Goal: Task Accomplishment & Management: Manage account settings

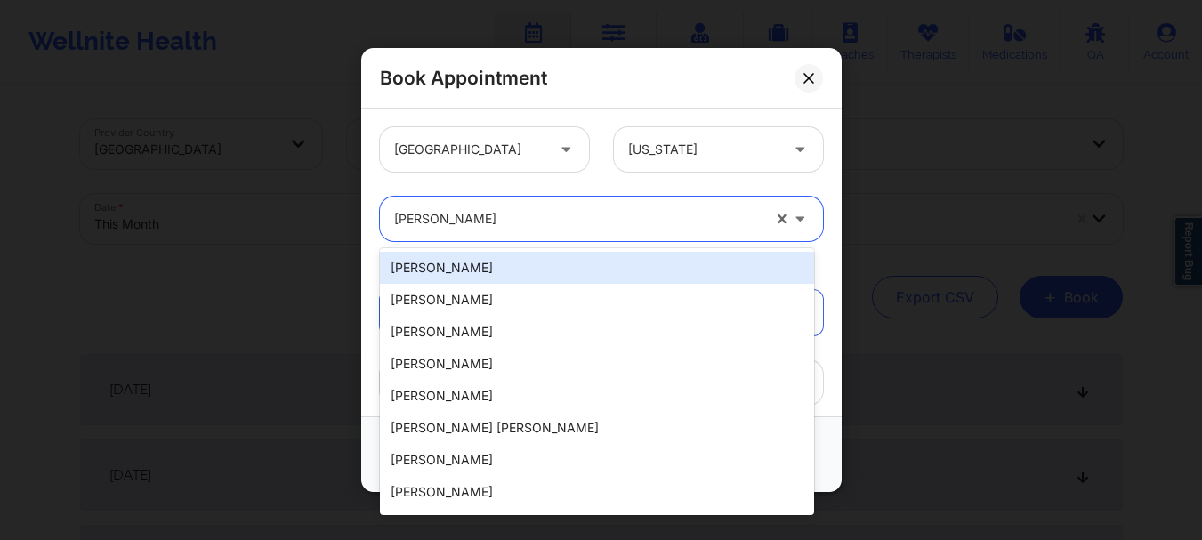
click at [563, 200] on div "cletus deller" at bounding box center [577, 219] width 367 height 44
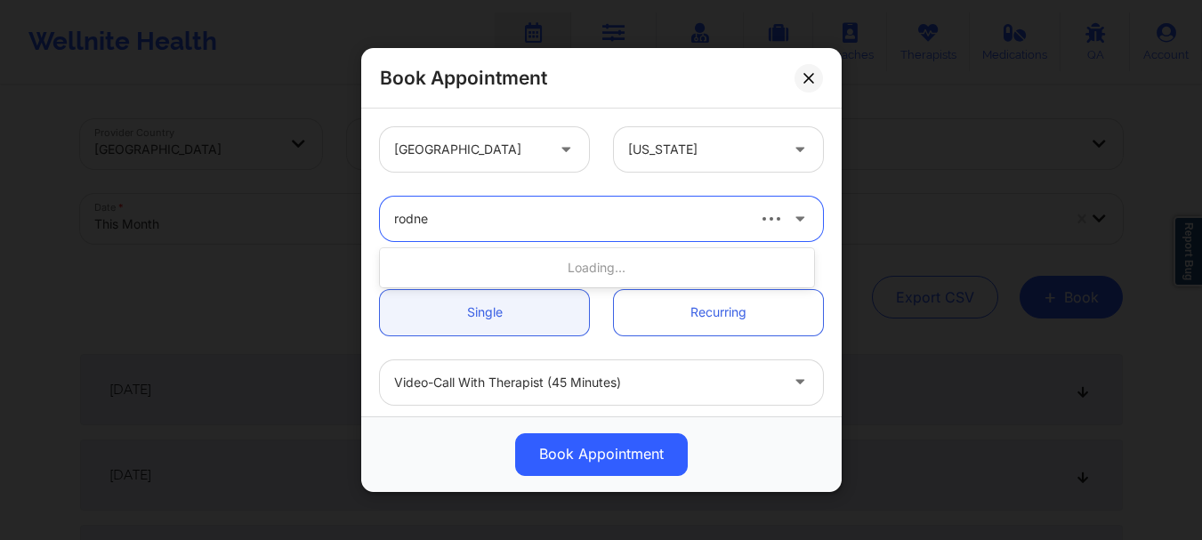
type input "rodney"
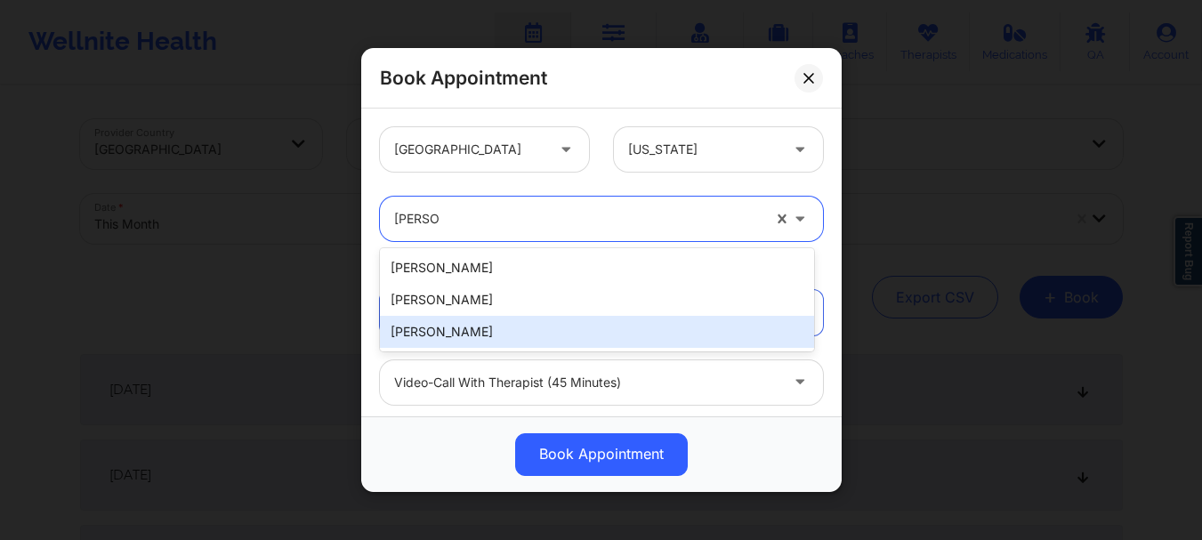
click at [498, 330] on div "Rodney Dunlap" at bounding box center [597, 332] width 434 height 32
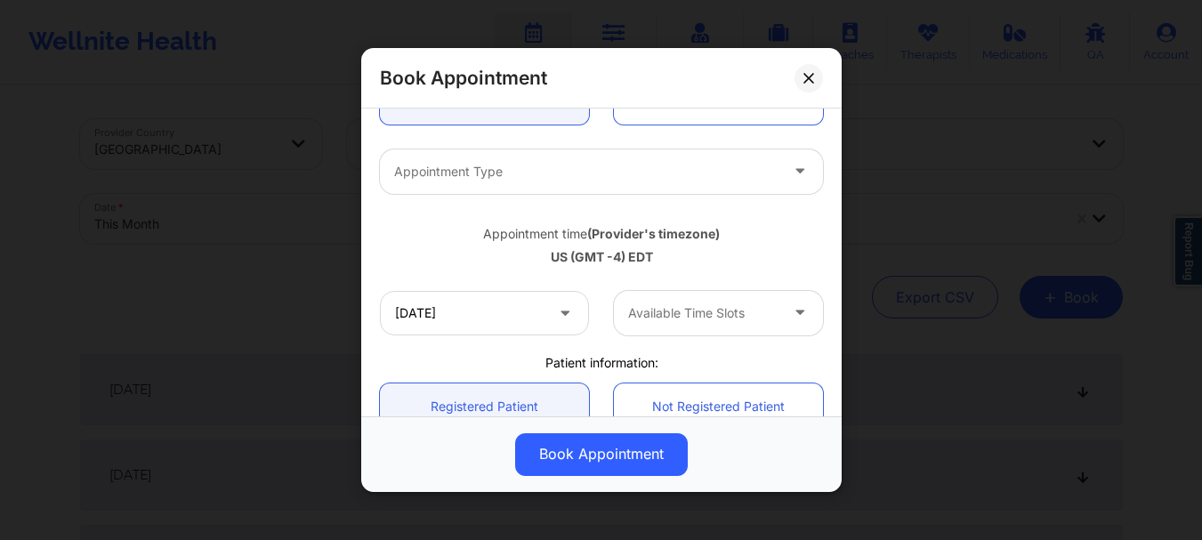
scroll to position [214, 0]
click at [506, 156] on div "Appointment Type" at bounding box center [580, 169] width 400 height 44
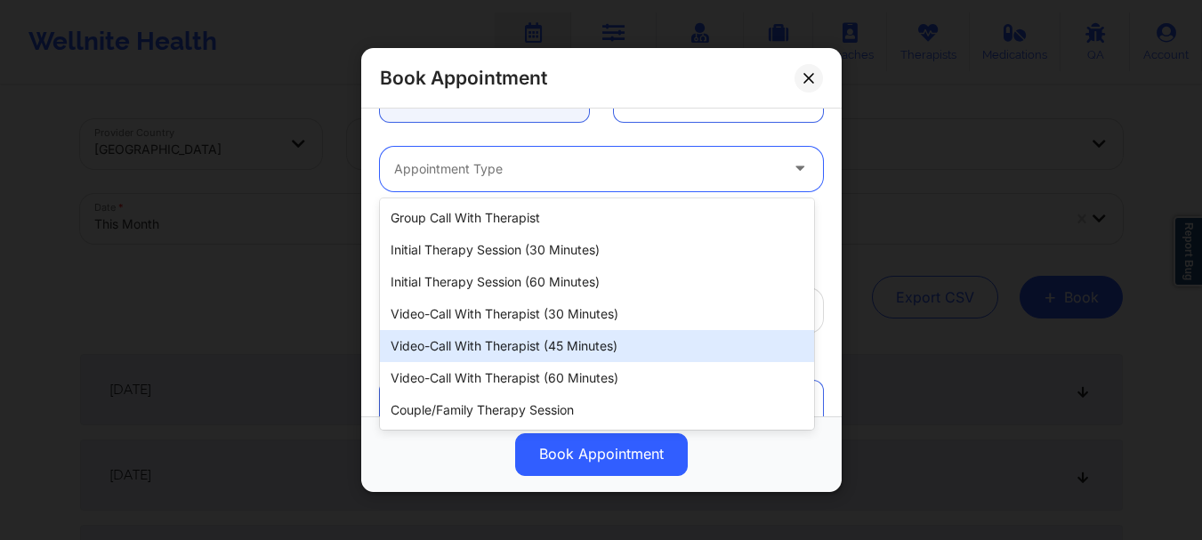
click at [571, 336] on div "Video-Call with Therapist (45 minutes)" at bounding box center [597, 346] width 434 height 32
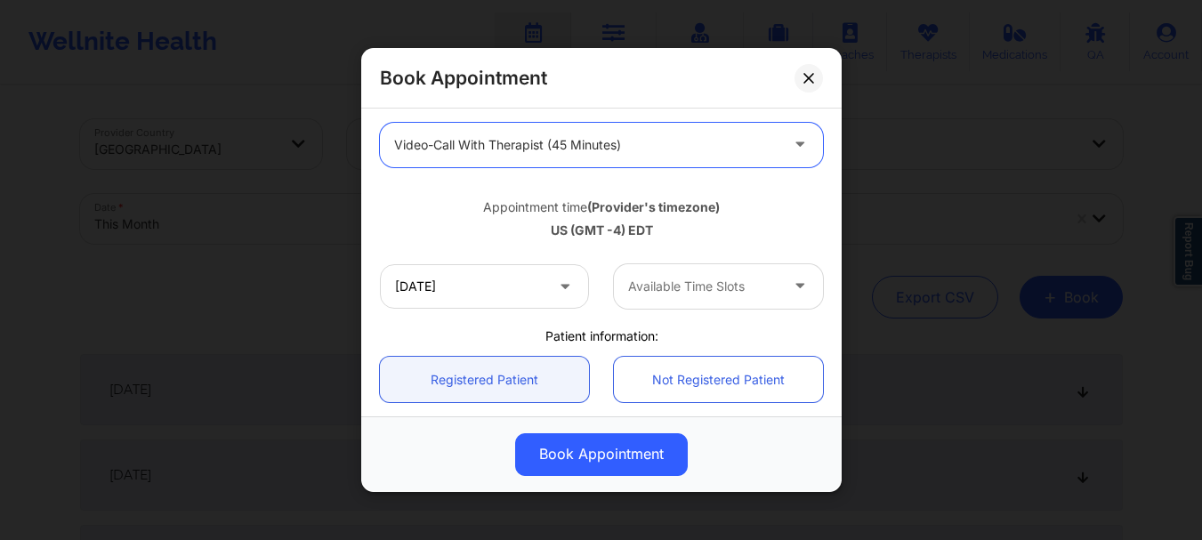
scroll to position [215, 0]
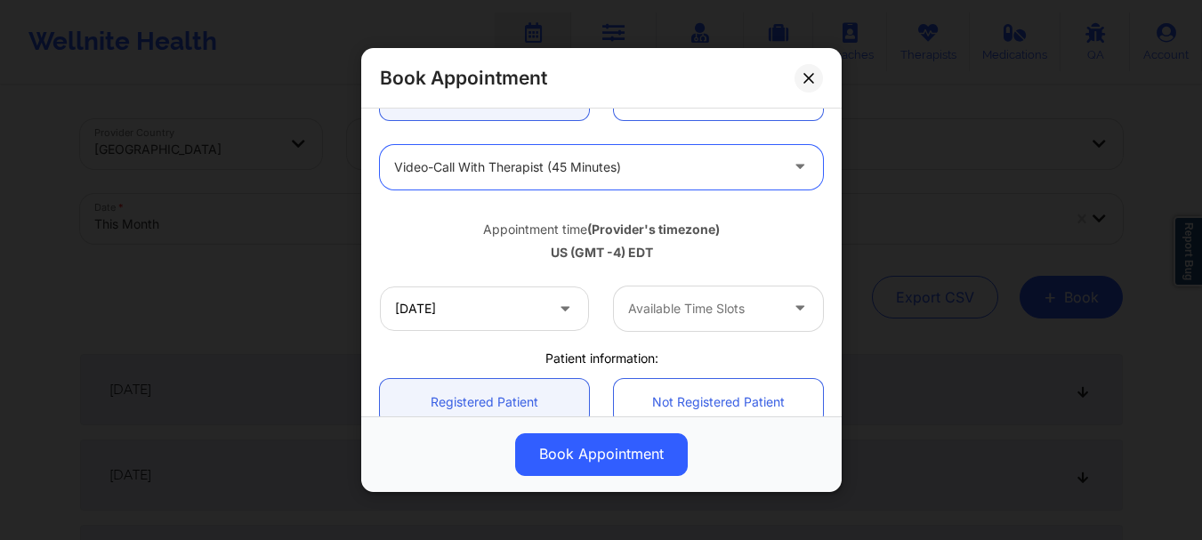
click at [734, 305] on div at bounding box center [703, 308] width 150 height 21
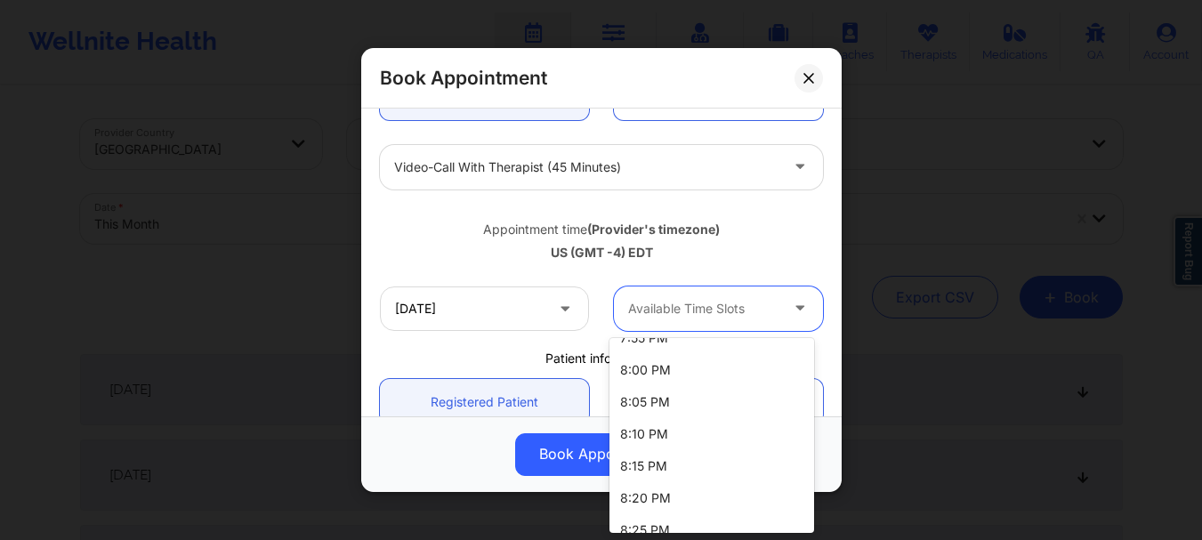
scroll to position [1339, 0]
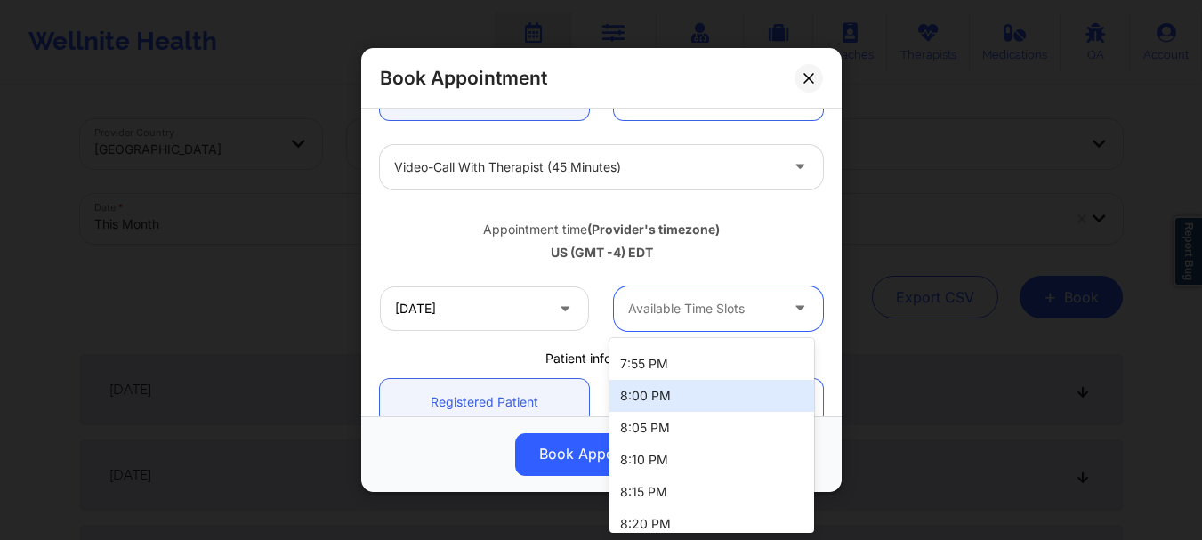
click at [722, 396] on div "8:00 PM" at bounding box center [711, 396] width 205 height 32
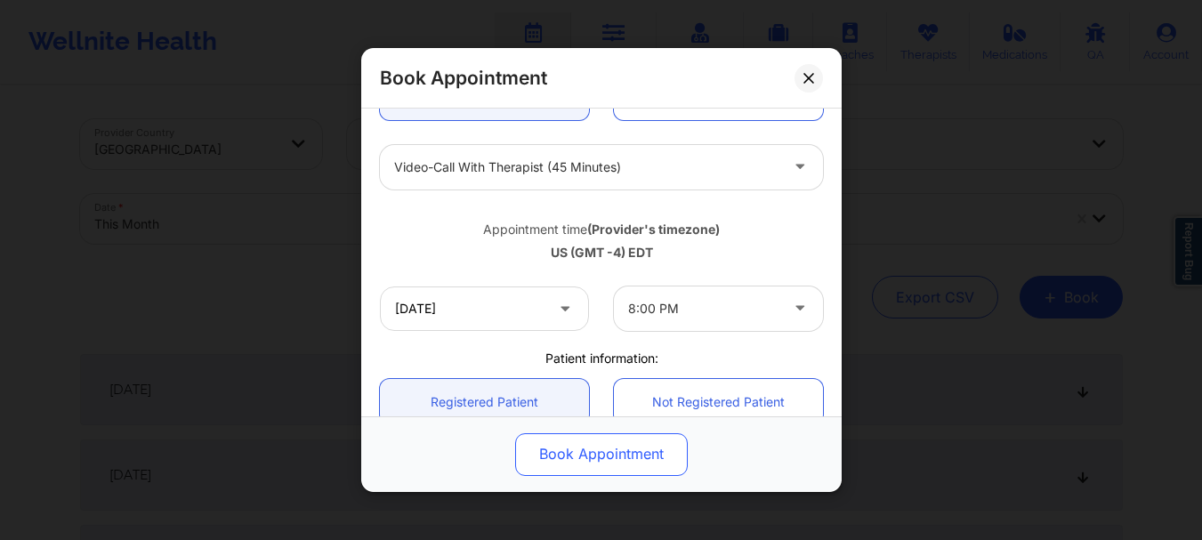
click at [657, 443] on button "Book Appointment" at bounding box center [601, 454] width 173 height 43
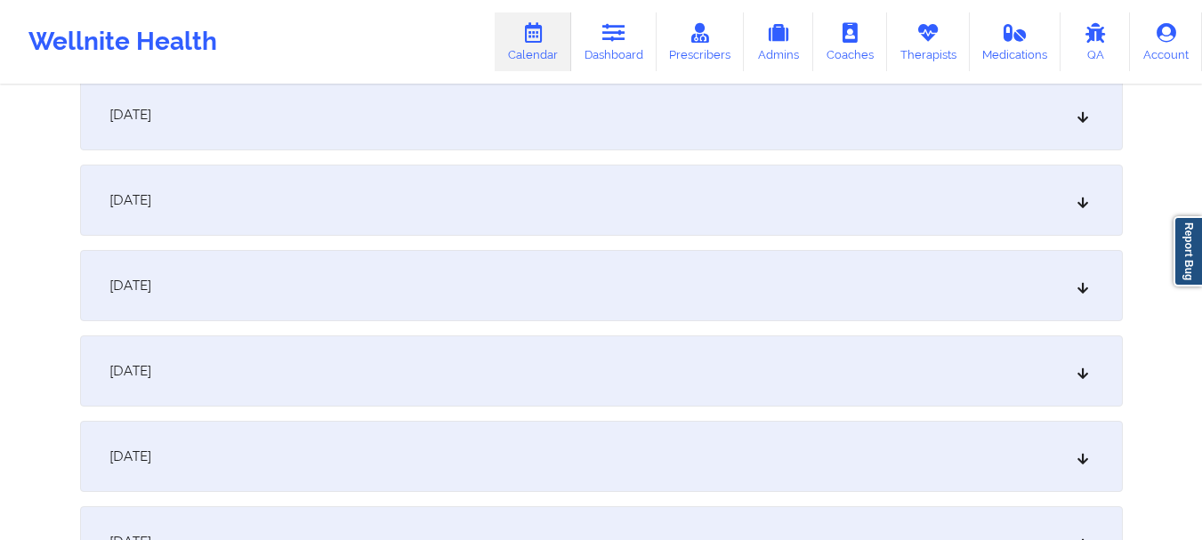
scroll to position [1567, 0]
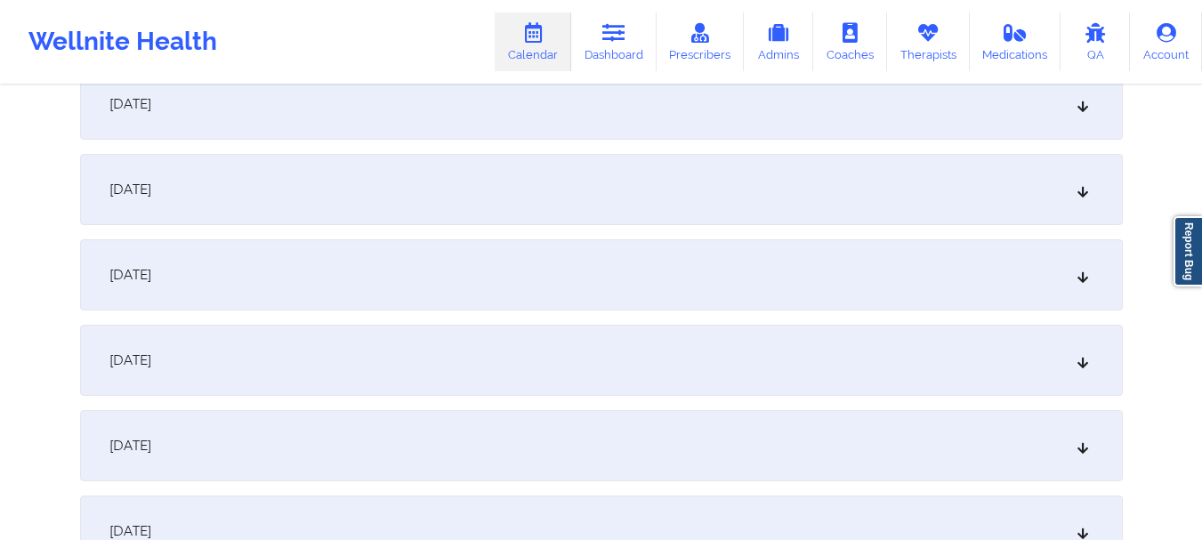
click at [1060, 203] on div "[DATE]" at bounding box center [601, 189] width 1043 height 71
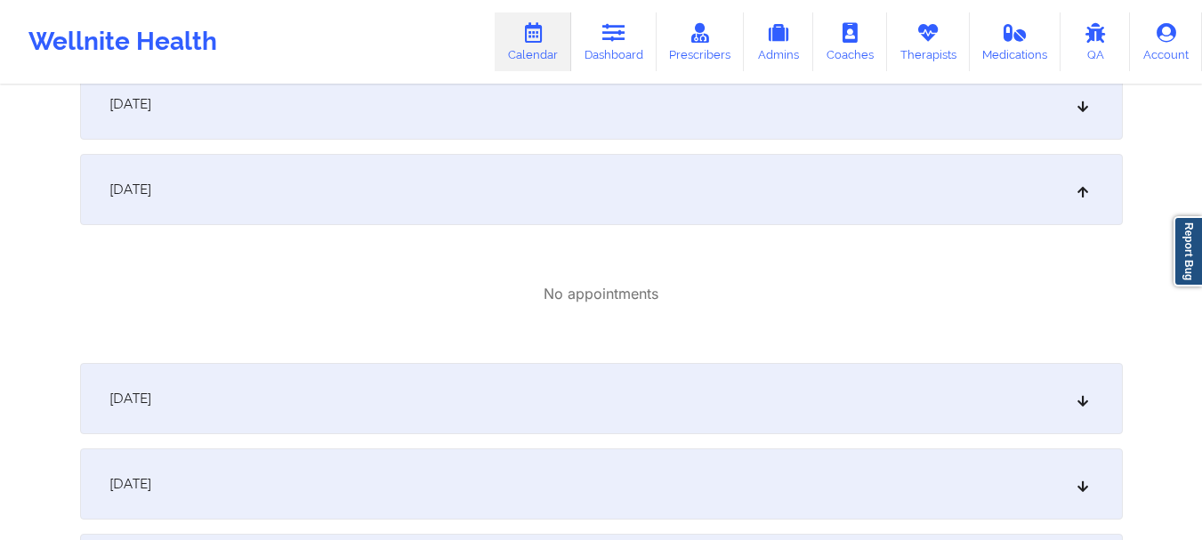
click at [1059, 192] on div "[DATE]" at bounding box center [601, 189] width 1043 height 71
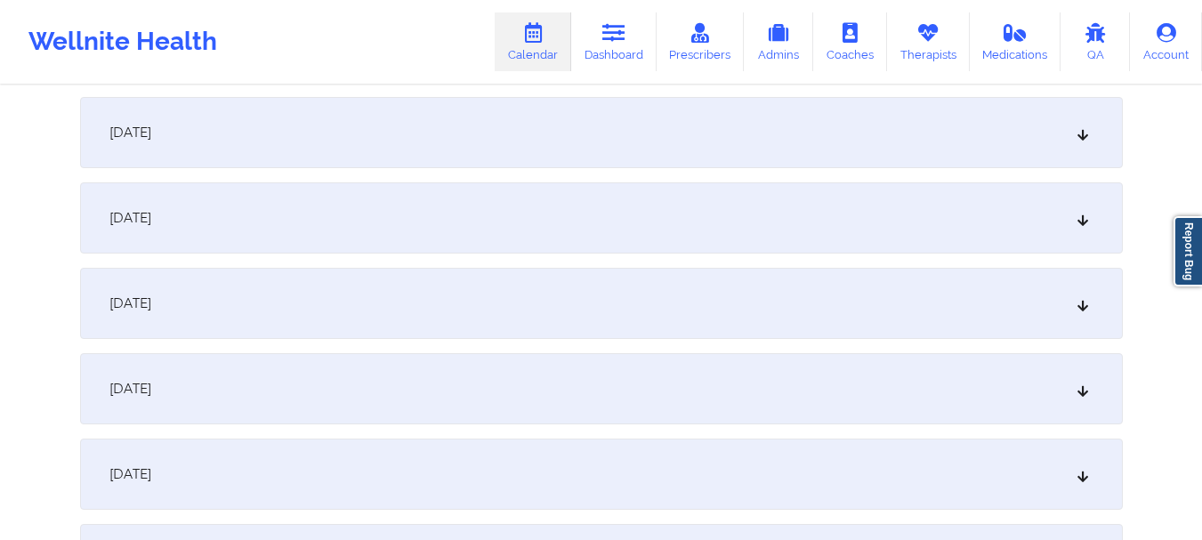
scroll to position [1271, 0]
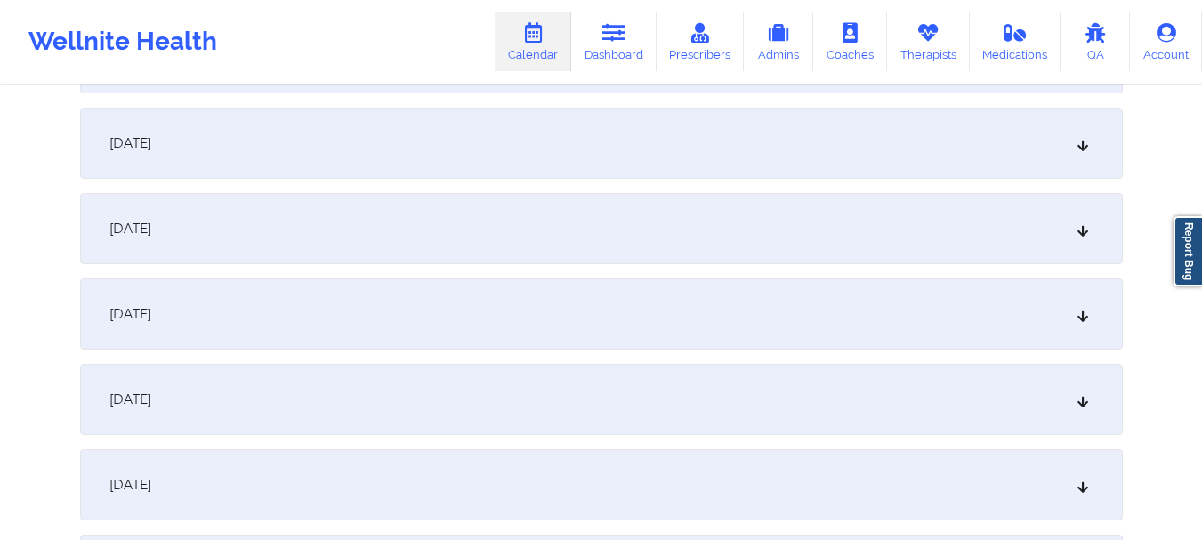
click at [1000, 324] on div "[DATE]" at bounding box center [601, 313] width 1043 height 71
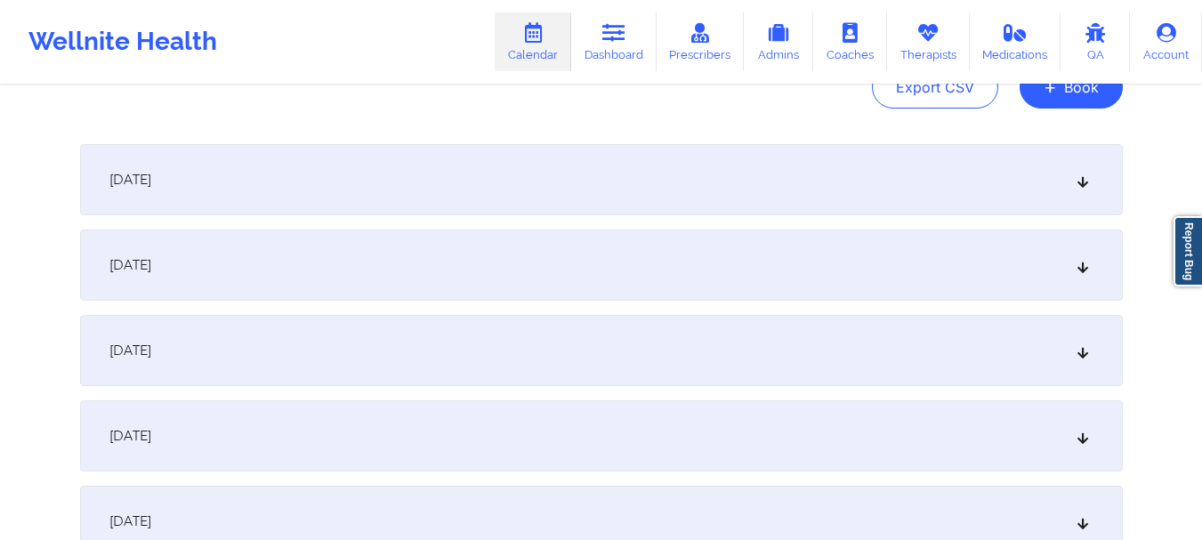
scroll to position [0, 0]
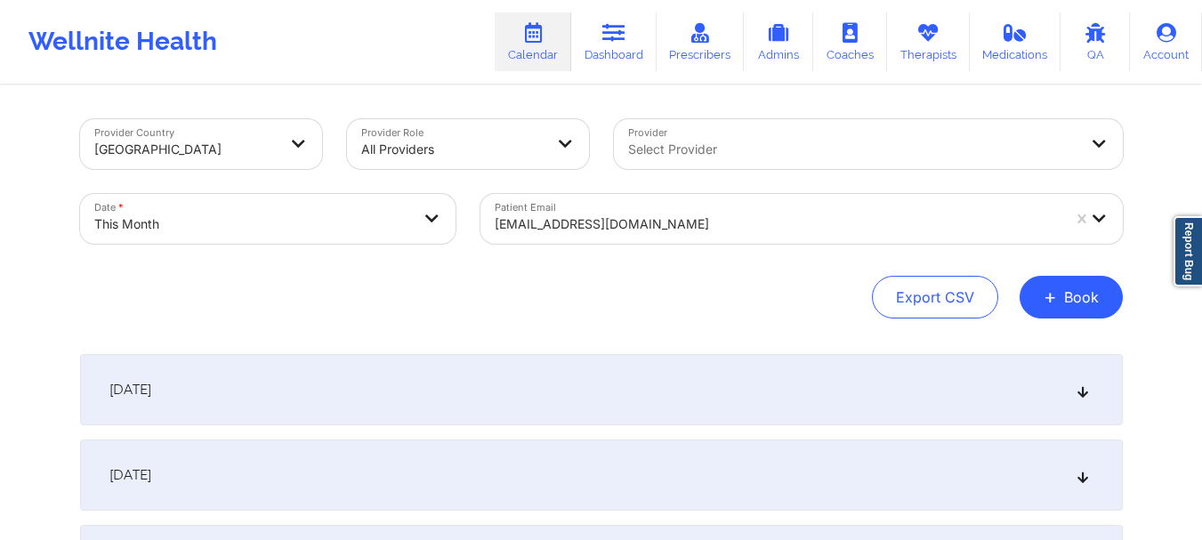
click at [608, 238] on div "[EMAIL_ADDRESS][DOMAIN_NAME]" at bounding box center [778, 224] width 566 height 39
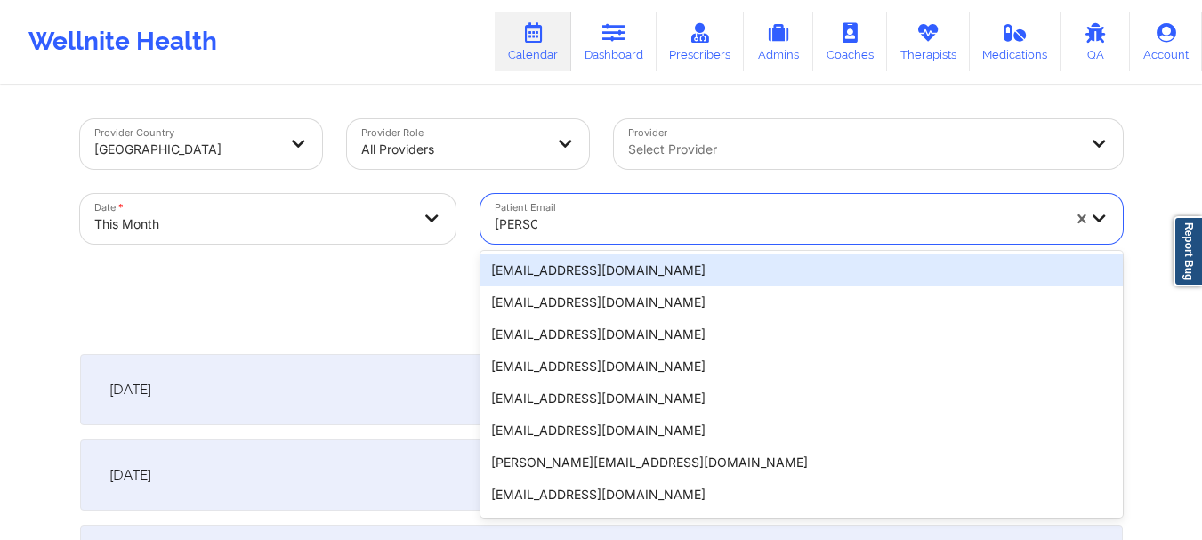
type input "jessica"
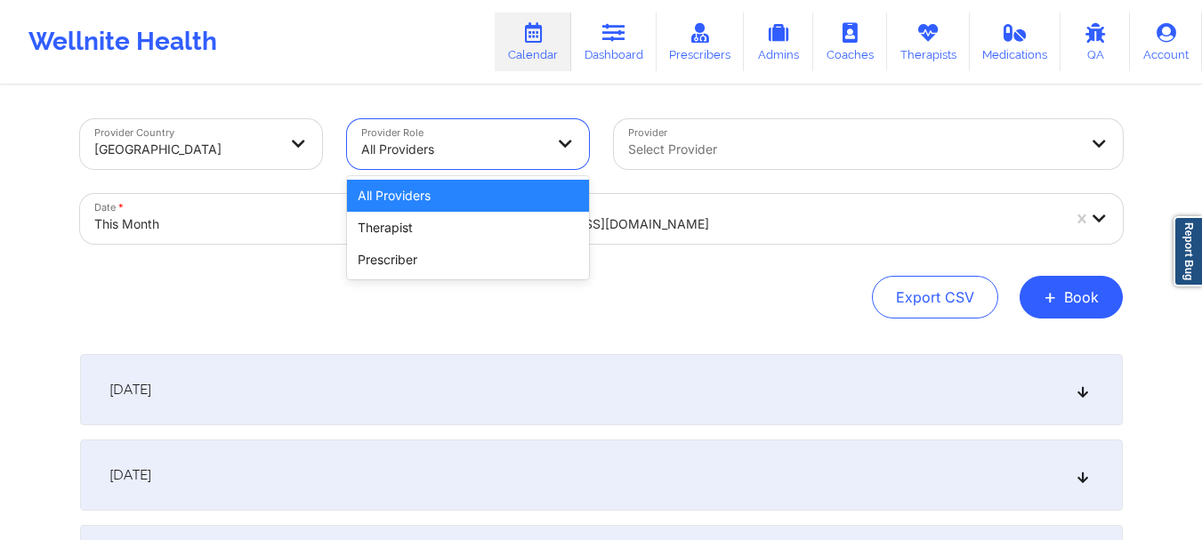
click at [574, 129] on div at bounding box center [567, 144] width 43 height 50
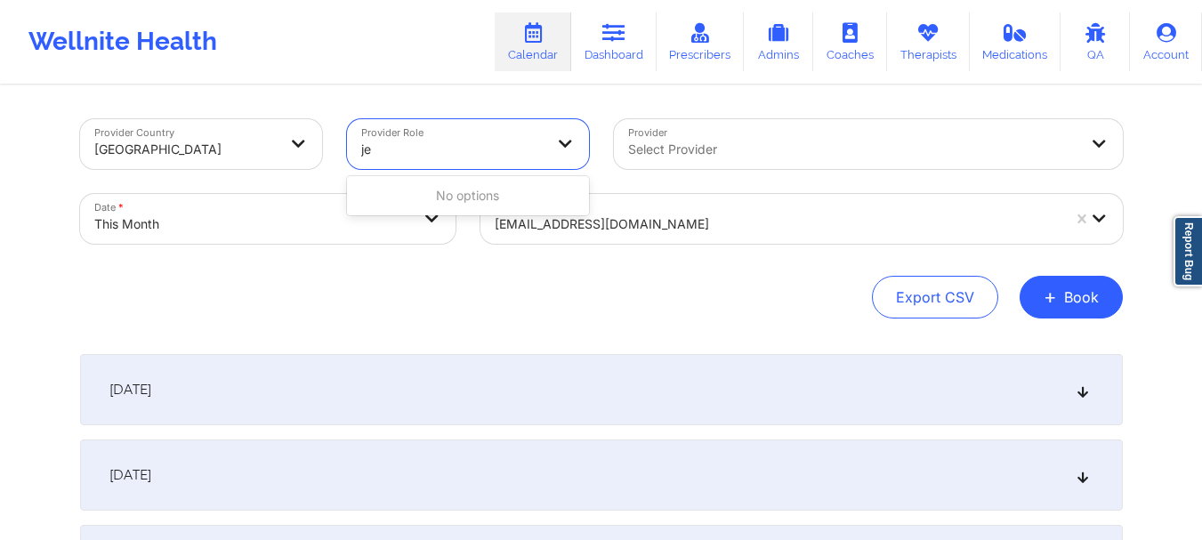
type input "je"
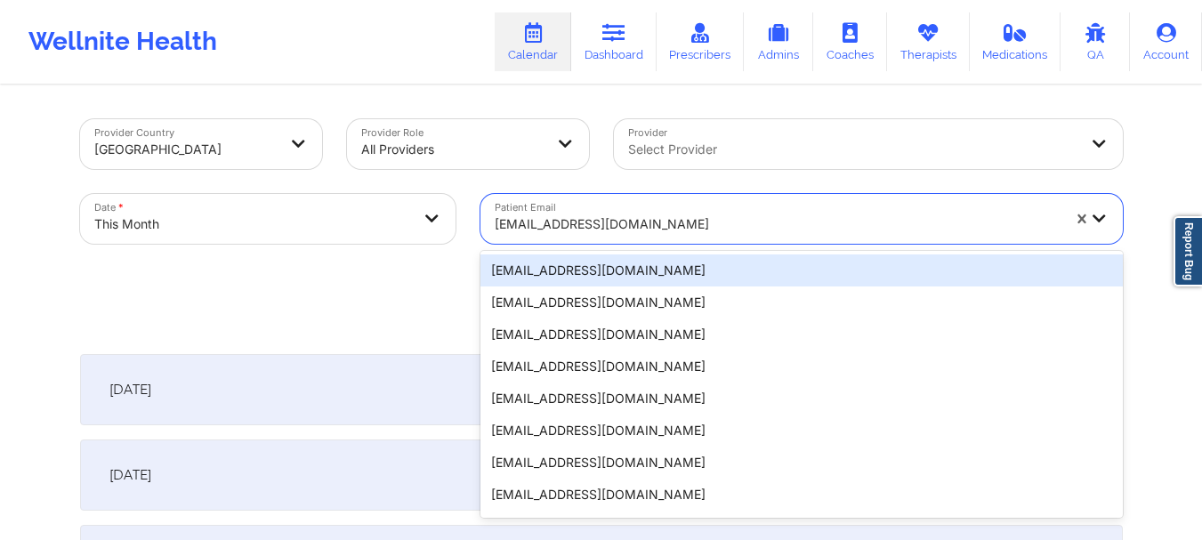
click at [528, 234] on div at bounding box center [778, 224] width 566 height 21
type input "jessica"
type input "jessica_"
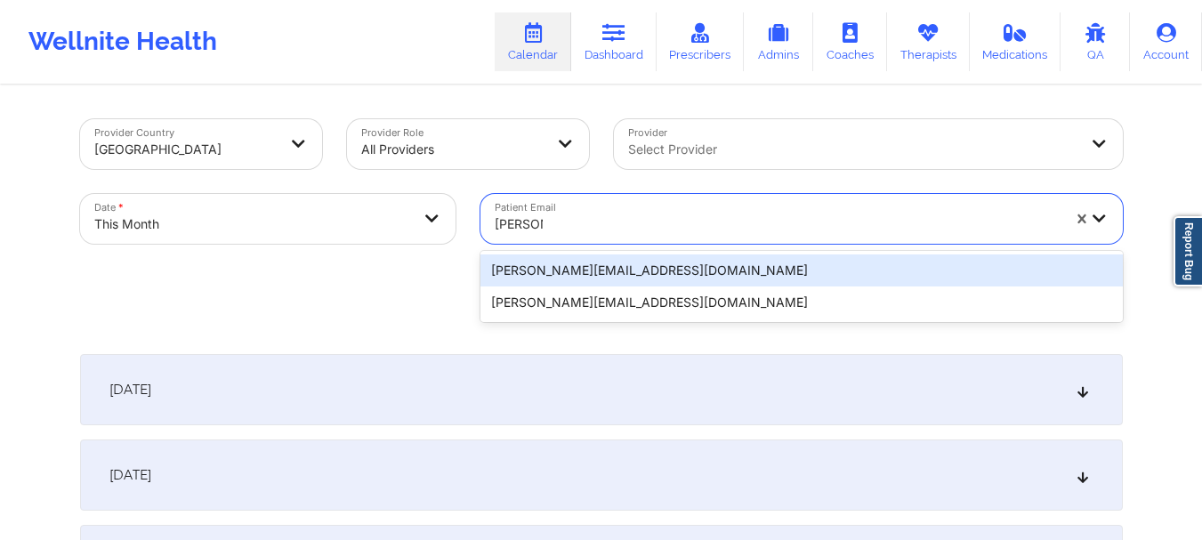
click at [519, 263] on div "jessica_jnj@yahoo.com" at bounding box center [801, 270] width 642 height 32
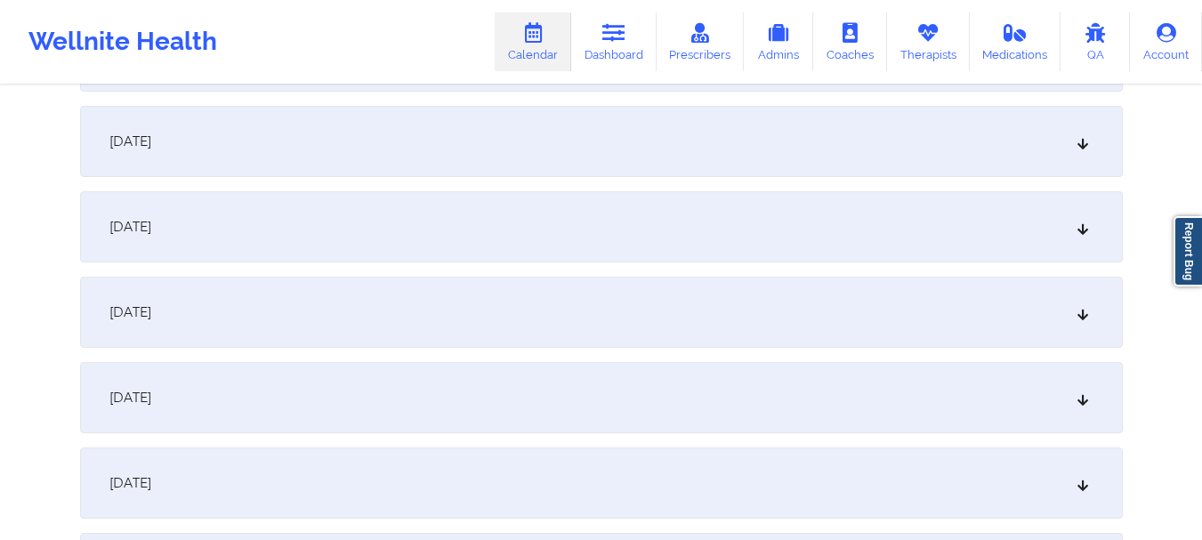
scroll to position [1375, 0]
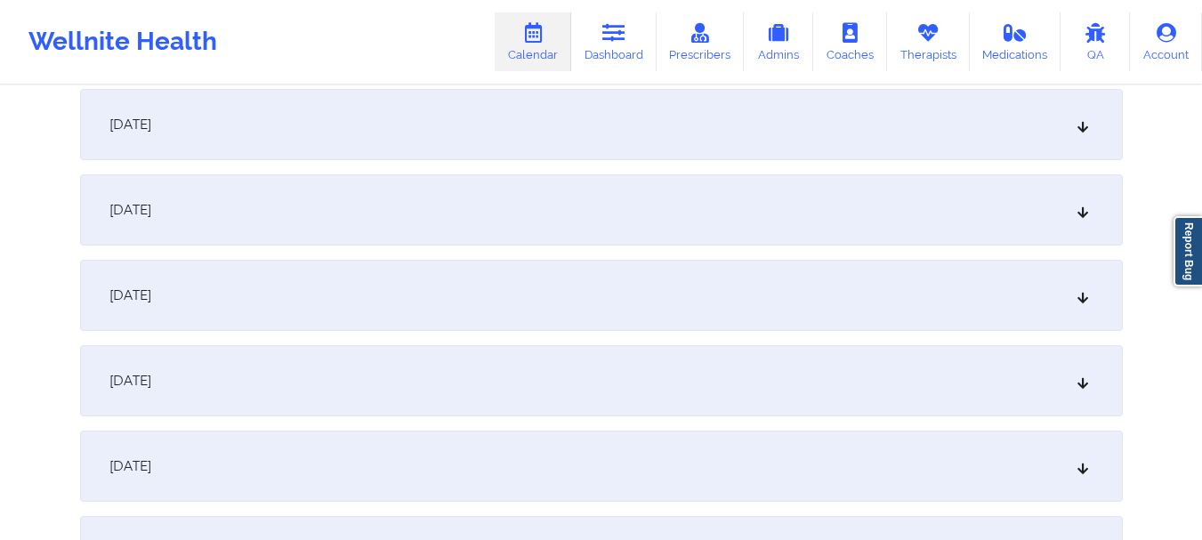
click at [1012, 221] on div "[DATE]" at bounding box center [601, 209] width 1043 height 71
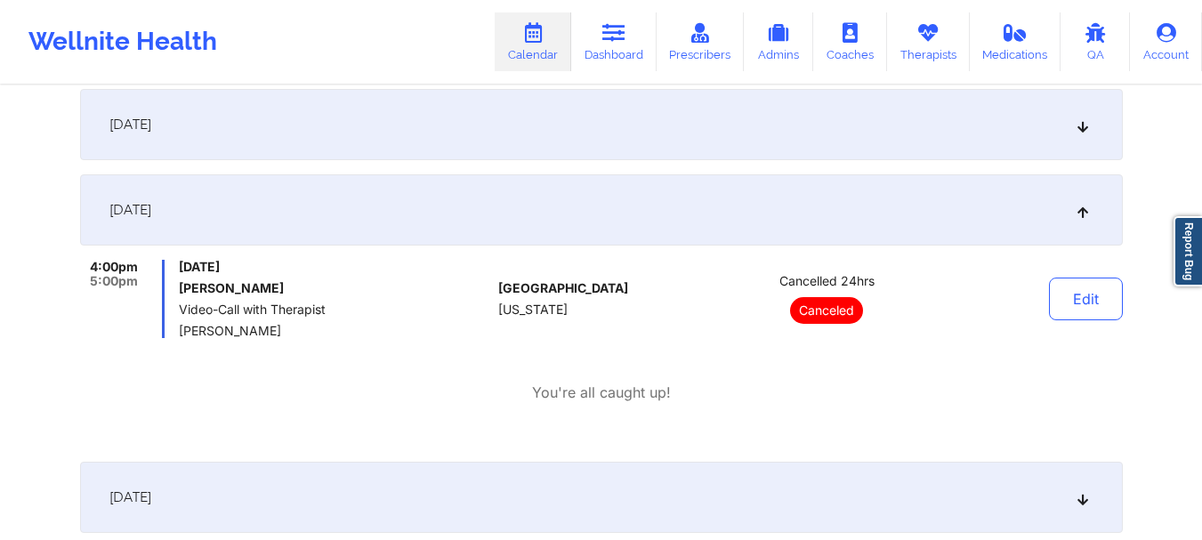
click at [853, 229] on div "[DATE]" at bounding box center [601, 209] width 1043 height 71
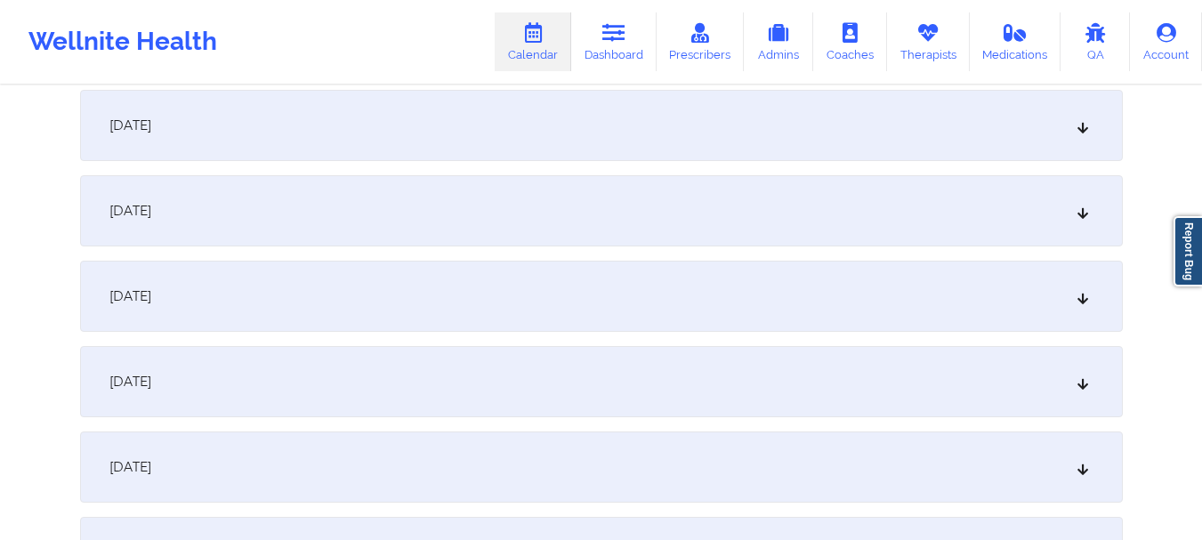
scroll to position [2005, 0]
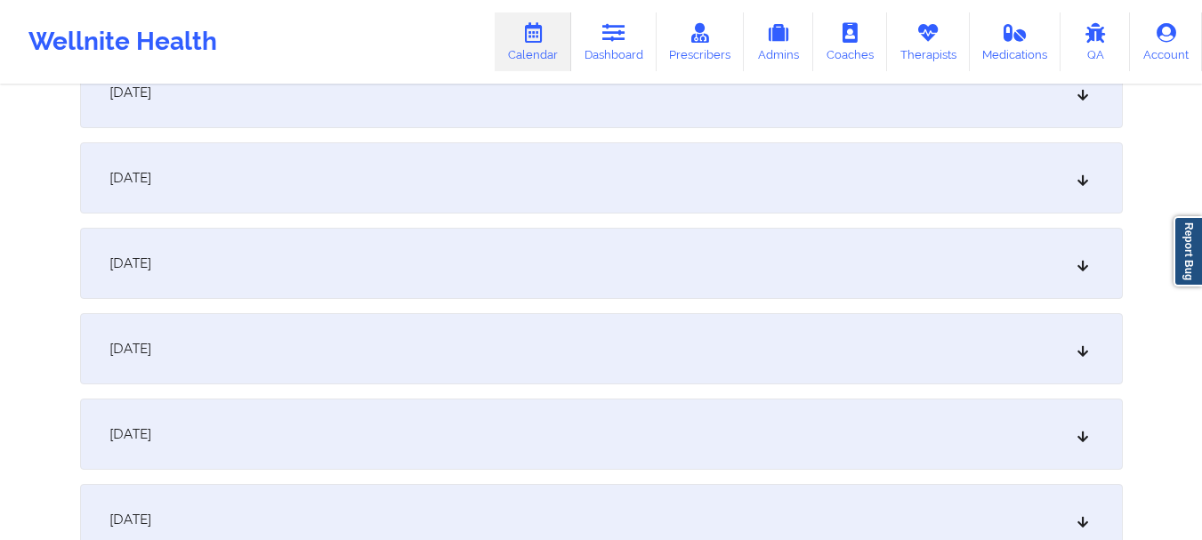
click at [1015, 204] on div "[DATE]" at bounding box center [601, 177] width 1043 height 71
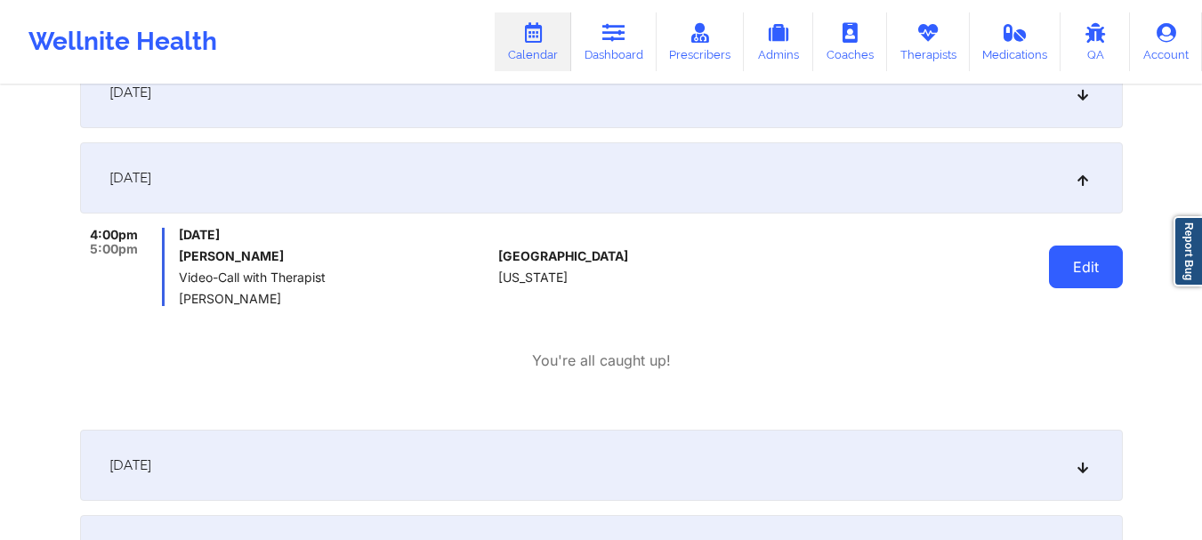
click at [1077, 259] on button "Edit" at bounding box center [1086, 267] width 74 height 43
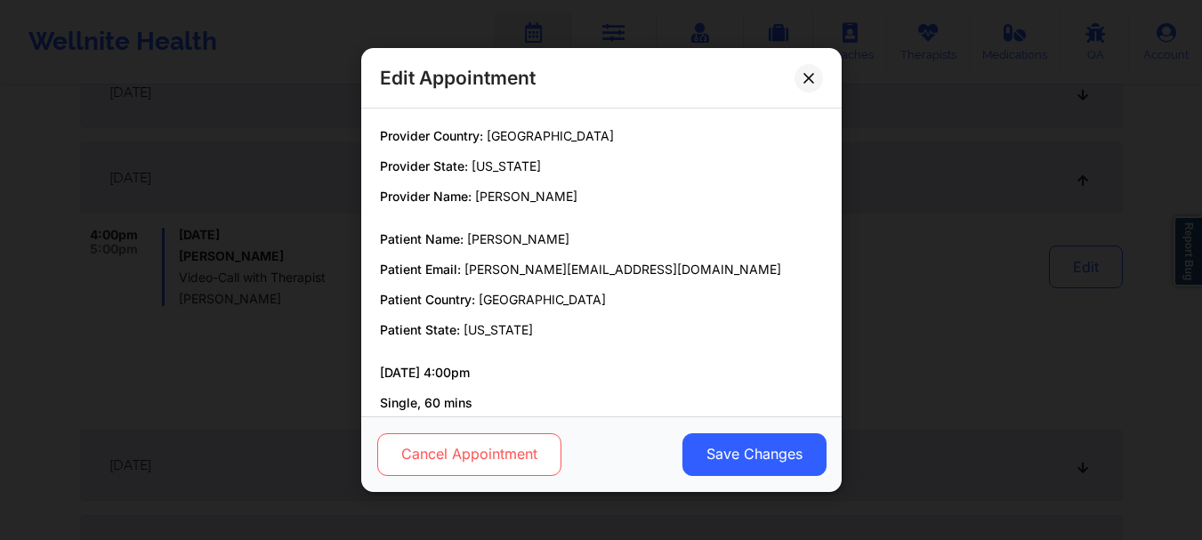
click at [451, 466] on button "Cancel Appointment" at bounding box center [468, 454] width 184 height 43
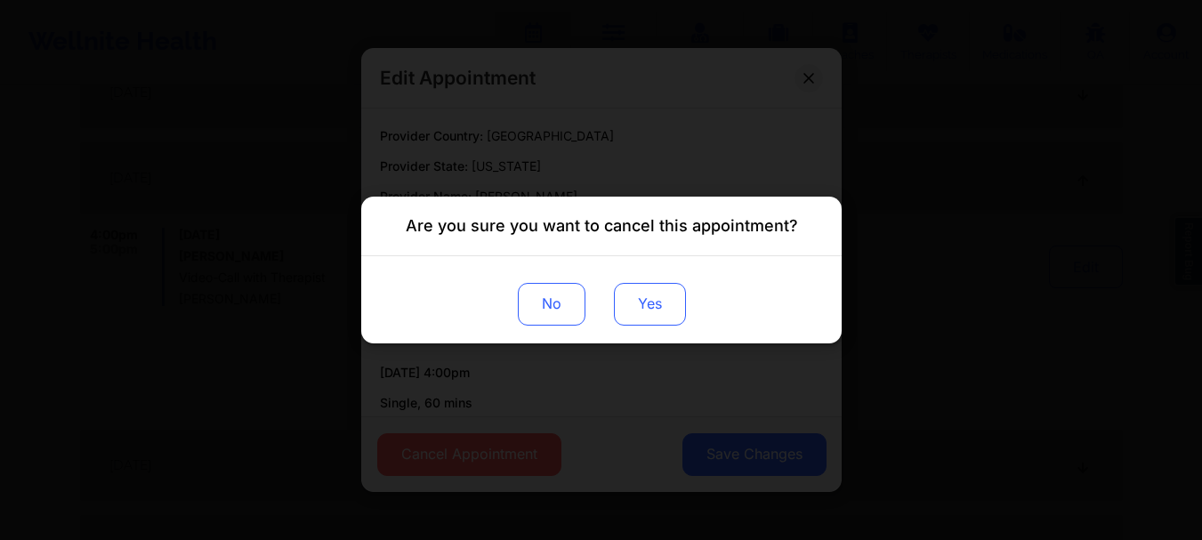
click at [645, 305] on button "Yes" at bounding box center [649, 304] width 72 height 43
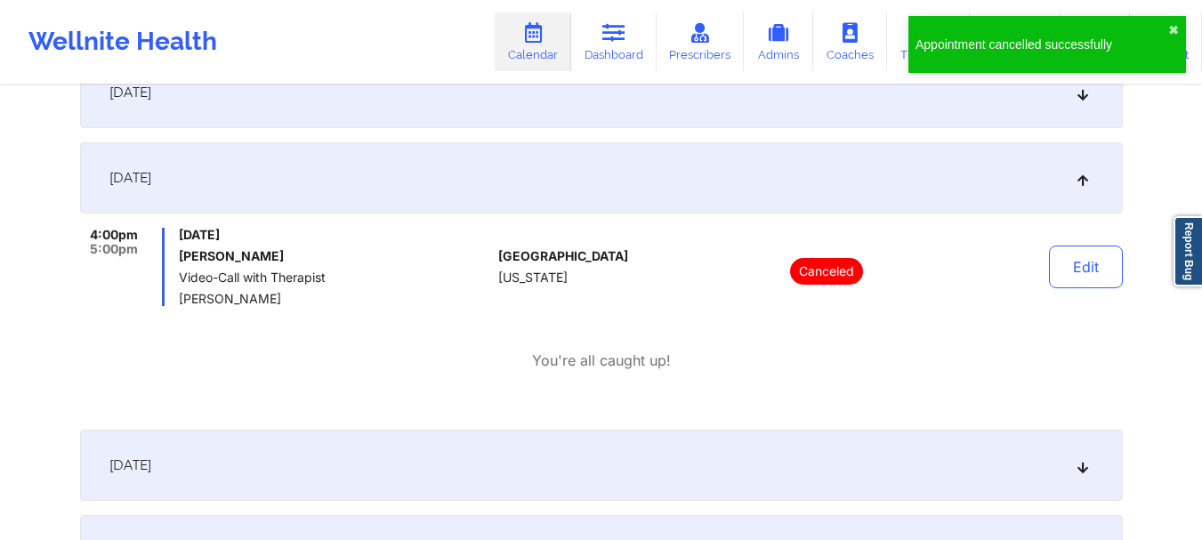
click at [1070, 171] on div "[DATE]" at bounding box center [601, 177] width 1043 height 71
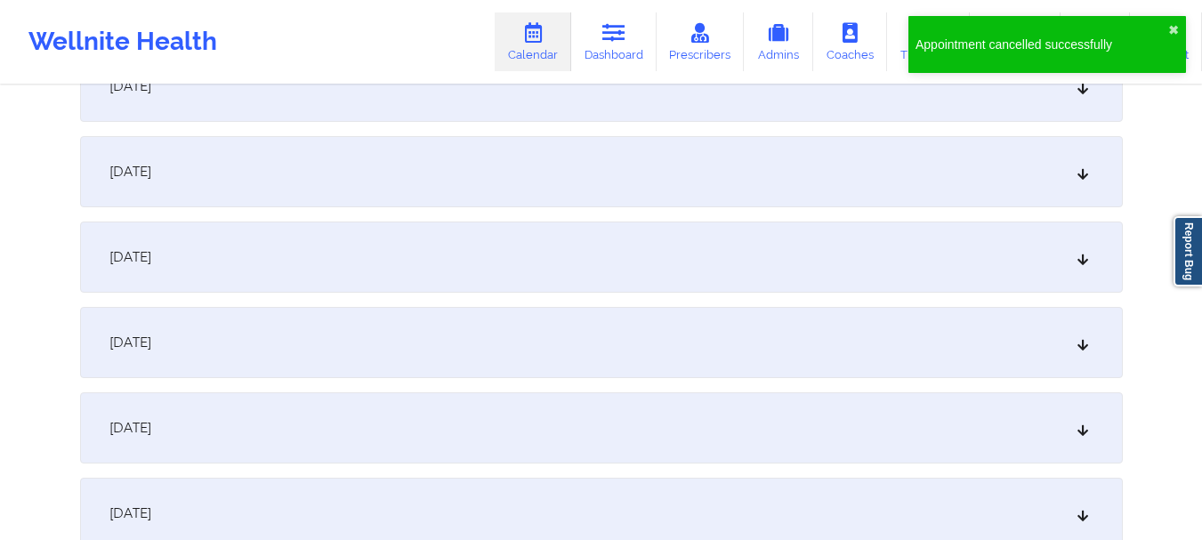
scroll to position [2488, 0]
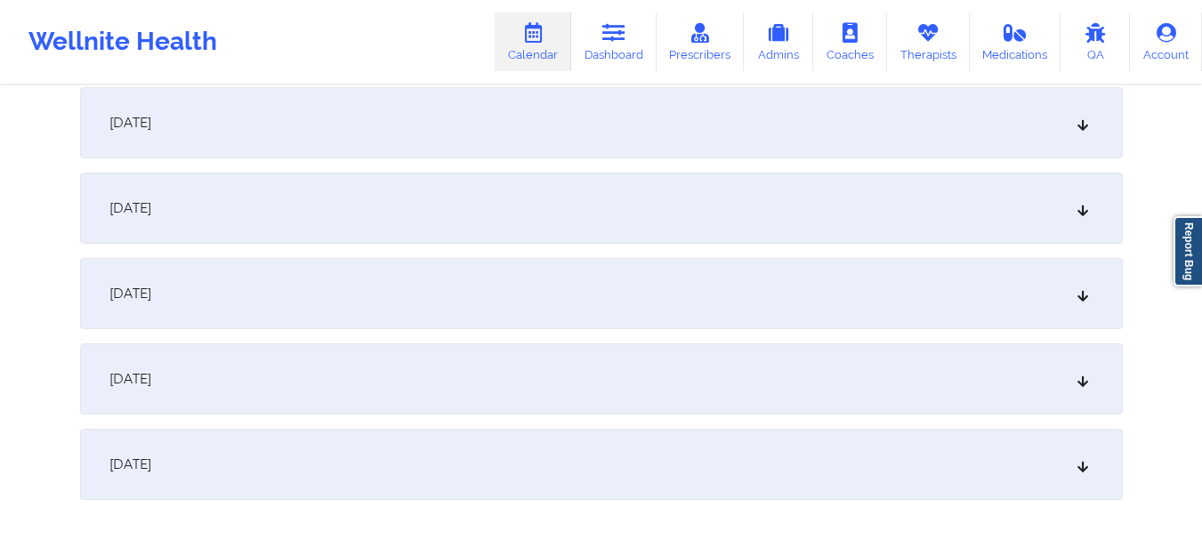
click at [956, 292] on div "[DATE]" at bounding box center [601, 293] width 1043 height 71
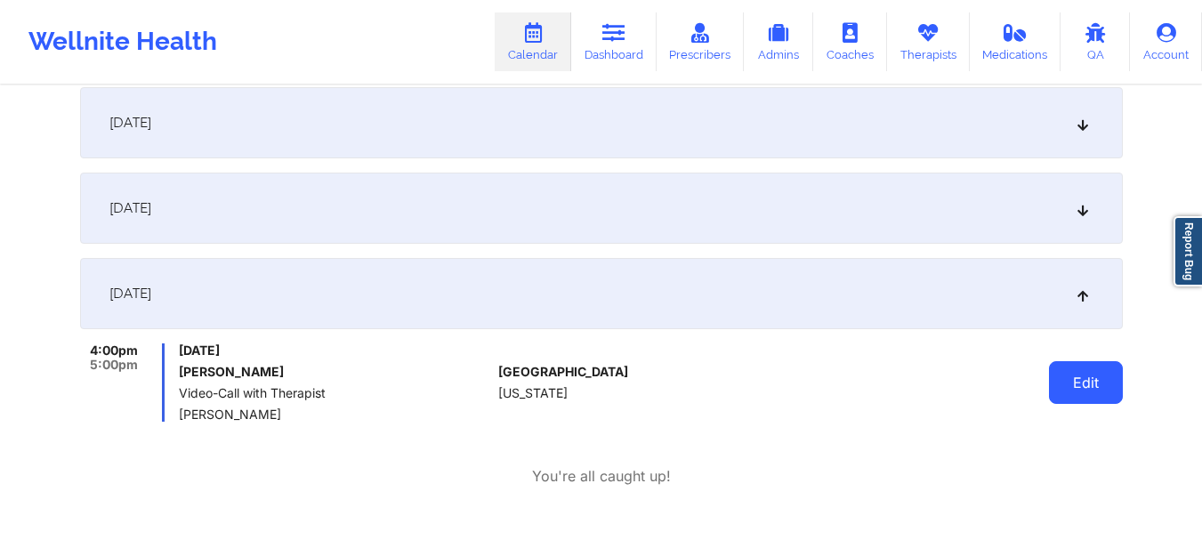
click at [1088, 384] on button "Edit" at bounding box center [1086, 382] width 74 height 43
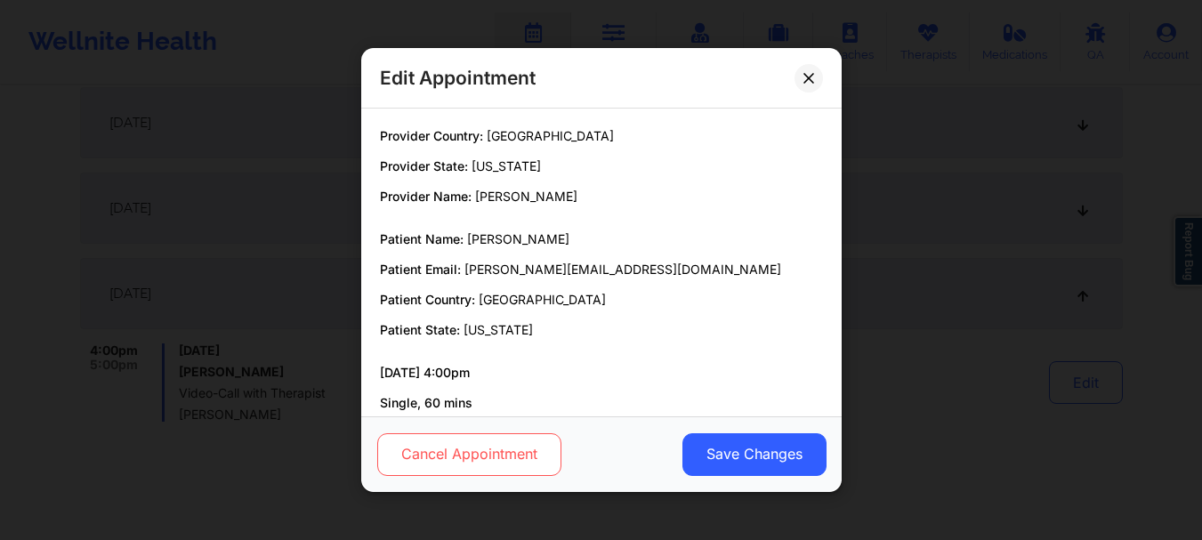
click at [508, 458] on button "Cancel Appointment" at bounding box center [468, 454] width 184 height 43
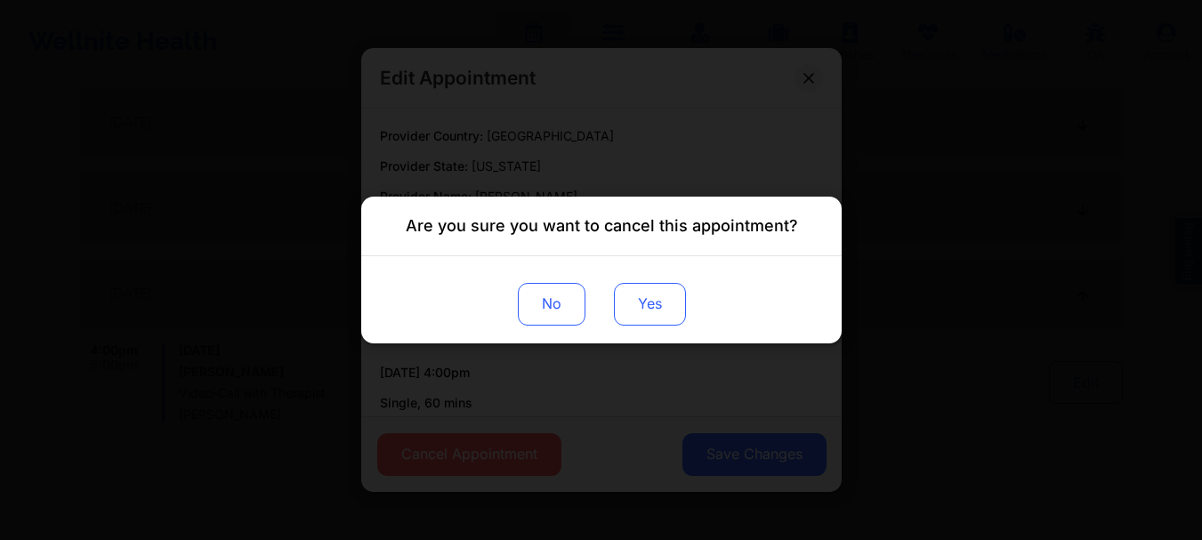
click at [645, 293] on button "Yes" at bounding box center [649, 304] width 72 height 43
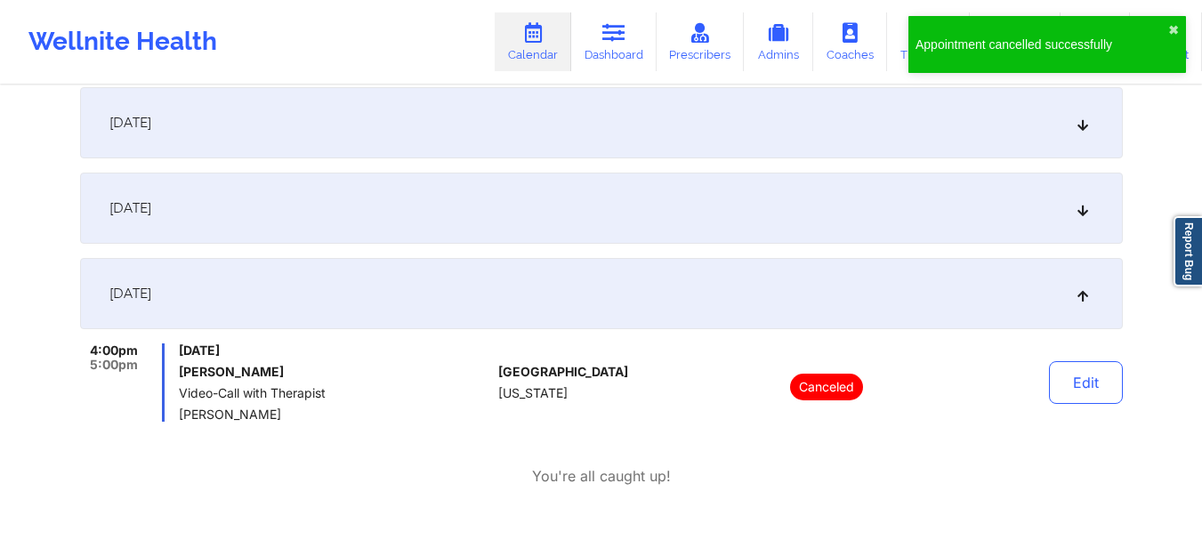
click at [730, 319] on div "[DATE]" at bounding box center [601, 293] width 1043 height 71
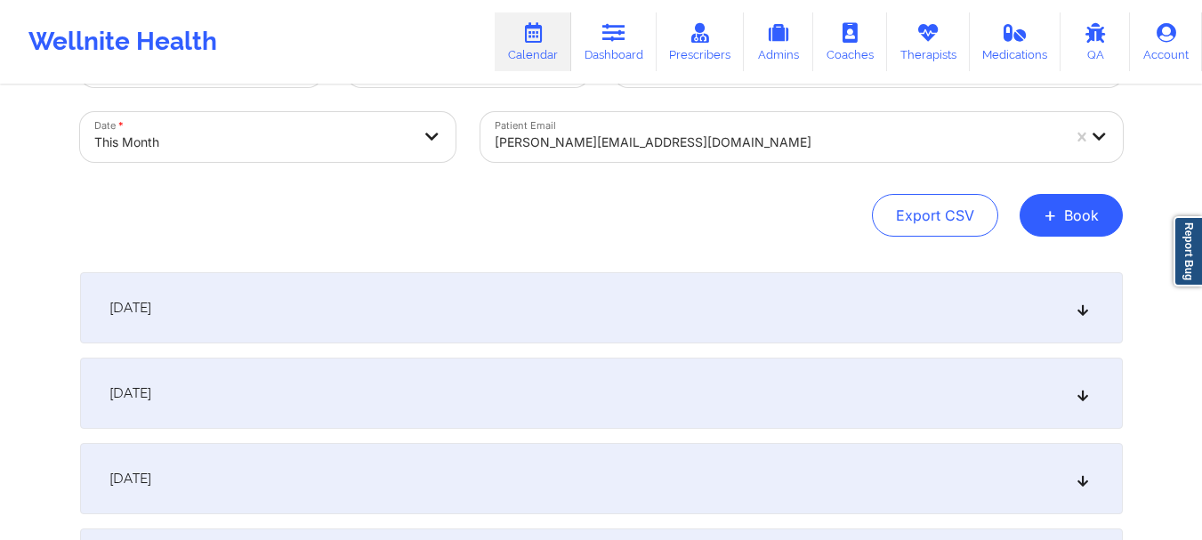
scroll to position [0, 0]
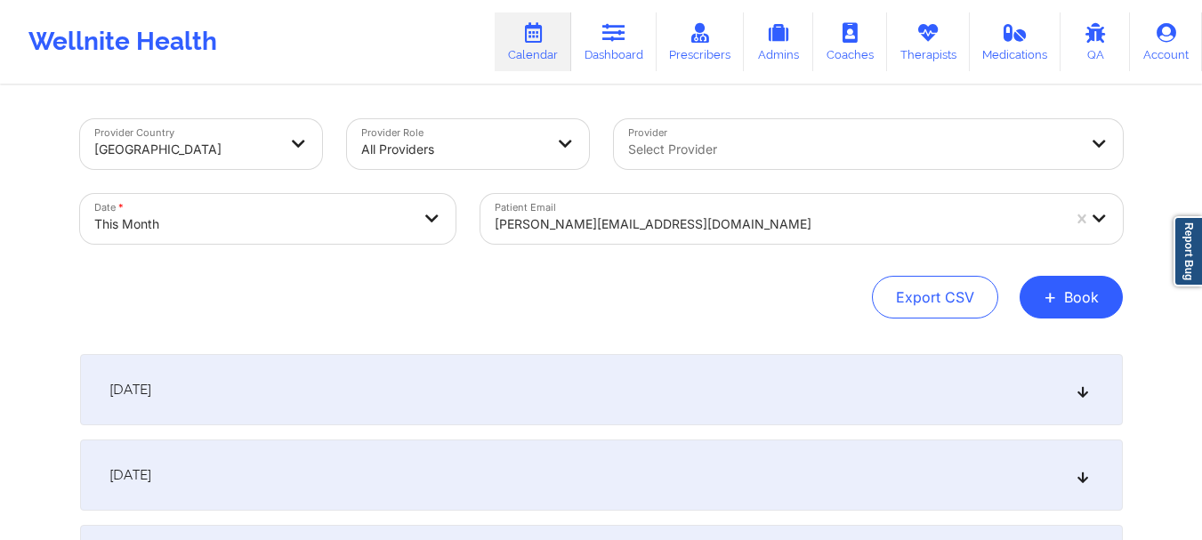
select select "2025-9"
select select "2025-10"
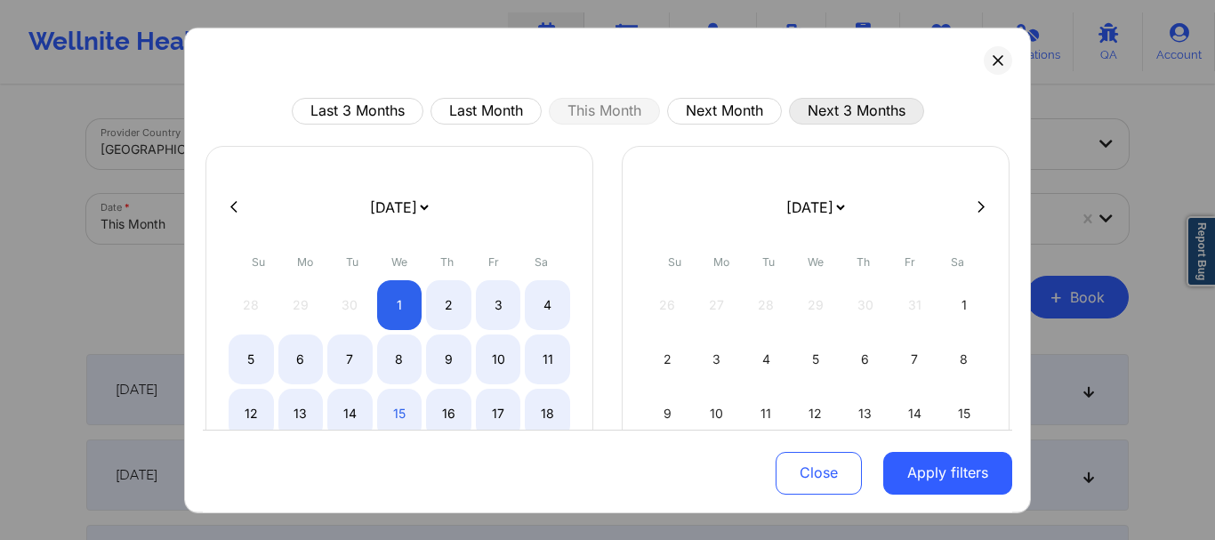
click at [835, 116] on button "Next 3 Months" at bounding box center [856, 110] width 135 height 27
select select "2025-10"
select select "2025-11"
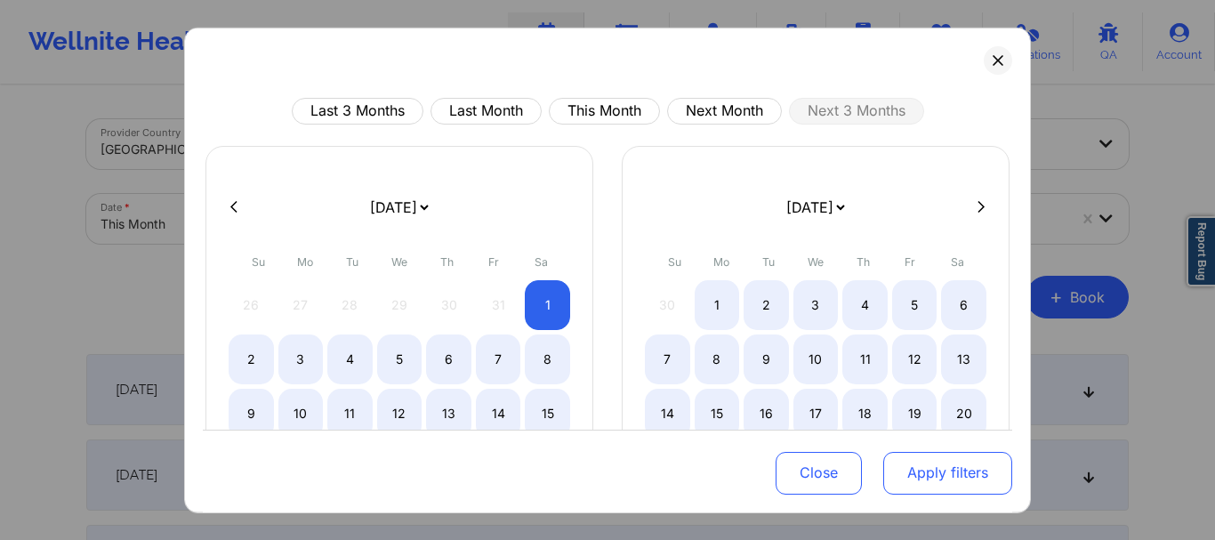
click at [928, 479] on button "Apply filters" at bounding box center [947, 473] width 129 height 43
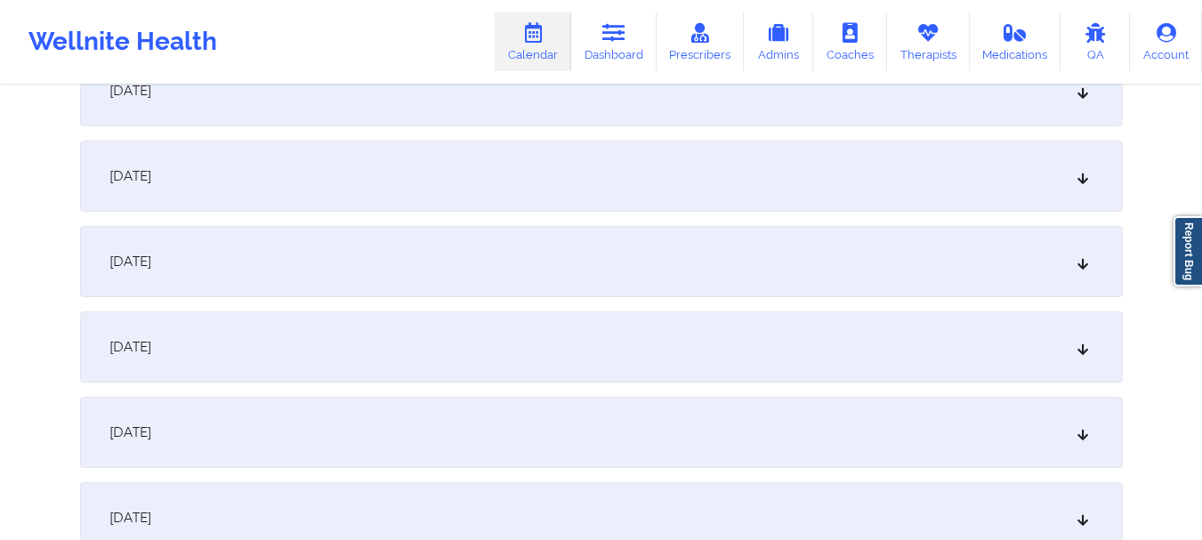
scroll to position [292, 0]
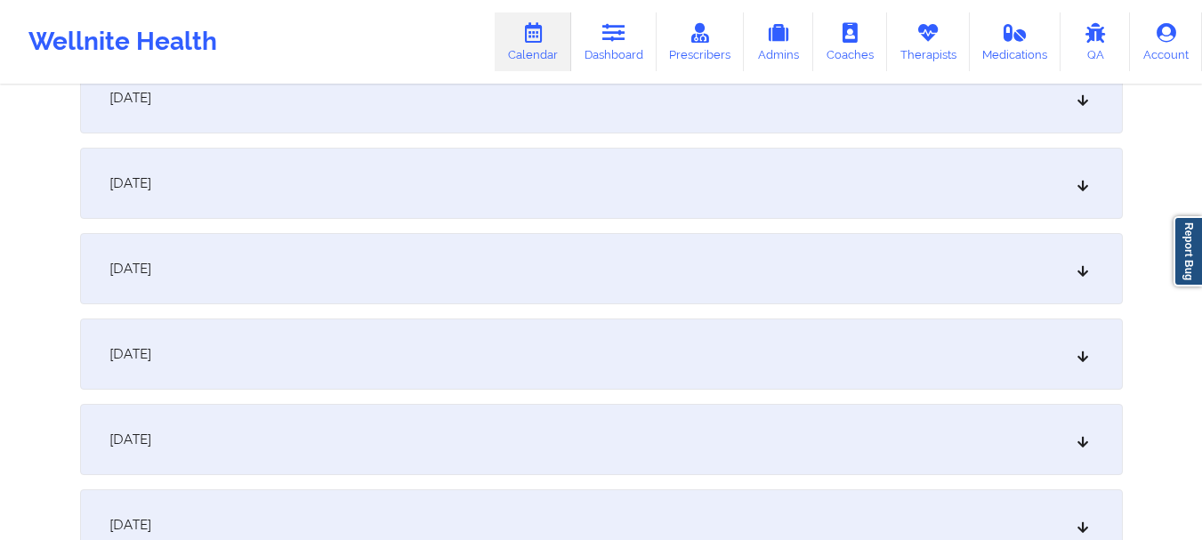
click at [659, 450] on div "[DATE]" at bounding box center [601, 439] width 1043 height 71
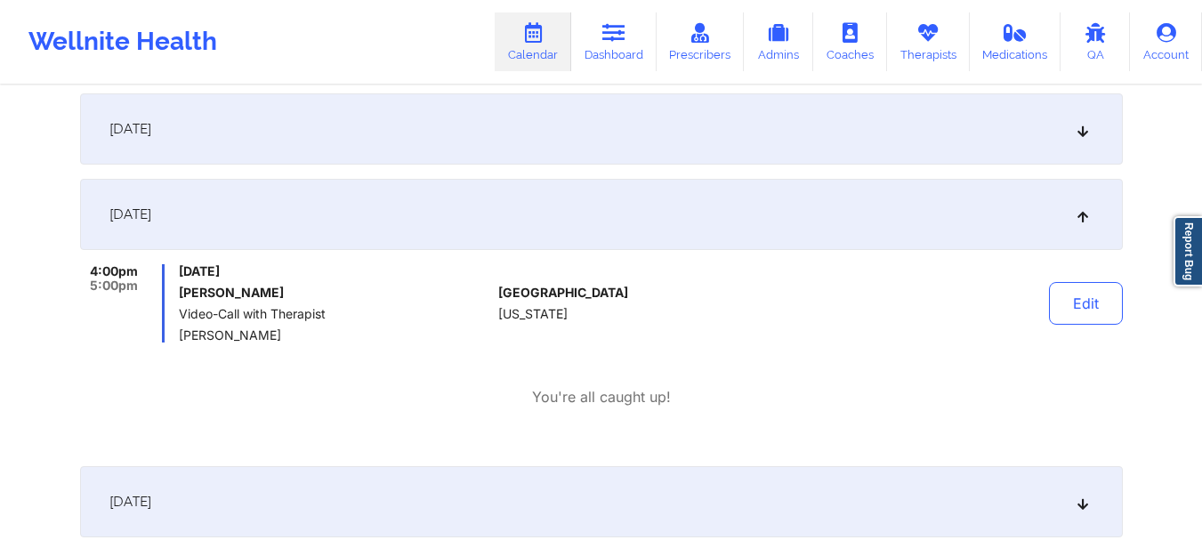
scroll to position [546, 0]
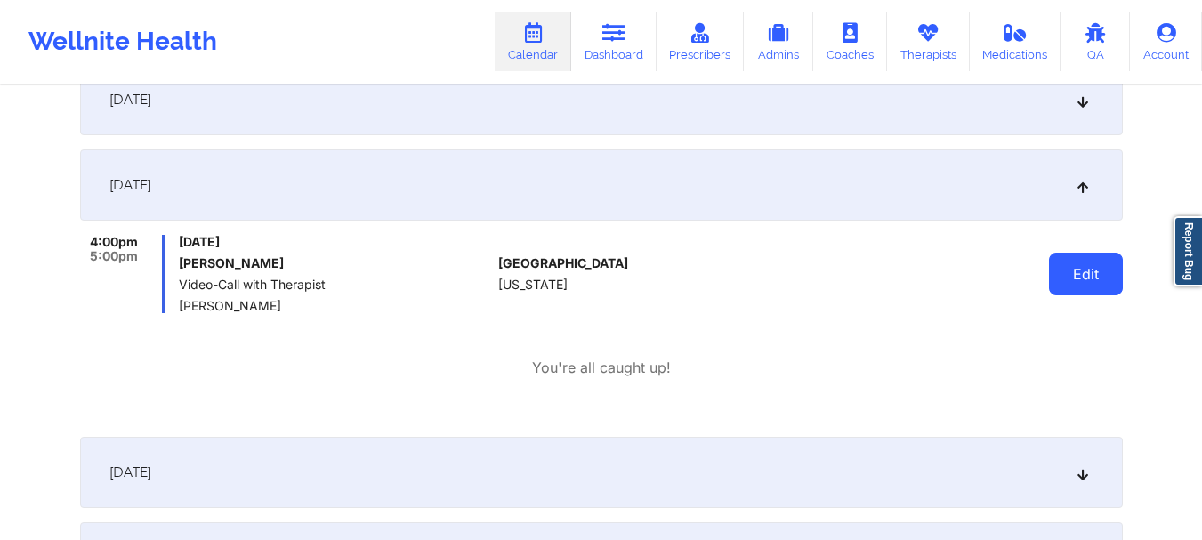
click at [1083, 260] on button "Edit" at bounding box center [1086, 274] width 74 height 43
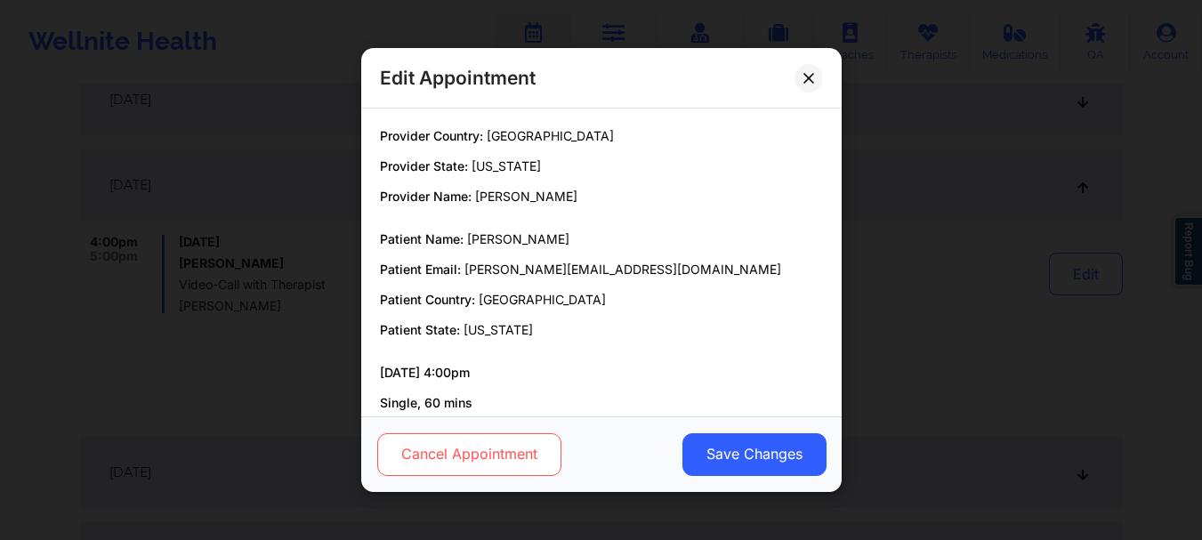
click at [501, 472] on button "Cancel Appointment" at bounding box center [468, 454] width 184 height 43
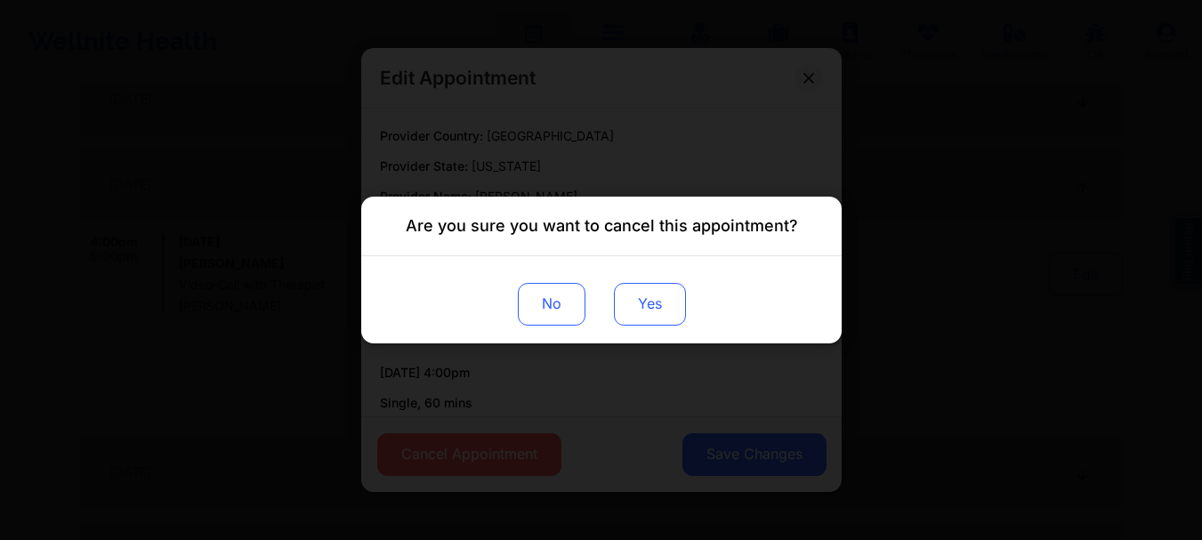
click at [629, 312] on button "Yes" at bounding box center [649, 304] width 72 height 43
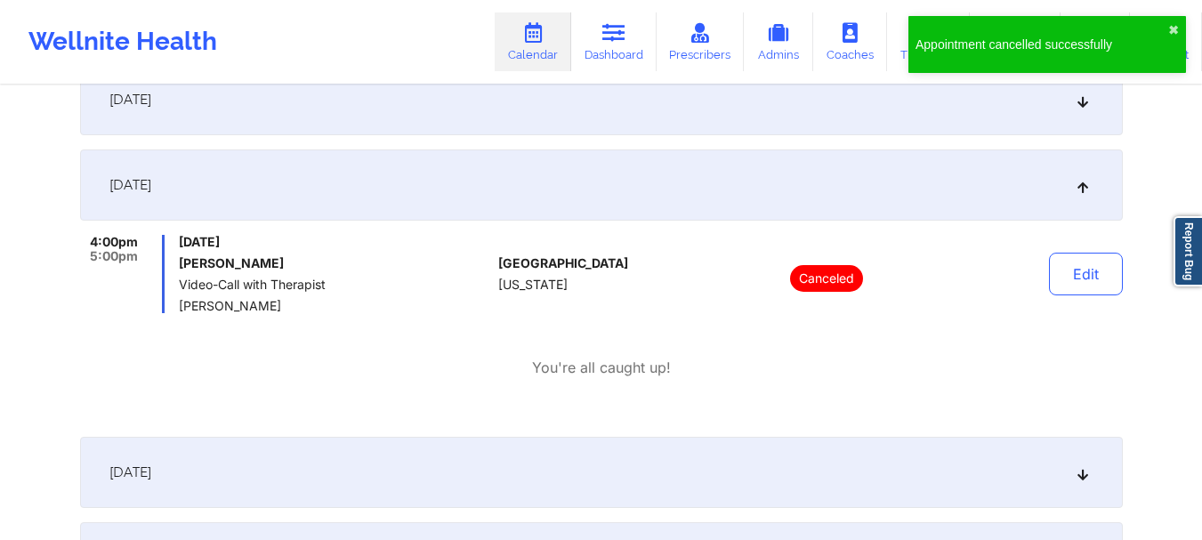
click at [768, 181] on div "[DATE]" at bounding box center [601, 184] width 1043 height 71
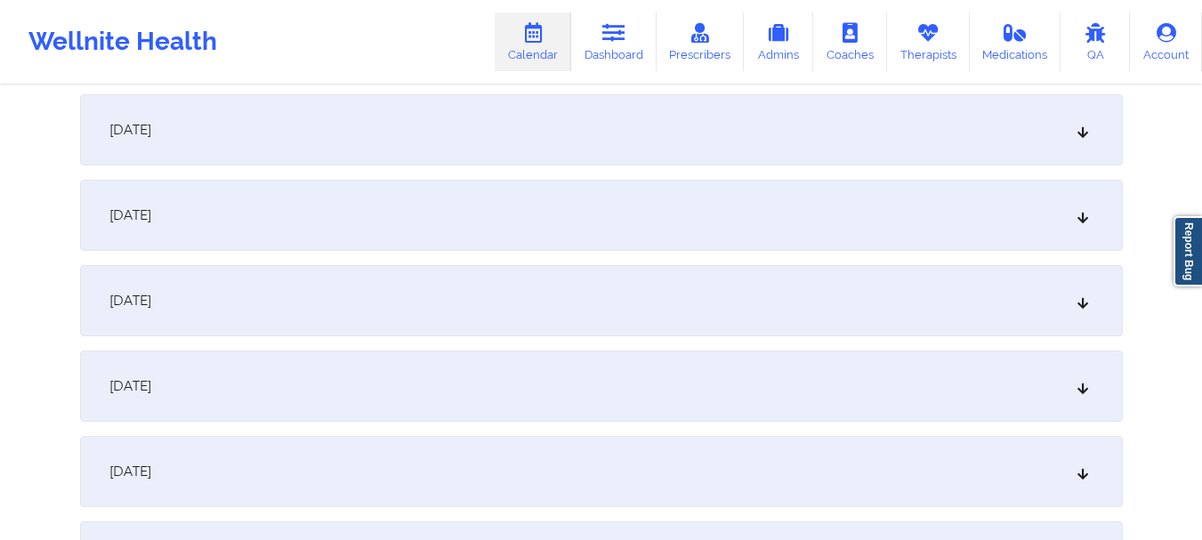
scroll to position [1014, 0]
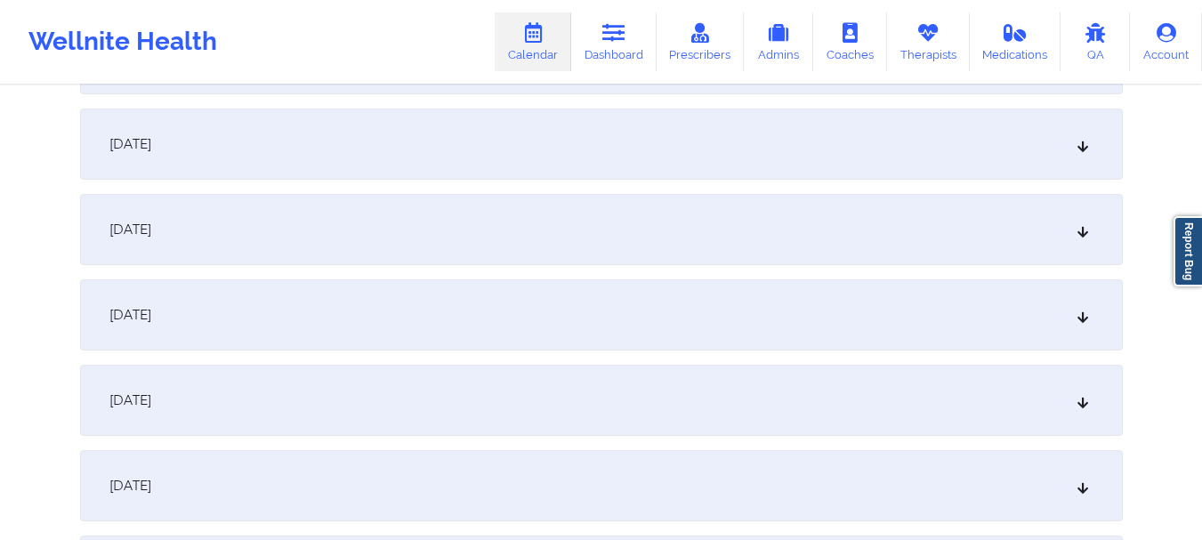
click at [918, 320] on div "[DATE]" at bounding box center [601, 314] width 1043 height 71
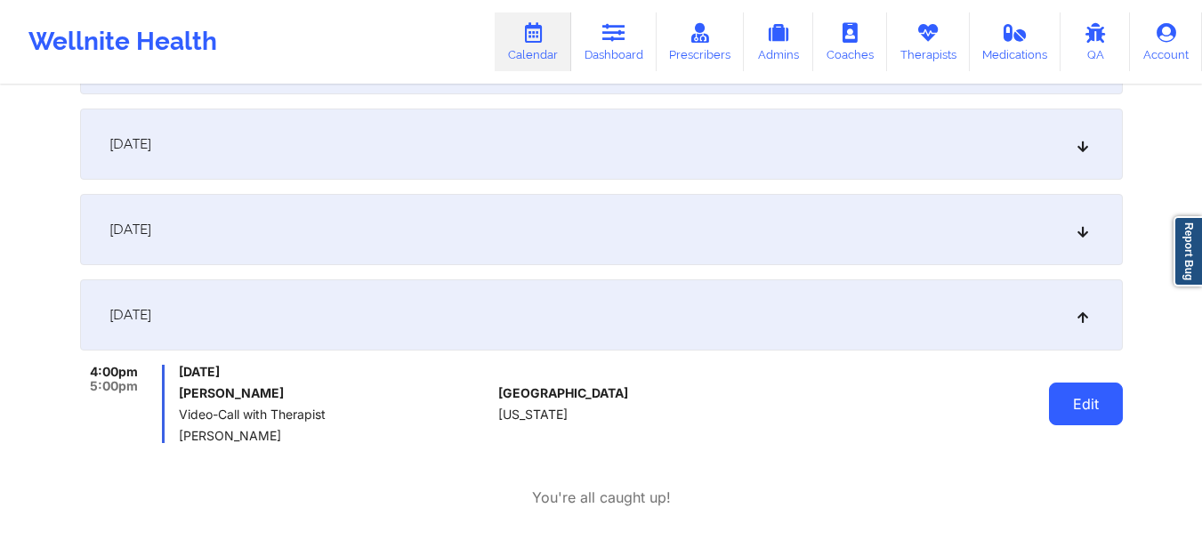
click at [1068, 418] on button "Edit" at bounding box center [1086, 404] width 74 height 43
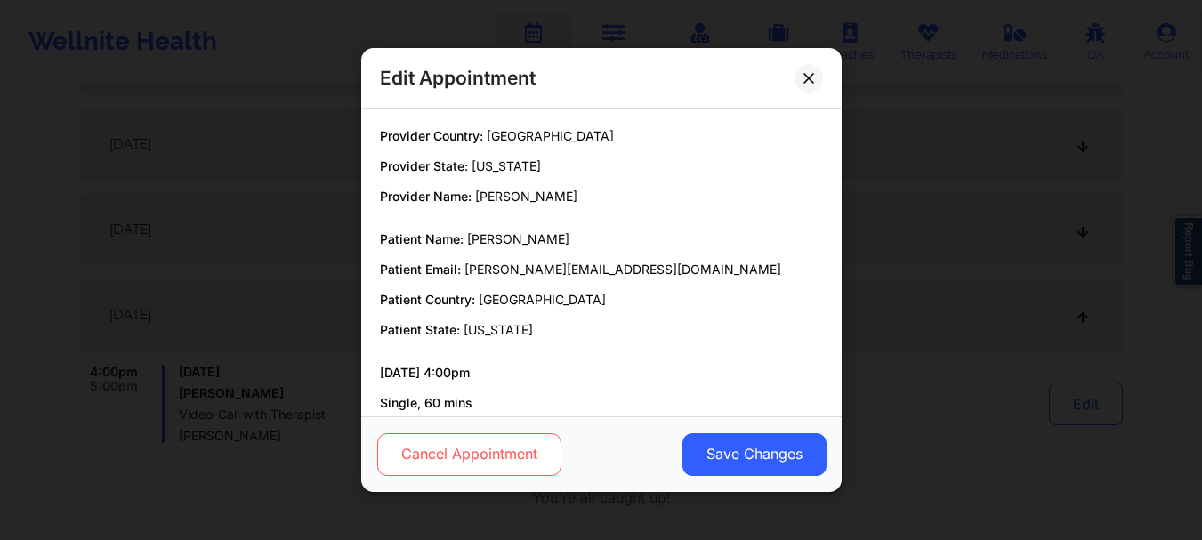
click at [424, 438] on button "Cancel Appointment" at bounding box center [468, 454] width 184 height 43
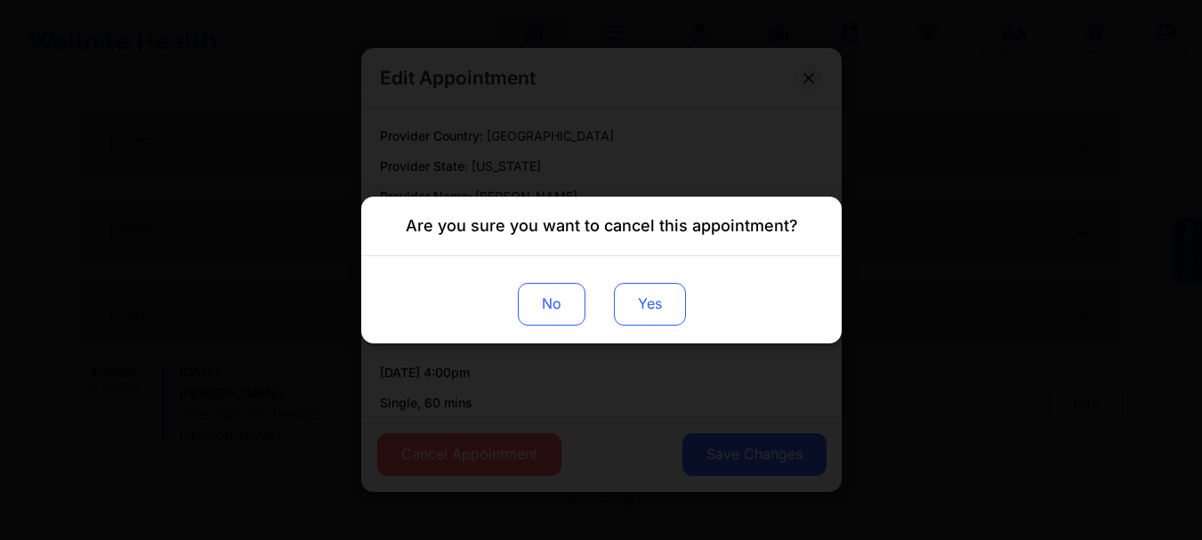
click at [656, 303] on button "Yes" at bounding box center [649, 304] width 72 height 43
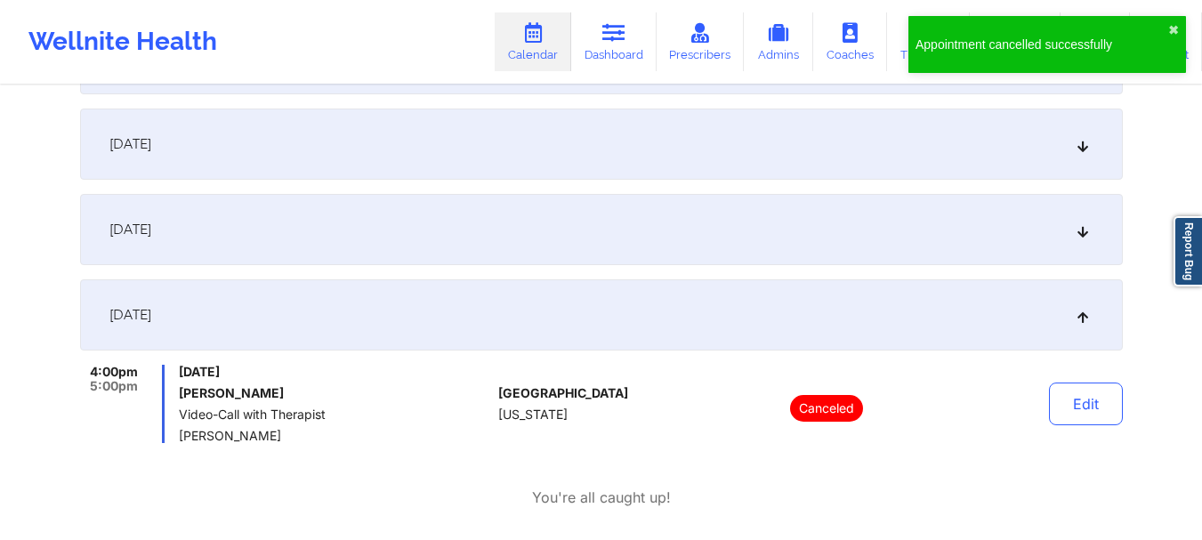
click at [760, 311] on div "[DATE]" at bounding box center [601, 314] width 1043 height 71
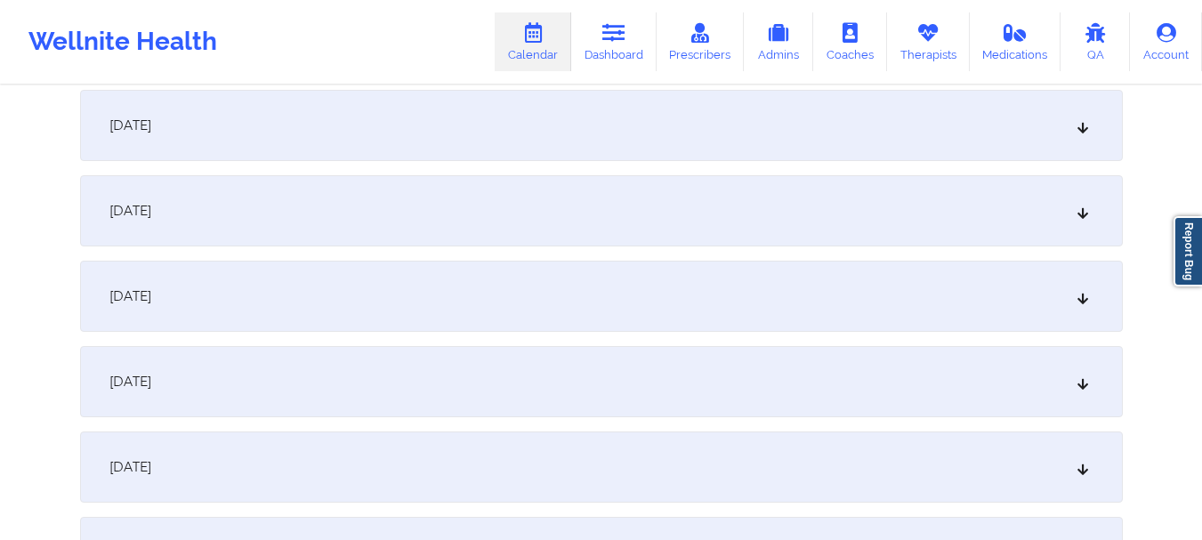
scroll to position [1174, 0]
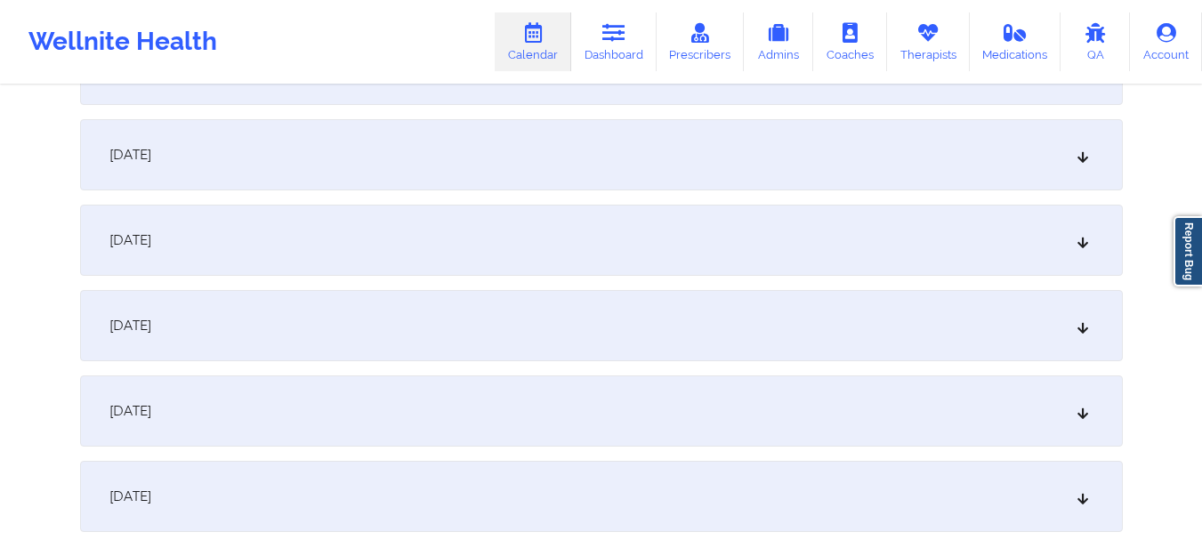
click at [1089, 149] on icon at bounding box center [1082, 155] width 15 height 12
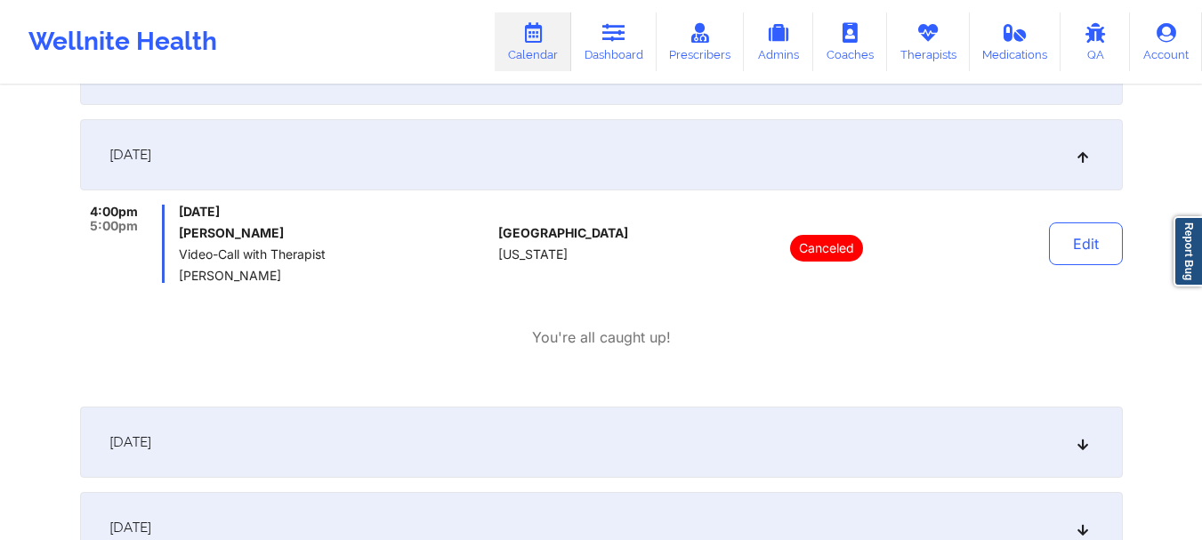
click at [1089, 149] on icon at bounding box center [1082, 155] width 15 height 12
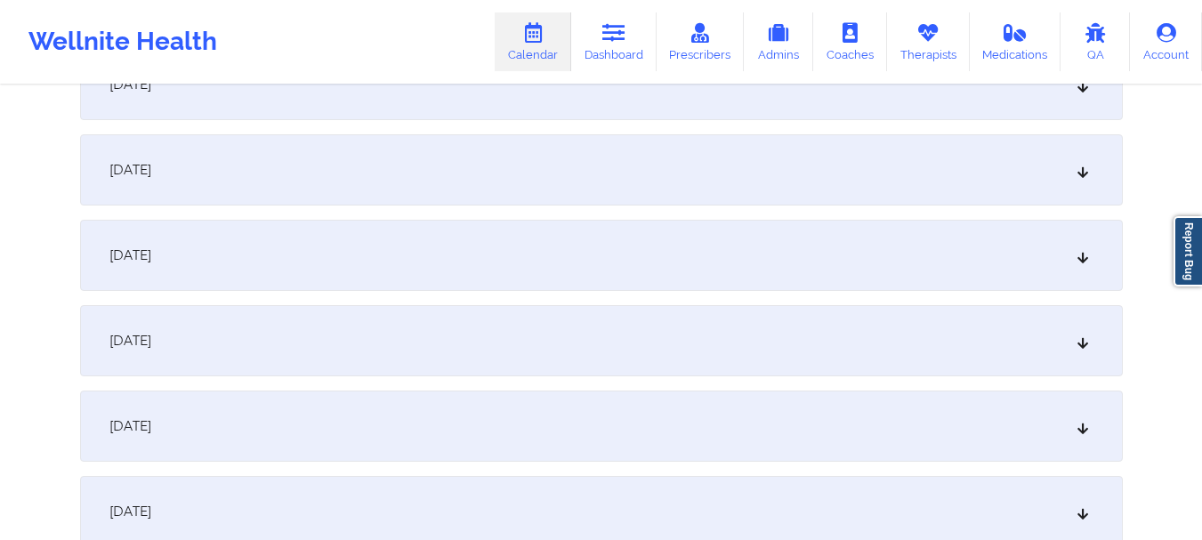
scroll to position [1657, 0]
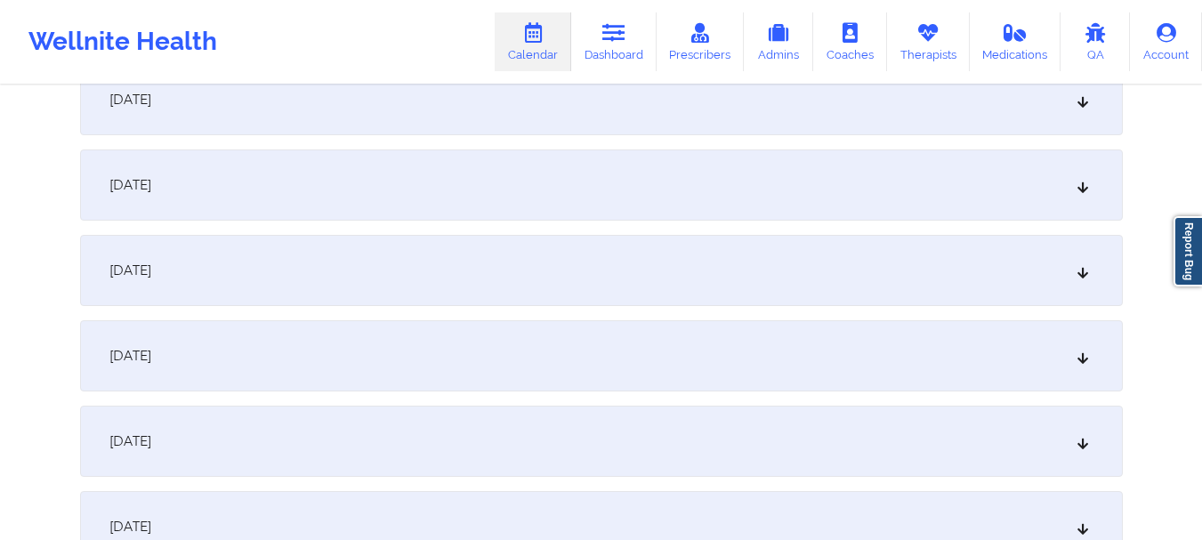
click at [975, 270] on div "[DATE]" at bounding box center [601, 270] width 1043 height 71
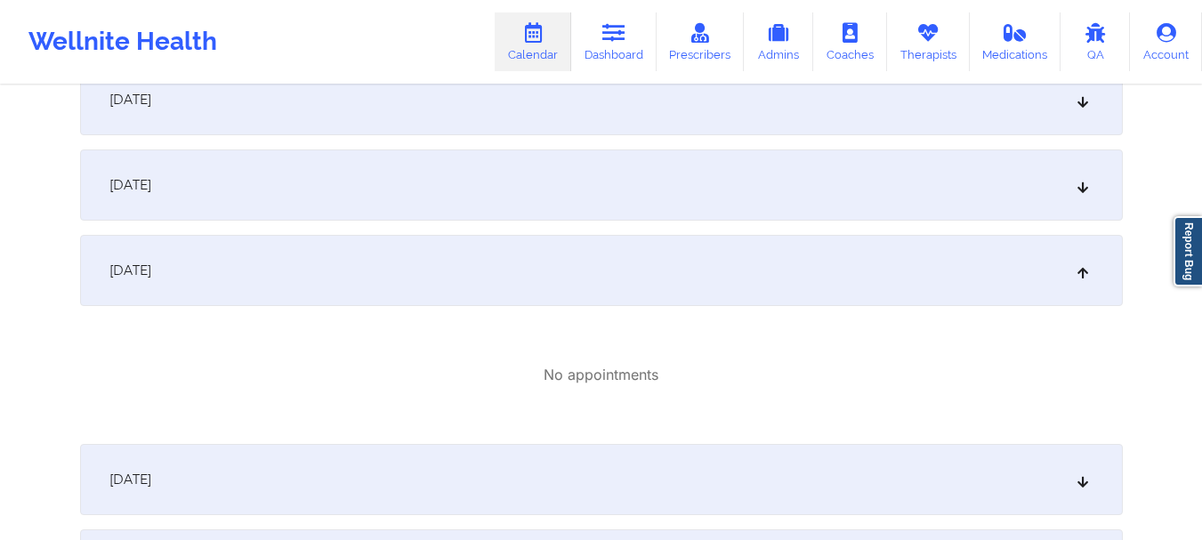
click at [741, 289] on div "[DATE]" at bounding box center [601, 270] width 1043 height 71
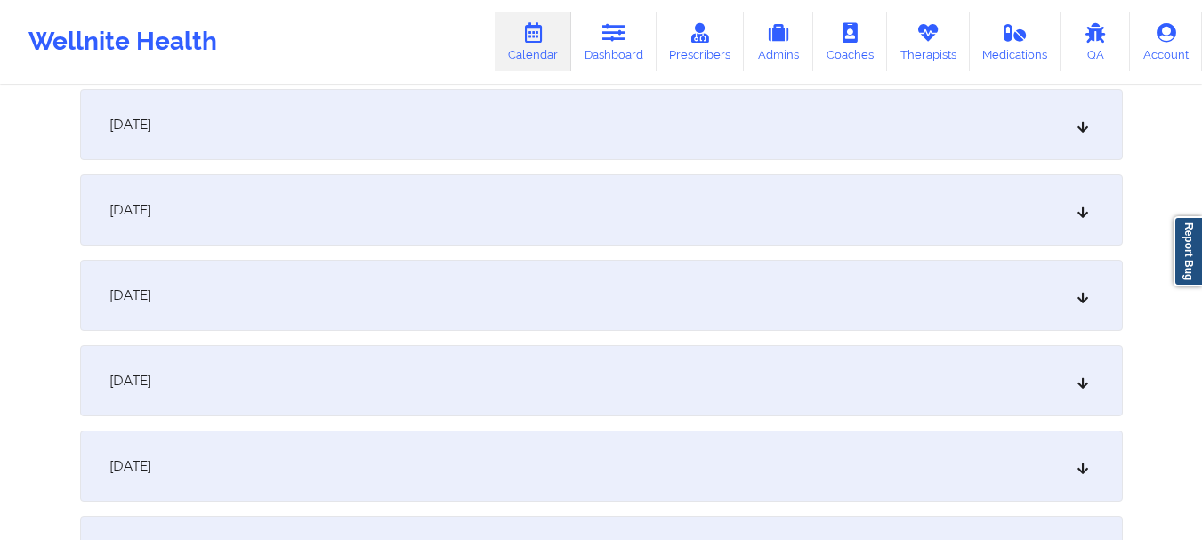
scroll to position [1788, 0]
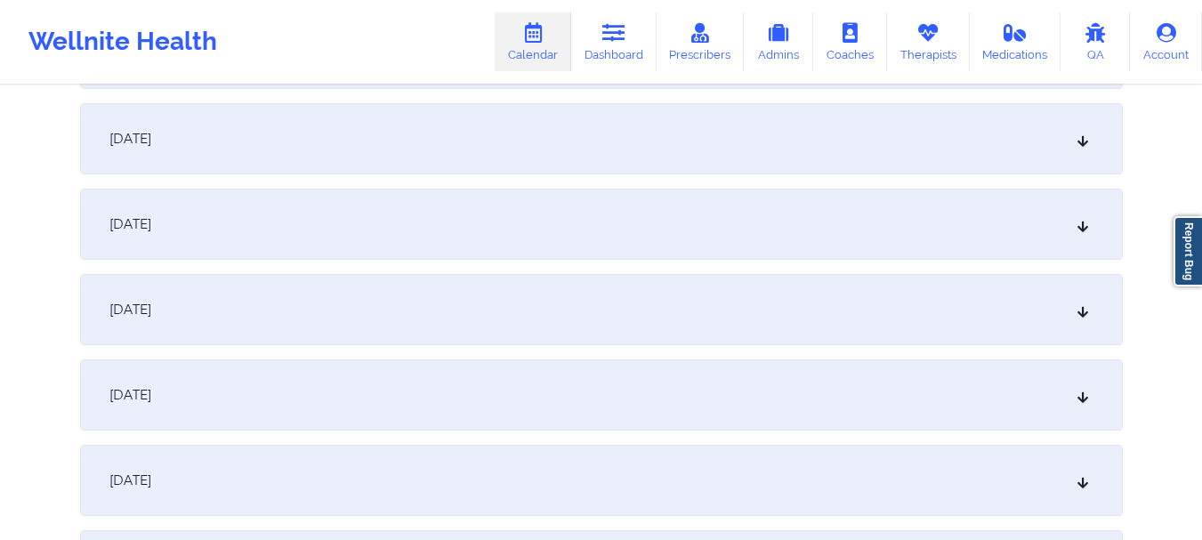
click at [864, 227] on div "[DATE]" at bounding box center [601, 224] width 1043 height 71
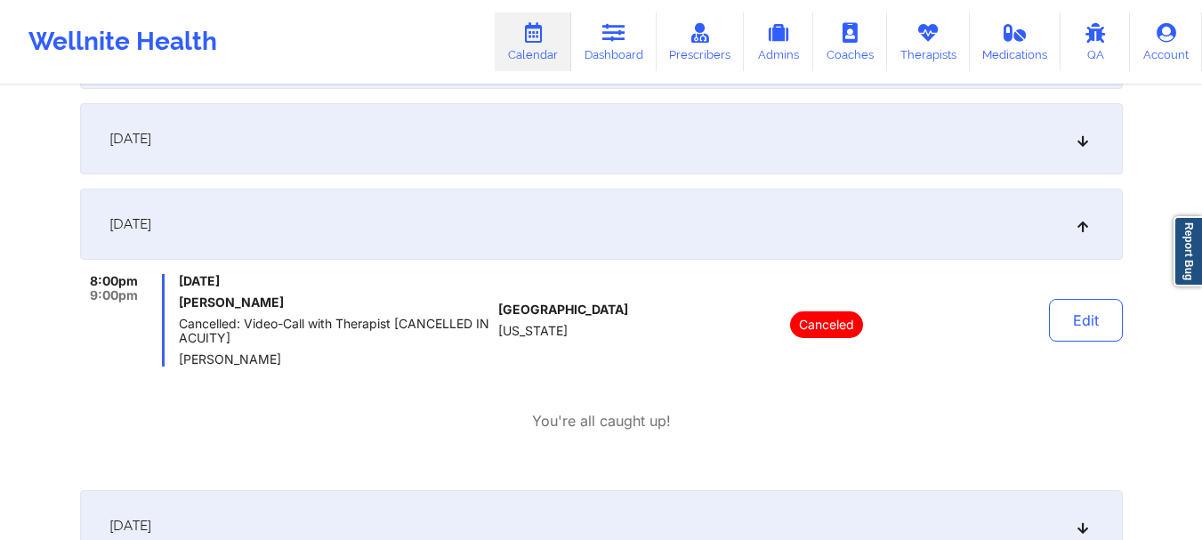
click at [995, 211] on div "[DATE]" at bounding box center [601, 224] width 1043 height 71
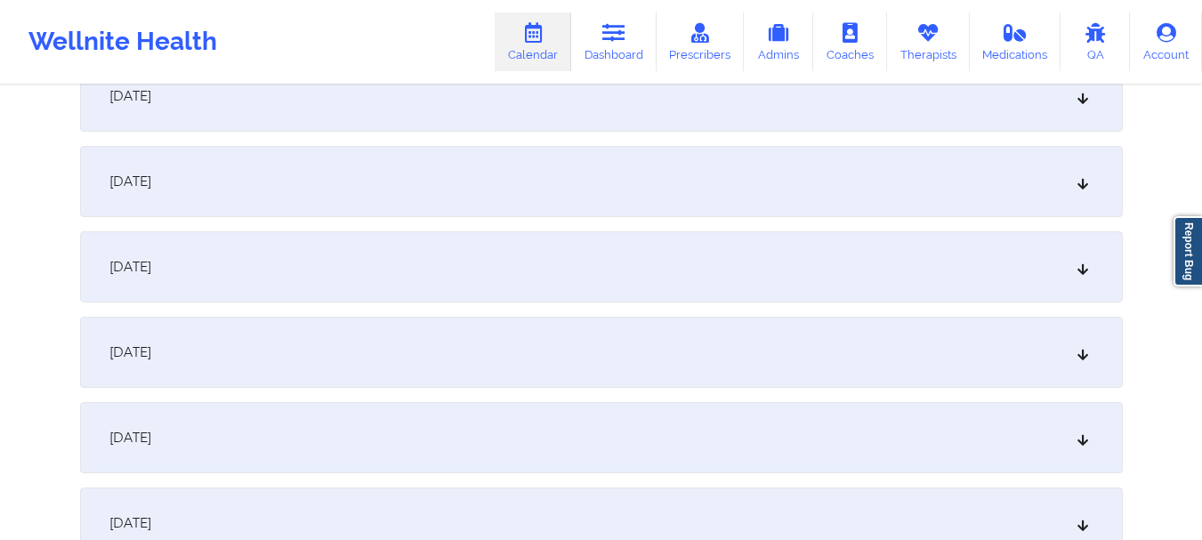
scroll to position [2387, 0]
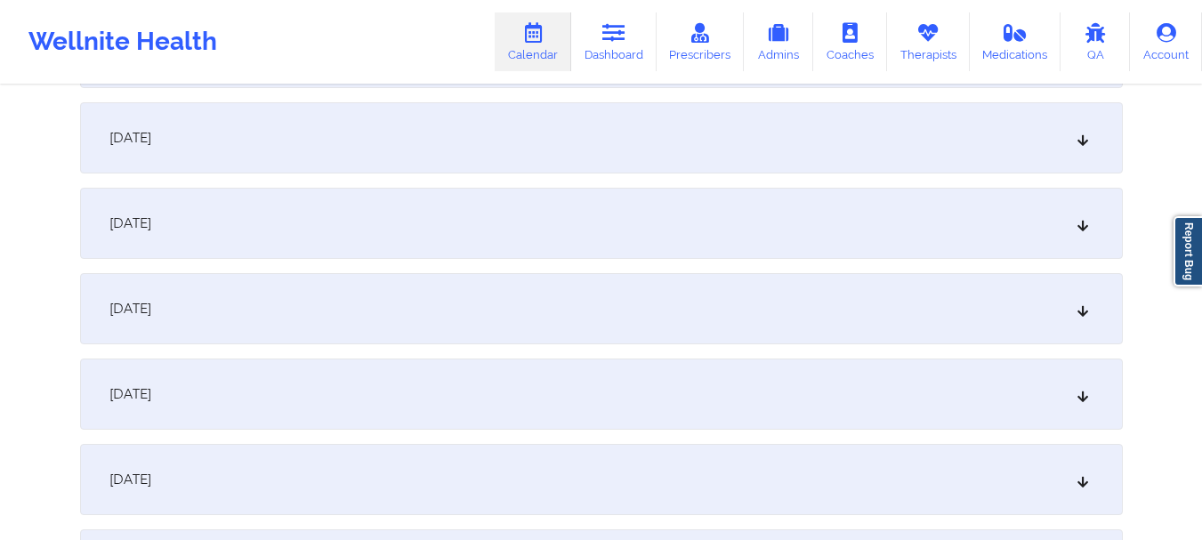
click at [973, 254] on div "[DATE]" at bounding box center [601, 223] width 1043 height 71
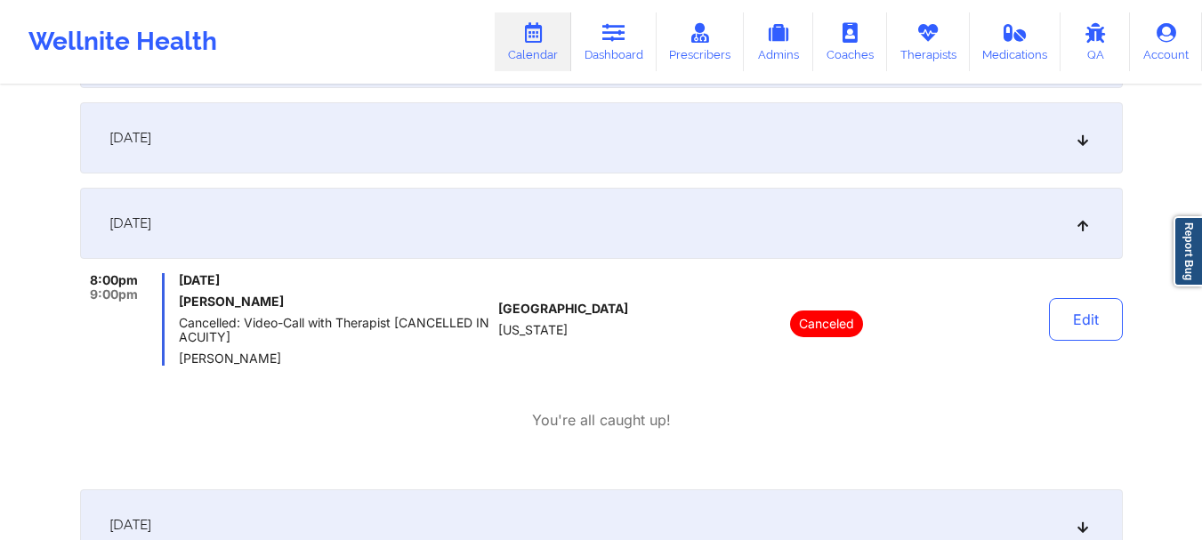
click at [959, 245] on div "[DATE]" at bounding box center [601, 223] width 1043 height 71
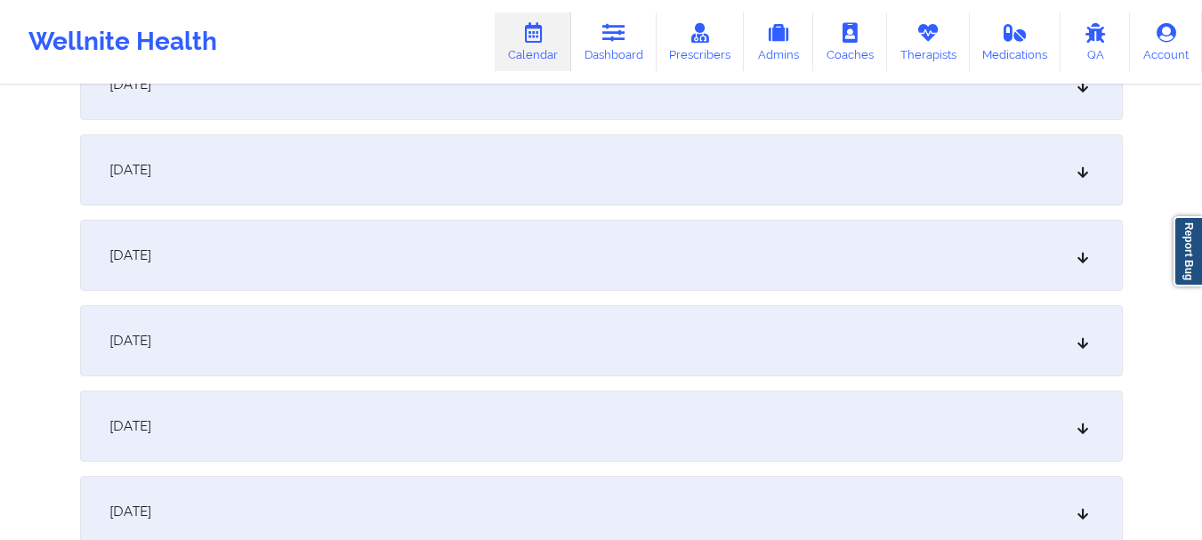
scroll to position [0, 0]
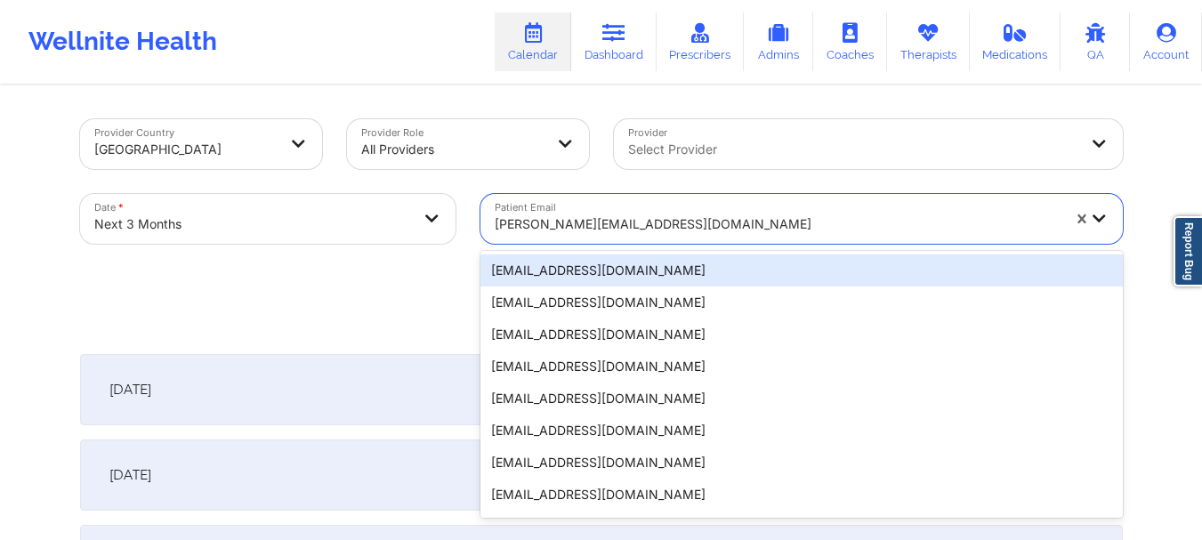
click at [520, 217] on div at bounding box center [778, 224] width 566 height 21
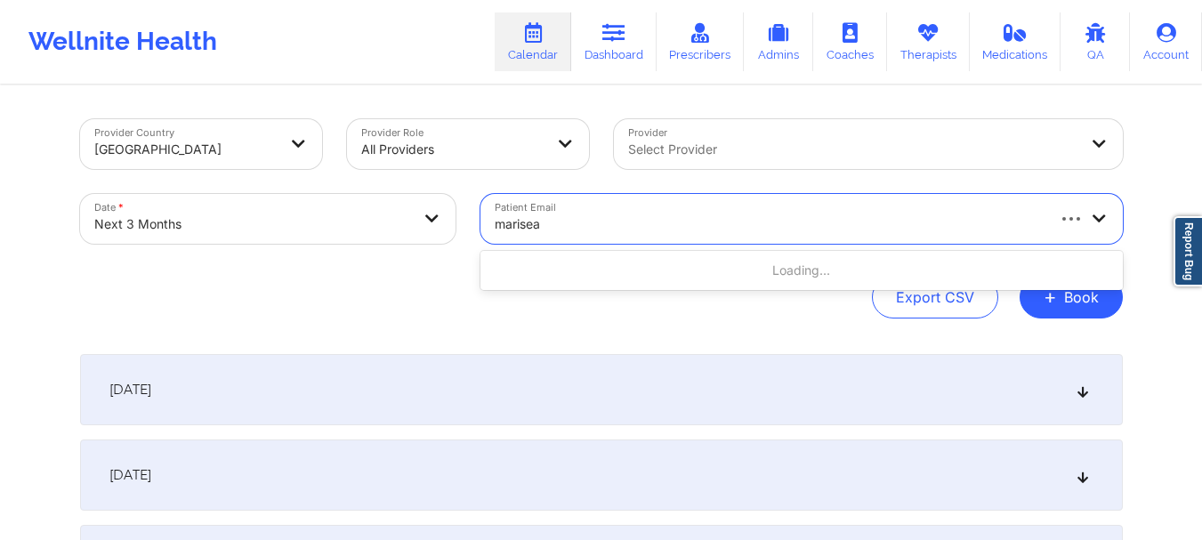
type input "mariseal"
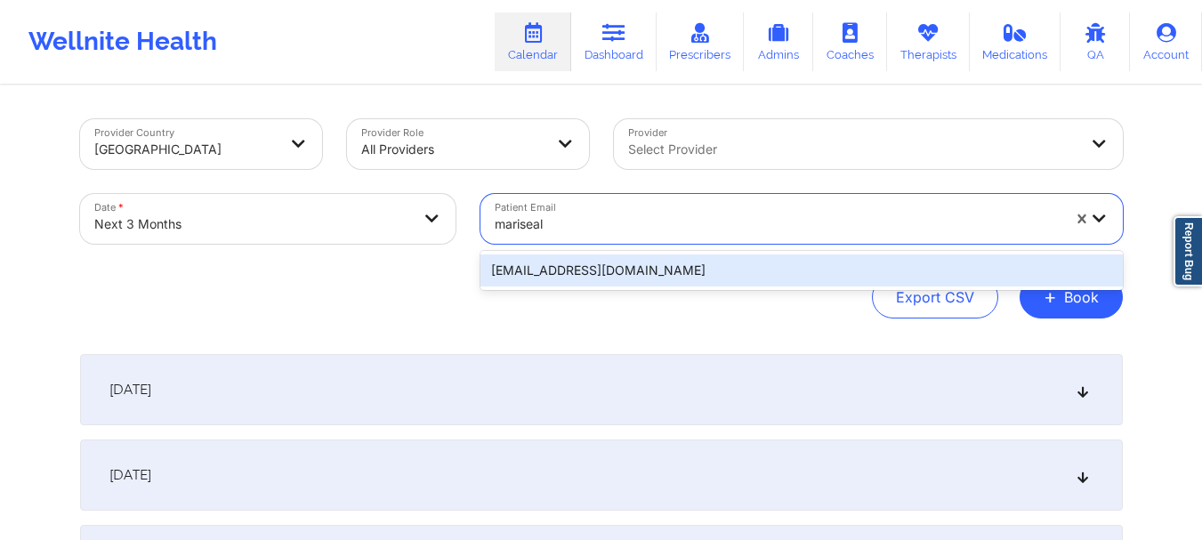
click at [532, 260] on div "[EMAIL_ADDRESS][DOMAIN_NAME]" at bounding box center [801, 270] width 642 height 32
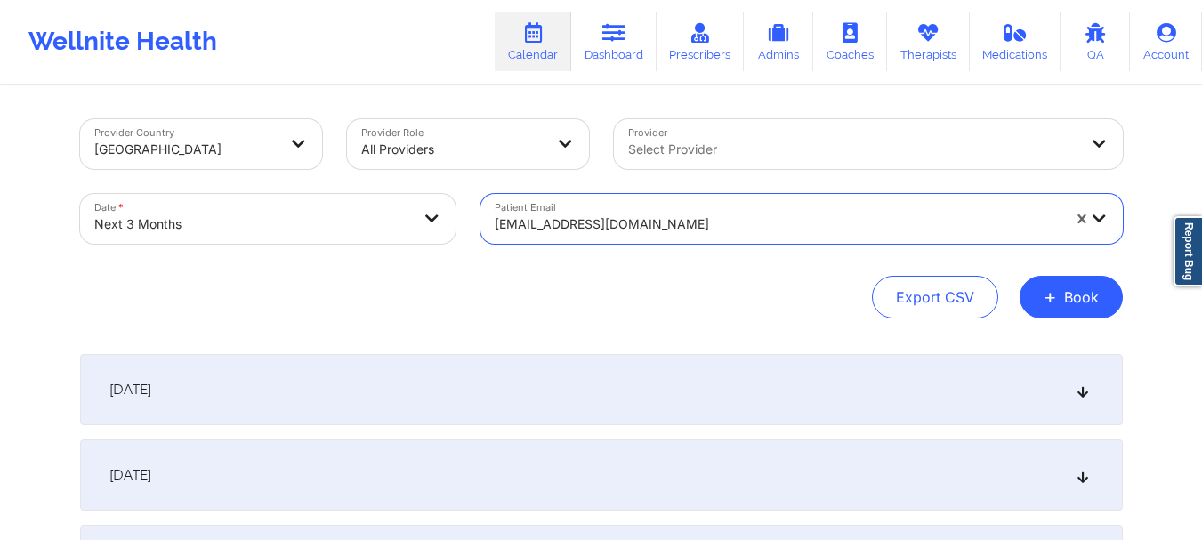
click at [134, 214] on body "Wellnite Health Calendar Dashboard Prescribers Admins Coaches Therapists Medica…" at bounding box center [601, 270] width 1202 height 540
select select "2025-10"
select select "2025-11"
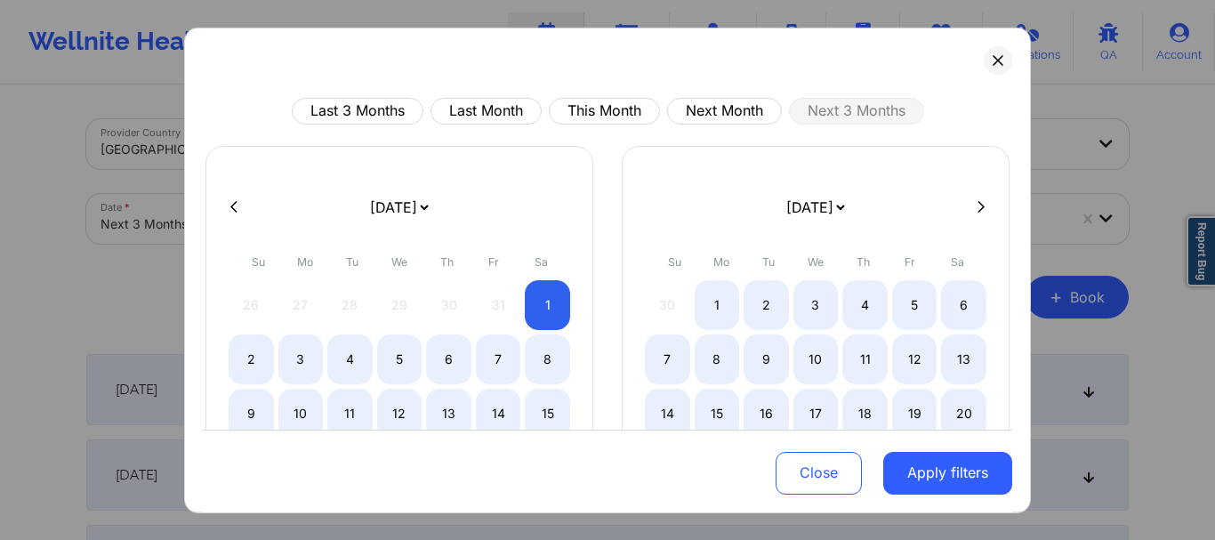
click at [595, 127] on div "Last 3 Months Last Month This Month Next Month Next 3 Months January 2019 Febru…" at bounding box center [608, 419] width 810 height 644
click at [594, 116] on button "This Month" at bounding box center [604, 110] width 111 height 27
select select "2025-9"
select select "2025-10"
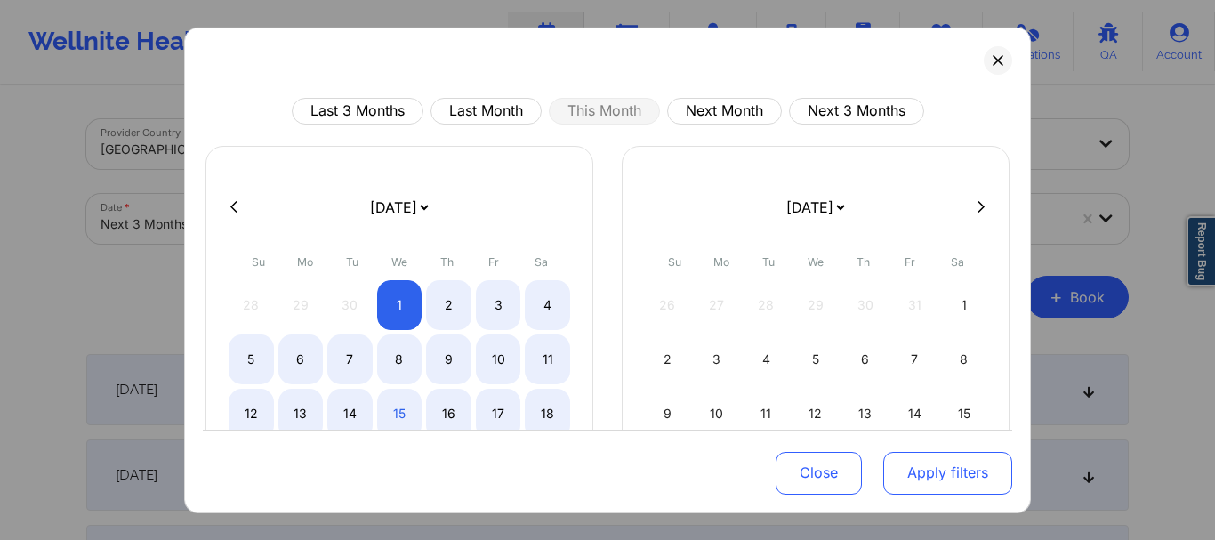
click at [883, 469] on button "Apply filters" at bounding box center [947, 473] width 129 height 43
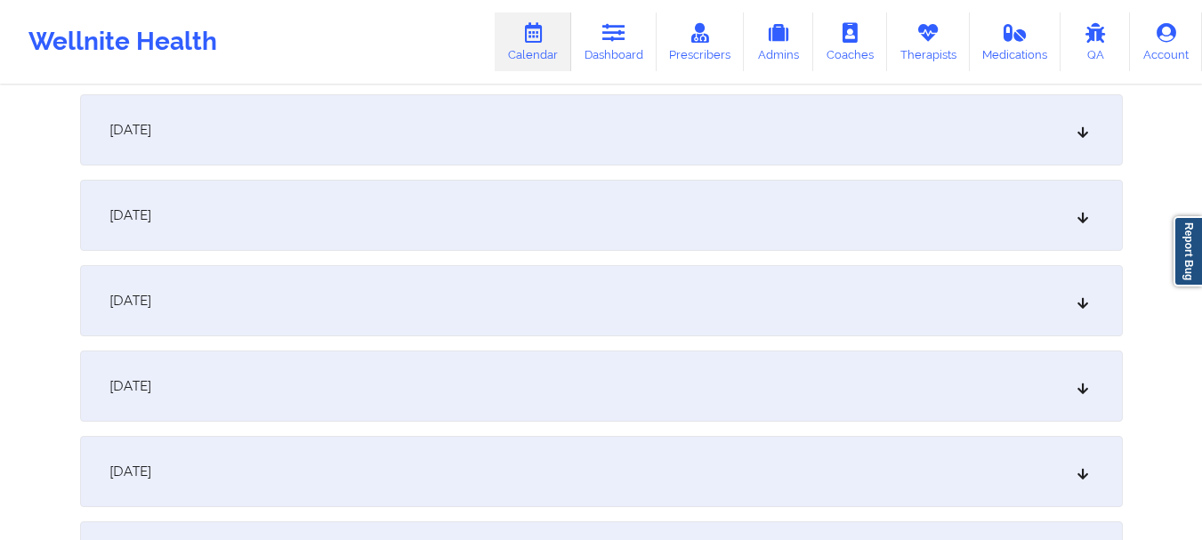
scroll to position [1436, 0]
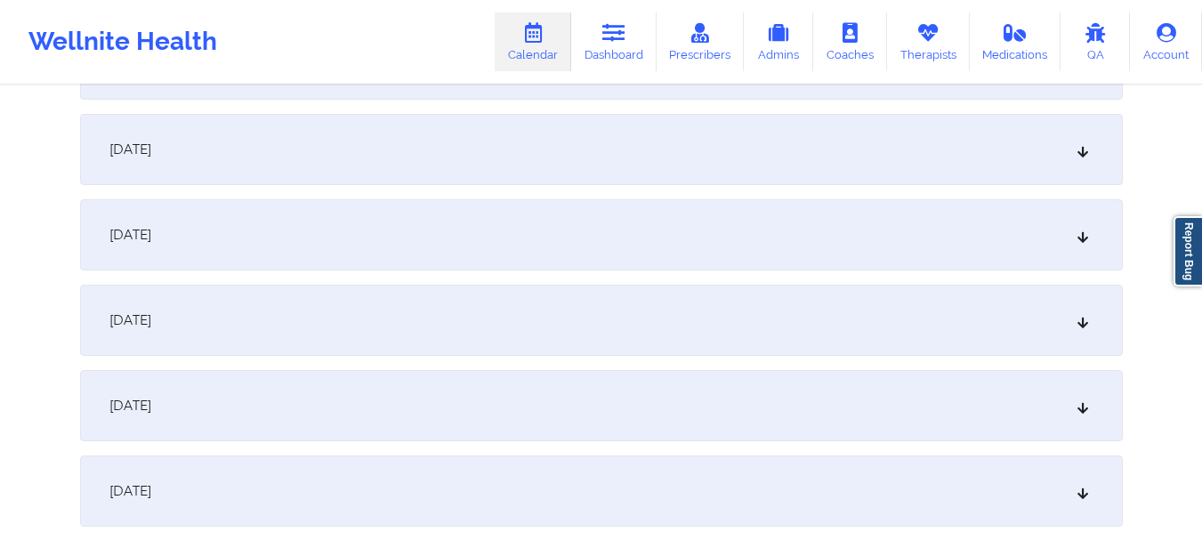
click at [997, 150] on div "[DATE]" at bounding box center [601, 149] width 1043 height 71
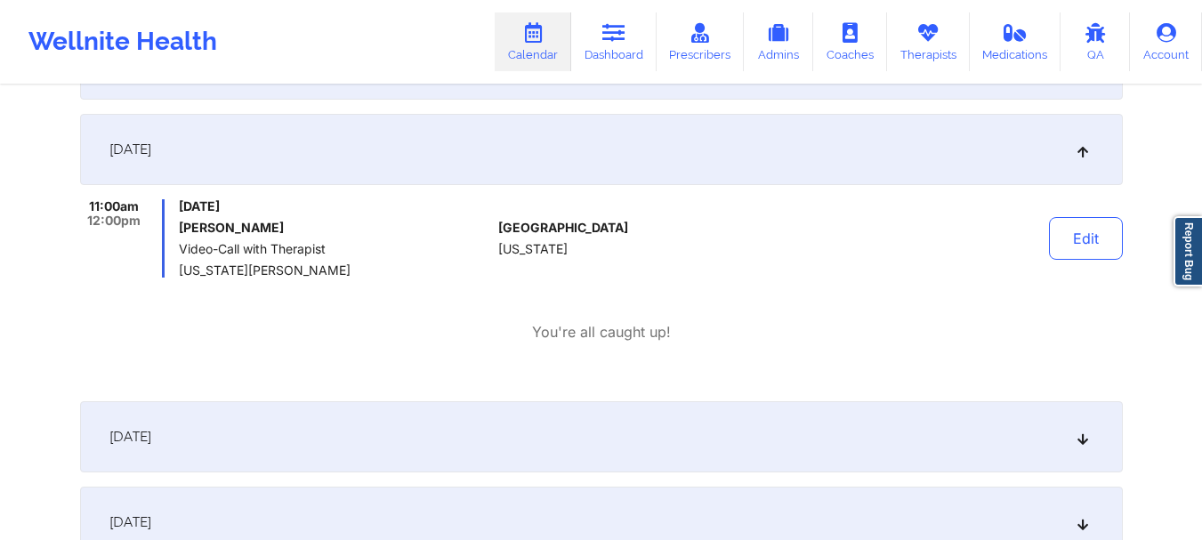
scroll to position [0, 0]
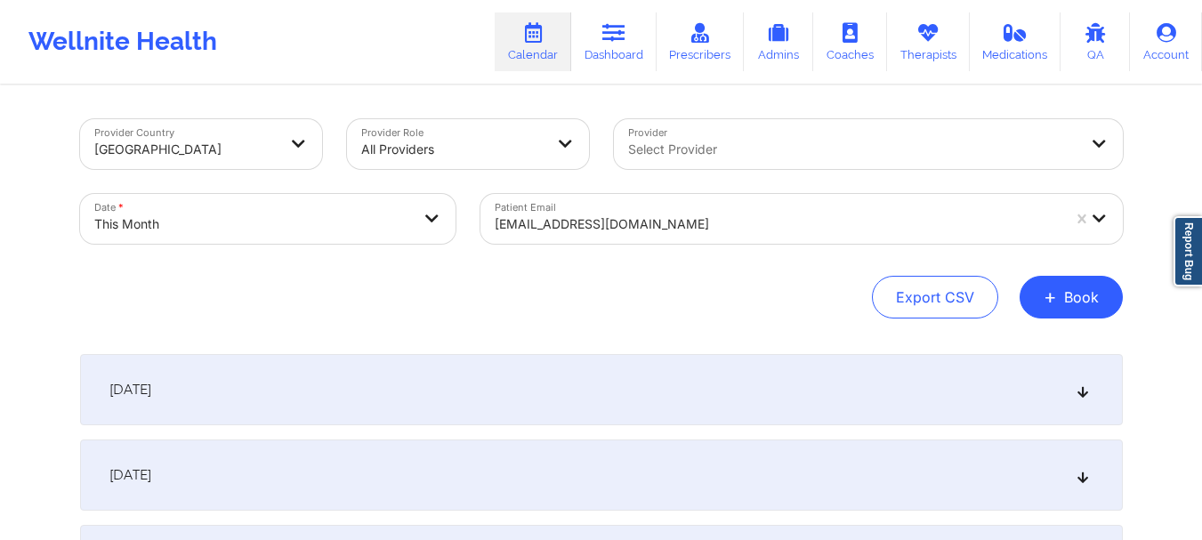
click at [573, 219] on div at bounding box center [778, 224] width 566 height 21
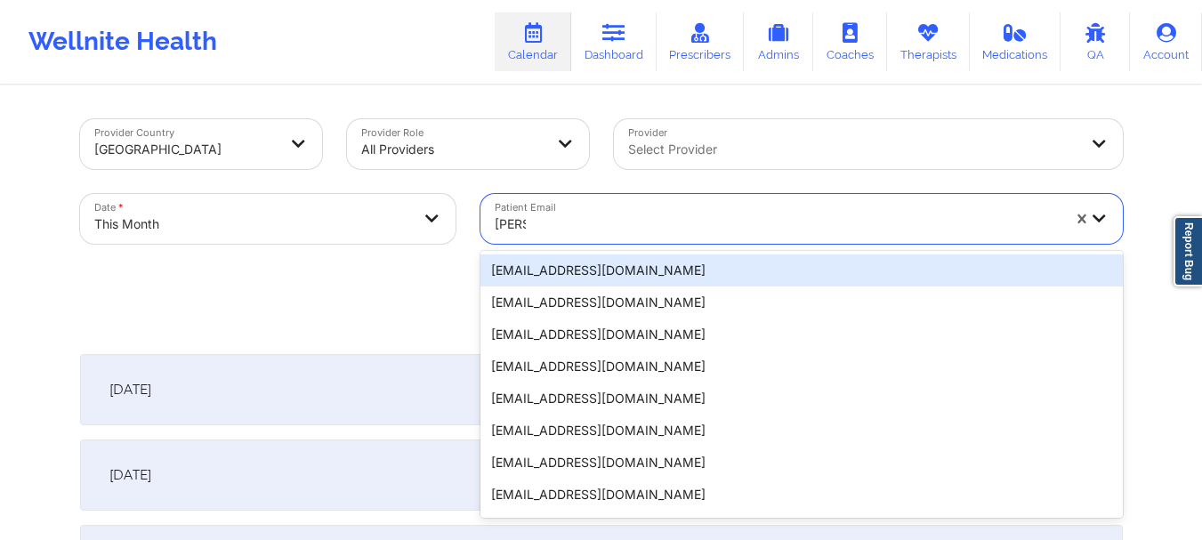
type input "amie"
type input "amieko"
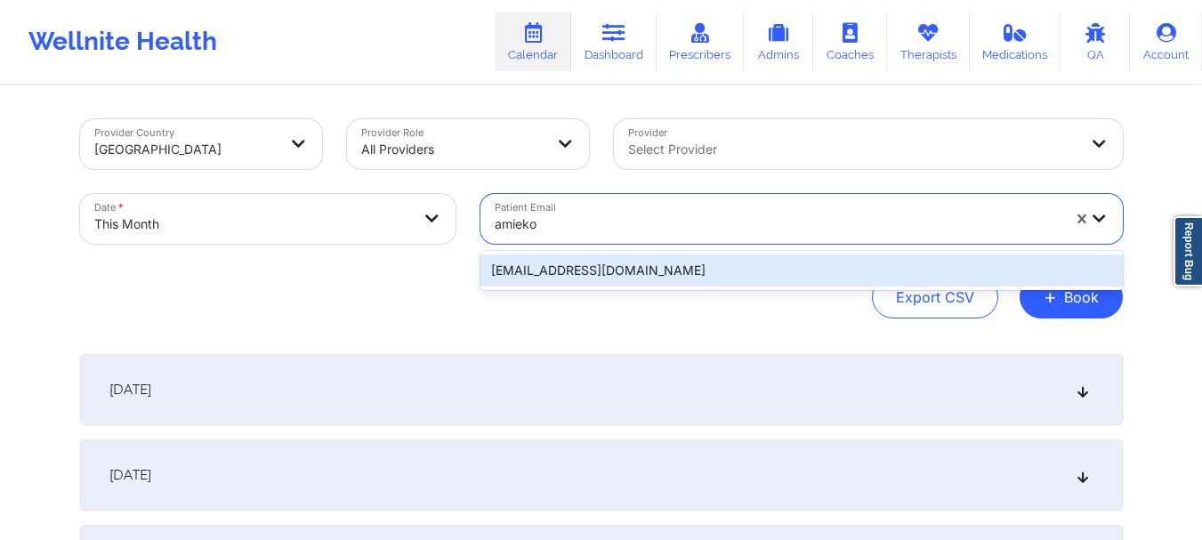
click at [572, 271] on div "amiekoul@yahoo.com" at bounding box center [801, 270] width 642 height 32
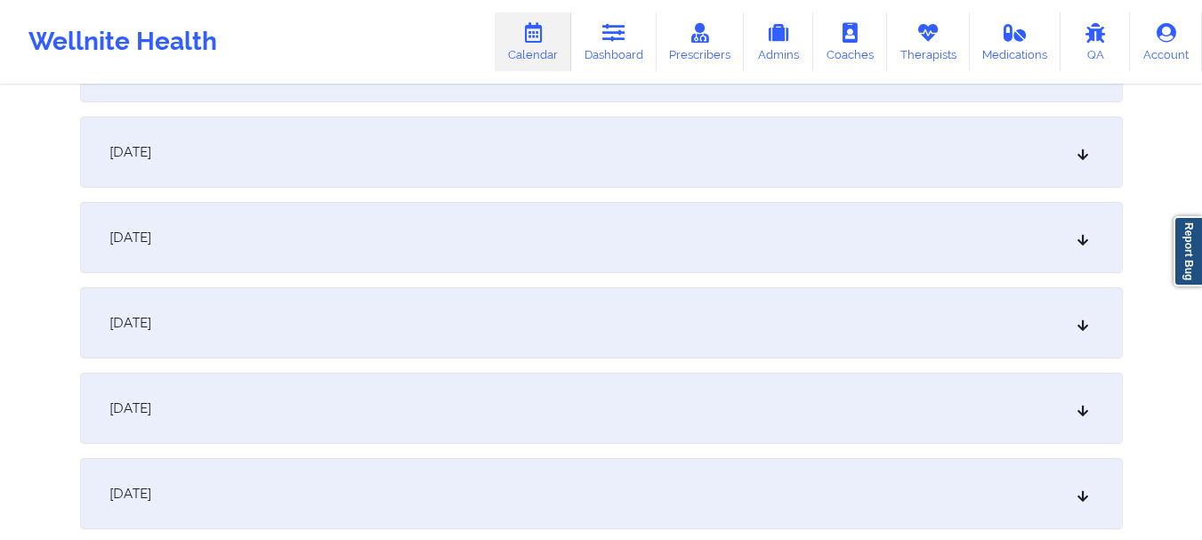
scroll to position [1381, 0]
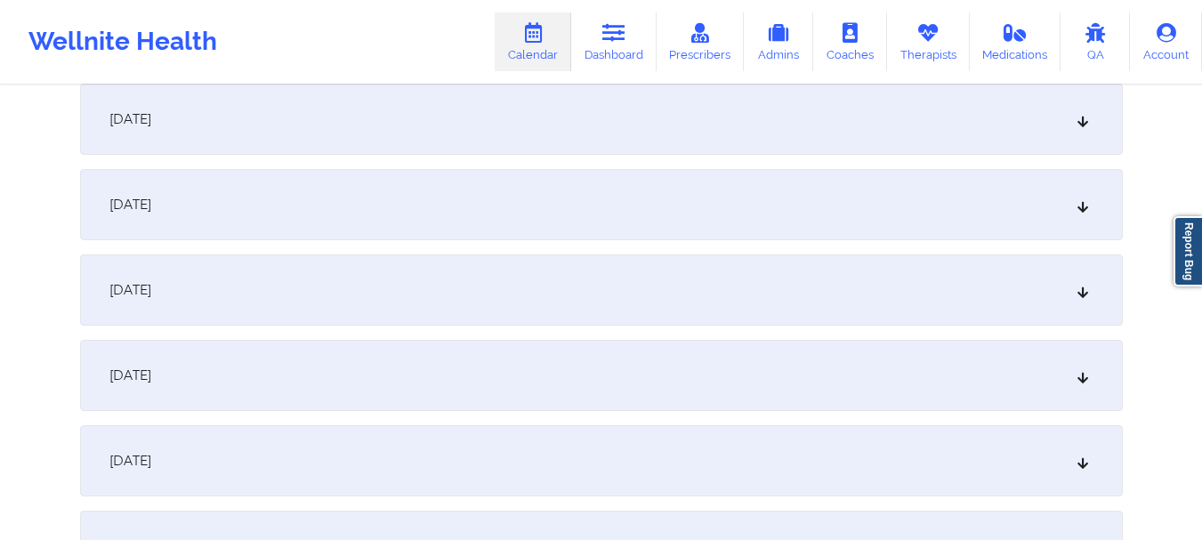
click at [677, 233] on div "[DATE]" at bounding box center [601, 204] width 1043 height 71
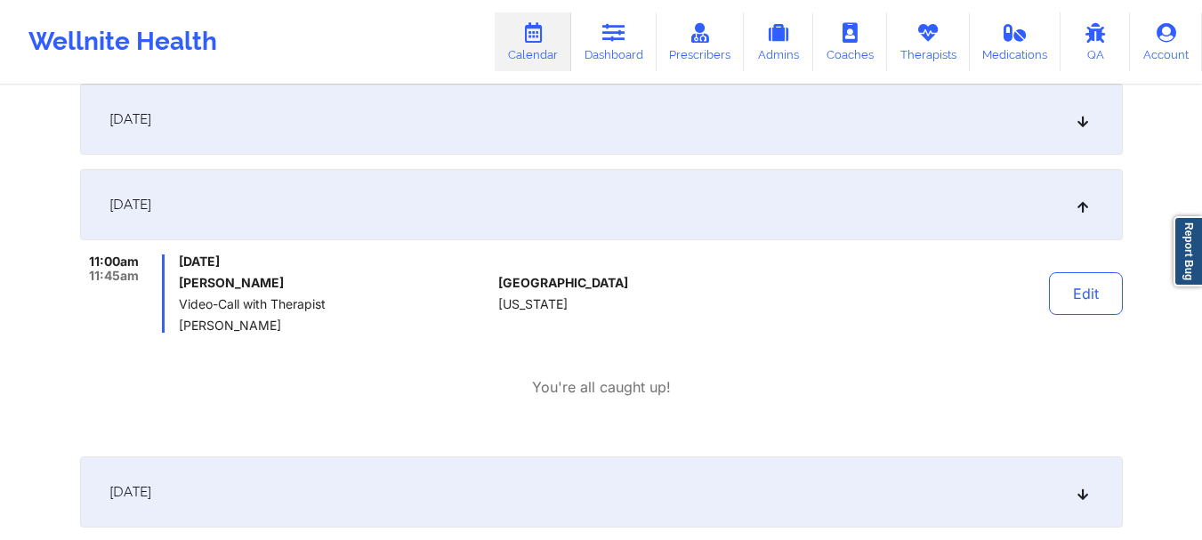
click at [1031, 207] on div "[DATE]" at bounding box center [601, 204] width 1043 height 71
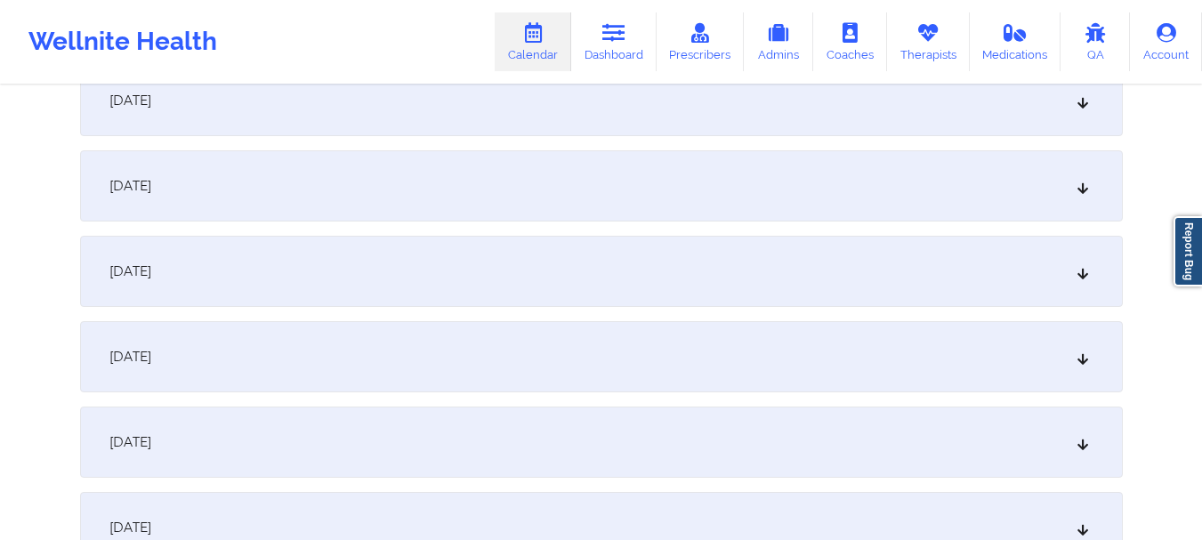
scroll to position [1929, 0]
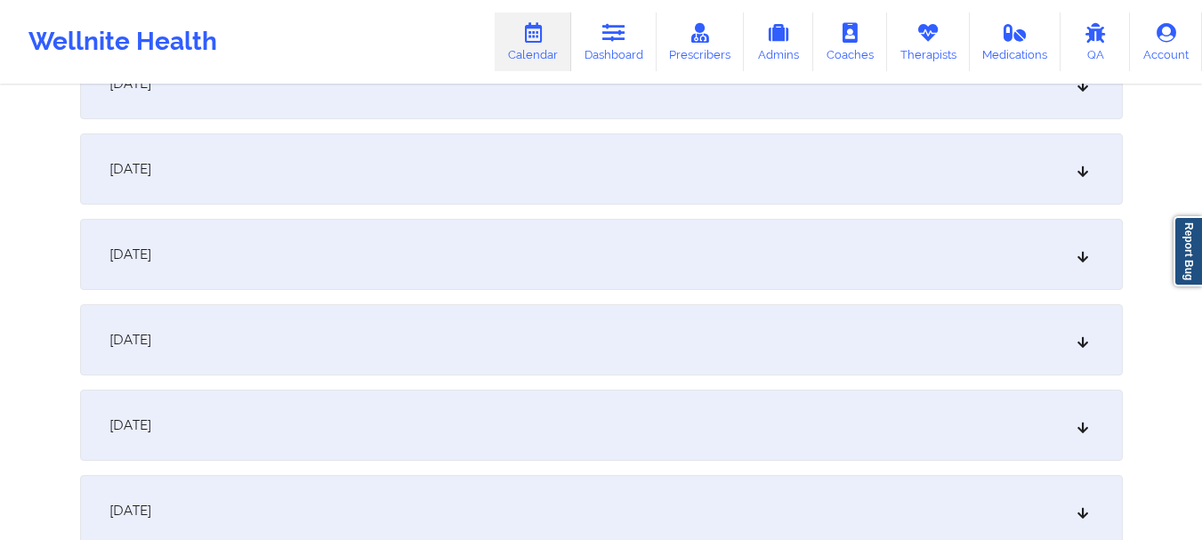
click at [1088, 283] on div "[DATE]" at bounding box center [601, 254] width 1043 height 71
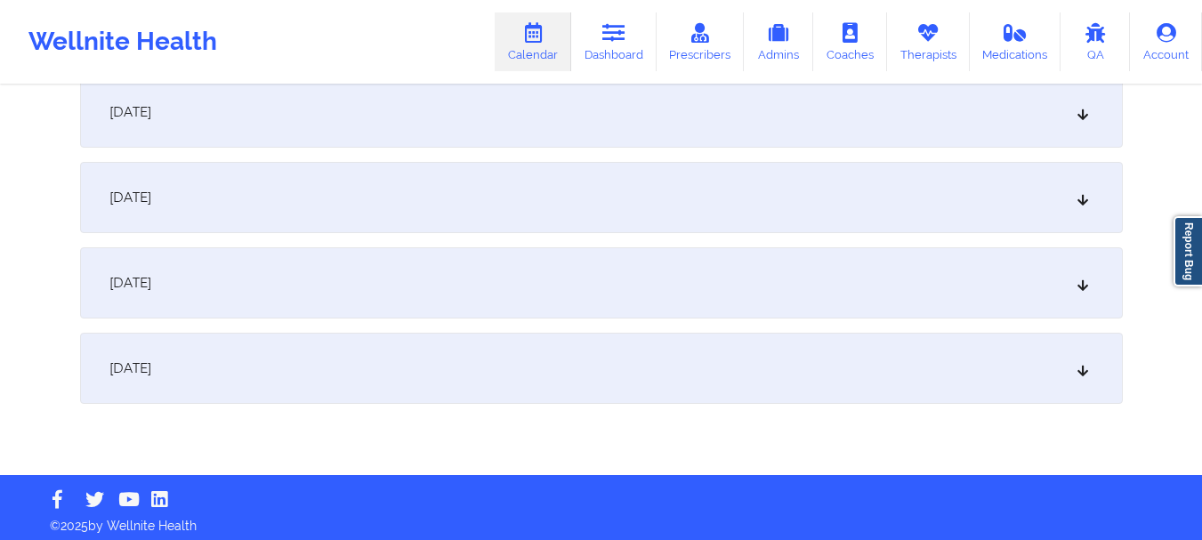
scroll to position [2900, 0]
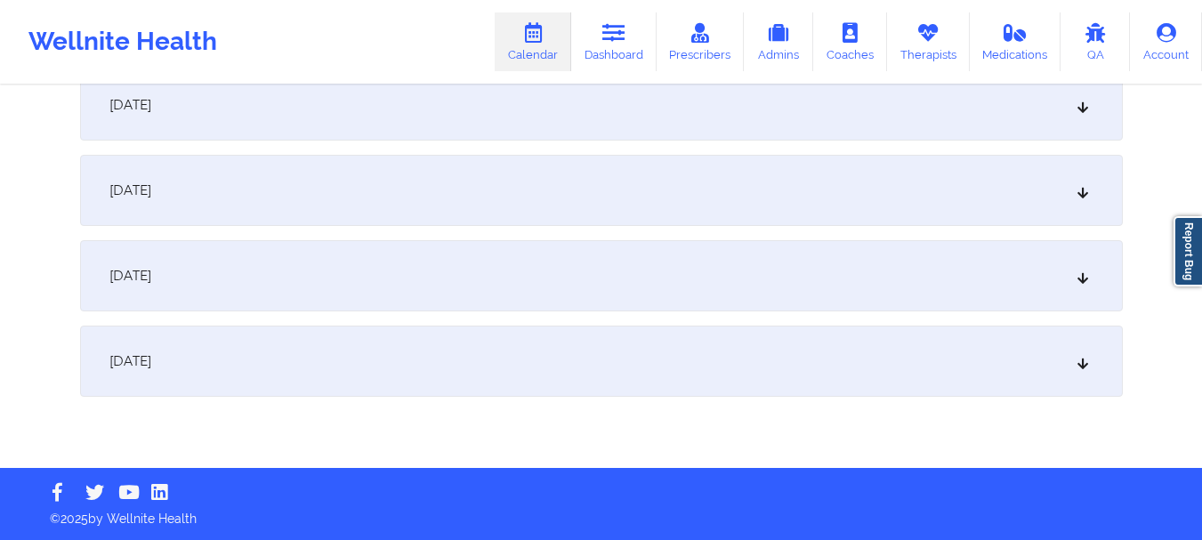
click at [887, 182] on div "[DATE]" at bounding box center [601, 190] width 1043 height 71
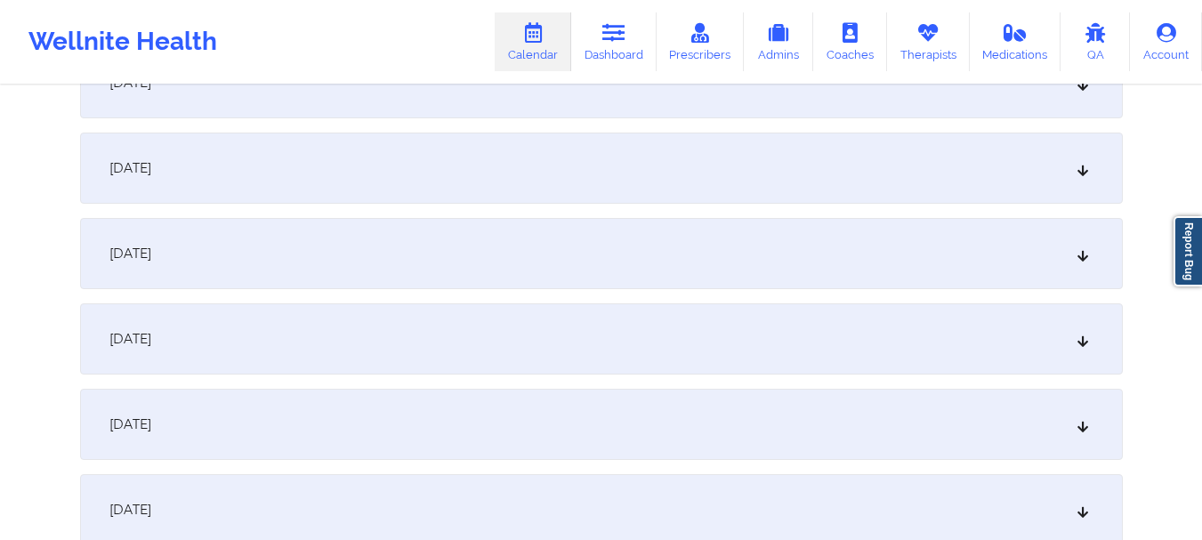
scroll to position [1239, 0]
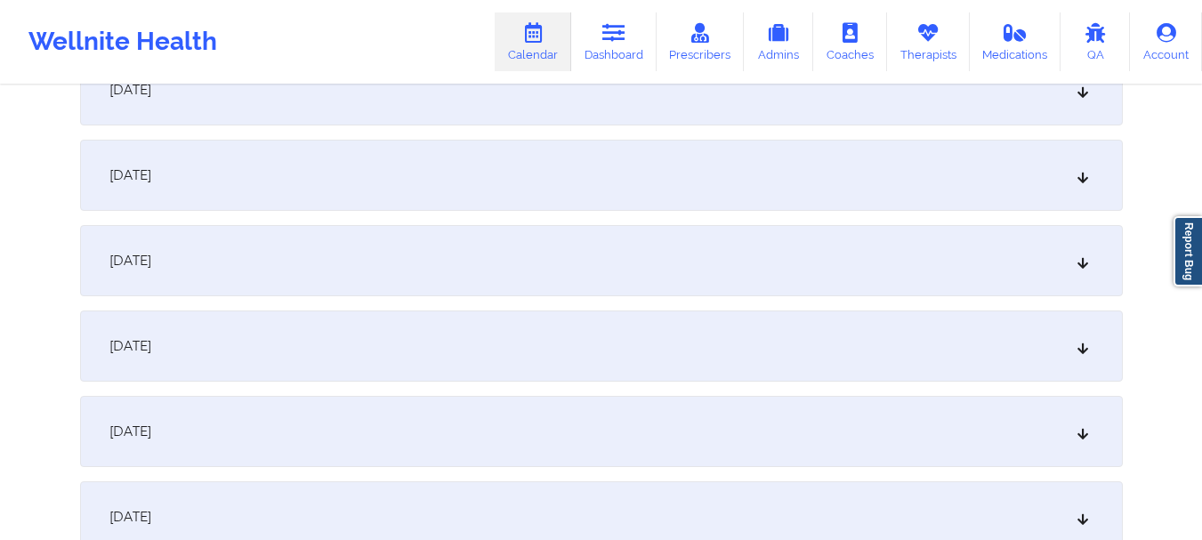
click at [748, 373] on div "[DATE]" at bounding box center [601, 346] width 1043 height 71
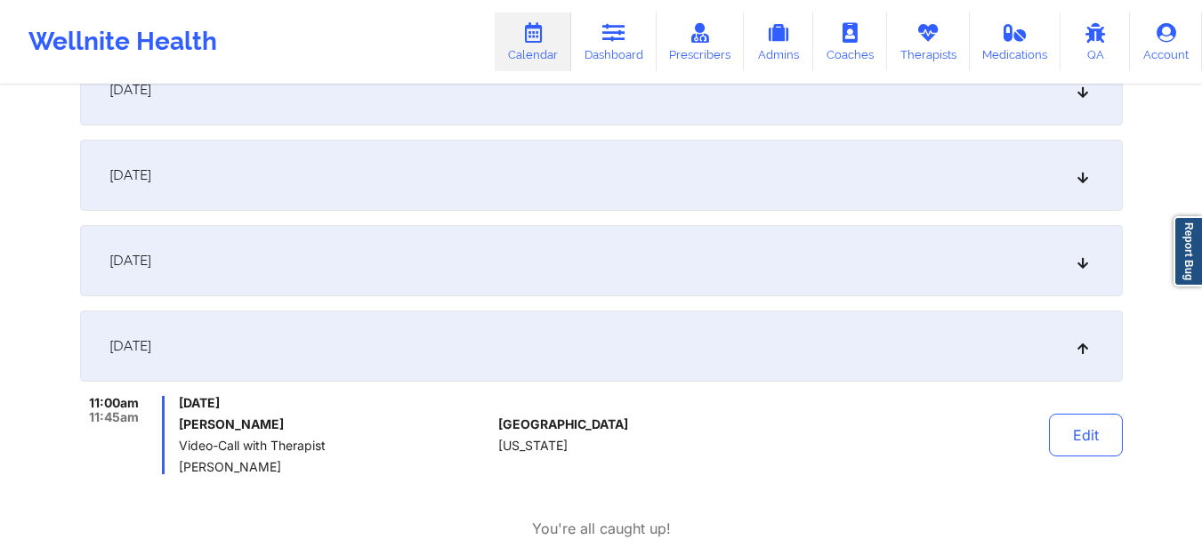
click at [1037, 269] on div "[DATE]" at bounding box center [601, 260] width 1043 height 71
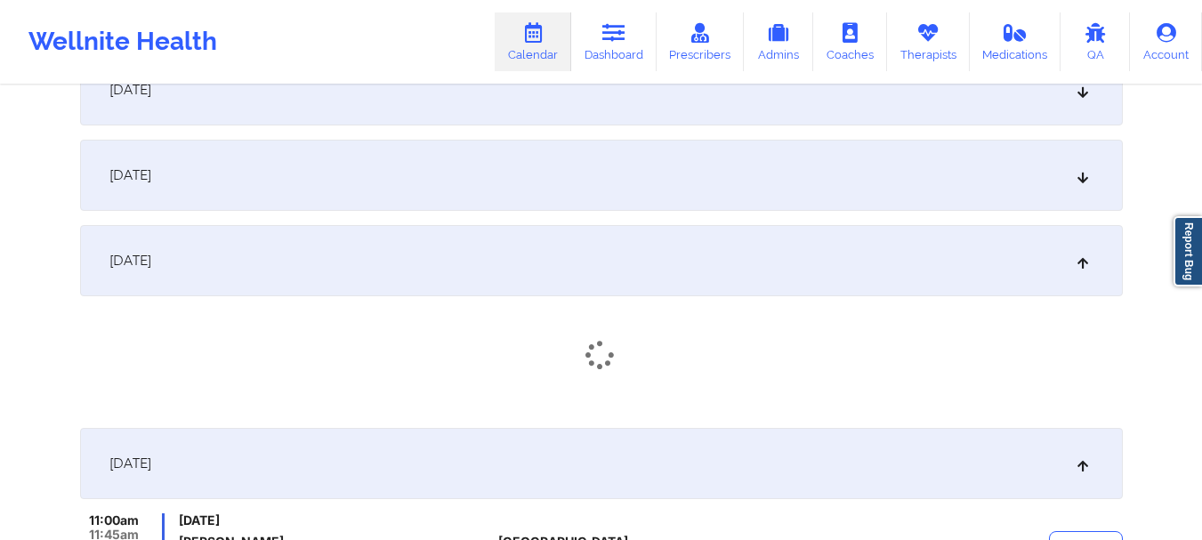
click at [1023, 269] on div "[DATE]" at bounding box center [601, 260] width 1043 height 71
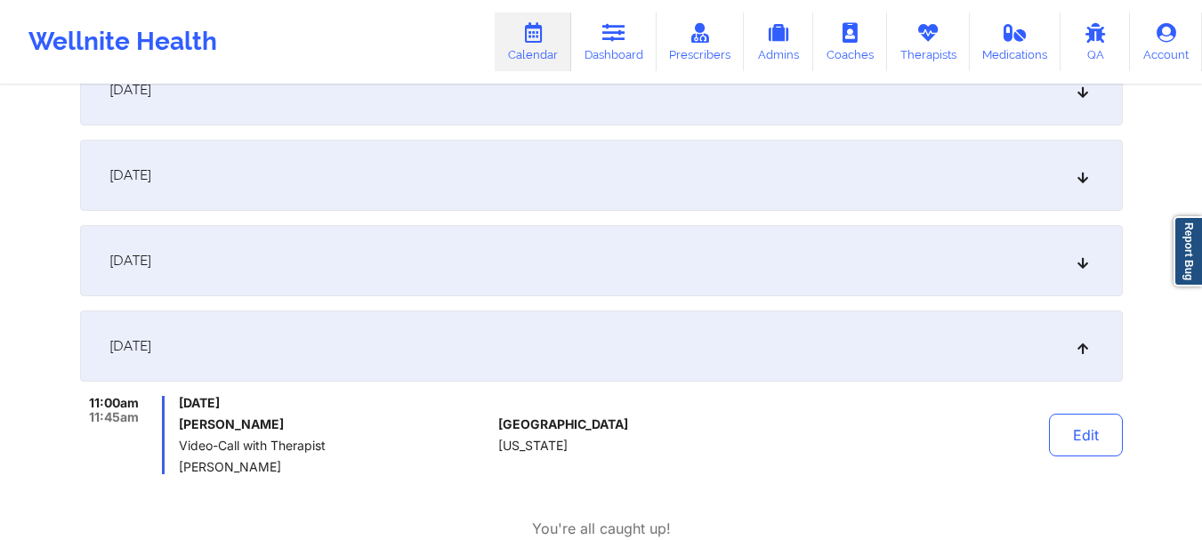
scroll to position [0, 0]
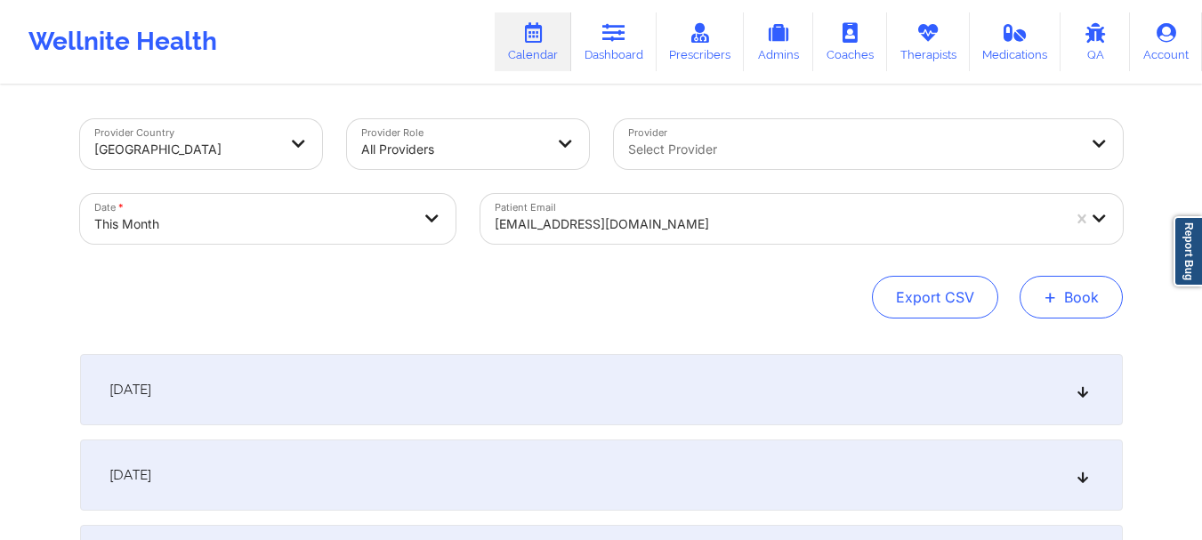
click at [1044, 289] on button "+ Book" at bounding box center [1071, 297] width 103 height 43
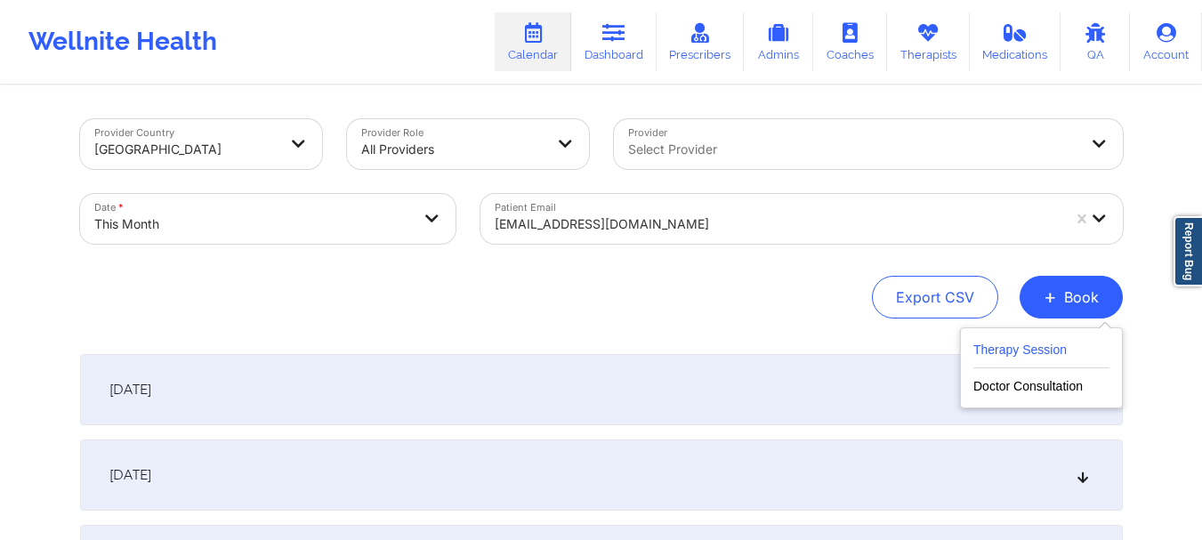
click at [995, 365] on button "Therapy Session" at bounding box center [1041, 353] width 136 height 29
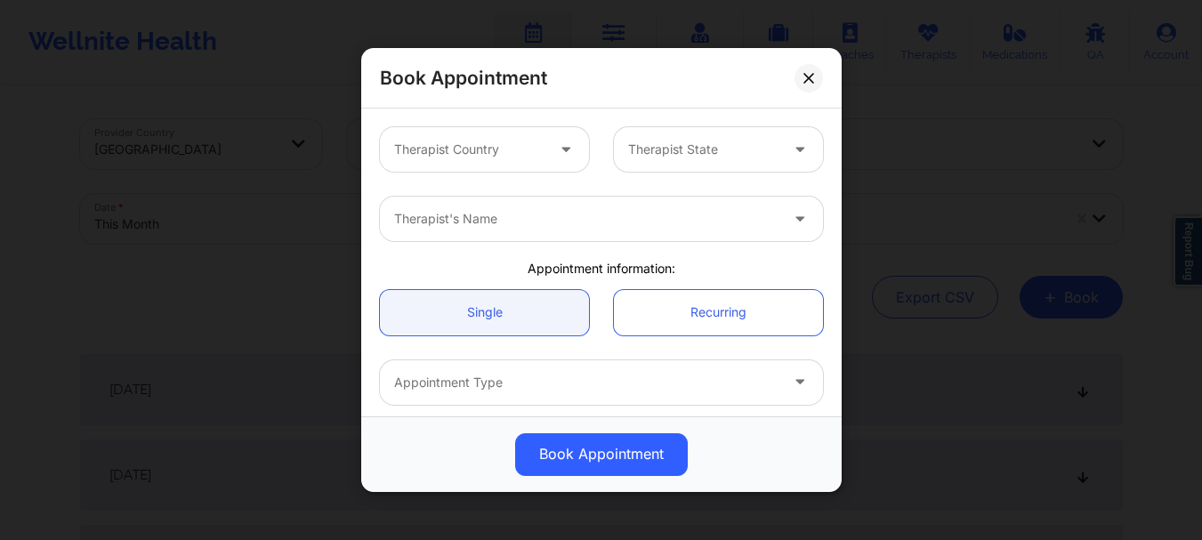
click at [520, 141] on div at bounding box center [469, 149] width 150 height 21
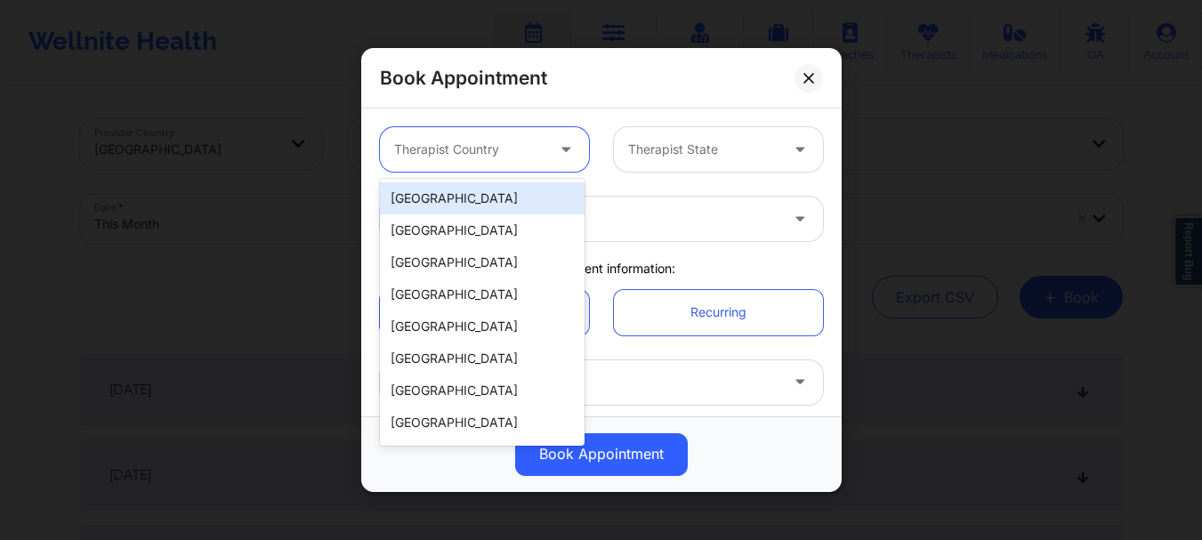
click at [505, 196] on div "[GEOGRAPHIC_DATA]" at bounding box center [482, 198] width 205 height 32
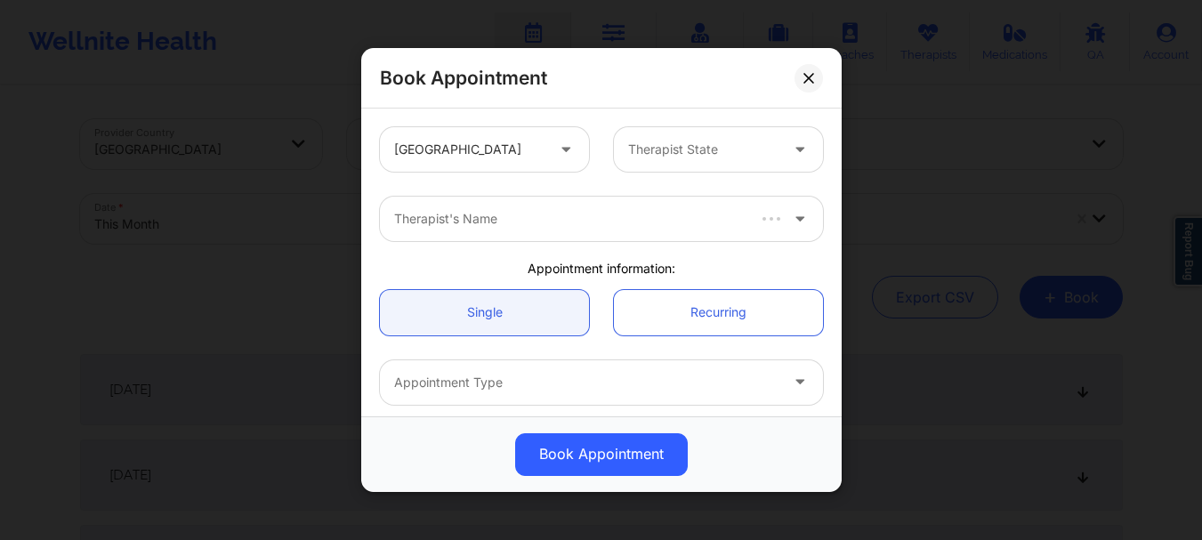
click at [705, 117] on div "United States Therapist State" at bounding box center [601, 149] width 468 height 69
click at [694, 147] on div at bounding box center [703, 149] width 150 height 21
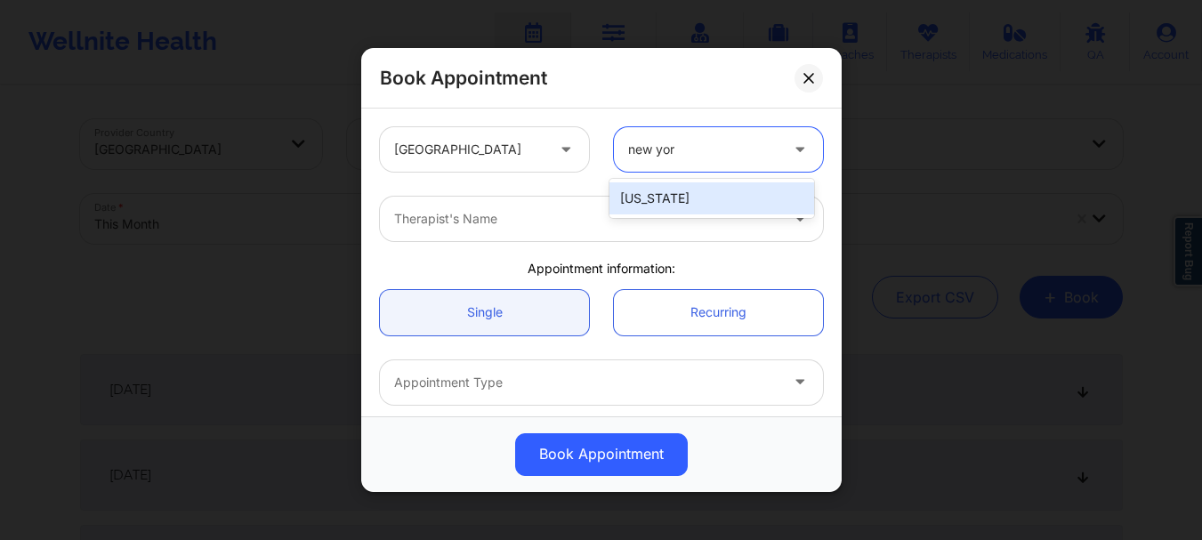
type input "[US_STATE]"
click at [677, 200] on div "[US_STATE]" at bounding box center [711, 198] width 205 height 32
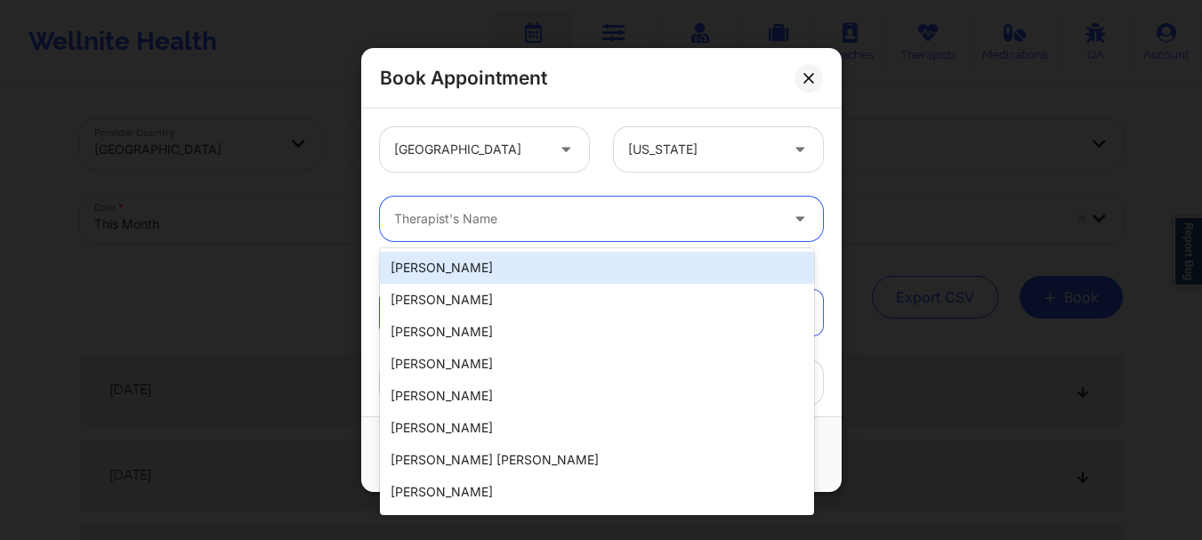
click at [624, 224] on div at bounding box center [586, 218] width 384 height 21
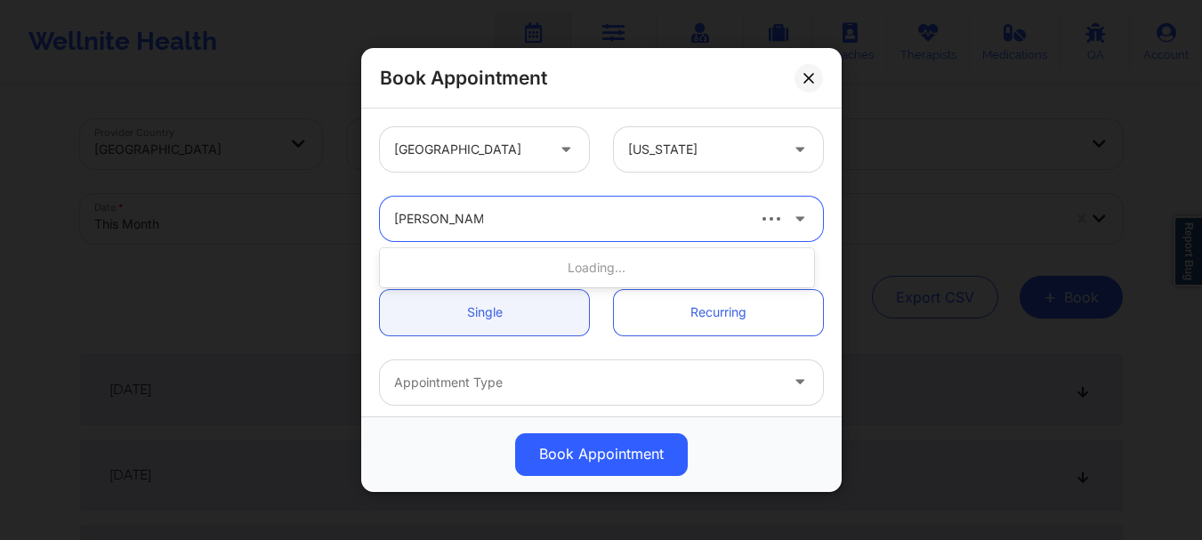
type input "Margaret Fields"
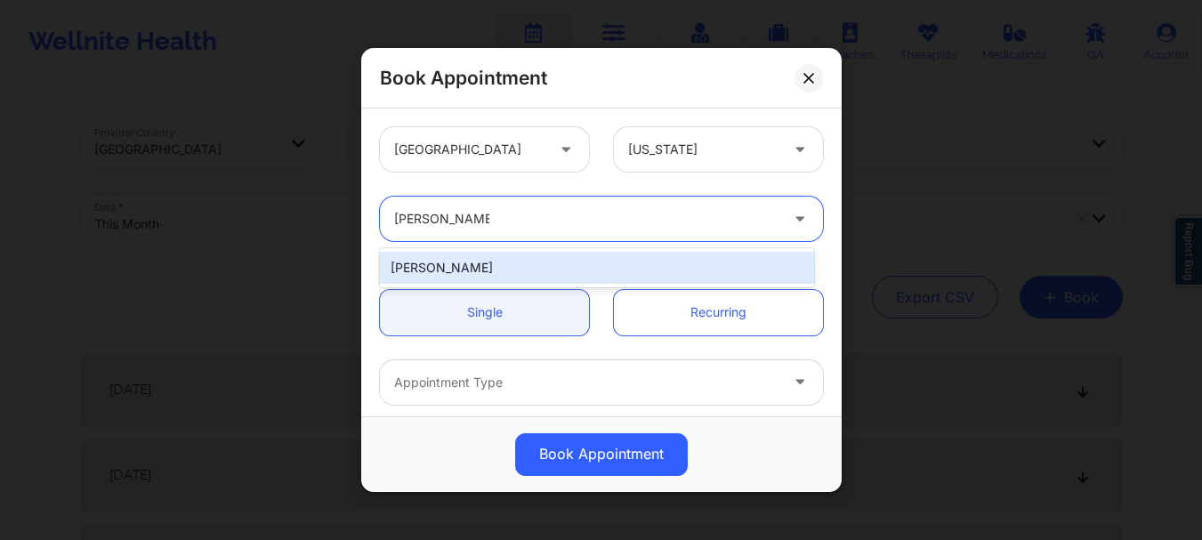
click at [598, 265] on div "Margaret Fields" at bounding box center [597, 268] width 434 height 32
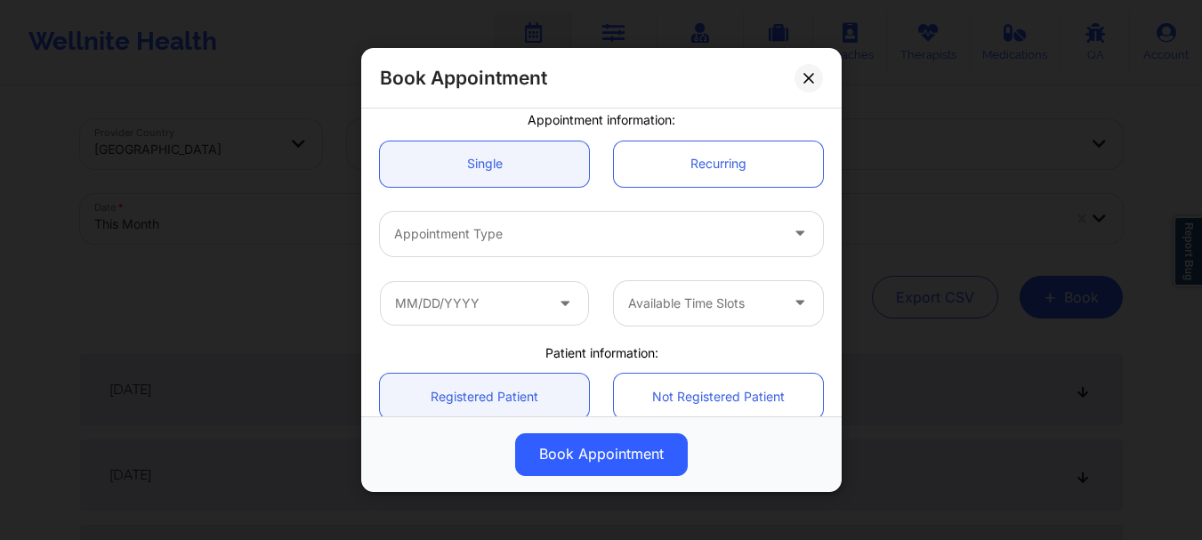
scroll to position [179, 0]
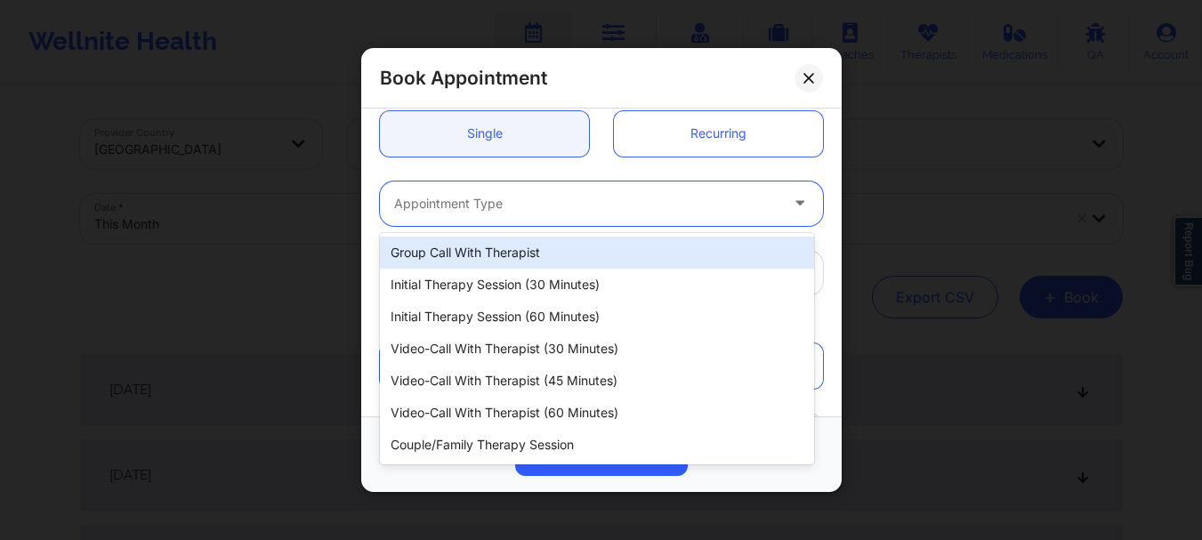
click at [644, 216] on div "Appointment Type" at bounding box center [580, 204] width 400 height 44
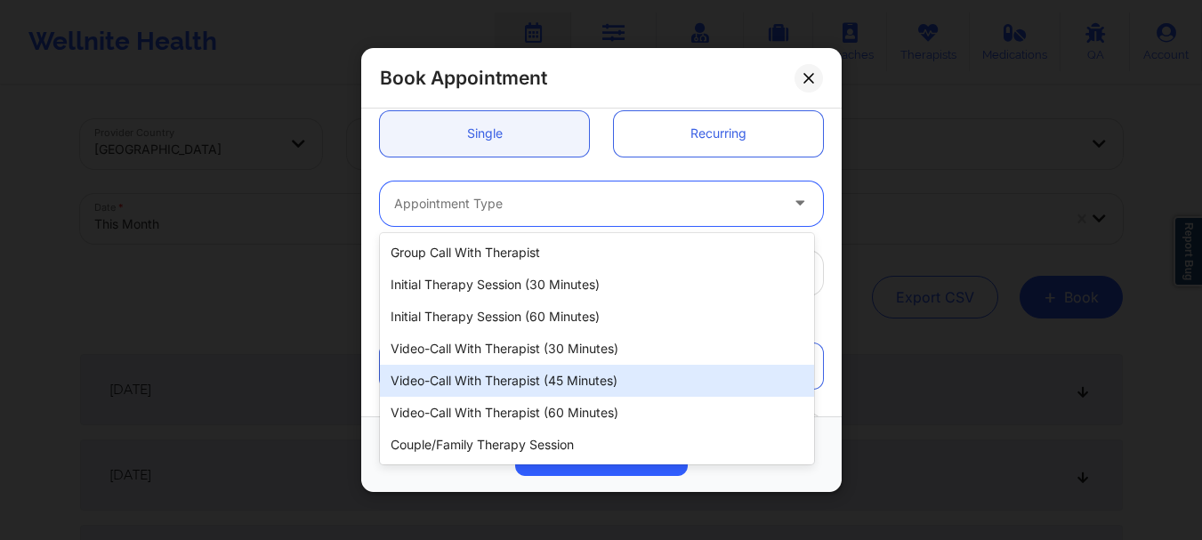
click at [600, 376] on div "Video-Call with Therapist (45 minutes)" at bounding box center [597, 381] width 434 height 32
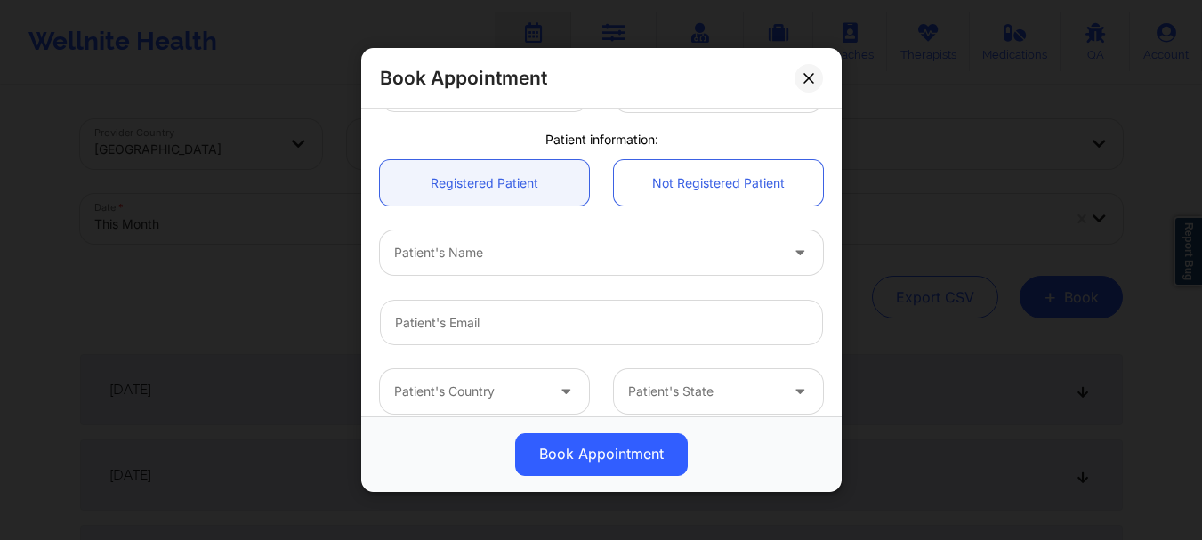
scroll to position [365, 0]
click at [471, 233] on div "Patient's Name" at bounding box center [580, 250] width 400 height 44
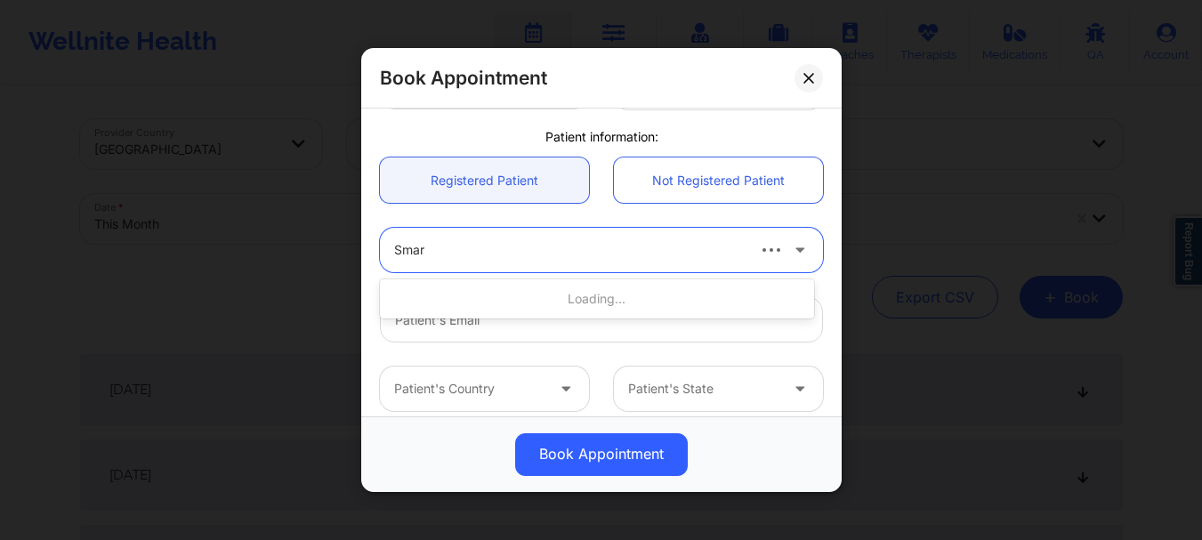
type input "Smara"
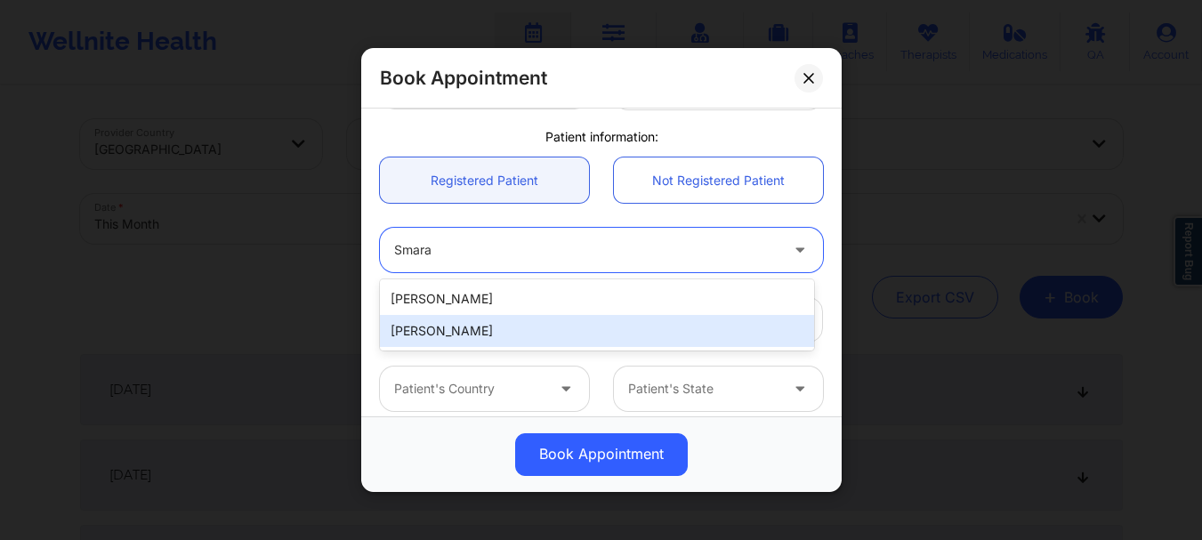
click at [462, 318] on div "Smaragdi Koulouriotis" at bounding box center [597, 331] width 434 height 32
type input "amiekoul@yahoo.com"
type input "+1917-838-6484"
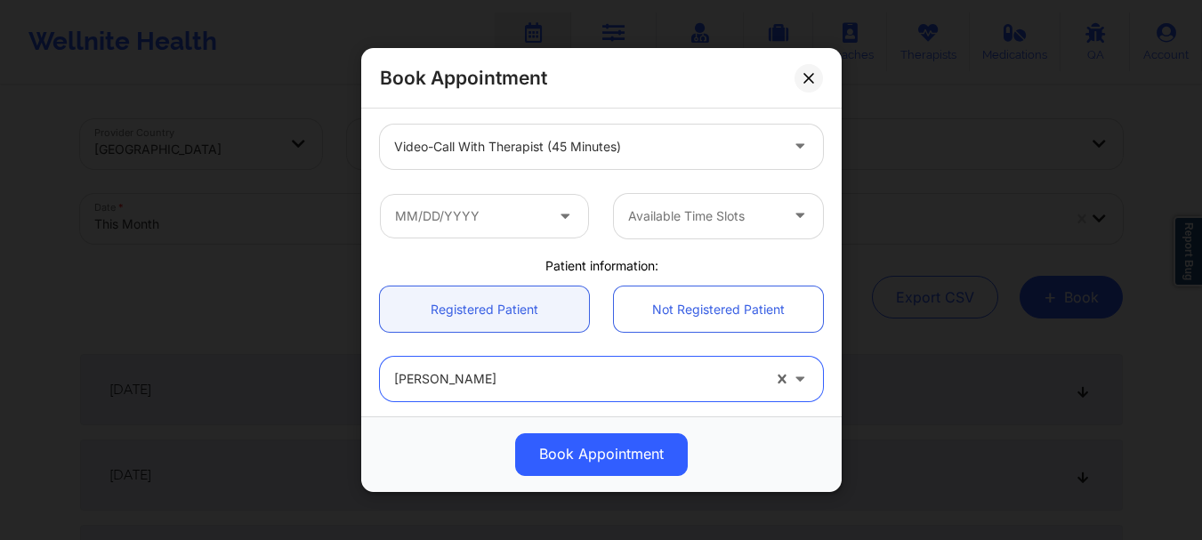
scroll to position [222, 0]
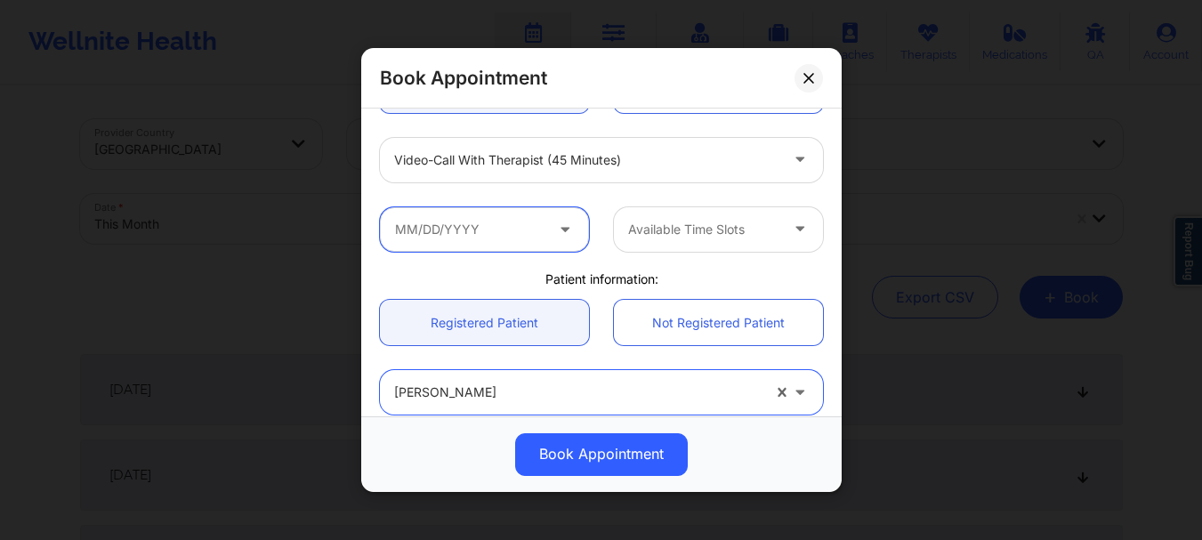
click at [497, 241] on input "text" at bounding box center [484, 229] width 209 height 44
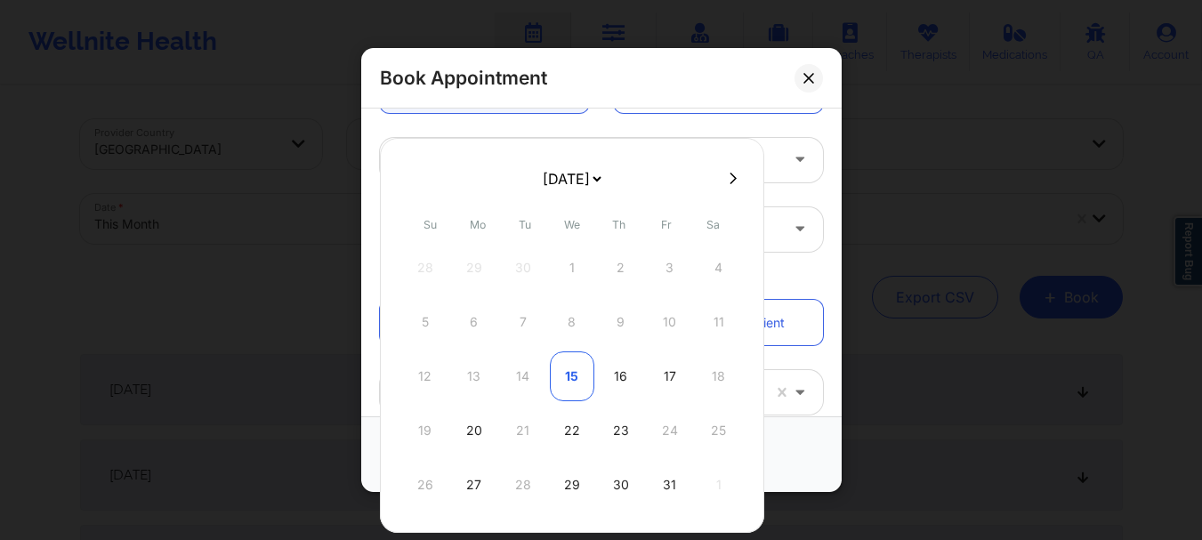
click at [570, 386] on div "15" at bounding box center [572, 376] width 44 height 50
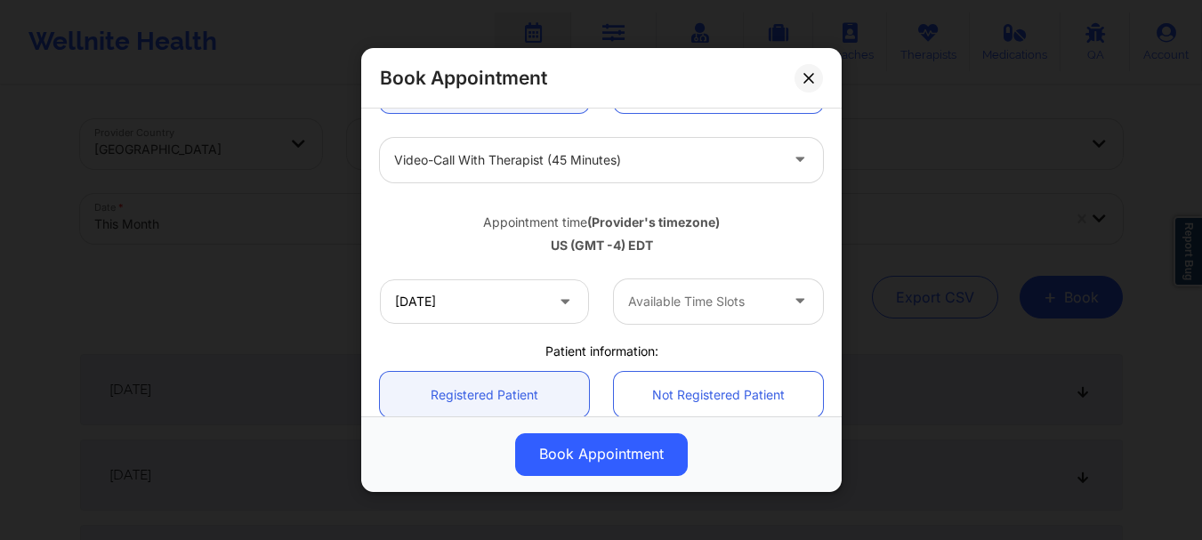
type input "10/15/2025"
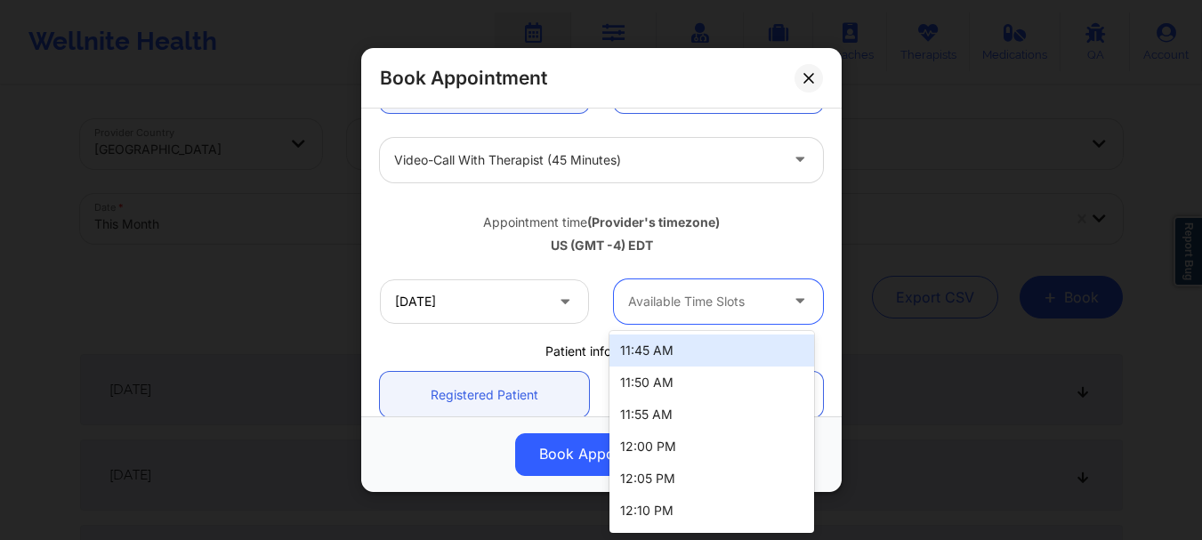
click at [684, 317] on div "Available Time Slots" at bounding box center [697, 301] width 166 height 44
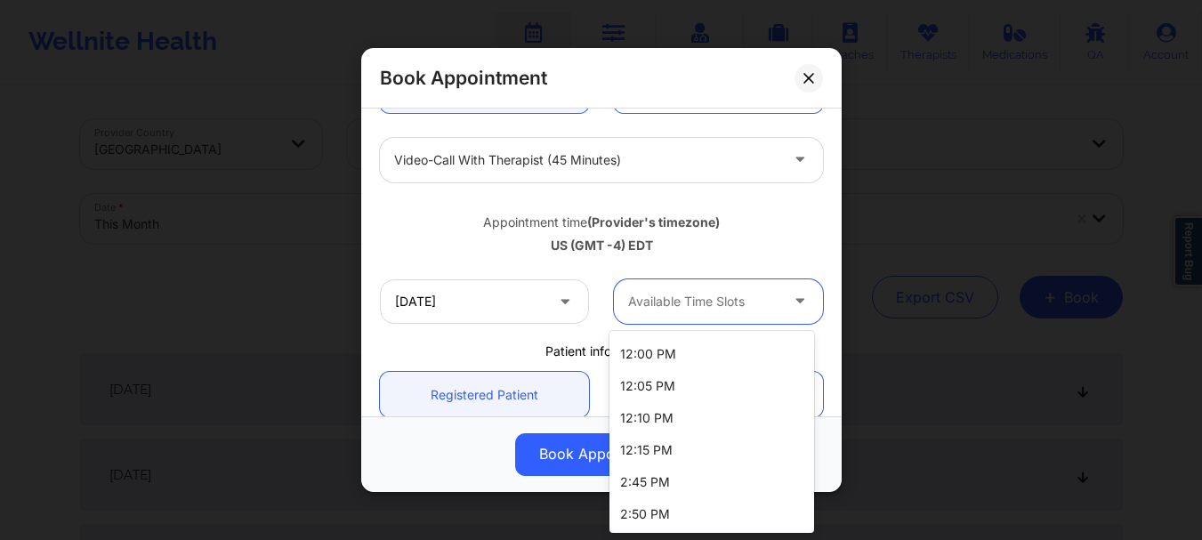
scroll to position [66, 0]
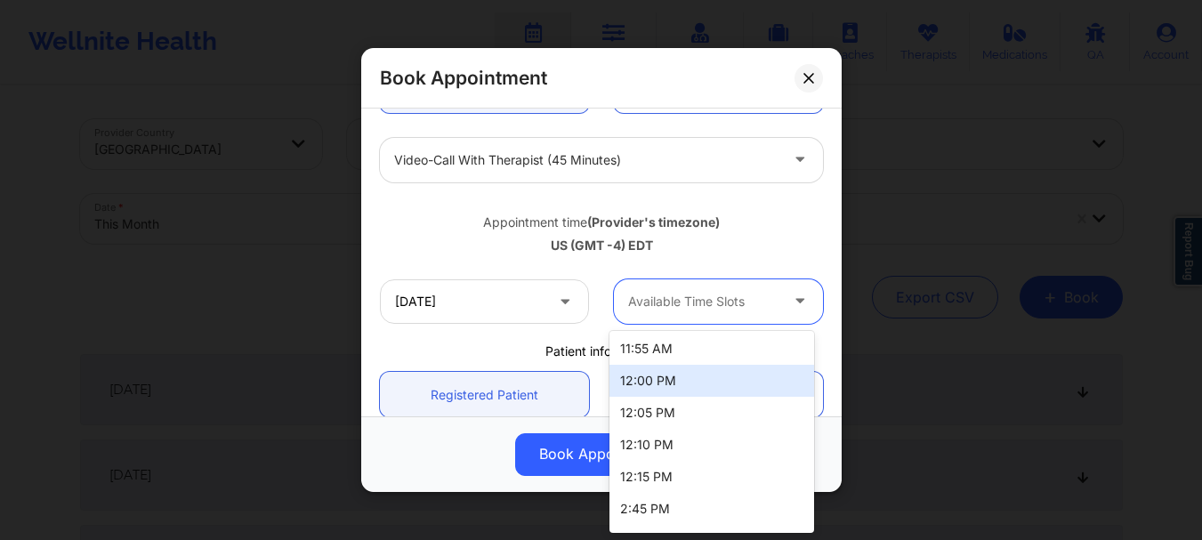
click at [709, 368] on div "12:00 PM" at bounding box center [711, 381] width 205 height 32
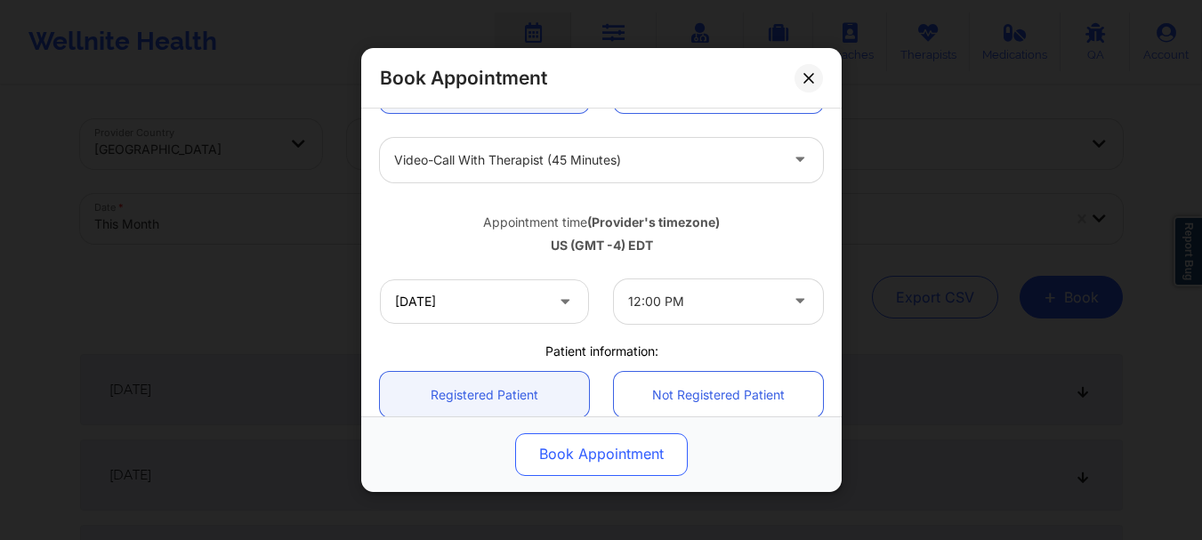
click at [611, 453] on button "Book Appointment" at bounding box center [601, 454] width 173 height 43
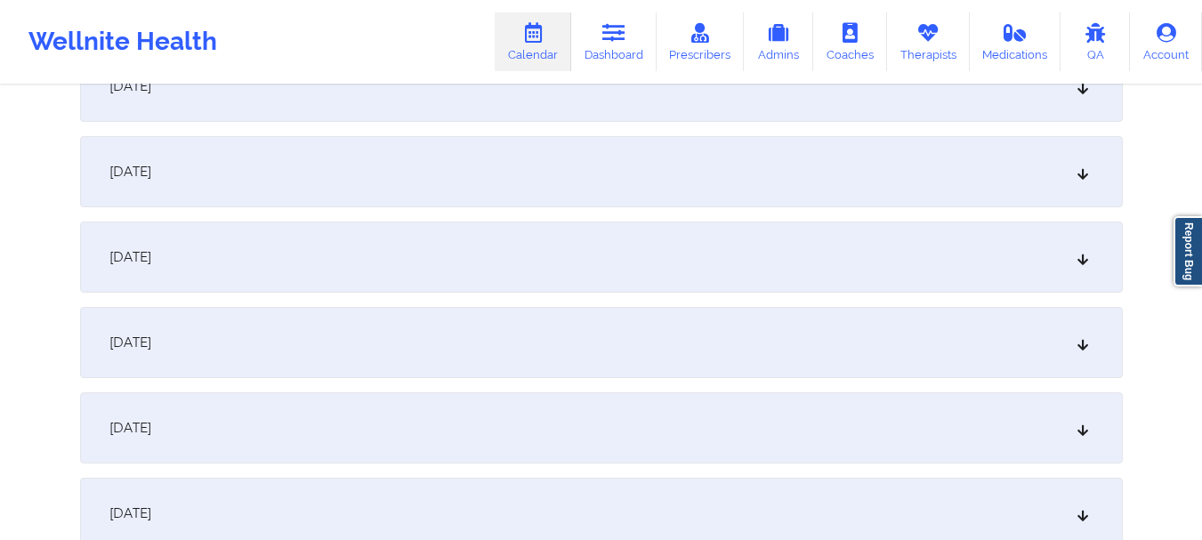
scroll to position [1343, 0]
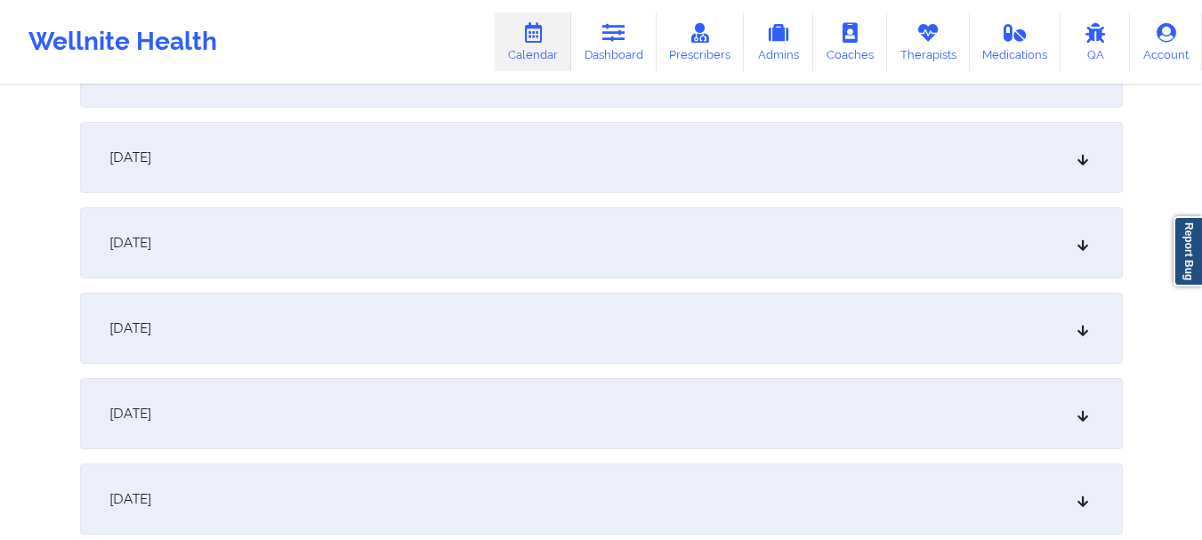
click at [1008, 271] on div "[DATE]" at bounding box center [601, 242] width 1043 height 71
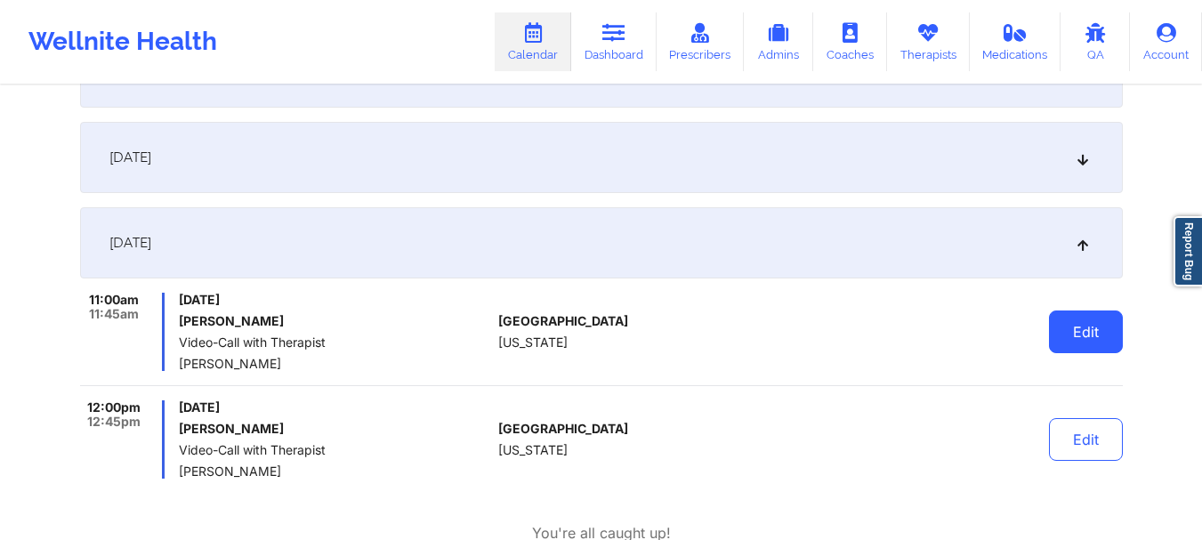
click at [1105, 337] on button "Edit" at bounding box center [1086, 332] width 74 height 43
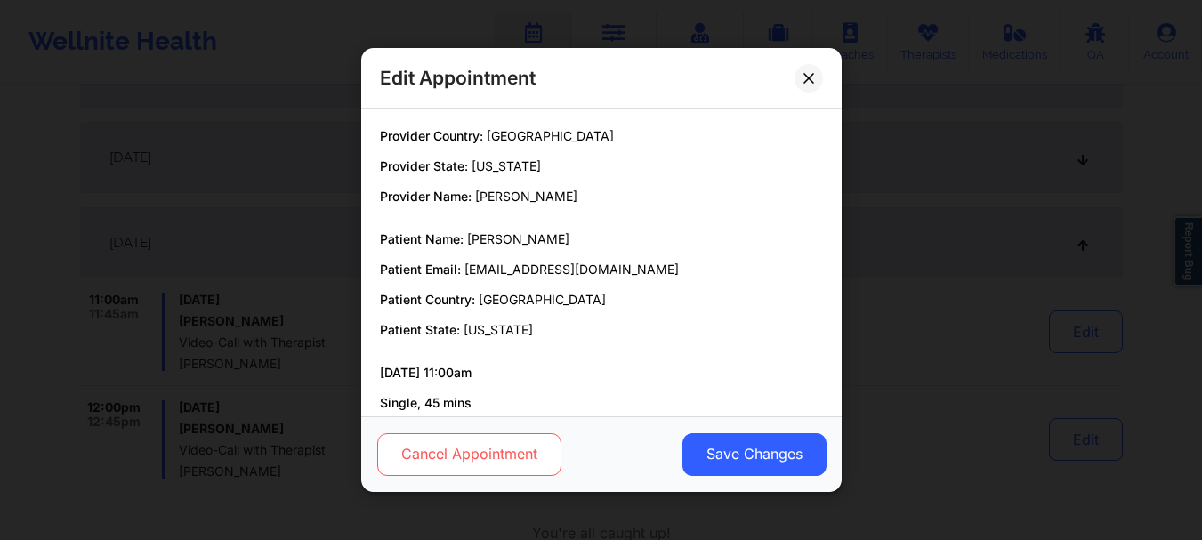
click at [507, 466] on button "Cancel Appointment" at bounding box center [468, 454] width 184 height 43
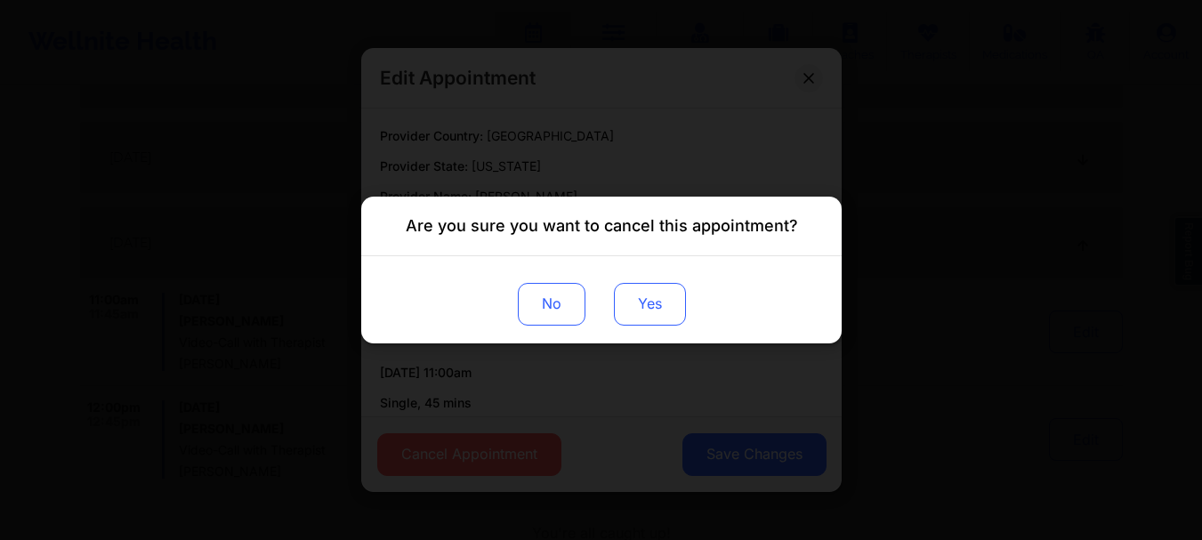
click at [640, 303] on button "Yes" at bounding box center [649, 304] width 72 height 43
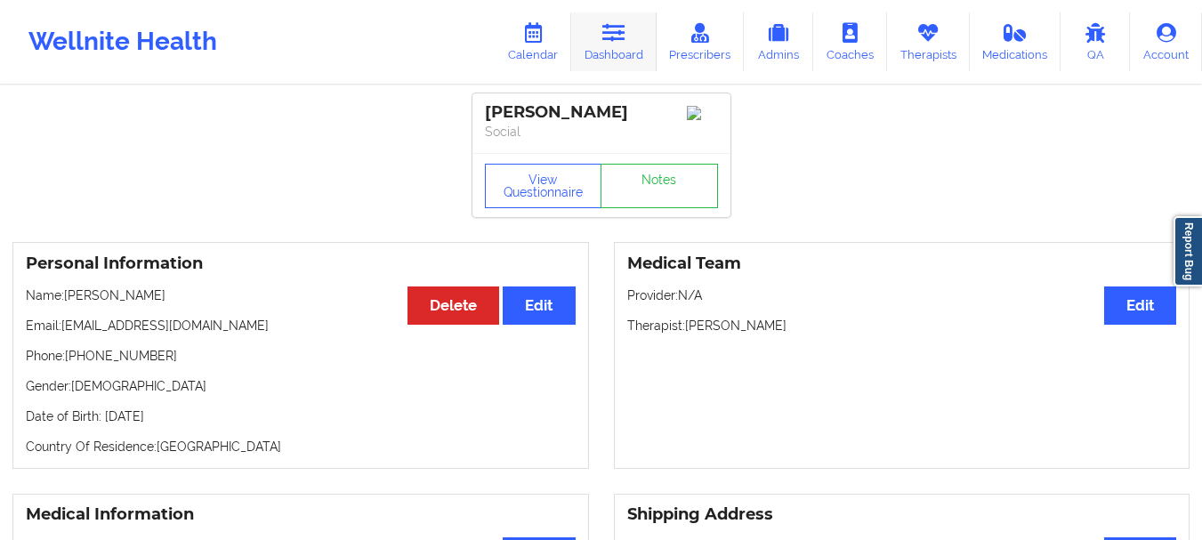
click at [617, 48] on link "Dashboard" at bounding box center [613, 41] width 85 height 59
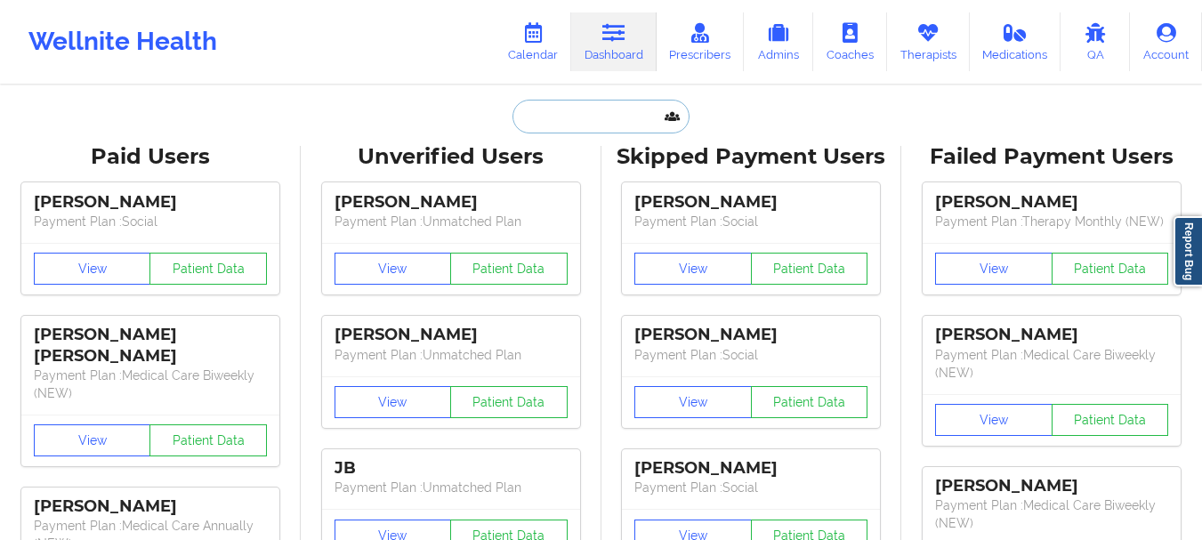
click at [564, 105] on input "text" at bounding box center [600, 117] width 176 height 34
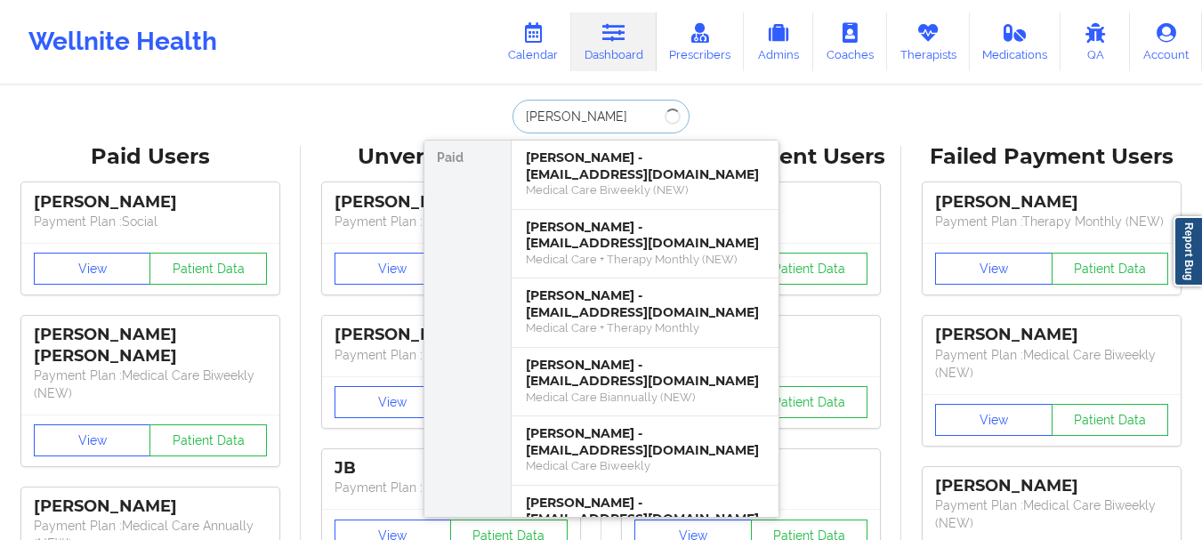
type input "Jessica Jean jacq"
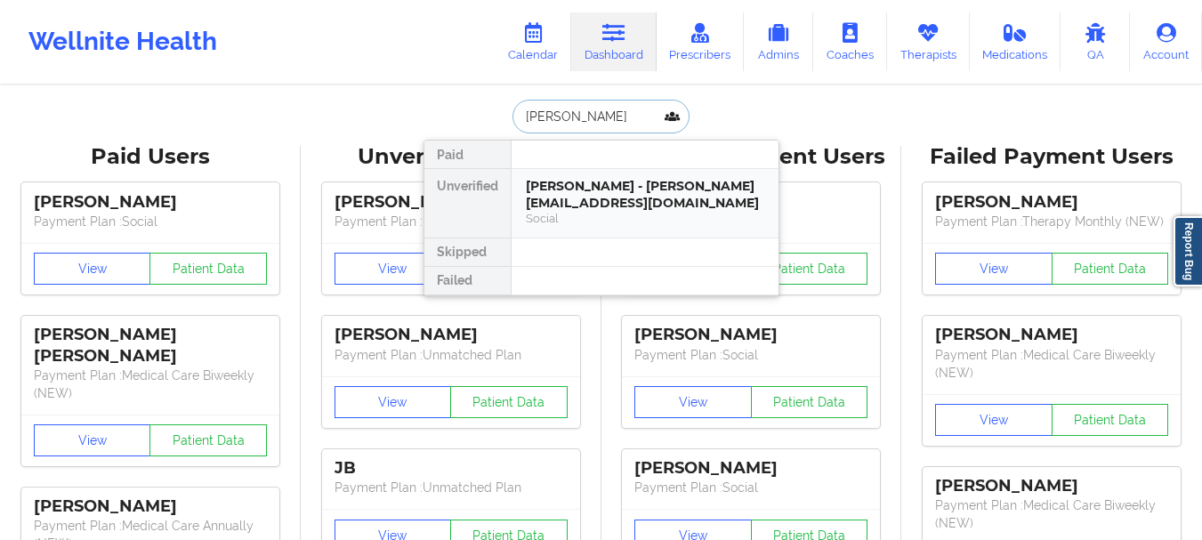
click at [549, 217] on div "Social" at bounding box center [645, 218] width 238 height 15
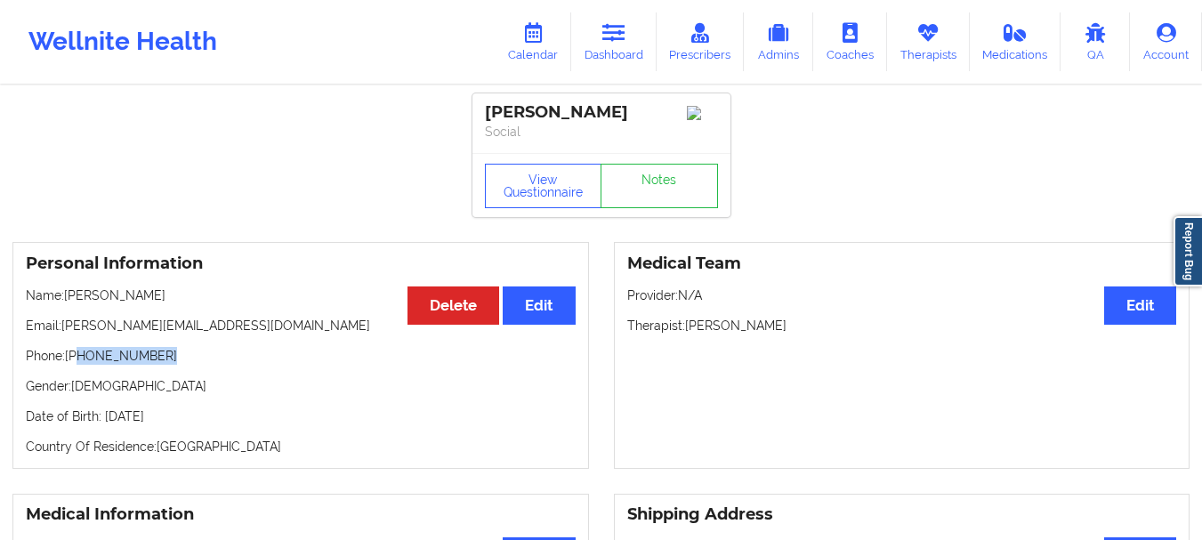
drag, startPoint x: 160, startPoint y: 366, endPoint x: 81, endPoint y: 364, distance: 79.2
click at [81, 364] on p "Phone: +1347-279-1486" at bounding box center [301, 356] width 550 height 18
copy p "347-279-1486"
click at [622, 72] on div "Wellnite Health Calendar Dashboard Prescribers Admins Coaches Therapists Medica…" at bounding box center [601, 41] width 1202 height 71
click at [609, 46] on link "Dashboard" at bounding box center [613, 41] width 85 height 59
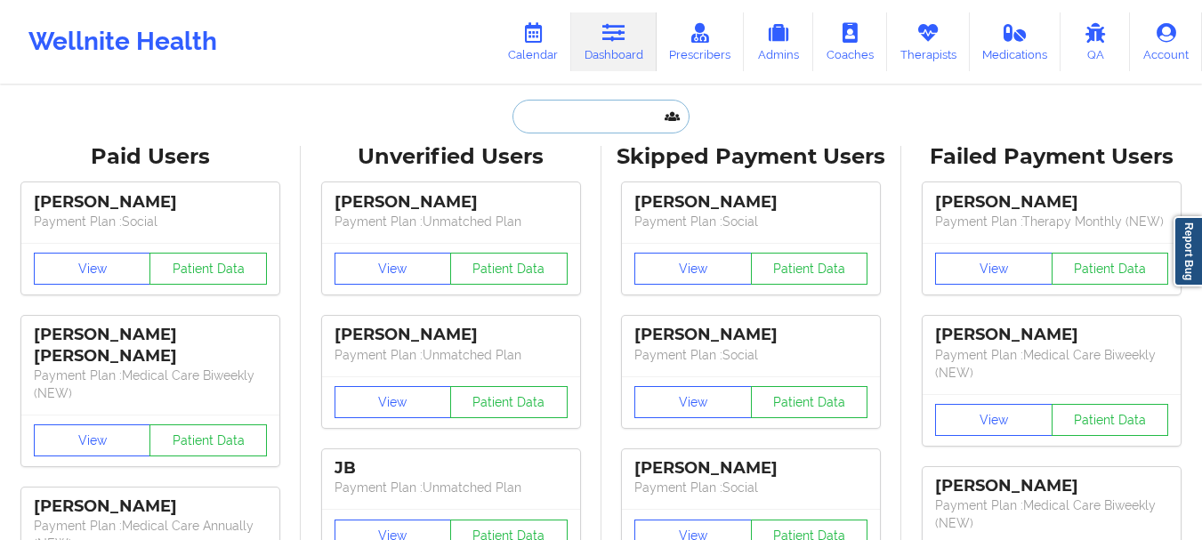
click at [554, 121] on input "text" at bounding box center [600, 117] width 176 height 34
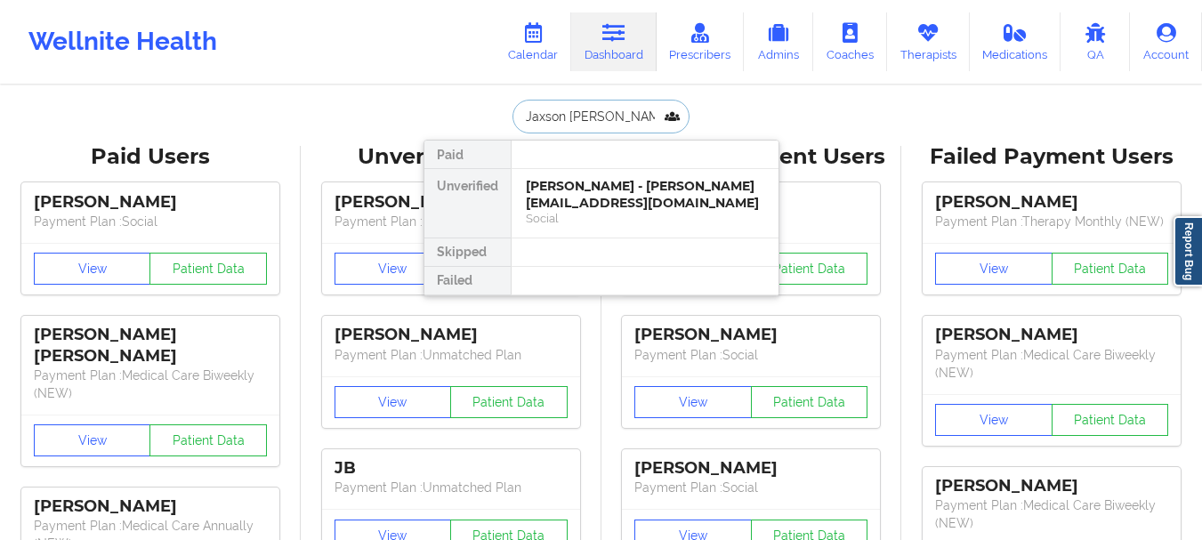
type input "Jaxson Gruber"
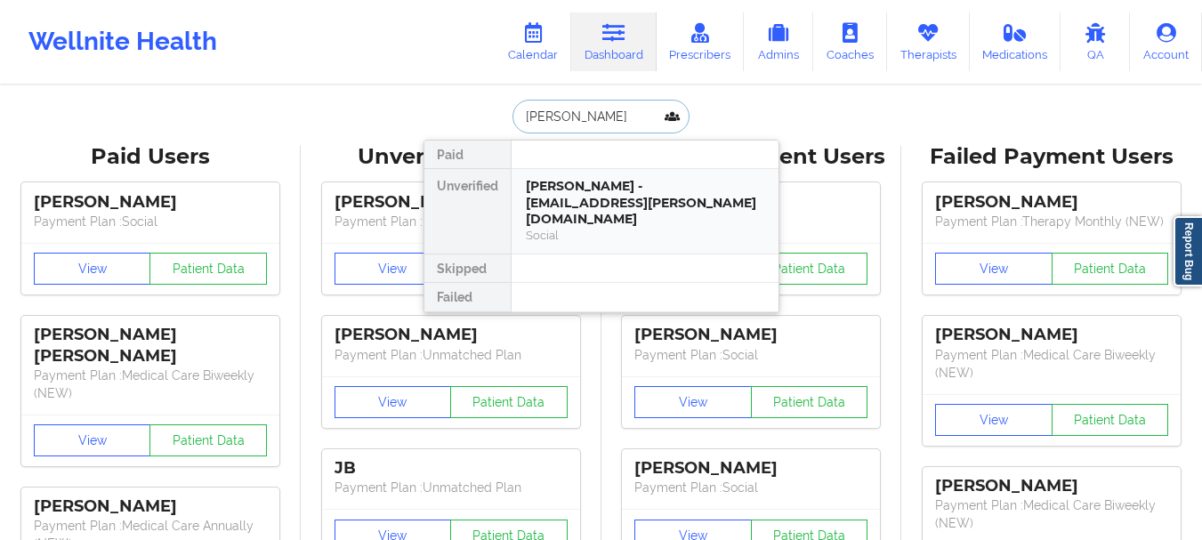
click at [569, 197] on div "Jaxson Gruber - jaxson.r.gruber@gmail.com" at bounding box center [645, 203] width 238 height 50
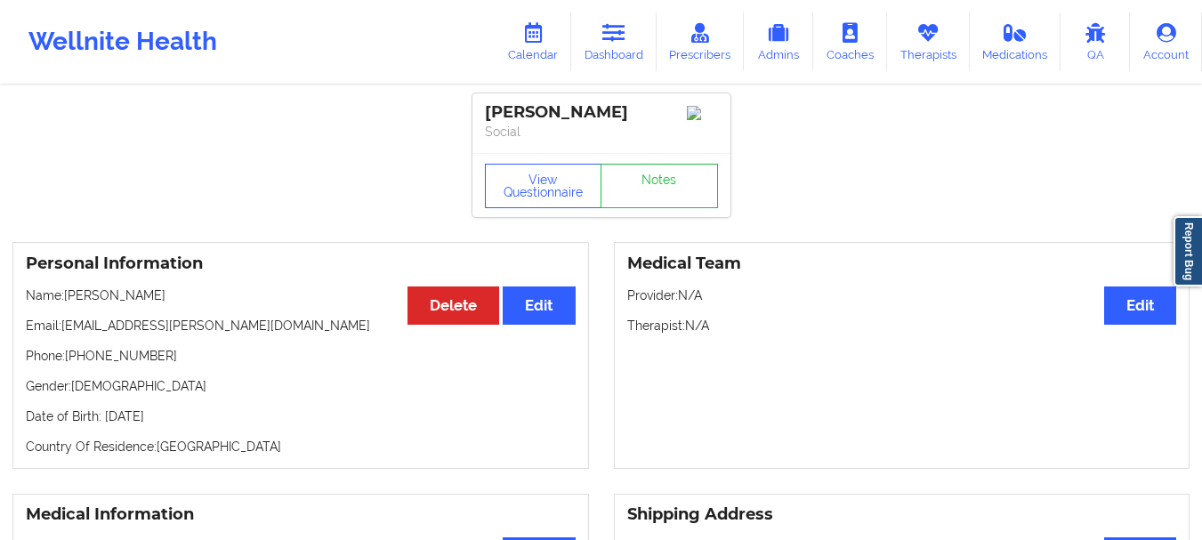
scroll to position [43, 0]
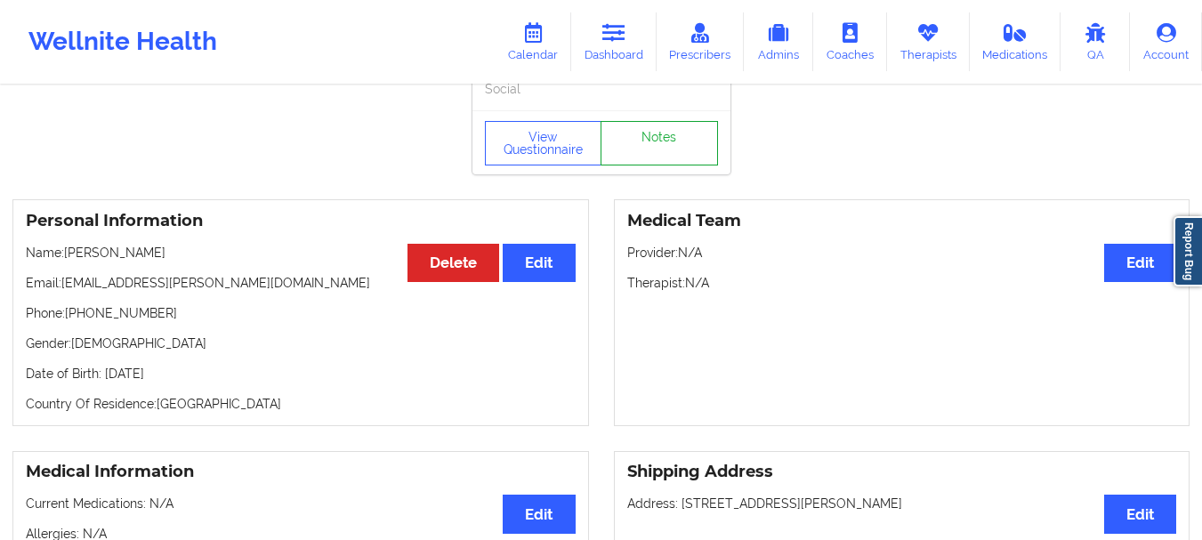
click at [634, 157] on link "Notes" at bounding box center [659, 143] width 117 height 44
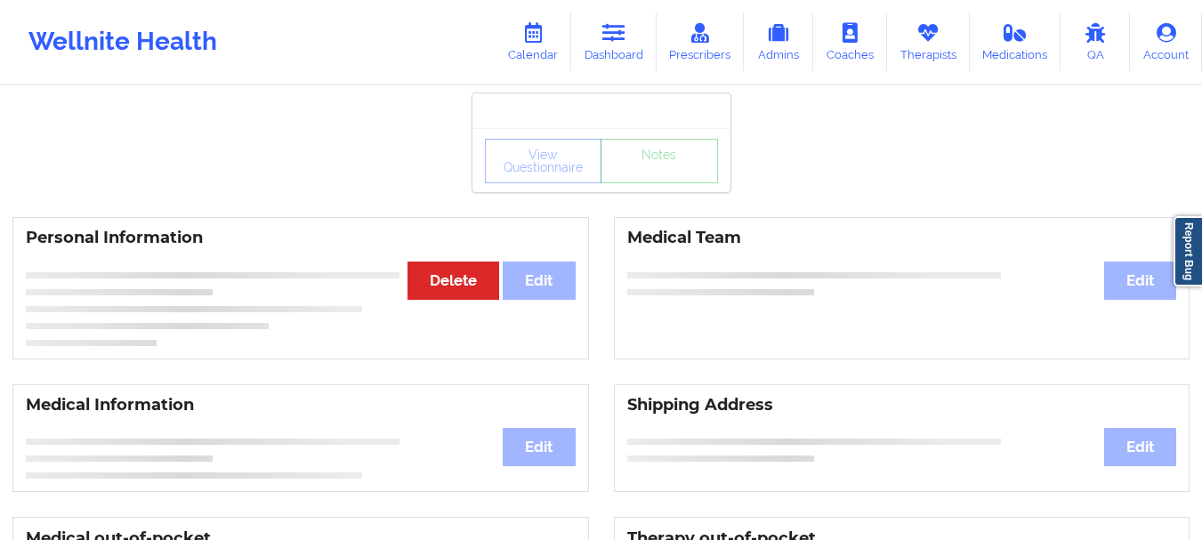
scroll to position [43, 0]
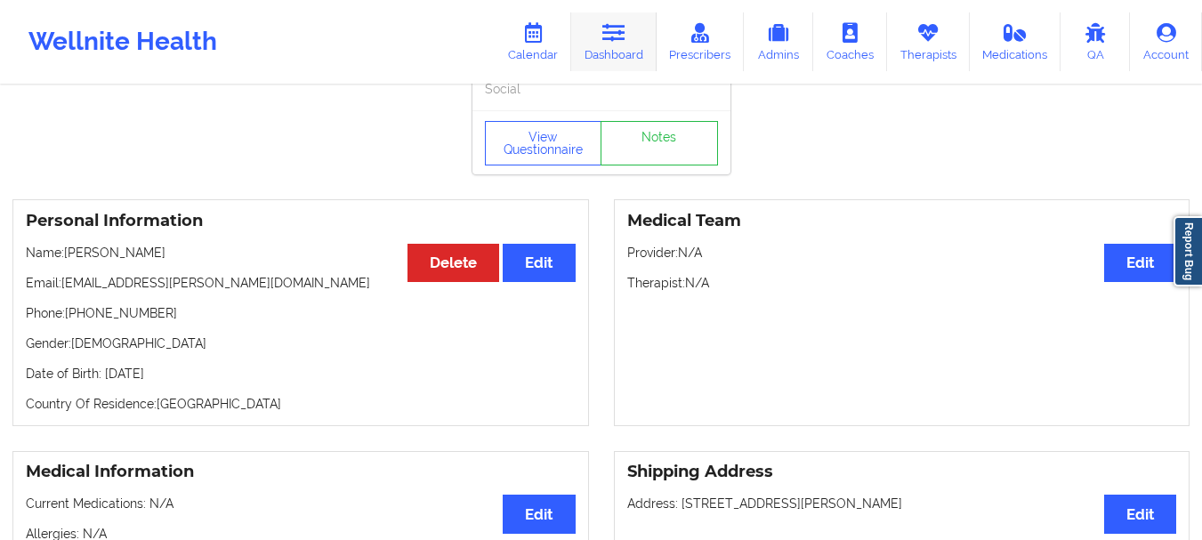
click at [613, 38] on icon at bounding box center [613, 33] width 23 height 20
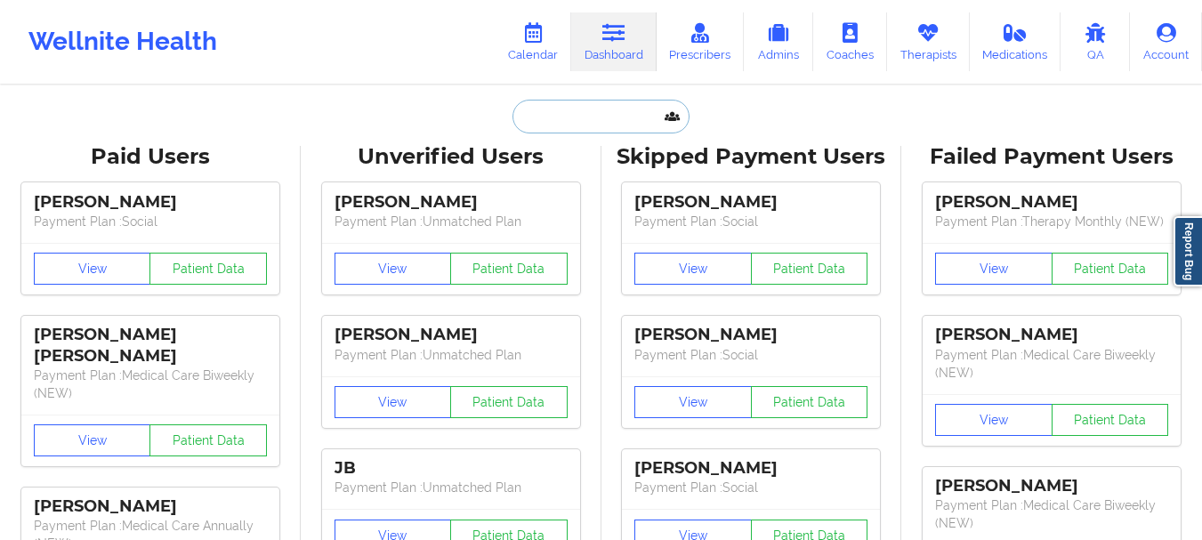
click at [566, 105] on input "text" at bounding box center [600, 117] width 176 height 34
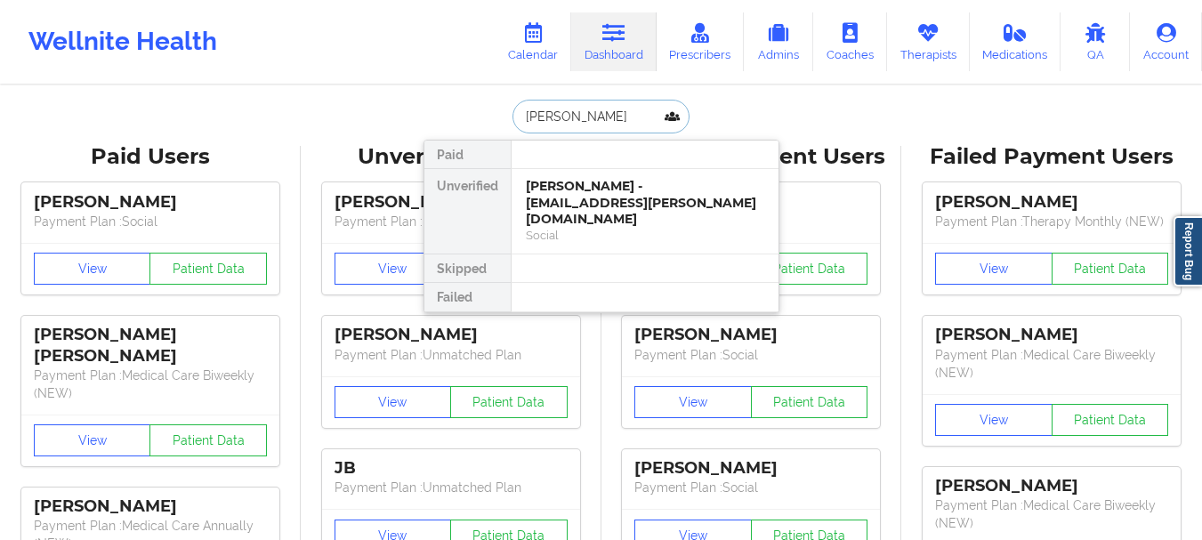
type input "Jessica jean"
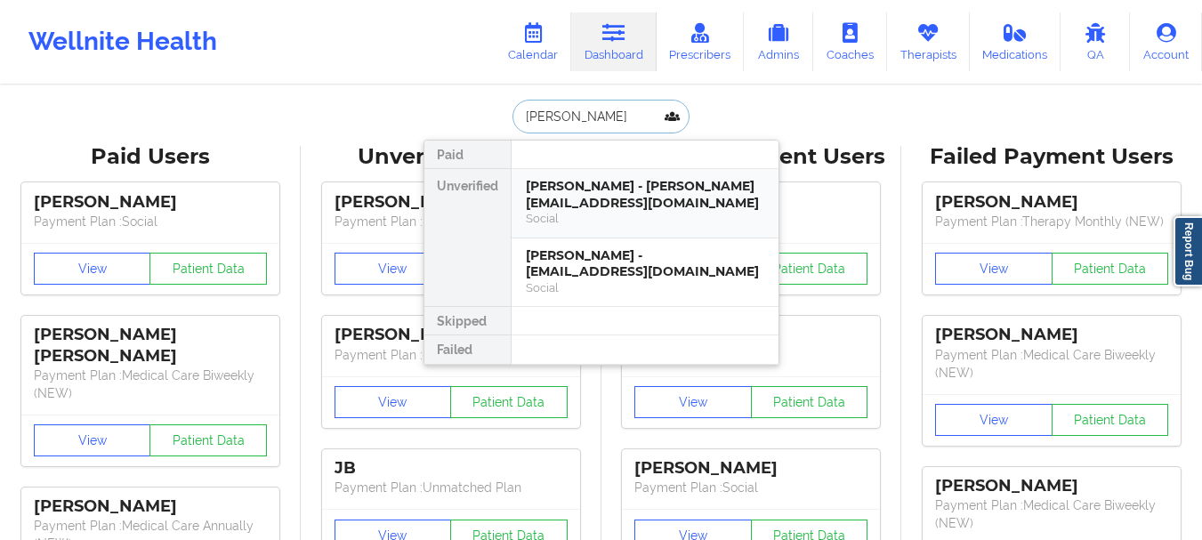
click at [570, 203] on div "Jessica Jean Jacques - jessica_jnj@yahoo.com" at bounding box center [645, 194] width 238 height 33
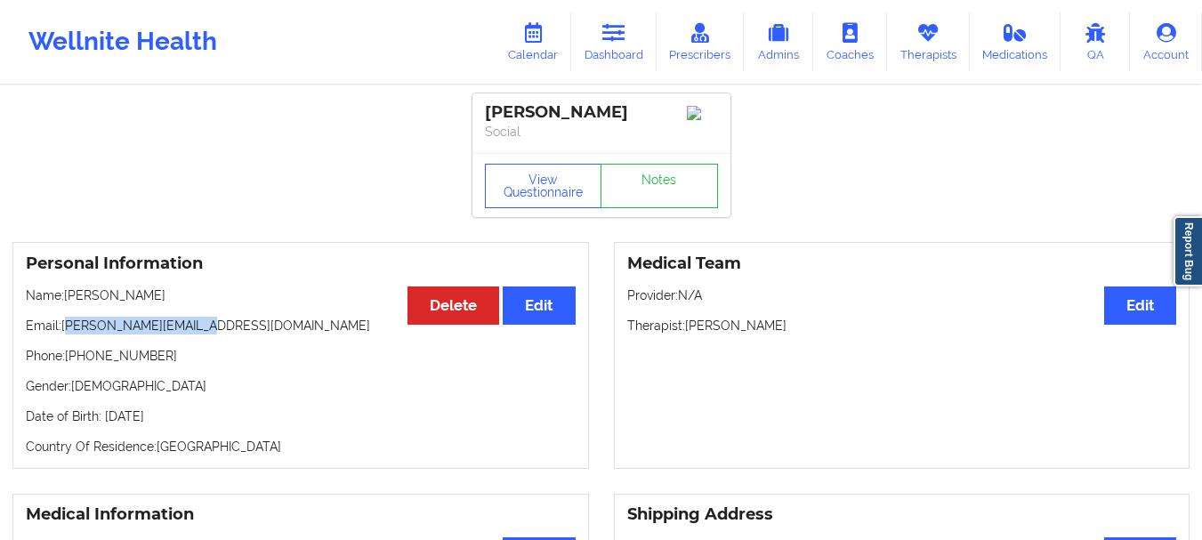
drag, startPoint x: 198, startPoint y: 332, endPoint x: 65, endPoint y: 335, distance: 133.5
click at [65, 335] on p "Email: jessica_jnj@yahoo.com" at bounding box center [301, 326] width 550 height 18
click at [60, 335] on p "Email: jessica_jnj@yahoo.com" at bounding box center [301, 326] width 550 height 18
drag, startPoint x: 61, startPoint y: 333, endPoint x: 211, endPoint y: 336, distance: 149.5
click at [211, 335] on p "Email: jessica_jnj@yahoo.com" at bounding box center [301, 326] width 550 height 18
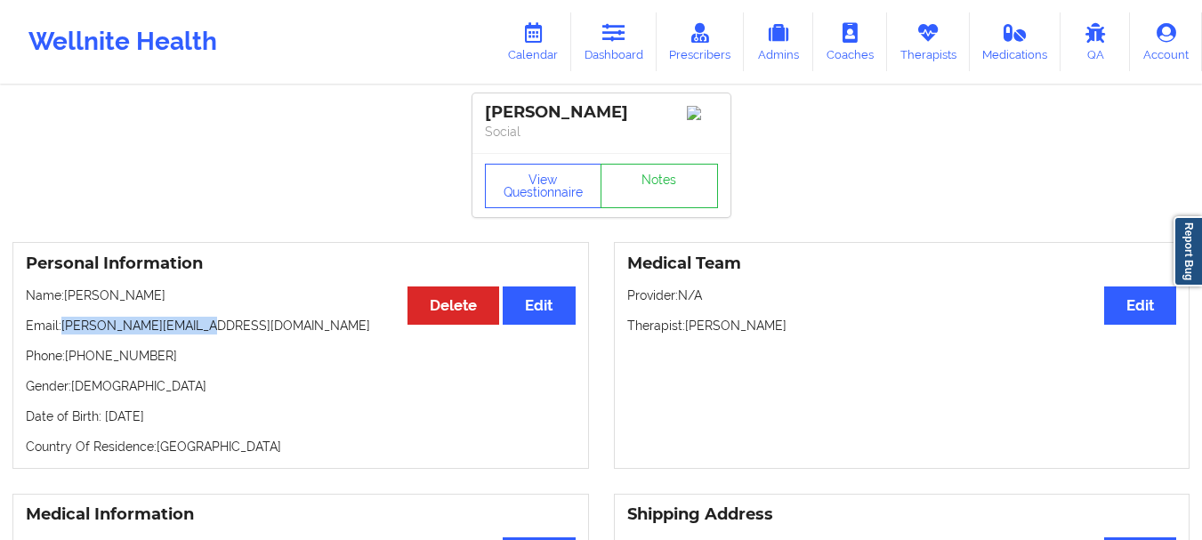
copy p "jessica_jnj@yahoo.com"
click at [617, 44] on link "Dashboard" at bounding box center [613, 41] width 85 height 59
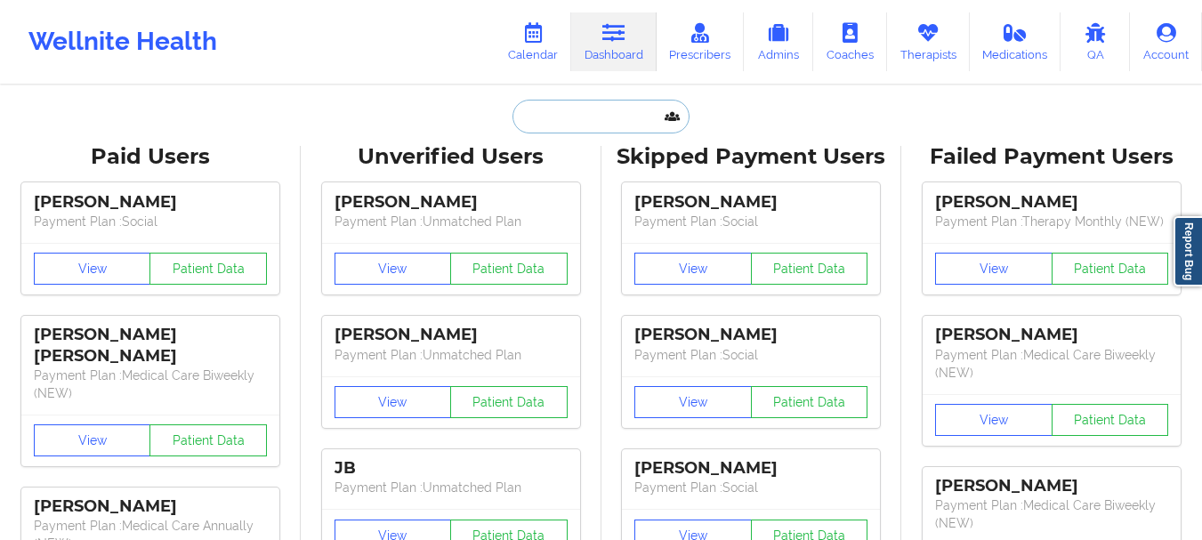
click at [551, 128] on input "text" at bounding box center [600, 117] width 176 height 34
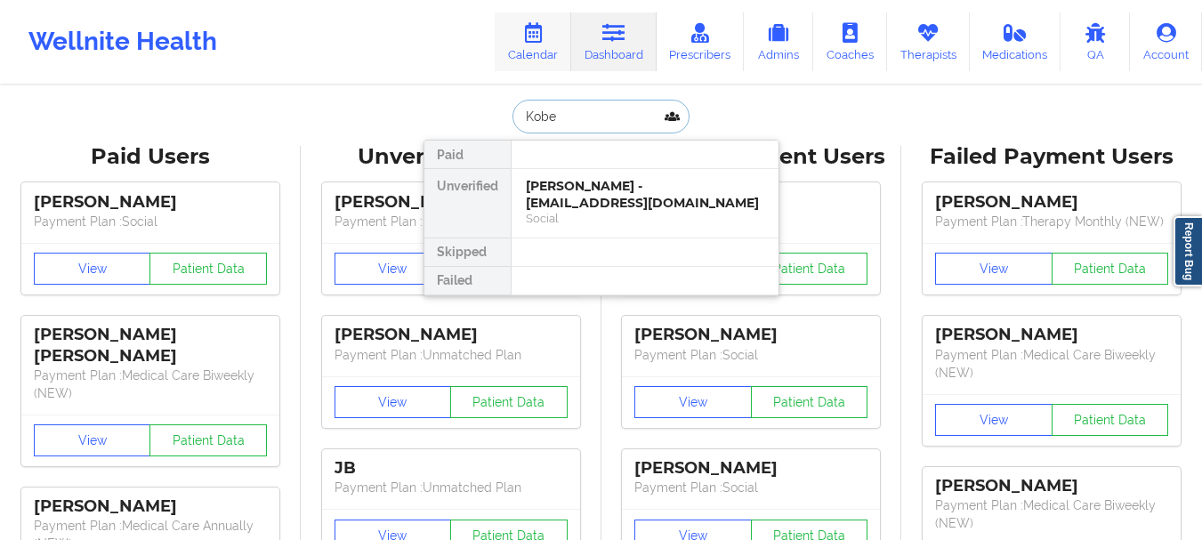
type input "Kobe"
click at [545, 113] on input "Kobe" at bounding box center [600, 117] width 176 height 34
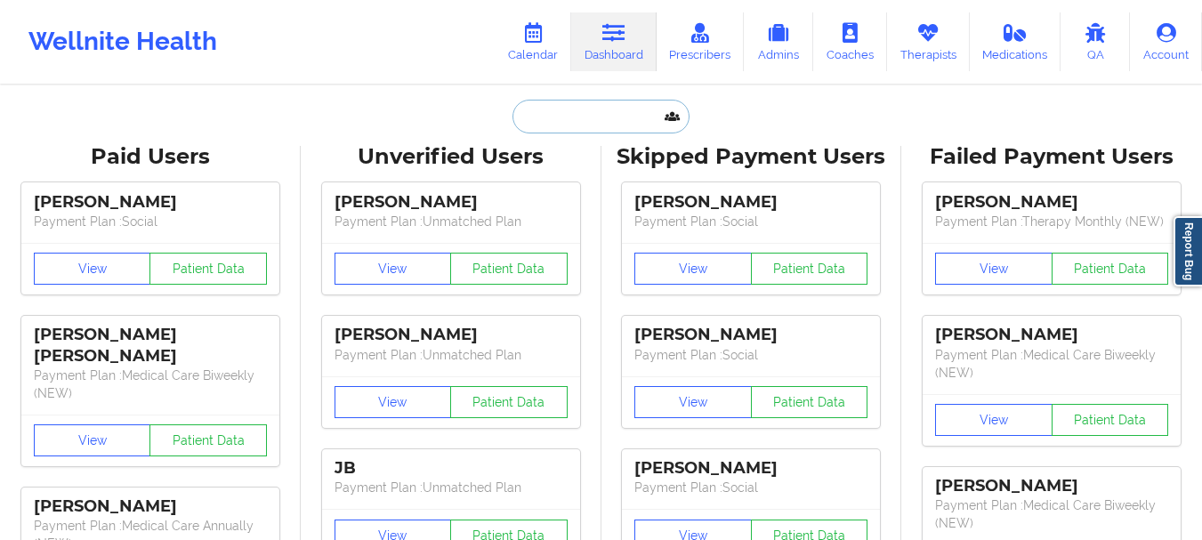
paste input "kwill21297@gmail.com"
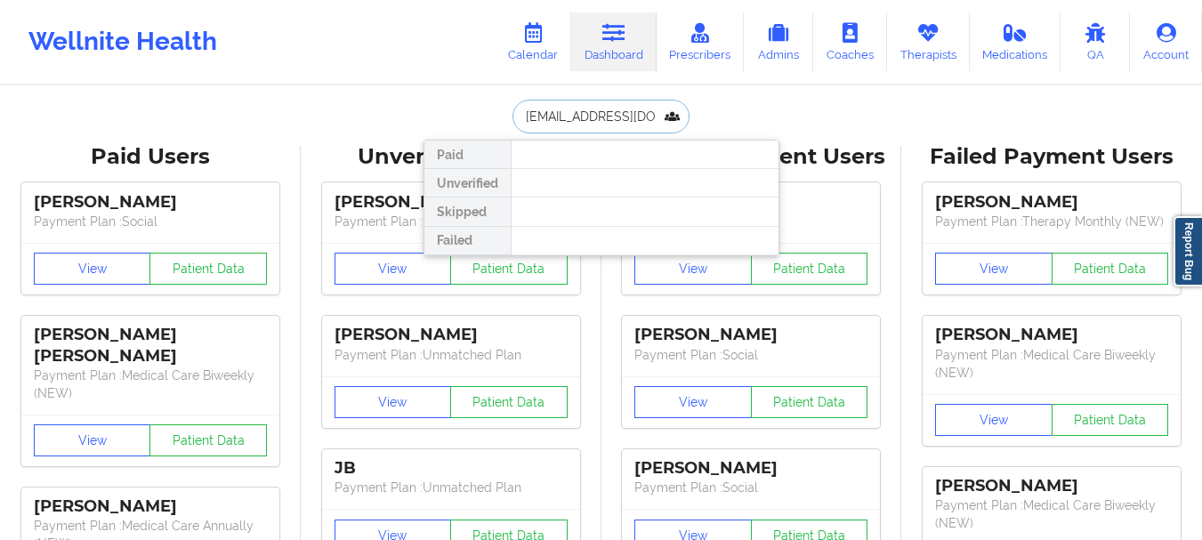
click at [563, 113] on input "kwill21297@gmail.com" at bounding box center [600, 117] width 176 height 34
type input "Sommer holmes"
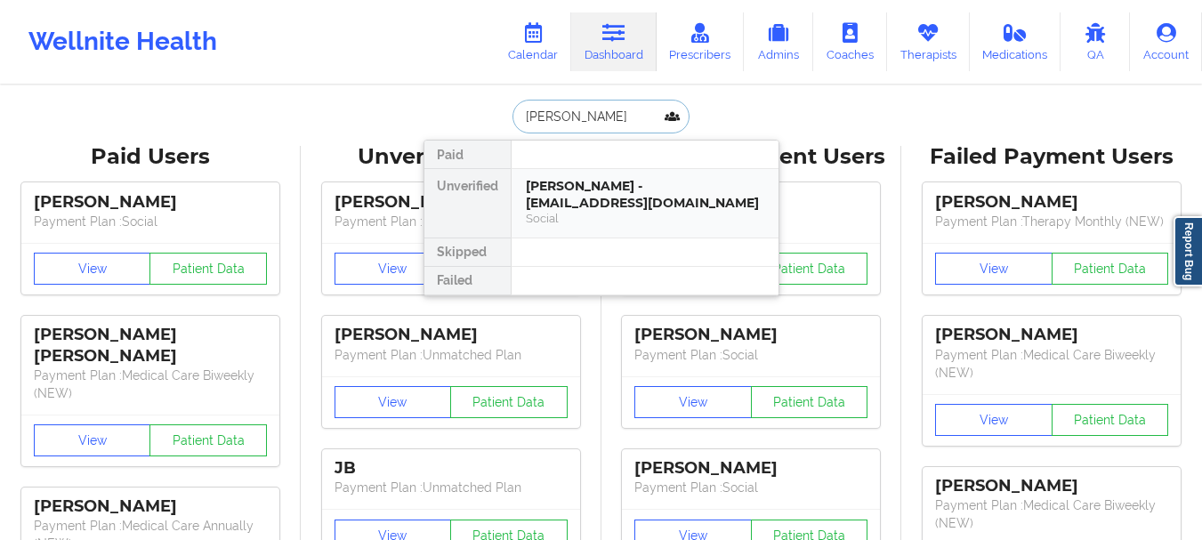
click at [572, 192] on div "Sommer Holmes - marisealight@gmail.com" at bounding box center [645, 194] width 238 height 33
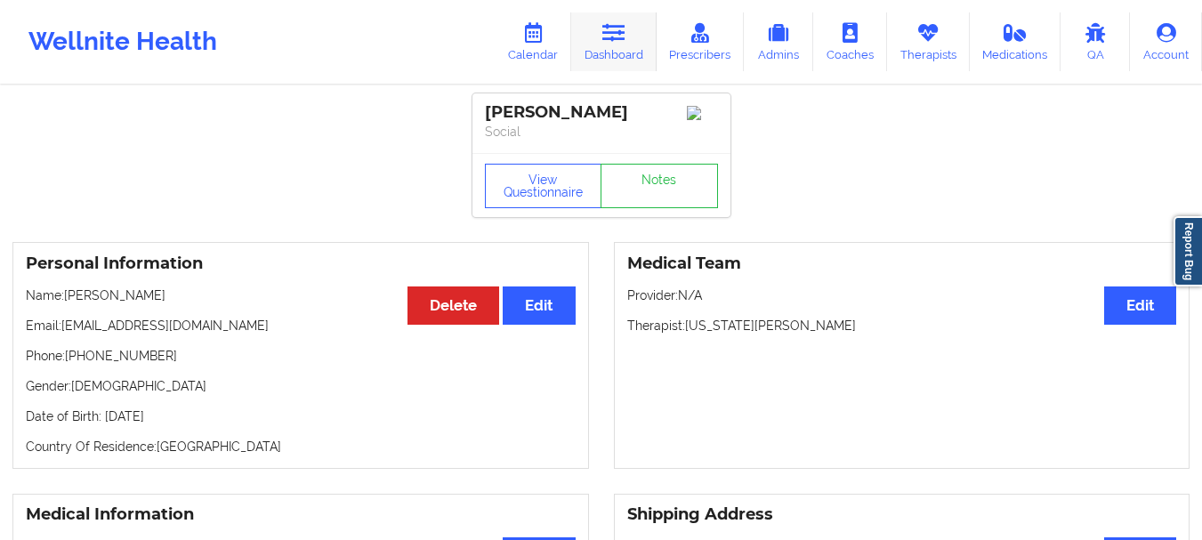
click at [616, 46] on link "Dashboard" at bounding box center [613, 41] width 85 height 59
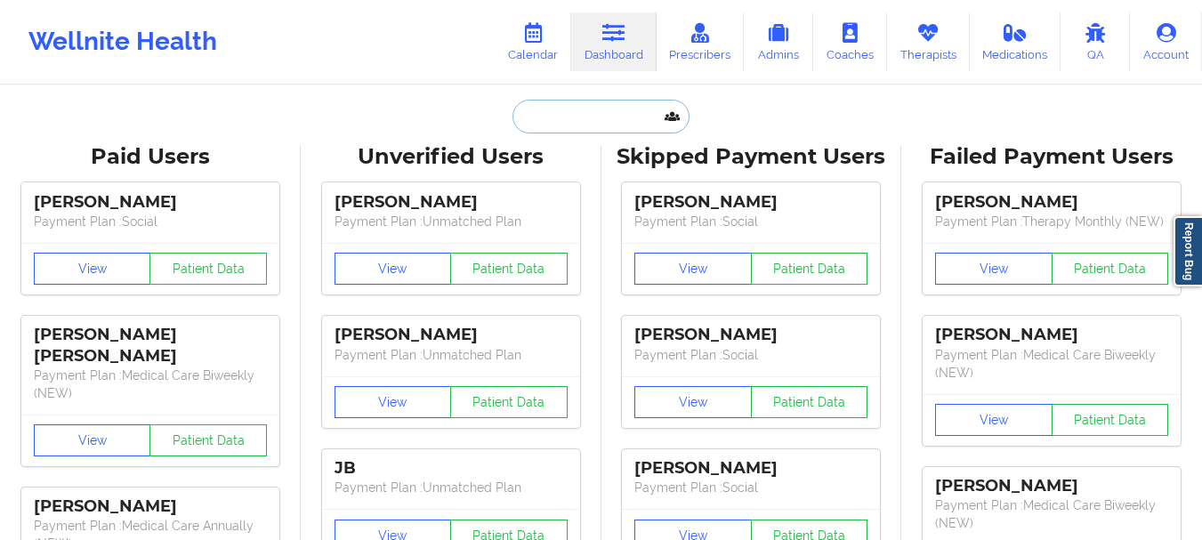
click at [568, 112] on input "text" at bounding box center [600, 117] width 176 height 34
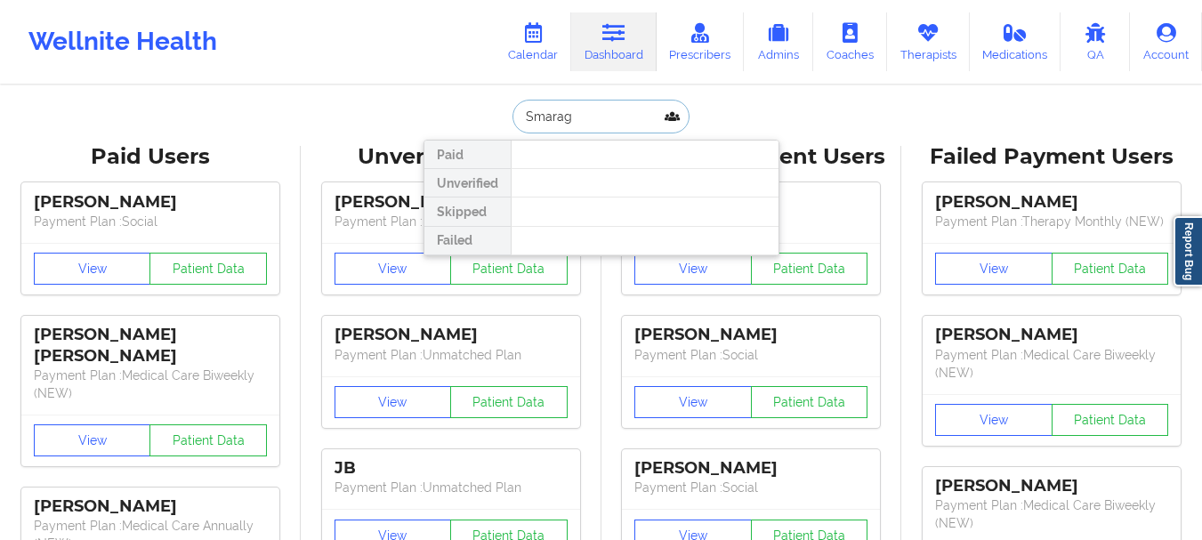
type input "Smara"
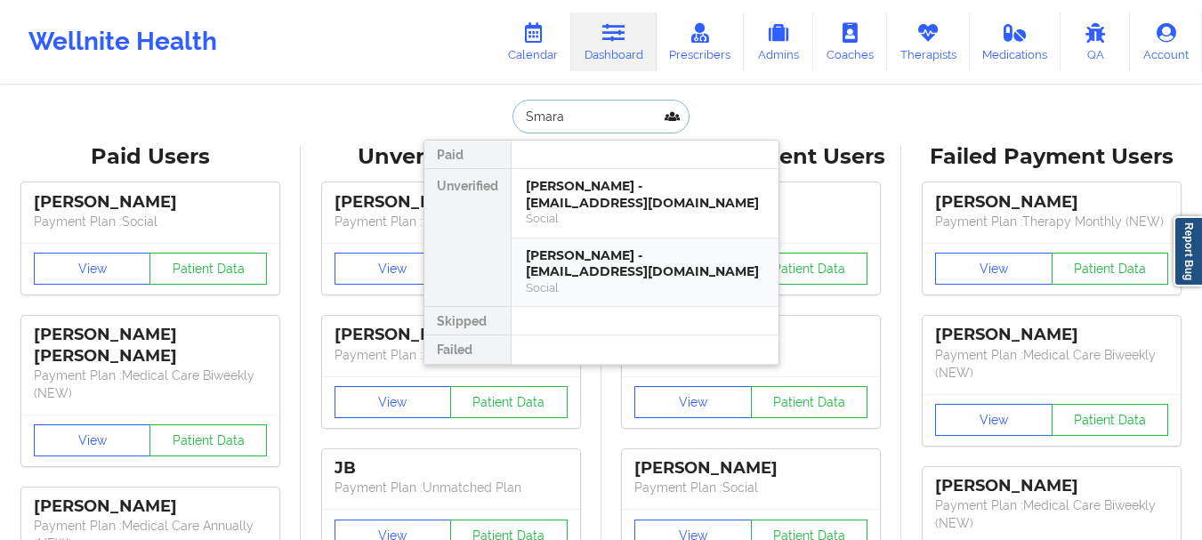
click at [589, 276] on div "Smaragdi Koulouriotis - amiekoul@yahoo.com" at bounding box center [645, 263] width 238 height 33
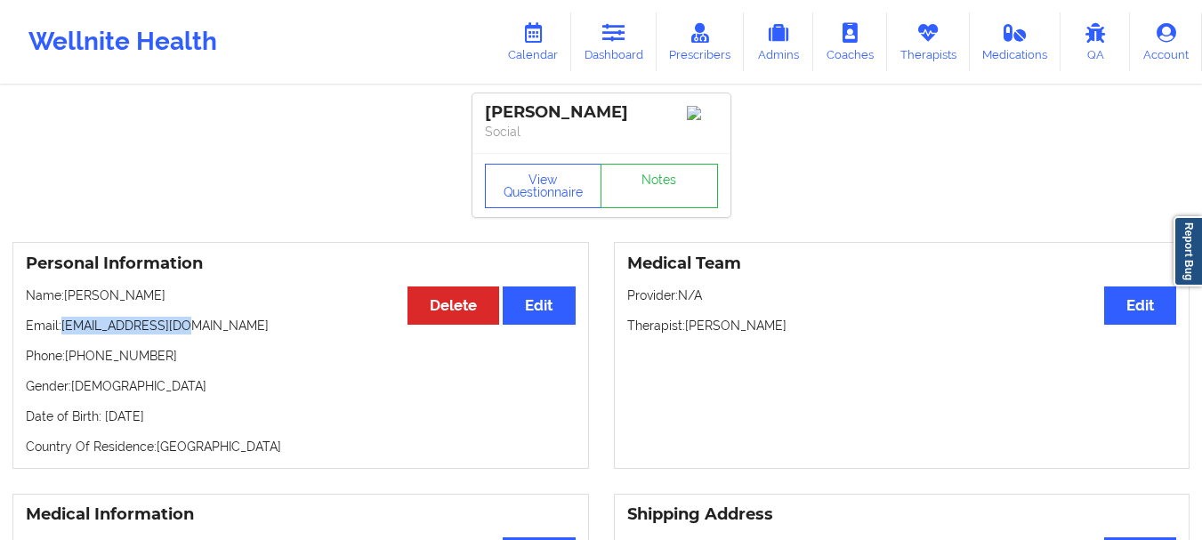
drag, startPoint x: 193, startPoint y: 332, endPoint x: 66, endPoint y: 335, distance: 127.3
click at [66, 335] on p "Email: amiekoul@yahoo.com" at bounding box center [301, 326] width 550 height 18
copy p "amiekoul@yahoo.com"
click at [606, 62] on link "Dashboard" at bounding box center [613, 41] width 85 height 59
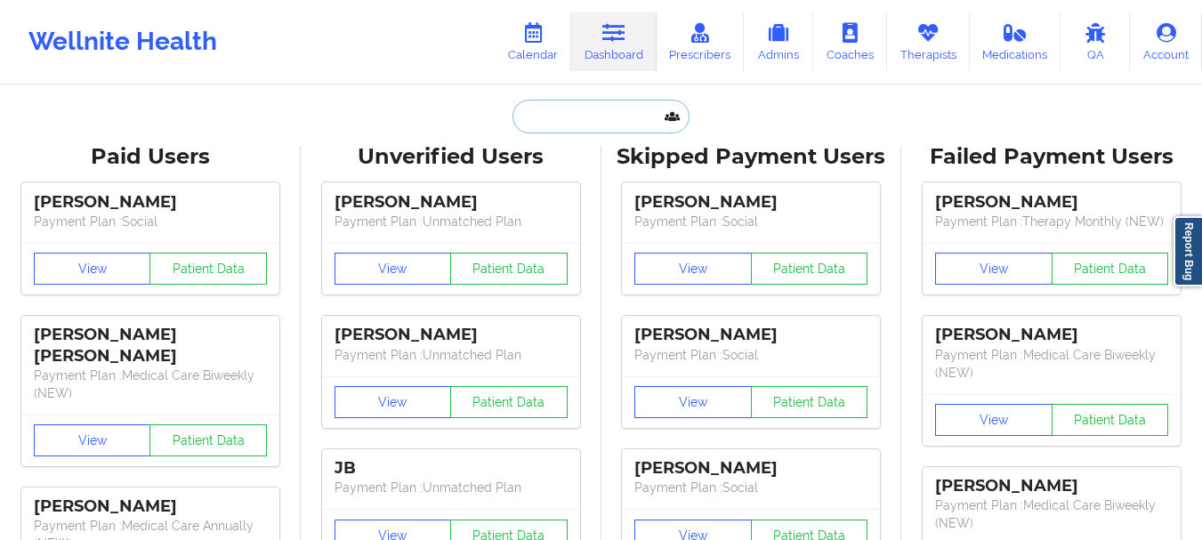
click at [597, 109] on input "text" at bounding box center [600, 117] width 176 height 34
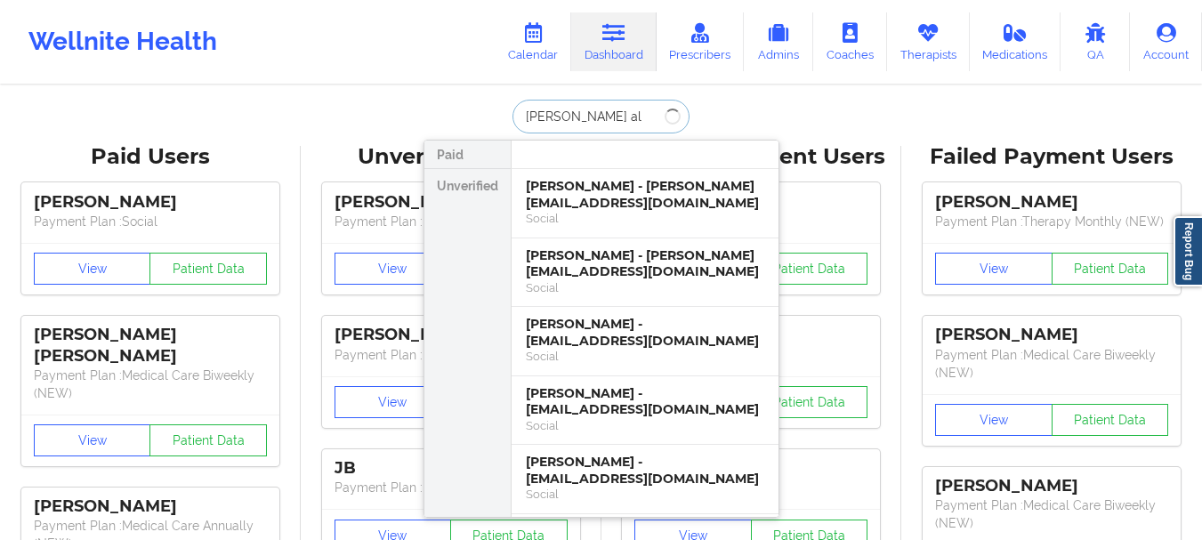
type input "Liliana alv"
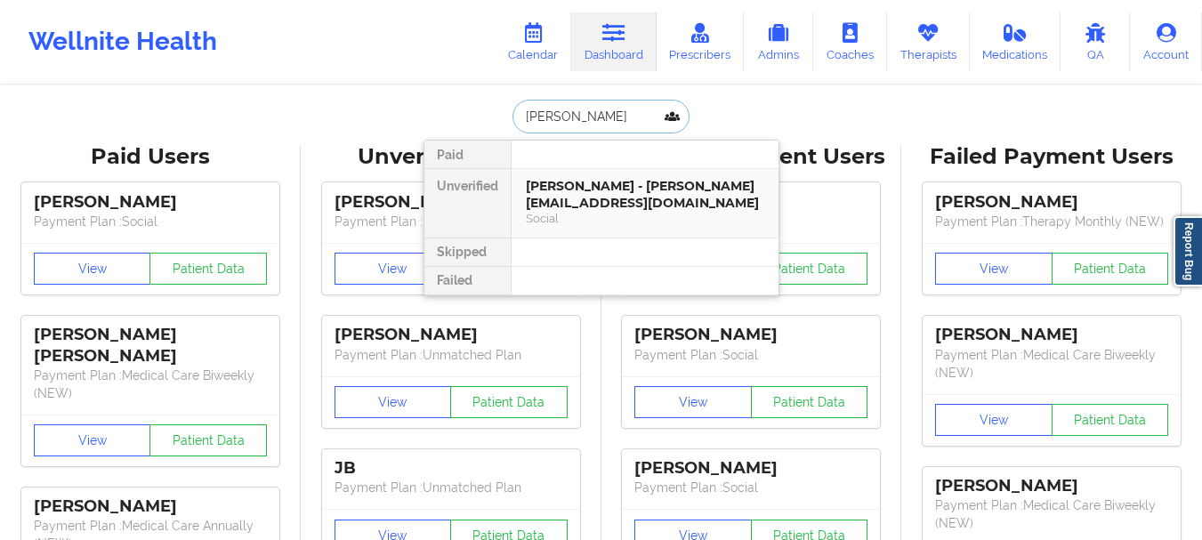
click at [578, 200] on div "Liliana Alvarado Navarro - lilyalvardo@hotmail.com" at bounding box center [645, 194] width 238 height 33
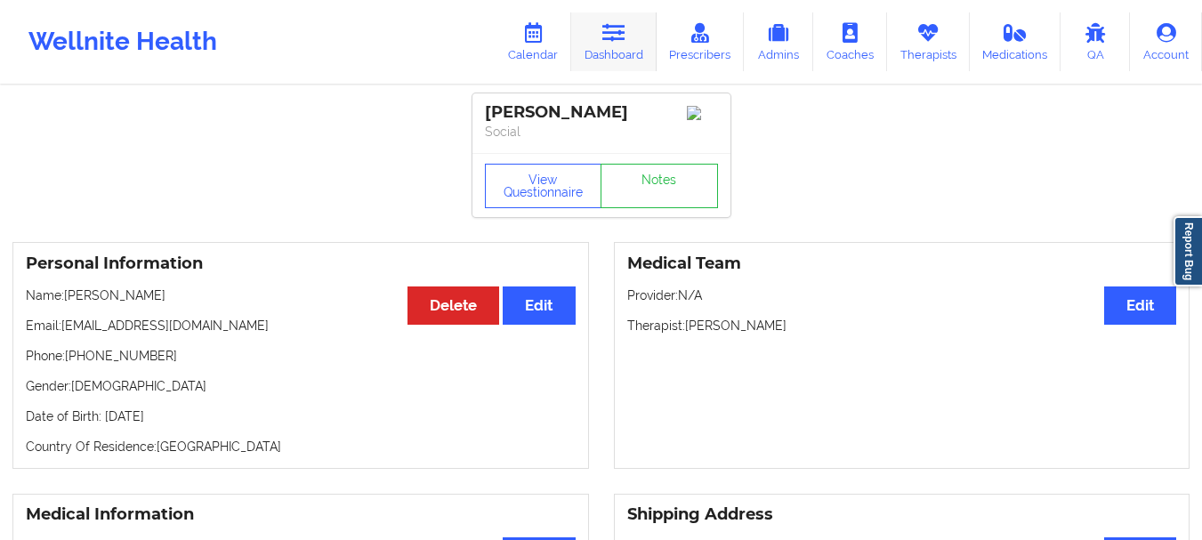
click at [615, 44] on link "Dashboard" at bounding box center [613, 41] width 85 height 59
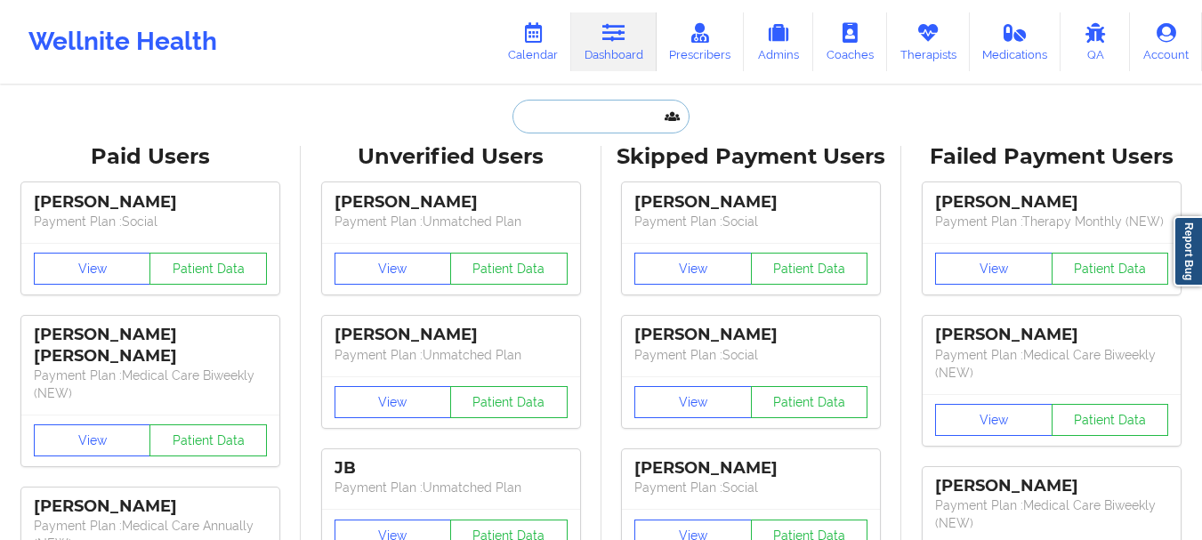
click at [583, 111] on input "text" at bounding box center [600, 117] width 176 height 34
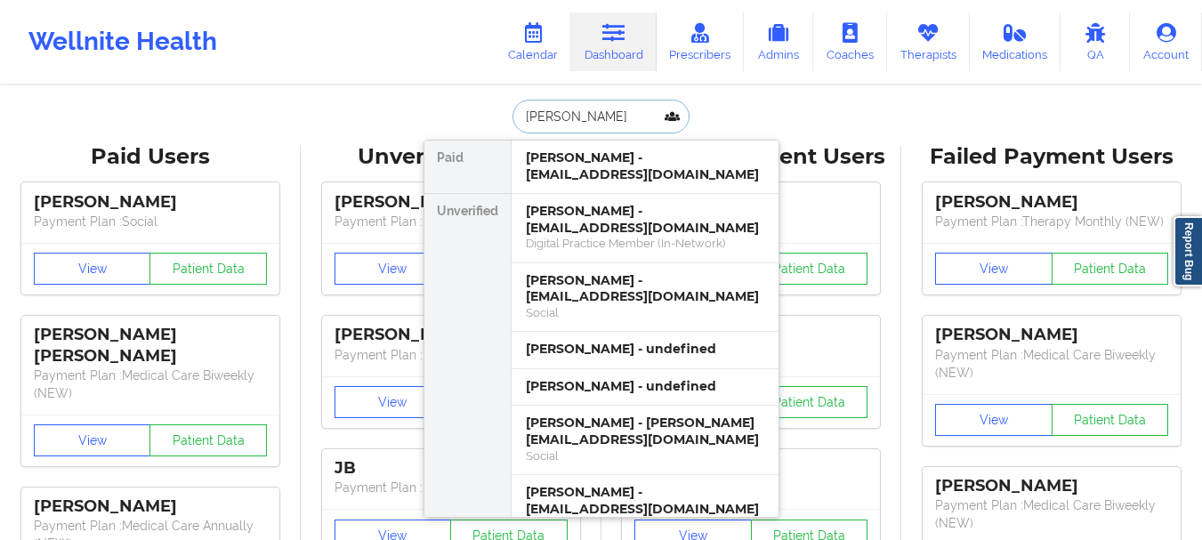
type input "Gerardo Ro"
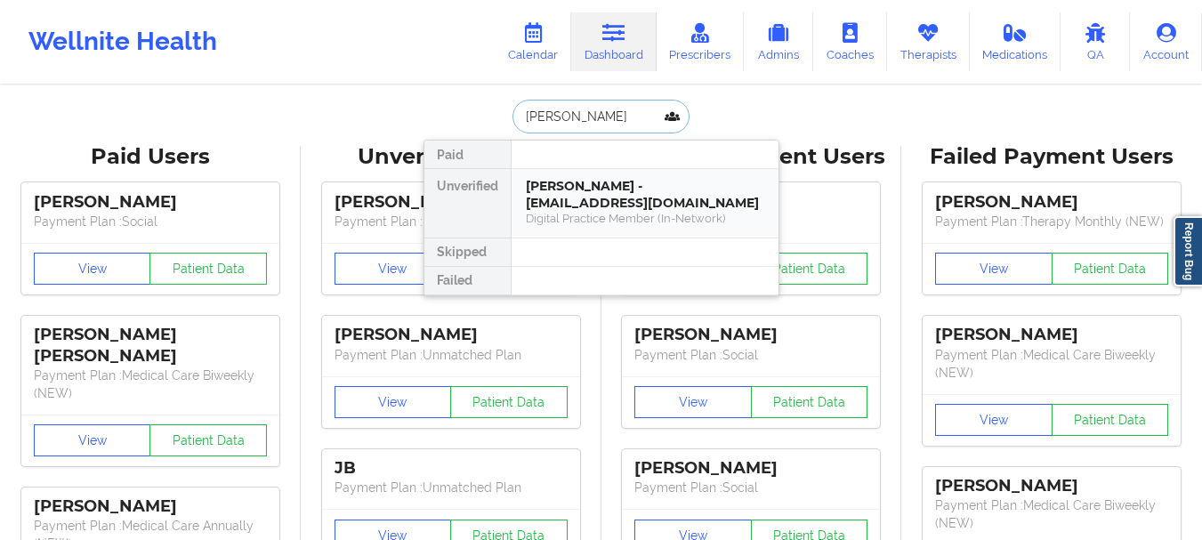
click at [590, 221] on div "Digital Practice Member (In-Network)" at bounding box center [645, 218] width 238 height 15
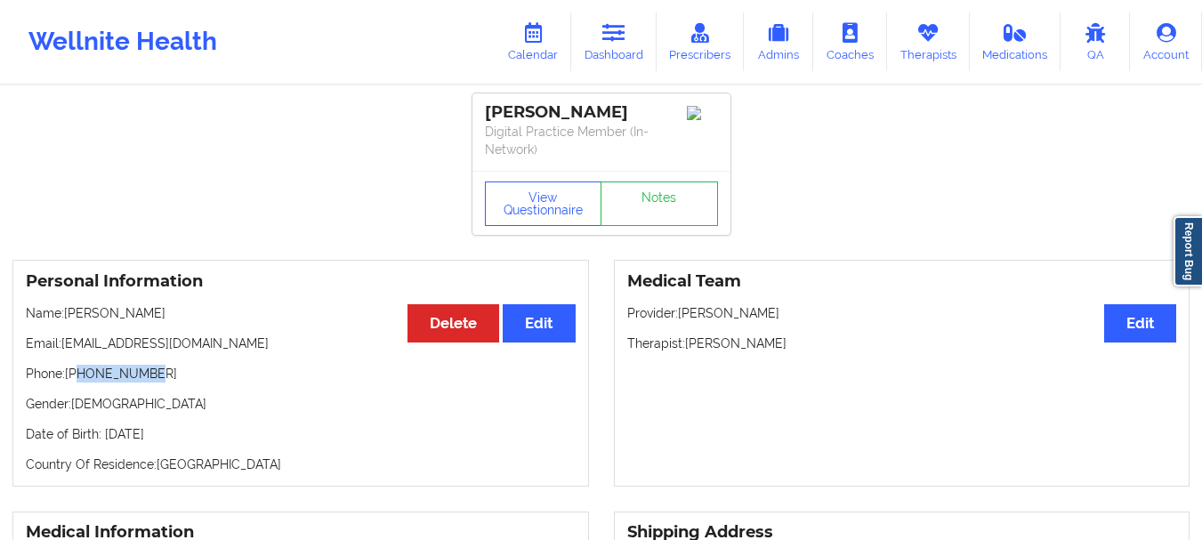
drag, startPoint x: 150, startPoint y: 374, endPoint x: 81, endPoint y: 377, distance: 69.5
click at [81, 377] on p "Phone: +12143547609" at bounding box center [301, 374] width 550 height 18
click at [93, 375] on p "Phone: +12143547609" at bounding box center [301, 374] width 550 height 18
drag, startPoint x: 93, startPoint y: 375, endPoint x: 84, endPoint y: 378, distance: 10.1
click at [84, 378] on p "Phone: +12143547609" at bounding box center [301, 374] width 550 height 18
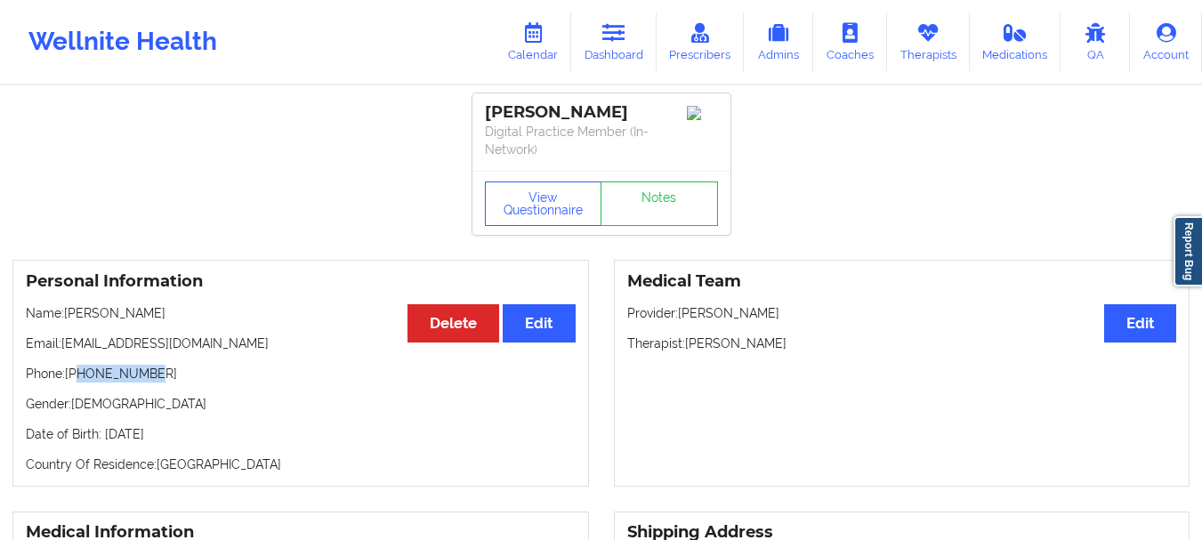
drag, startPoint x: 80, startPoint y: 371, endPoint x: 166, endPoint y: 370, distance: 86.3
click at [166, 370] on p "Phone: +12143547609" at bounding box center [301, 374] width 550 height 18
copy p "2143547609"
click at [596, 55] on link "Dashboard" at bounding box center [613, 41] width 85 height 59
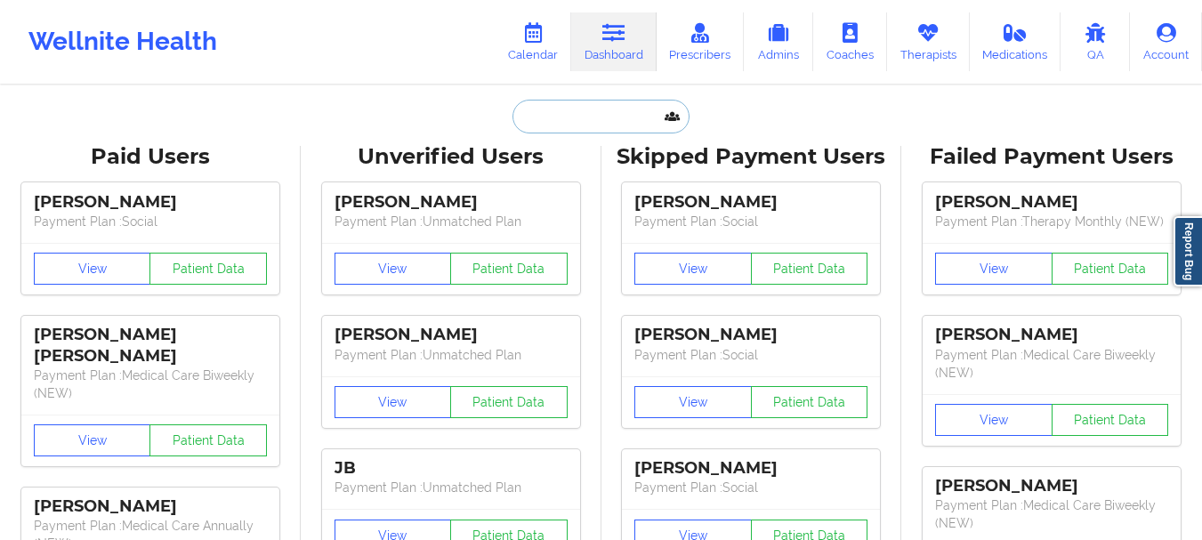
click at [573, 114] on input "text" at bounding box center [600, 117] width 176 height 34
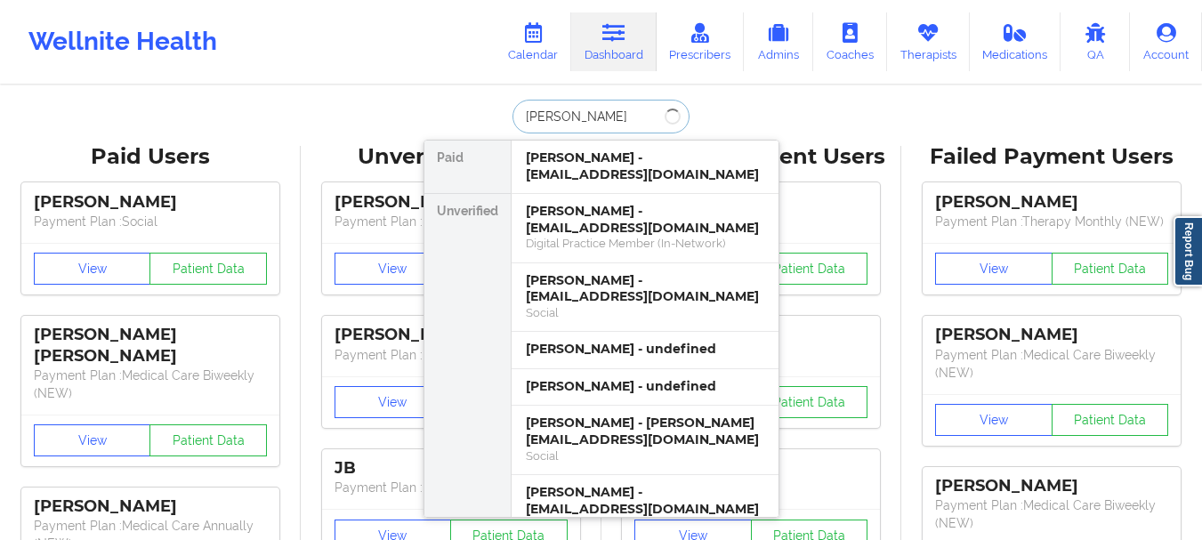
type input "Gerardo Ro"
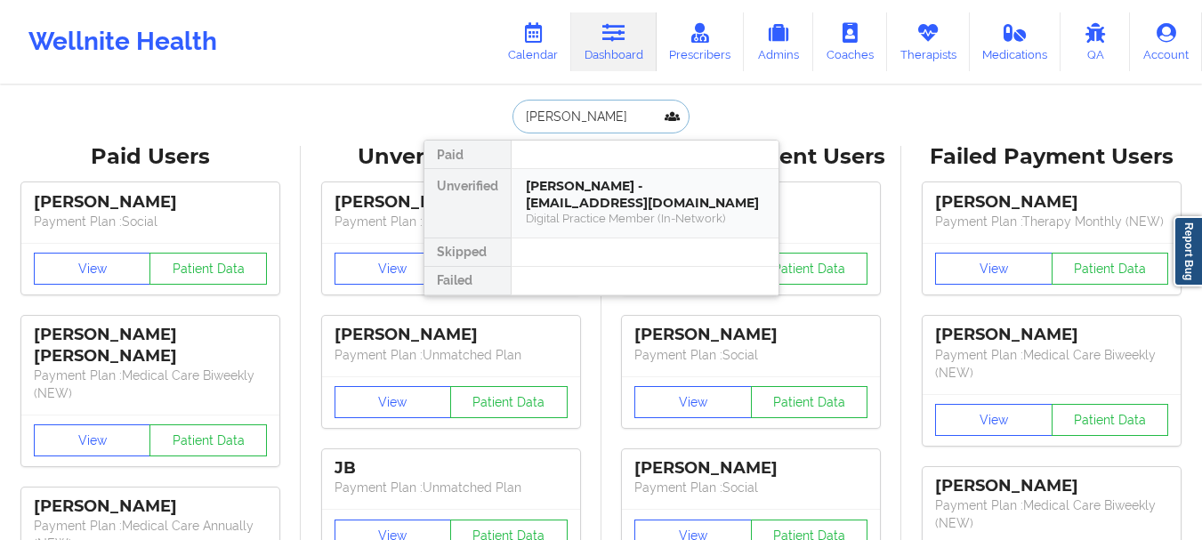
click at [596, 198] on div "Gerardo Rodriguez - rodriguezgerardo50@yahoo.com" at bounding box center [645, 194] width 238 height 33
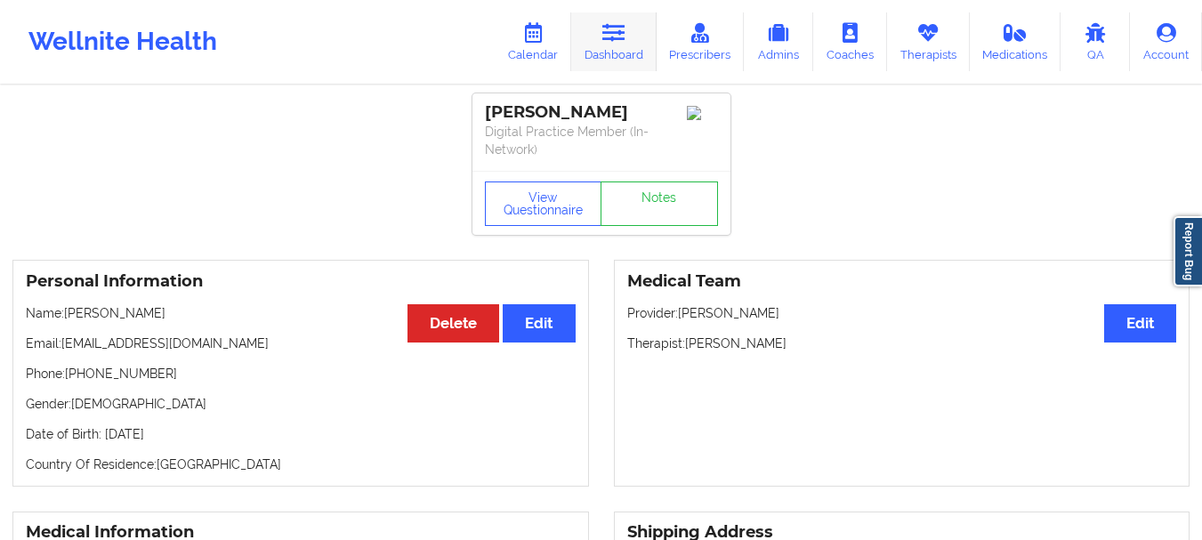
click at [609, 60] on link "Dashboard" at bounding box center [613, 41] width 85 height 59
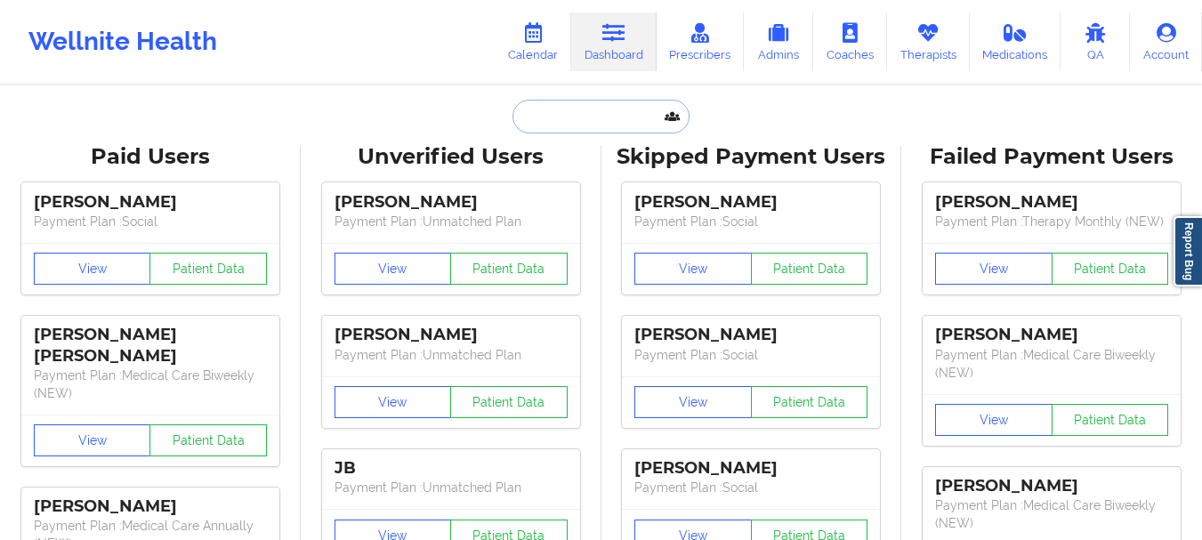
click at [581, 111] on input "text" at bounding box center [600, 117] width 176 height 34
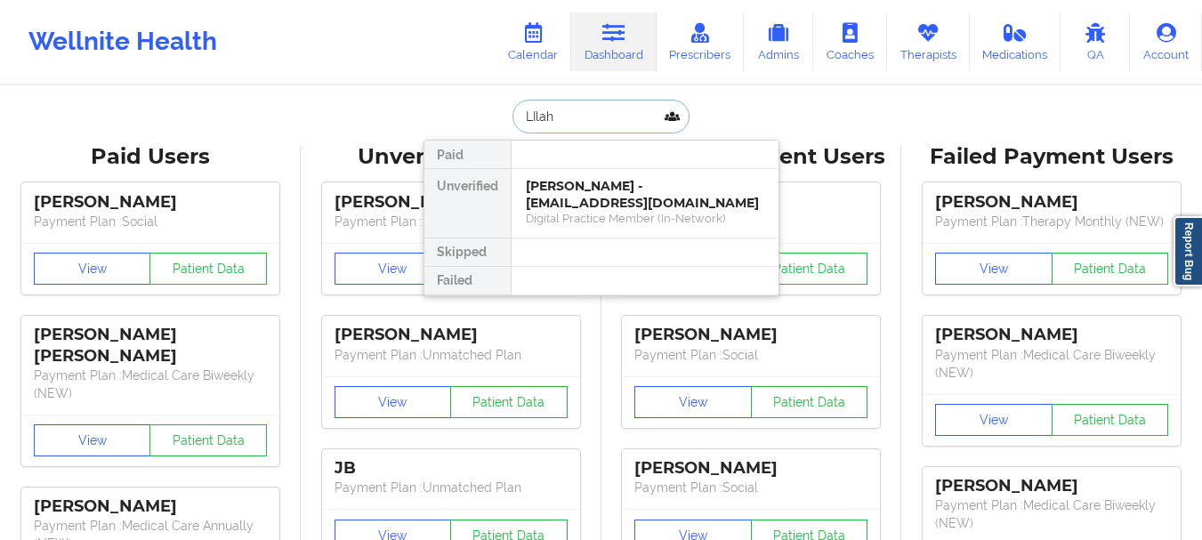
type input "LIlah"
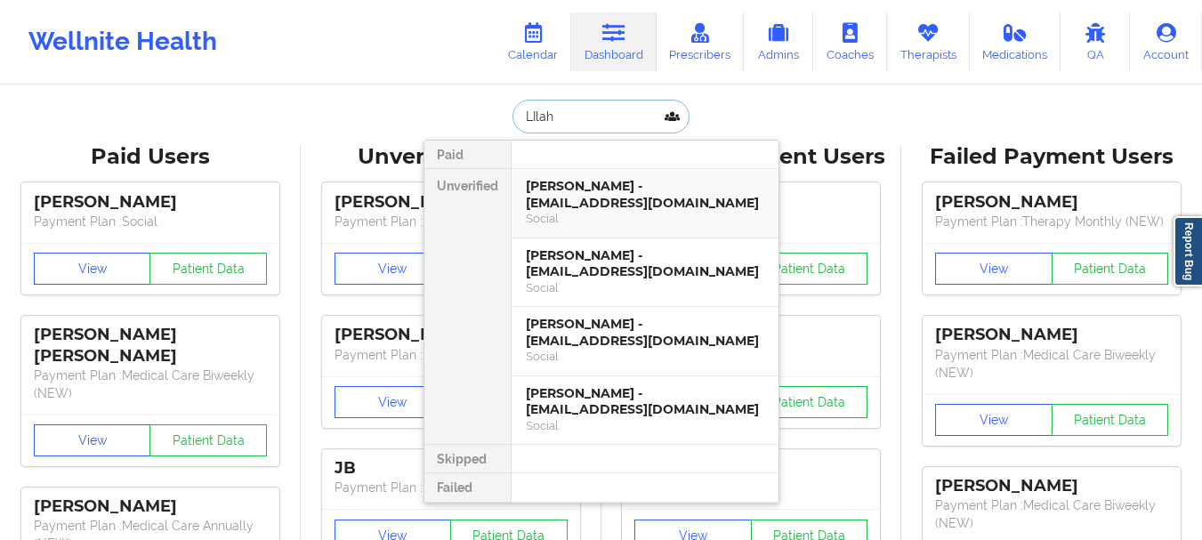
click at [587, 181] on div "Lilah Rivera - lizzieloparo@gmail.com" at bounding box center [645, 194] width 238 height 33
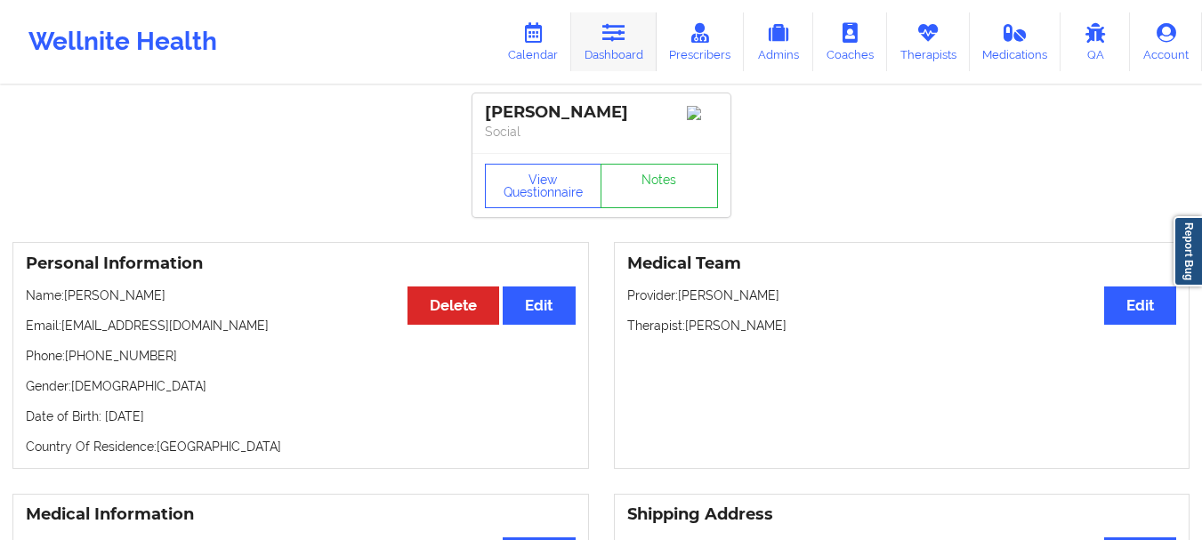
click at [623, 33] on icon at bounding box center [613, 33] width 23 height 20
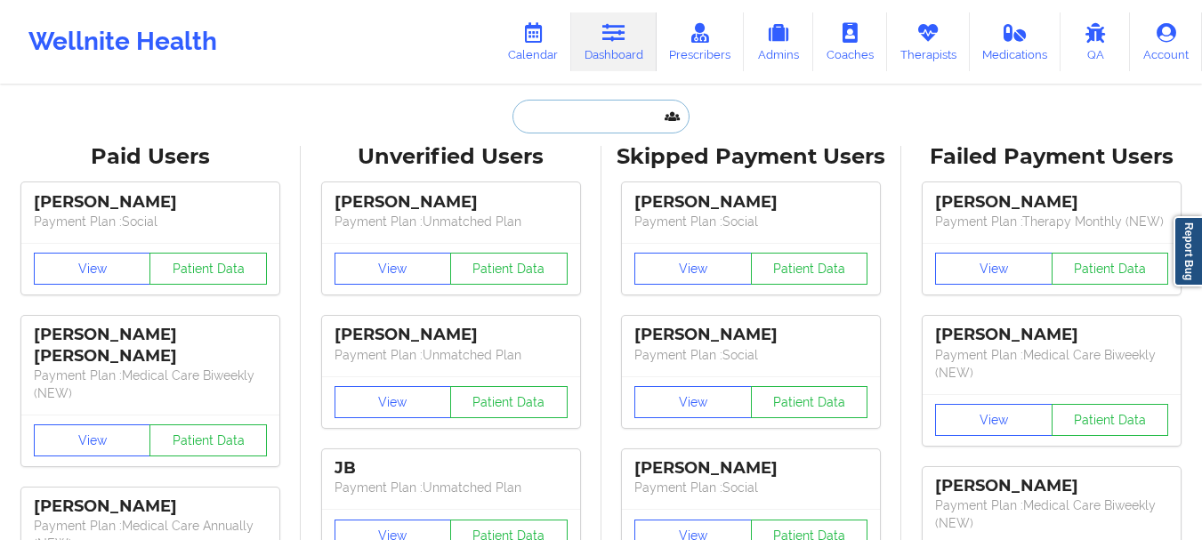
click at [546, 116] on input "text" at bounding box center [600, 117] width 176 height 34
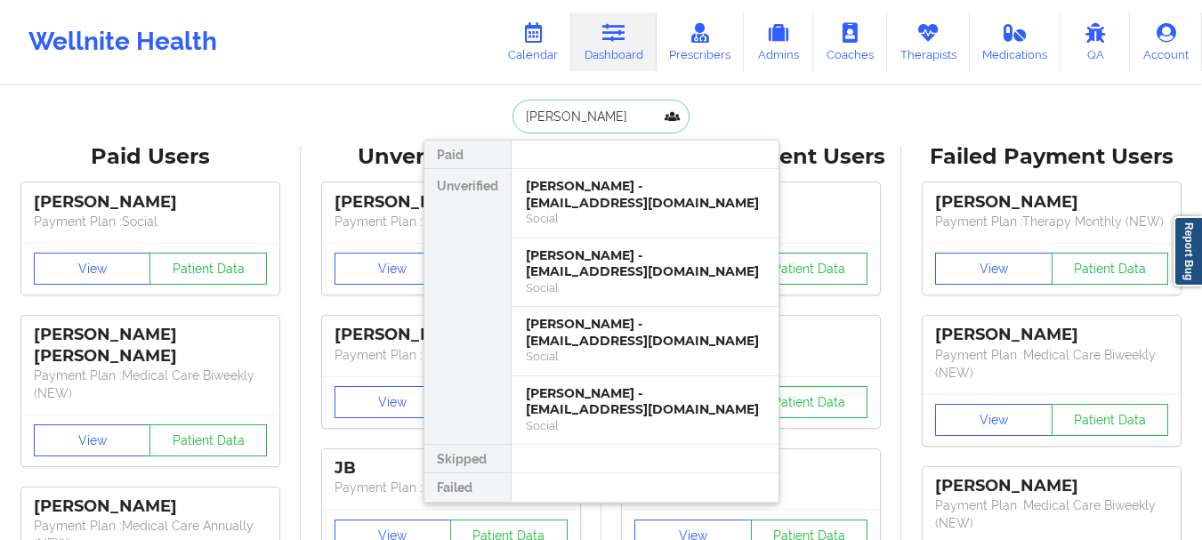
type input "Zacharia S"
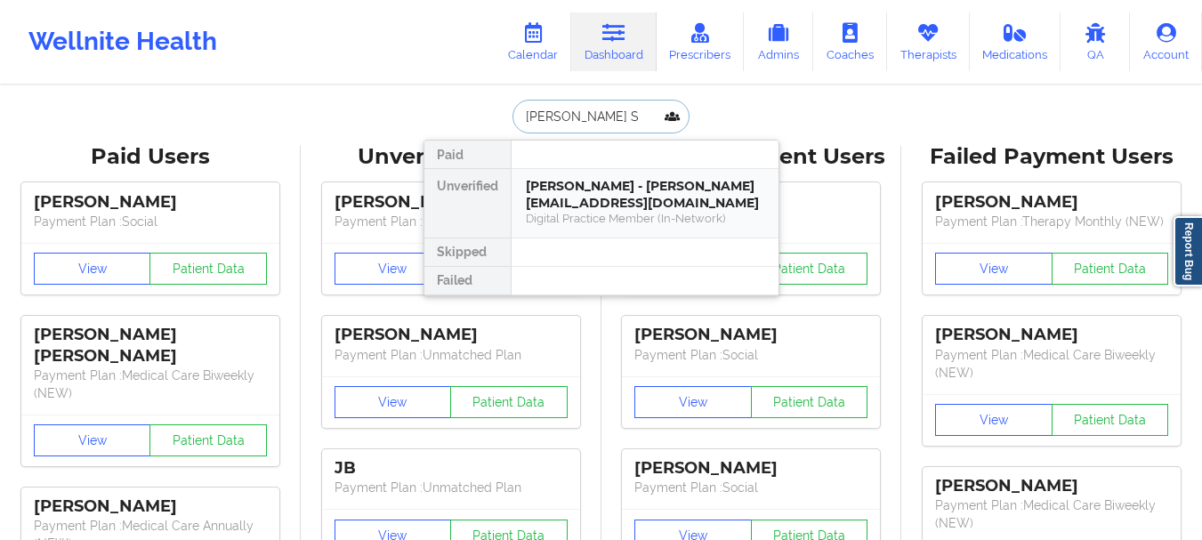
click at [600, 201] on div "Zacharia Schley - zachschley@gmail.com" at bounding box center [645, 194] width 238 height 33
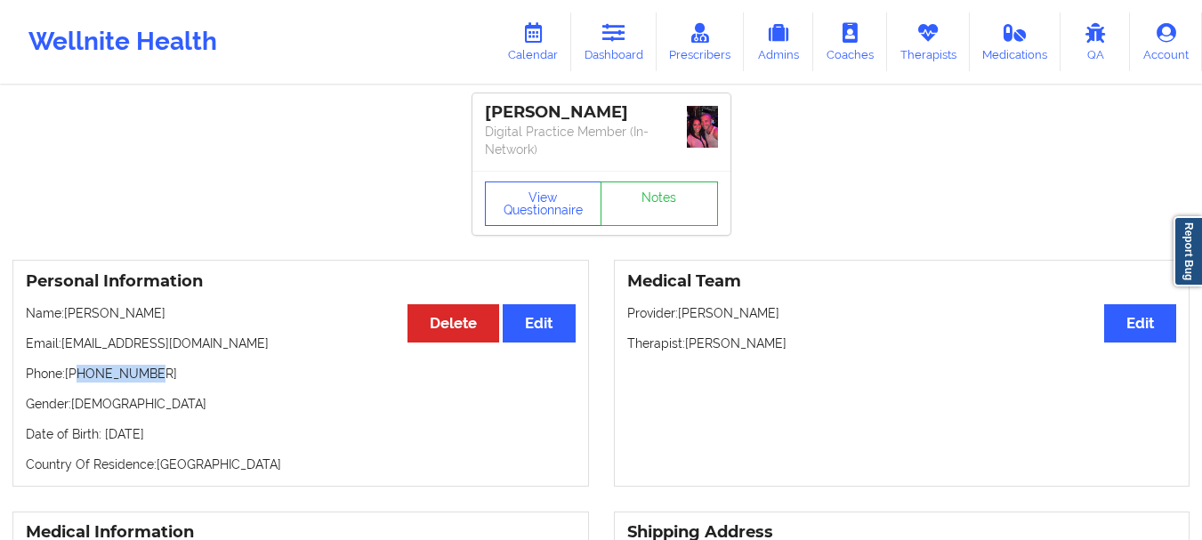
drag, startPoint x: 149, startPoint y: 374, endPoint x: 78, endPoint y: 376, distance: 71.2
click at [78, 376] on p "Phone: +15127485609" at bounding box center [301, 374] width 550 height 18
copy p "5127485609"
click at [592, 34] on link "Dashboard" at bounding box center [613, 41] width 85 height 59
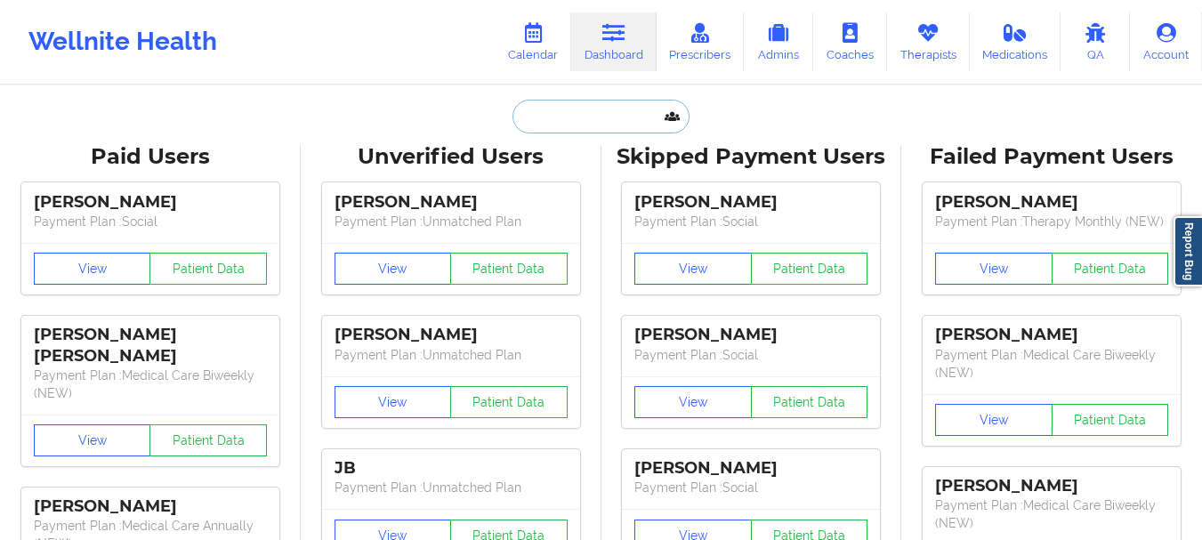
click at [552, 118] on input "text" at bounding box center [600, 117] width 176 height 34
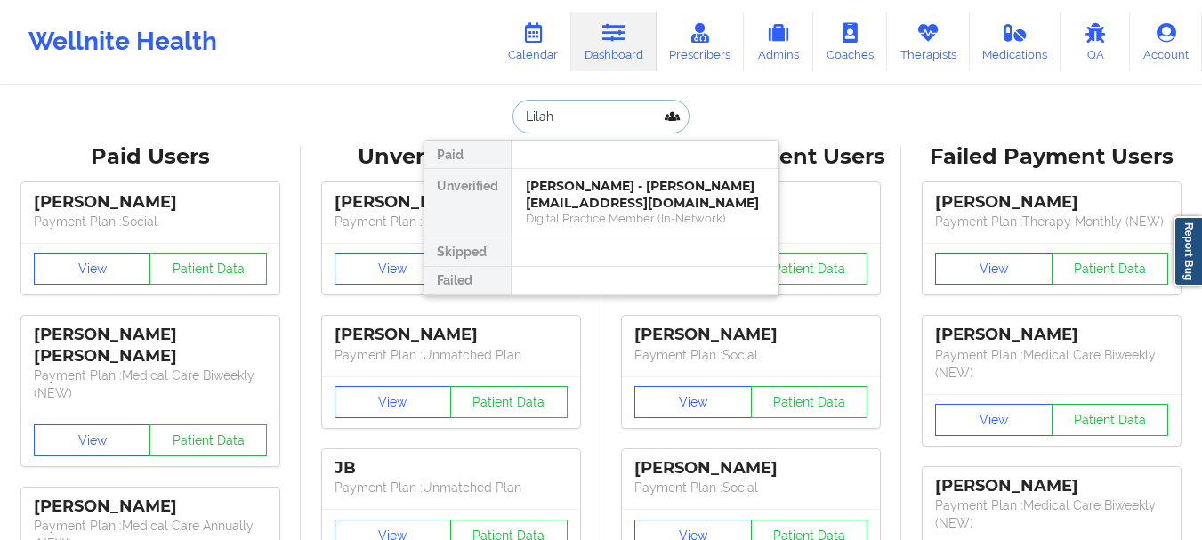
type input "Lilah R"
click at [595, 211] on div "Lilah Rivera - lizzieloparo@gmail.com" at bounding box center [645, 194] width 238 height 33
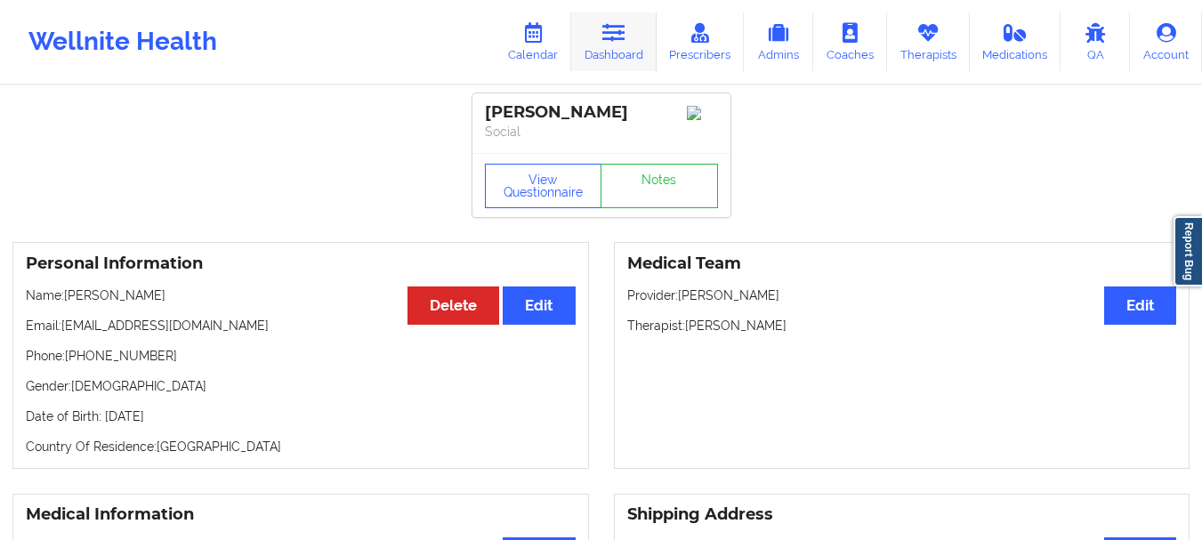
click at [606, 34] on icon at bounding box center [613, 33] width 23 height 20
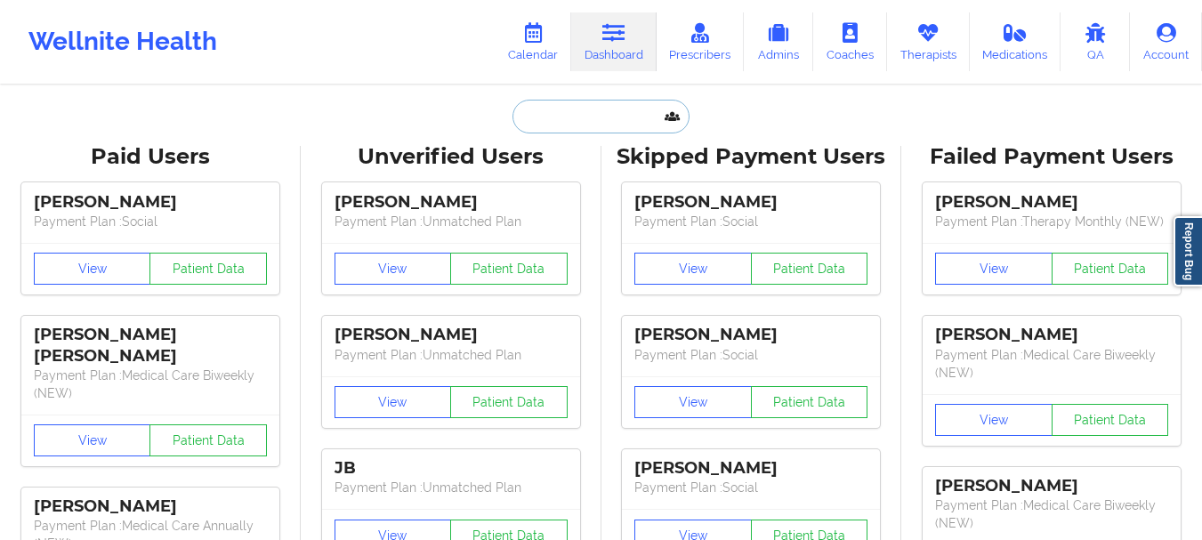
click at [559, 117] on input "text" at bounding box center [600, 117] width 176 height 34
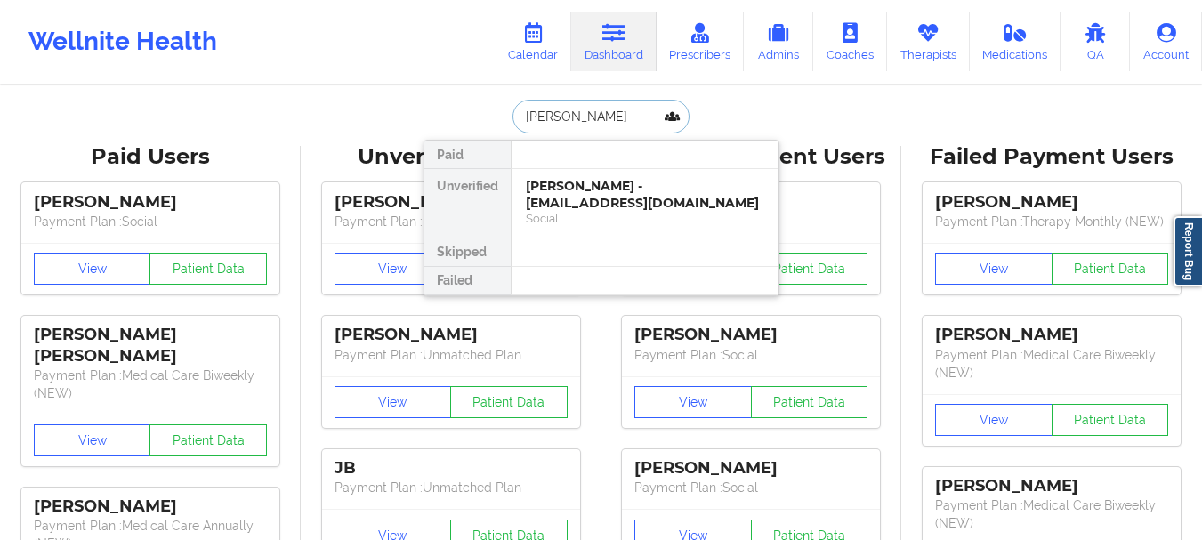
type input "Griselda Ro"
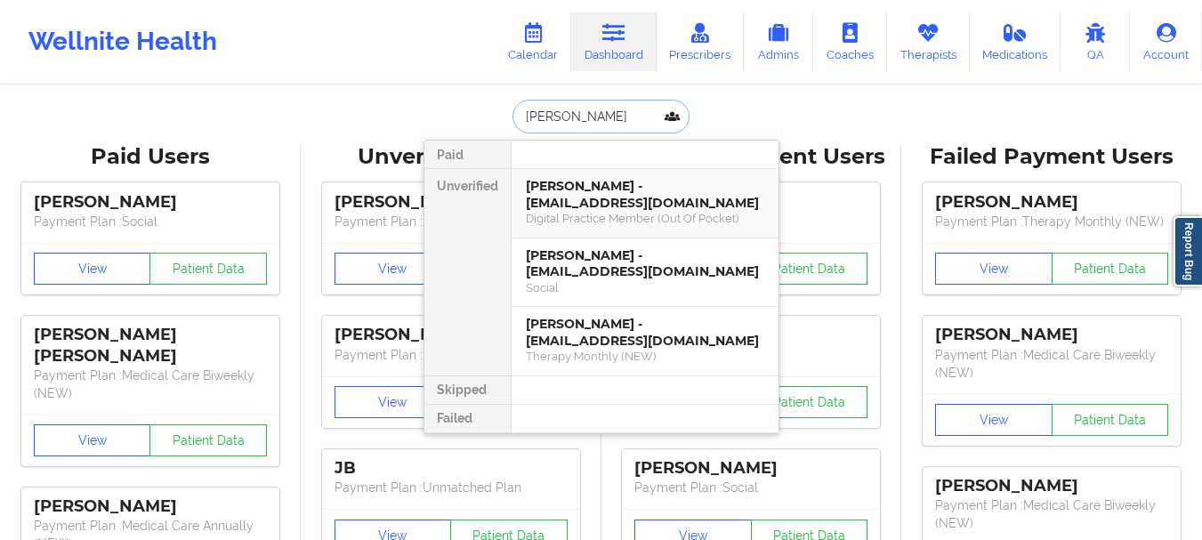
click at [597, 223] on div "Digital Practice Member (Out Of Pocket)" at bounding box center [645, 218] width 238 height 15
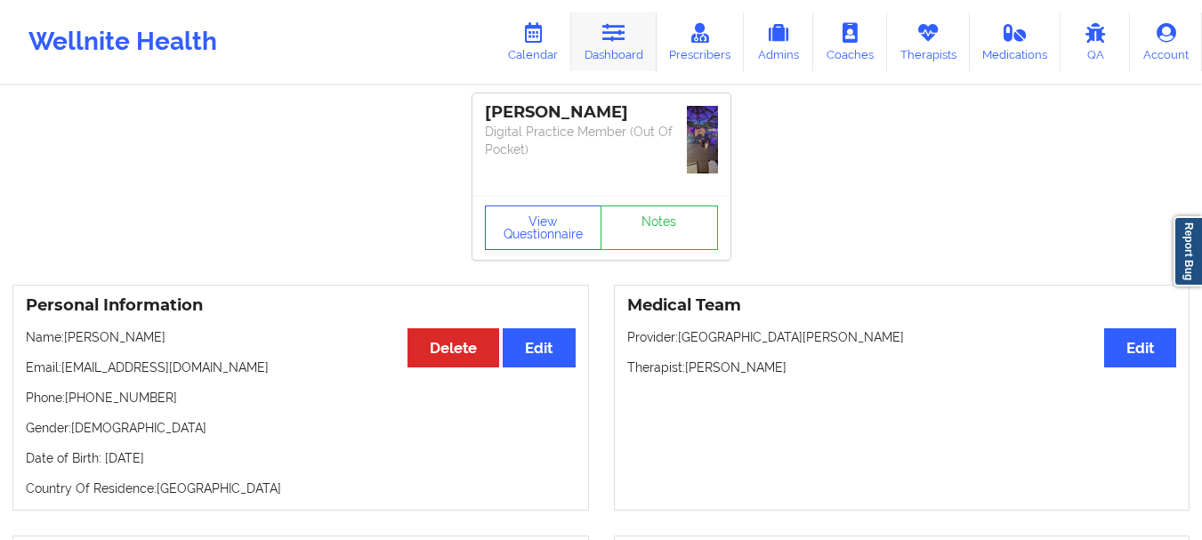
click at [621, 27] on icon at bounding box center [613, 33] width 23 height 20
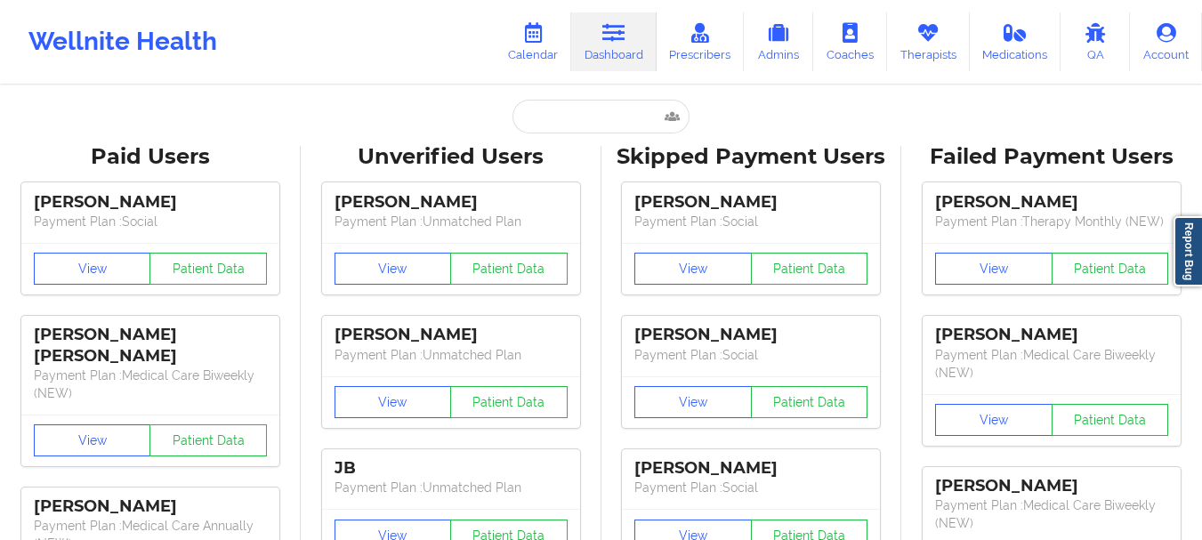
click at [542, 115] on input "text" at bounding box center [600, 117] width 176 height 34
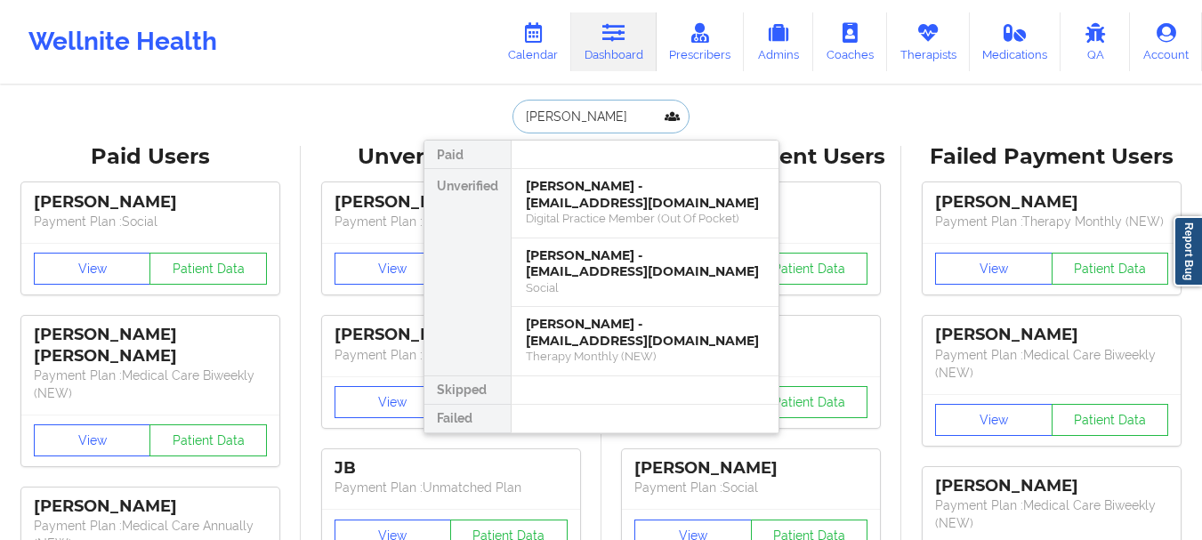
type input "Caridad"
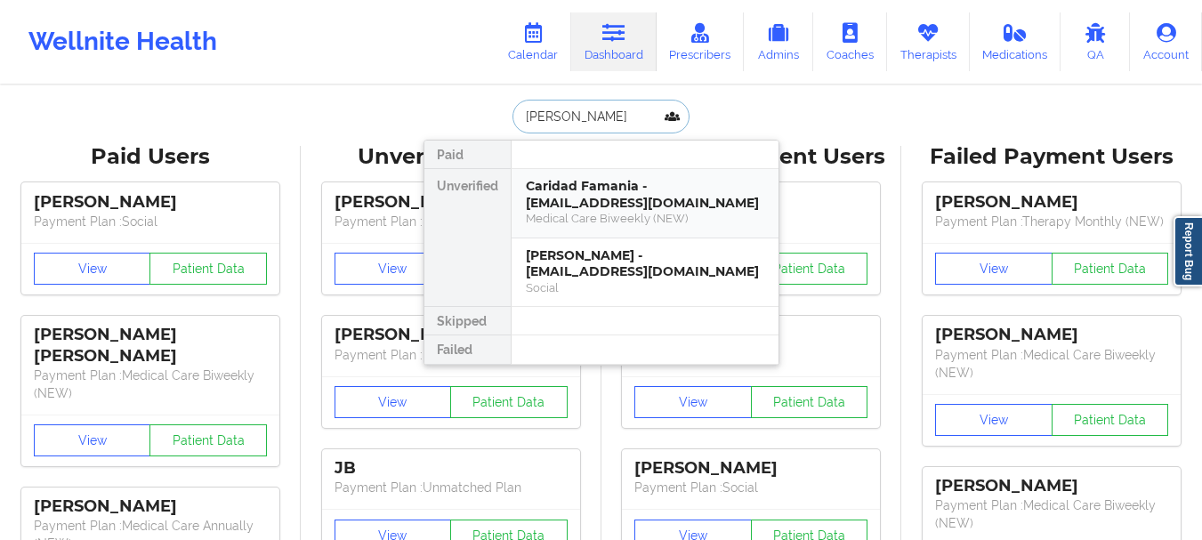
click at [578, 201] on div "Caridad Famania - caridad.famania213@icloud.com" at bounding box center [645, 194] width 238 height 33
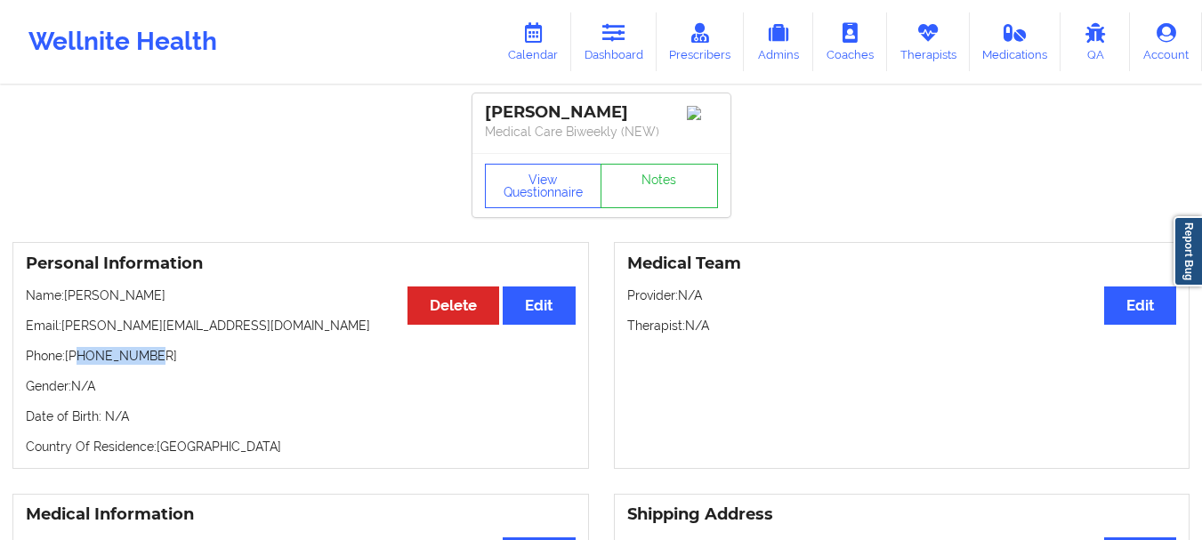
drag, startPoint x: 151, startPoint y: 361, endPoint x: 81, endPoint y: 367, distance: 70.5
click at [81, 365] on p "Phone: +13475255718" at bounding box center [301, 356] width 550 height 18
copy p "3475255718"
click at [118, 363] on p "Phone: +13475255718" at bounding box center [301, 356] width 550 height 18
drag, startPoint x: 157, startPoint y: 363, endPoint x: 70, endPoint y: 367, distance: 87.3
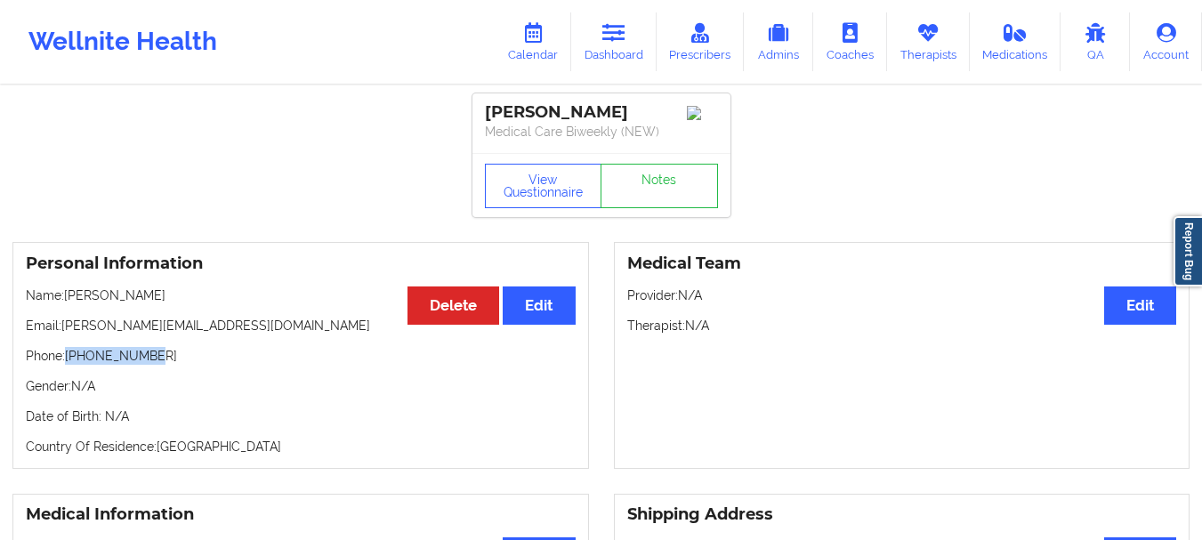
click at [70, 365] on p "Phone: +13475255718" at bounding box center [301, 356] width 550 height 18
copy p "+13475255718"
click at [651, 46] on link "Dashboard" at bounding box center [613, 41] width 85 height 59
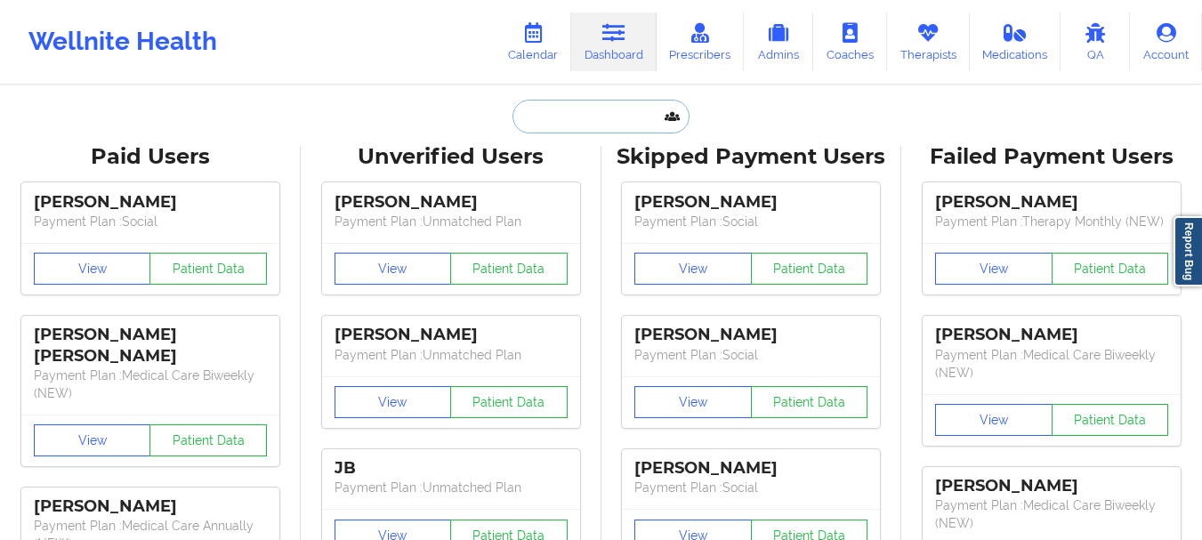
click at [579, 117] on input "text" at bounding box center [600, 117] width 176 height 34
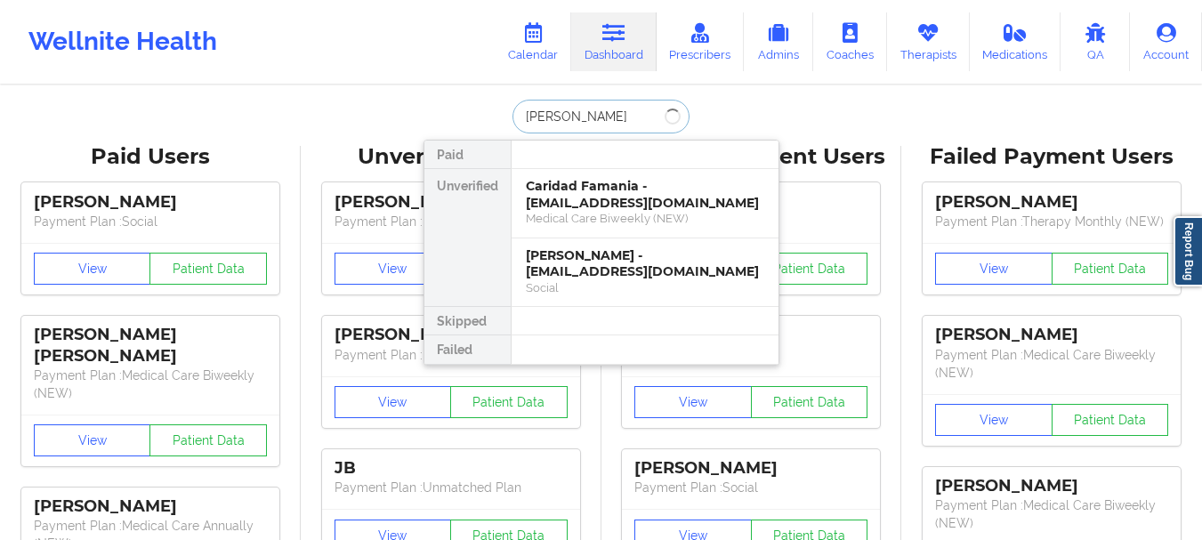
type input "Gerar"
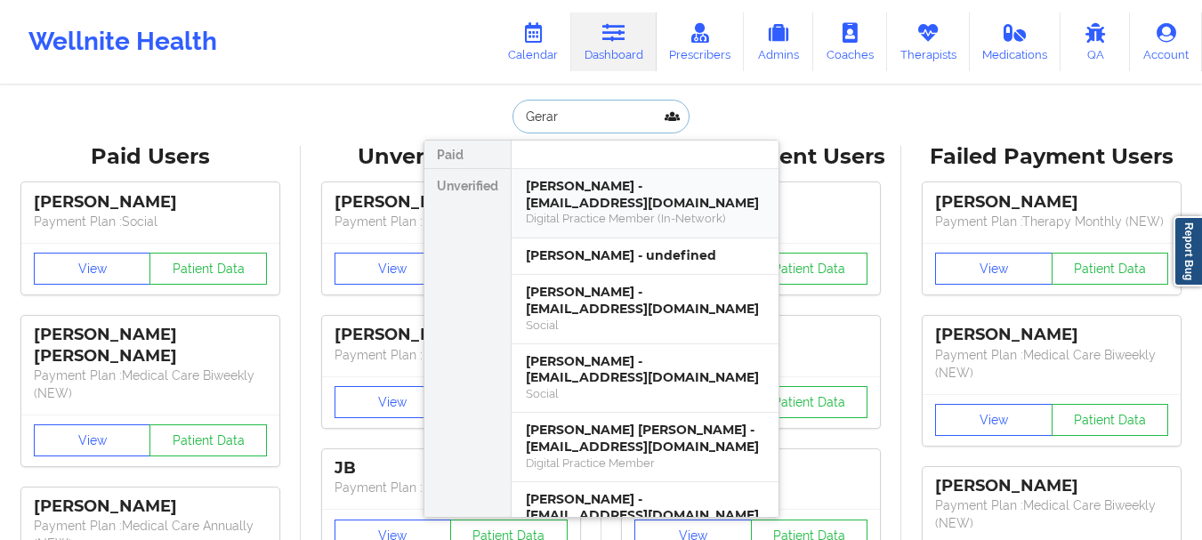
click at [601, 198] on div "Gerardo Rodriguez - rodriguezgerardo50@yahoo.com" at bounding box center [645, 194] width 238 height 33
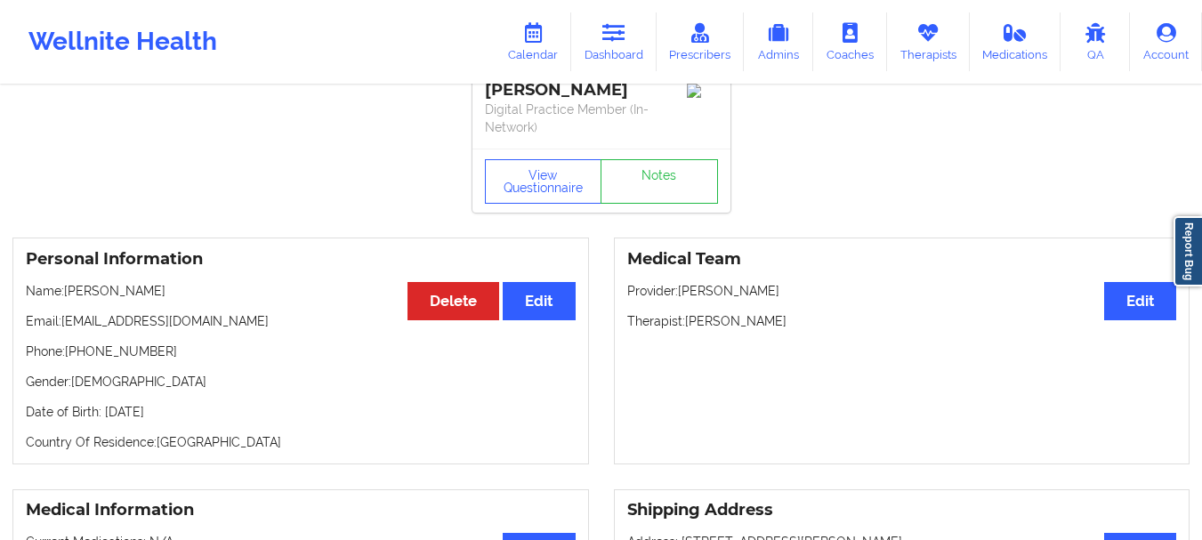
scroll to position [6, 0]
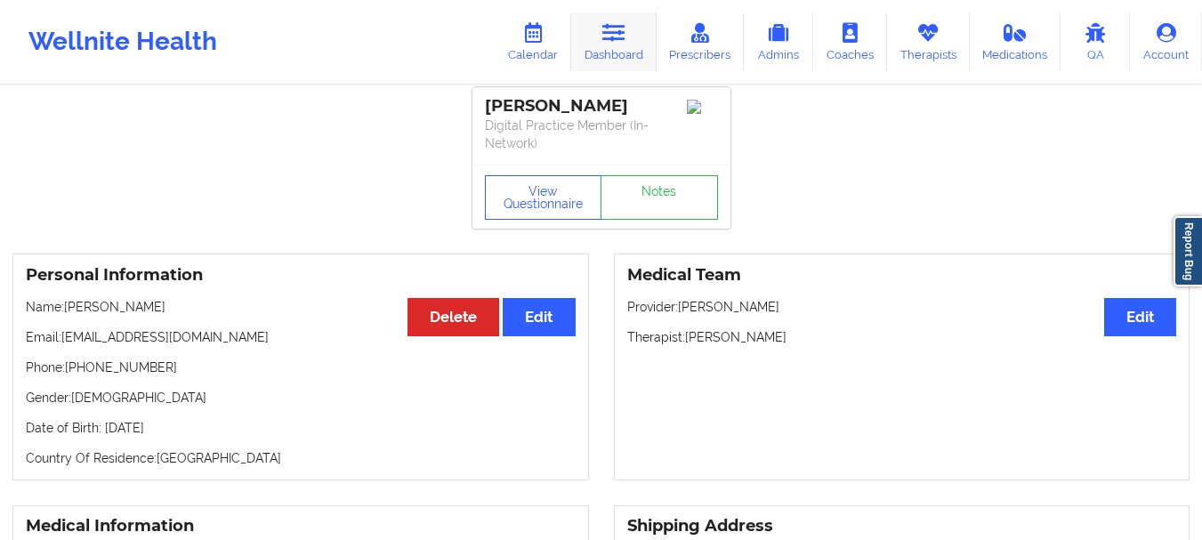
click at [627, 60] on link "Dashboard" at bounding box center [613, 41] width 85 height 59
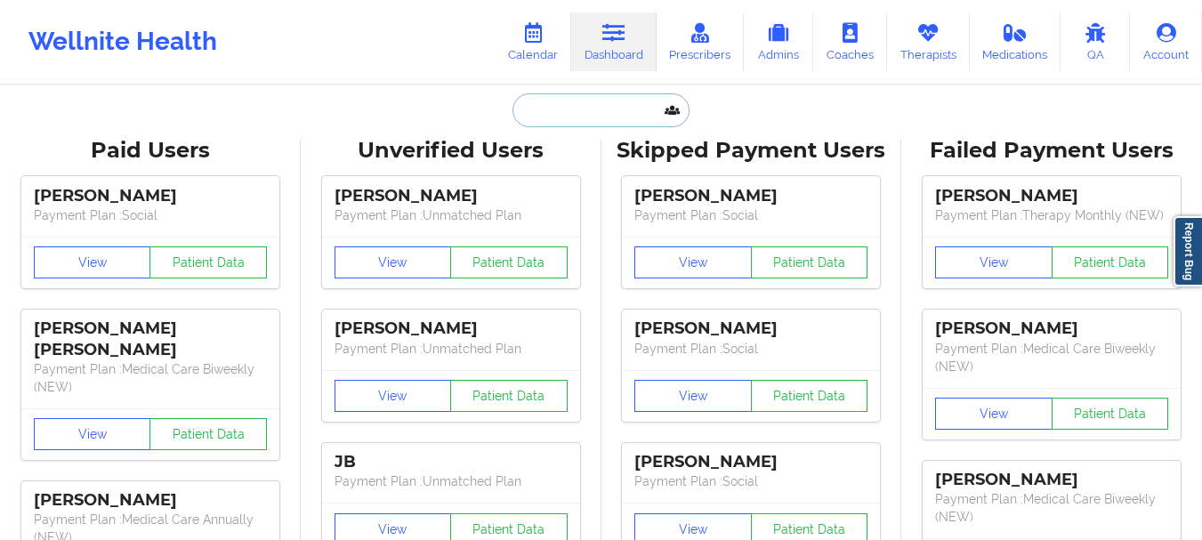
click at [557, 95] on input "text" at bounding box center [600, 110] width 176 height 34
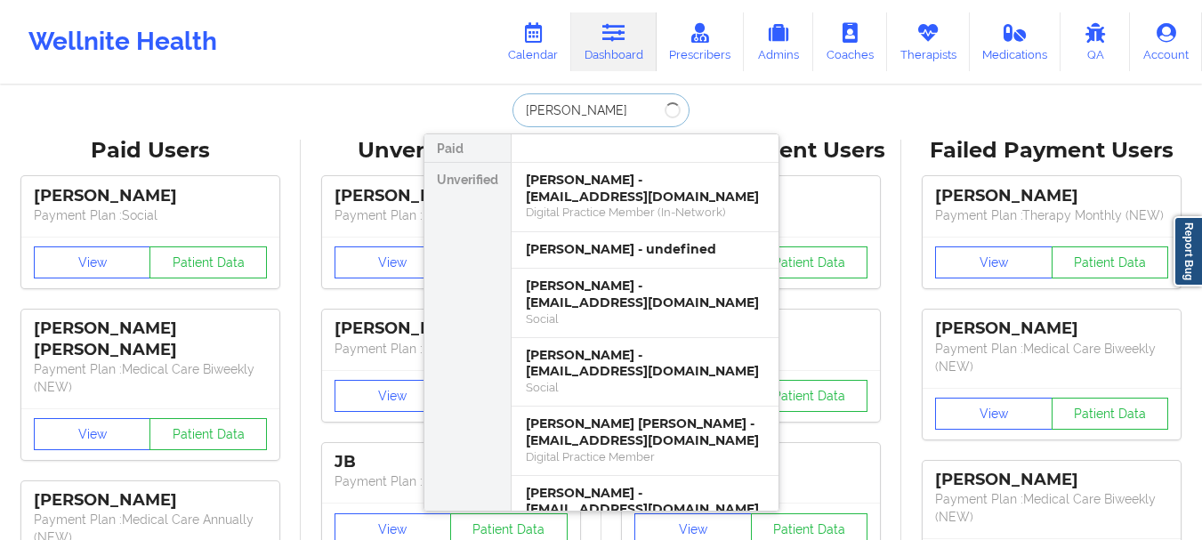
type input "Gerardo"
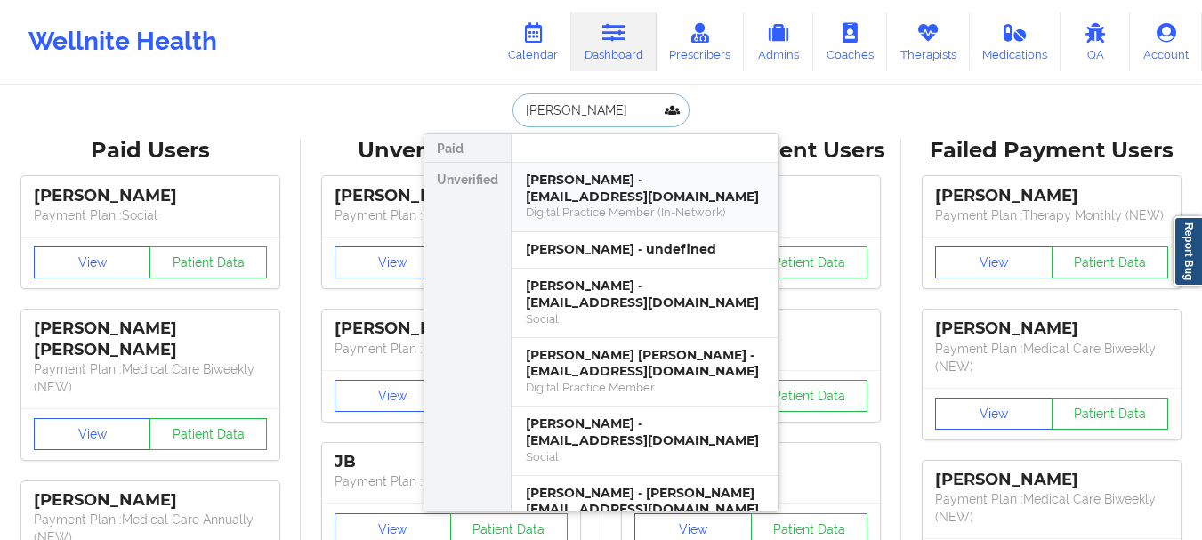
click at [635, 167] on div "Gerardo Rodriguez - rodriguezgerardo50@yahoo.com Digital Practice Member (In-Ne…" at bounding box center [645, 197] width 267 height 69
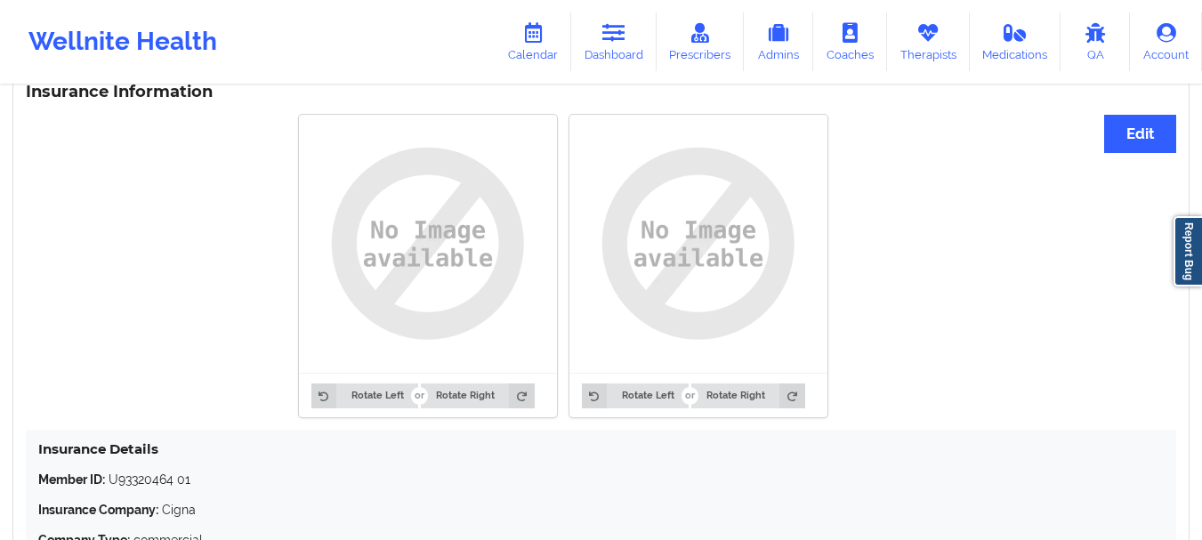
scroll to position [1260, 0]
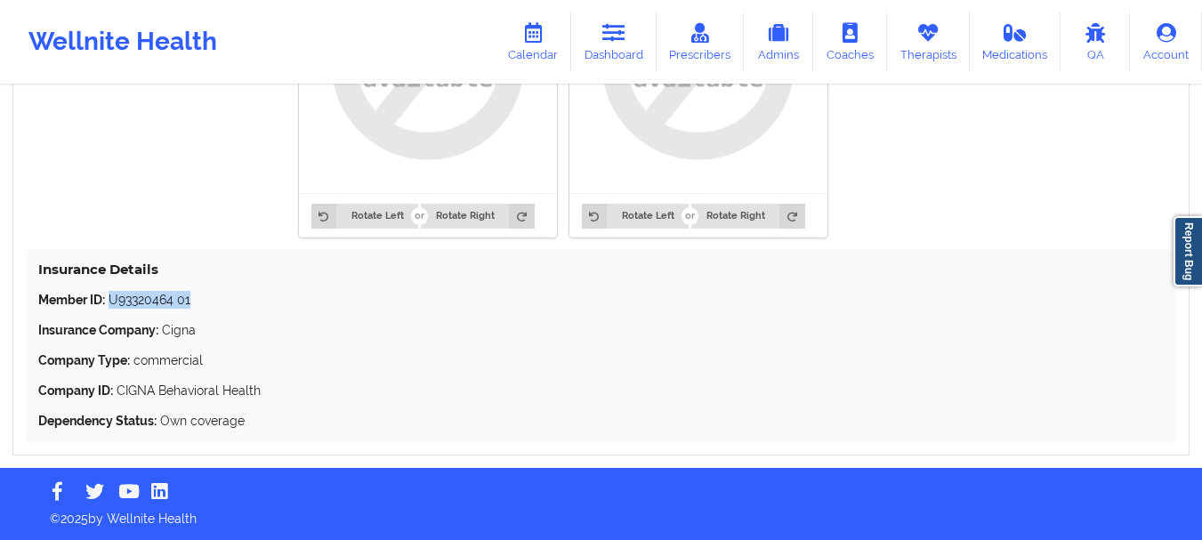
drag, startPoint x: 194, startPoint y: 305, endPoint x: 112, endPoint y: 304, distance: 81.9
click at [112, 304] on p "Member ID: U93320464 01" at bounding box center [600, 300] width 1125 height 18
click at [127, 298] on p "Member ID: U93320464 01" at bounding box center [600, 300] width 1125 height 18
drag, startPoint x: 127, startPoint y: 298, endPoint x: 213, endPoint y: 301, distance: 85.5
click at [213, 301] on p "Member ID: U93320464 01" at bounding box center [600, 300] width 1125 height 18
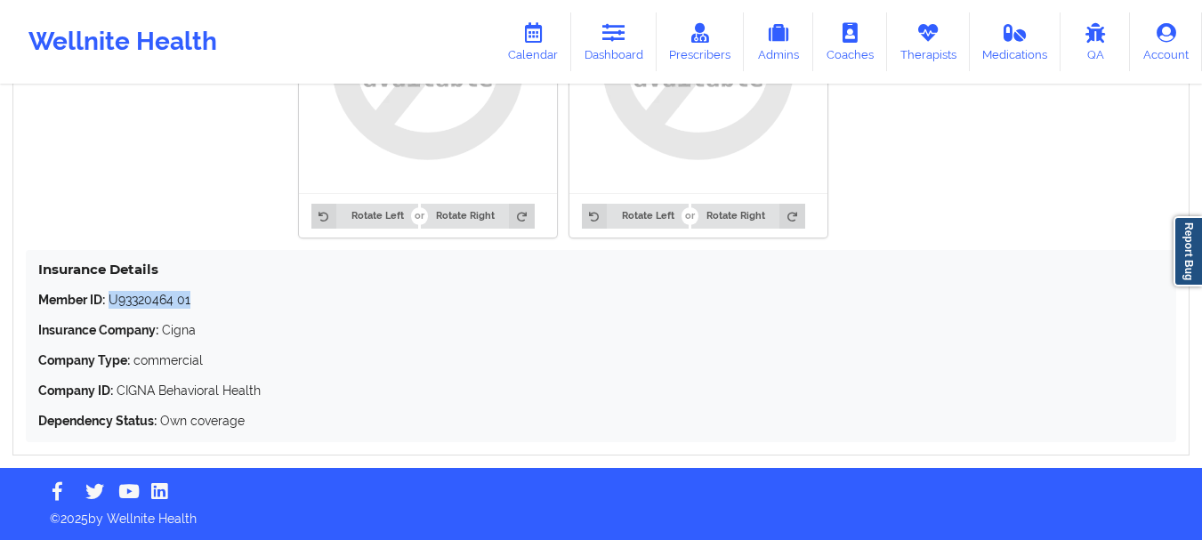
copy p "U93320464 01"
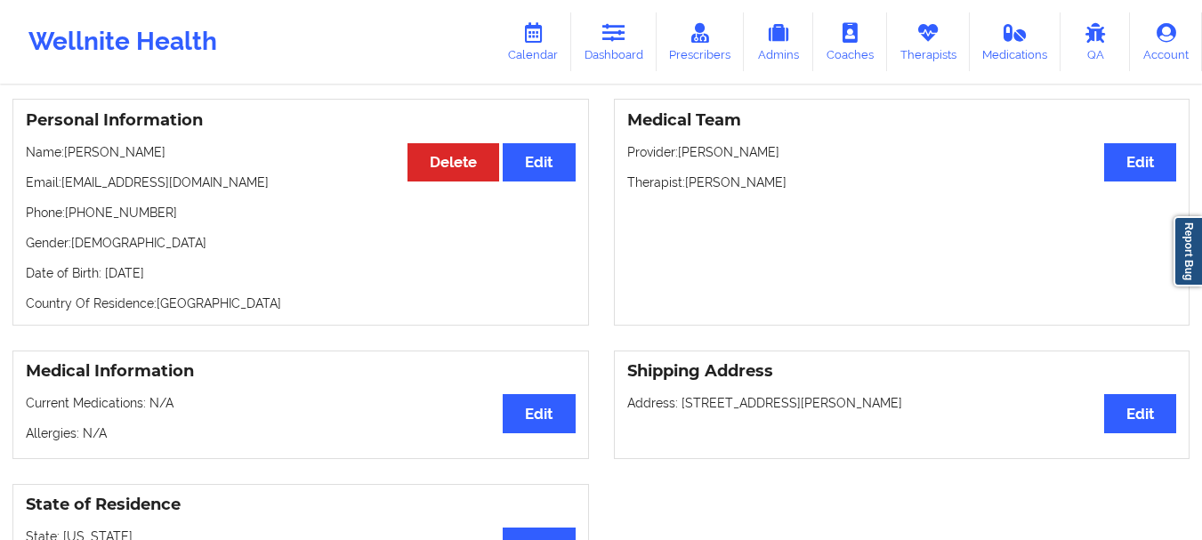
scroll to position [157, 0]
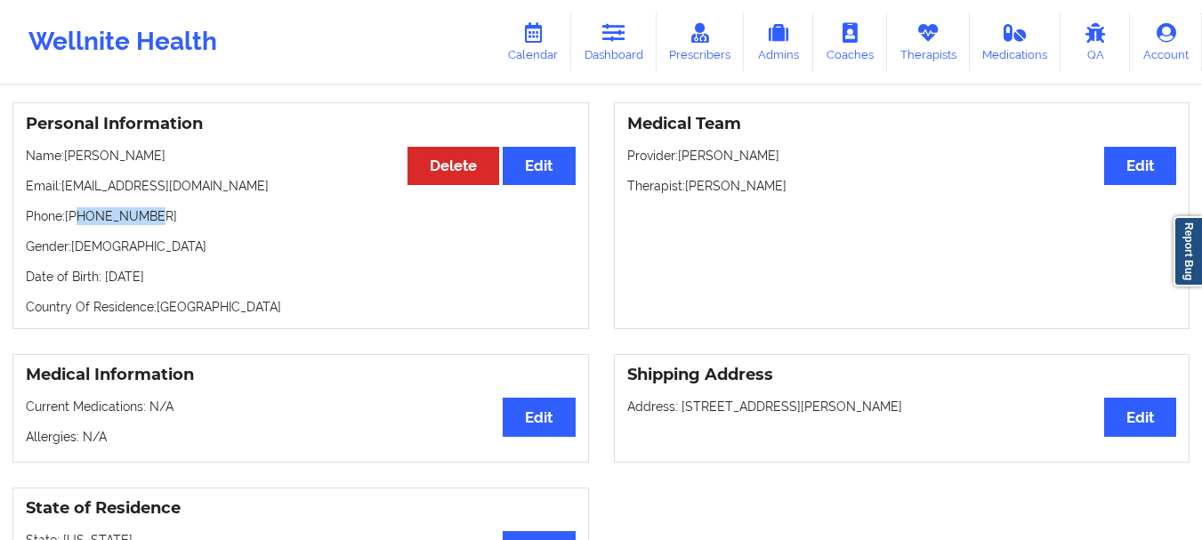
drag, startPoint x: 154, startPoint y: 222, endPoint x: 80, endPoint y: 222, distance: 73.8
click at [80, 222] on p "Phone: +12143547609" at bounding box center [301, 216] width 550 height 18
copy p "2143547609"
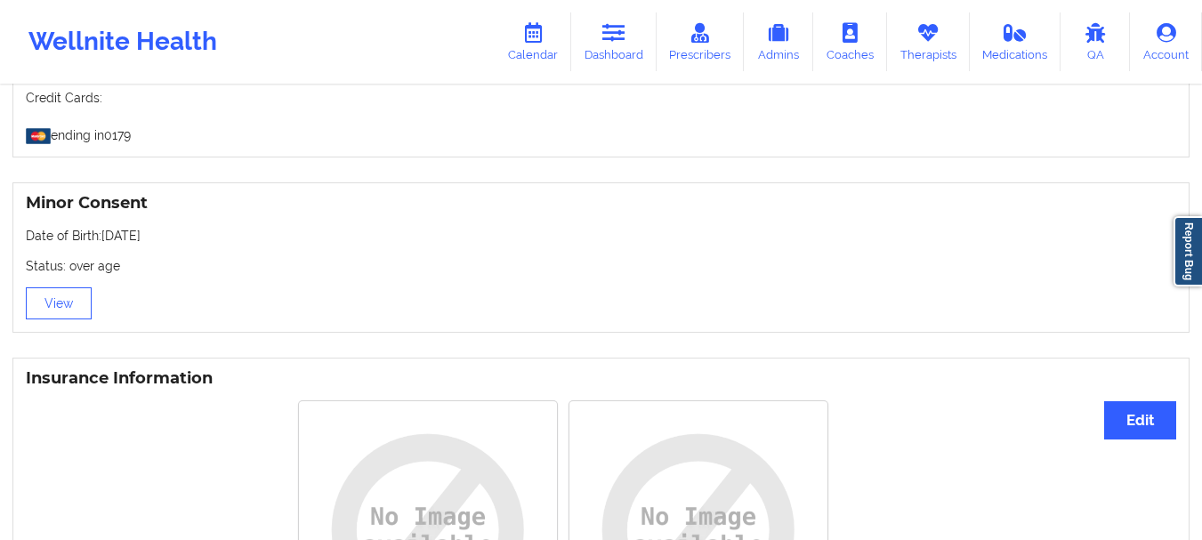
scroll to position [1260, 0]
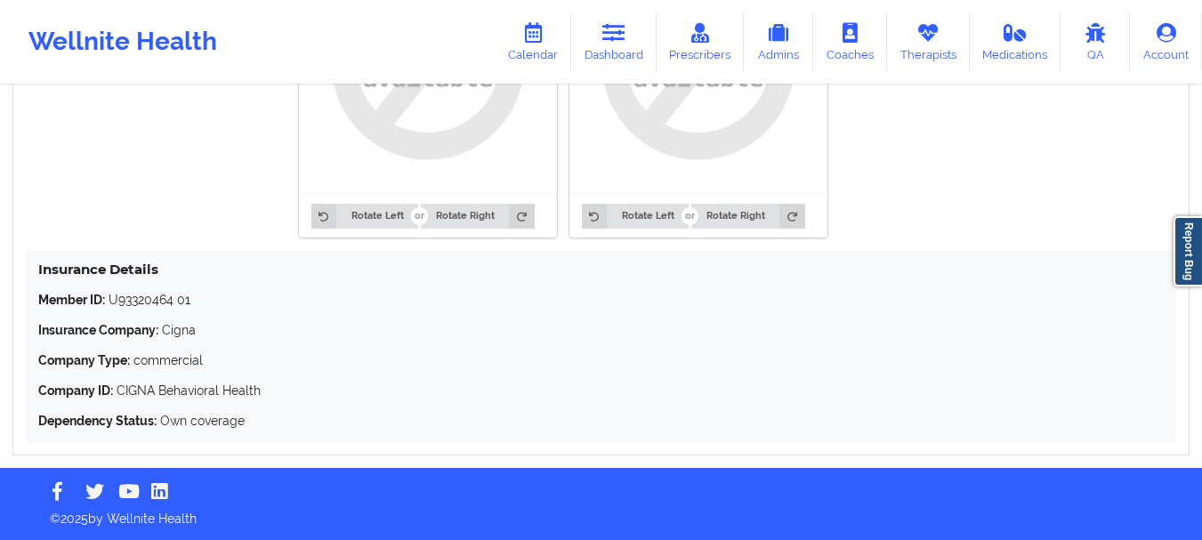
click at [427, 147] on img at bounding box center [427, 64] width 233 height 233
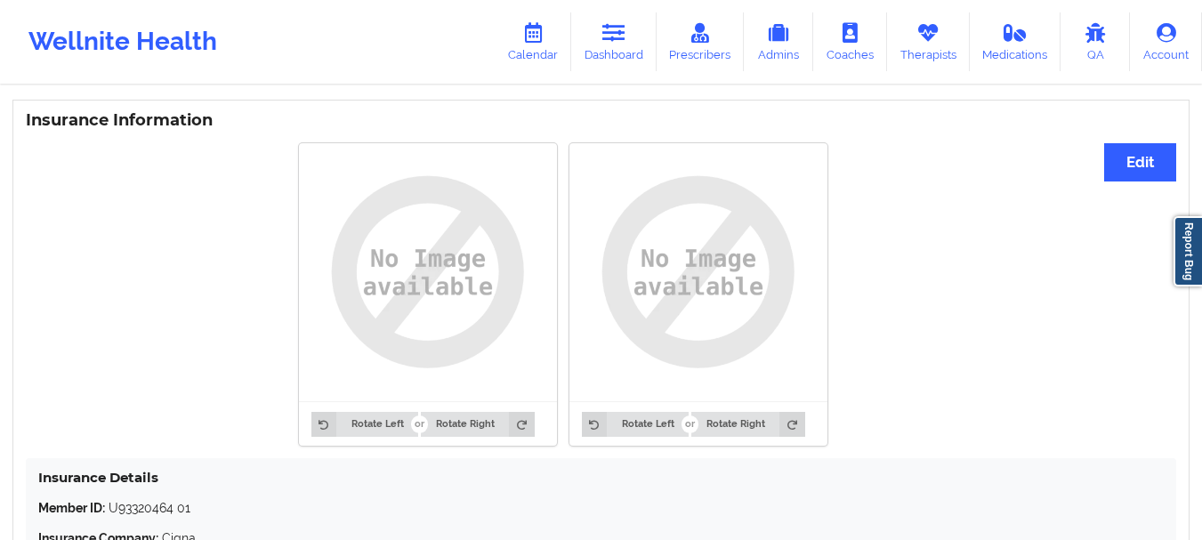
scroll to position [1043, 0]
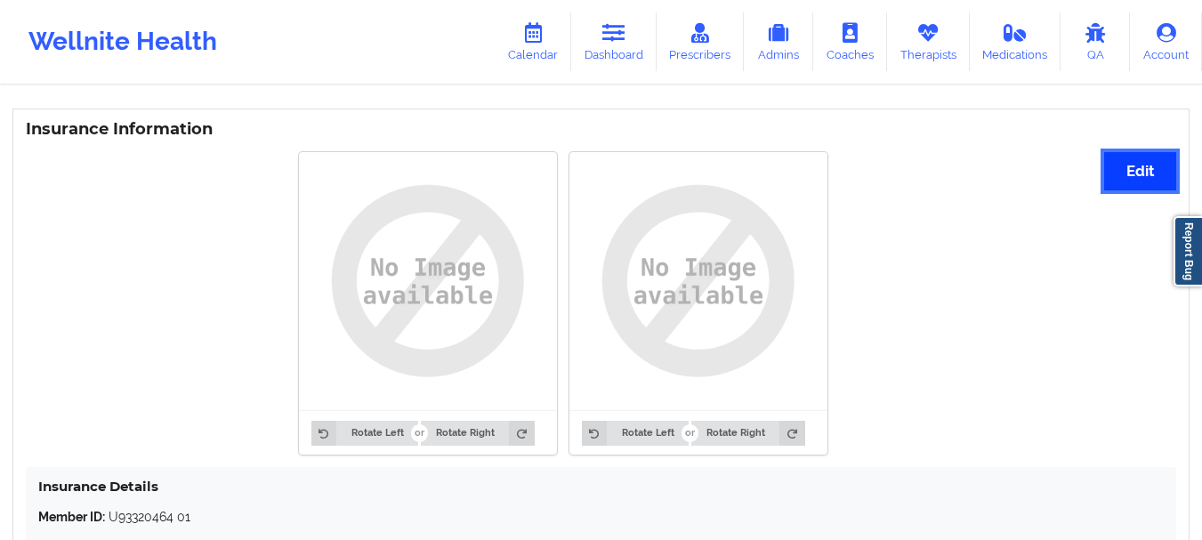
click at [1129, 155] on button "Edit" at bounding box center [1140, 171] width 72 height 38
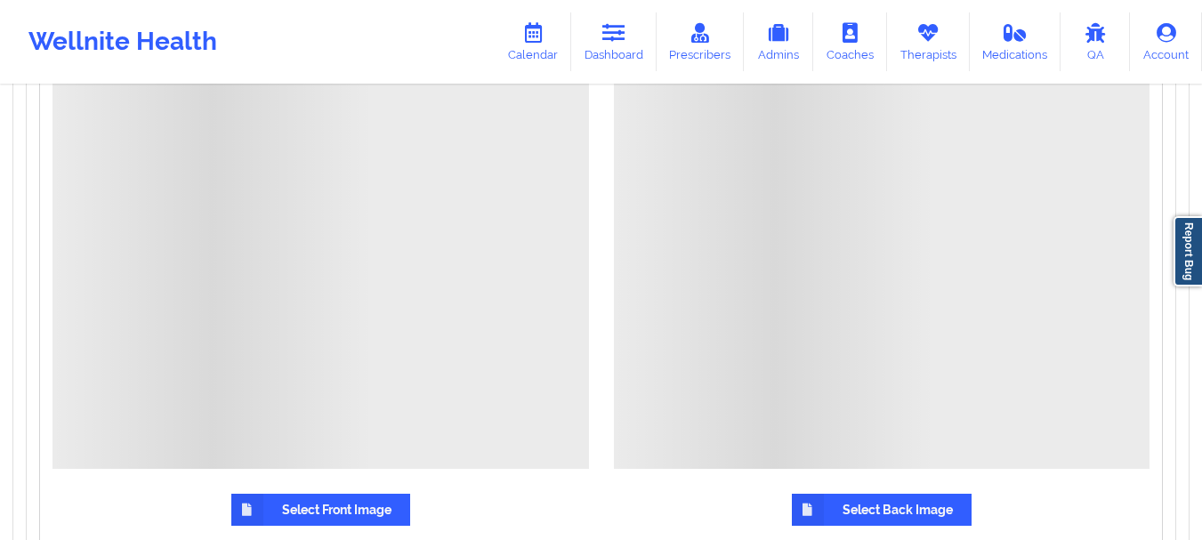
scroll to position [1390, 0]
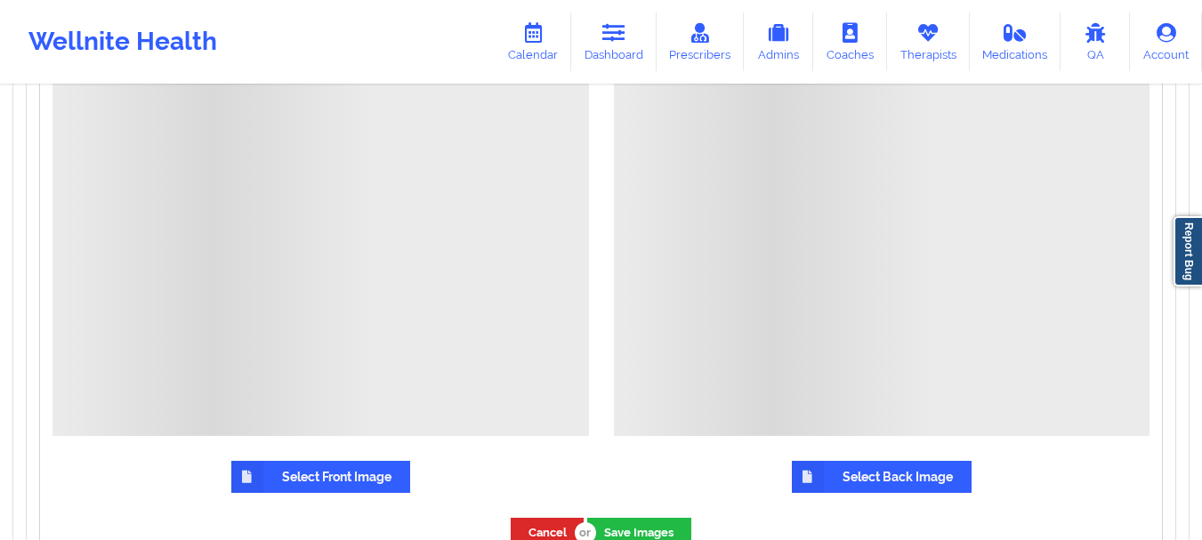
click at [262, 479] on label "Select Front Image" at bounding box center [320, 477] width 179 height 32
click at [0, 0] on input "Select Front Image" at bounding box center [0, 0] width 0 height 0
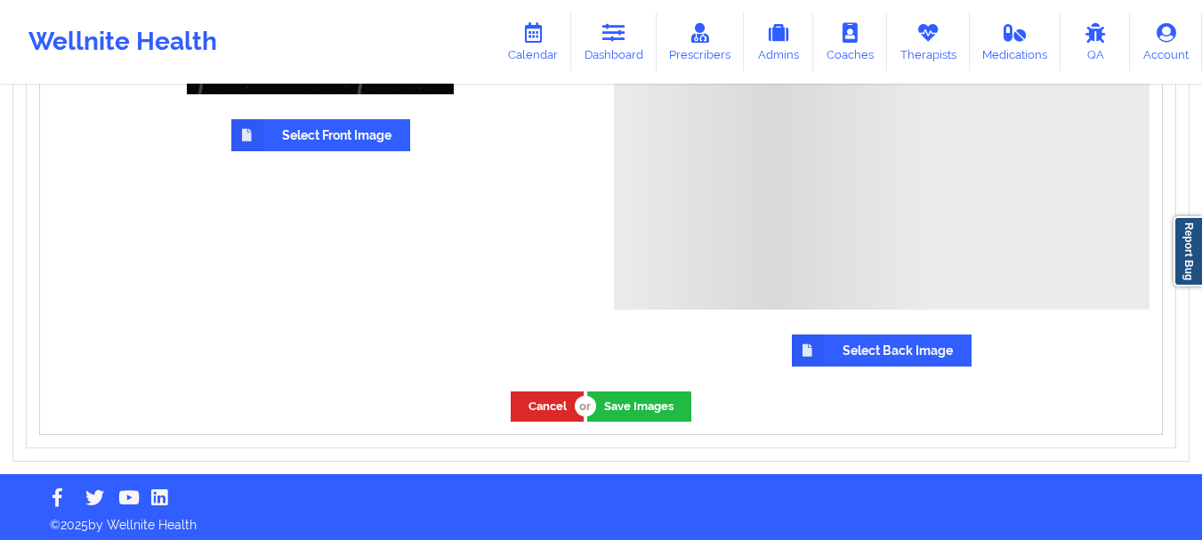
scroll to position [1558, 0]
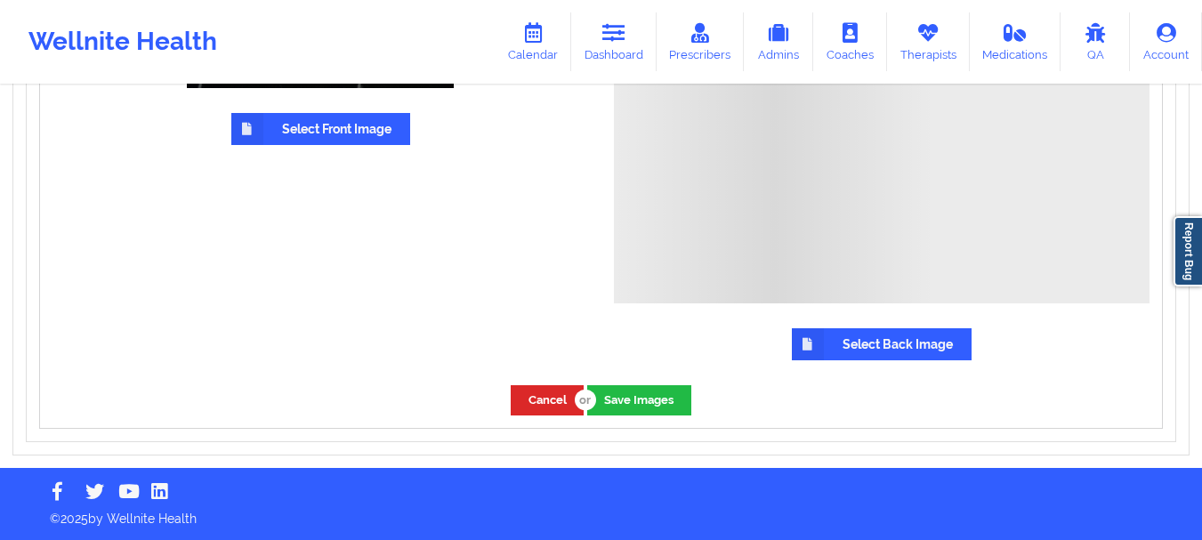
click at [882, 335] on label "Select Back Image" at bounding box center [882, 344] width 180 height 32
click at [0, 0] on input "Select Back Image" at bounding box center [0, 0] width 0 height 0
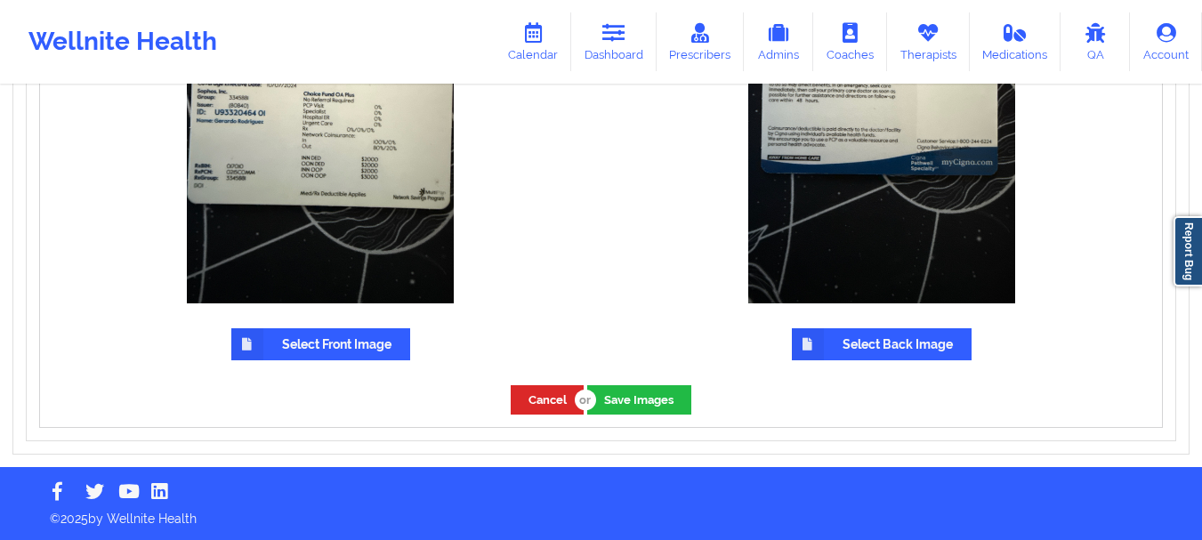
scroll to position [1343, 0]
click at [629, 397] on button "Save Images" at bounding box center [639, 399] width 104 height 29
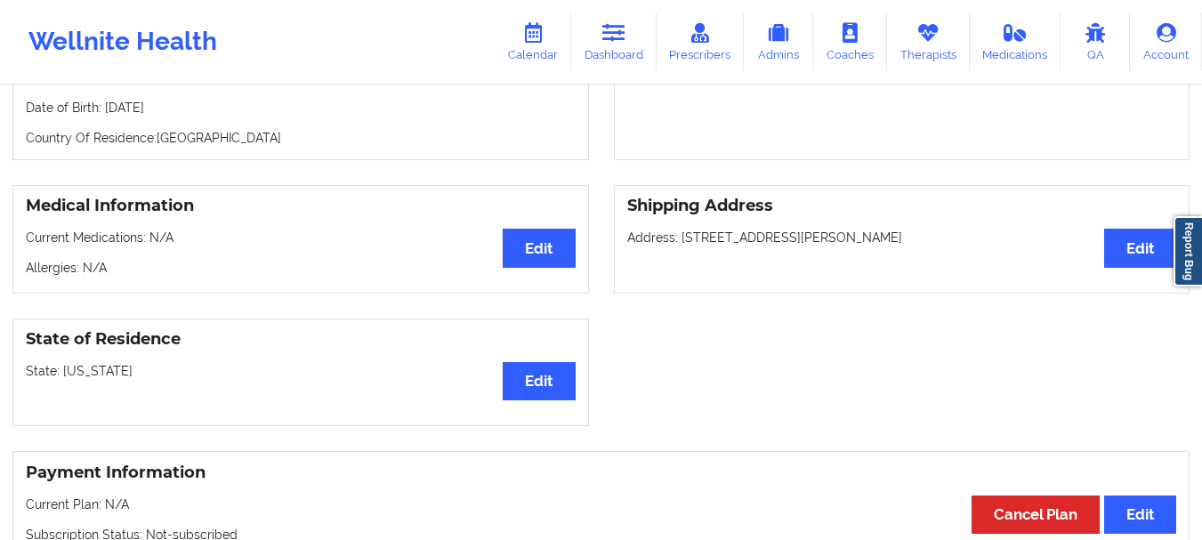
scroll to position [76, 0]
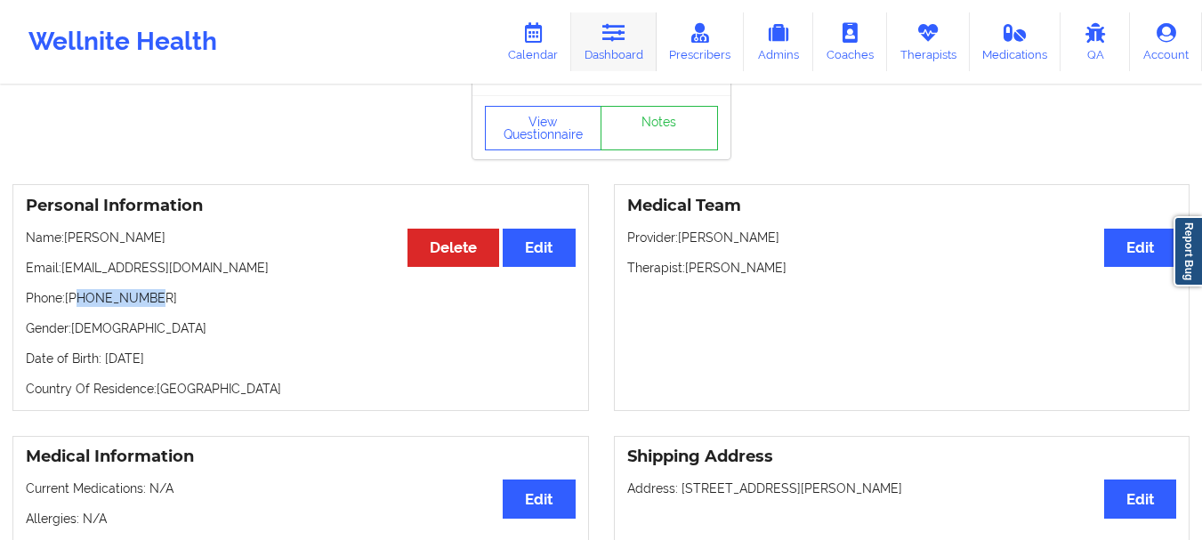
click at [608, 66] on link "Dashboard" at bounding box center [613, 41] width 85 height 59
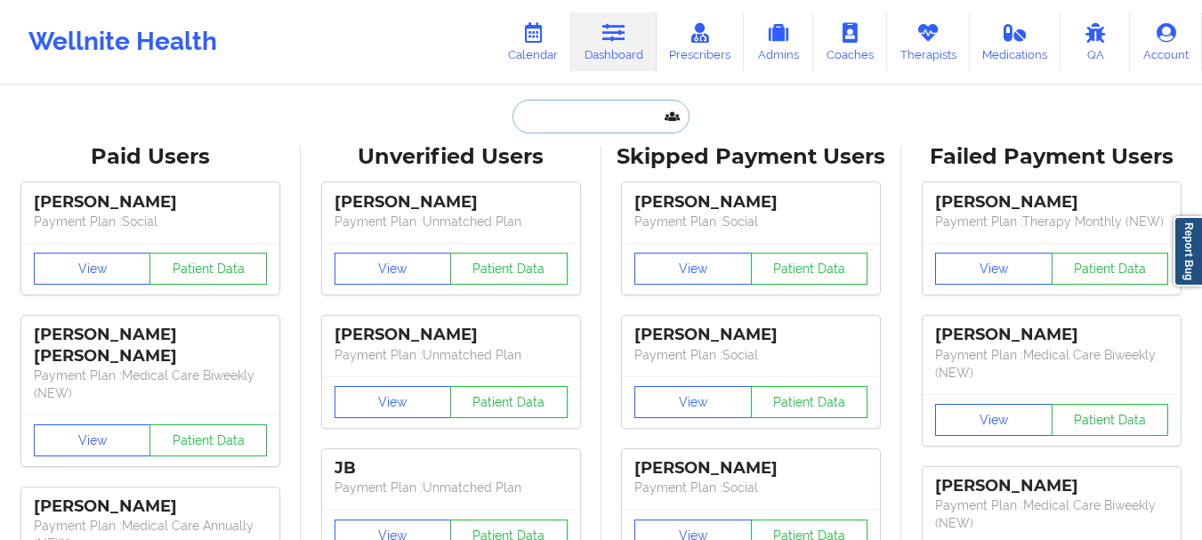
click at [565, 101] on input "text" at bounding box center [600, 117] width 176 height 34
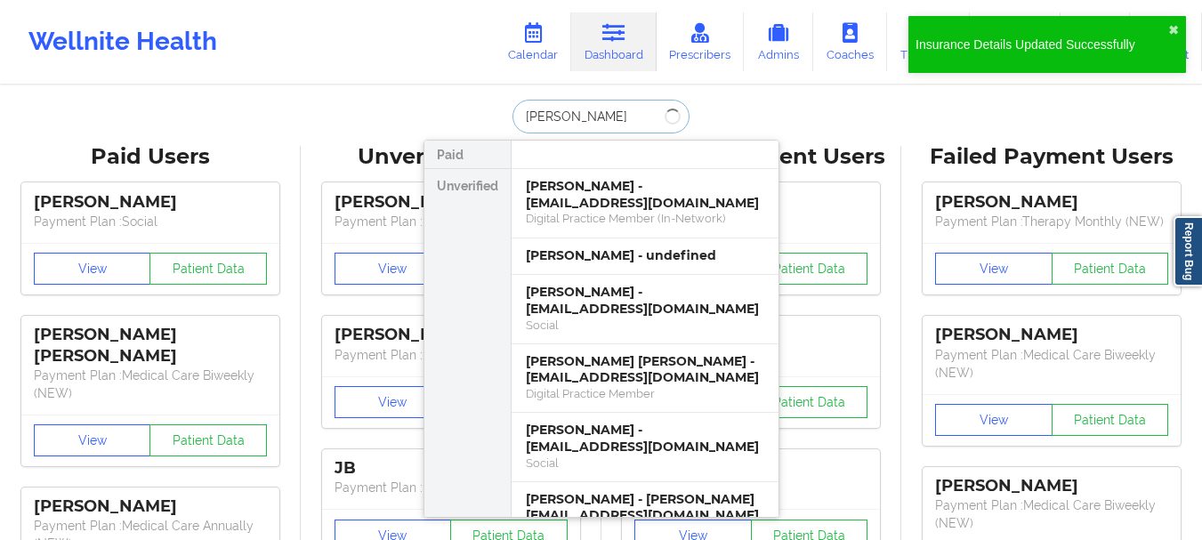
type input "Gerardo"
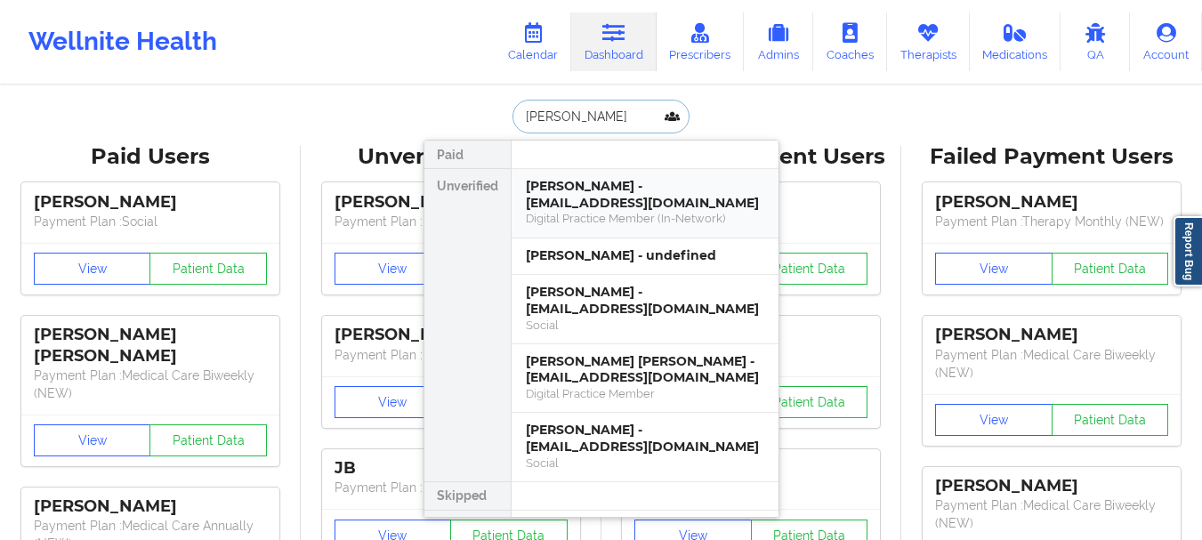
click at [598, 198] on div "Gerardo Rodriguez - rodriguezgerardo50@yahoo.com" at bounding box center [645, 194] width 238 height 33
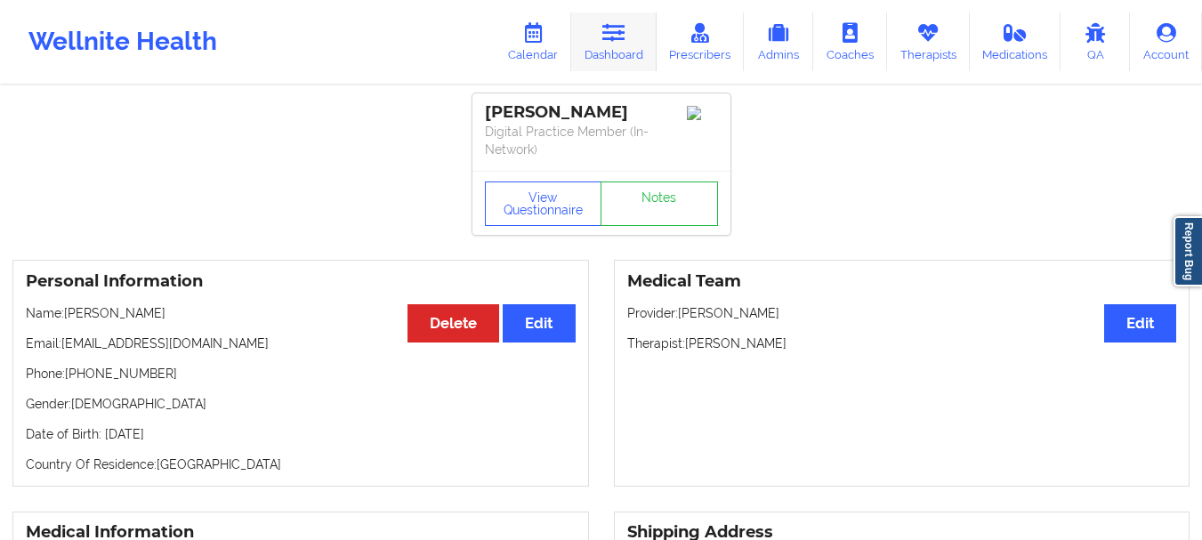
click at [651, 33] on link "Dashboard" at bounding box center [613, 41] width 85 height 59
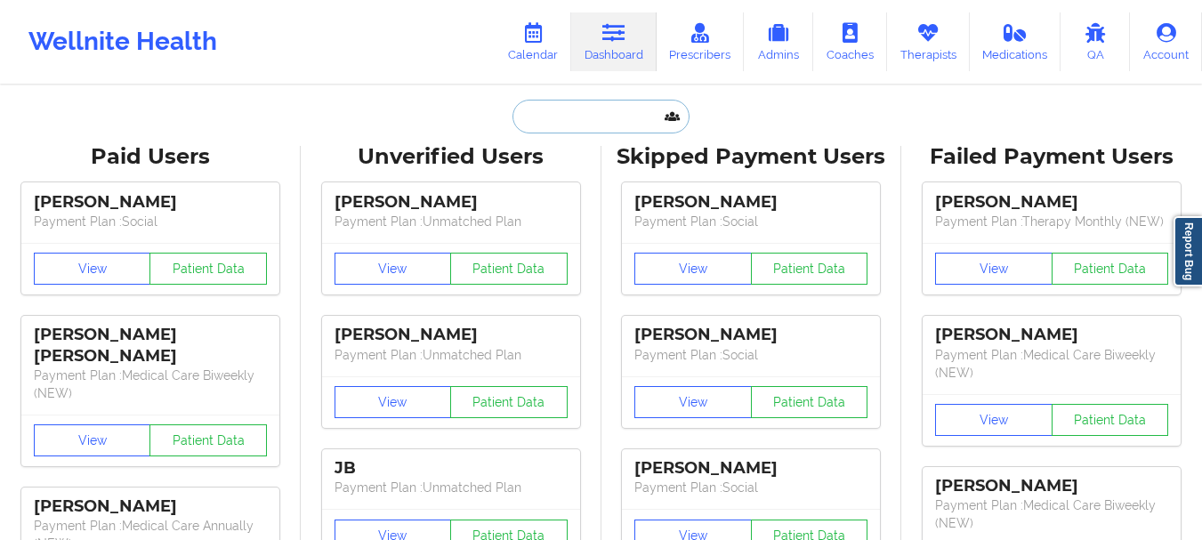
click at [540, 109] on input "text" at bounding box center [600, 117] width 176 height 34
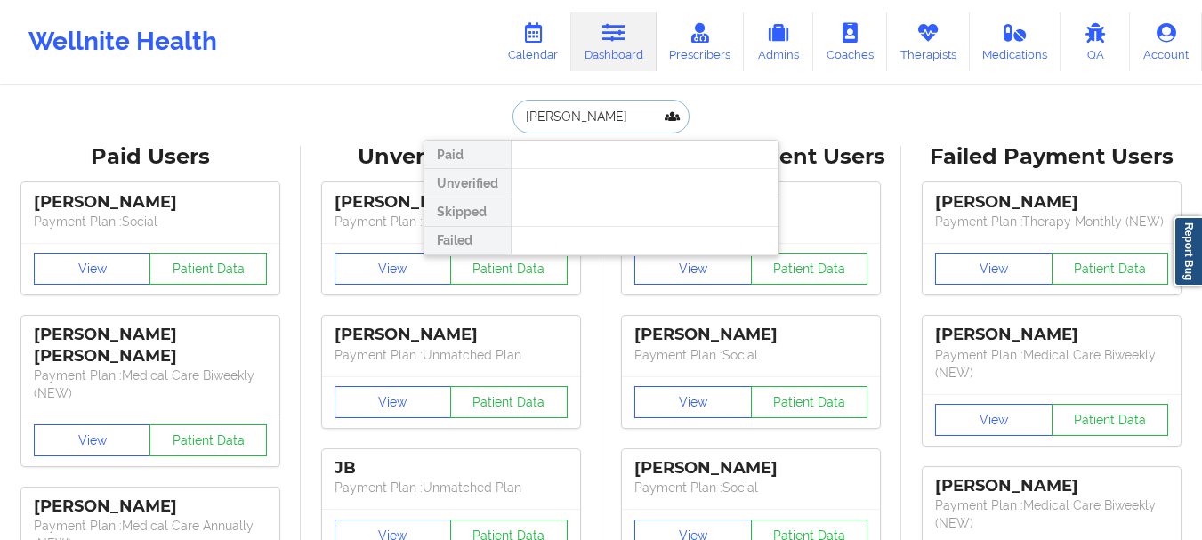
type input "Rhandi Jackson"
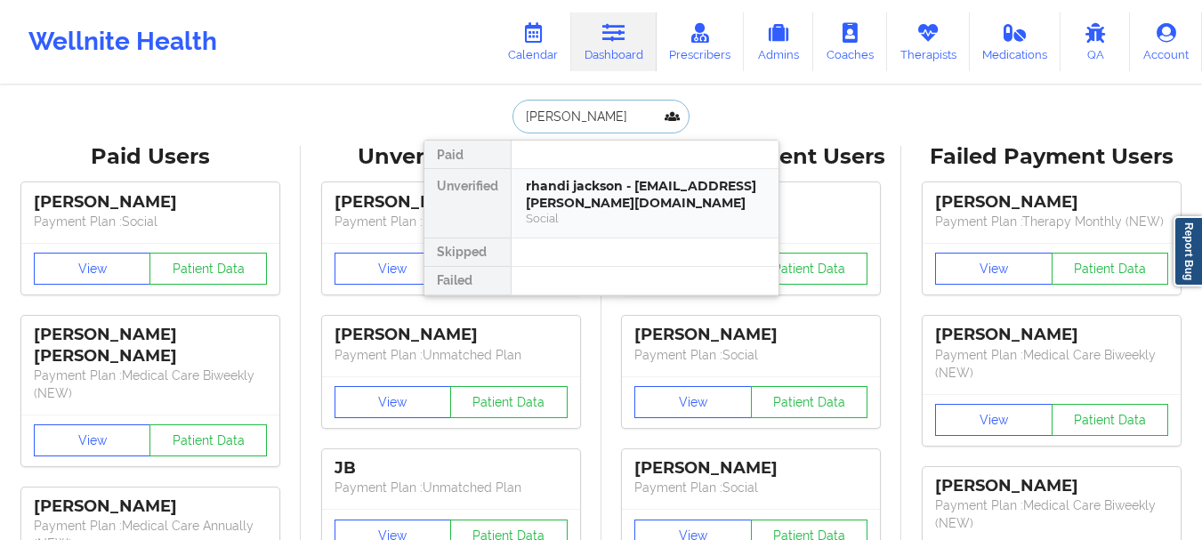
click at [584, 228] on div "rhandi jackson - rhandi.jackson@gmail.com Social" at bounding box center [645, 203] width 267 height 69
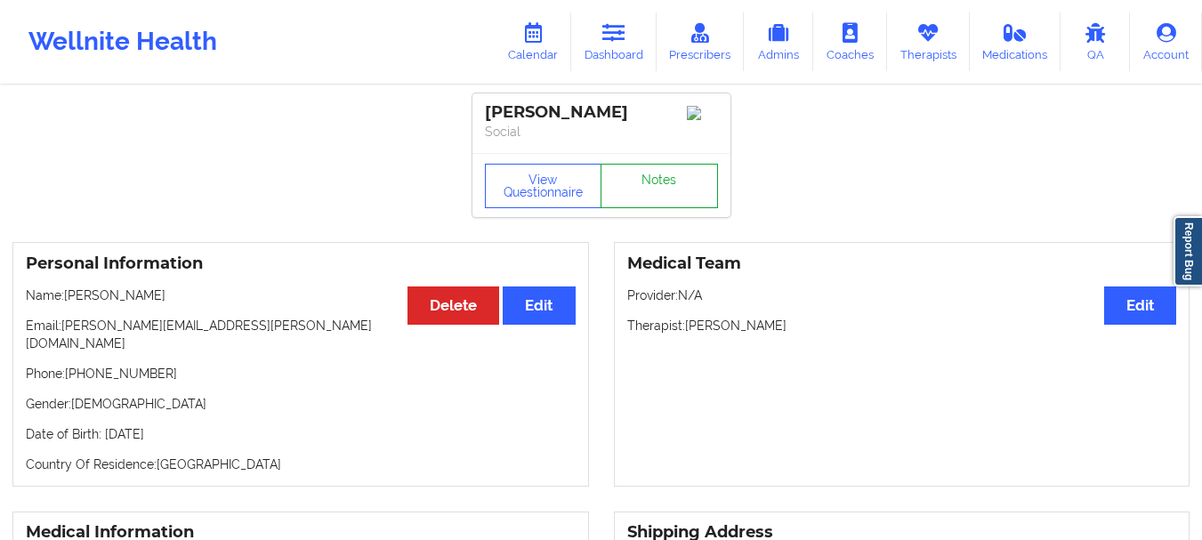
click at [657, 198] on link "Notes" at bounding box center [659, 186] width 117 height 44
click at [593, 41] on link "Dashboard" at bounding box center [613, 41] width 85 height 59
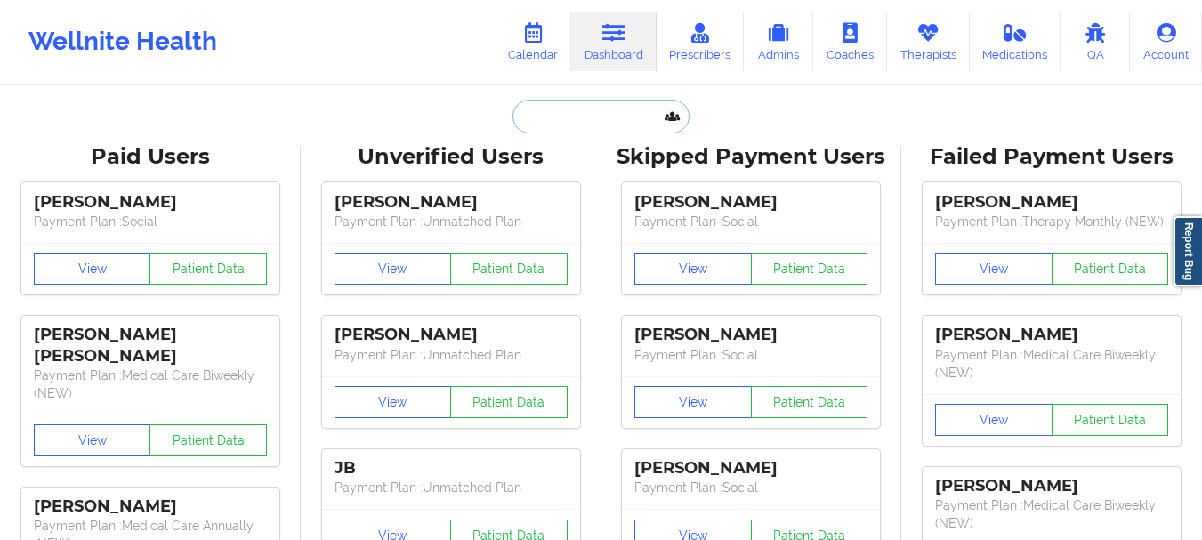
click at [546, 113] on input "text" at bounding box center [600, 117] width 176 height 34
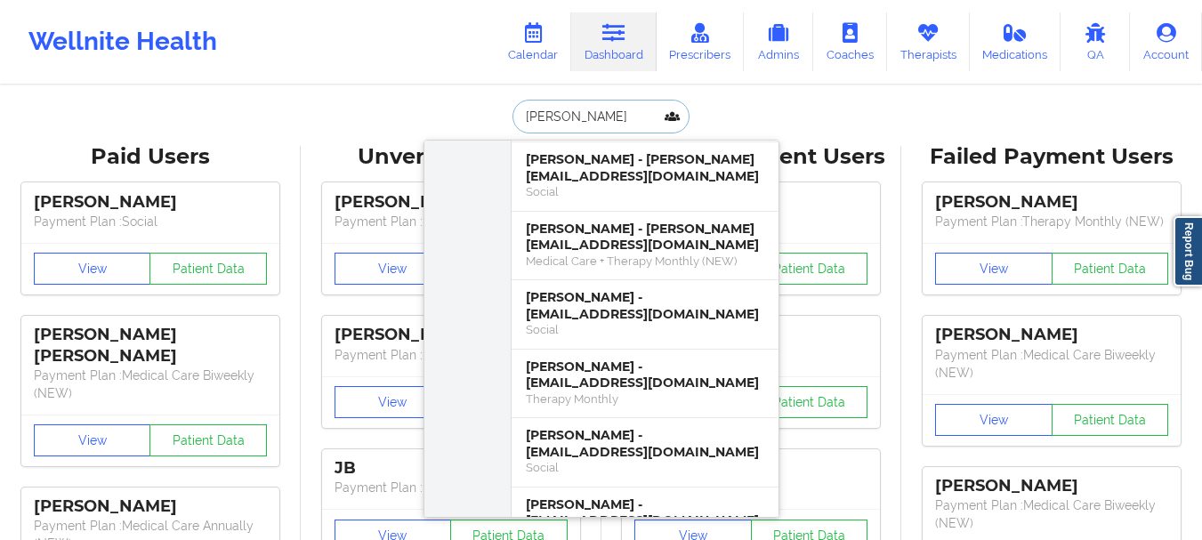
scroll to position [1978, 0]
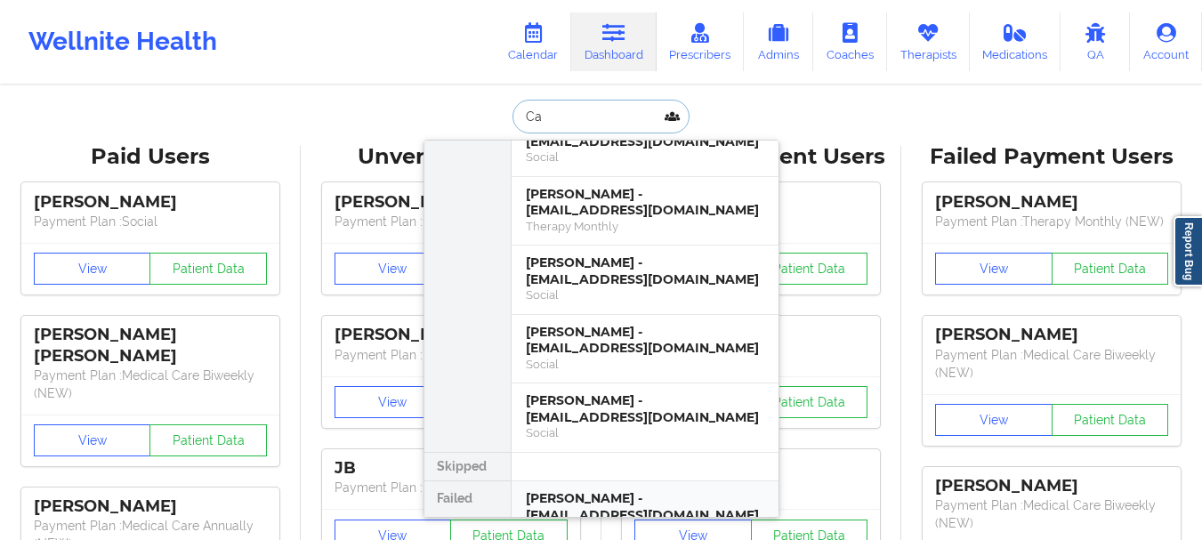
type input "C"
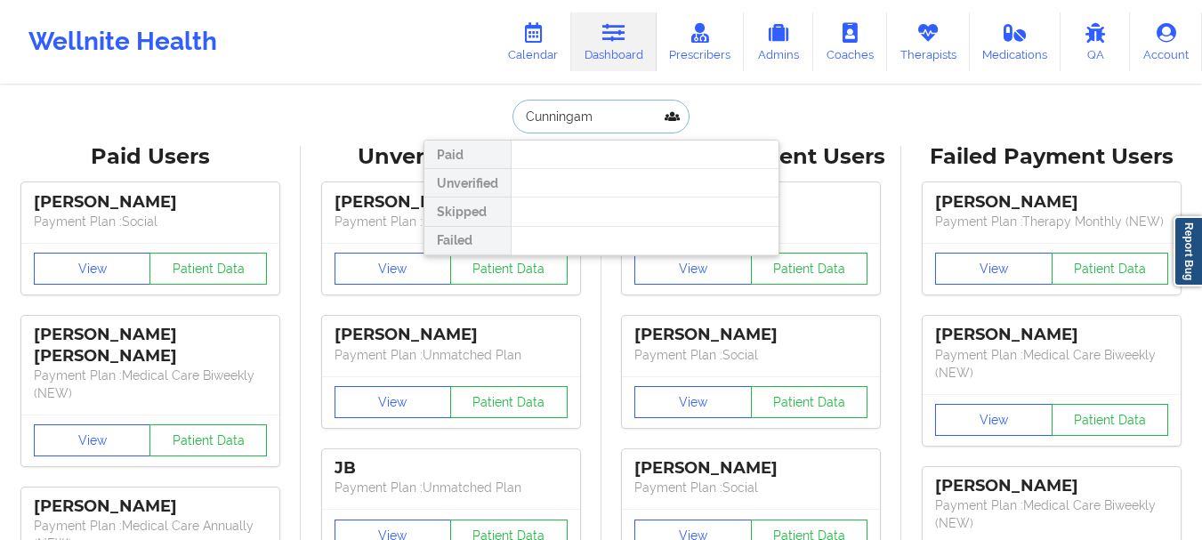
scroll to position [0, 0]
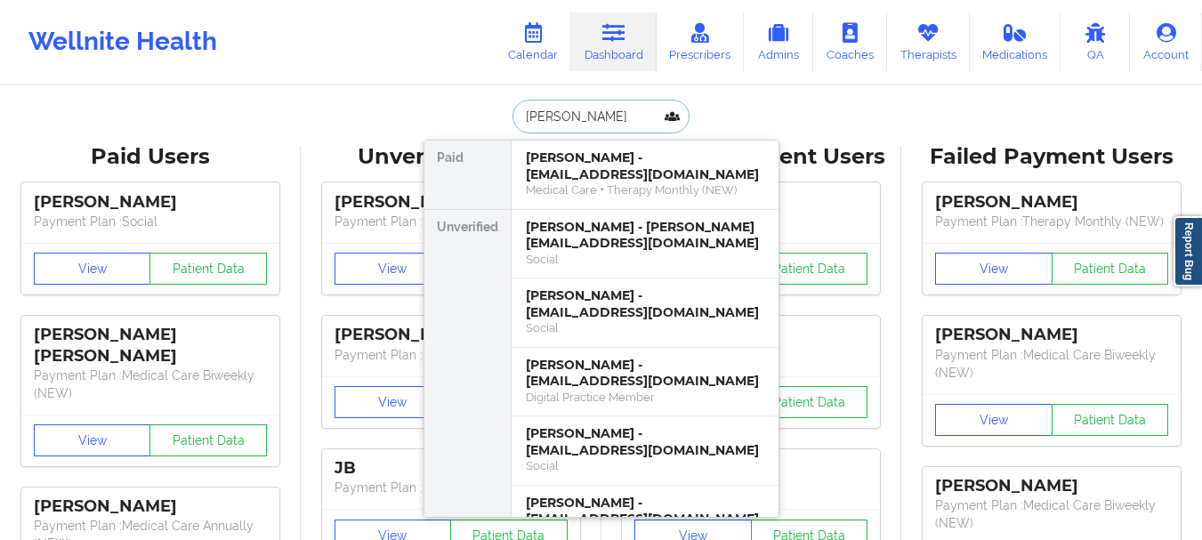
type input "Cunningham"
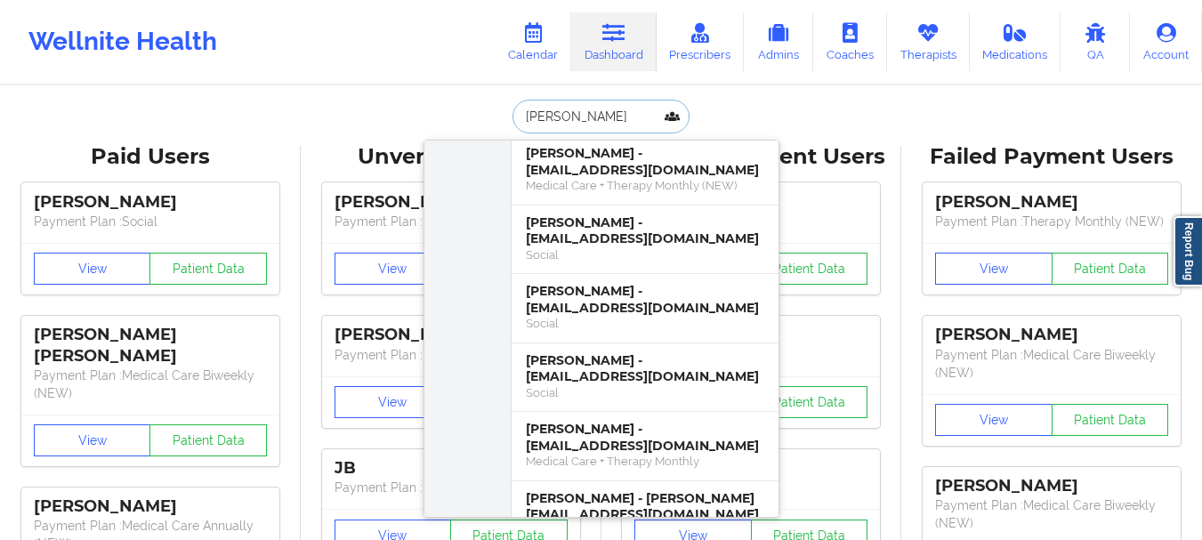
scroll to position [977, 0]
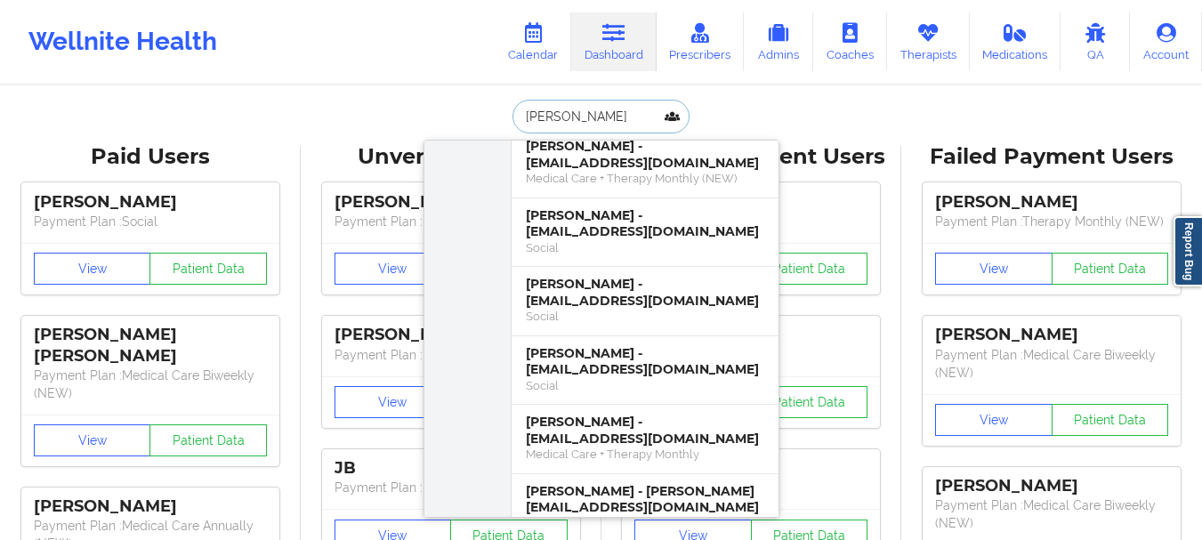
click at [550, 114] on input "Cunningham" at bounding box center [600, 117] width 176 height 34
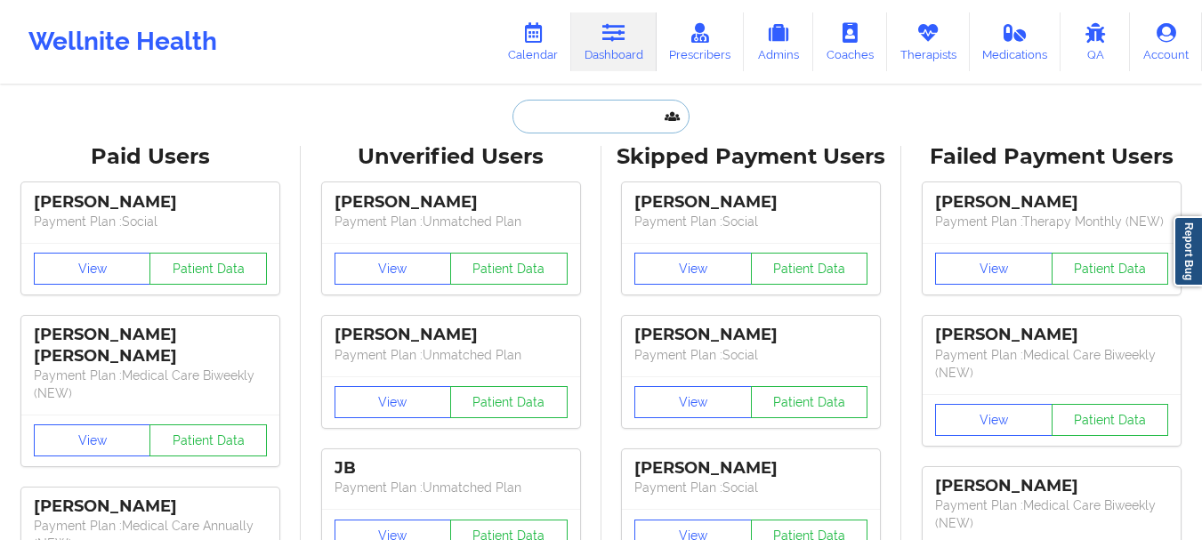
paste input "ckc091585@yahoo.com"
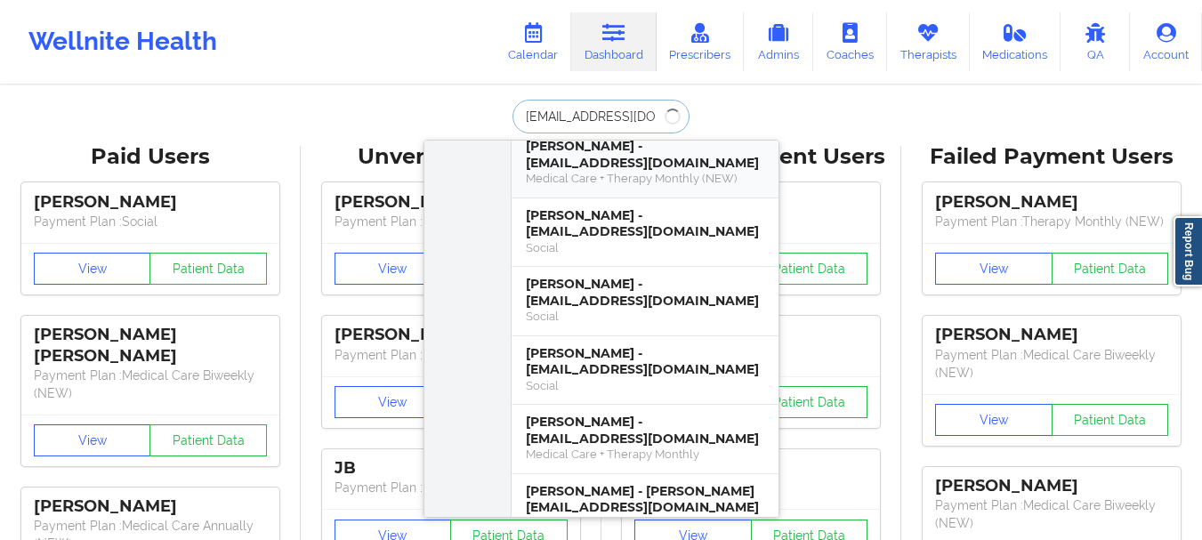
scroll to position [0, 0]
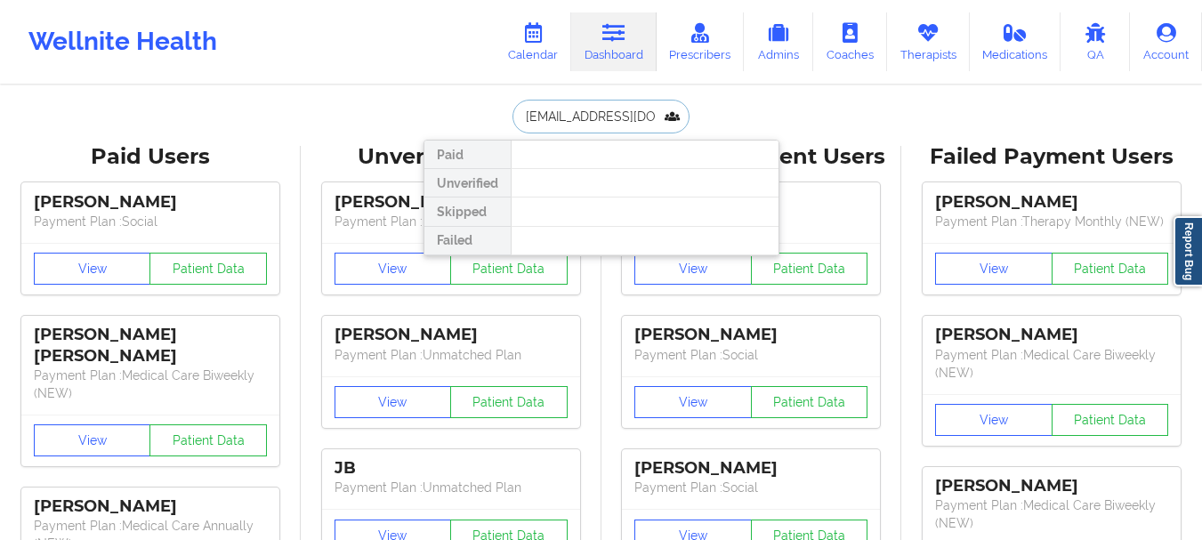
type input "ckc091585@yahoo.com"
click at [562, 111] on input "ckc091585@yahoo.com" at bounding box center [600, 117] width 176 height 34
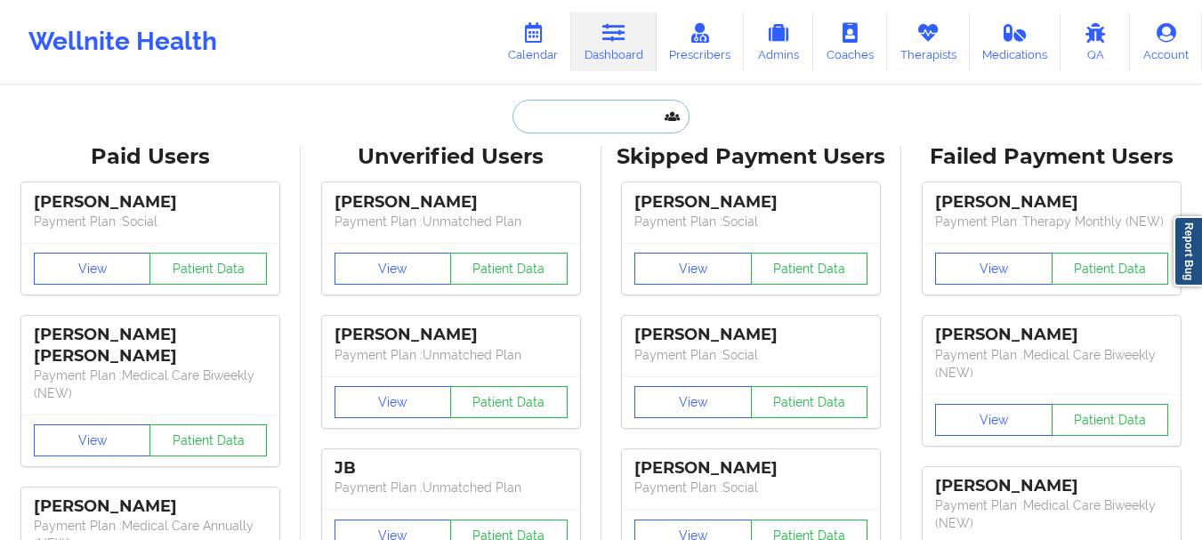
paste input "meli.g.miller@gmail.com"
type input "meli.g.miller@gmail.com"
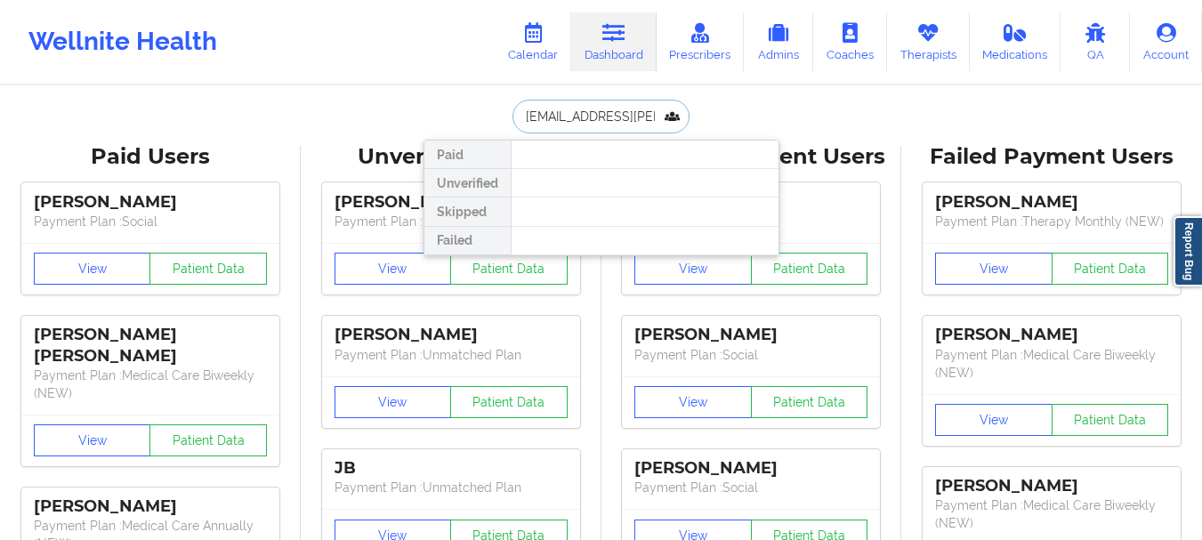
scroll to position [0, 1]
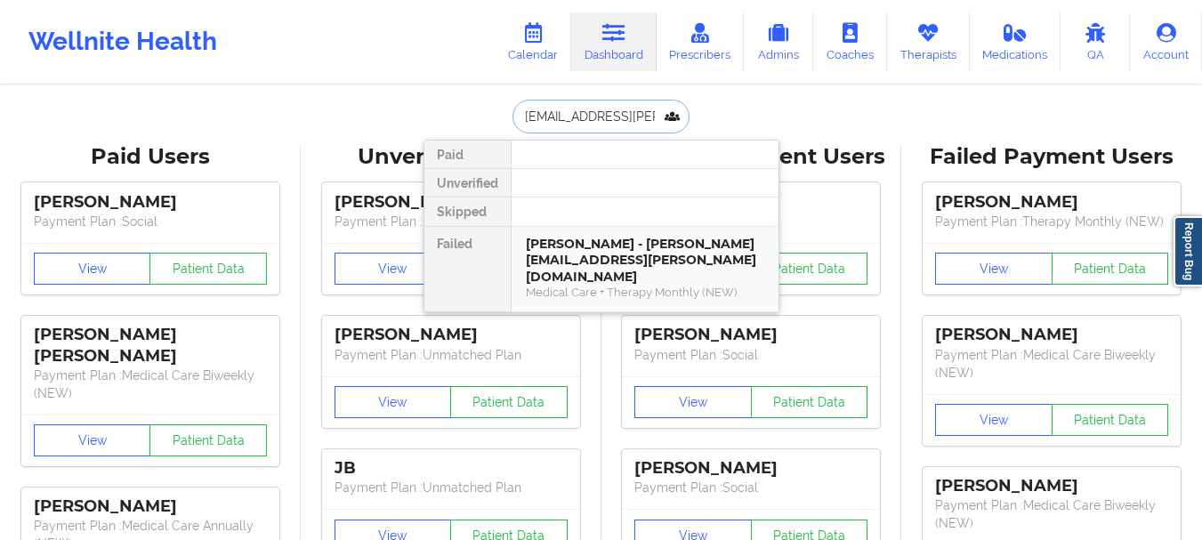
click at [604, 262] on div "Melissa miller - meli.g.miller@gmail.com" at bounding box center [645, 261] width 238 height 50
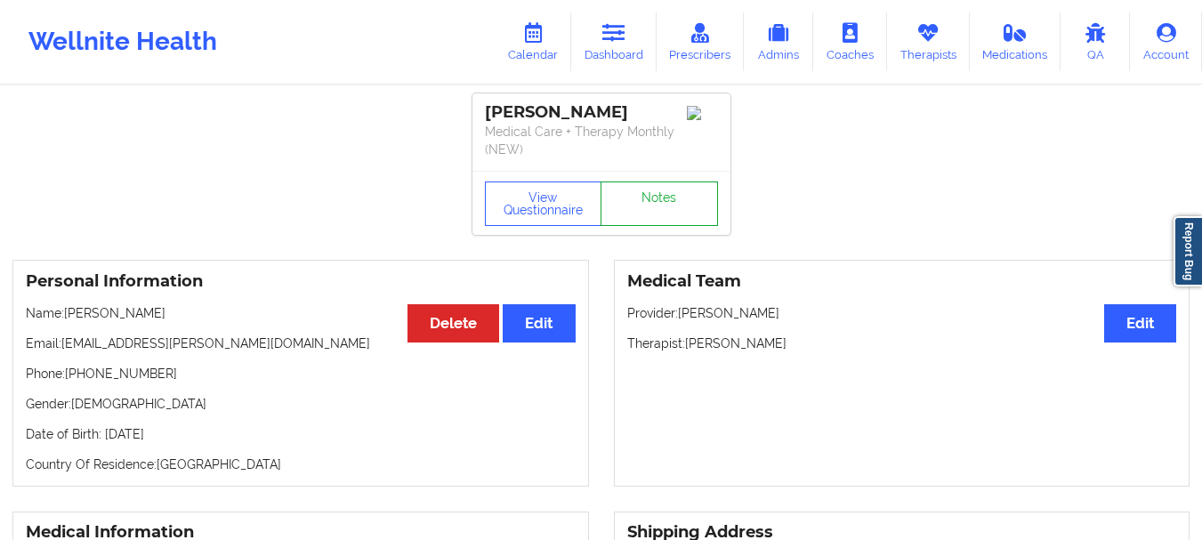
click at [709, 191] on link "Notes" at bounding box center [659, 204] width 117 height 44
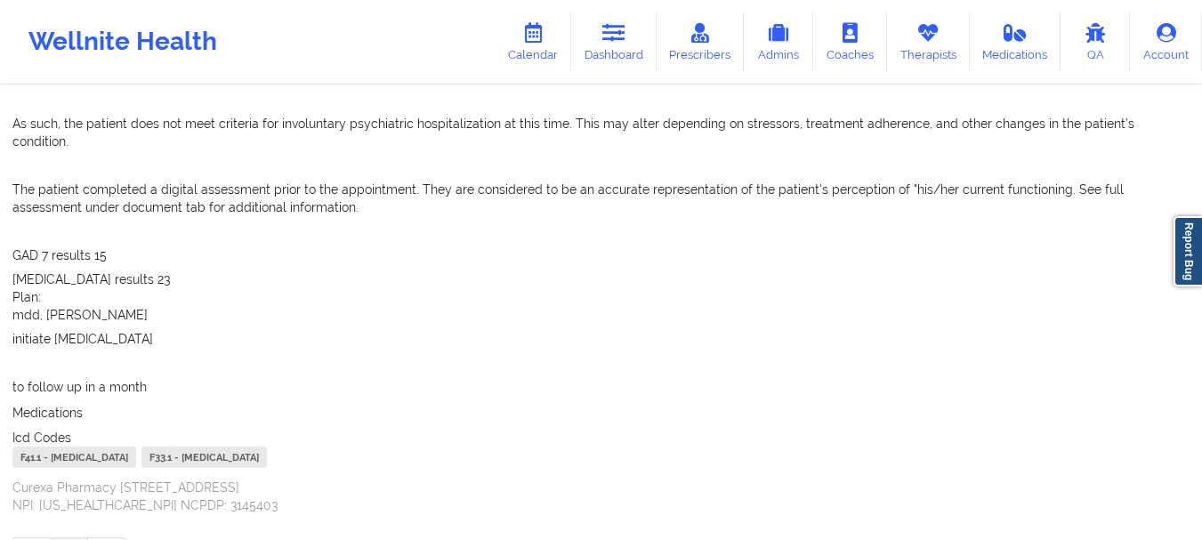
scroll to position [3578, 0]
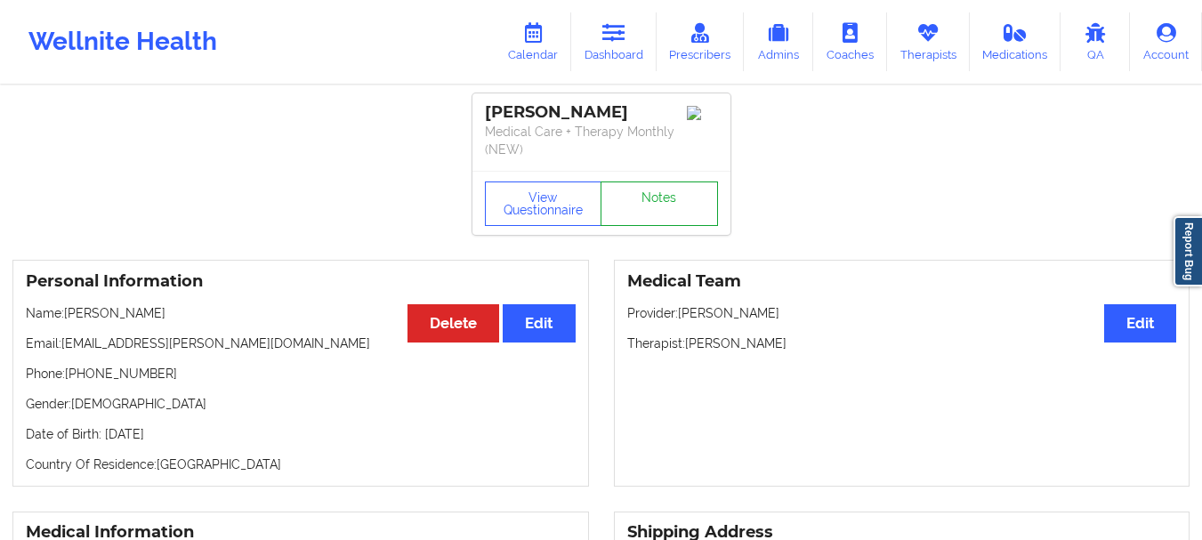
click at [657, 206] on link "Notes" at bounding box center [659, 204] width 117 height 44
click at [614, 76] on div "Wellnite Health Calendar Dashboard Prescribers Admins Coaches Therapists Medica…" at bounding box center [601, 41] width 1202 height 71
click at [616, 68] on link "Dashboard" at bounding box center [613, 41] width 85 height 59
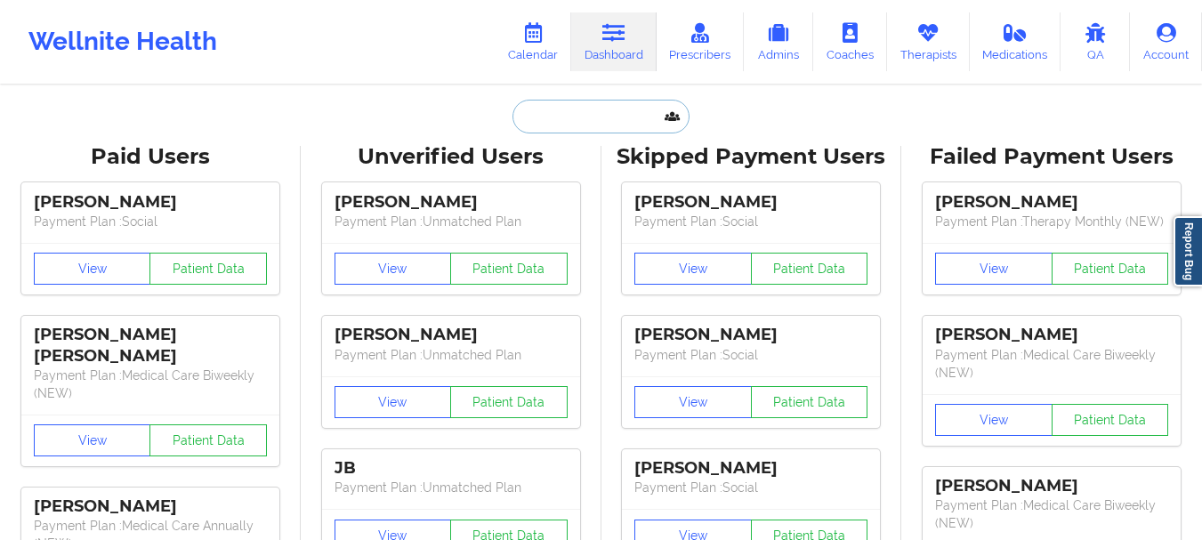
click at [575, 133] on input "text" at bounding box center [600, 117] width 176 height 34
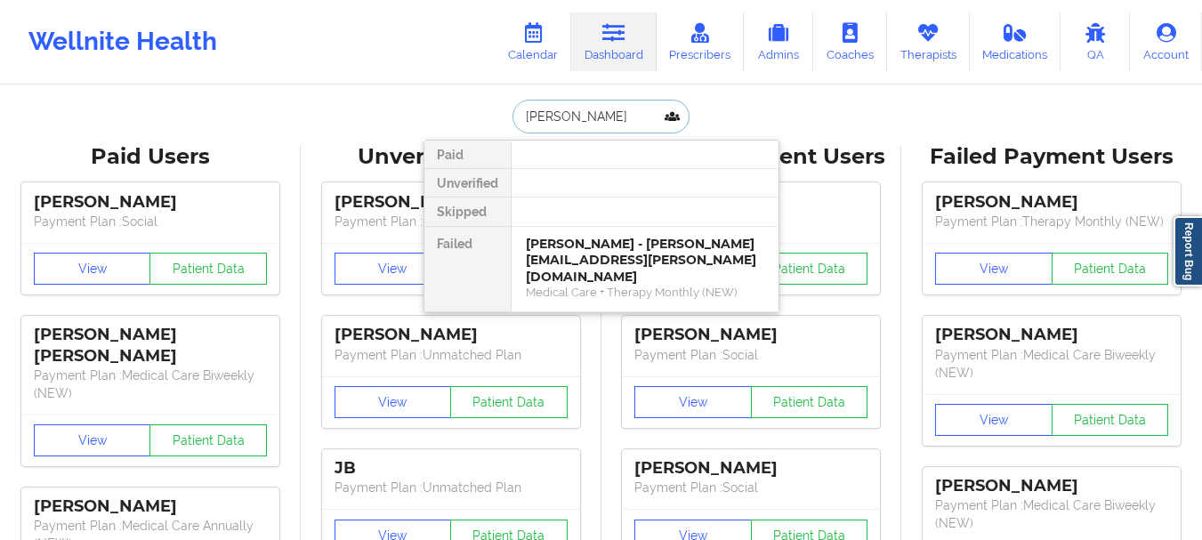
type input "Lauren Jamison"
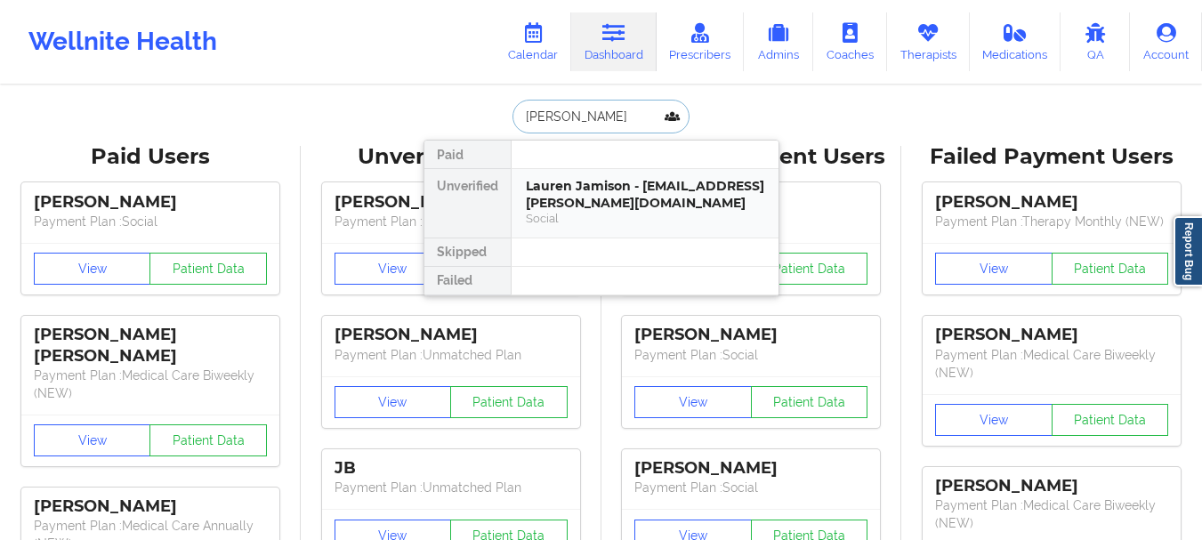
click at [585, 210] on div "Lauren Jamison - lau.jamison@gmail.com" at bounding box center [645, 194] width 238 height 33
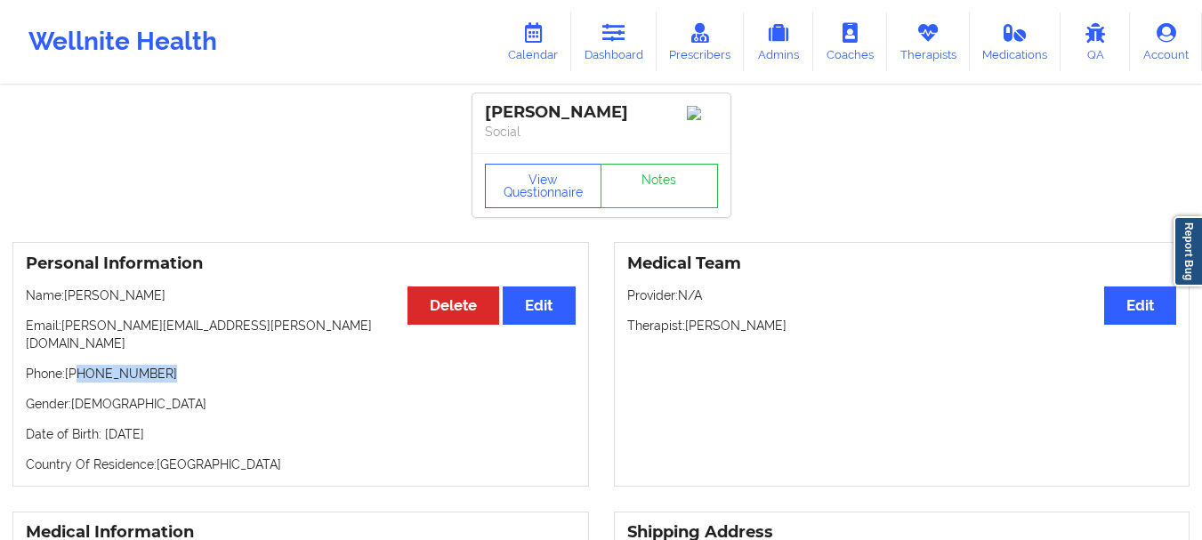
drag, startPoint x: 163, startPoint y: 362, endPoint x: 79, endPoint y: 366, distance: 83.7
click at [79, 366] on p "Phone: +1609-230-1050" at bounding box center [301, 374] width 550 height 18
click at [599, 21] on link "Dashboard" at bounding box center [613, 41] width 85 height 59
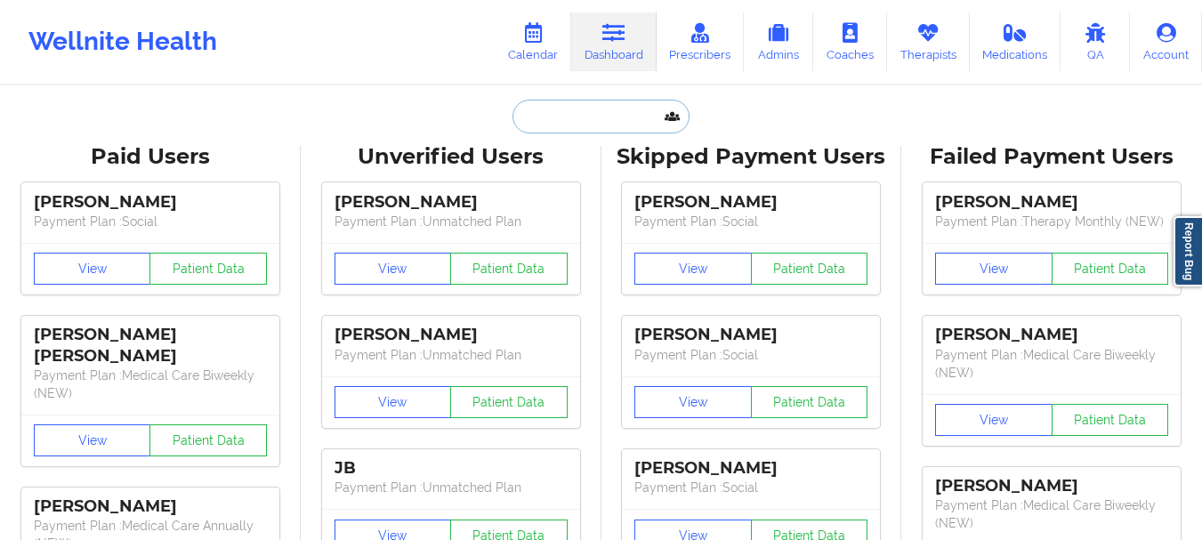
click at [553, 119] on input "text" at bounding box center [600, 117] width 176 height 34
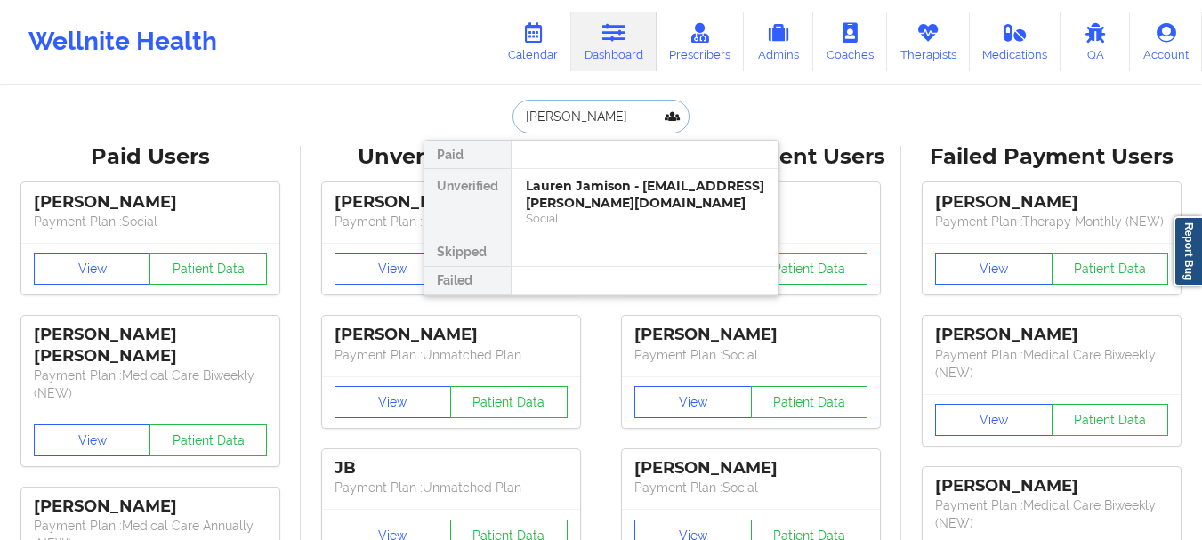
type input "Melissa miller"
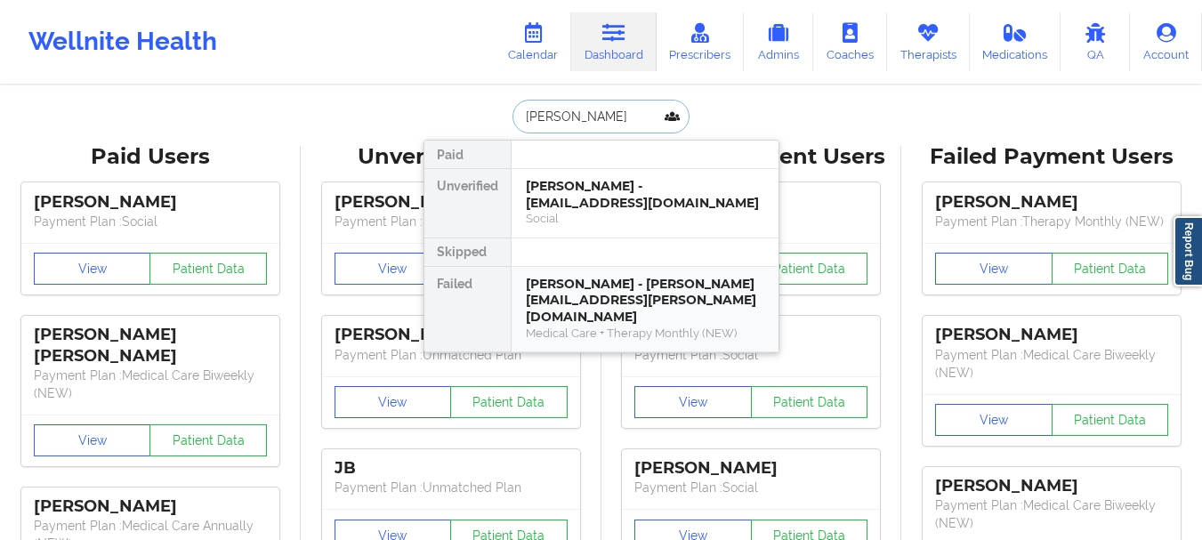
click at [663, 298] on div "Melissa miller - meli.g.miller@gmail.com" at bounding box center [645, 301] width 238 height 50
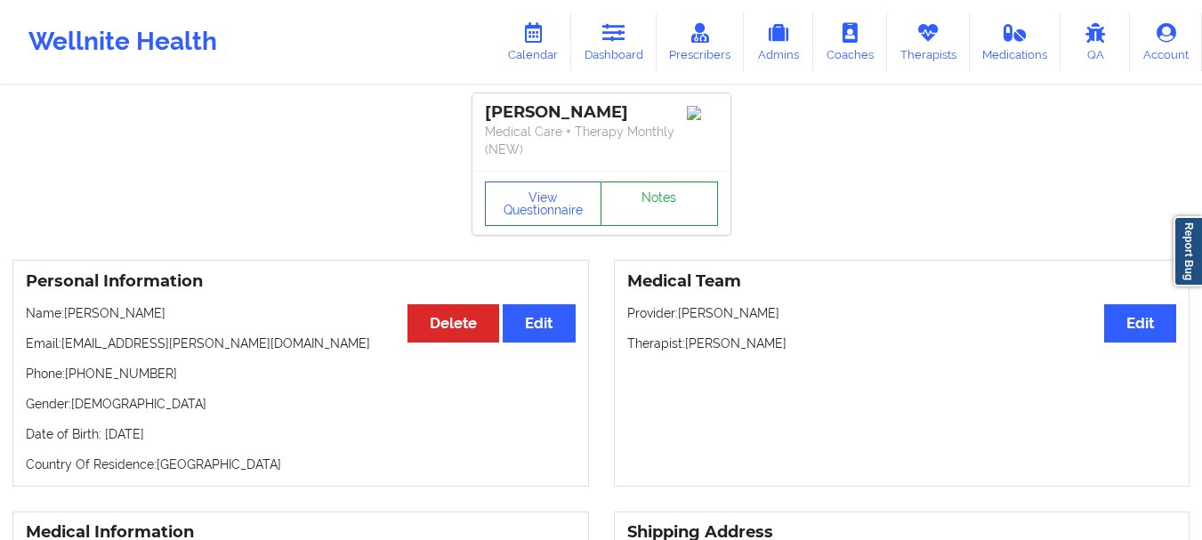
click at [668, 212] on link "Notes" at bounding box center [659, 204] width 117 height 44
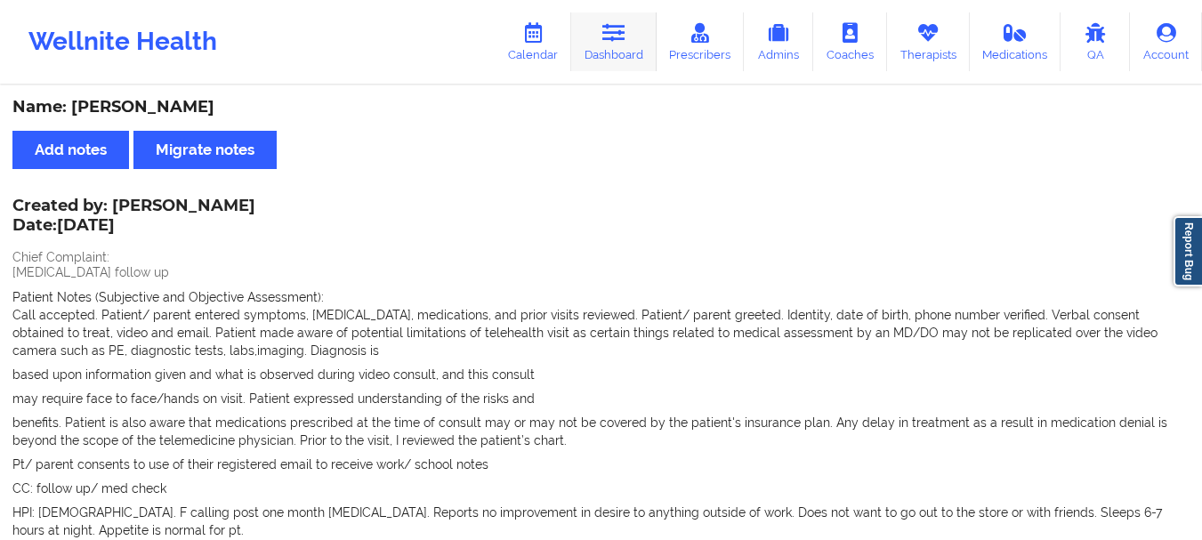
click at [620, 52] on link "Dashboard" at bounding box center [613, 41] width 85 height 59
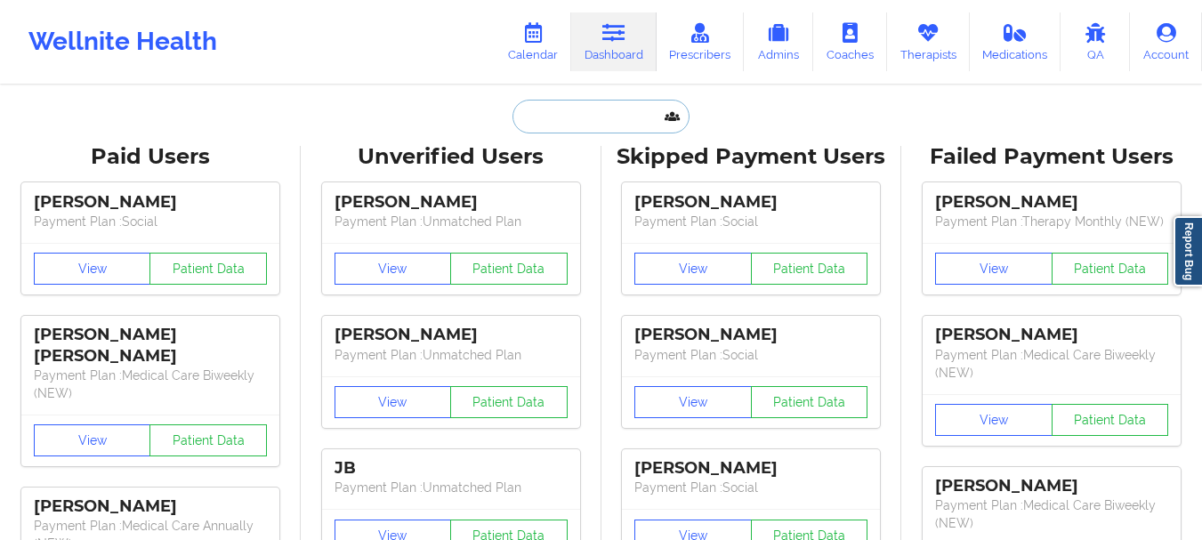
click at [609, 114] on input "text" at bounding box center [600, 117] width 176 height 34
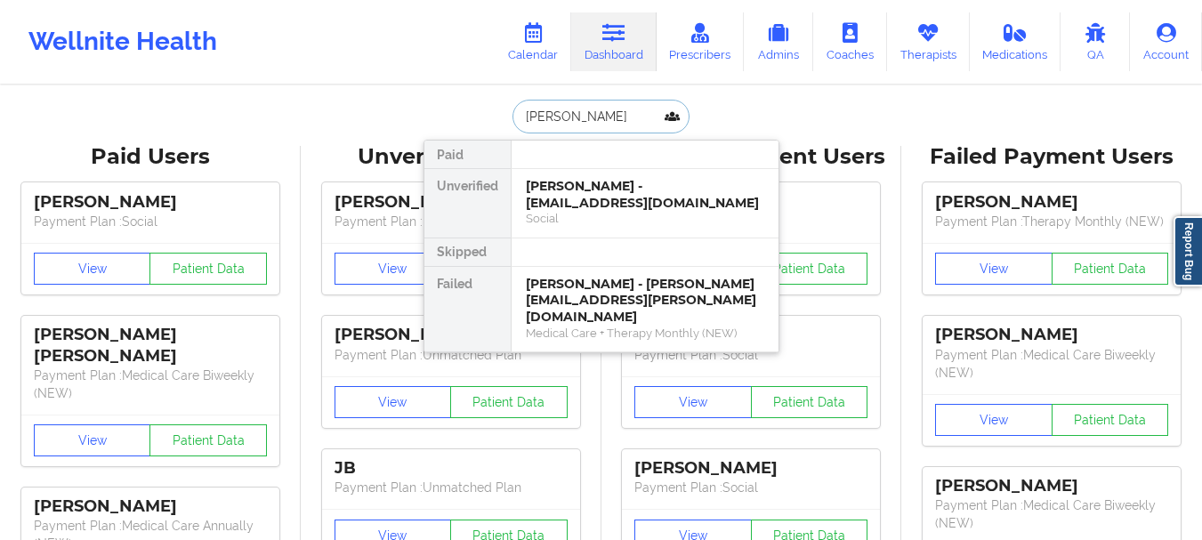
type input "Kelly mcka"
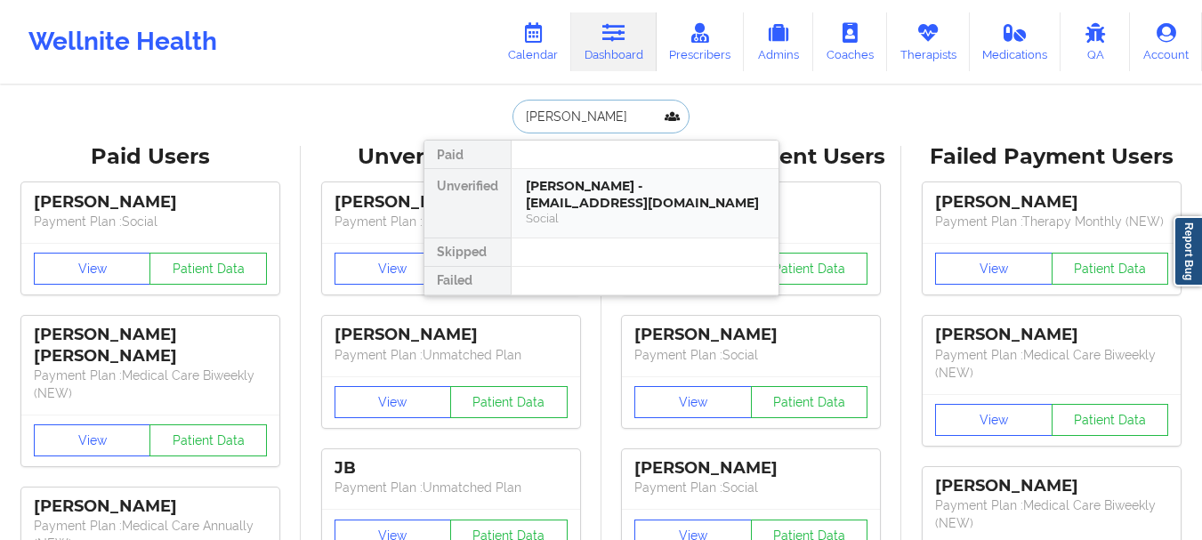
click at [609, 177] on div "Kelly McKay - kellyomckay@gmail.com Social" at bounding box center [645, 203] width 267 height 69
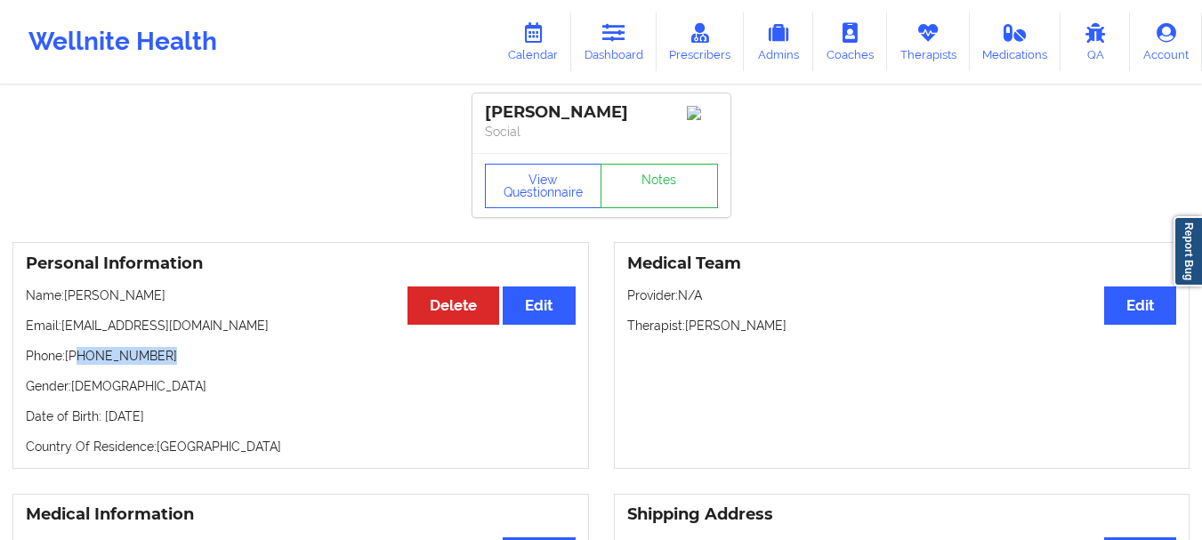
drag, startPoint x: 157, startPoint y: 359, endPoint x: 81, endPoint y: 362, distance: 76.6
click at [81, 362] on p "Phone: +1646-363-8310" at bounding box center [301, 356] width 550 height 18
click at [603, 58] on link "Dashboard" at bounding box center [613, 41] width 85 height 59
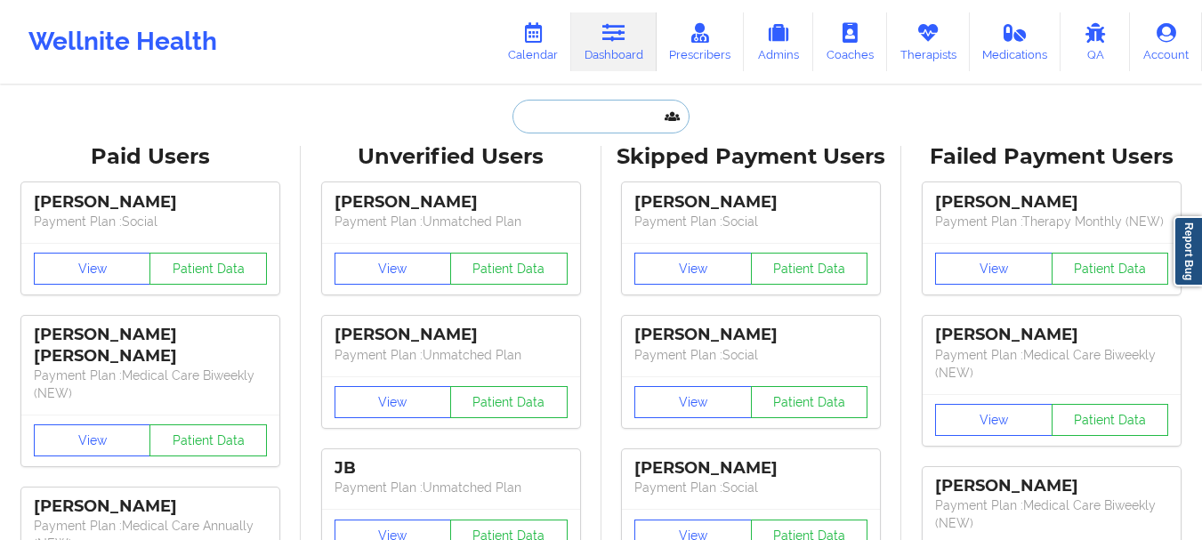
click at [568, 112] on input "text" at bounding box center [600, 117] width 176 height 34
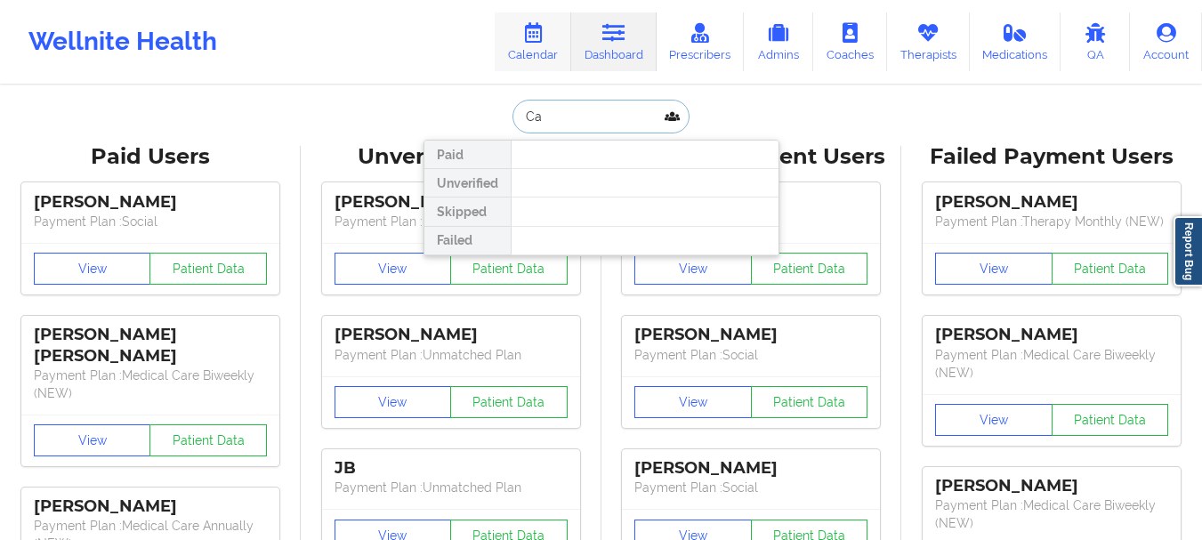
type input "C"
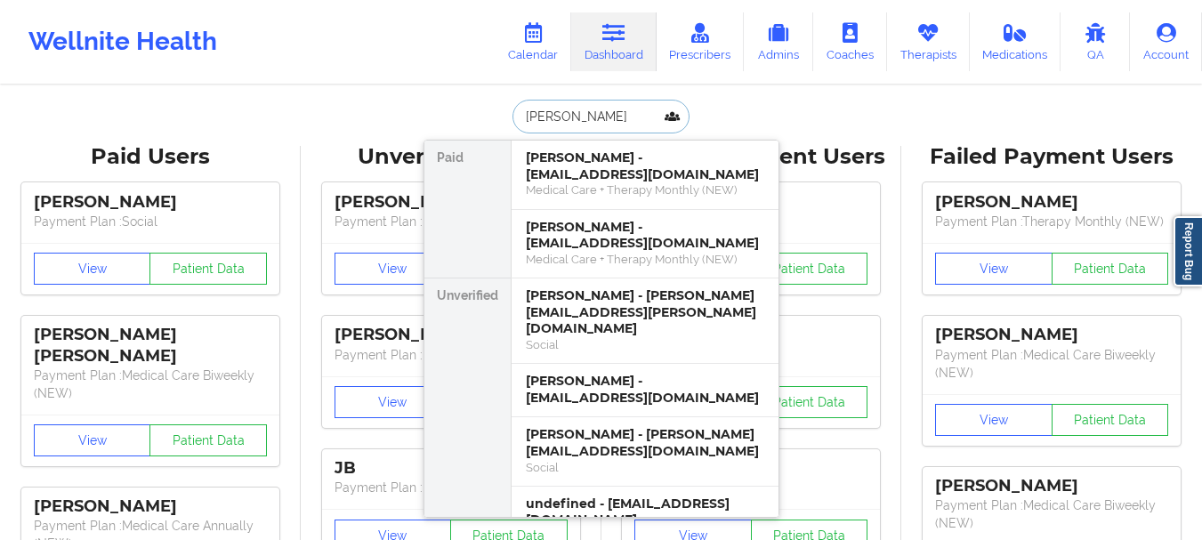
type input "turner"
click at [617, 426] on div "Kathryn Turner - katie.duncan5@gmail.com" at bounding box center [645, 442] width 238 height 33
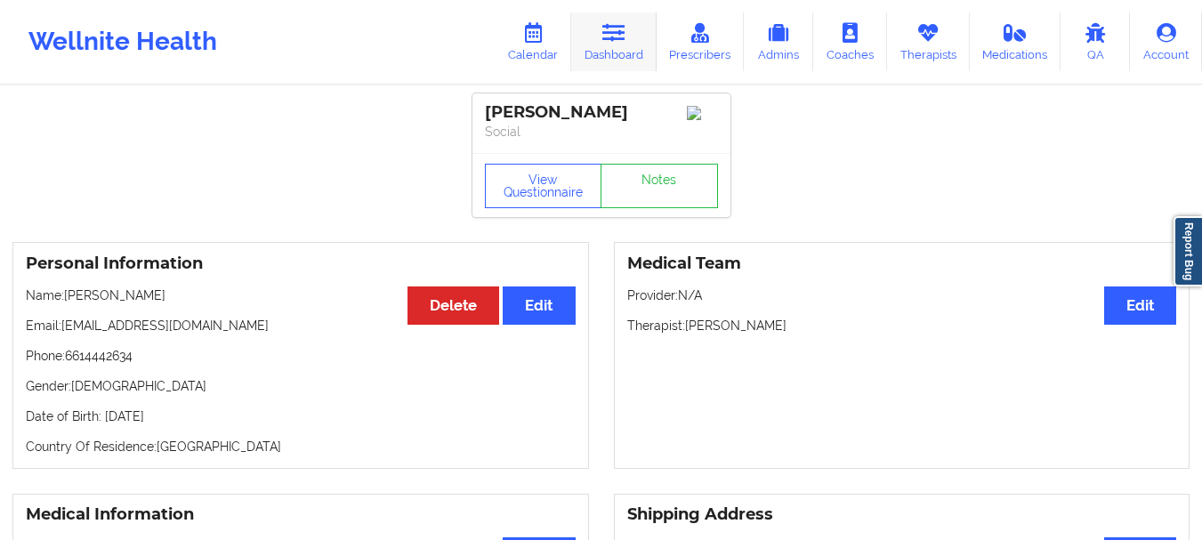
click at [611, 18] on link "Dashboard" at bounding box center [613, 41] width 85 height 59
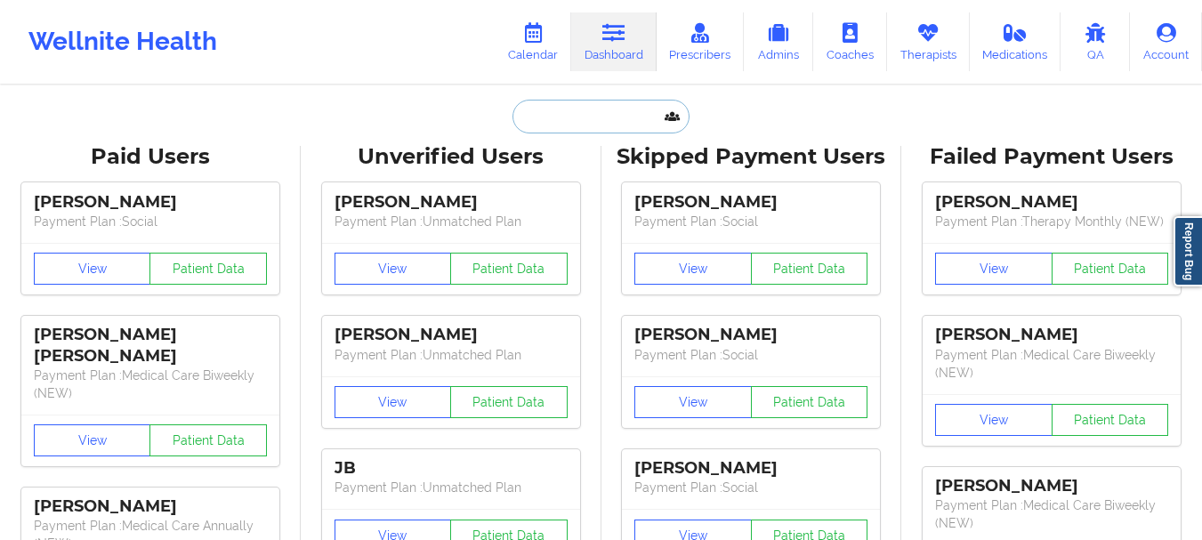
click at [566, 108] on input "text" at bounding box center [600, 117] width 176 height 34
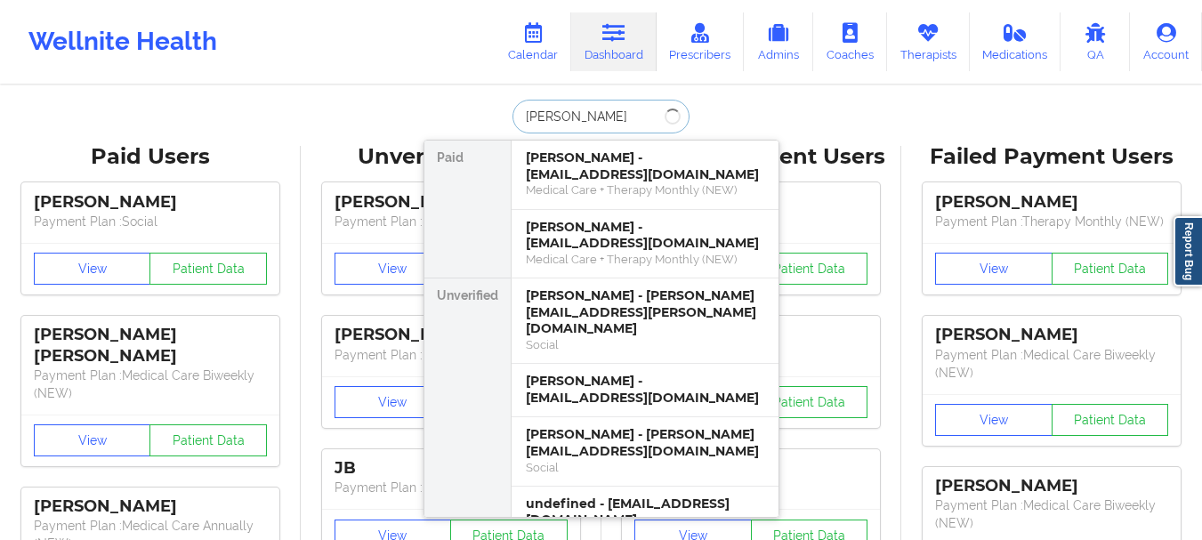
type input "Yesenia C"
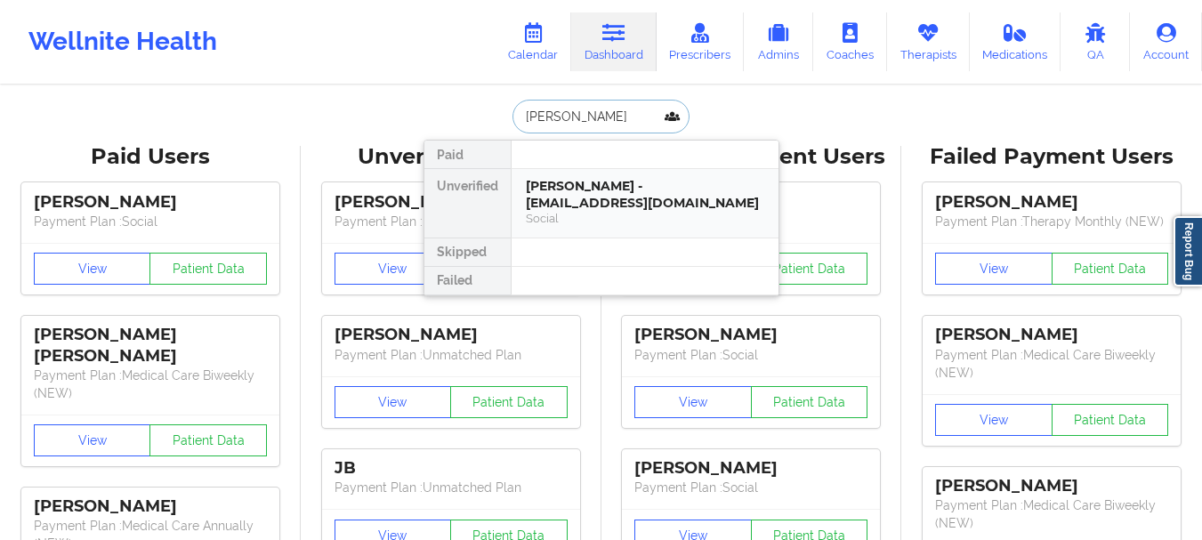
click at [579, 208] on div "Yesenia Cordova - ycc209@icloud.com" at bounding box center [645, 194] width 238 height 33
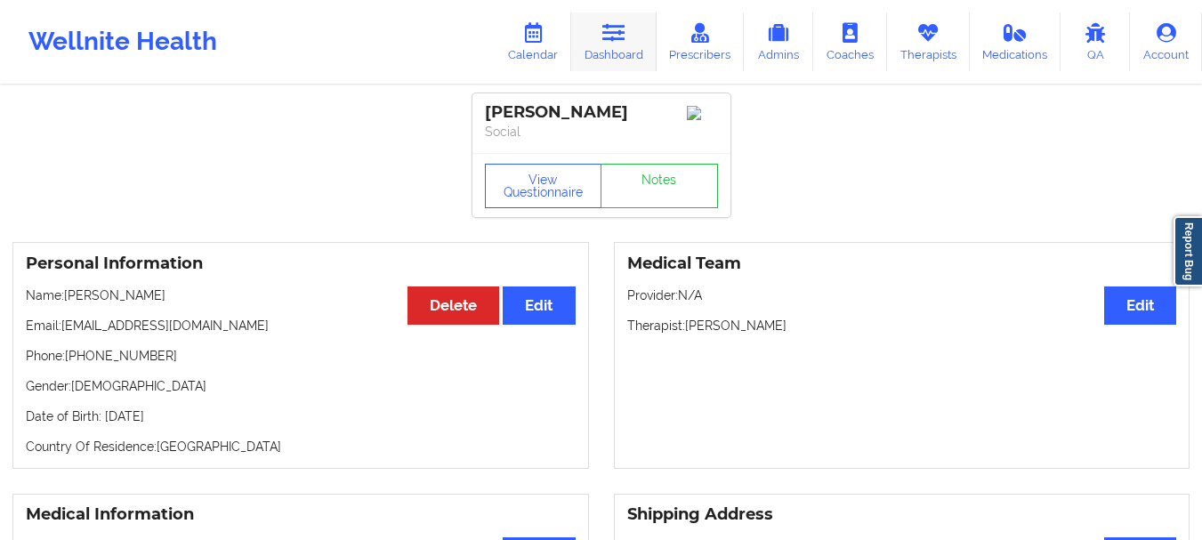
click at [625, 33] on icon at bounding box center [613, 33] width 23 height 20
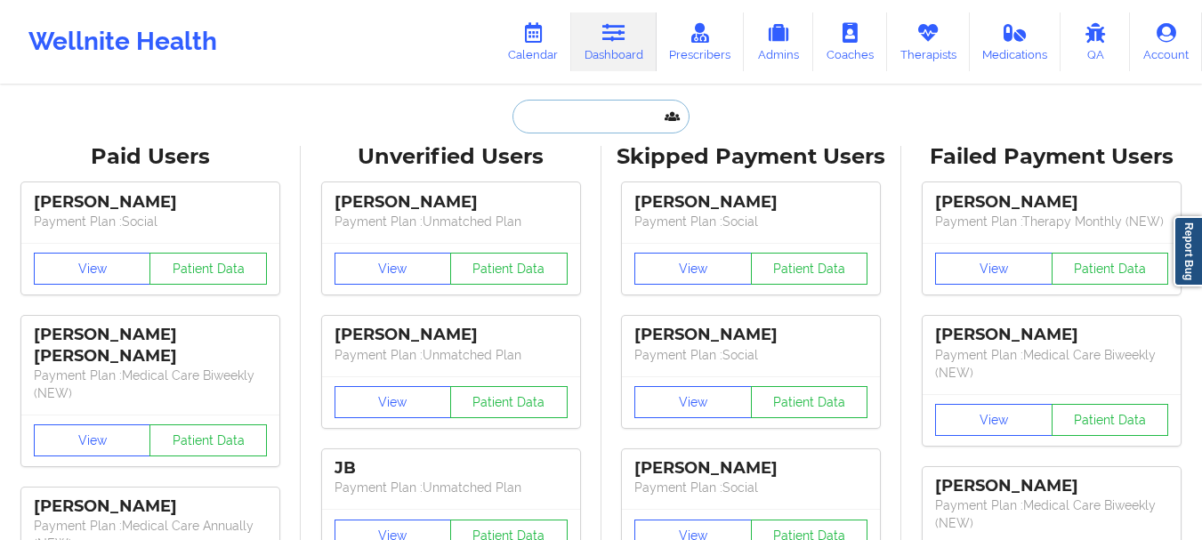
click at [572, 125] on input "text" at bounding box center [600, 117] width 176 height 34
type input "o"
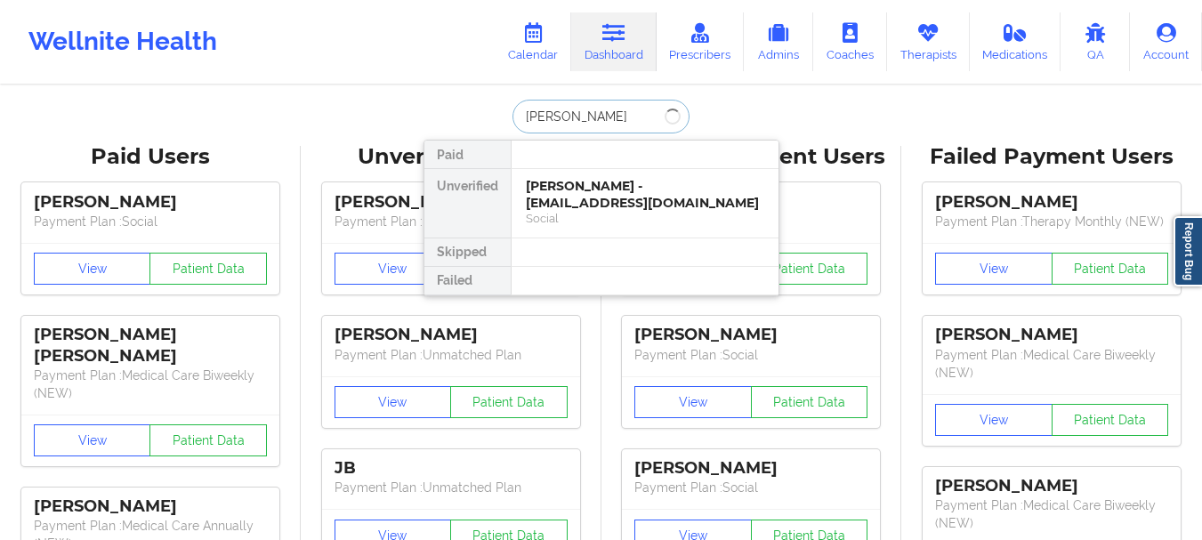
type input "rosy gen"
click at [576, 193] on div "Rosy Genao - r05ii@hotmail.com" at bounding box center [645, 194] width 238 height 33
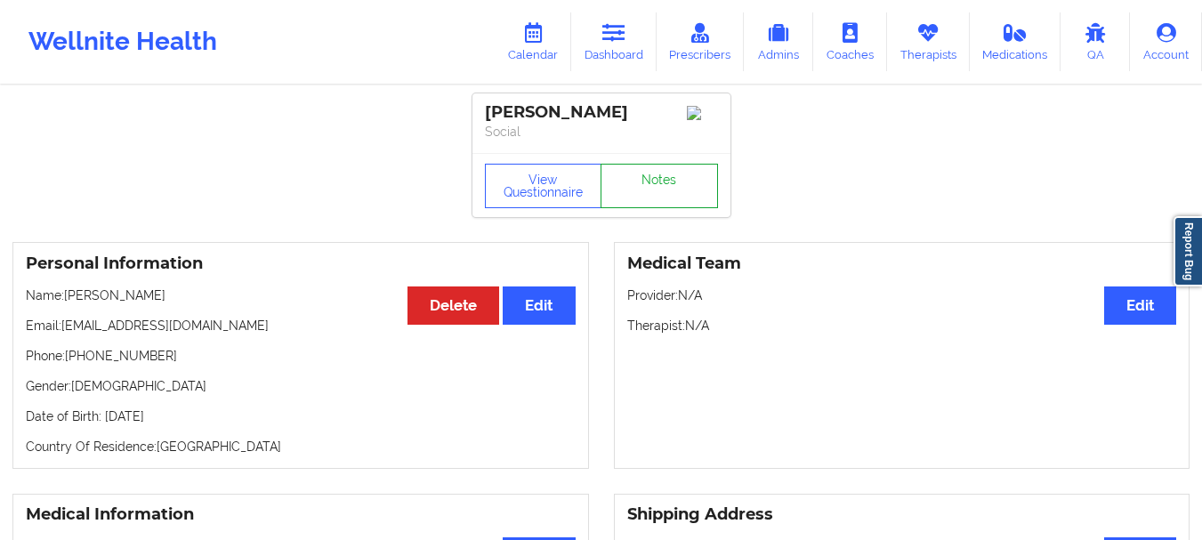
click at [665, 192] on link "Notes" at bounding box center [659, 186] width 117 height 44
drag, startPoint x: 151, startPoint y: 364, endPoint x: 85, endPoint y: 369, distance: 66.1
click at [85, 365] on p "Phone: +17186889191" at bounding box center [301, 356] width 550 height 18
drag, startPoint x: 80, startPoint y: 355, endPoint x: 165, endPoint y: 359, distance: 84.6
click at [165, 359] on p "Phone: +17186889191" at bounding box center [301, 356] width 550 height 18
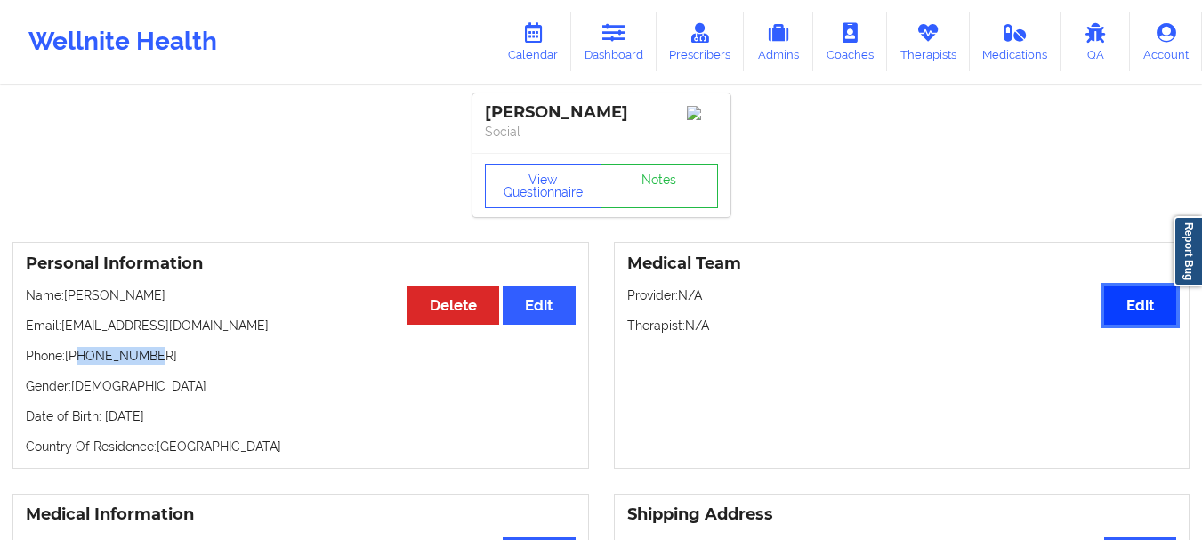
click at [1173, 313] on button "Edit" at bounding box center [1140, 305] width 72 height 38
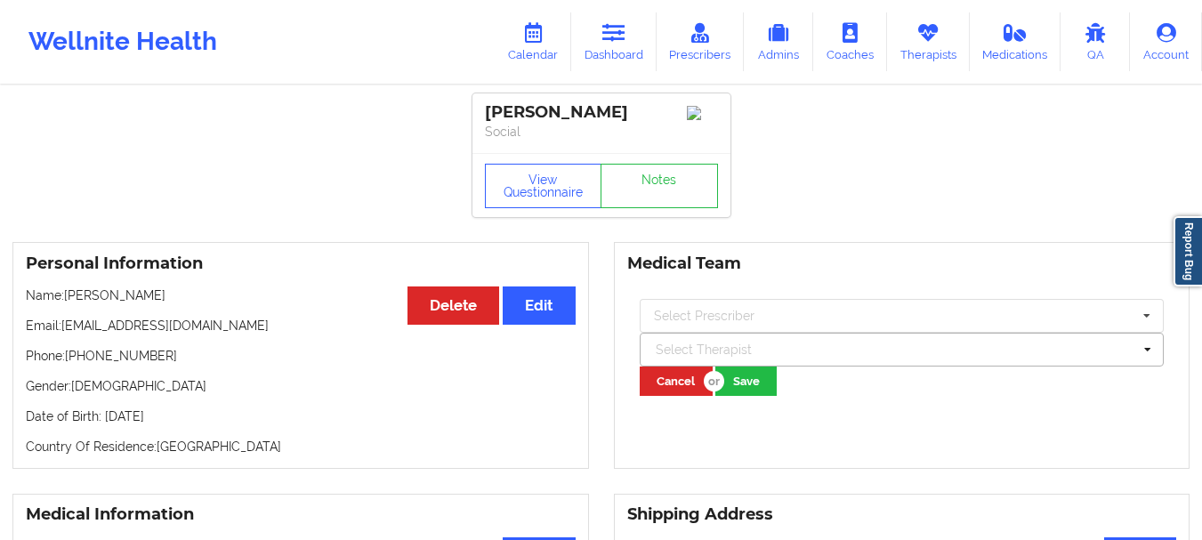
click at [688, 359] on div at bounding box center [894, 349] width 477 height 21
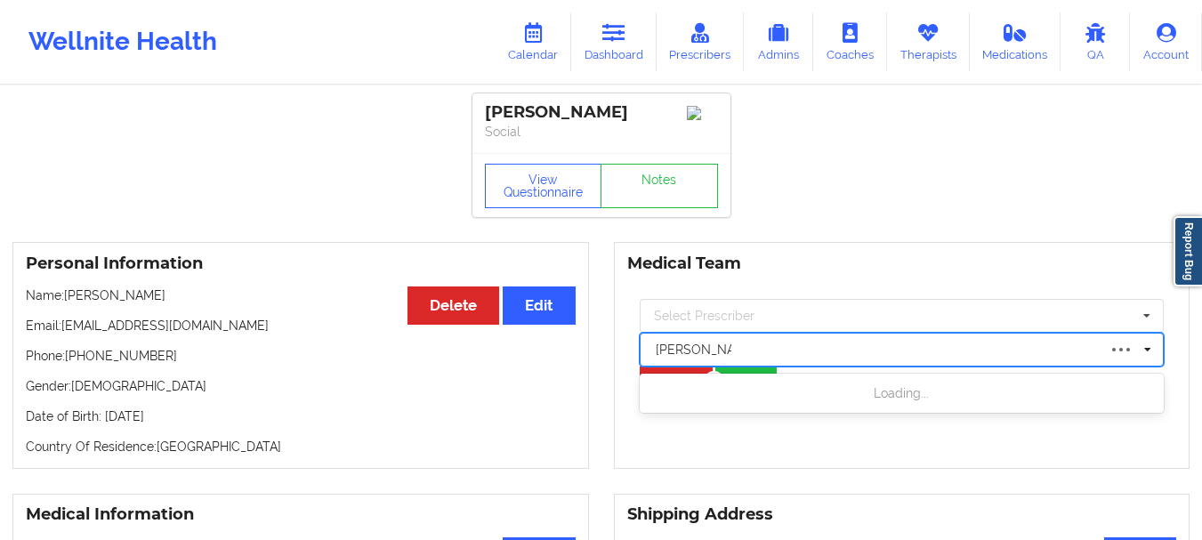
type input "[PERSON_NAME]"
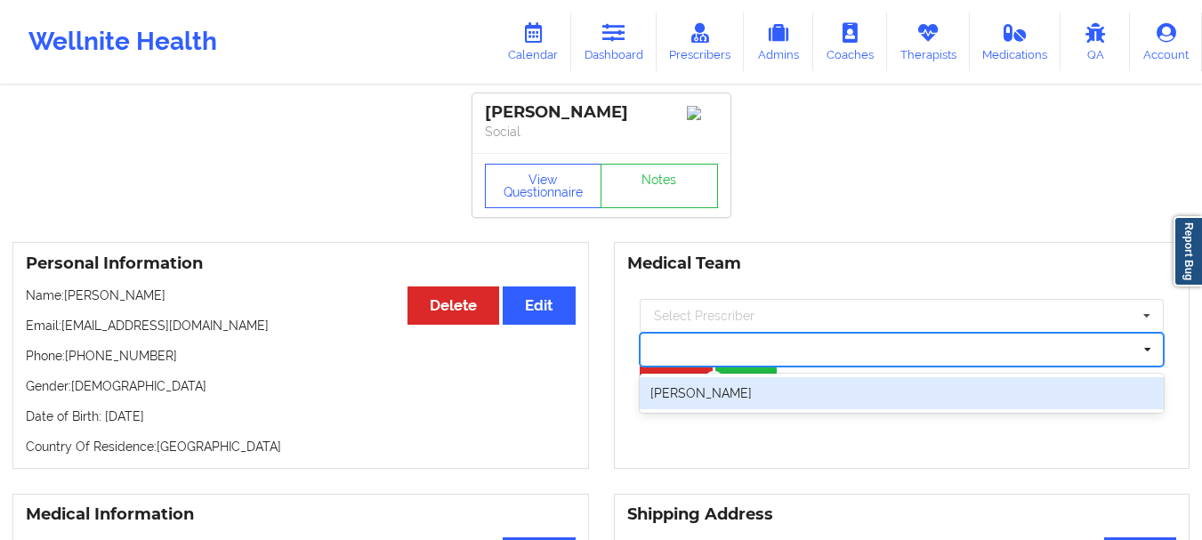
click at [734, 356] on div at bounding box center [894, 349] width 477 height 21
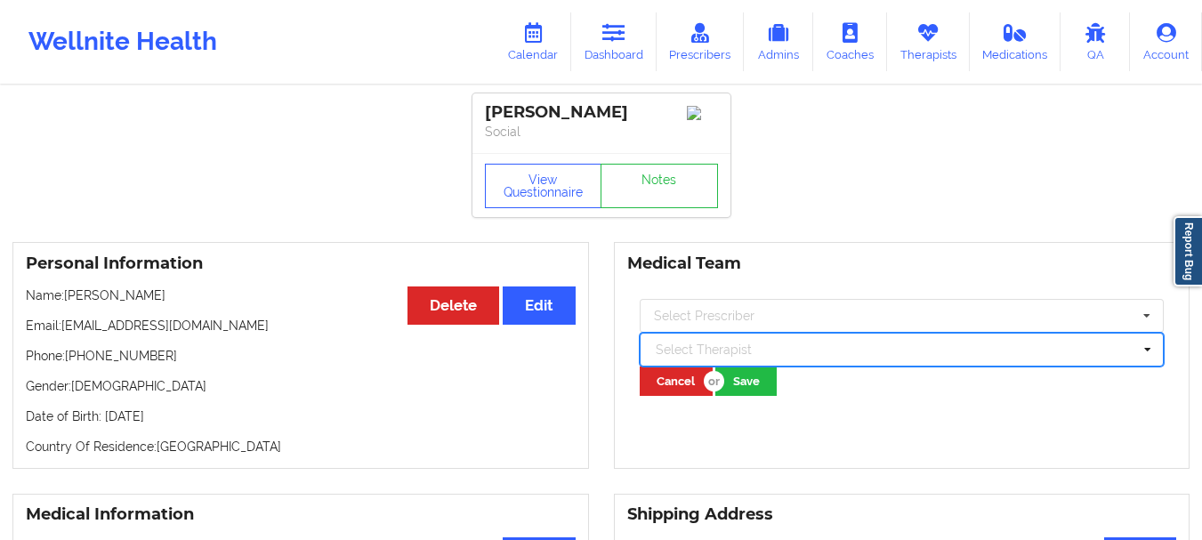
click at [712, 351] on div at bounding box center [894, 349] width 477 height 21
type input "fallon cos"
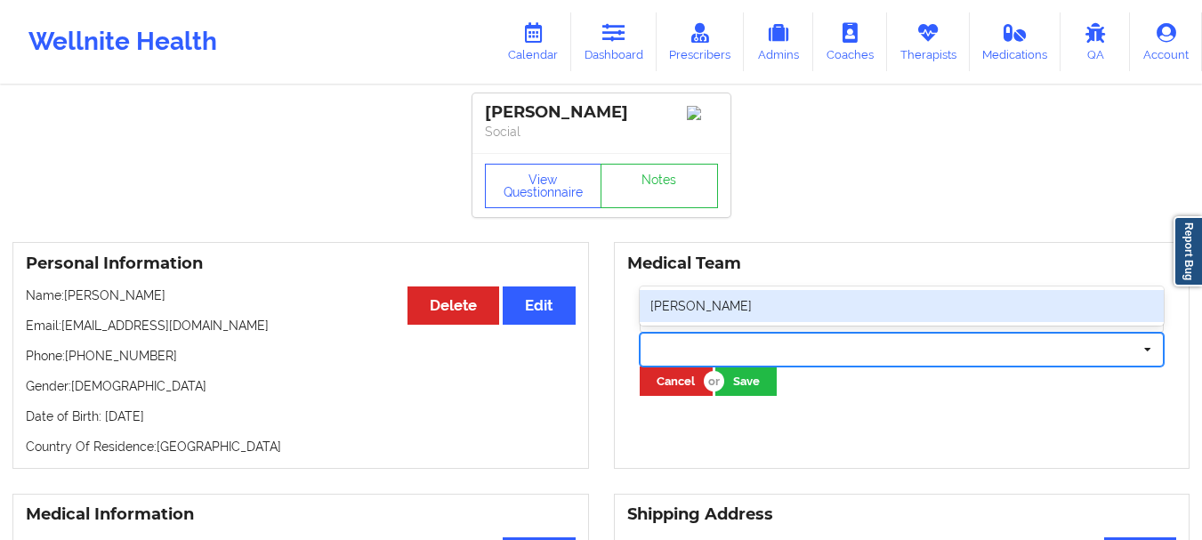
click at [730, 355] on div at bounding box center [894, 349] width 477 height 21
click at [730, 310] on div "[PERSON_NAME]" at bounding box center [902, 306] width 525 height 32
type input "fallon"
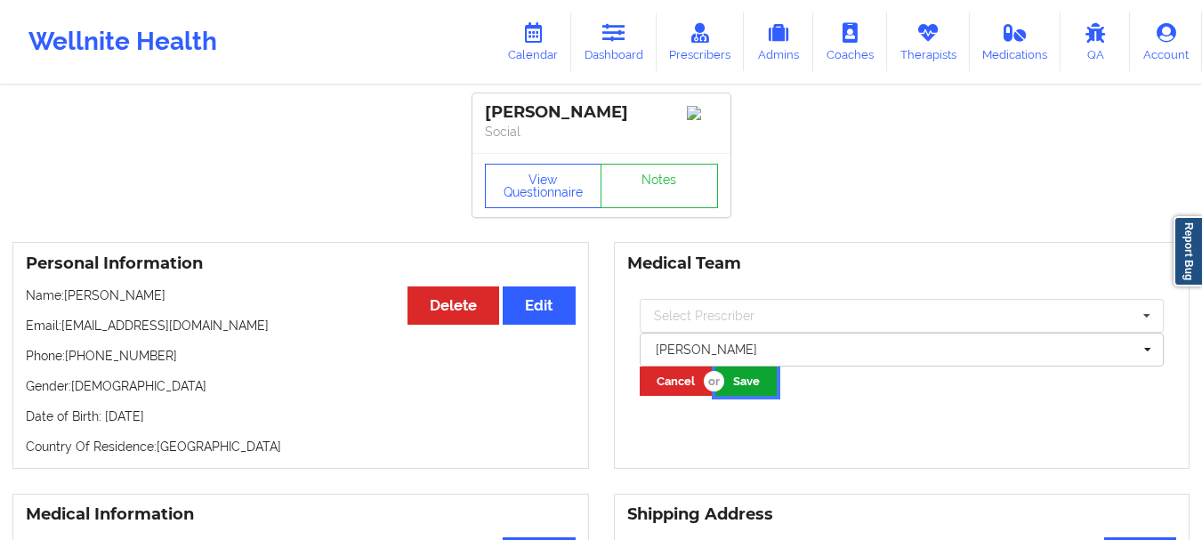
click at [741, 383] on button "Save" at bounding box center [745, 381] width 61 height 29
click at [600, 29] on link "Dashboard" at bounding box center [613, 41] width 85 height 59
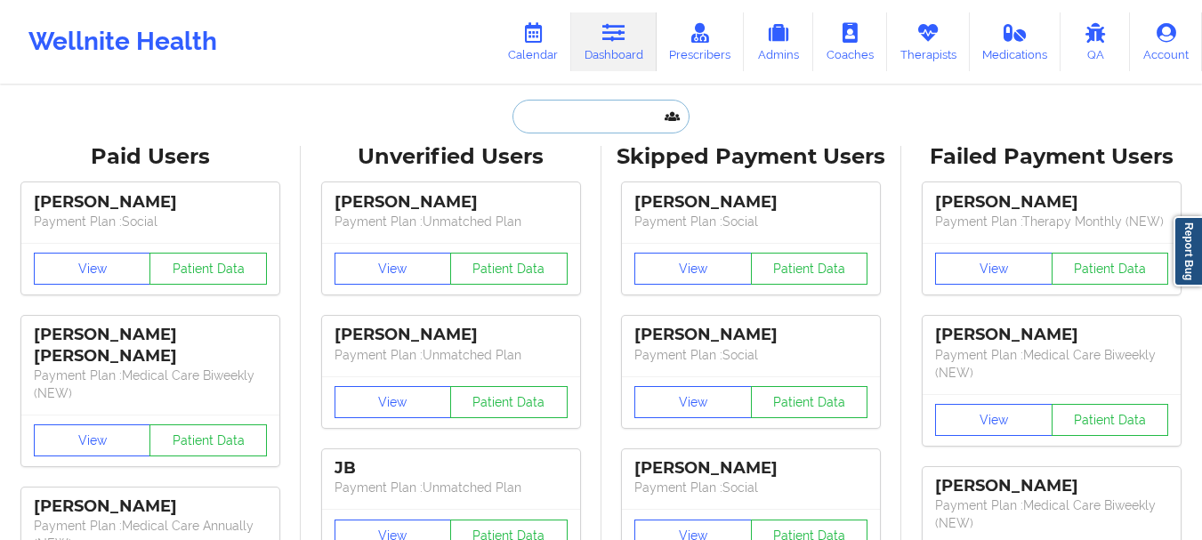
click at [561, 124] on input "text" at bounding box center [600, 117] width 176 height 34
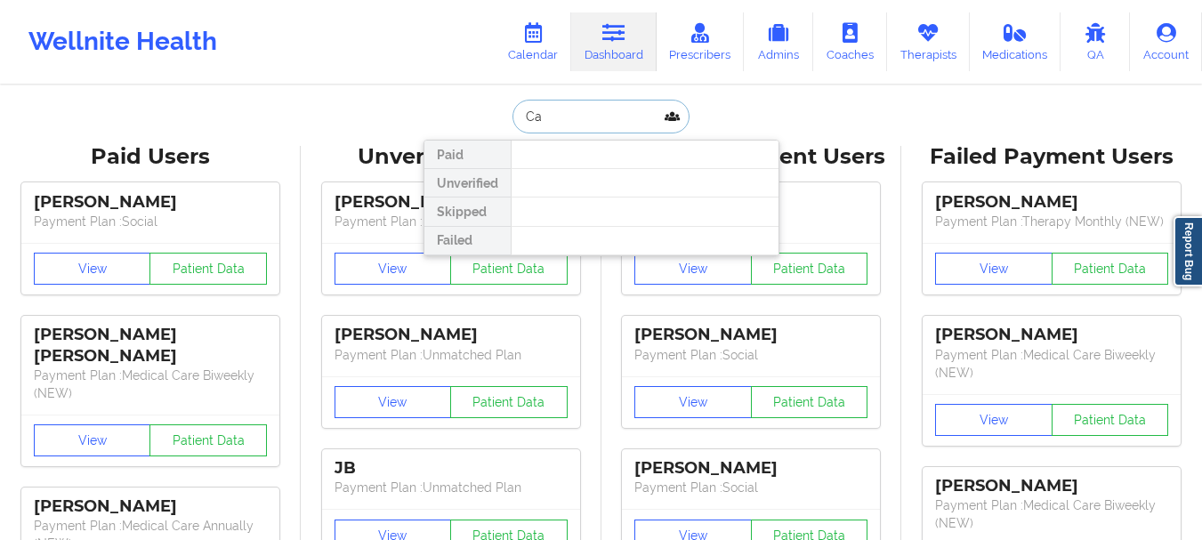
type input "C"
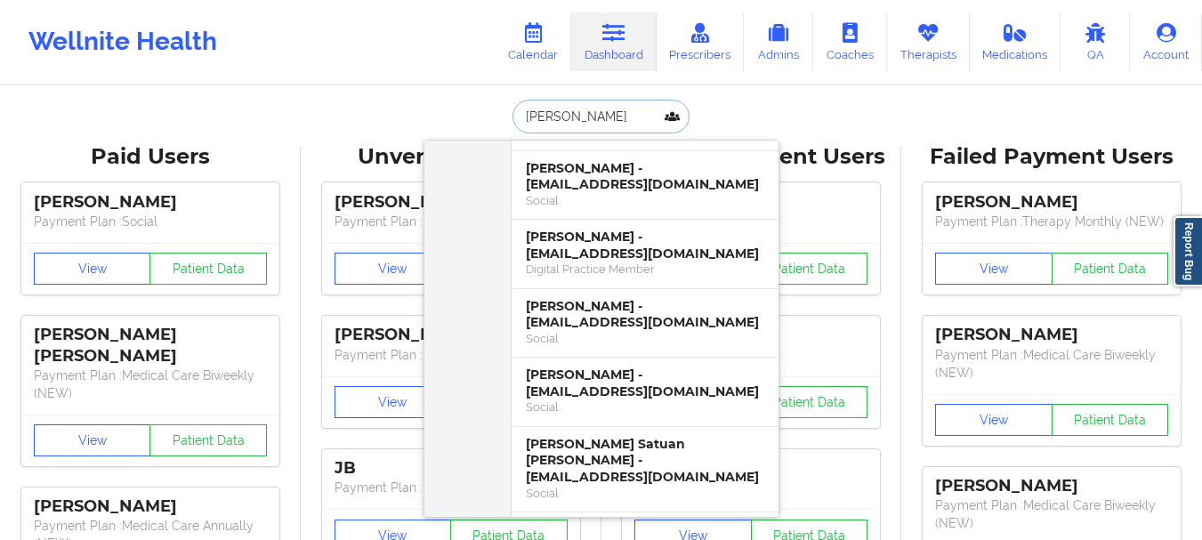
scroll to position [111, 0]
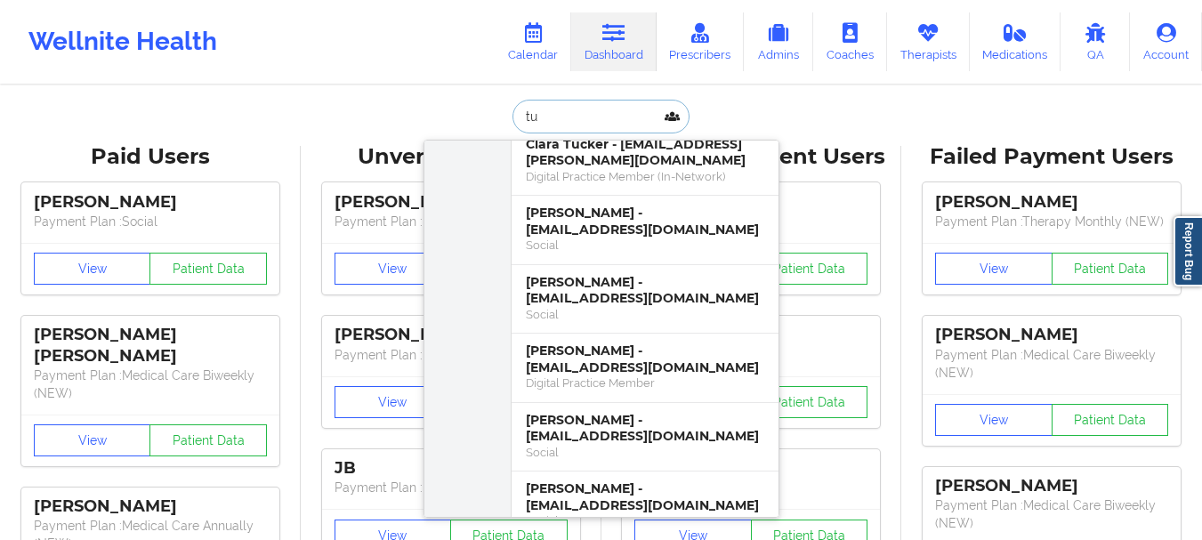
type input "t"
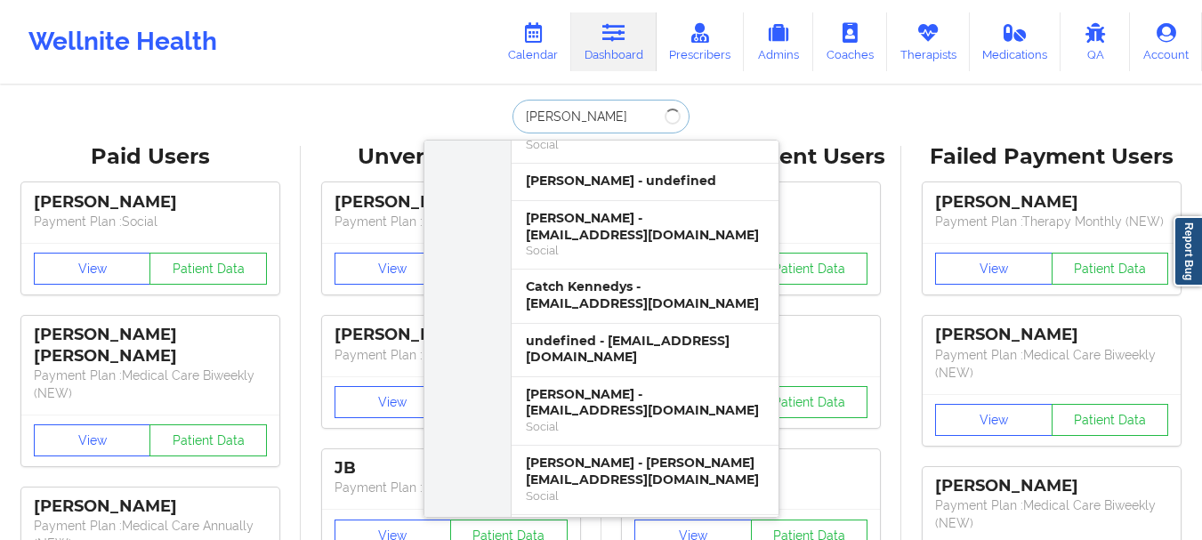
scroll to position [0, 0]
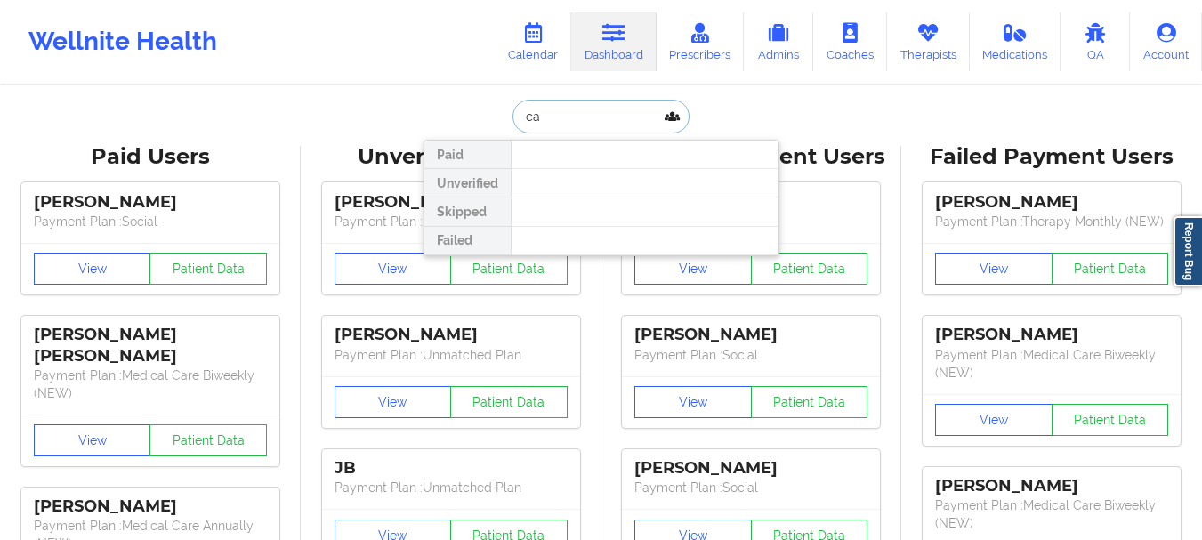
type input "c"
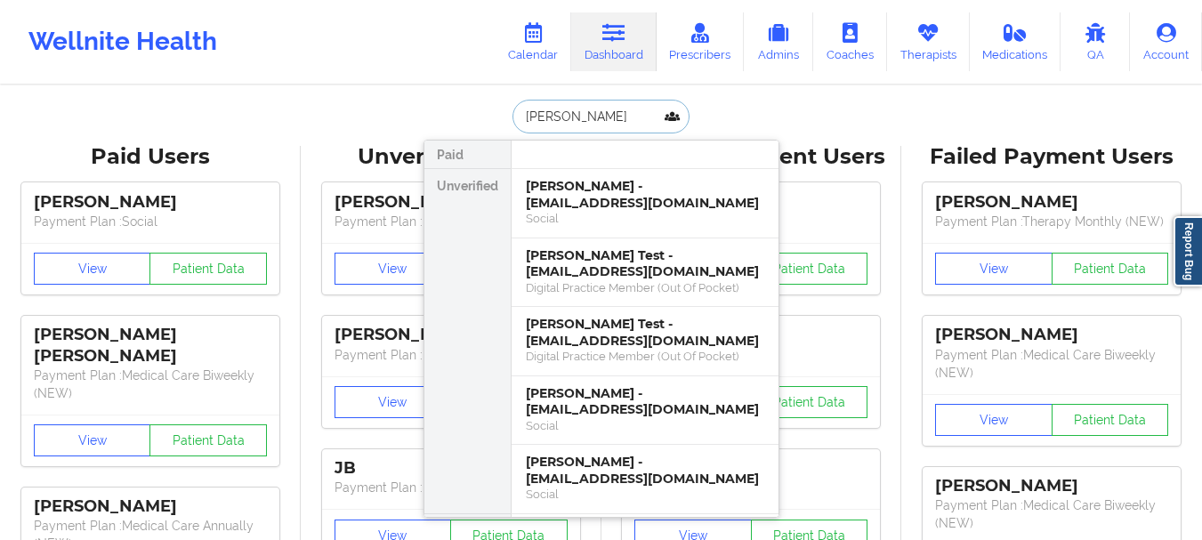
scroll to position [54, 0]
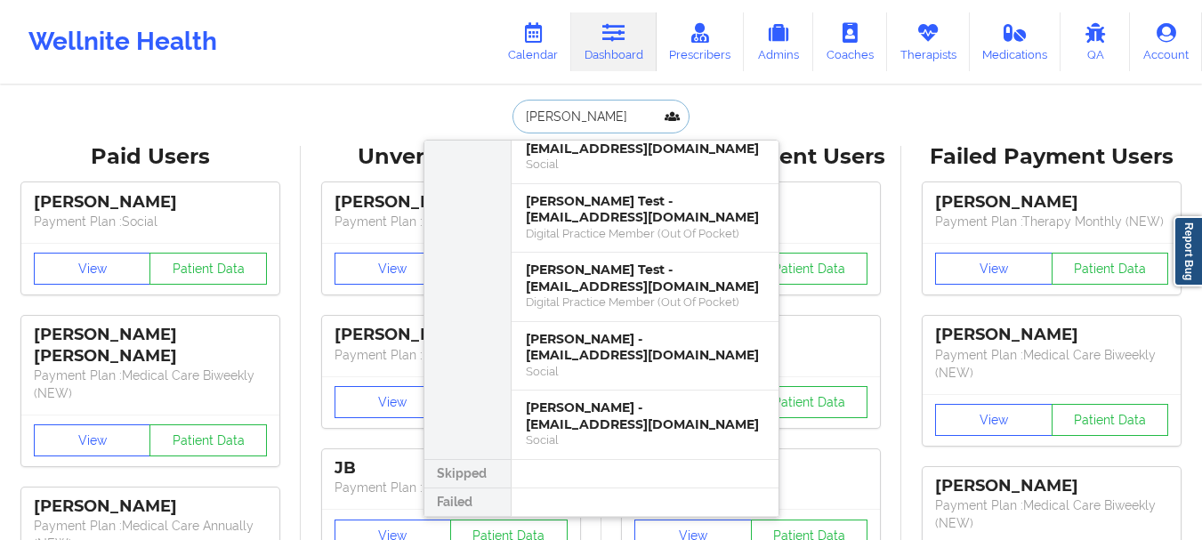
click at [577, 125] on input "Catherine t" at bounding box center [600, 117] width 176 height 34
click at [577, 124] on input "Catherine t" at bounding box center [600, 117] width 176 height 34
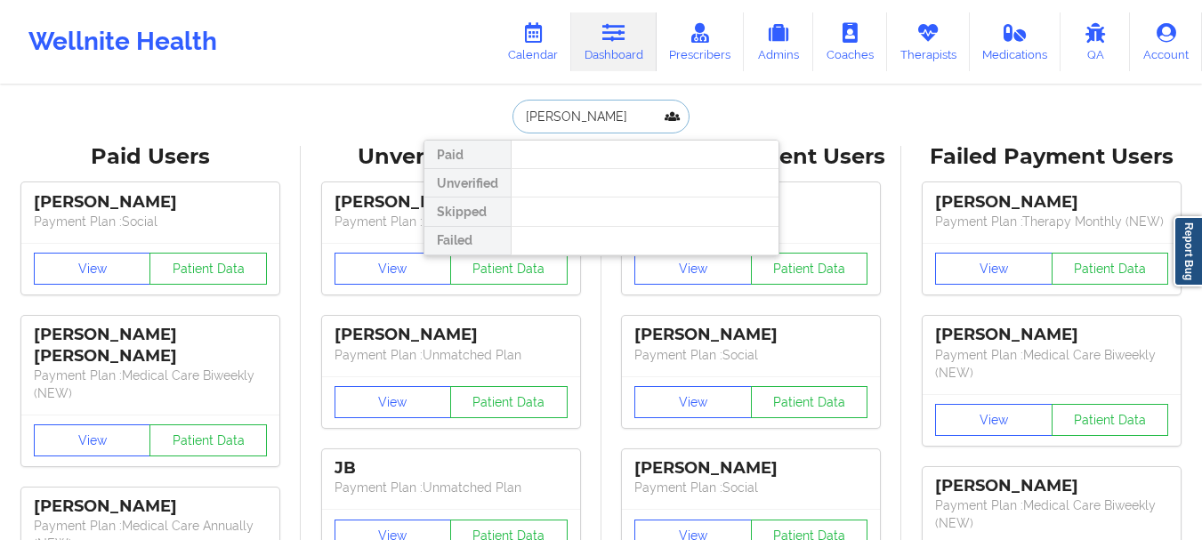
type input "Kathryn Turner"
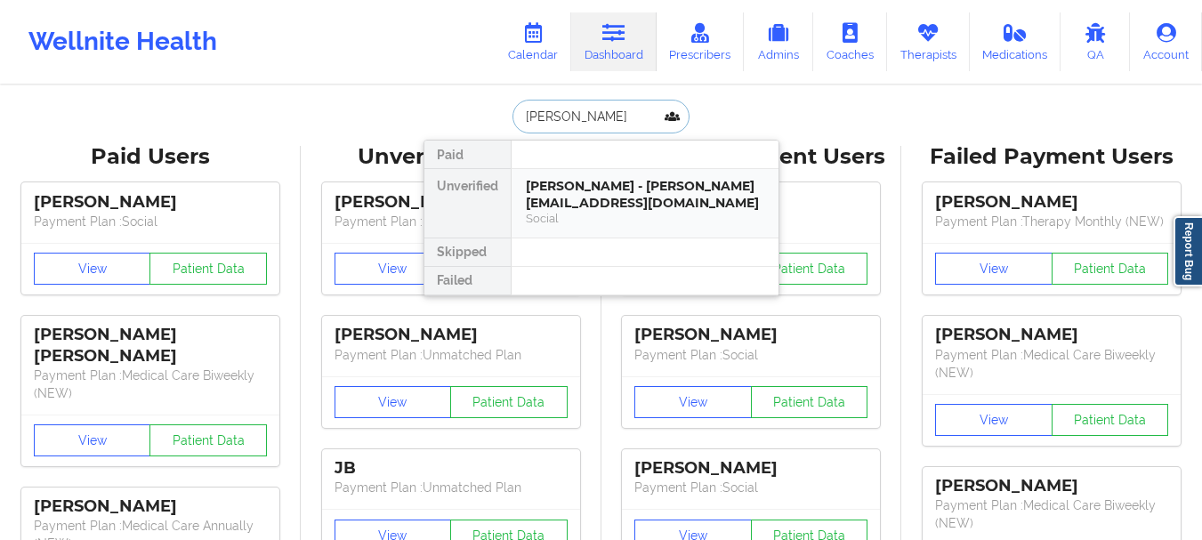
click at [572, 190] on div "Kathryn Turner - katie.duncan5@gmail.com" at bounding box center [645, 194] width 238 height 33
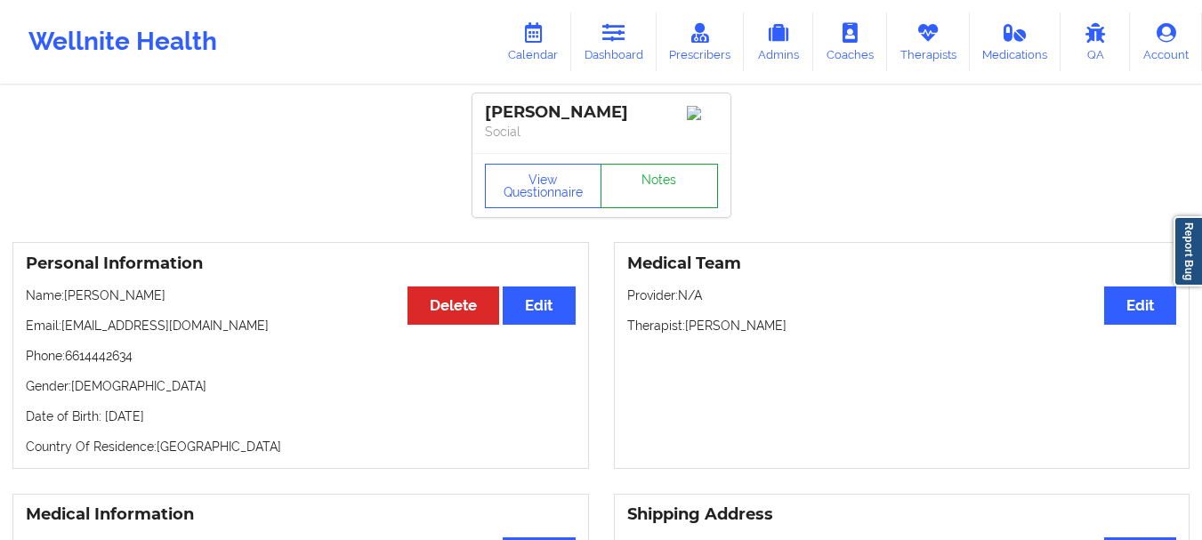
click at [664, 189] on link "Notes" at bounding box center [659, 186] width 117 height 44
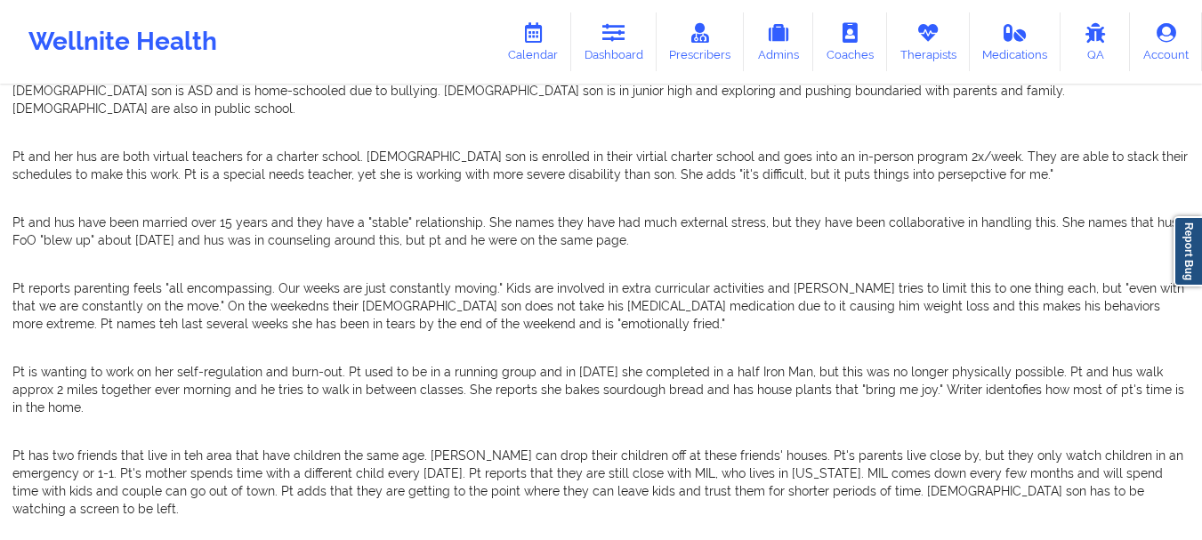
scroll to position [107, 0]
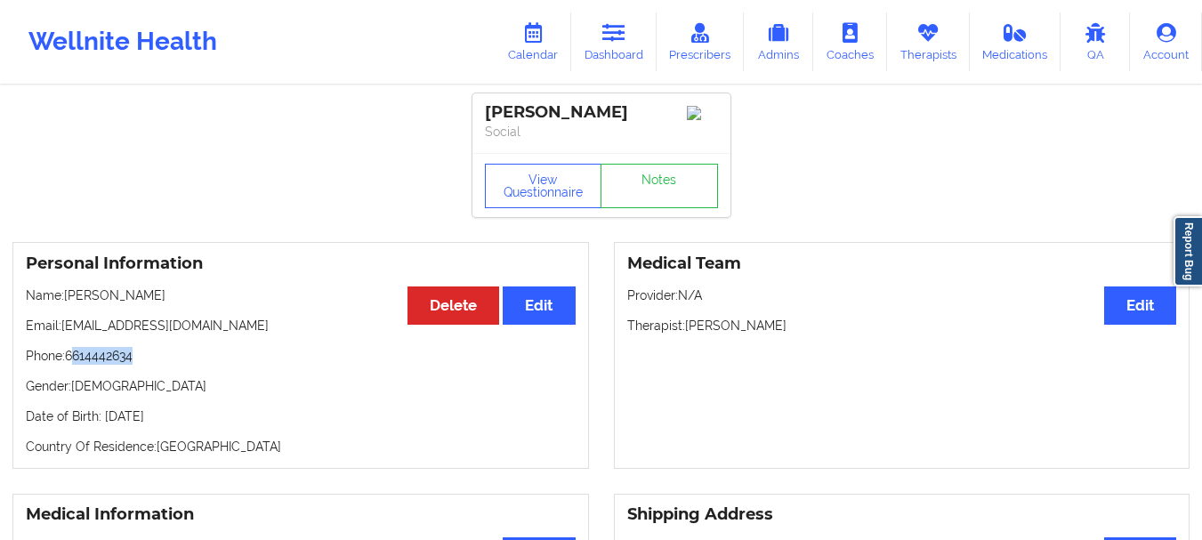
drag, startPoint x: 138, startPoint y: 362, endPoint x: 78, endPoint y: 368, distance: 59.9
click at [78, 365] on p "Phone: 6614442634" at bounding box center [301, 356] width 550 height 18
drag, startPoint x: 70, startPoint y: 364, endPoint x: 180, endPoint y: 363, distance: 109.4
click at [180, 363] on p "Phone: 6614442634" at bounding box center [301, 356] width 550 height 18
click at [625, 36] on icon at bounding box center [613, 33] width 23 height 20
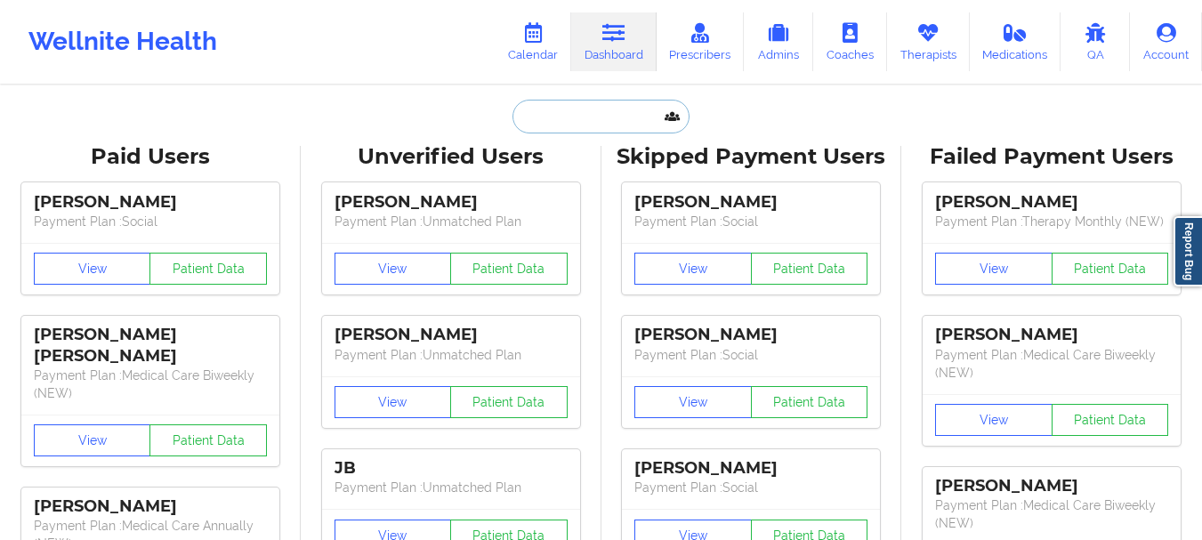
click at [615, 120] on input "text" at bounding box center [600, 117] width 176 height 34
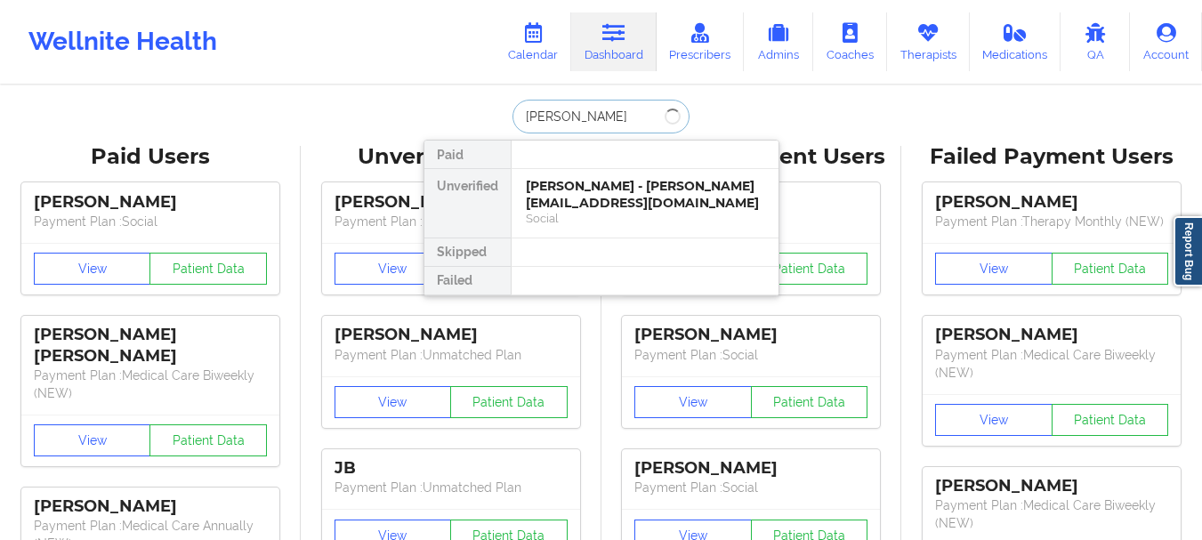
type input "Josh okray"
click at [582, 202] on div "Josh Okray - okraywilliam@gmail.com" at bounding box center [645, 194] width 238 height 33
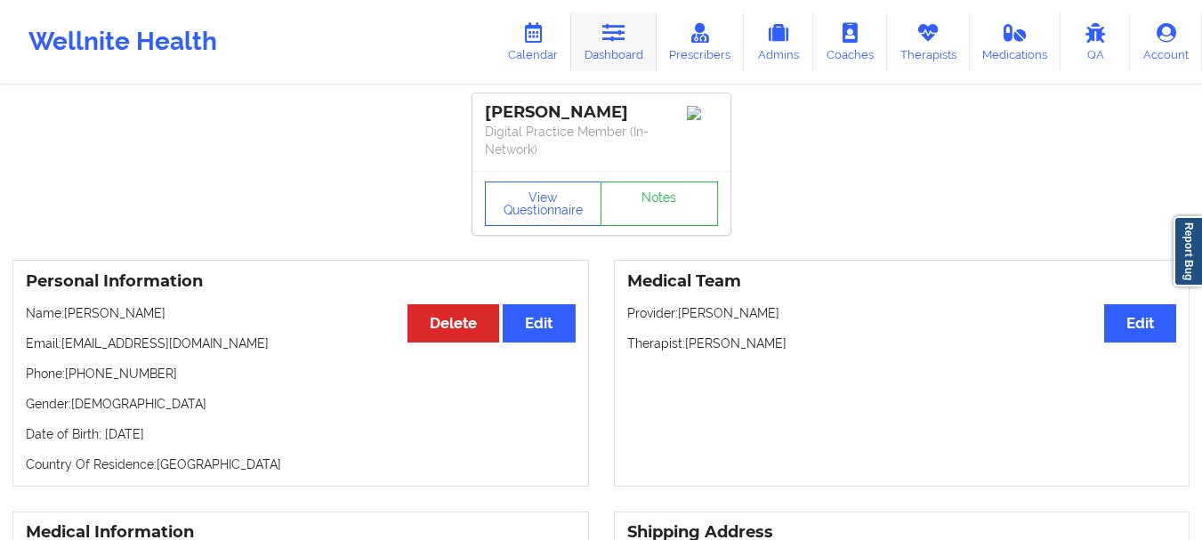
click at [581, 28] on link "Dashboard" at bounding box center [613, 41] width 85 height 59
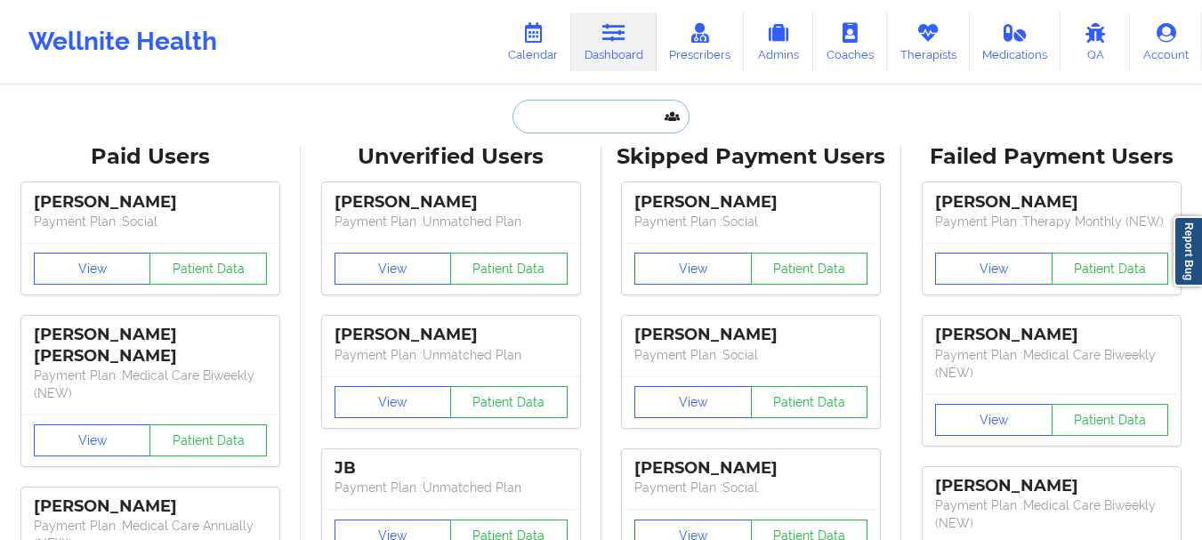
click at [536, 108] on input "text" at bounding box center [600, 117] width 176 height 34
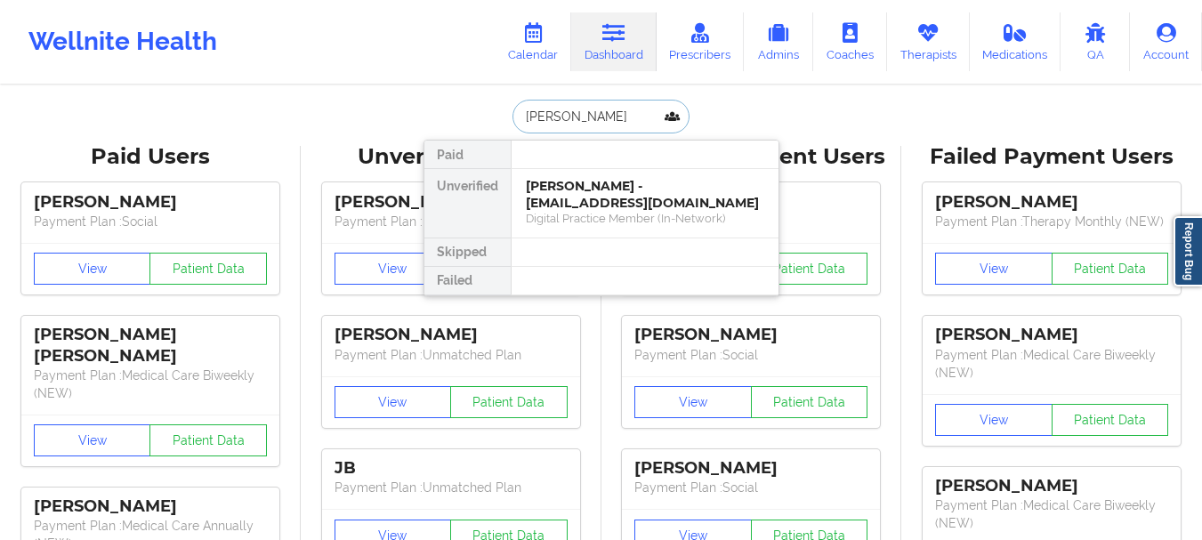
type input "Sommer holmes"
click at [577, 219] on div "Social" at bounding box center [645, 218] width 238 height 15
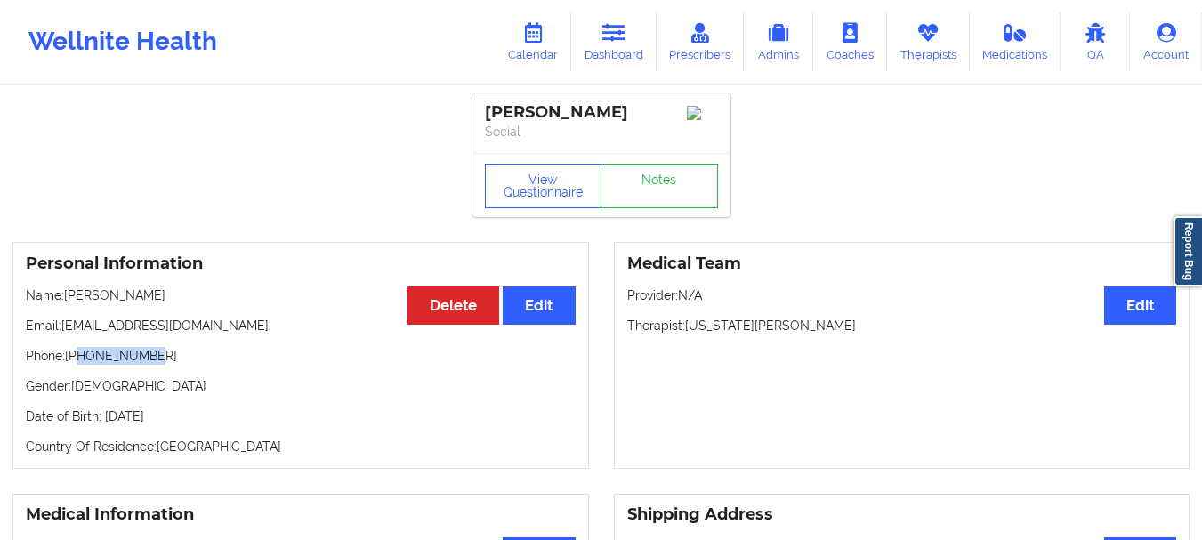
drag, startPoint x: 145, startPoint y: 360, endPoint x: 77, endPoint y: 367, distance: 68.0
click at [77, 365] on p "Phone: +18503318791" at bounding box center [301, 356] width 550 height 18
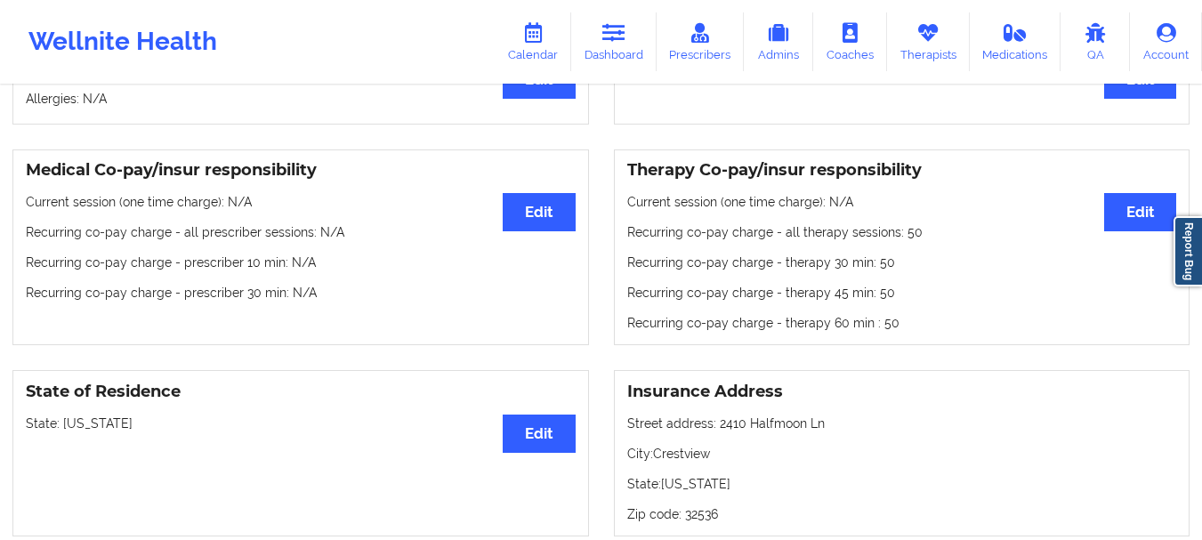
scroll to position [485, 0]
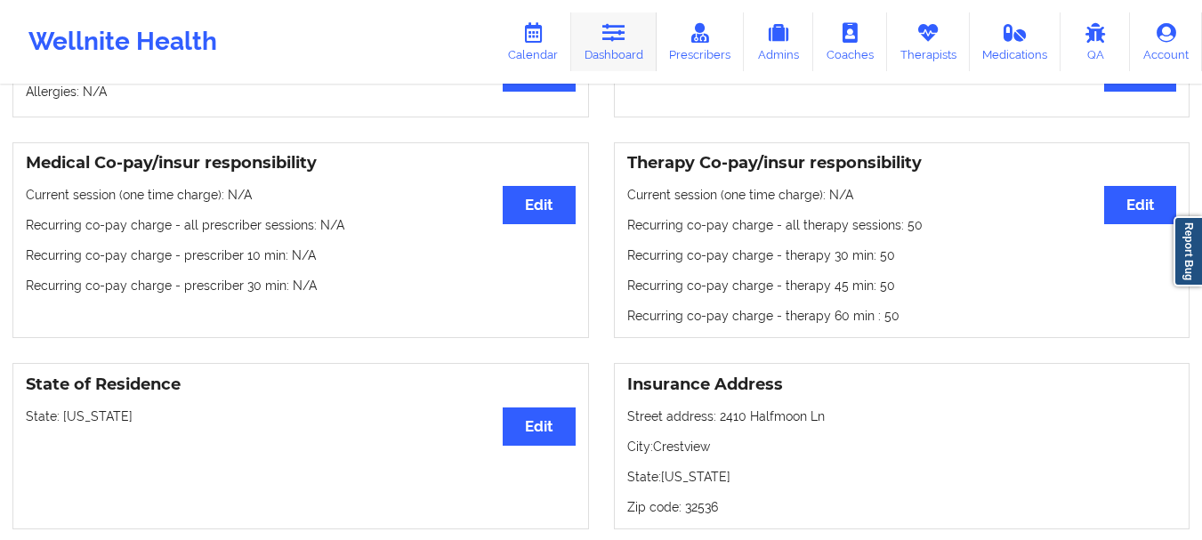
click at [610, 35] on icon at bounding box center [613, 33] width 23 height 20
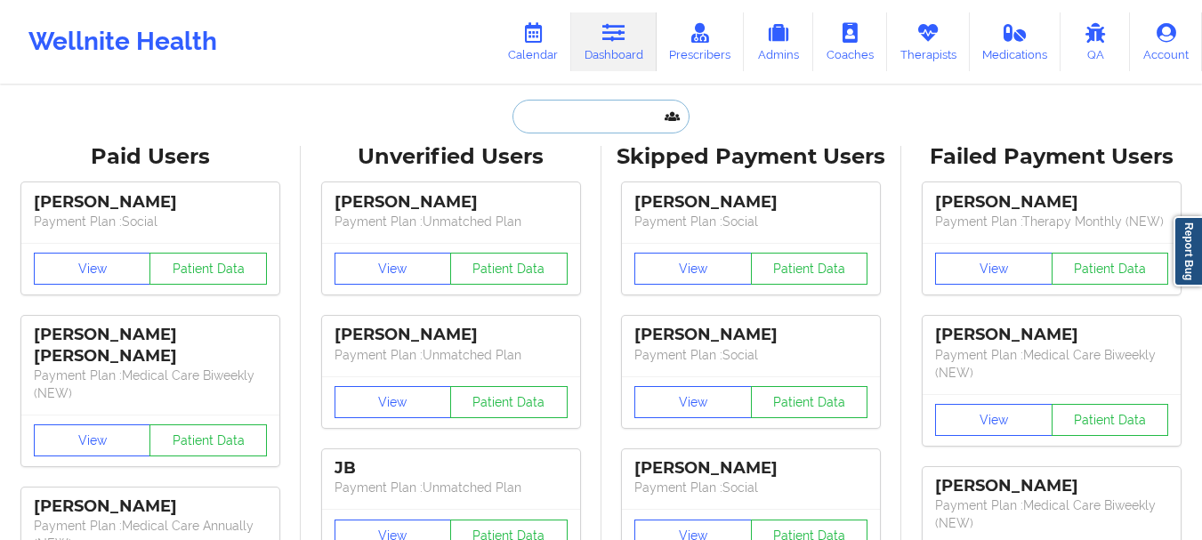
click at [575, 109] on input "text" at bounding box center [600, 117] width 176 height 34
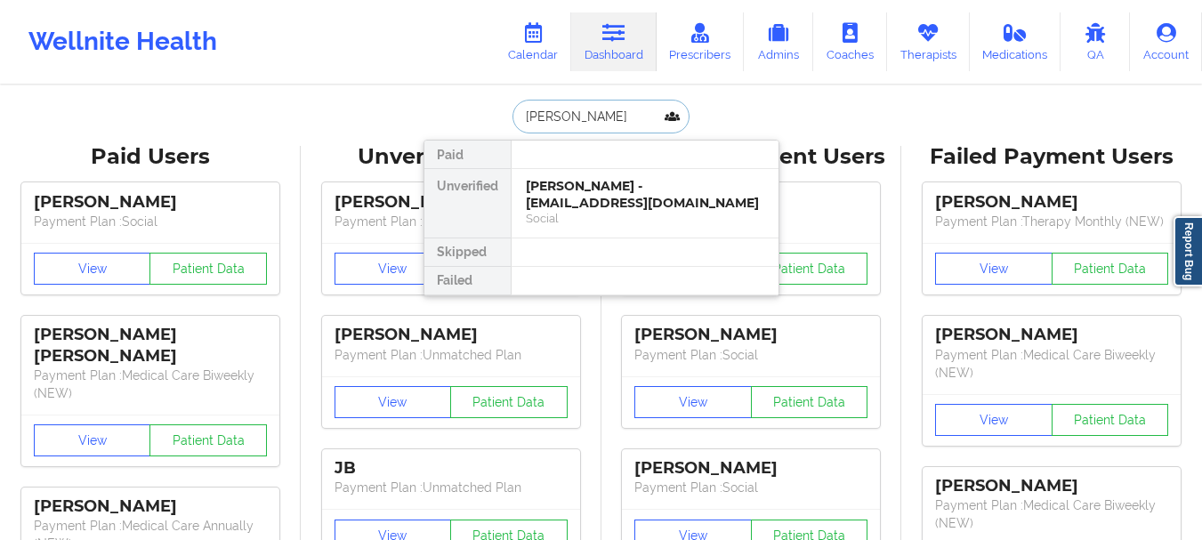
type input "Kareen anderson"
click at [604, 223] on div "Social" at bounding box center [645, 218] width 238 height 15
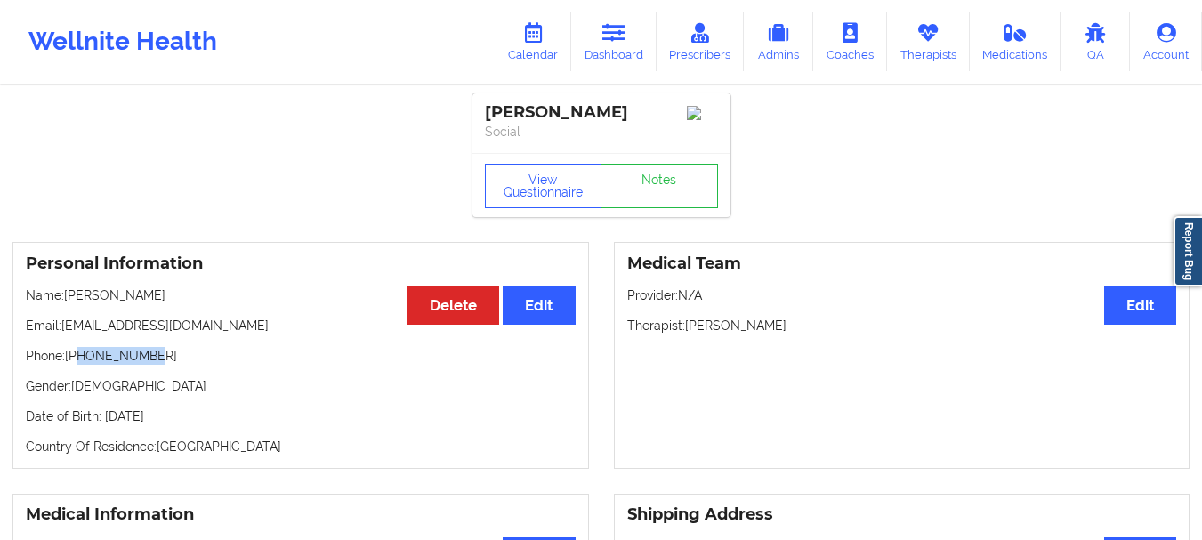
drag, startPoint x: 150, startPoint y: 357, endPoint x: 78, endPoint y: 362, distance: 72.3
click at [78, 362] on p "Phone: +16787191397" at bounding box center [301, 356] width 550 height 18
click at [581, 44] on link "Dashboard" at bounding box center [613, 41] width 85 height 59
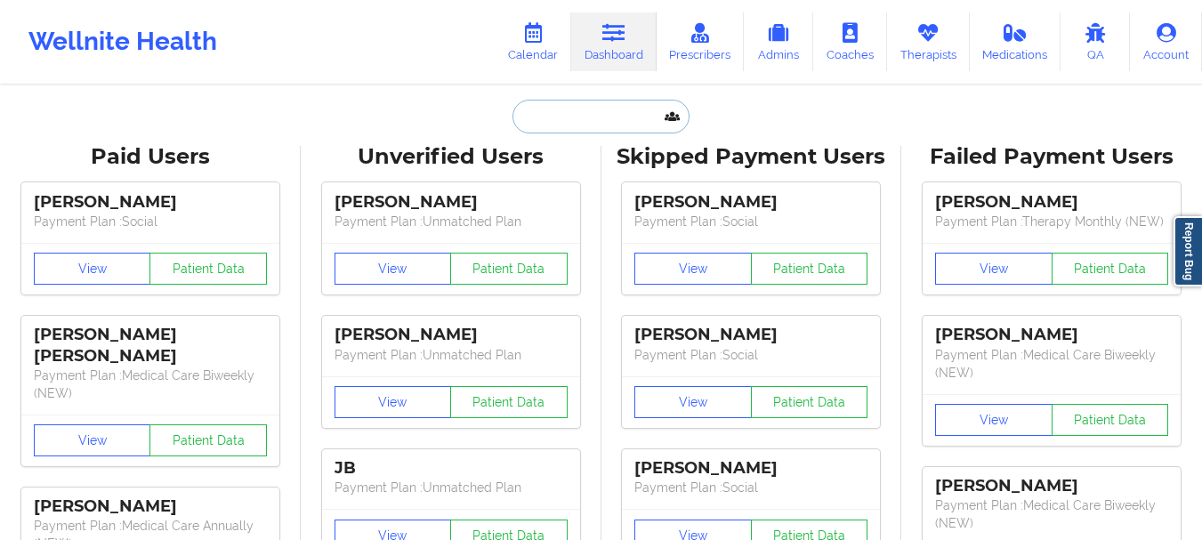
click at [536, 125] on input "text" at bounding box center [600, 117] width 176 height 34
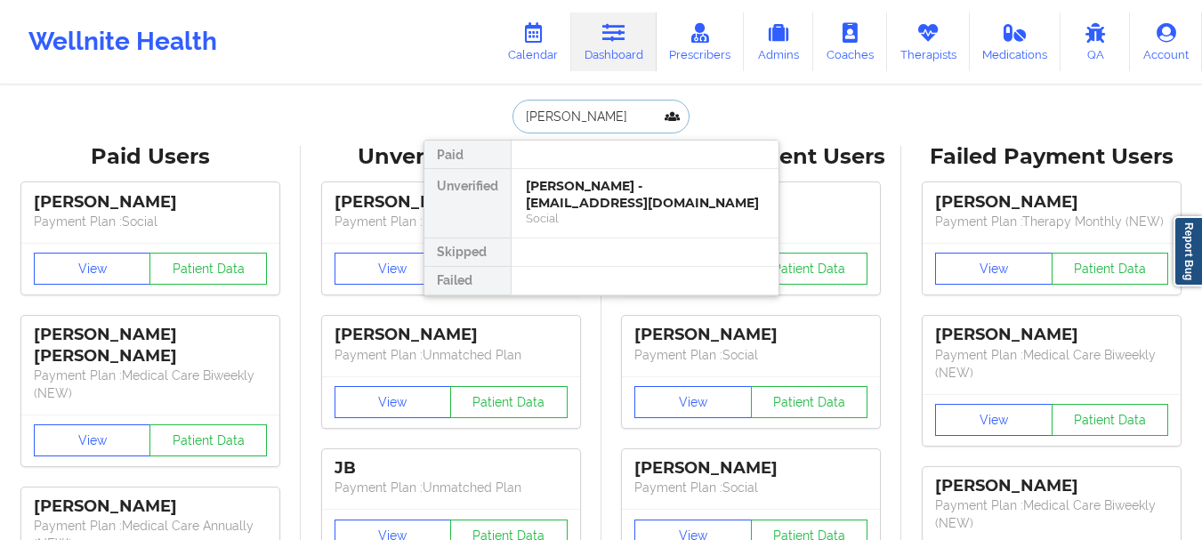
type input "Brisha Good"
click at [588, 194] on div "Brisha Good - breemichelle112299@icloud.com" at bounding box center [645, 194] width 238 height 33
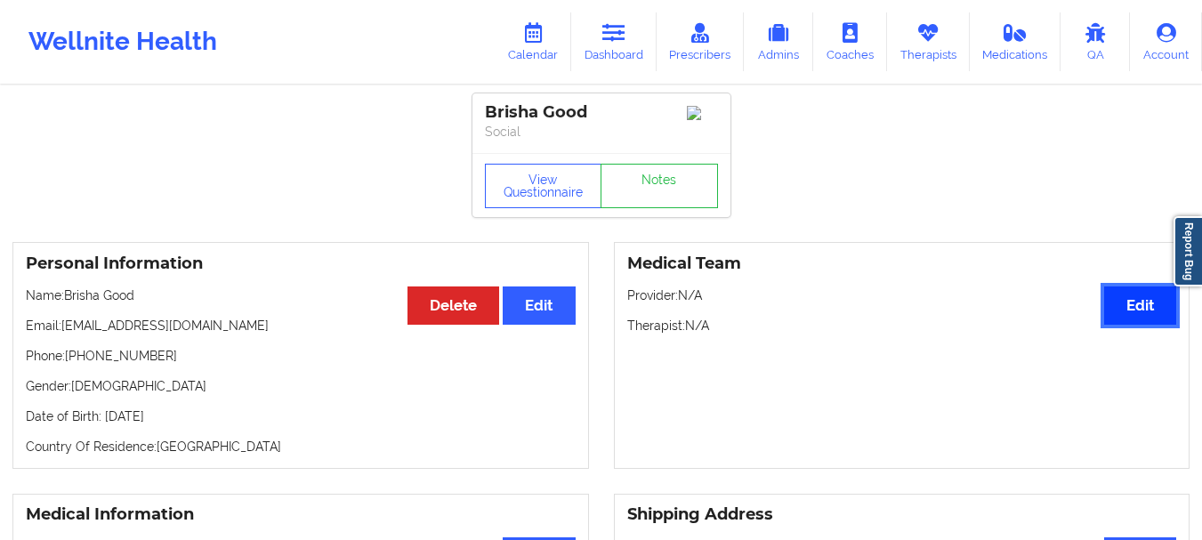
click at [1108, 307] on button "Edit" at bounding box center [1140, 305] width 72 height 38
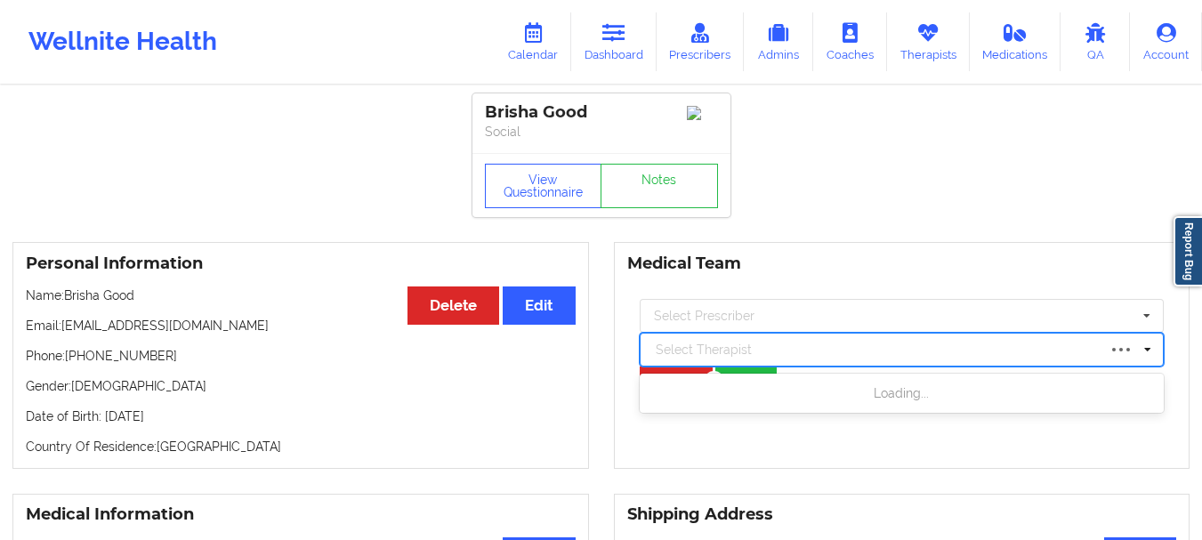
click at [695, 349] on div at bounding box center [876, 349] width 441 height 21
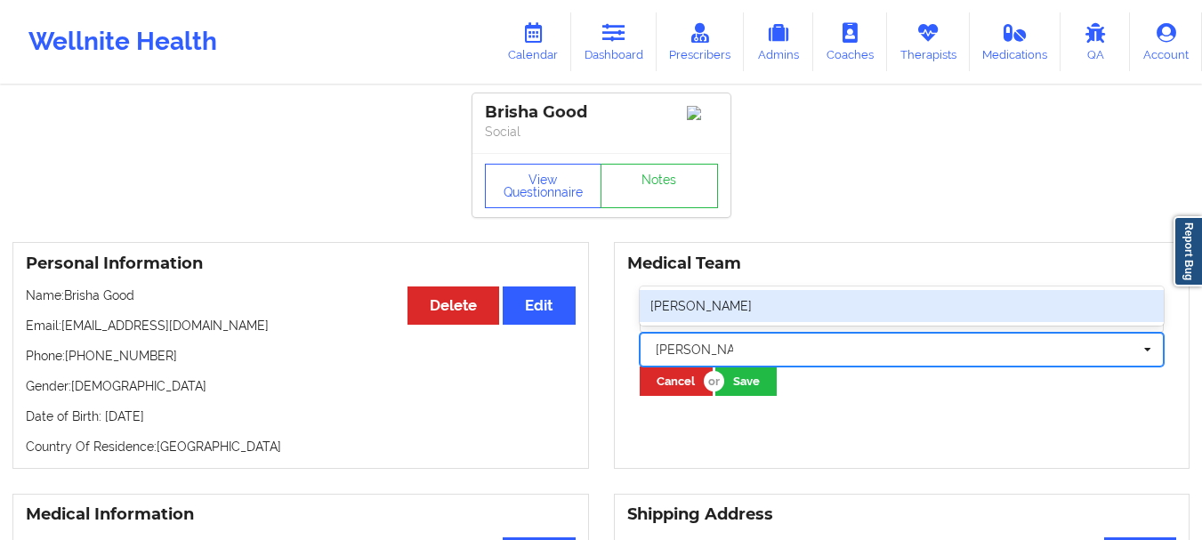
click at [764, 311] on div "Christy Elliot" at bounding box center [902, 306] width 525 height 32
type input "Christy Elliot"
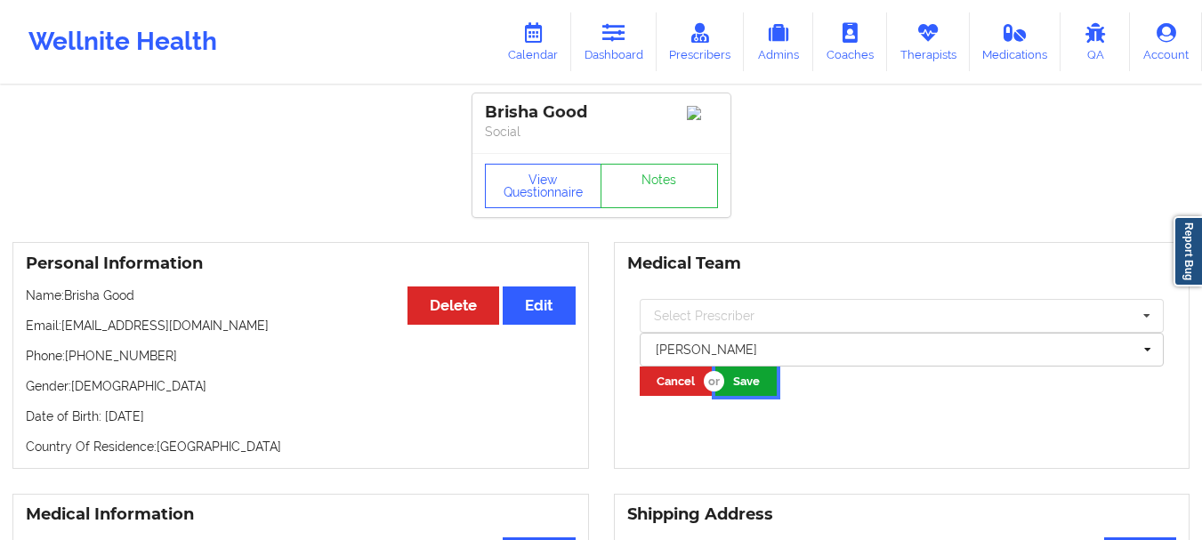
click at [754, 391] on button "Save" at bounding box center [745, 381] width 61 height 29
click at [611, 41] on icon at bounding box center [613, 33] width 23 height 20
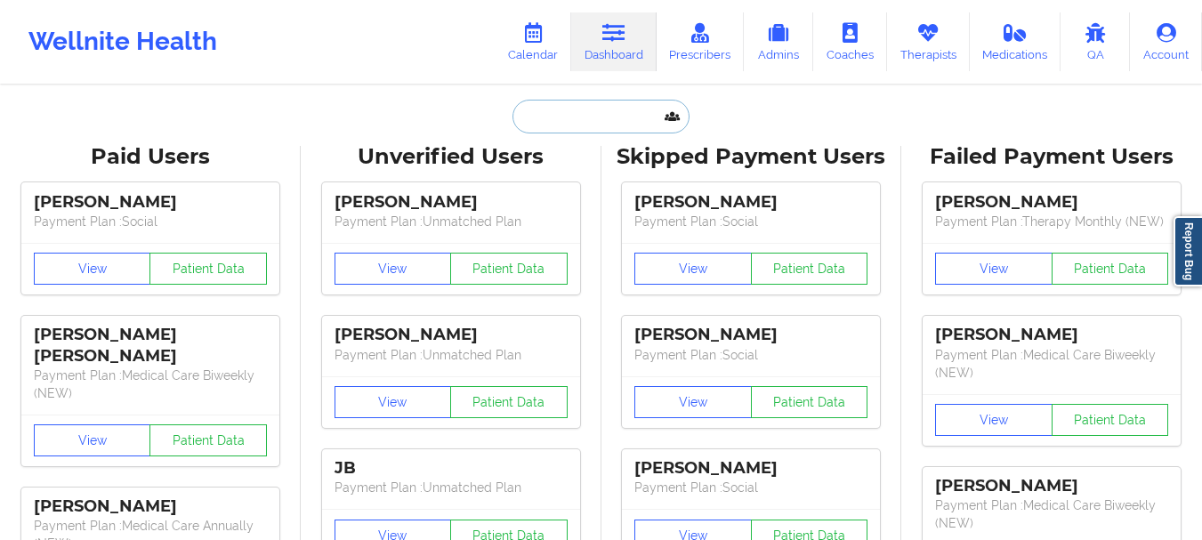
click at [593, 108] on input "text" at bounding box center [600, 117] width 176 height 34
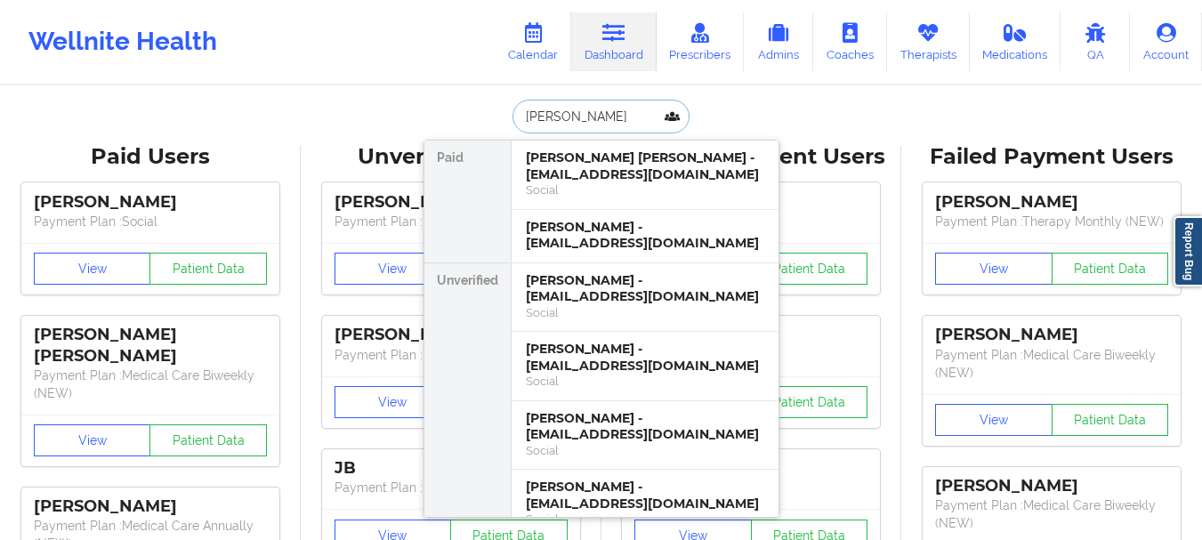
type input "[PERSON_NAME]"
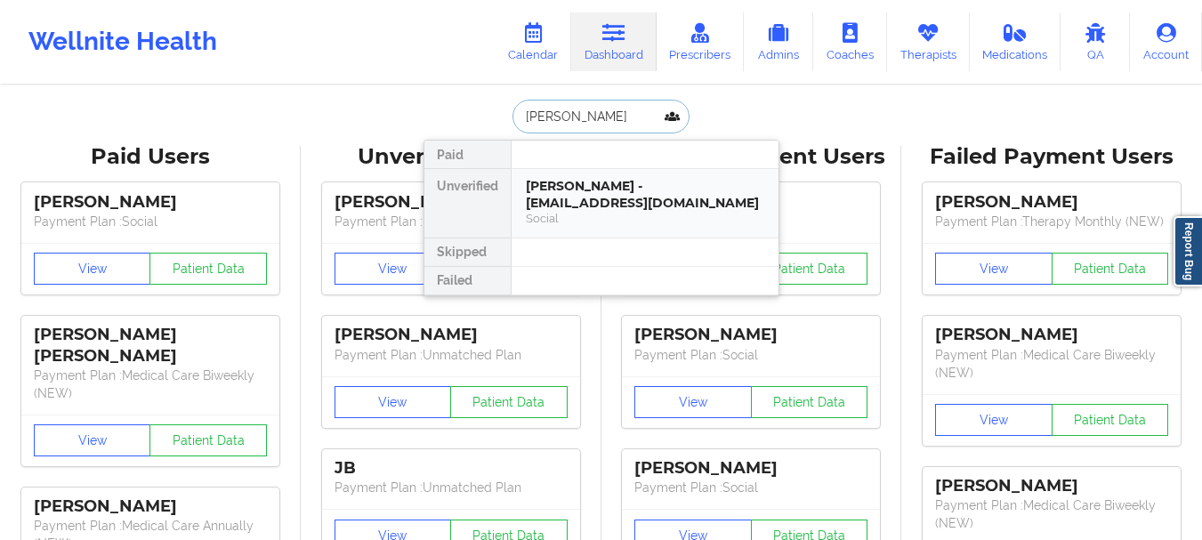
click at [601, 193] on div "Charles Glover - terylglover69@gmail.com" at bounding box center [645, 194] width 238 height 33
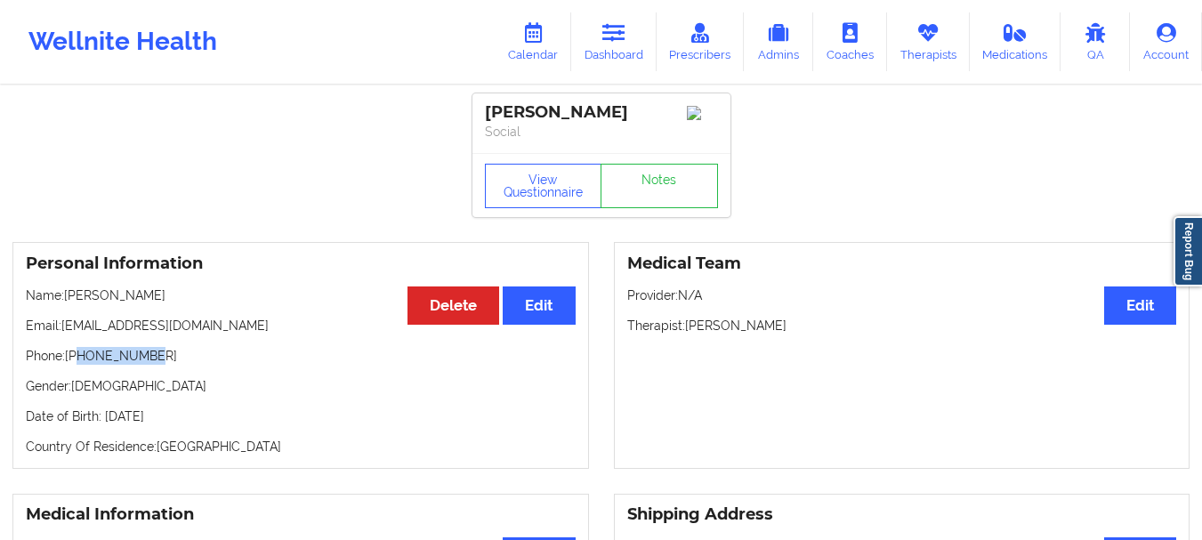
drag, startPoint x: 152, startPoint y: 365, endPoint x: 79, endPoint y: 370, distance: 73.2
click at [79, 365] on p "Phone: +14193291752" at bounding box center [301, 356] width 550 height 18
click at [625, 46] on link "Dashboard" at bounding box center [613, 41] width 85 height 59
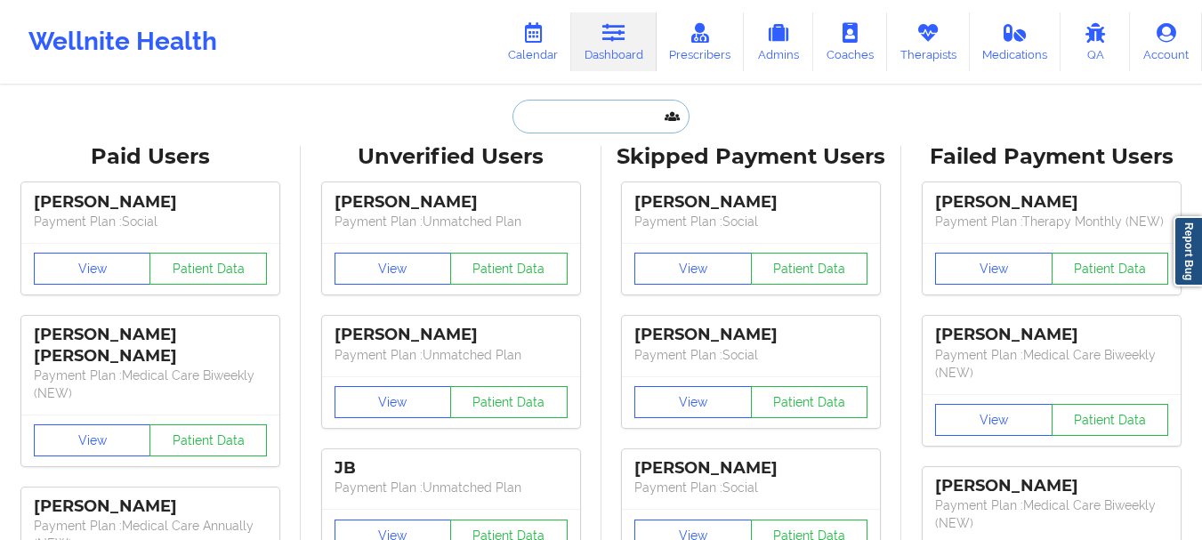
click at [587, 110] on input "text" at bounding box center [600, 117] width 176 height 34
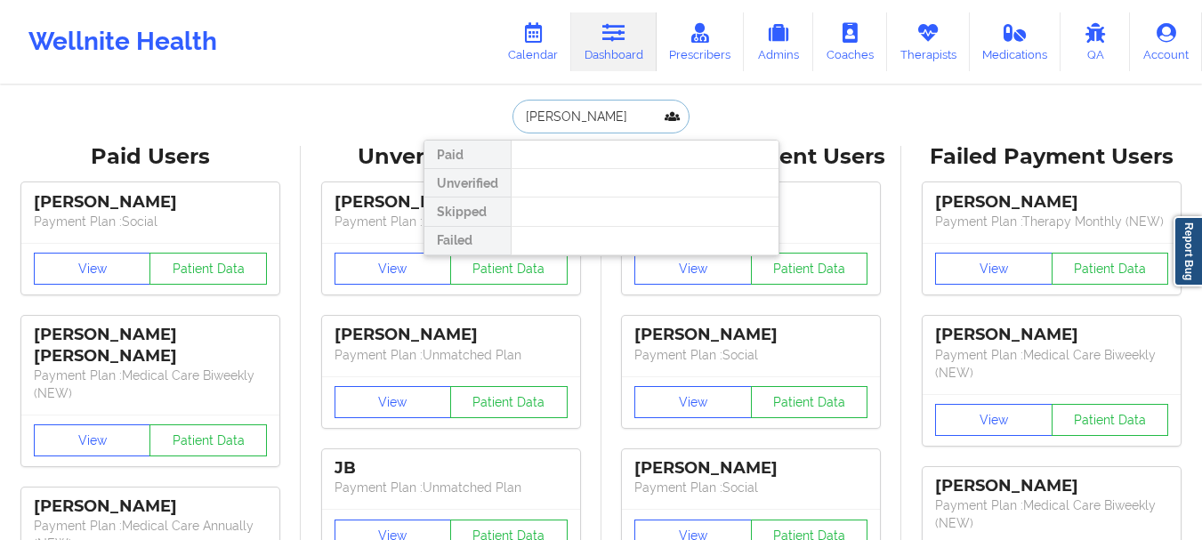
type input "[PERSON_NAME]"
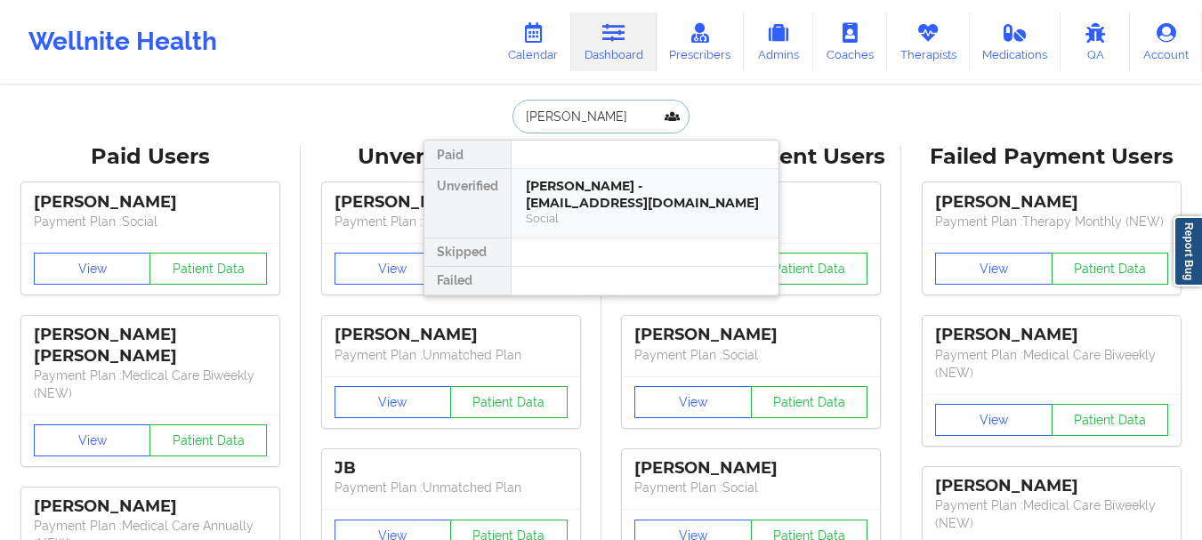
click at [589, 194] on div "Sheyna Douglas - sheydoug05@gmail.com" at bounding box center [645, 194] width 238 height 33
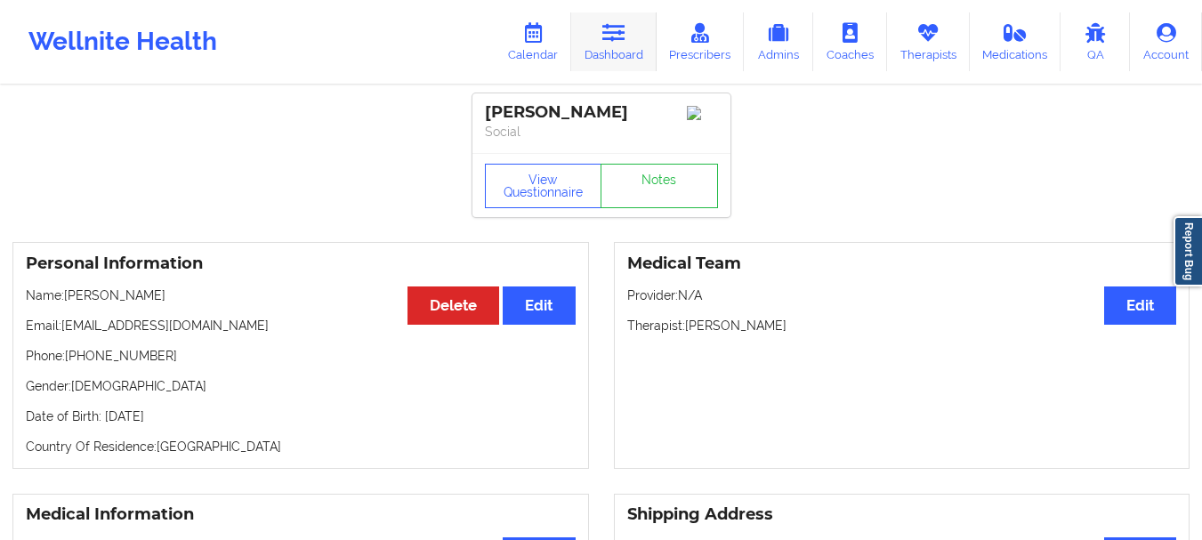
click at [633, 39] on link "Dashboard" at bounding box center [613, 41] width 85 height 59
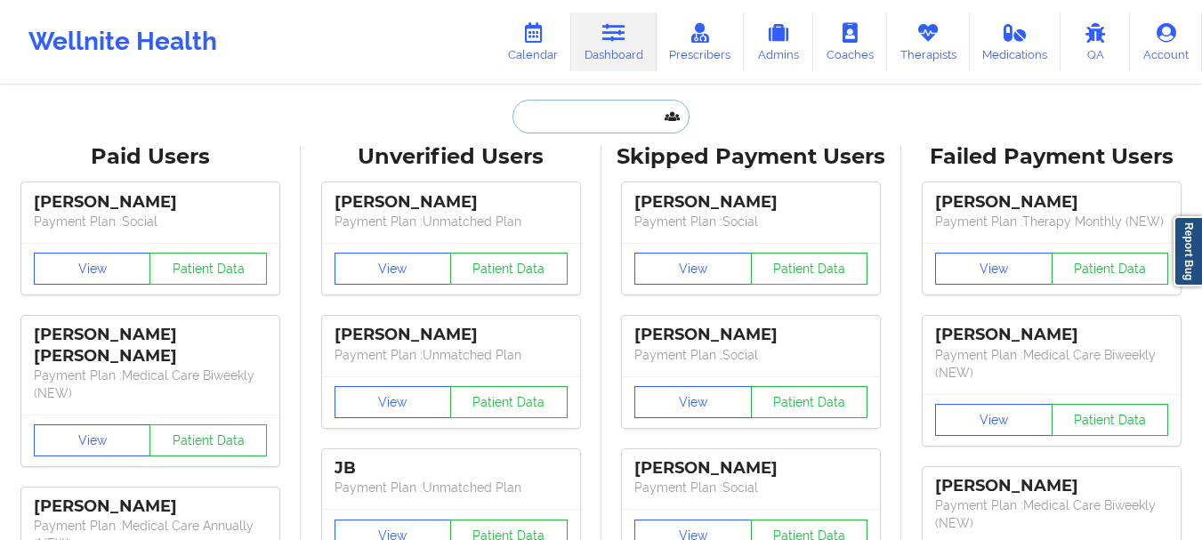
click at [611, 111] on input "text" at bounding box center [600, 117] width 176 height 34
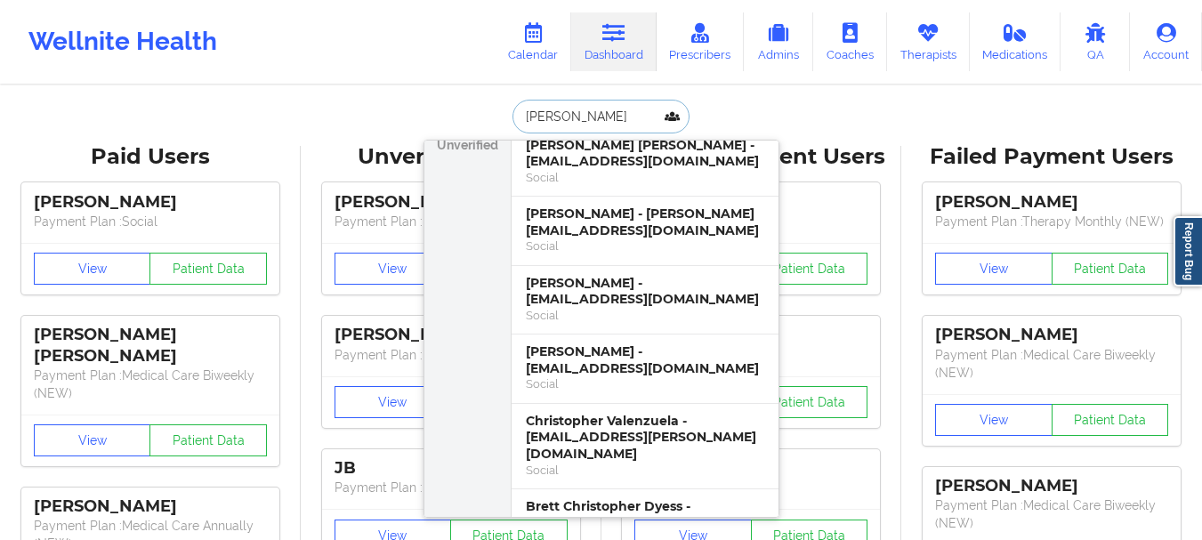
scroll to position [536, 0]
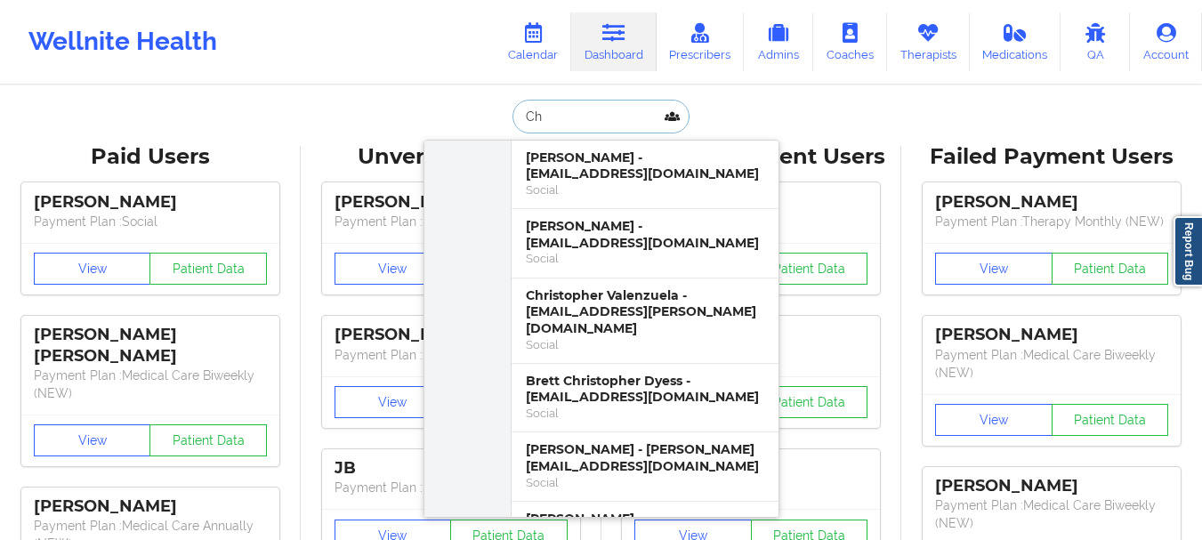
type input "C"
type input "bonet"
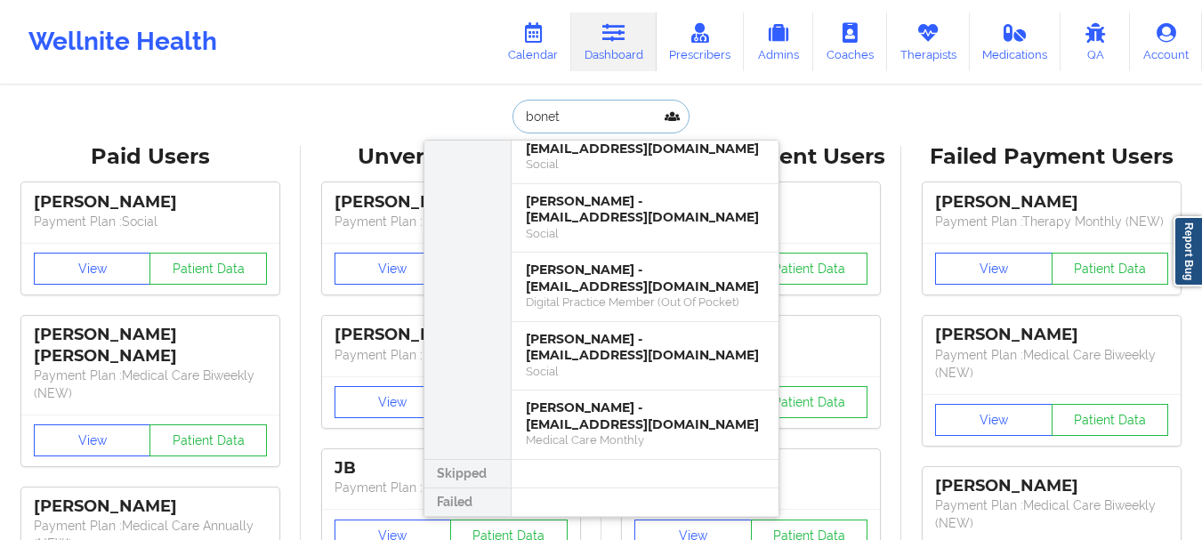
scroll to position [0, 0]
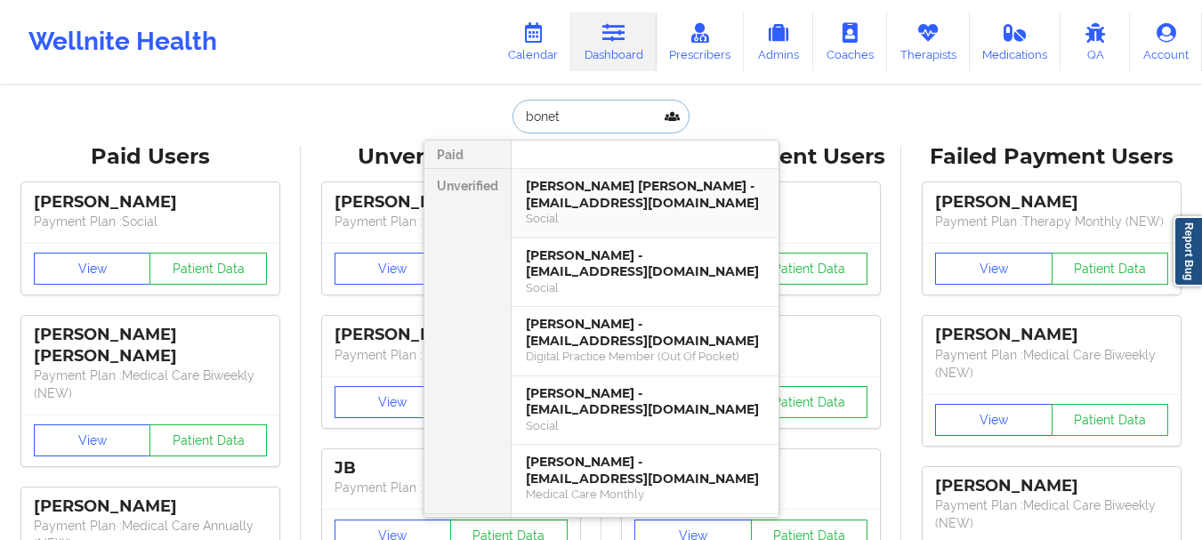
click at [666, 183] on div "Christopher Lee Bonet - chrisbonet787@gmail.com" at bounding box center [645, 194] width 238 height 33
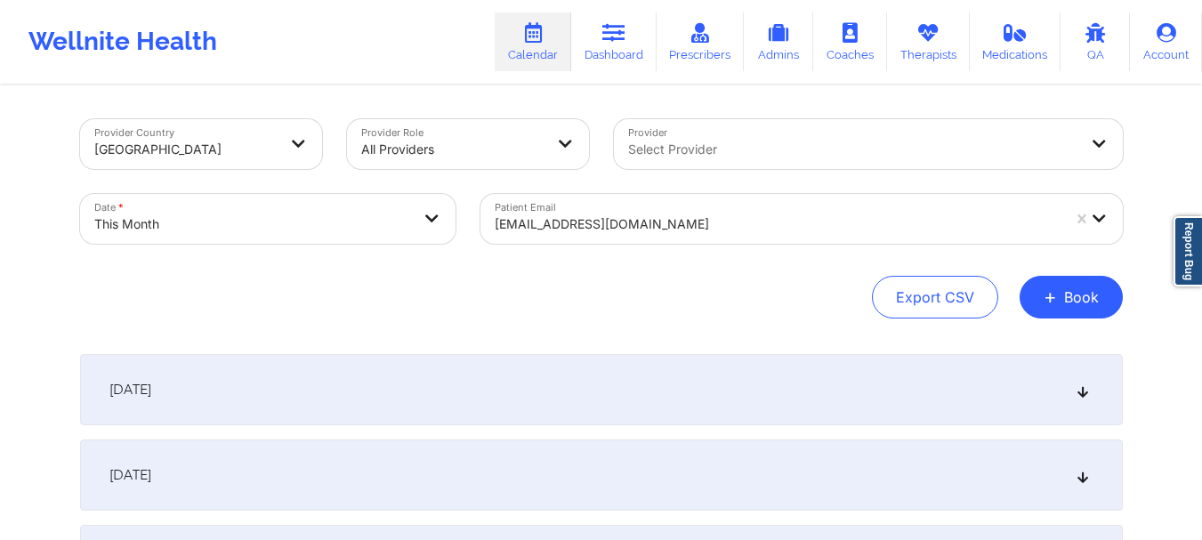
click at [557, 211] on div "[EMAIL_ADDRESS][DOMAIN_NAME]" at bounding box center [778, 224] width 566 height 39
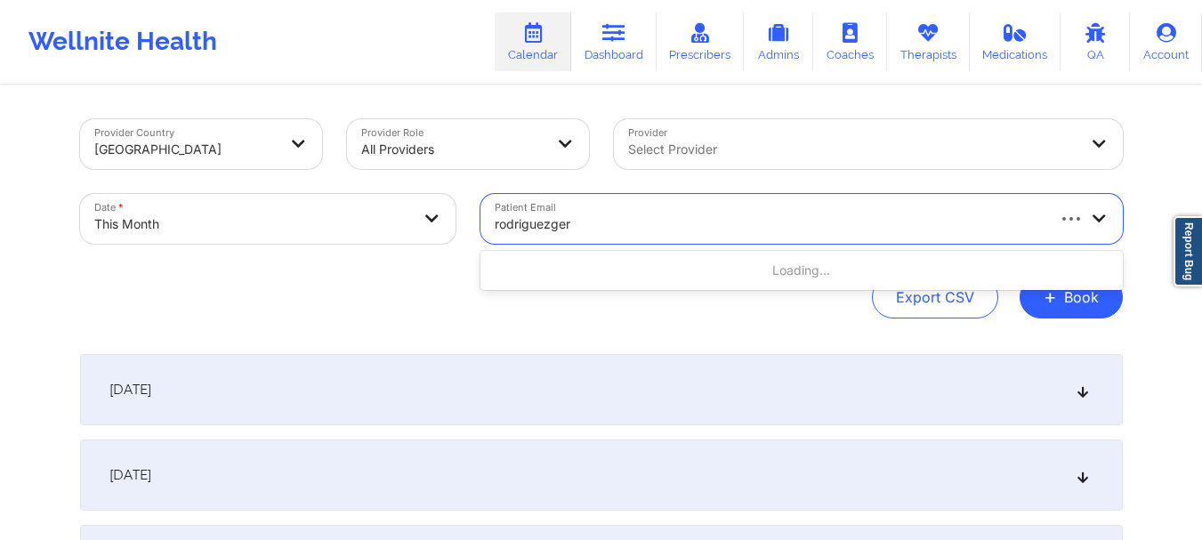
type input "rodriguezge"
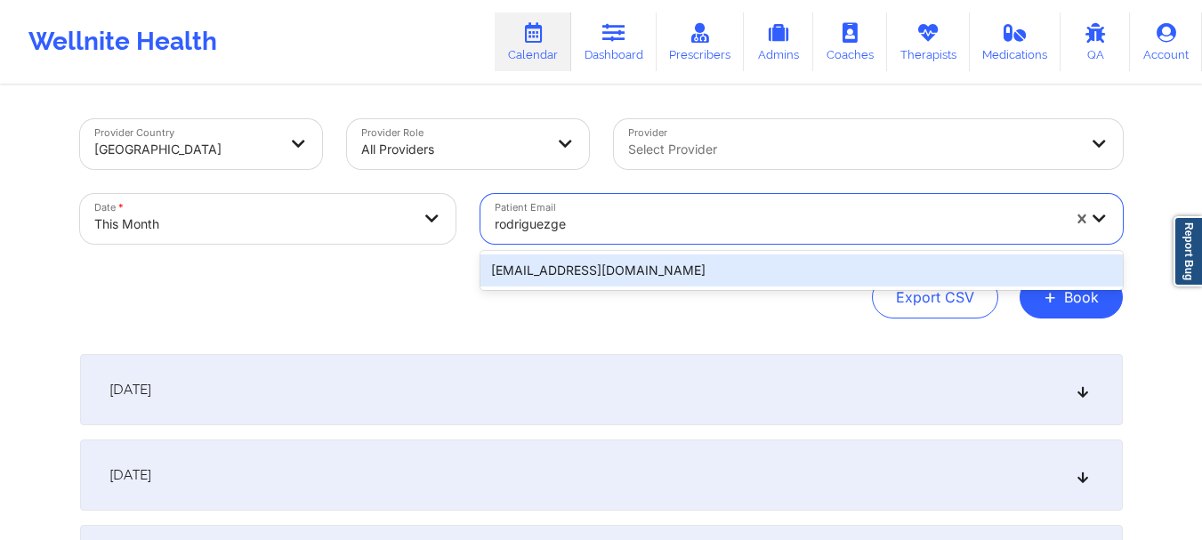
click at [593, 271] on div "[EMAIL_ADDRESS][DOMAIN_NAME]" at bounding box center [801, 270] width 642 height 32
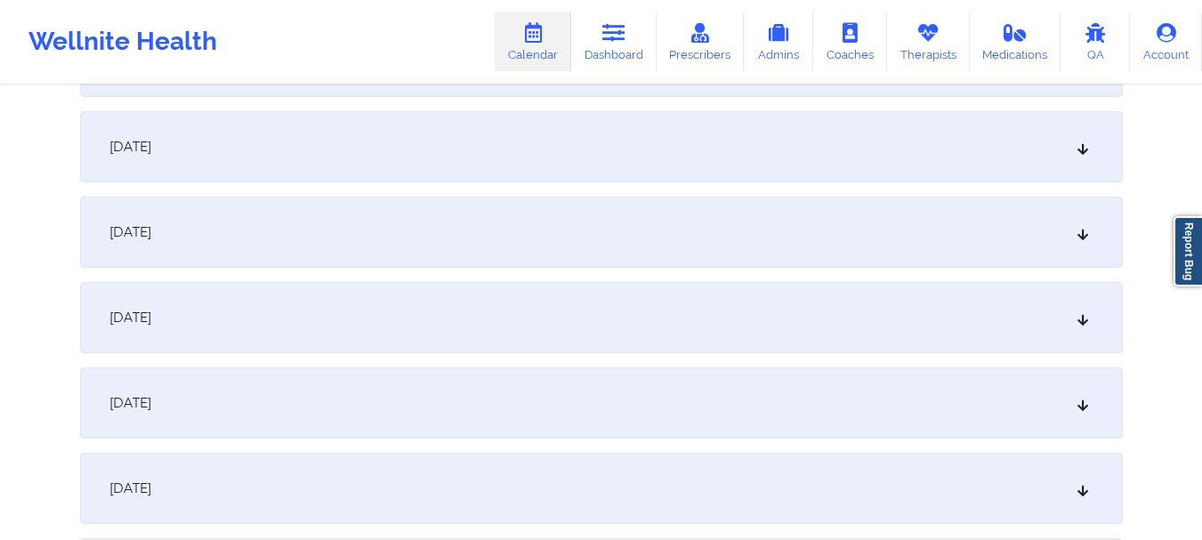
scroll to position [1419, 0]
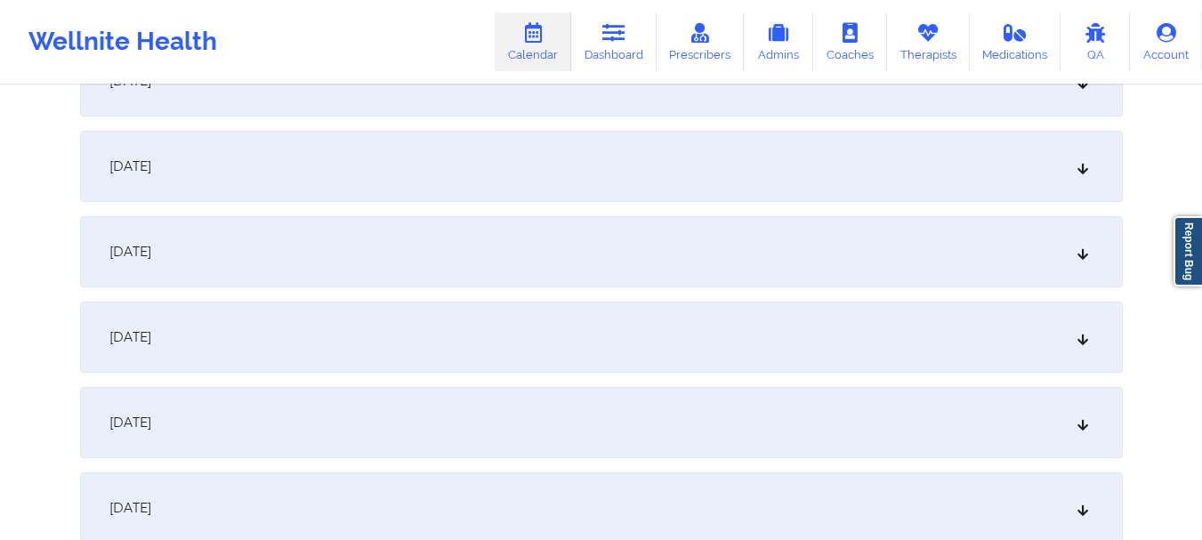
click at [641, 178] on div "[DATE]" at bounding box center [601, 166] width 1043 height 71
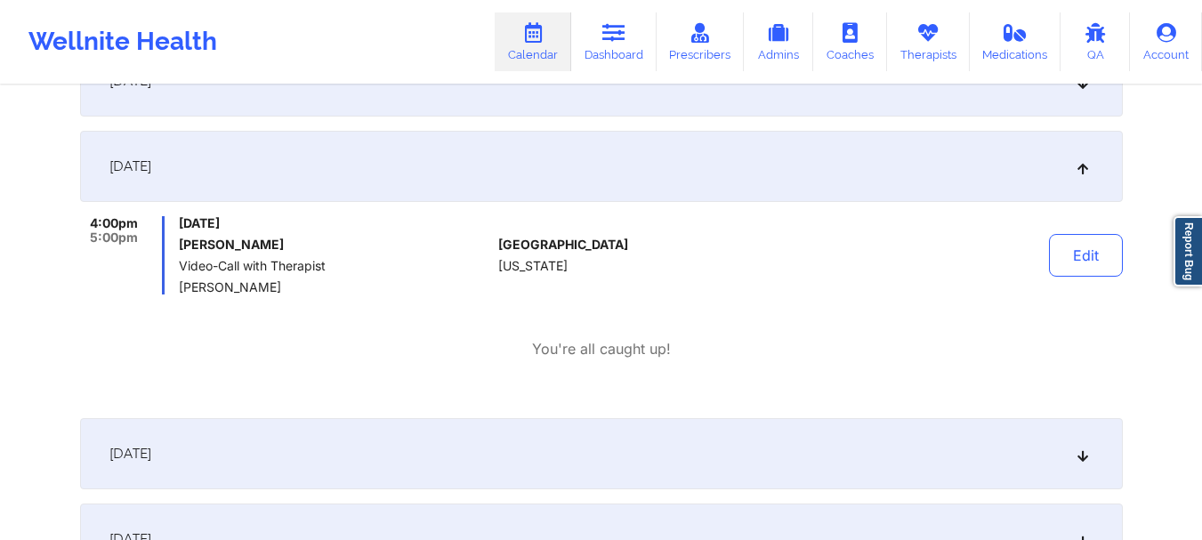
click at [1040, 167] on div "[DATE]" at bounding box center [601, 166] width 1043 height 71
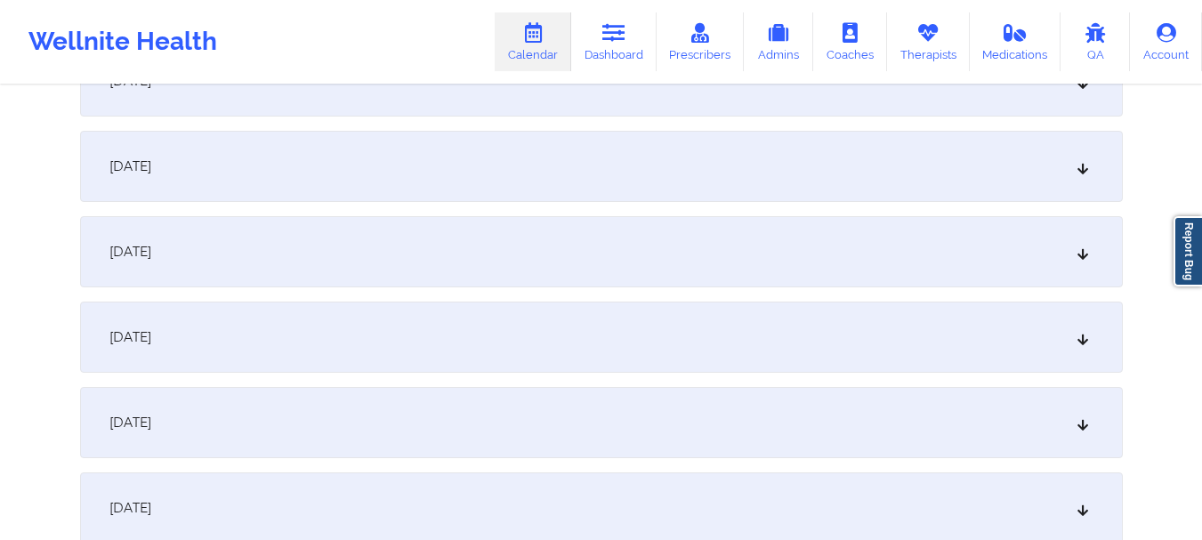
click at [737, 251] on div "[DATE]" at bounding box center [601, 251] width 1043 height 71
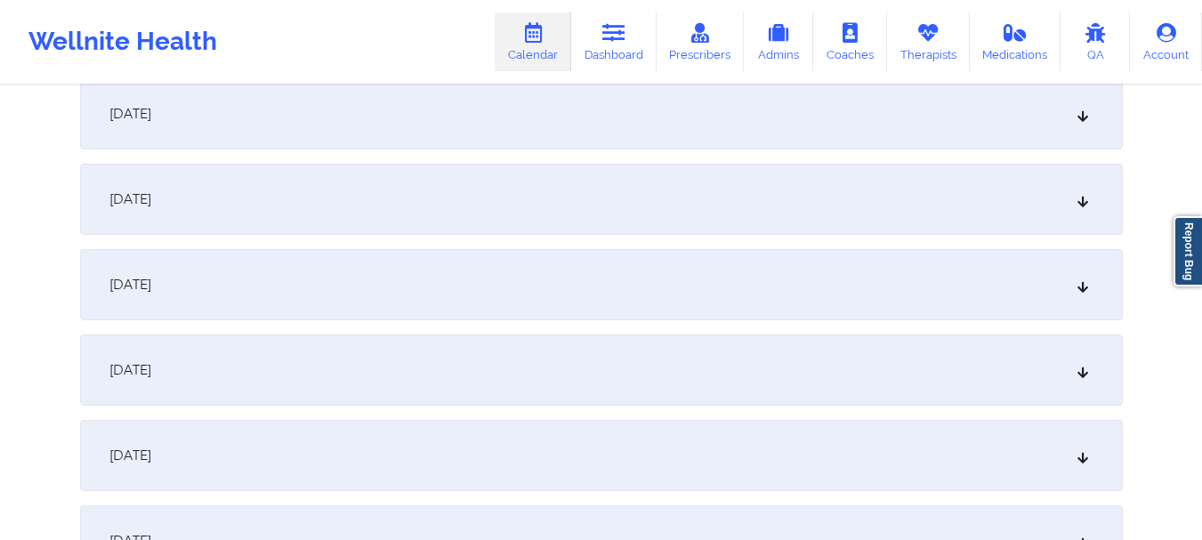
scroll to position [0, 0]
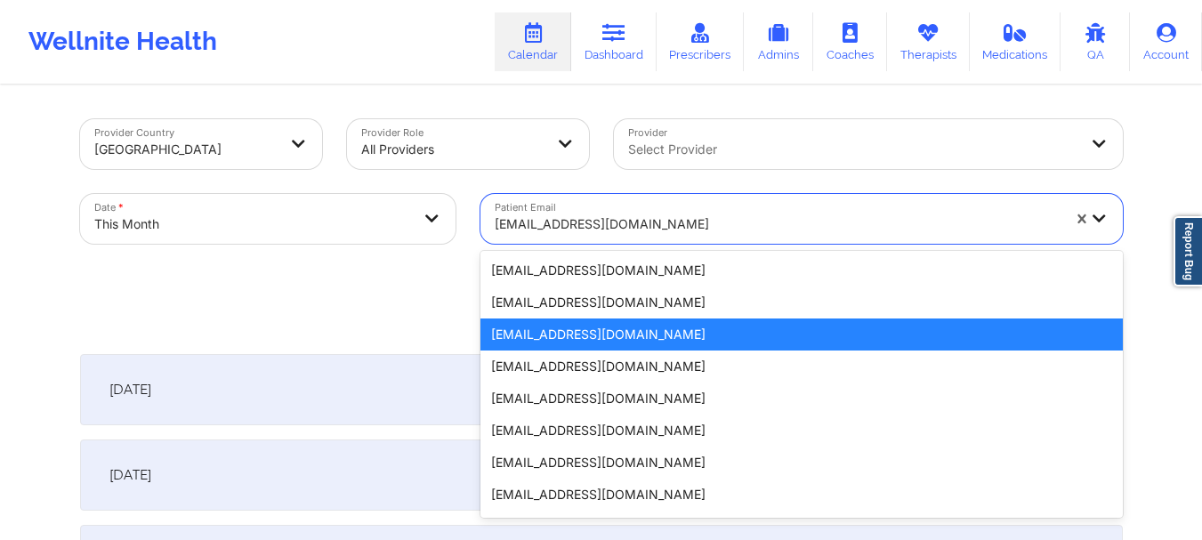
click at [513, 231] on div at bounding box center [778, 224] width 566 height 21
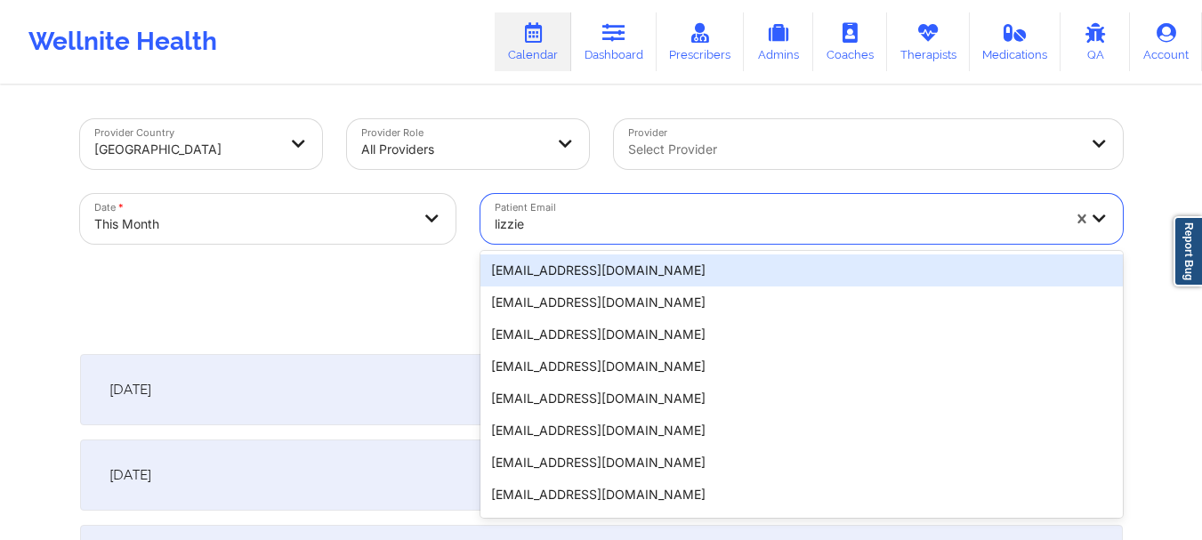
type input "lizzie"
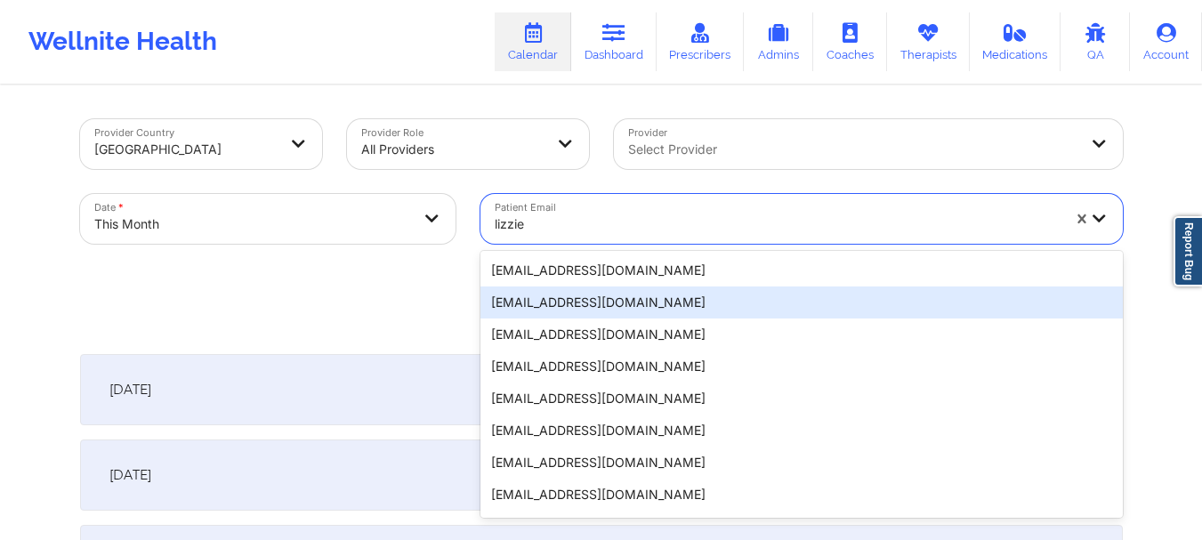
click at [695, 307] on div "[EMAIL_ADDRESS][DOMAIN_NAME]" at bounding box center [801, 302] width 642 height 32
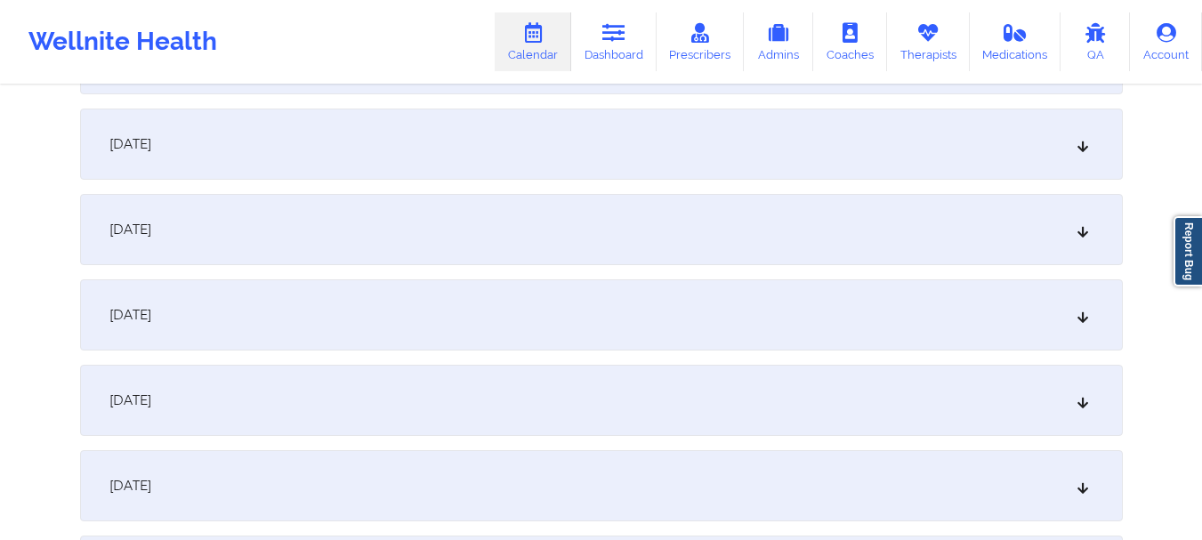
scroll to position [1436, 0]
click at [744, 149] on div "[DATE]" at bounding box center [601, 149] width 1043 height 71
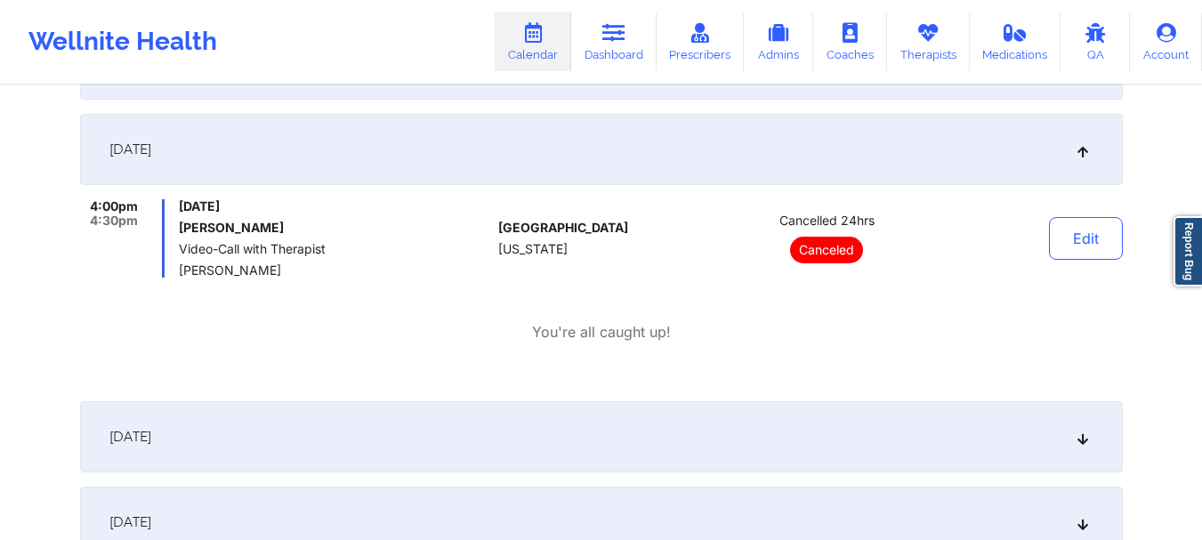
scroll to position [0, 0]
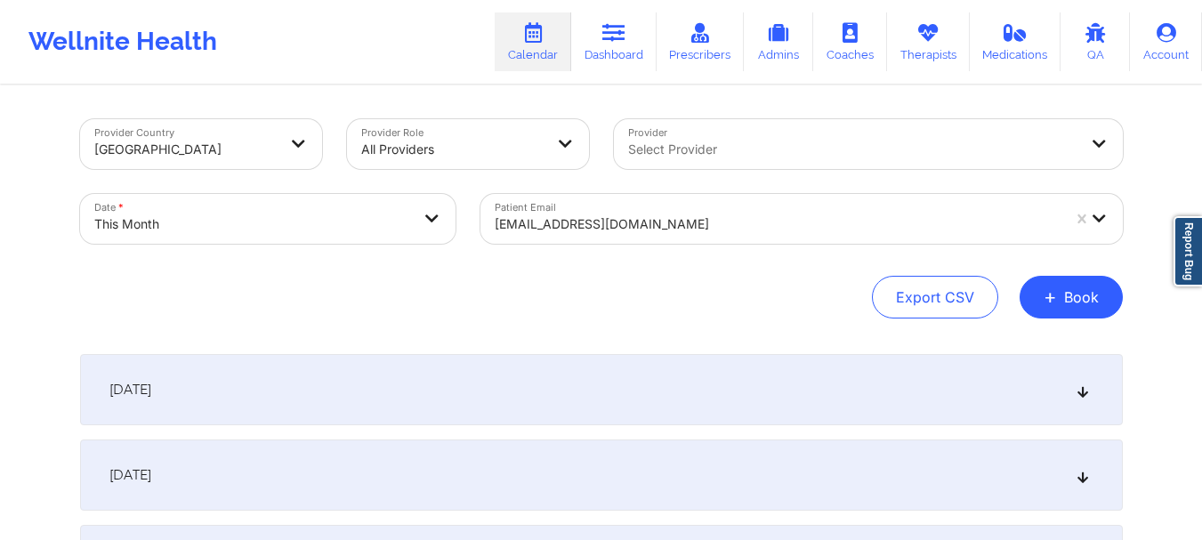
click at [508, 222] on div at bounding box center [778, 224] width 566 height 21
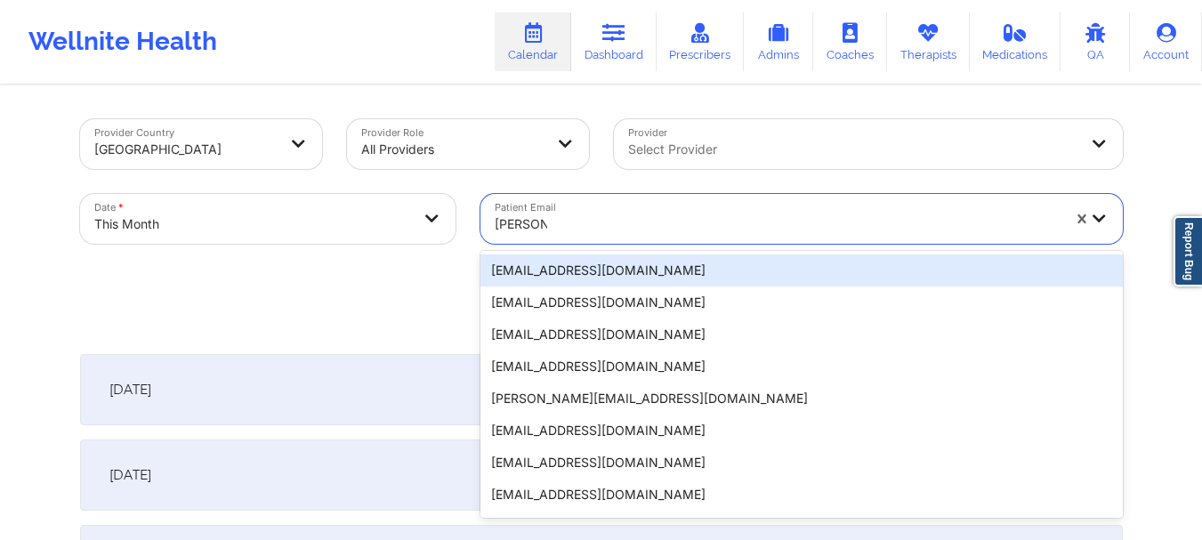
type input "rodriguez"
click at [546, 264] on div "[EMAIL_ADDRESS][DOMAIN_NAME]" at bounding box center [801, 270] width 642 height 32
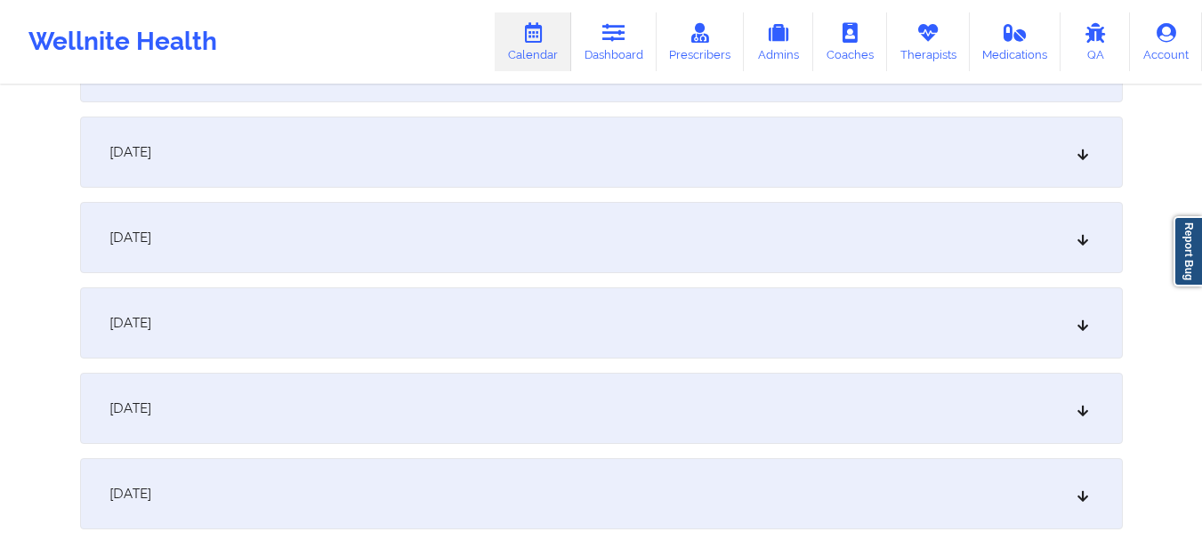
scroll to position [1359, 0]
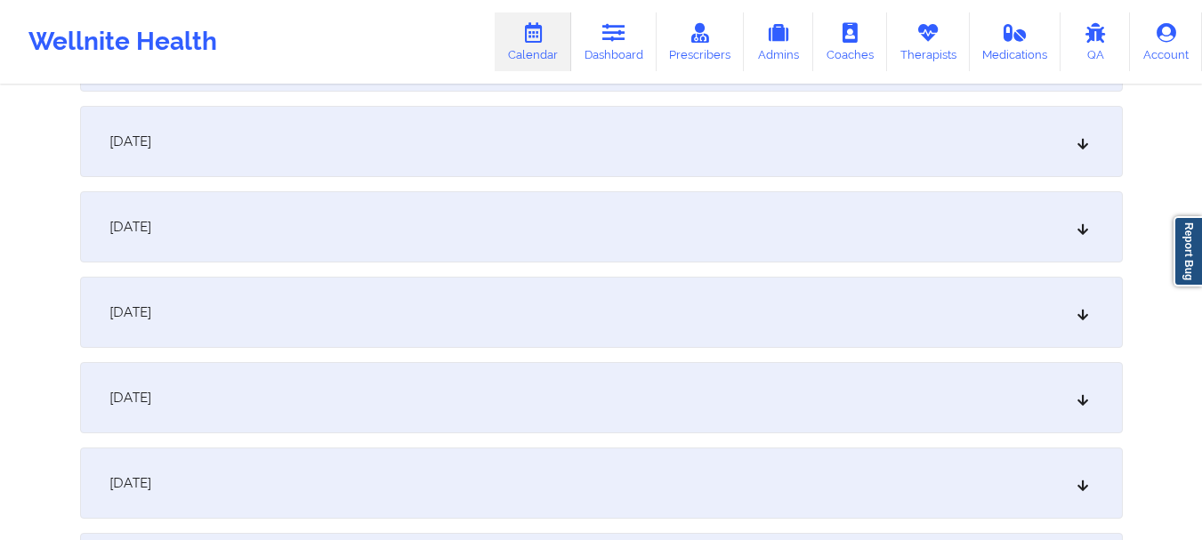
click at [1080, 232] on icon at bounding box center [1082, 227] width 15 height 12
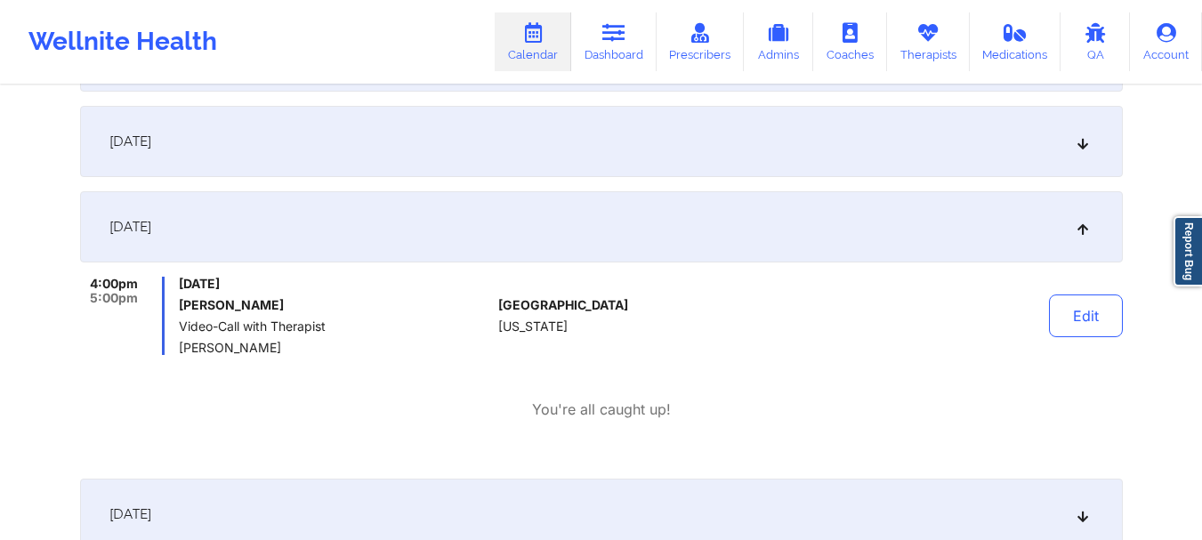
scroll to position [1359, 0]
click at [638, 41] on link "Dashboard" at bounding box center [613, 41] width 85 height 59
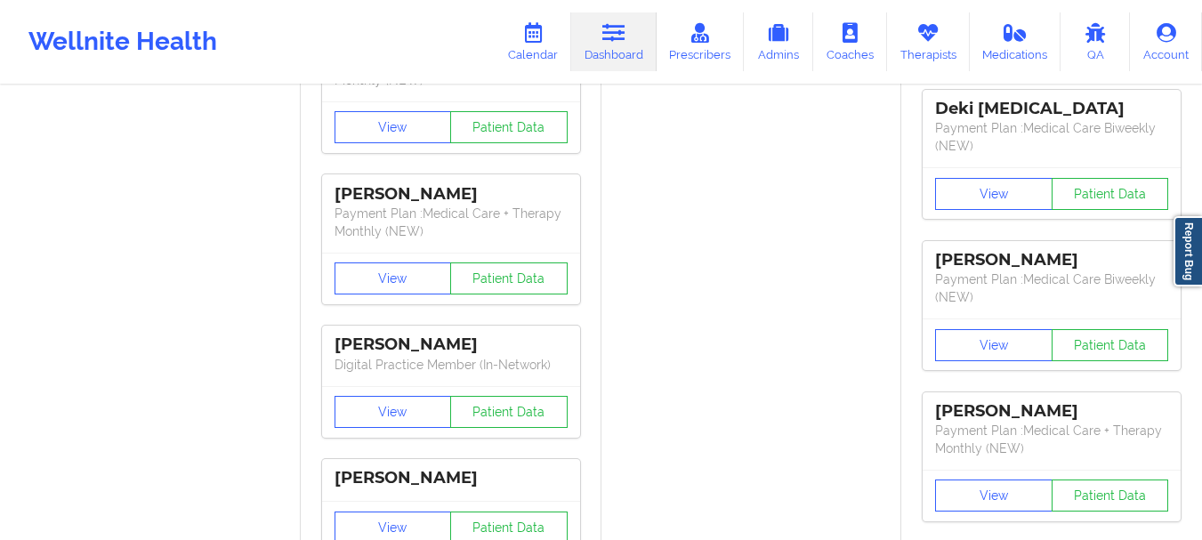
scroll to position [1831, 0]
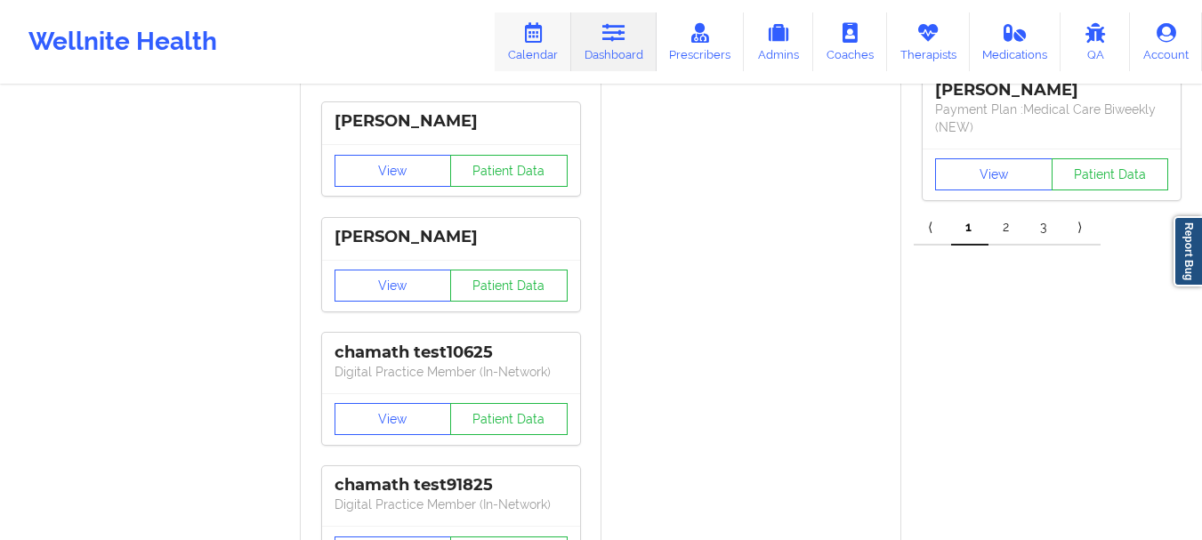
click at [538, 29] on icon at bounding box center [532, 33] width 23 height 20
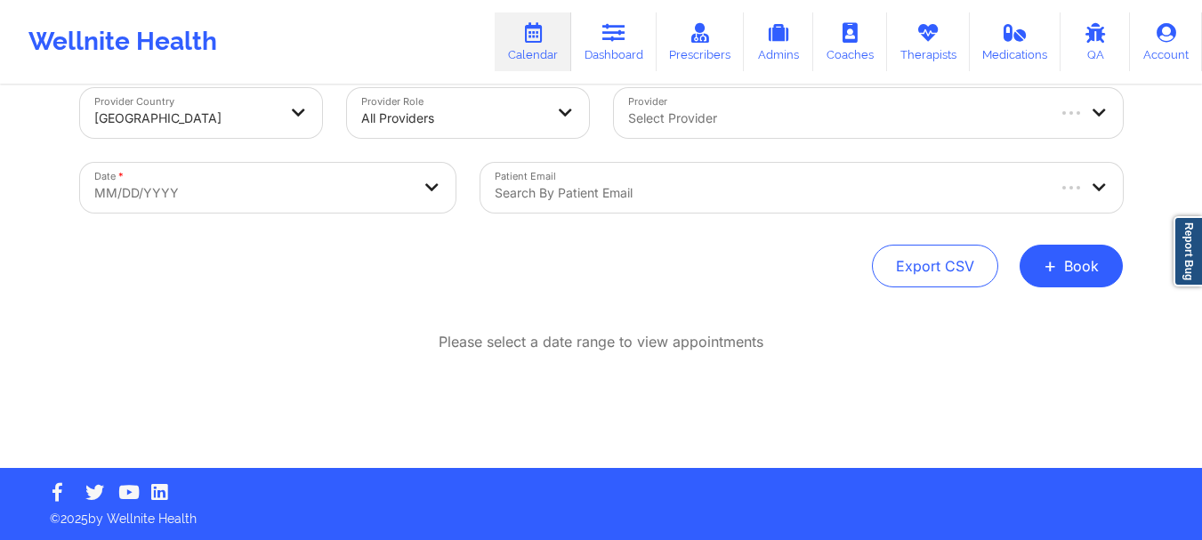
scroll to position [31, 0]
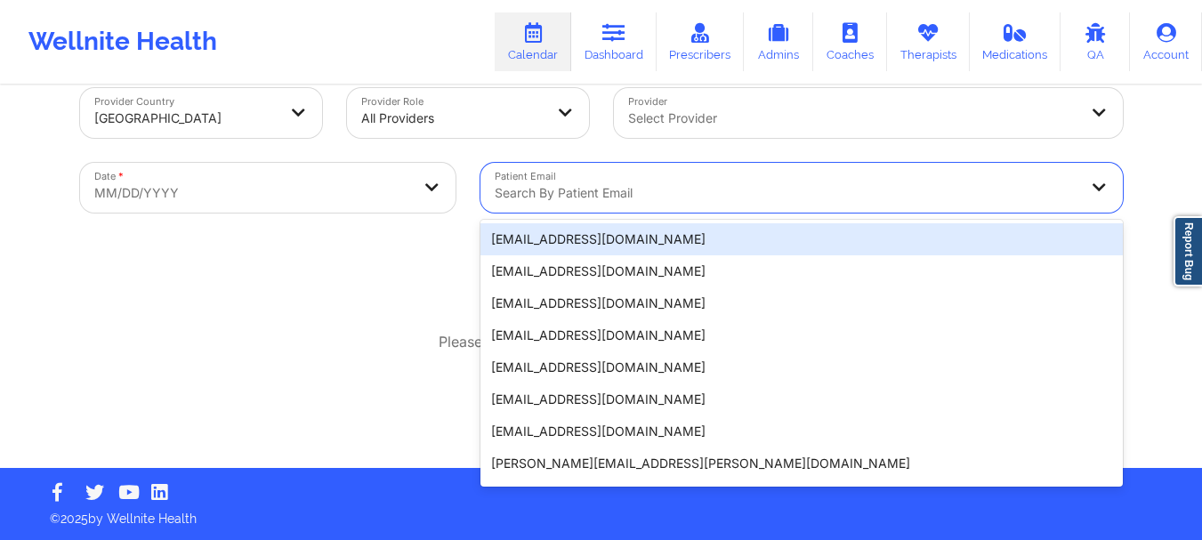
click at [523, 182] on div at bounding box center [787, 192] width 584 height 21
type input "meli."
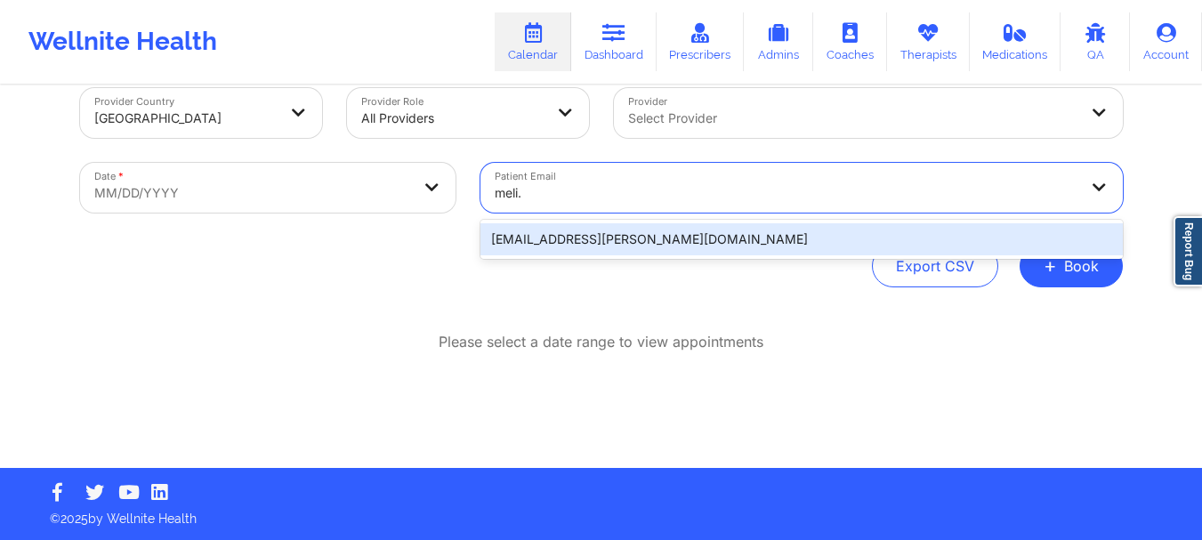
click at [530, 236] on div "meli.g.miller@gmail.com" at bounding box center [801, 239] width 642 height 32
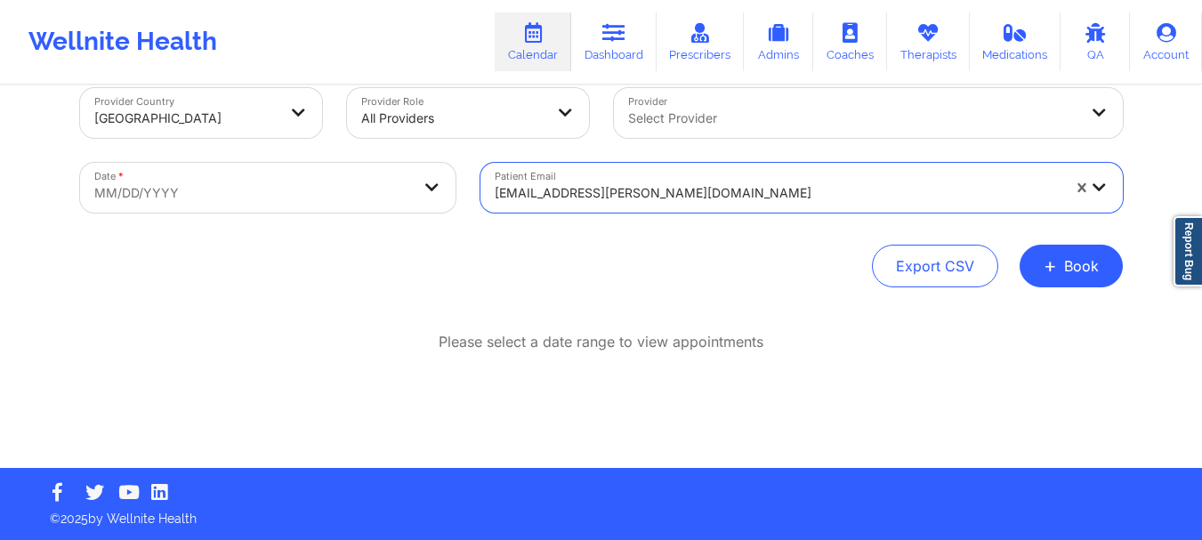
select select "2025-8"
select select "2025-9"
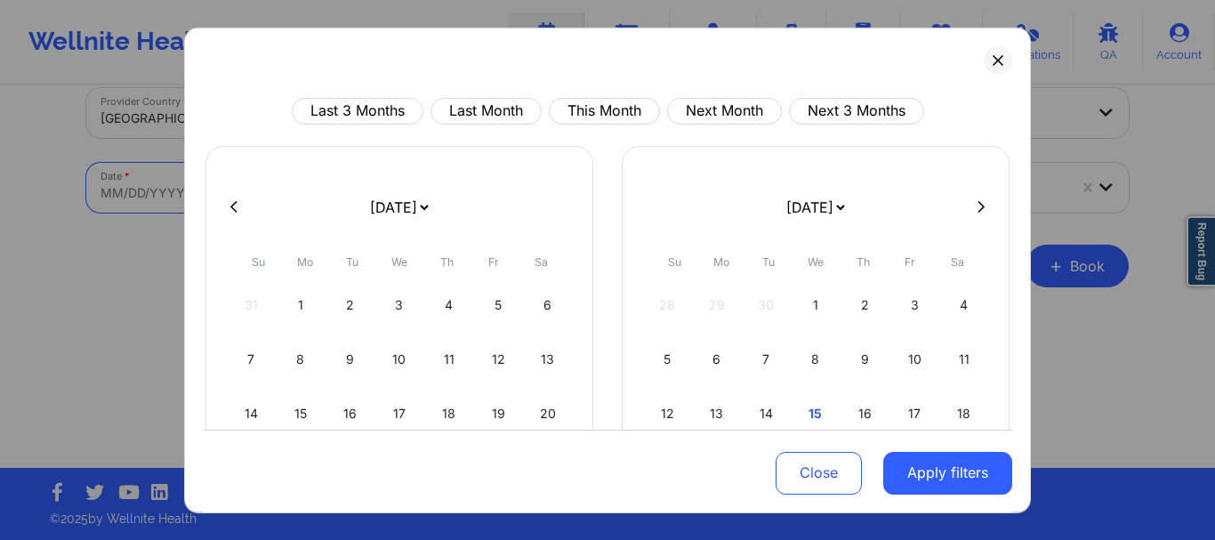
click at [327, 197] on body "Wellnite Health Calendar Dashboard Prescribers Admins Coaches Therapists Medica…" at bounding box center [607, 239] width 1215 height 540
click at [599, 118] on button "This Month" at bounding box center [604, 110] width 111 height 27
select select "2025-9"
select select "2025-10"
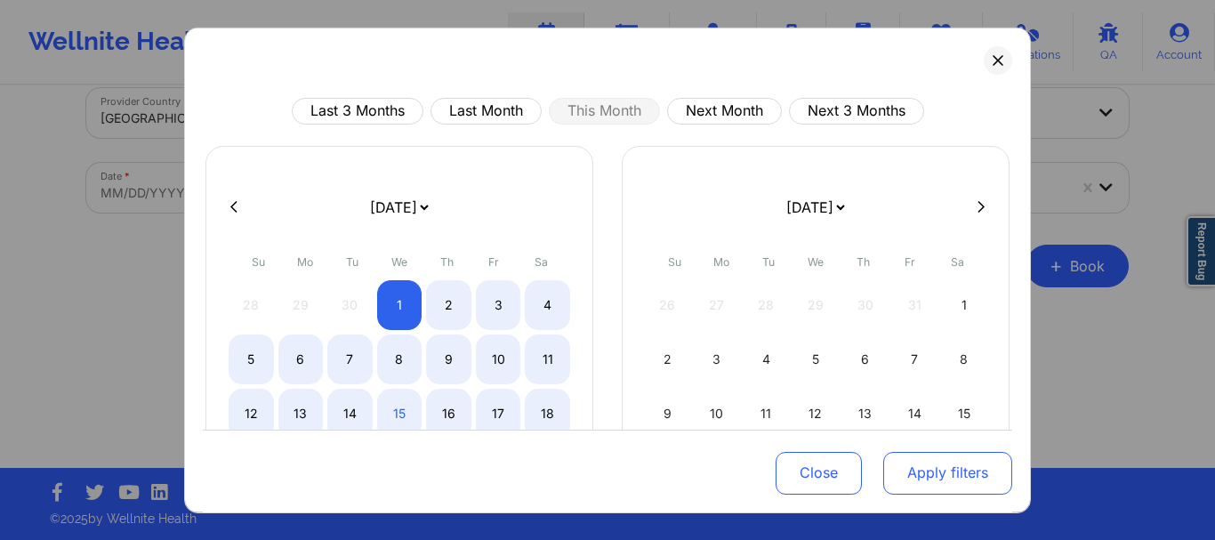
click at [883, 465] on button "Apply filters" at bounding box center [947, 473] width 129 height 43
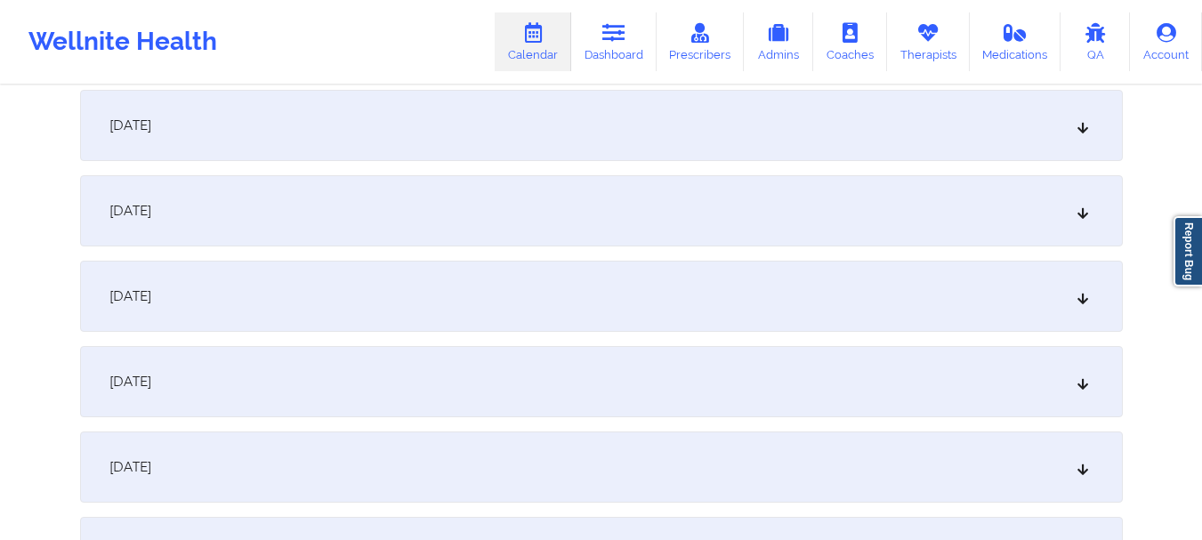
scroll to position [1209, 0]
click at [560, 403] on div "[DATE]" at bounding box center [601, 376] width 1043 height 71
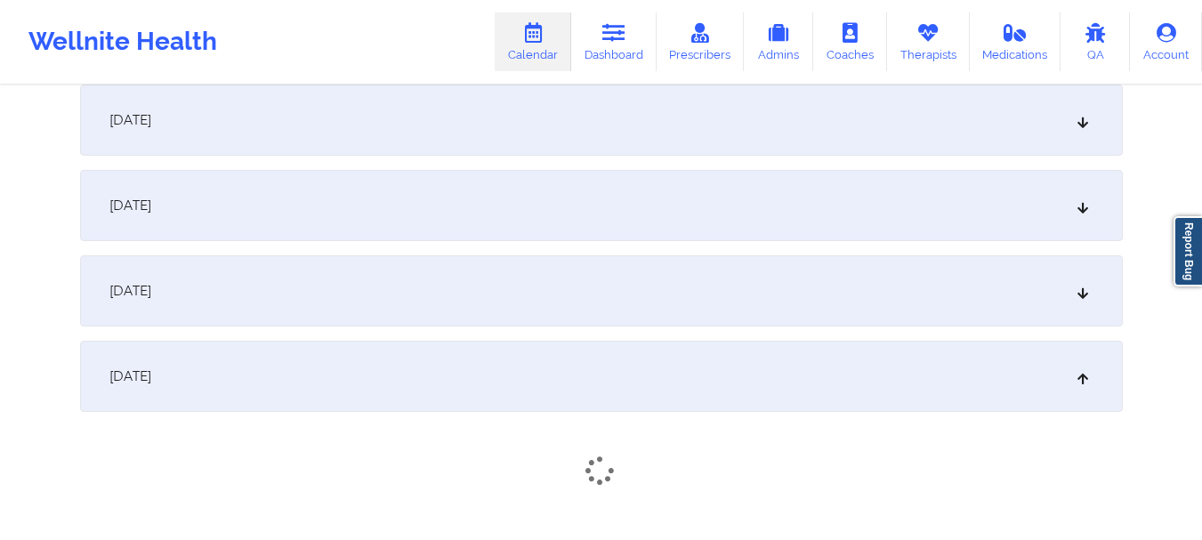
click at [560, 403] on div "[DATE]" at bounding box center [601, 376] width 1043 height 71
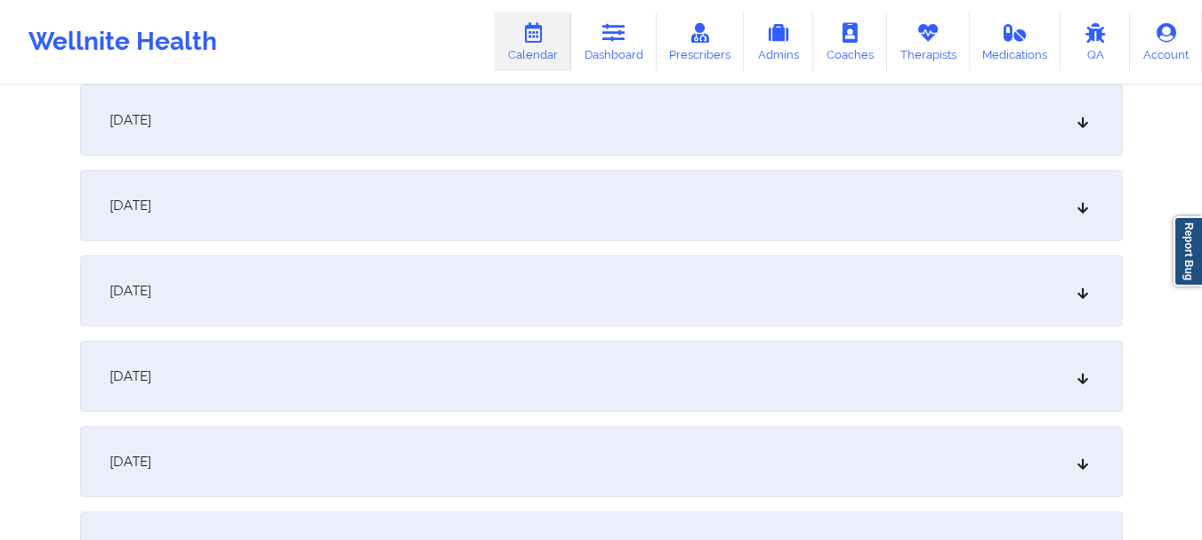
click at [767, 368] on div "[DATE]" at bounding box center [601, 376] width 1043 height 71
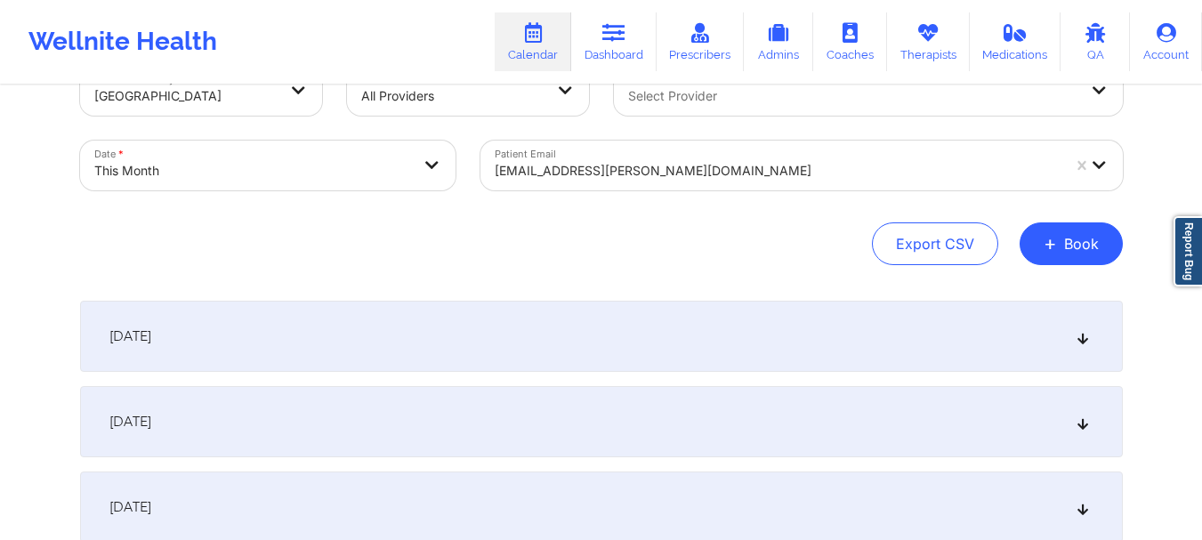
scroll to position [0, 0]
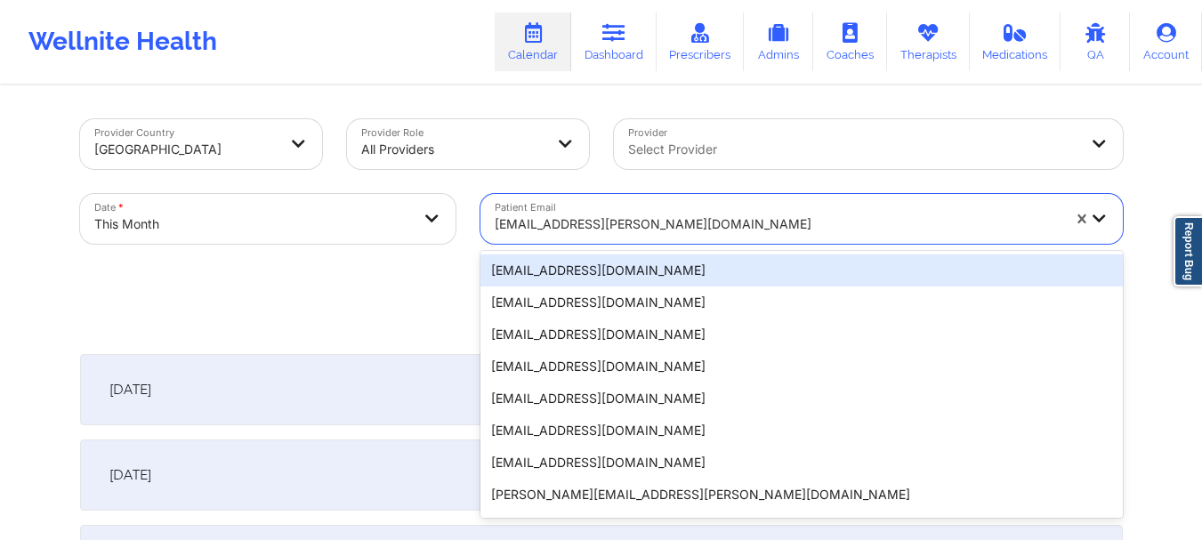
click at [545, 223] on div at bounding box center [778, 224] width 566 height 21
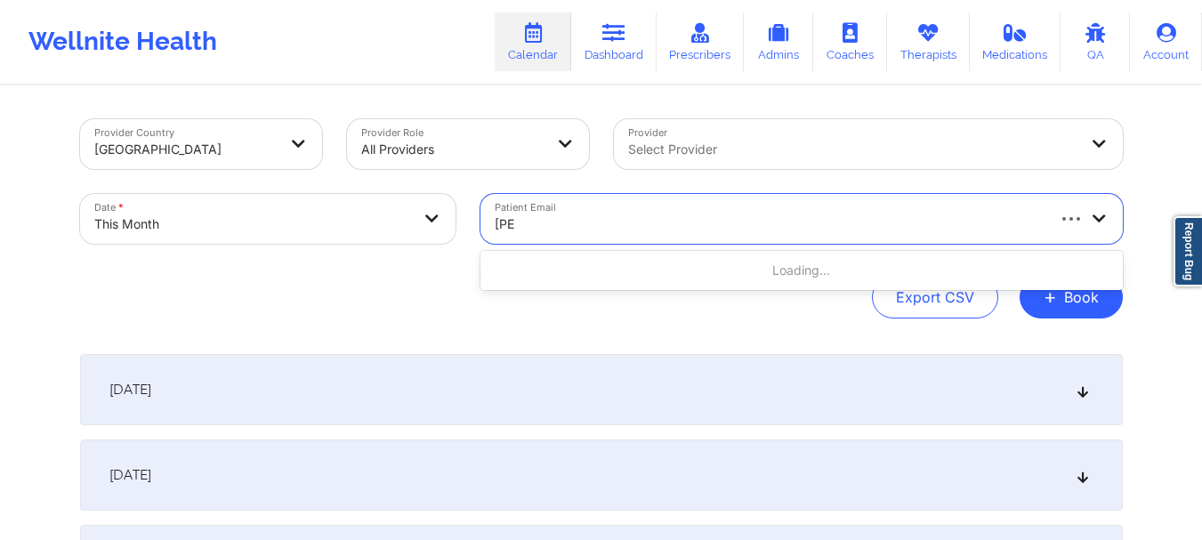
type input "lau."
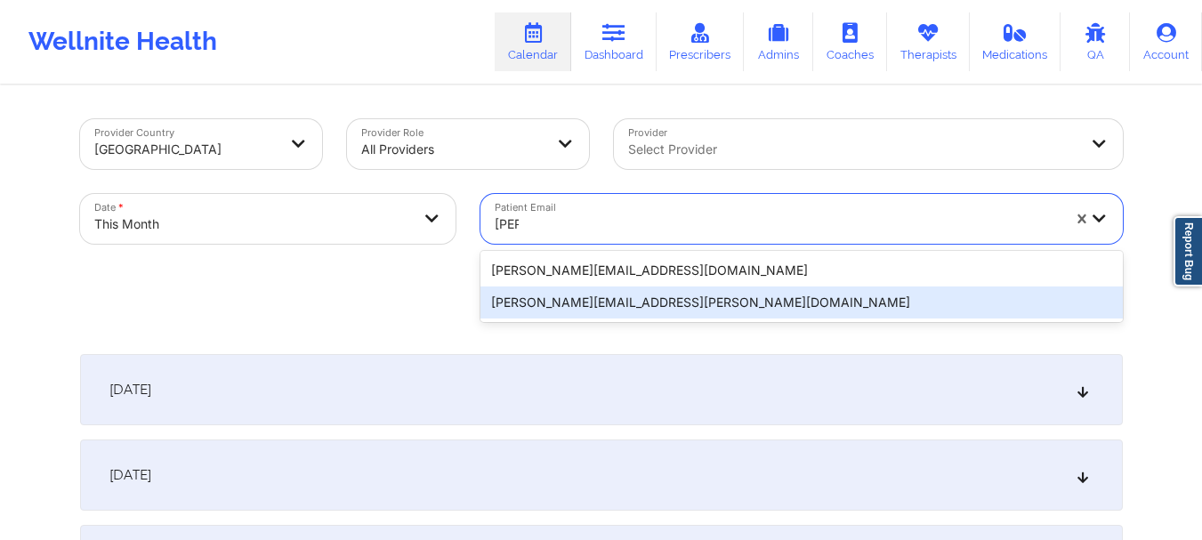
click at [547, 301] on div "lau.jamison@gmail.com" at bounding box center [801, 302] width 642 height 32
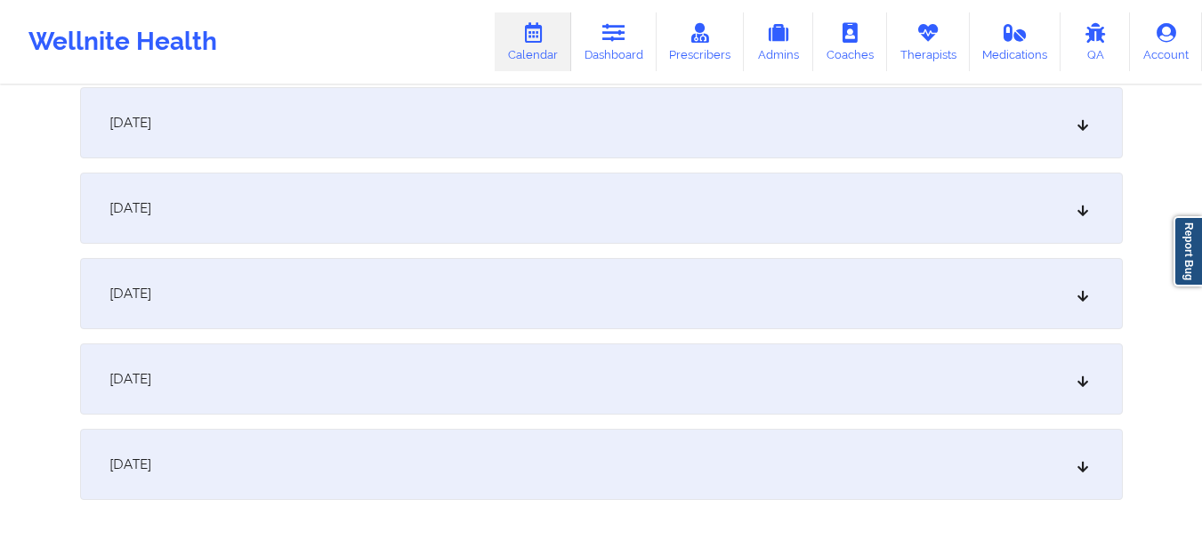
scroll to position [2482, 0]
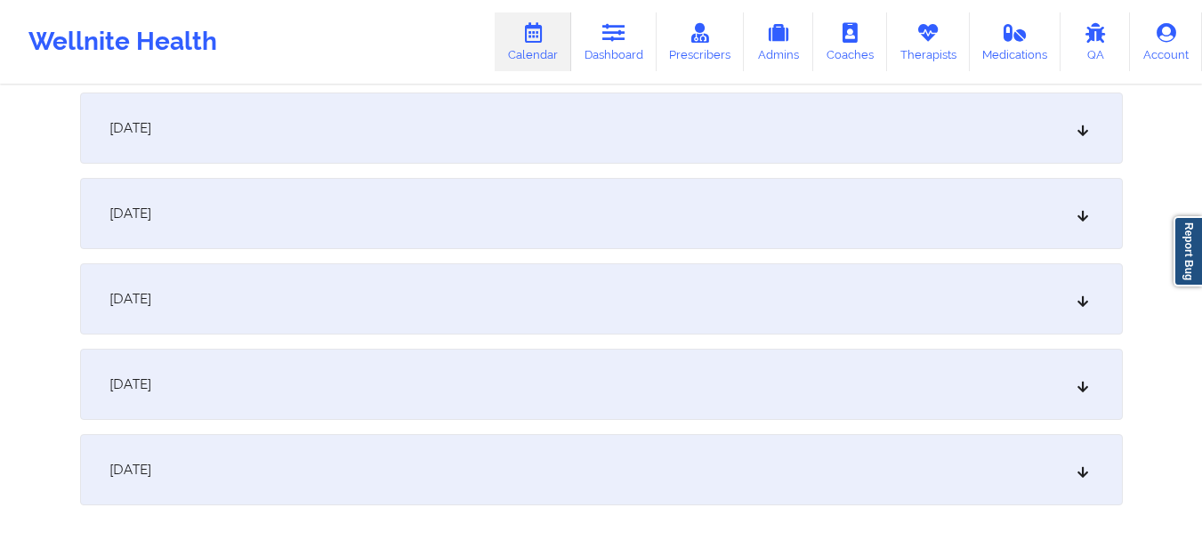
click at [1047, 231] on div "[DATE]" at bounding box center [601, 213] width 1043 height 71
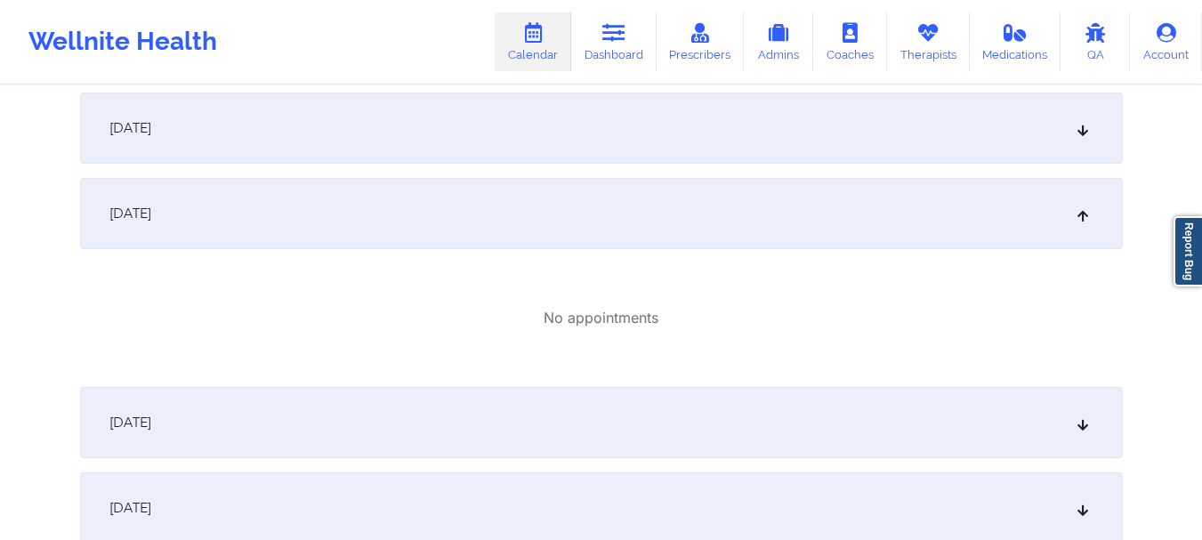
click at [1063, 209] on div "[DATE]" at bounding box center [601, 213] width 1043 height 71
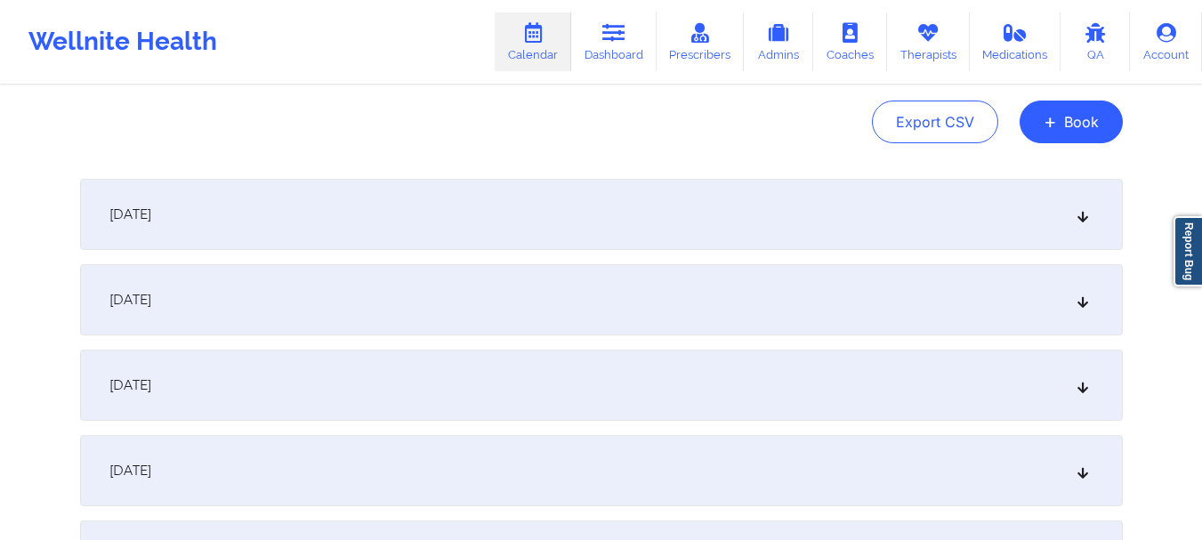
scroll to position [0, 0]
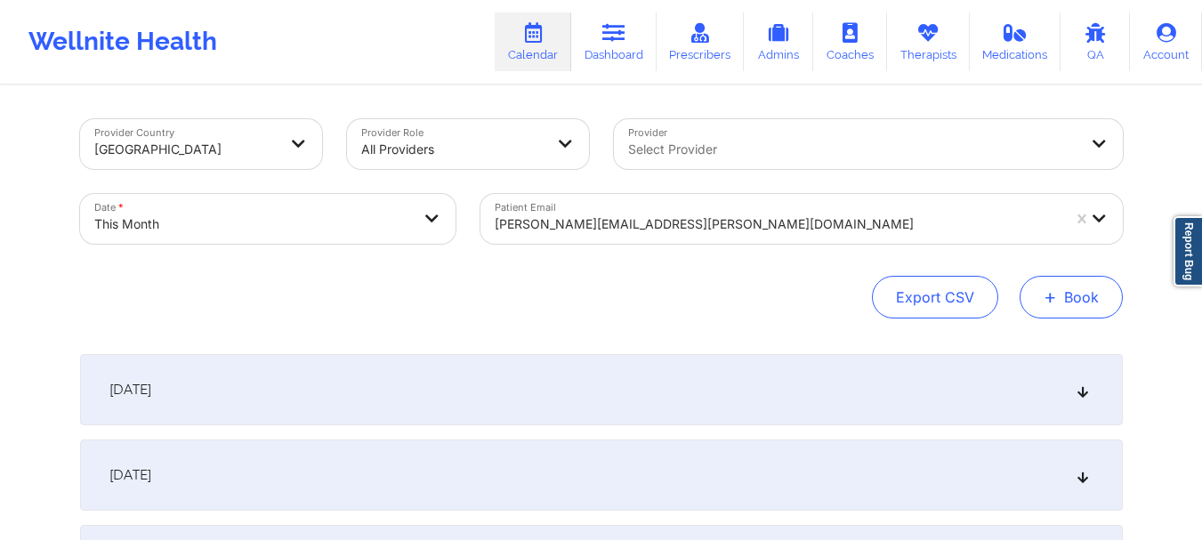
click at [1067, 298] on button "+ Book" at bounding box center [1071, 297] width 103 height 43
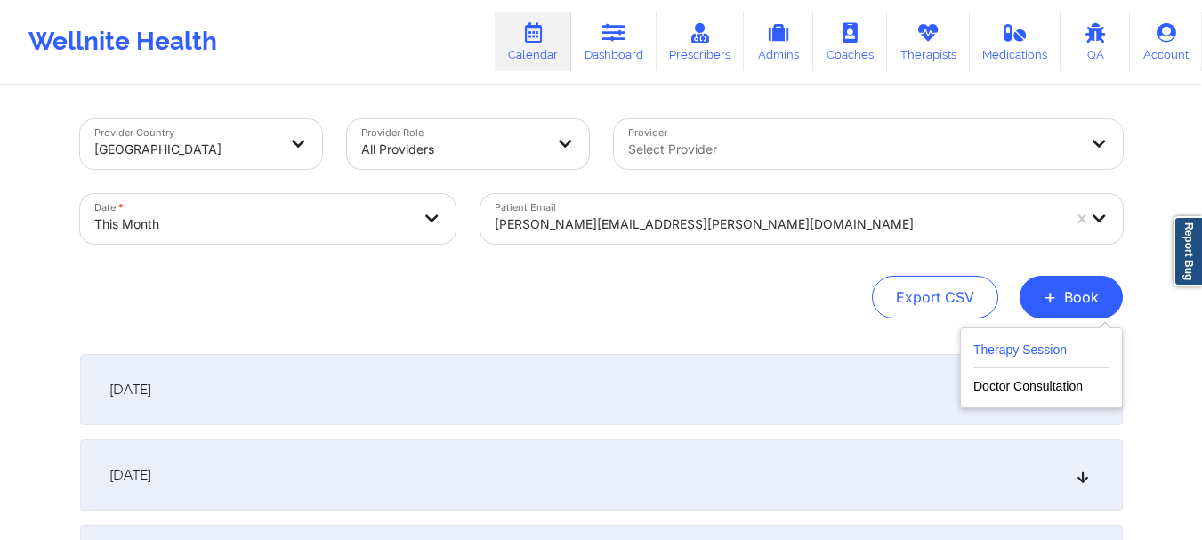
click at [1018, 354] on button "Therapy Session" at bounding box center [1041, 353] width 136 height 29
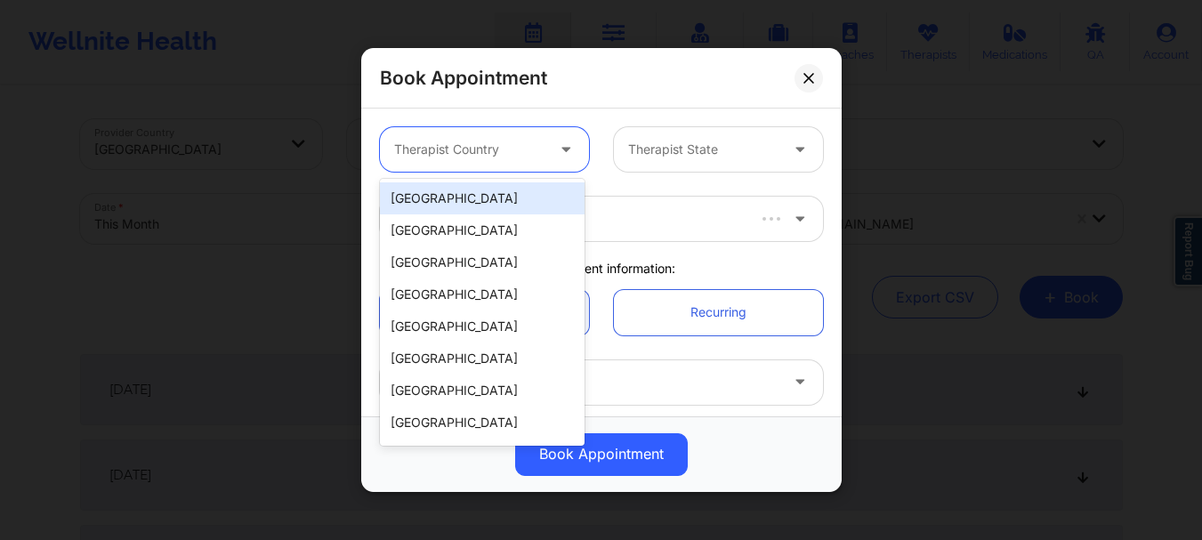
click at [489, 153] on div at bounding box center [469, 149] width 150 height 21
click at [481, 200] on div "[GEOGRAPHIC_DATA]" at bounding box center [482, 198] width 205 height 32
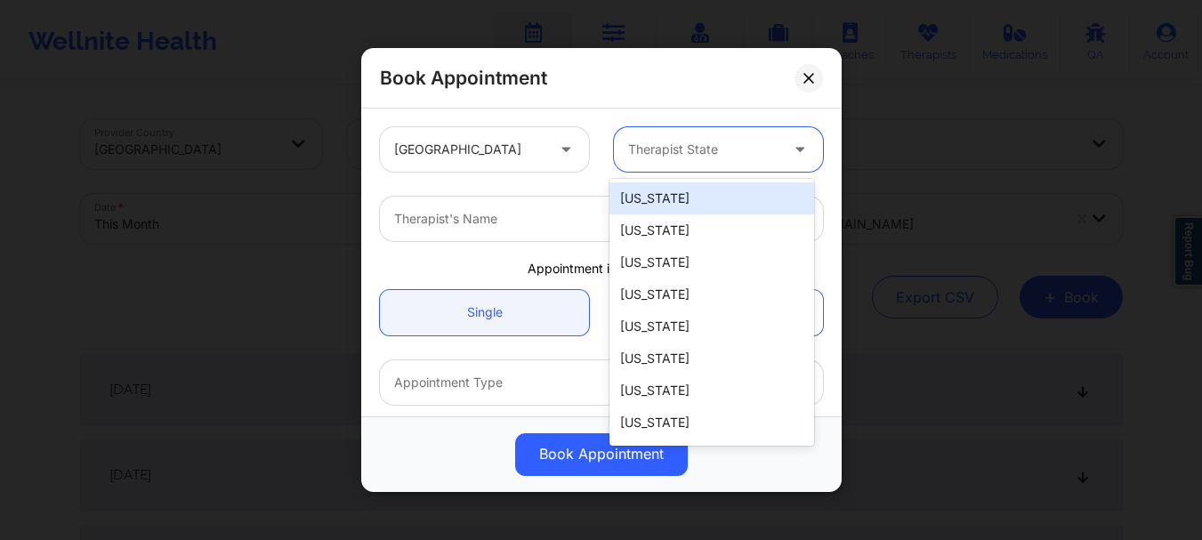
click at [698, 156] on div at bounding box center [703, 149] width 150 height 21
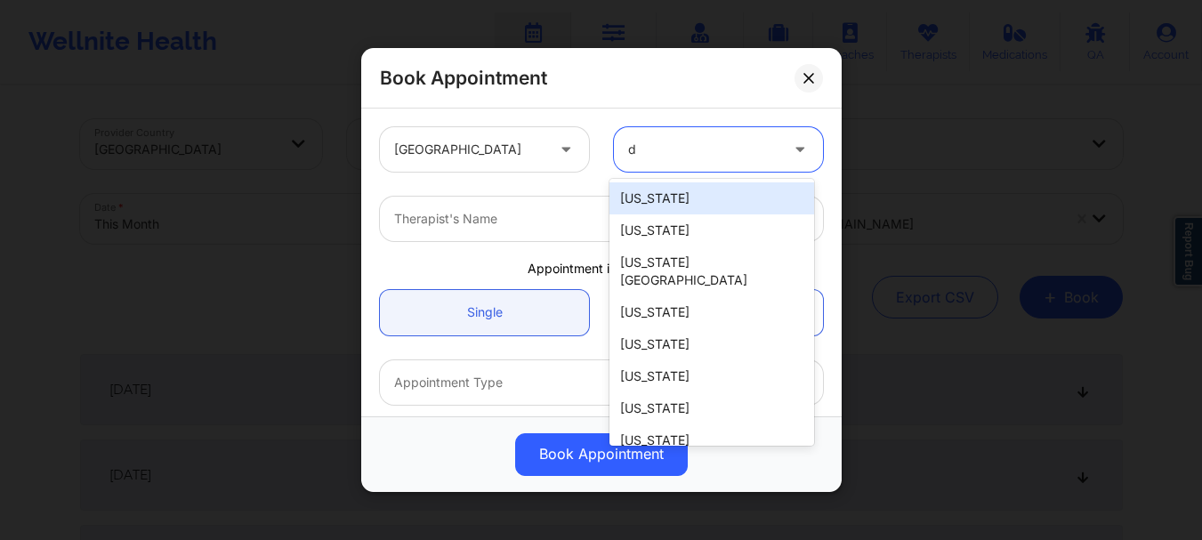
type input "de"
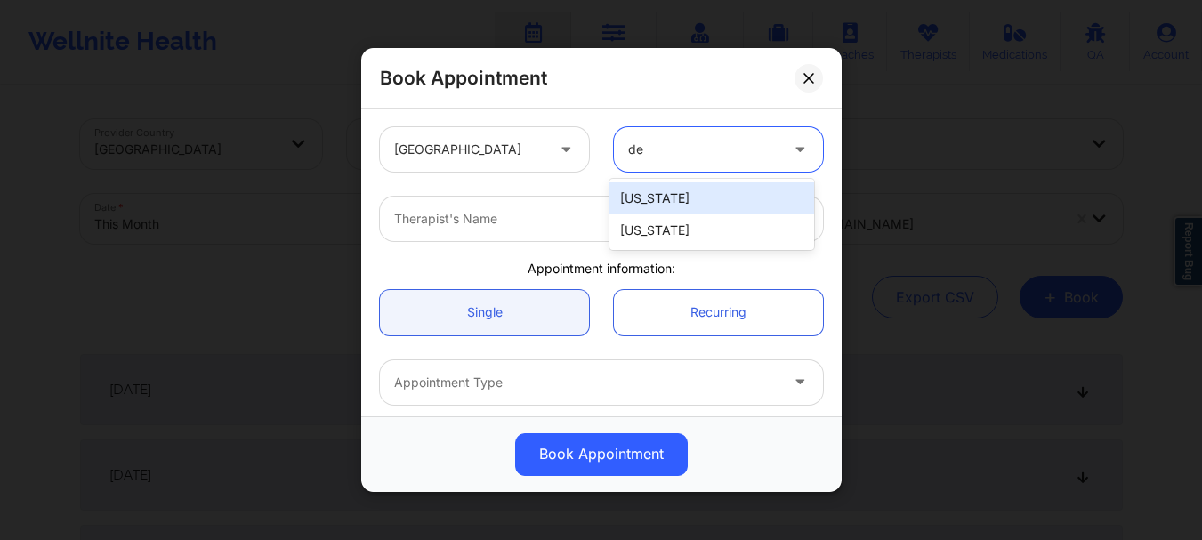
click at [649, 190] on div "[US_STATE]" at bounding box center [711, 198] width 205 height 32
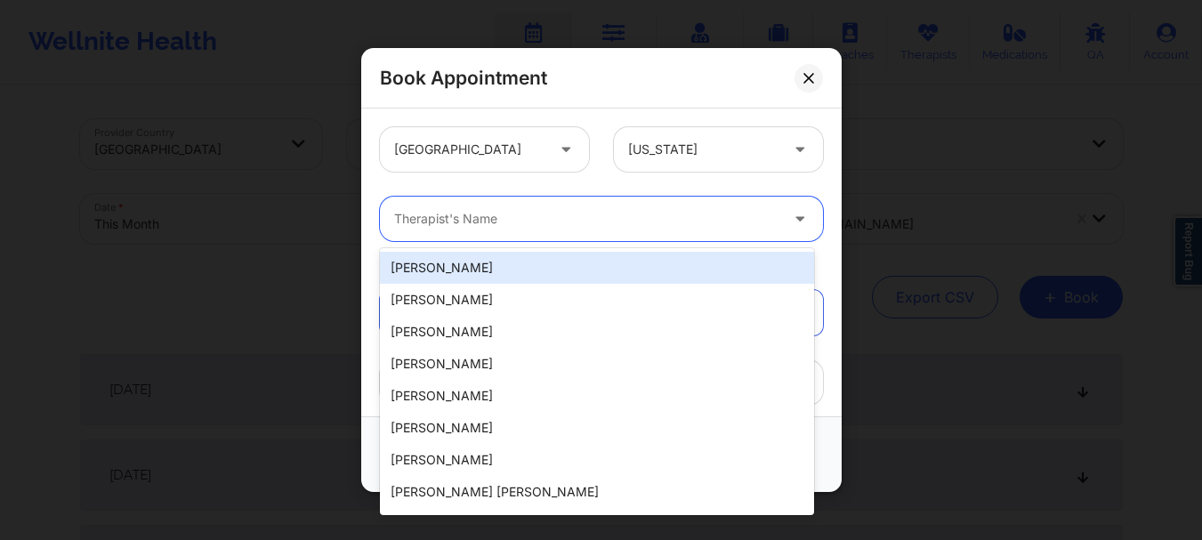
click at [559, 226] on div at bounding box center [586, 218] width 384 height 21
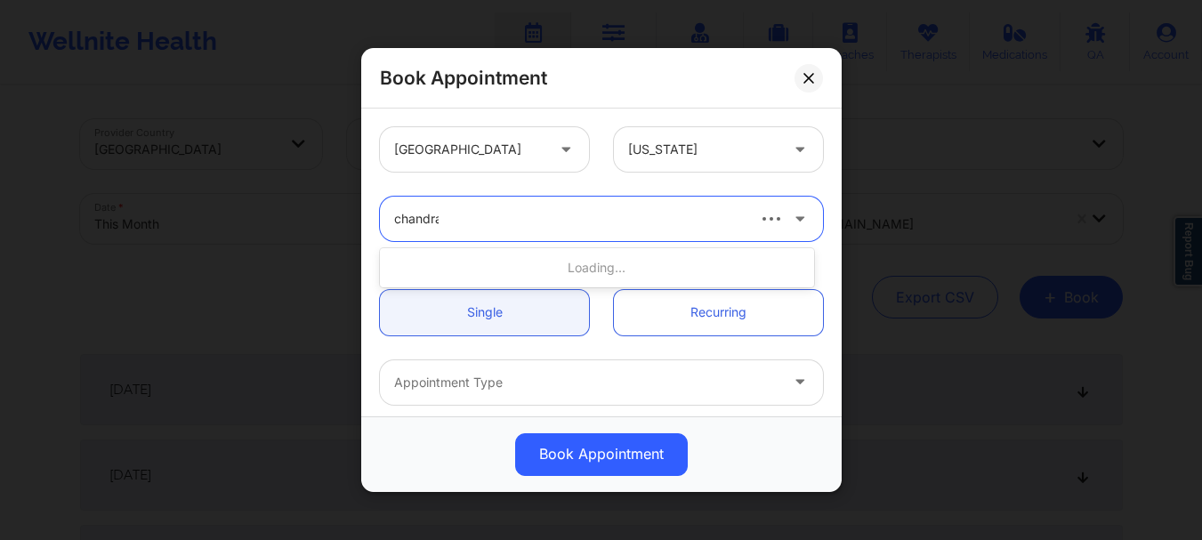
type input "chandra"
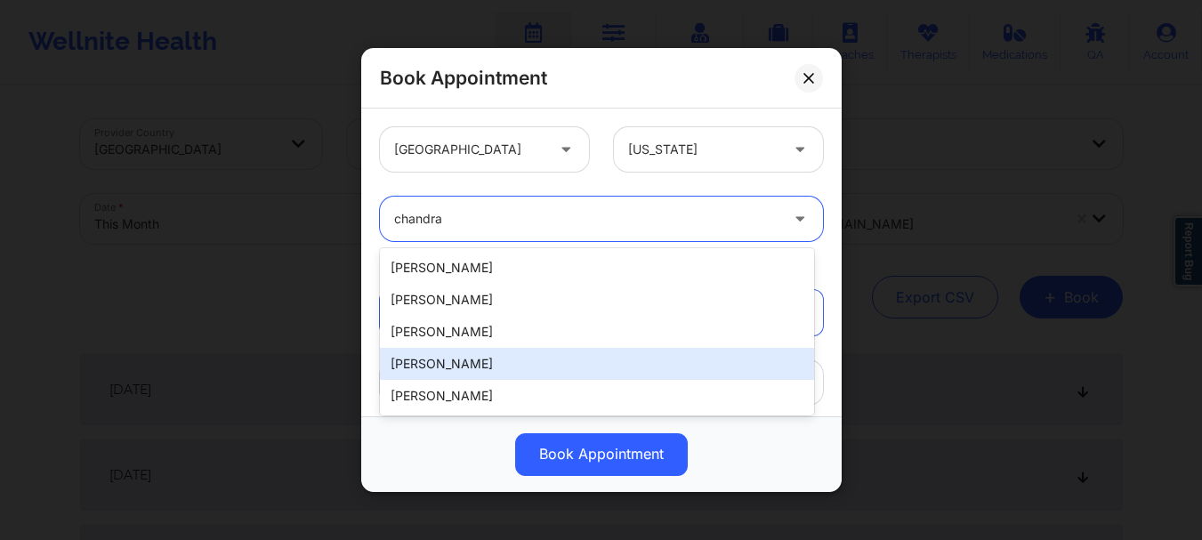
click at [541, 368] on div "[PERSON_NAME]" at bounding box center [597, 364] width 434 height 32
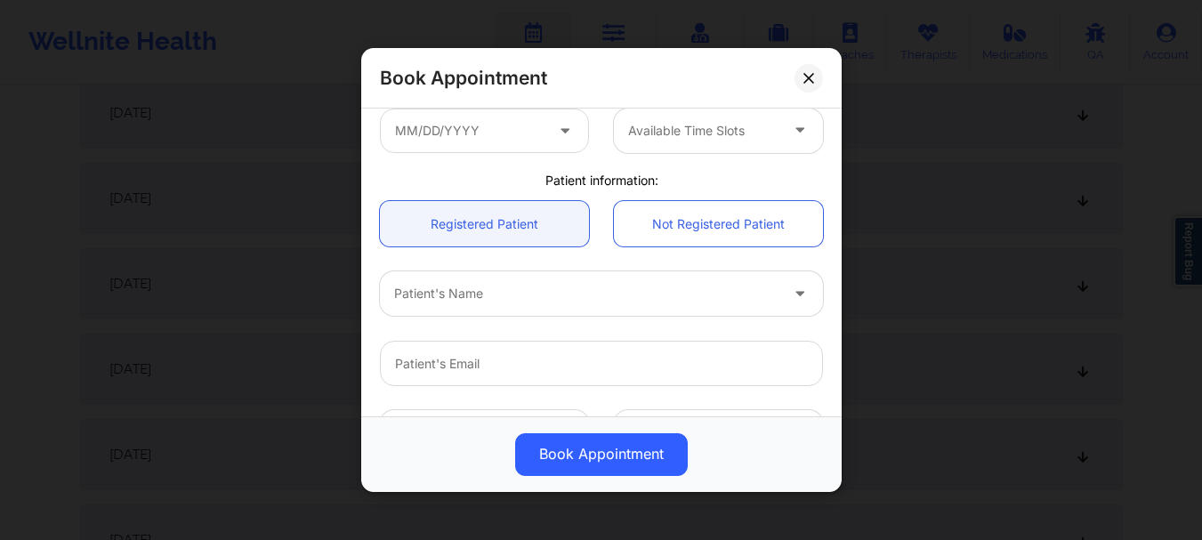
scroll to position [330, 0]
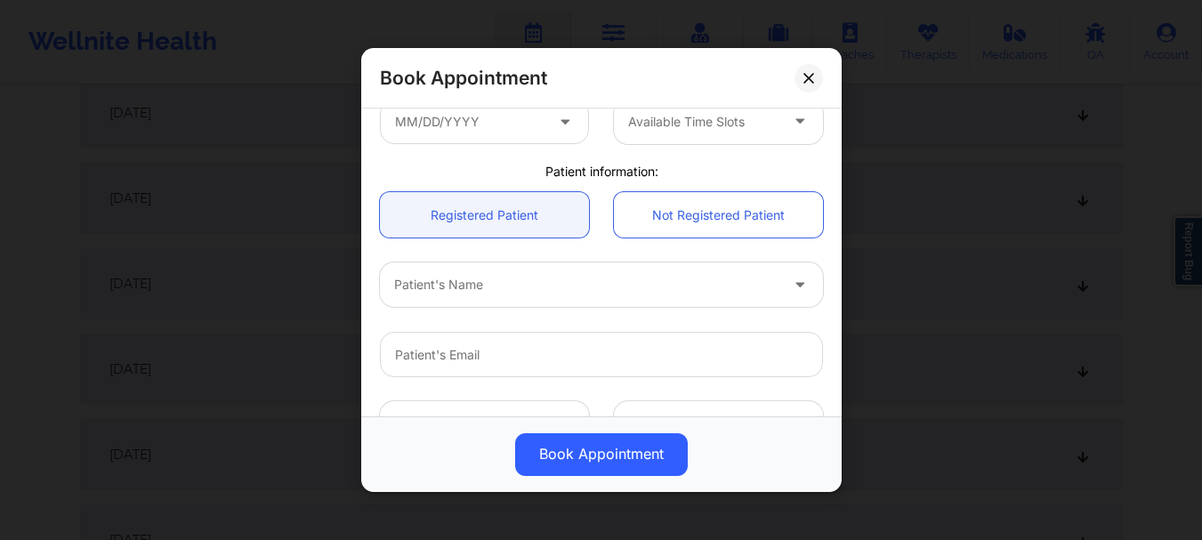
click at [580, 287] on div at bounding box center [586, 285] width 384 height 21
type input "lauren jamison"
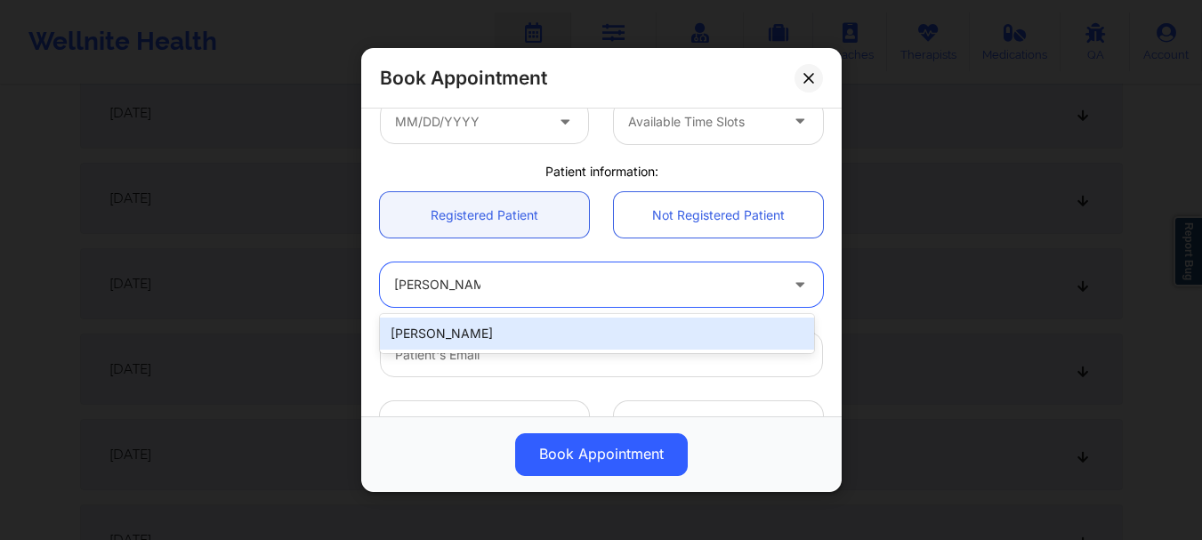
click at [530, 344] on div "Lauren Jamison" at bounding box center [597, 334] width 434 height 32
type input "lau.jamison@gmail.com"
type input "+1609-230-1050"
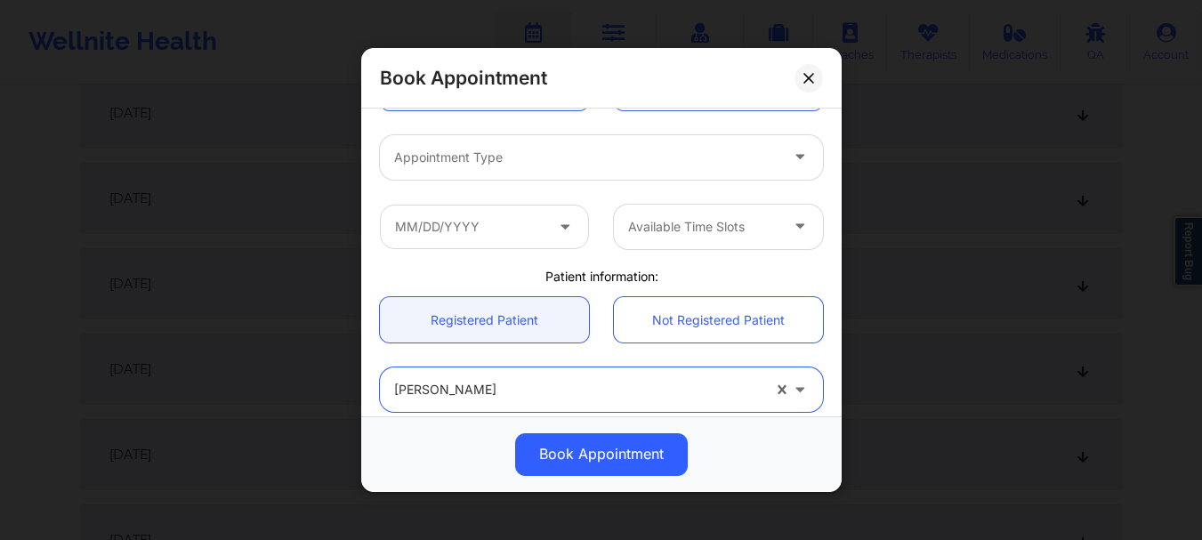
scroll to position [203, 0]
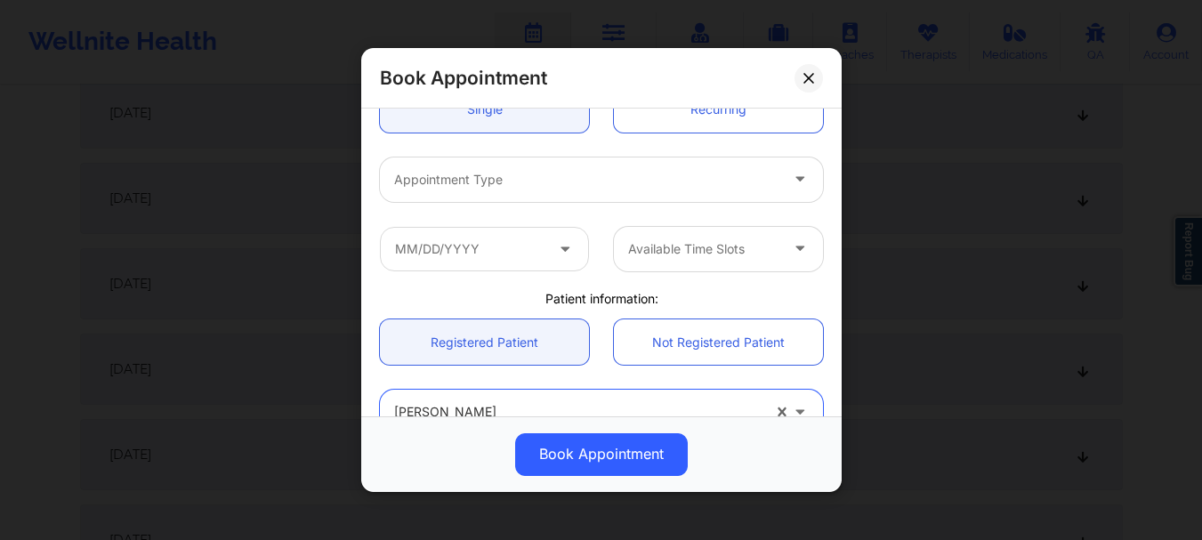
click at [514, 176] on div at bounding box center [586, 179] width 384 height 21
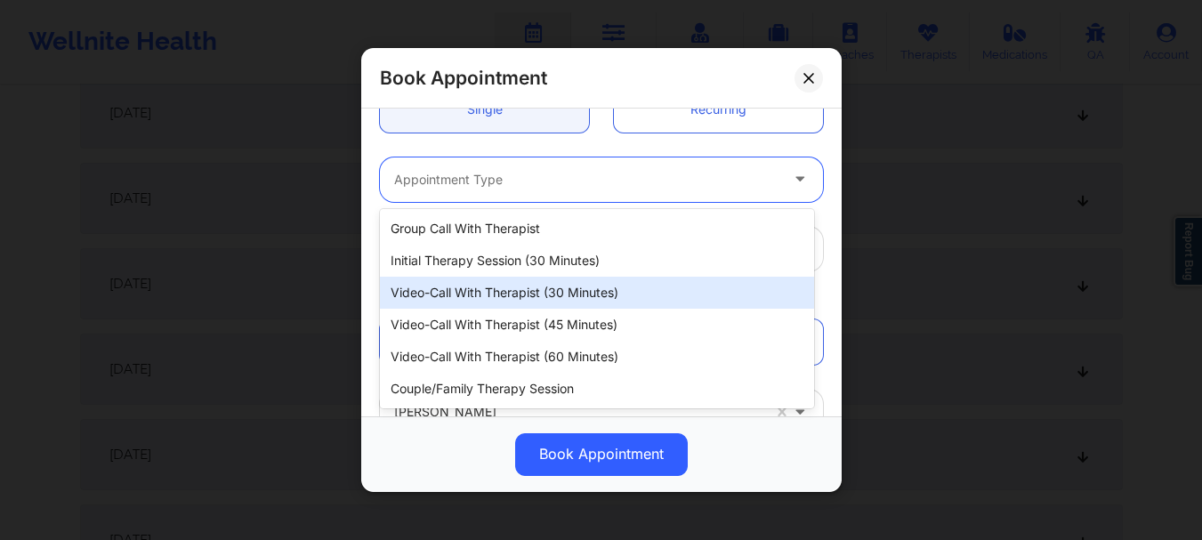
click at [551, 291] on div "Video-Call with Therapist (30 minutes)" at bounding box center [597, 293] width 434 height 32
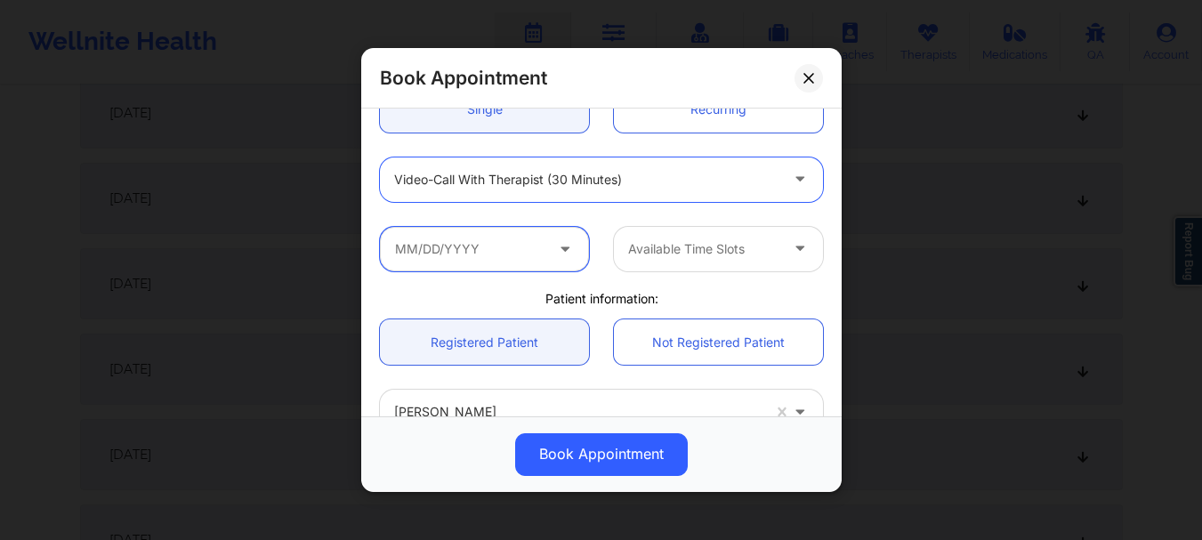
click at [512, 251] on input "text" at bounding box center [484, 249] width 209 height 44
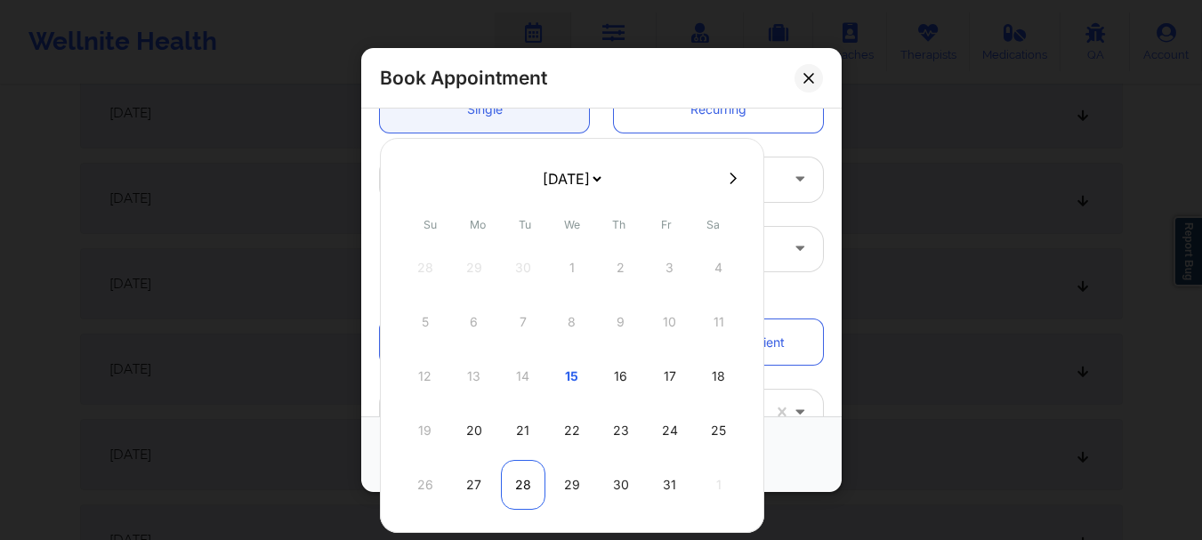
click at [519, 475] on div "28" at bounding box center [523, 485] width 44 height 50
type input "[DATE]"
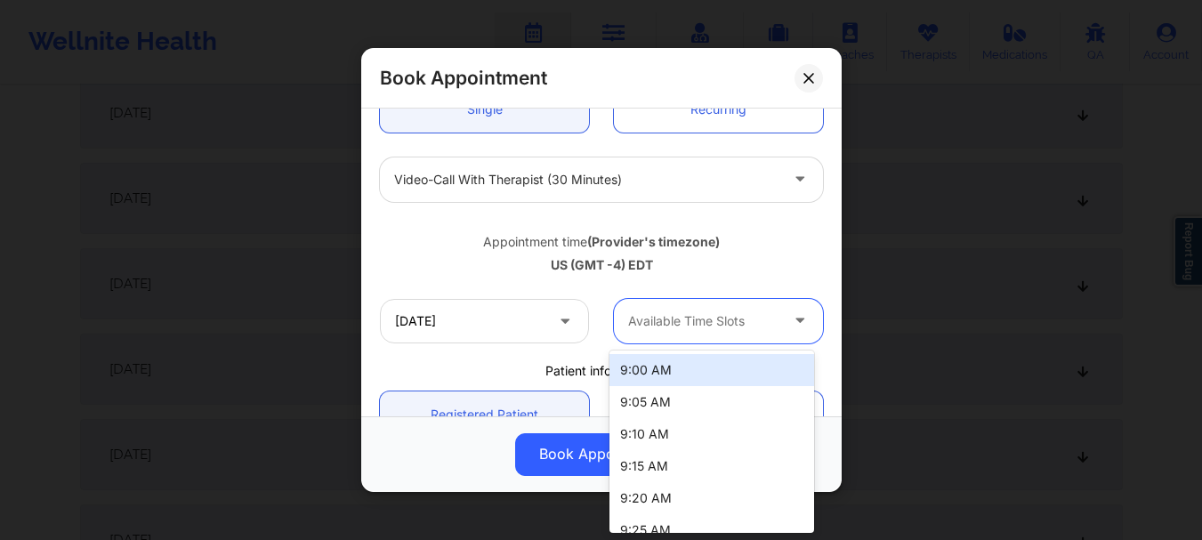
click at [730, 325] on div at bounding box center [703, 321] width 150 height 21
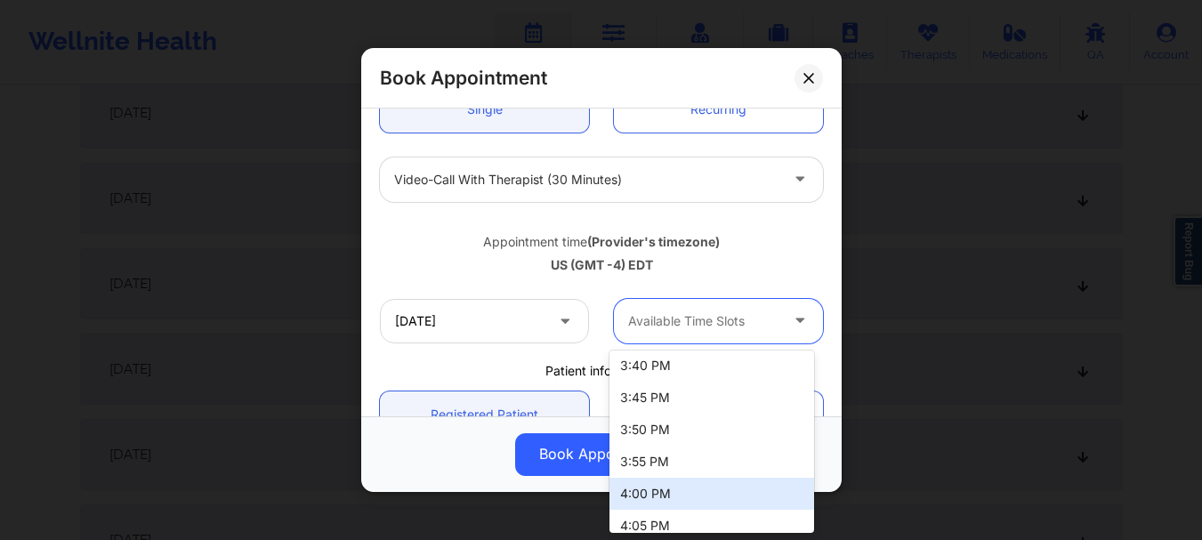
scroll to position [2586, 0]
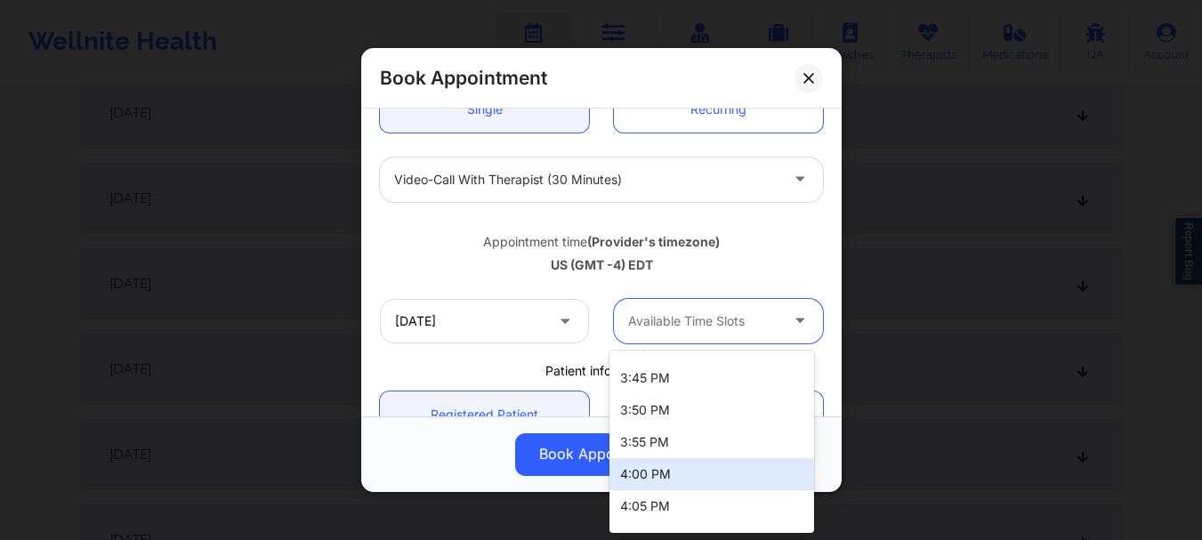
click at [719, 484] on div "4:00 PM" at bounding box center [711, 474] width 205 height 32
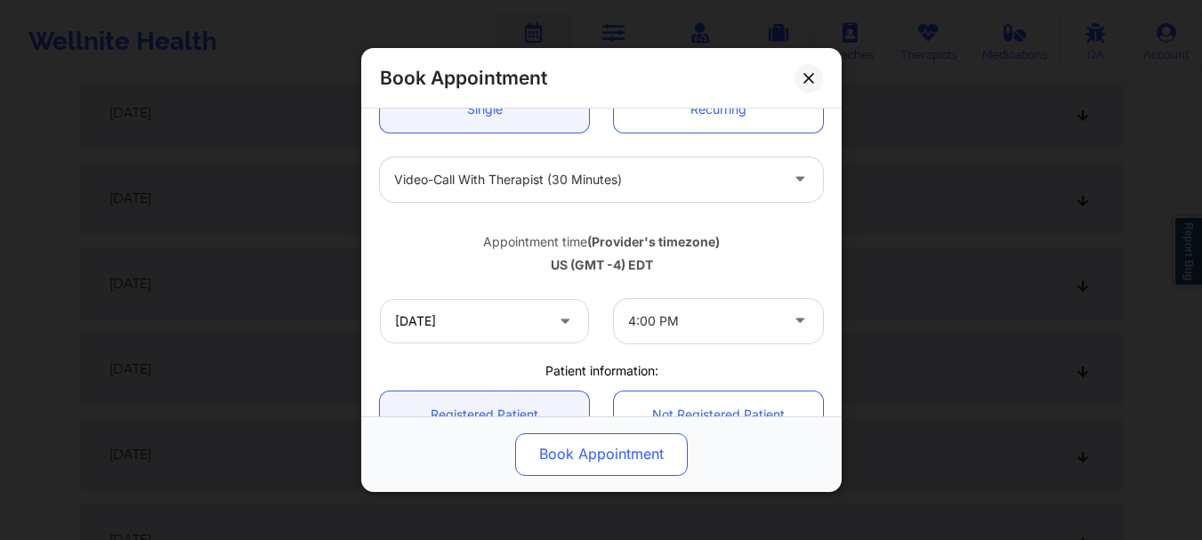
click at [625, 433] on button "Book Appointment" at bounding box center [601, 454] width 173 height 43
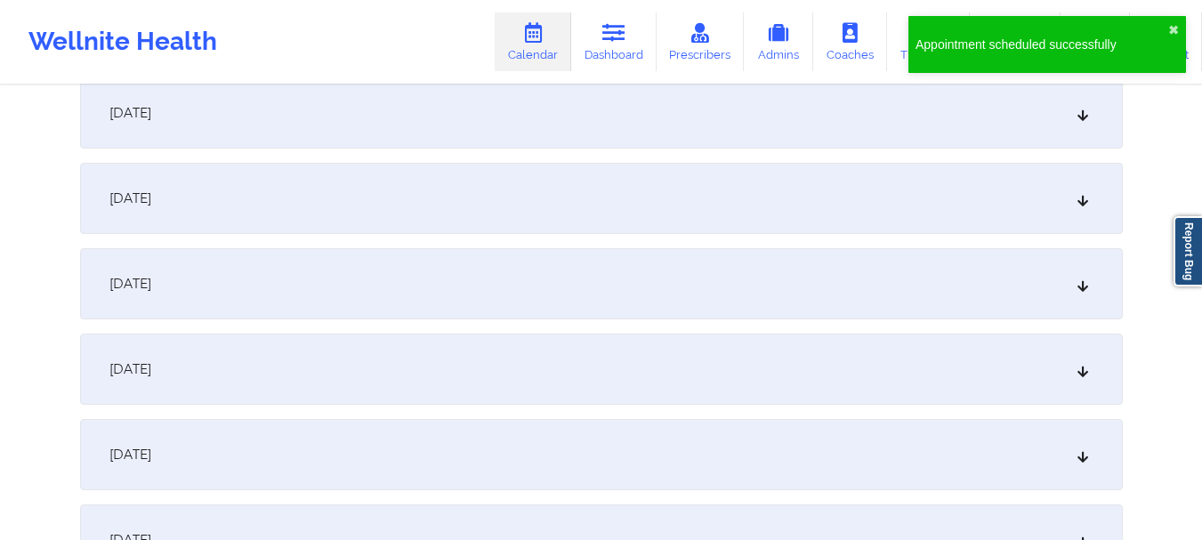
drag, startPoint x: 840, startPoint y: 215, endPoint x: 849, endPoint y: 375, distance: 159.5
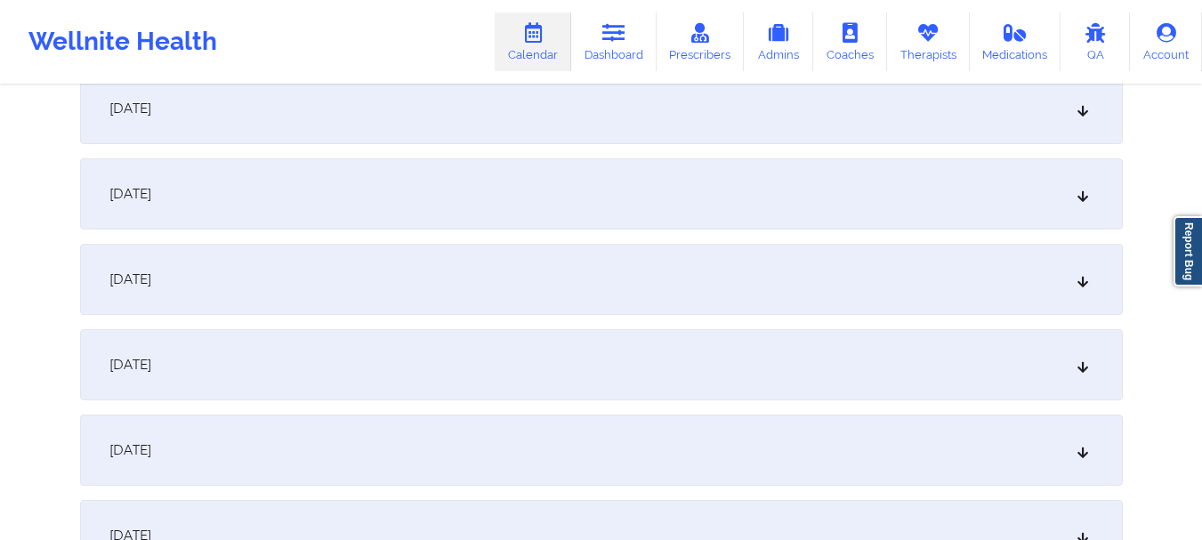
scroll to position [2526, 0]
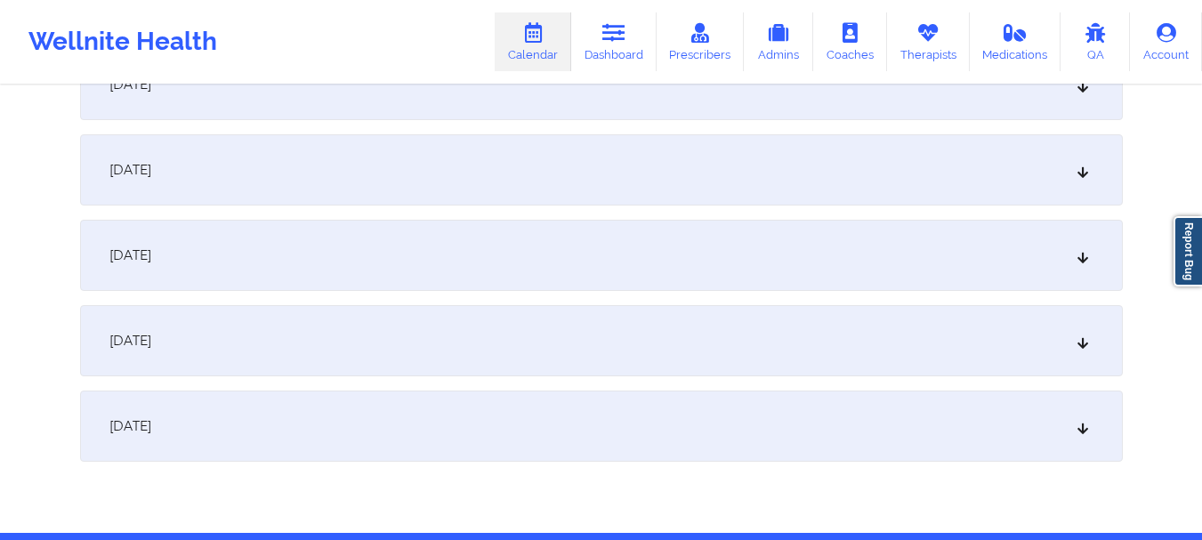
click at [653, 182] on div "[DATE]" at bounding box center [601, 169] width 1043 height 71
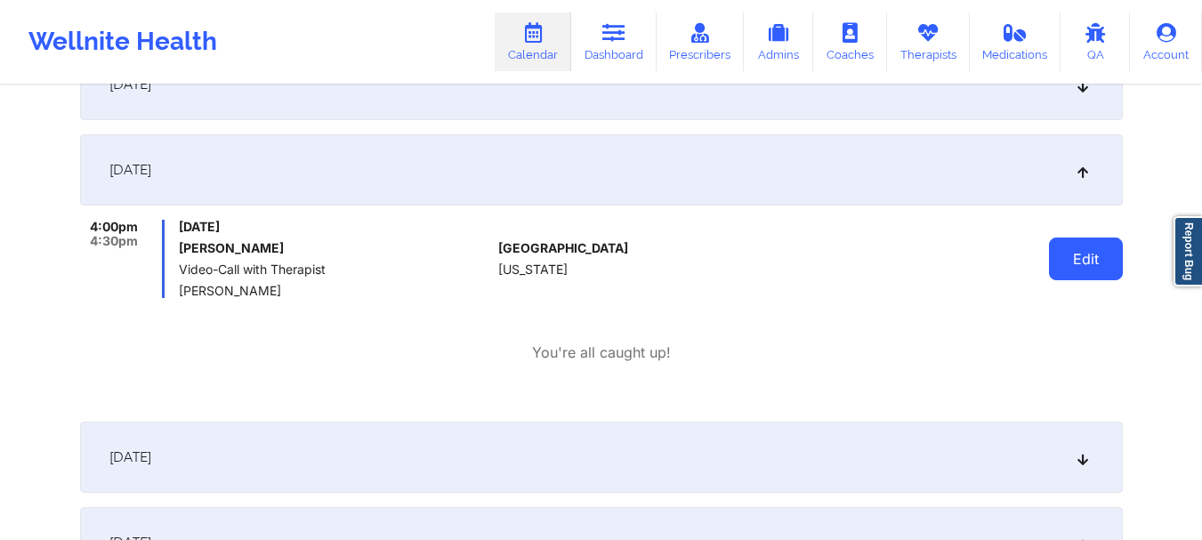
click at [1064, 262] on button "Edit" at bounding box center [1086, 259] width 74 height 43
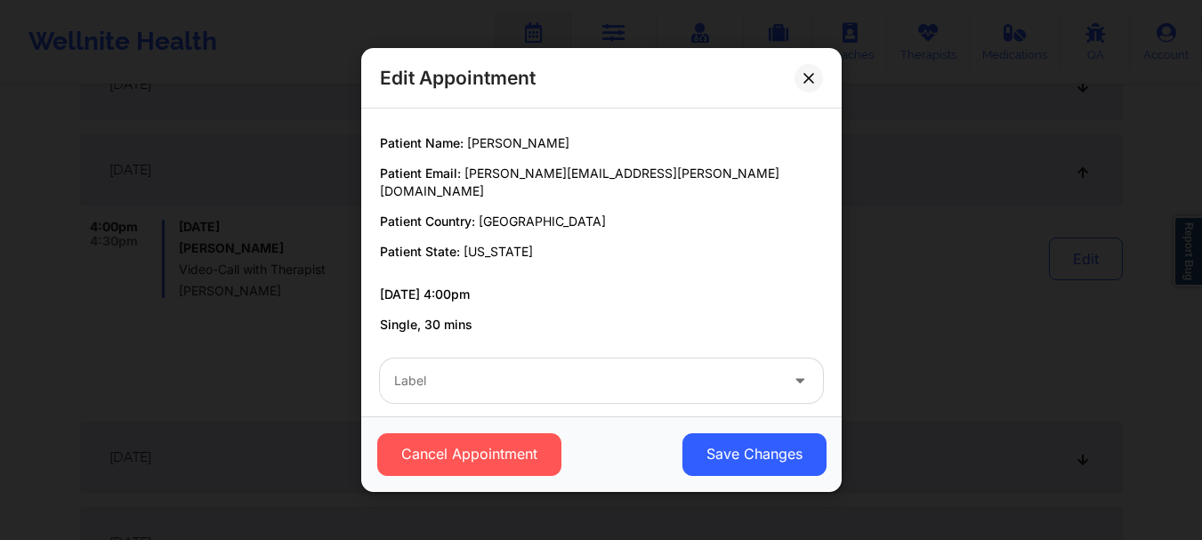
scroll to position [0, 0]
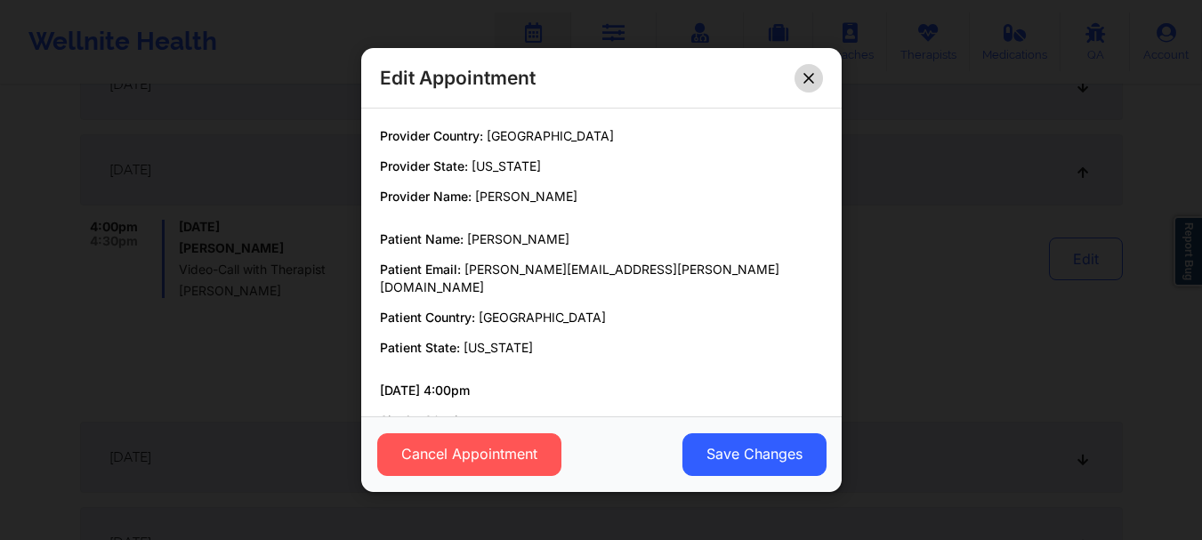
click at [807, 85] on button at bounding box center [809, 78] width 28 height 28
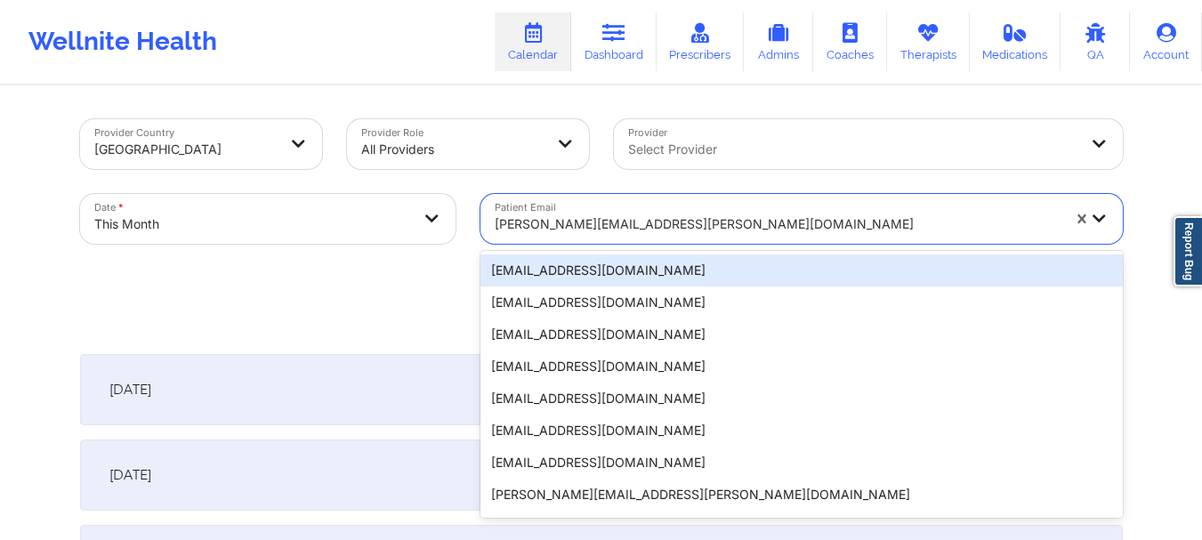
click at [601, 220] on div at bounding box center [778, 224] width 566 height 21
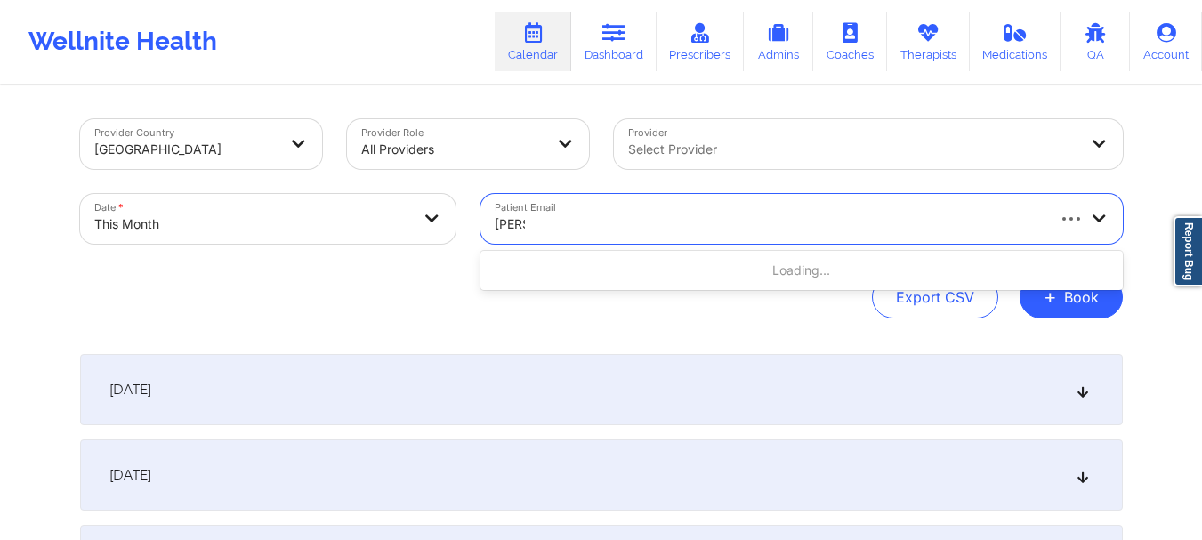
type input "kellyo"
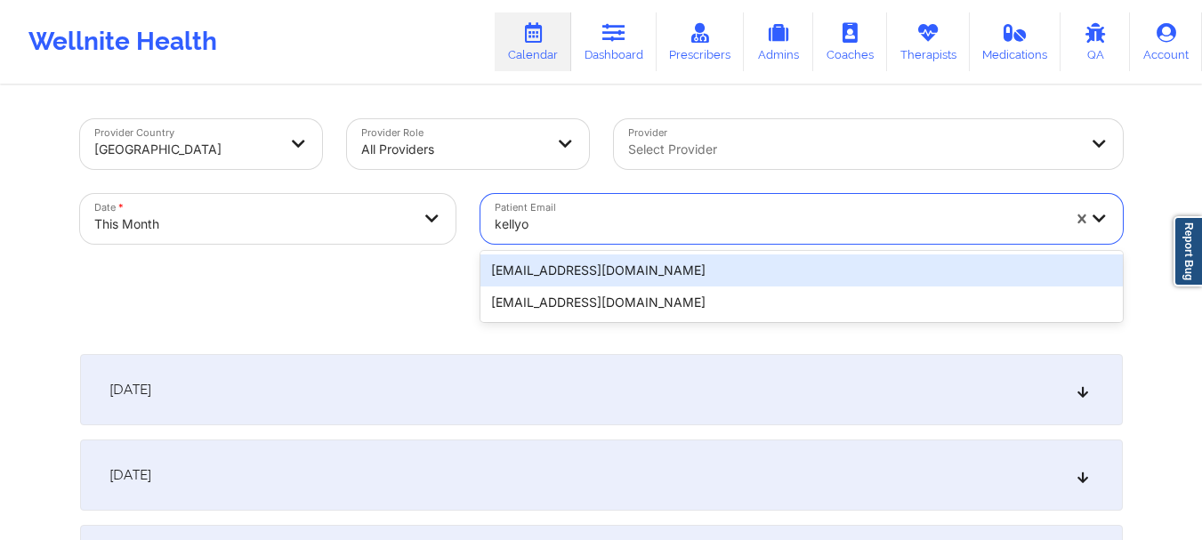
click at [580, 262] on div "[EMAIL_ADDRESS][DOMAIN_NAME]" at bounding box center [801, 270] width 642 height 32
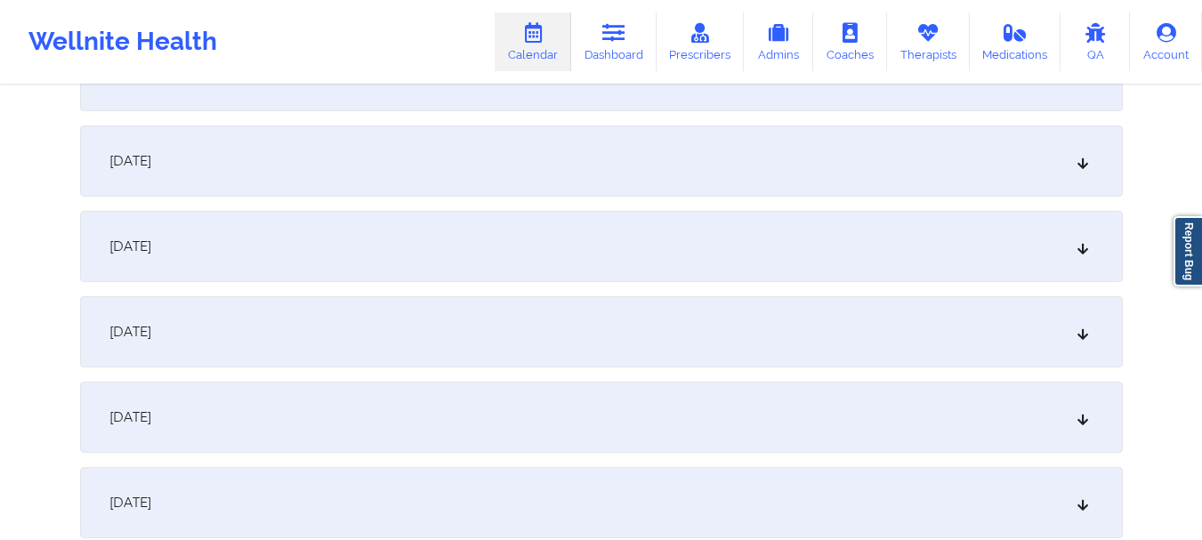
scroll to position [1430, 0]
click at [754, 246] on div "[DATE]" at bounding box center [601, 241] width 1043 height 71
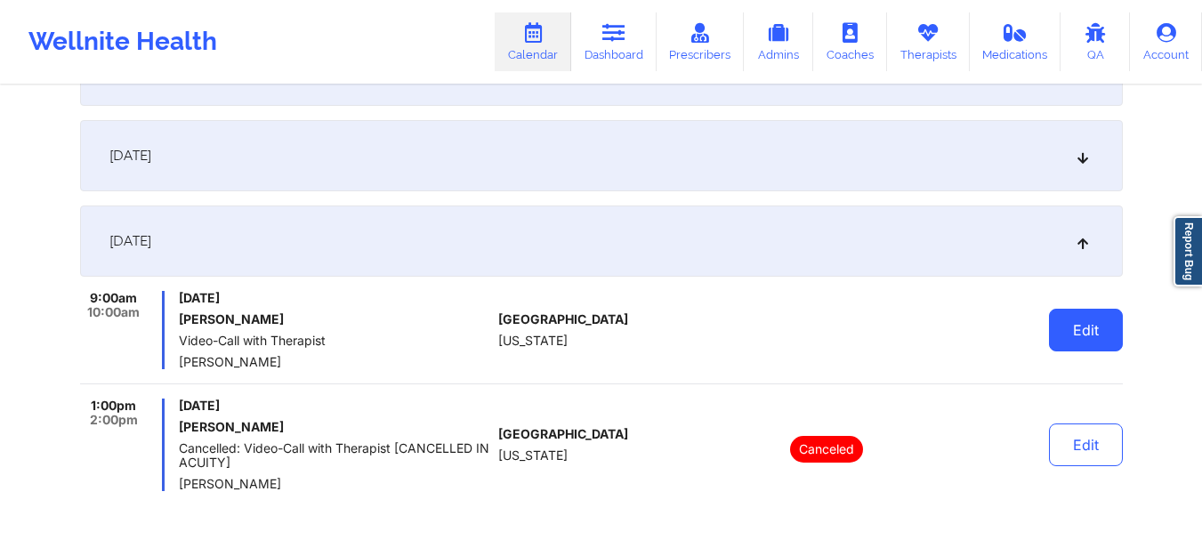
click at [1077, 336] on button "Edit" at bounding box center [1086, 330] width 74 height 43
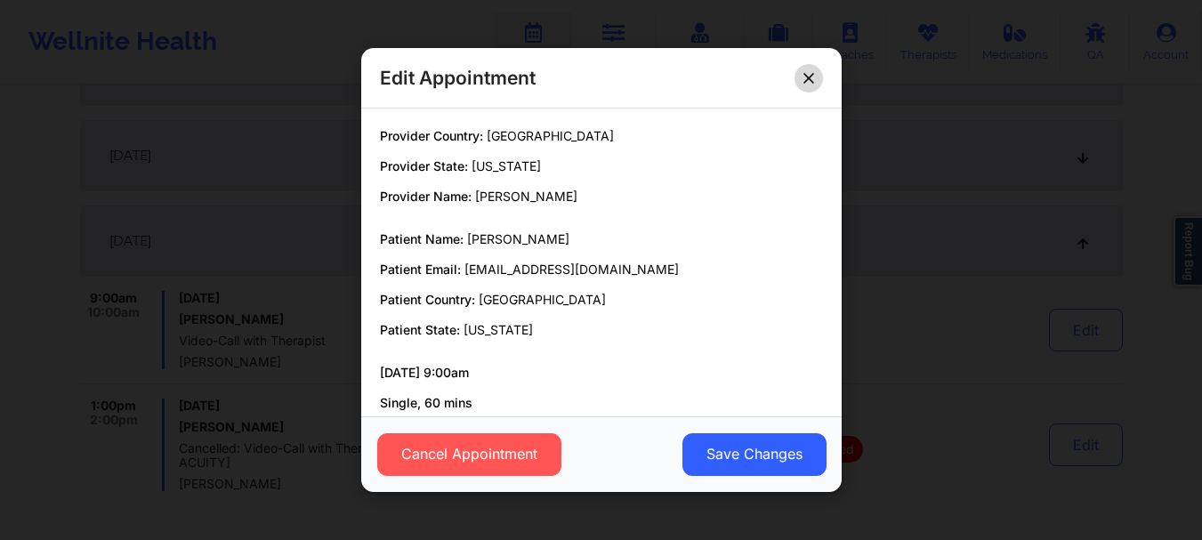
click at [814, 73] on button at bounding box center [809, 78] width 28 height 28
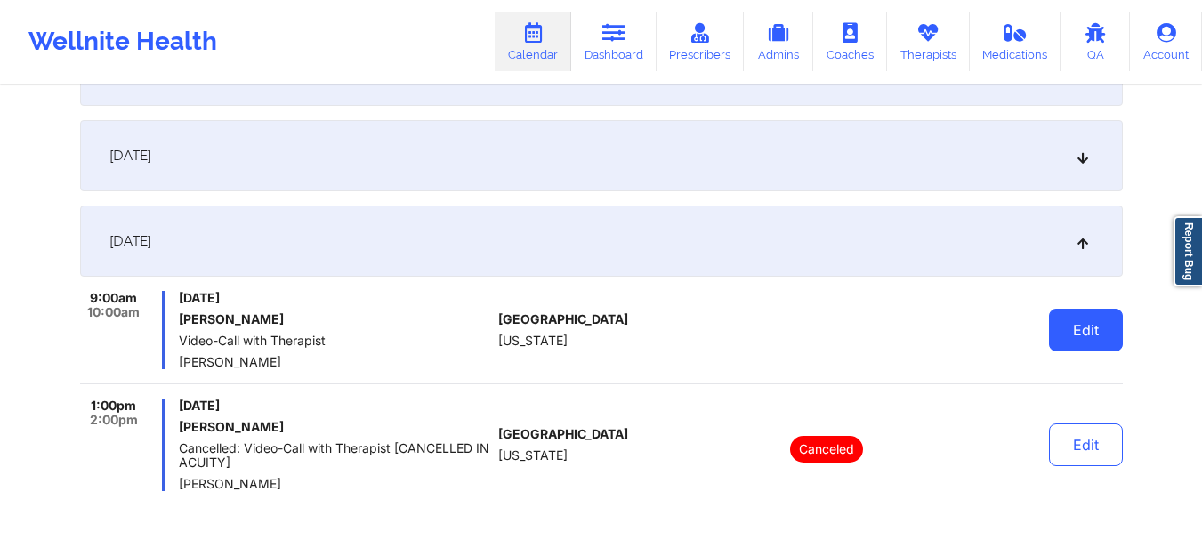
click at [1104, 343] on button "Edit" at bounding box center [1086, 330] width 74 height 43
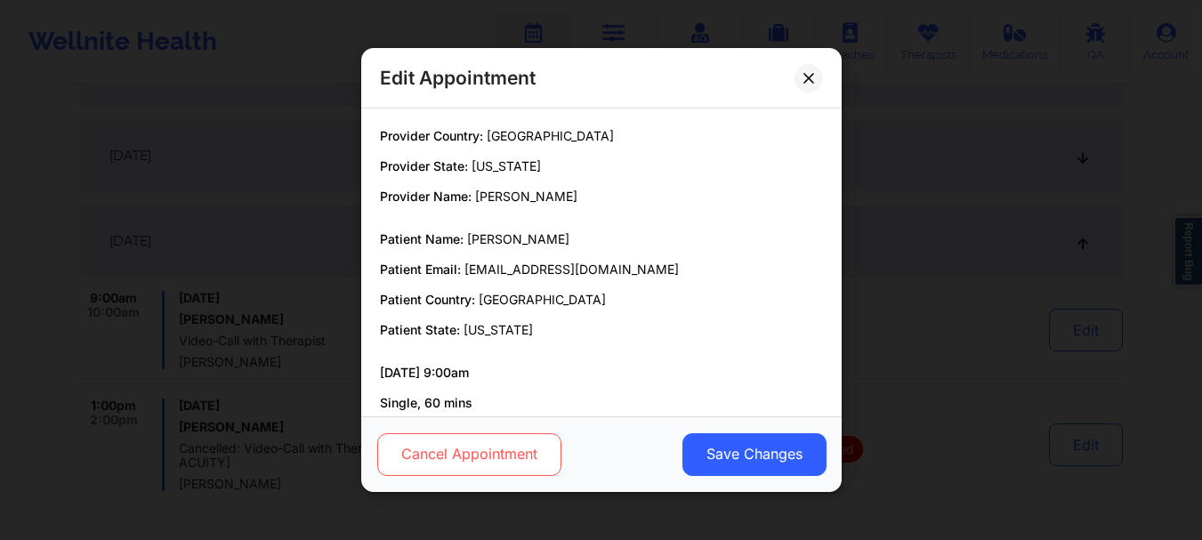
click at [453, 447] on button "Cancel Appointment" at bounding box center [468, 454] width 184 height 43
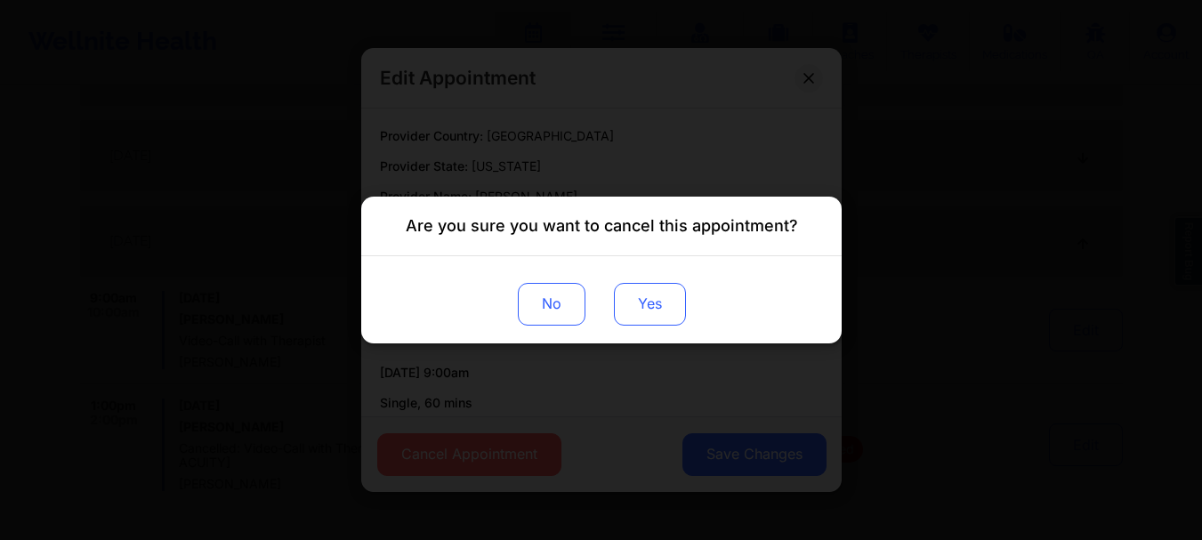
click at [680, 303] on button "Yes" at bounding box center [649, 304] width 72 height 43
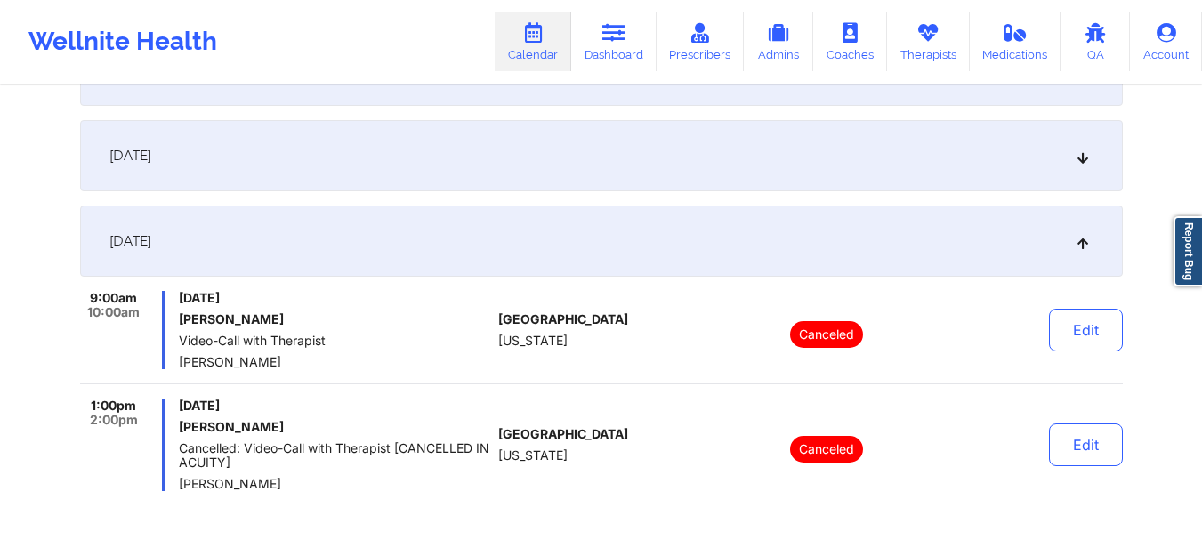
scroll to position [1430, 0]
click at [1037, 274] on div "[DATE]" at bounding box center [601, 241] width 1043 height 71
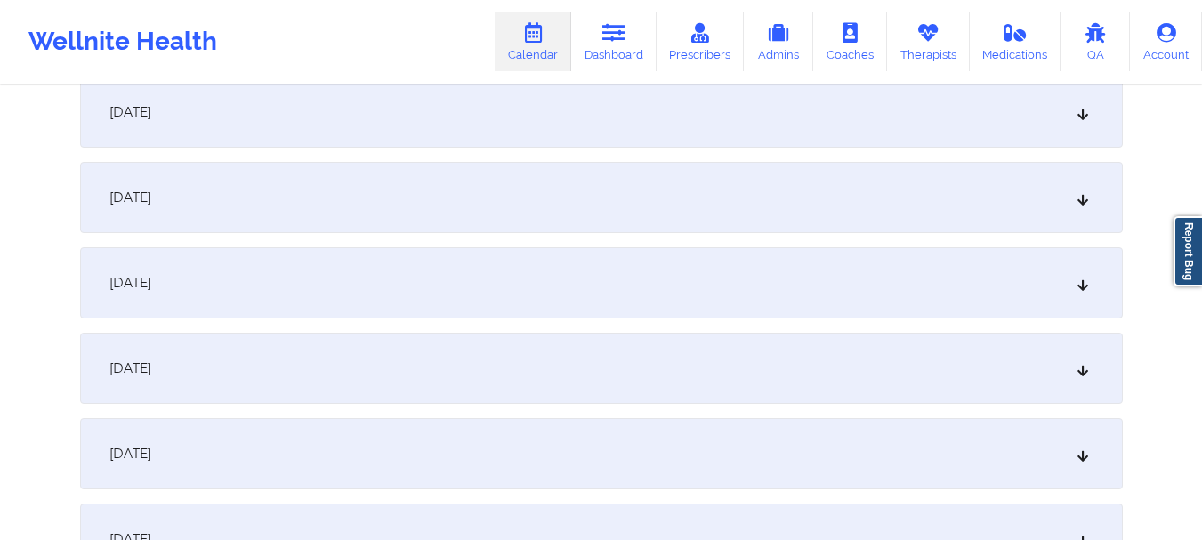
scroll to position [0, 0]
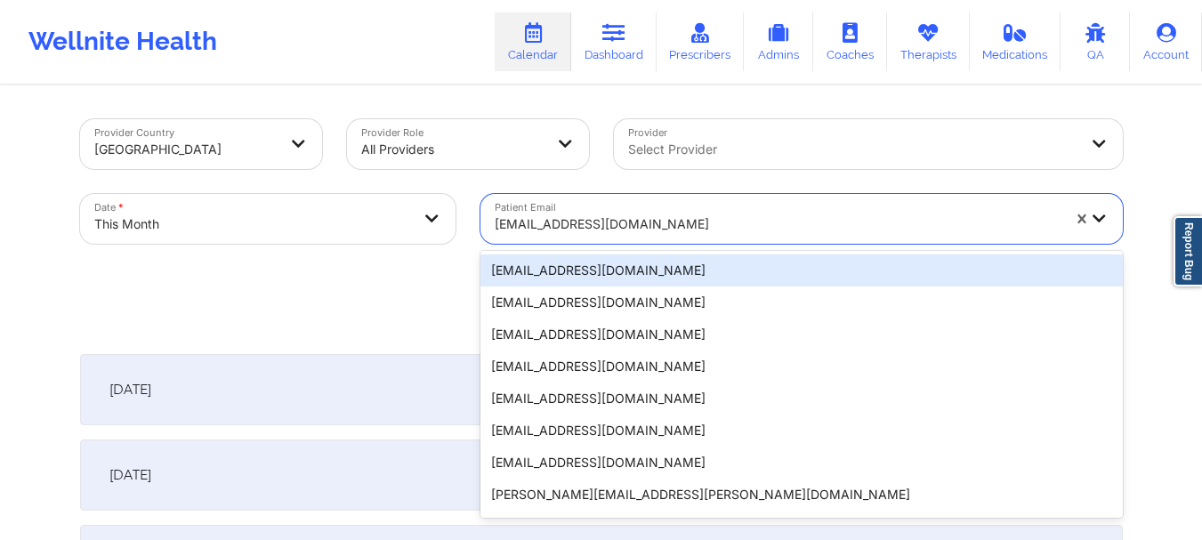
click at [512, 219] on div at bounding box center [778, 224] width 566 height 21
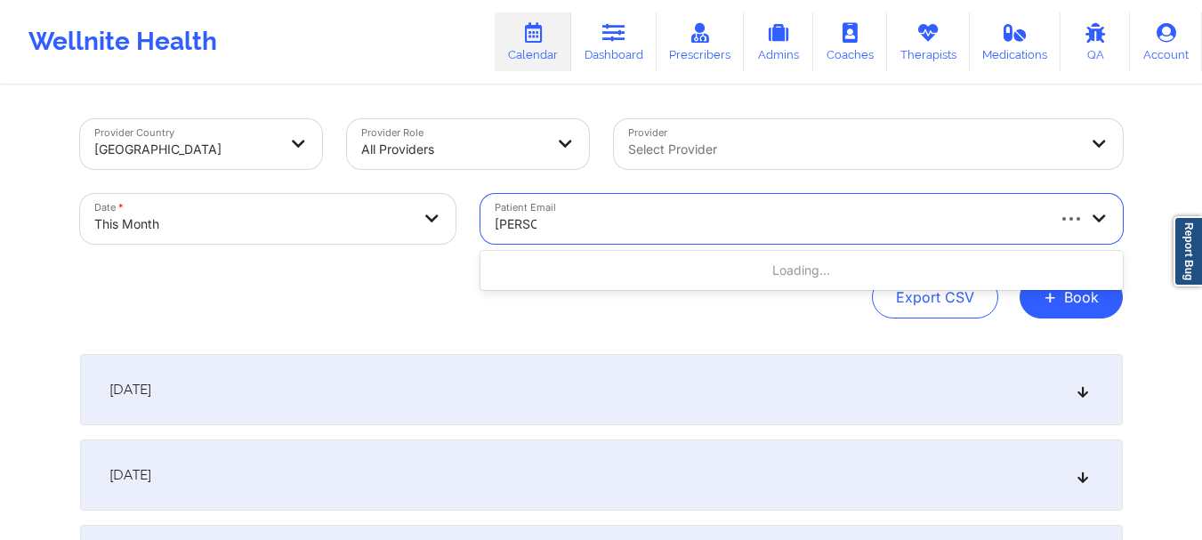
type input "marisea"
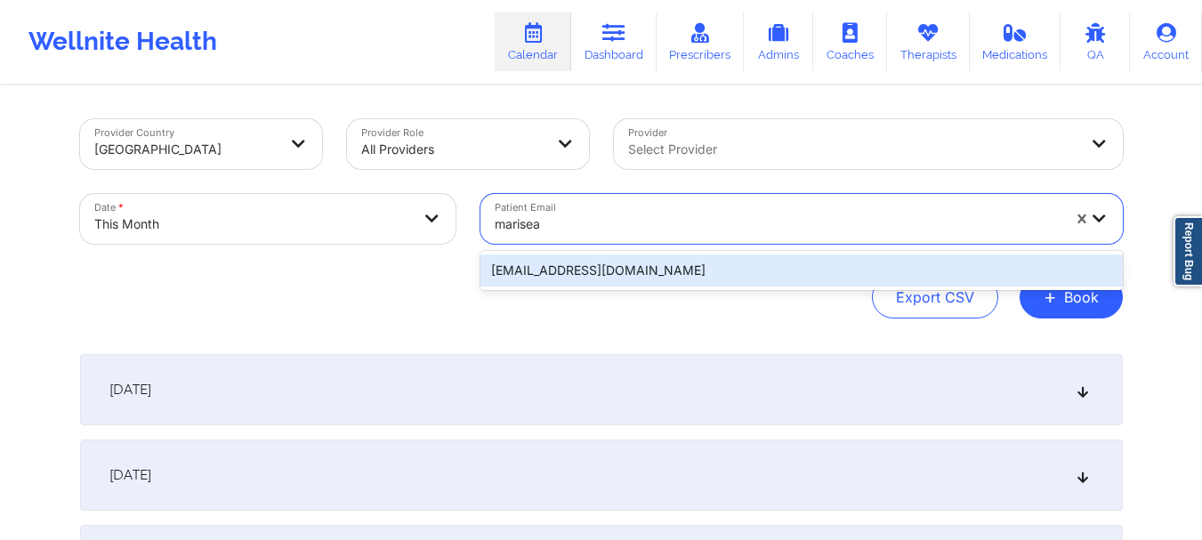
click at [529, 278] on div "[EMAIL_ADDRESS][DOMAIN_NAME]" at bounding box center [801, 270] width 642 height 32
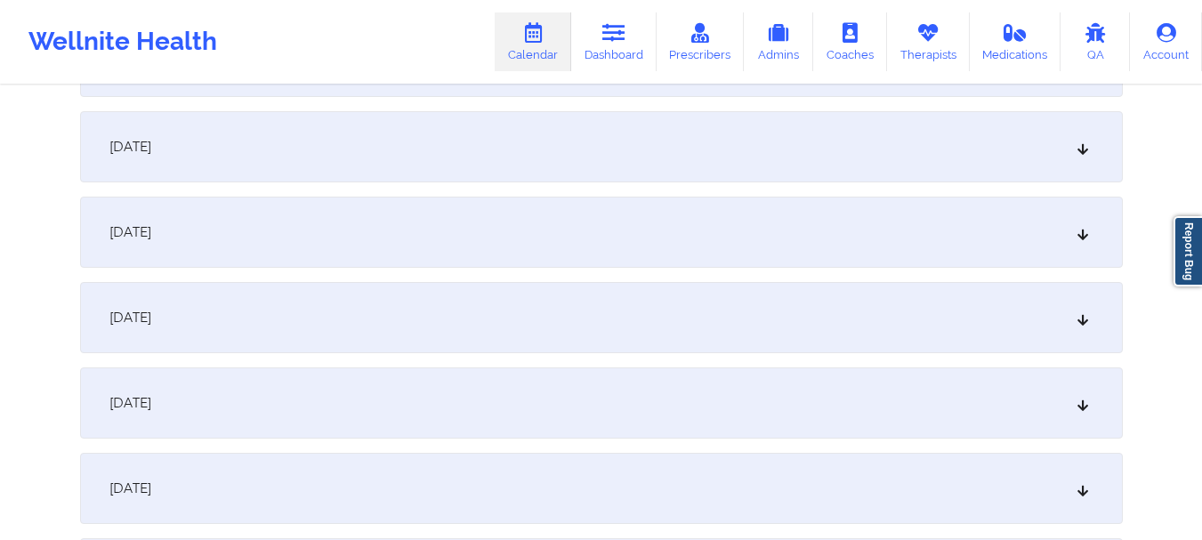
scroll to position [1364, 0]
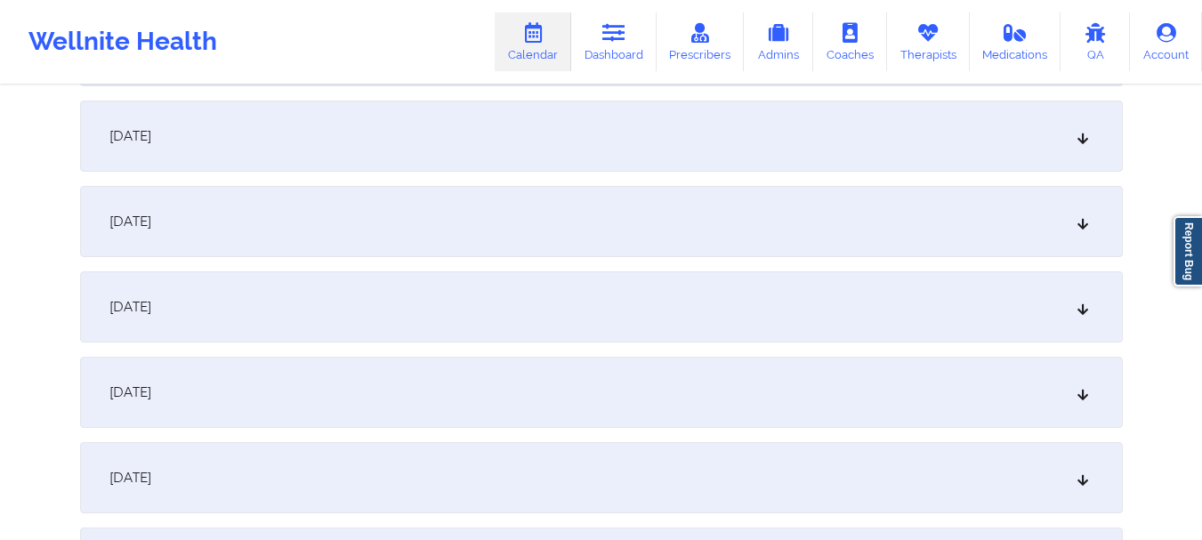
click at [1077, 225] on icon at bounding box center [1082, 221] width 15 height 12
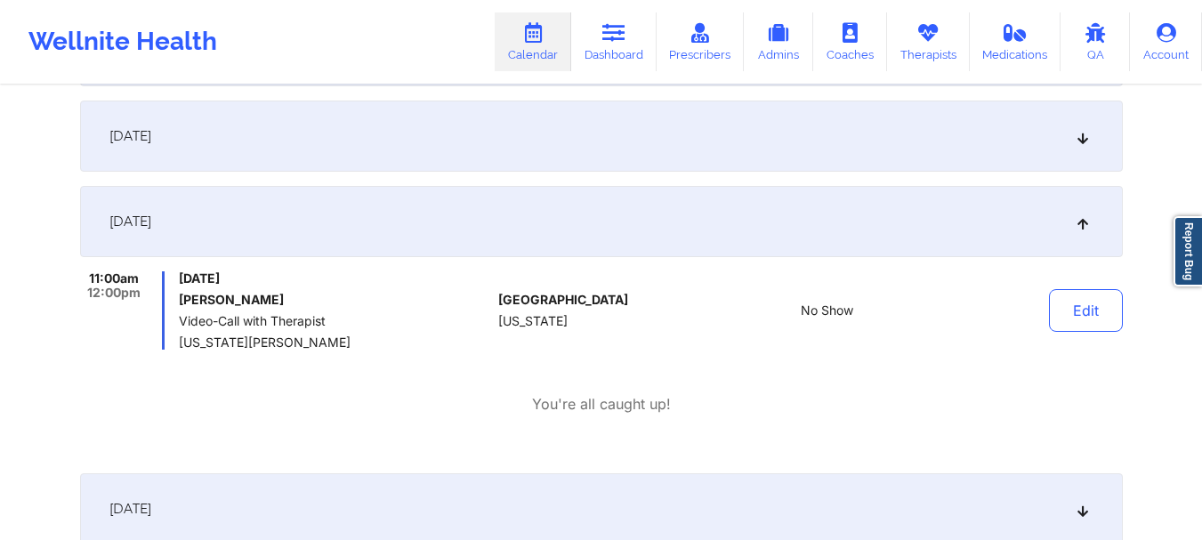
click at [1077, 225] on icon at bounding box center [1082, 221] width 15 height 12
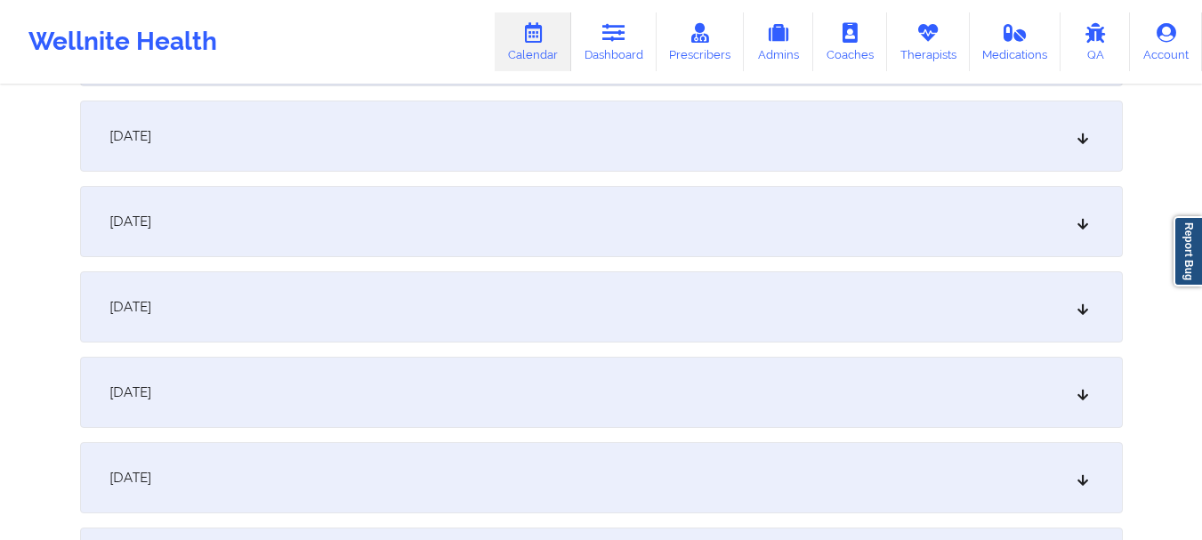
click at [1029, 235] on div "[DATE]" at bounding box center [601, 221] width 1043 height 71
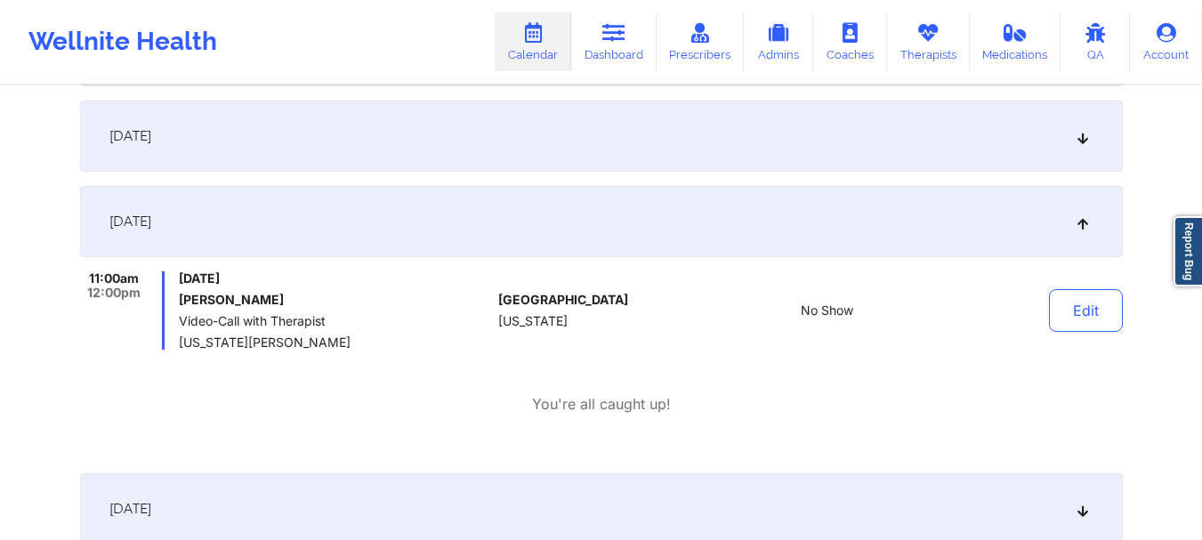
click at [1029, 235] on div "[DATE]" at bounding box center [601, 221] width 1043 height 71
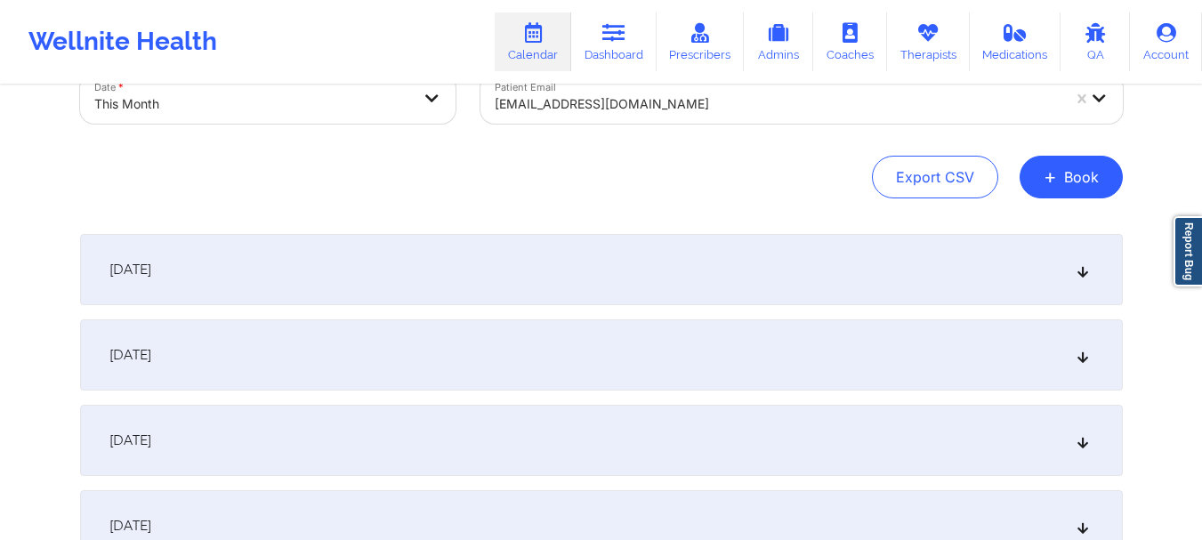
scroll to position [0, 0]
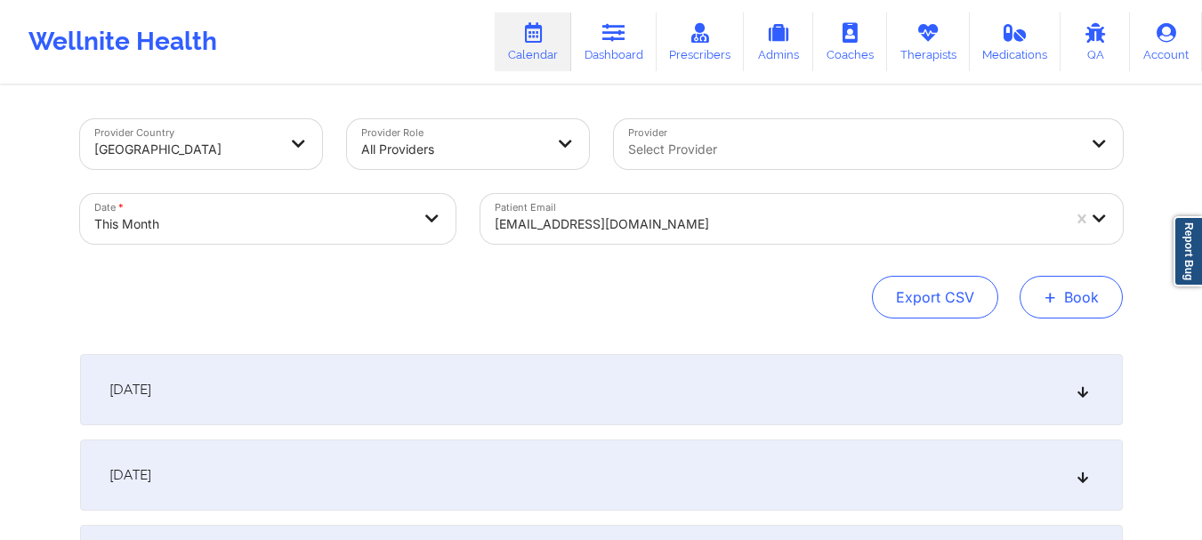
click at [1062, 301] on button "+ Book" at bounding box center [1071, 297] width 103 height 43
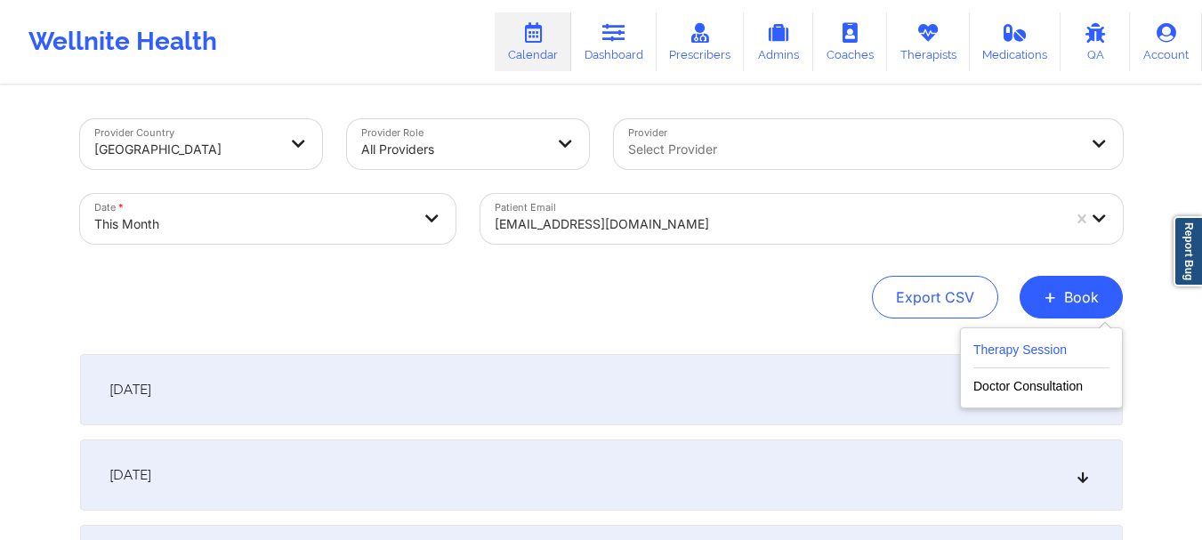
click at [1037, 340] on button "Therapy Session" at bounding box center [1041, 353] width 136 height 29
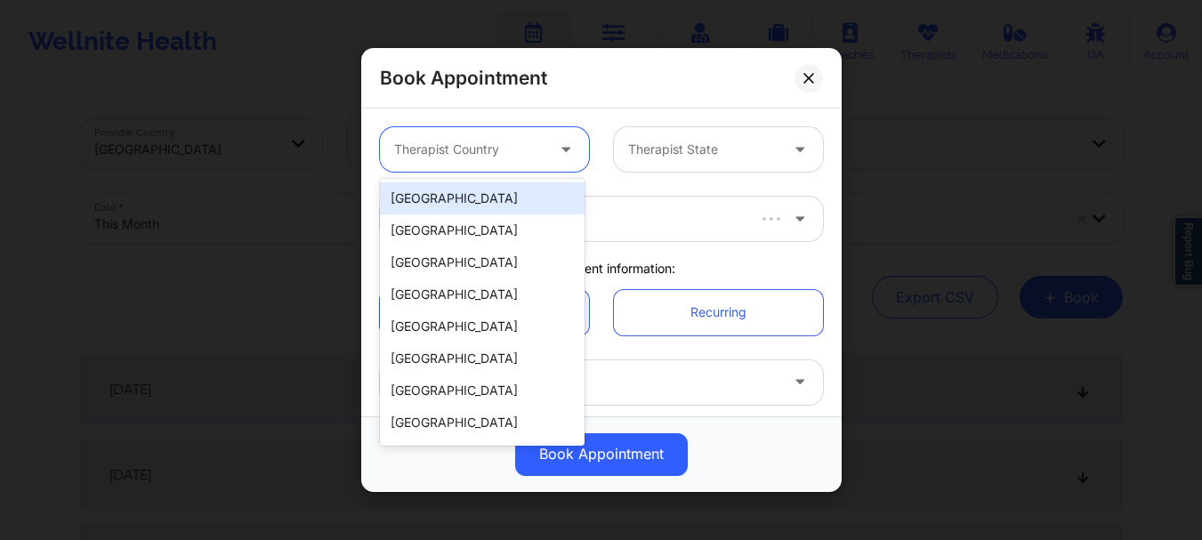
click at [429, 152] on div at bounding box center [469, 149] width 150 height 21
click at [441, 192] on div "[GEOGRAPHIC_DATA]" at bounding box center [482, 198] width 205 height 32
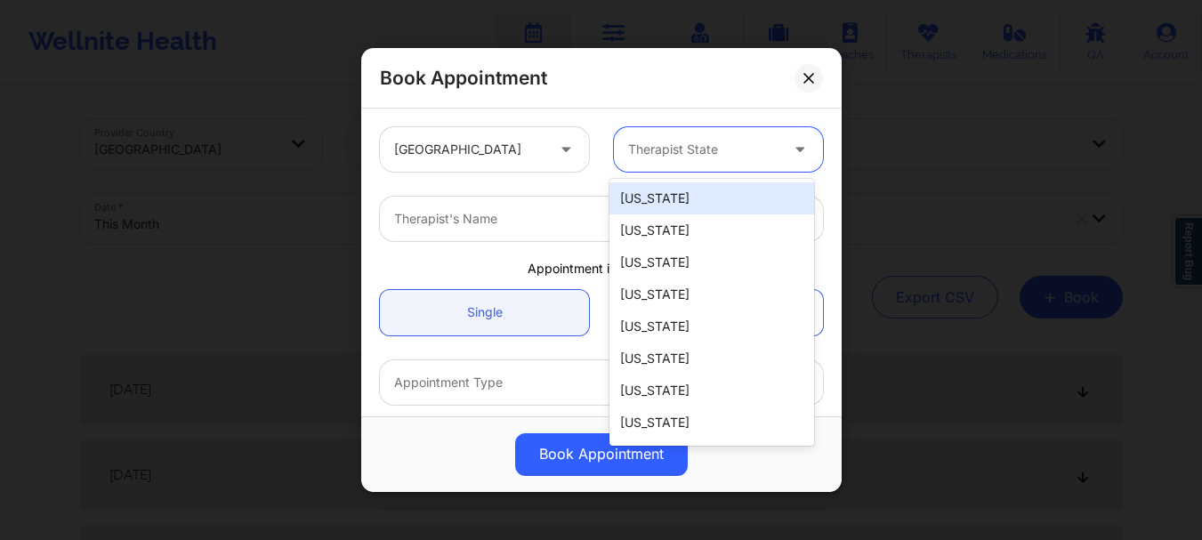
click at [667, 165] on div "Therapist State" at bounding box center [697, 149] width 166 height 44
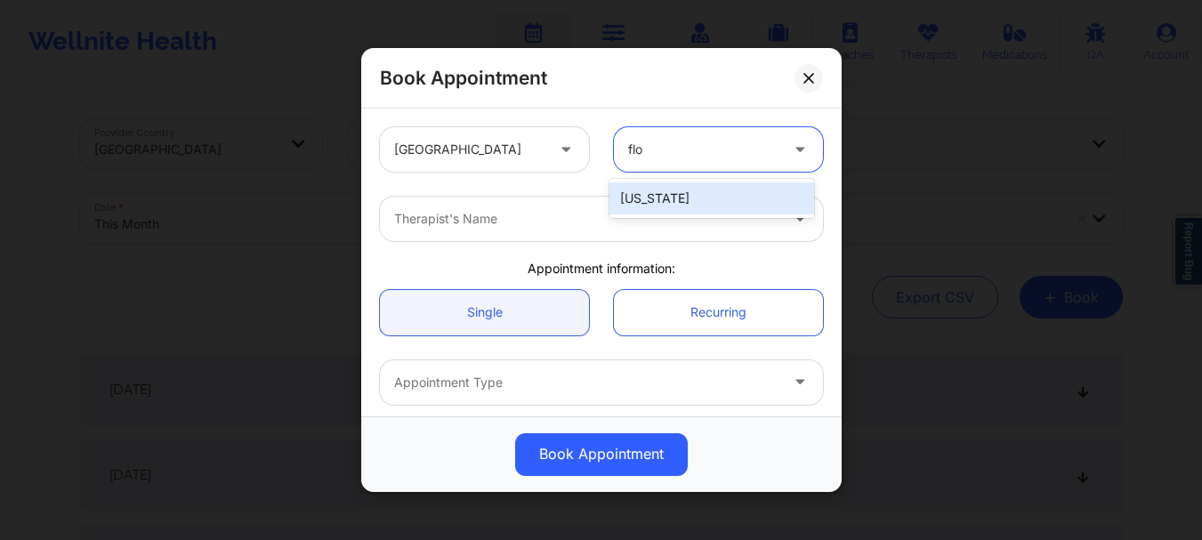
type input "[PERSON_NAME]"
click at [662, 190] on div "[US_STATE]" at bounding box center [711, 198] width 205 height 32
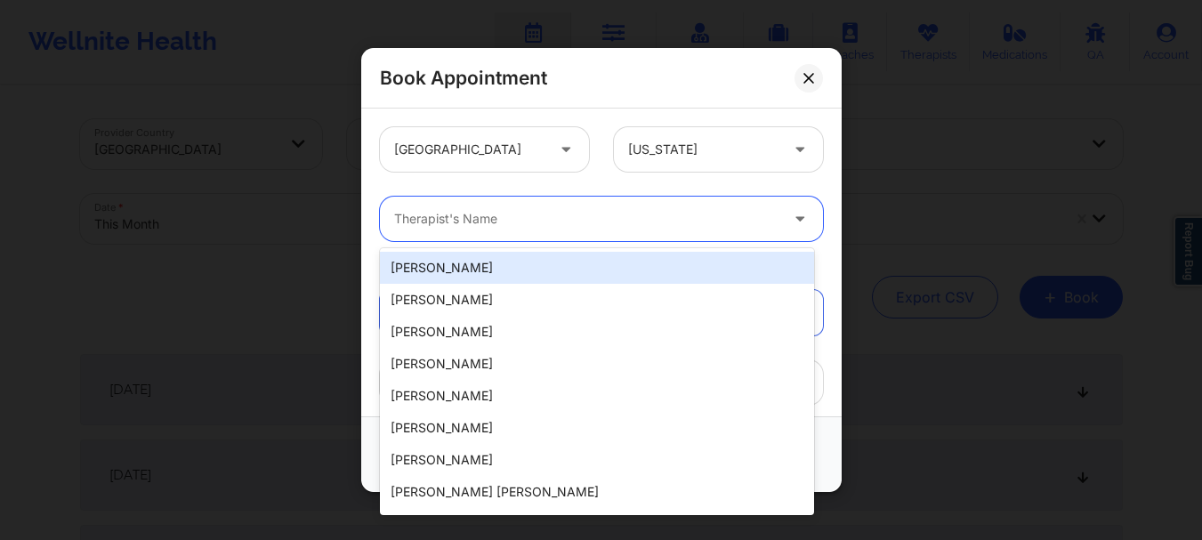
click at [609, 214] on div at bounding box center [586, 218] width 384 height 21
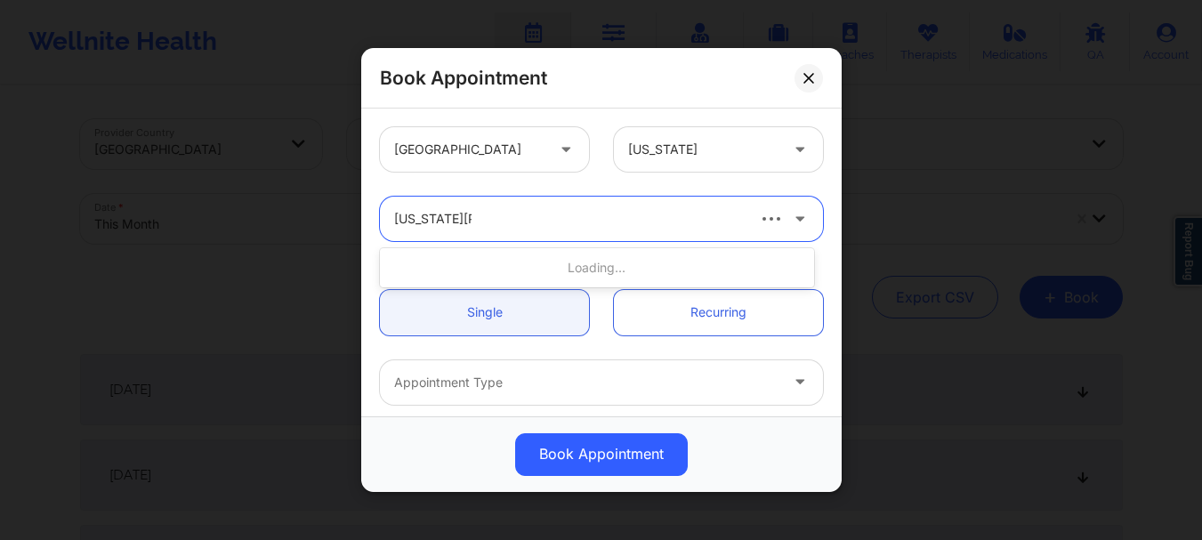
type input "[US_STATE][PERSON_NAME]"
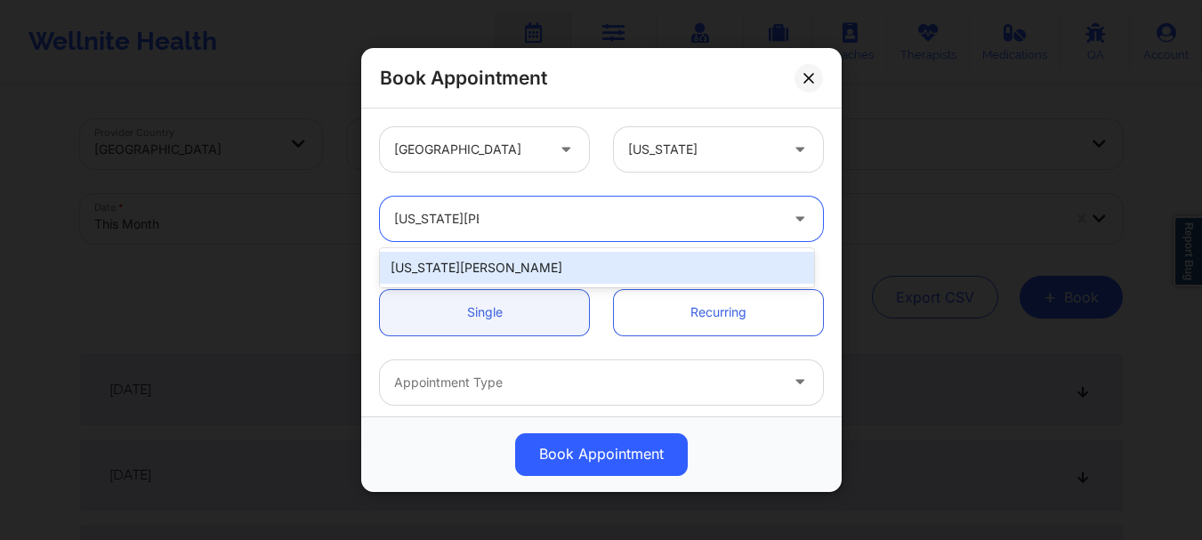
click at [566, 278] on div "[US_STATE][PERSON_NAME]" at bounding box center [597, 268] width 434 height 32
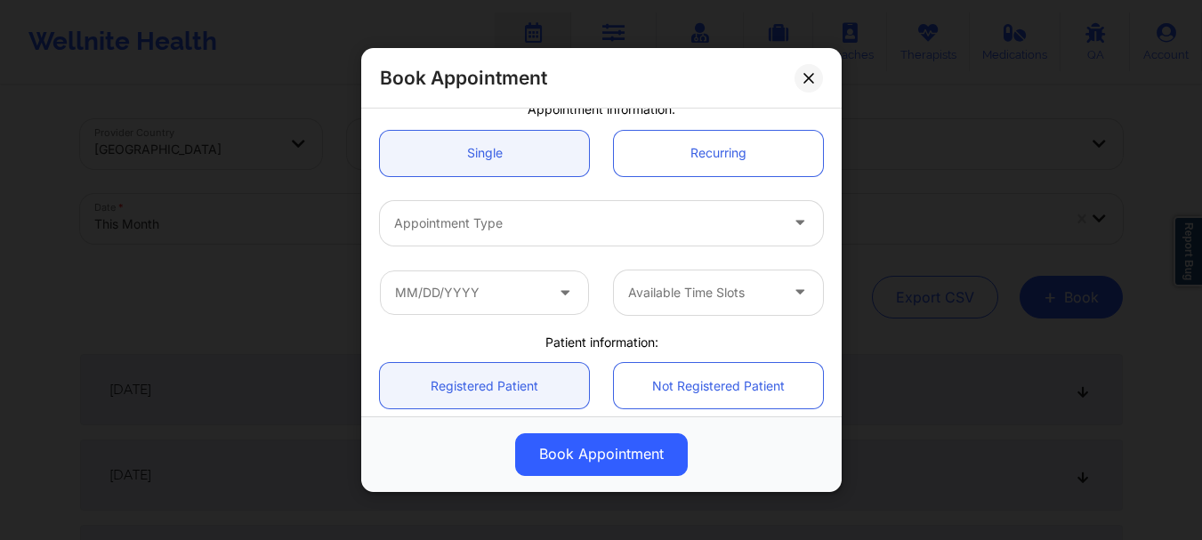
scroll to position [351, 0]
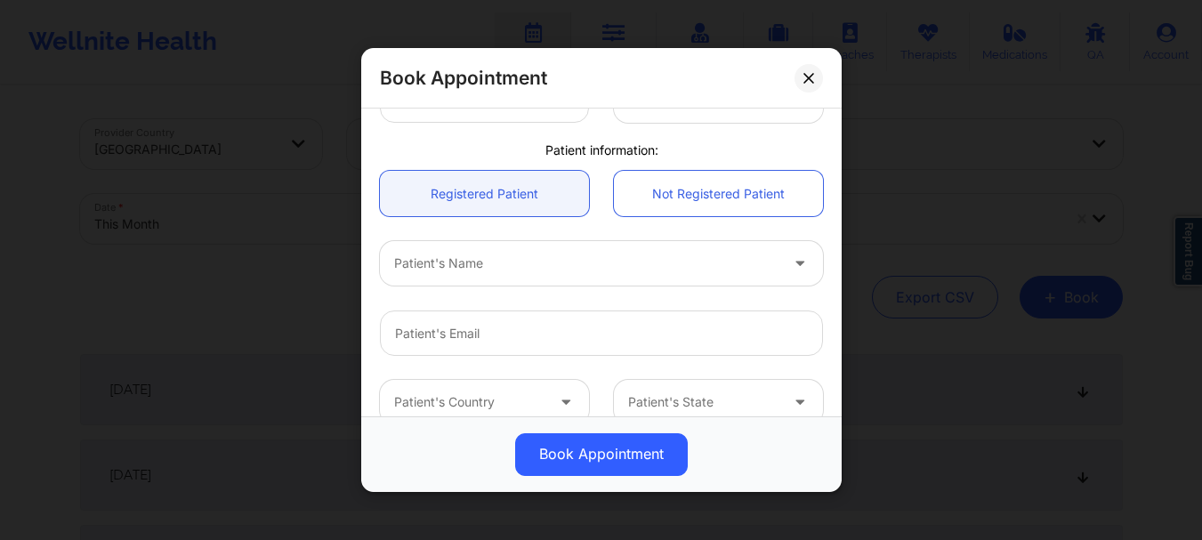
click at [498, 273] on div at bounding box center [586, 264] width 384 height 21
type input "[PERSON_NAME]"
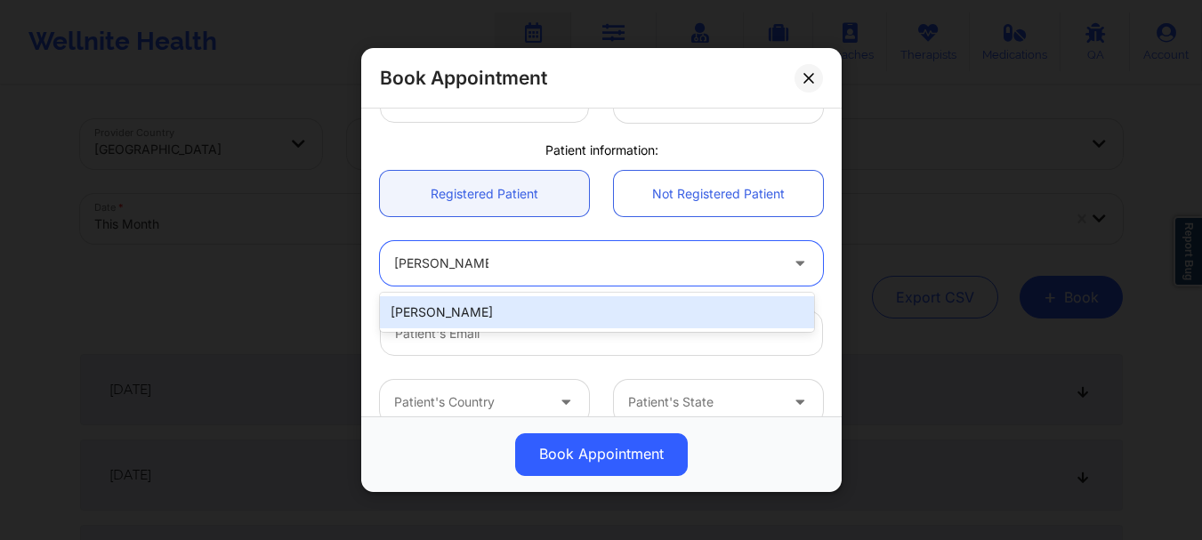
click at [500, 307] on div "[PERSON_NAME]" at bounding box center [597, 312] width 434 height 32
type input "[EMAIL_ADDRESS][DOMAIN_NAME]"
type input "[PHONE_NUMBER]"
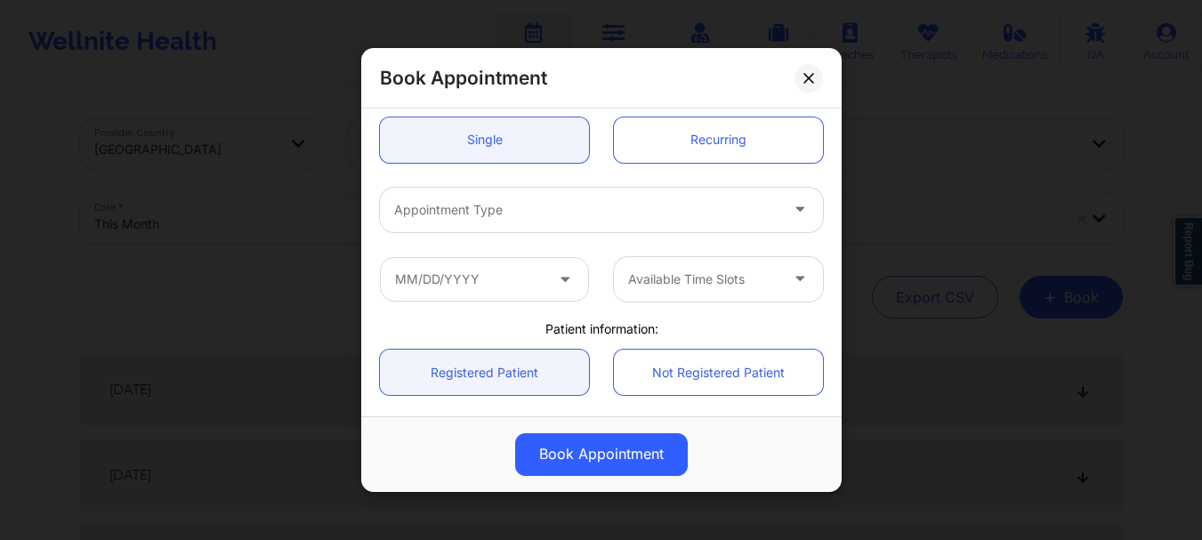
scroll to position [170, 0]
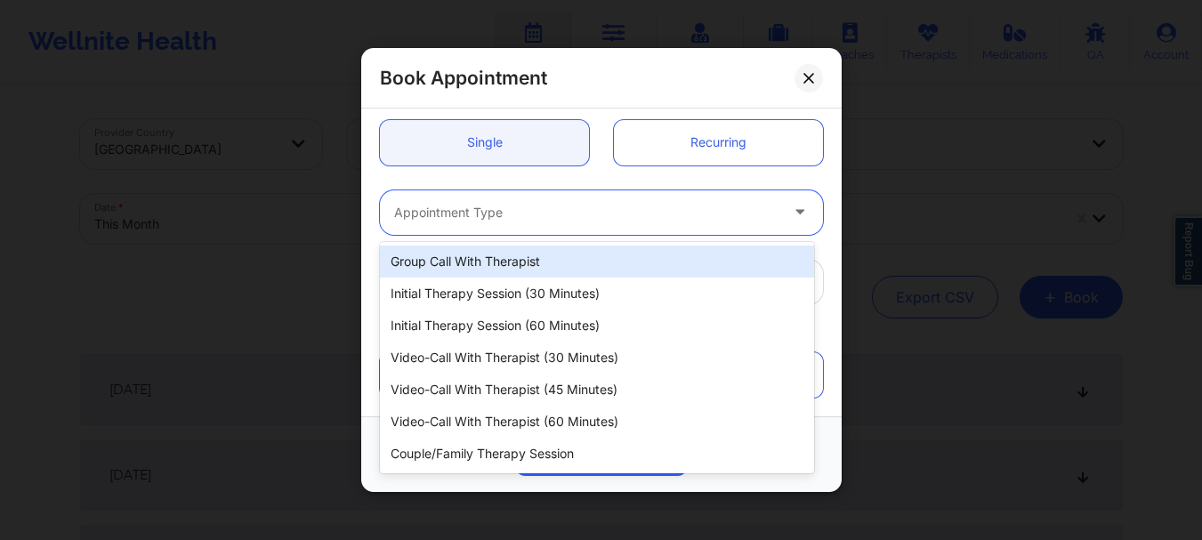
click at [768, 205] on div at bounding box center [586, 212] width 384 height 21
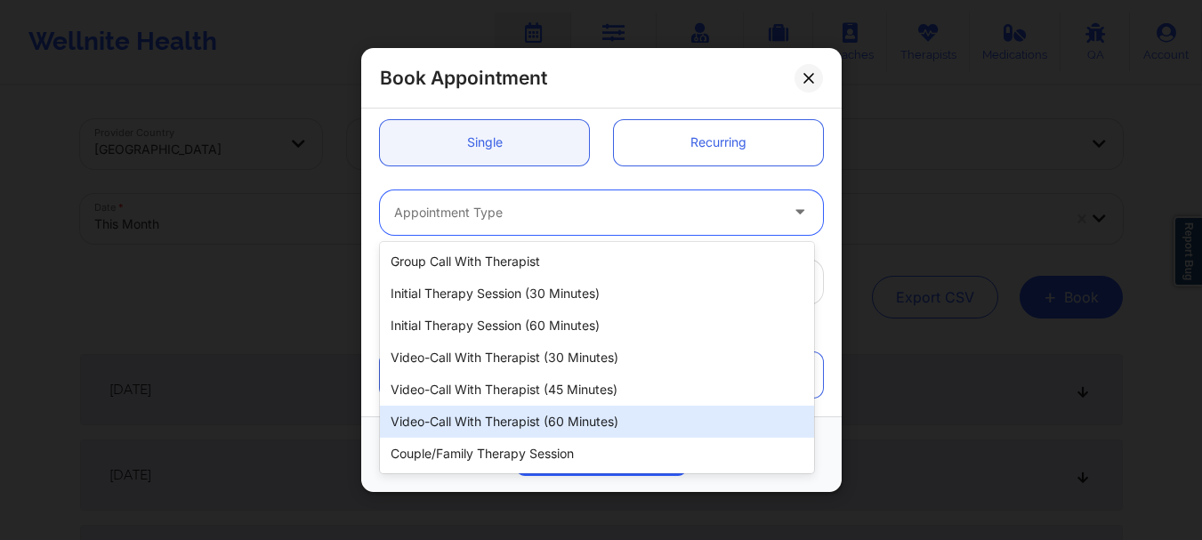
click at [544, 413] on div "Video-Call with Therapist (60 minutes)" at bounding box center [597, 422] width 434 height 32
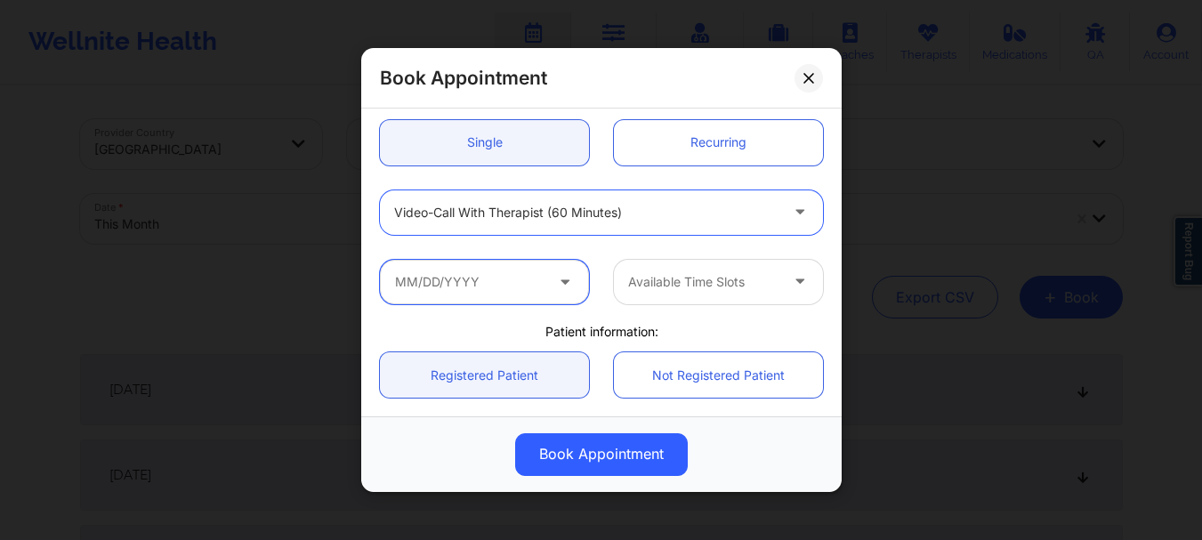
click at [415, 285] on input "text" at bounding box center [484, 282] width 209 height 44
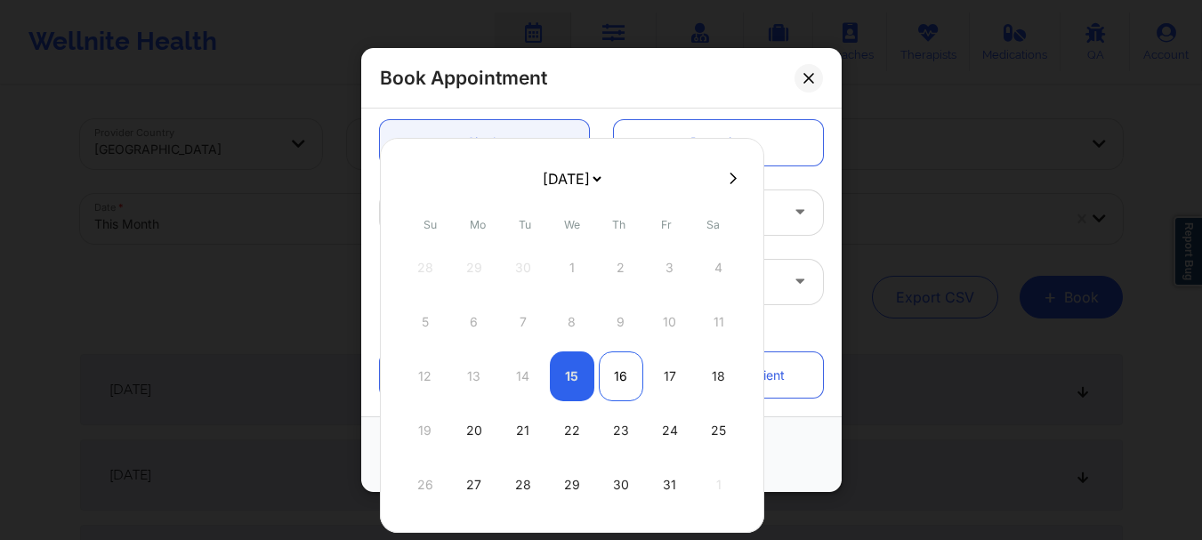
click at [629, 377] on div "16" at bounding box center [621, 376] width 44 height 50
type input "[DATE]"
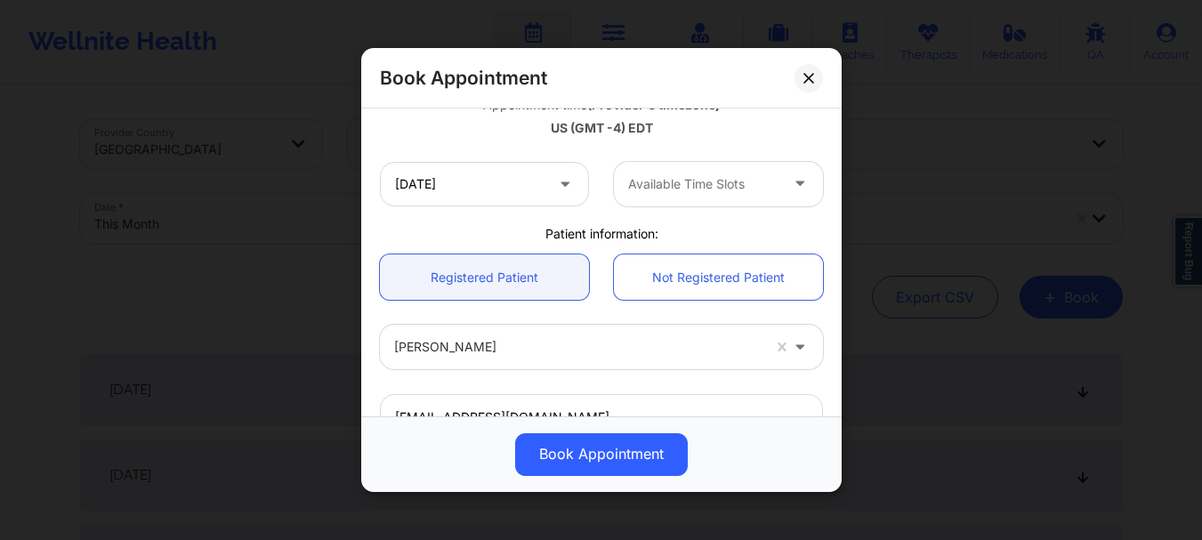
scroll to position [347, 0]
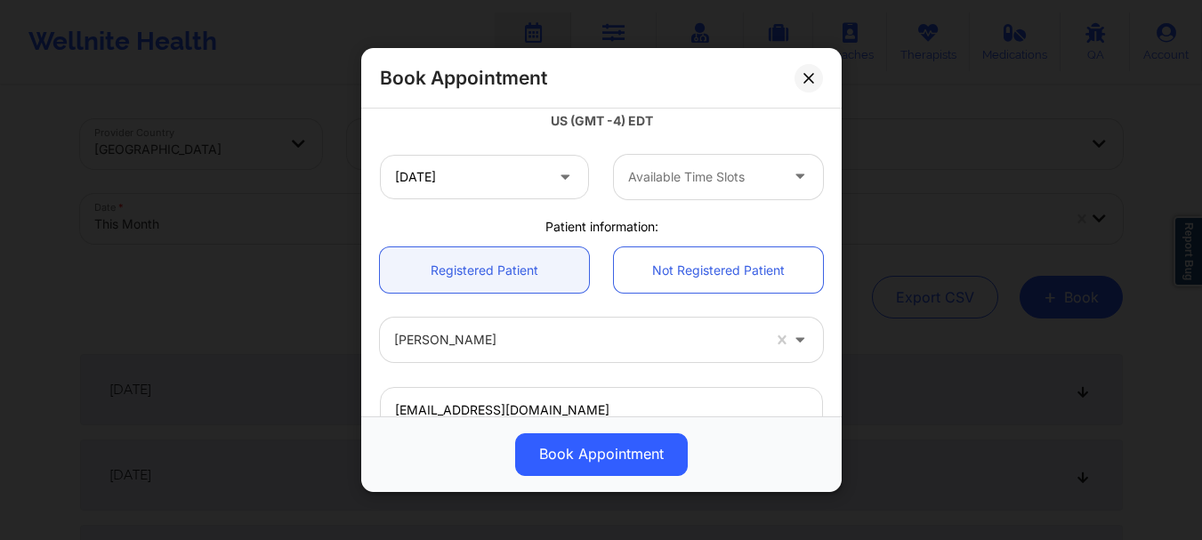
click at [669, 184] on div at bounding box center [703, 176] width 150 height 21
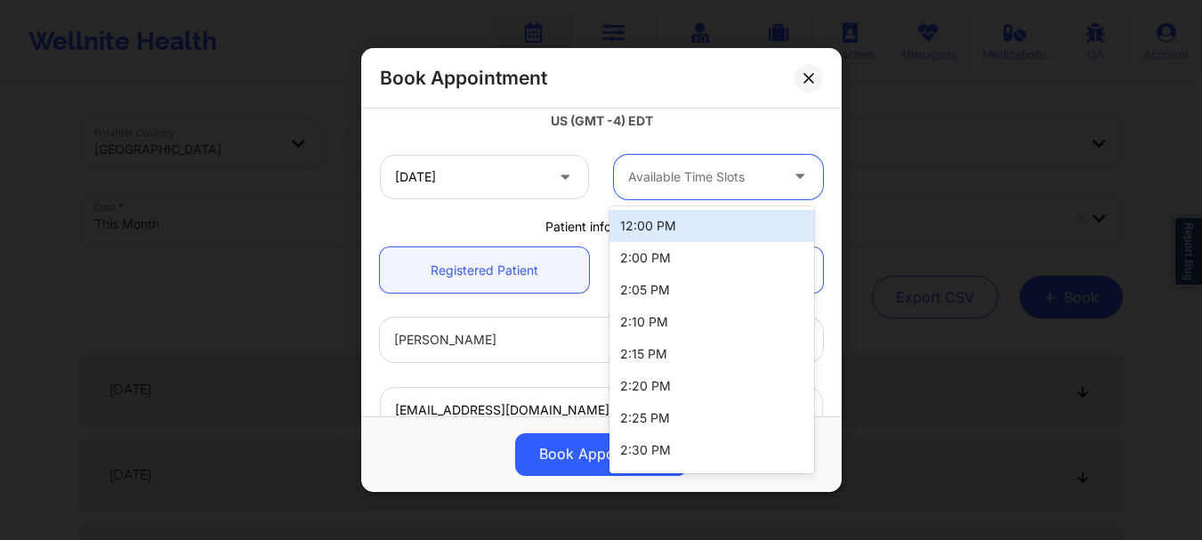
click at [690, 230] on div "12:00 PM" at bounding box center [711, 226] width 205 height 32
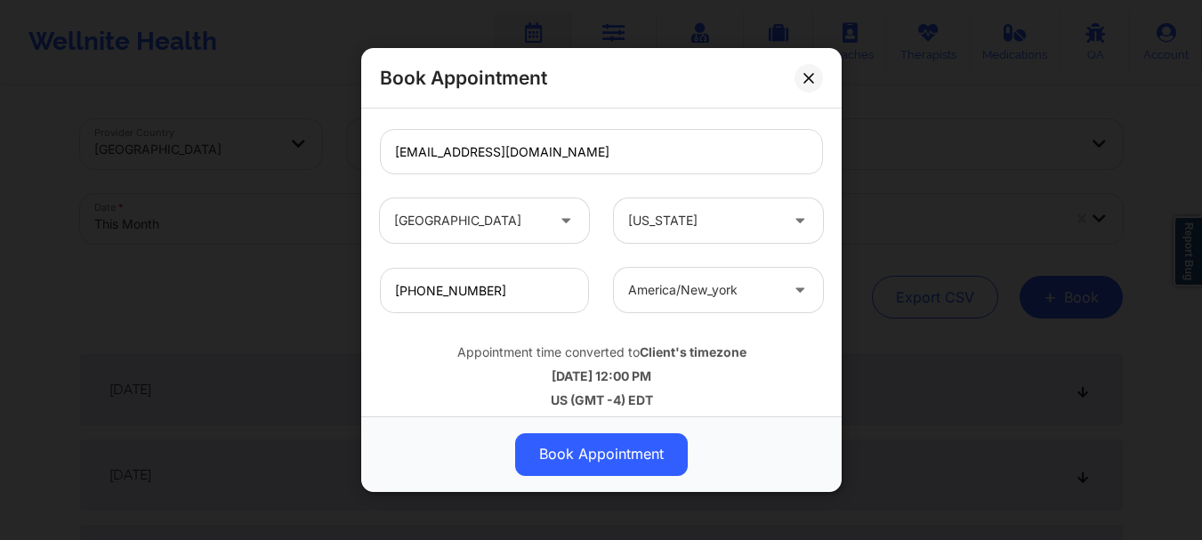
scroll to position [616, 0]
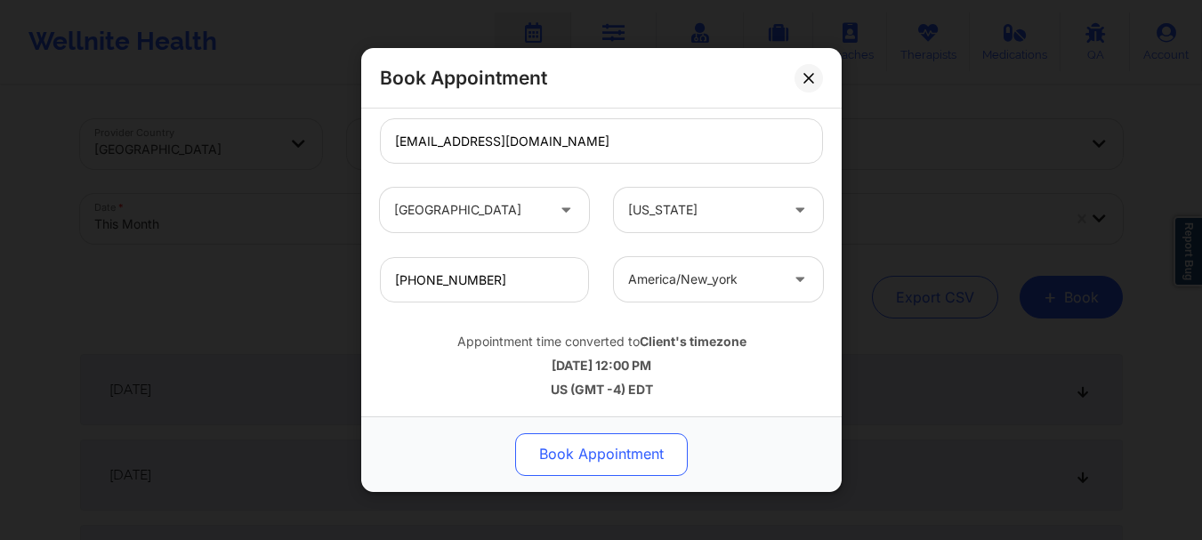
click at [637, 440] on button "Book Appointment" at bounding box center [601, 454] width 173 height 43
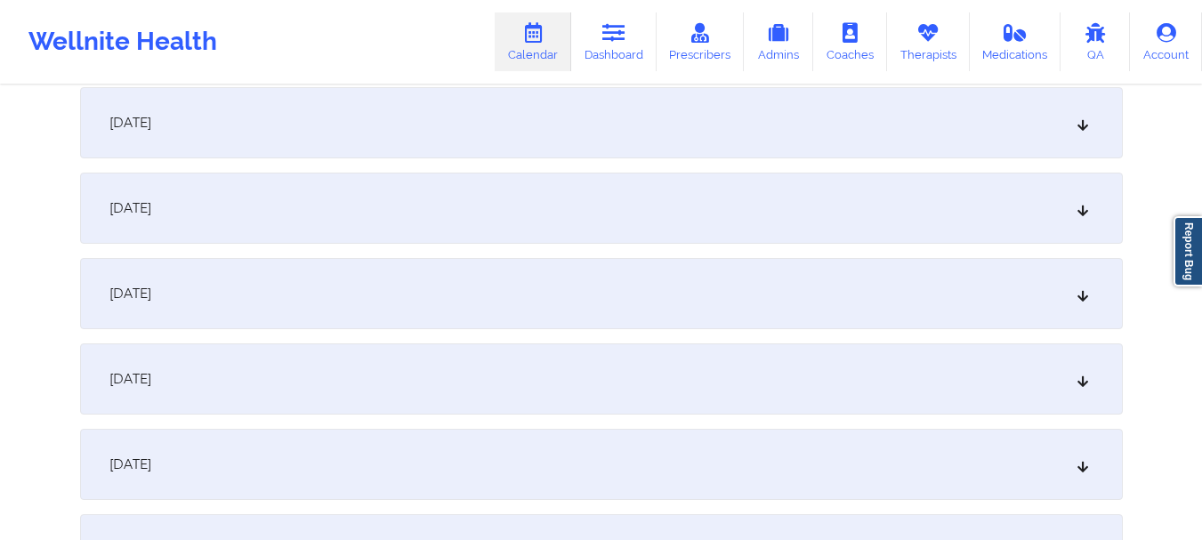
scroll to position [1457, 0]
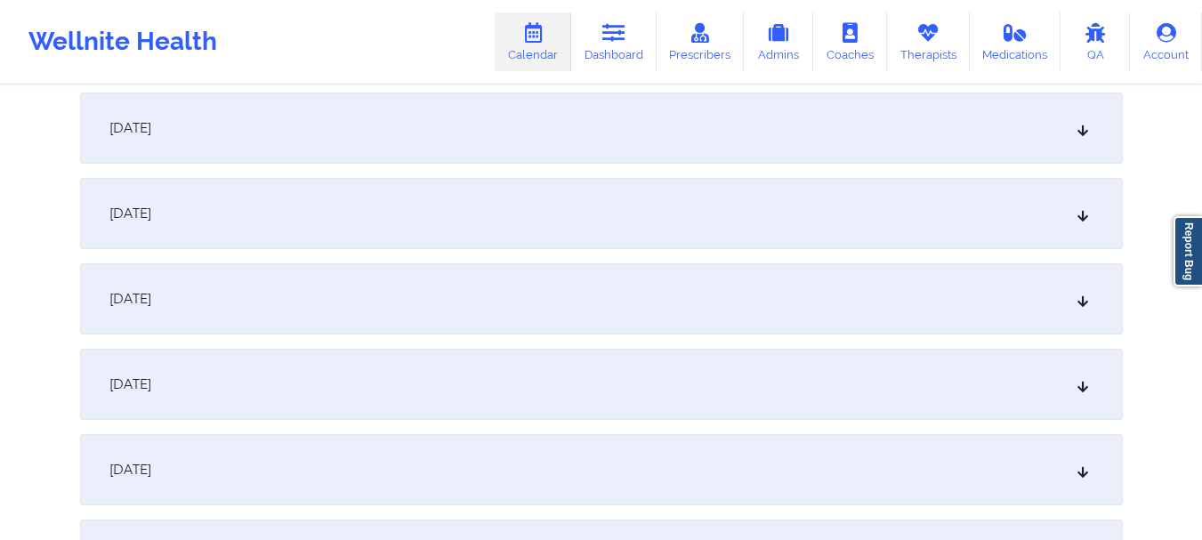
click at [654, 206] on div "[DATE]" at bounding box center [601, 213] width 1043 height 71
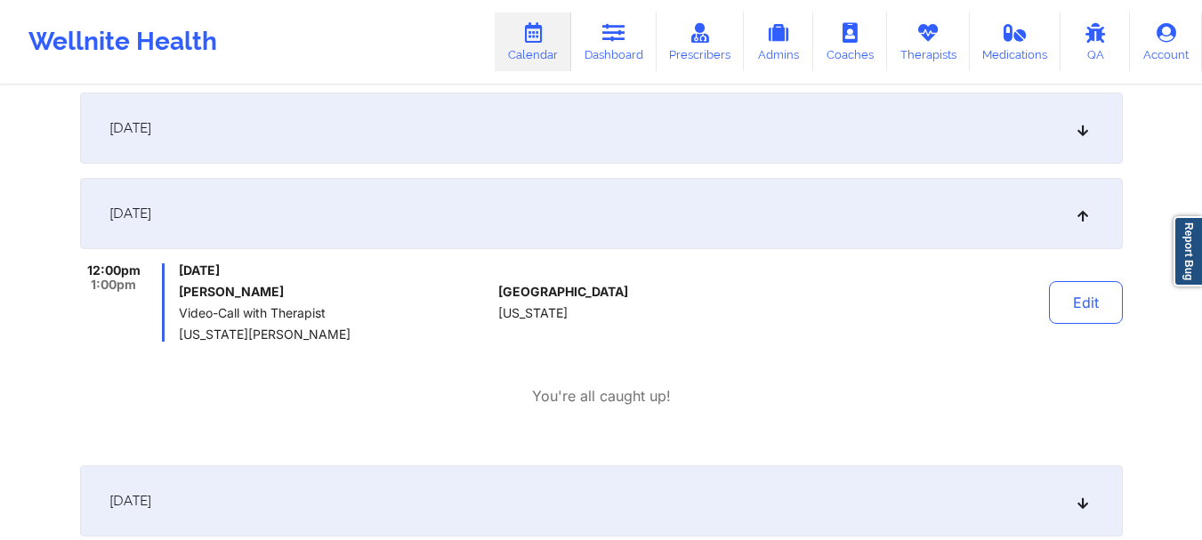
scroll to position [0, 0]
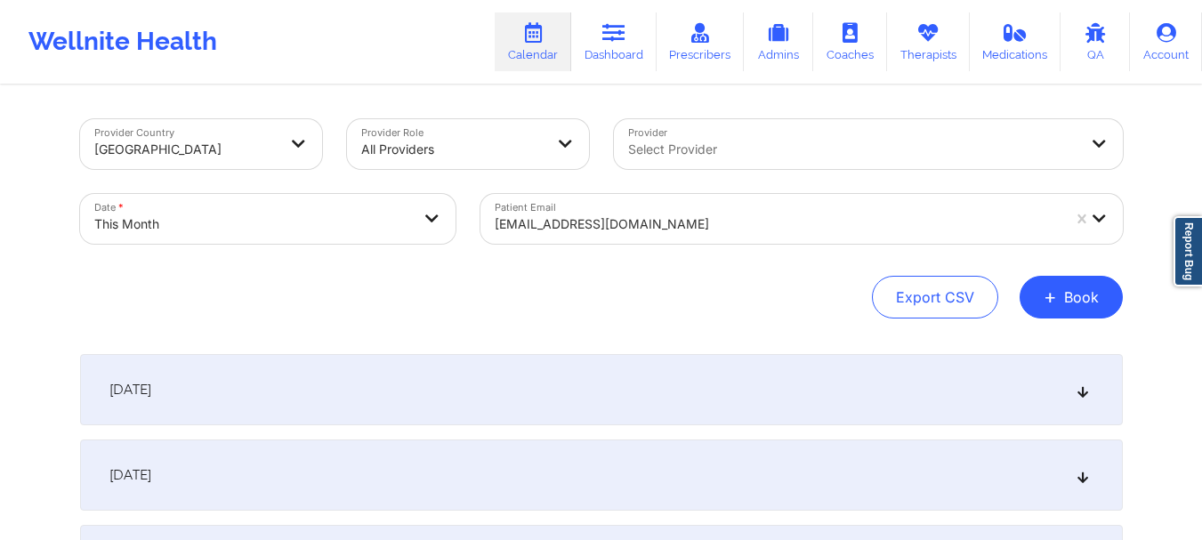
click at [563, 225] on div at bounding box center [778, 224] width 566 height 21
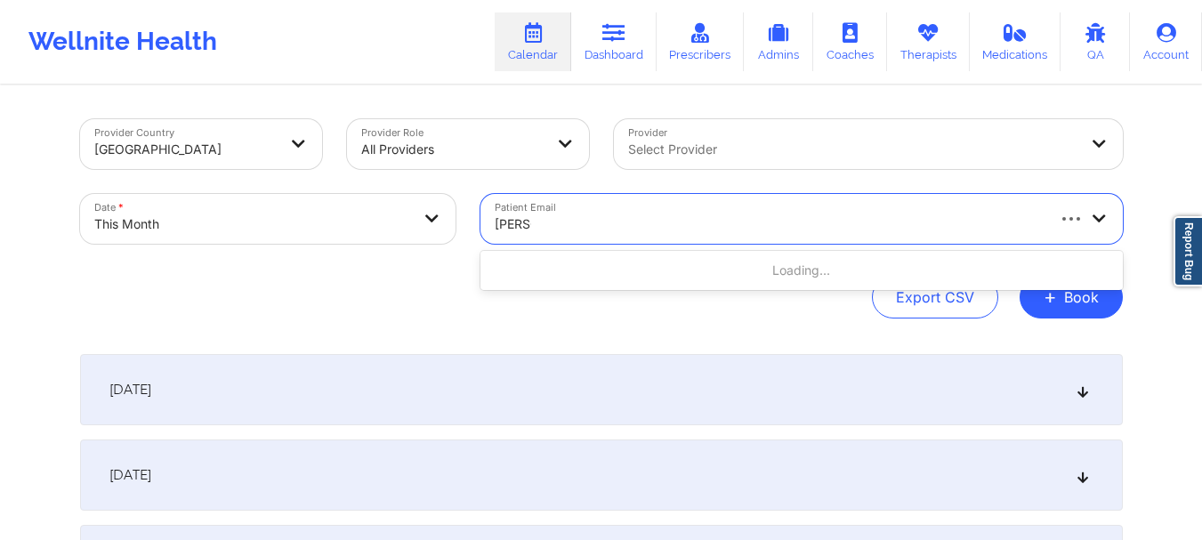
type input "[PERSON_NAME]"
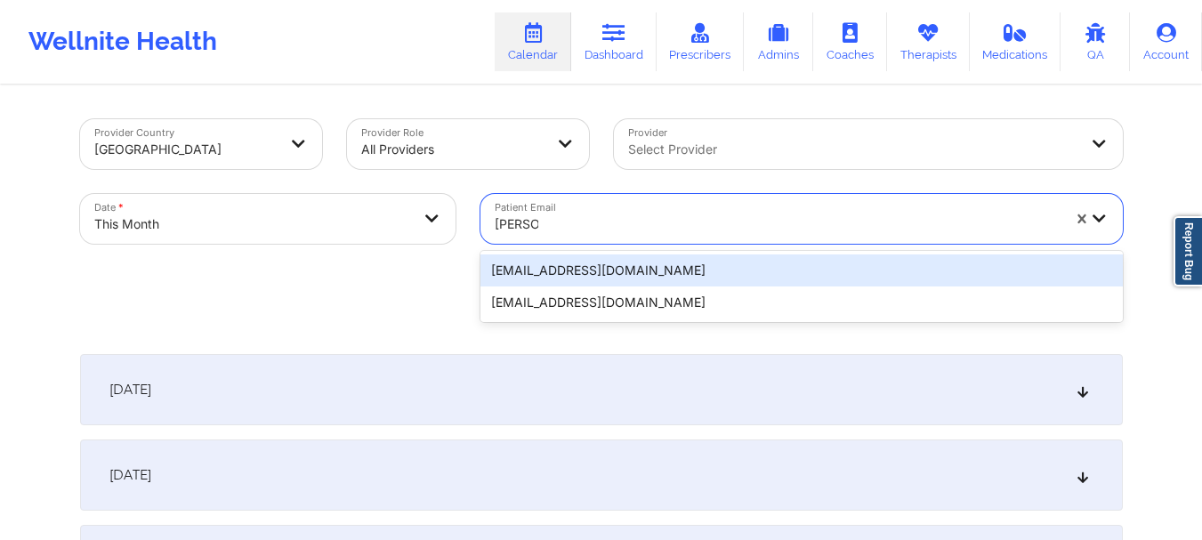
click at [575, 268] on div "[EMAIL_ADDRESS][DOMAIN_NAME]" at bounding box center [801, 270] width 642 height 32
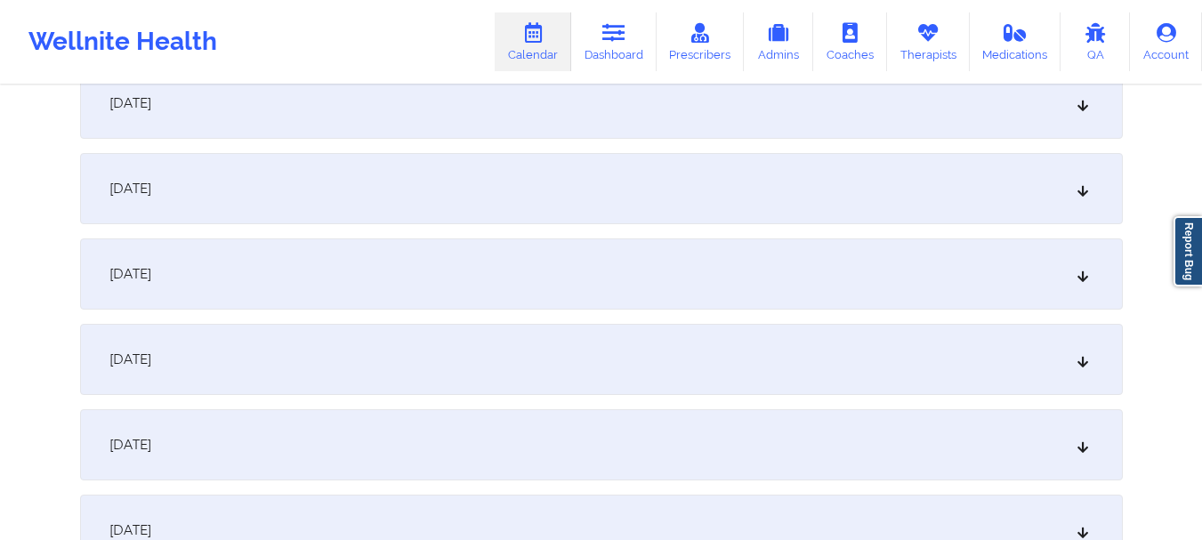
scroll to position [1457, 0]
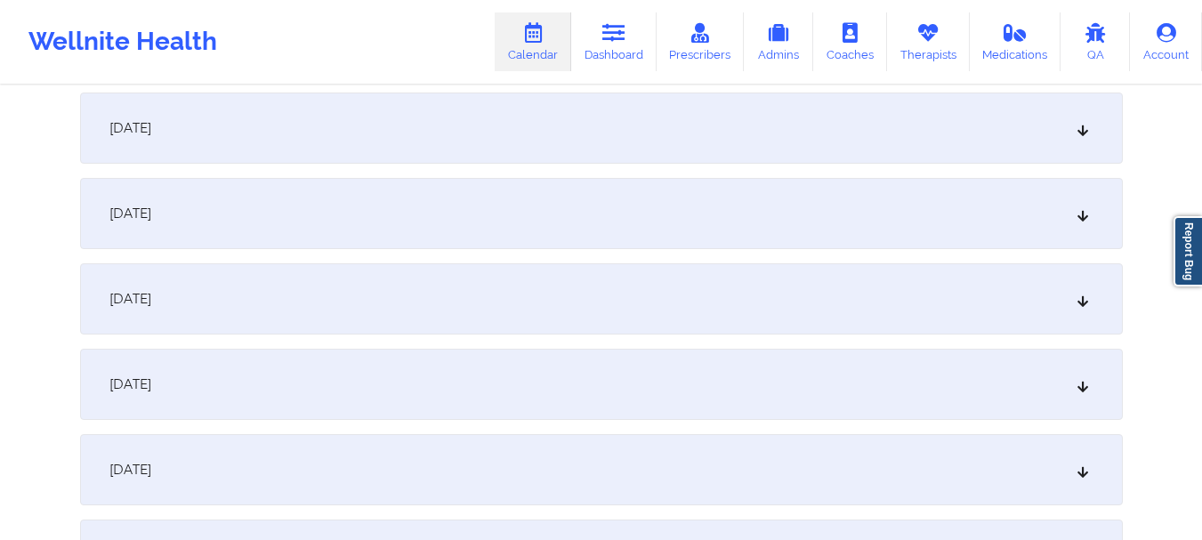
click at [1055, 222] on div "[DATE]" at bounding box center [601, 213] width 1043 height 71
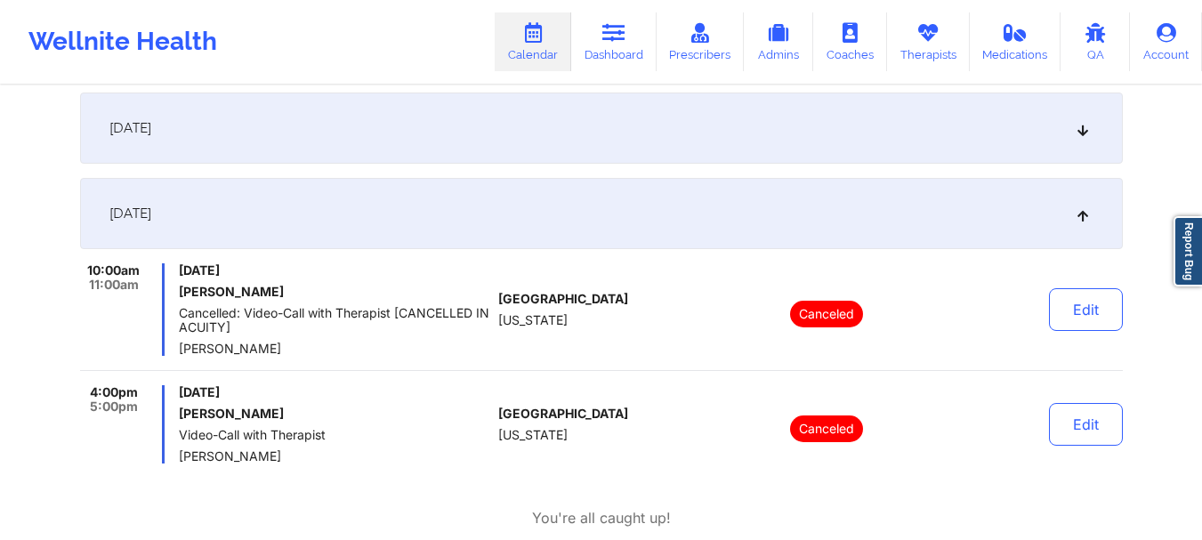
click at [1008, 198] on div "[DATE]" at bounding box center [601, 213] width 1043 height 71
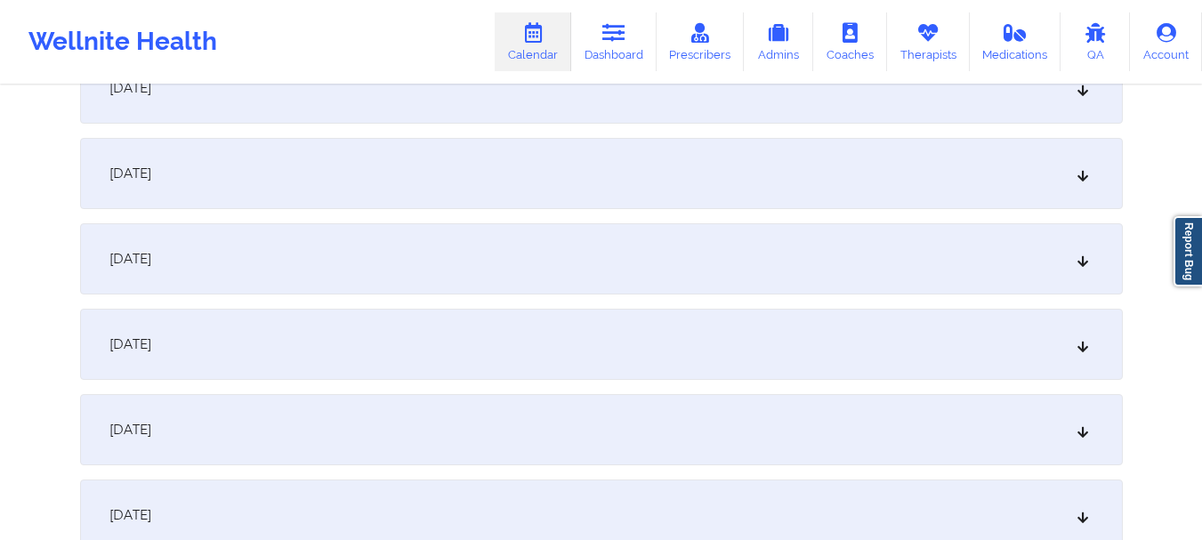
scroll to position [1781, 0]
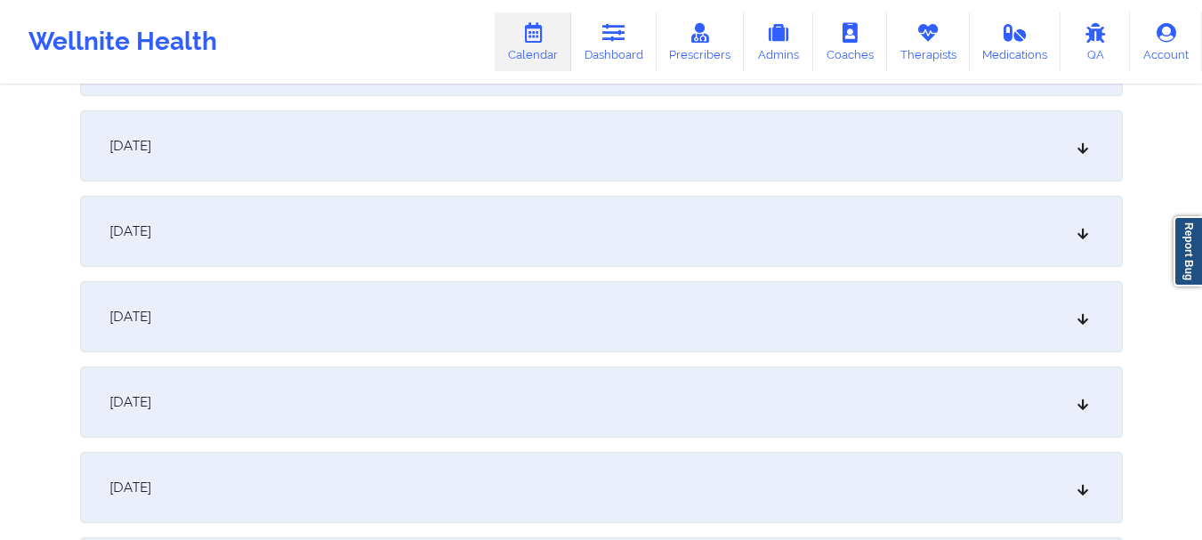
click at [755, 471] on div "[DATE]" at bounding box center [601, 487] width 1043 height 71
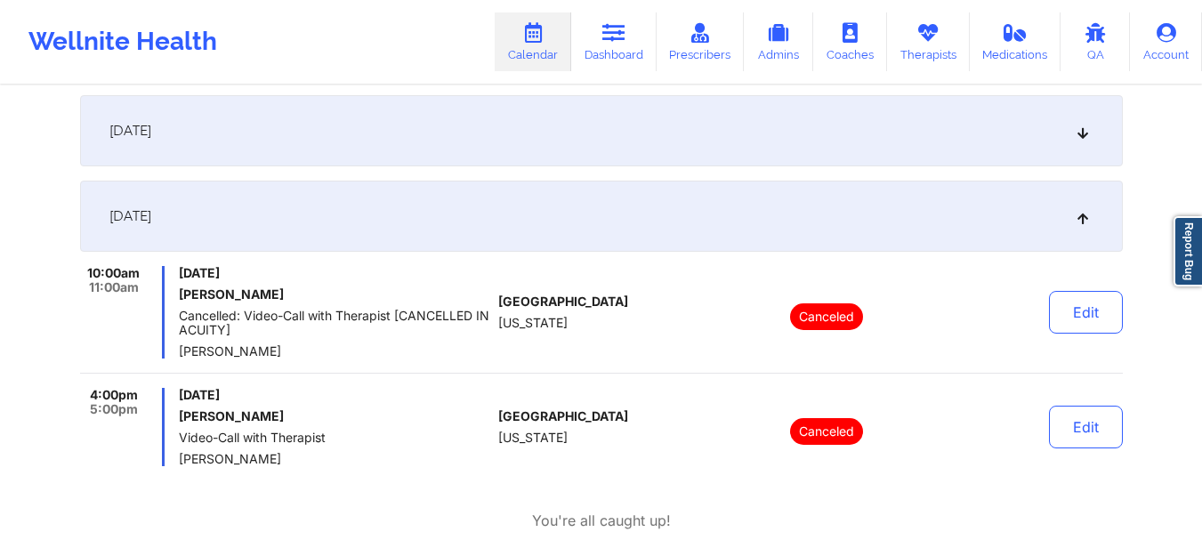
scroll to position [2059, 0]
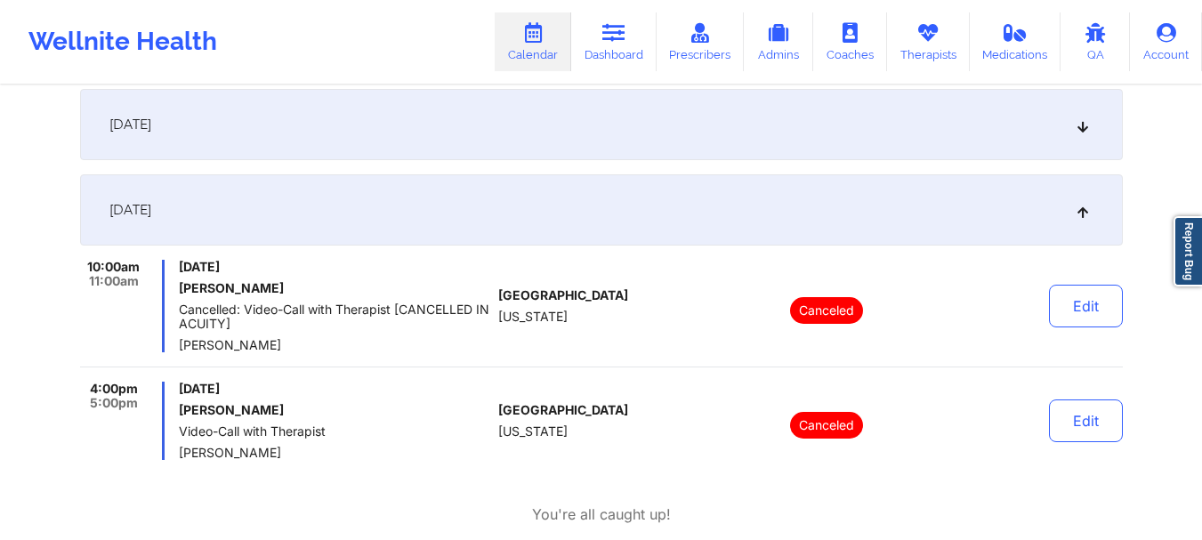
click at [940, 230] on div "[DATE]" at bounding box center [601, 209] width 1043 height 71
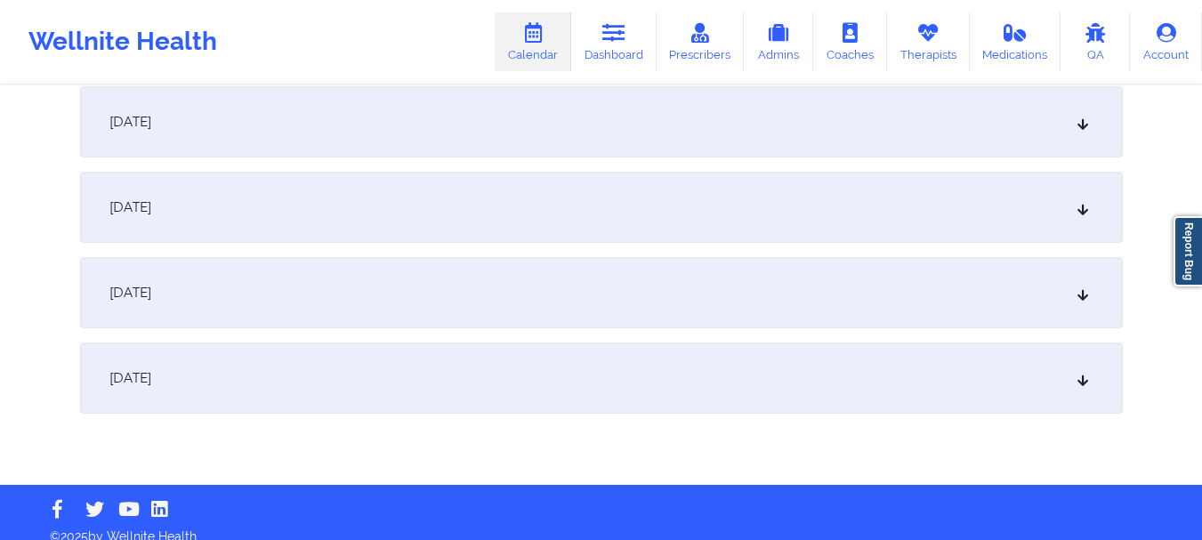
scroll to position [2592, 0]
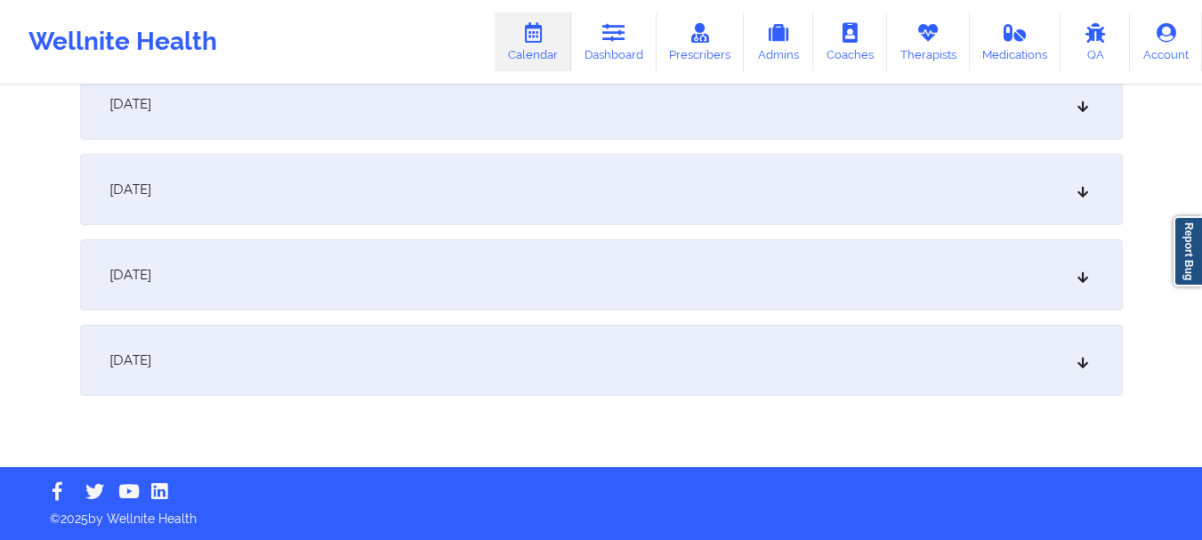
click at [1009, 289] on div "[DATE]" at bounding box center [601, 274] width 1043 height 71
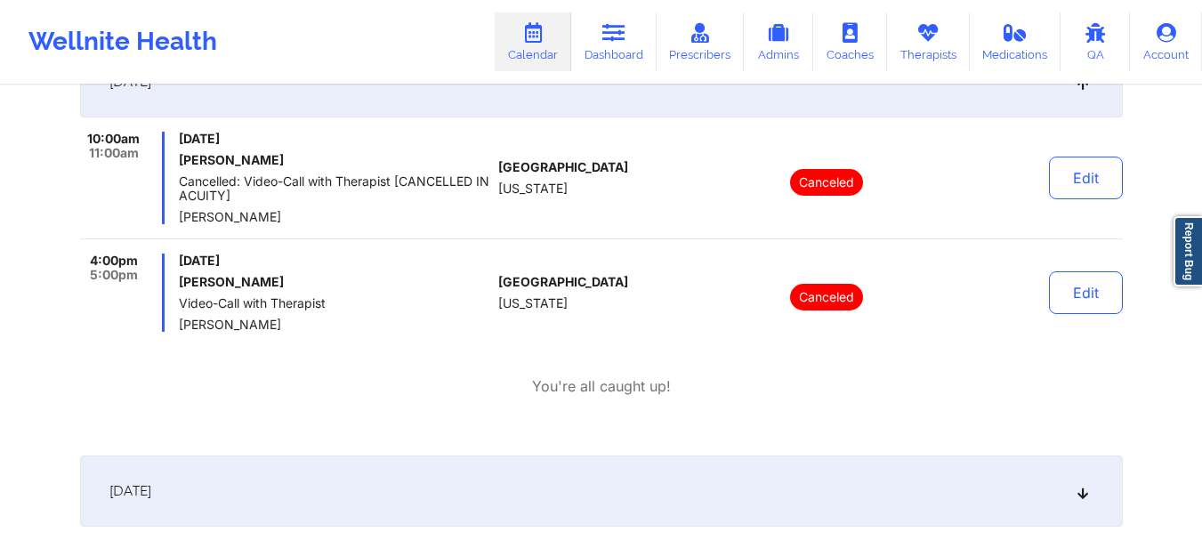
scroll to position [2779, 0]
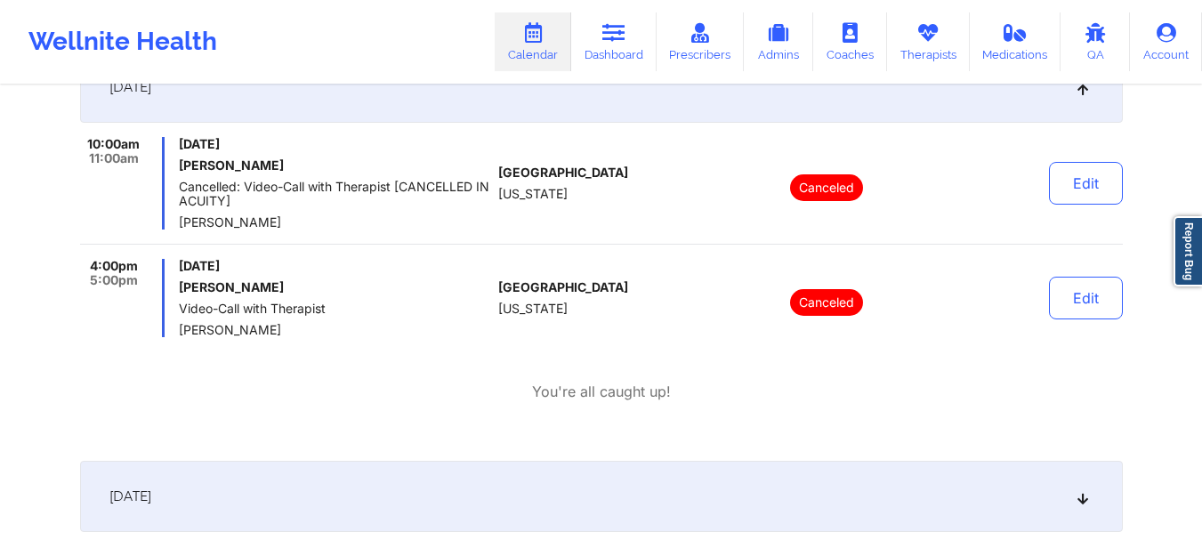
click at [775, 103] on div "[DATE]" at bounding box center [601, 87] width 1043 height 71
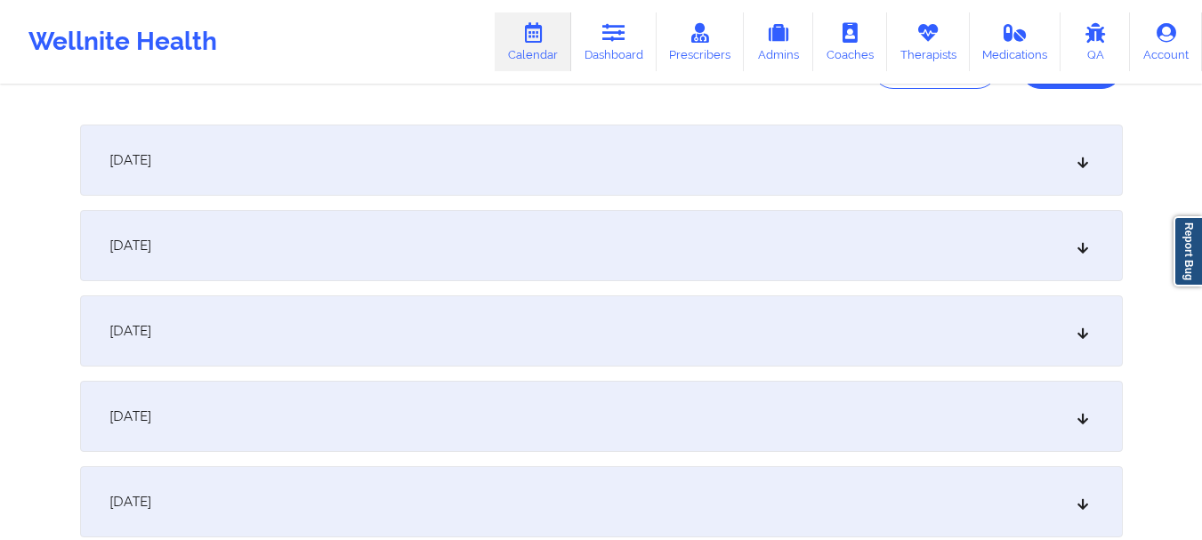
scroll to position [0, 0]
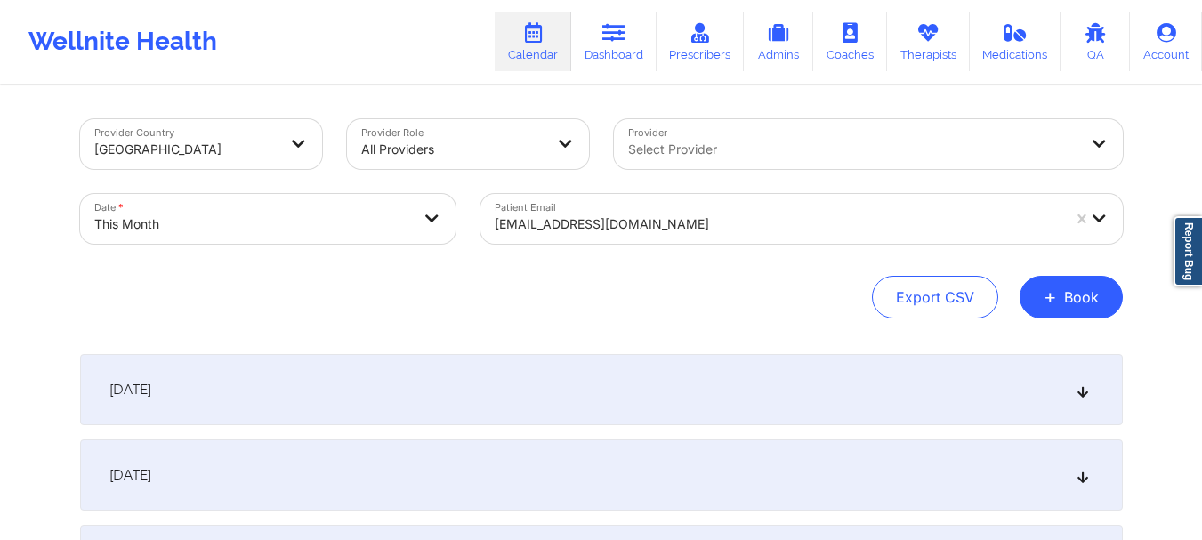
select select "2025-9"
select select "2025-10"
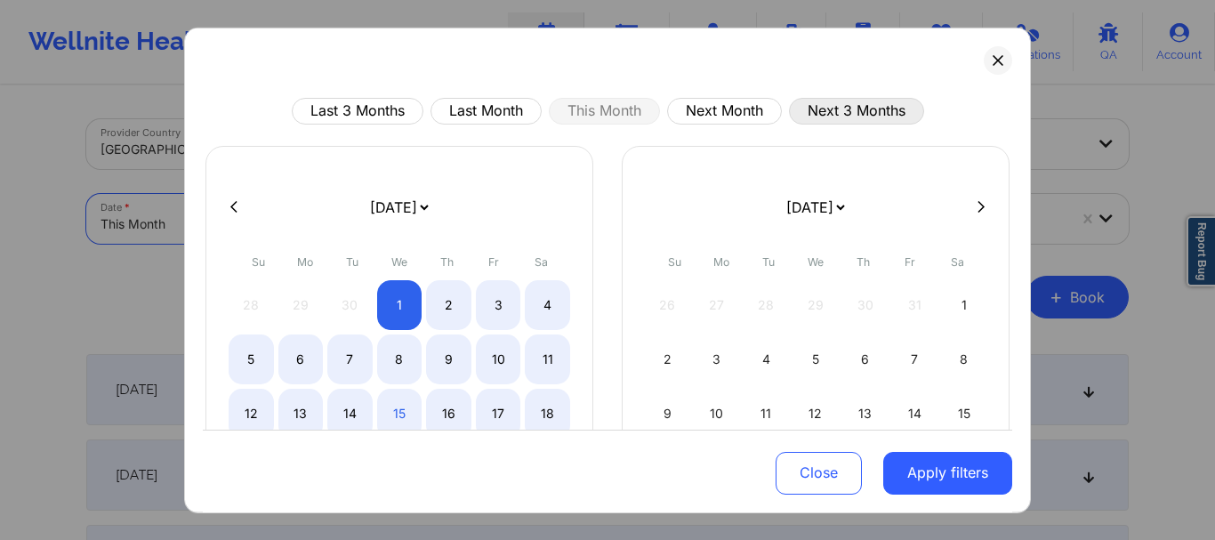
click at [805, 108] on button "Next 3 Months" at bounding box center [856, 110] width 135 height 27
select select "2025-10"
select select "2025-11"
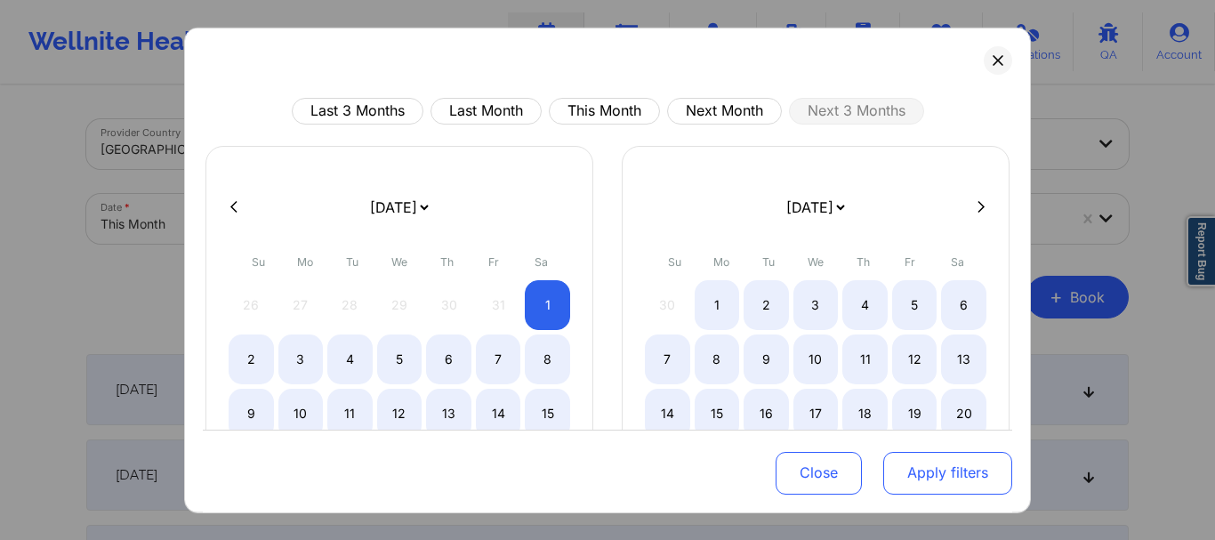
click at [920, 467] on button "Apply filters" at bounding box center [947, 473] width 129 height 43
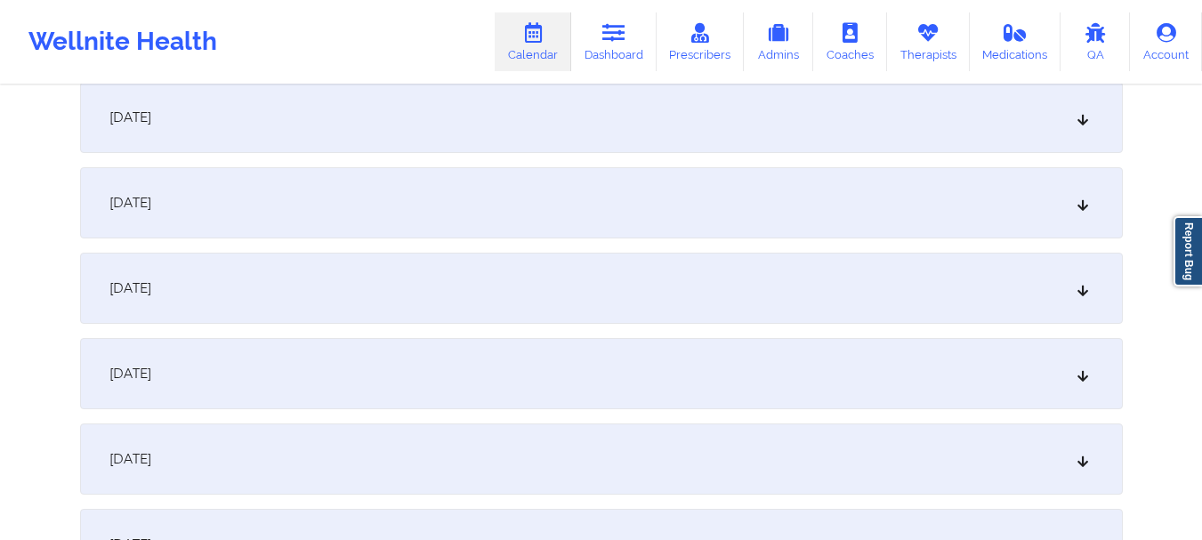
scroll to position [628, 0]
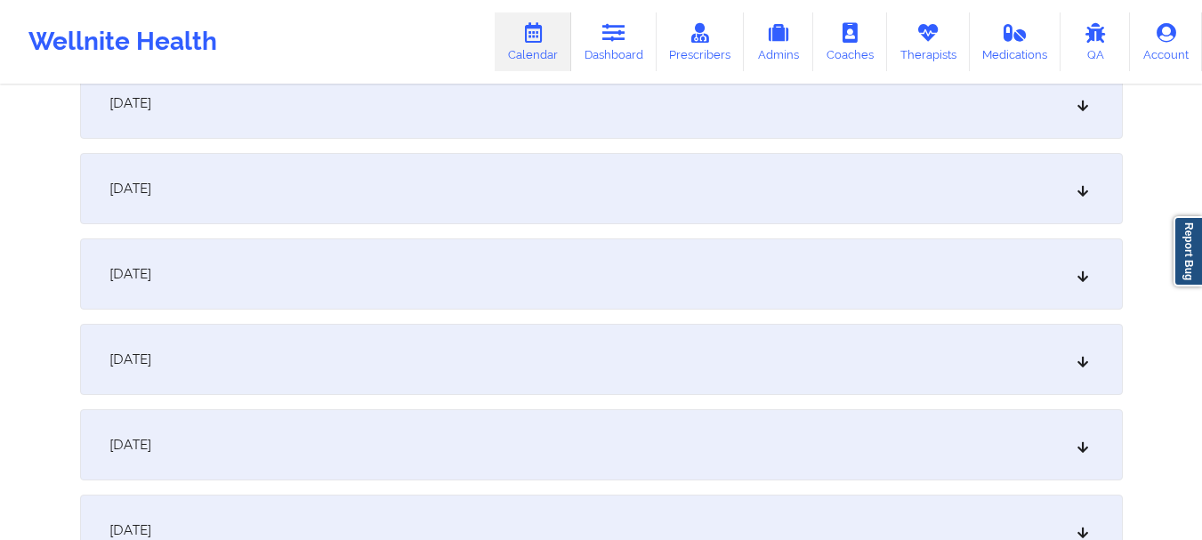
click at [988, 205] on div "[DATE]" at bounding box center [601, 188] width 1043 height 71
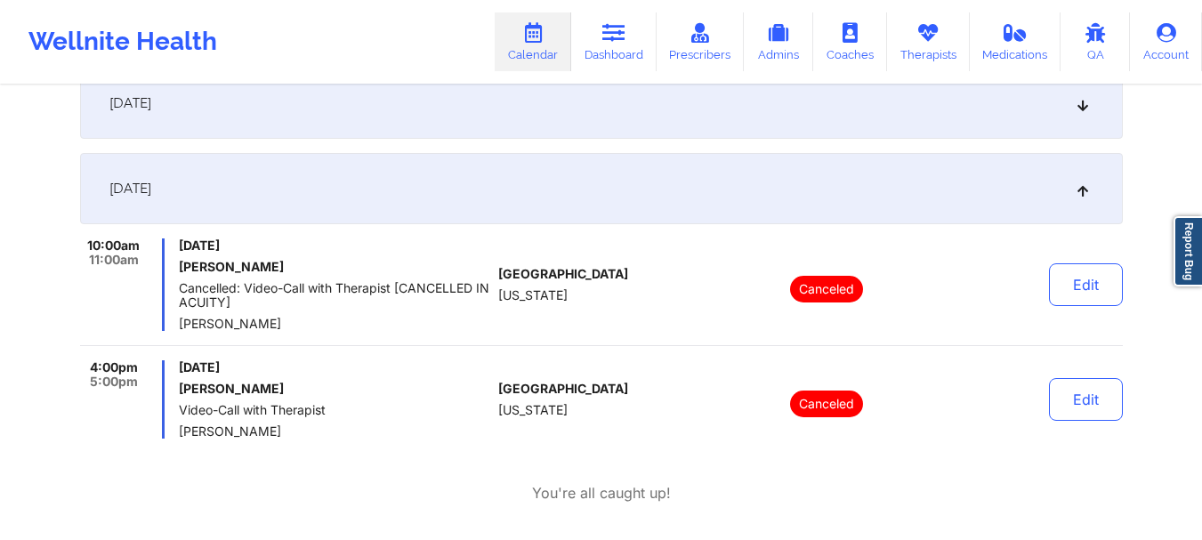
click at [988, 204] on div "[DATE]" at bounding box center [601, 188] width 1043 height 71
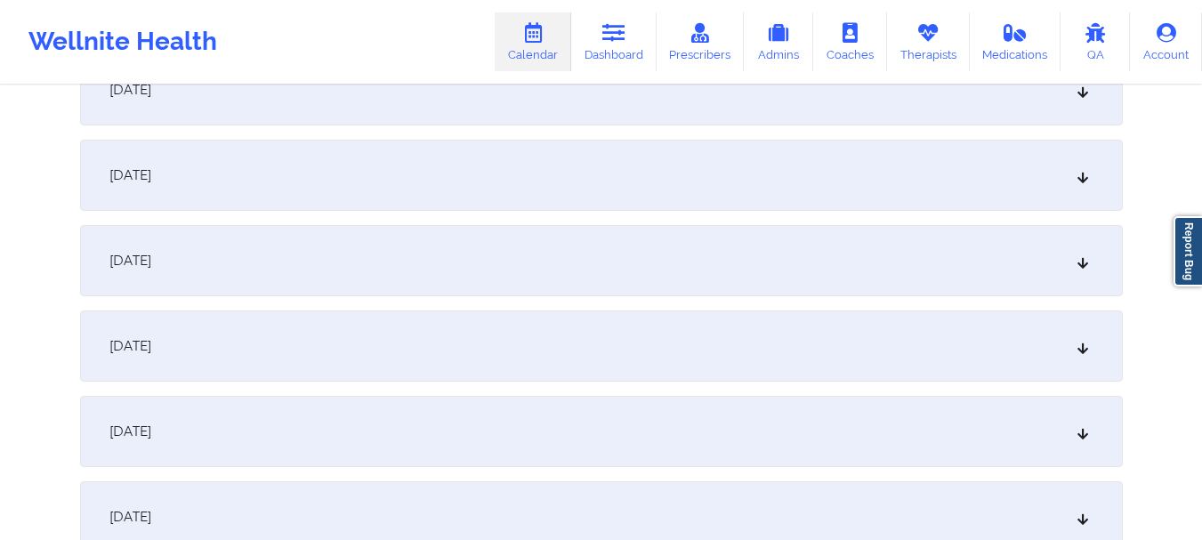
scroll to position [1213, 0]
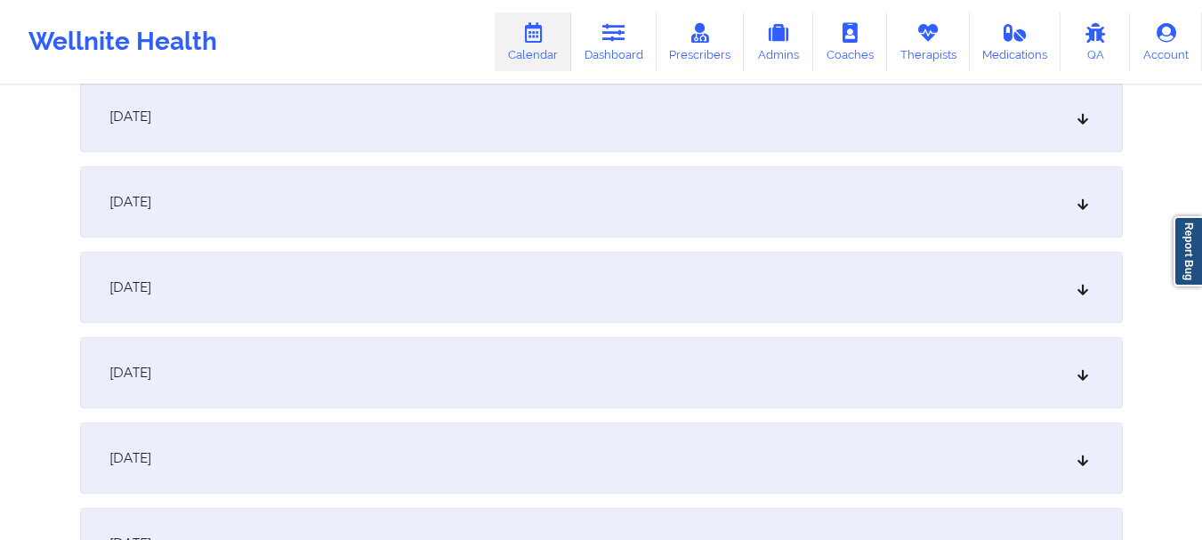
click at [951, 208] on div "[DATE]" at bounding box center [601, 201] width 1043 height 71
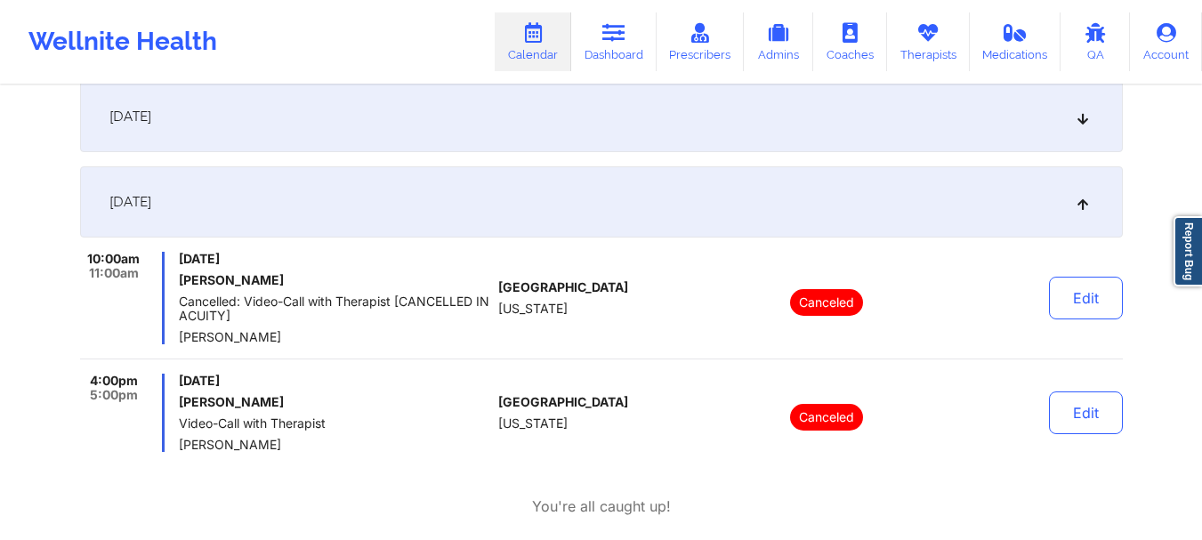
click at [951, 208] on div "[DATE]" at bounding box center [601, 201] width 1043 height 71
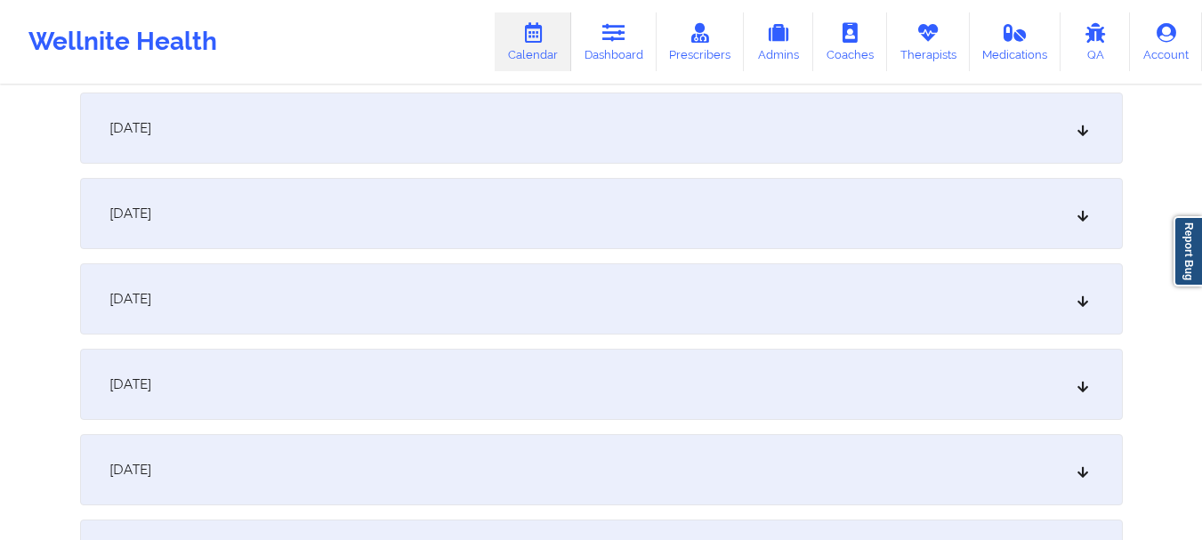
scroll to position [1943, 0]
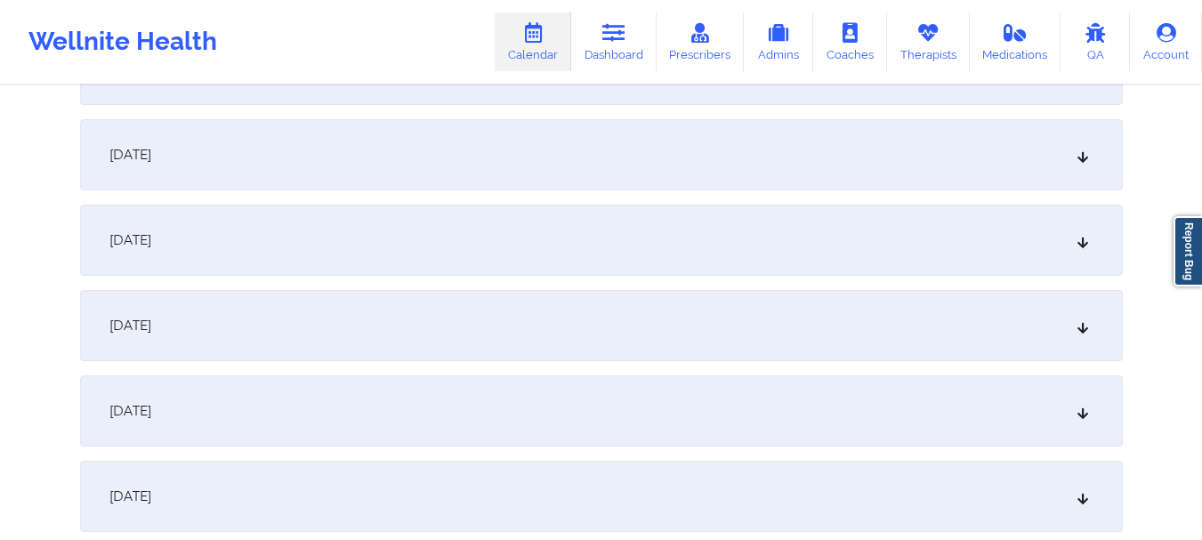
click at [940, 89] on div "[DATE]" at bounding box center [601, 69] width 1043 height 71
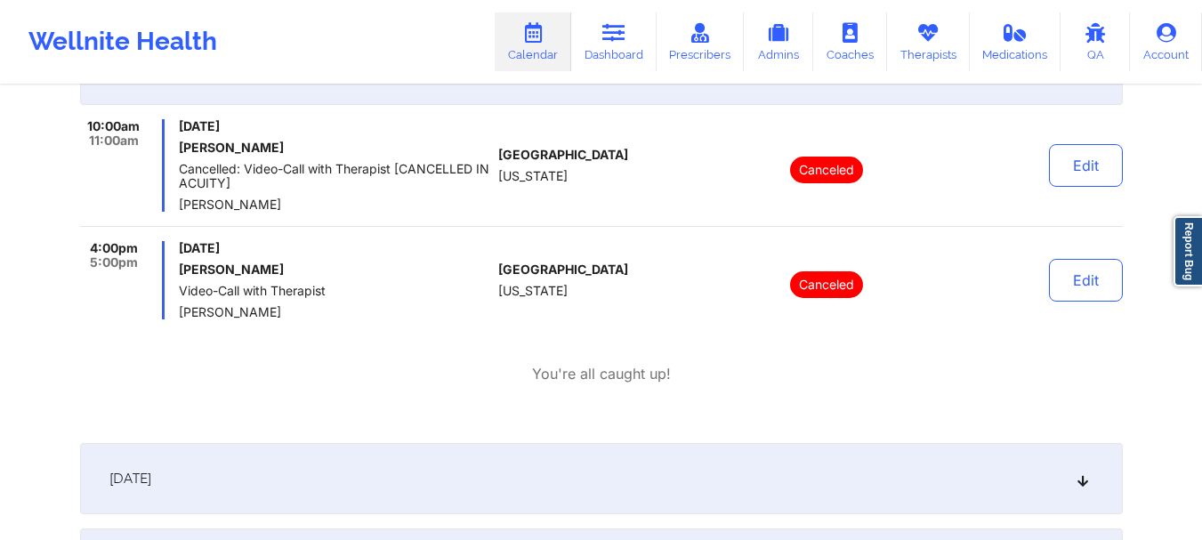
click at [940, 89] on div "[DATE]" at bounding box center [601, 69] width 1043 height 71
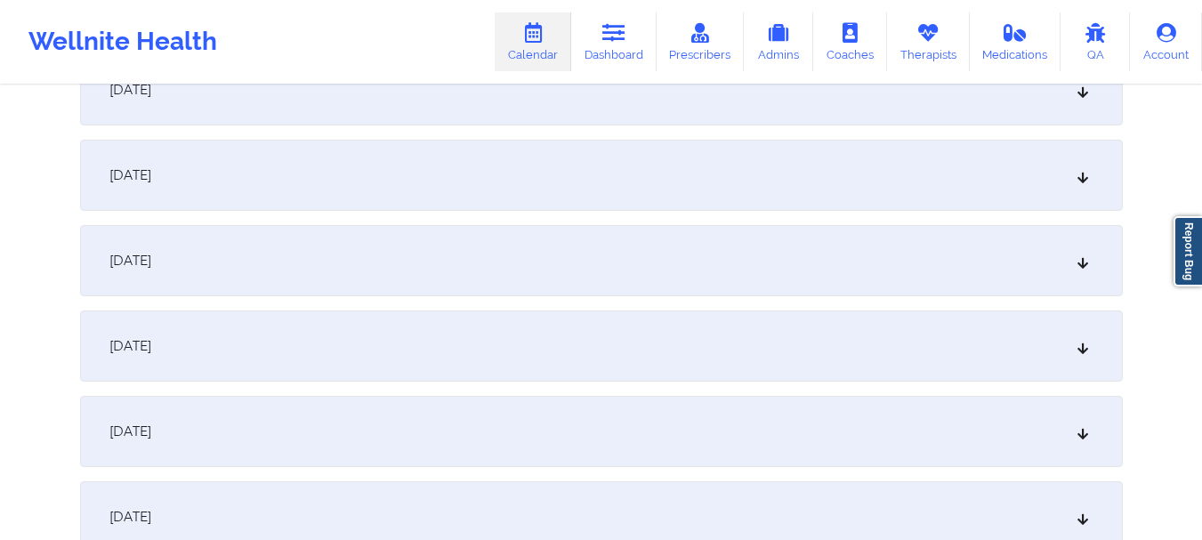
scroll to position [2294, 0]
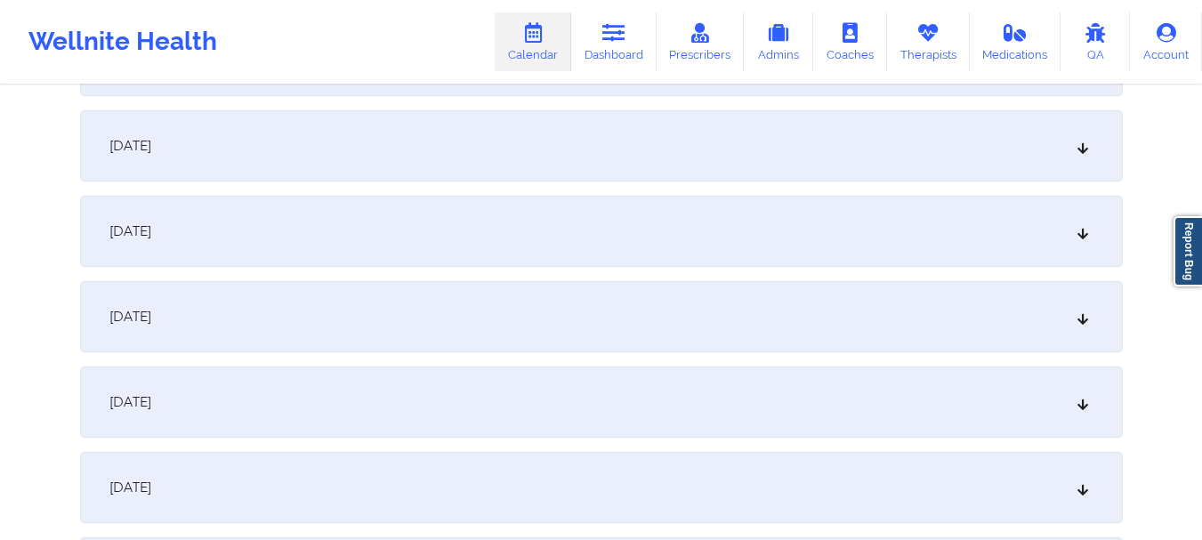
click at [905, 327] on div "[DATE]" at bounding box center [601, 316] width 1043 height 71
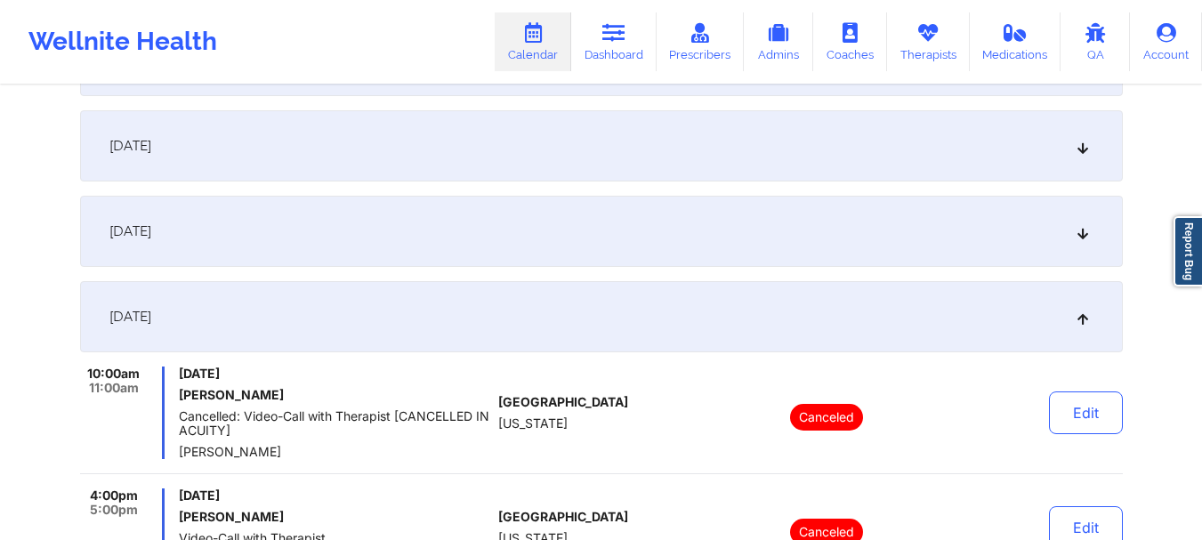
click at [912, 325] on div "[DATE]" at bounding box center [601, 316] width 1043 height 71
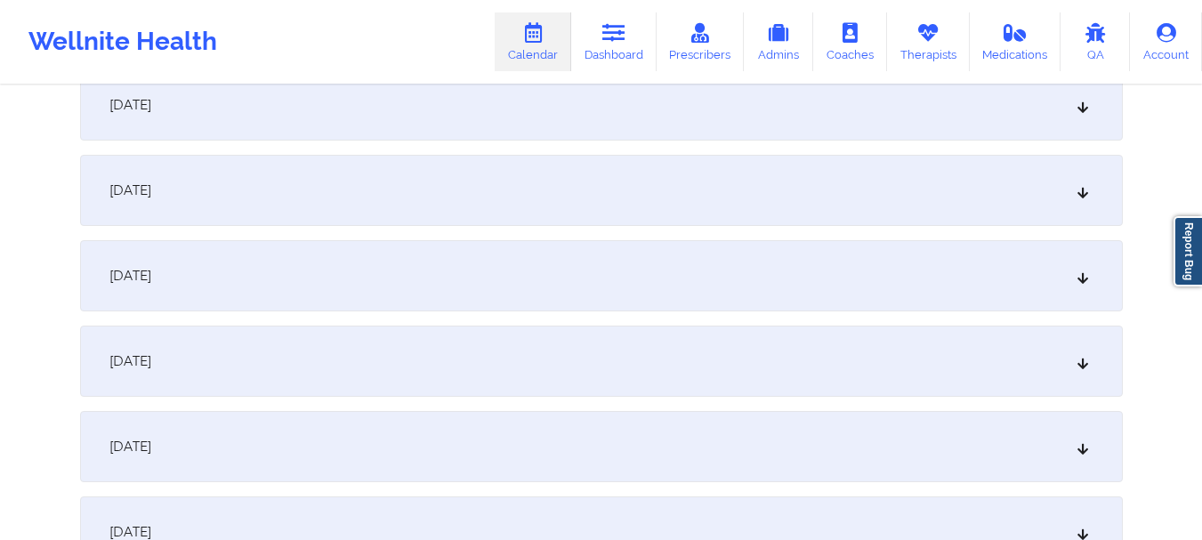
scroll to position [2776, 0]
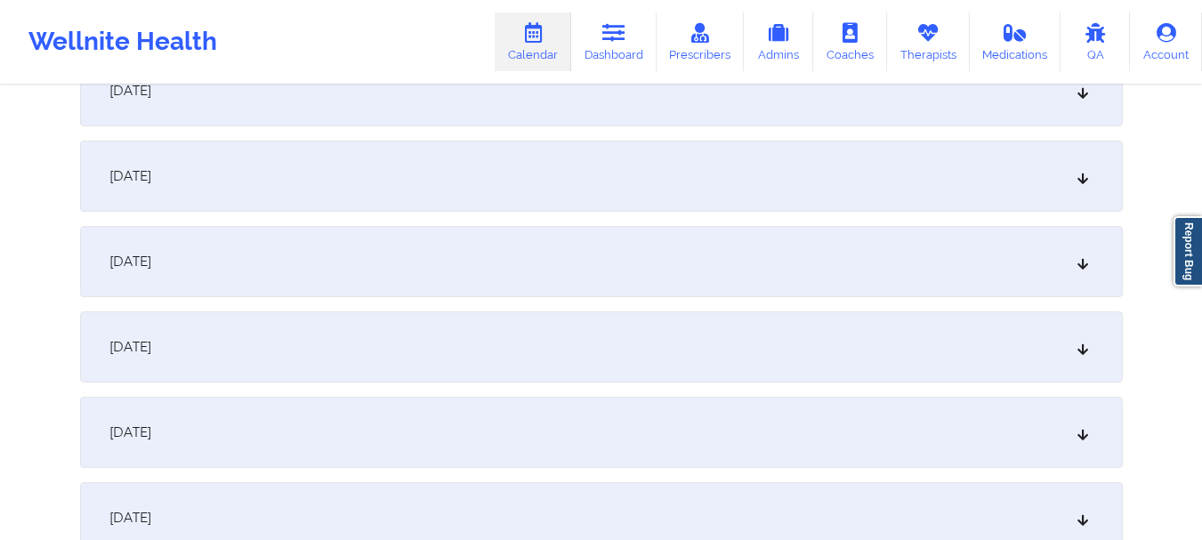
click at [897, 420] on div "[DATE]" at bounding box center [601, 432] width 1043 height 71
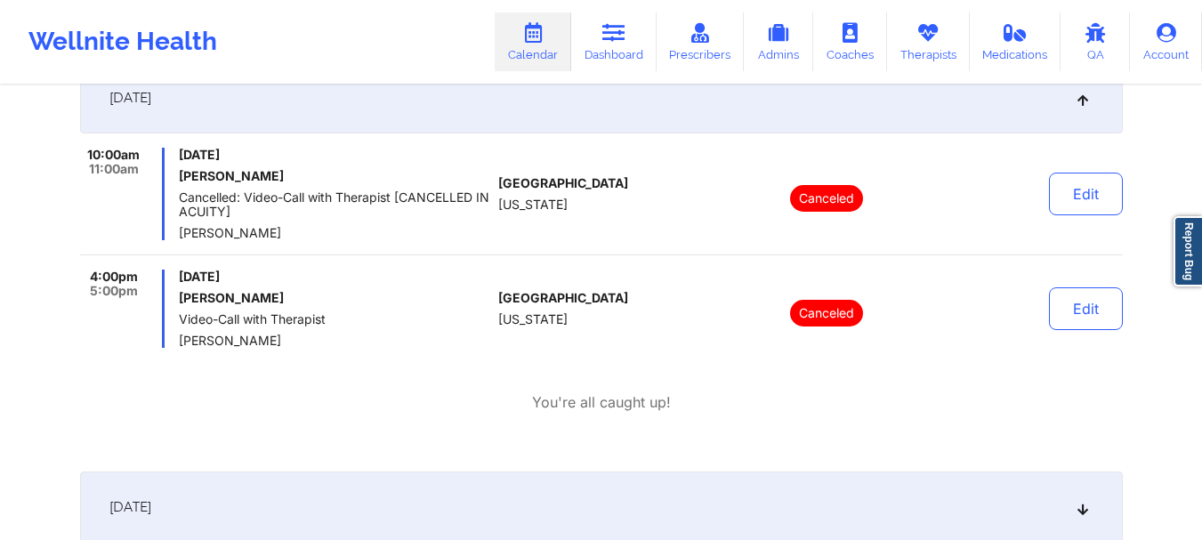
scroll to position [3095, 0]
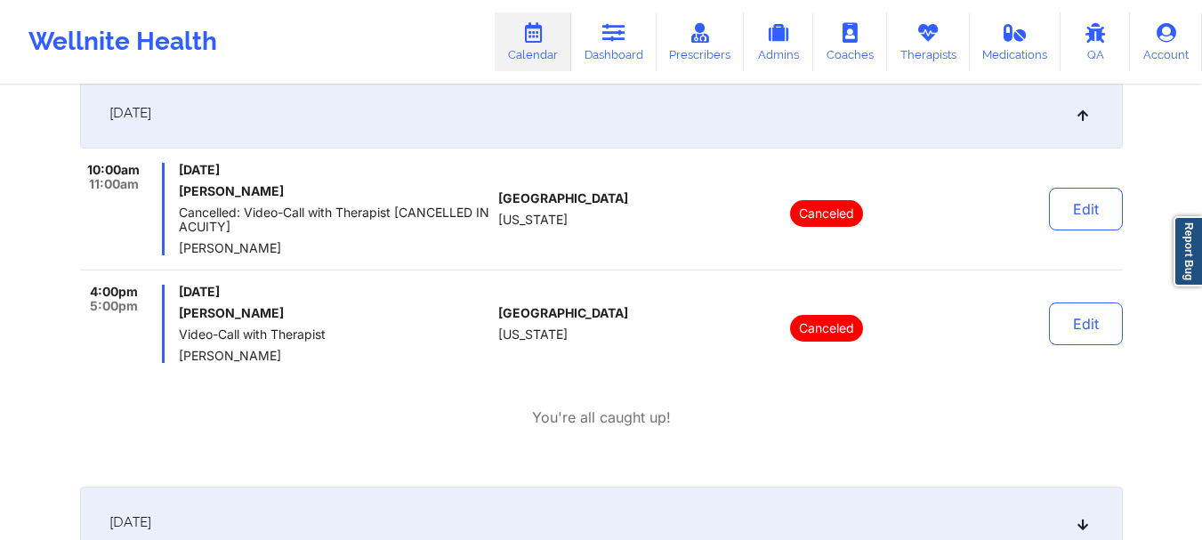
click at [977, 116] on div "[DATE]" at bounding box center [601, 112] width 1043 height 71
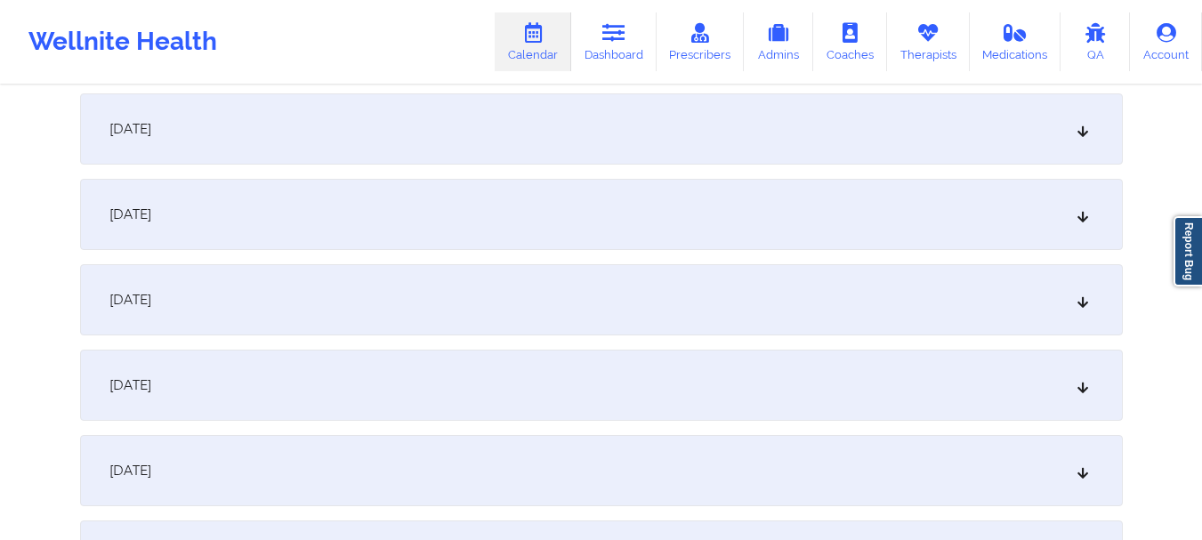
scroll to position [3635, 0]
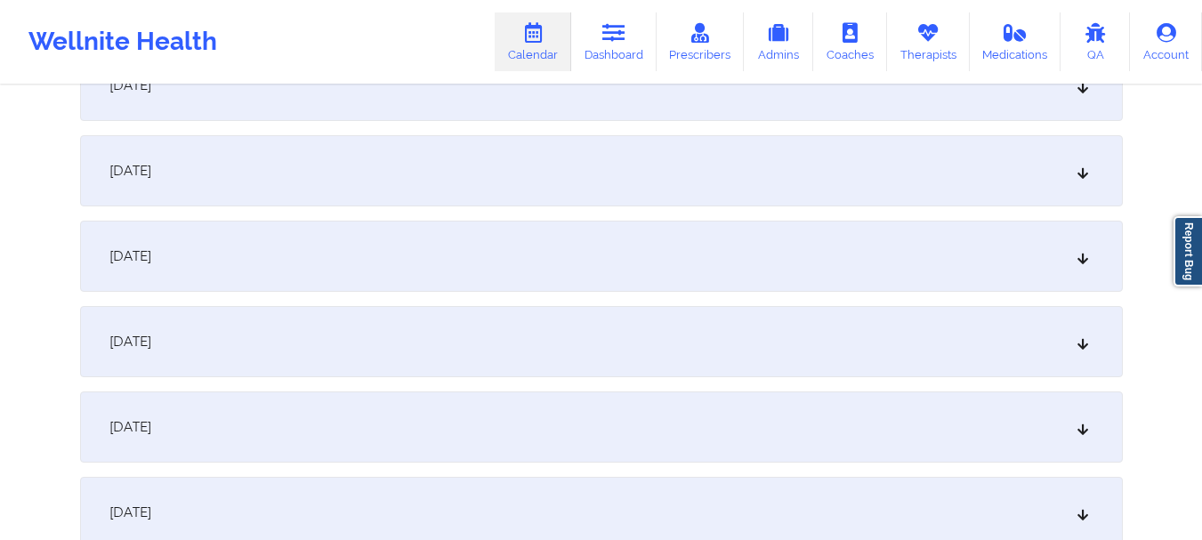
click at [837, 174] on div "[DATE]" at bounding box center [601, 170] width 1043 height 71
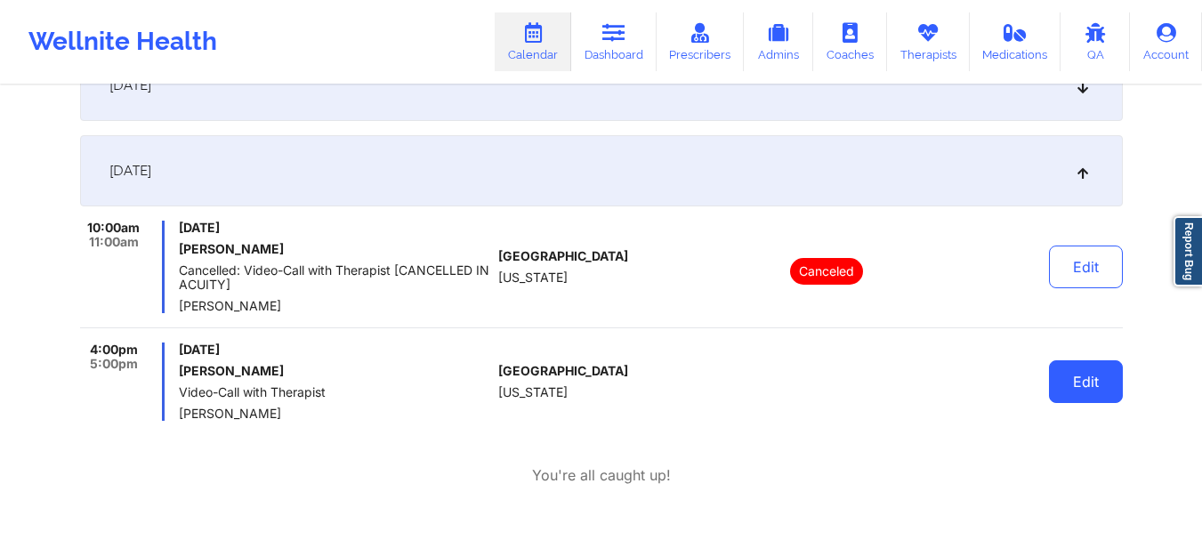
click at [1101, 375] on button "Edit" at bounding box center [1086, 381] width 74 height 43
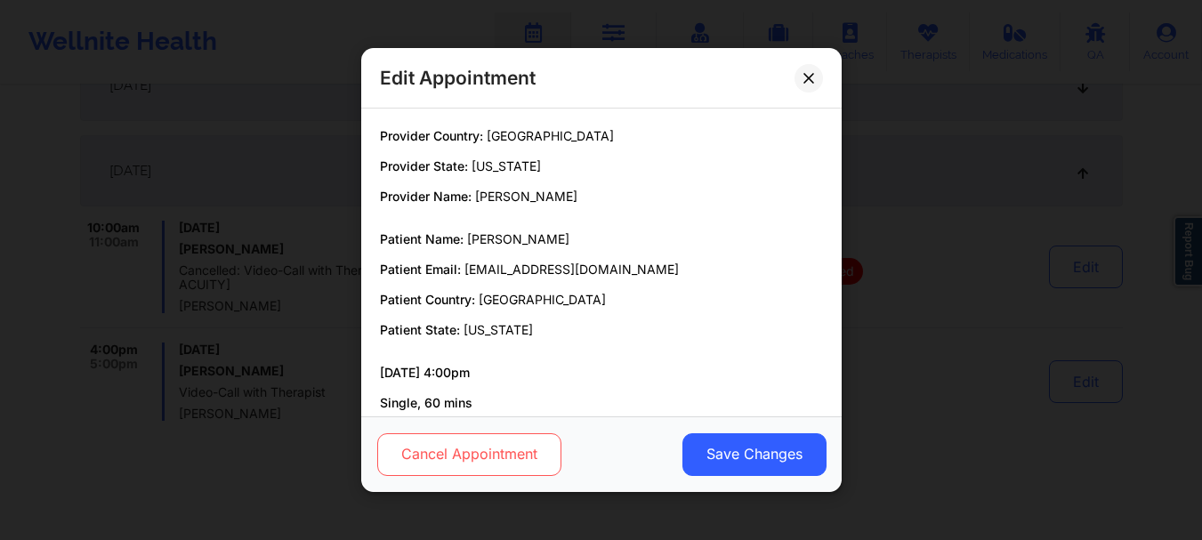
click at [481, 440] on button "Cancel Appointment" at bounding box center [468, 454] width 184 height 43
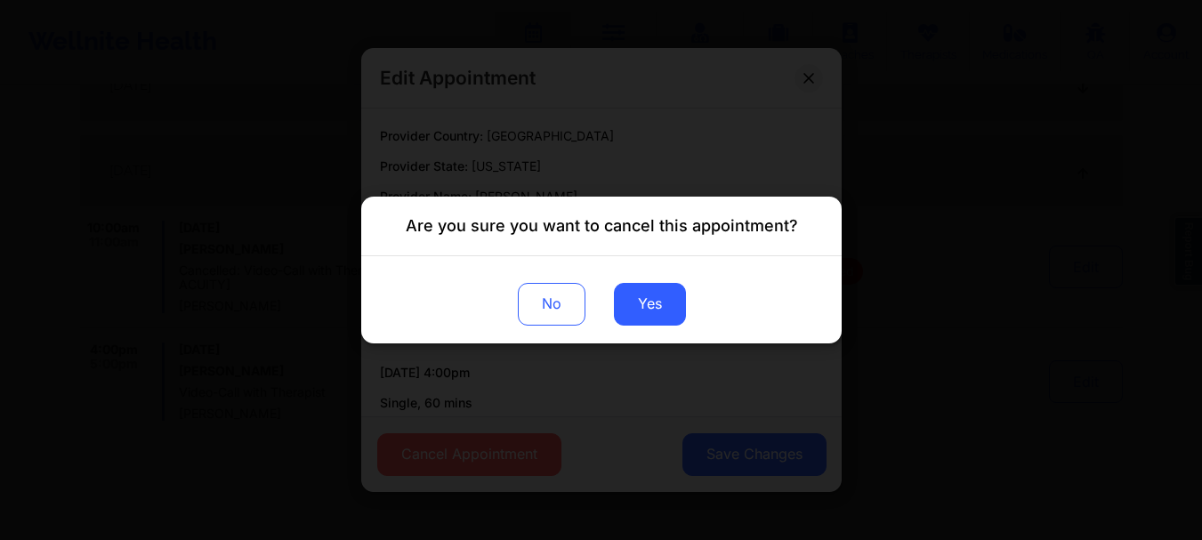
click at [611, 303] on div "No Yes" at bounding box center [601, 299] width 480 height 87
click at [630, 303] on button "Yes" at bounding box center [649, 304] width 72 height 43
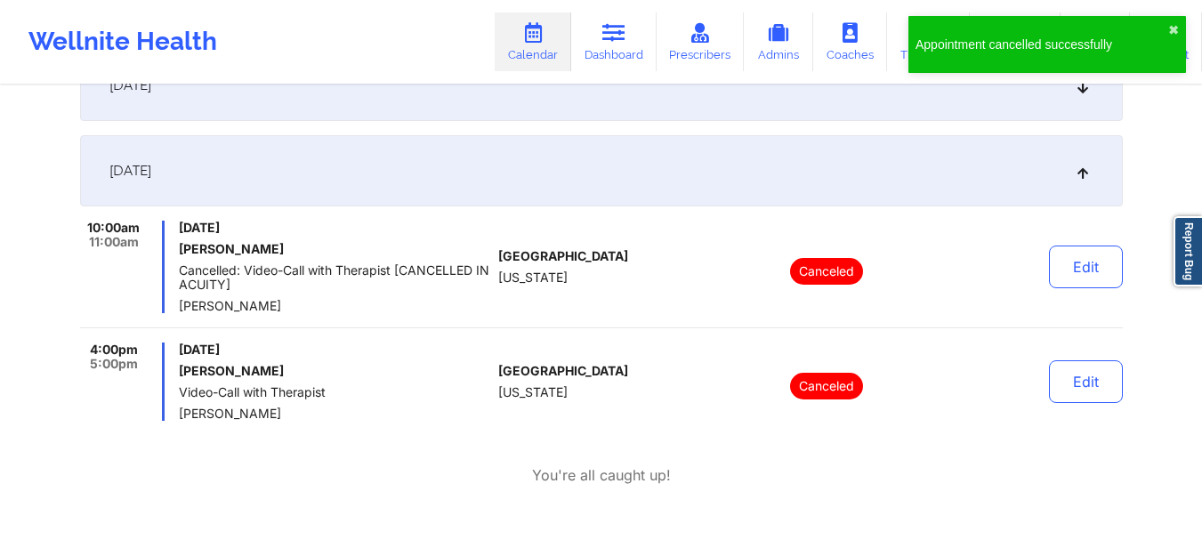
click at [883, 182] on div "[DATE]" at bounding box center [601, 170] width 1043 height 71
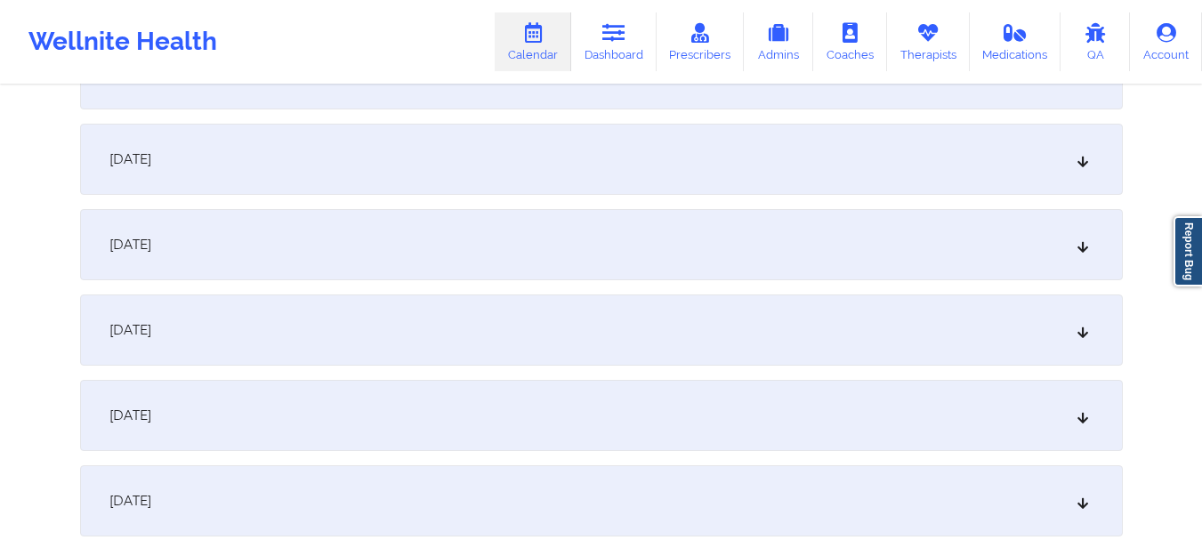
scroll to position [4132, 0]
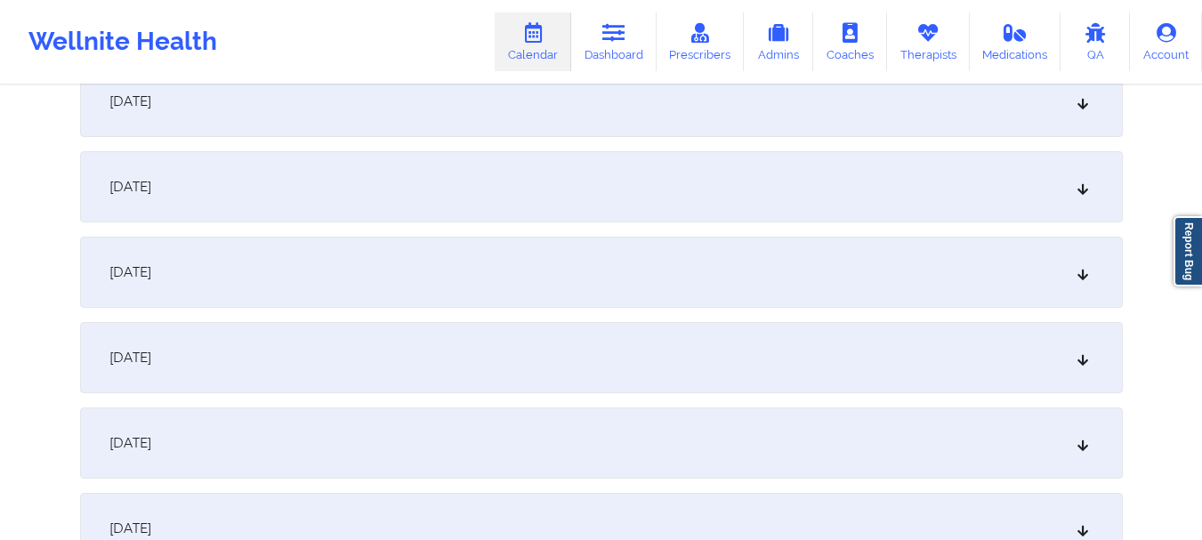
click at [1010, 263] on div "[DATE]" at bounding box center [601, 272] width 1043 height 71
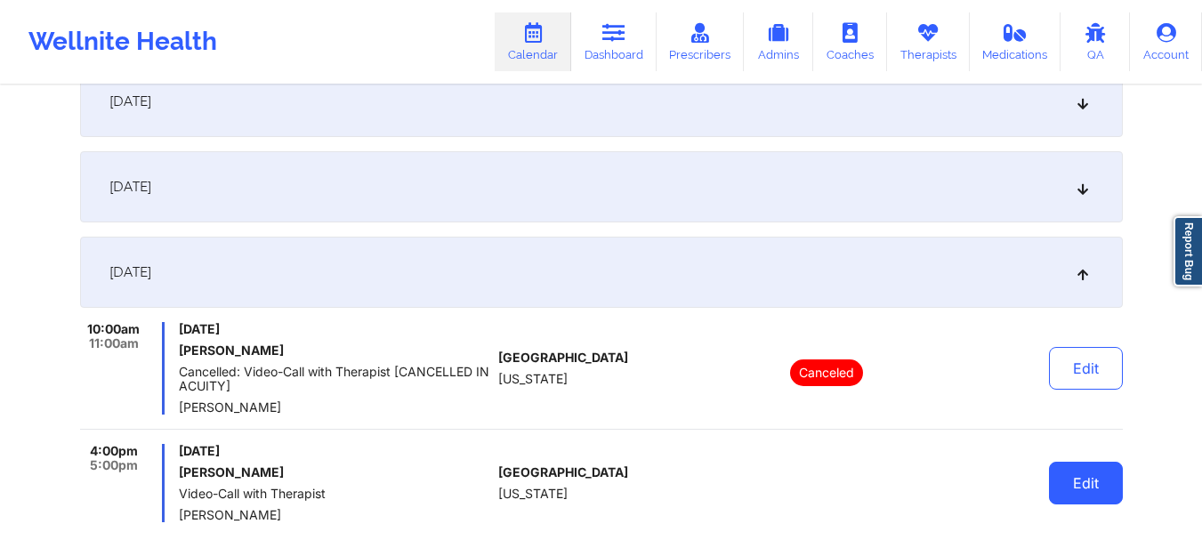
click at [1066, 466] on button "Edit" at bounding box center [1086, 483] width 74 height 43
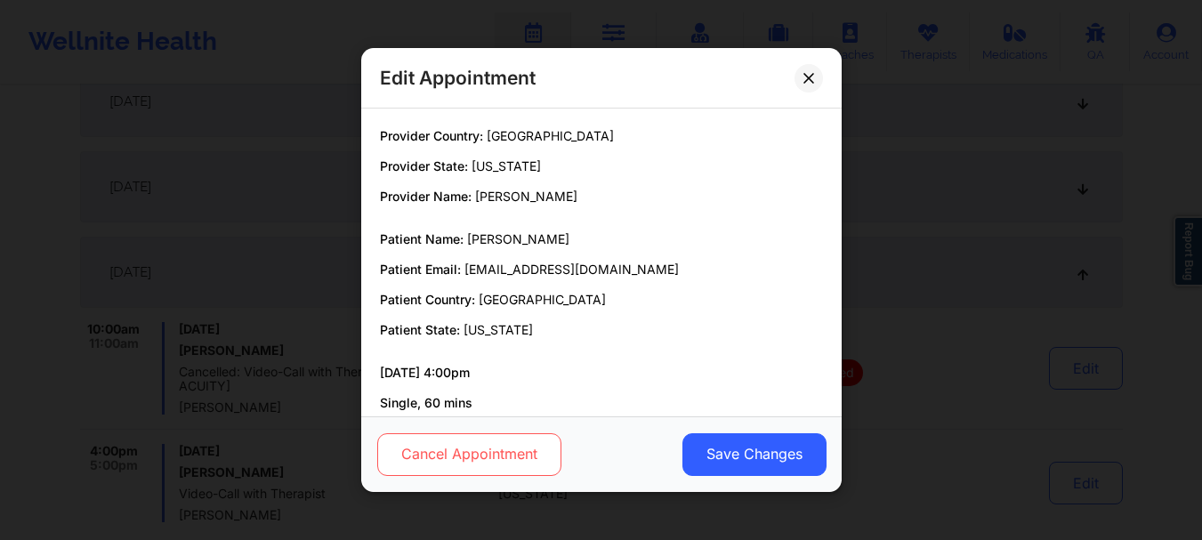
click at [524, 473] on button "Cancel Appointment" at bounding box center [468, 454] width 184 height 43
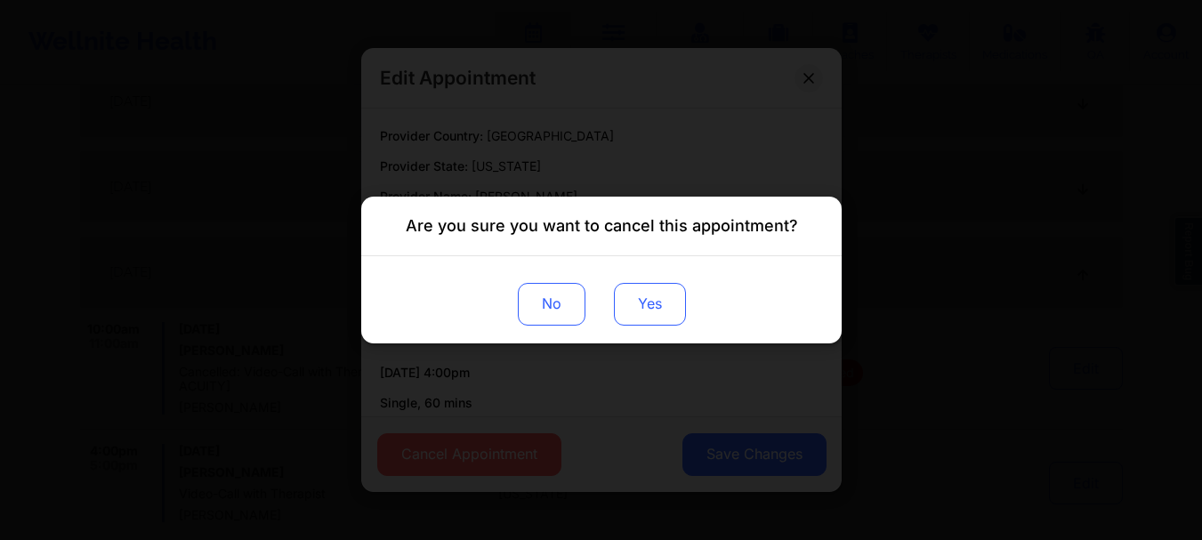
click at [654, 288] on button "Yes" at bounding box center [649, 304] width 72 height 43
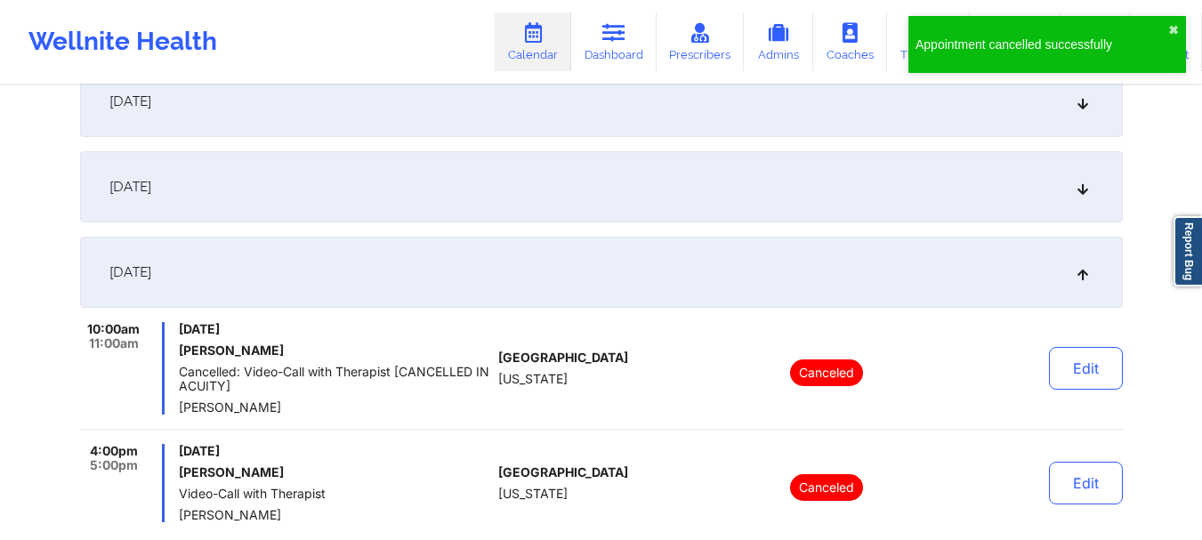
click at [294, 261] on div "[DATE]" at bounding box center [601, 272] width 1043 height 71
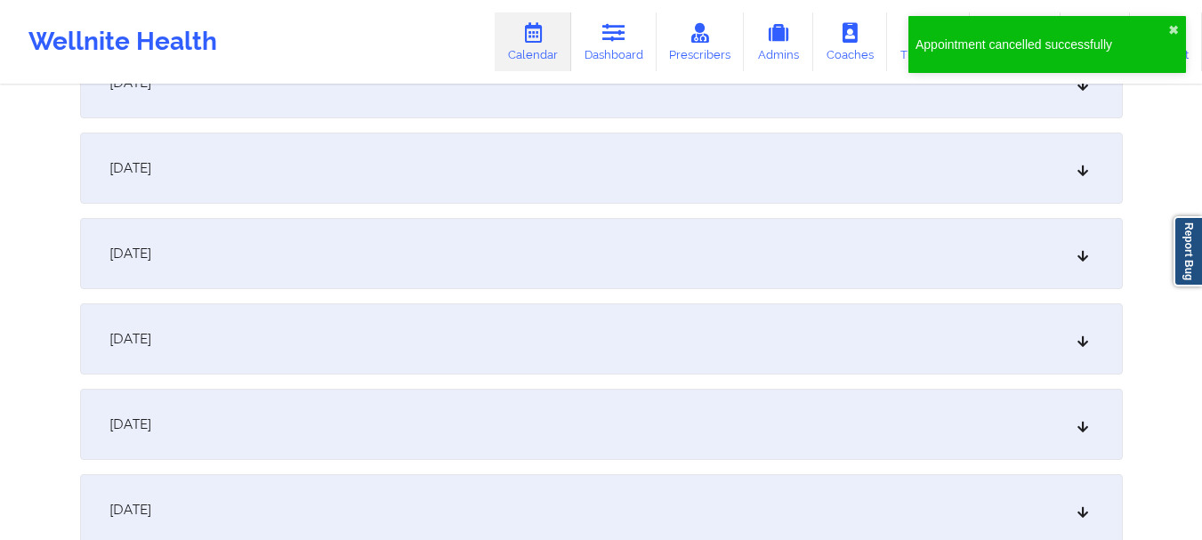
scroll to position [4862, 0]
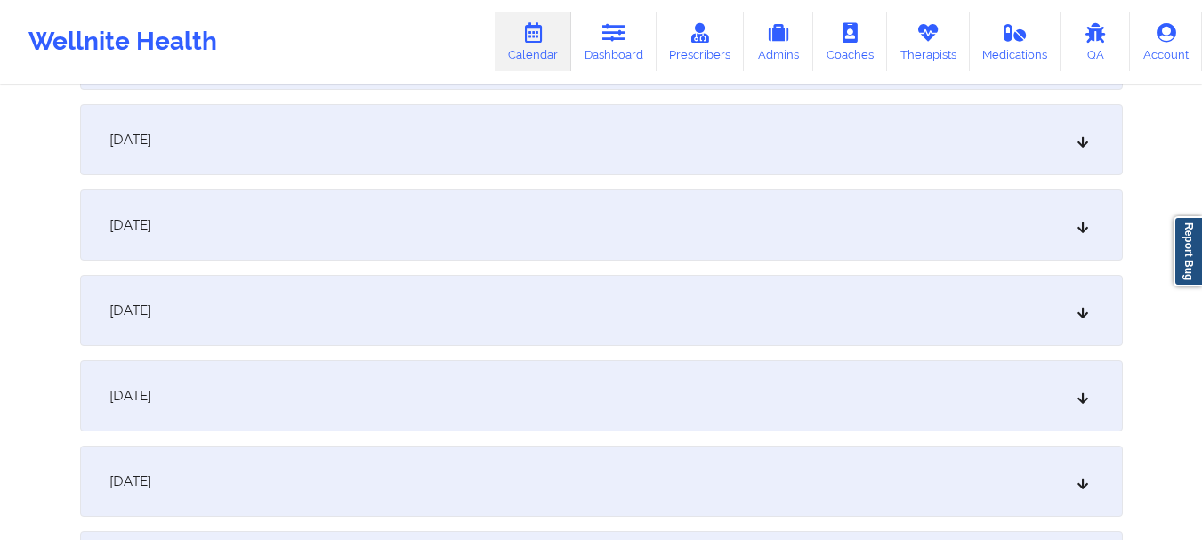
click at [684, 133] on div "[DATE]" at bounding box center [601, 139] width 1043 height 71
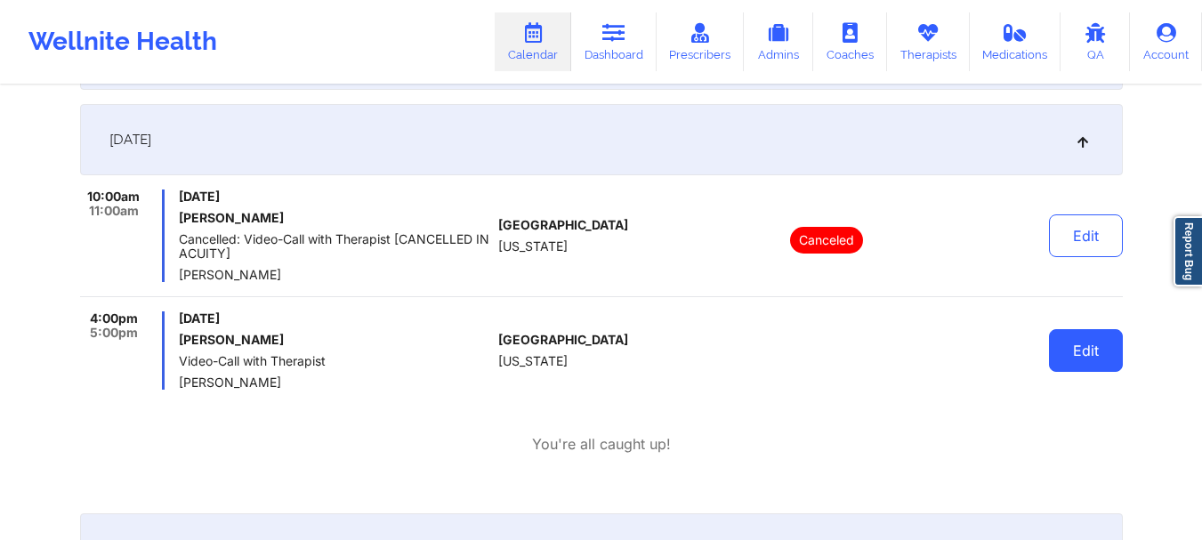
click at [1077, 345] on button "Edit" at bounding box center [1086, 350] width 74 height 43
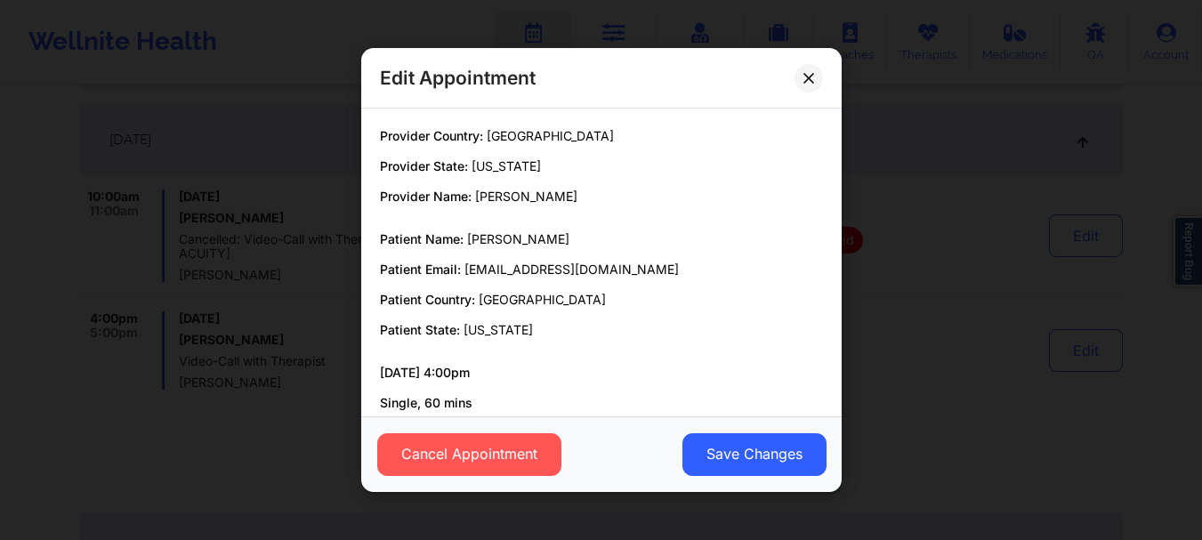
click at [447, 477] on div "Cancel Appointment Save Changes" at bounding box center [601, 454] width 480 height 76
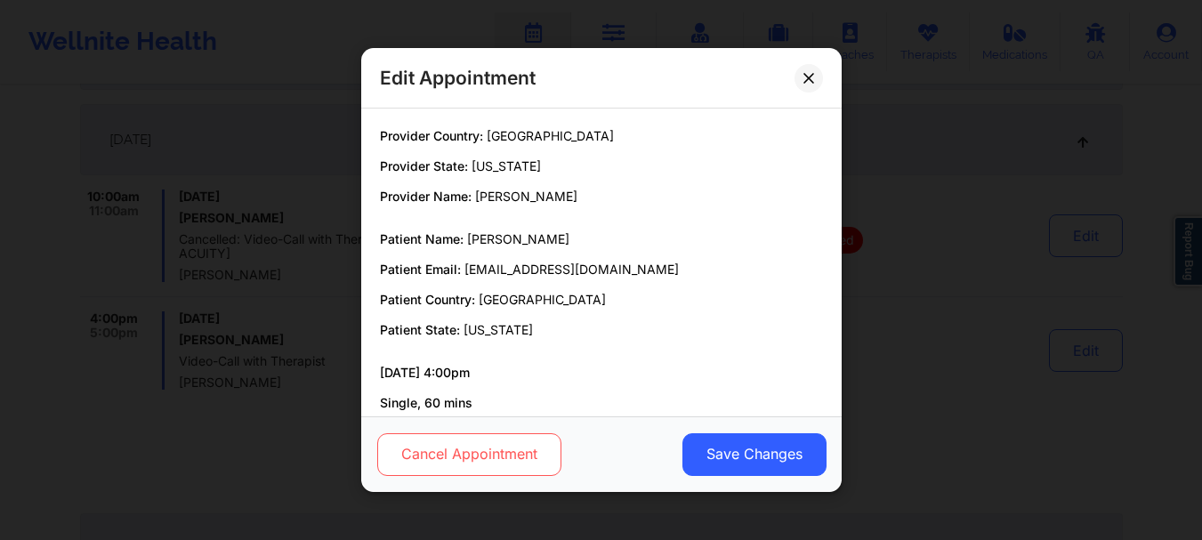
click at [443, 463] on button "Cancel Appointment" at bounding box center [468, 454] width 184 height 43
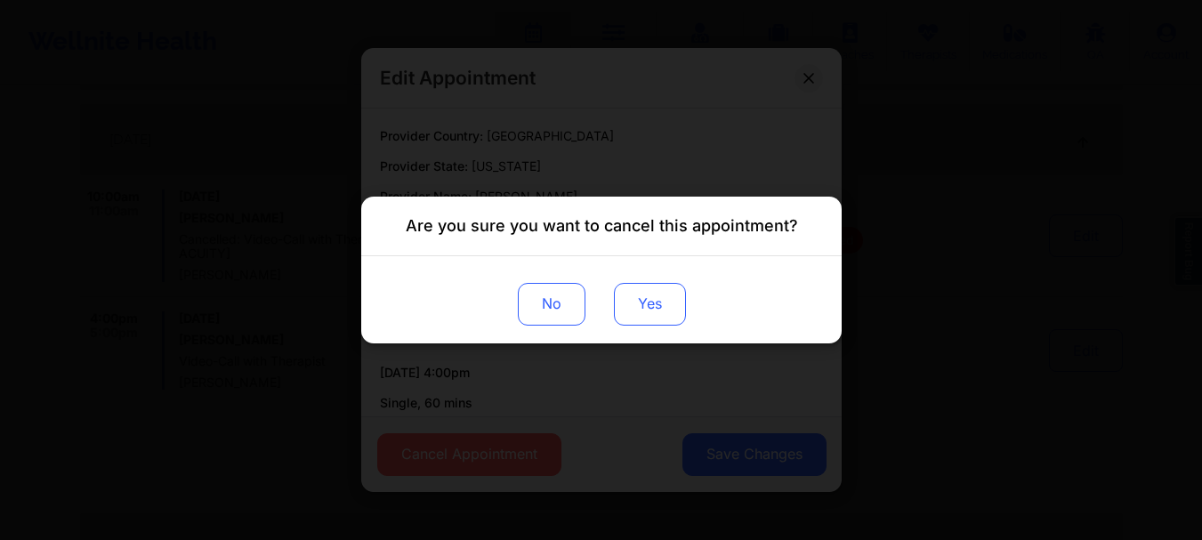
click at [640, 308] on button "Yes" at bounding box center [649, 304] width 72 height 43
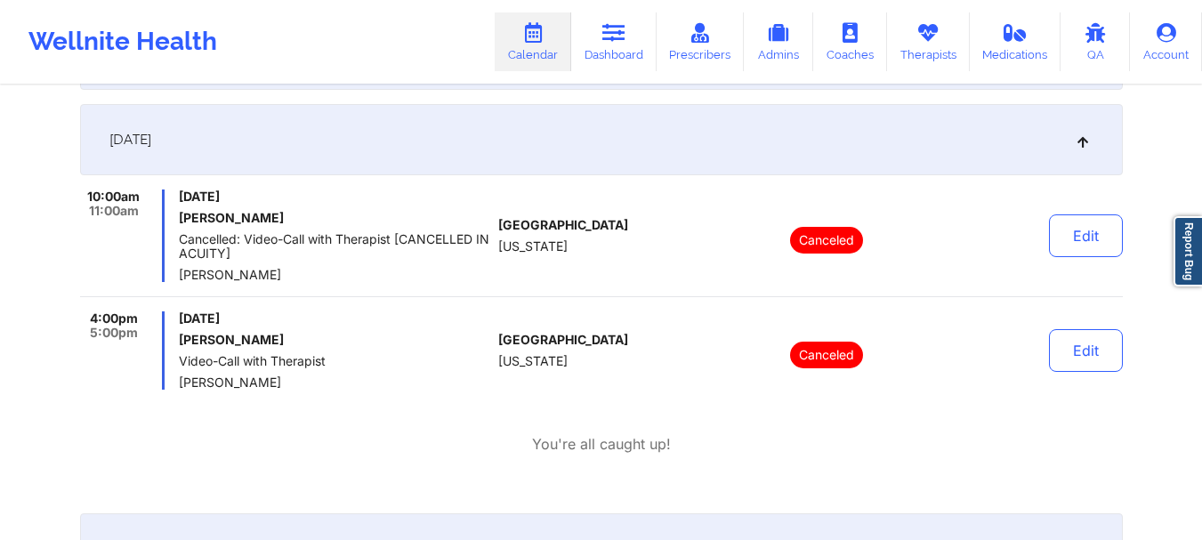
click at [967, 152] on div "[DATE]" at bounding box center [601, 139] width 1043 height 71
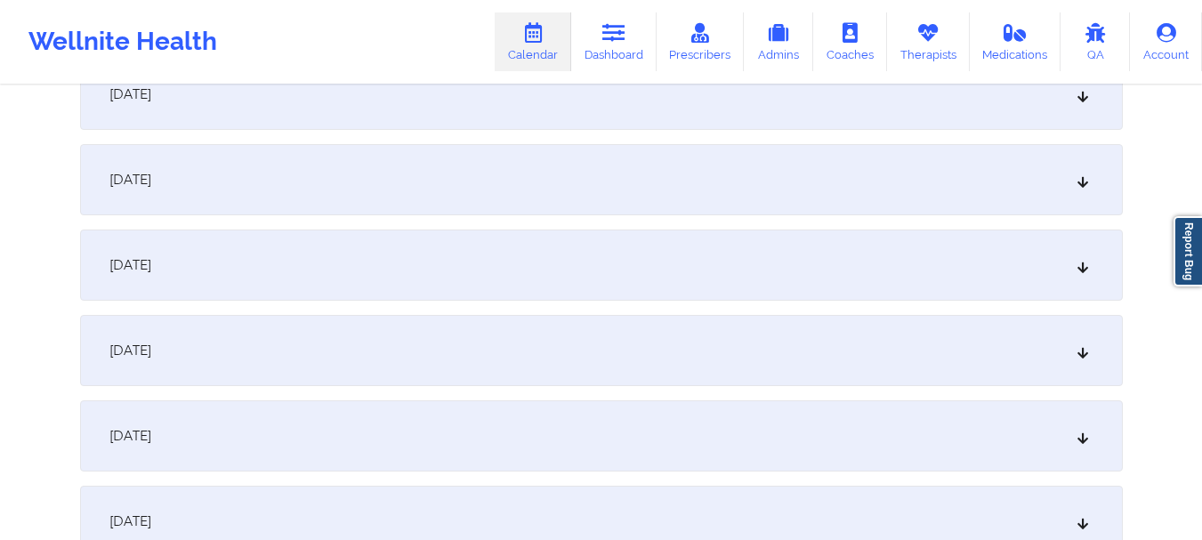
scroll to position [5462, 0]
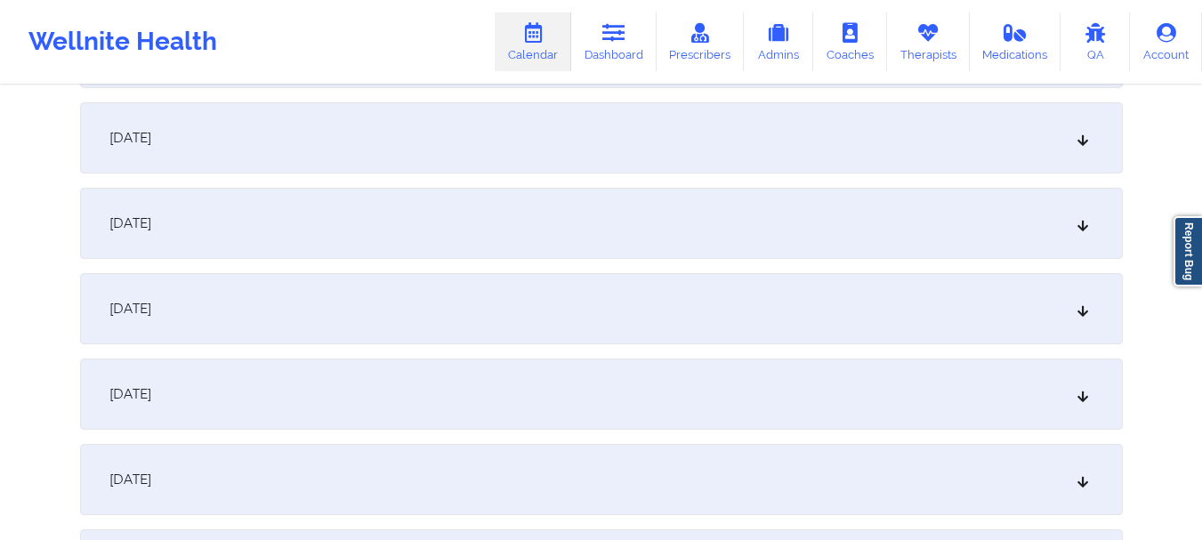
click at [1026, 144] on div "[DATE]" at bounding box center [601, 137] width 1043 height 71
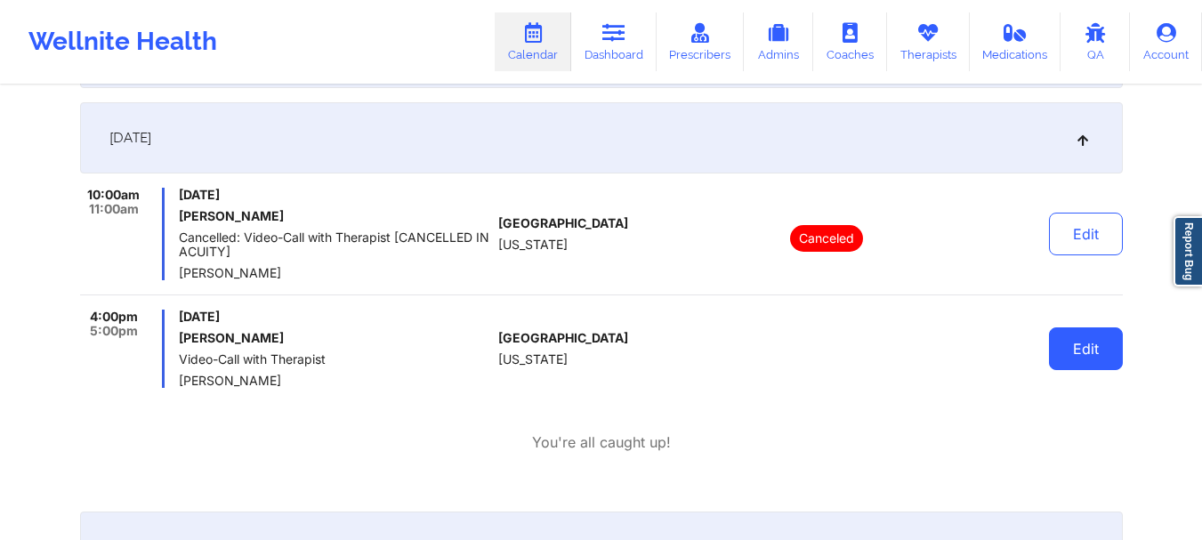
click at [1079, 350] on button "Edit" at bounding box center [1086, 348] width 74 height 43
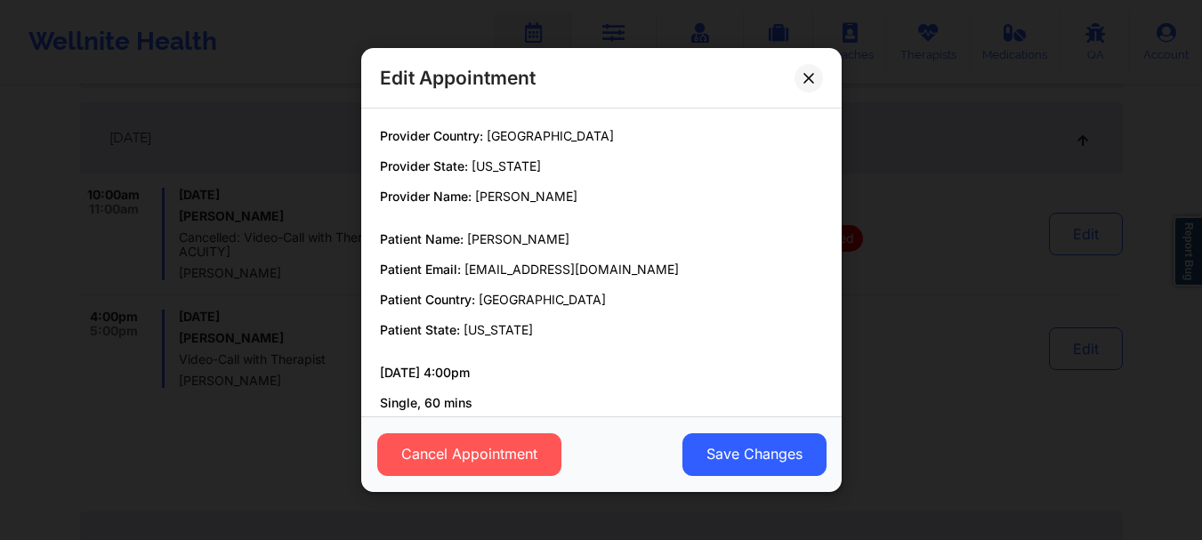
click at [485, 429] on div "Cancel Appointment Save Changes" at bounding box center [601, 454] width 480 height 76
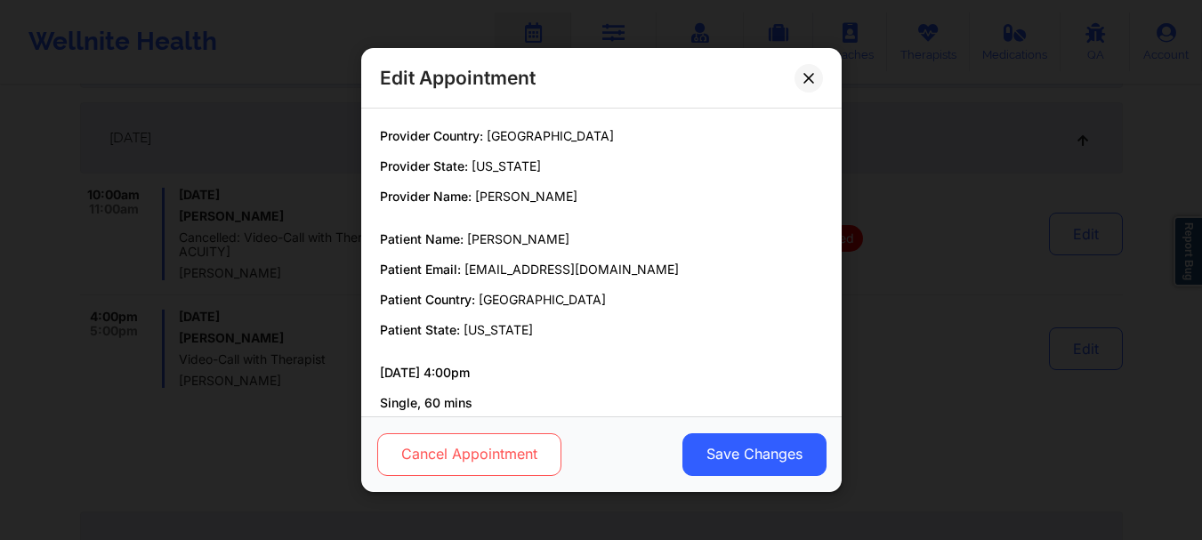
click at [474, 449] on button "Cancel Appointment" at bounding box center [468, 454] width 184 height 43
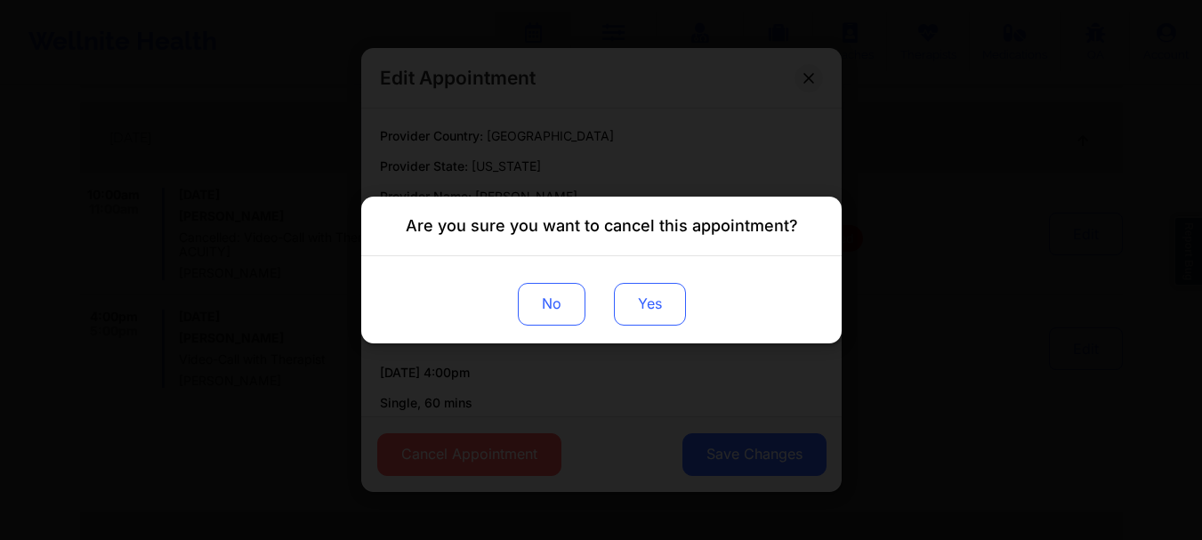
click at [641, 303] on button "Yes" at bounding box center [649, 304] width 72 height 43
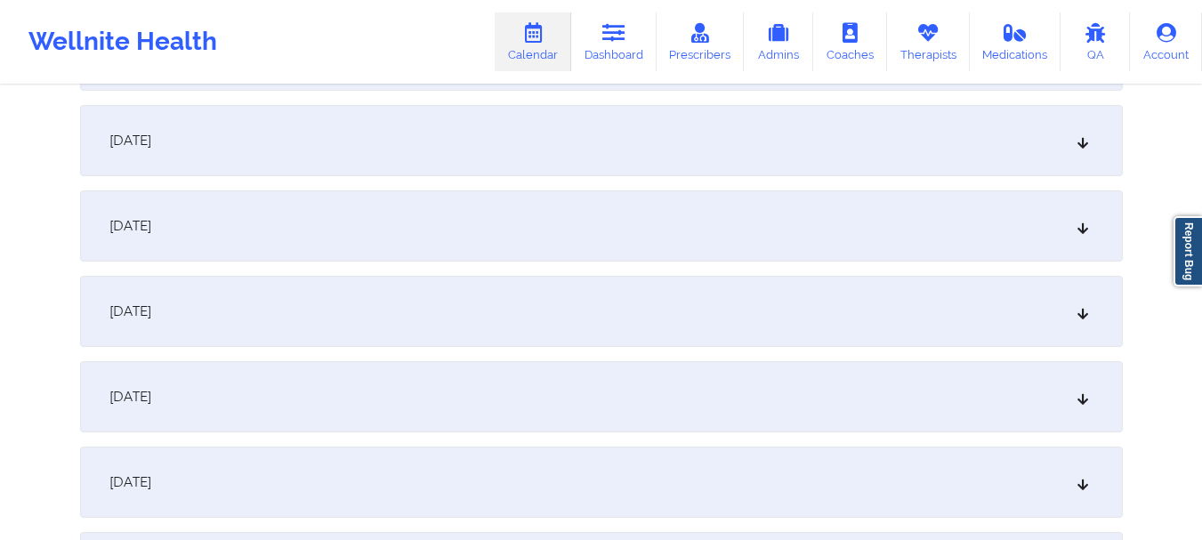
scroll to position [0, 0]
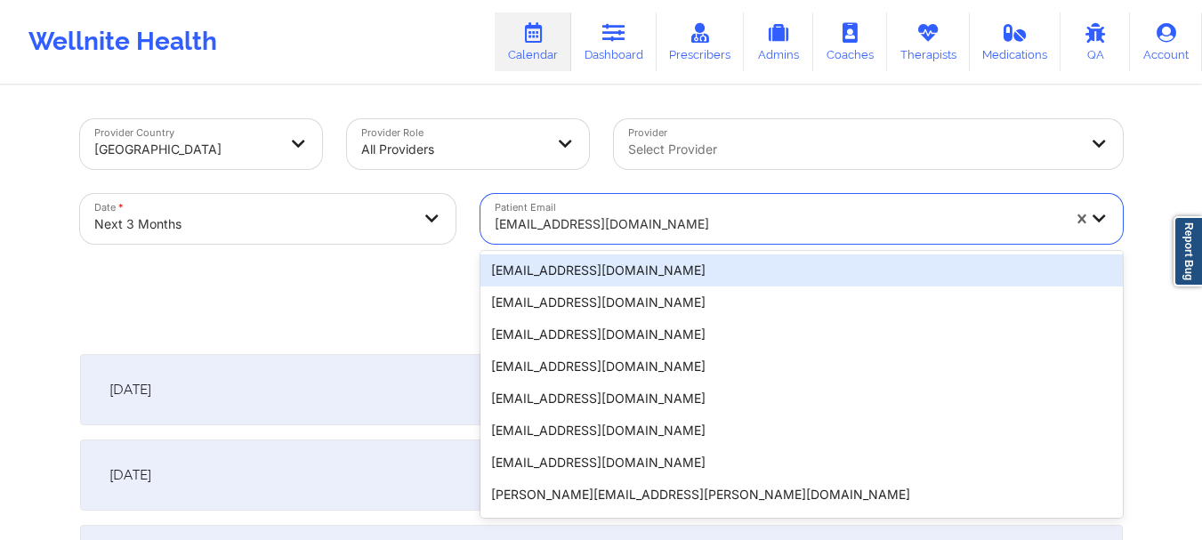
click at [519, 208] on div "[EMAIL_ADDRESS][DOMAIN_NAME]" at bounding box center [778, 224] width 566 height 39
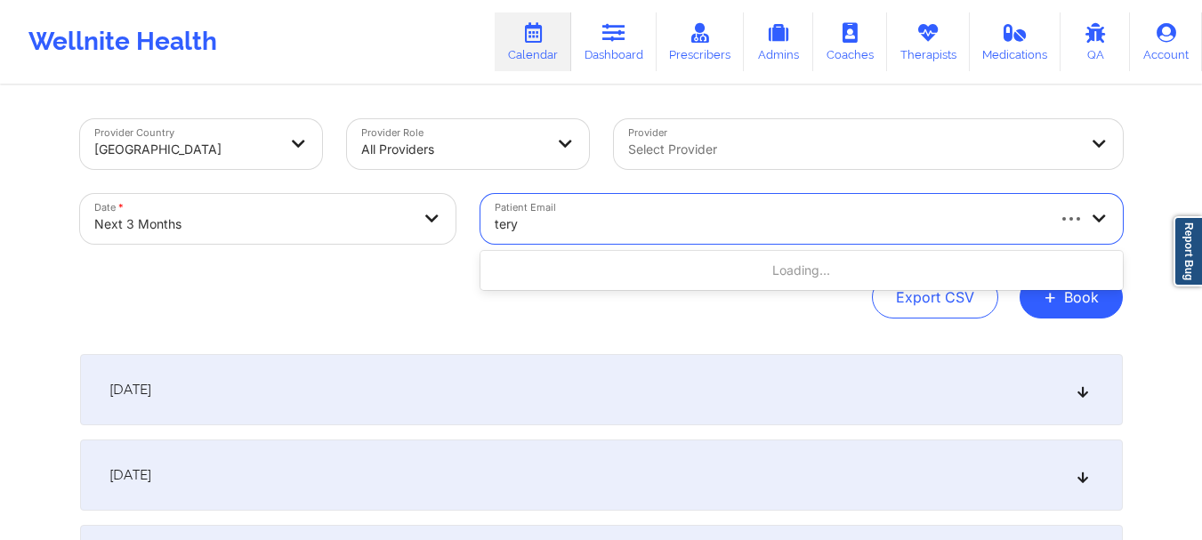
type input "[PERSON_NAME]"
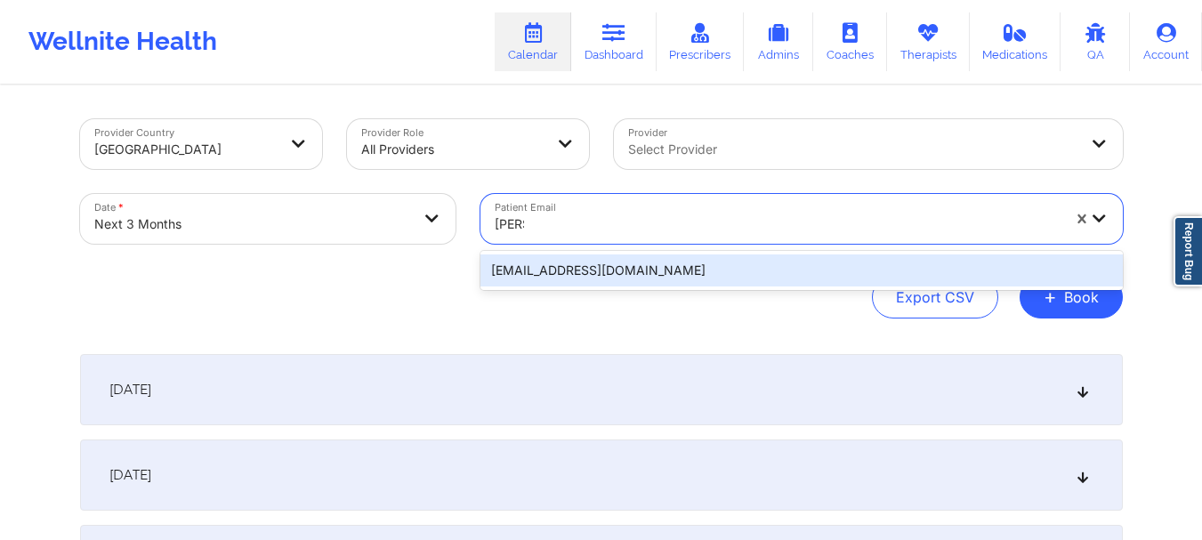
click at [556, 271] on div "[EMAIL_ADDRESS][DOMAIN_NAME]" at bounding box center [801, 270] width 642 height 32
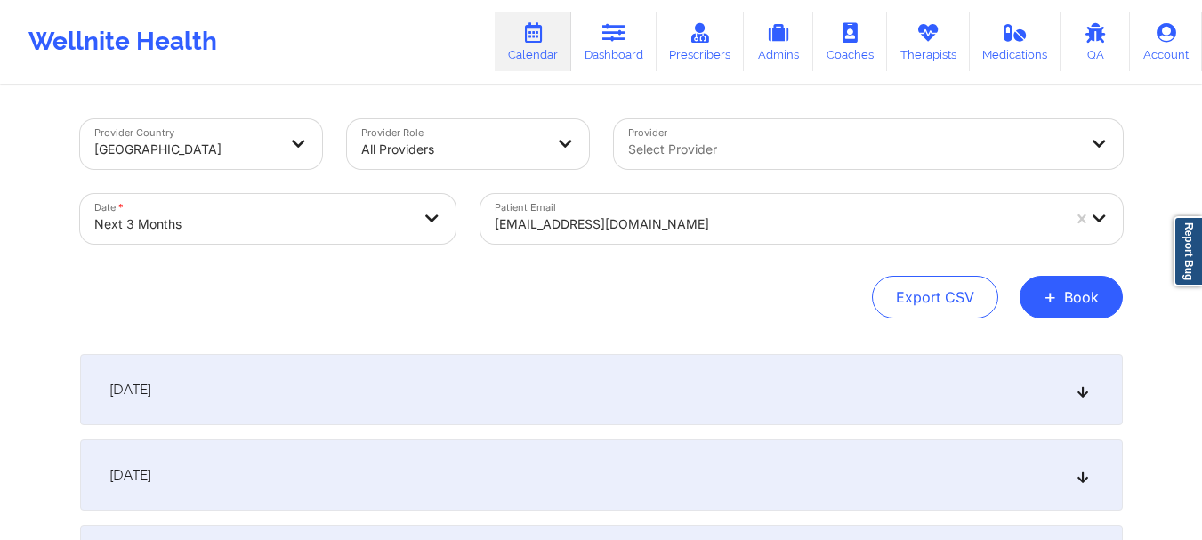
click at [304, 248] on div "Date * Next 3 Months" at bounding box center [268, 219] width 400 height 75
click at [303, 232] on body "Wellnite Health Calendar Dashboard Prescribers Admins Coaches Therapists Medica…" at bounding box center [601, 270] width 1202 height 540
select select "2025-10"
select select "2025-11"
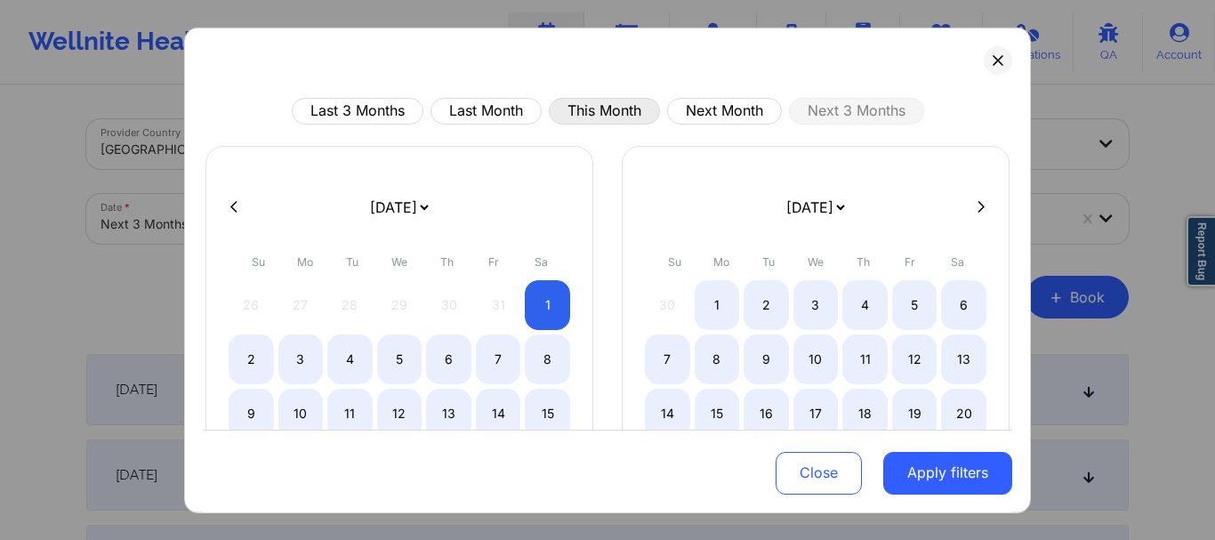
click at [642, 109] on button "This Month" at bounding box center [604, 110] width 111 height 27
select select "2025-9"
select select "2025-10"
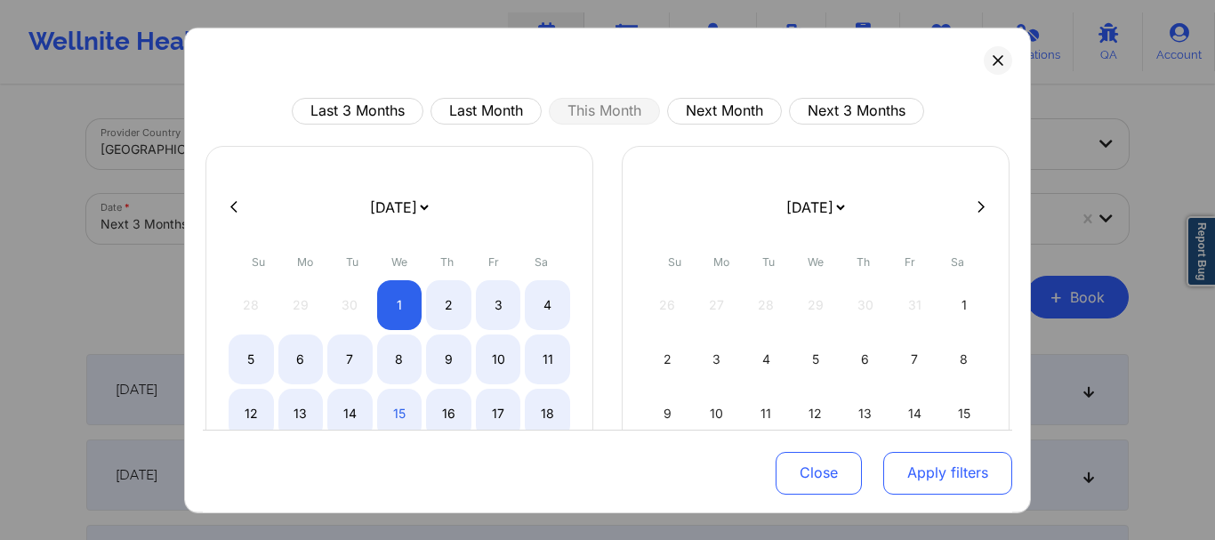
click at [925, 483] on button "Apply filters" at bounding box center [947, 473] width 129 height 43
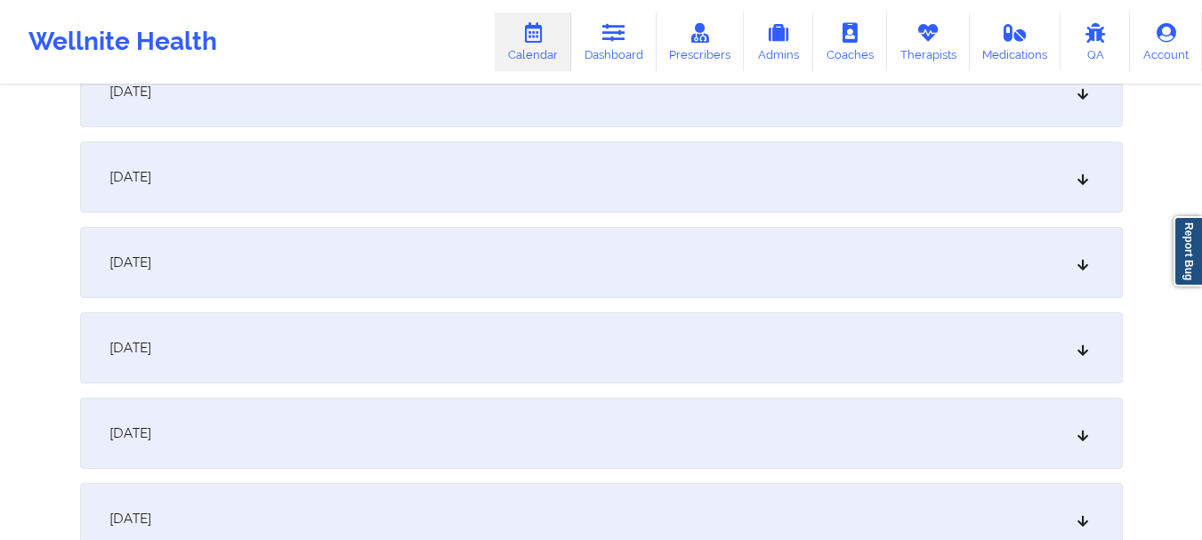
scroll to position [1419, 0]
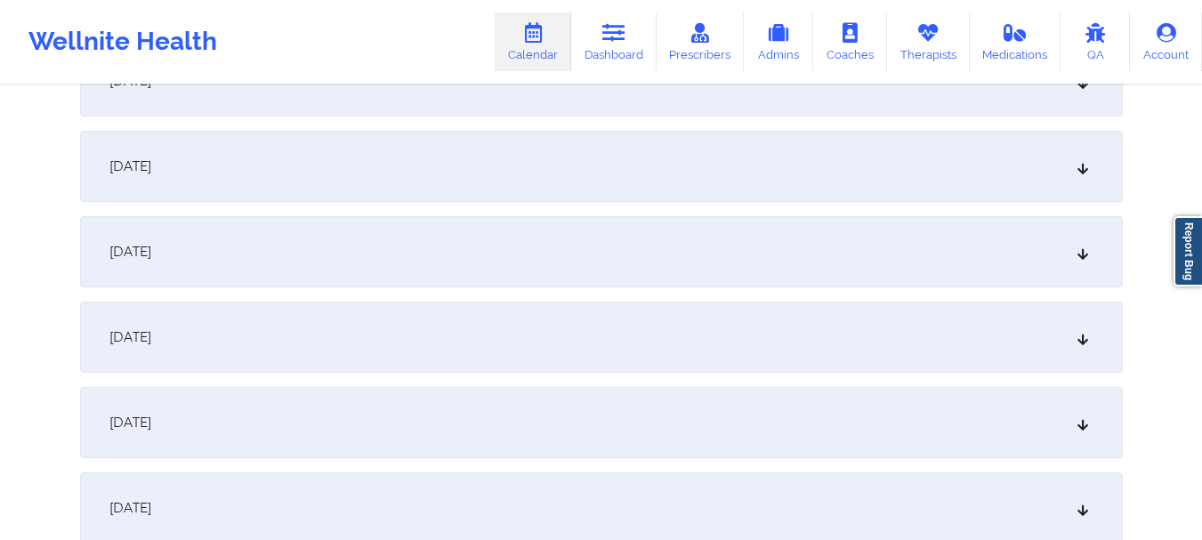
click at [993, 176] on div "[DATE]" at bounding box center [601, 166] width 1043 height 71
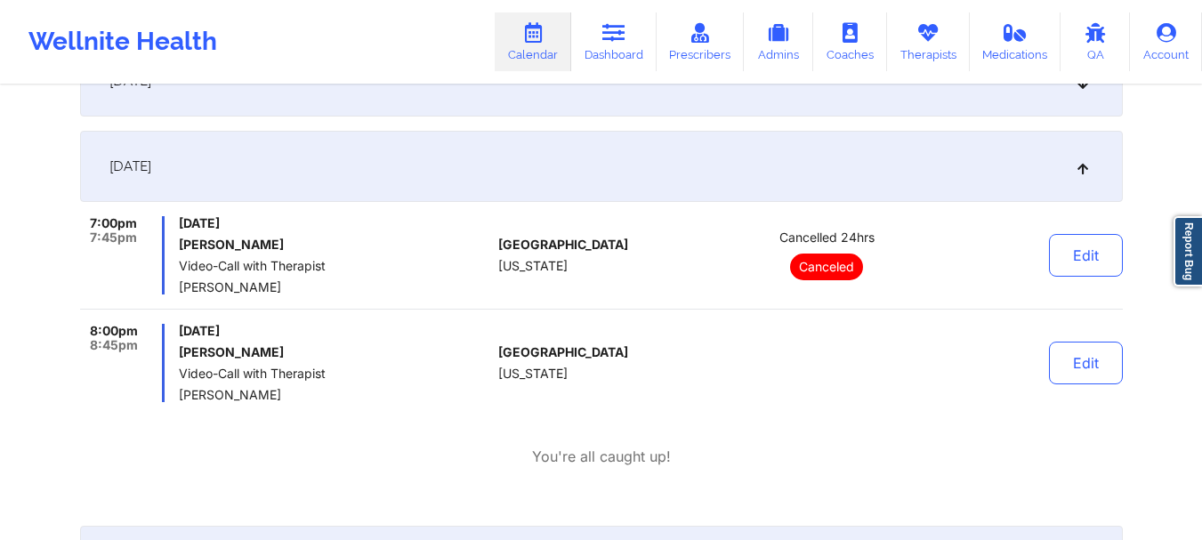
click at [993, 175] on div "[DATE]" at bounding box center [601, 166] width 1043 height 71
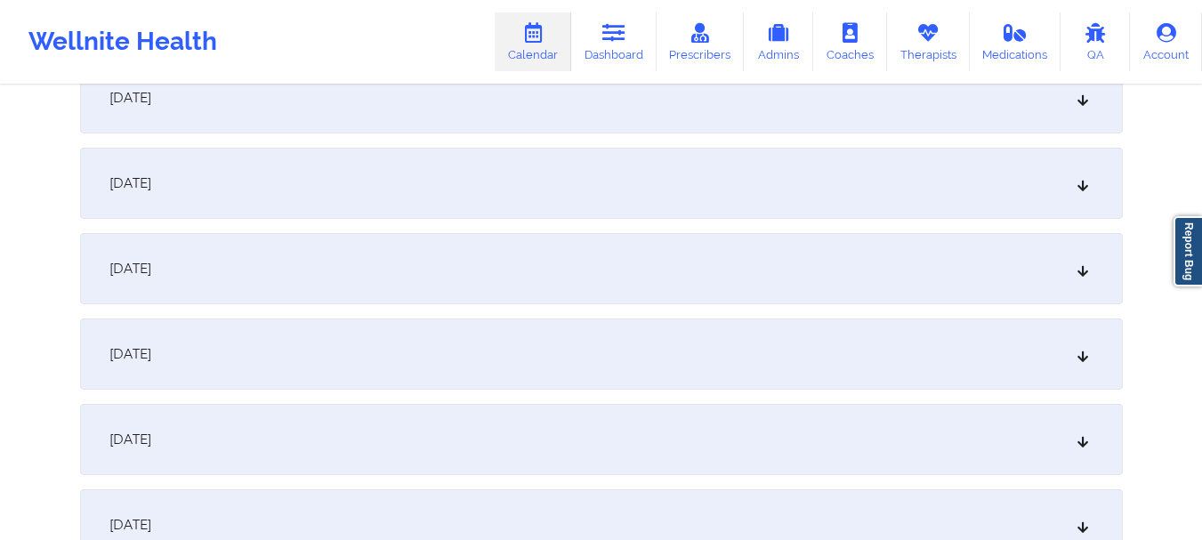
scroll to position [1989, 0]
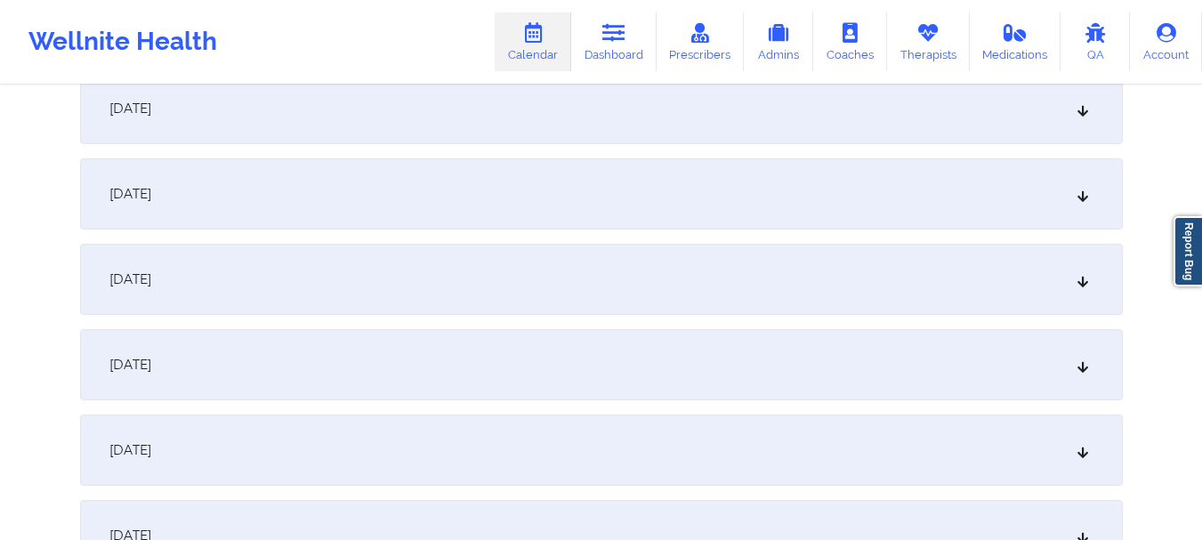
click at [718, 100] on div "[DATE]" at bounding box center [601, 108] width 1043 height 71
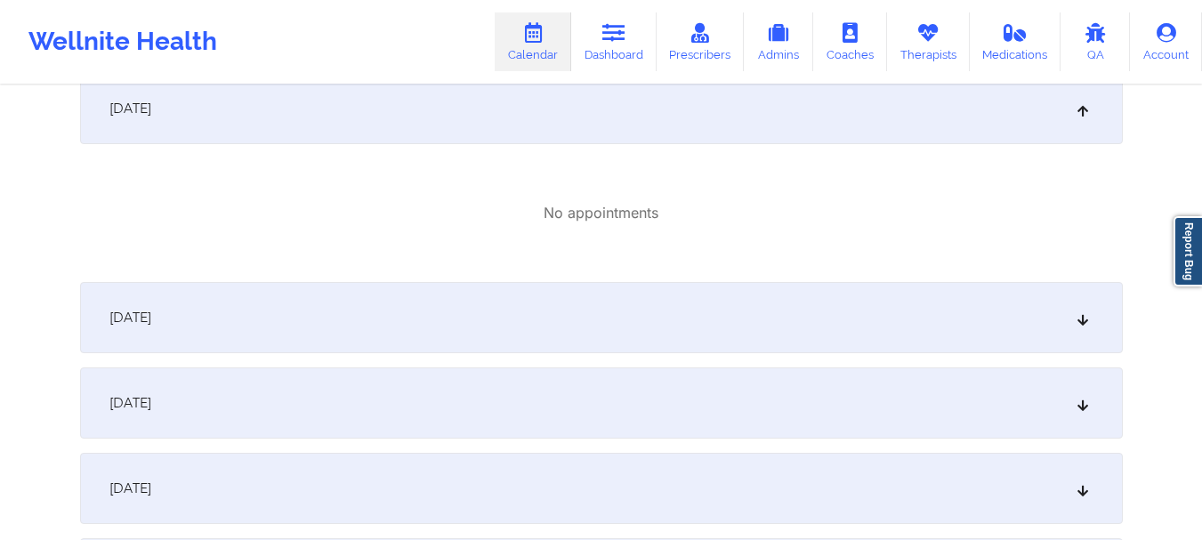
click at [718, 112] on div "[DATE]" at bounding box center [601, 108] width 1043 height 71
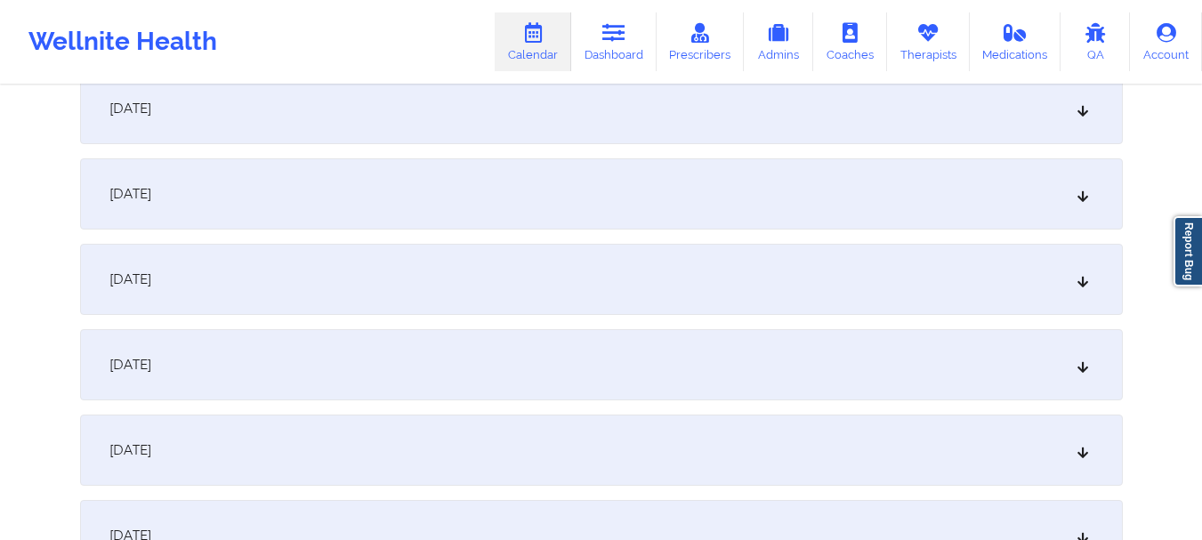
click at [677, 193] on div "[DATE]" at bounding box center [601, 193] width 1043 height 71
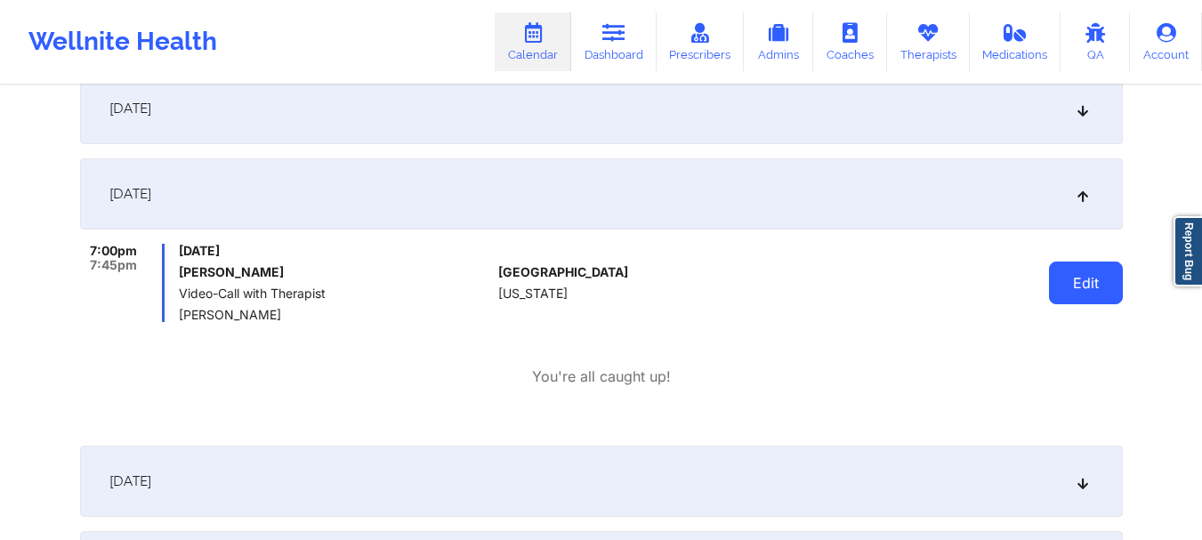
click at [1070, 294] on button "Edit" at bounding box center [1086, 283] width 74 height 43
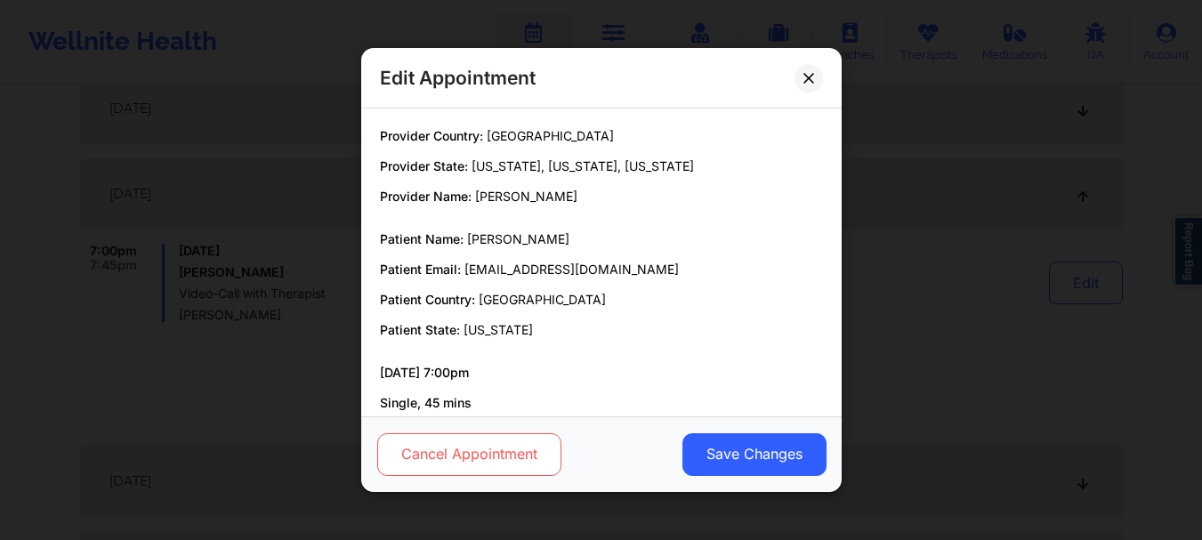
click at [541, 450] on button "Cancel Appointment" at bounding box center [468, 454] width 184 height 43
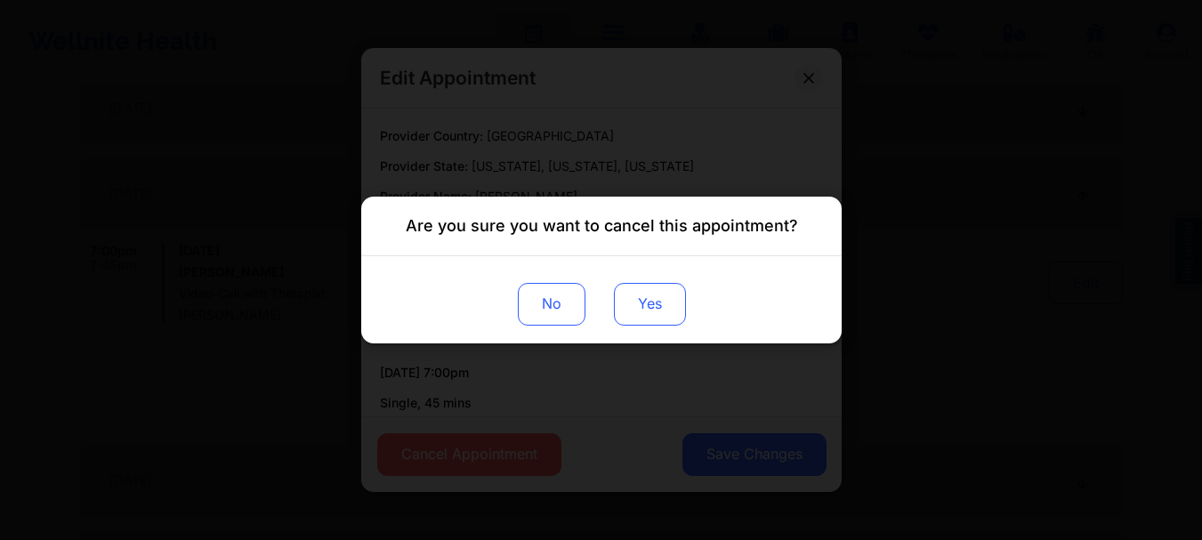
click at [668, 294] on button "Yes" at bounding box center [649, 304] width 72 height 43
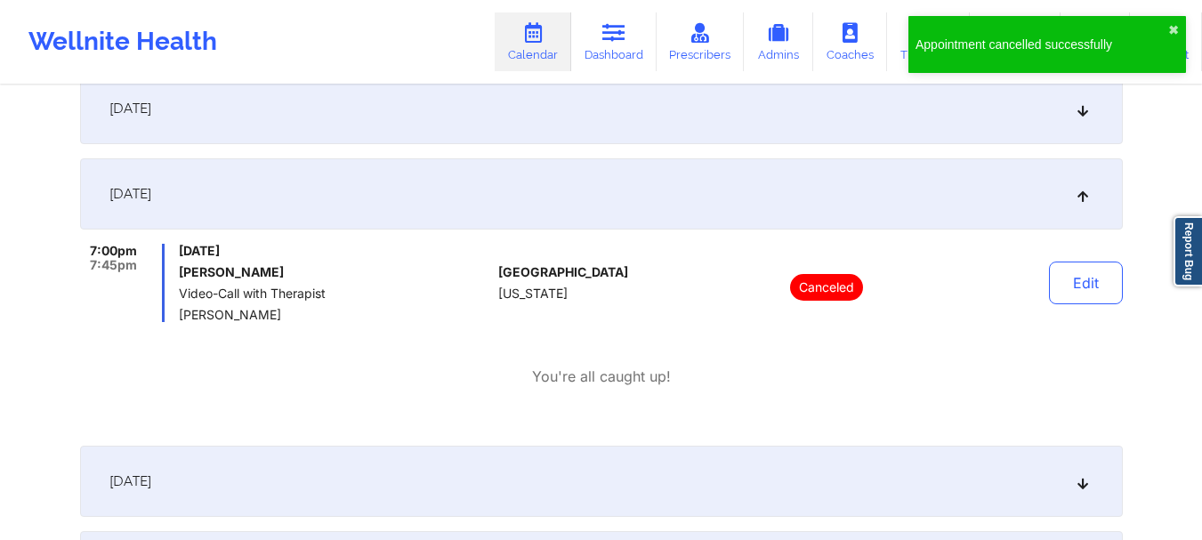
click at [913, 231] on div "[DATE] 7:00pm 7:45pm [DATE] [PERSON_NAME] Video-Call with Therapist [PERSON_NAM…" at bounding box center [601, 294] width 1043 height 273
click at [881, 222] on div "[DATE]" at bounding box center [601, 193] width 1043 height 71
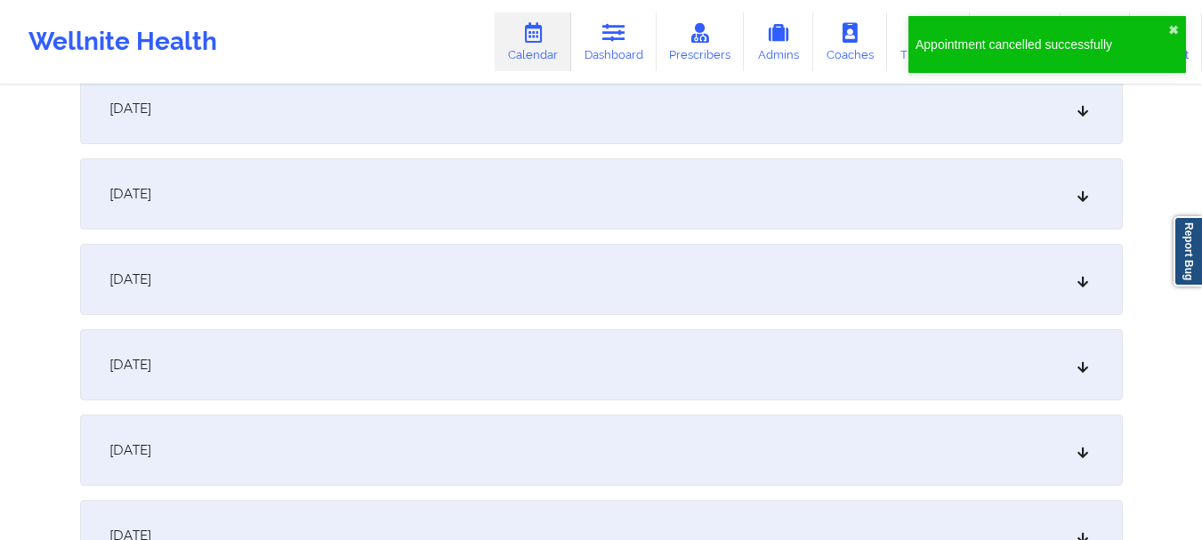
click at [725, 294] on div "[DATE]" at bounding box center [601, 279] width 1043 height 71
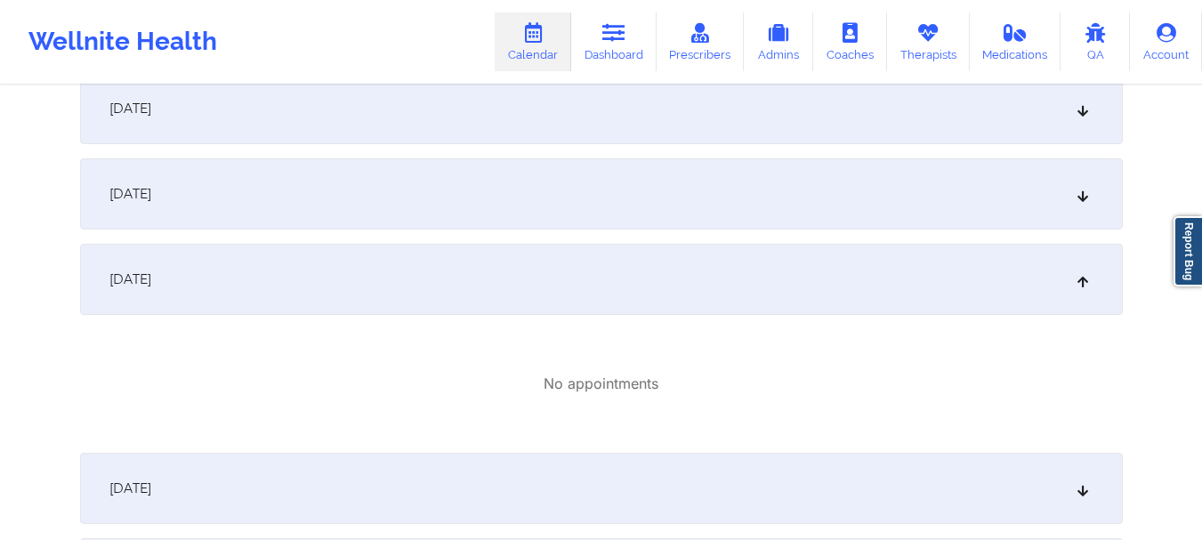
click at [725, 294] on div "[DATE]" at bounding box center [601, 279] width 1043 height 71
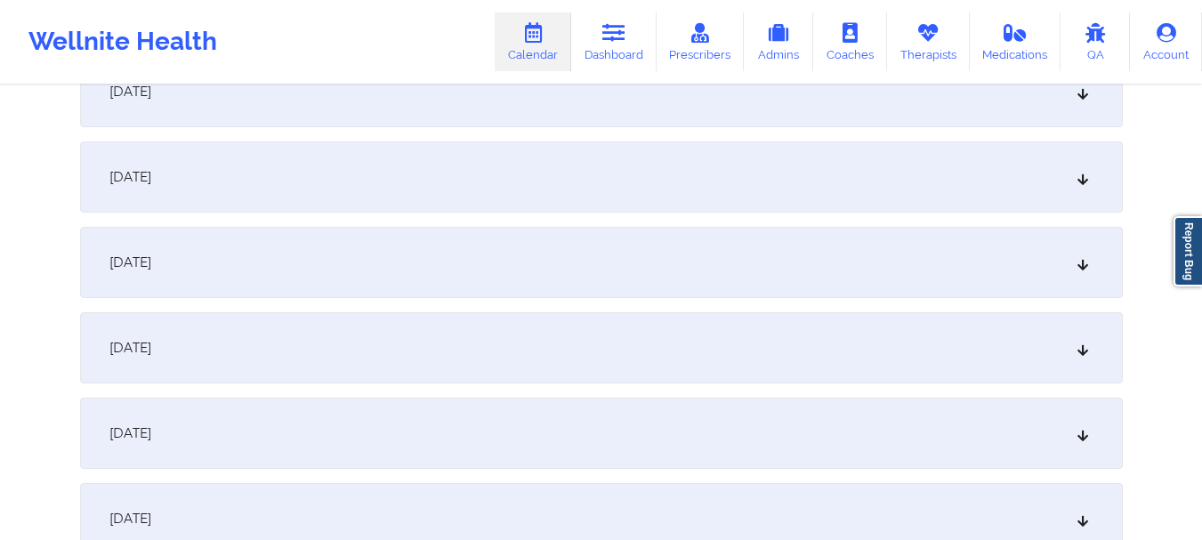
scroll to position [1841, 0]
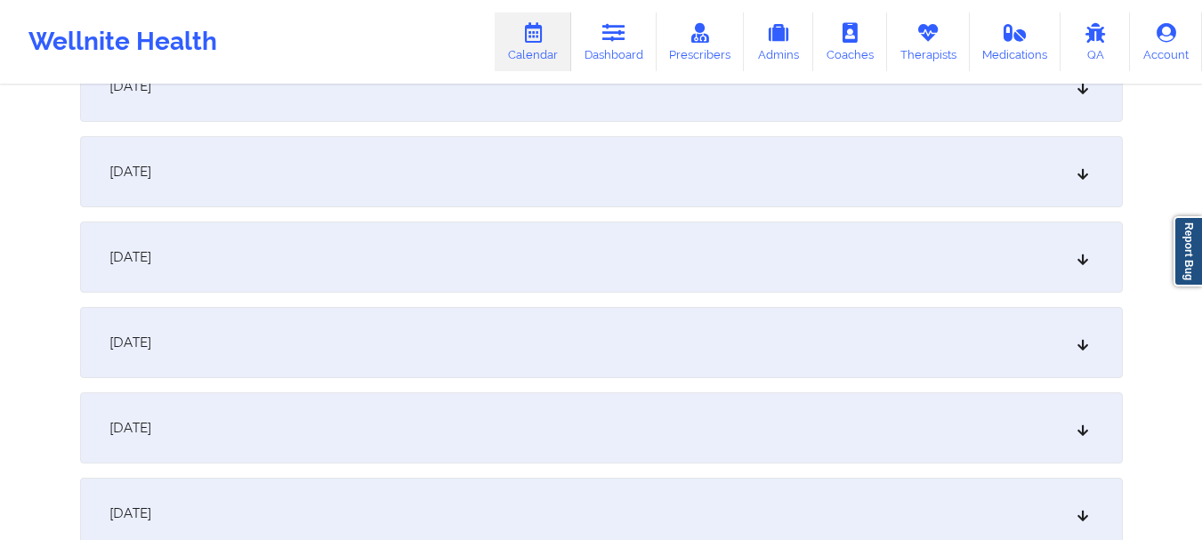
click at [994, 368] on div "[DATE]" at bounding box center [601, 342] width 1043 height 71
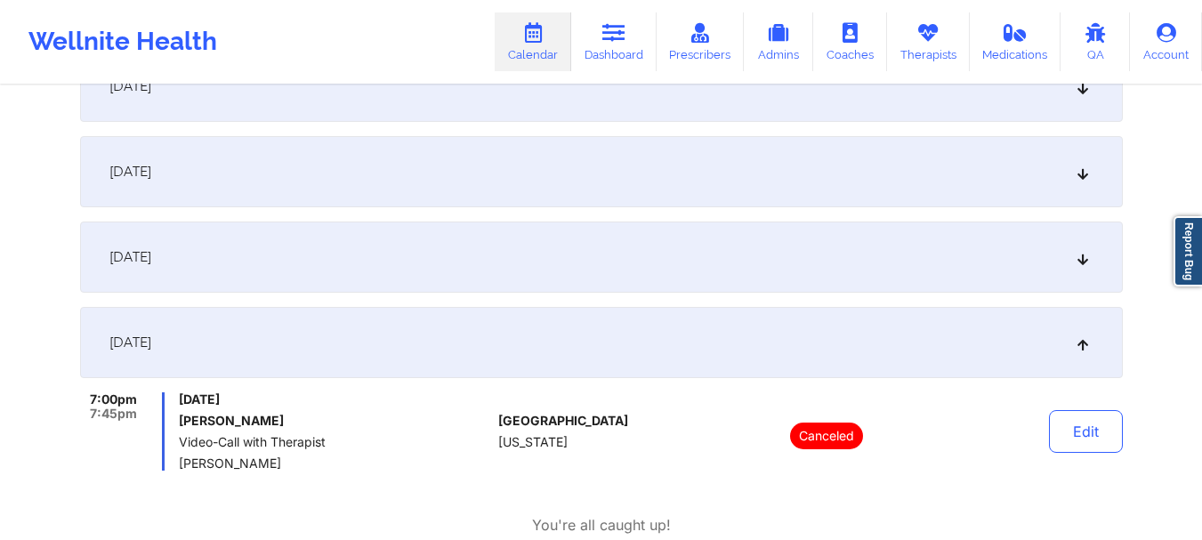
click at [1029, 354] on div "[DATE]" at bounding box center [601, 342] width 1043 height 71
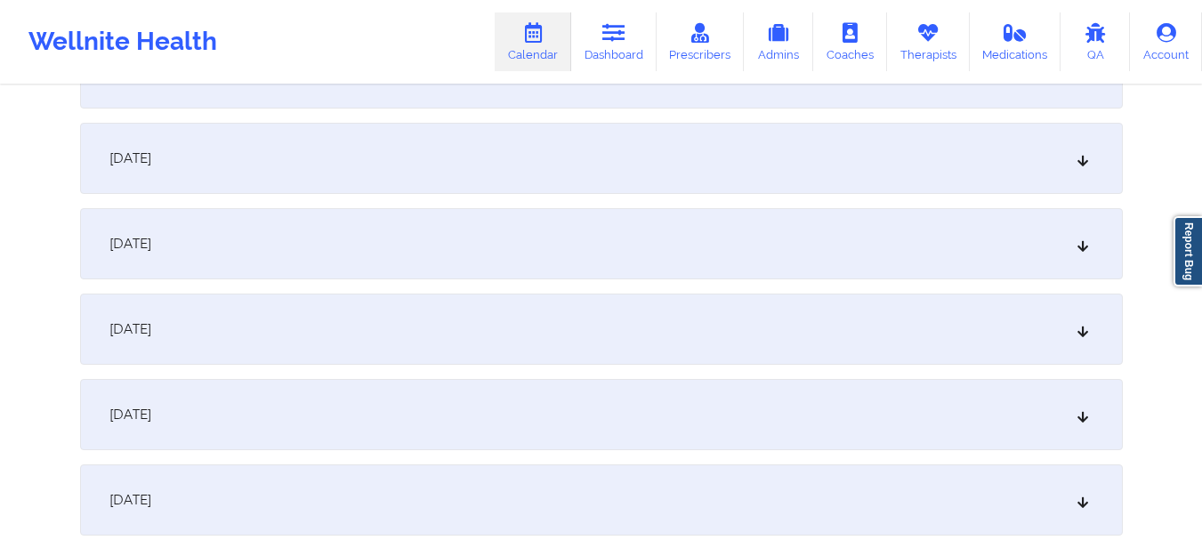
scroll to position [2406, 0]
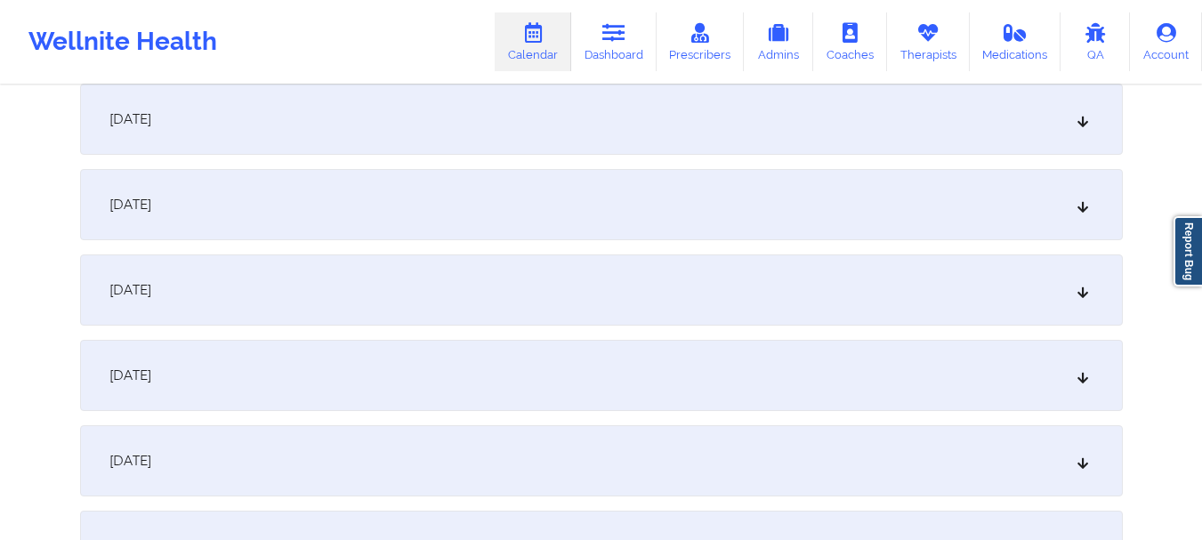
click at [924, 401] on div "[DATE]" at bounding box center [601, 375] width 1043 height 71
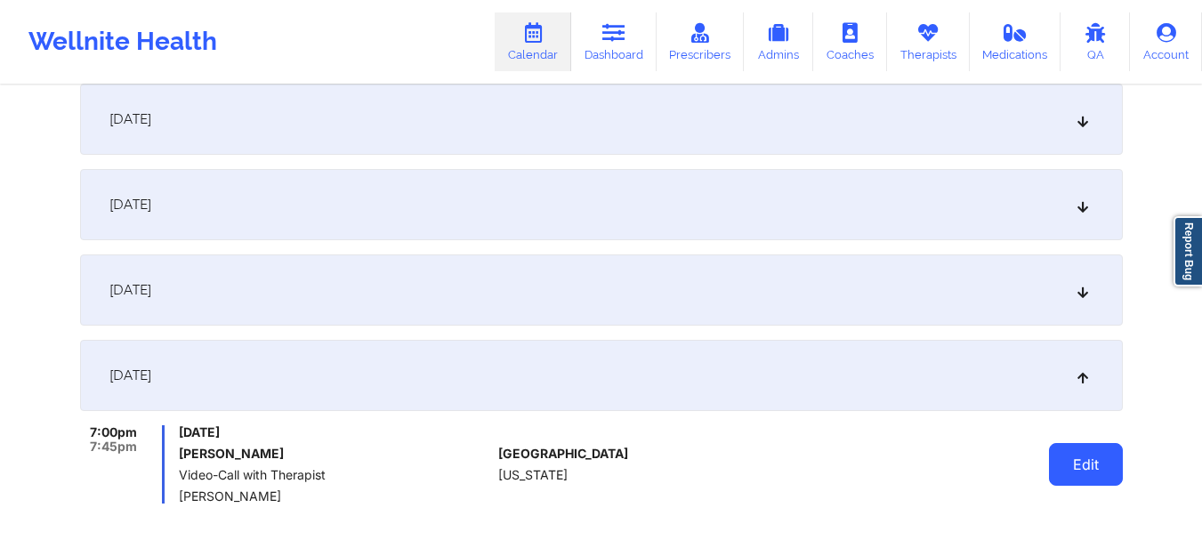
click at [1096, 455] on button "Edit" at bounding box center [1086, 464] width 74 height 43
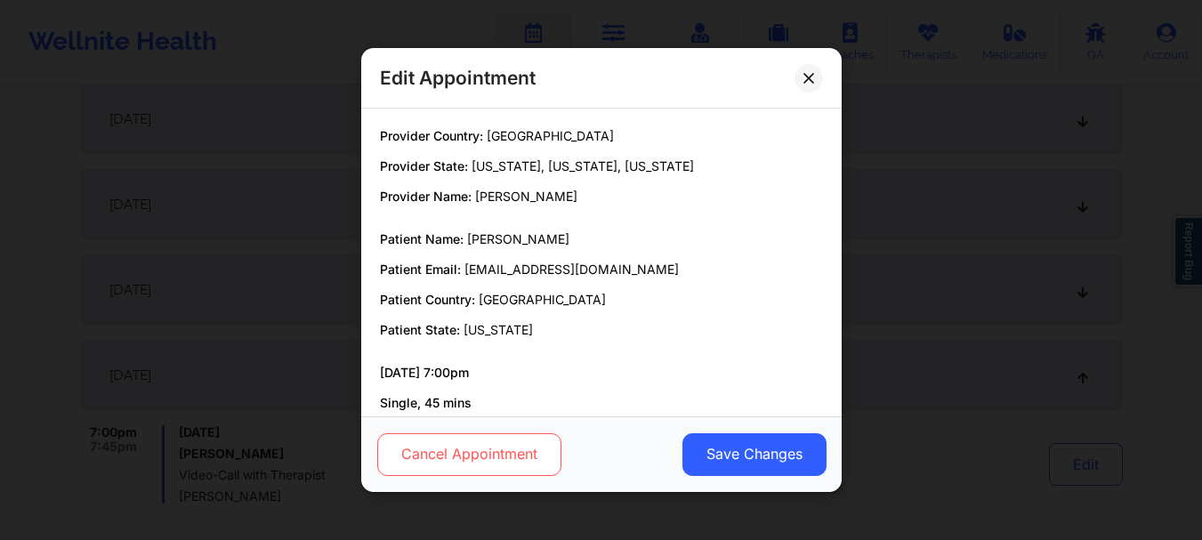
click at [545, 455] on button "Cancel Appointment" at bounding box center [468, 454] width 184 height 43
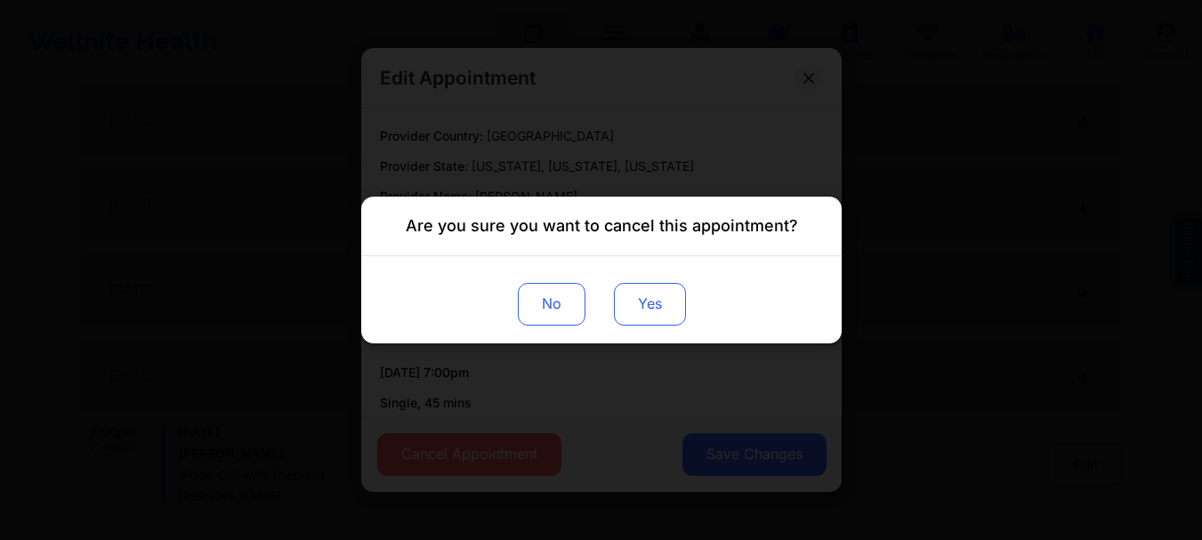
click at [642, 303] on button "Yes" at bounding box center [649, 304] width 72 height 43
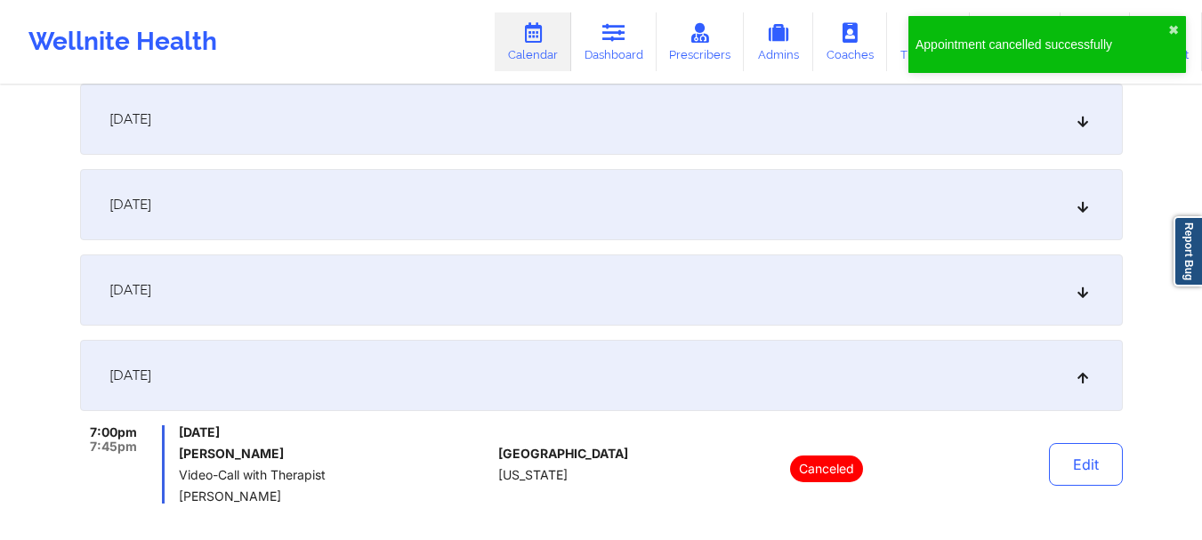
click at [1028, 363] on div "[DATE]" at bounding box center [601, 375] width 1043 height 71
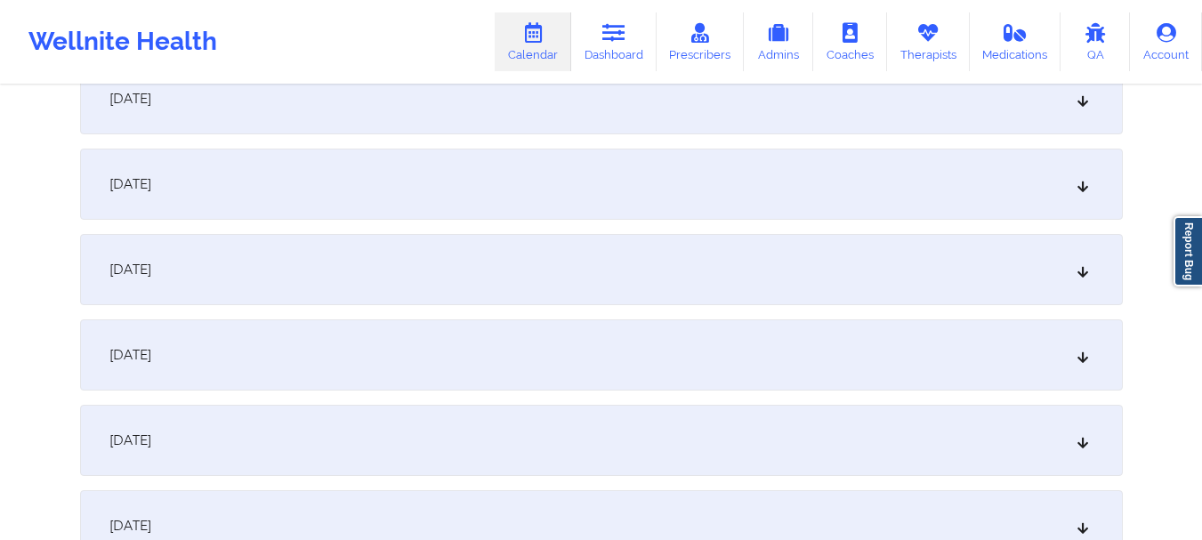
scroll to position [0, 0]
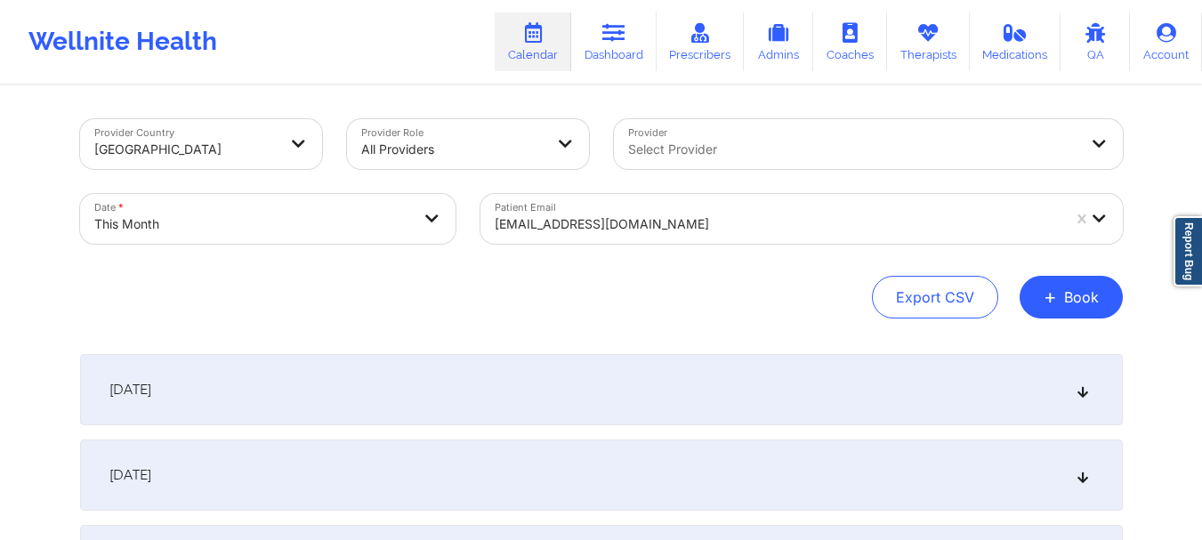
select select "2025-9"
select select "2025-10"
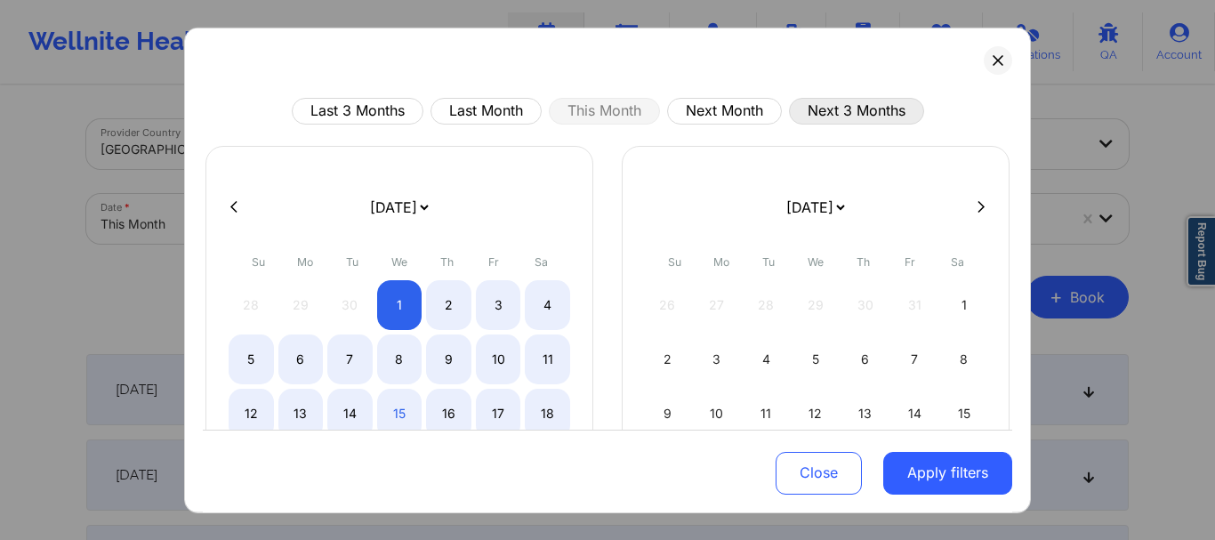
click at [829, 106] on button "Next 3 Months" at bounding box center [856, 110] width 135 height 27
select select "2025-10"
select select "2025-11"
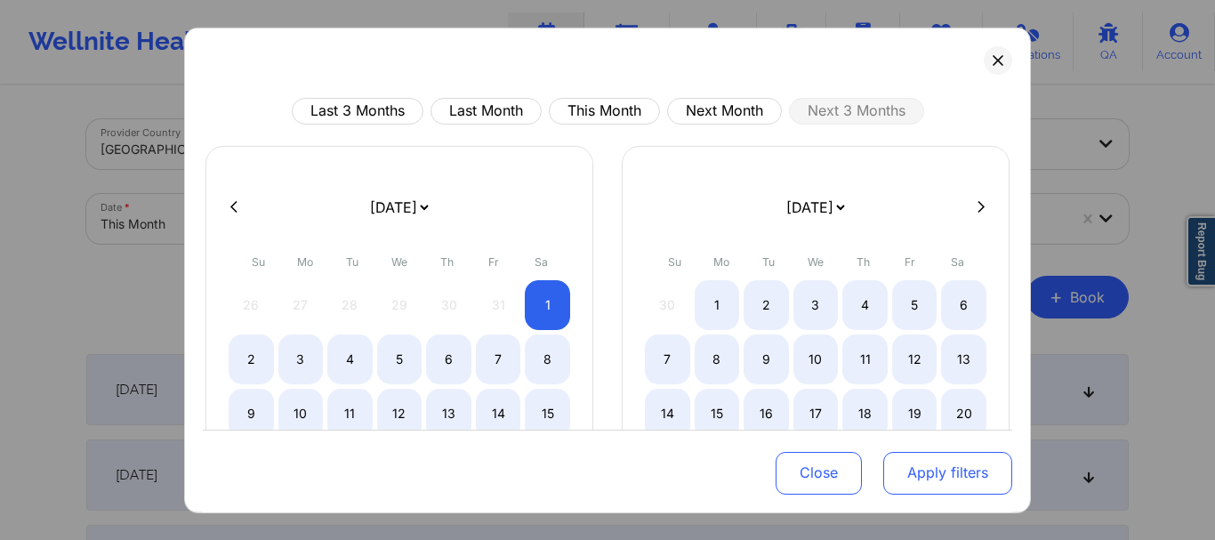
click at [963, 480] on button "Apply filters" at bounding box center [947, 473] width 129 height 43
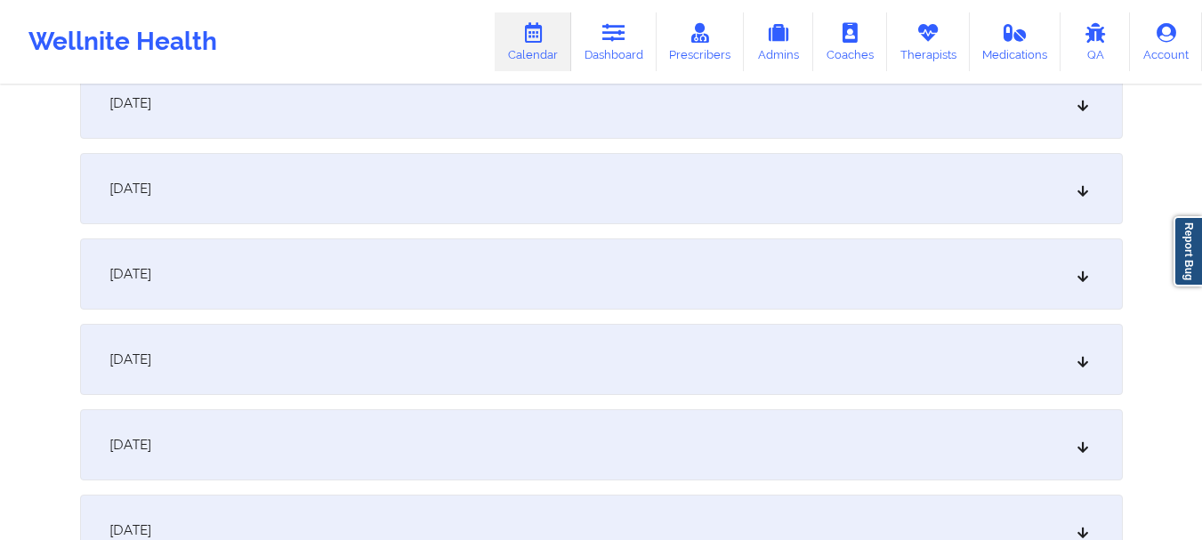
scroll to position [599, 0]
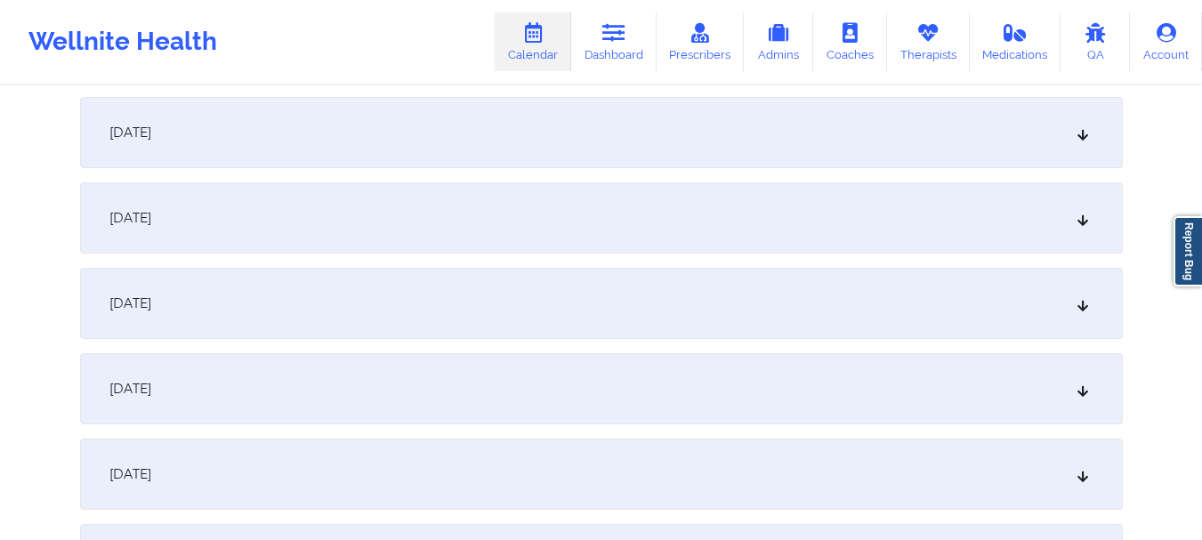
click at [1087, 126] on icon at bounding box center [1082, 132] width 15 height 12
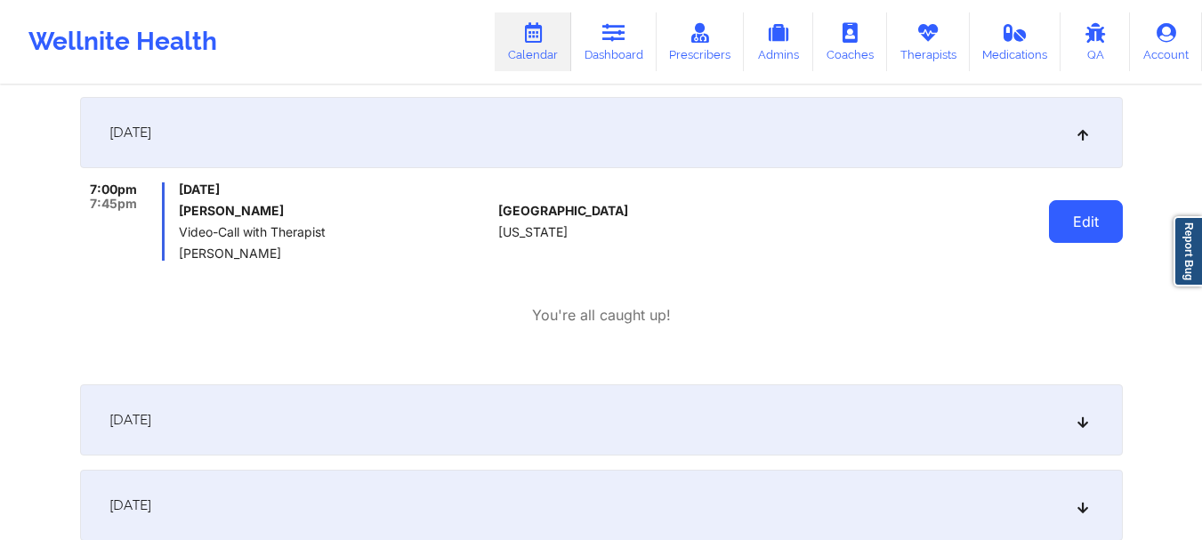
click at [1073, 213] on button "Edit" at bounding box center [1086, 221] width 74 height 43
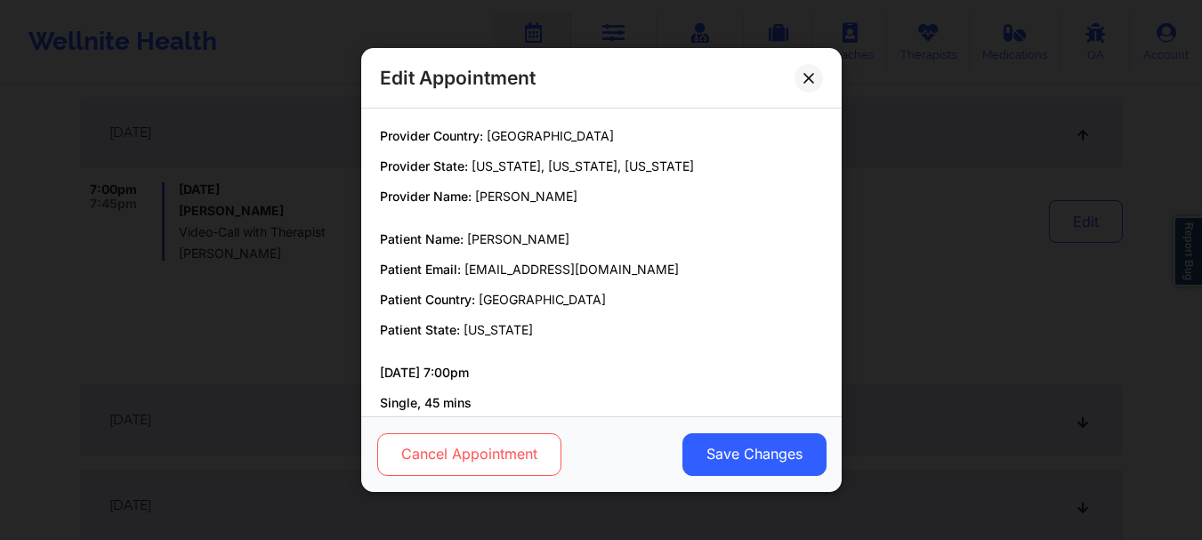
click at [465, 466] on button "Cancel Appointment" at bounding box center [468, 454] width 184 height 43
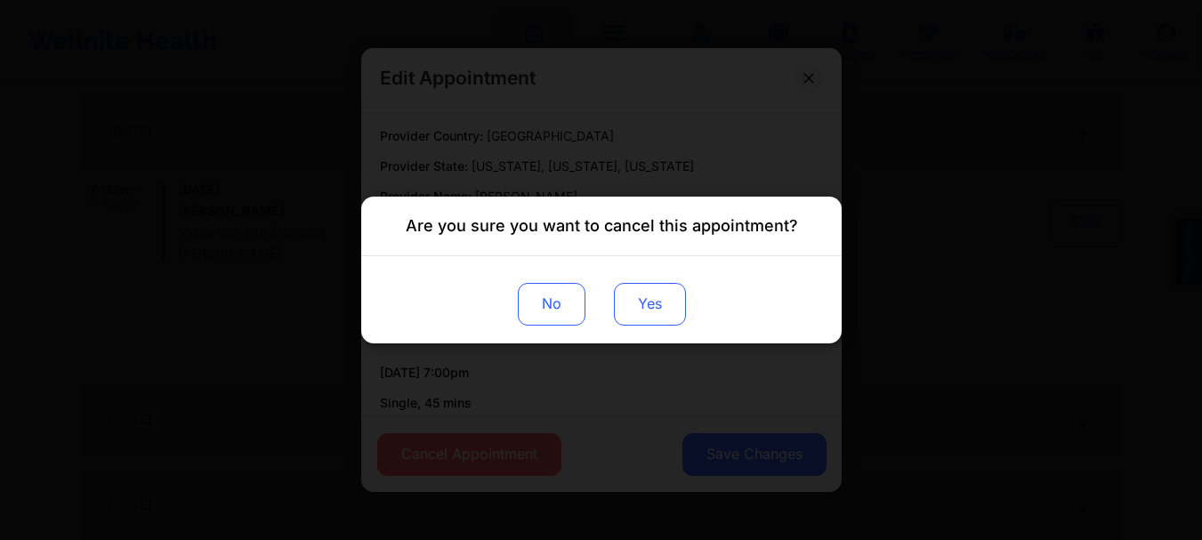
click at [645, 290] on button "Yes" at bounding box center [649, 304] width 72 height 43
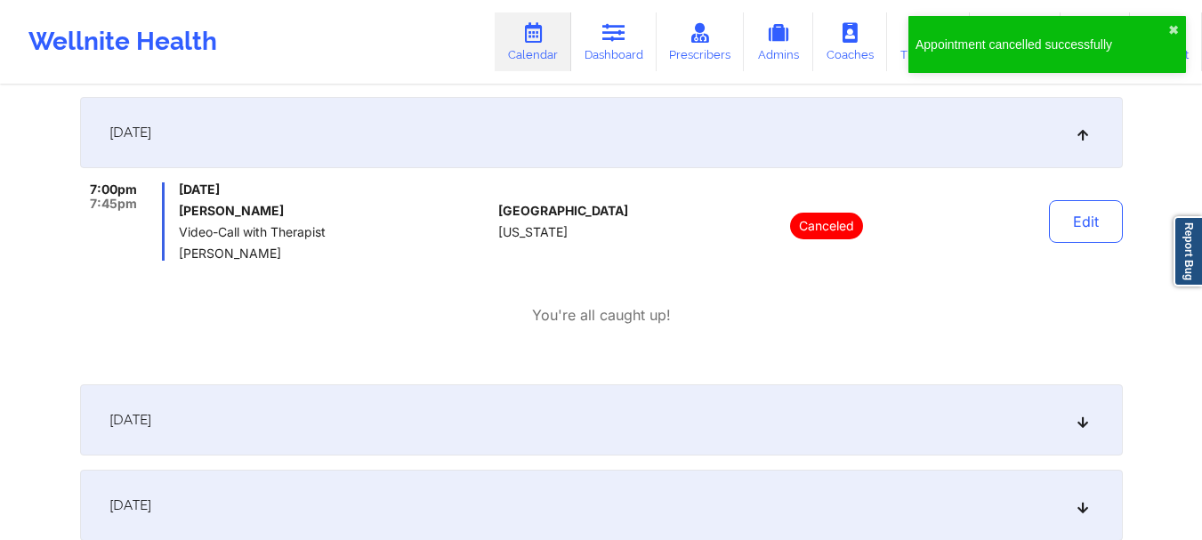
click at [767, 153] on div "[DATE]" at bounding box center [601, 132] width 1043 height 71
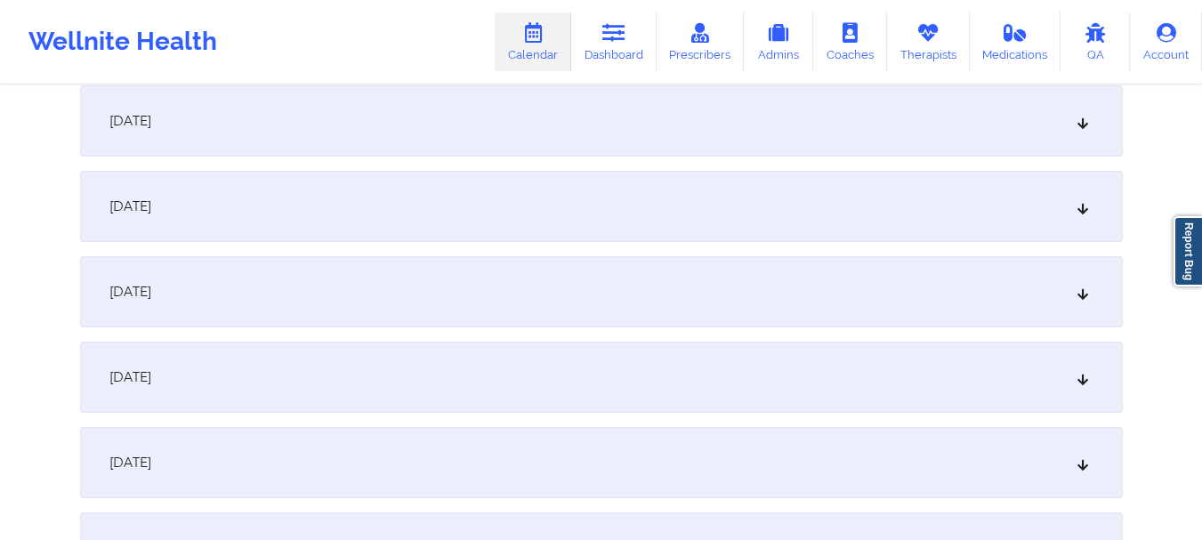
scroll to position [1022, 0]
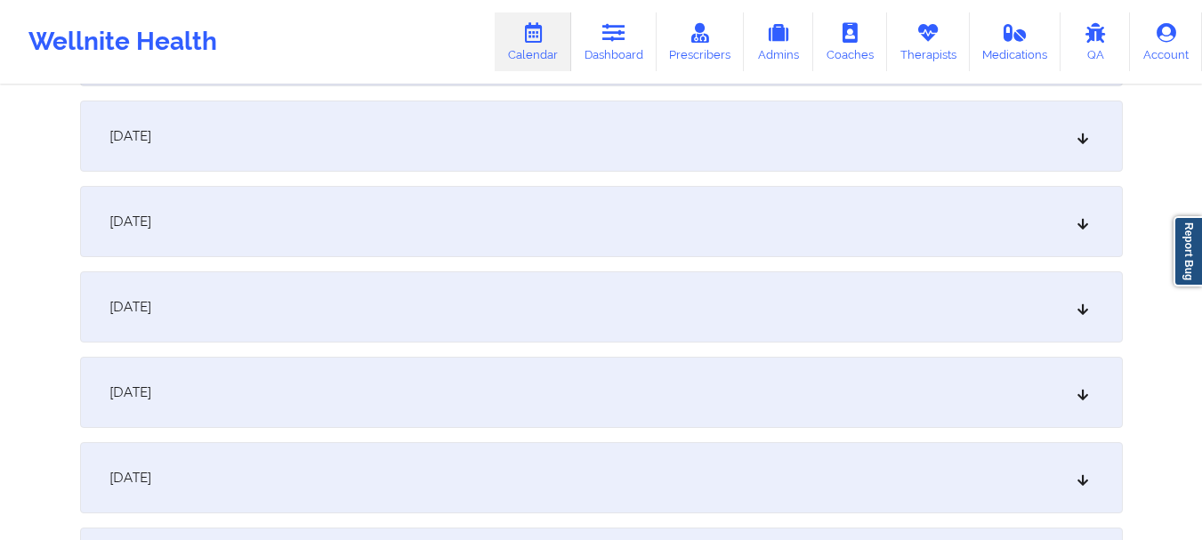
click at [1007, 327] on div "[DATE]" at bounding box center [601, 306] width 1043 height 71
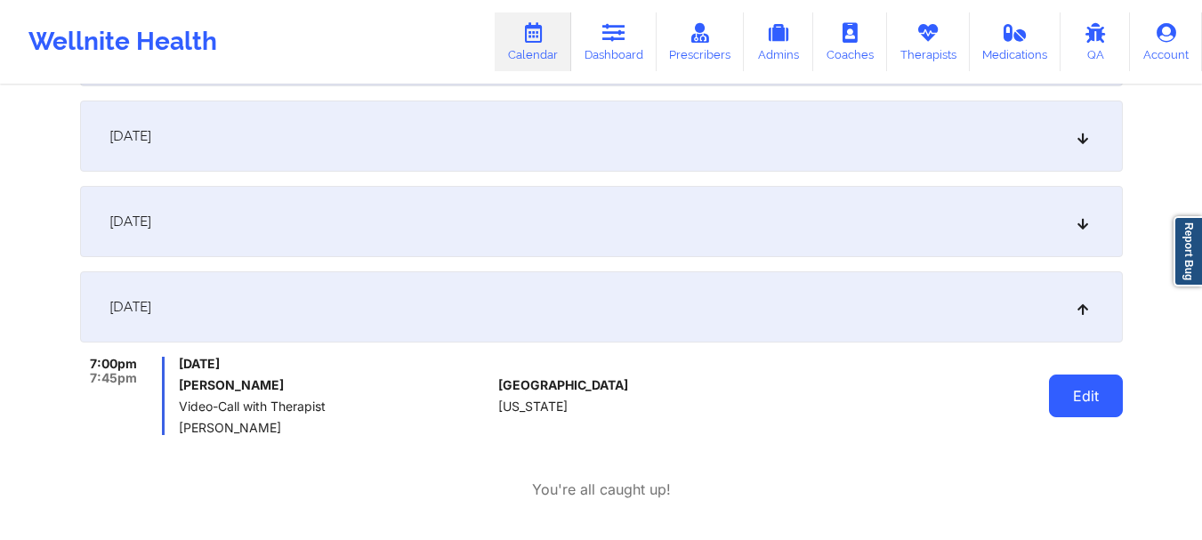
click at [1083, 384] on button "Edit" at bounding box center [1086, 396] width 74 height 43
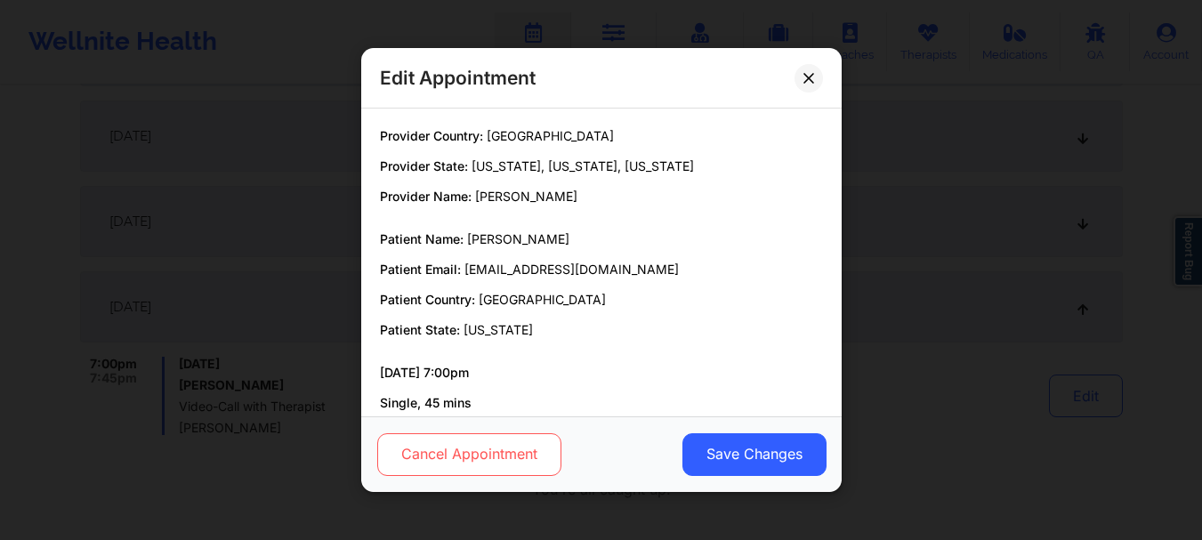
click at [482, 474] on button "Cancel Appointment" at bounding box center [468, 454] width 184 height 43
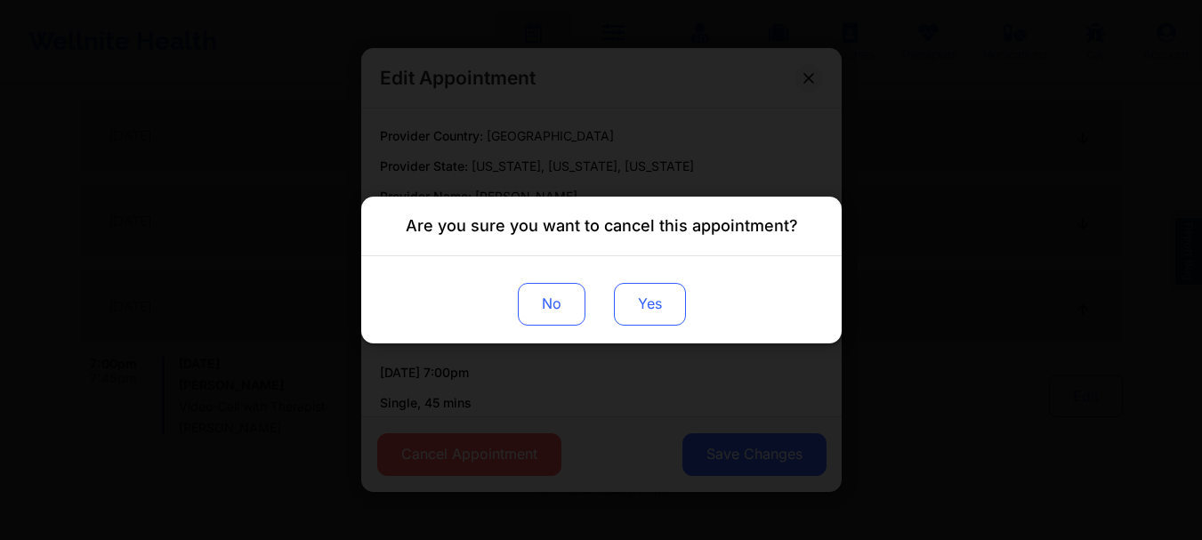
click at [655, 313] on button "Yes" at bounding box center [649, 304] width 72 height 43
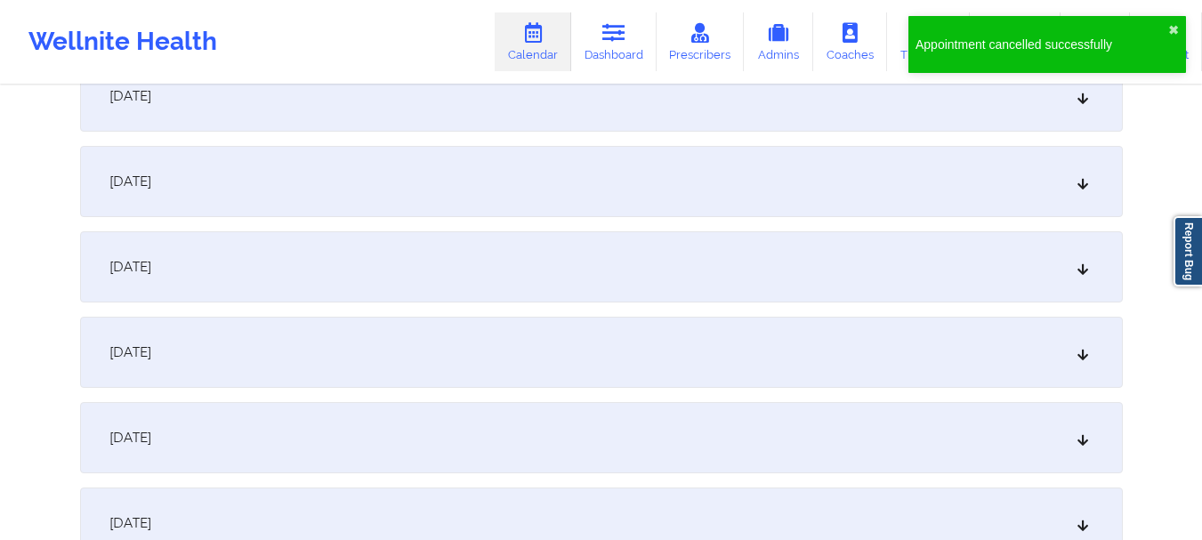
scroll to position [1711, 0]
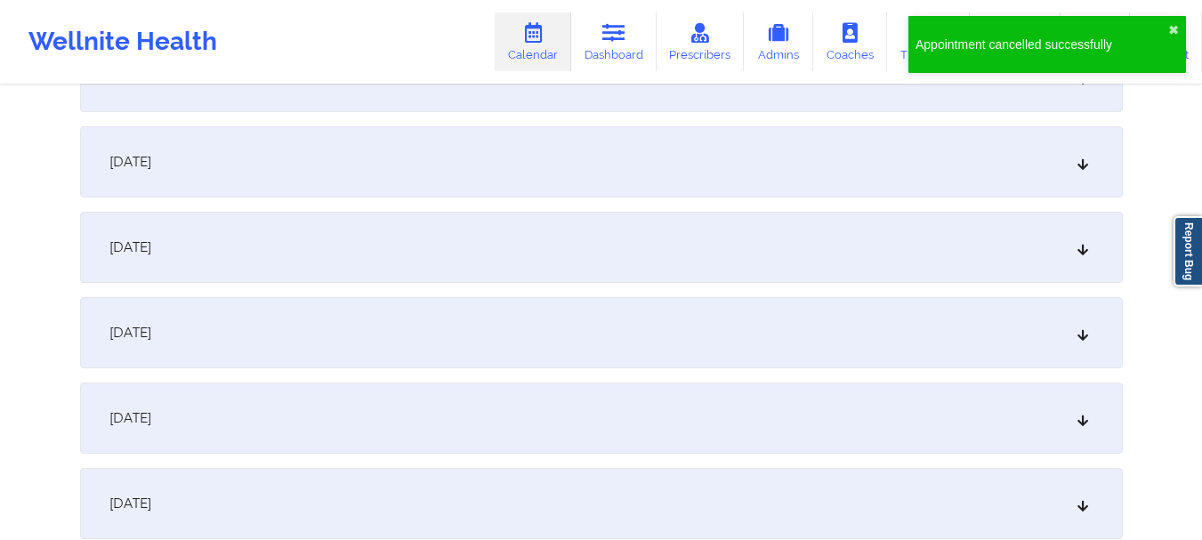
click at [902, 415] on div "[DATE]" at bounding box center [601, 418] width 1043 height 71
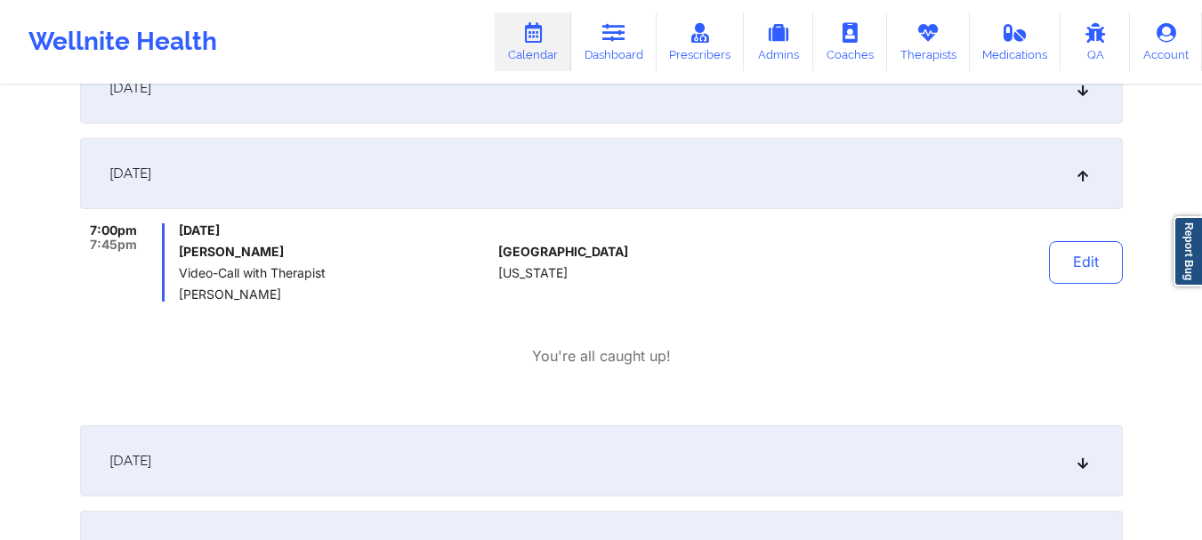
scroll to position [2032, 0]
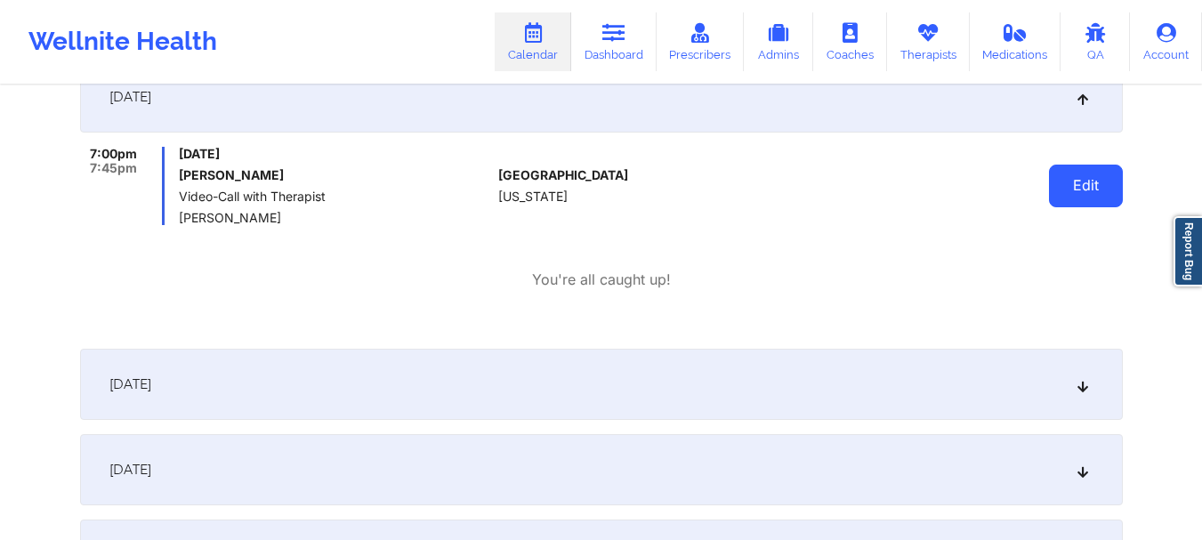
click at [1099, 168] on button "Edit" at bounding box center [1086, 186] width 74 height 43
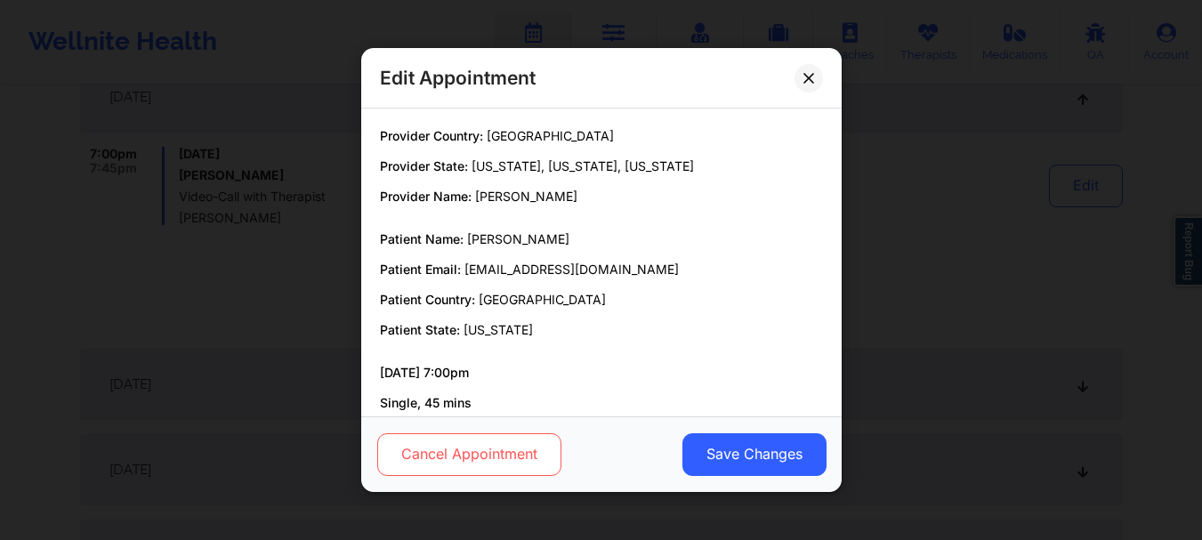
click at [508, 444] on button "Cancel Appointment" at bounding box center [468, 454] width 184 height 43
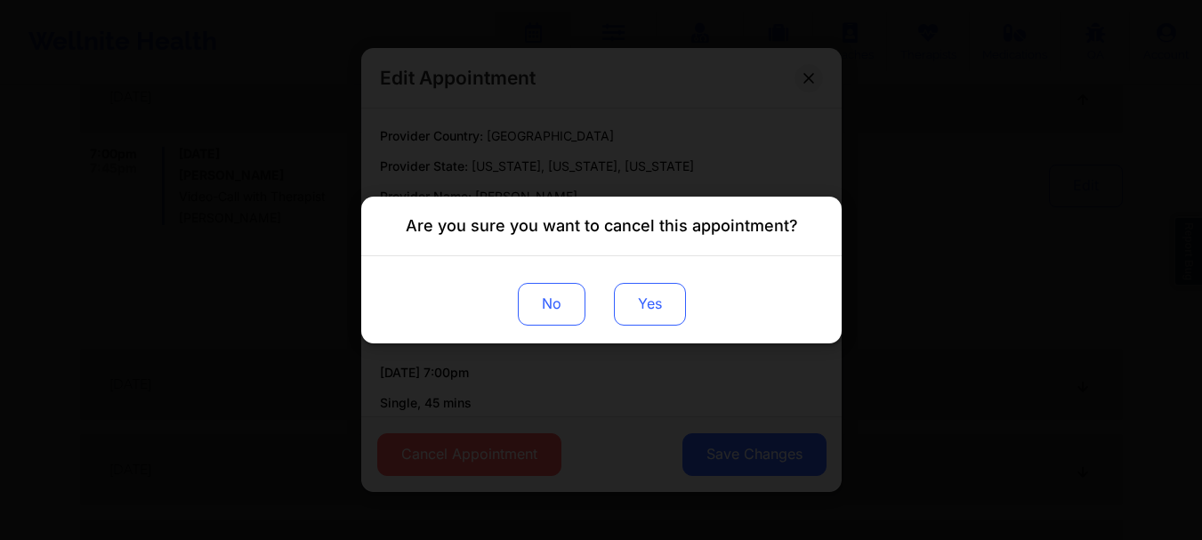
click at [633, 308] on button "Yes" at bounding box center [649, 304] width 72 height 43
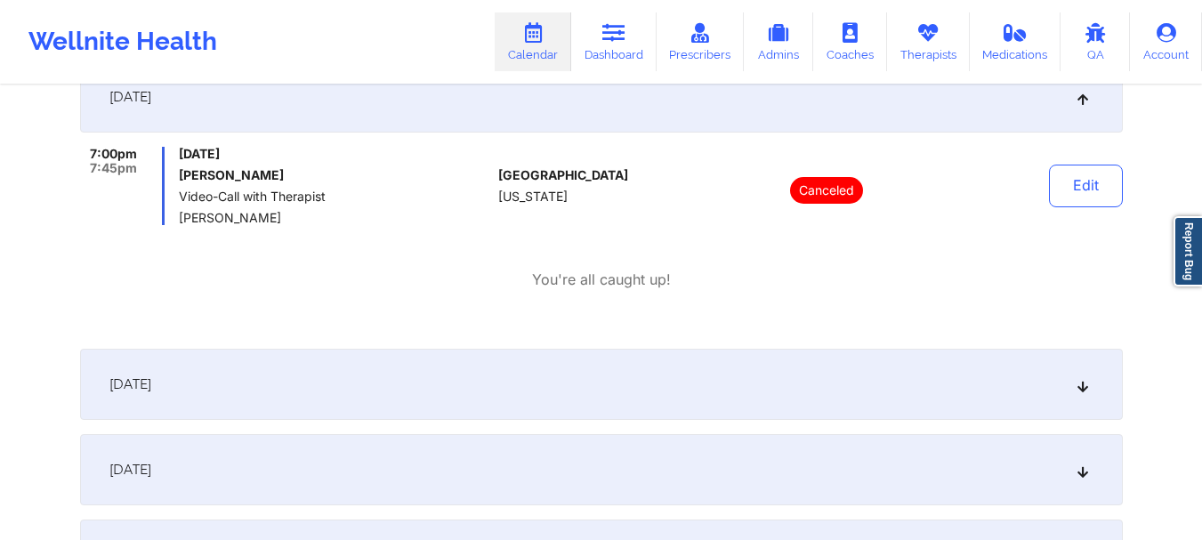
click at [795, 115] on div "[DATE]" at bounding box center [601, 96] width 1043 height 71
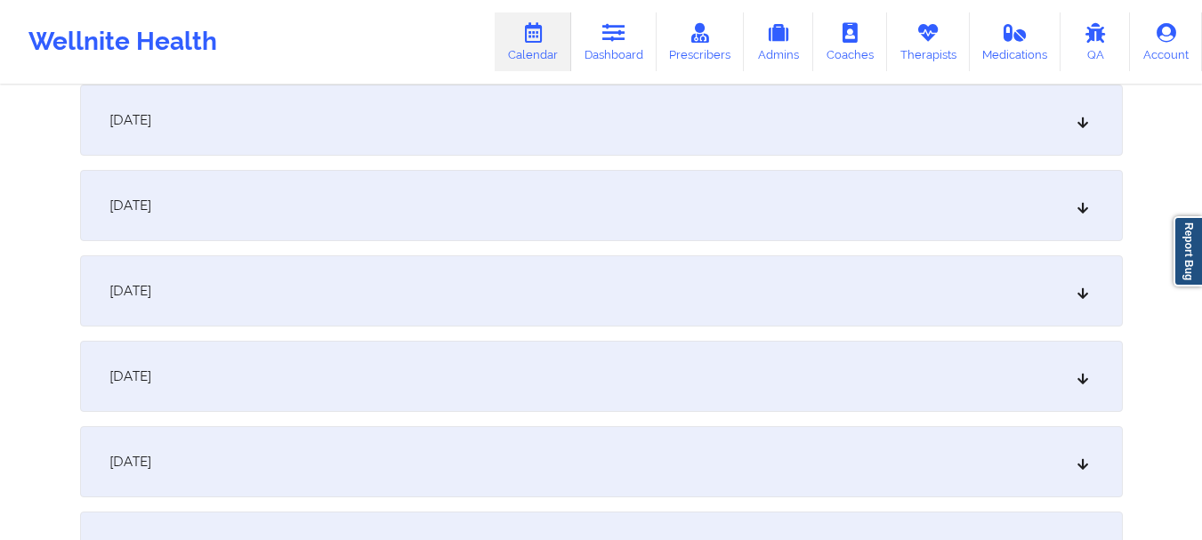
scroll to position [2451, 0]
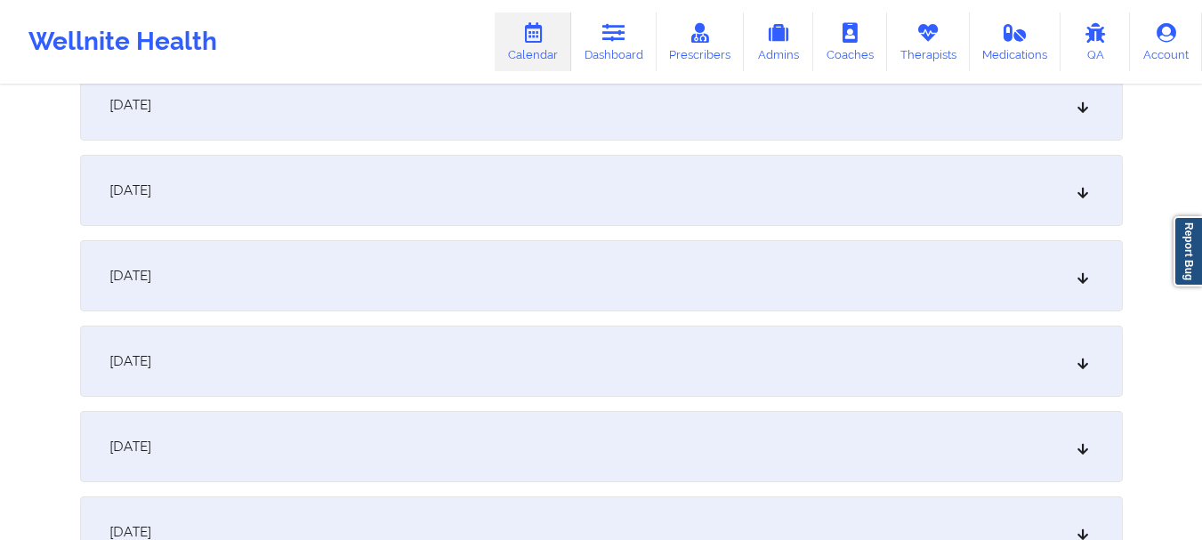
click at [936, 279] on div "[DATE]" at bounding box center [601, 275] width 1043 height 71
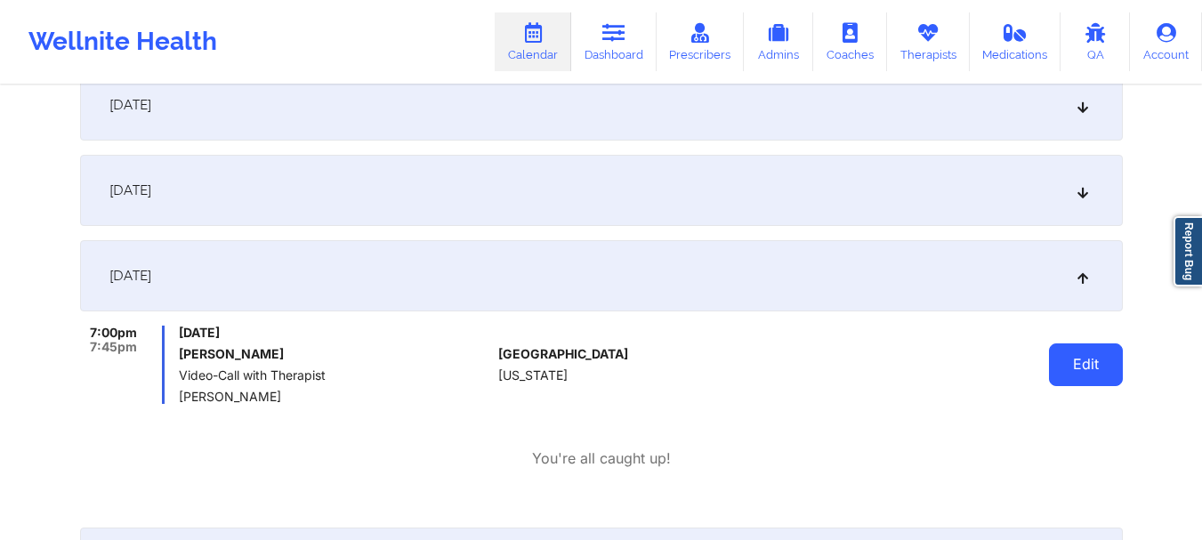
click at [1121, 375] on button "Edit" at bounding box center [1086, 364] width 74 height 43
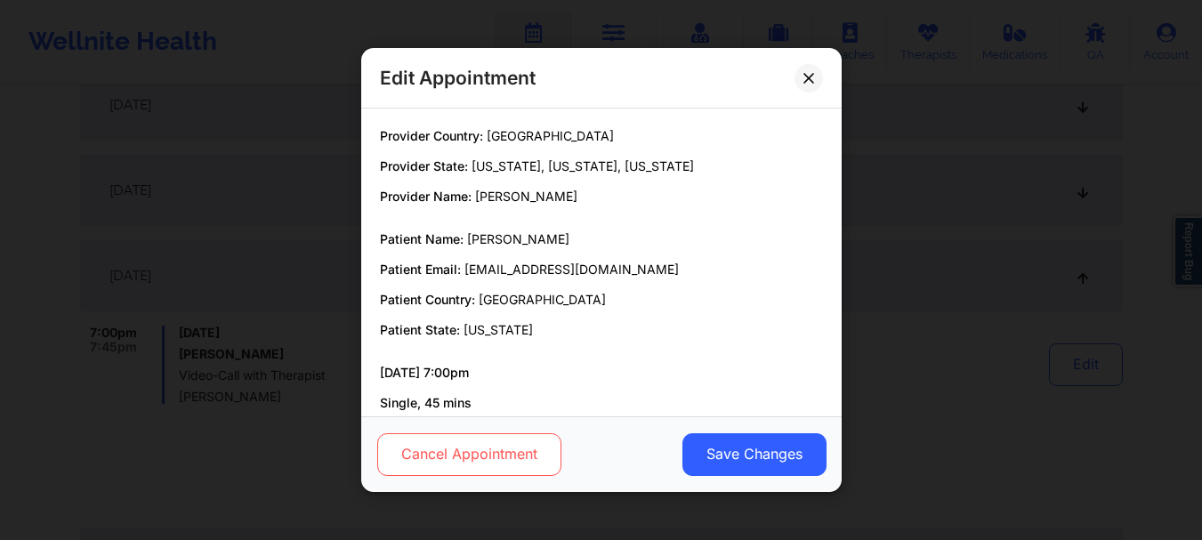
click at [561, 457] on button "Cancel Appointment" at bounding box center [468, 454] width 184 height 43
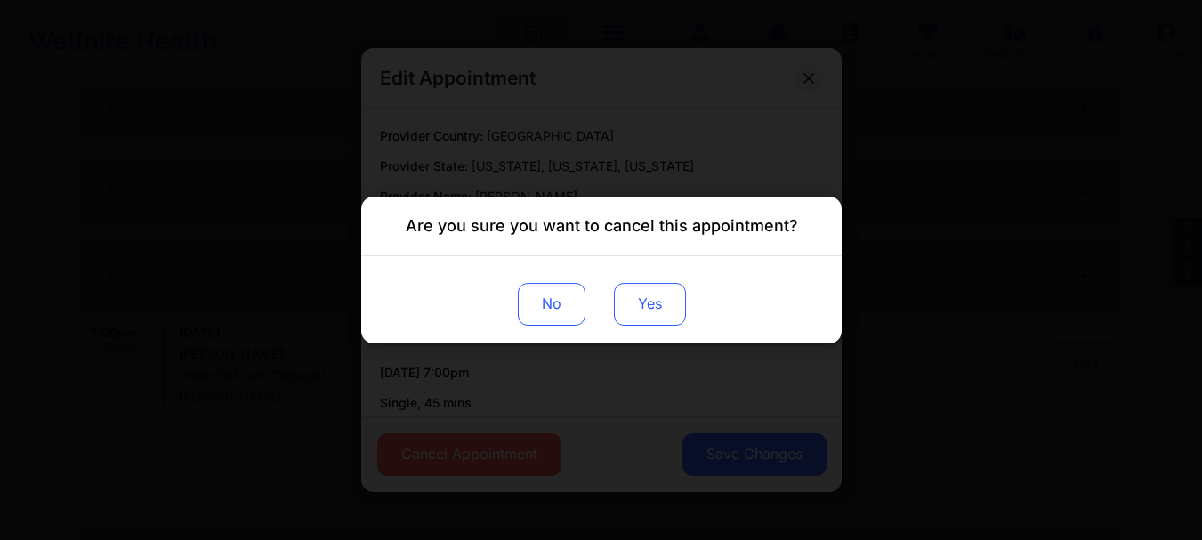
click at [659, 303] on button "Yes" at bounding box center [649, 304] width 72 height 43
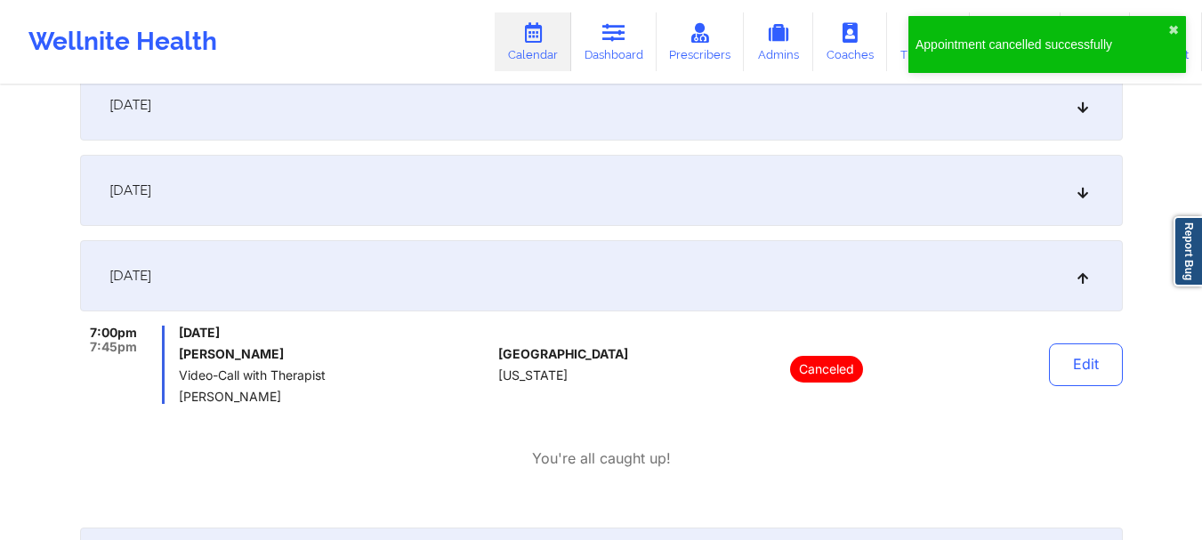
click at [935, 266] on div "[DATE]" at bounding box center [601, 275] width 1043 height 71
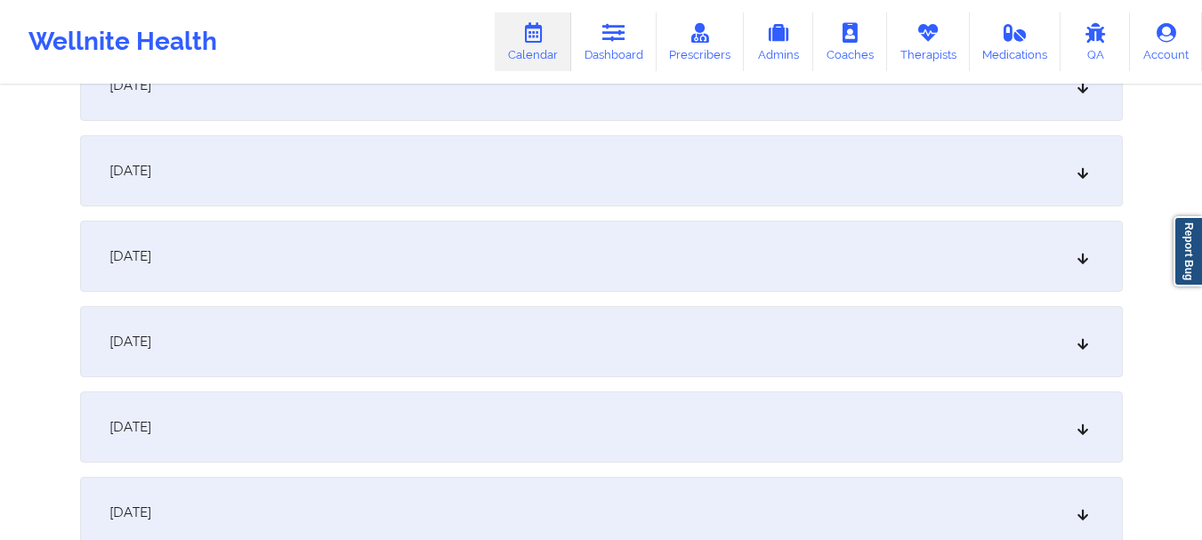
scroll to position [3125, 0]
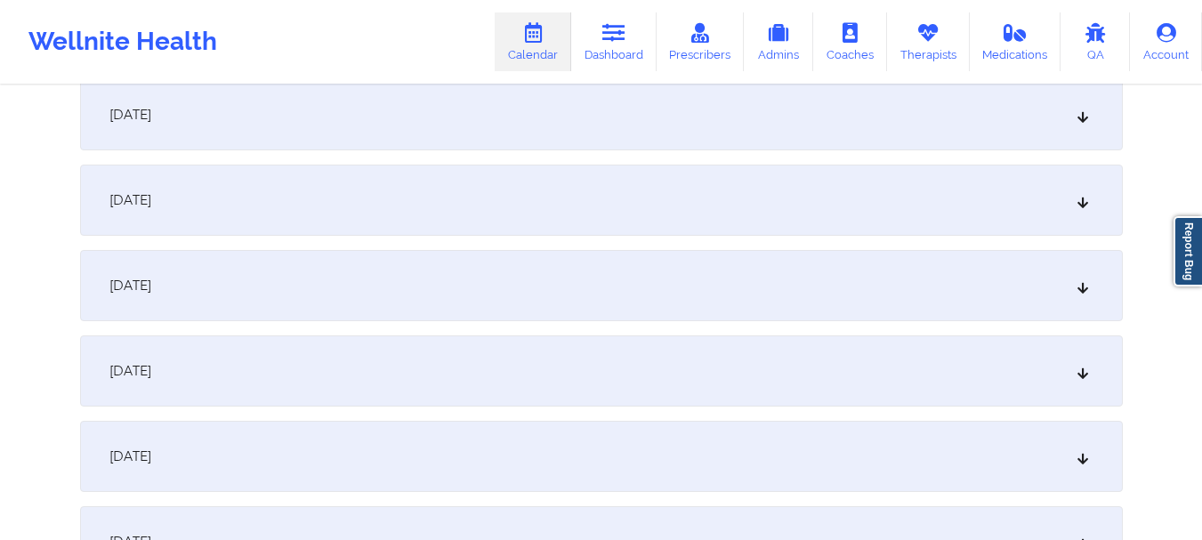
click at [1054, 212] on div "[DATE]" at bounding box center [601, 200] width 1043 height 71
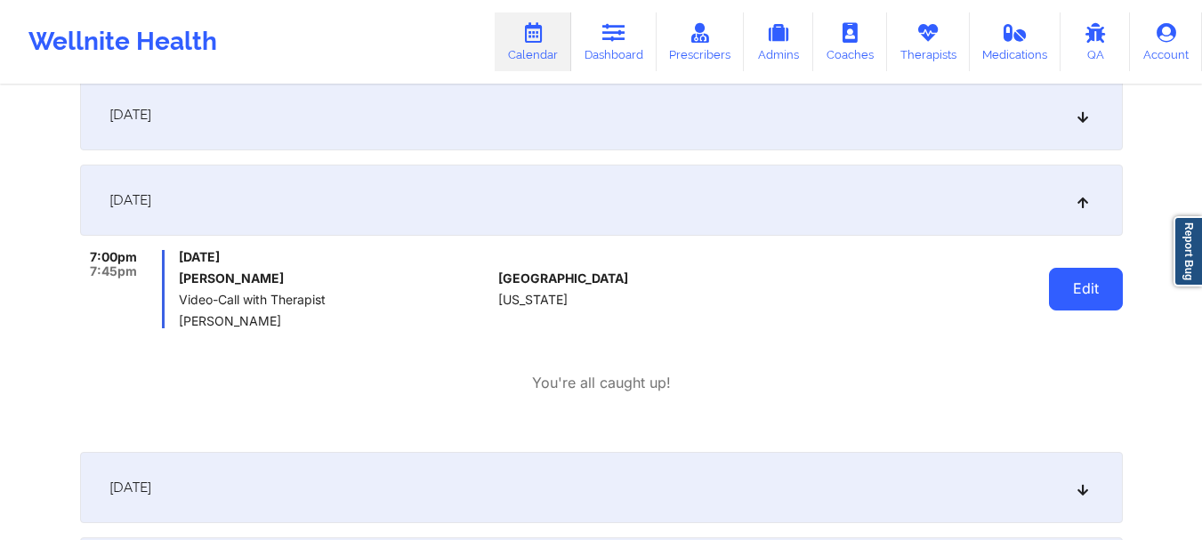
click at [1057, 289] on button "Edit" at bounding box center [1086, 289] width 74 height 43
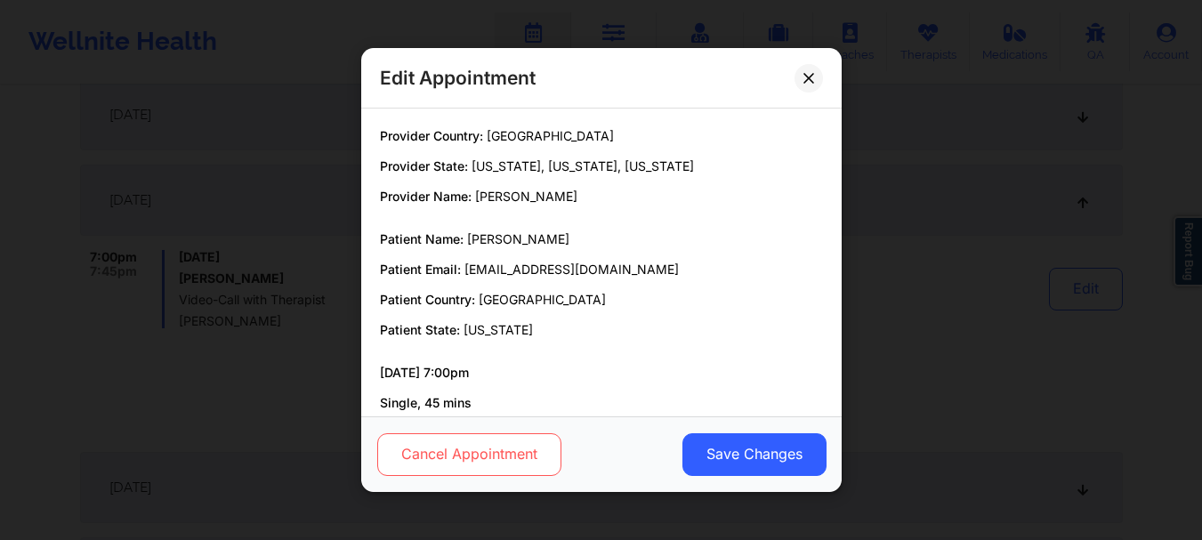
click at [456, 460] on button "Cancel Appointment" at bounding box center [468, 454] width 184 height 43
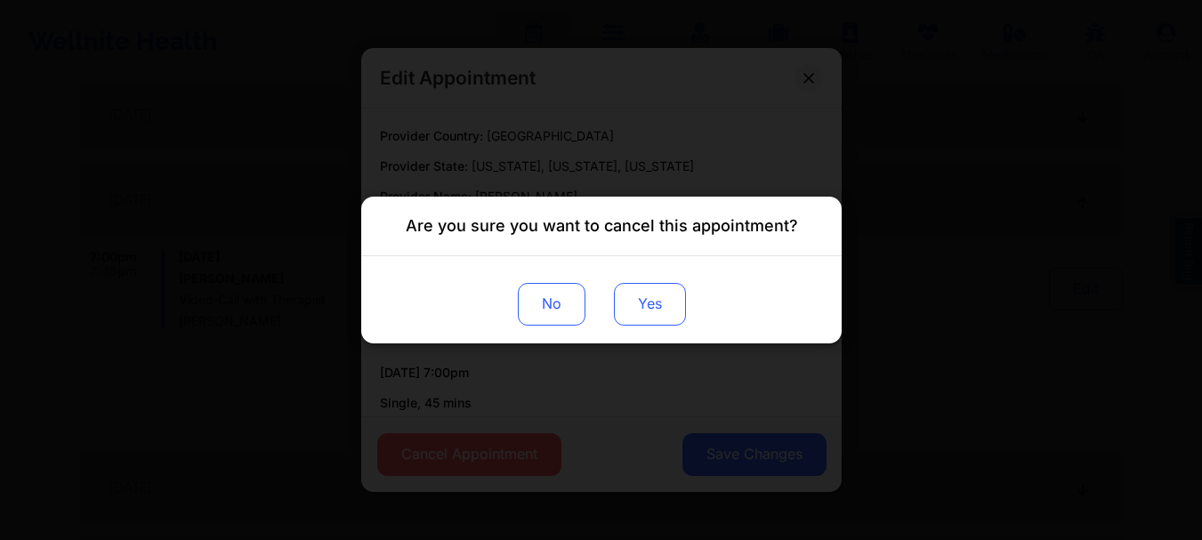
click at [663, 287] on button "Yes" at bounding box center [649, 304] width 72 height 43
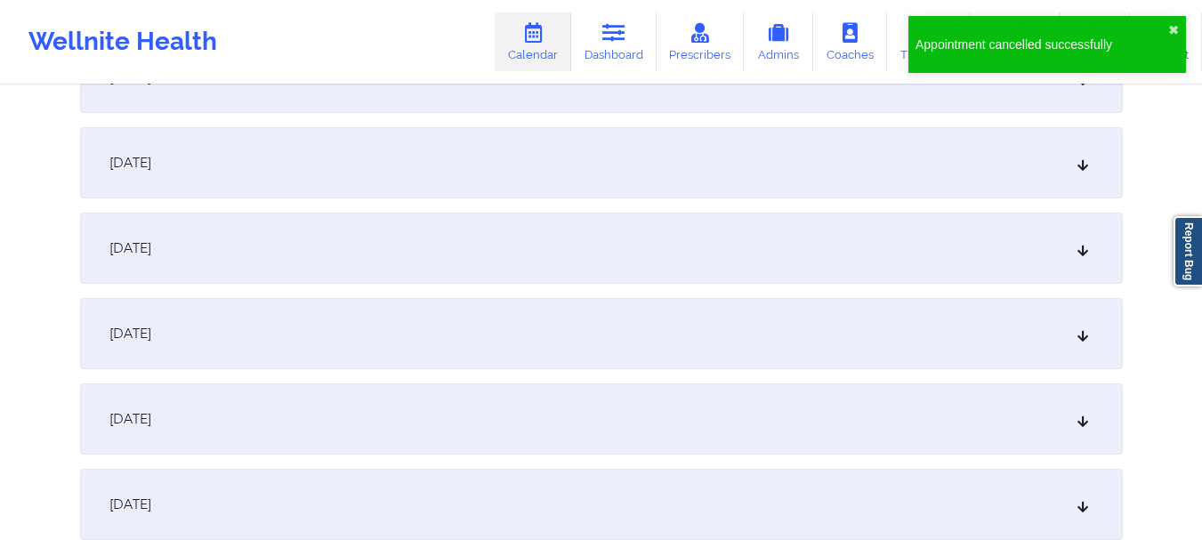
scroll to position [3722, 0]
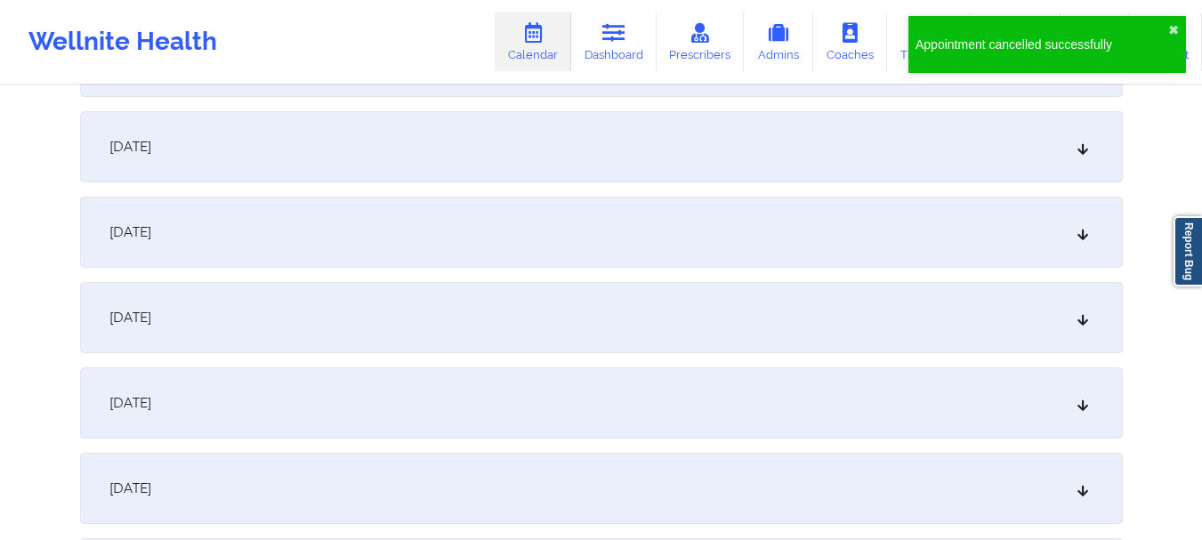
click at [869, 413] on div "[DATE]" at bounding box center [601, 402] width 1043 height 71
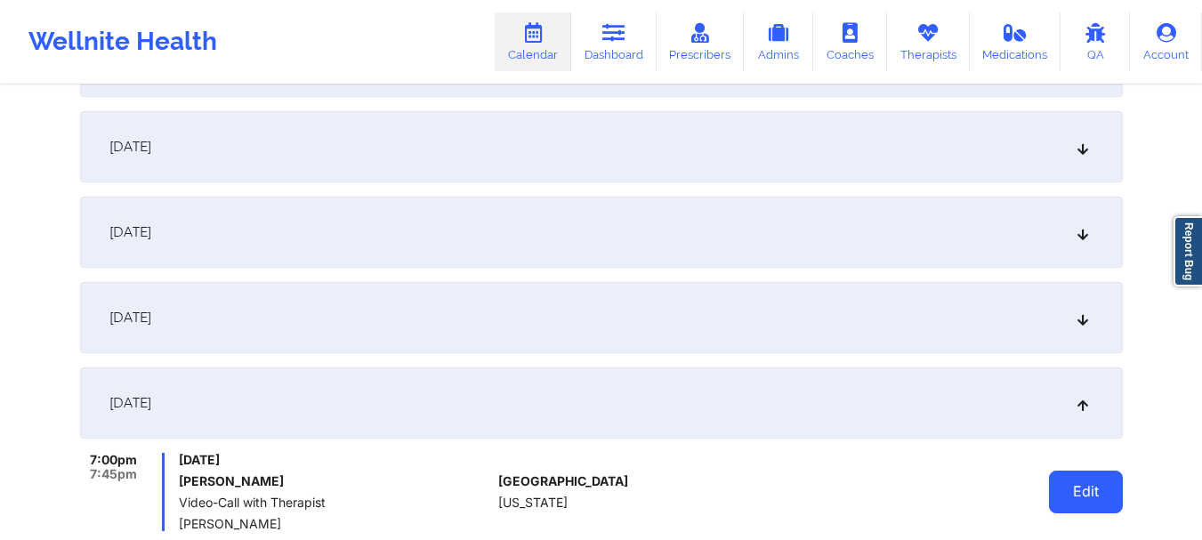
click at [1095, 495] on button "Edit" at bounding box center [1086, 492] width 74 height 43
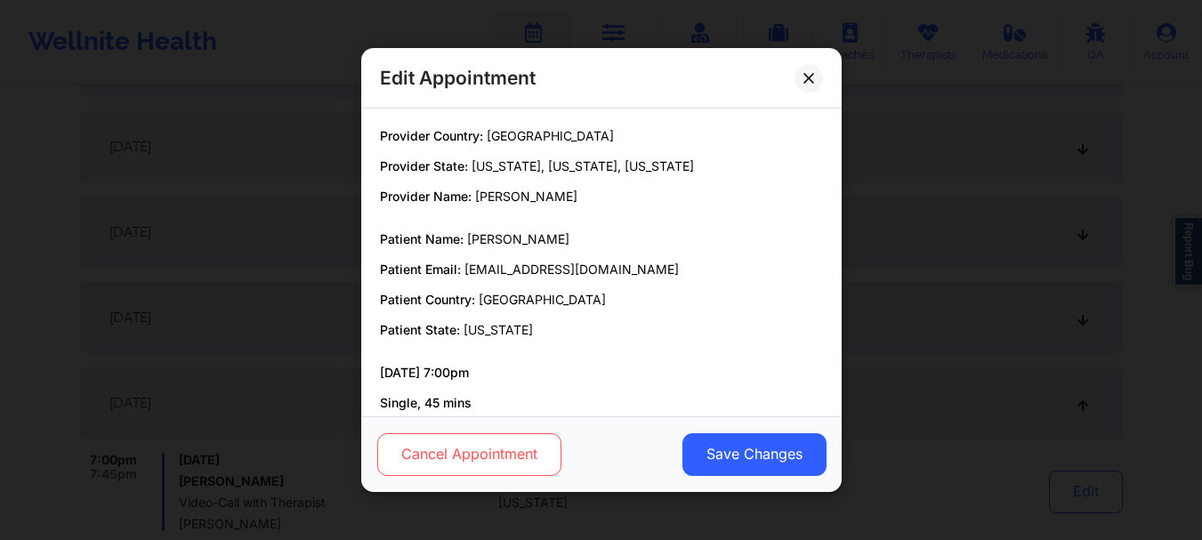
click at [452, 472] on button "Cancel Appointment" at bounding box center [468, 454] width 184 height 43
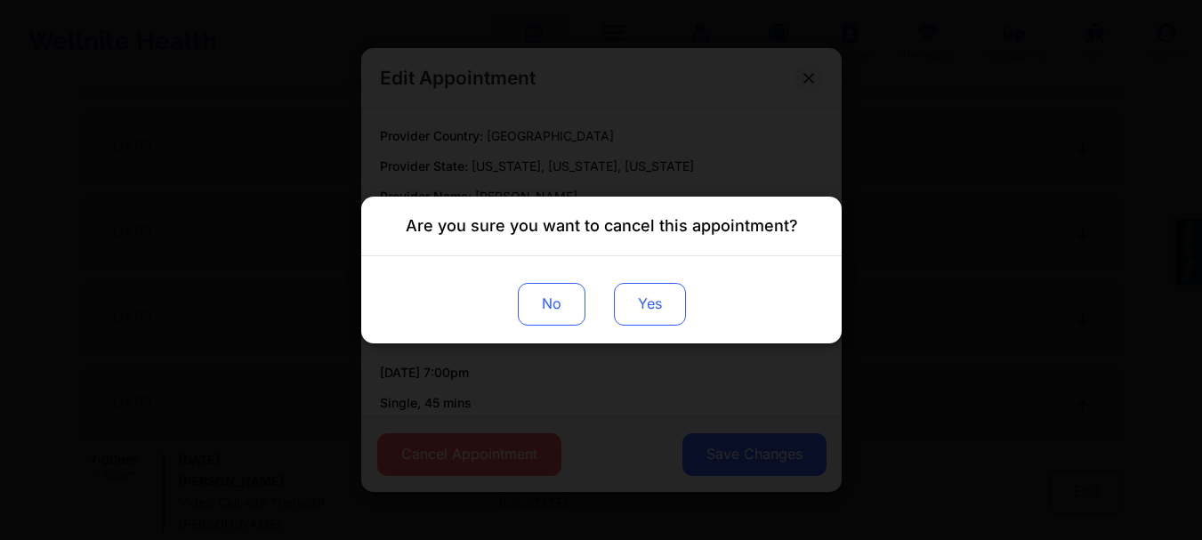
click at [659, 300] on button "Yes" at bounding box center [649, 304] width 72 height 43
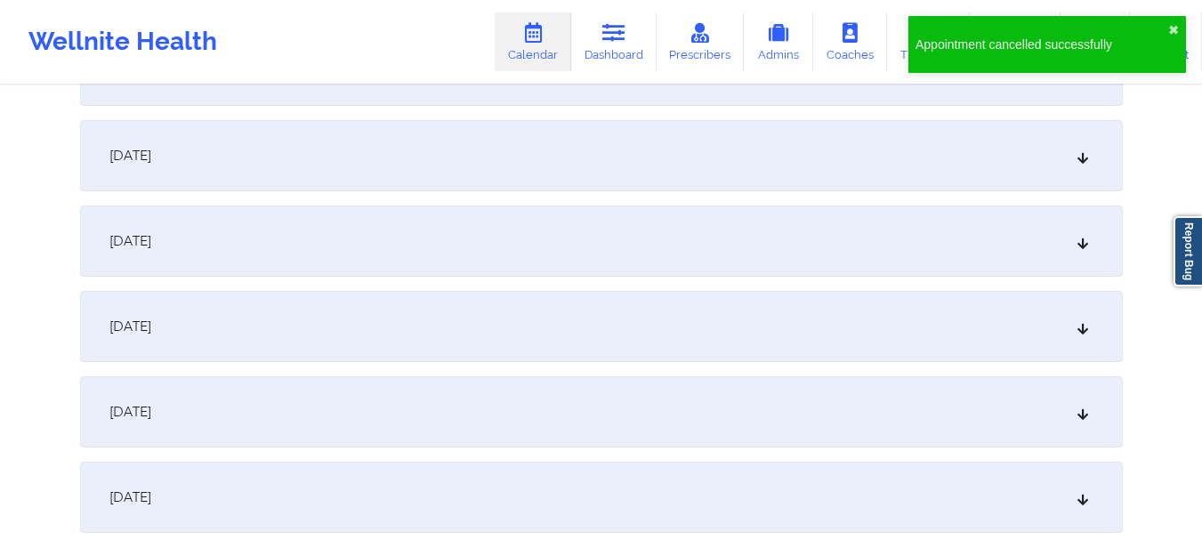
scroll to position [4614, 0]
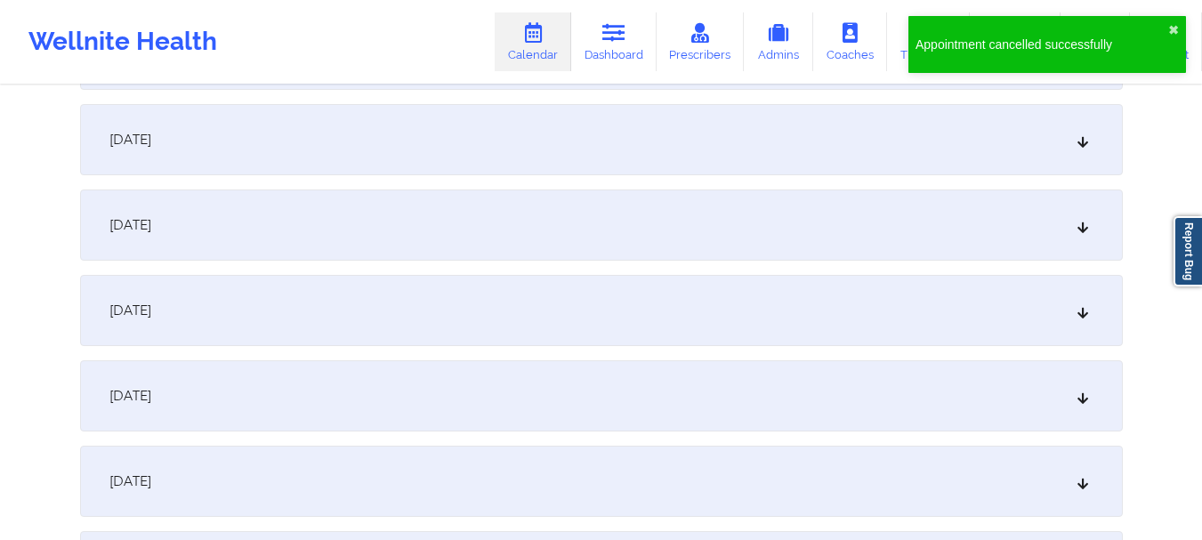
click at [987, 329] on div "[DATE]" at bounding box center [601, 310] width 1043 height 71
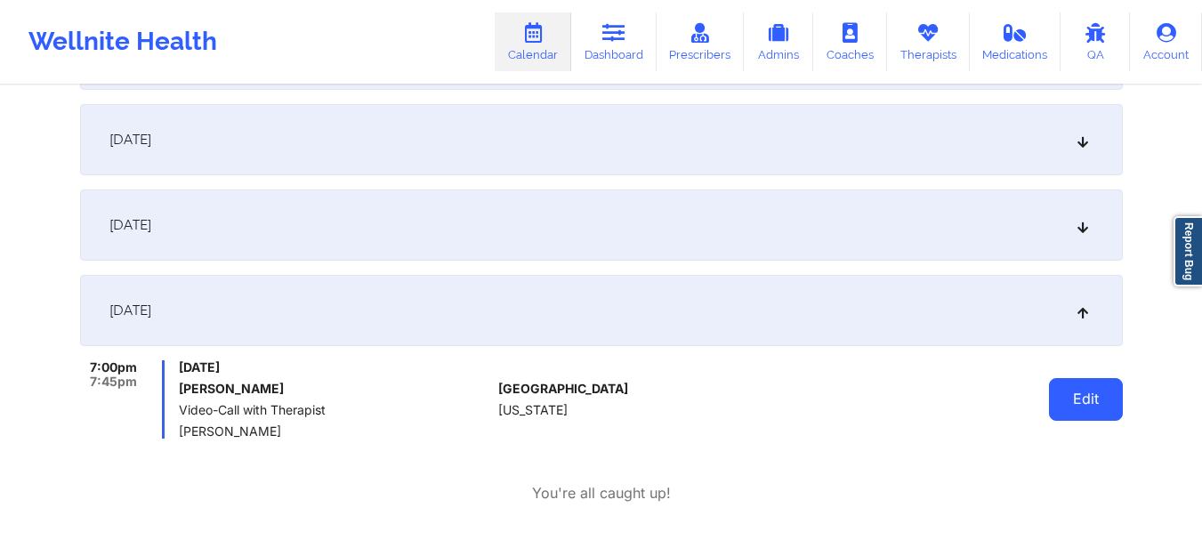
click at [1099, 407] on button "Edit" at bounding box center [1086, 399] width 74 height 43
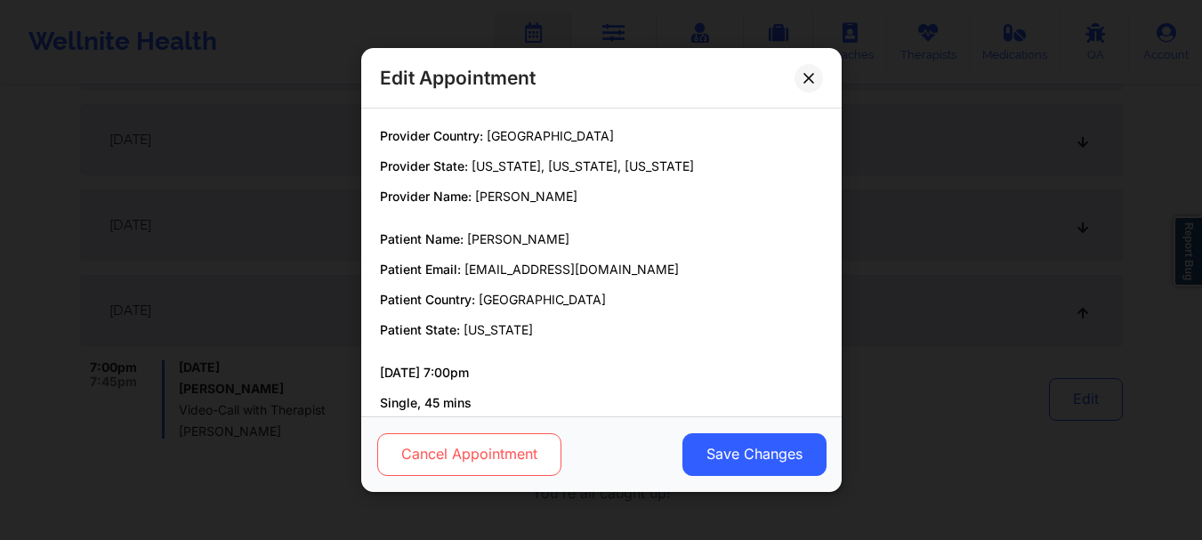
click at [539, 445] on button "Cancel Appointment" at bounding box center [468, 454] width 184 height 43
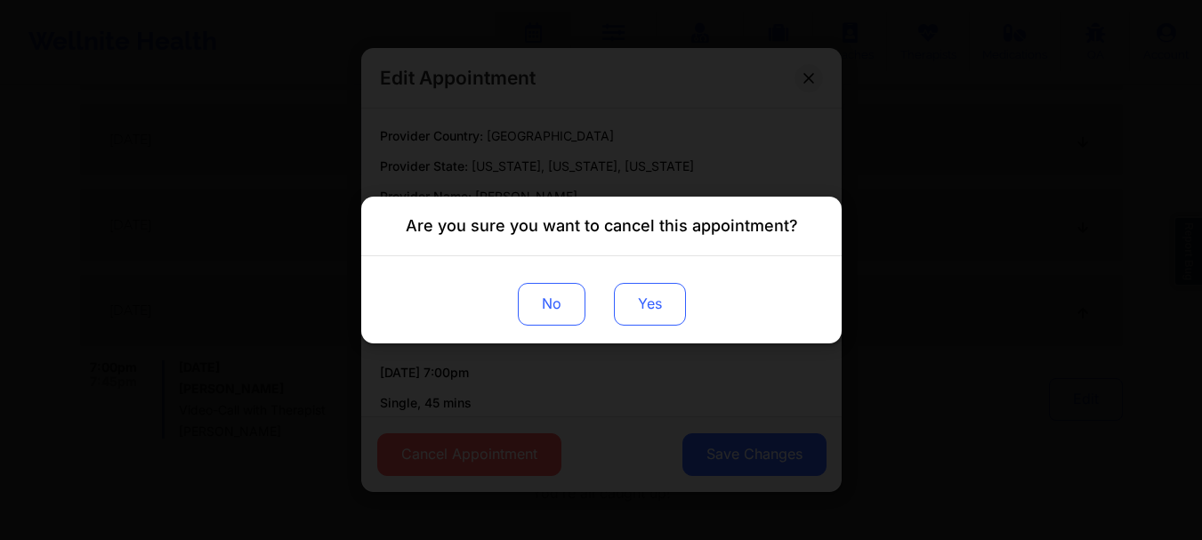
click at [666, 295] on button "Yes" at bounding box center [649, 304] width 72 height 43
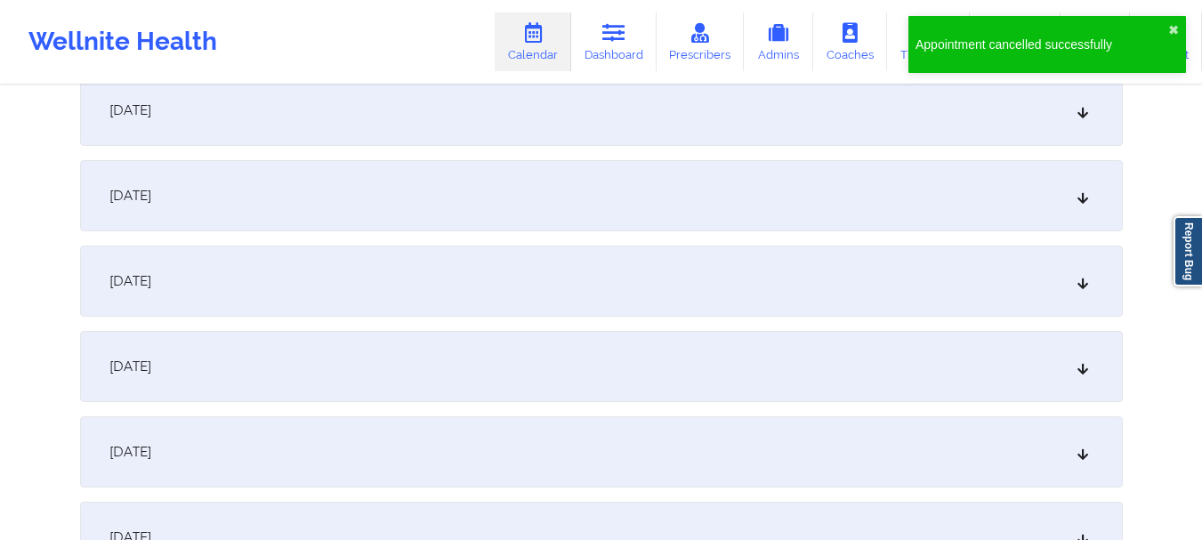
scroll to position [5576, 0]
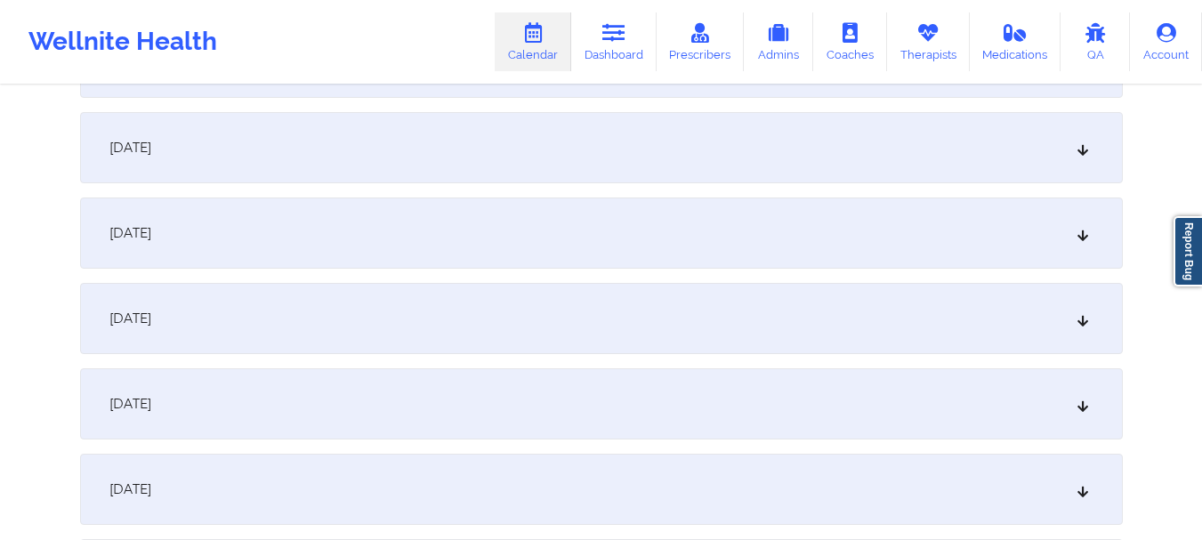
click at [776, 165] on div "[DATE]" at bounding box center [601, 147] width 1043 height 71
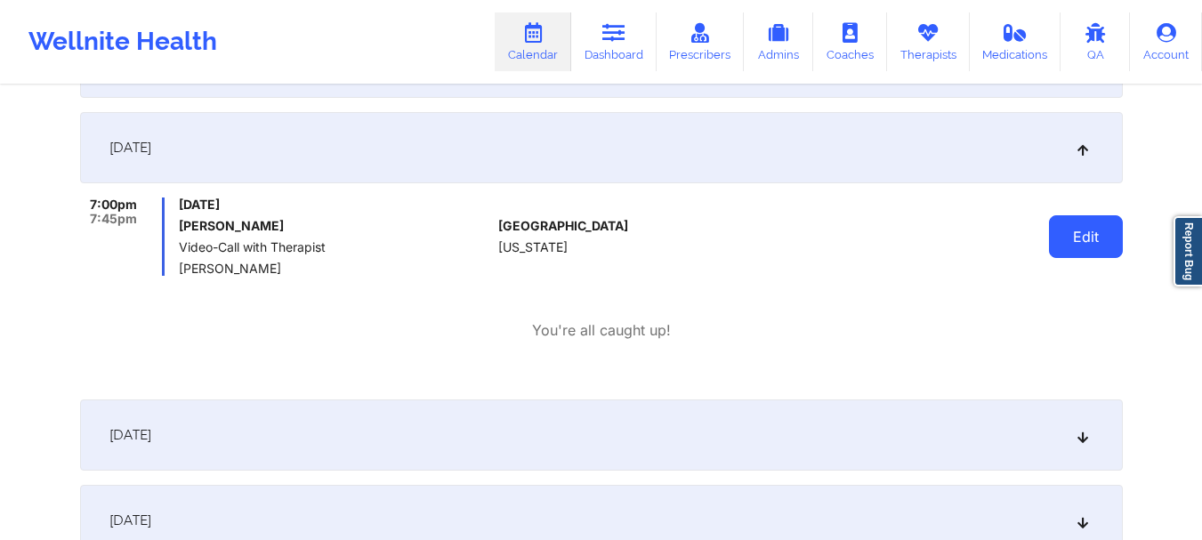
click at [1117, 218] on button "Edit" at bounding box center [1086, 236] width 74 height 43
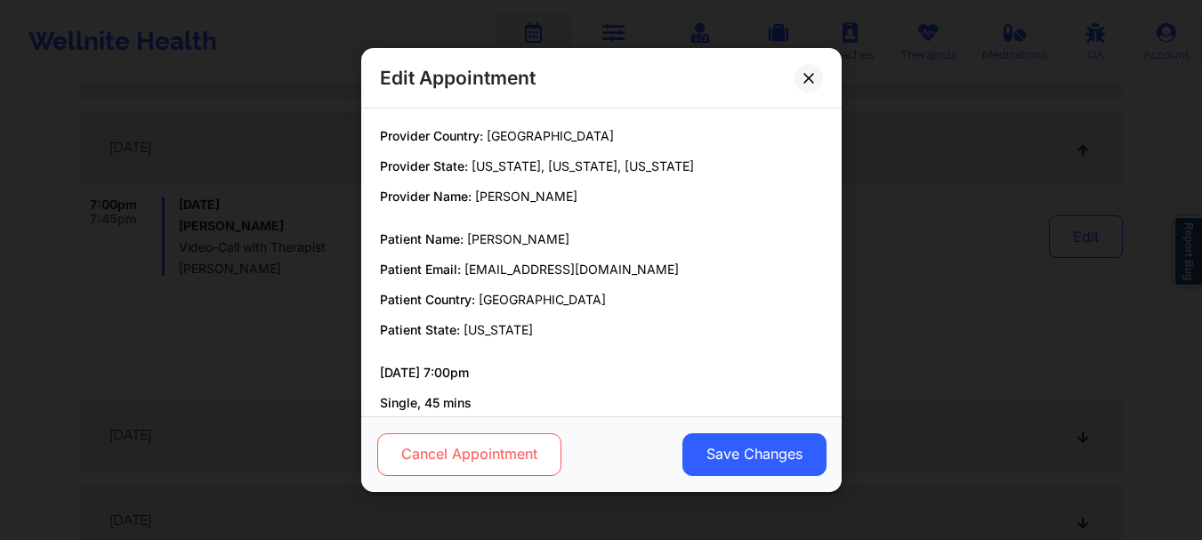
click at [513, 474] on button "Cancel Appointment" at bounding box center [468, 454] width 184 height 43
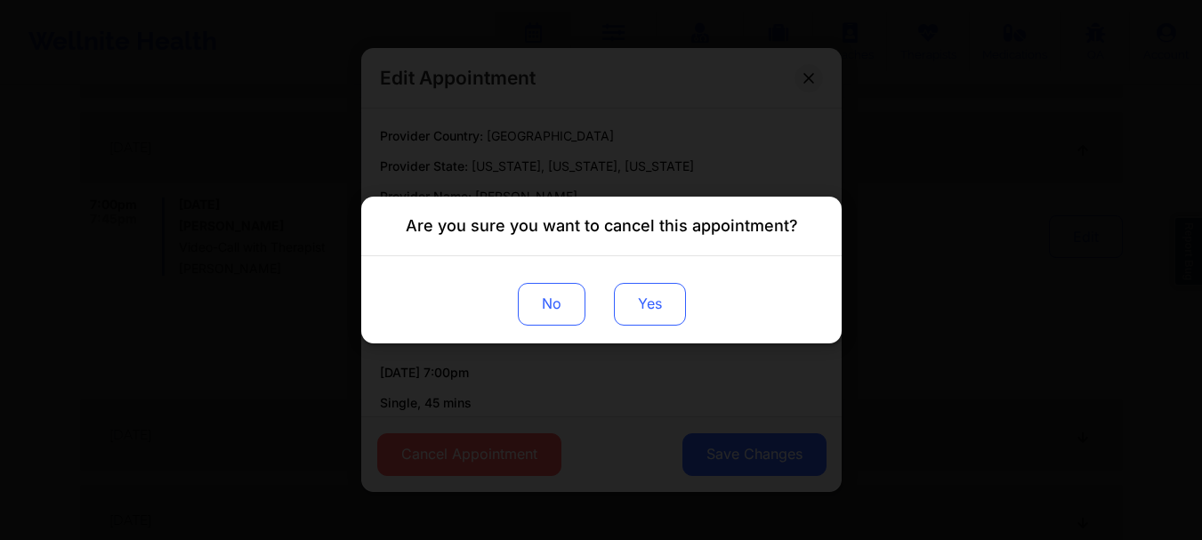
click at [645, 299] on button "Yes" at bounding box center [649, 304] width 72 height 43
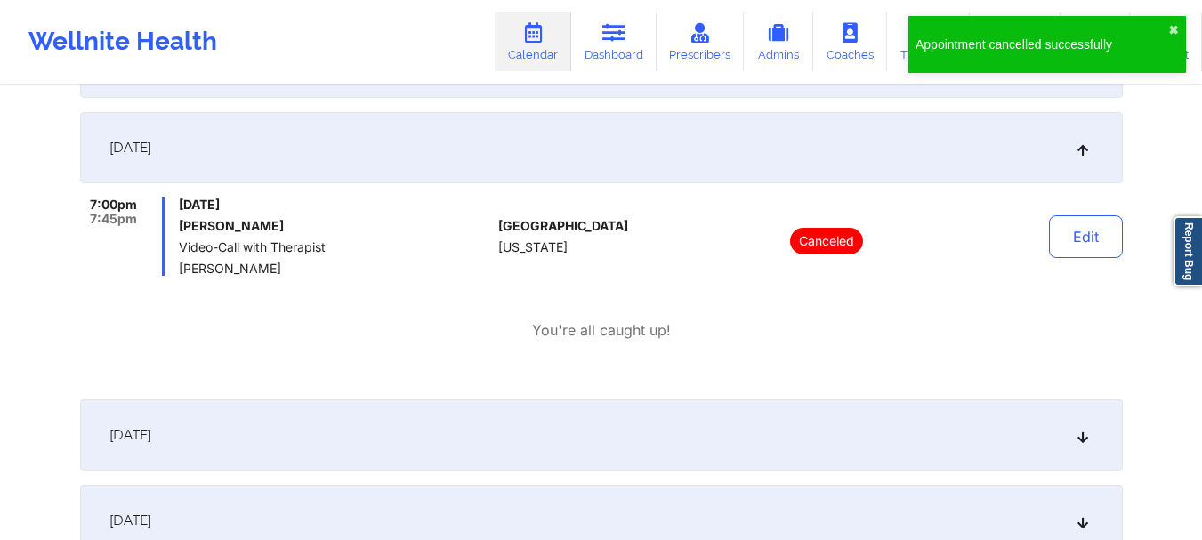
click at [897, 146] on div "[DATE]" at bounding box center [601, 147] width 1043 height 71
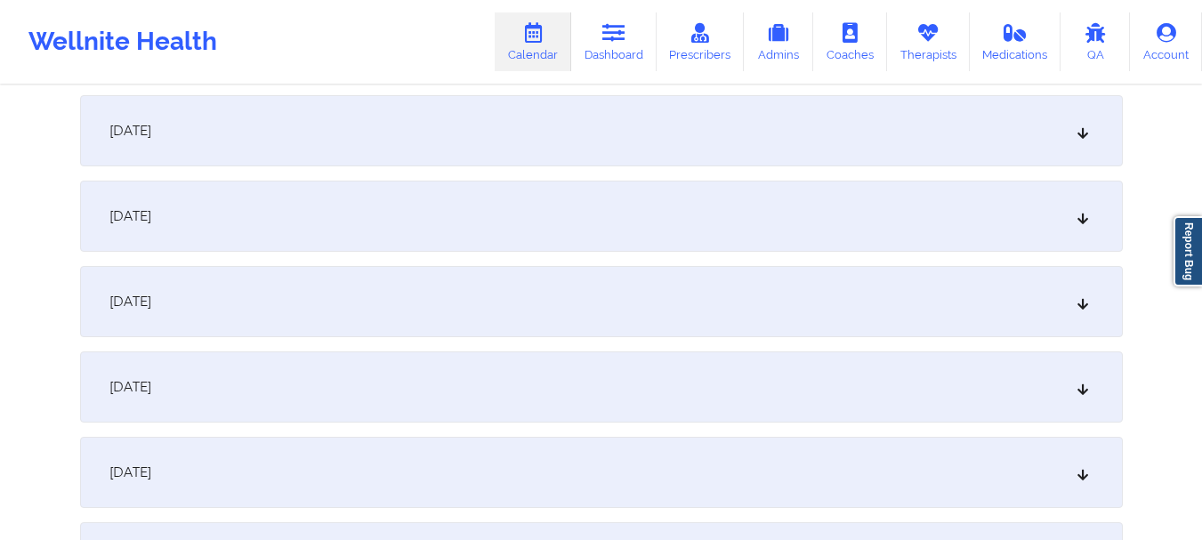
scroll to position [6634, 0]
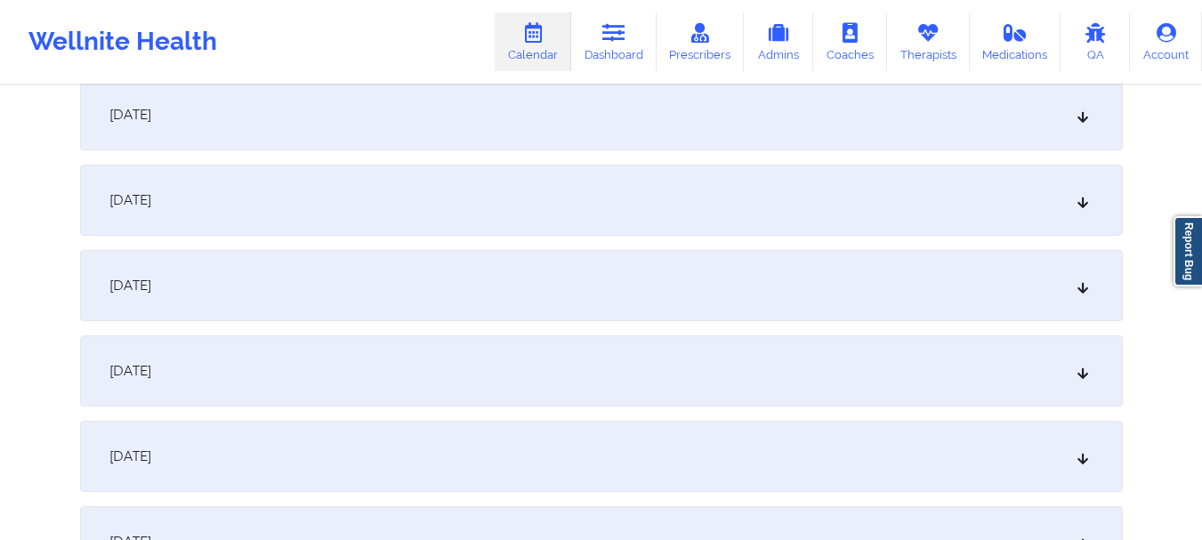
click at [909, 201] on div "[DATE]" at bounding box center [601, 200] width 1043 height 71
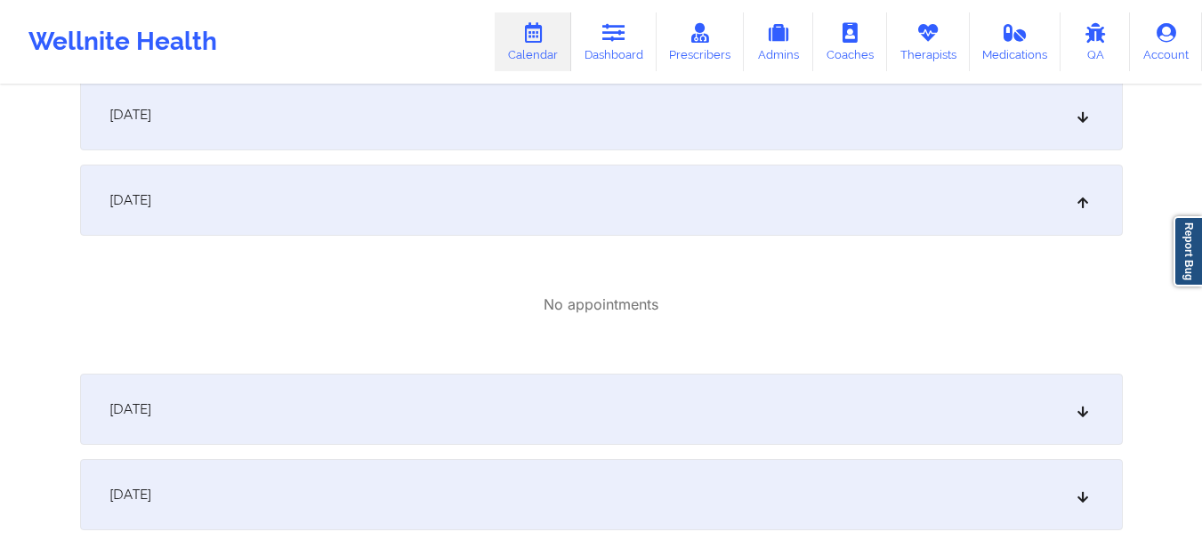
click at [908, 201] on div "[DATE]" at bounding box center [601, 200] width 1043 height 71
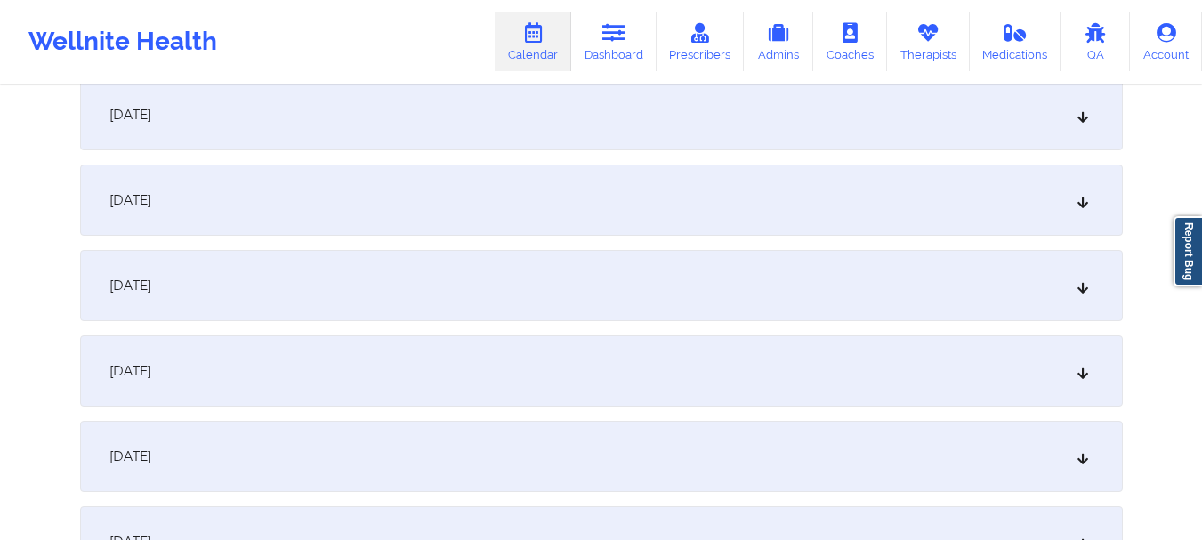
click at [869, 270] on div "[DATE]" at bounding box center [601, 285] width 1043 height 71
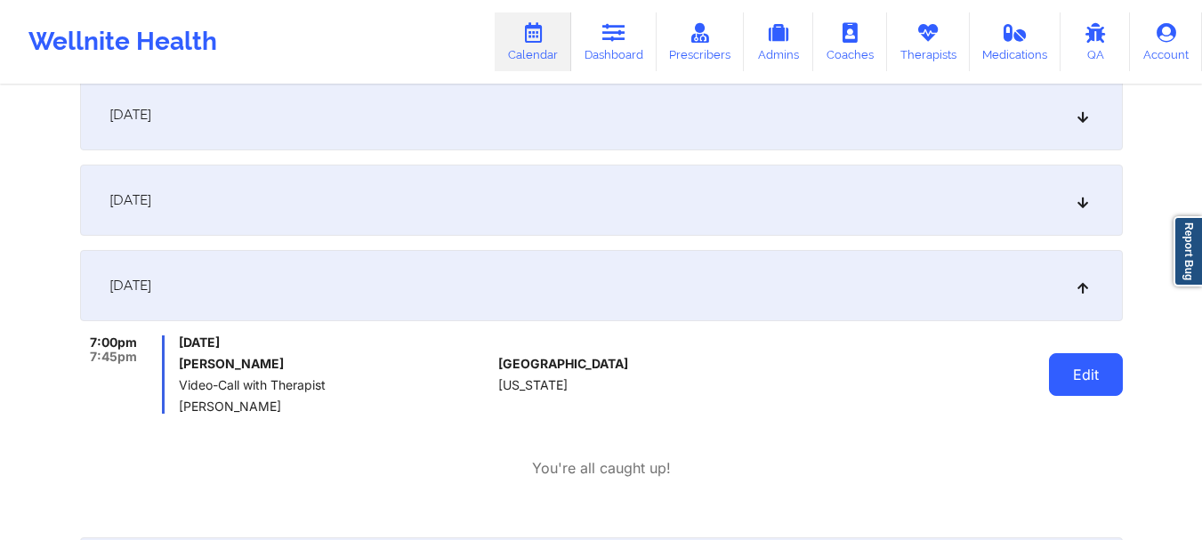
click at [1069, 382] on button "Edit" at bounding box center [1086, 374] width 74 height 43
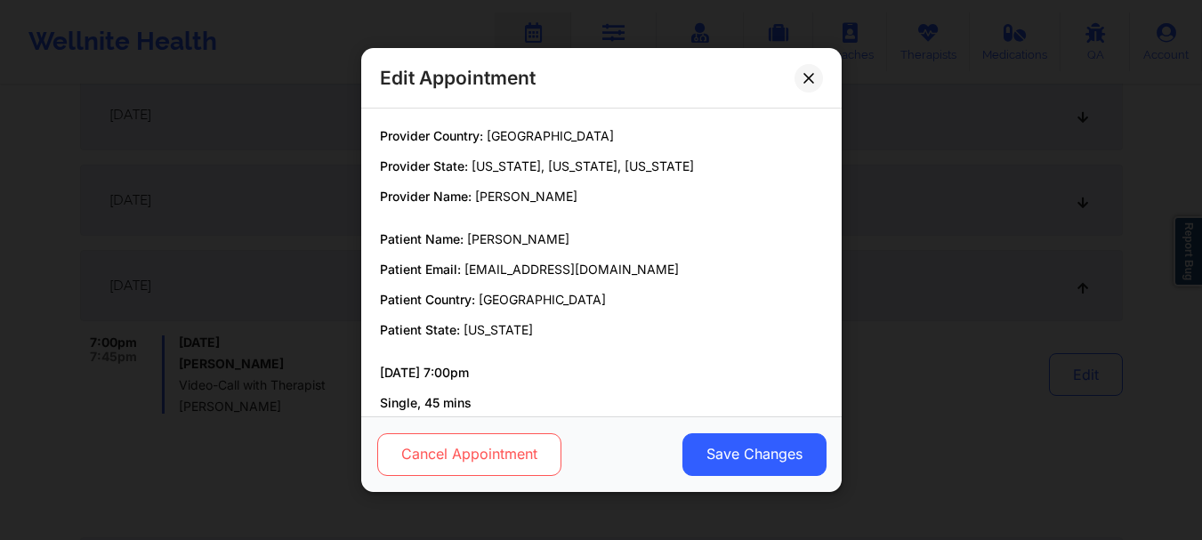
click at [517, 445] on button "Cancel Appointment" at bounding box center [468, 454] width 184 height 43
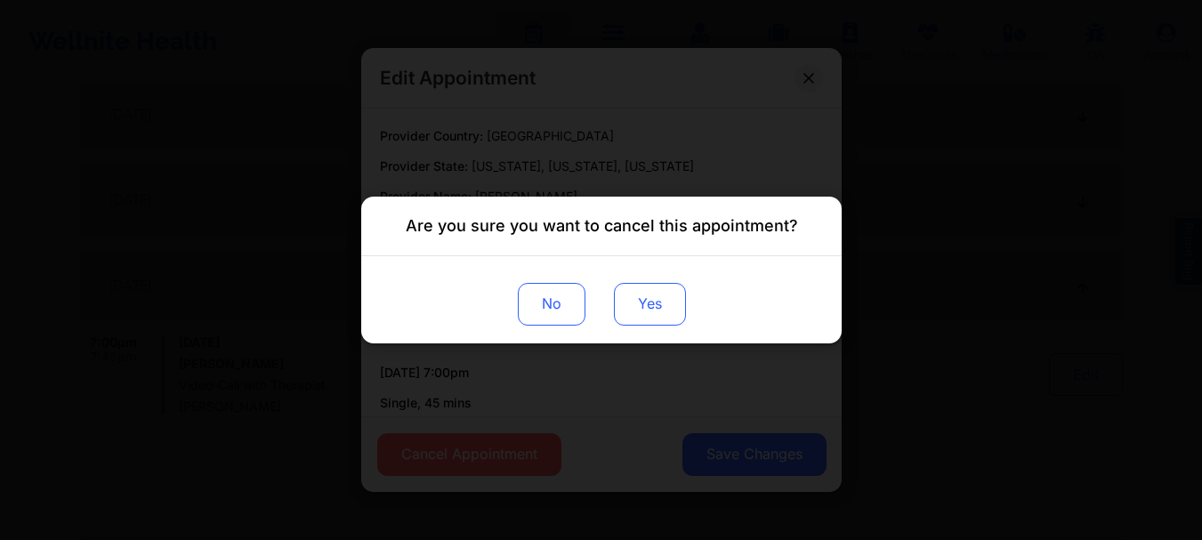
click at [670, 300] on button "Yes" at bounding box center [649, 304] width 72 height 43
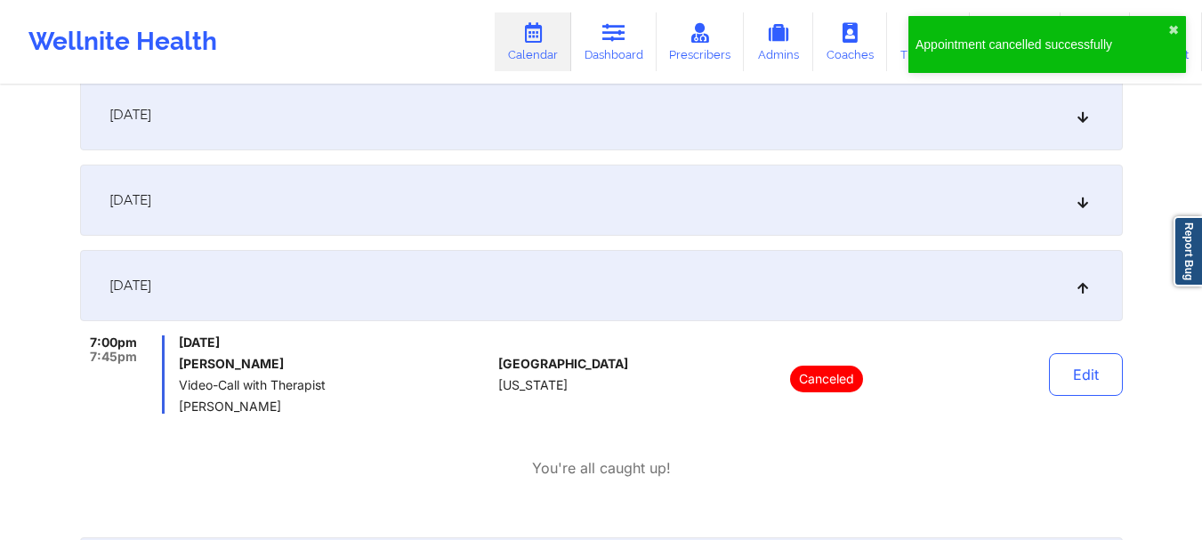
click at [964, 282] on div "[DATE]" at bounding box center [601, 285] width 1043 height 71
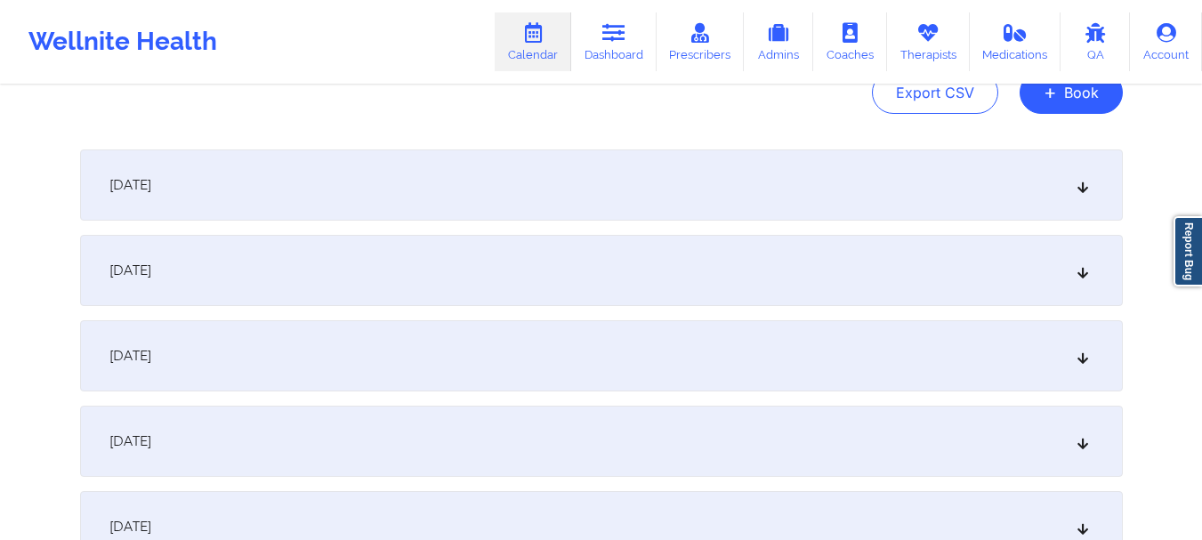
scroll to position [0, 0]
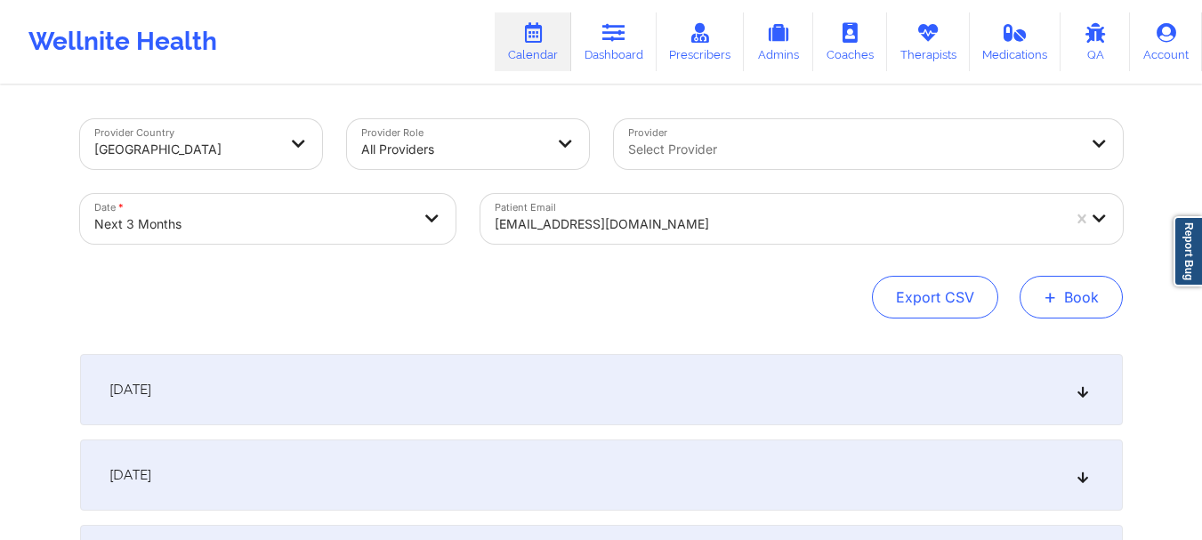
click at [1090, 280] on button "+ Book" at bounding box center [1071, 297] width 103 height 43
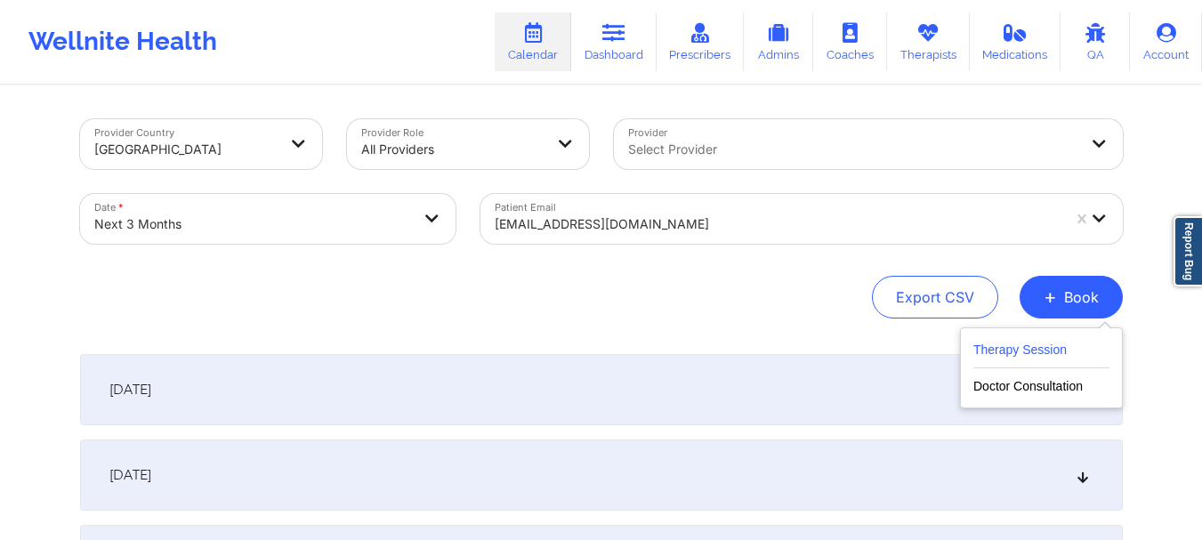
click at [1032, 357] on button "Therapy Session" at bounding box center [1041, 353] width 136 height 29
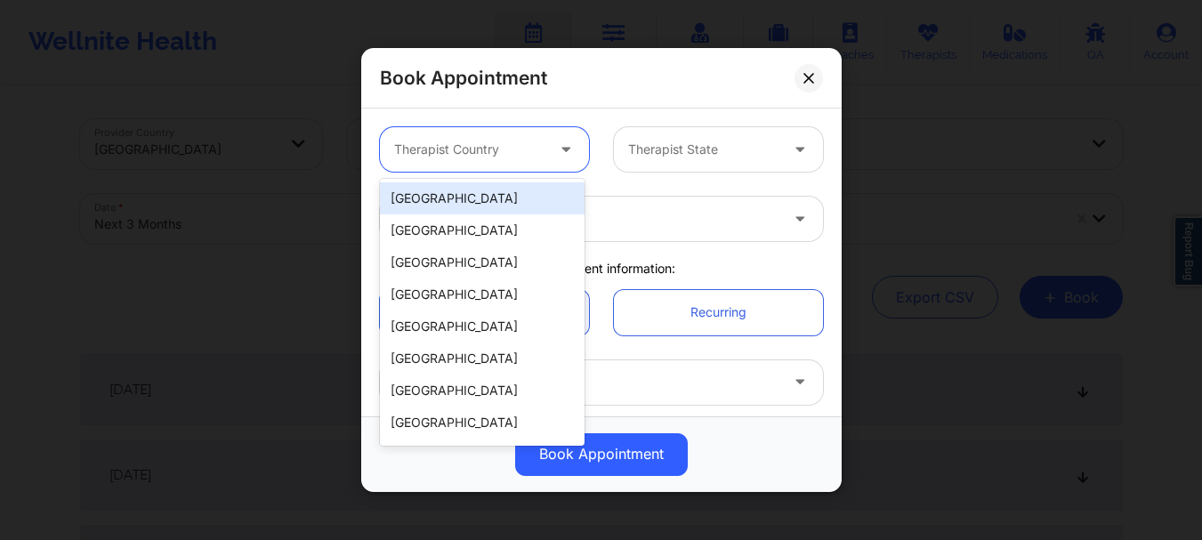
click at [502, 165] on div "Therapist Country" at bounding box center [463, 149] width 166 height 44
click at [493, 202] on div "[GEOGRAPHIC_DATA]" at bounding box center [482, 198] width 205 height 32
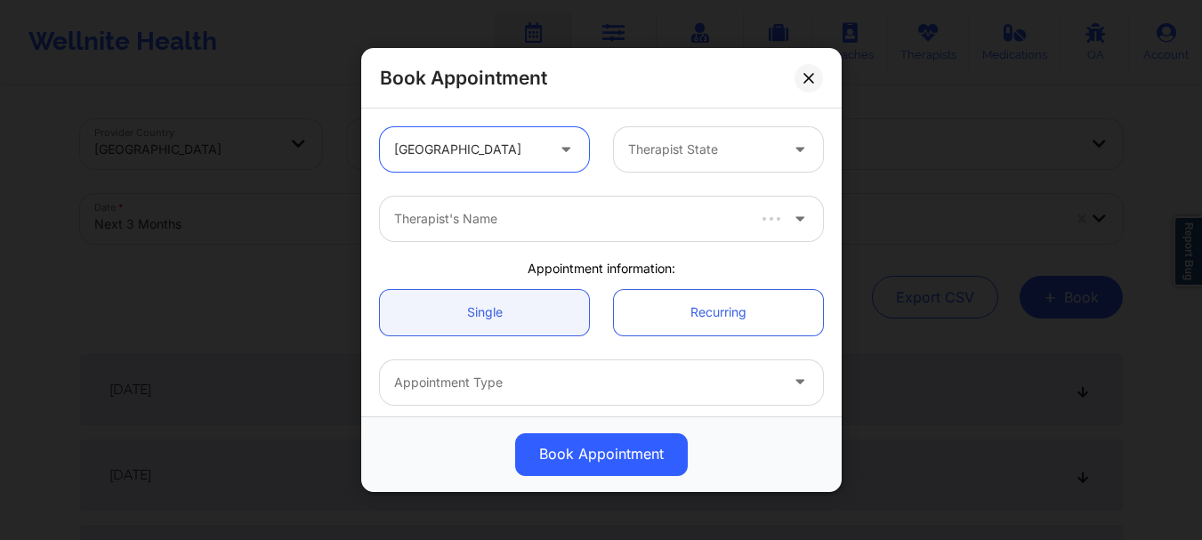
click at [660, 144] on div at bounding box center [703, 149] width 150 height 21
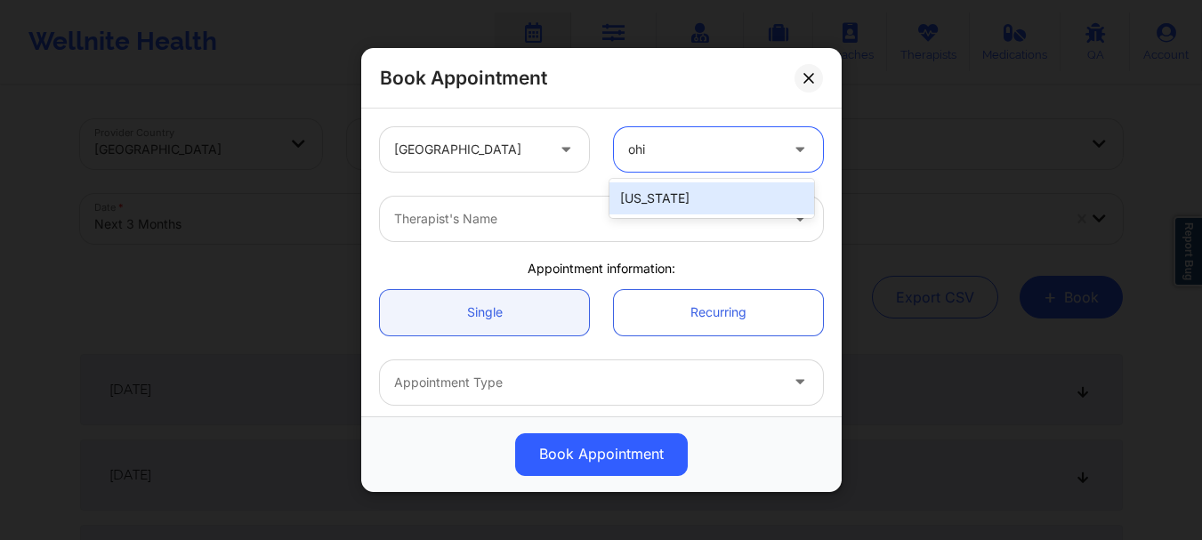
type input "[US_STATE]"
click at [649, 194] on div "[US_STATE]" at bounding box center [711, 198] width 205 height 32
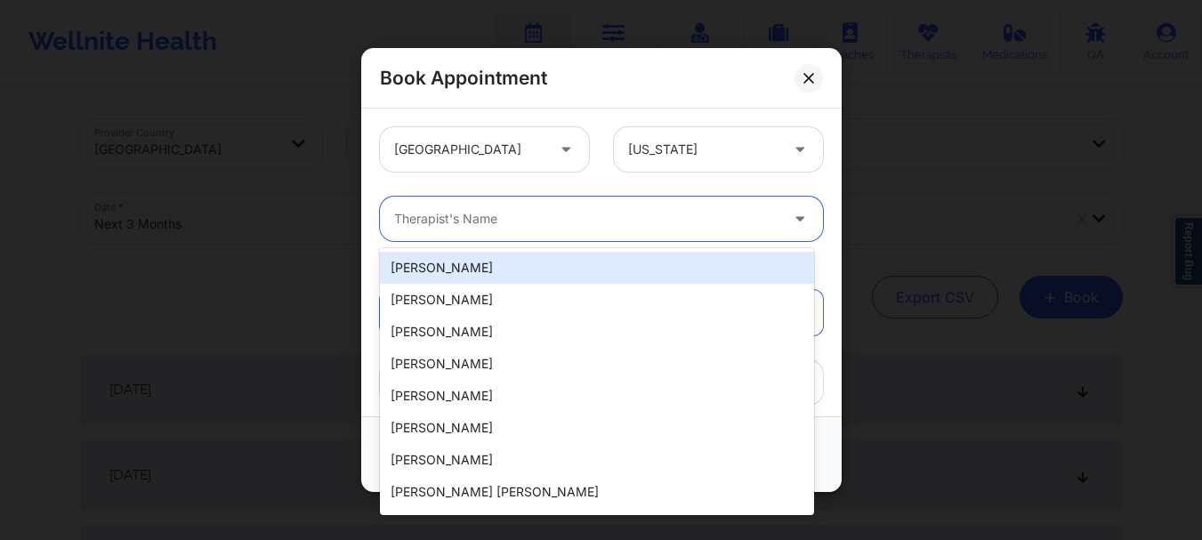
click at [600, 202] on div "Therapist's Name" at bounding box center [580, 219] width 400 height 44
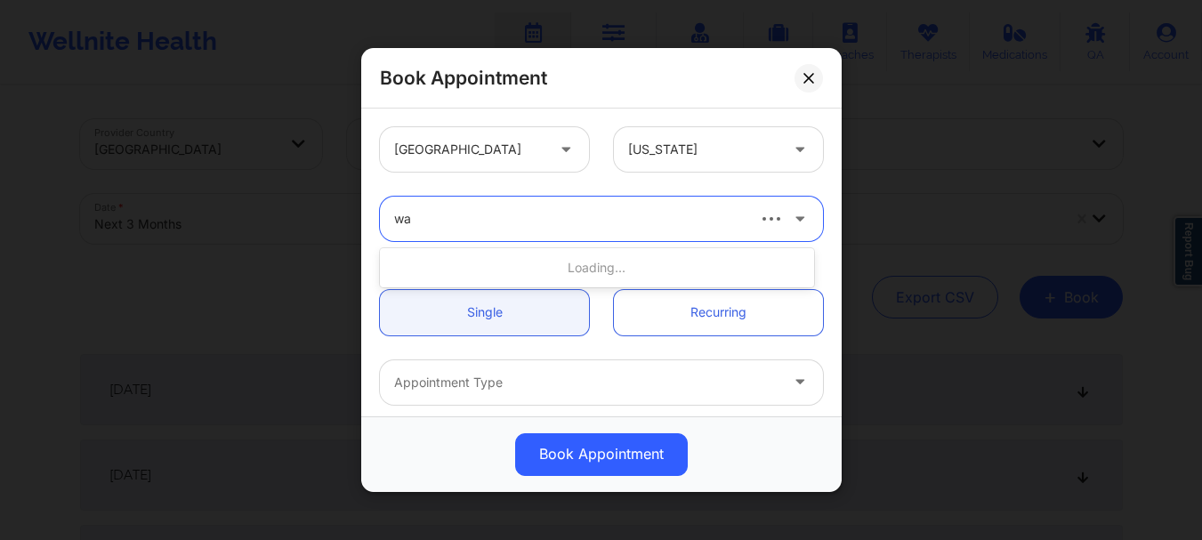
type input "w"
type input "[PERSON_NAME]"
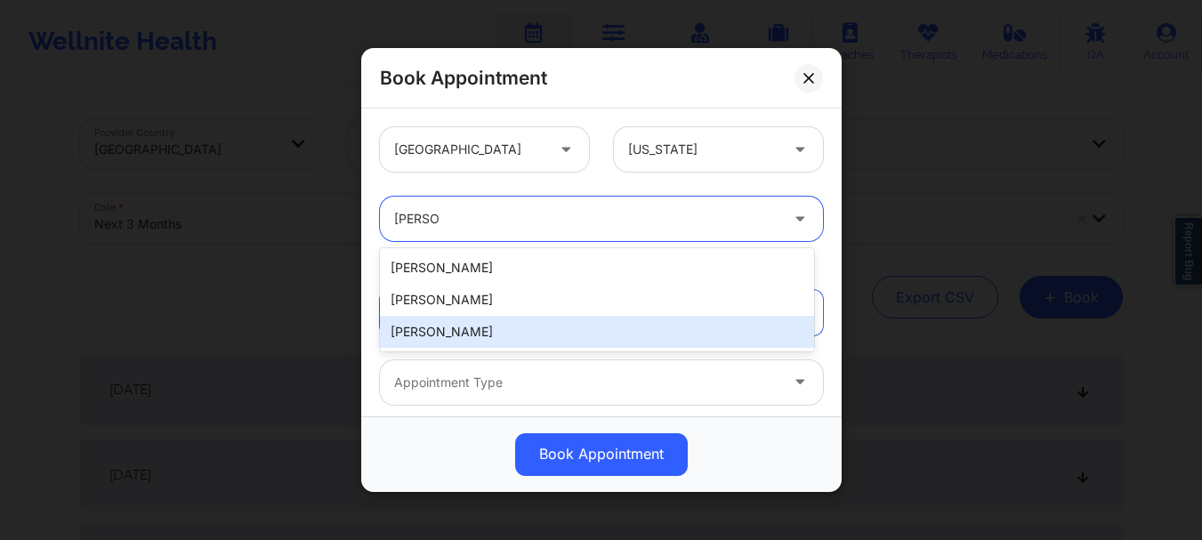
click at [528, 325] on div "[PERSON_NAME]" at bounding box center [597, 332] width 434 height 32
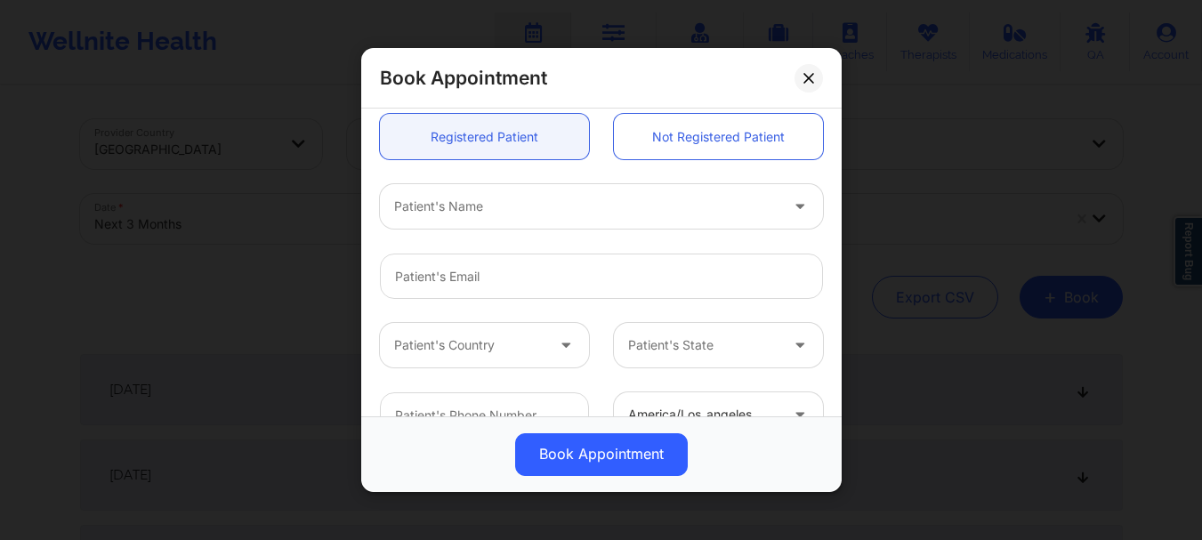
scroll to position [448, 0]
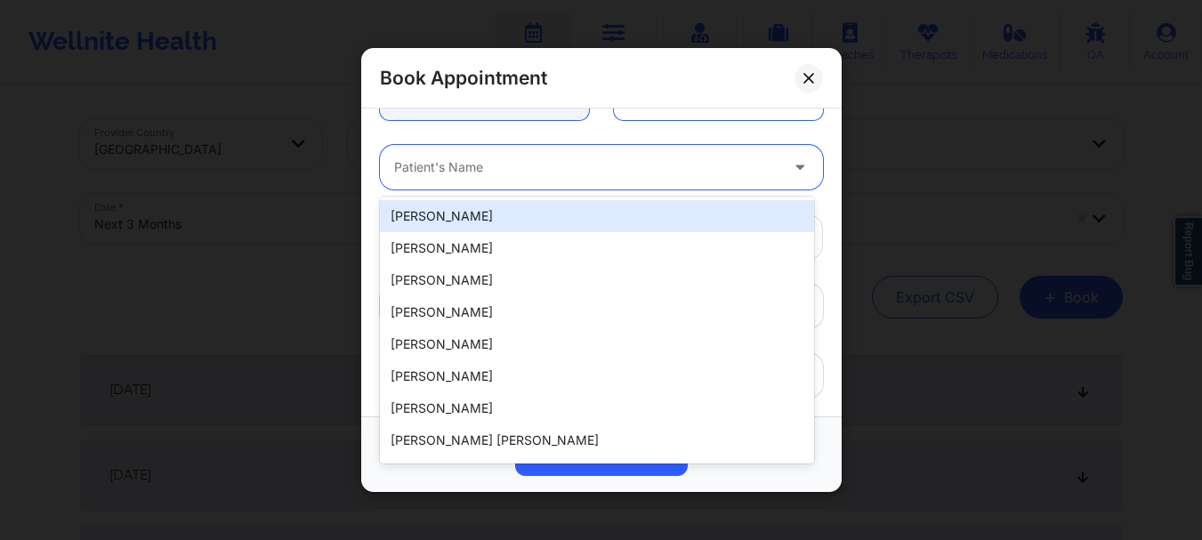
click at [467, 156] on div "Patient's Name" at bounding box center [580, 167] width 400 height 44
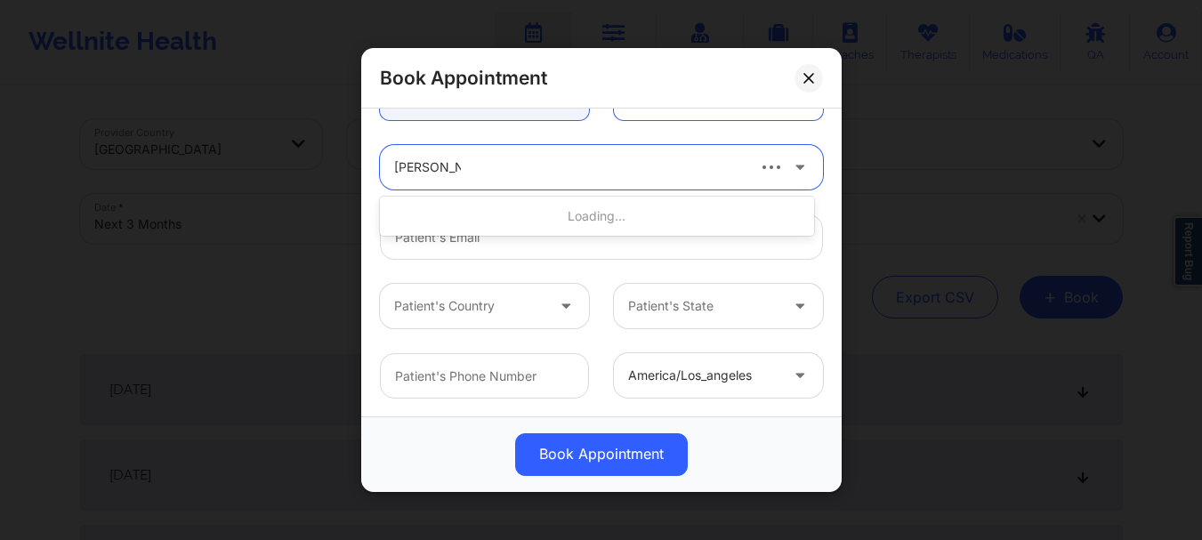
type input "[PERSON_NAME]"
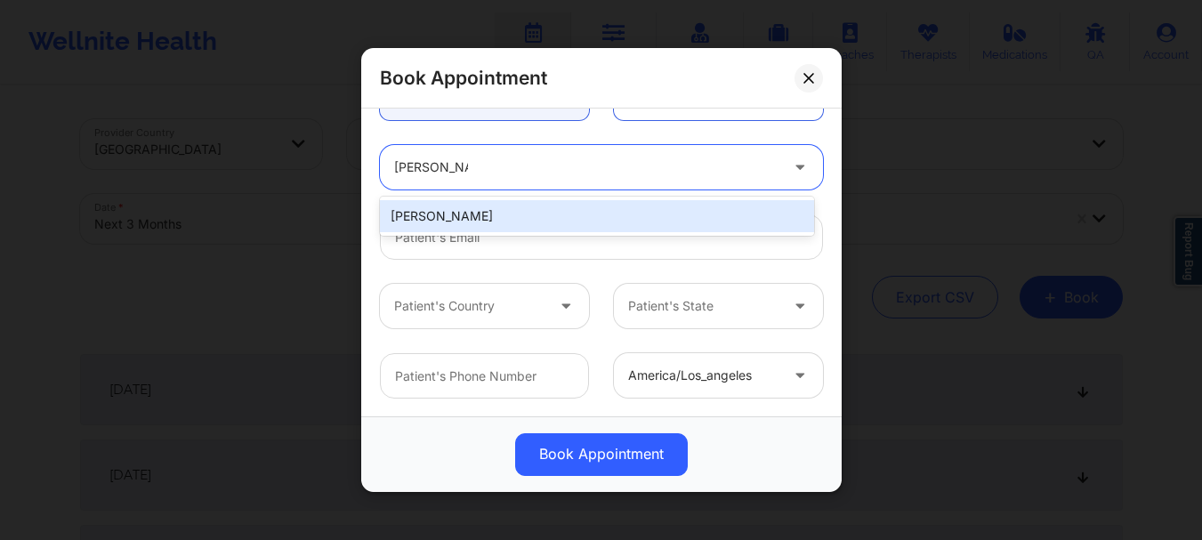
click at [495, 208] on div "[PERSON_NAME]" at bounding box center [597, 216] width 434 height 32
type input "[EMAIL_ADDRESS][DOMAIN_NAME]"
type input "[PHONE_NUMBER]"
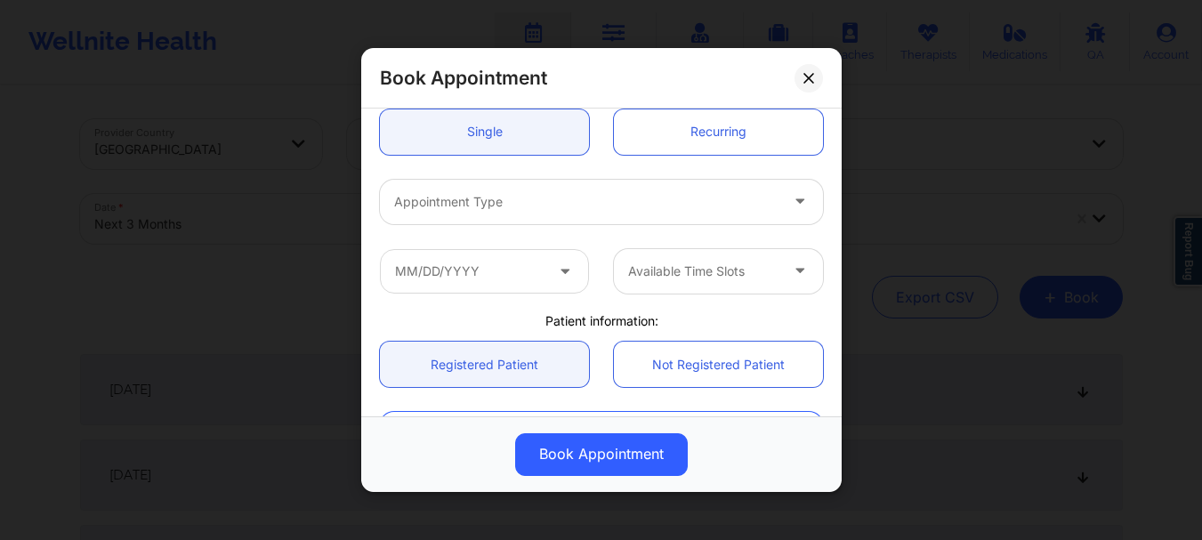
scroll to position [177, 0]
click at [832, 234] on div "[GEOGRAPHIC_DATA] [US_STATE] [PERSON_NAME] Appointment information: Single Recu…" at bounding box center [601, 263] width 480 height 308
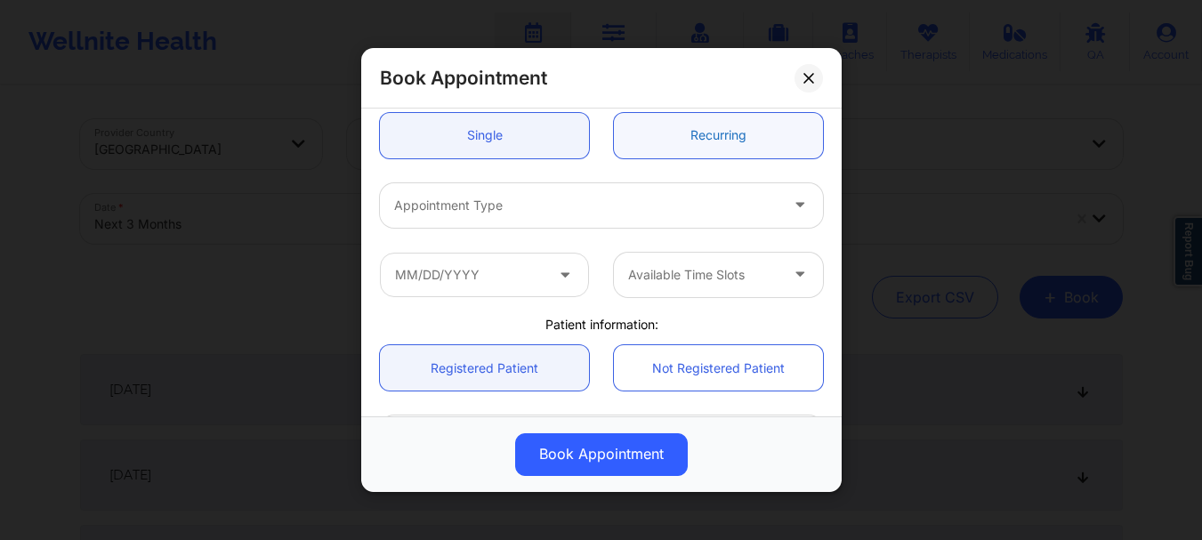
click at [667, 152] on link "Recurring" at bounding box center [718, 135] width 209 height 45
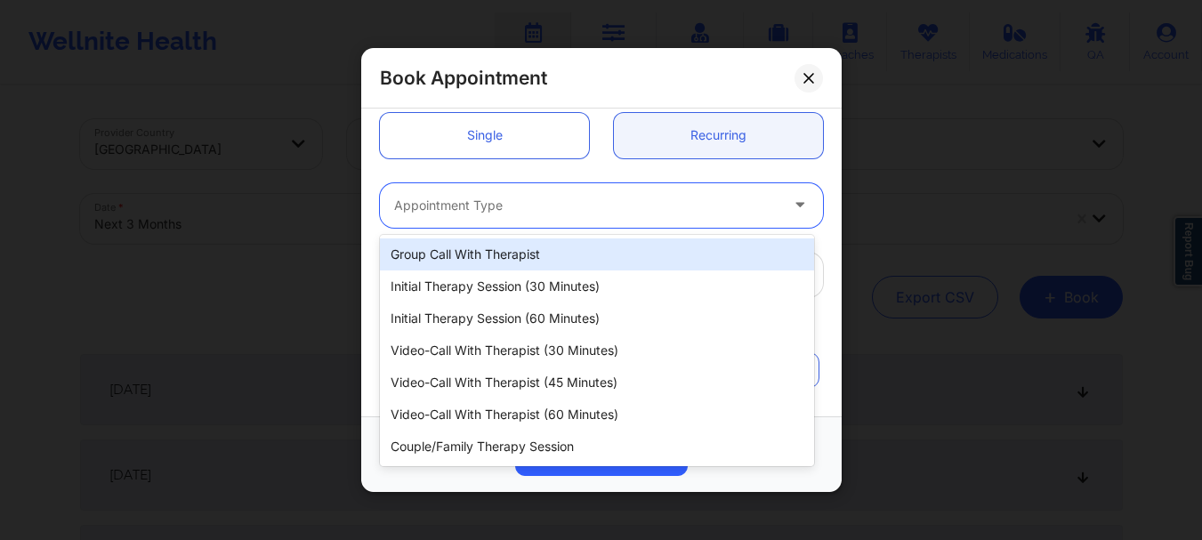
click at [587, 213] on div at bounding box center [586, 205] width 384 height 21
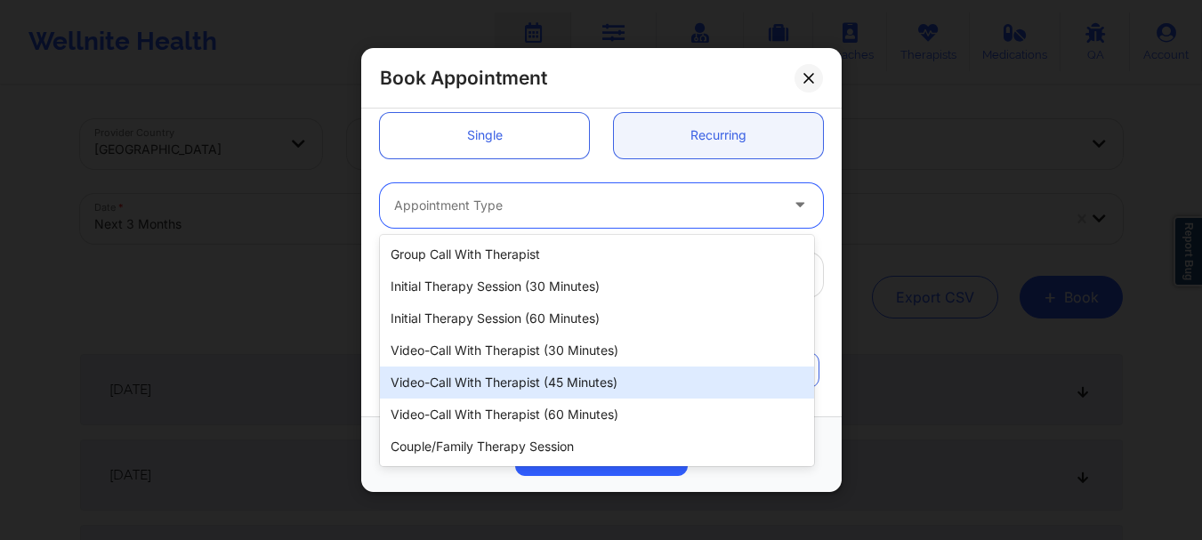
click at [532, 388] on div "Video-Call with Therapist (45 minutes)" at bounding box center [597, 383] width 434 height 32
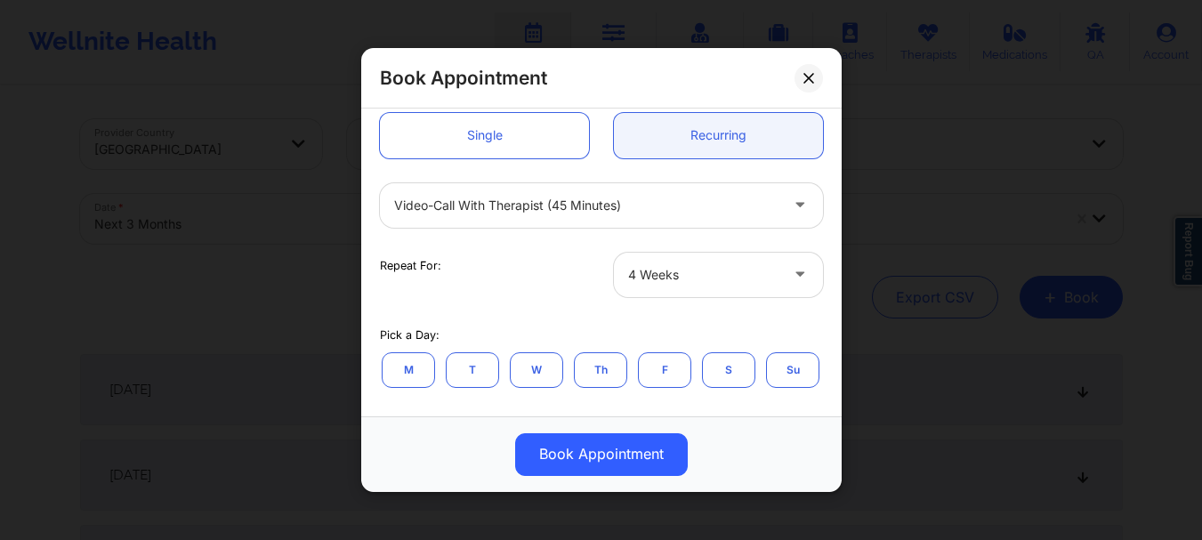
drag, startPoint x: 831, startPoint y: 218, endPoint x: 835, endPoint y: 230, distance: 12.4
click at [835, 230] on div "[GEOGRAPHIC_DATA] [US_STATE] [PERSON_NAME] Appointment information: Single Recu…" at bounding box center [601, 263] width 480 height 308
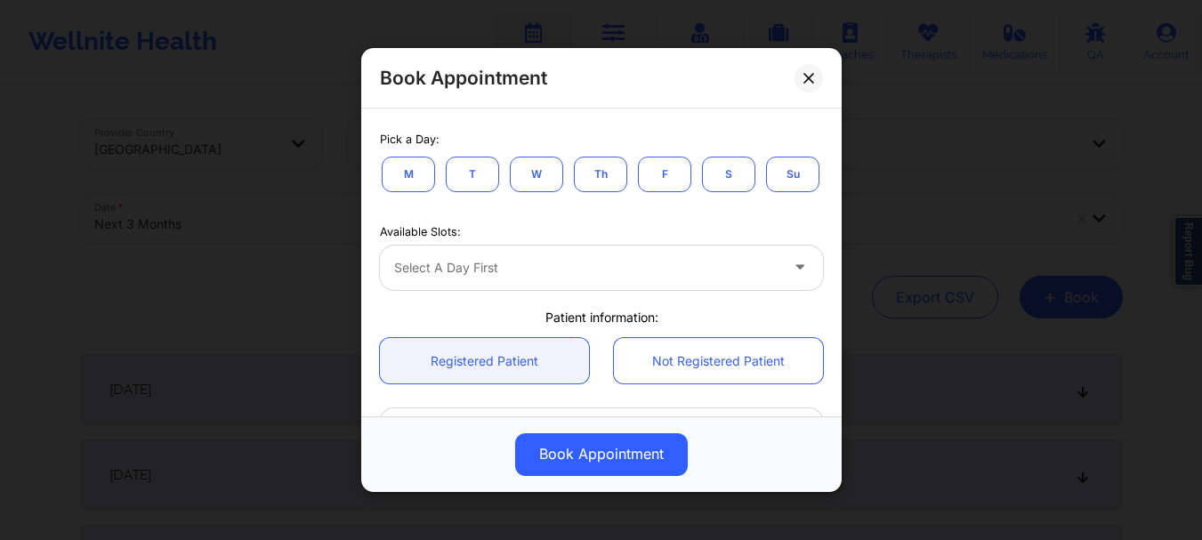
scroll to position [381, 0]
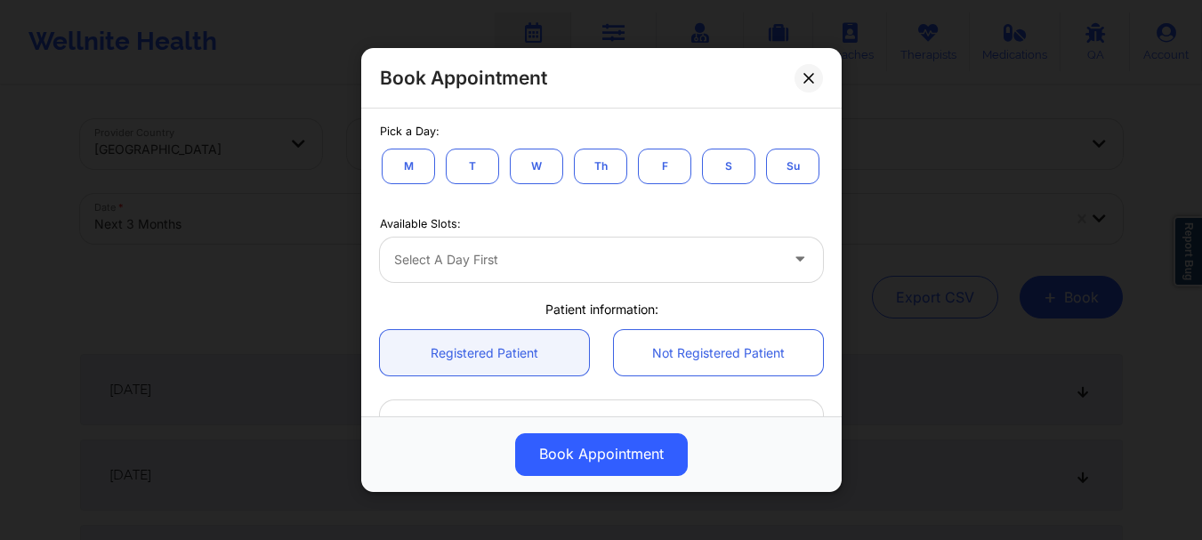
click at [606, 167] on button "Th" at bounding box center [600, 167] width 53 height 36
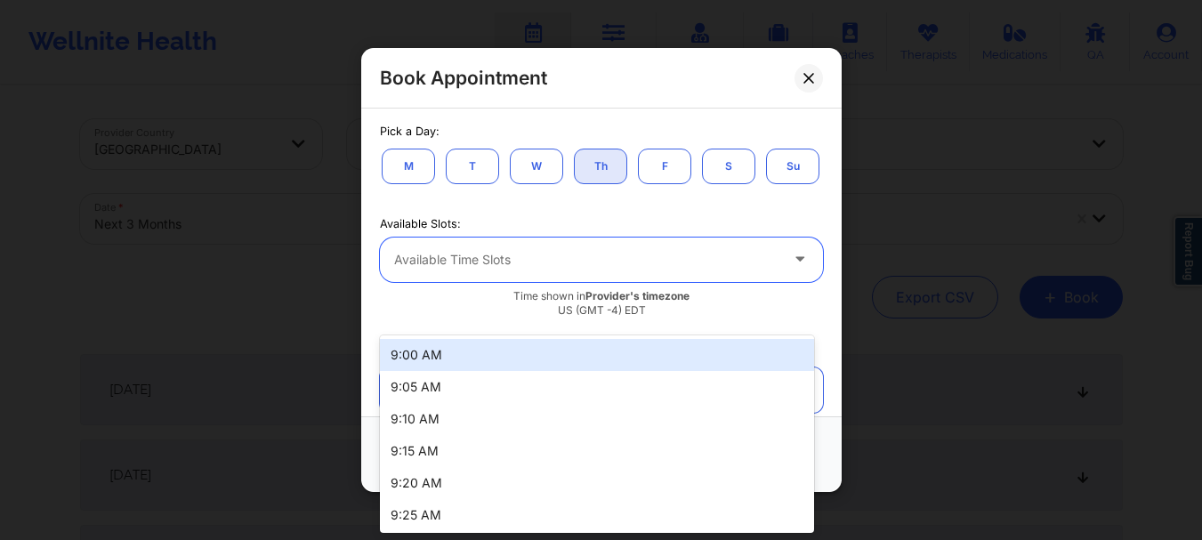
click at [696, 270] on div at bounding box center [586, 259] width 384 height 21
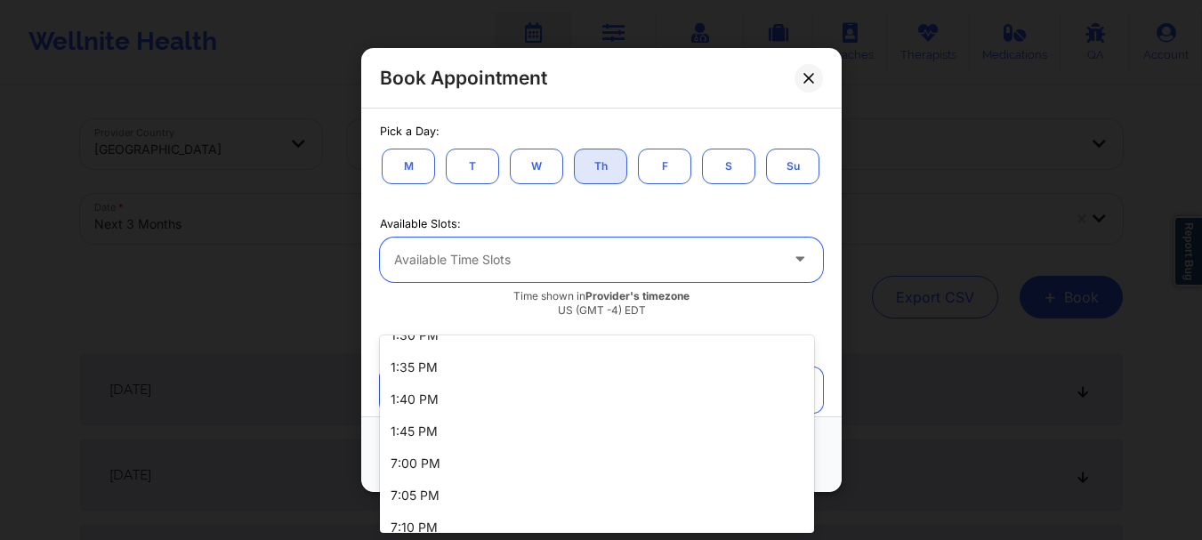
scroll to position [1379, 0]
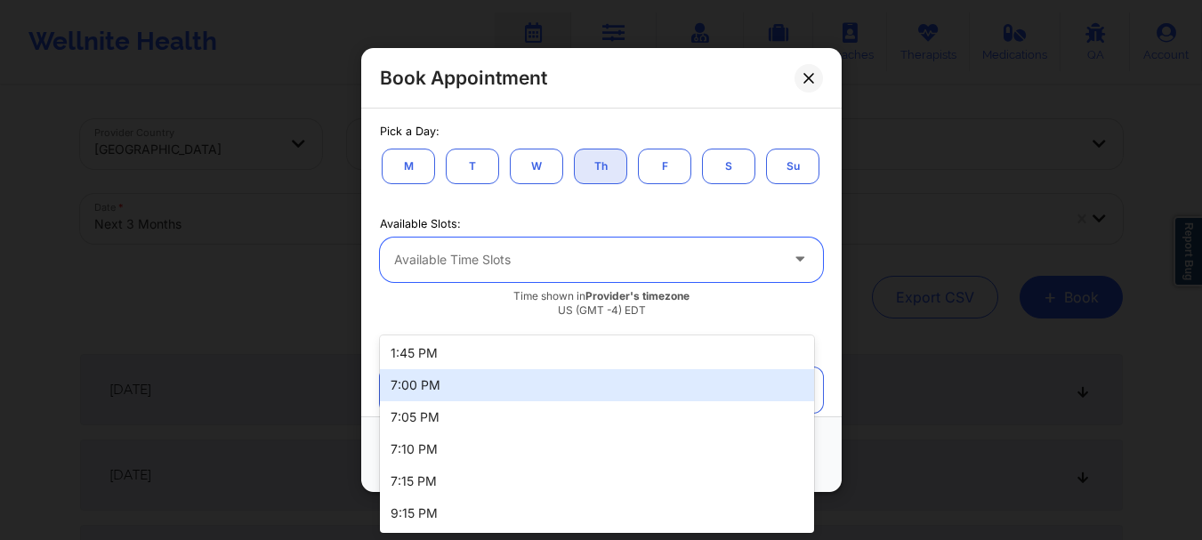
click at [492, 393] on div "7:00 PM" at bounding box center [597, 385] width 434 height 32
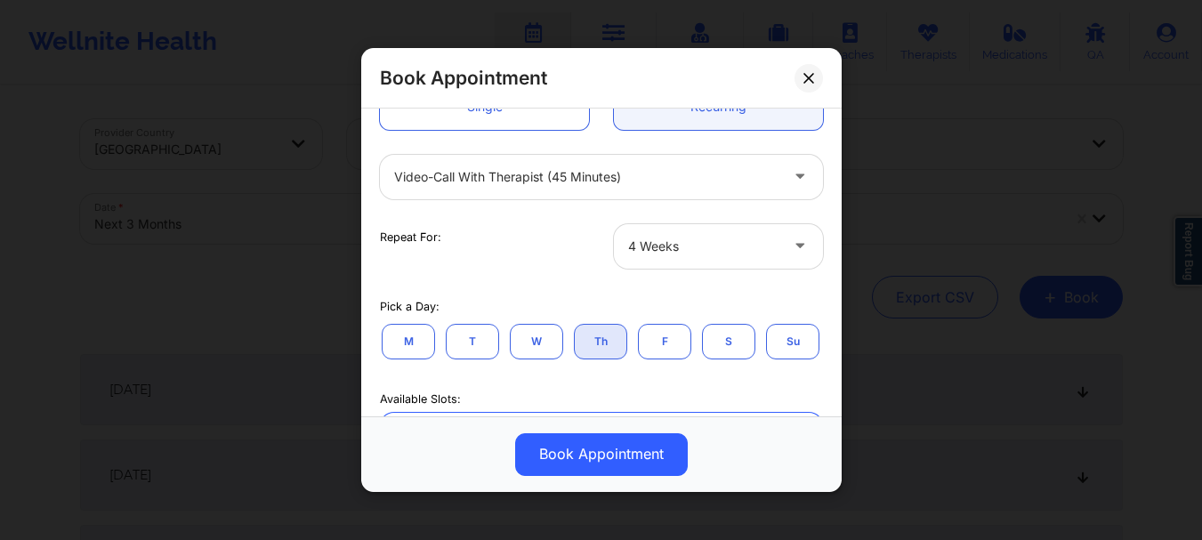
scroll to position [191, 0]
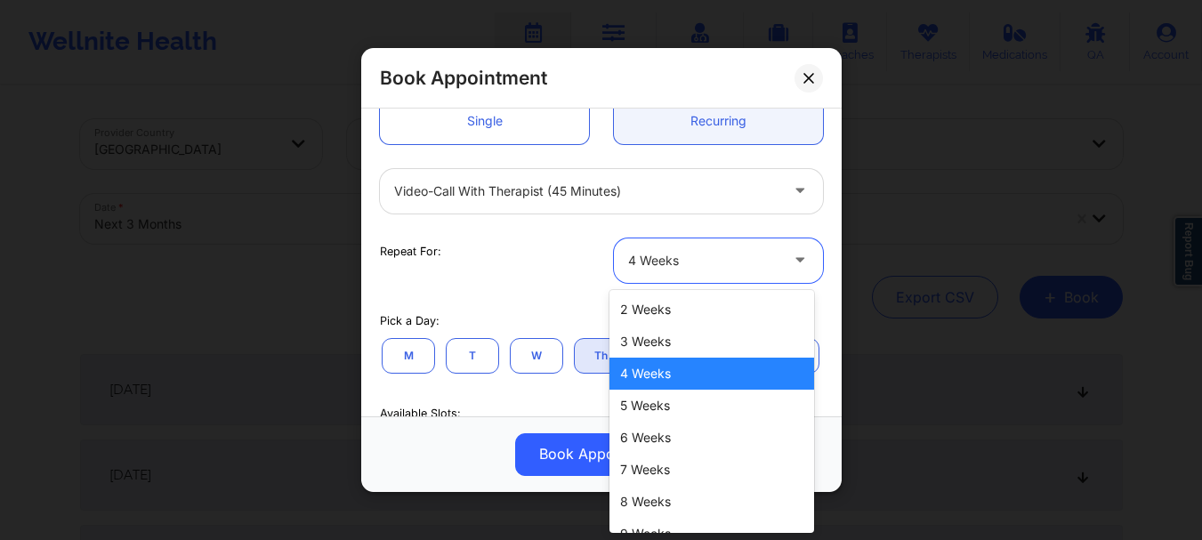
click at [764, 255] on div at bounding box center [703, 260] width 150 height 21
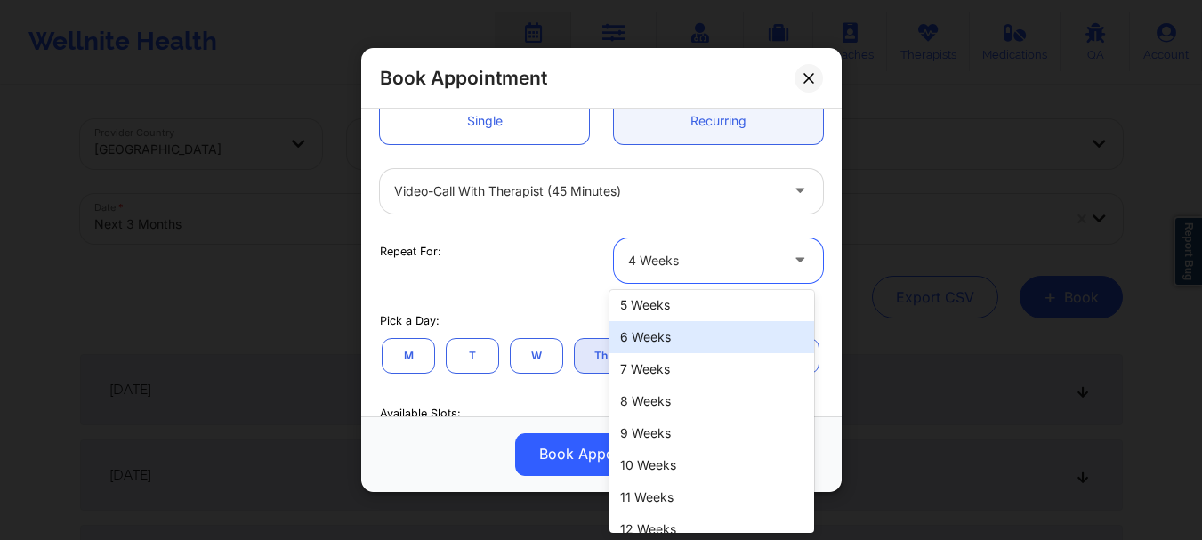
scroll to position [117, 0]
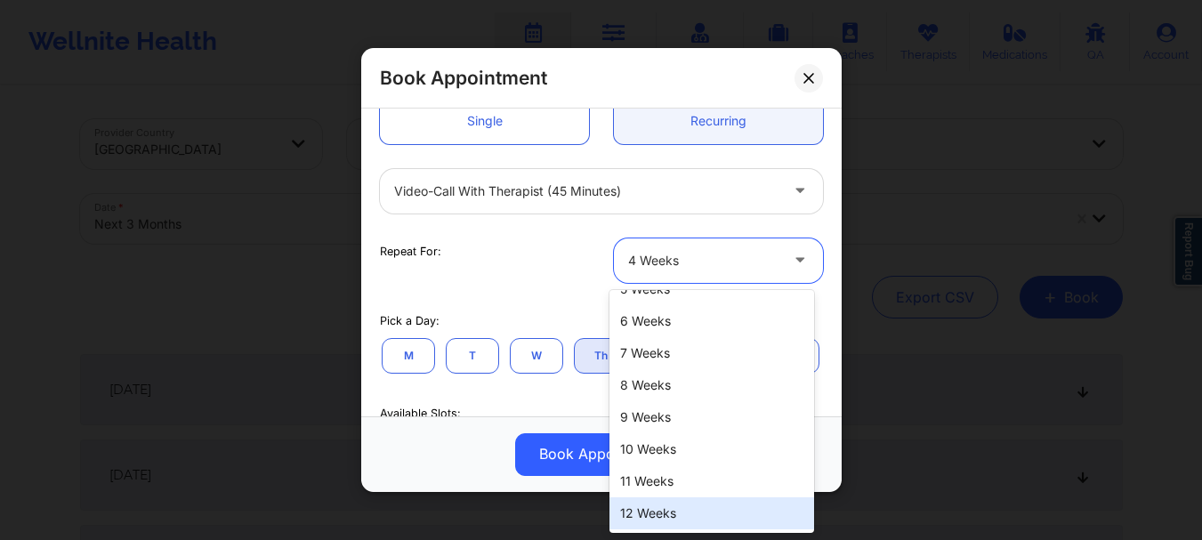
click at [729, 512] on div "12 Weeks" at bounding box center [711, 513] width 205 height 32
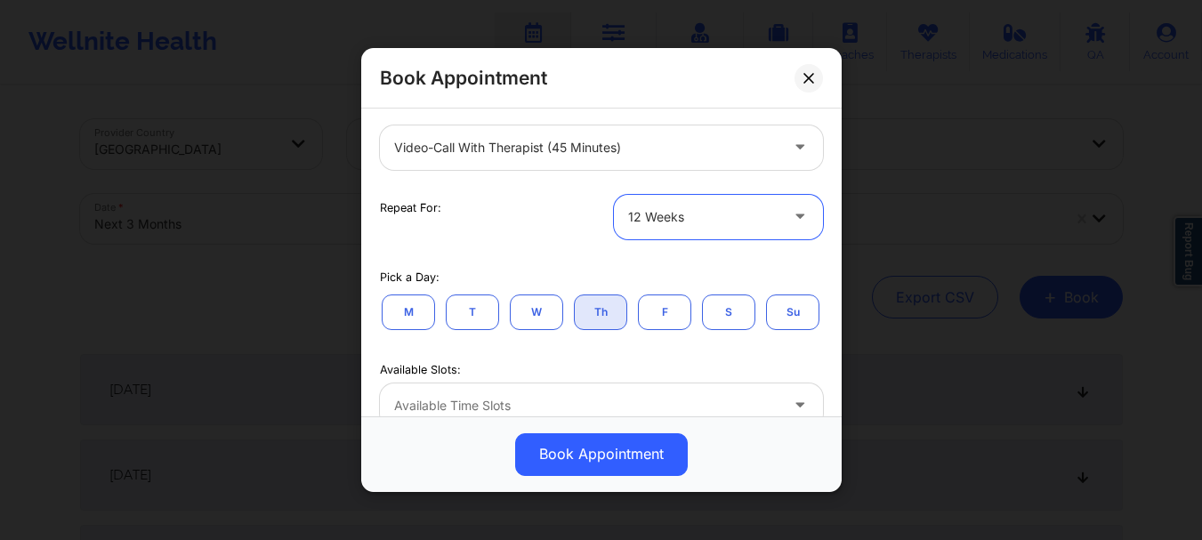
scroll to position [238, 0]
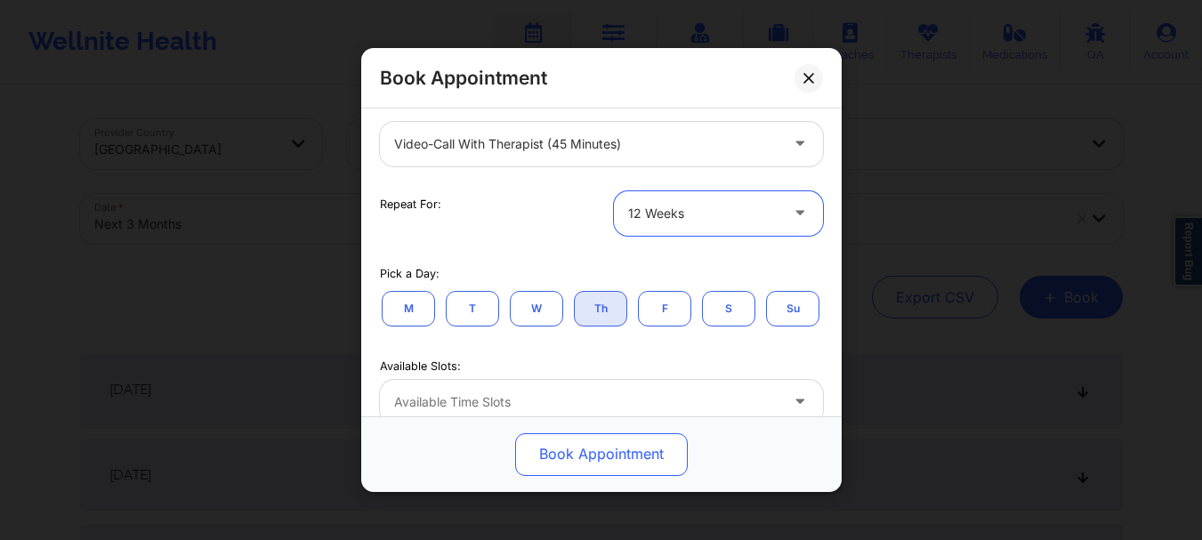
click at [549, 443] on button "Book Appointment" at bounding box center [601, 454] width 173 height 43
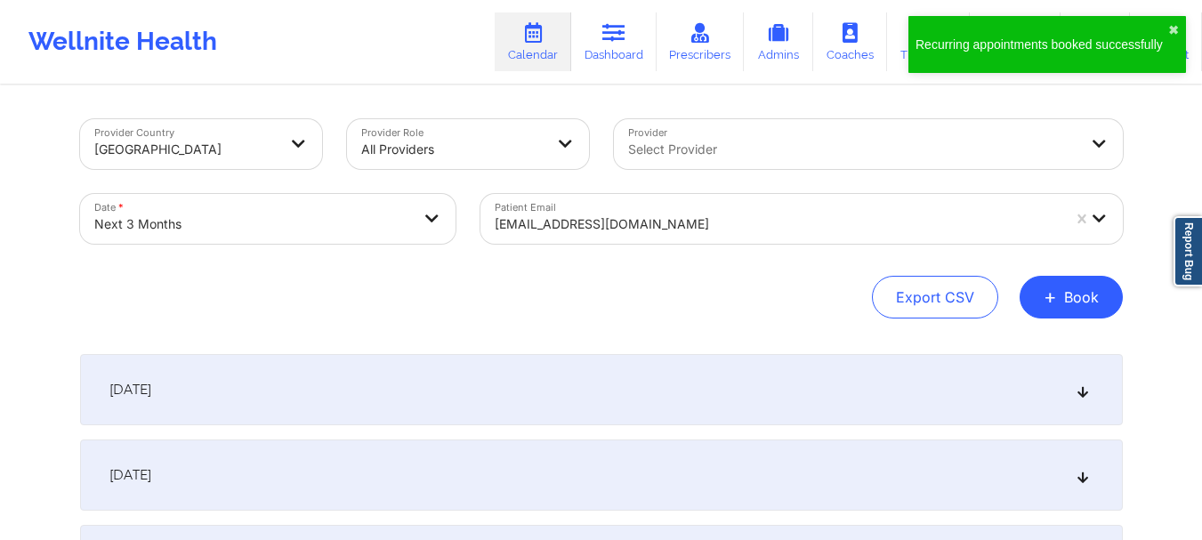
click at [285, 214] on body "Recurring appointments booked successfully ✖︎ Wellnite Health Calendar Dashboar…" at bounding box center [601, 270] width 1202 height 540
select select "2025-10"
select select "2025-11"
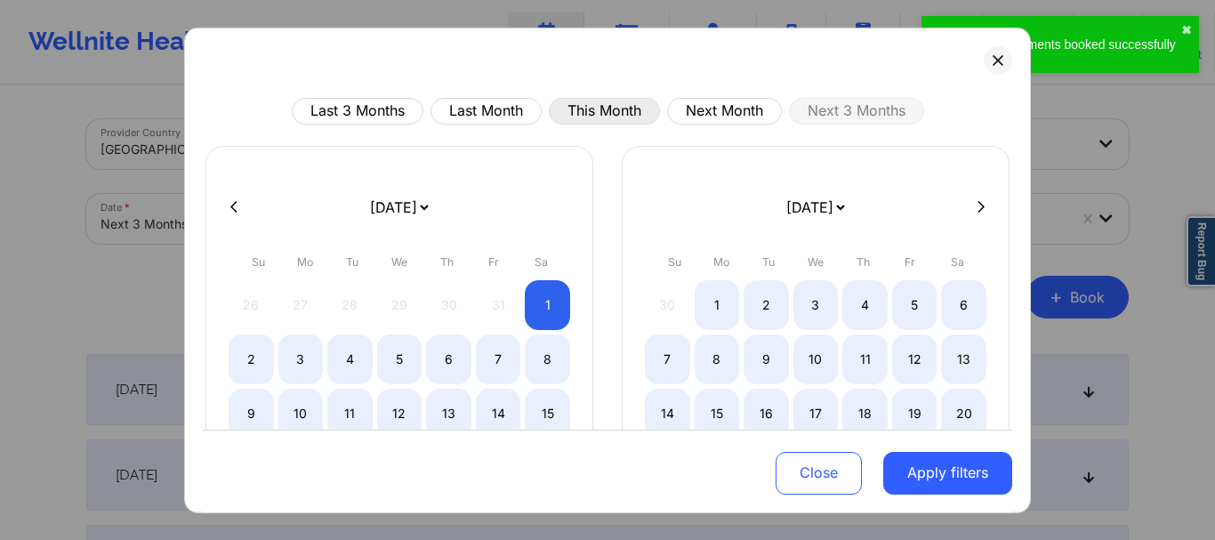
click at [614, 101] on button "This Month" at bounding box center [604, 110] width 111 height 27
select select "2025-9"
select select "2025-10"
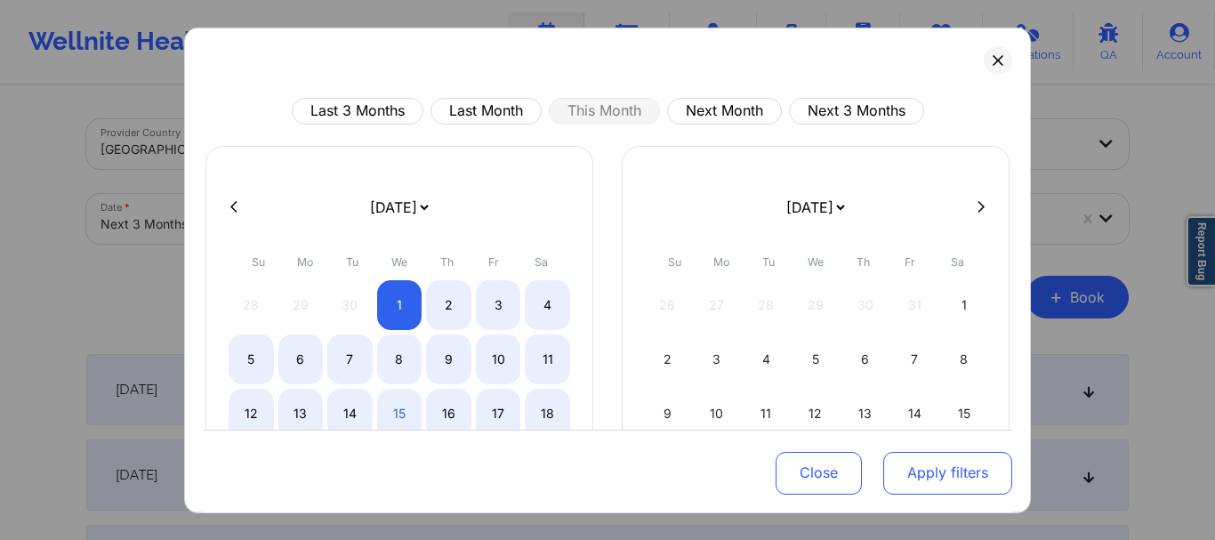
click at [927, 468] on button "Apply filters" at bounding box center [947, 473] width 129 height 43
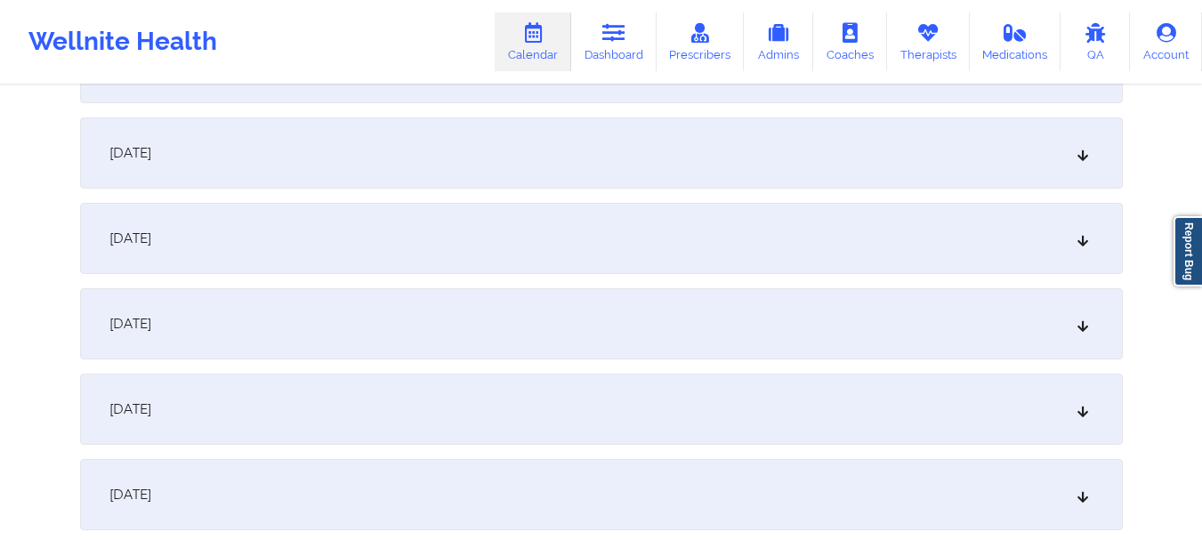
scroll to position [1934, 0]
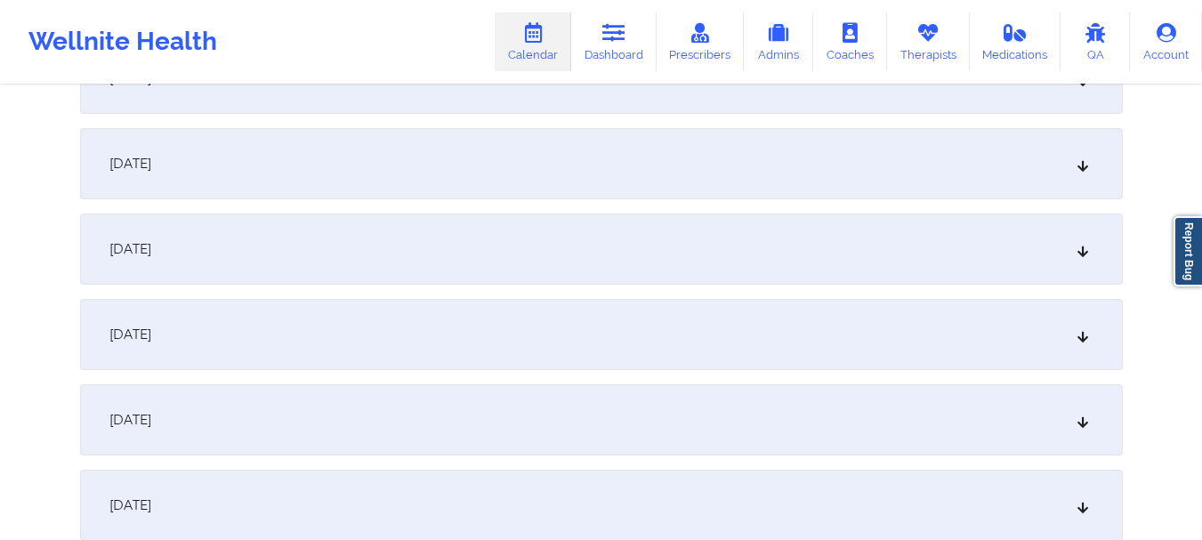
click at [1075, 352] on div "[DATE]" at bounding box center [601, 334] width 1043 height 71
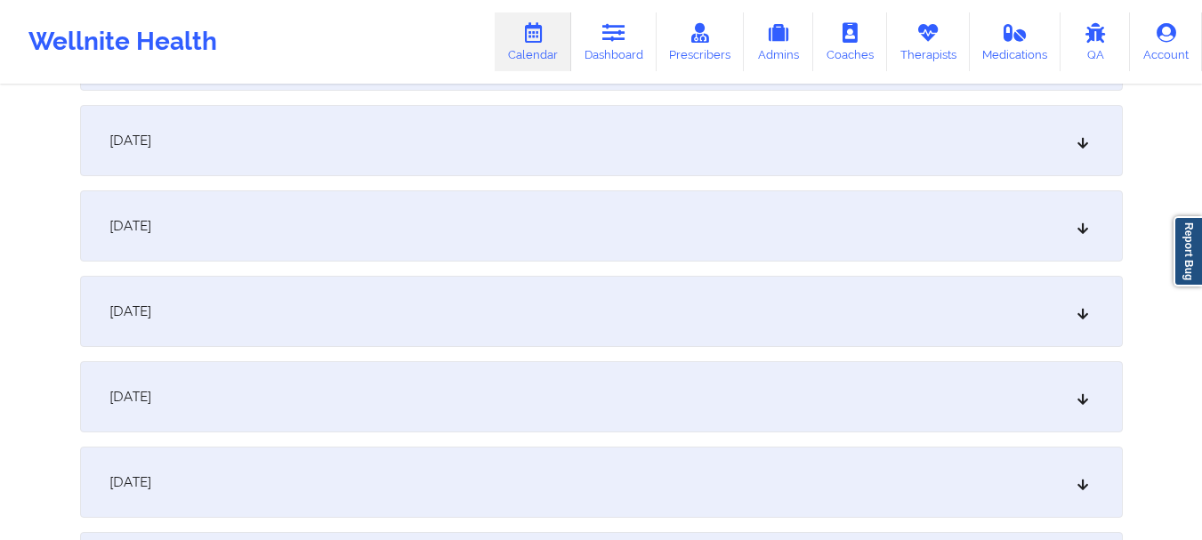
scroll to position [0, 0]
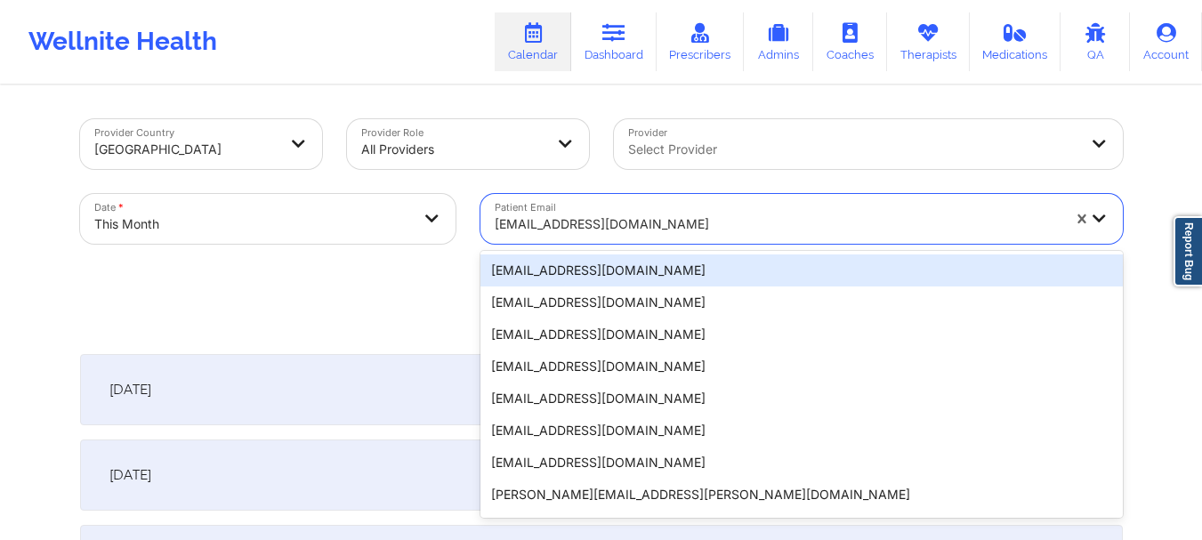
click at [506, 217] on div at bounding box center [778, 224] width 566 height 21
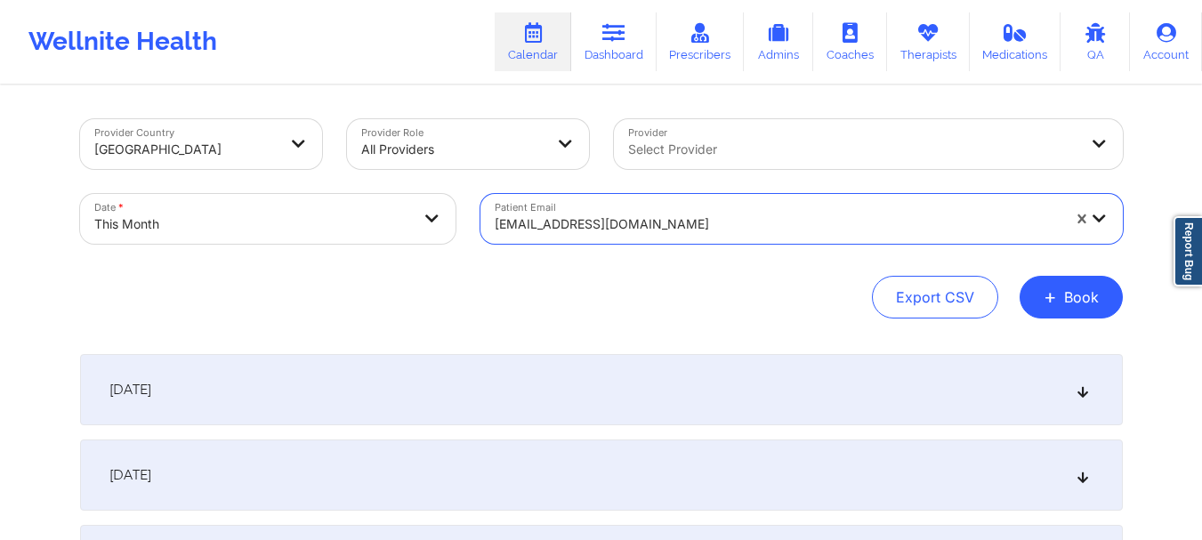
click at [506, 217] on div at bounding box center [778, 224] width 566 height 21
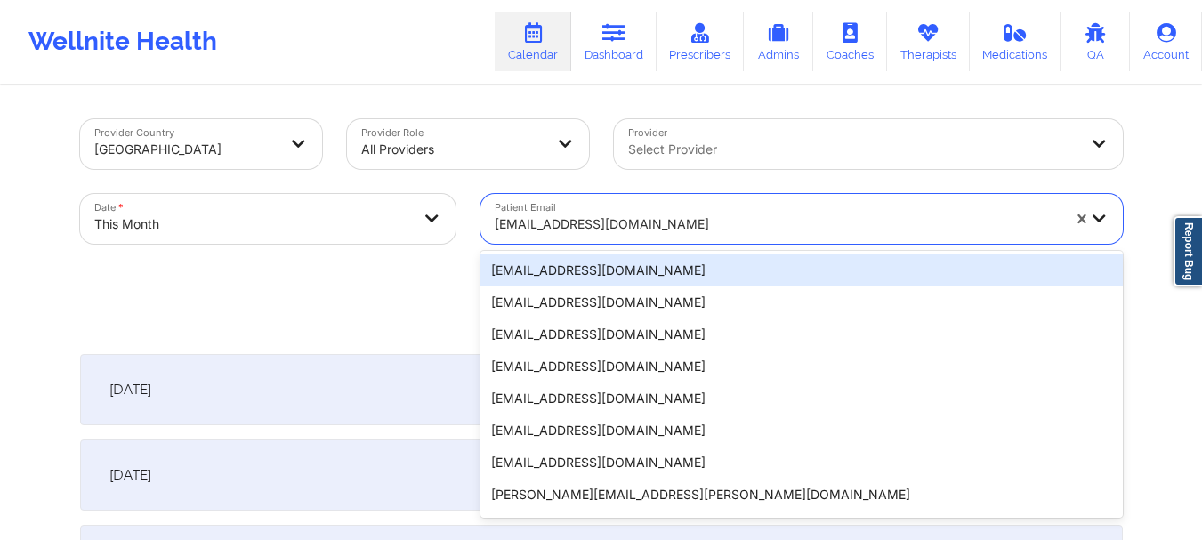
click at [506, 217] on div at bounding box center [778, 224] width 566 height 21
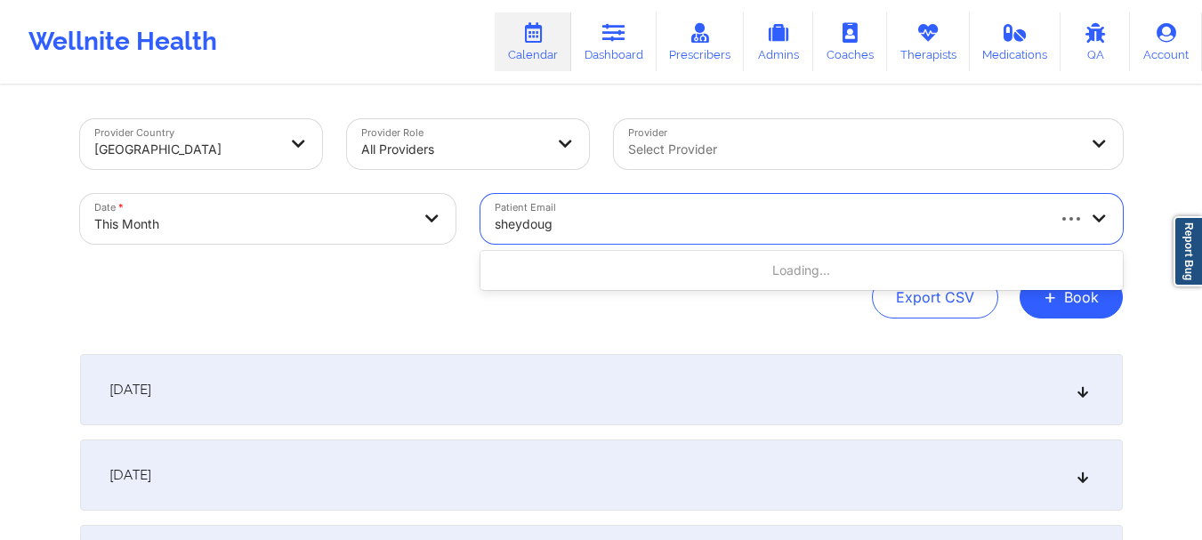
type input "sheydou"
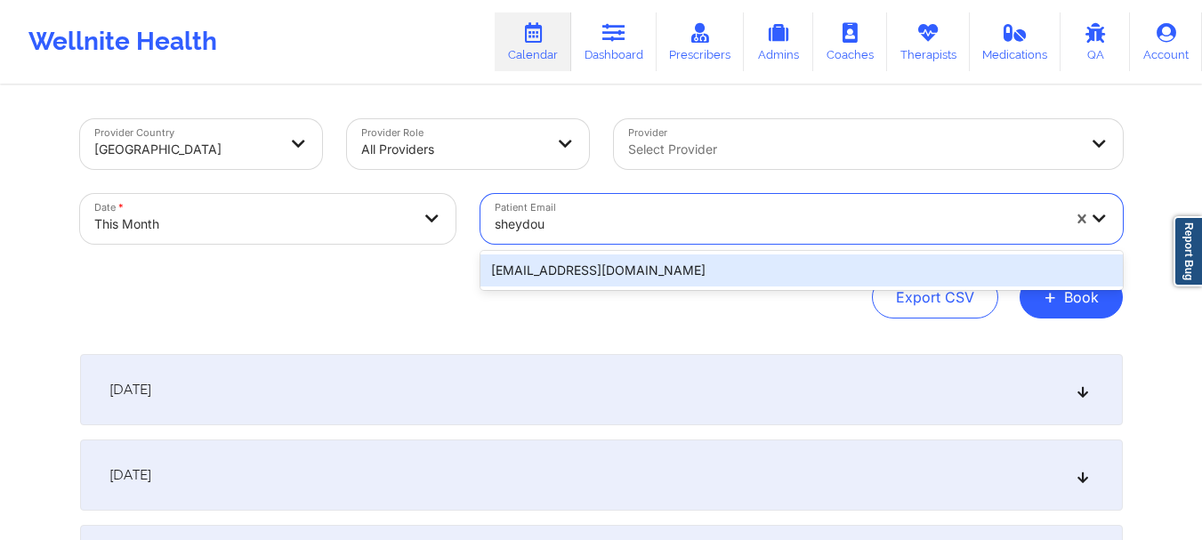
click at [553, 279] on div "[EMAIL_ADDRESS][DOMAIN_NAME]" at bounding box center [801, 270] width 642 height 32
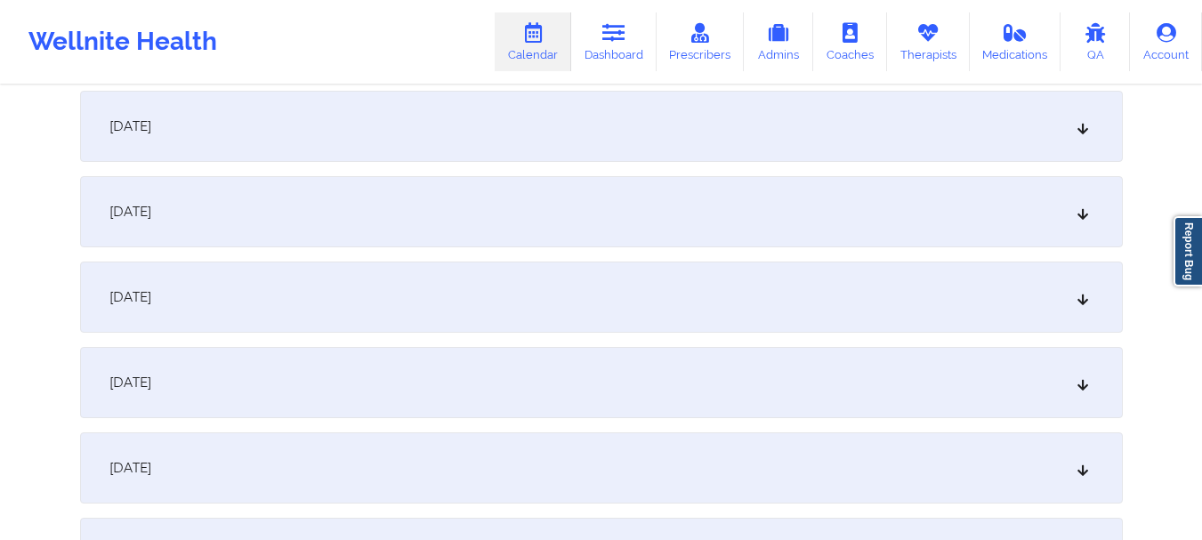
scroll to position [2153, 0]
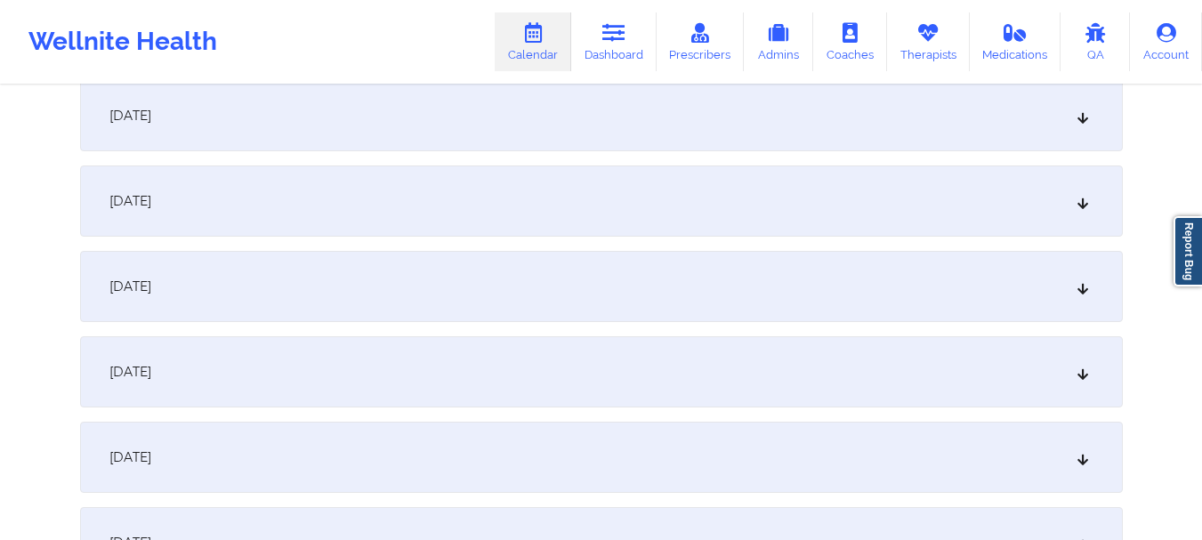
click at [1086, 378] on icon at bounding box center [1082, 372] width 15 height 12
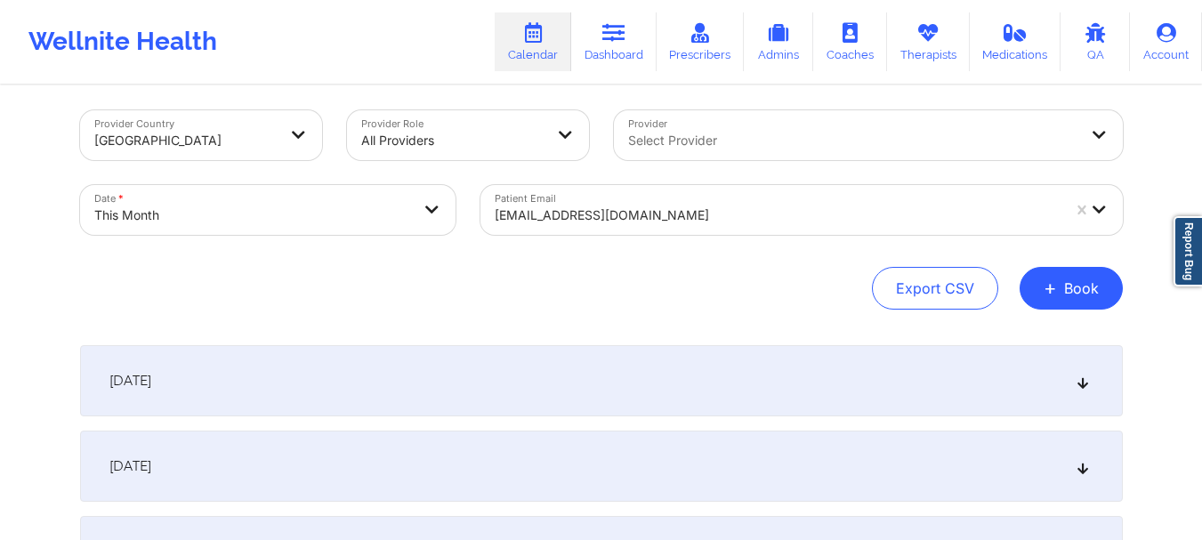
scroll to position [0, 0]
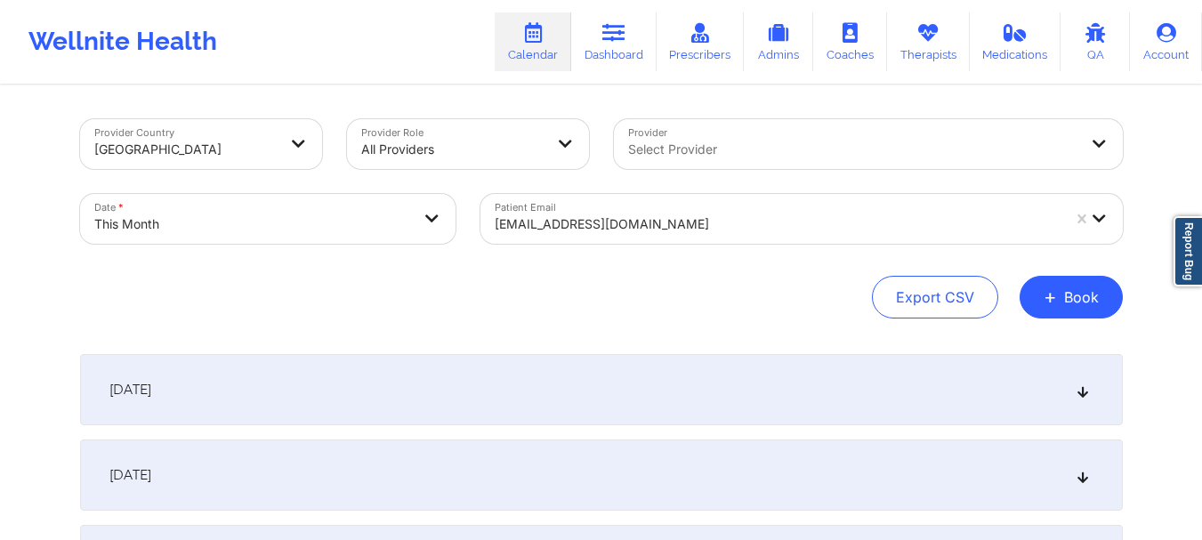
click at [1061, 306] on button "+ Book" at bounding box center [1071, 297] width 103 height 43
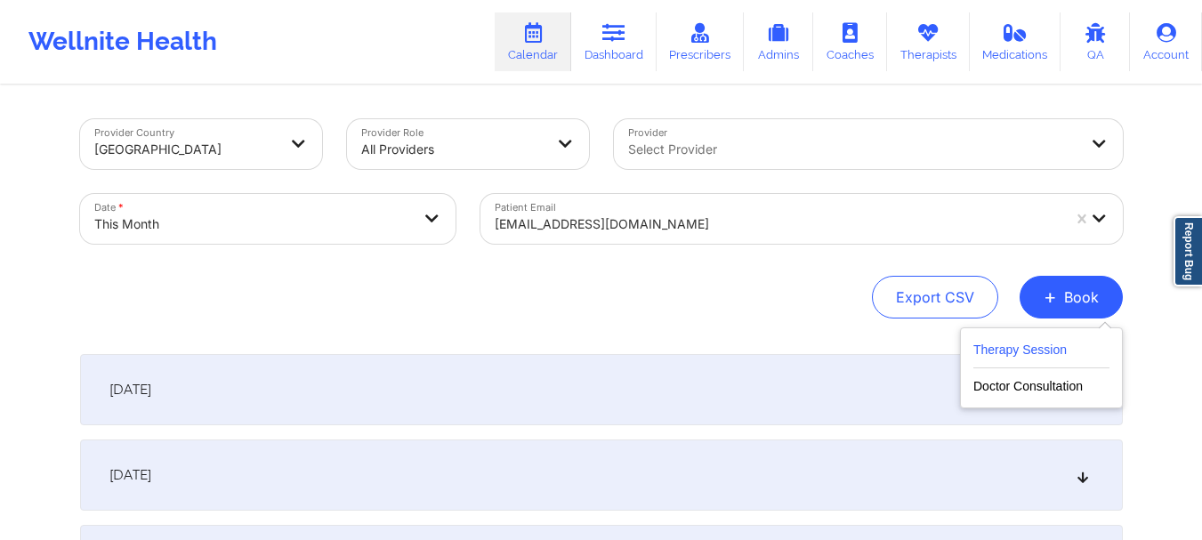
click at [1023, 358] on button "Therapy Session" at bounding box center [1041, 353] width 136 height 29
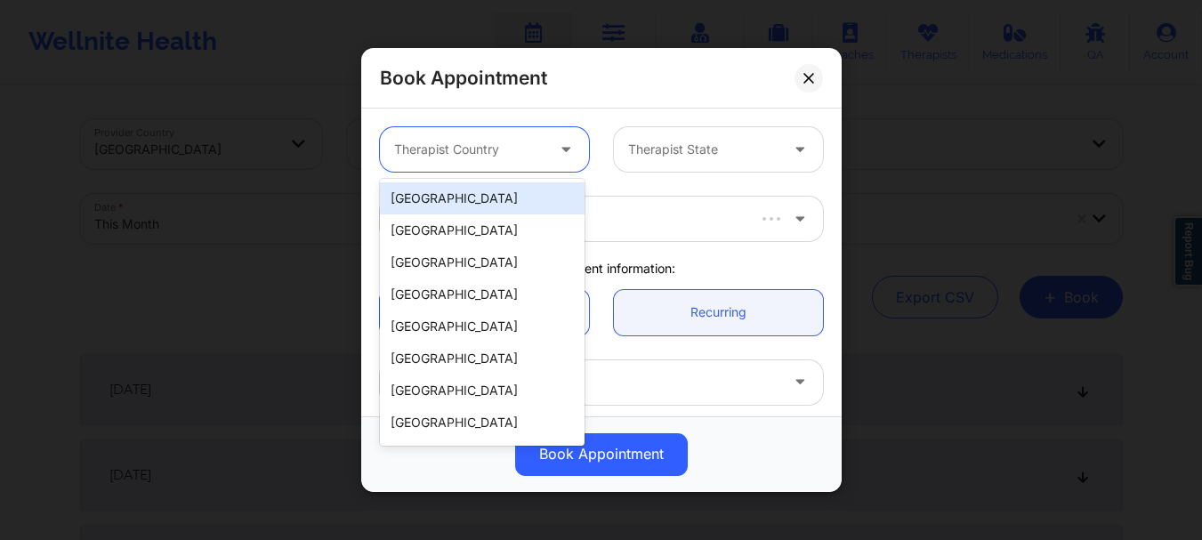
click at [504, 144] on div at bounding box center [469, 149] width 150 height 21
click at [492, 189] on div "[GEOGRAPHIC_DATA]" at bounding box center [482, 198] width 205 height 32
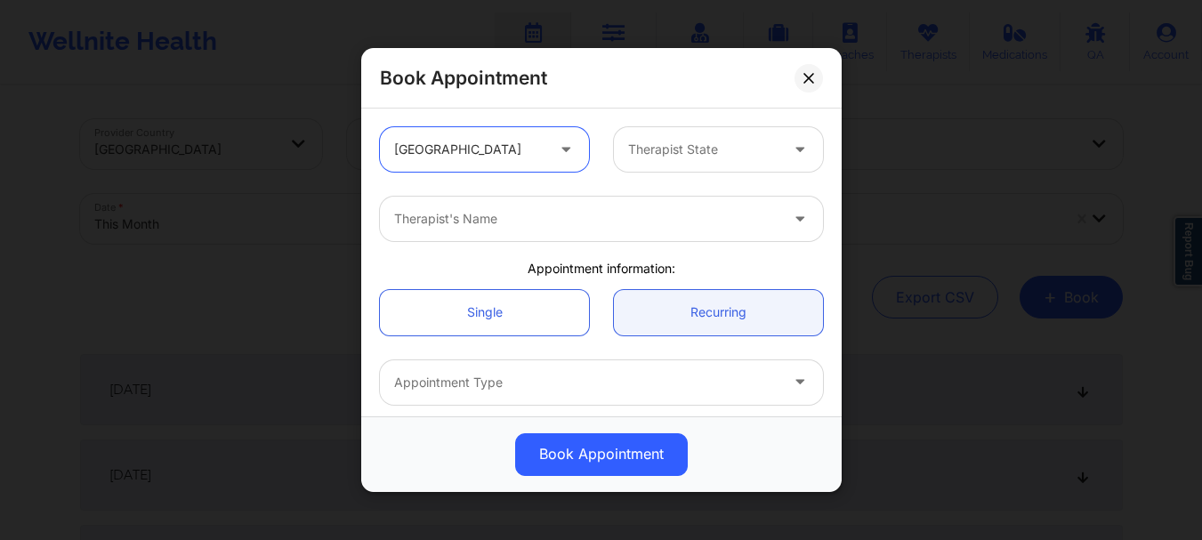
click at [674, 151] on div at bounding box center [703, 149] width 150 height 21
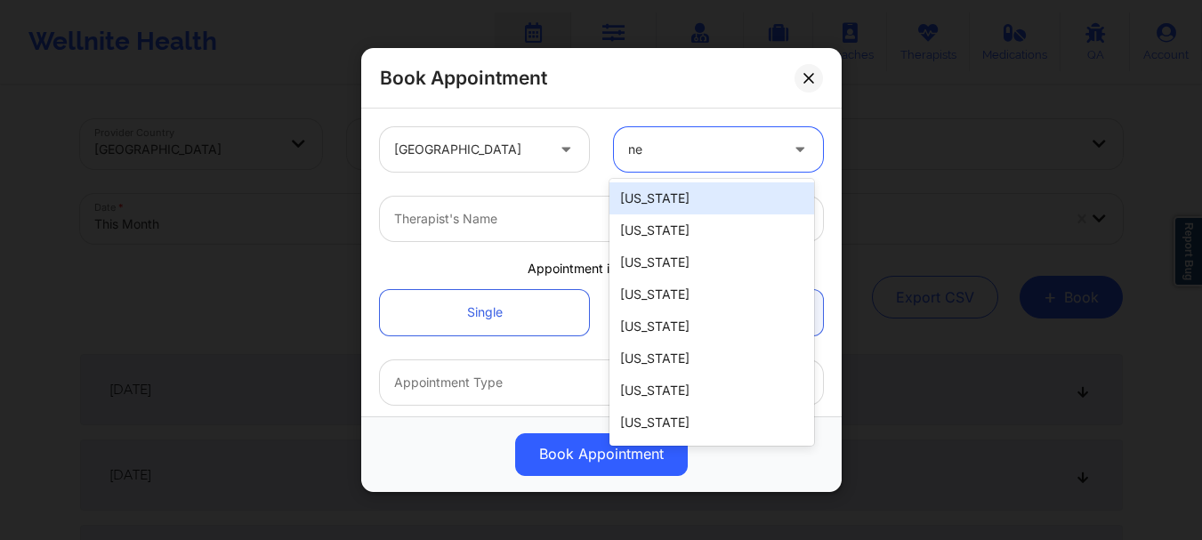
type input "new"
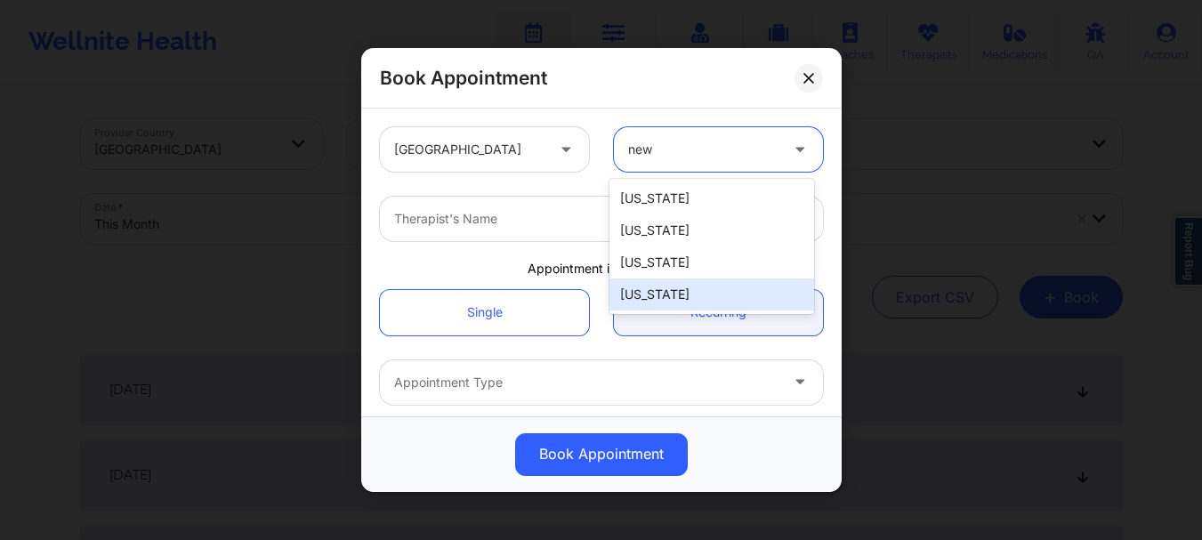
click at [676, 280] on div "[US_STATE]" at bounding box center [711, 294] width 205 height 32
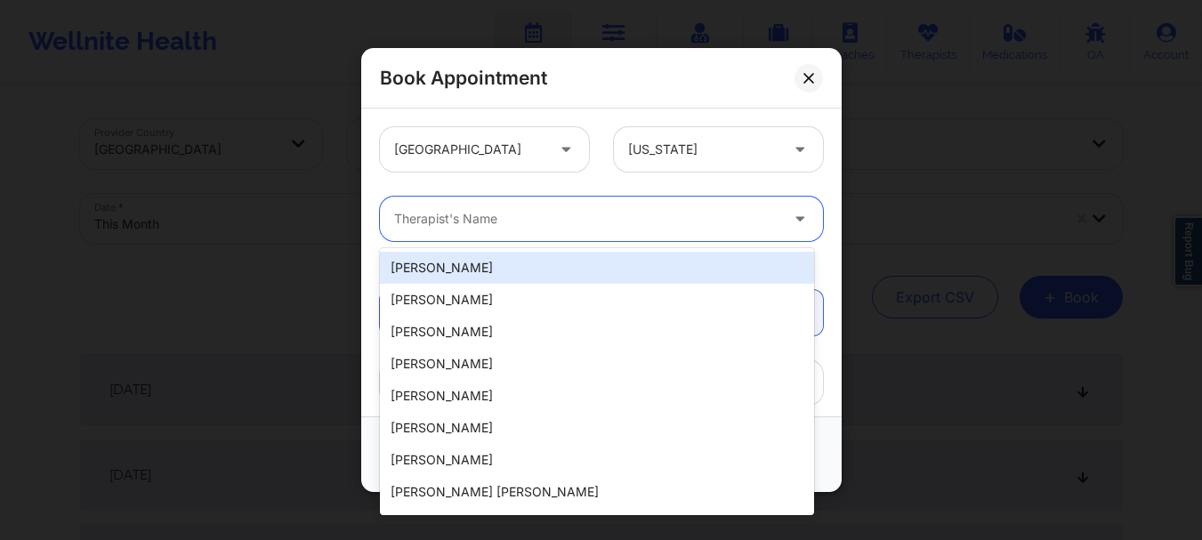
click at [454, 227] on div at bounding box center [586, 218] width 384 height 21
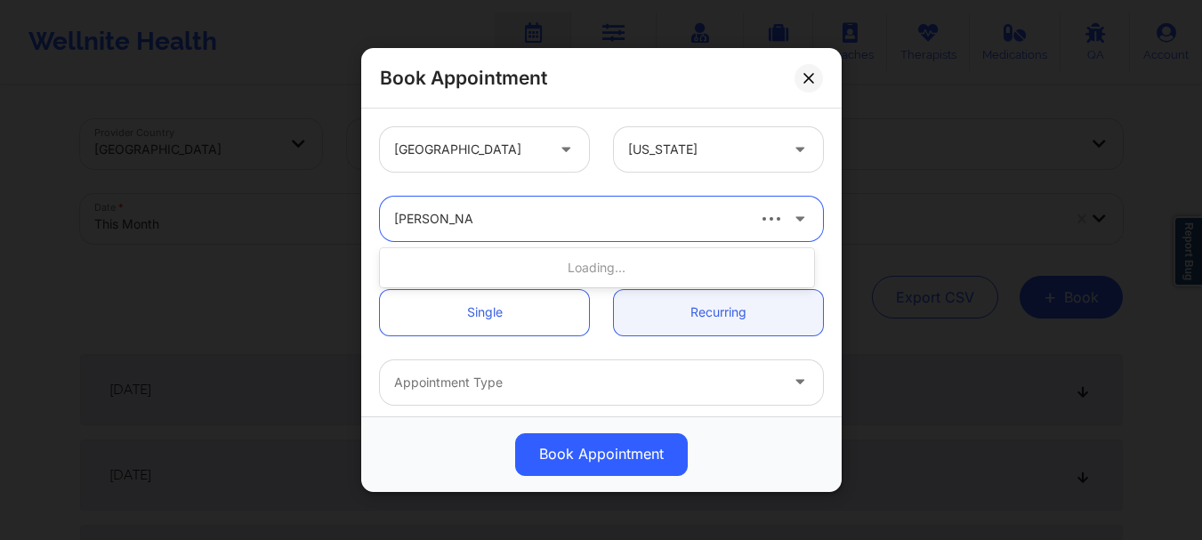
type input "[PERSON_NAME]"
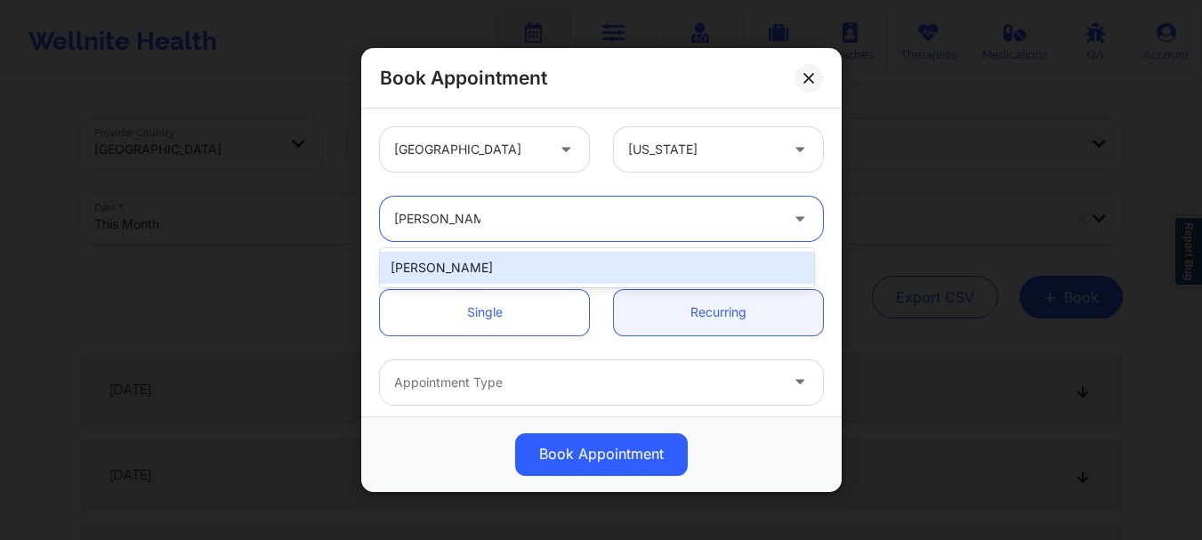
click at [470, 258] on div "[PERSON_NAME]" at bounding box center [597, 268] width 434 height 32
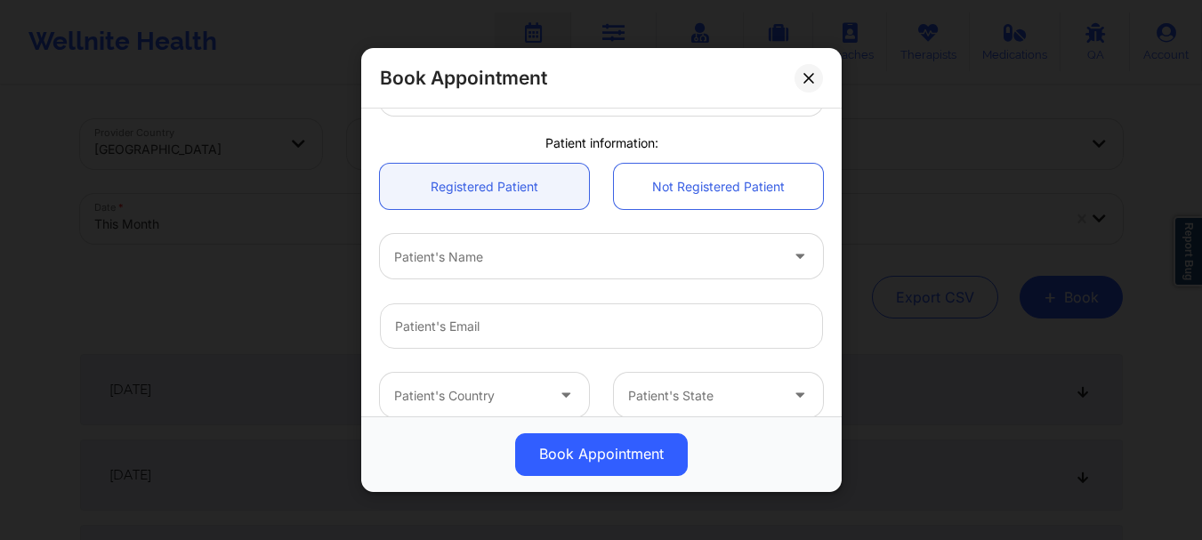
scroll to position [551, 0]
click at [404, 264] on div at bounding box center [586, 253] width 384 height 21
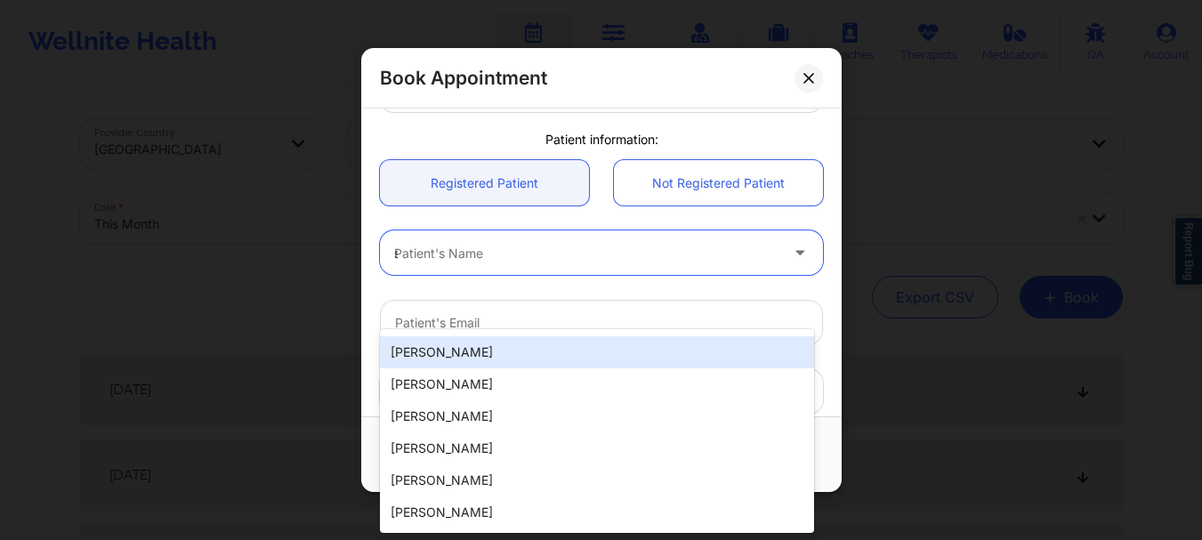
scroll to position [0, 0]
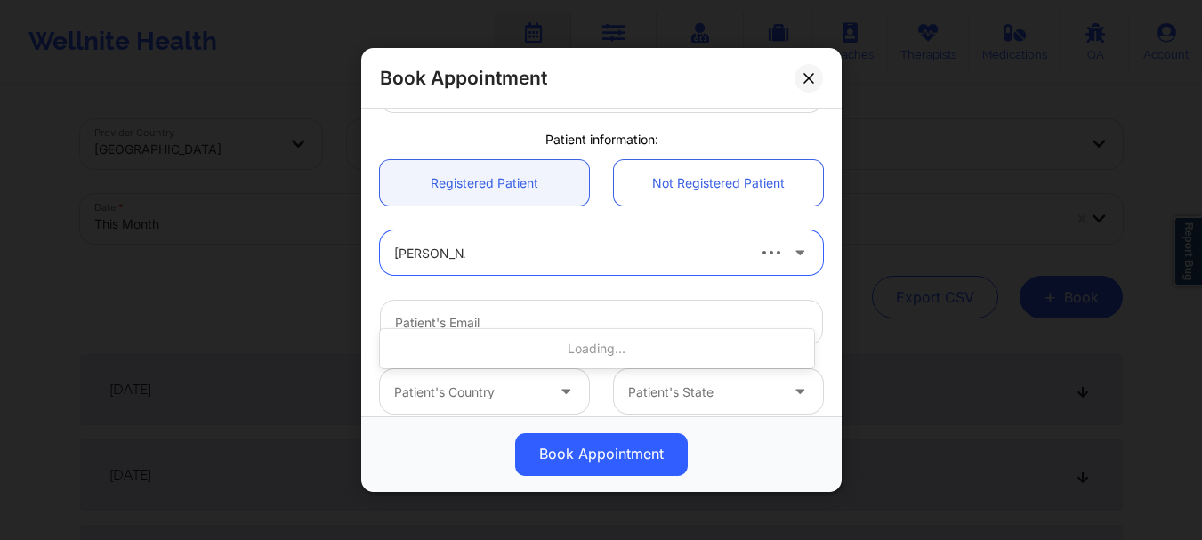
type input "[PERSON_NAME] [PERSON_NAME]"
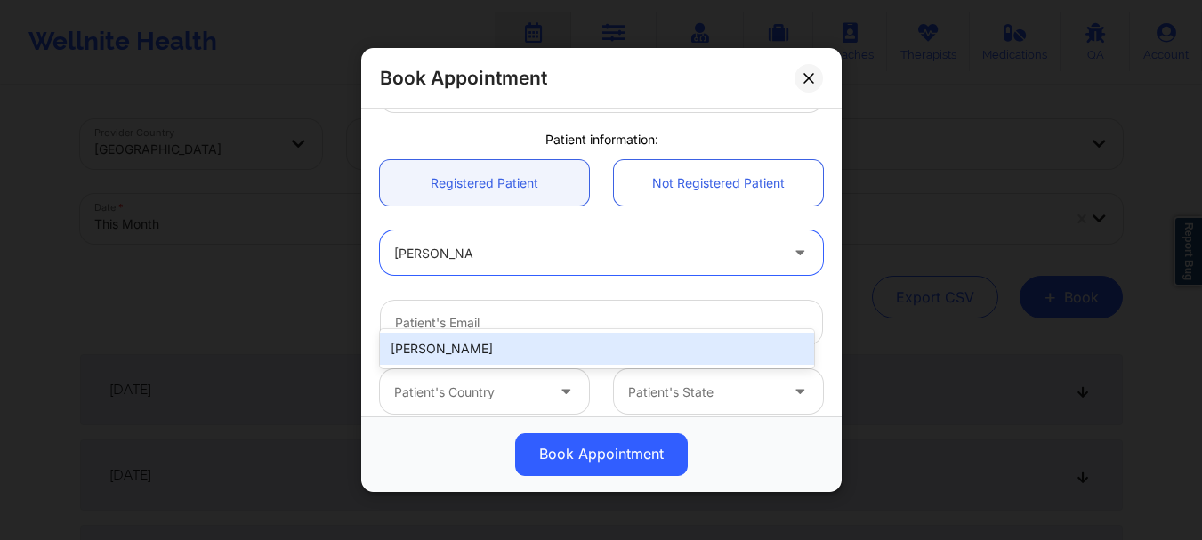
click at [614, 354] on div "[PERSON_NAME]" at bounding box center [597, 349] width 434 height 32
type input "[EMAIL_ADDRESS][DOMAIN_NAME]"
type input "[PHONE_NUMBER]"
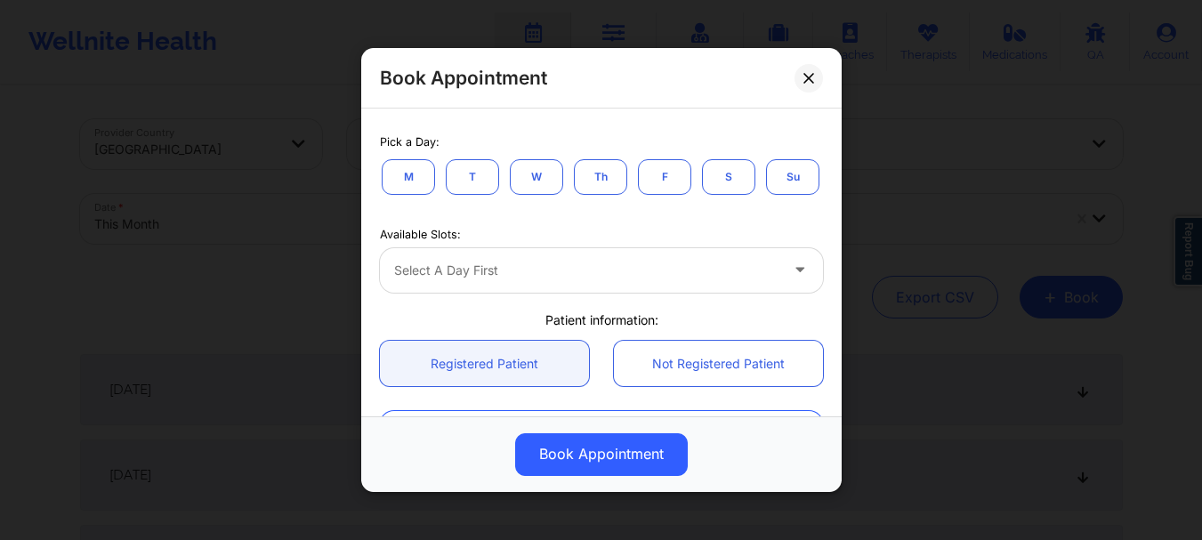
scroll to position [362, 0]
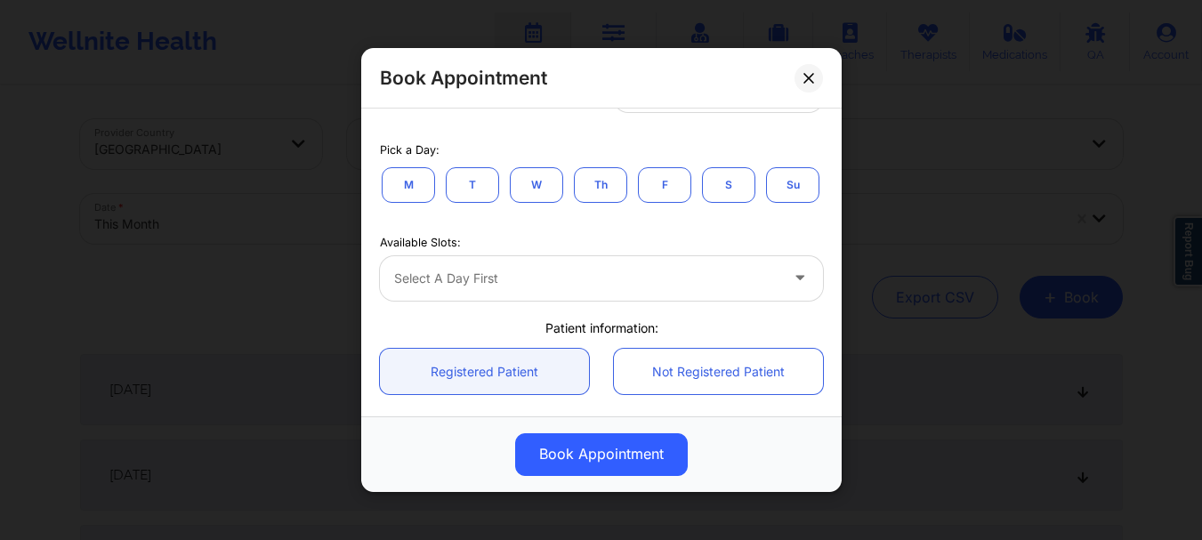
click at [766, 203] on button "Su" at bounding box center [792, 185] width 53 height 36
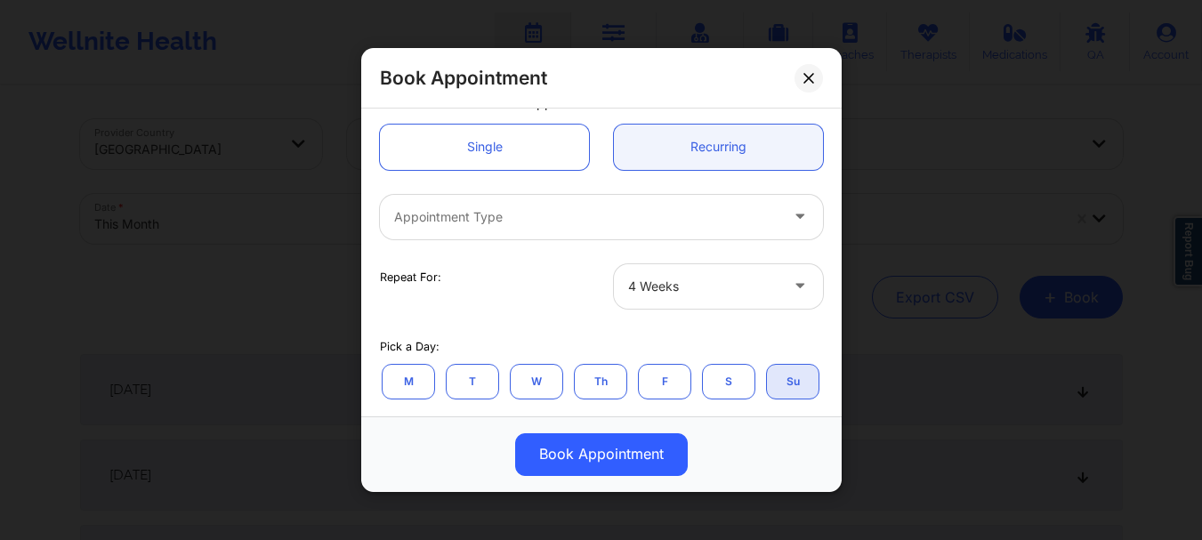
scroll to position [161, 0]
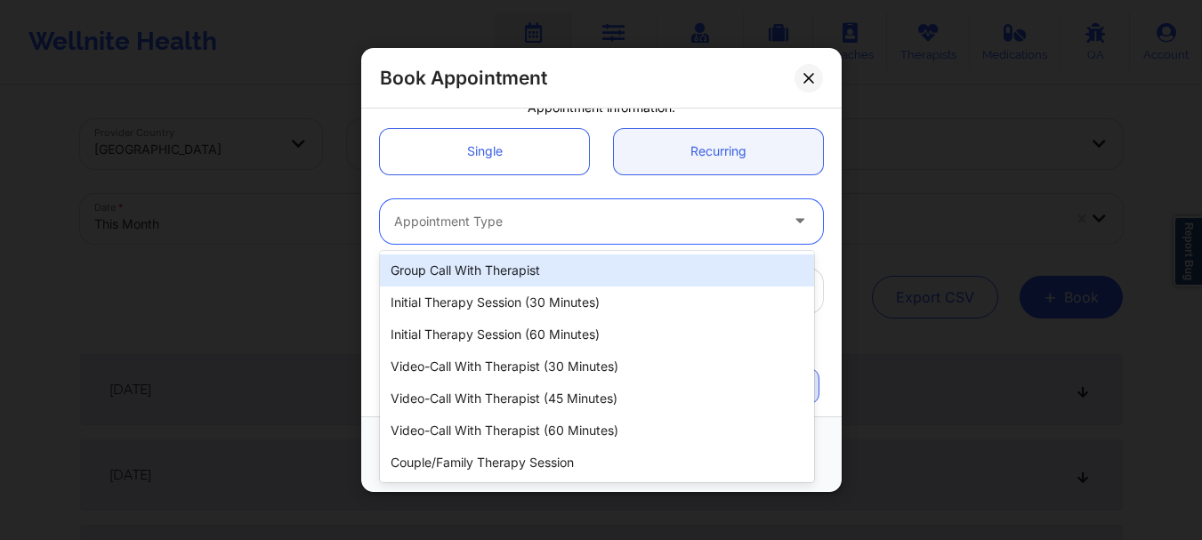
click at [639, 224] on div at bounding box center [586, 221] width 384 height 21
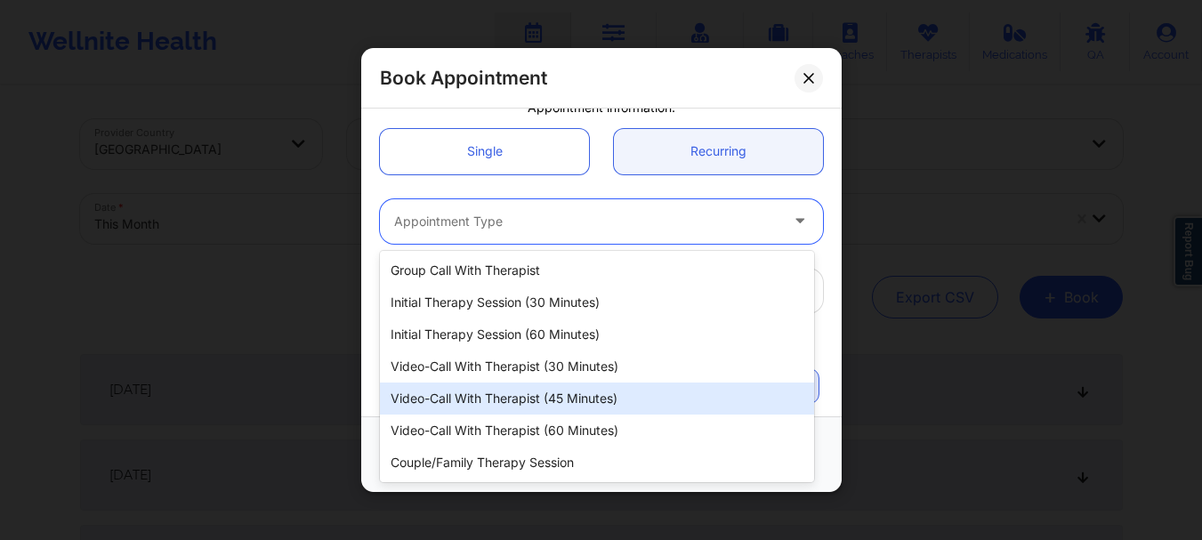
click at [561, 406] on div "Video-Call with Therapist (45 minutes)" at bounding box center [597, 399] width 434 height 32
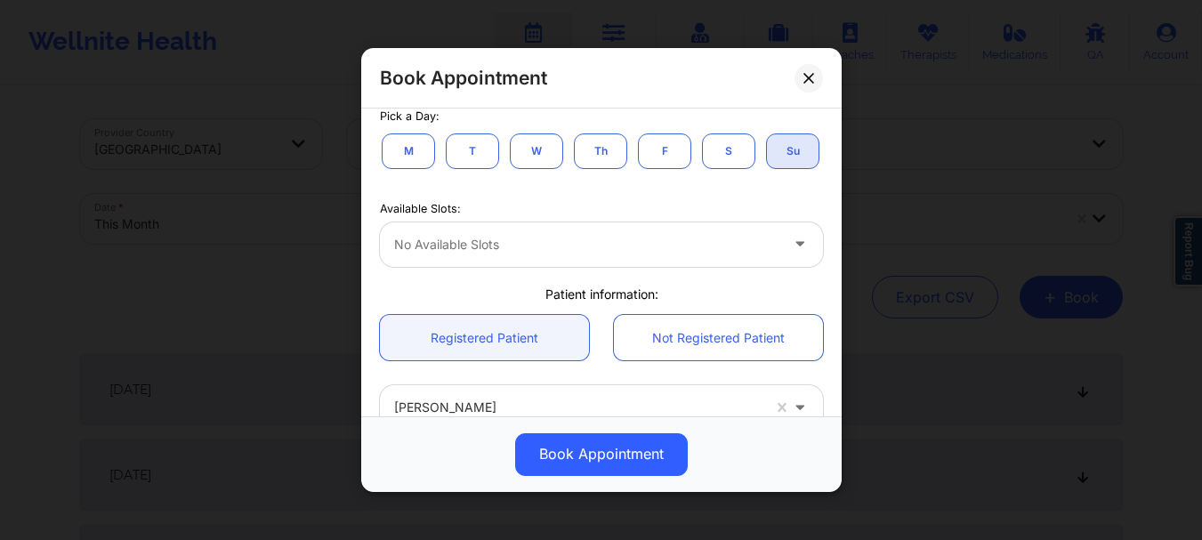
scroll to position [392, 0]
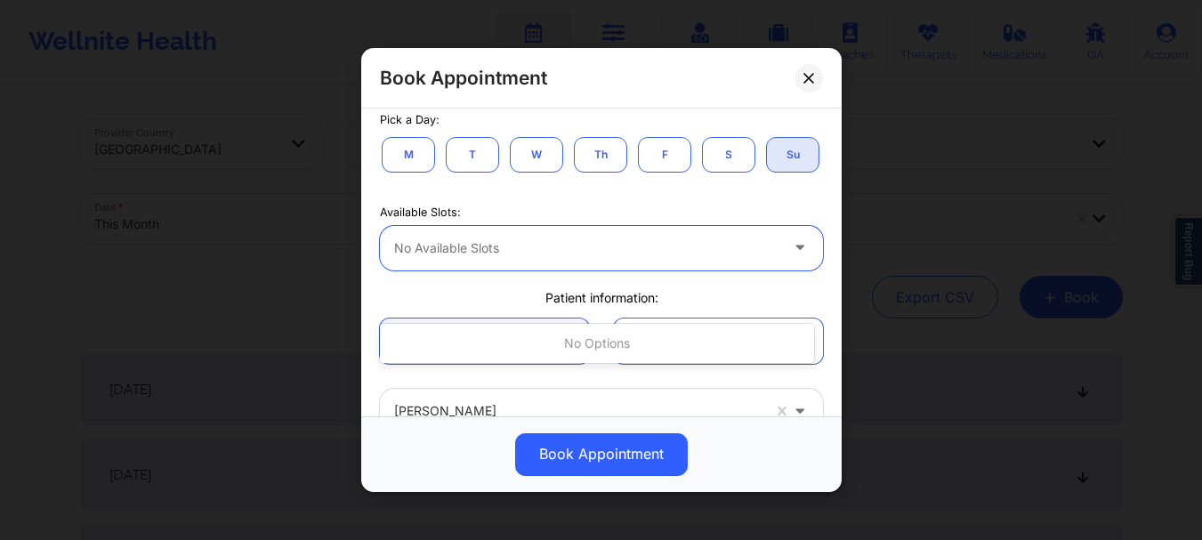
click at [761, 259] on div at bounding box center [586, 248] width 384 height 21
click at [714, 259] on div at bounding box center [586, 248] width 384 height 21
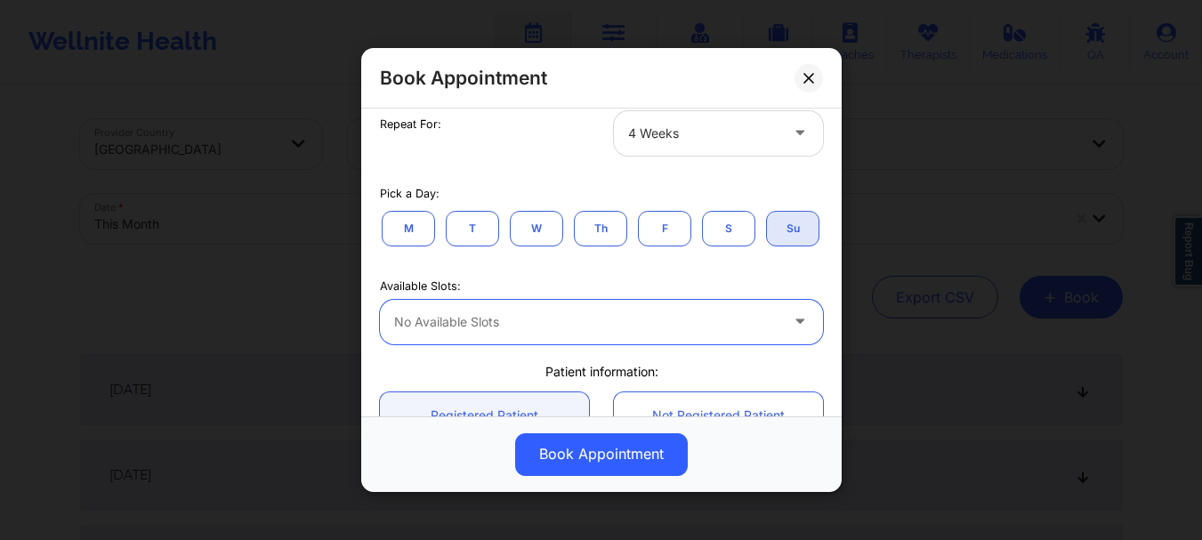
scroll to position [294, 0]
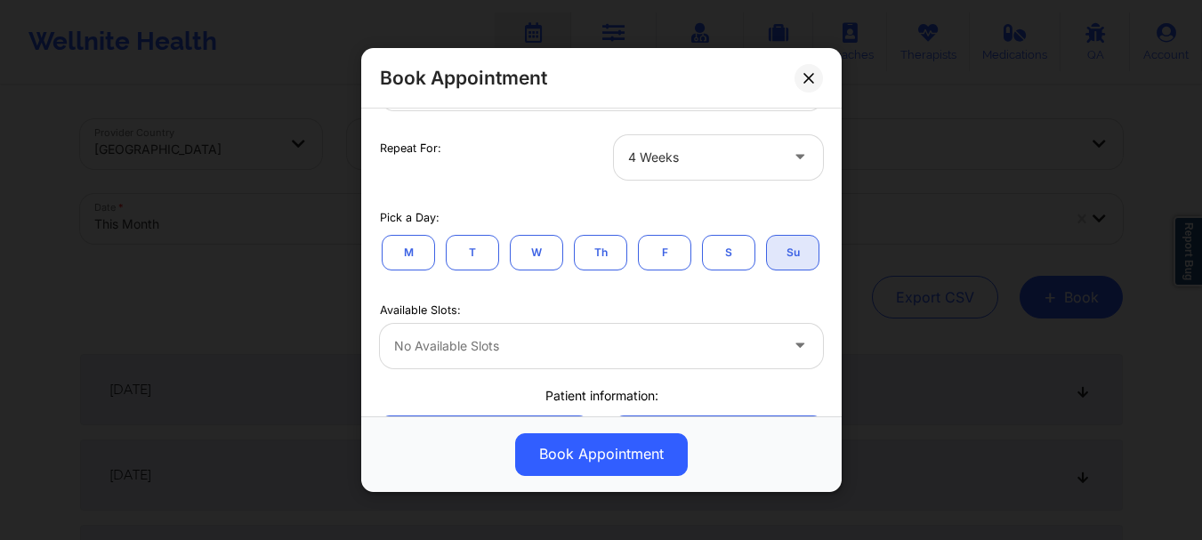
click at [469, 245] on button "T" at bounding box center [472, 253] width 53 height 36
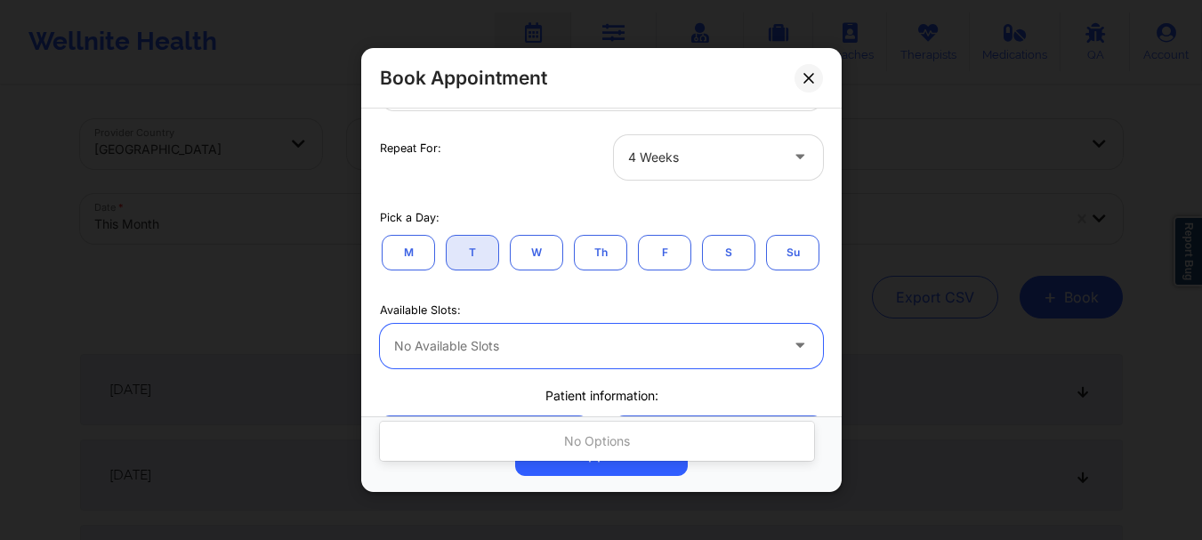
click at [507, 357] on div at bounding box center [586, 345] width 384 height 21
click at [766, 270] on button "Su" at bounding box center [792, 253] width 53 height 36
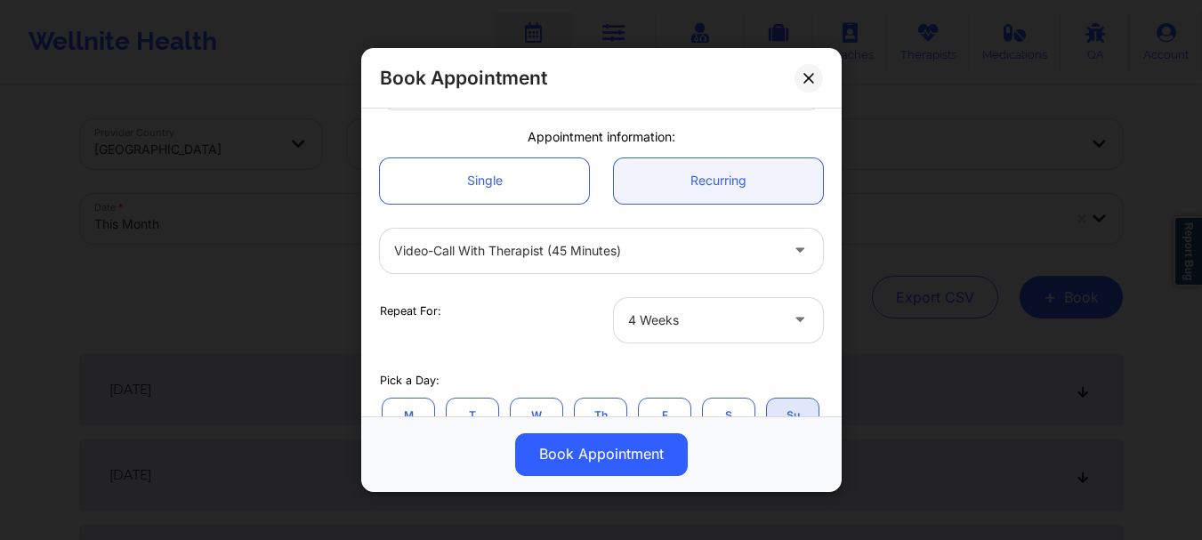
scroll to position [126, 0]
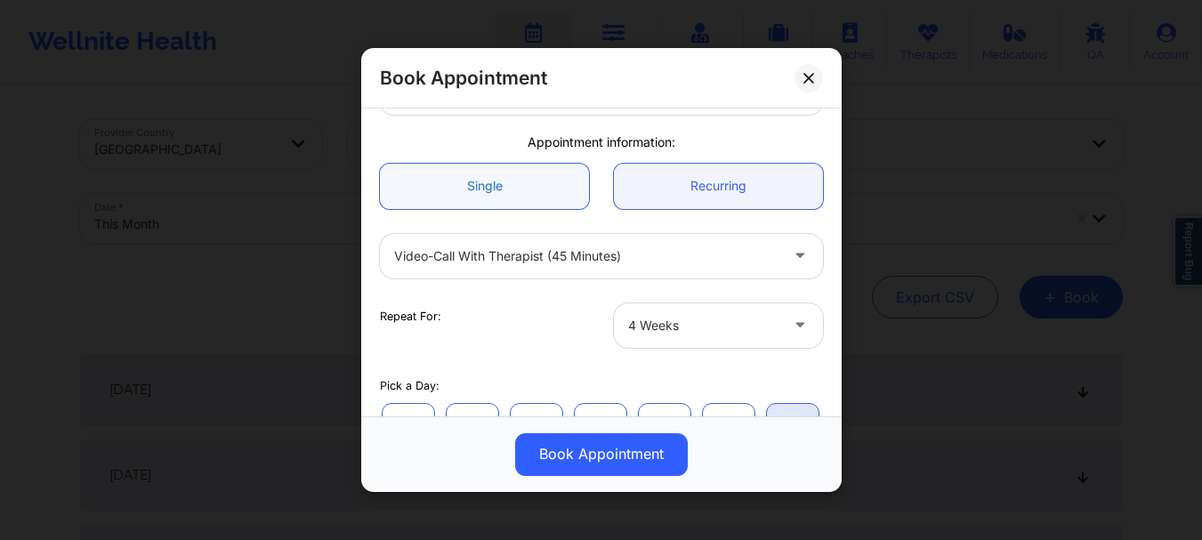
click at [529, 171] on link "Single" at bounding box center [484, 186] width 209 height 45
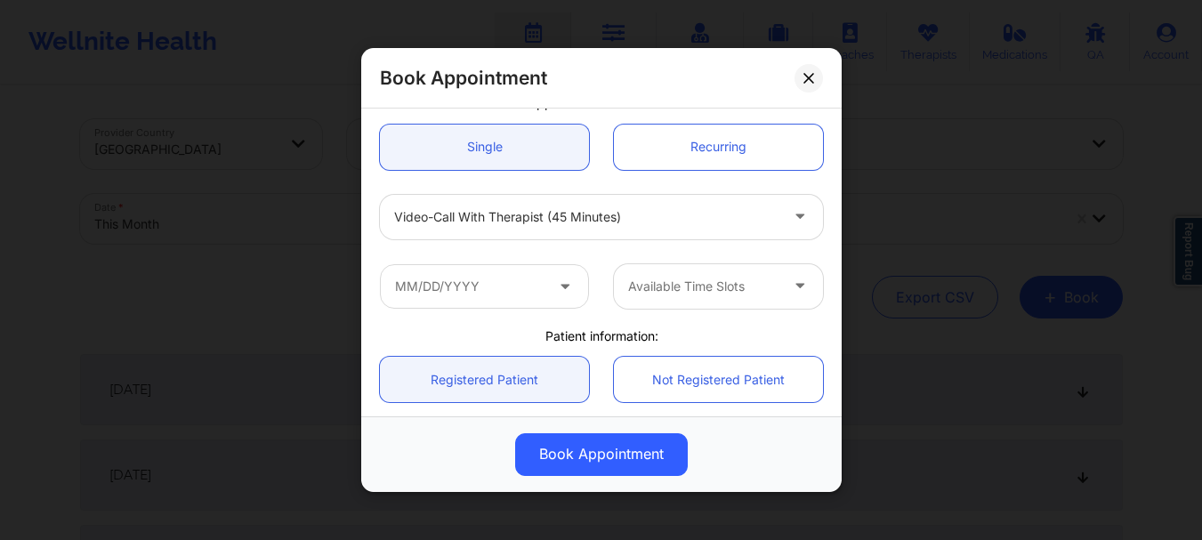
scroll to position [232, 0]
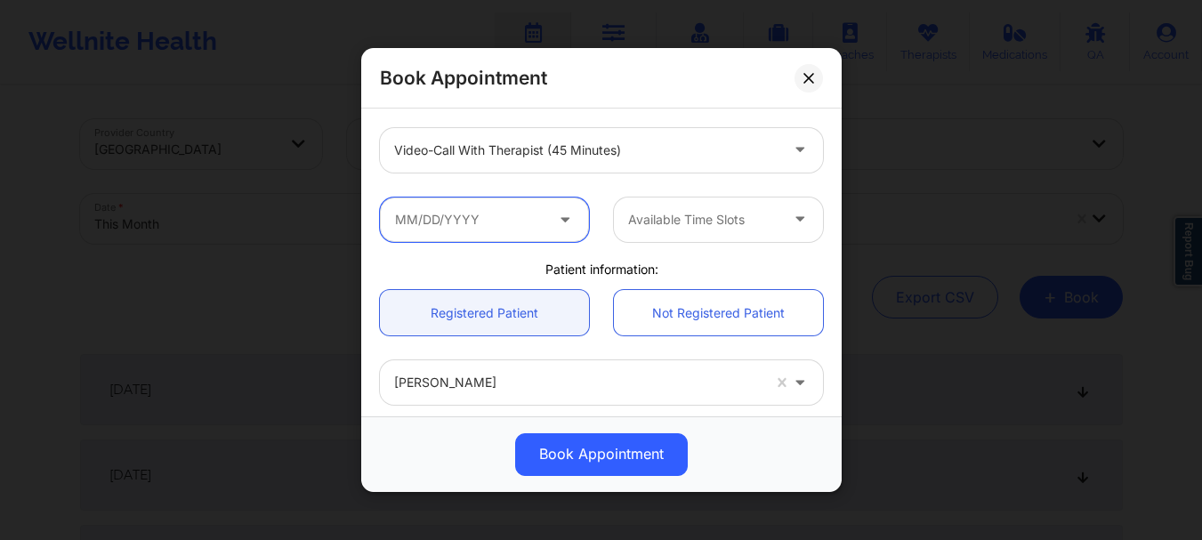
click at [444, 228] on input "text" at bounding box center [484, 220] width 209 height 44
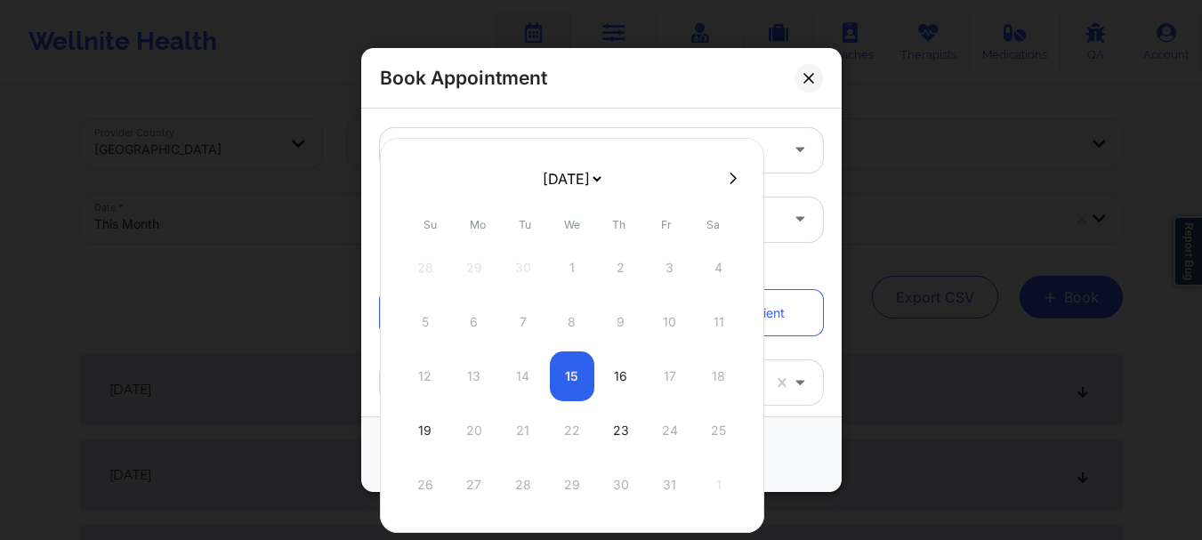
click at [730, 177] on icon at bounding box center [733, 178] width 7 height 13
select select "2025-10"
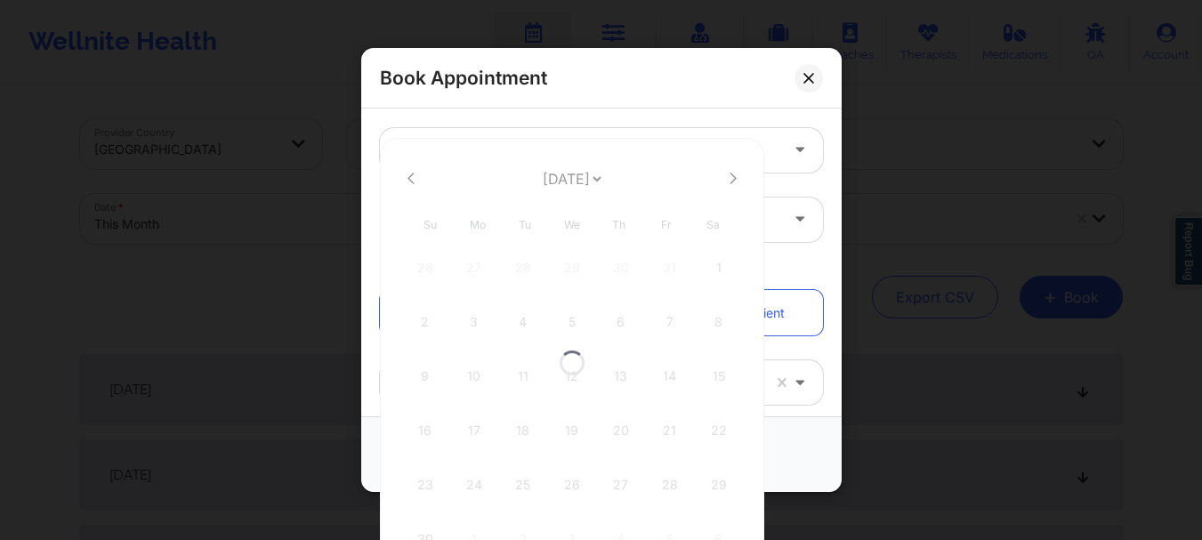
select select "2025-10"
click at [421, 323] on div "2" at bounding box center [425, 322] width 44 height 50
type input "[DATE]"
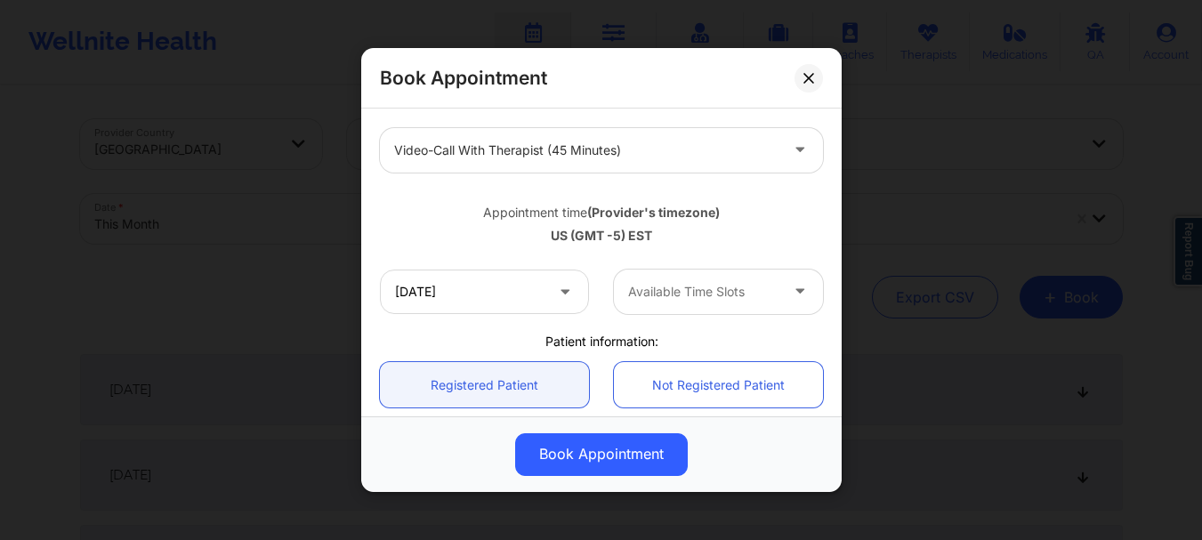
click at [680, 303] on div "Available Time Slots" at bounding box center [697, 292] width 166 height 44
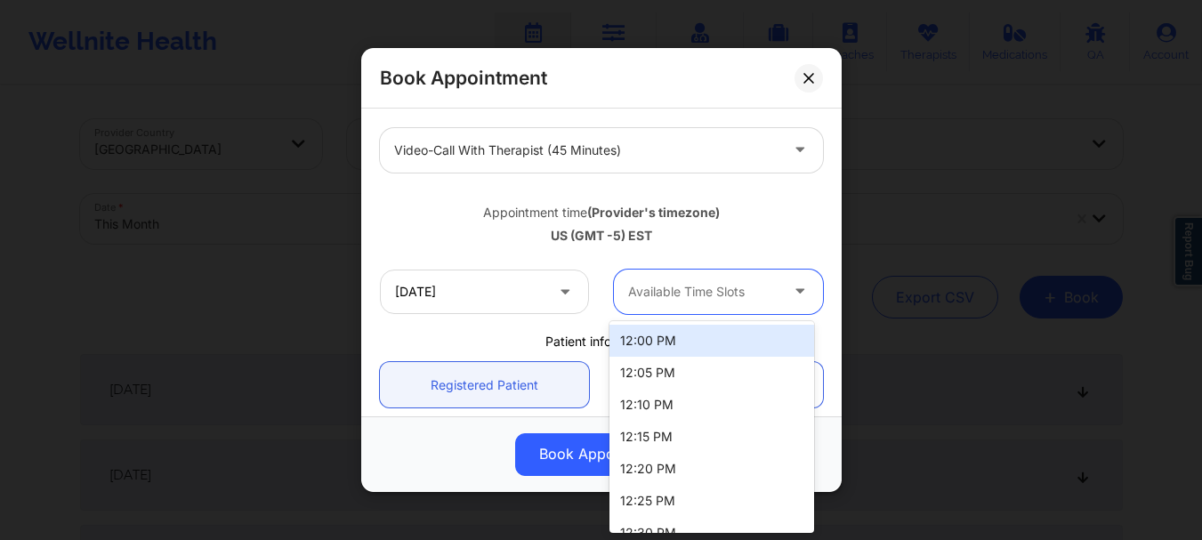
click at [743, 340] on div "12:00 PM" at bounding box center [711, 341] width 205 height 32
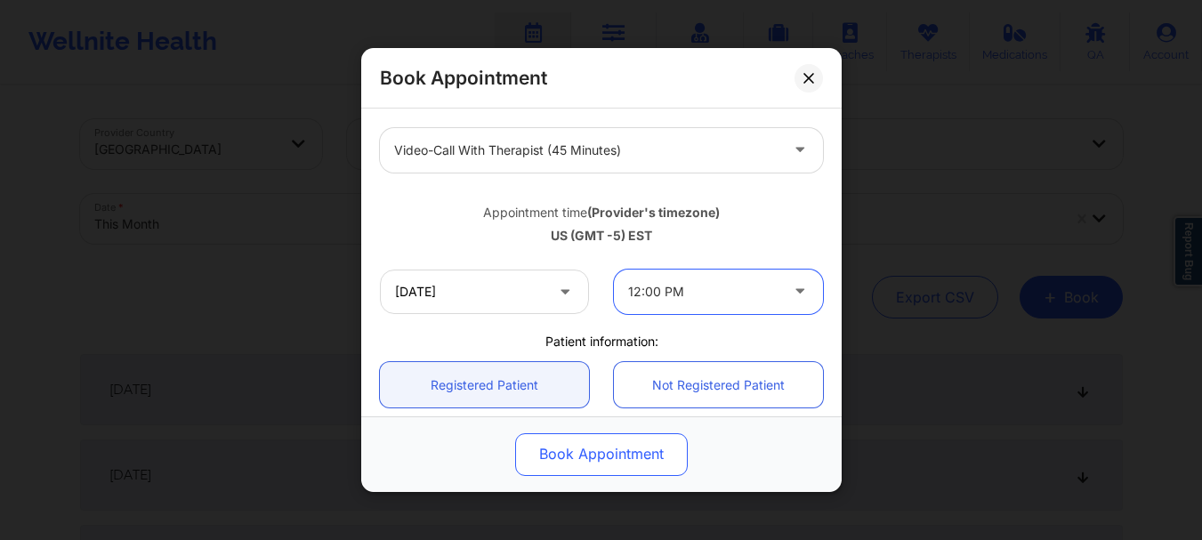
click at [649, 449] on button "Book Appointment" at bounding box center [601, 454] width 173 height 43
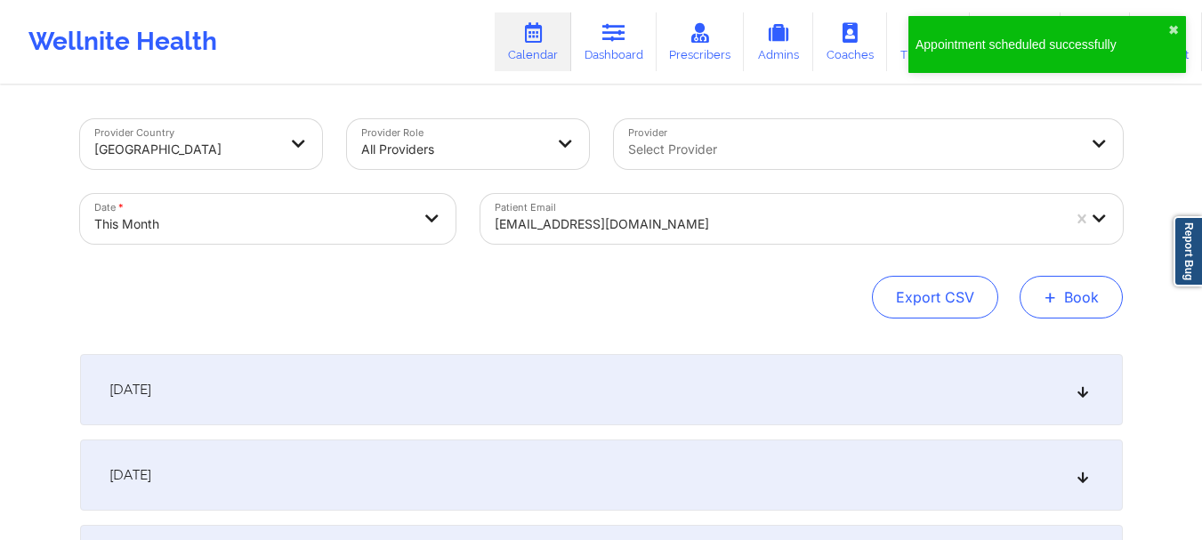
click at [1089, 303] on button "+ Book" at bounding box center [1071, 297] width 103 height 43
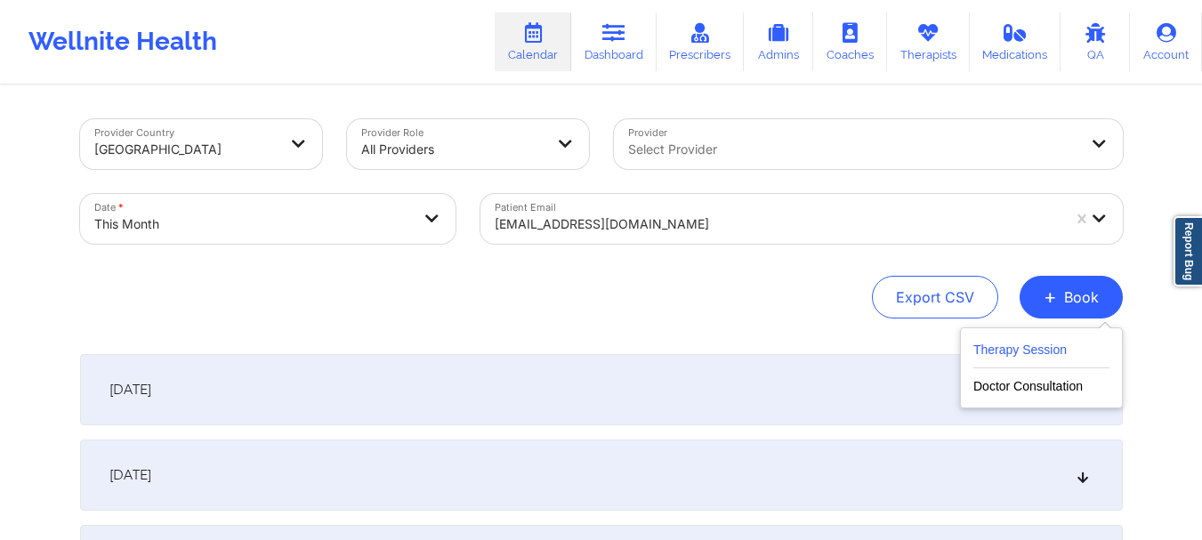
click at [1050, 343] on button "Therapy Session" at bounding box center [1041, 353] width 136 height 29
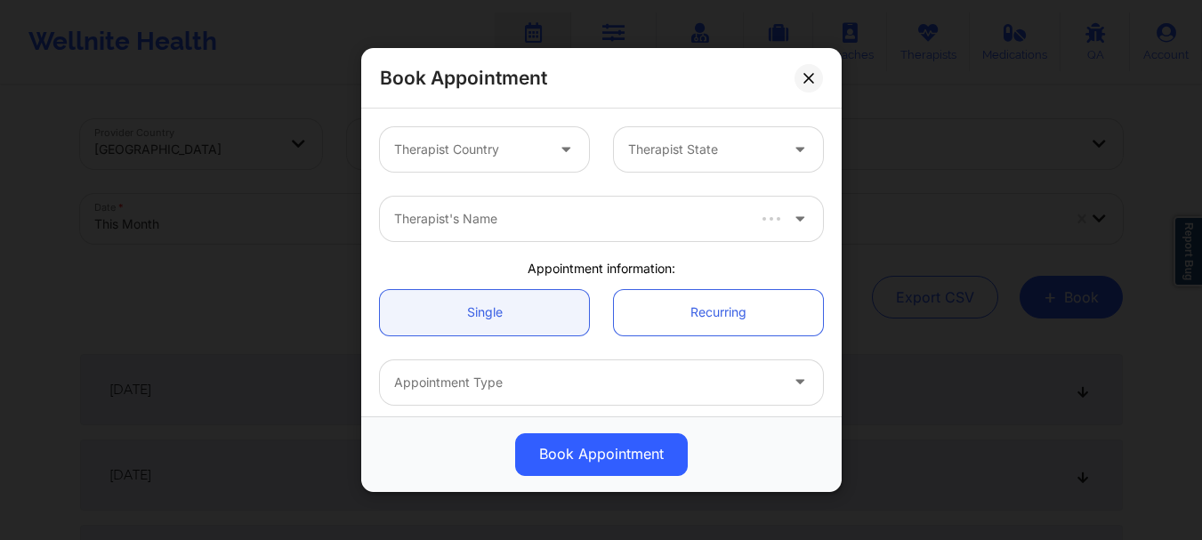
click at [541, 139] on div "Therapist Country" at bounding box center [463, 149] width 166 height 44
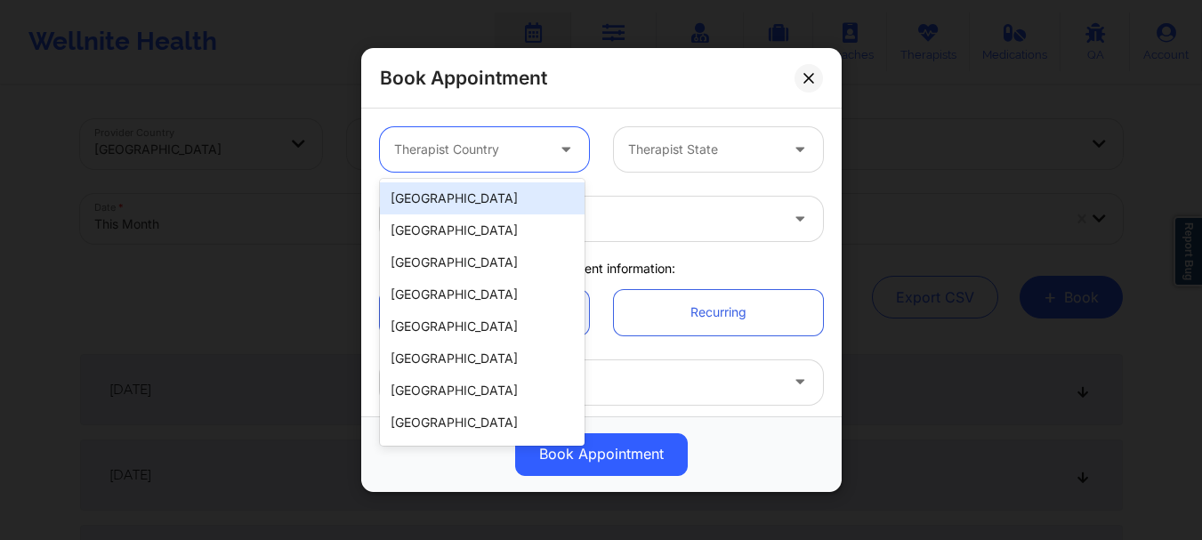
click at [488, 204] on div "[GEOGRAPHIC_DATA]" at bounding box center [482, 198] width 205 height 32
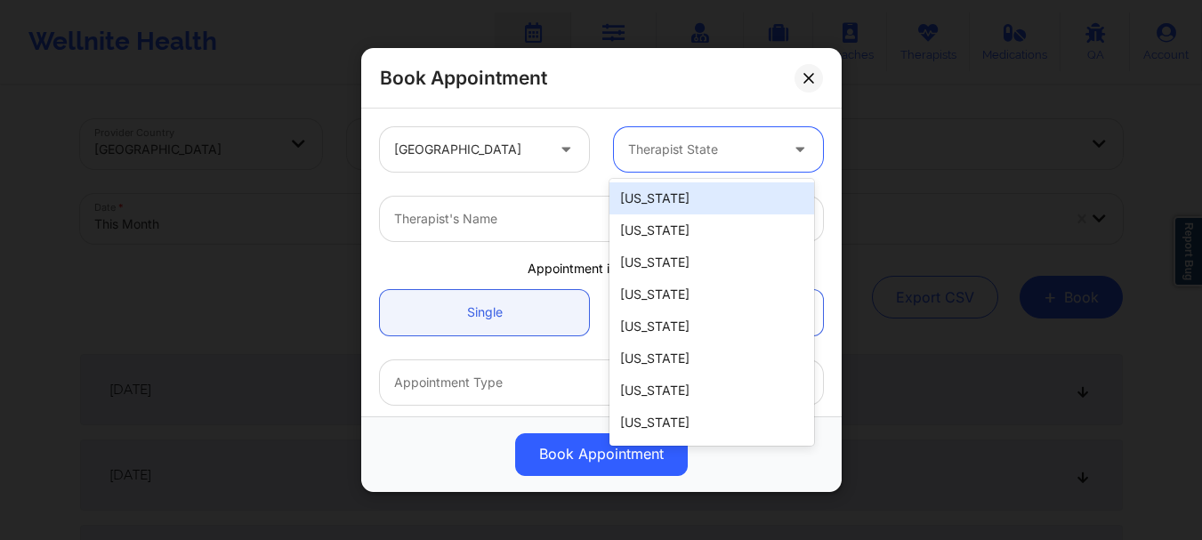
click at [660, 157] on div at bounding box center [703, 149] width 150 height 21
type input "new"
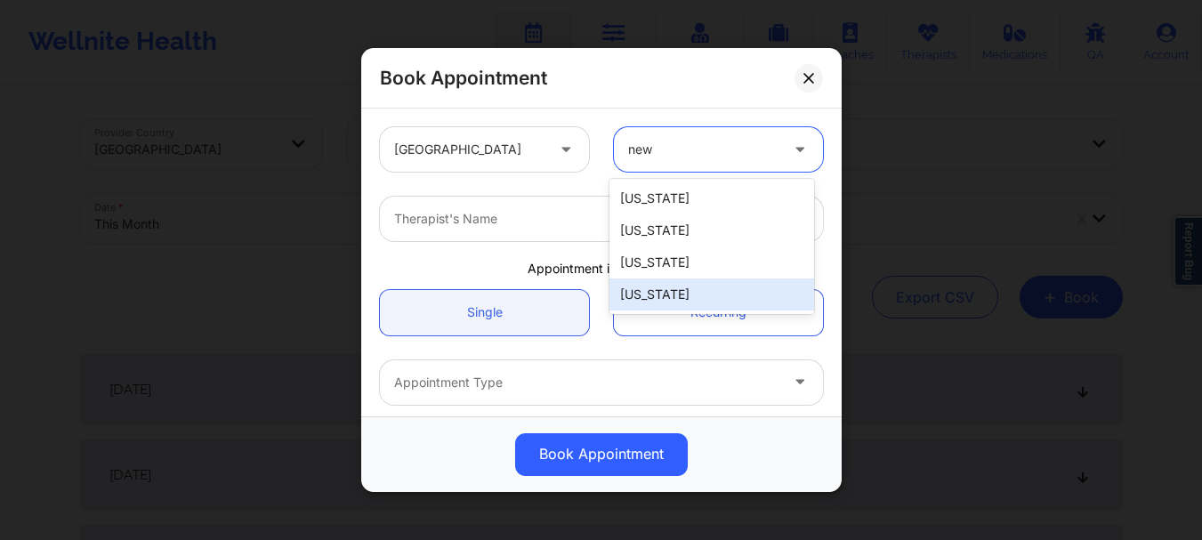
click at [660, 291] on div "[US_STATE]" at bounding box center [711, 294] width 205 height 32
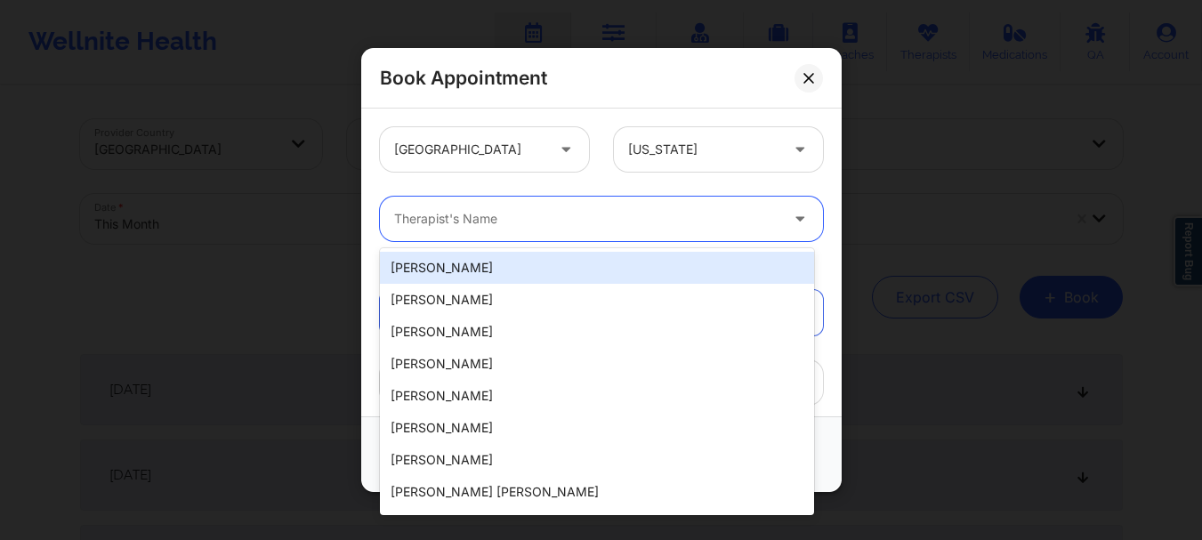
click at [466, 225] on div at bounding box center [586, 218] width 384 height 21
type input "c"
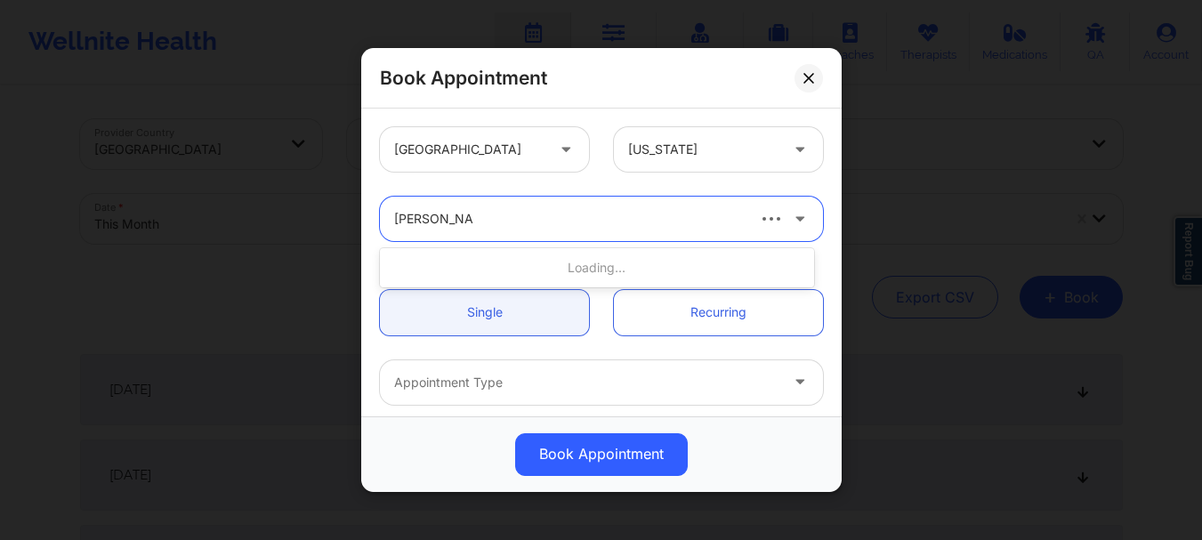
type input "[PERSON_NAME]"
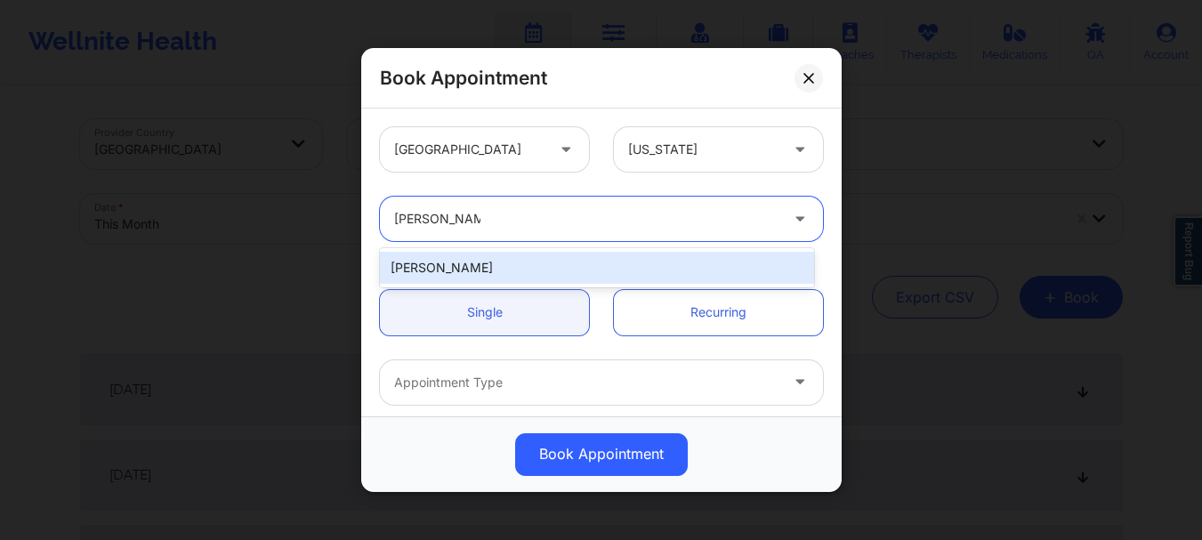
click at [493, 270] on div "[PERSON_NAME]" at bounding box center [597, 268] width 434 height 32
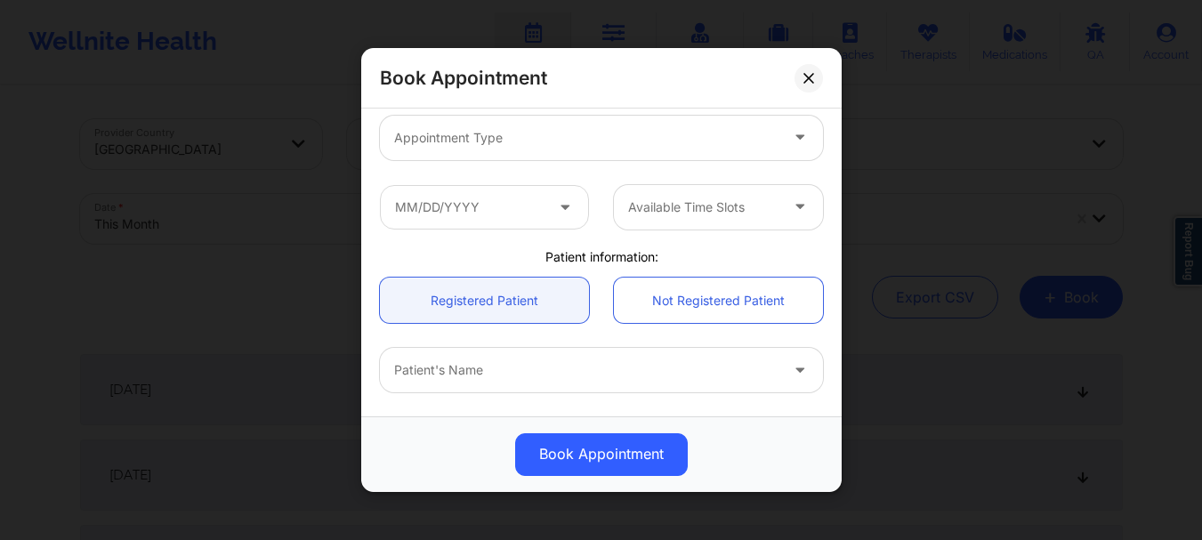
scroll to position [266, 0]
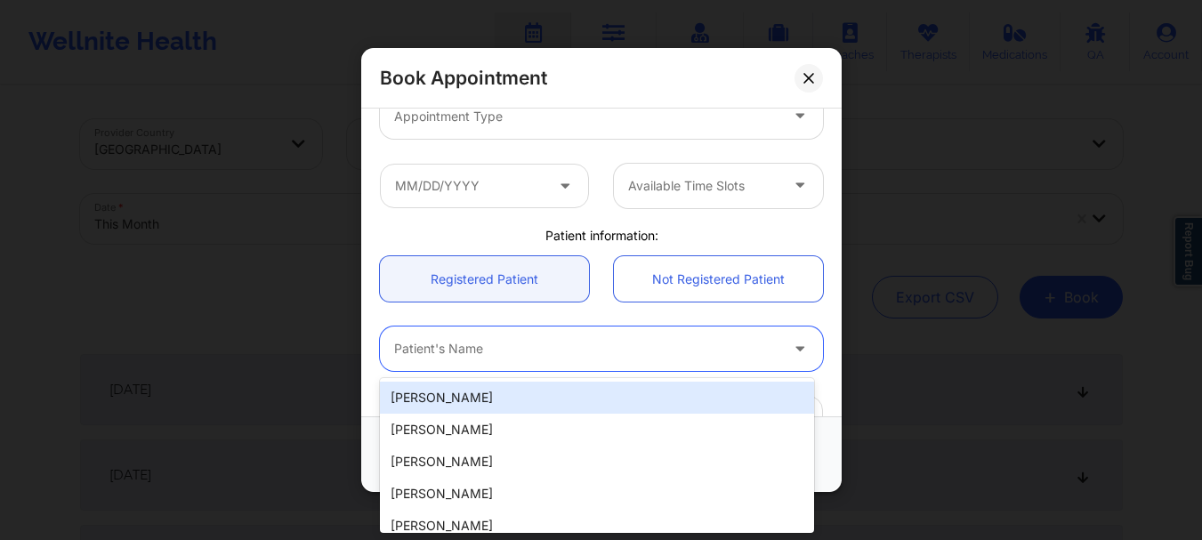
click at [607, 343] on div at bounding box center [586, 349] width 384 height 21
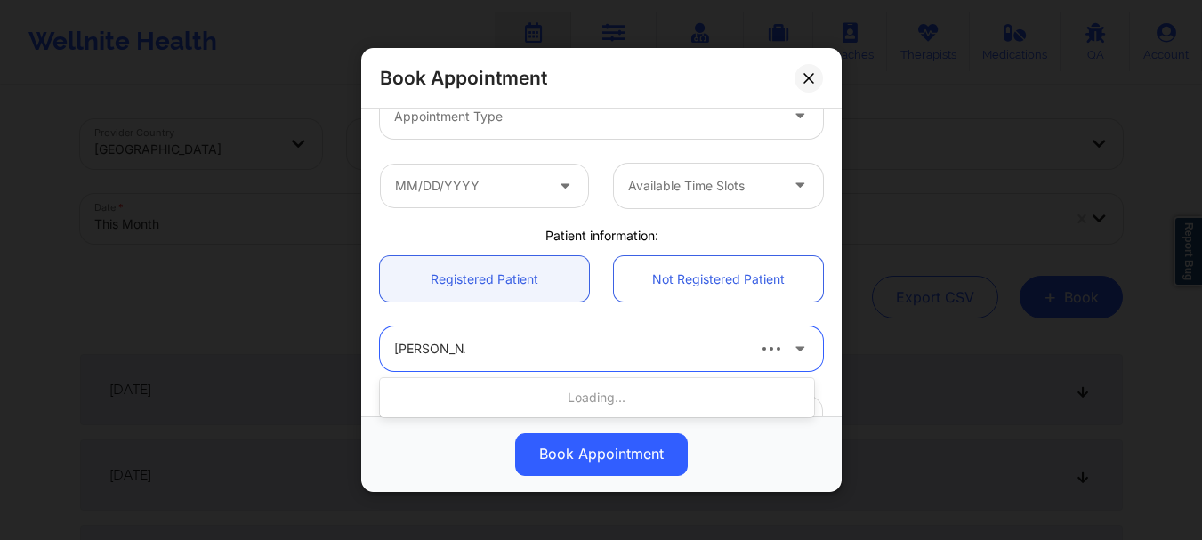
type input "[PERSON_NAME] [PERSON_NAME]"
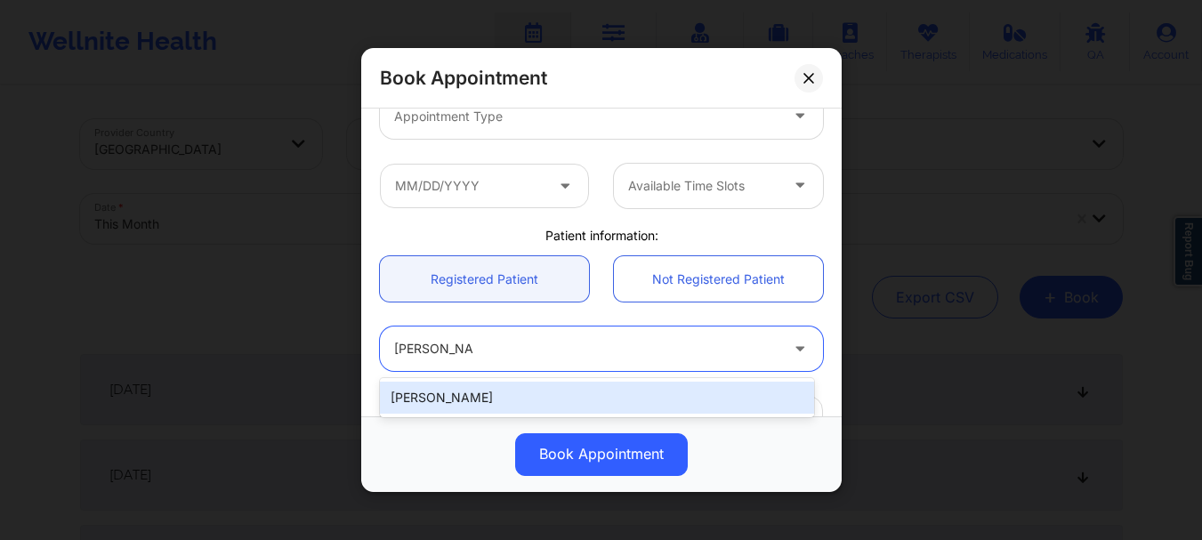
click at [509, 400] on div "[PERSON_NAME]" at bounding box center [597, 398] width 434 height 32
type input "[EMAIL_ADDRESS][DOMAIN_NAME]"
type input "[PHONE_NUMBER]"
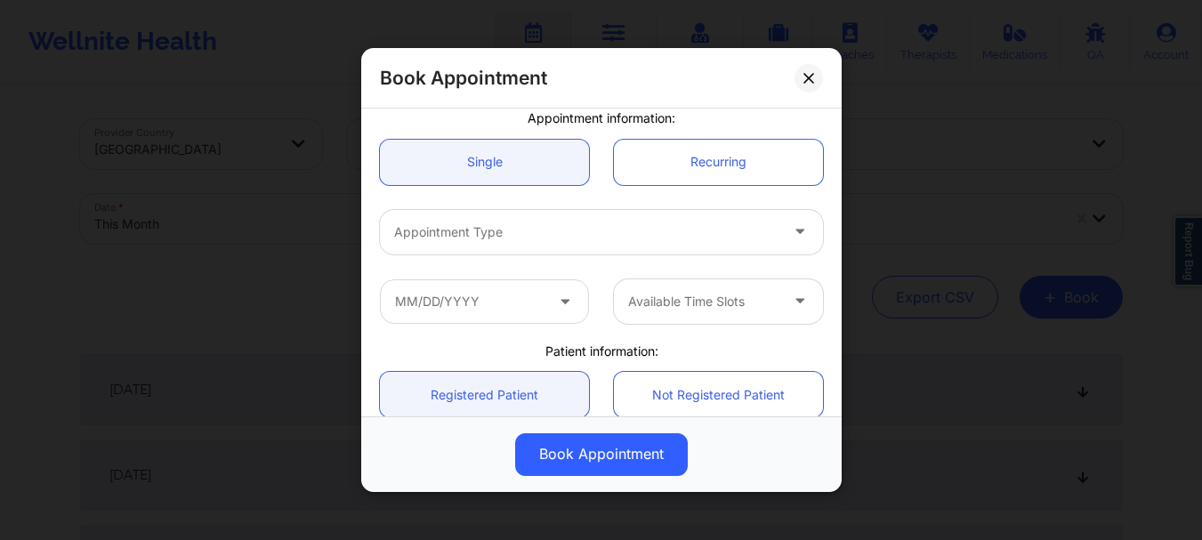
scroll to position [127, 0]
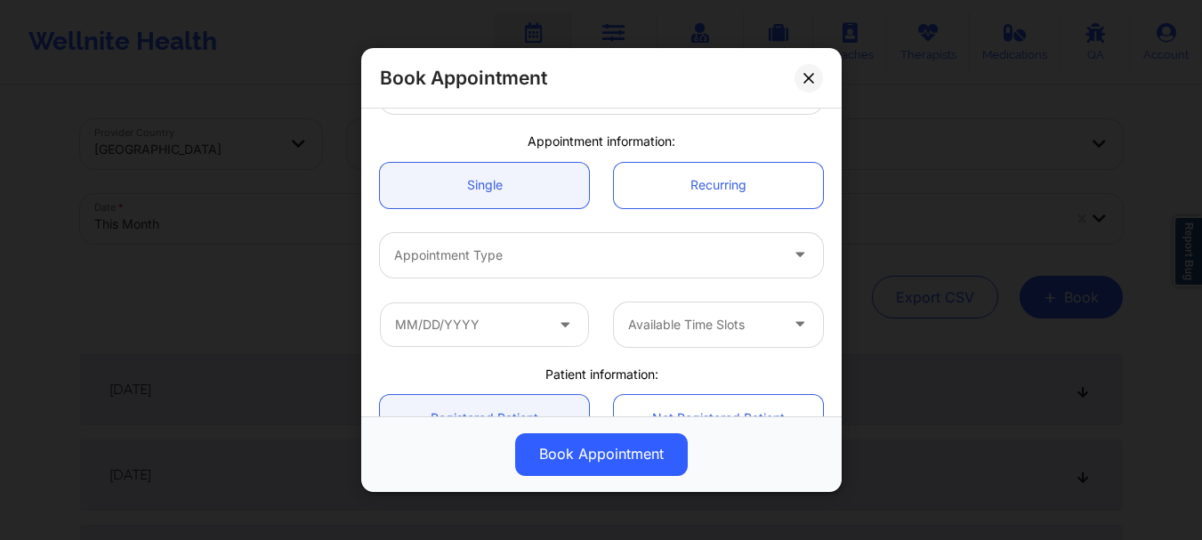
click at [554, 264] on div at bounding box center [586, 255] width 384 height 21
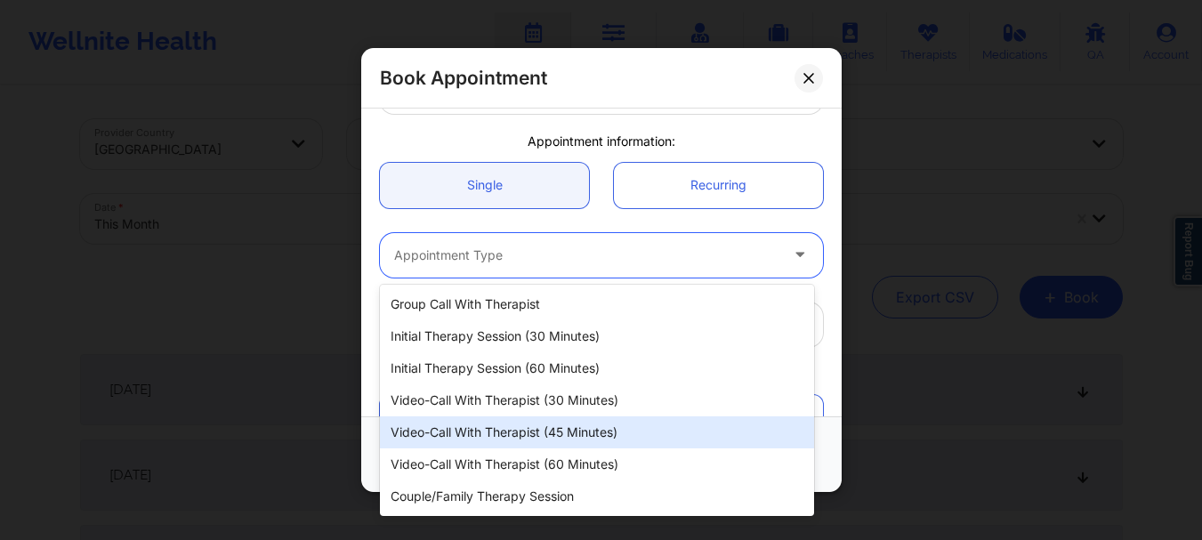
click at [569, 431] on div "Video-Call with Therapist (45 minutes)" at bounding box center [597, 432] width 434 height 32
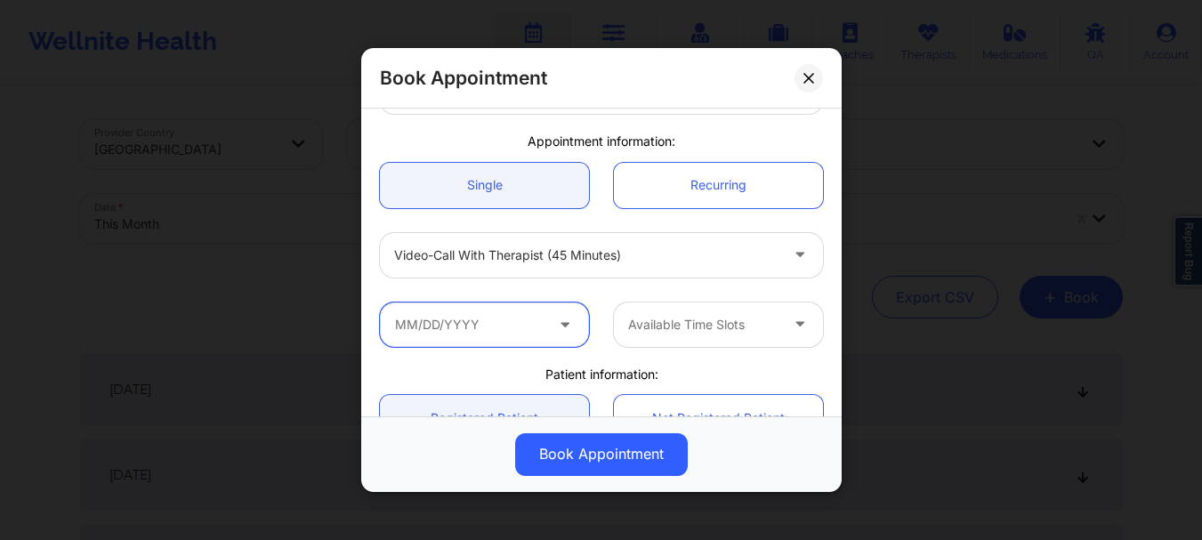
click at [487, 305] on input "text" at bounding box center [484, 325] width 209 height 44
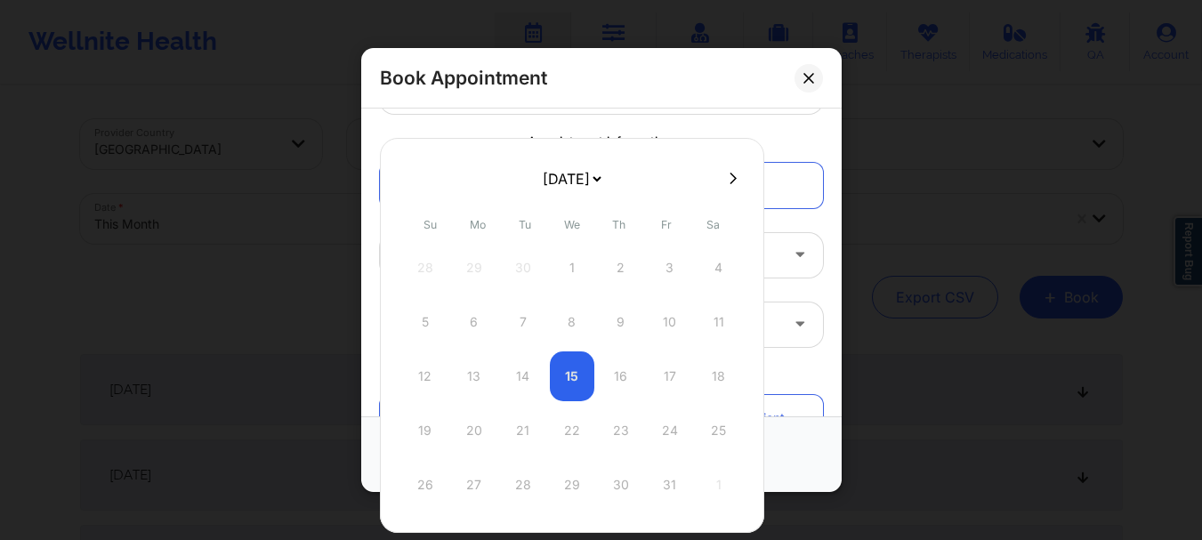
click at [735, 185] on button at bounding box center [733, 178] width 18 height 15
select select "2025-10"
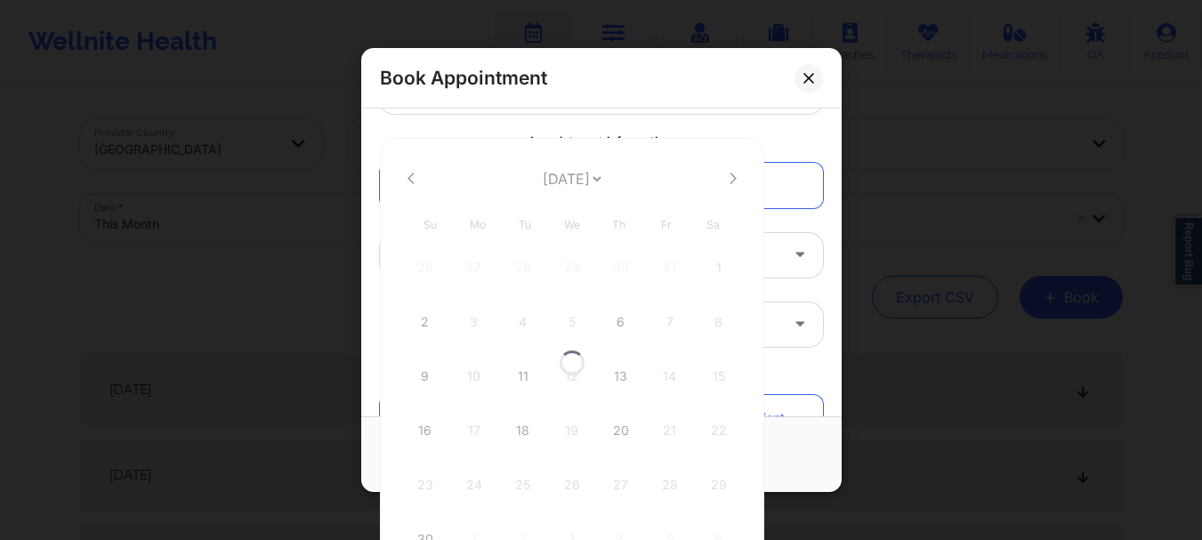
select select "2025-10"
click at [424, 372] on div "9" at bounding box center [425, 376] width 44 height 50
type input "[DATE]"
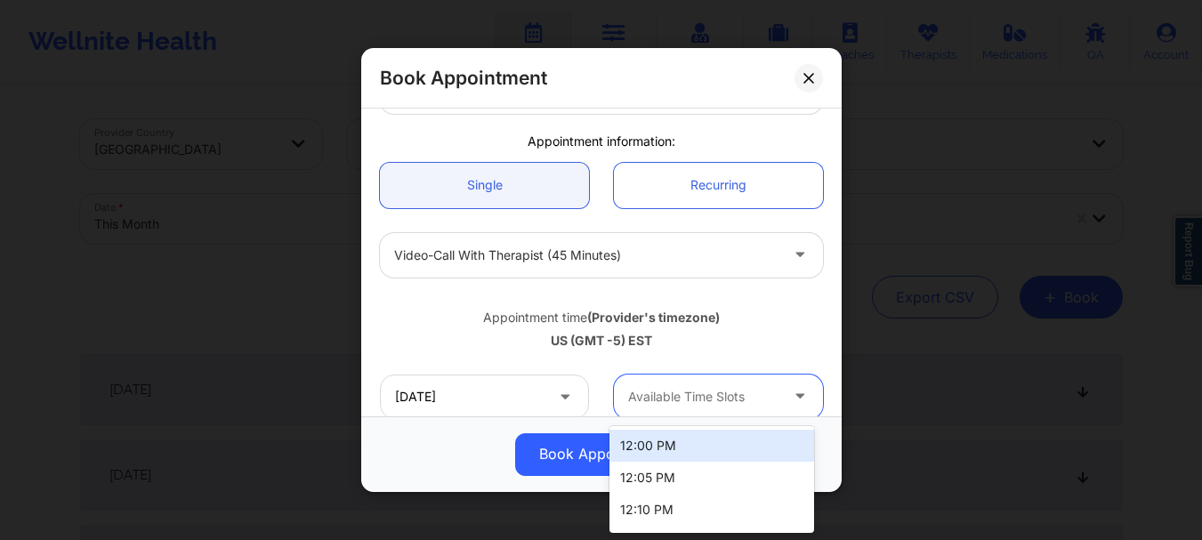
click at [679, 398] on div at bounding box center [703, 396] width 150 height 21
click at [677, 446] on div "12:00 PM" at bounding box center [711, 446] width 205 height 32
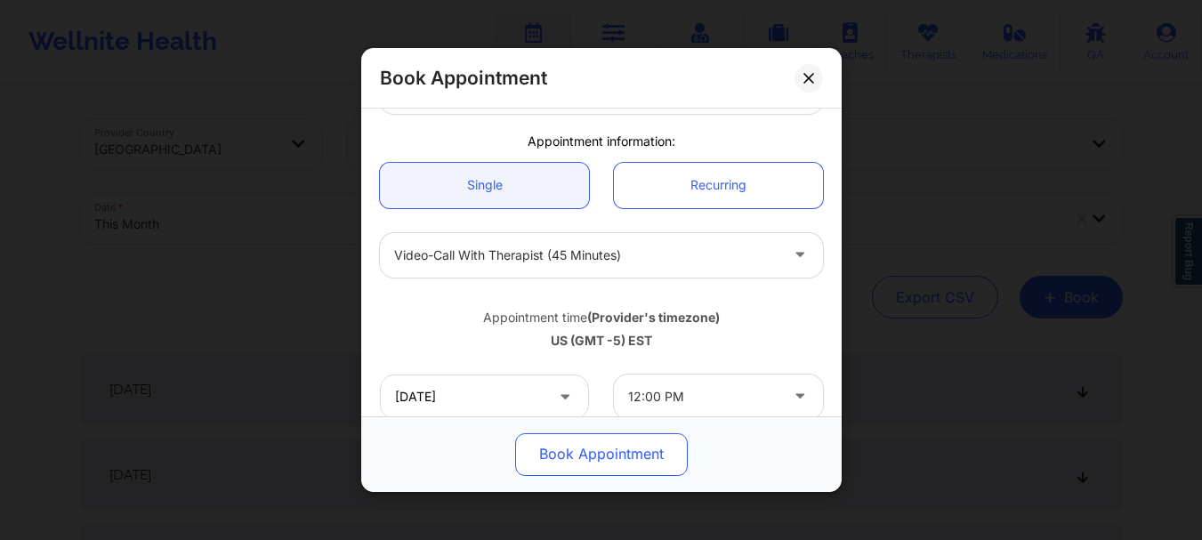
click at [628, 464] on button "Book Appointment" at bounding box center [601, 454] width 173 height 43
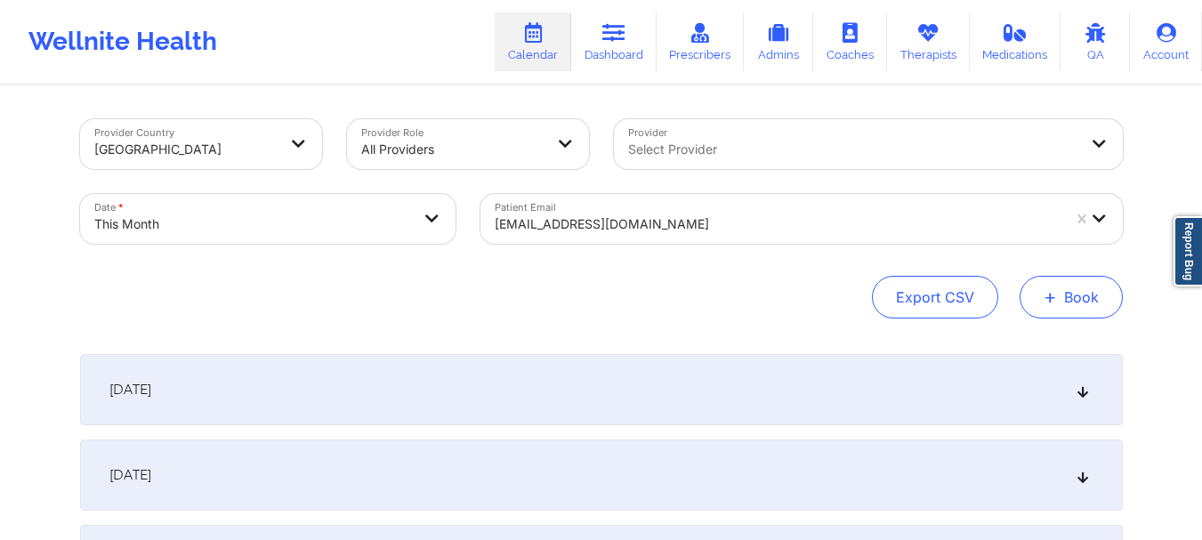
click at [1064, 298] on button "+ Book" at bounding box center [1071, 297] width 103 height 43
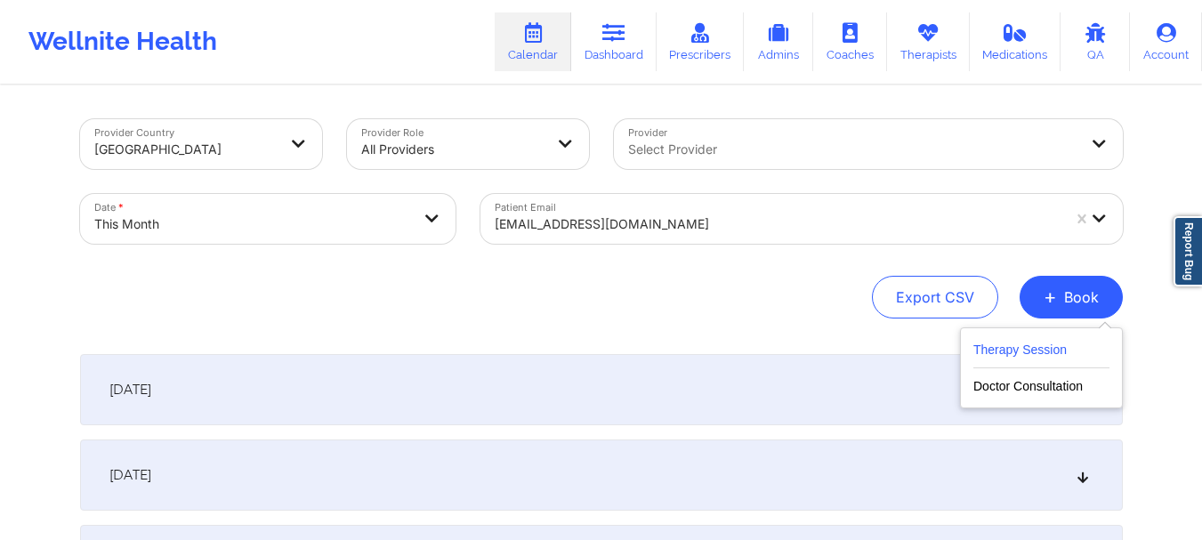
click at [1008, 349] on button "Therapy Session" at bounding box center [1041, 353] width 136 height 29
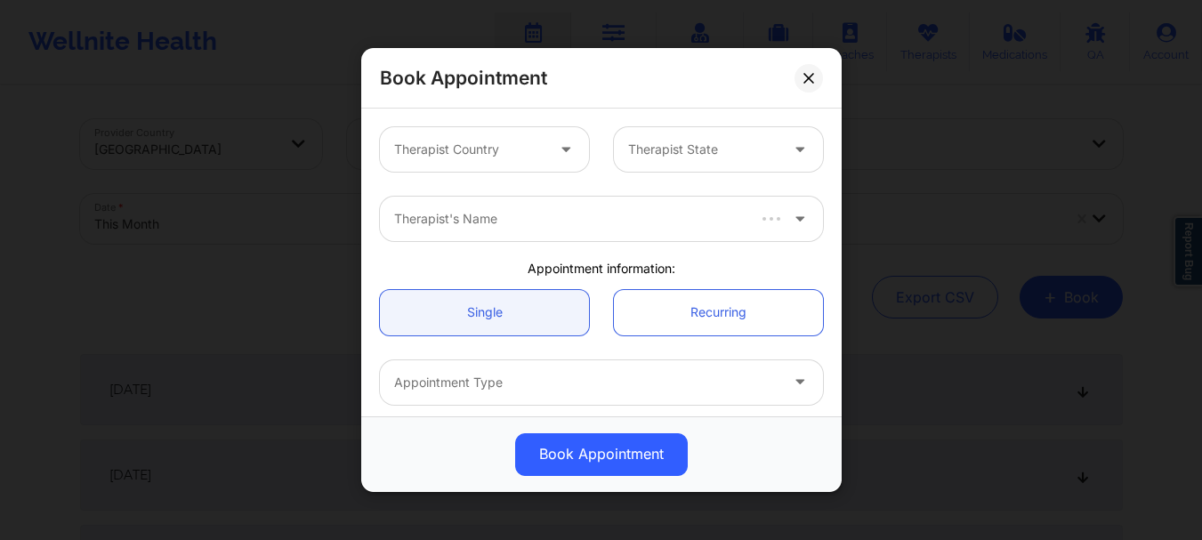
click at [465, 161] on div "Therapist Country" at bounding box center [463, 149] width 166 height 44
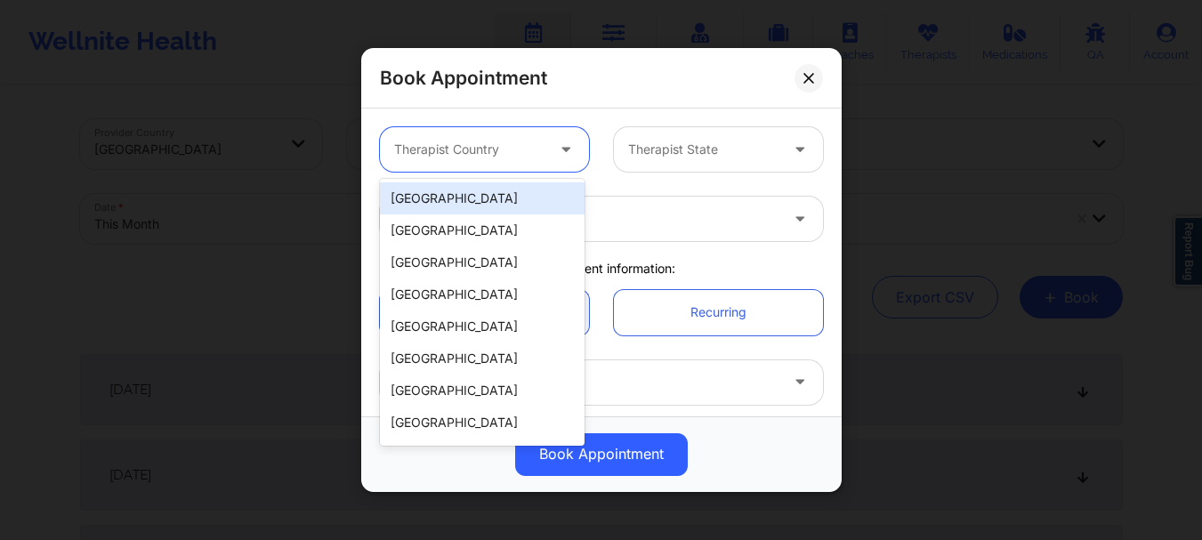
click at [452, 206] on div "[GEOGRAPHIC_DATA]" at bounding box center [482, 198] width 205 height 32
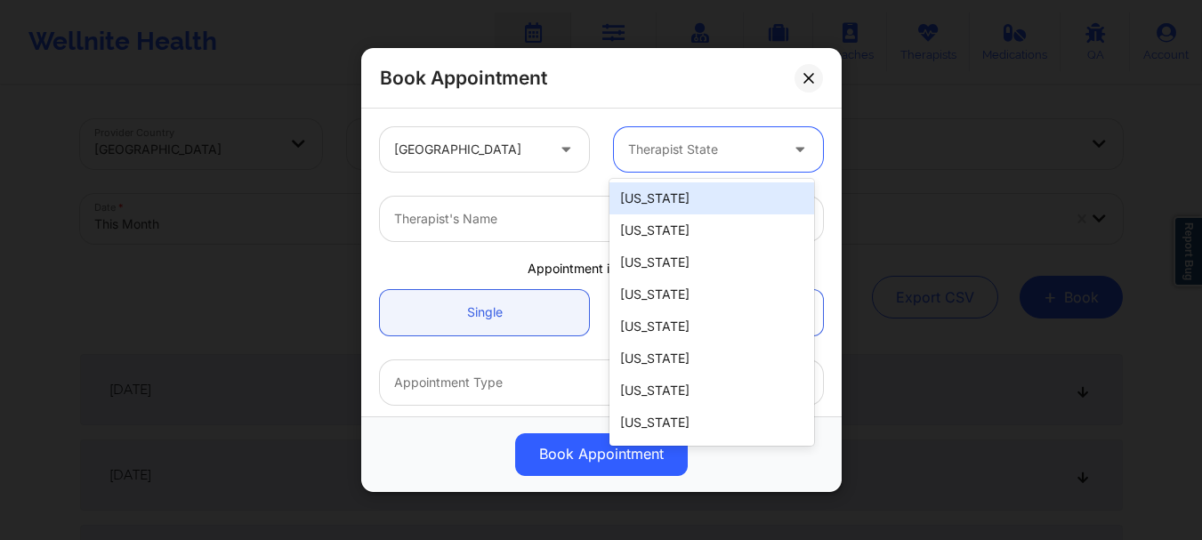
click at [722, 138] on div "Therapist State" at bounding box center [697, 149] width 166 height 44
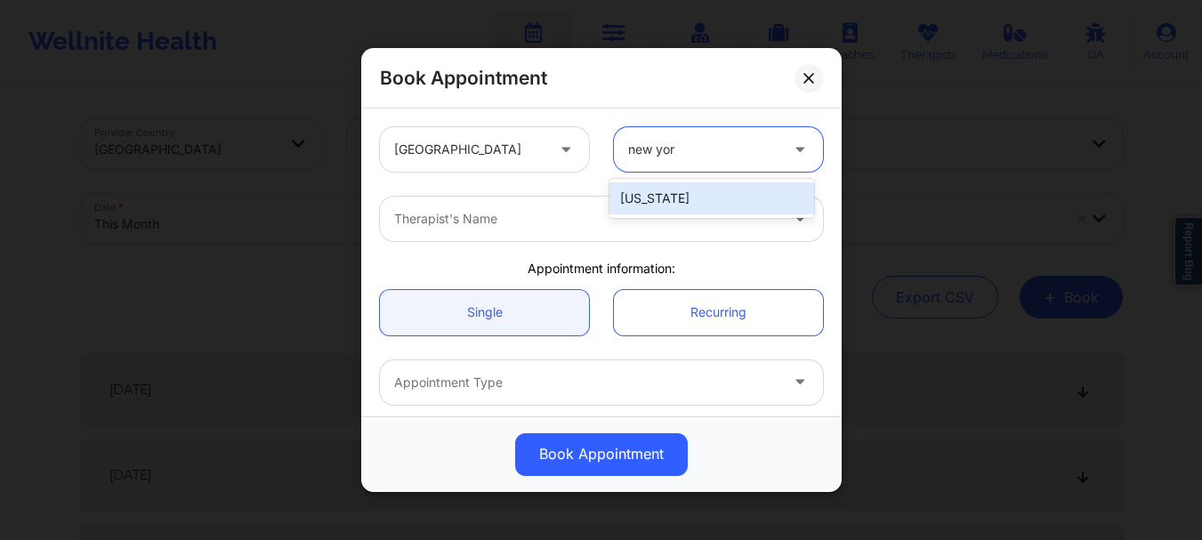
type input "[US_STATE]"
click at [692, 184] on div "[US_STATE]" at bounding box center [711, 198] width 205 height 32
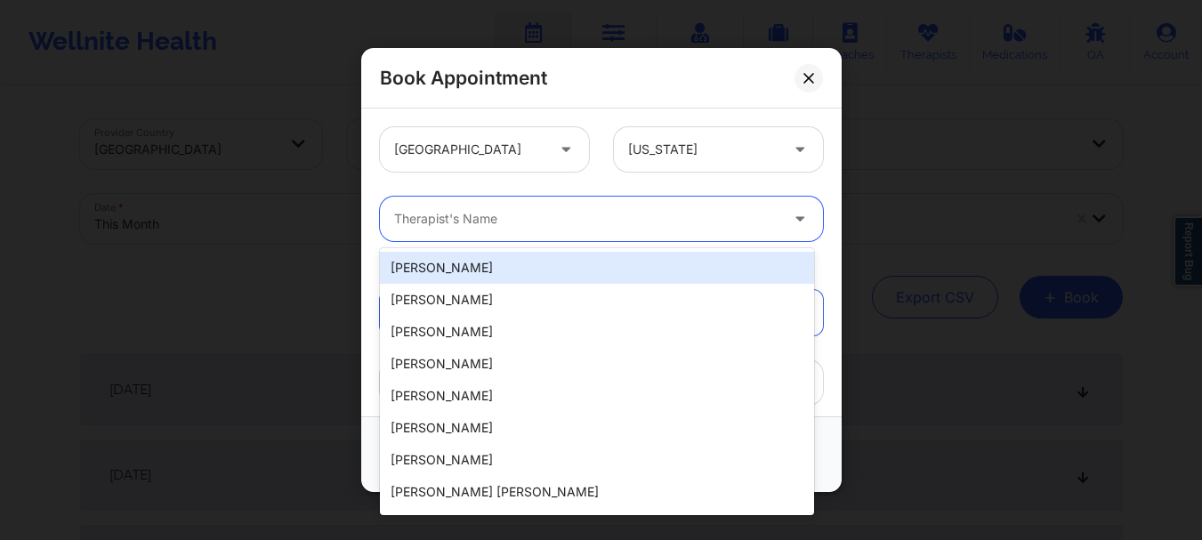
click at [641, 222] on div at bounding box center [586, 218] width 384 height 21
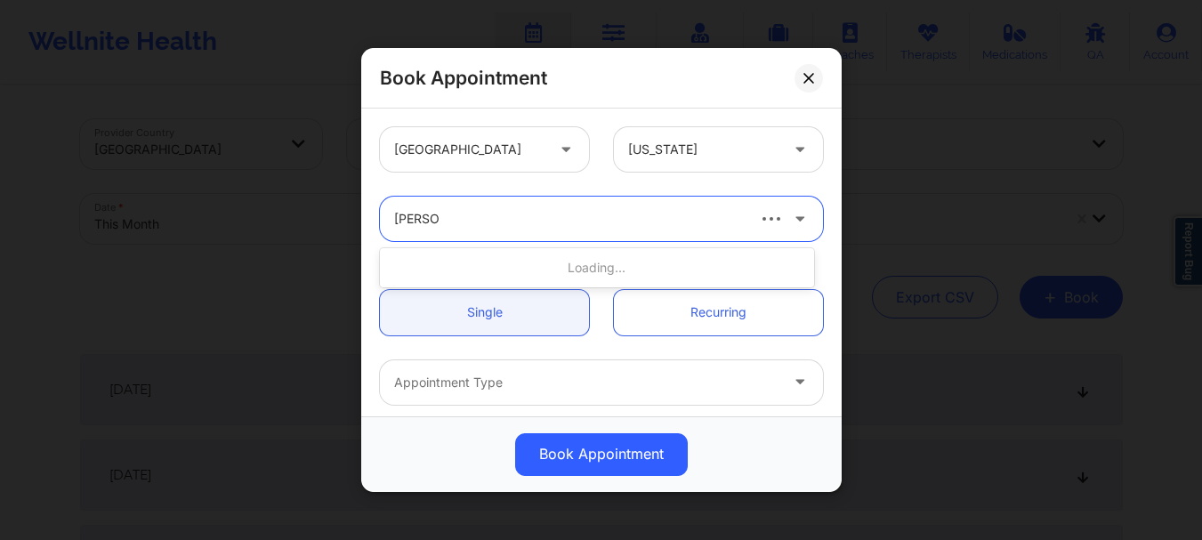
type input "chandra"
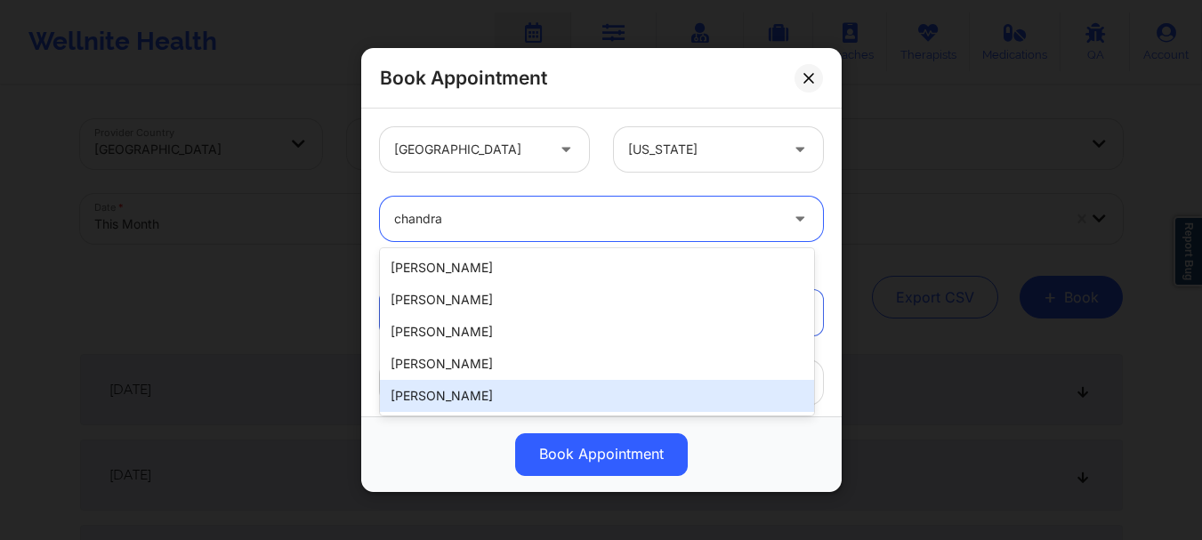
click at [492, 385] on div "[PERSON_NAME]" at bounding box center [597, 396] width 434 height 32
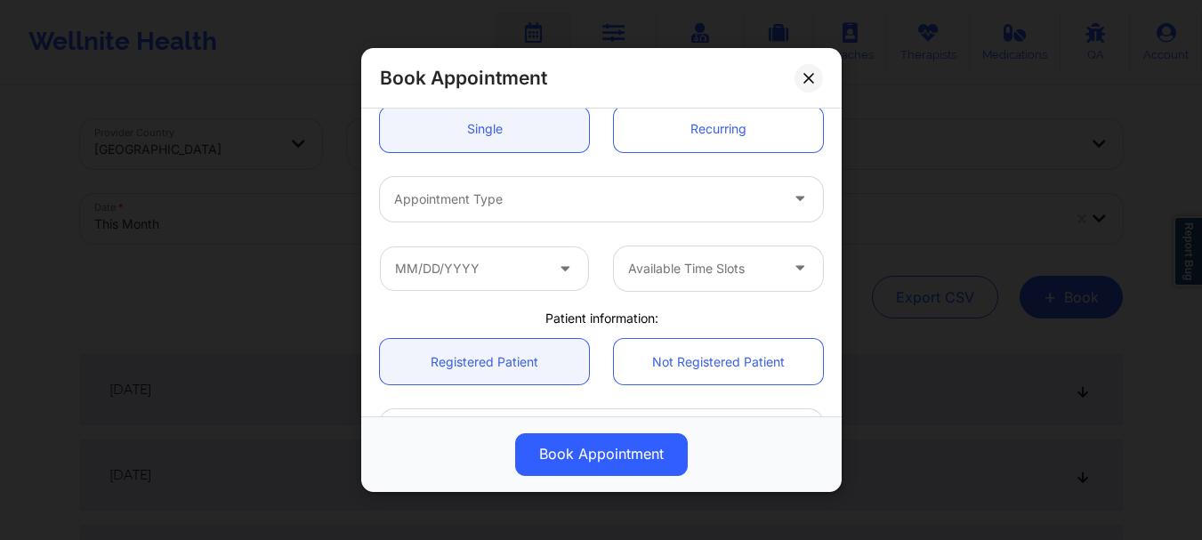
scroll to position [210, 0]
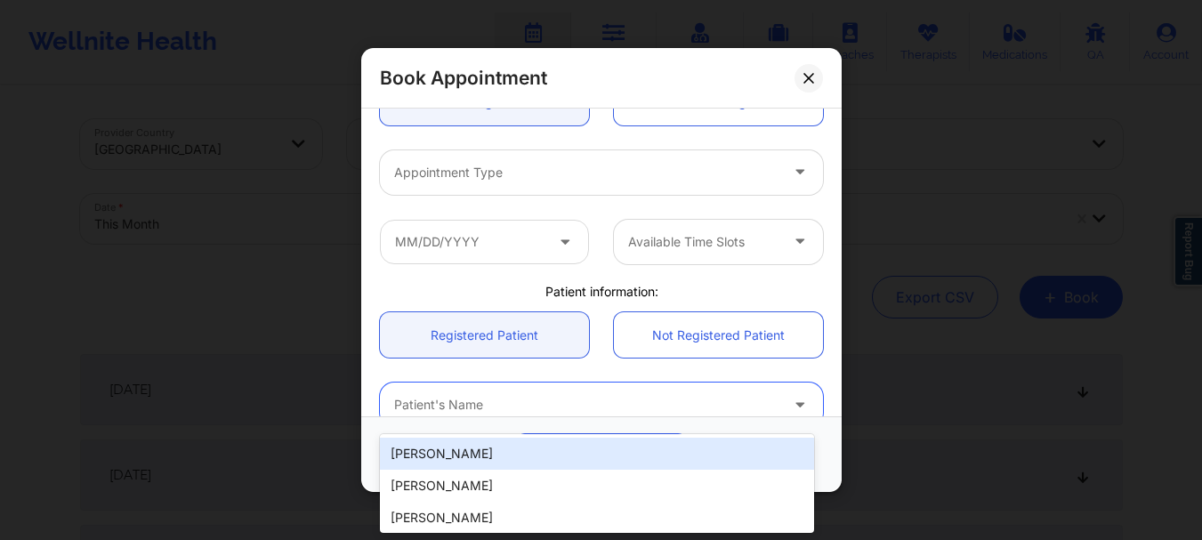
click at [413, 403] on div at bounding box center [586, 405] width 384 height 21
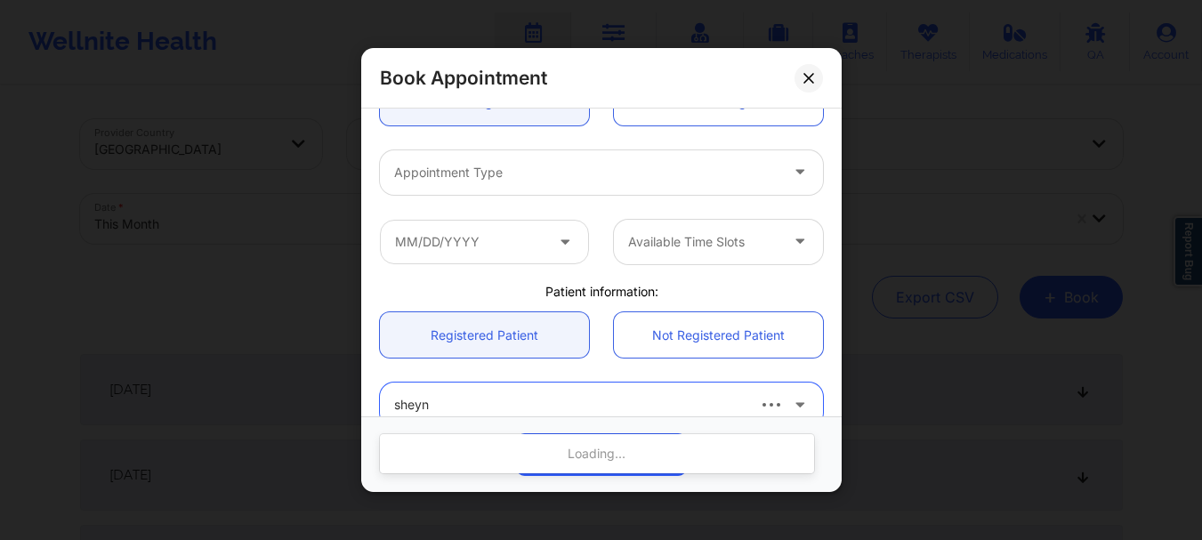
type input "[PERSON_NAME]"
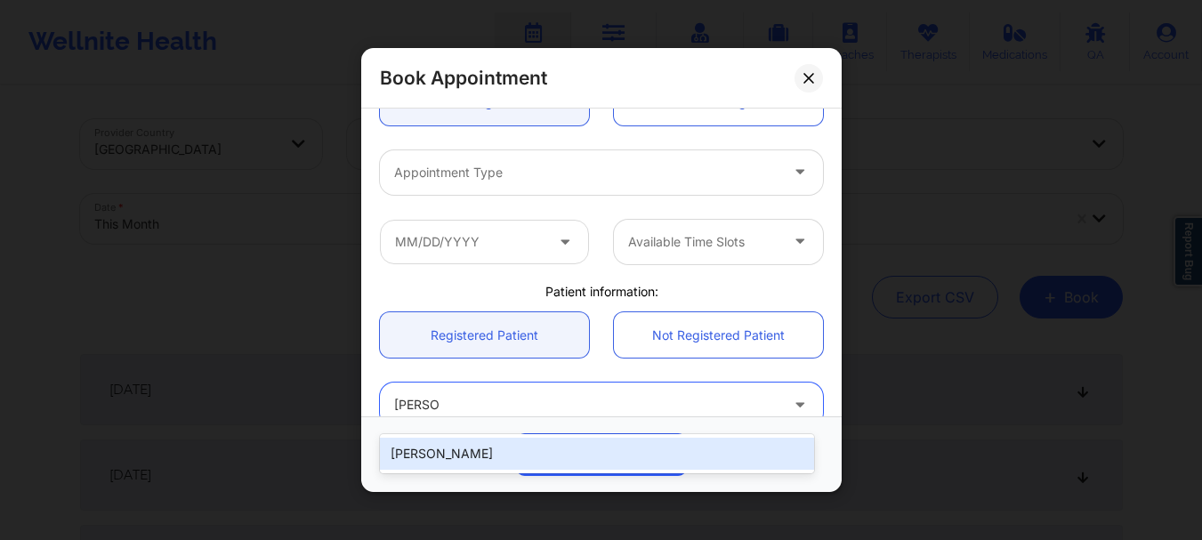
click at [412, 456] on div "[PERSON_NAME]" at bounding box center [597, 454] width 434 height 32
type input "[EMAIL_ADDRESS][DOMAIN_NAME]"
type input "[PHONE_NUMBER]"
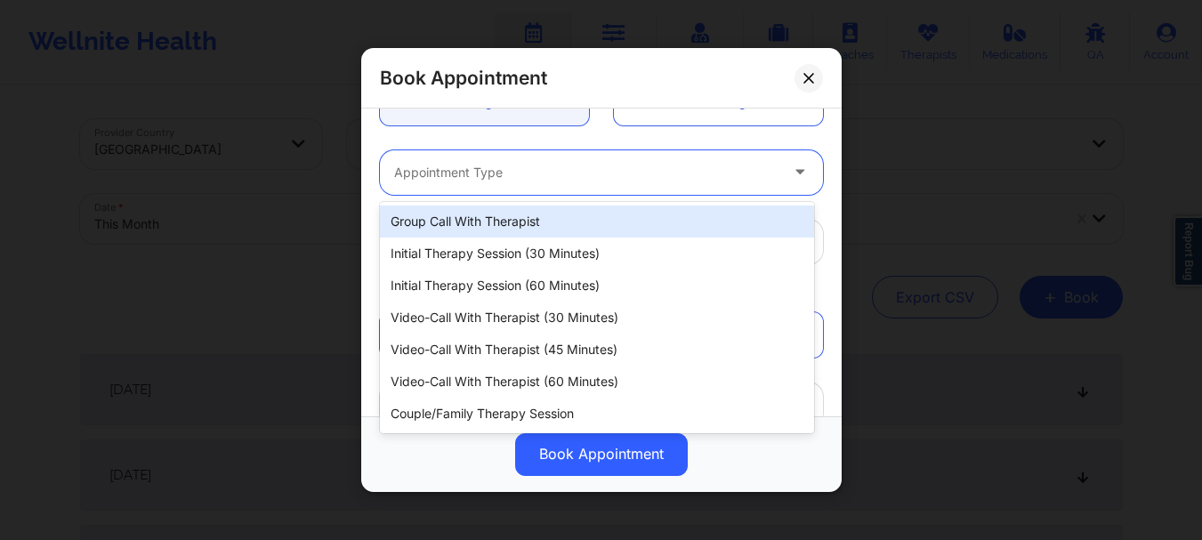
click at [448, 172] on div at bounding box center [586, 172] width 384 height 21
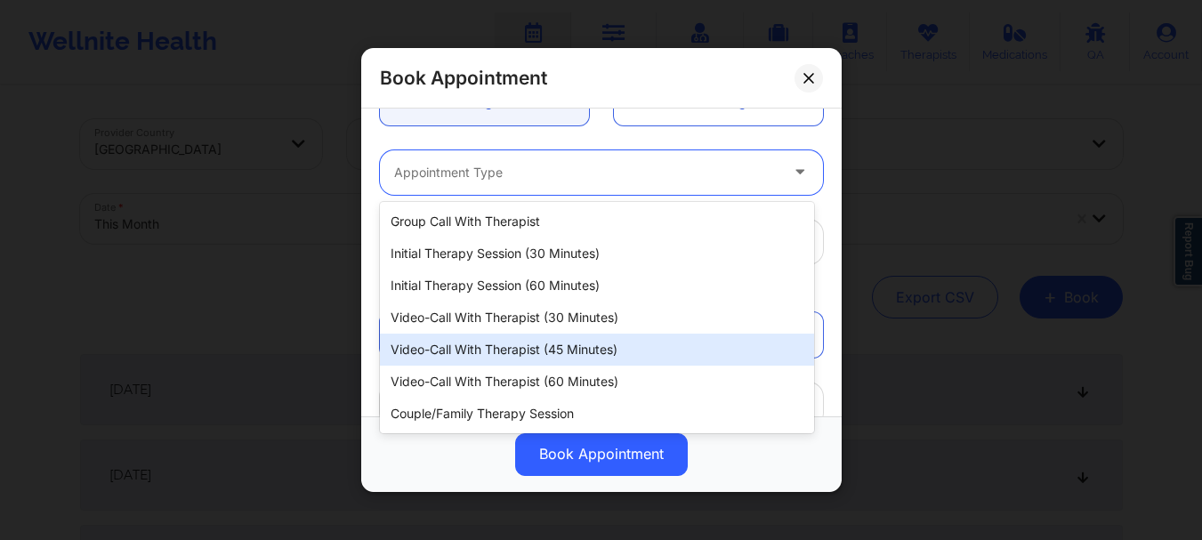
click at [514, 348] on div "Video-Call with Therapist (45 minutes)" at bounding box center [597, 350] width 434 height 32
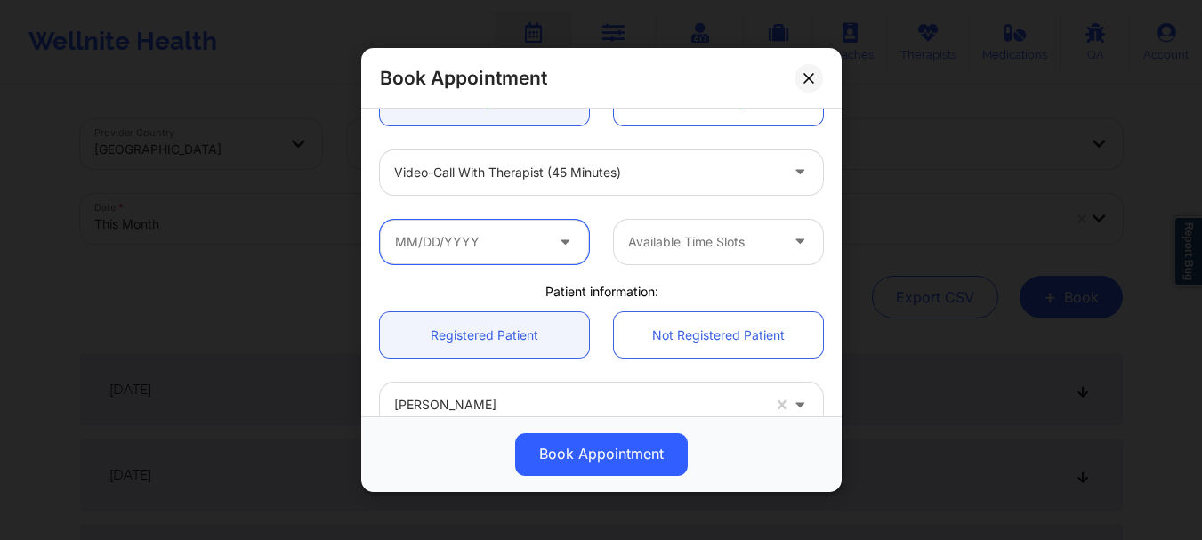
click at [479, 254] on input "text" at bounding box center [484, 242] width 209 height 44
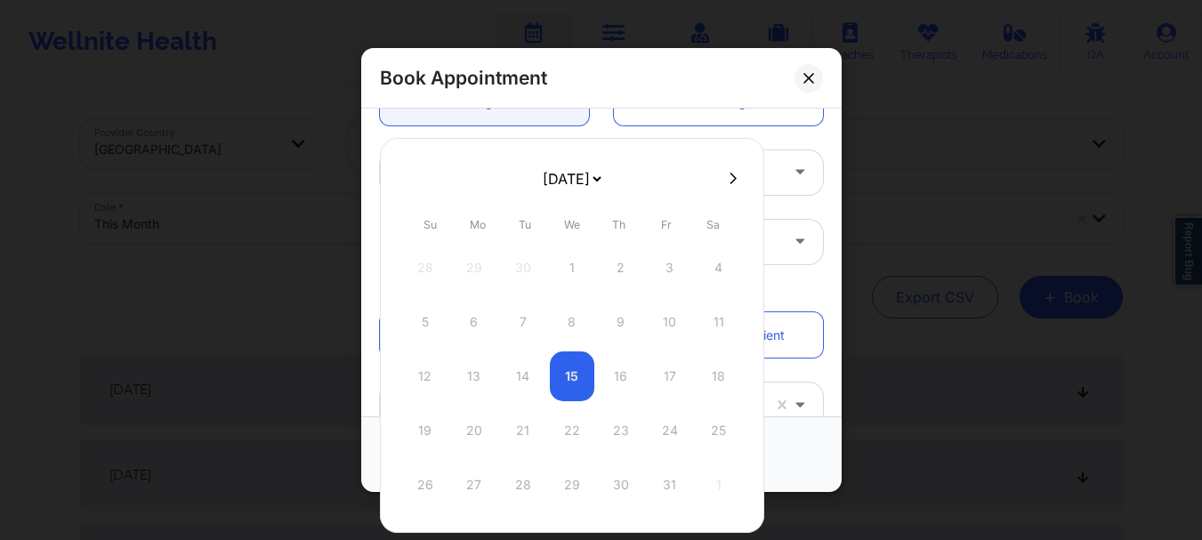
click at [724, 176] on button at bounding box center [733, 178] width 18 height 15
select select "2025-10"
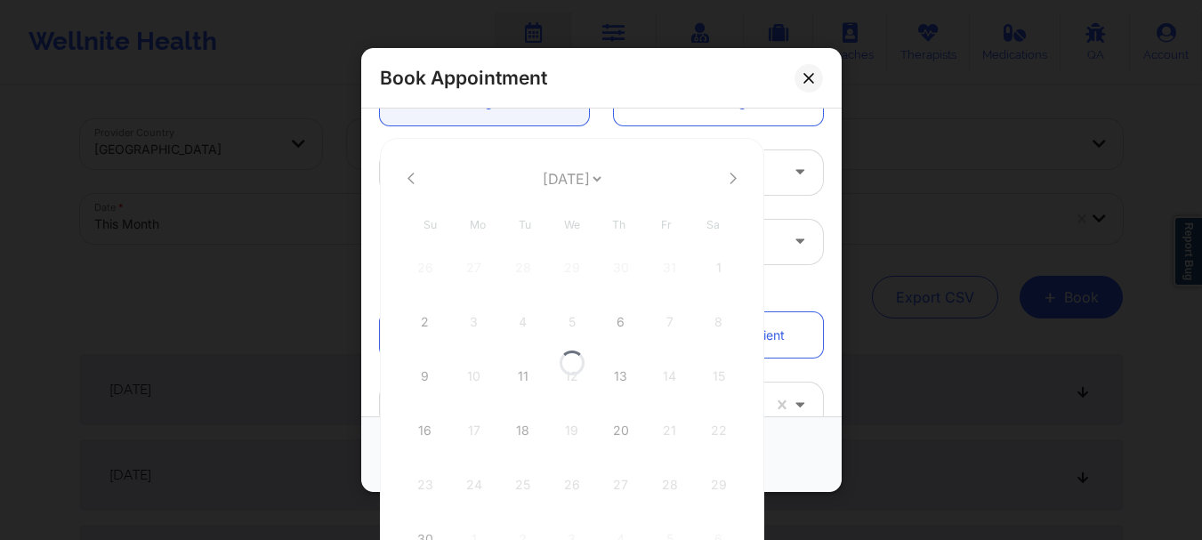
select select "2025-10"
click at [433, 430] on div "16" at bounding box center [425, 431] width 44 height 50
type input "[DATE]"
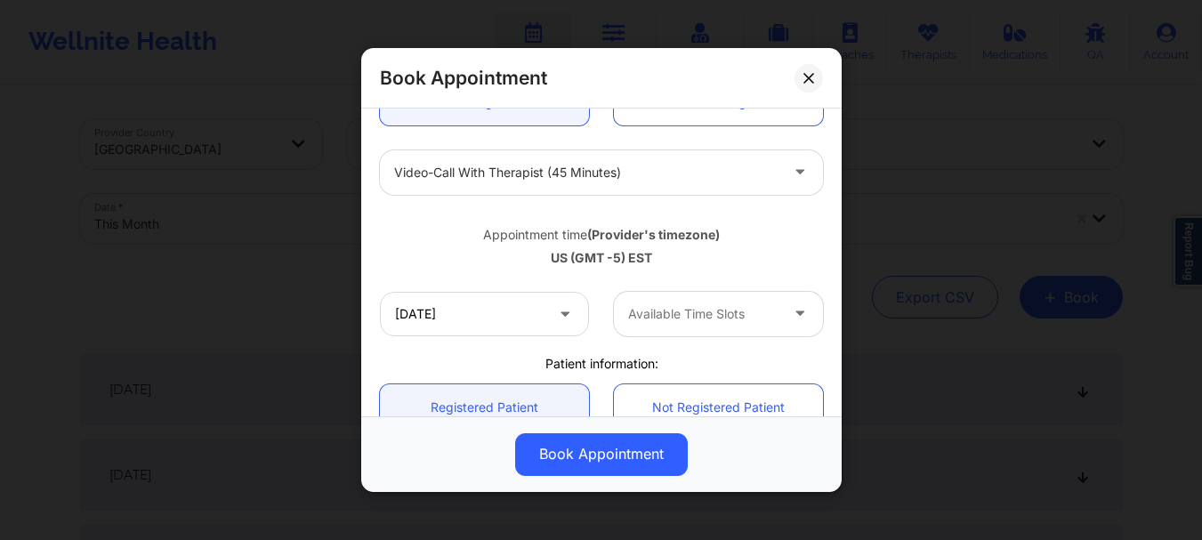
click at [661, 304] on div at bounding box center [703, 313] width 150 height 21
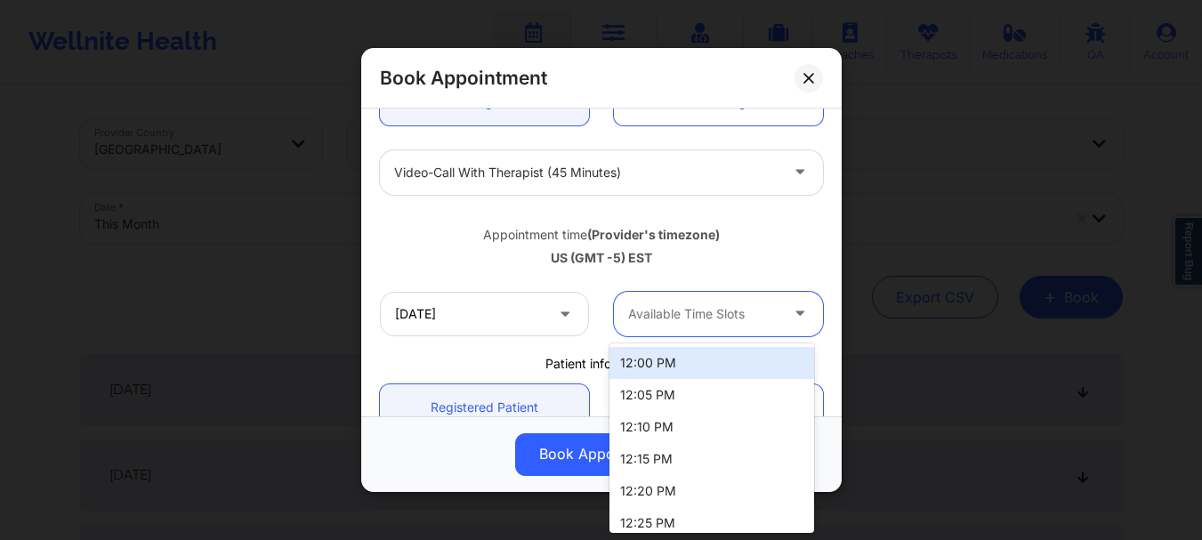
click at [666, 354] on div "12:00 PM" at bounding box center [711, 363] width 205 height 32
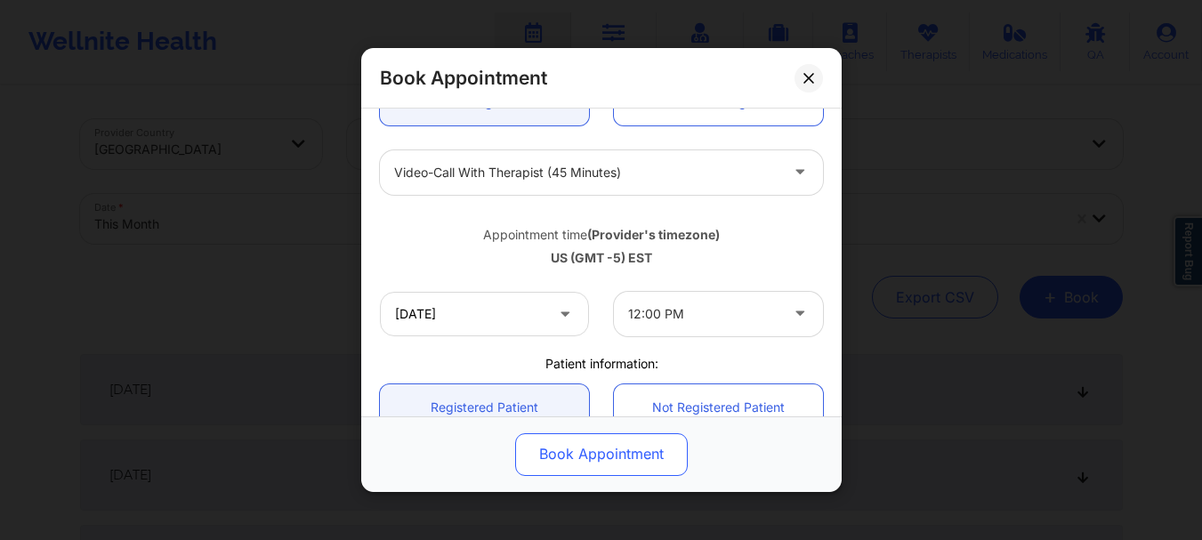
click at [620, 450] on button "Book Appointment" at bounding box center [601, 454] width 173 height 43
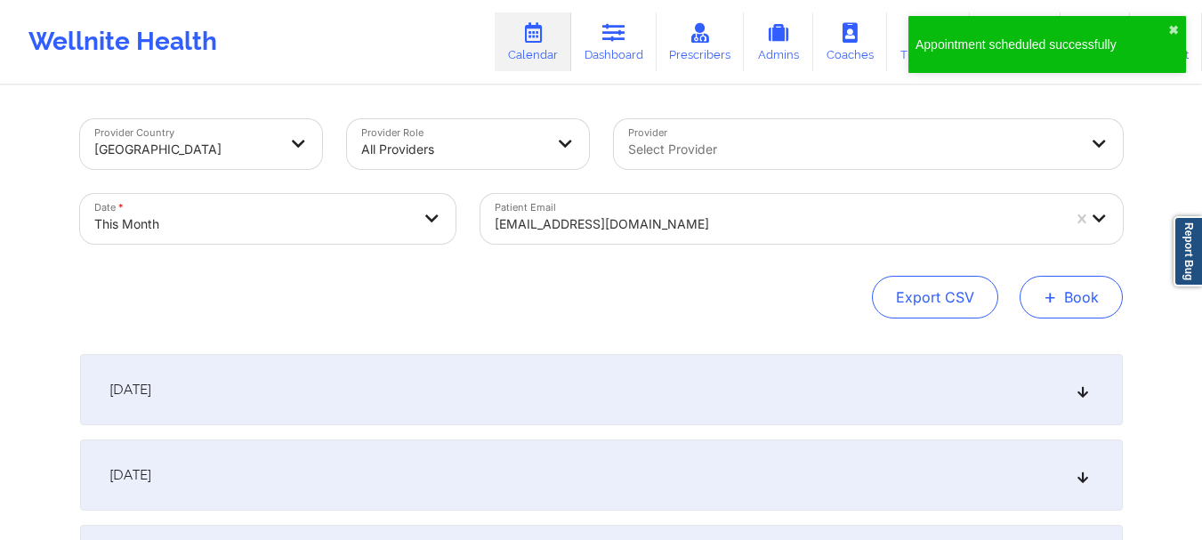
click at [1062, 310] on button "+ Book" at bounding box center [1071, 297] width 103 height 43
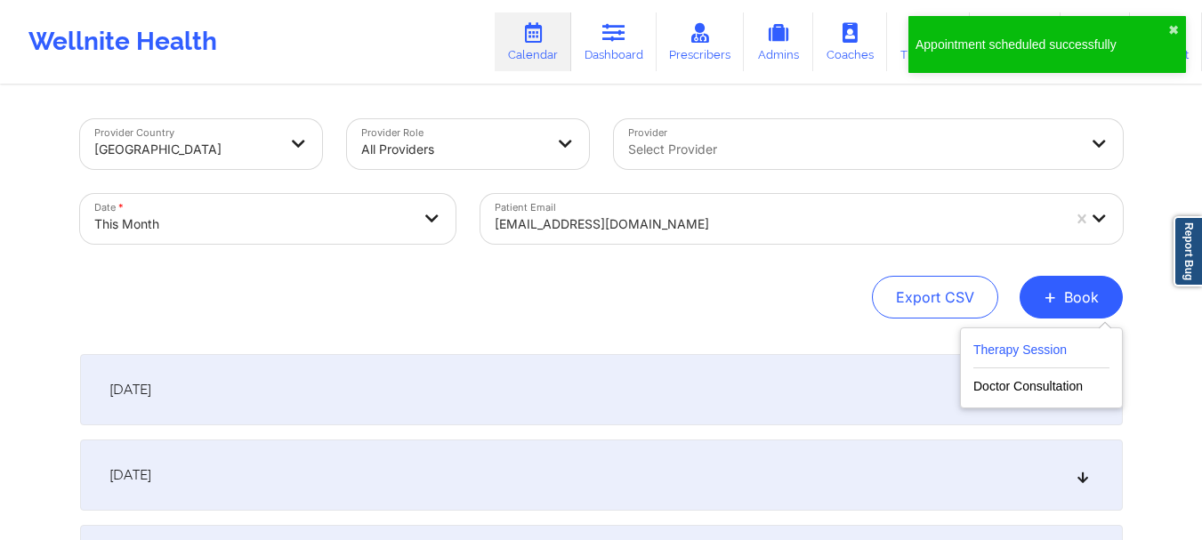
click at [1020, 343] on button "Therapy Session" at bounding box center [1041, 353] width 136 height 29
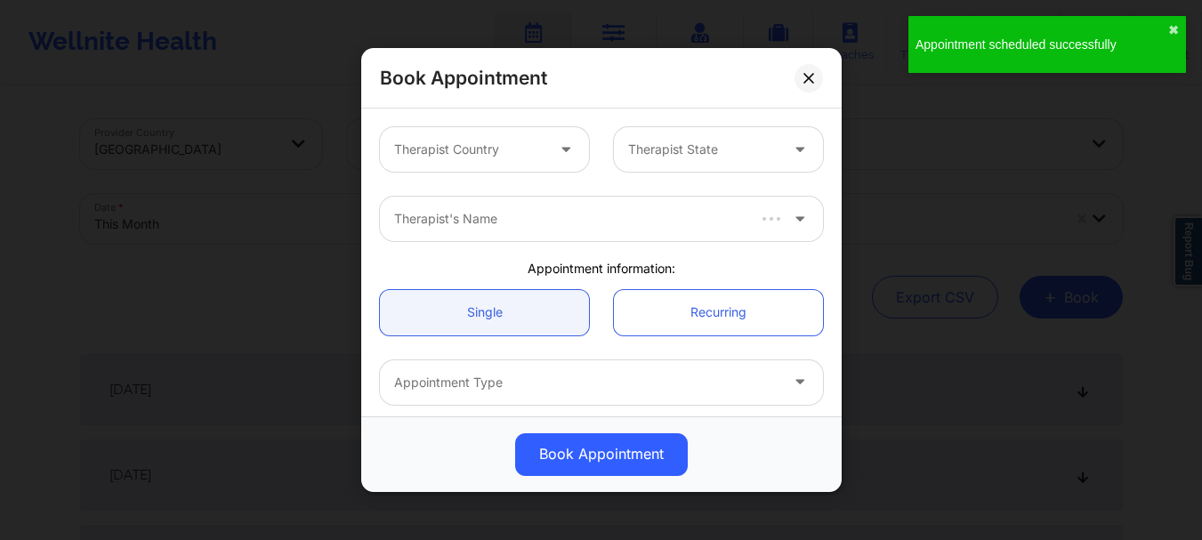
click at [529, 138] on div "Therapist Country" at bounding box center [463, 149] width 166 height 44
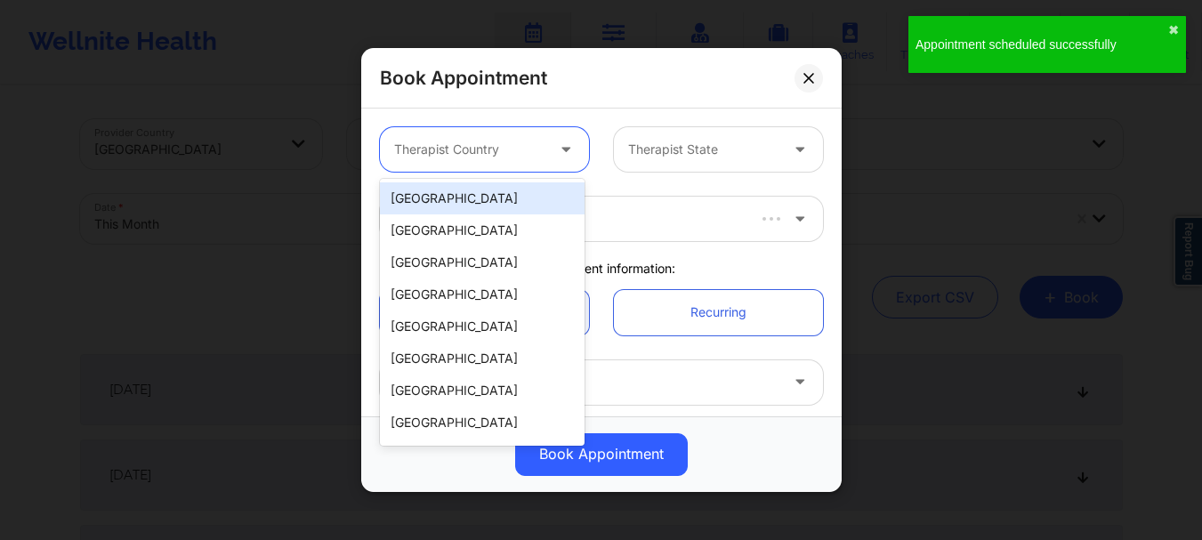
click at [511, 211] on div "[GEOGRAPHIC_DATA]" at bounding box center [482, 198] width 205 height 32
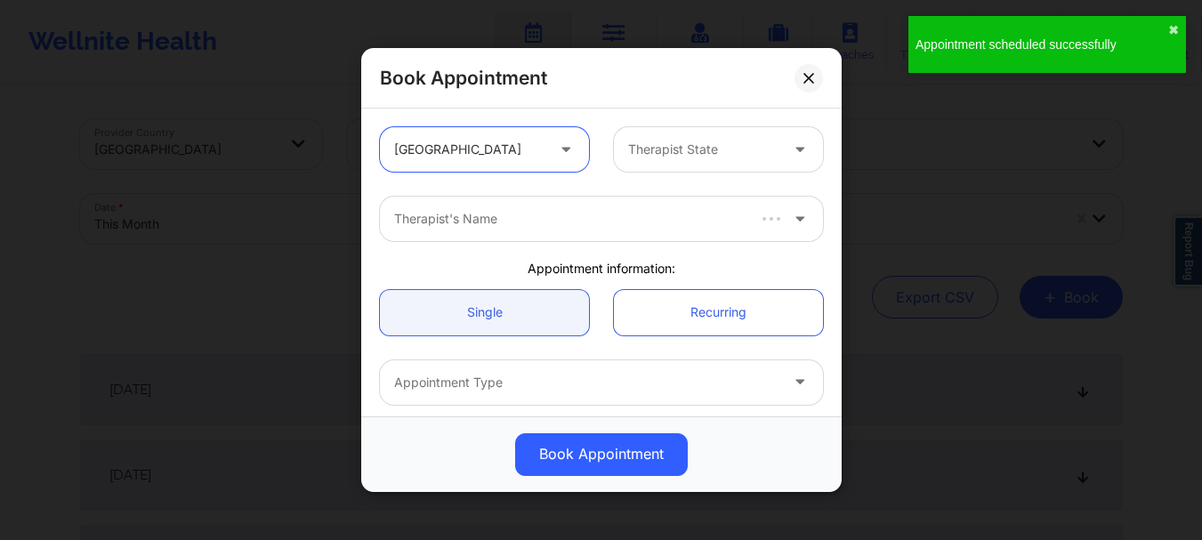
click at [686, 153] on div at bounding box center [703, 149] width 150 height 21
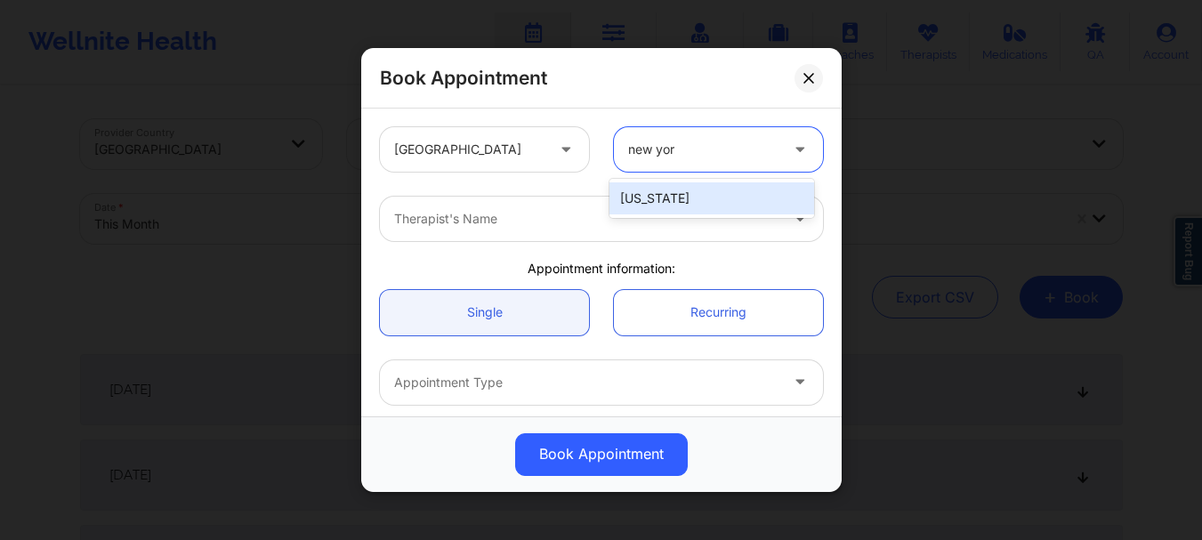
type input "[US_STATE]"
click at [658, 197] on div "[US_STATE]" at bounding box center [711, 198] width 205 height 32
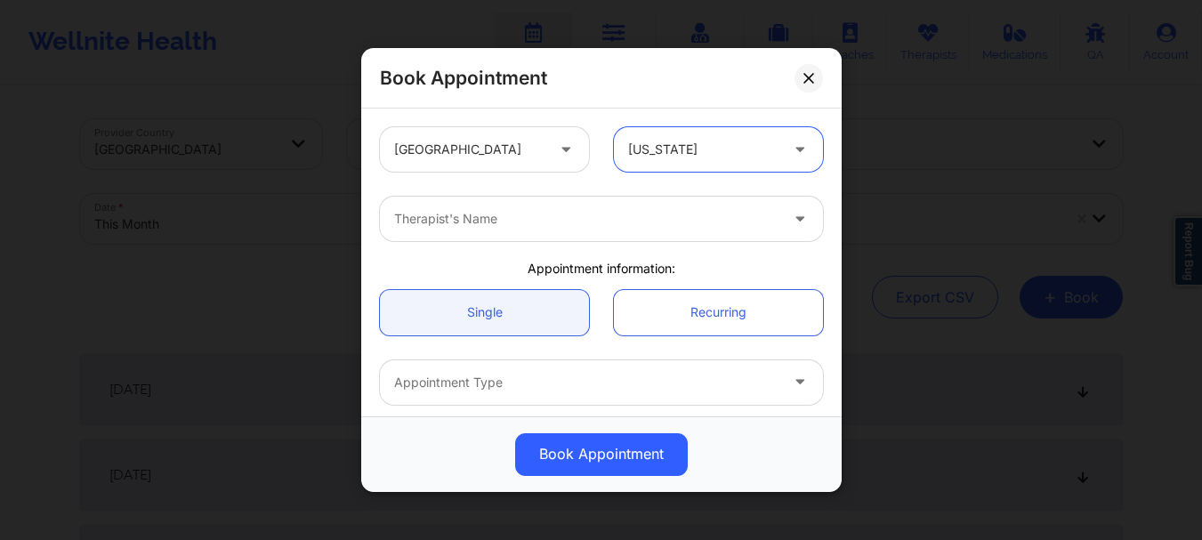
click at [506, 242] on div "Therapist's Name" at bounding box center [601, 218] width 468 height 69
click at [497, 237] on div "Therapist's Name" at bounding box center [580, 219] width 400 height 44
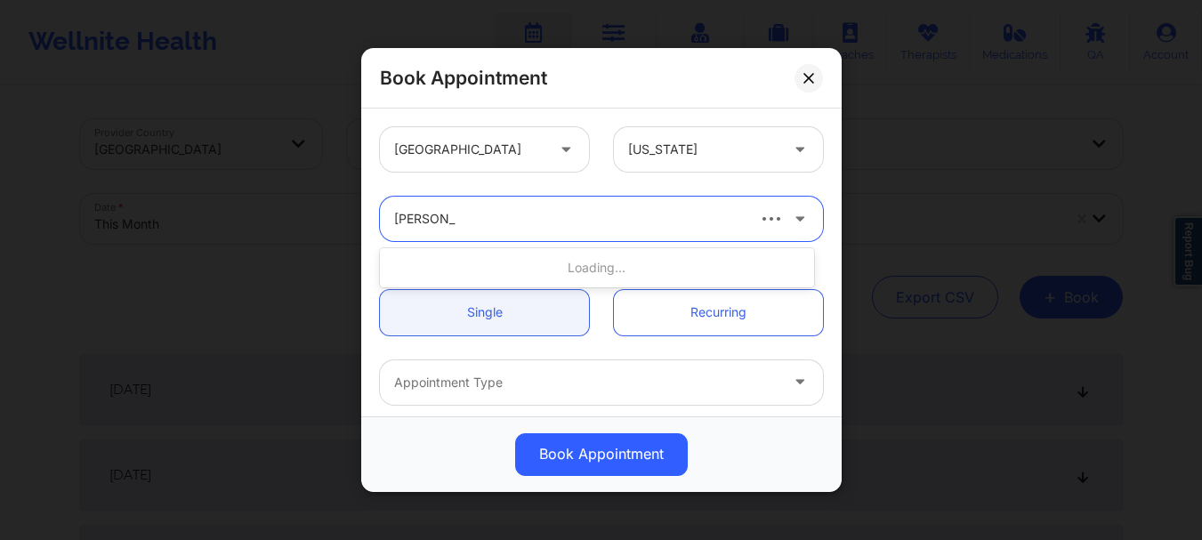
type input "[PERSON_NAME]"
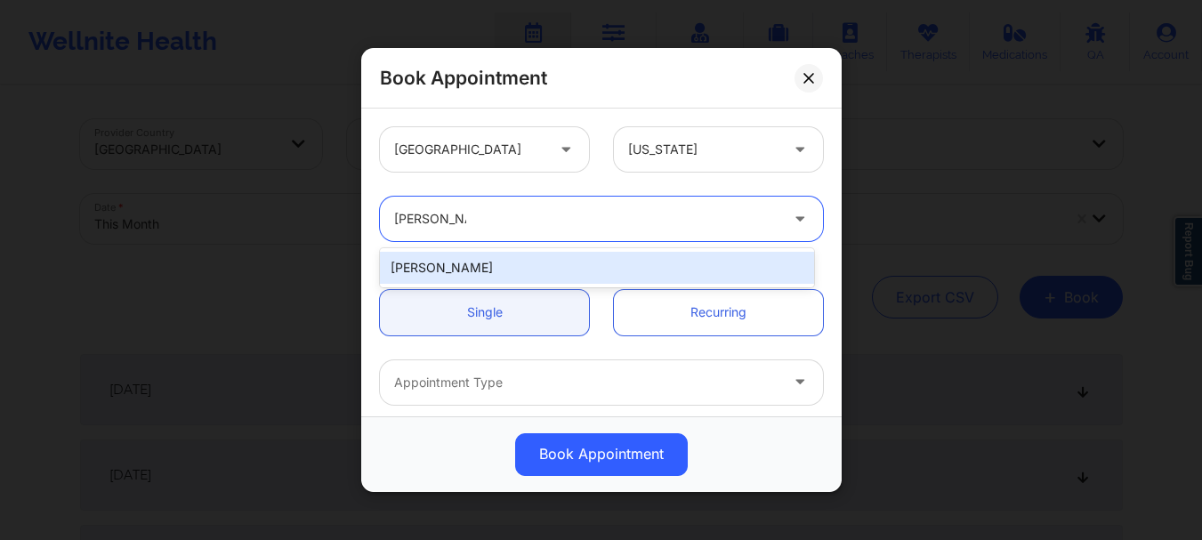
click at [480, 260] on div "[PERSON_NAME]" at bounding box center [597, 268] width 434 height 32
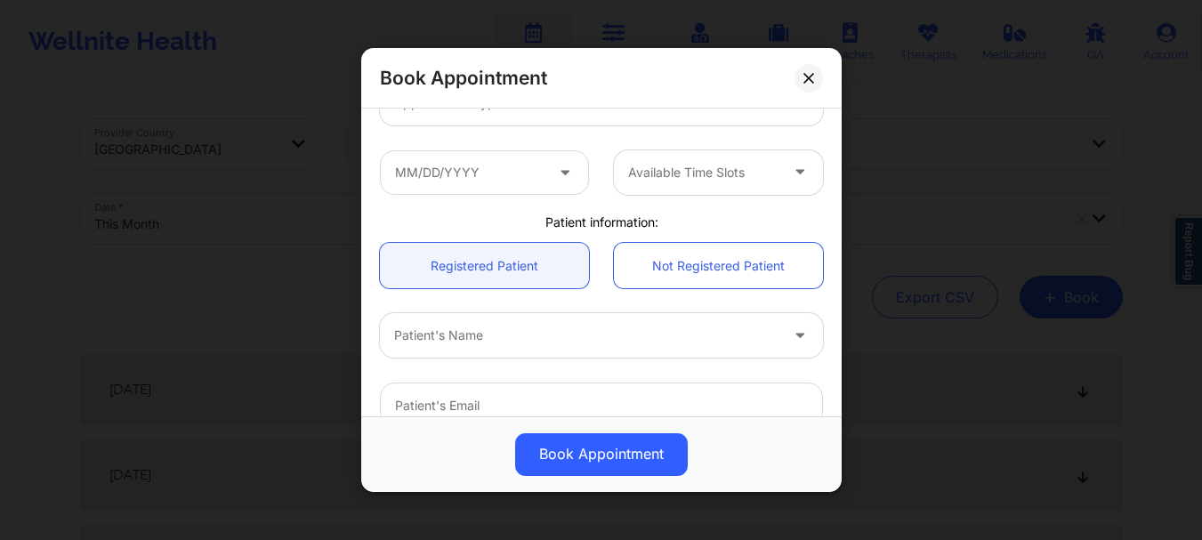
scroll to position [314, 0]
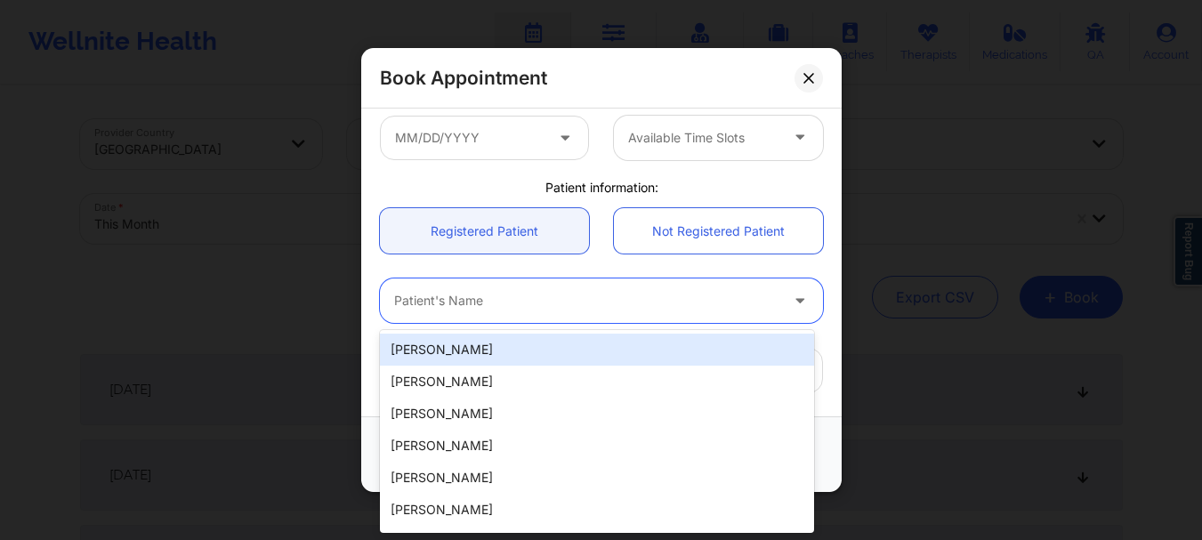
click at [490, 311] on div "Patient's Name" at bounding box center [580, 300] width 400 height 44
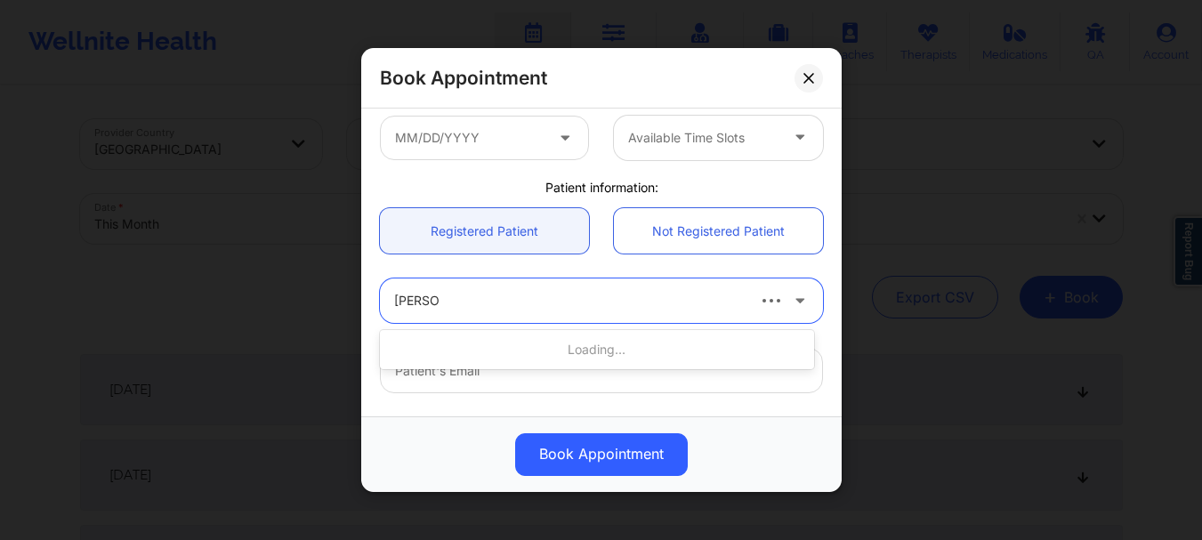
type input "[PERSON_NAME]"
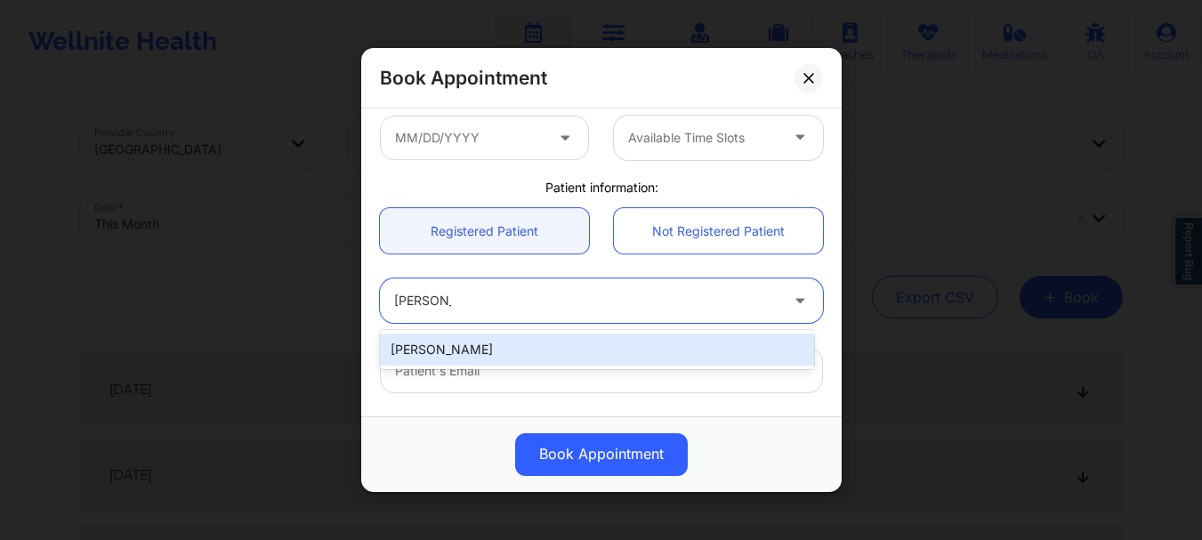
click at [476, 346] on div "[PERSON_NAME]" at bounding box center [597, 350] width 434 height 32
type input "[EMAIL_ADDRESS][DOMAIN_NAME]"
type input "[PHONE_NUMBER]"
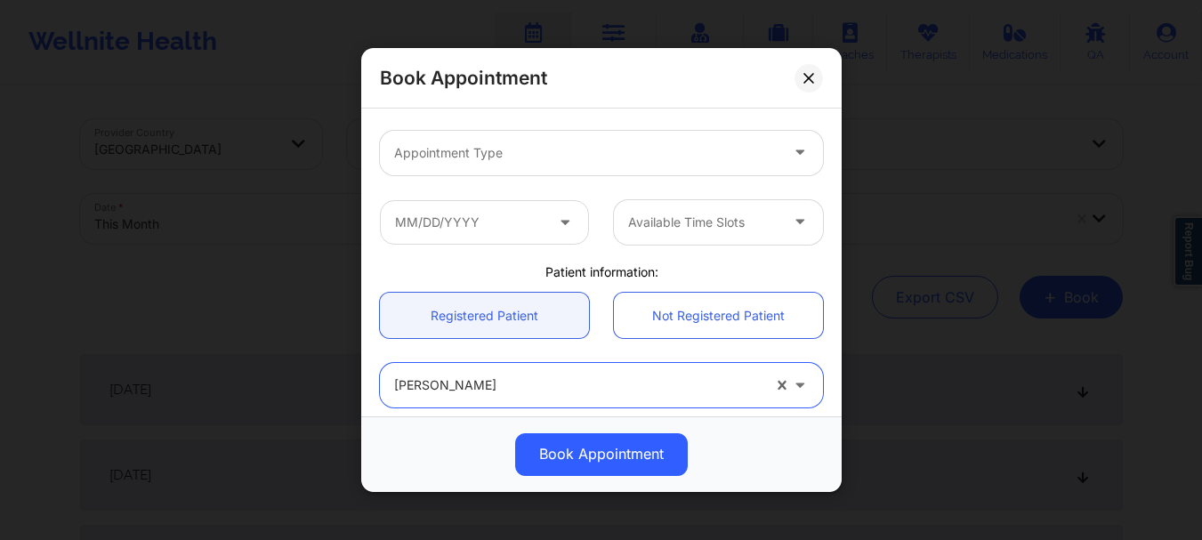
scroll to position [222, 0]
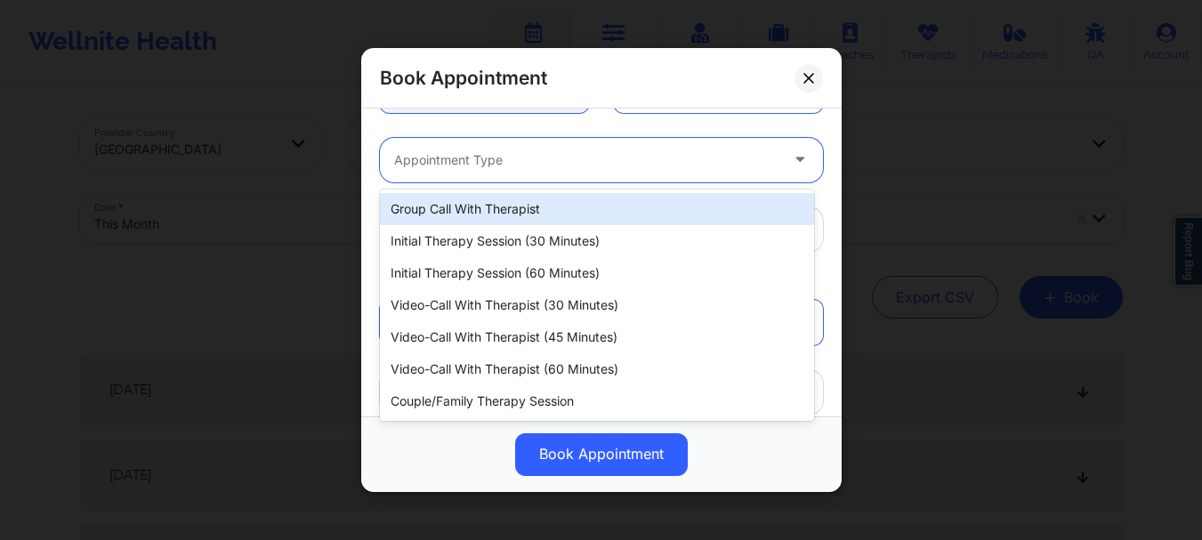
click at [594, 157] on div at bounding box center [586, 159] width 384 height 21
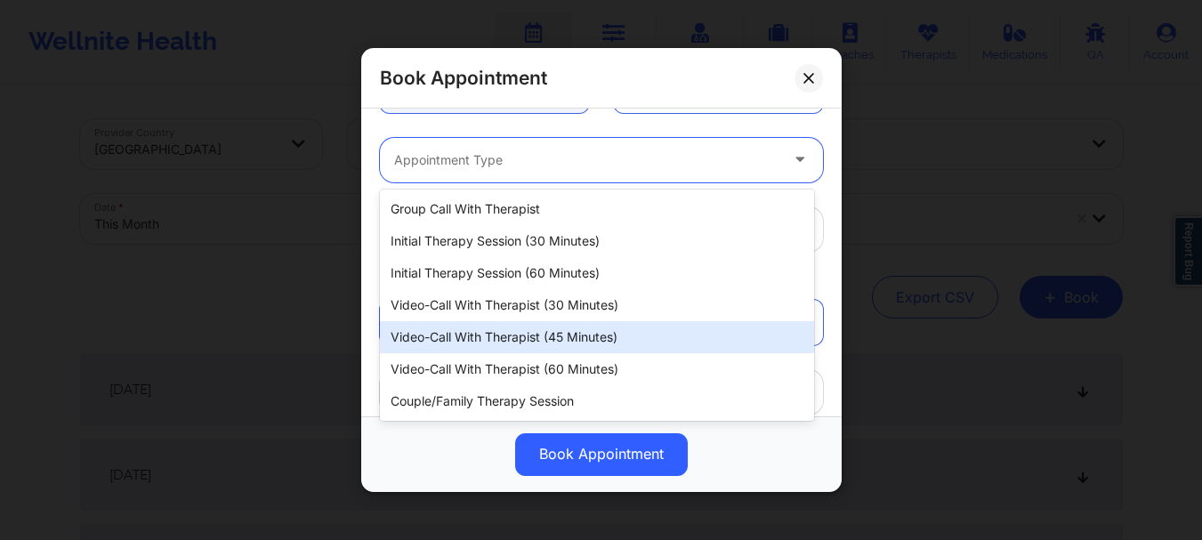
click at [557, 337] on div "Video-Call with Therapist (45 minutes)" at bounding box center [597, 337] width 434 height 32
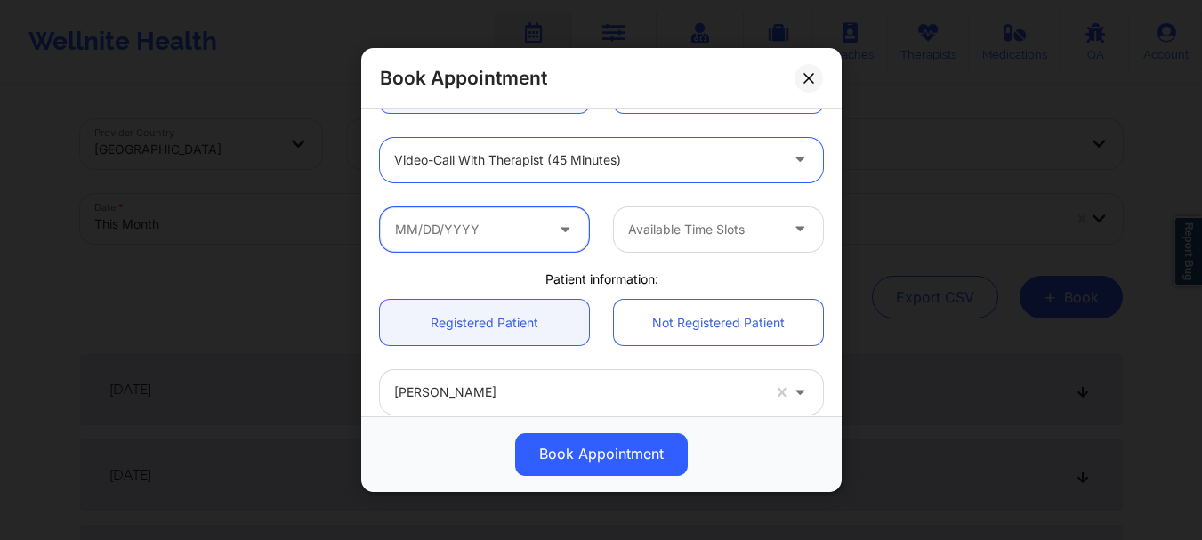
click at [436, 247] on input "text" at bounding box center [484, 229] width 209 height 44
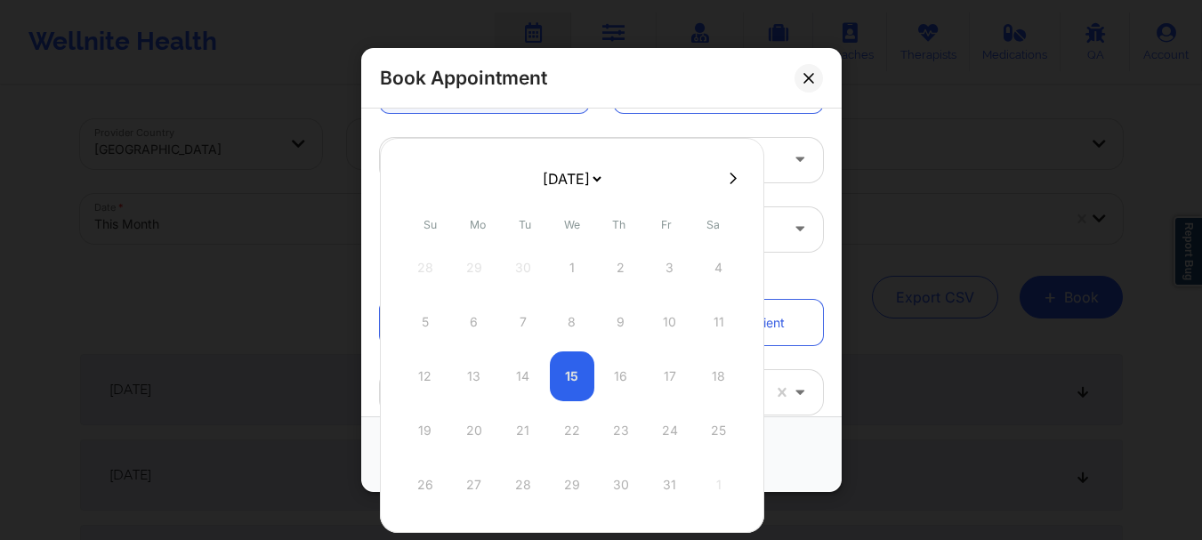
click at [733, 189] on div at bounding box center [572, 178] width 384 height 27
click at [731, 184] on icon at bounding box center [733, 178] width 7 height 13
select select "2025-10"
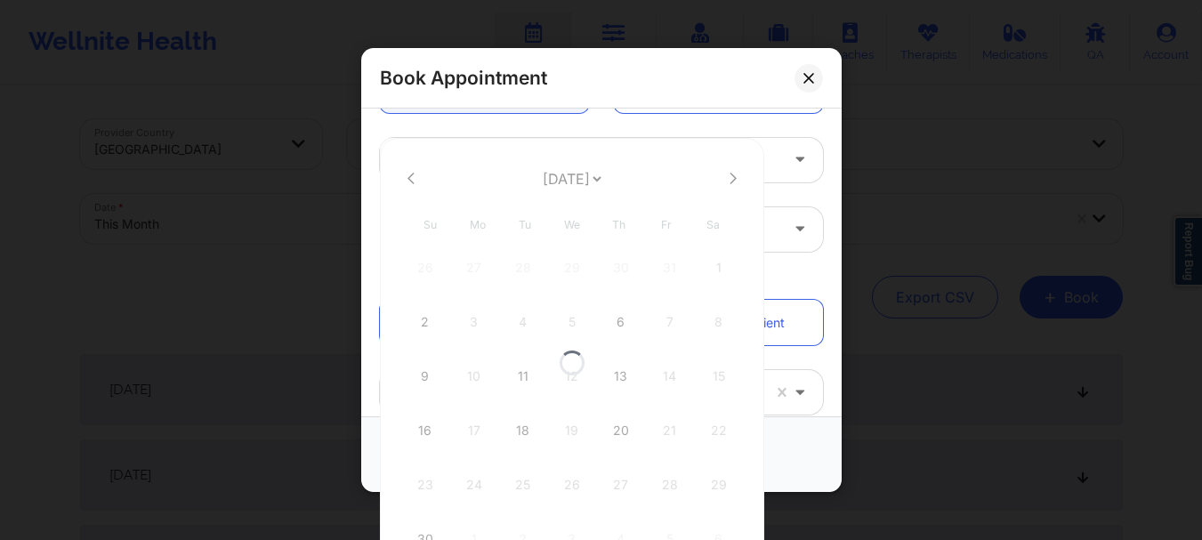
click at [731, 184] on div at bounding box center [572, 362] width 384 height 449
select select "2025-10"
click at [415, 528] on div "30" at bounding box center [425, 539] width 44 height 50
type input "[DATE]"
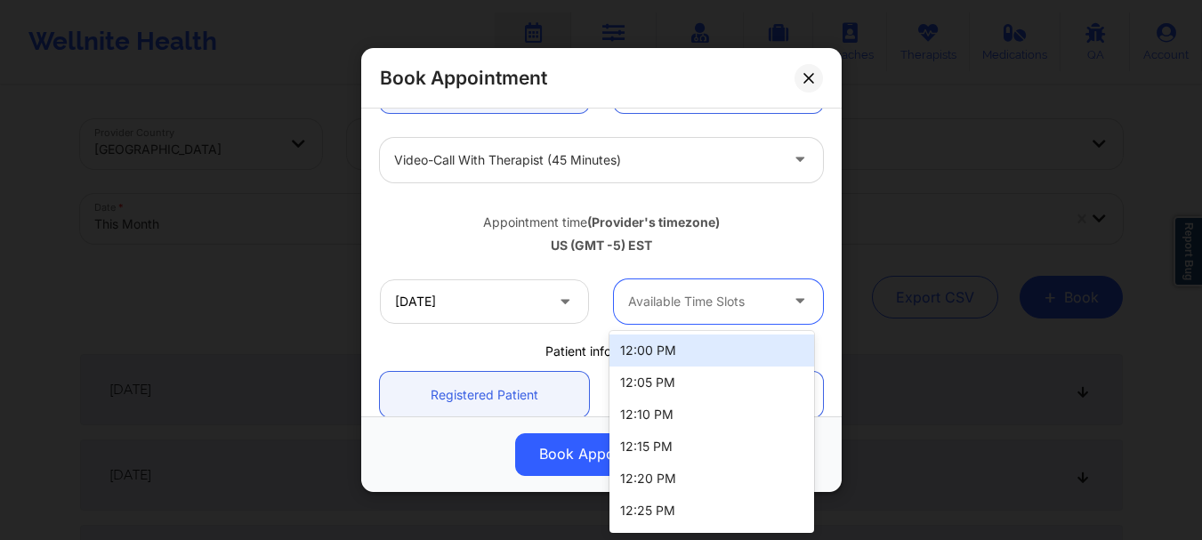
click at [666, 286] on div "Available Time Slots" at bounding box center [697, 301] width 166 height 44
click at [683, 349] on div "12:00 PM" at bounding box center [711, 351] width 205 height 32
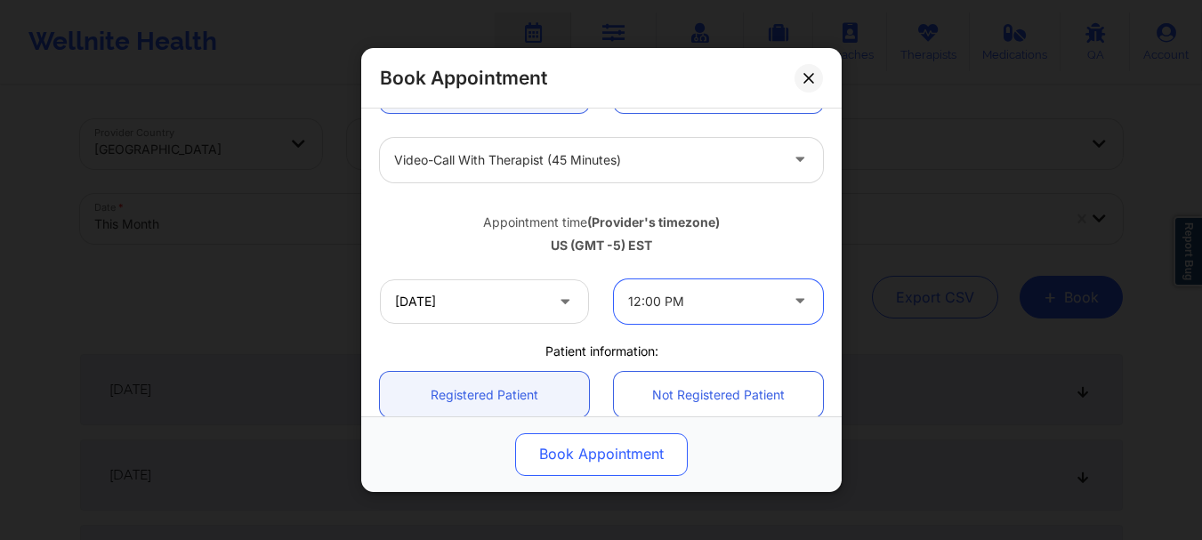
click at [607, 448] on button "Book Appointment" at bounding box center [601, 454] width 173 height 43
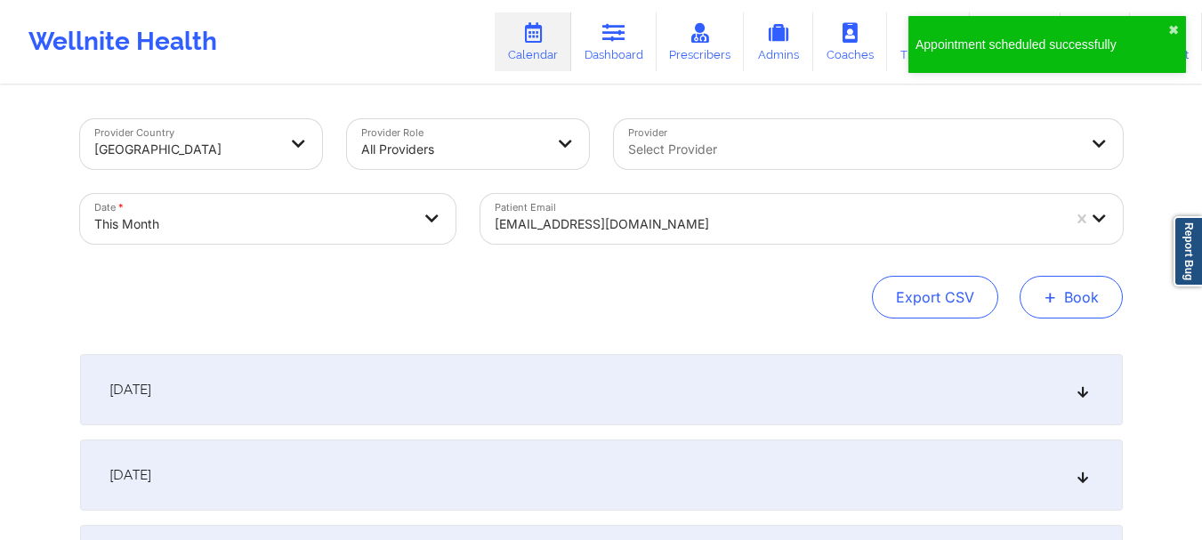
click at [1064, 309] on button "+ Book" at bounding box center [1071, 297] width 103 height 43
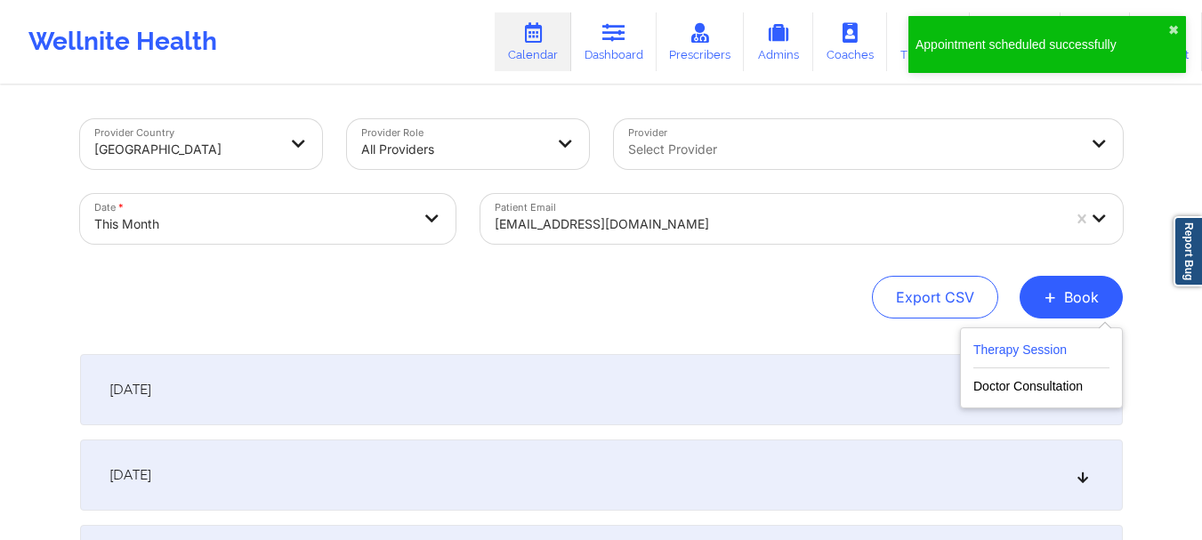
click at [978, 352] on button "Therapy Session" at bounding box center [1041, 353] width 136 height 29
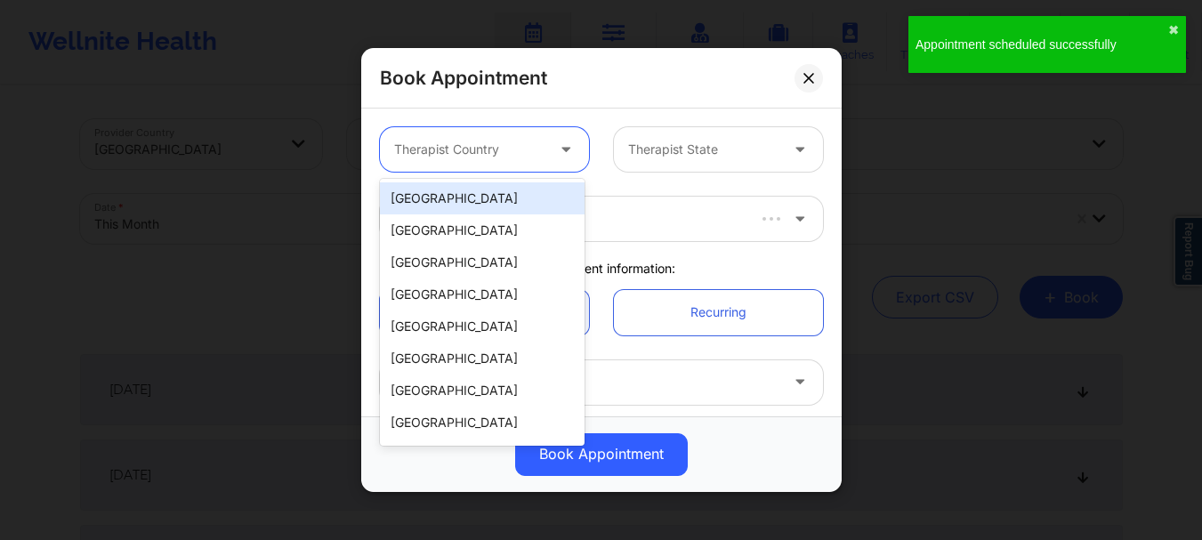
click at [509, 153] on div at bounding box center [469, 149] width 150 height 21
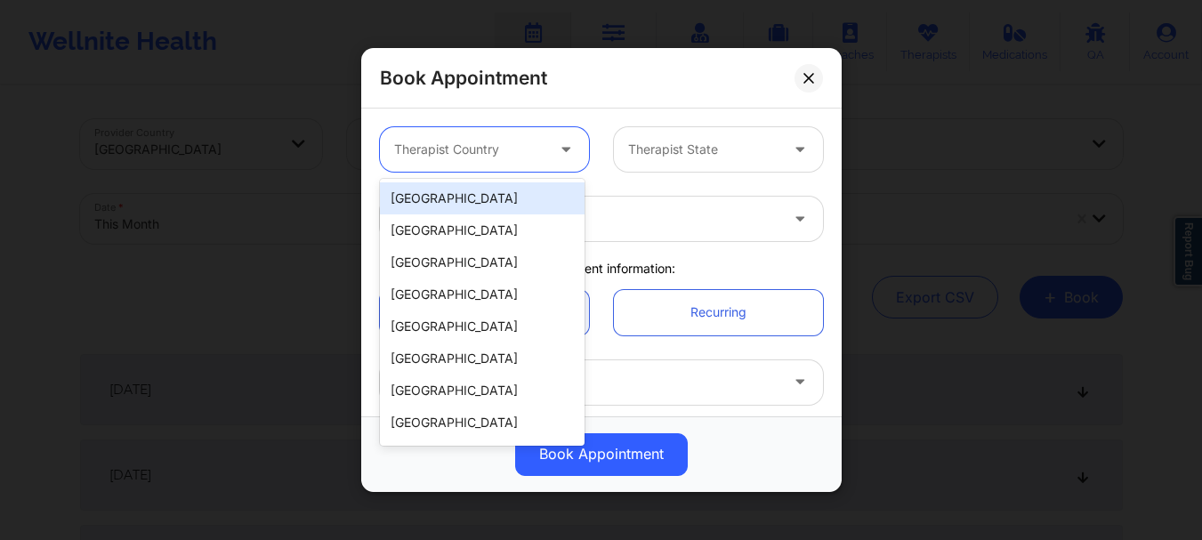
click at [472, 211] on div "[GEOGRAPHIC_DATA]" at bounding box center [482, 198] width 205 height 32
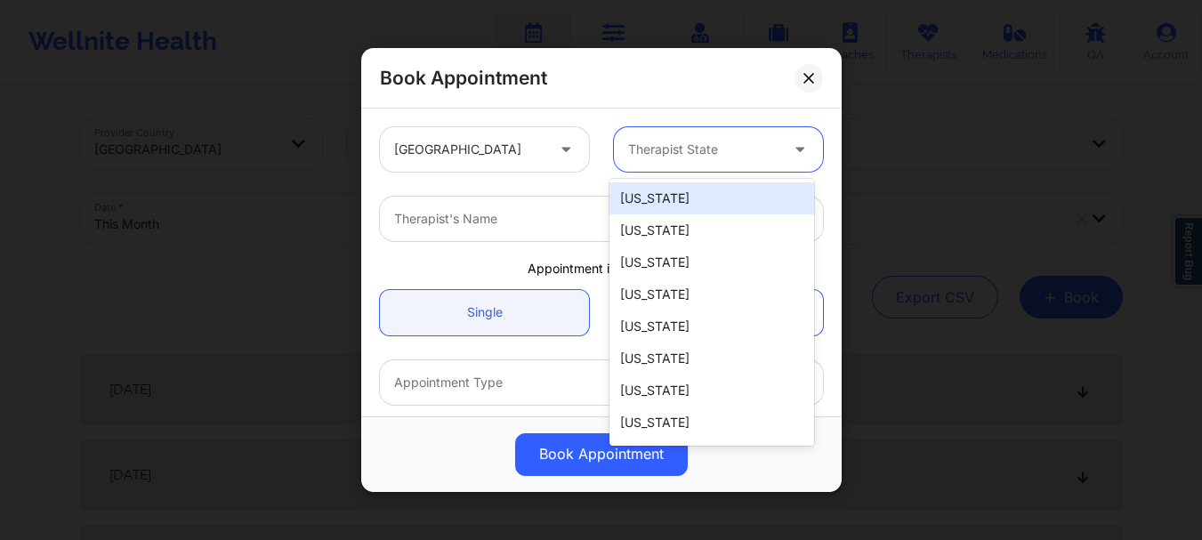
click at [687, 146] on div at bounding box center [703, 149] width 150 height 21
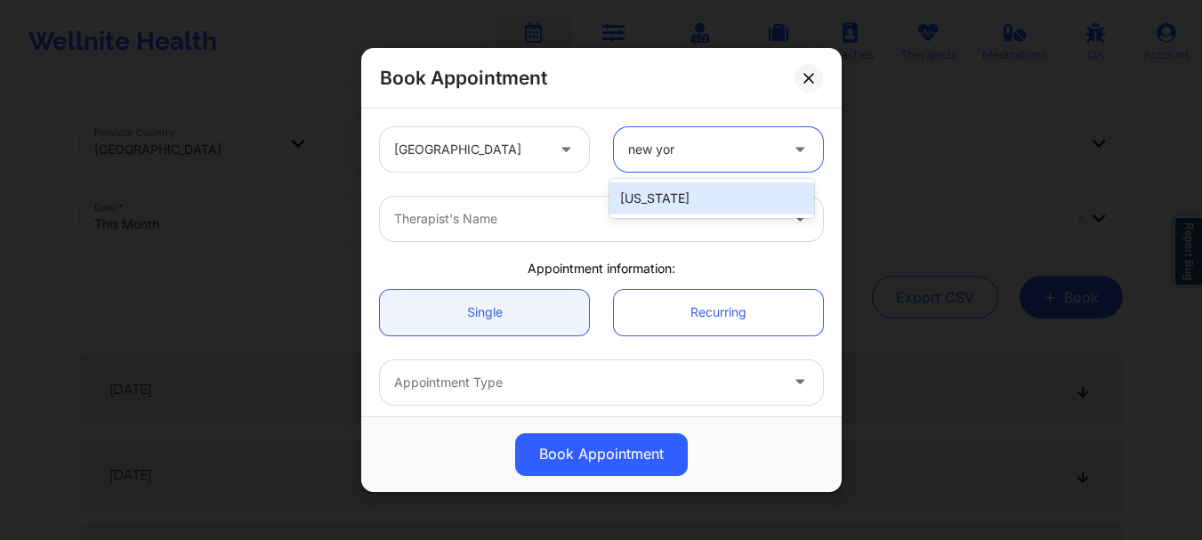
type input "[US_STATE]"
click at [680, 194] on div "[US_STATE]" at bounding box center [711, 198] width 205 height 32
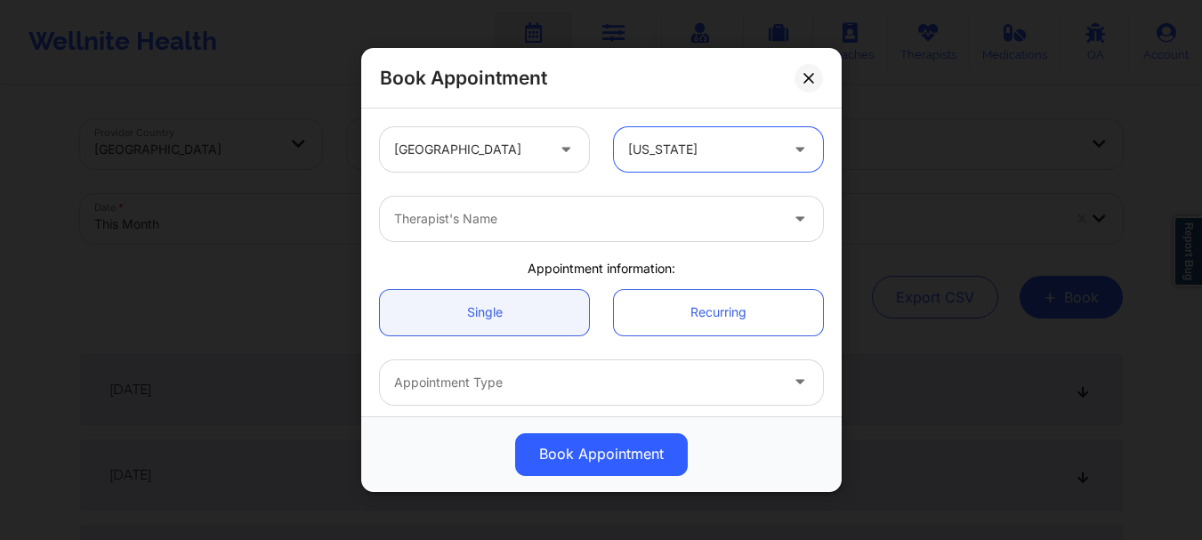
click at [616, 223] on div at bounding box center [586, 218] width 384 height 21
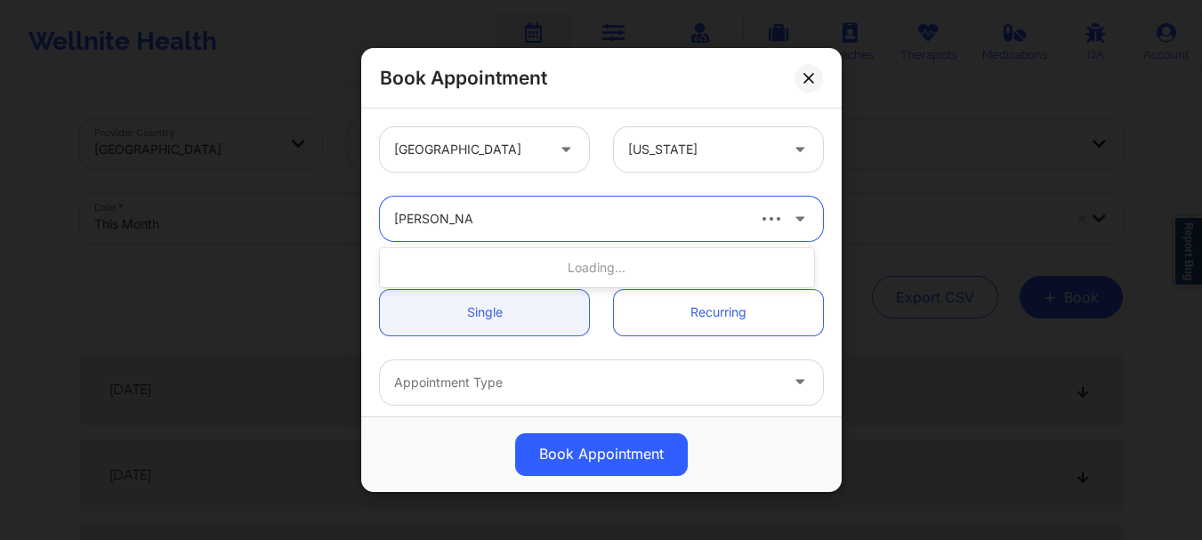
type input "[PERSON_NAME]"
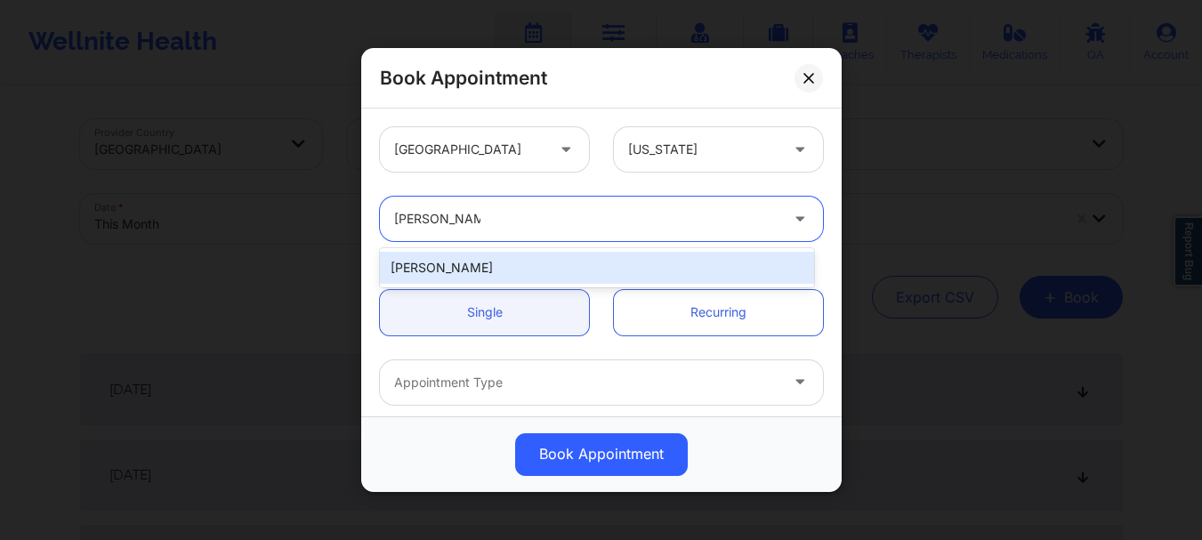
click at [554, 268] on div "[PERSON_NAME]" at bounding box center [597, 268] width 434 height 32
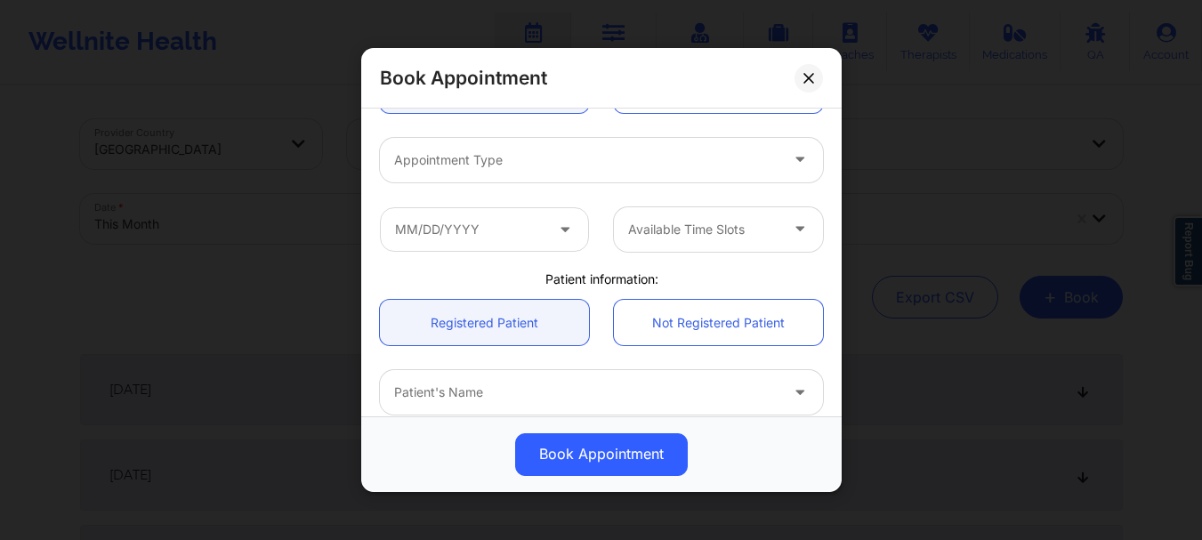
scroll to position [240, 0]
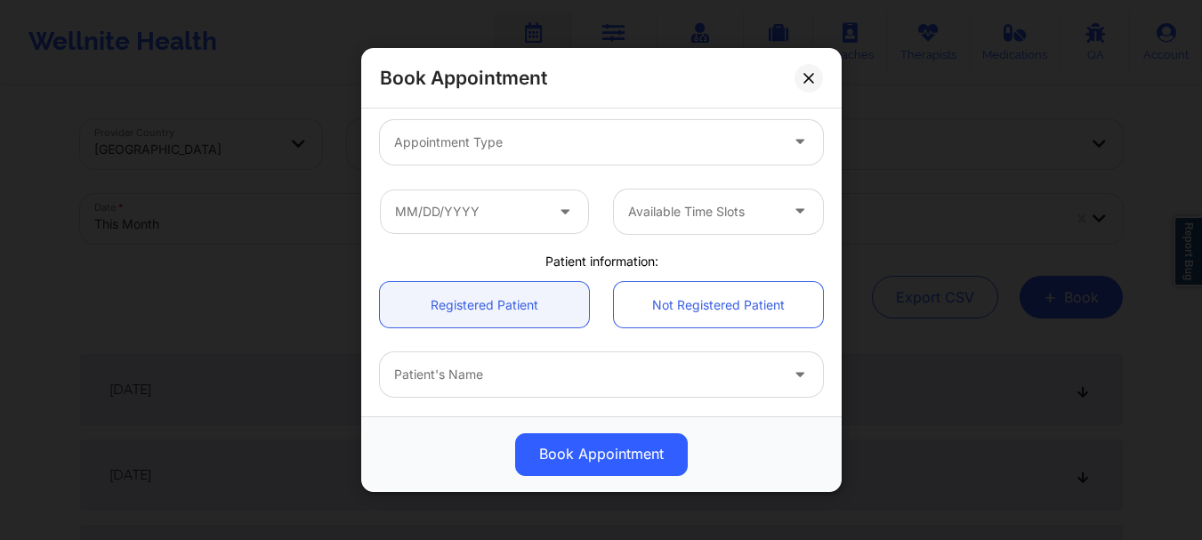
click at [548, 351] on div "Patient's Name" at bounding box center [601, 374] width 468 height 69
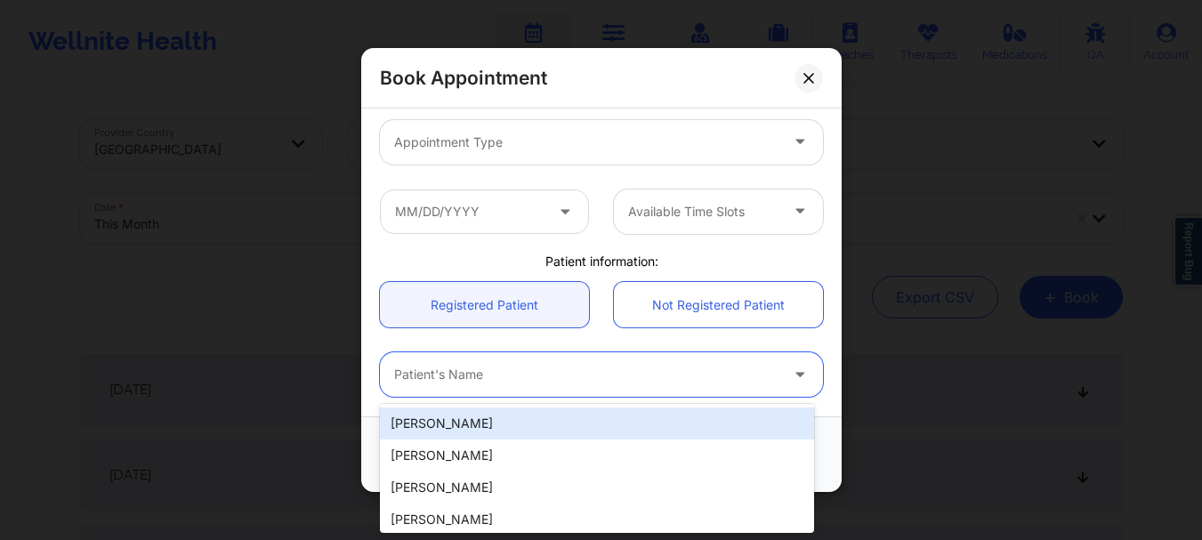
click at [527, 367] on div at bounding box center [586, 375] width 384 height 21
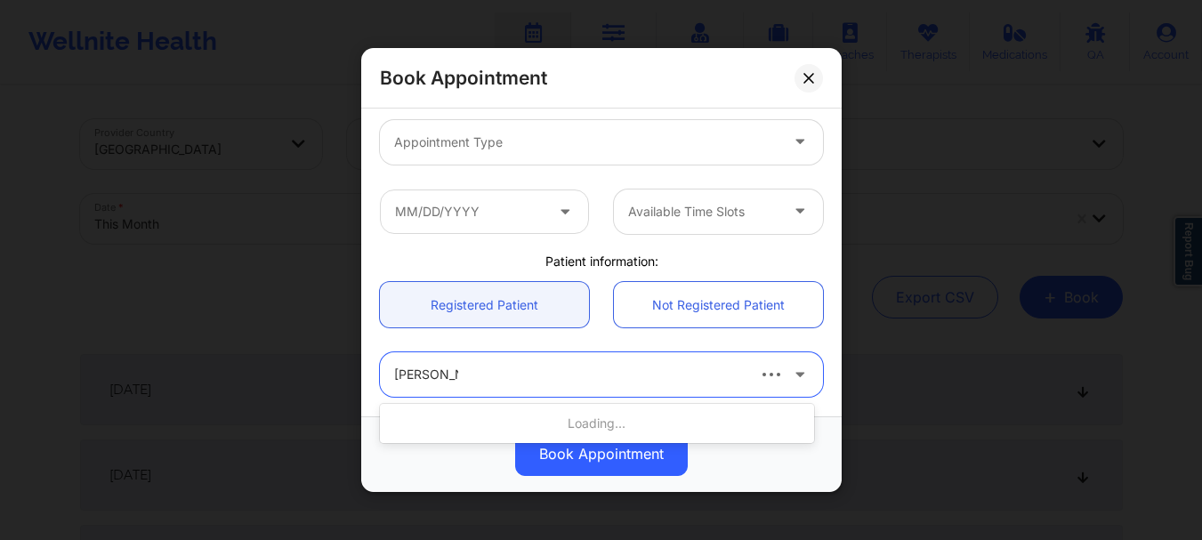
type input "[PERSON_NAME]"
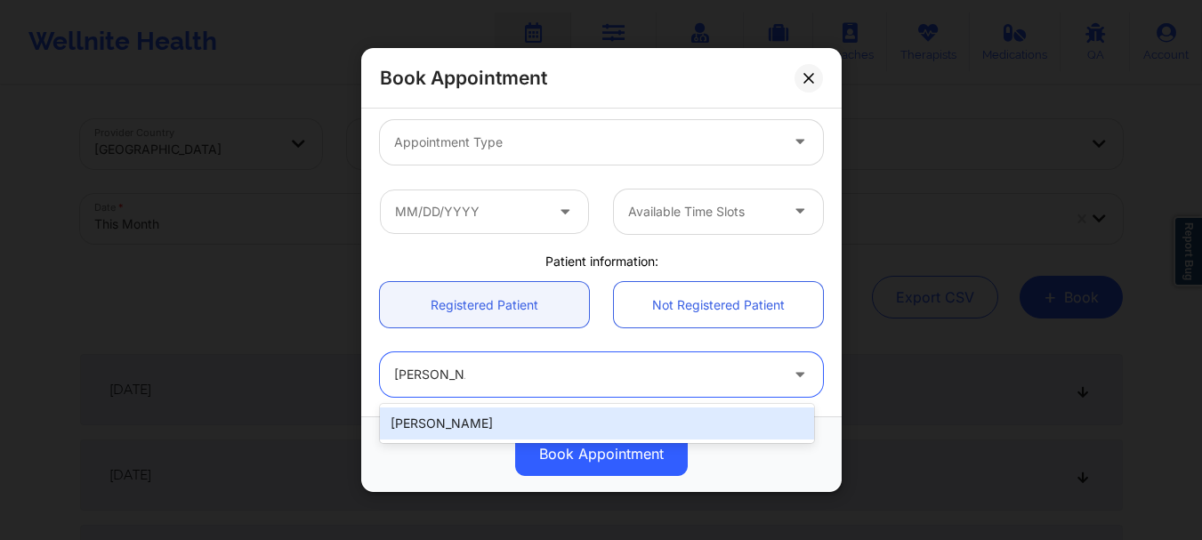
click at [504, 426] on div "[PERSON_NAME]" at bounding box center [597, 423] width 434 height 32
type input "[EMAIL_ADDRESS][DOMAIN_NAME]"
type input "[PHONE_NUMBER]"
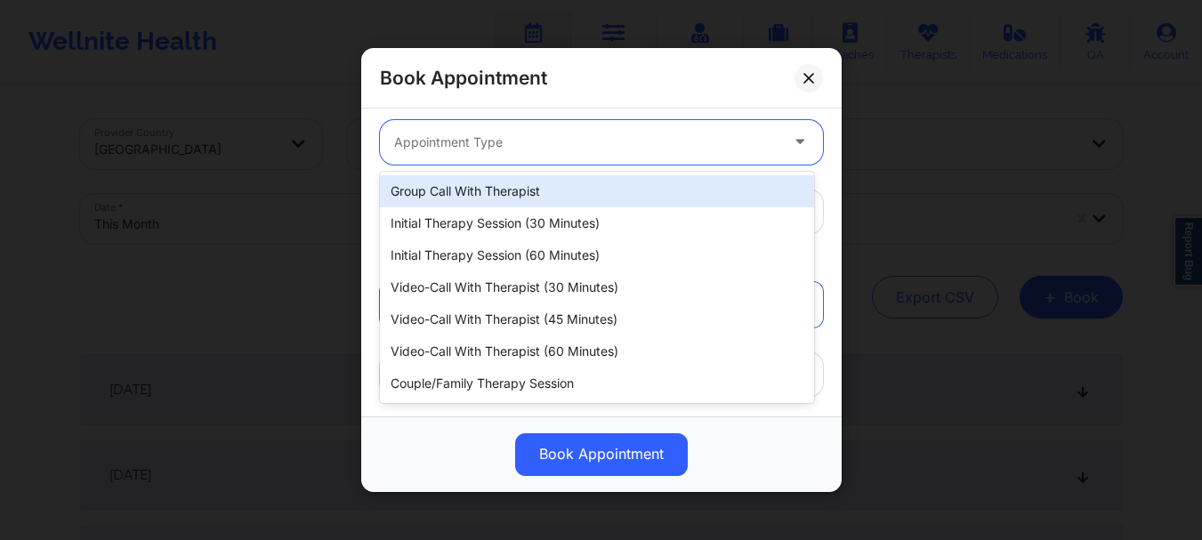
click at [553, 152] on div at bounding box center [586, 142] width 384 height 21
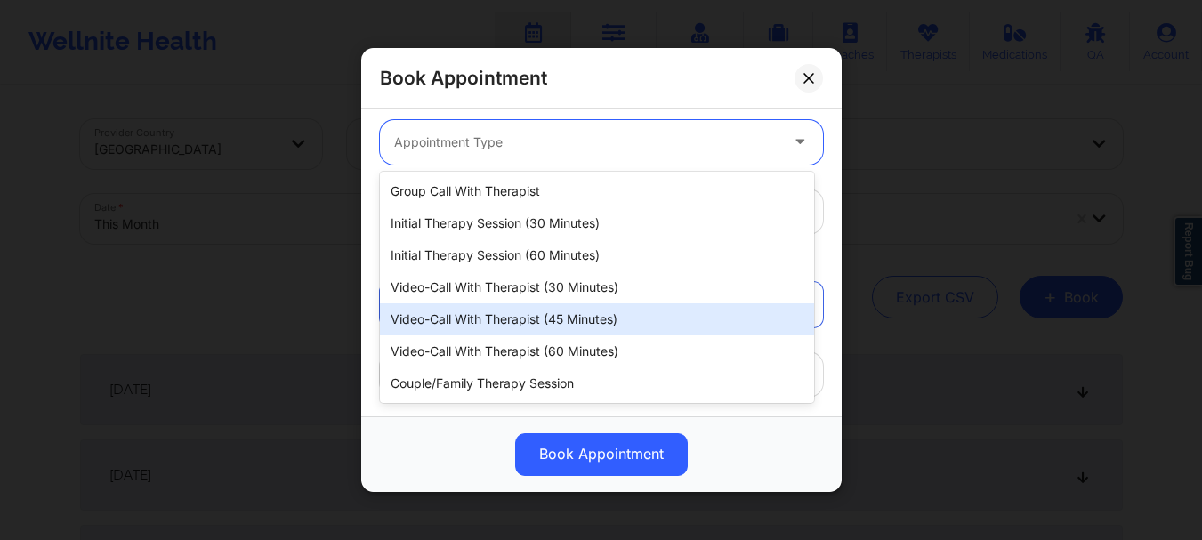
click at [543, 318] on div "Video-Call with Therapist (45 minutes)" at bounding box center [597, 319] width 434 height 32
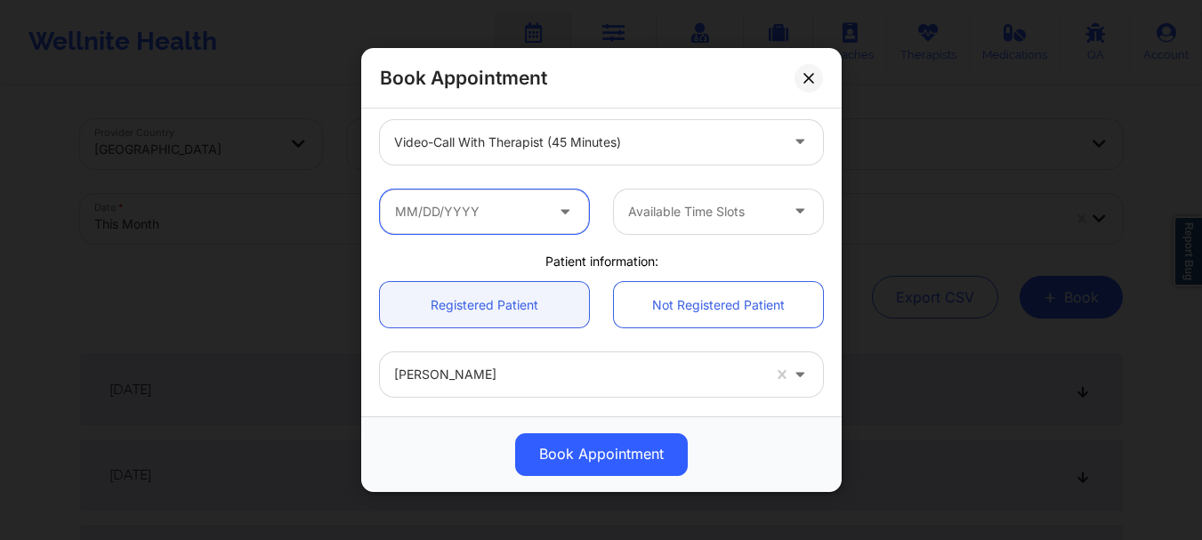
click at [515, 215] on input "text" at bounding box center [484, 212] width 209 height 44
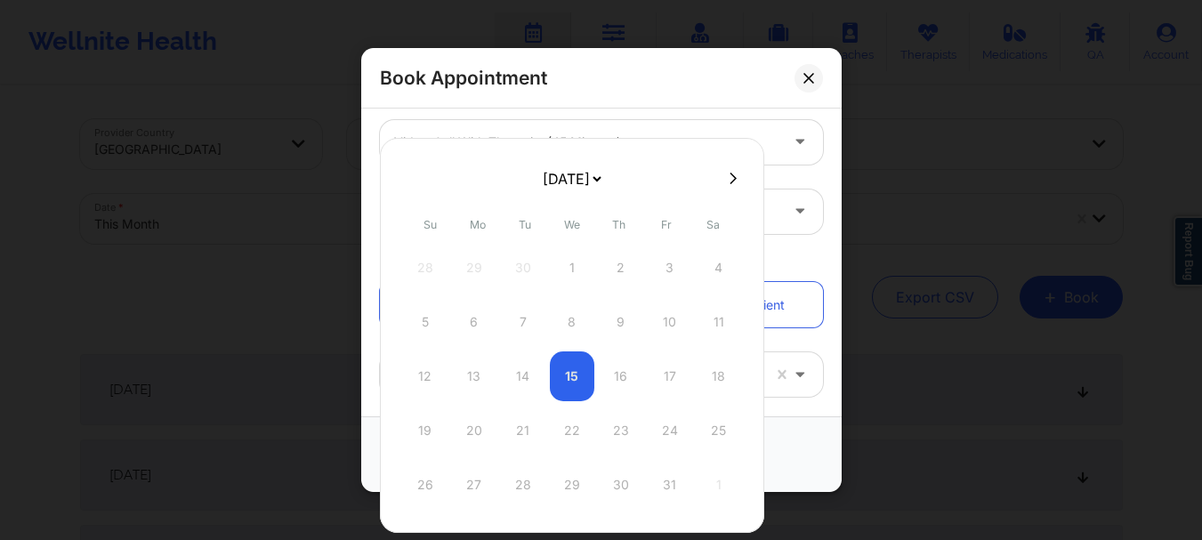
click at [724, 177] on button at bounding box center [733, 178] width 18 height 15
select select "2025-10"
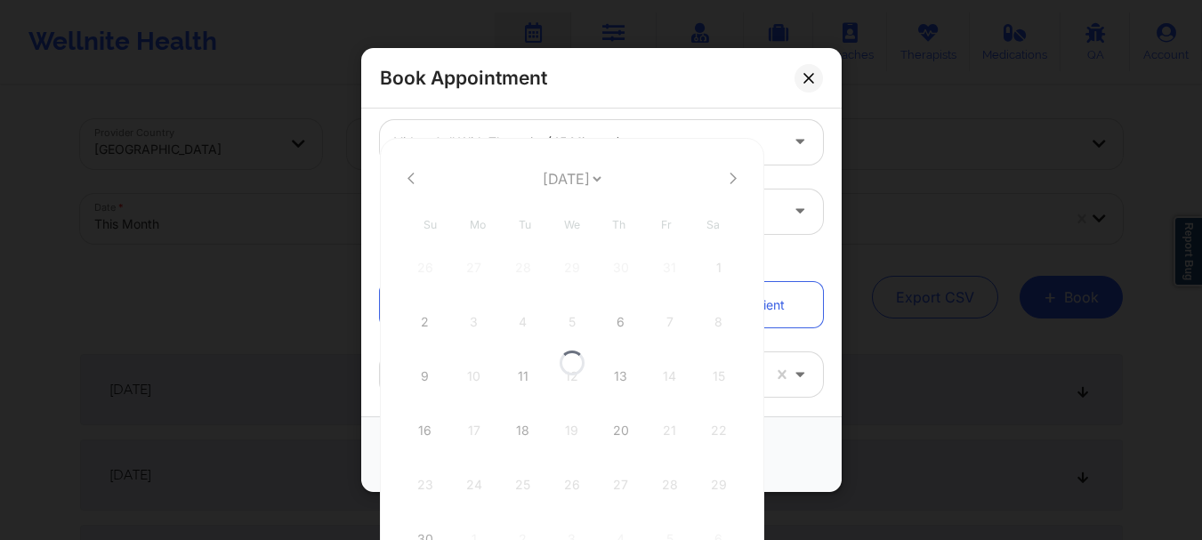
select select "2025-10"
click at [724, 177] on button at bounding box center [733, 178] width 18 height 15
select select "2025-11"
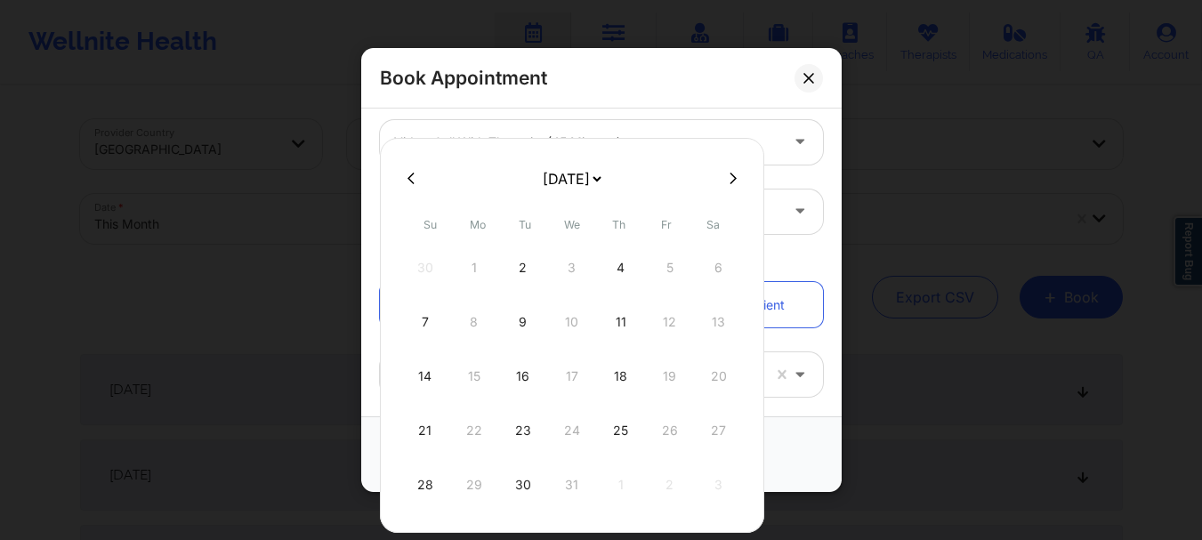
click at [730, 179] on icon at bounding box center [733, 178] width 7 height 13
select select "2026-0"
click at [401, 168] on div at bounding box center [572, 178] width 384 height 27
click at [411, 176] on icon at bounding box center [410, 178] width 7 height 13
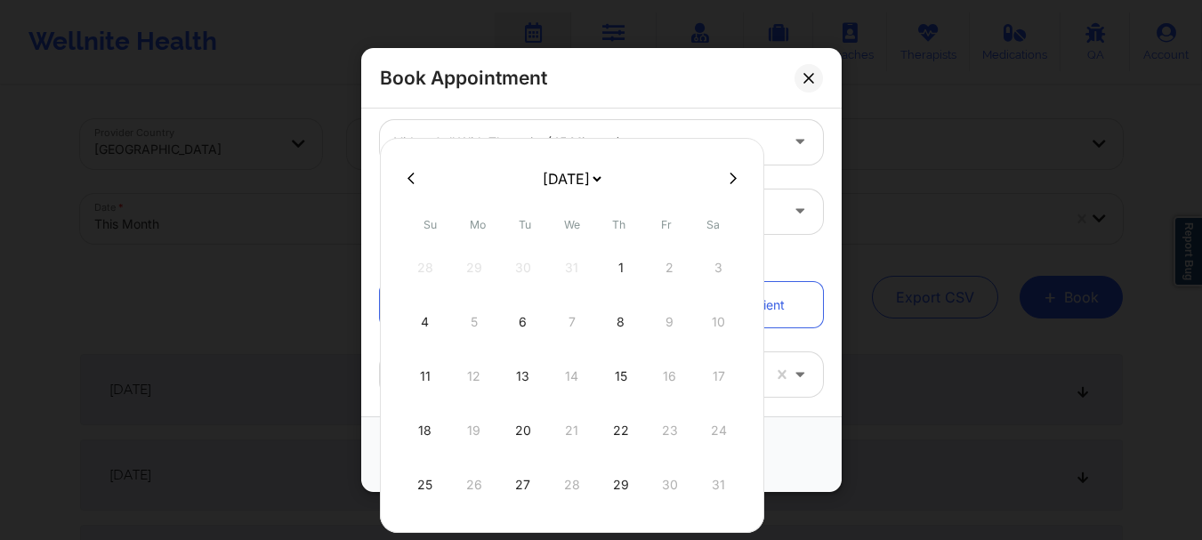
select select "2025-11"
click at [420, 331] on div "7" at bounding box center [425, 322] width 44 height 50
type input "[DATE]"
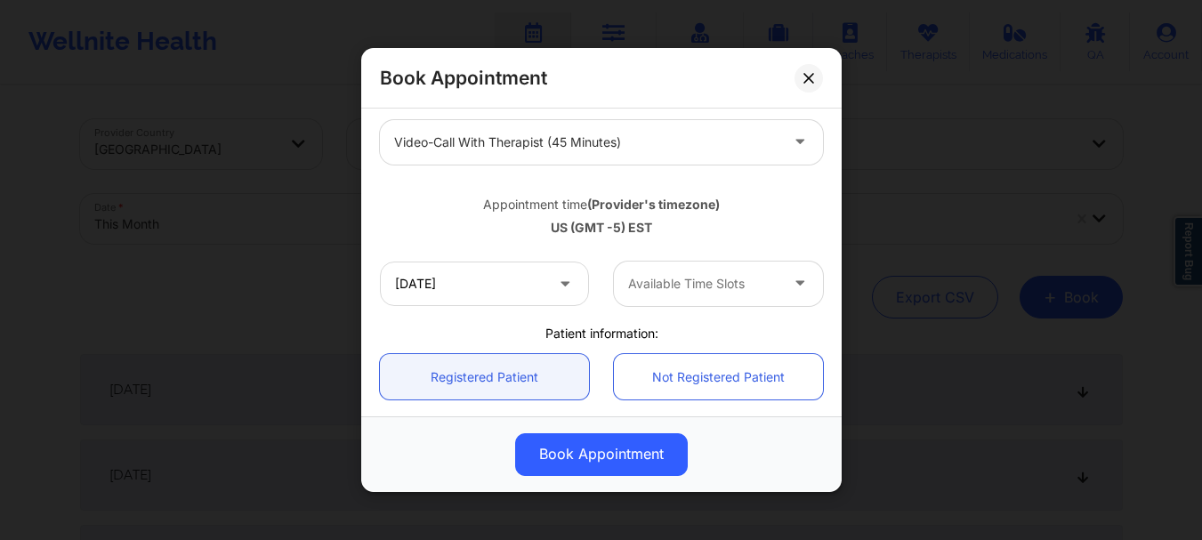
click at [686, 280] on div at bounding box center [703, 283] width 150 height 21
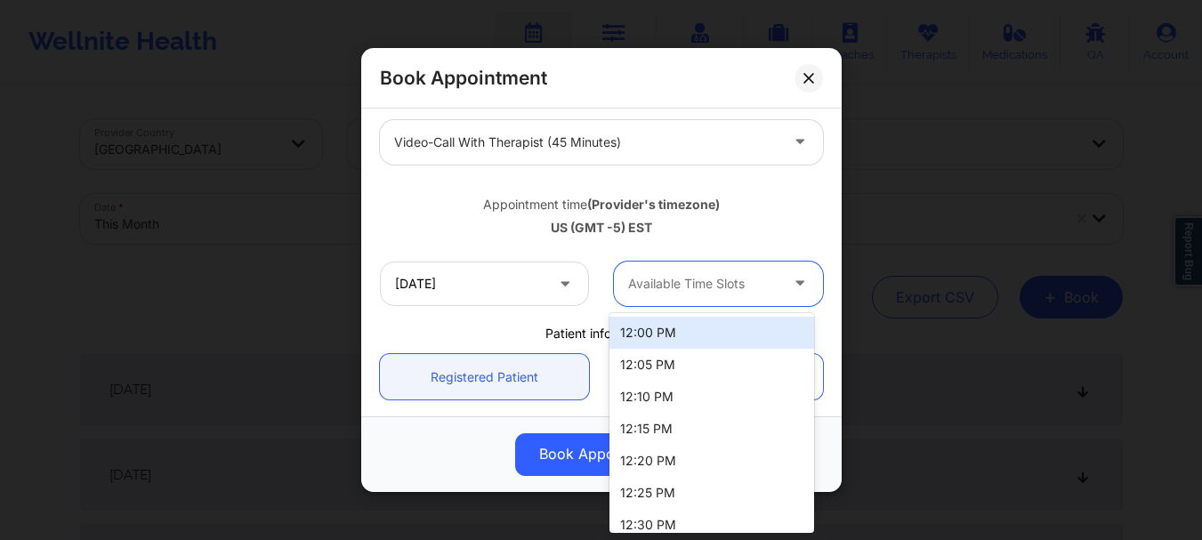
click at [666, 337] on div "12:00 PM" at bounding box center [711, 333] width 205 height 32
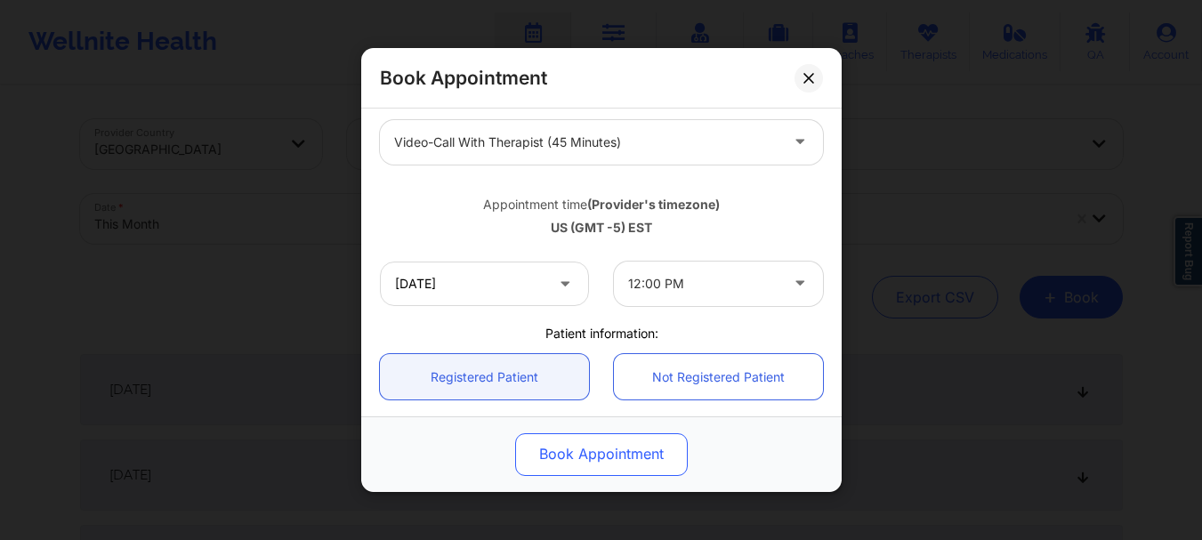
click at [626, 460] on button "Book Appointment" at bounding box center [601, 454] width 173 height 43
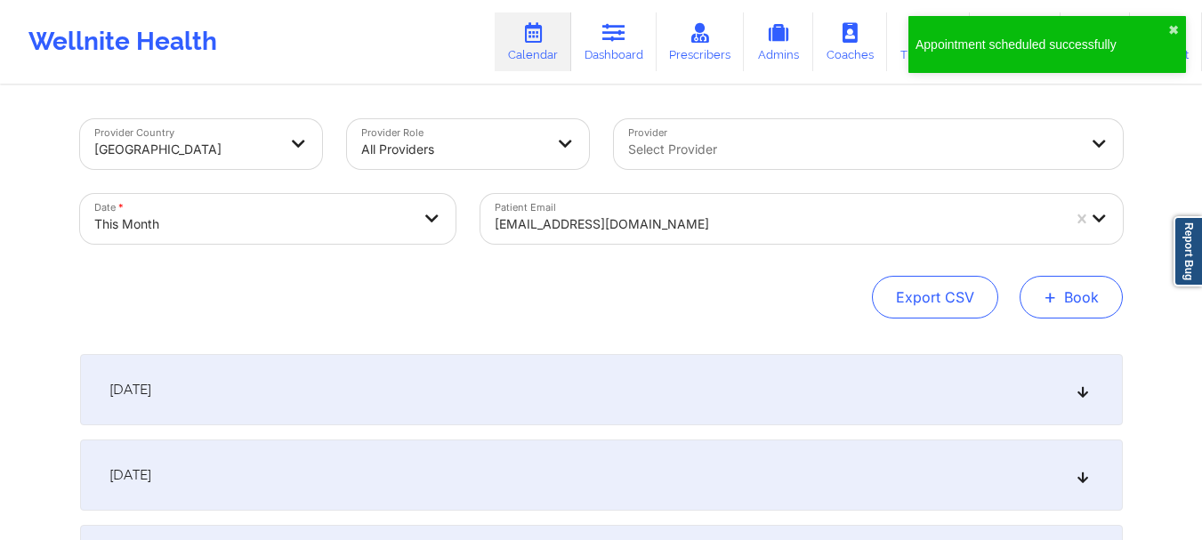
click at [1057, 289] on button "+ Book" at bounding box center [1071, 297] width 103 height 43
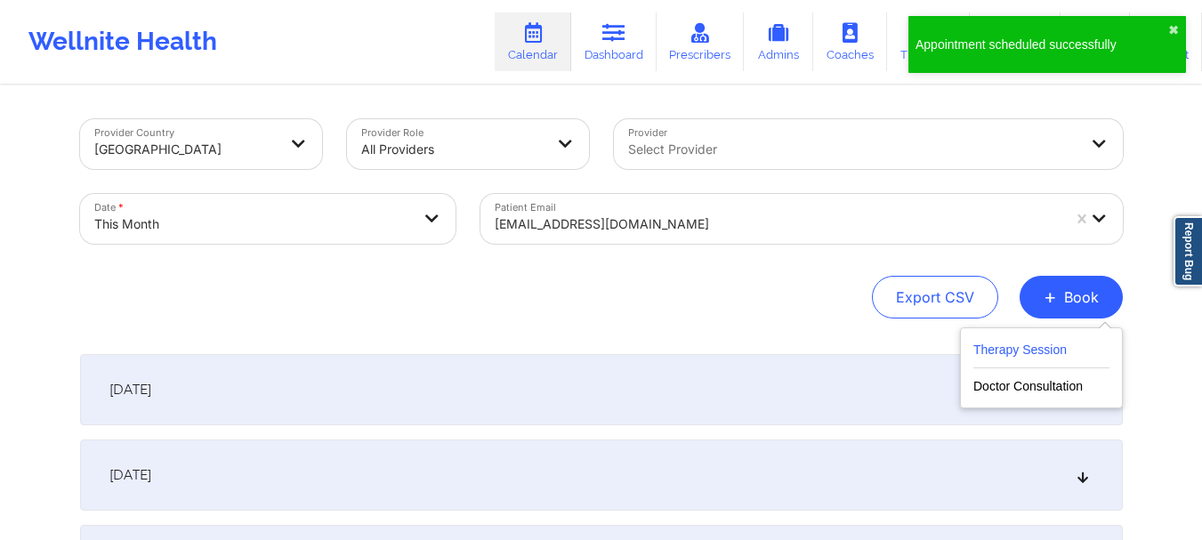
click at [1022, 356] on button "Therapy Session" at bounding box center [1041, 353] width 136 height 29
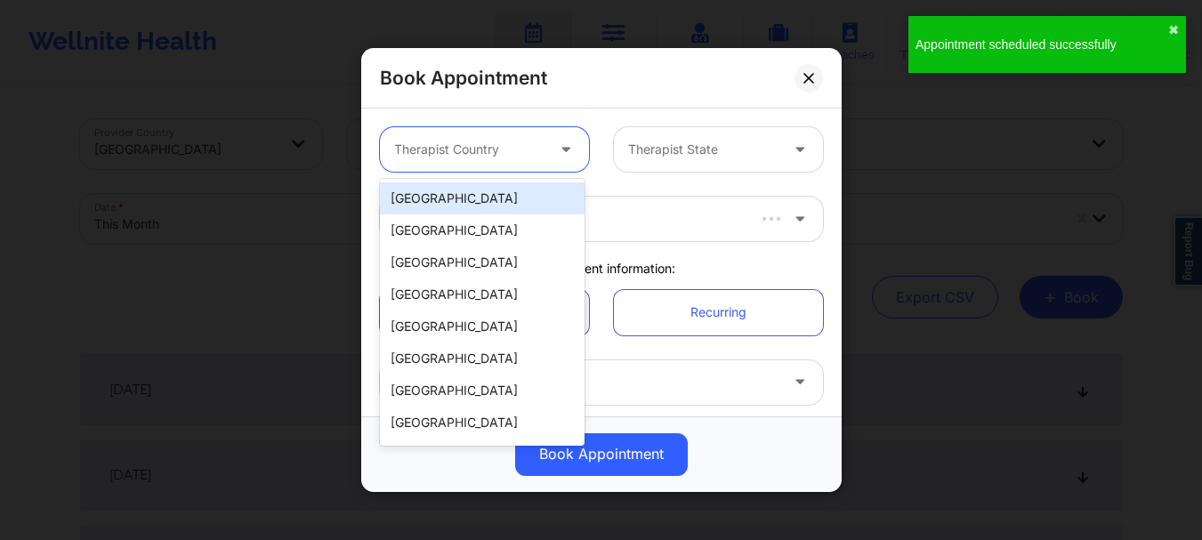
click at [511, 148] on div at bounding box center [469, 149] width 150 height 21
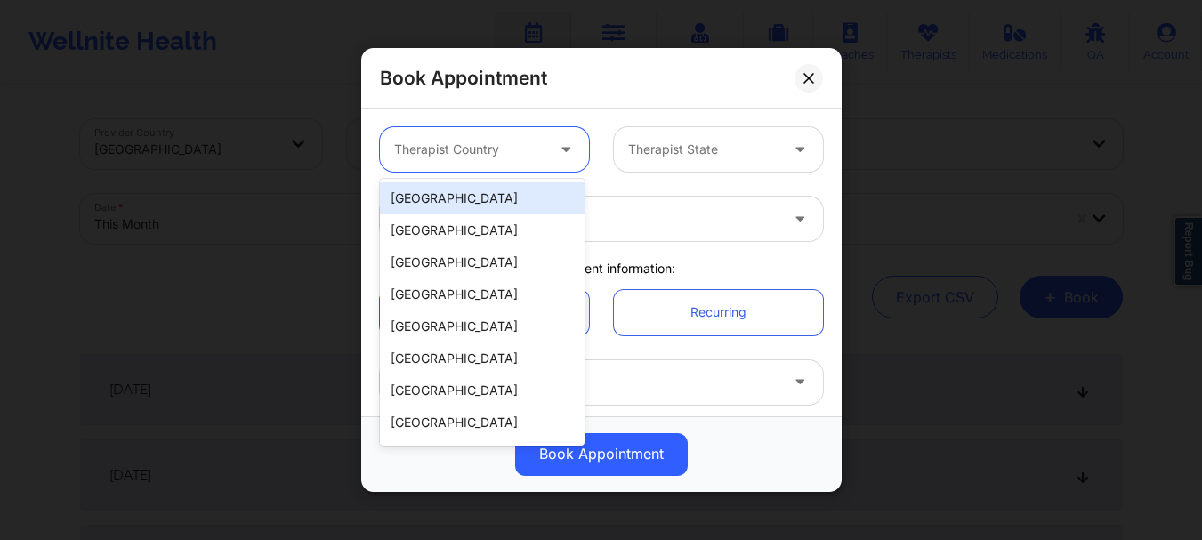
click at [489, 197] on div "[GEOGRAPHIC_DATA]" at bounding box center [482, 198] width 205 height 32
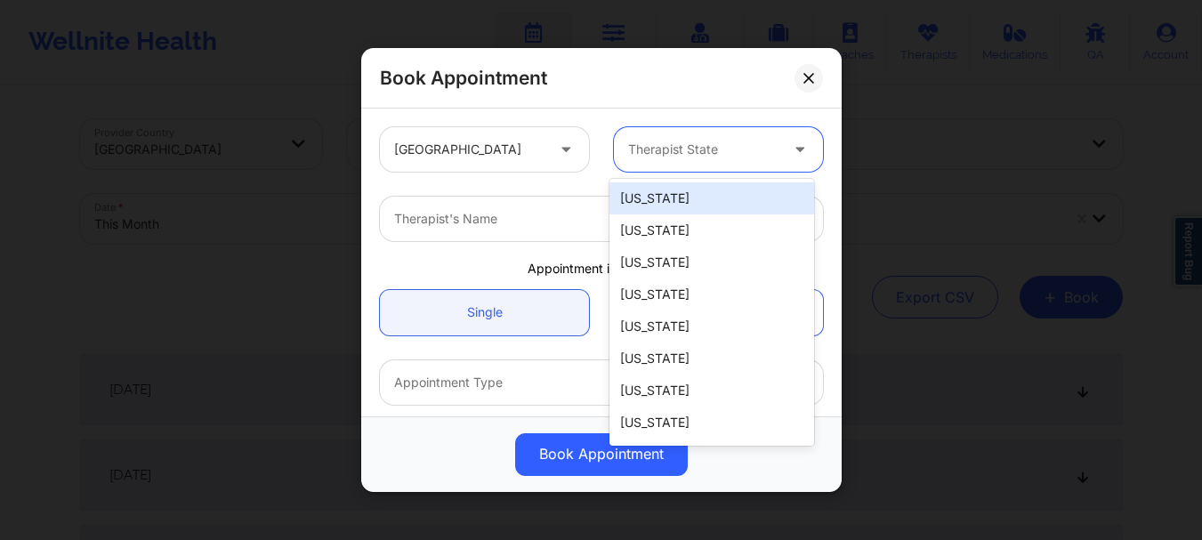
click at [666, 166] on div "Therapist State" at bounding box center [697, 149] width 166 height 44
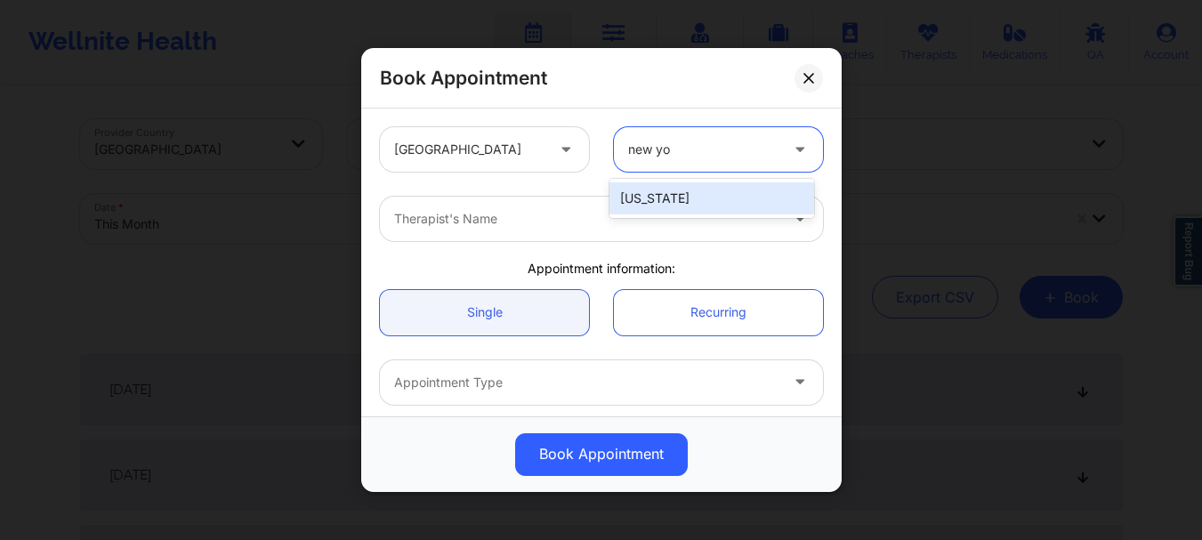
type input "new yor"
click at [660, 198] on div "[US_STATE]" at bounding box center [711, 198] width 205 height 32
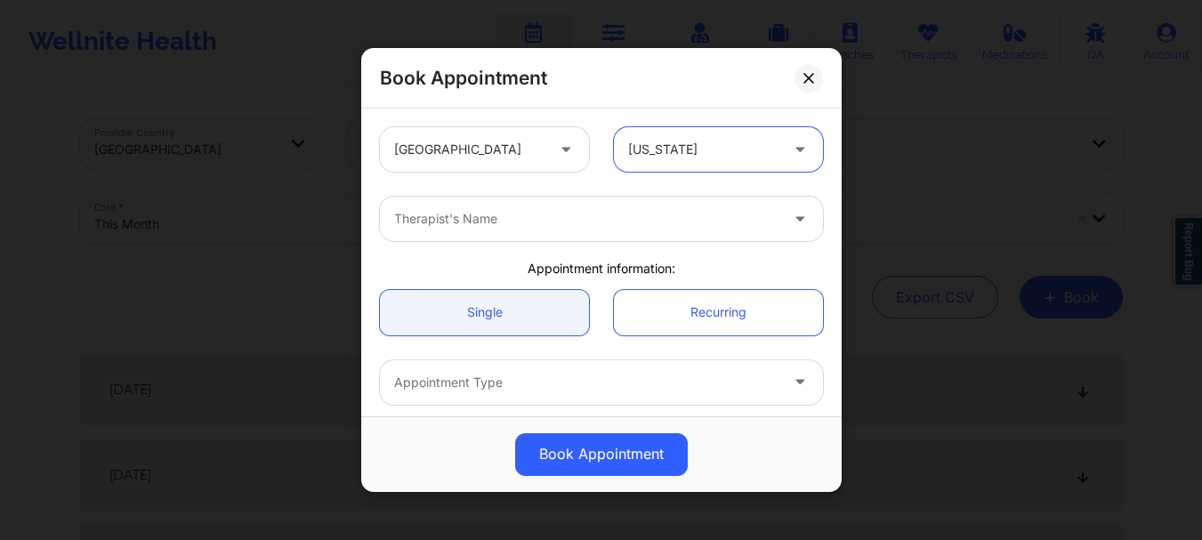
click at [571, 229] on div at bounding box center [586, 218] width 384 height 21
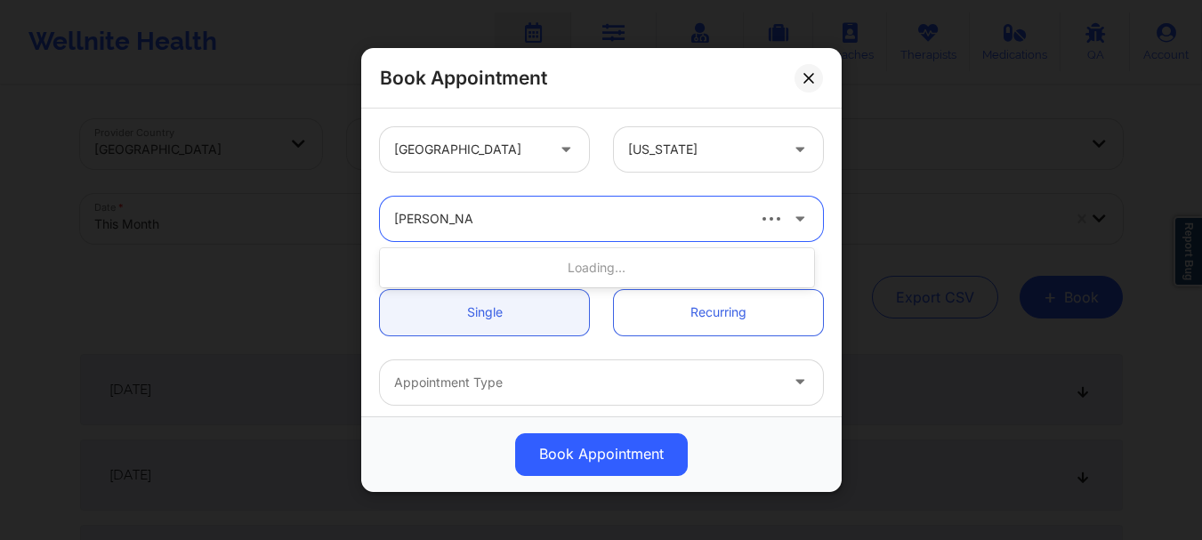
type input "[PERSON_NAME]"
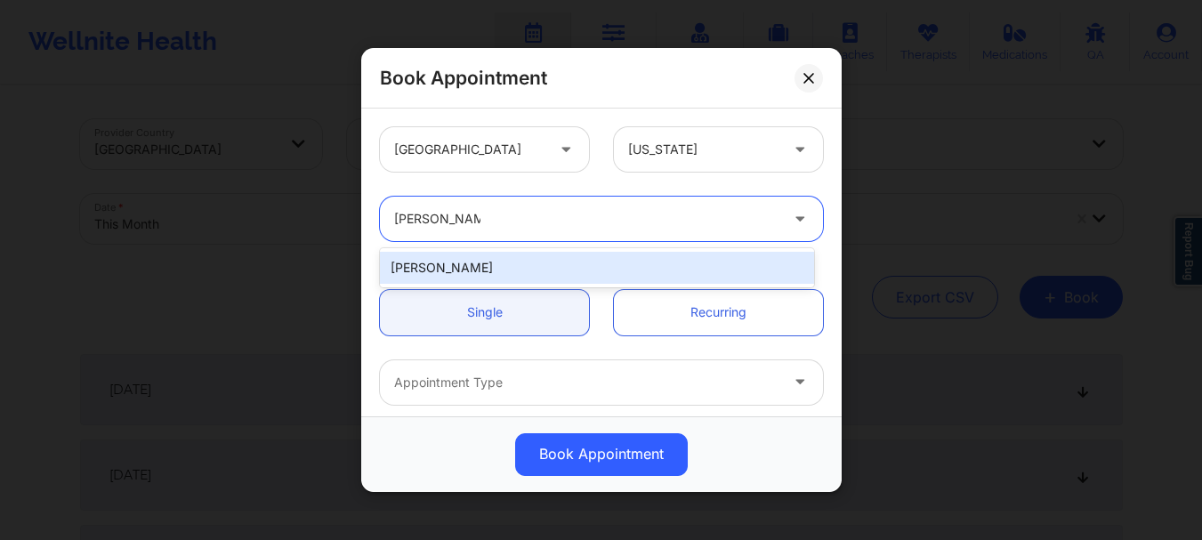
click at [528, 269] on div "[PERSON_NAME]" at bounding box center [597, 268] width 434 height 32
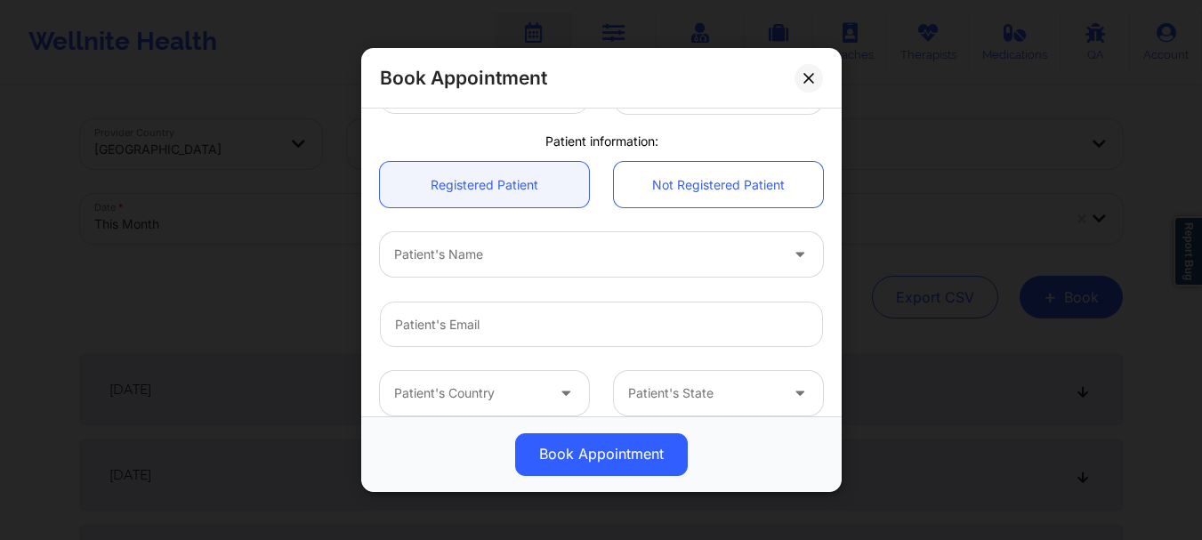
scroll to position [380, 0]
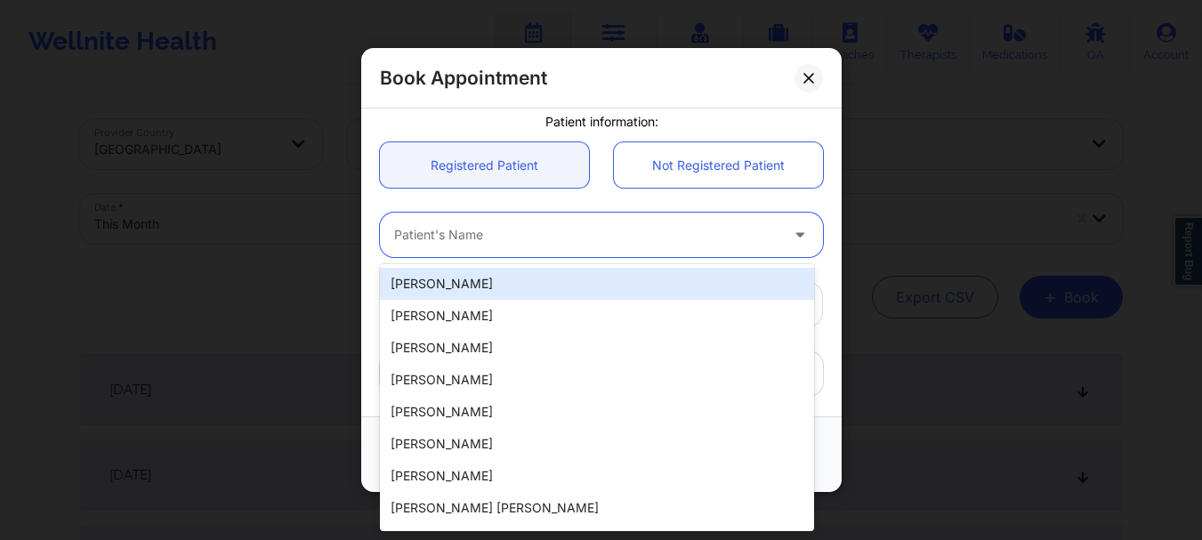
click at [502, 244] on div at bounding box center [586, 235] width 384 height 21
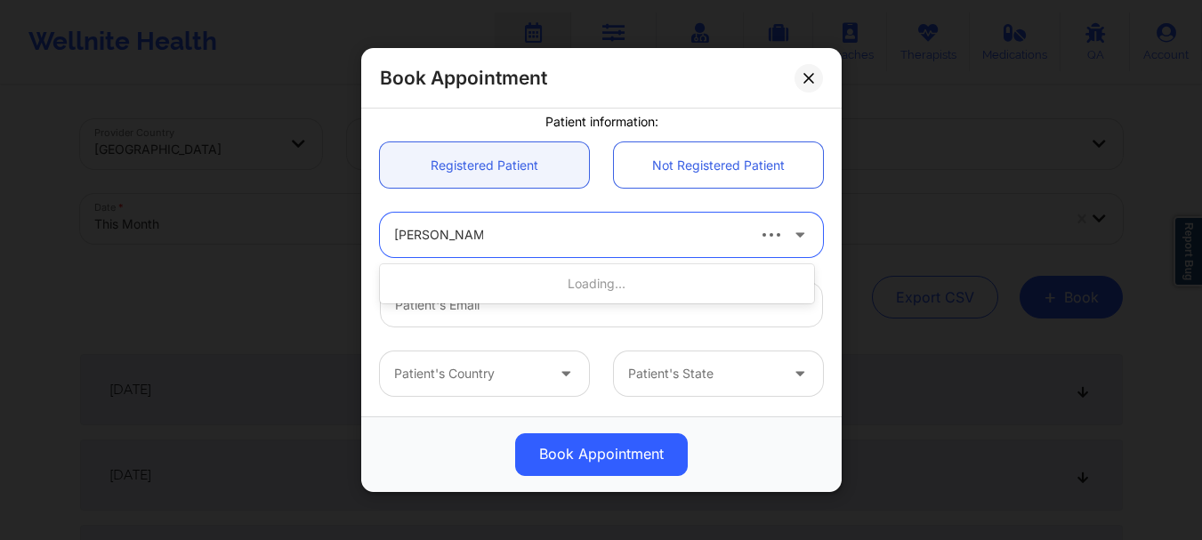
type input "[PERSON_NAME]"
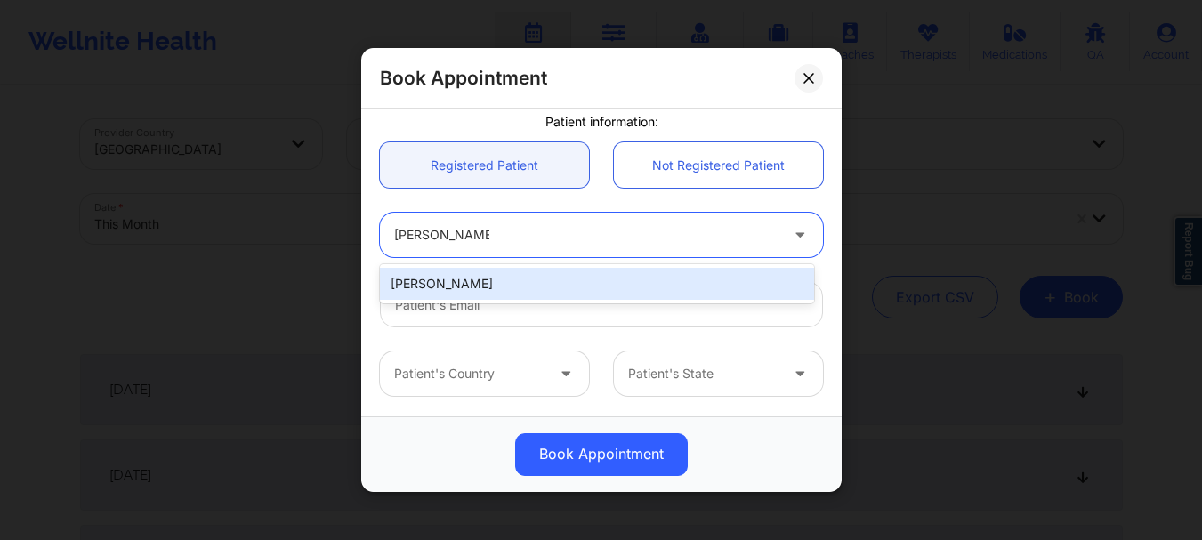
click at [507, 272] on div "[PERSON_NAME]" at bounding box center [597, 284] width 434 height 32
type input "[EMAIL_ADDRESS][DOMAIN_NAME]"
type input "[PHONE_NUMBER]"
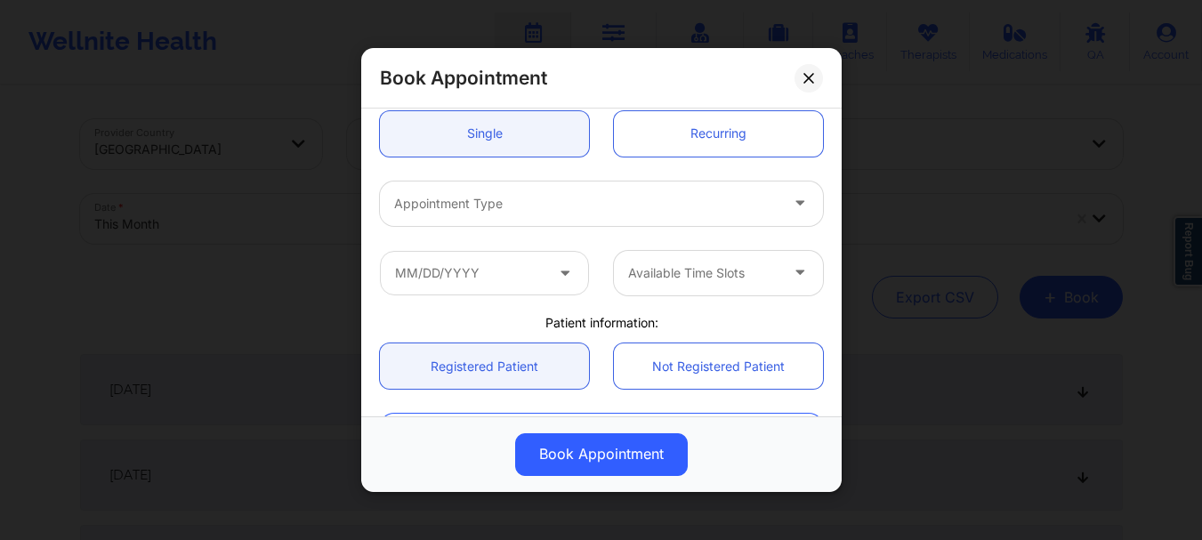
scroll to position [174, 0]
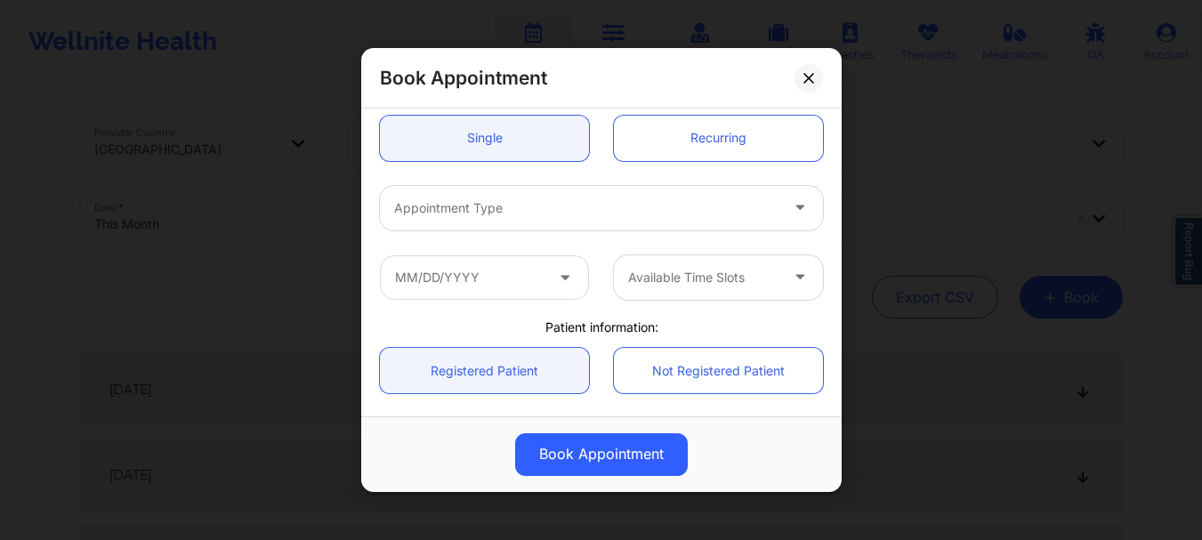
click at [700, 227] on div "Appointment Type" at bounding box center [580, 208] width 400 height 44
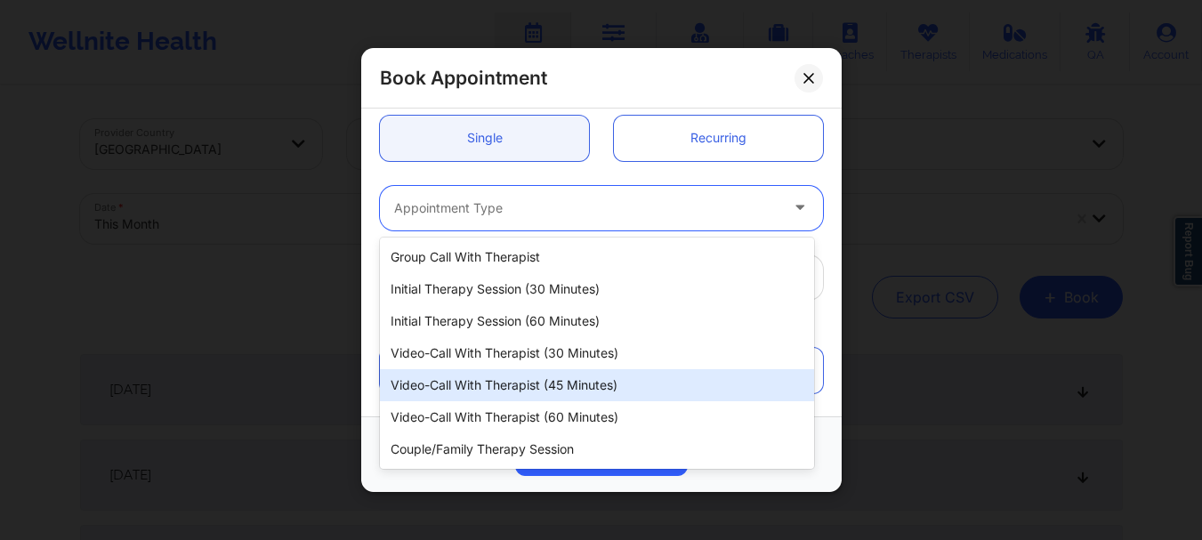
click at [574, 390] on div "Video-Call with Therapist (45 minutes)" at bounding box center [597, 385] width 434 height 32
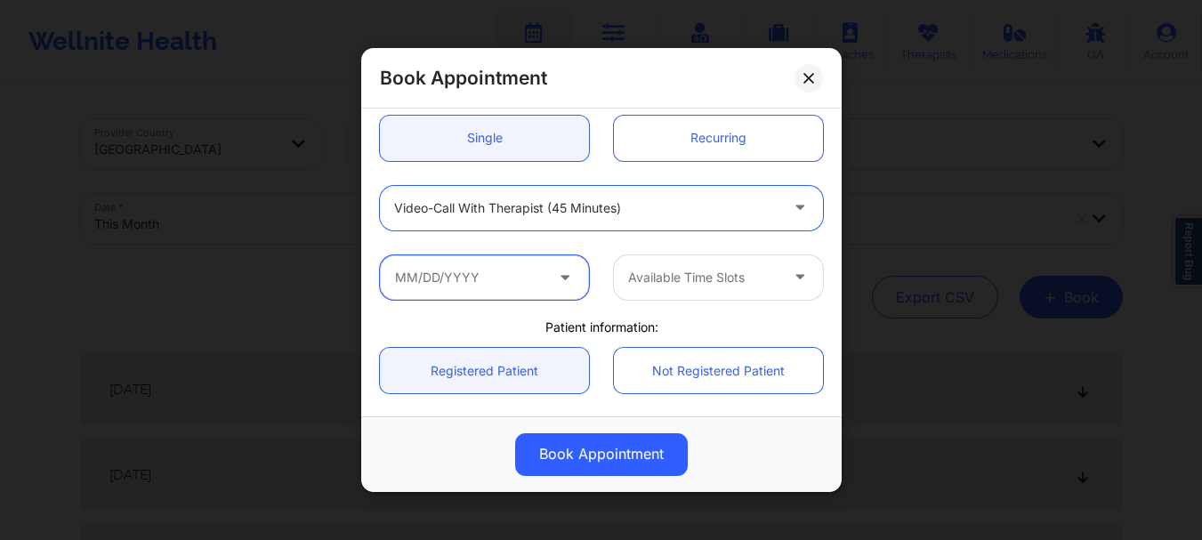
click at [486, 281] on input "text" at bounding box center [484, 277] width 209 height 44
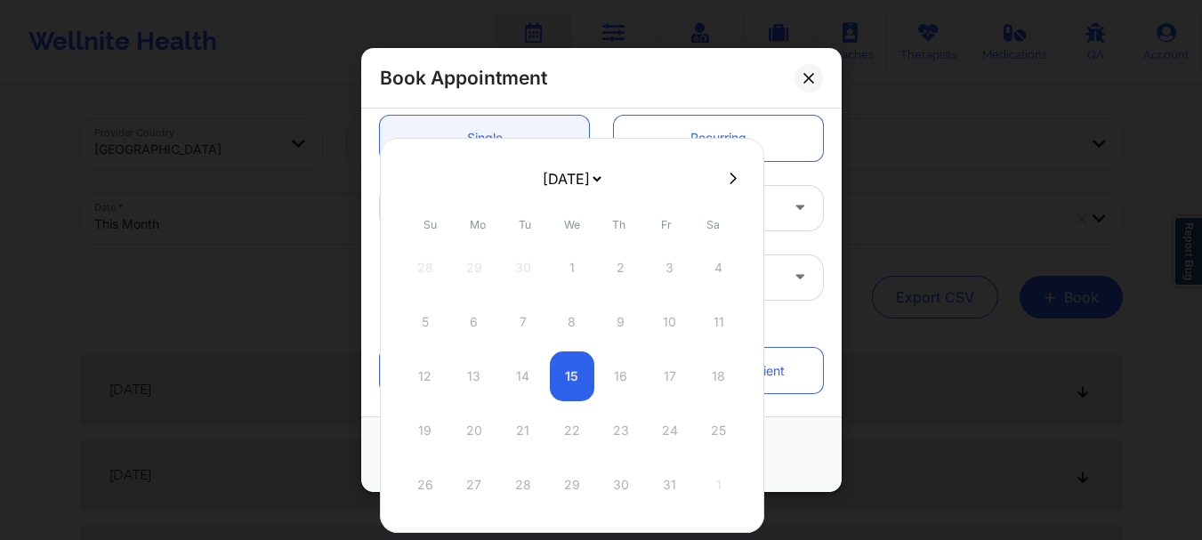
click at [730, 179] on icon at bounding box center [733, 178] width 7 height 13
select select "2025-10"
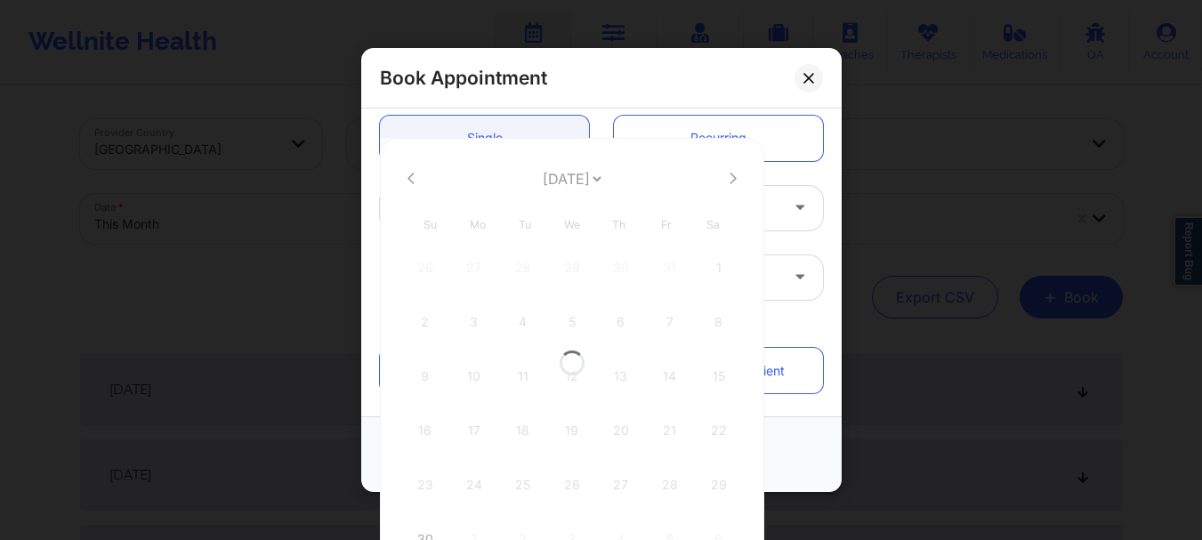
select select "2025-10"
click at [730, 180] on icon at bounding box center [733, 178] width 7 height 13
select select "2025-11"
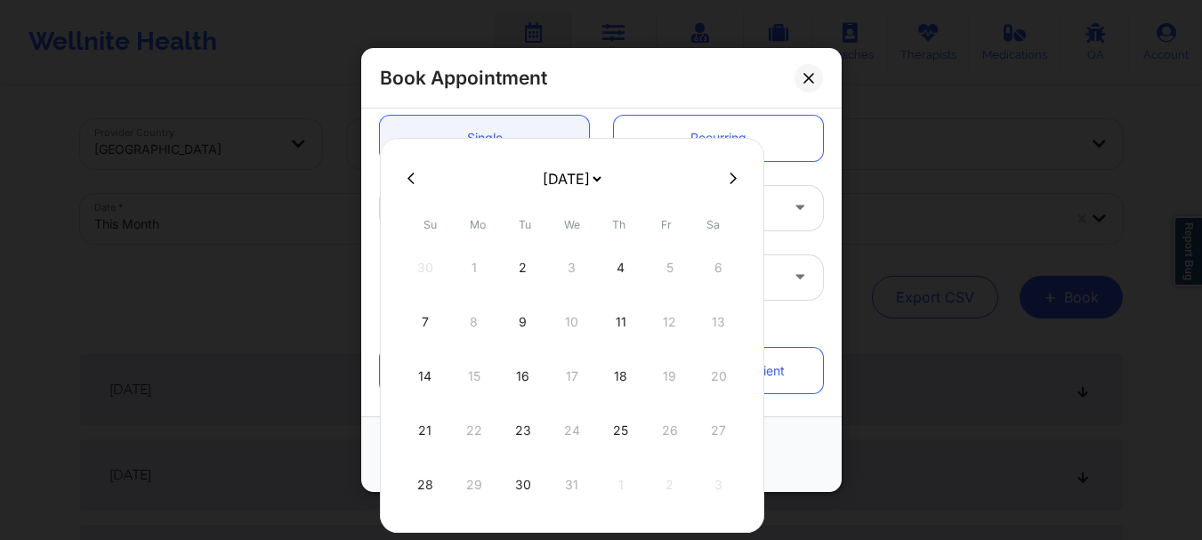
click at [418, 388] on div "14" at bounding box center [425, 376] width 44 height 50
type input "[DATE]"
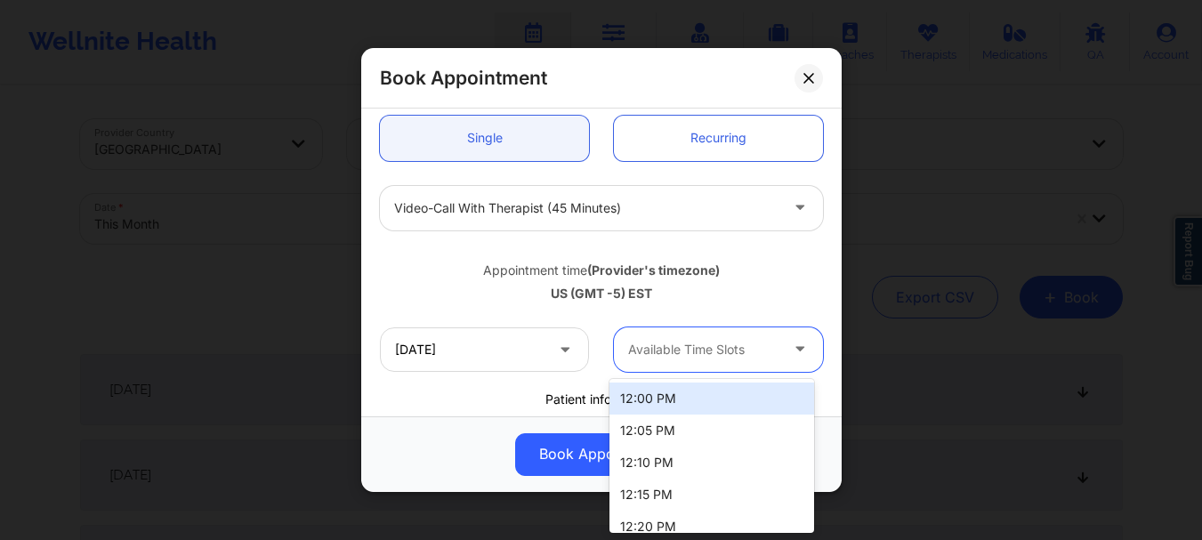
click at [681, 351] on div at bounding box center [703, 349] width 150 height 21
click at [674, 396] on div "12:00 PM" at bounding box center [711, 399] width 205 height 32
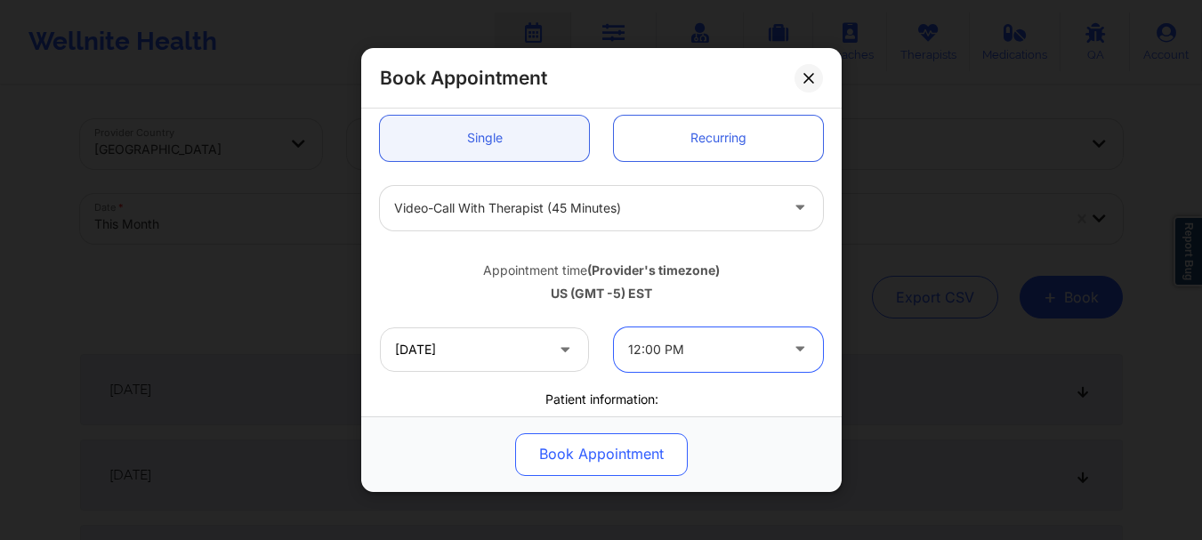
click at [628, 456] on button "Book Appointment" at bounding box center [601, 454] width 173 height 43
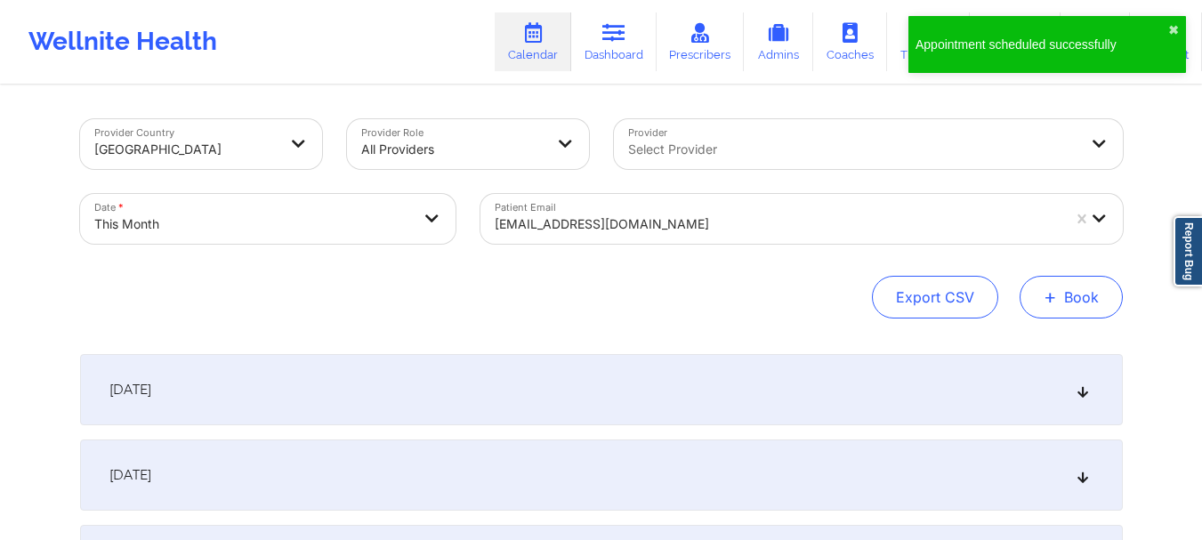
click at [1051, 294] on span "+" at bounding box center [1050, 297] width 13 height 10
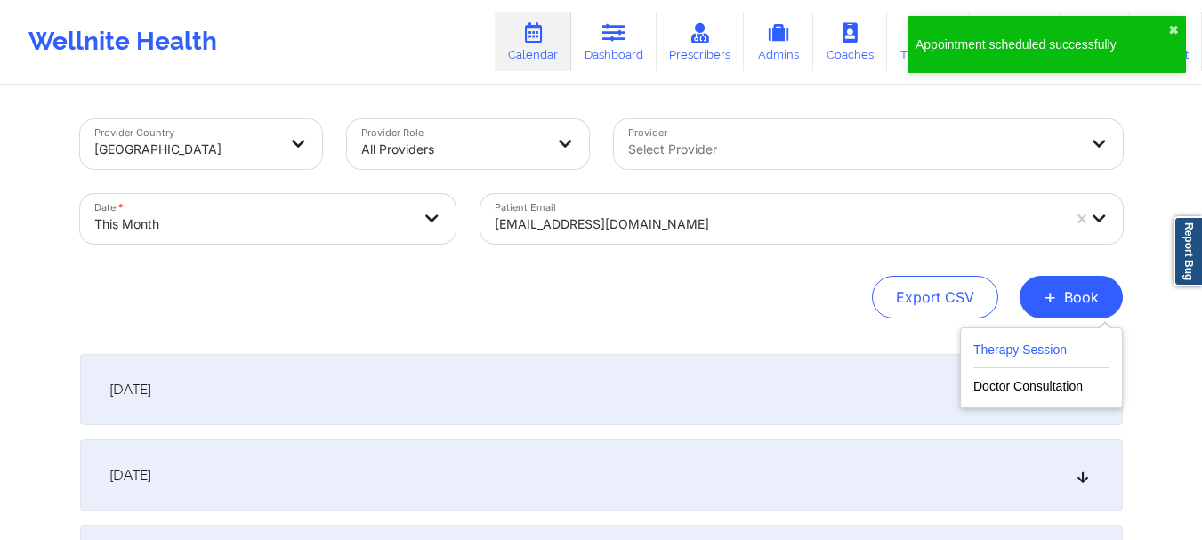
click at [1037, 351] on button "Therapy Session" at bounding box center [1041, 353] width 136 height 29
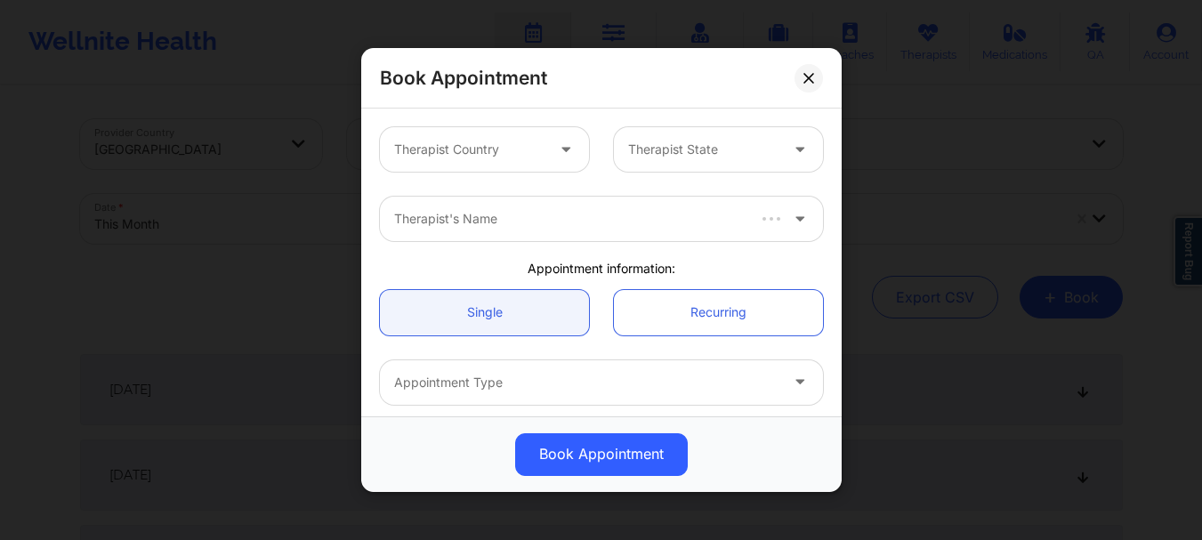
click at [507, 151] on div at bounding box center [469, 149] width 150 height 21
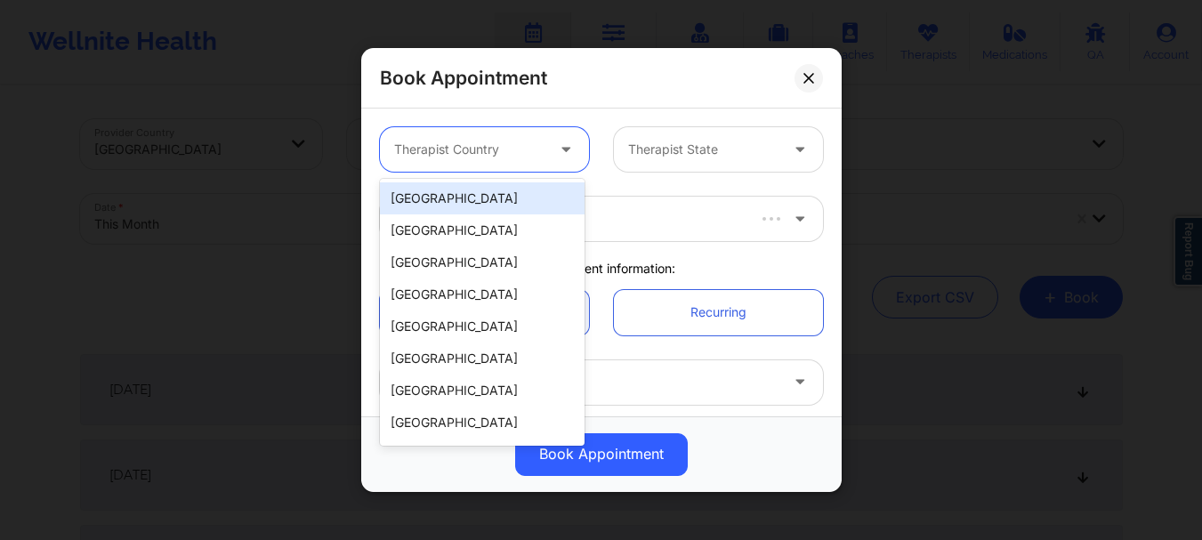
click at [480, 202] on div "[GEOGRAPHIC_DATA]" at bounding box center [482, 198] width 205 height 32
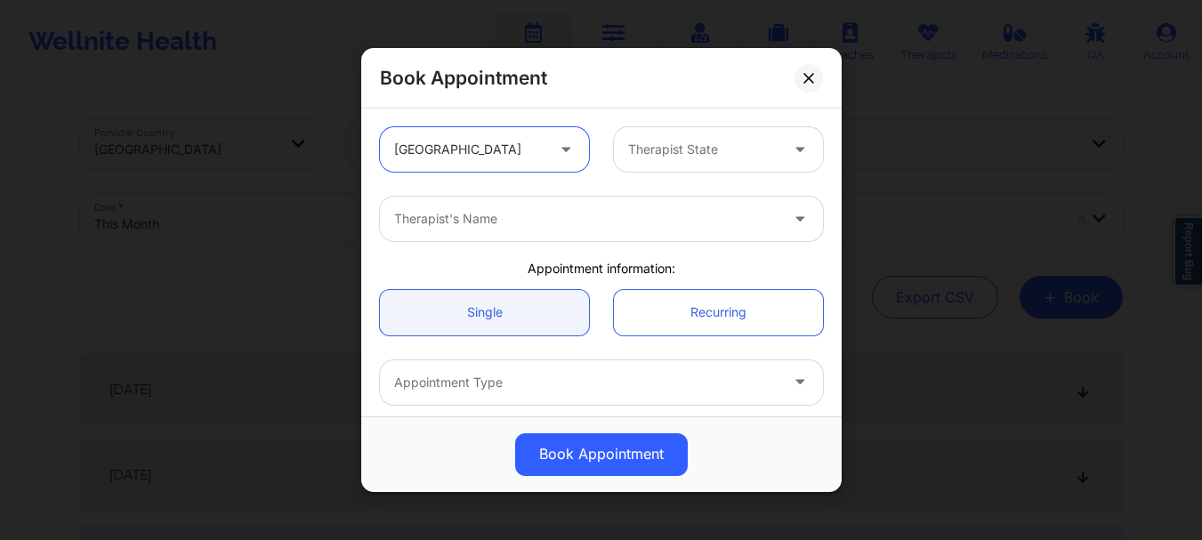
click at [671, 162] on div "Therapist State" at bounding box center [697, 149] width 166 height 44
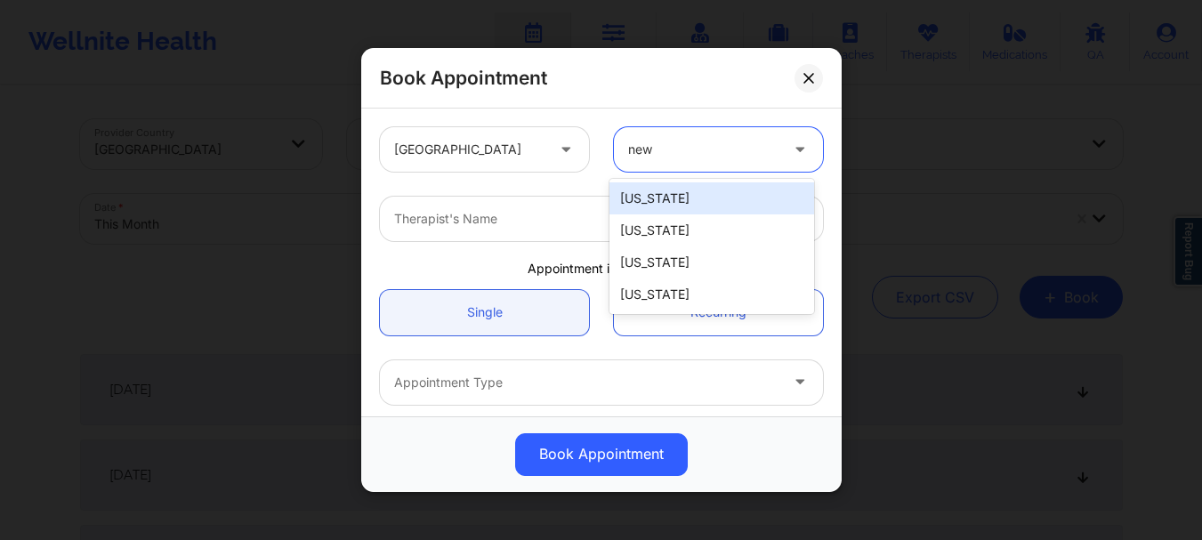
type input "new"
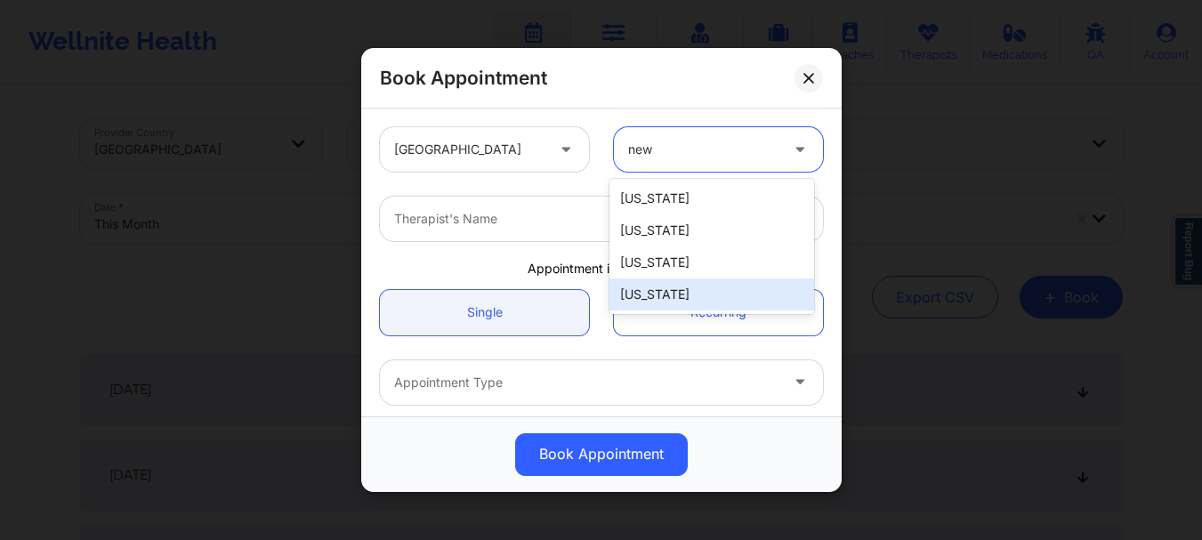
click at [654, 282] on div "[US_STATE]" at bounding box center [711, 294] width 205 height 32
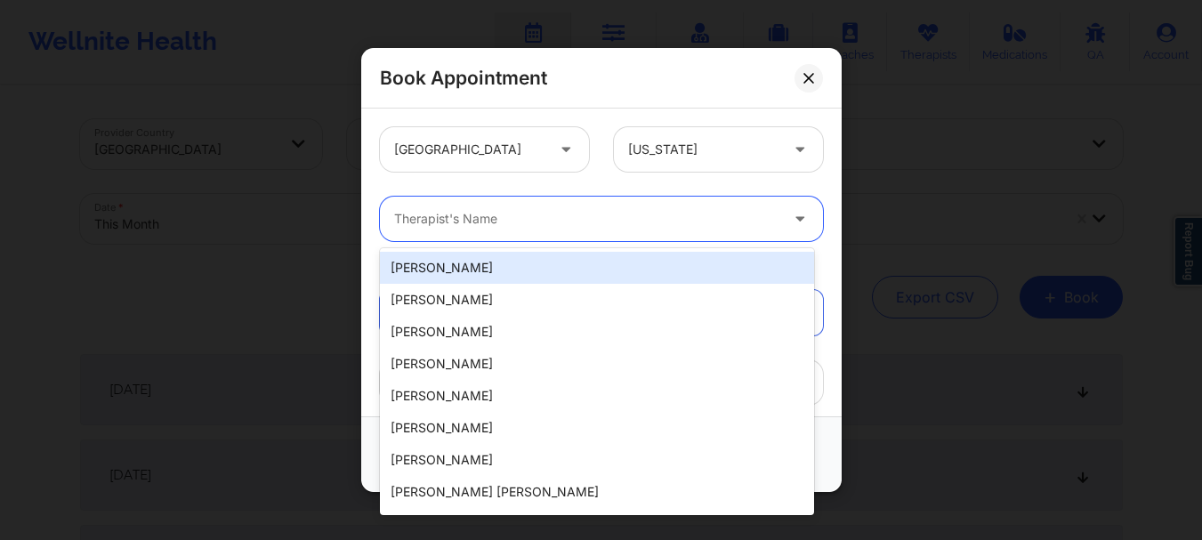
click at [540, 232] on div "Therapist's Name" at bounding box center [580, 219] width 400 height 44
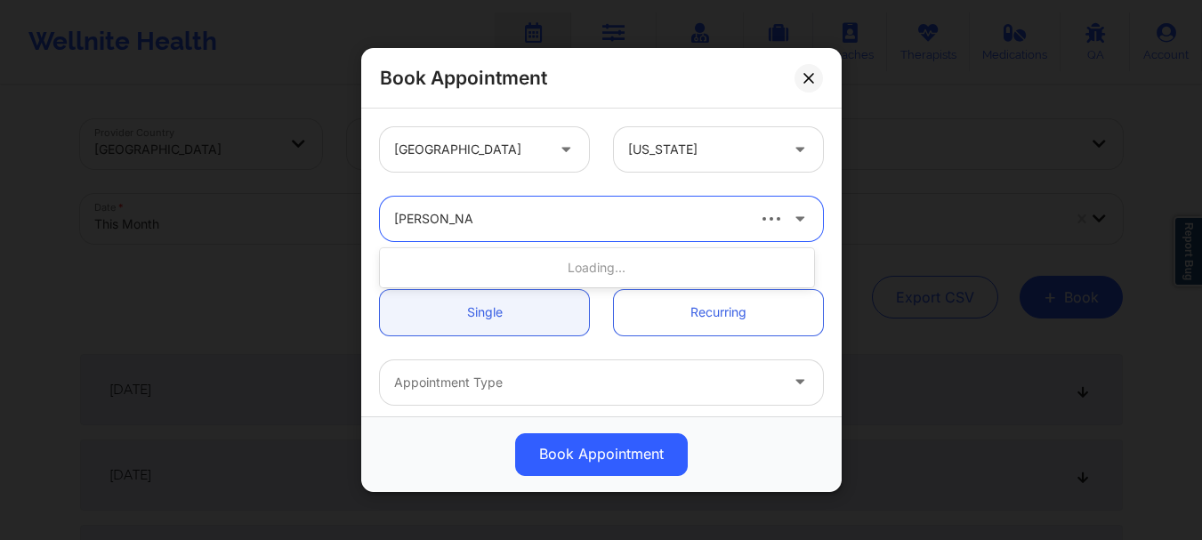
type input "[PERSON_NAME]"
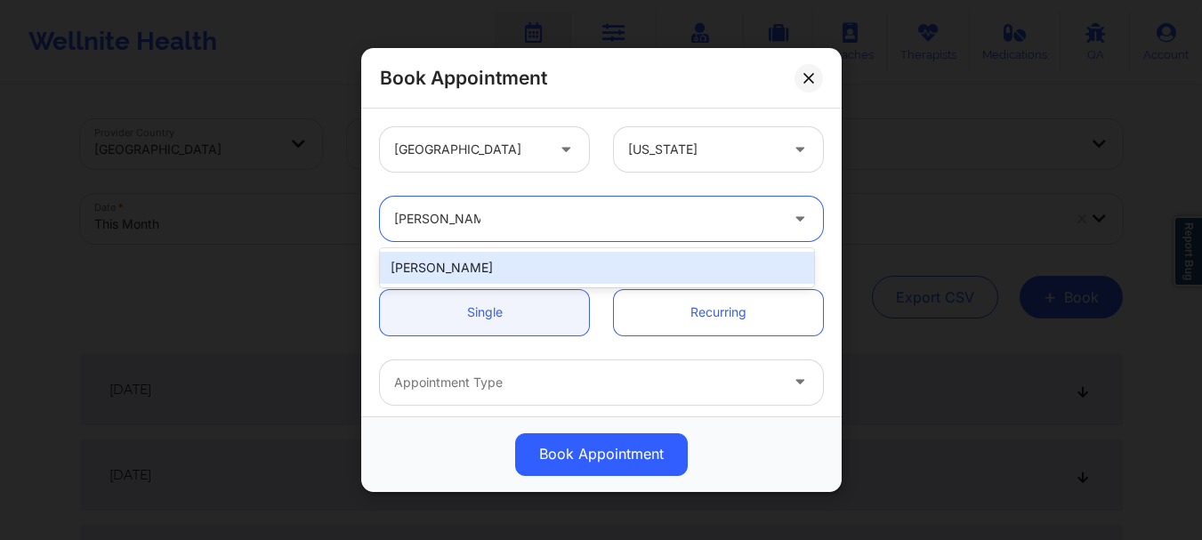
click at [509, 266] on div "[PERSON_NAME]" at bounding box center [597, 268] width 434 height 32
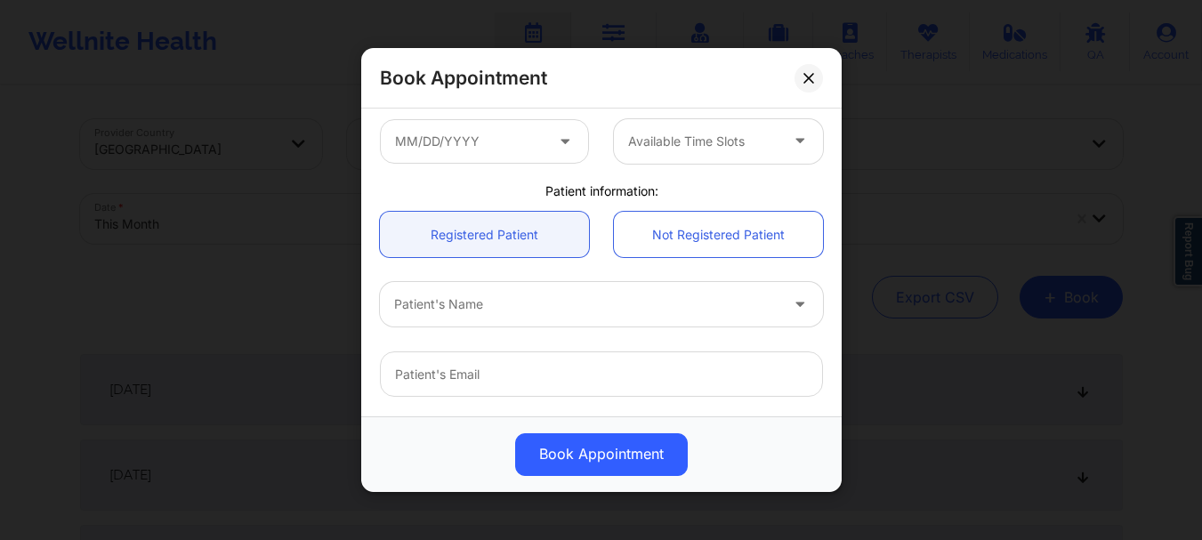
scroll to position [365, 0]
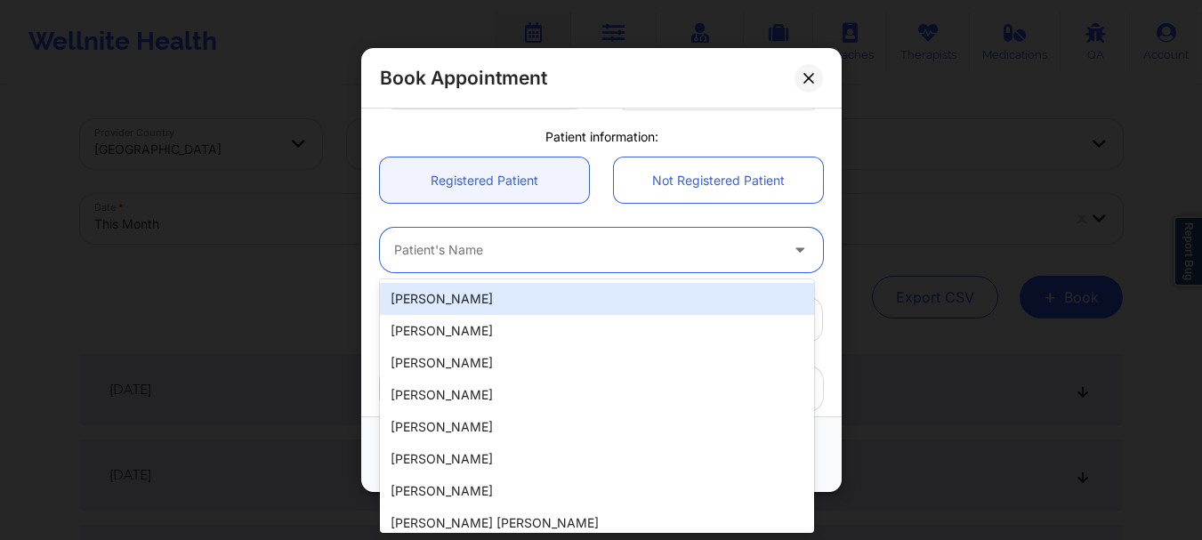
click at [504, 257] on div at bounding box center [586, 250] width 384 height 21
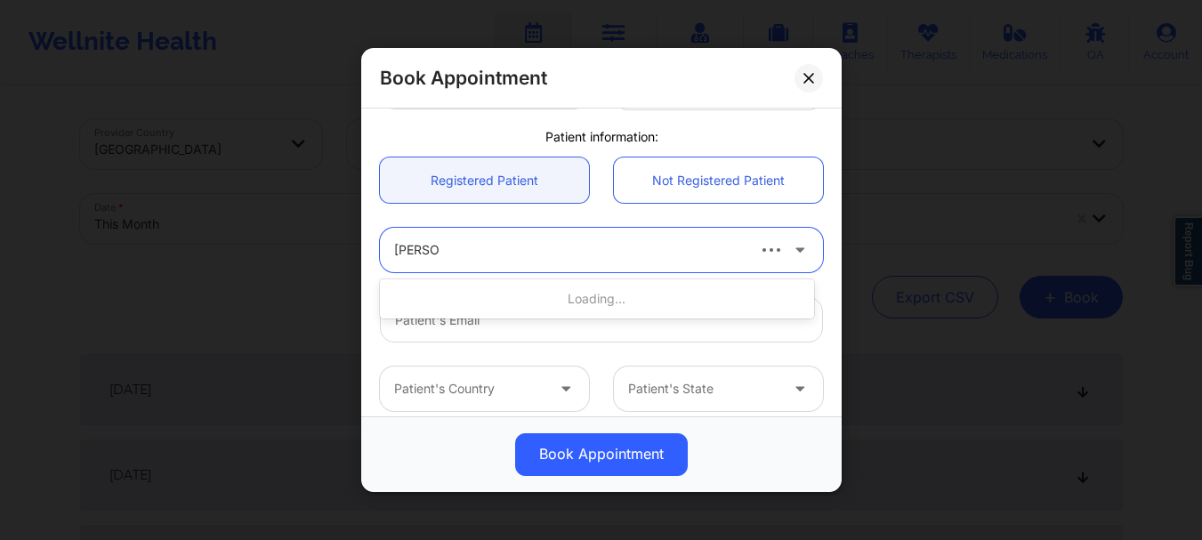
type input "[PERSON_NAME]"
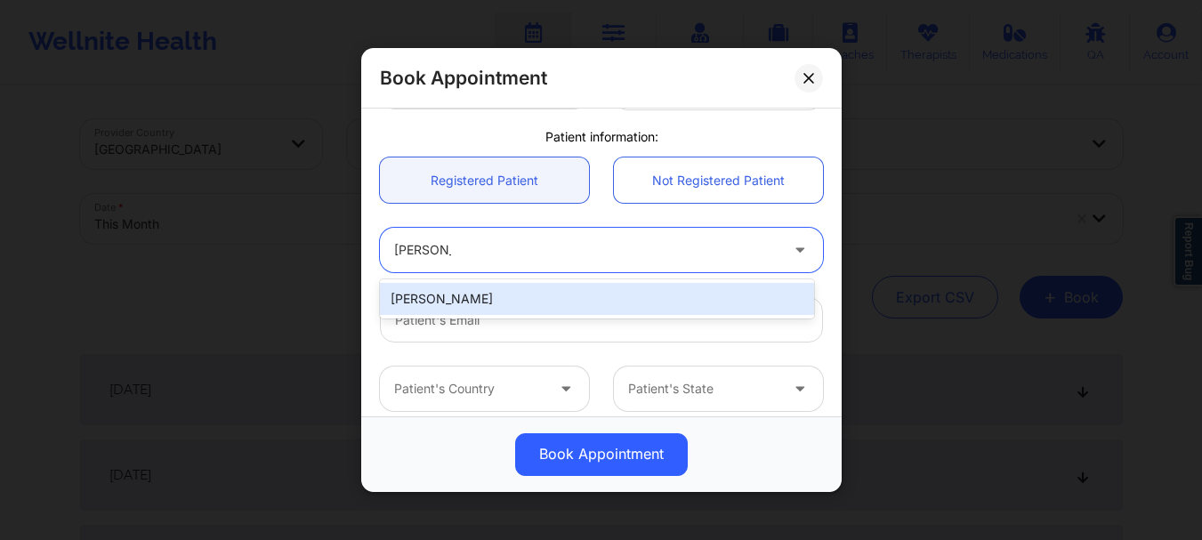
click at [475, 308] on div "[PERSON_NAME]" at bounding box center [597, 299] width 434 height 32
type input "[EMAIL_ADDRESS][DOMAIN_NAME]"
type input "[PHONE_NUMBER]"
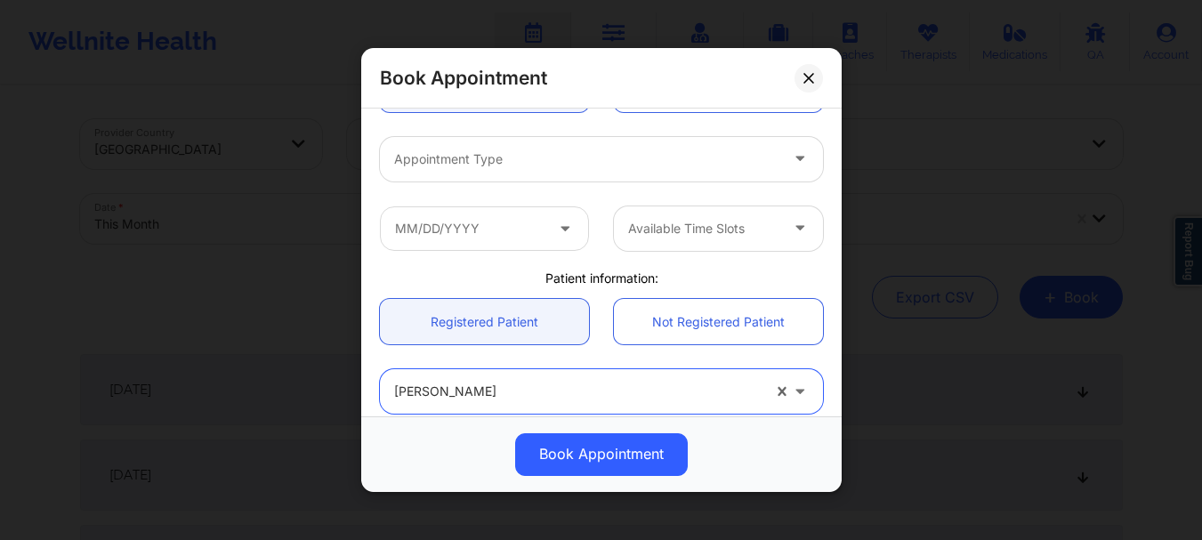
scroll to position [195, 0]
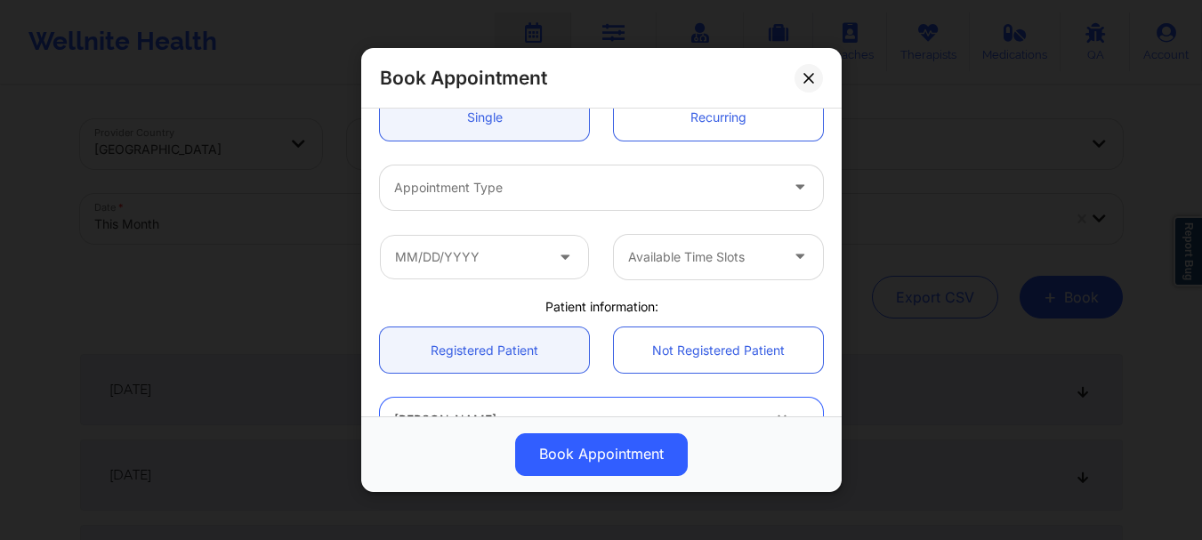
click at [487, 193] on div at bounding box center [586, 187] width 384 height 21
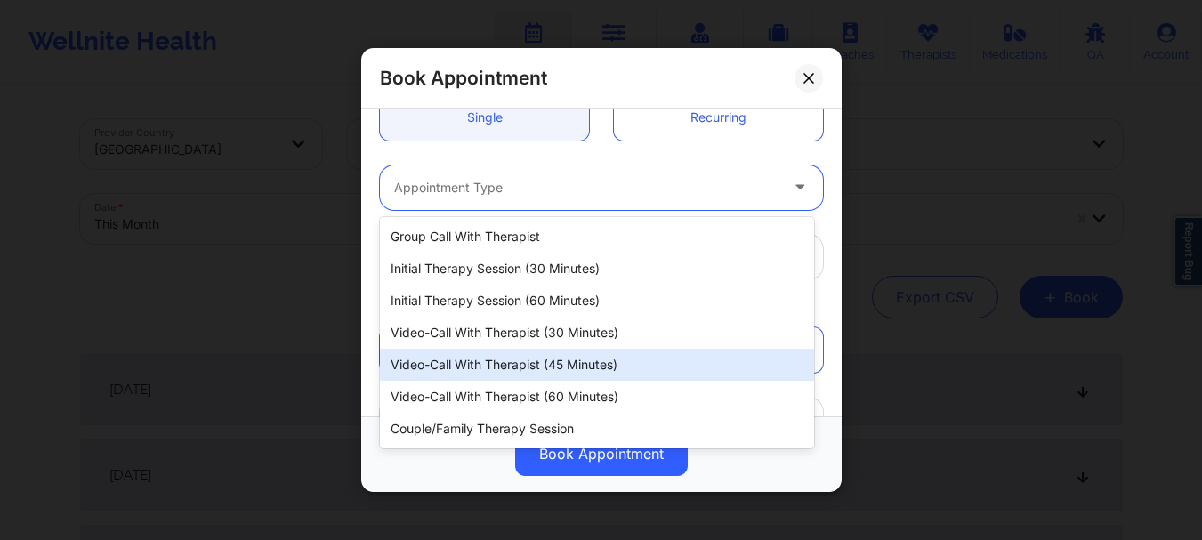
drag, startPoint x: 555, startPoint y: 383, endPoint x: 545, endPoint y: 367, distance: 18.0
click at [545, 367] on div "Group Call with Therapist Initial Therapy Session (30 minutes) Initial Therapy …" at bounding box center [597, 332] width 434 height 231
click at [545, 367] on div "Video-Call with Therapist (45 minutes)" at bounding box center [597, 365] width 434 height 32
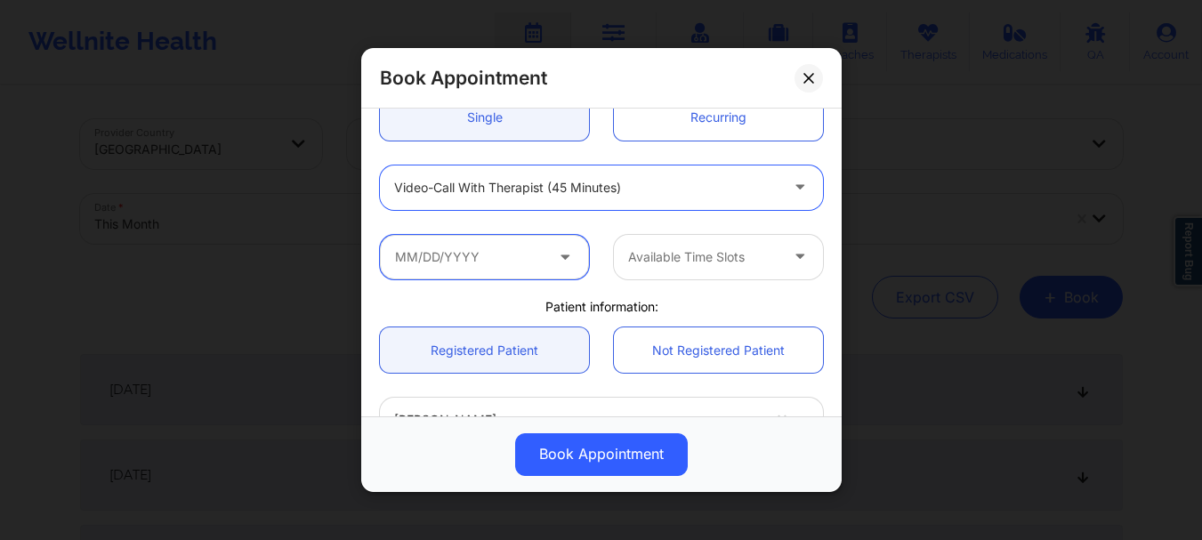
click at [497, 270] on input "text" at bounding box center [484, 257] width 209 height 44
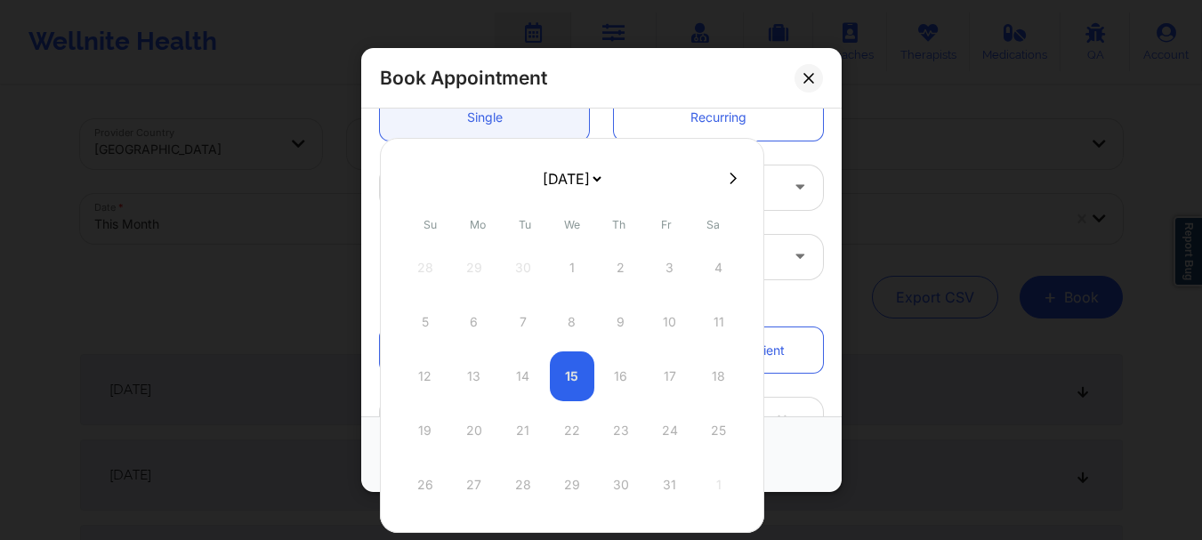
click at [730, 179] on icon at bounding box center [733, 178] width 7 height 12
select select "2025-10"
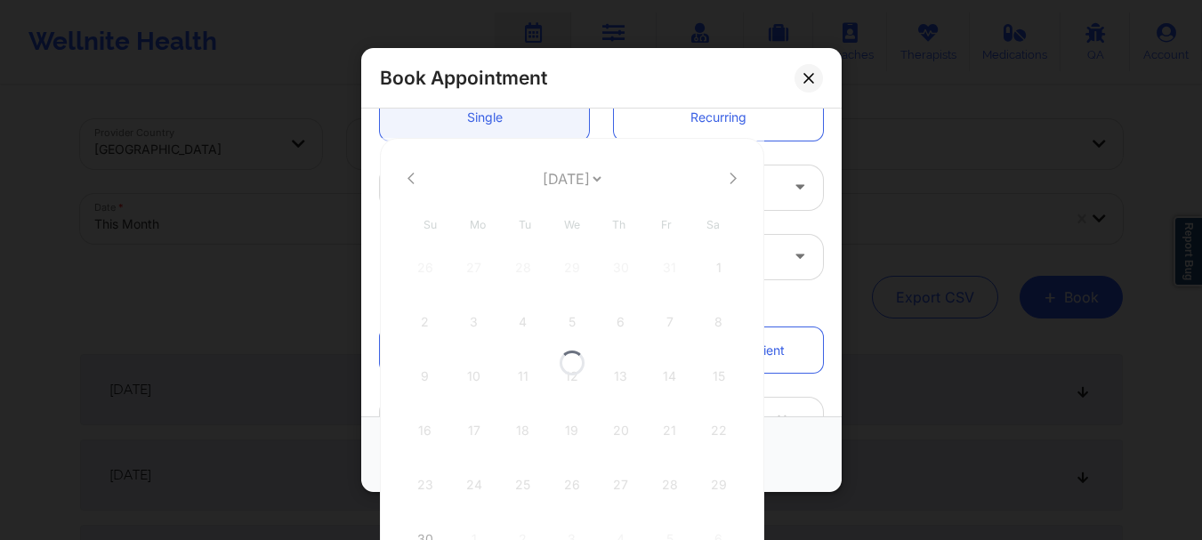
select select "2025-10"
click at [730, 179] on icon at bounding box center [733, 178] width 7 height 12
select select "2025-11"
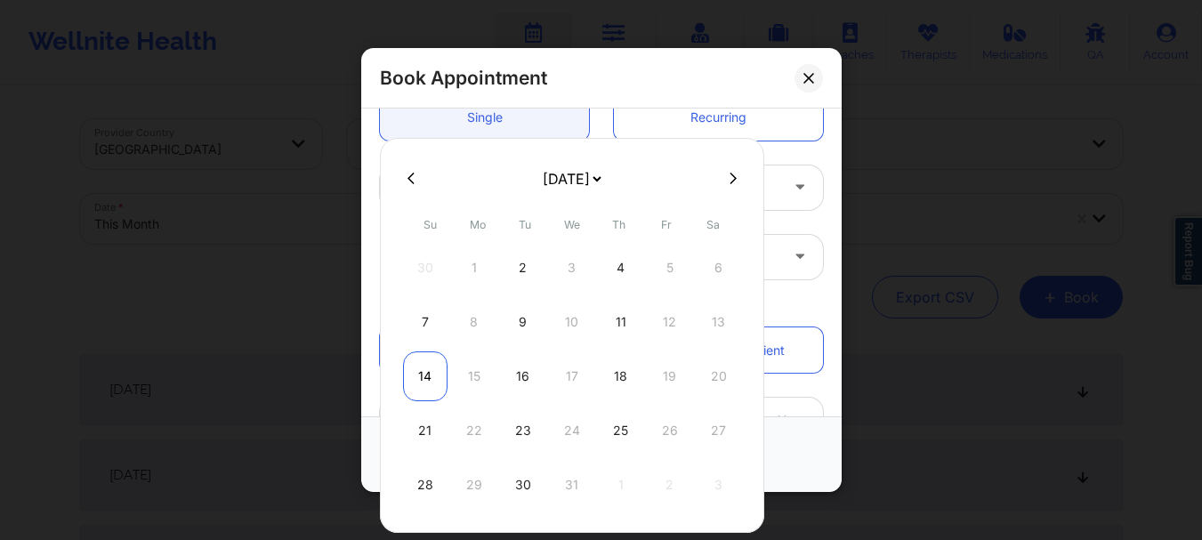
click at [430, 375] on div "14" at bounding box center [425, 376] width 44 height 50
type input "[DATE]"
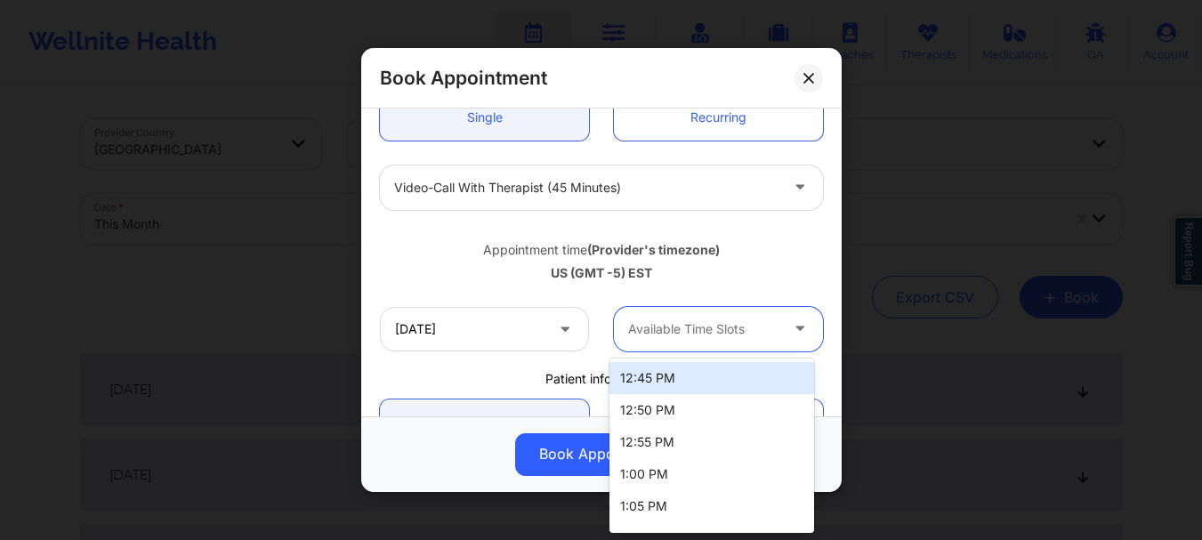
click at [709, 320] on div at bounding box center [703, 329] width 150 height 21
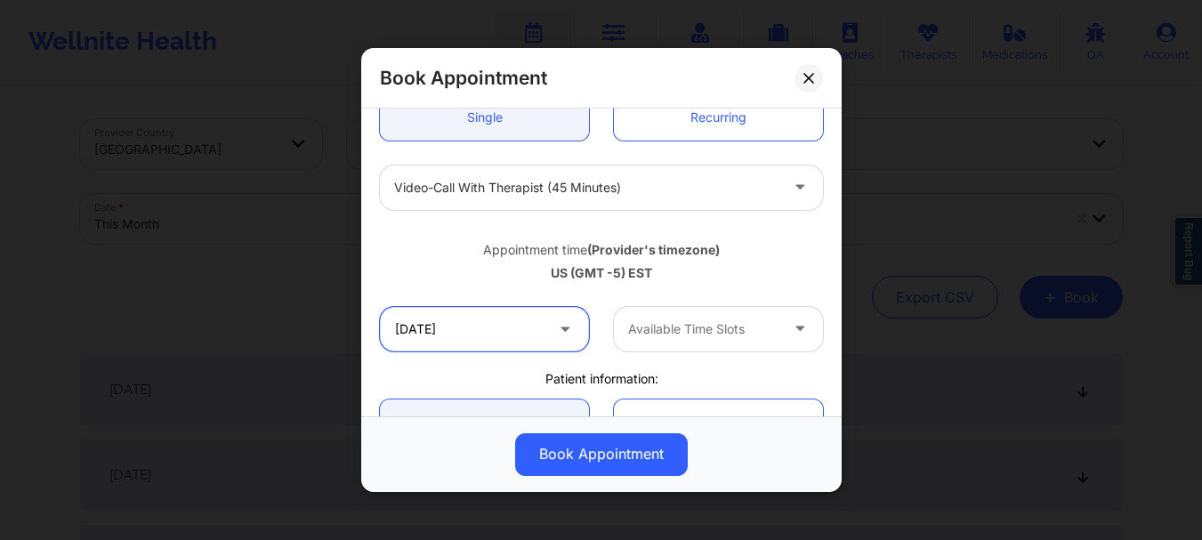
click at [445, 338] on input "[DATE]" at bounding box center [484, 329] width 209 height 44
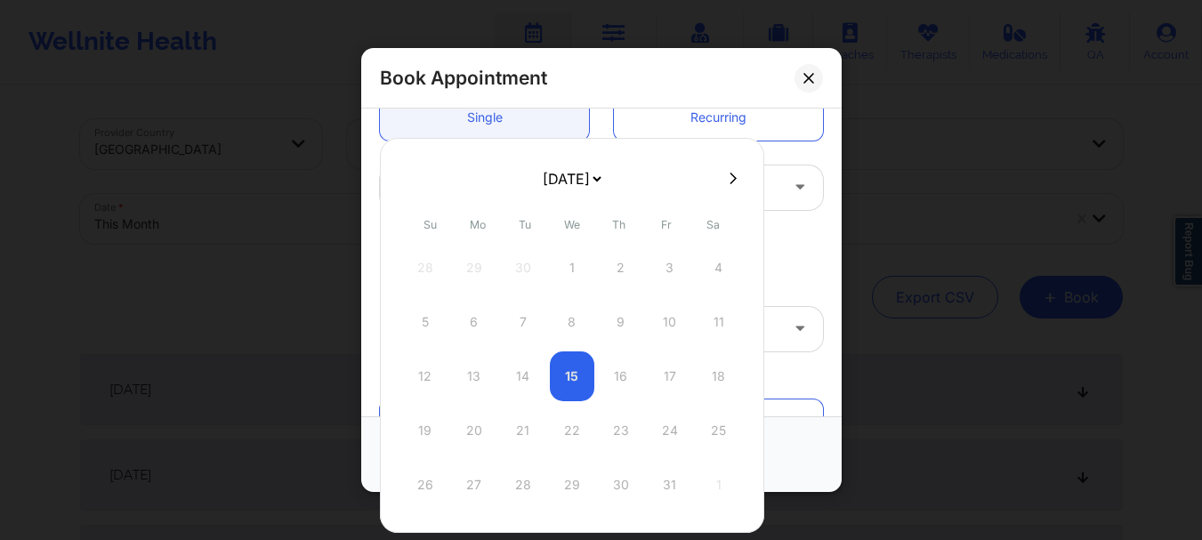
click at [730, 176] on icon at bounding box center [733, 178] width 7 height 13
select select "2025-10"
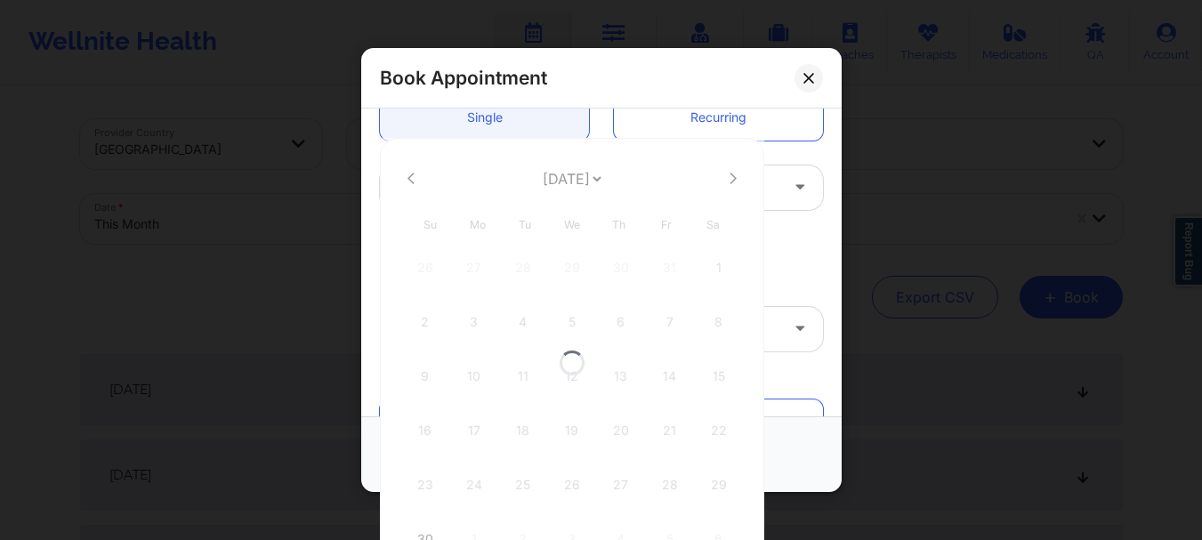
select select "2025-10"
click at [730, 176] on icon at bounding box center [733, 178] width 7 height 13
select select "2025-11"
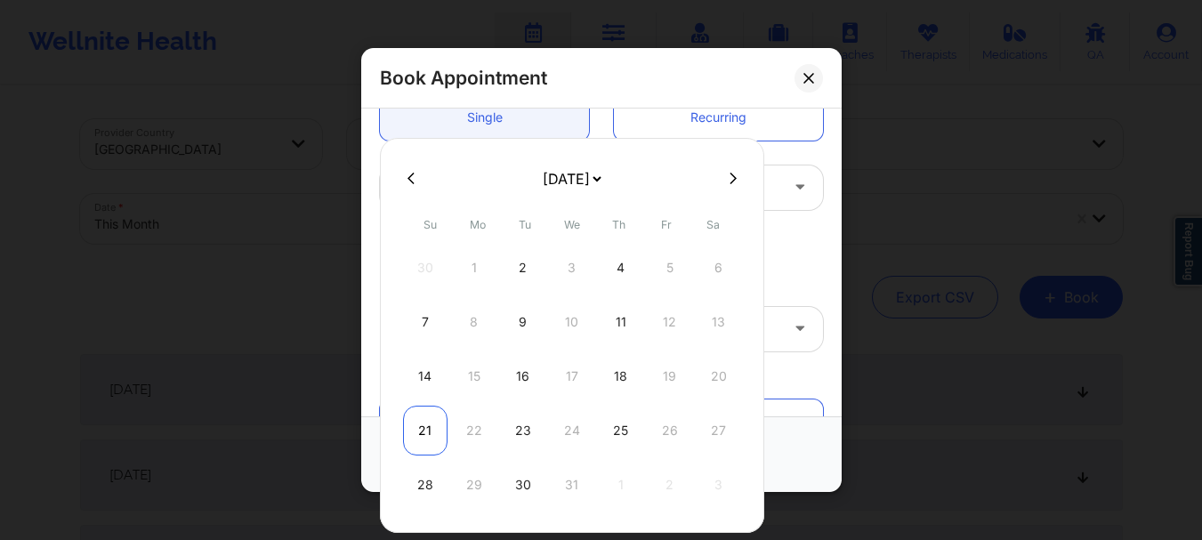
click at [425, 424] on div "21" at bounding box center [425, 431] width 44 height 50
type input "[DATE]"
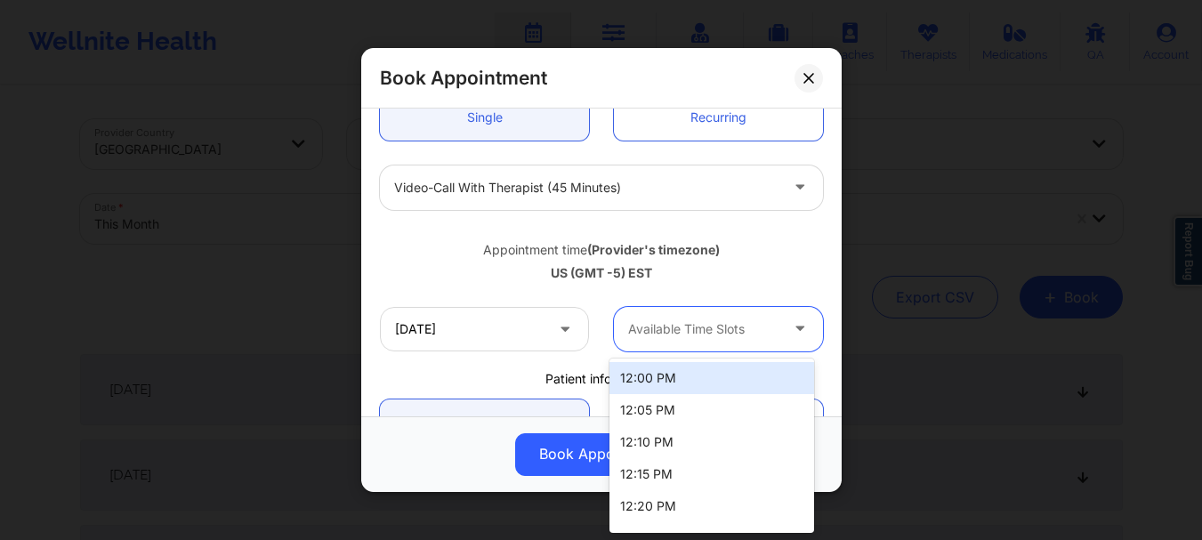
click at [694, 326] on div at bounding box center [703, 329] width 150 height 21
click at [694, 374] on div "12:00 PM" at bounding box center [711, 378] width 205 height 32
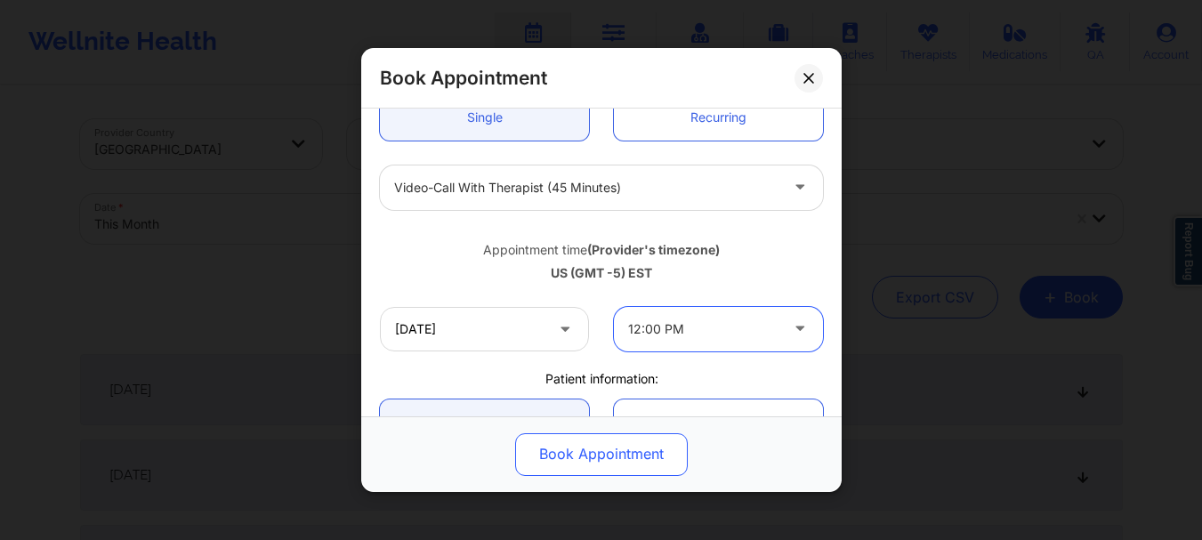
click at [629, 454] on button "Book Appointment" at bounding box center [601, 454] width 173 height 43
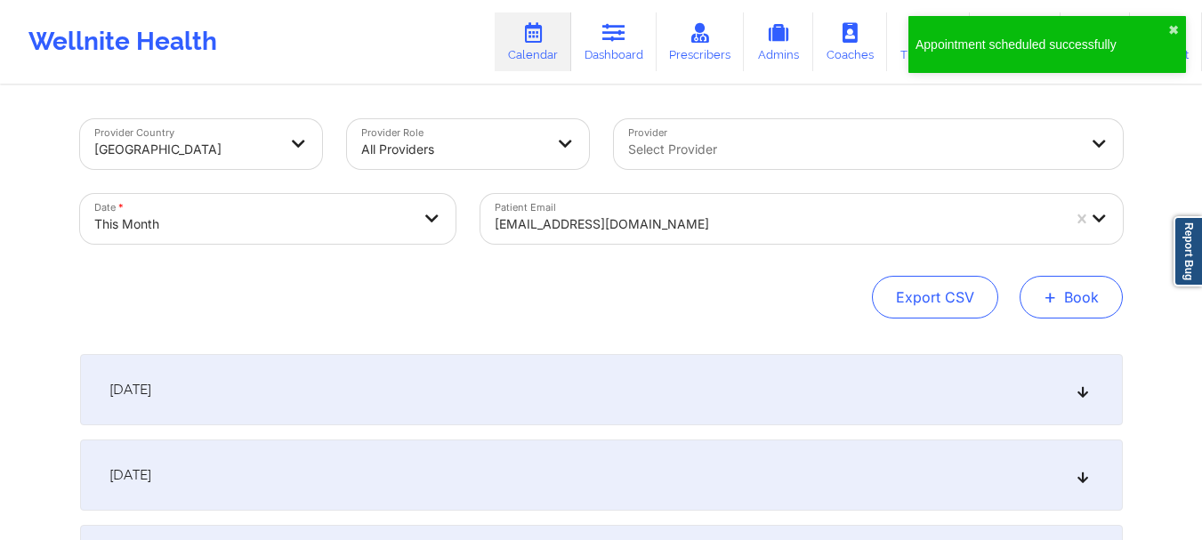
click at [1083, 289] on button "+ Book" at bounding box center [1071, 297] width 103 height 43
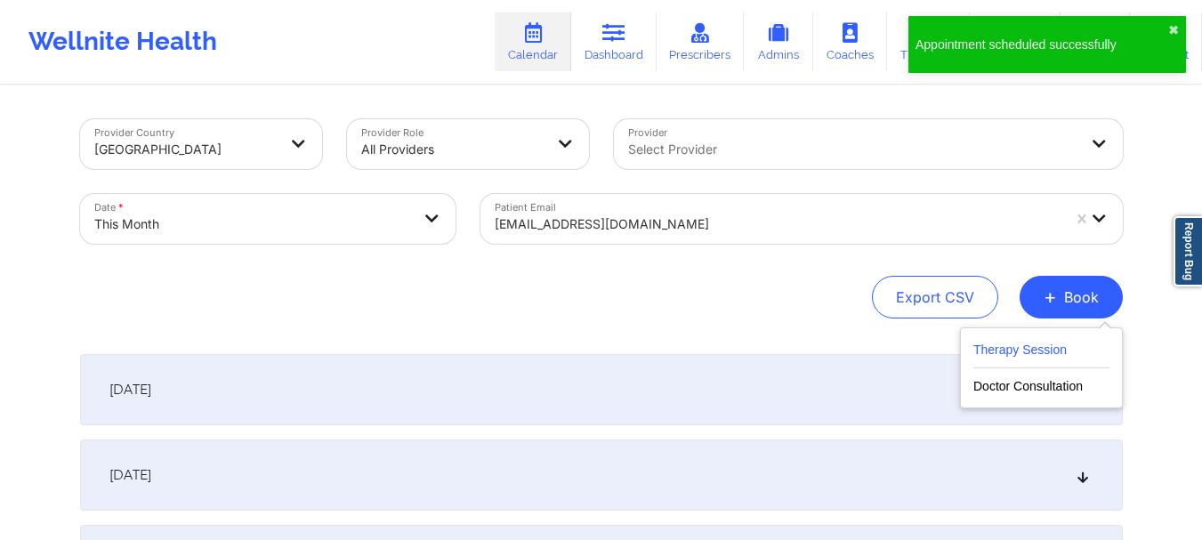
click at [1017, 352] on button "Therapy Session" at bounding box center [1041, 353] width 136 height 29
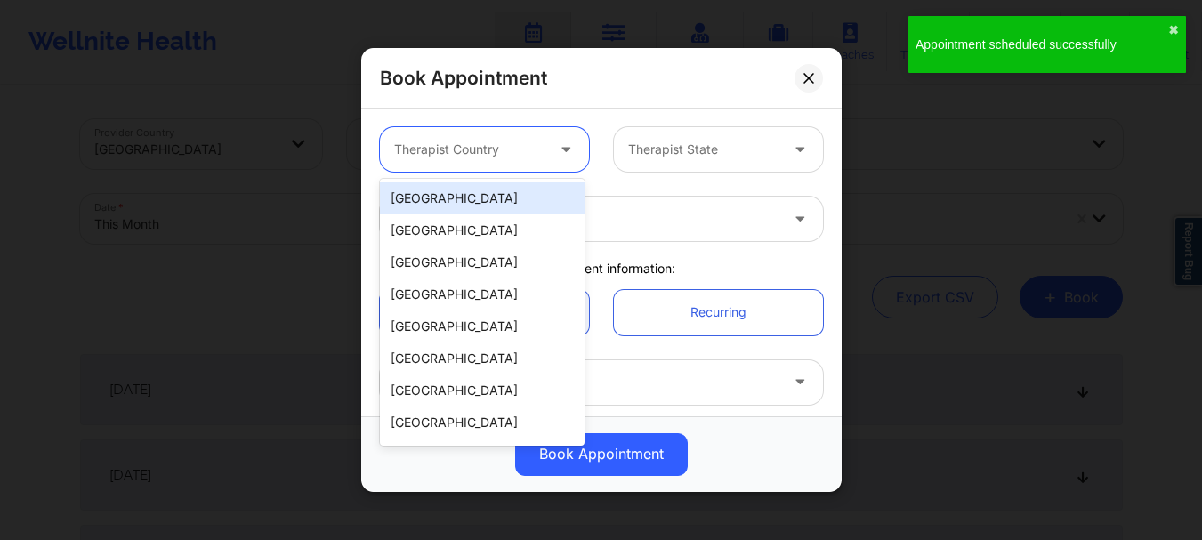
click at [435, 161] on div "Therapist Country" at bounding box center [463, 149] width 166 height 44
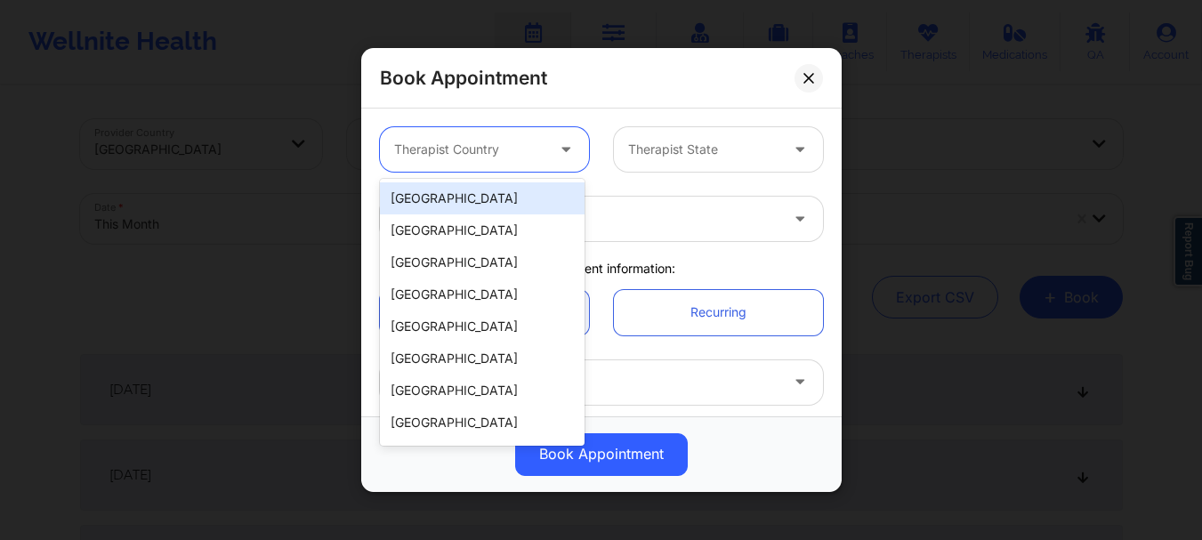
click at [441, 196] on div "[GEOGRAPHIC_DATA]" at bounding box center [482, 198] width 205 height 32
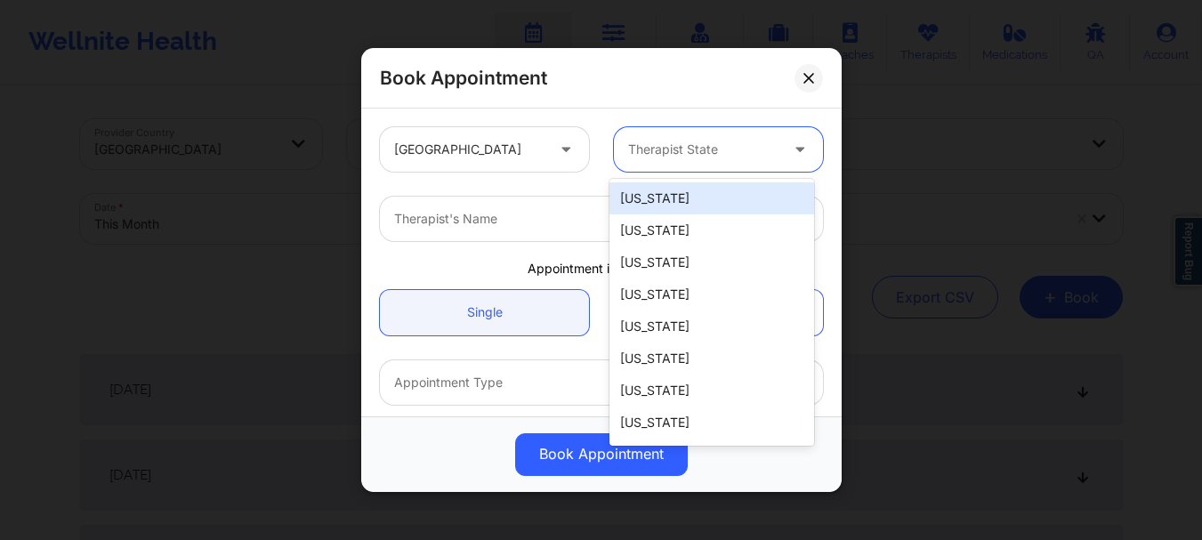
click at [650, 156] on div at bounding box center [703, 149] width 150 height 21
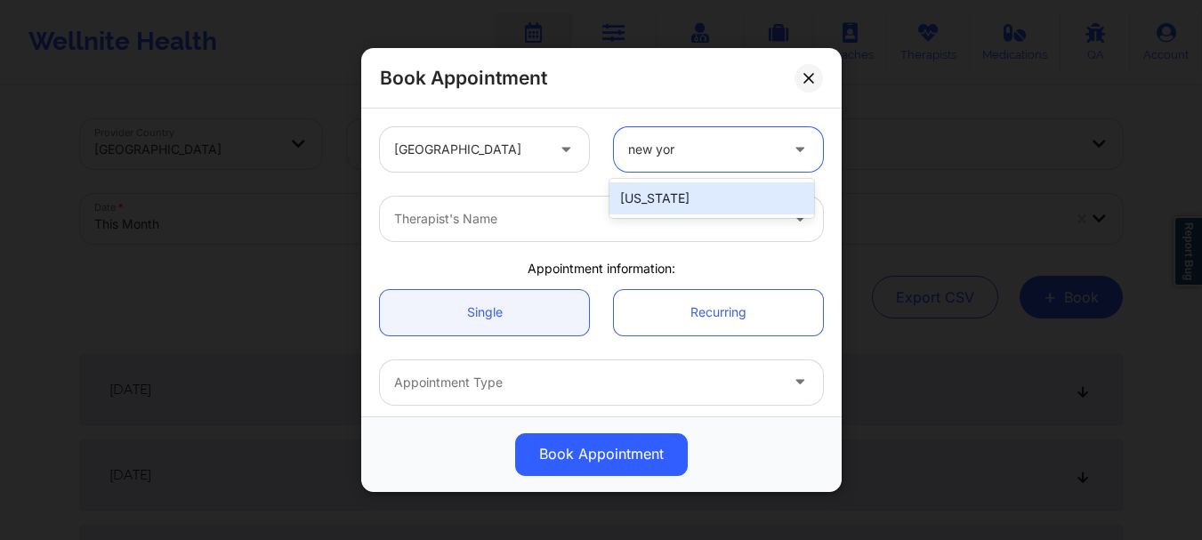
type input "[US_STATE]"
click at [647, 188] on div "[US_STATE]" at bounding box center [711, 198] width 205 height 32
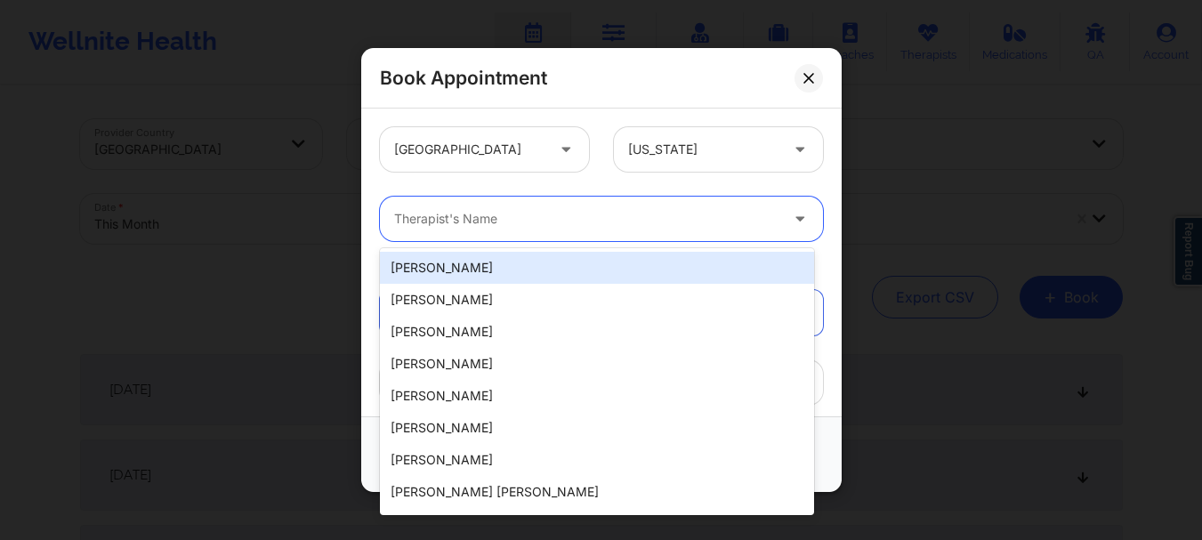
click at [574, 226] on div at bounding box center [586, 218] width 384 height 21
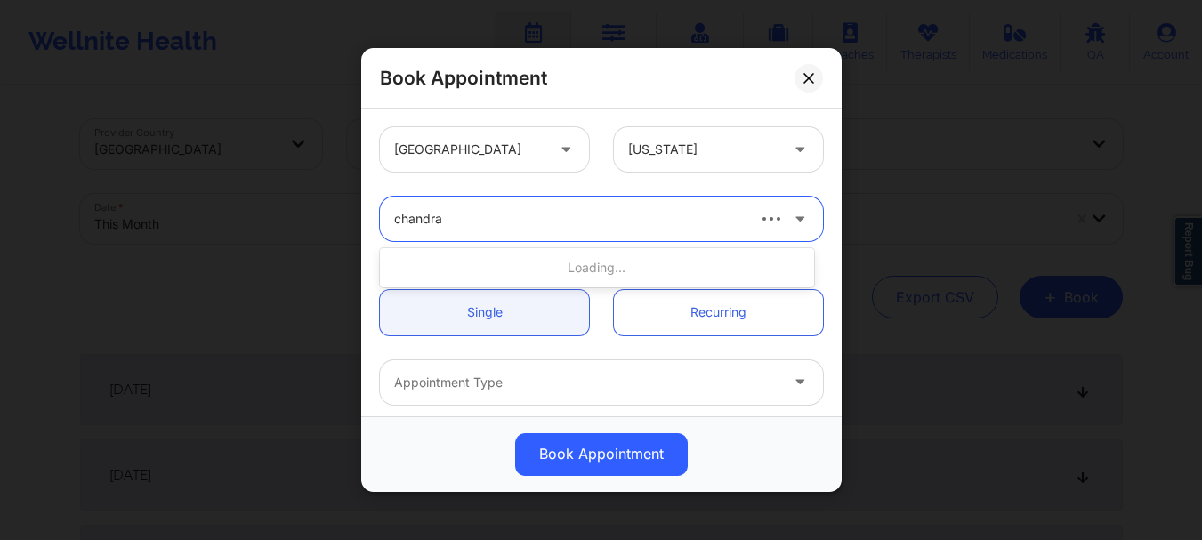
type input "chandra"
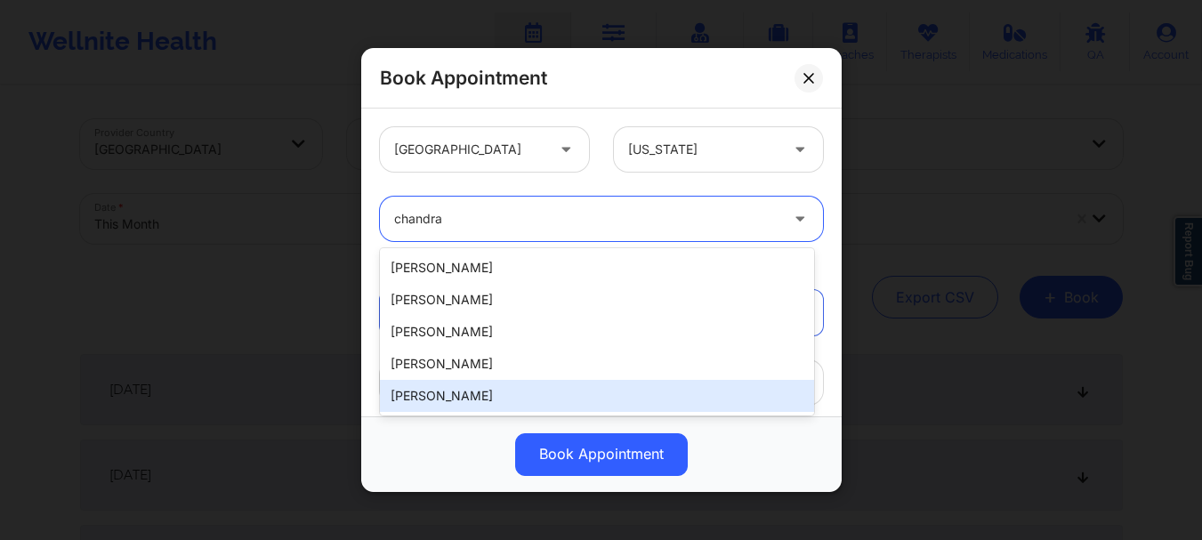
click at [504, 392] on div "[PERSON_NAME]" at bounding box center [597, 396] width 434 height 32
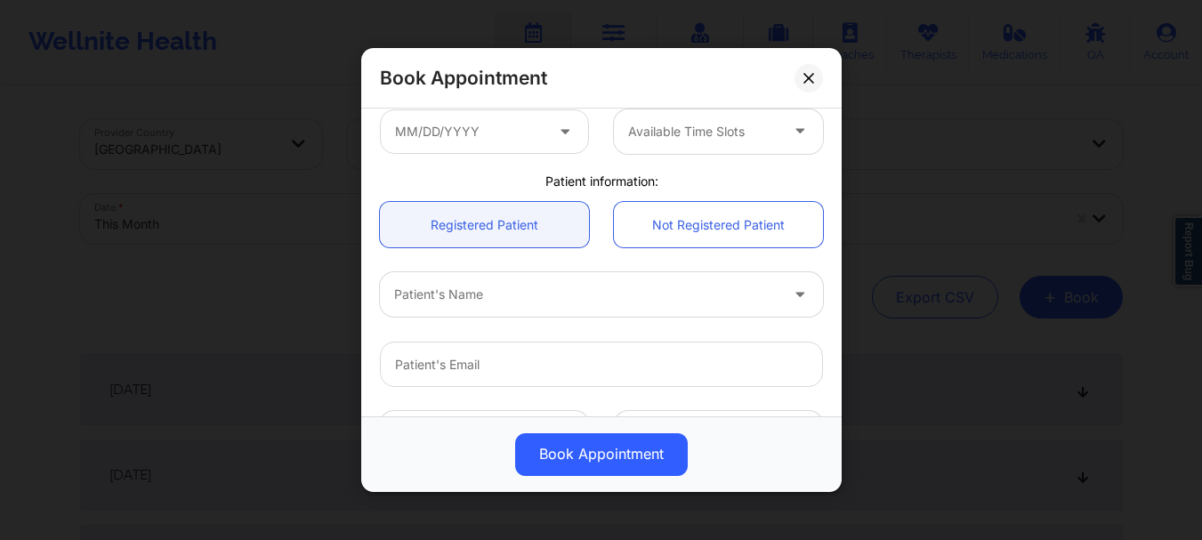
scroll to position [330, 0]
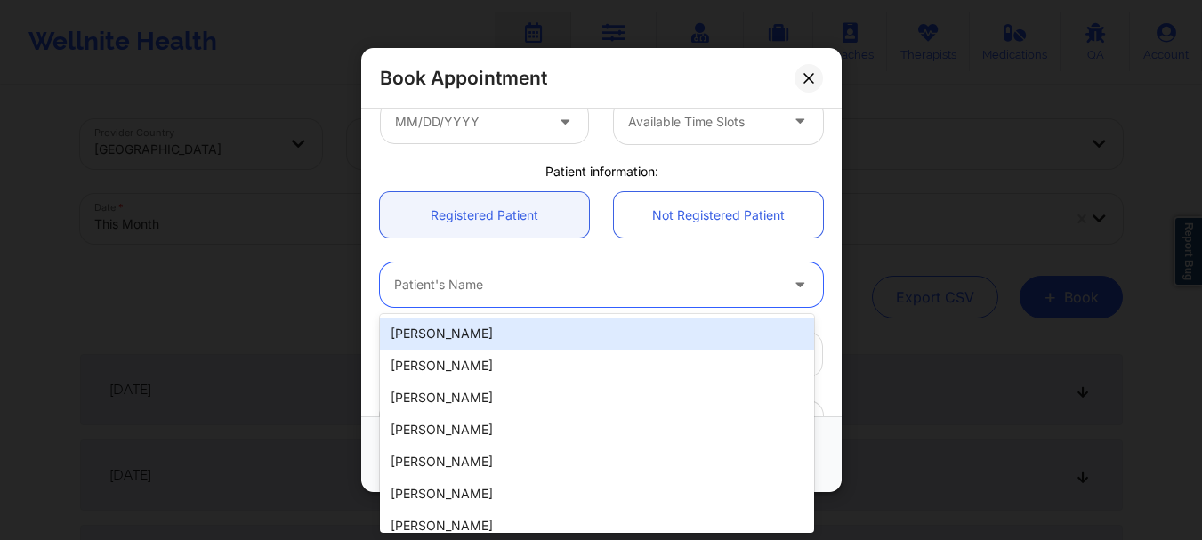
click at [462, 294] on div at bounding box center [586, 285] width 384 height 21
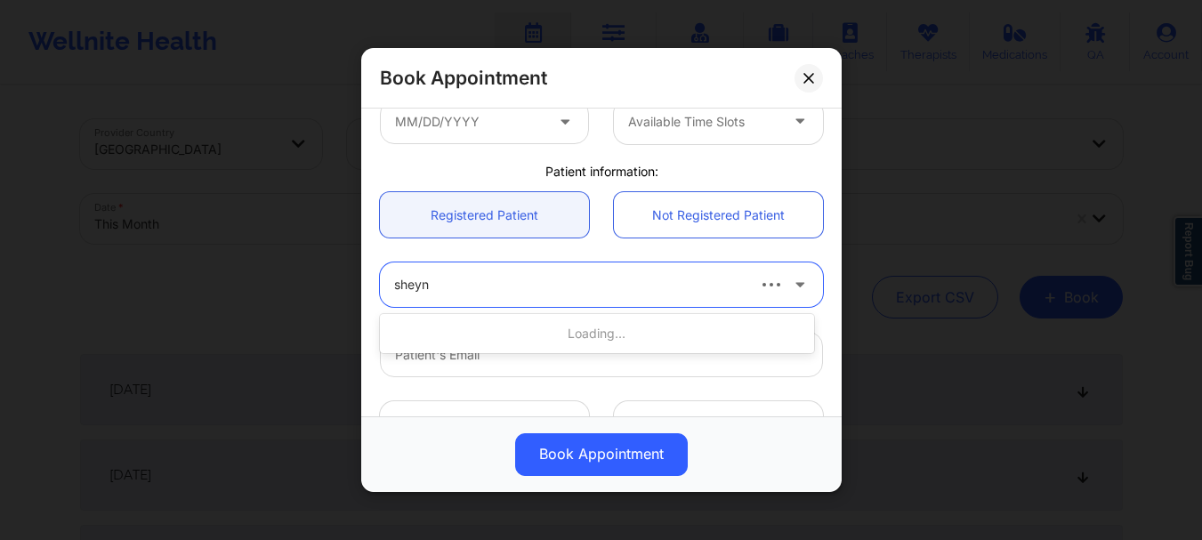
type input "[PERSON_NAME]"
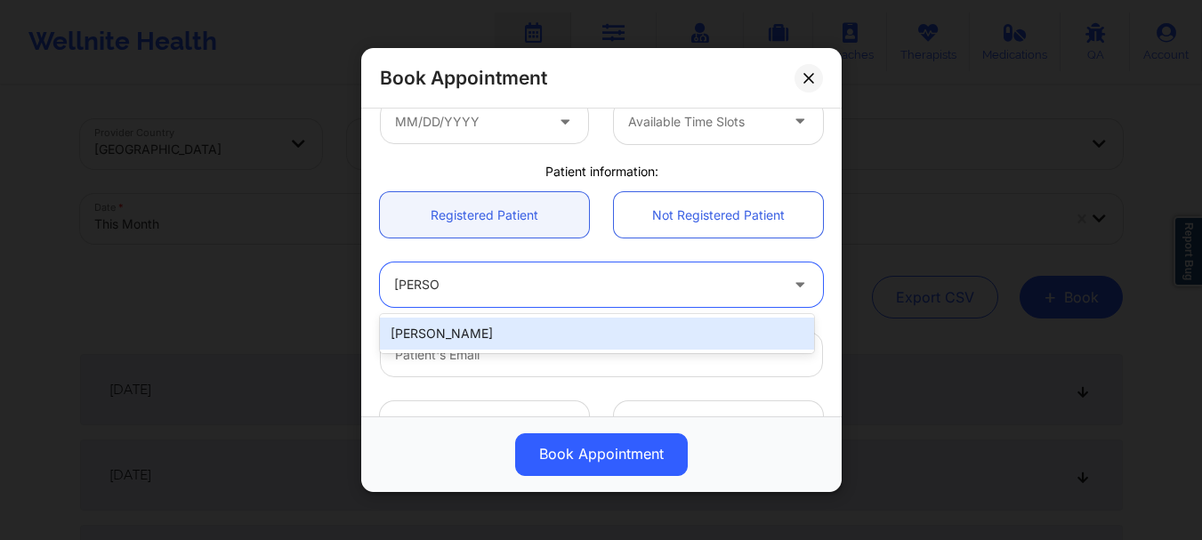
click at [467, 330] on div "[PERSON_NAME]" at bounding box center [597, 334] width 434 height 32
type input "[EMAIL_ADDRESS][DOMAIN_NAME]"
type input "[PHONE_NUMBER]"
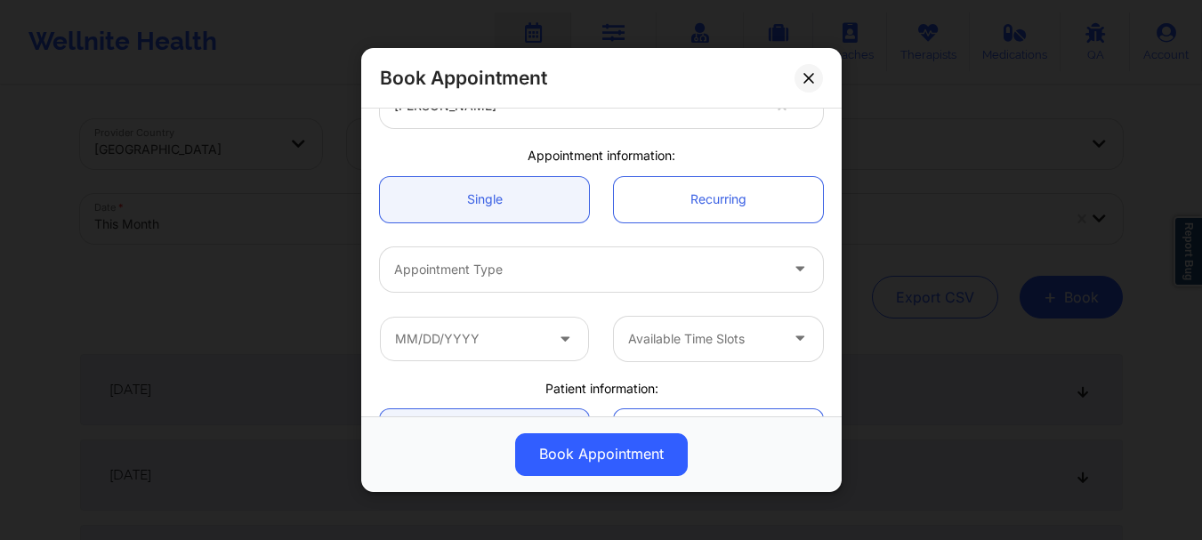
scroll to position [120, 0]
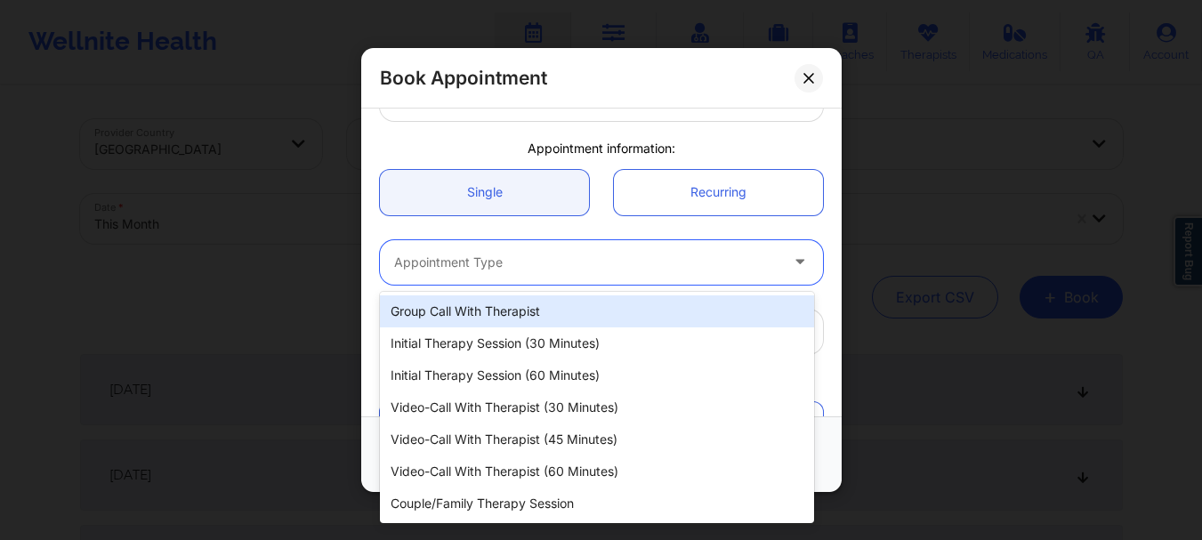
click at [712, 259] on div at bounding box center [586, 262] width 384 height 21
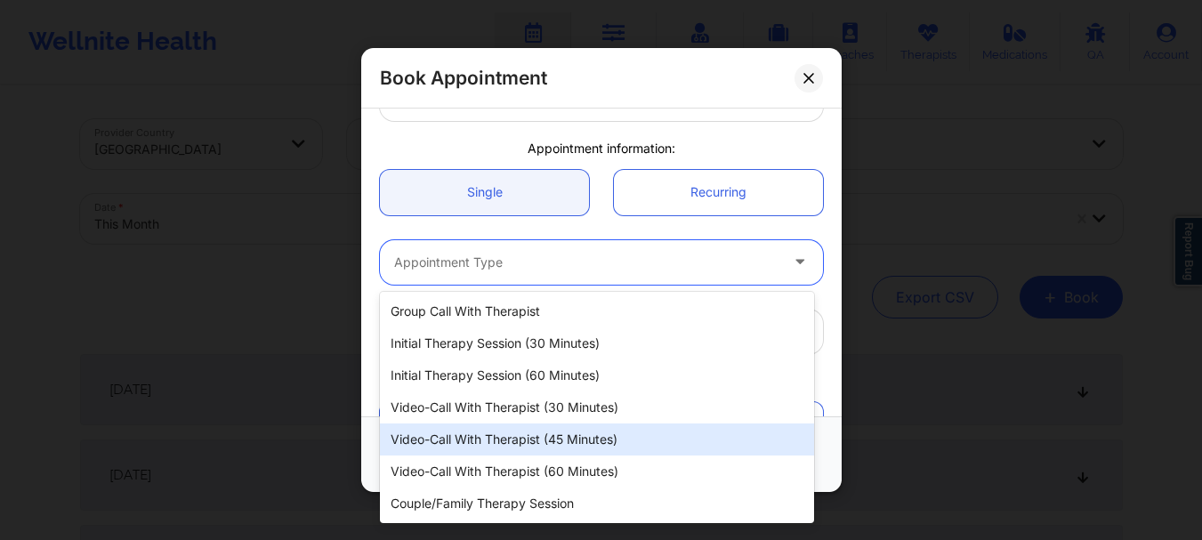
click at [579, 437] on div "Video-Call with Therapist (45 minutes)" at bounding box center [597, 440] width 434 height 32
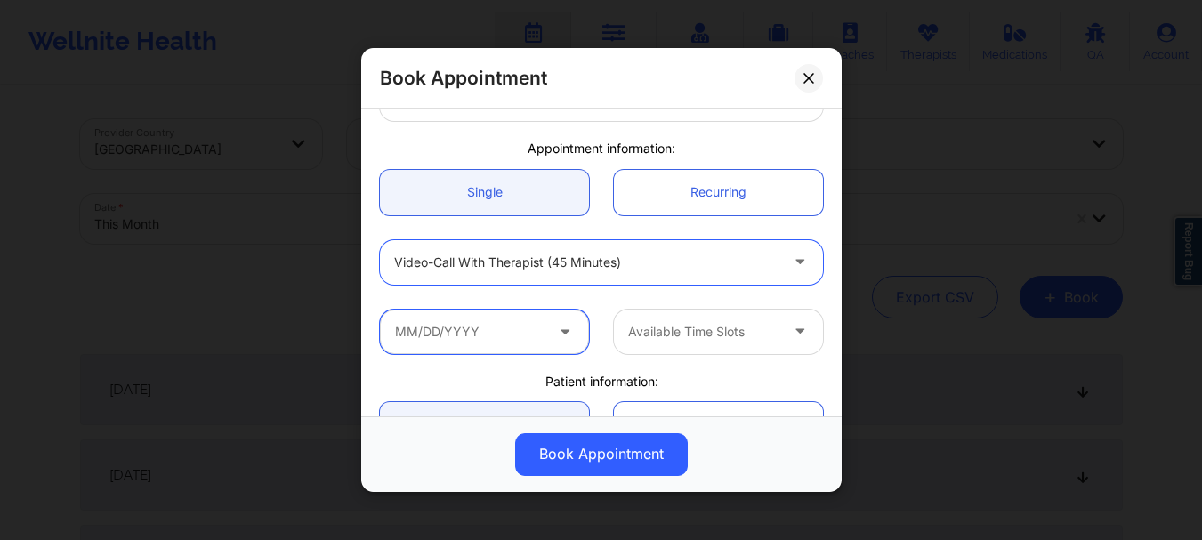
click at [475, 318] on input "text" at bounding box center [484, 332] width 209 height 44
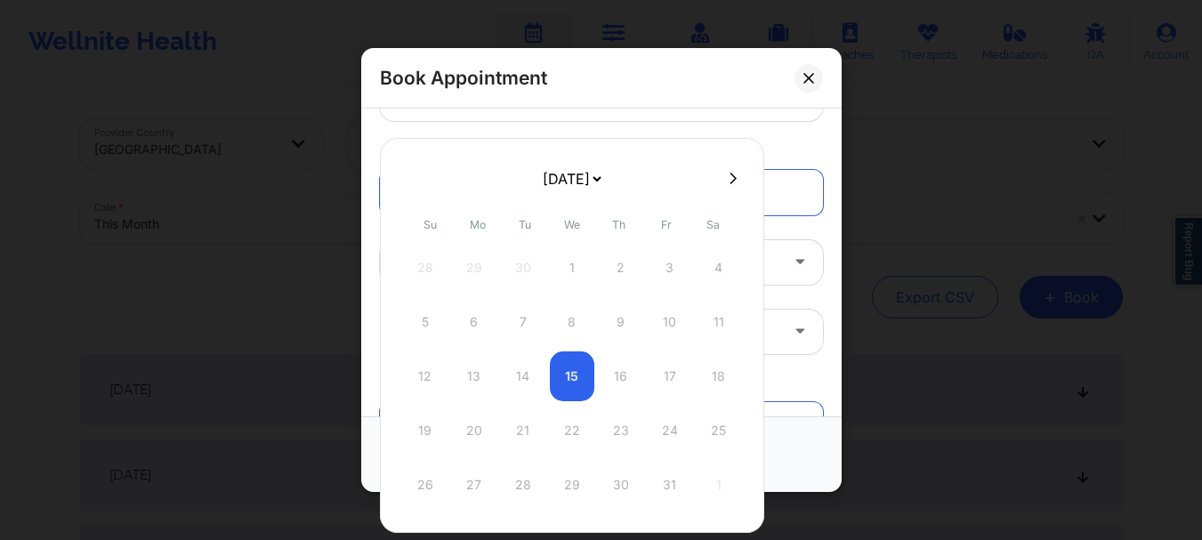
click at [733, 174] on button at bounding box center [733, 178] width 18 height 15
select select "2025-10"
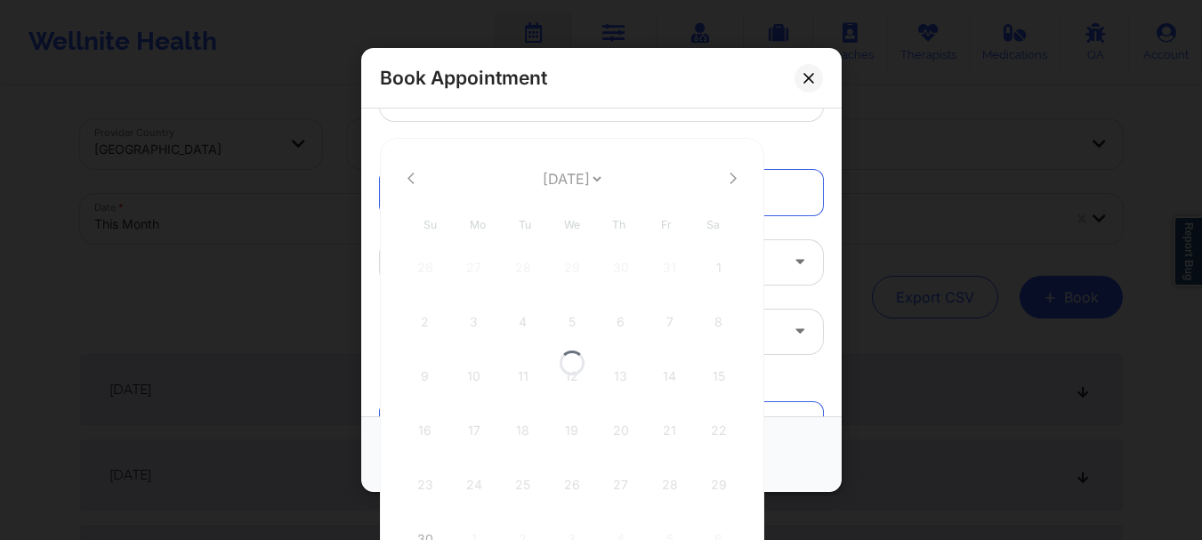
select select "2025-10"
click at [733, 174] on button at bounding box center [733, 178] width 18 height 15
select select "2025-11"
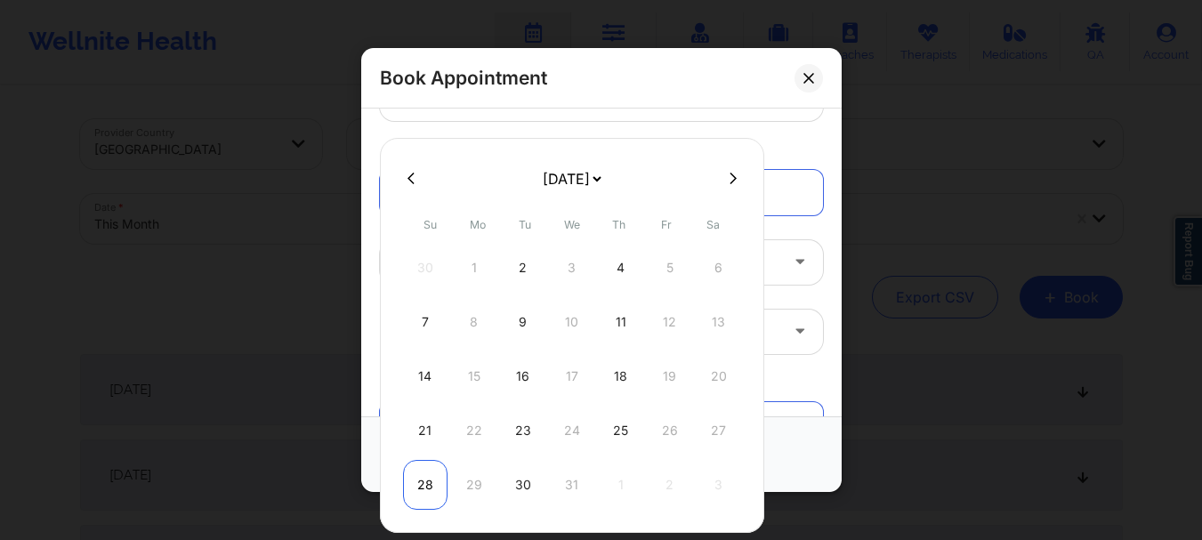
click at [424, 479] on div "28" at bounding box center [425, 485] width 44 height 50
type input "[DATE]"
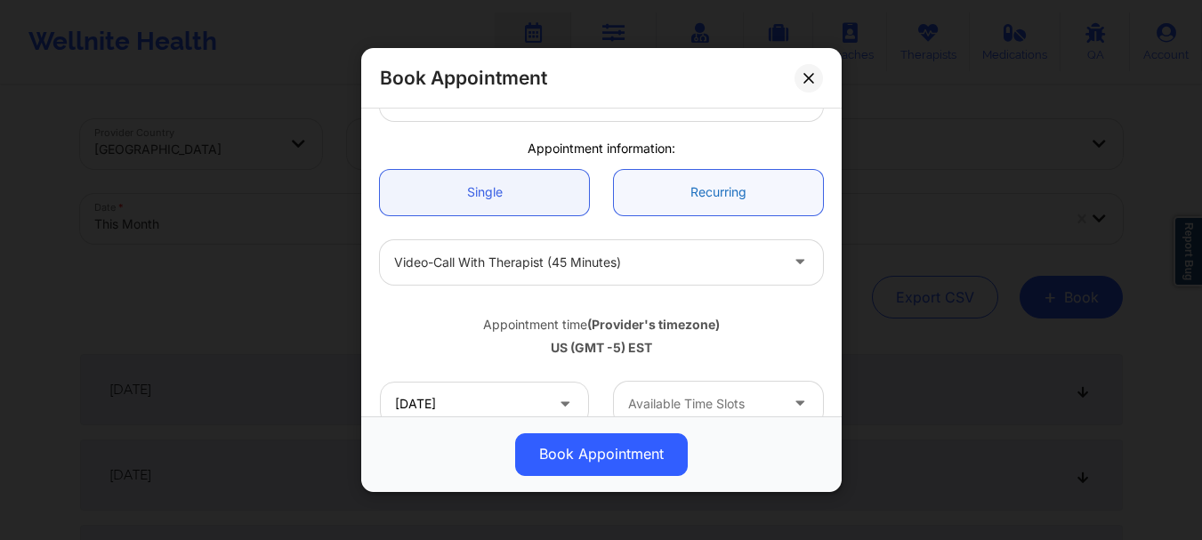
click at [738, 186] on link "Recurring" at bounding box center [718, 192] width 209 height 45
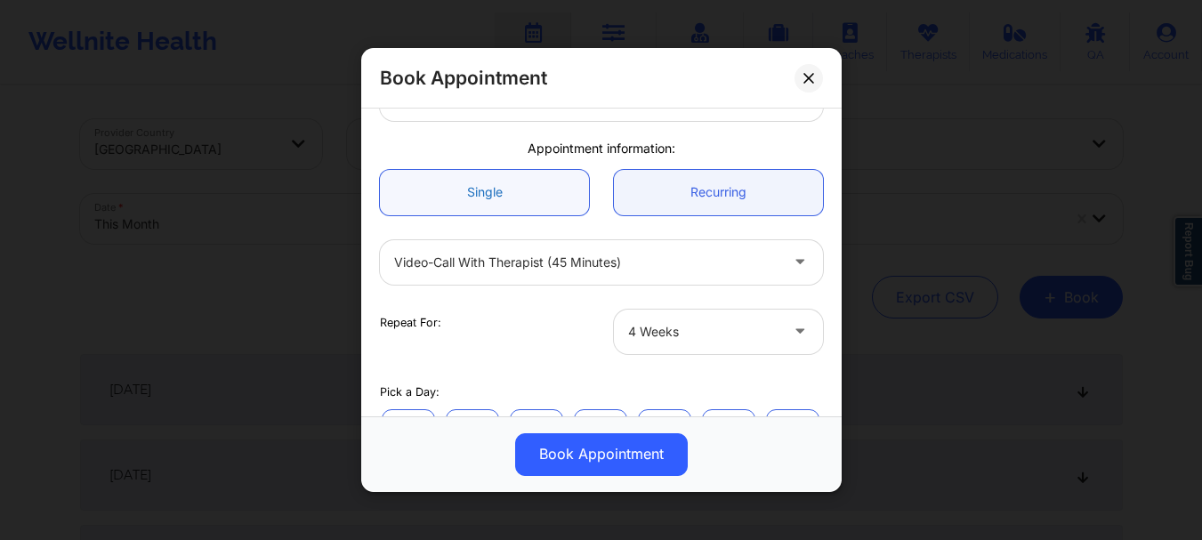
click at [512, 191] on link "Single" at bounding box center [484, 192] width 209 height 45
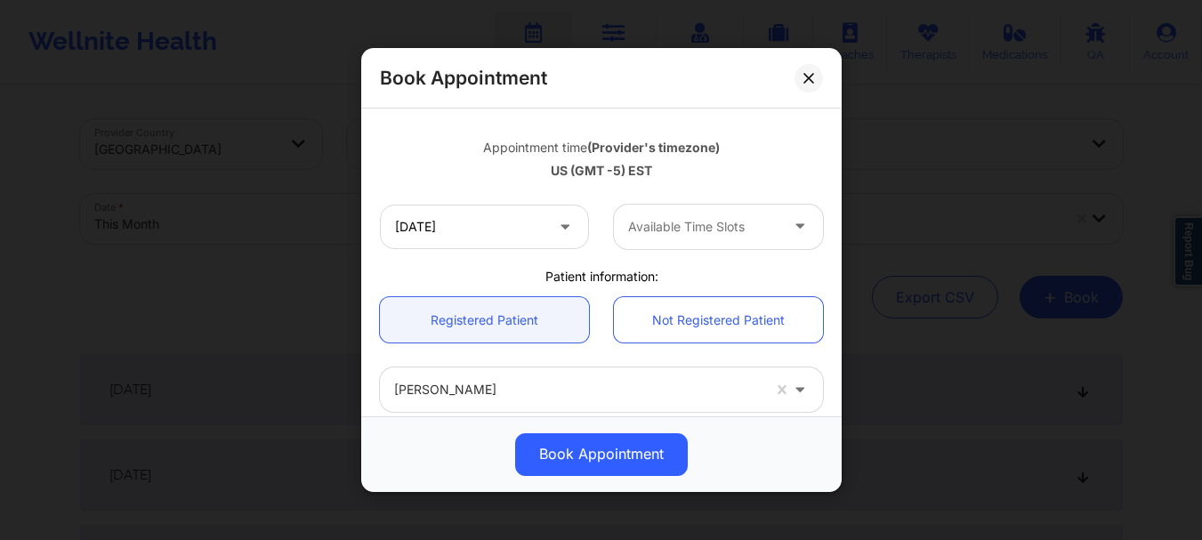
scroll to position [317, 0]
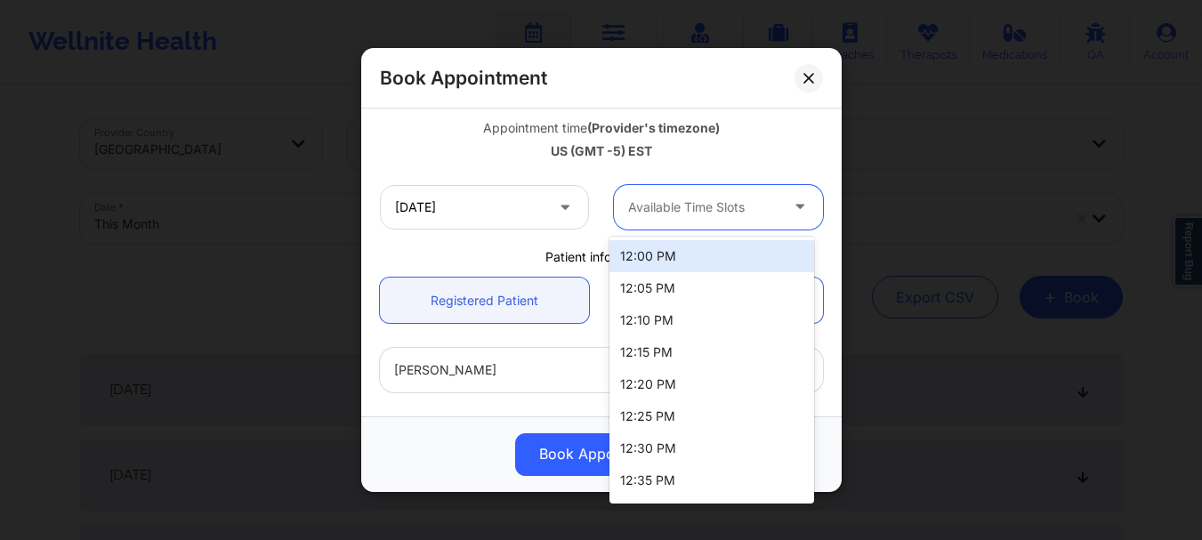
click at [706, 211] on div at bounding box center [703, 207] width 150 height 21
click at [716, 261] on div "12:00 PM" at bounding box center [711, 256] width 205 height 32
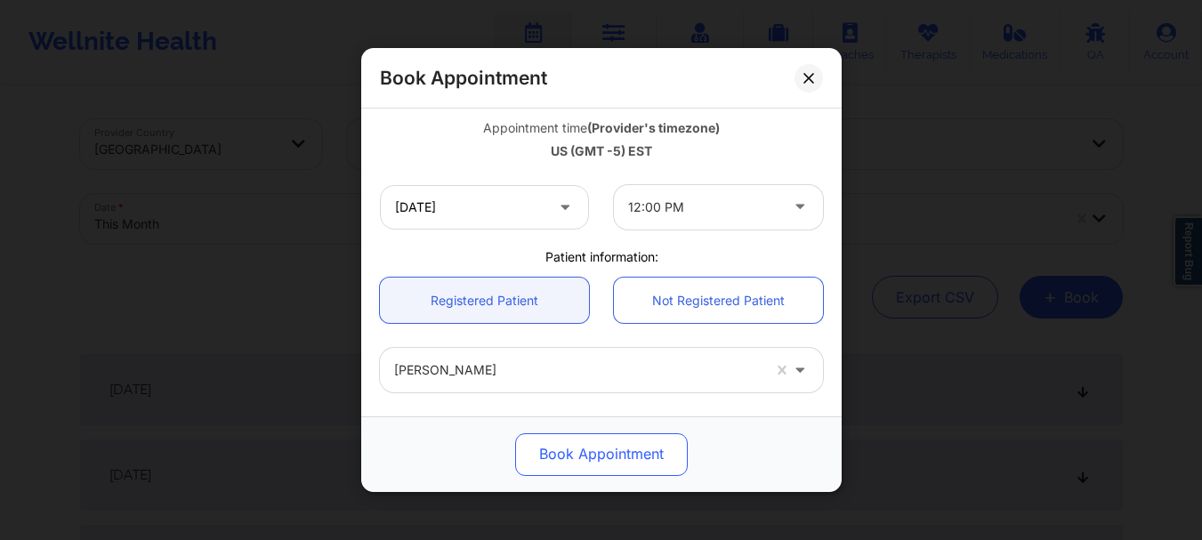
click at [607, 454] on button "Book Appointment" at bounding box center [601, 454] width 173 height 43
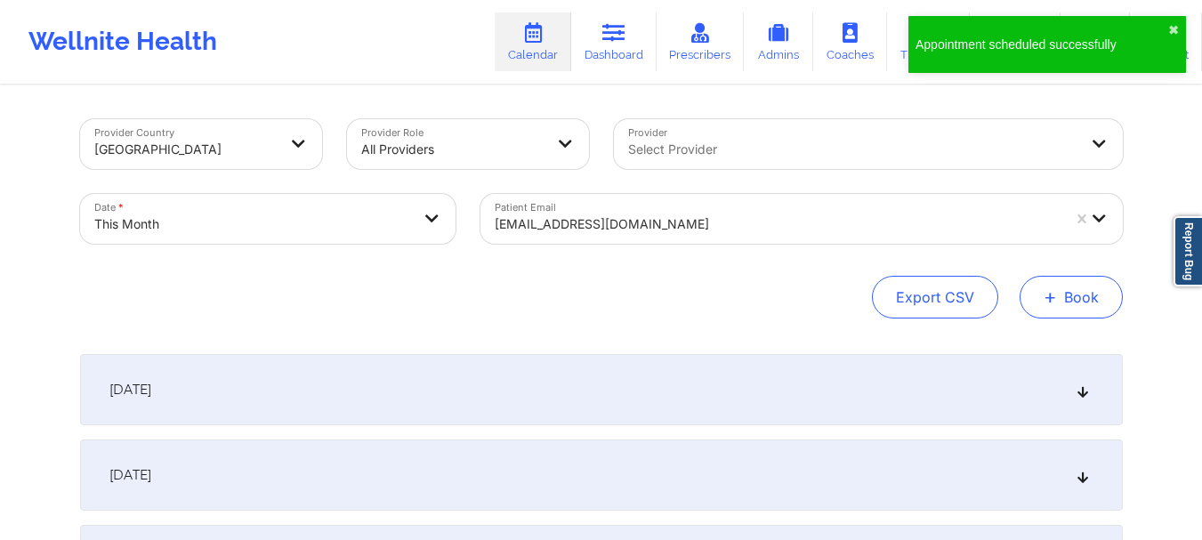
click at [1052, 295] on span "+" at bounding box center [1050, 297] width 13 height 10
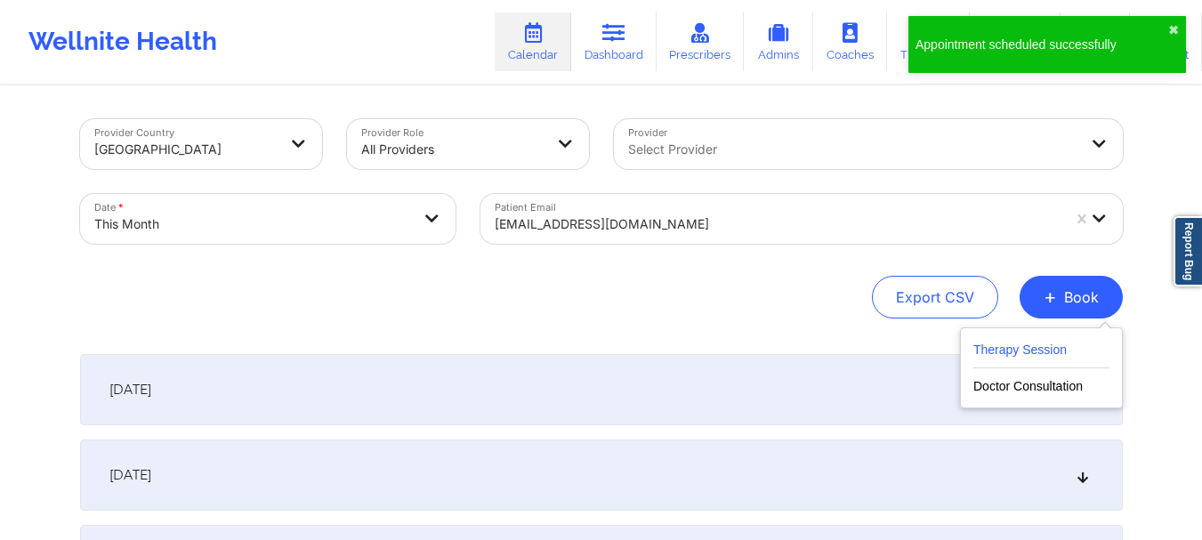
click at [1063, 361] on button "Therapy Session" at bounding box center [1041, 353] width 136 height 29
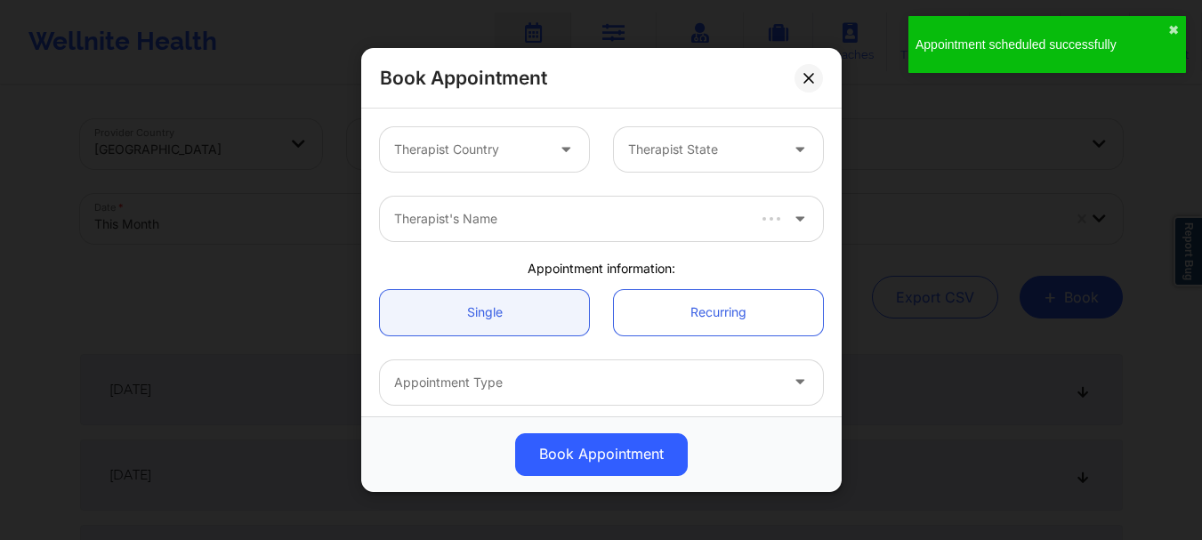
click at [460, 149] on div at bounding box center [469, 149] width 150 height 21
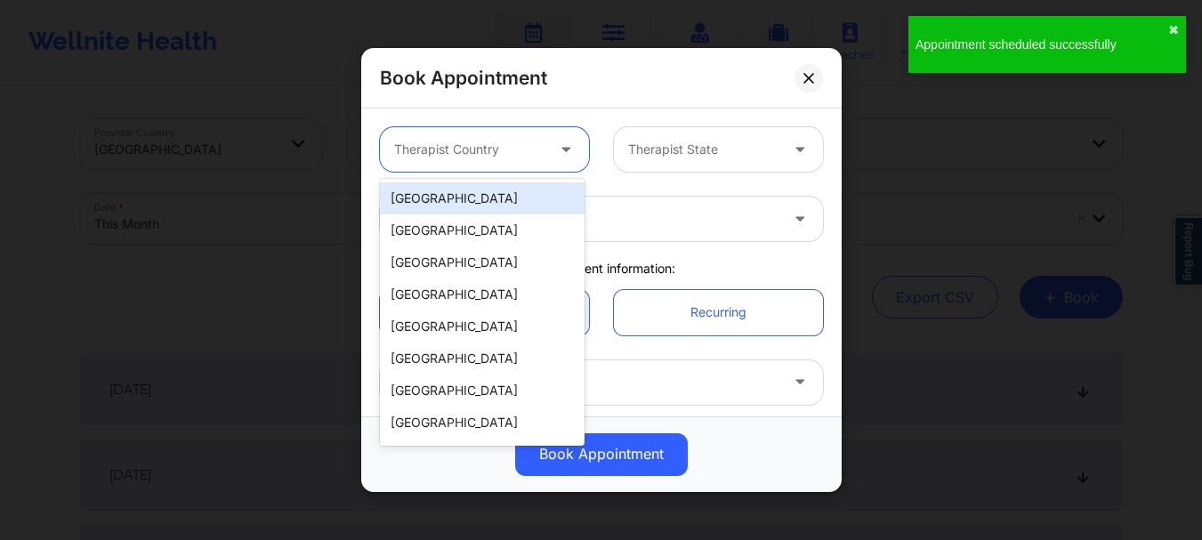
click at [449, 207] on div "[GEOGRAPHIC_DATA]" at bounding box center [482, 198] width 205 height 32
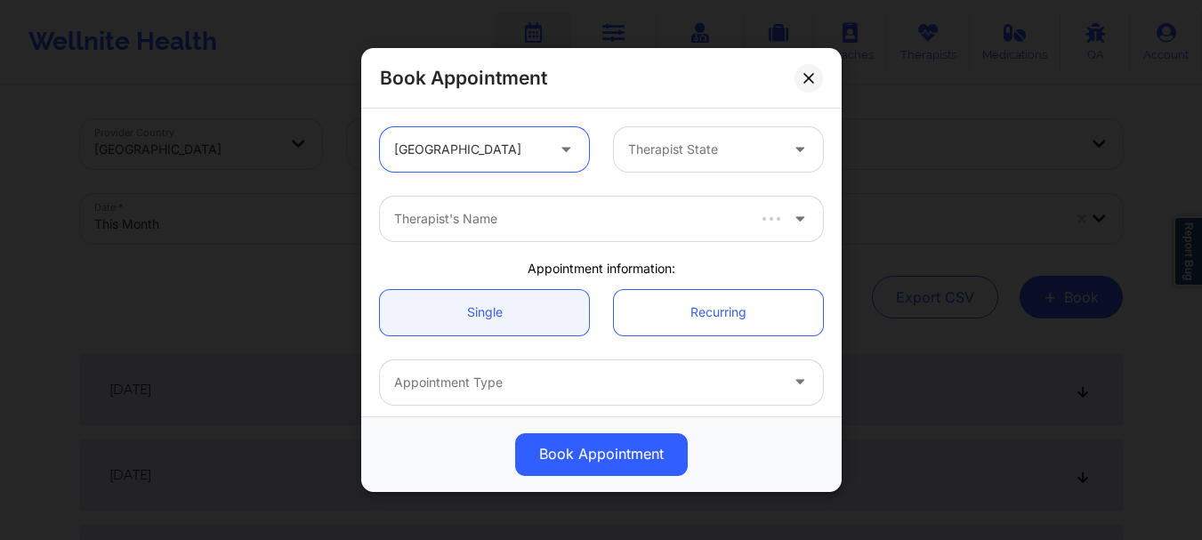
click at [695, 154] on div at bounding box center [703, 149] width 150 height 21
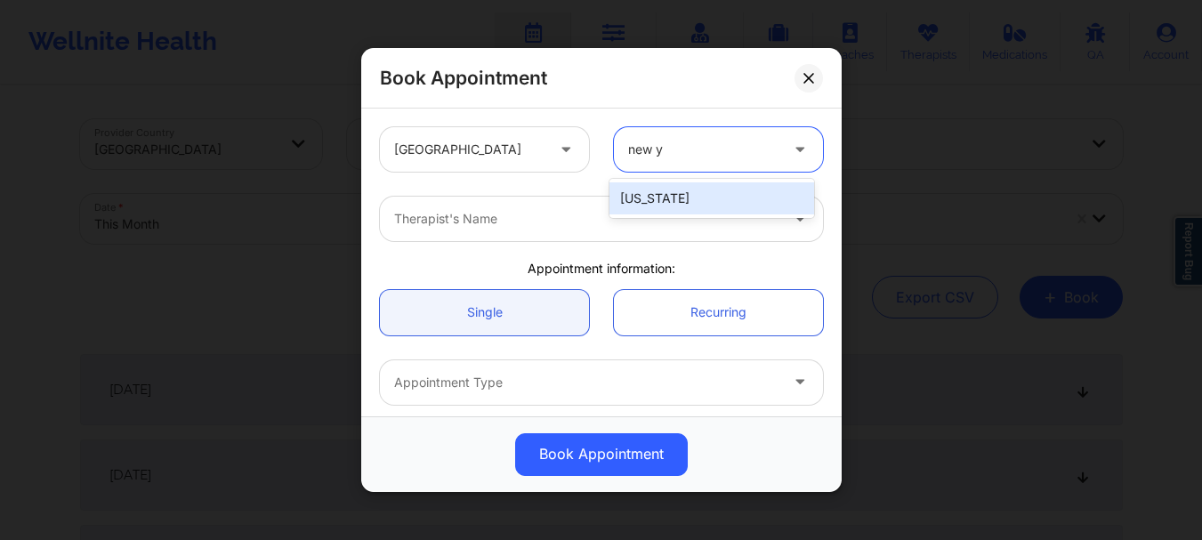
type input "new yo"
click at [685, 190] on div "[US_STATE]" at bounding box center [711, 198] width 205 height 32
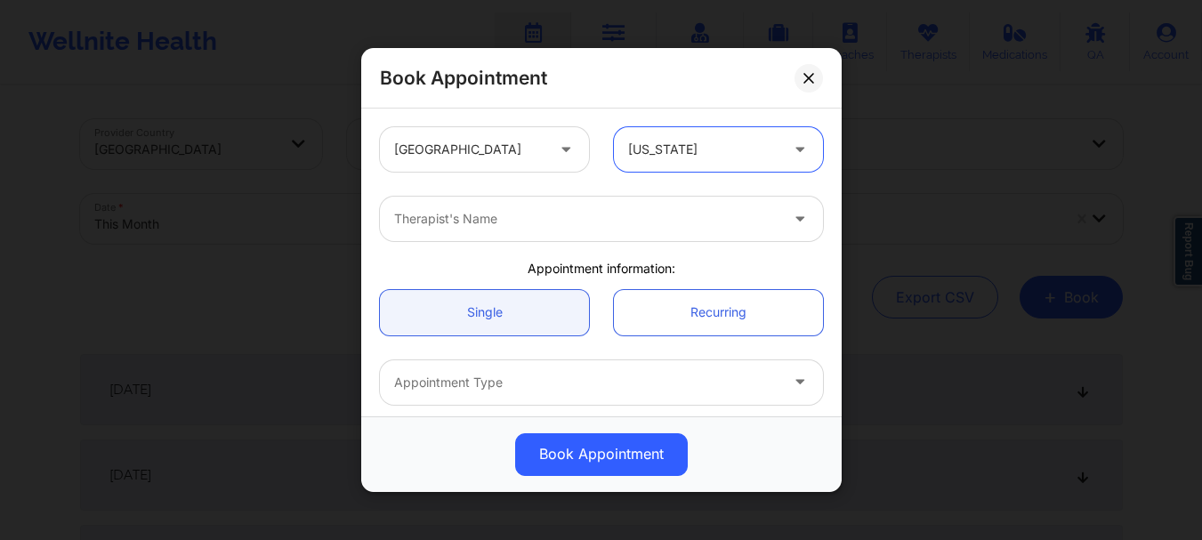
click at [594, 249] on div "Therapist's Name" at bounding box center [601, 218] width 468 height 69
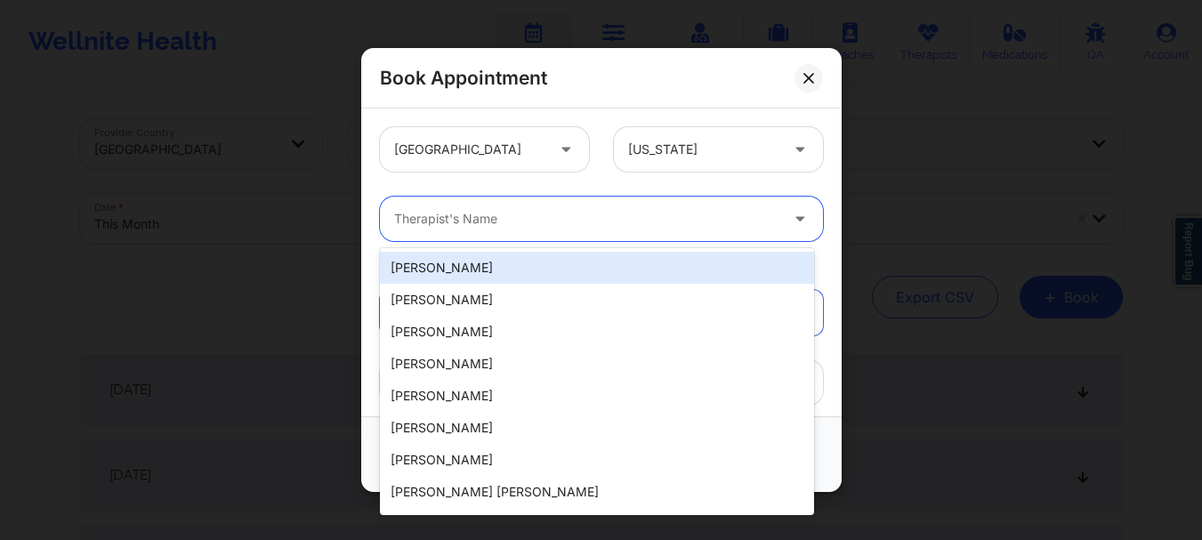
click at [556, 222] on div at bounding box center [586, 218] width 384 height 21
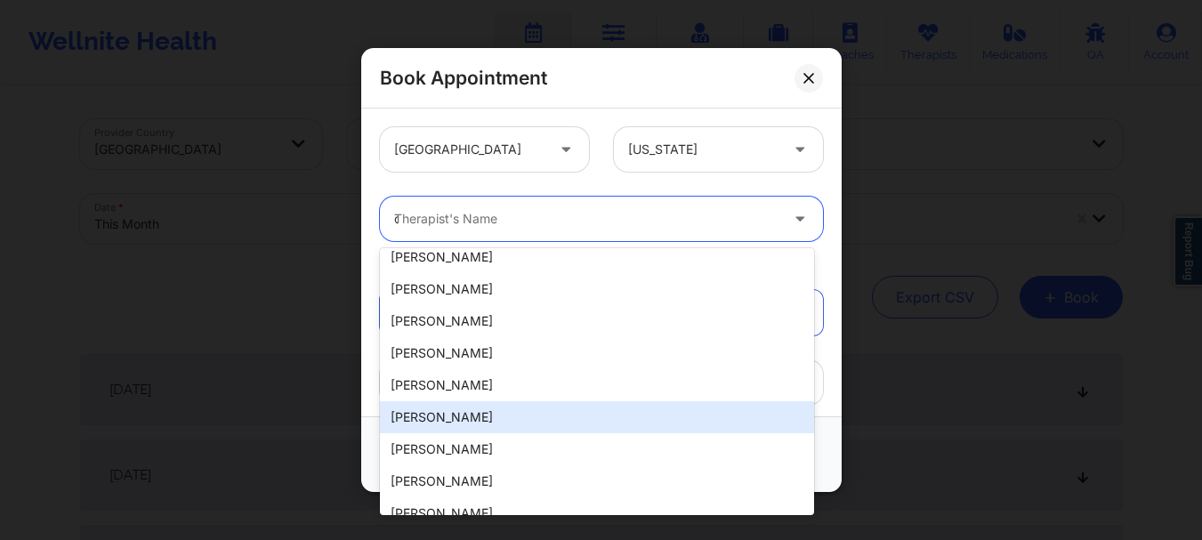
scroll to position [0, 0]
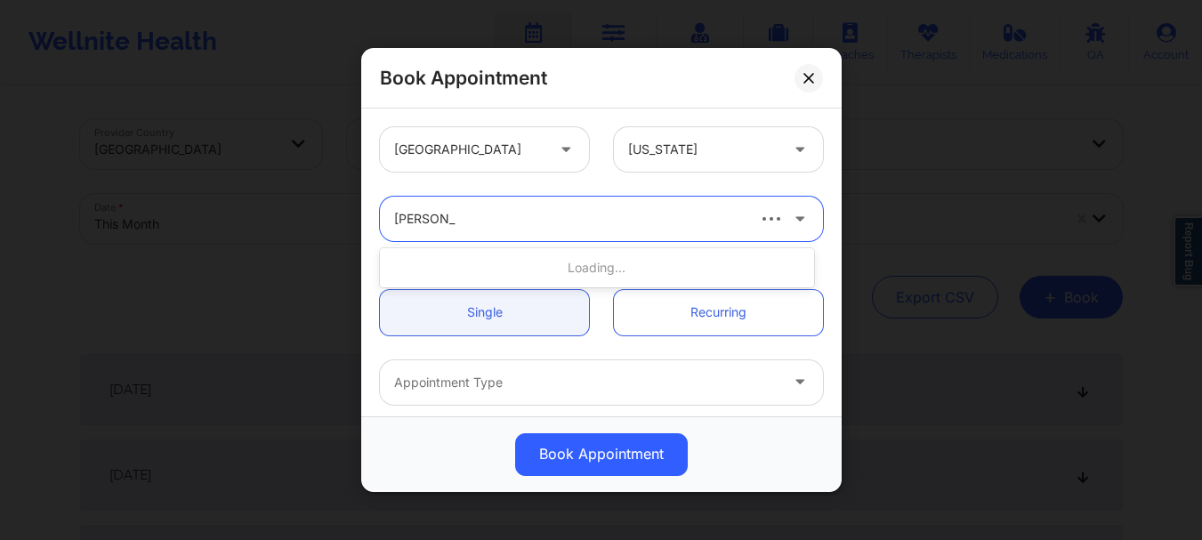
type input "[PERSON_NAME]"
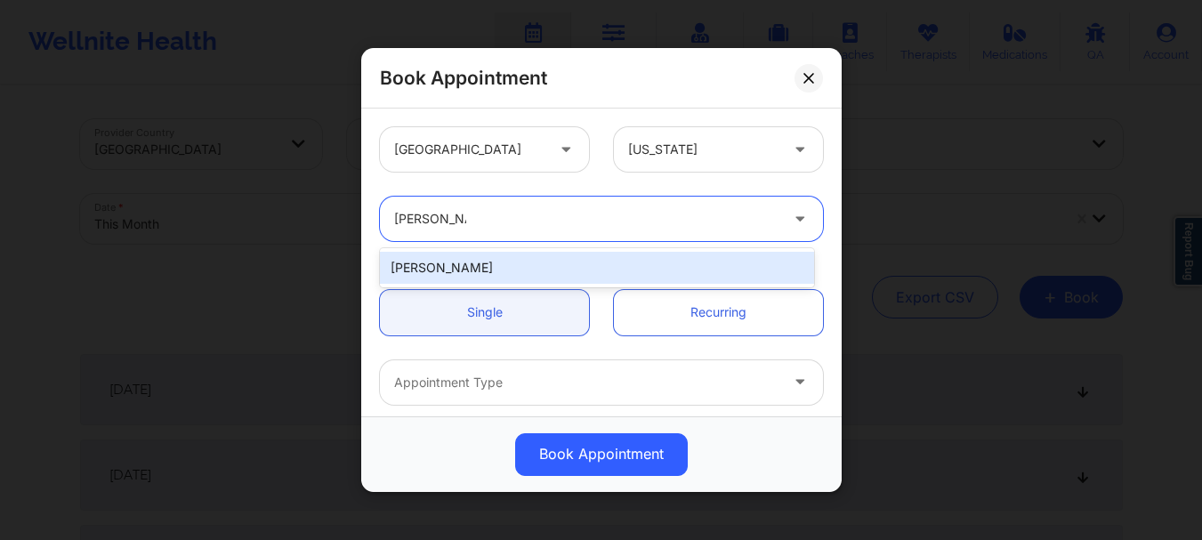
click at [469, 267] on div "[PERSON_NAME]" at bounding box center [597, 268] width 434 height 32
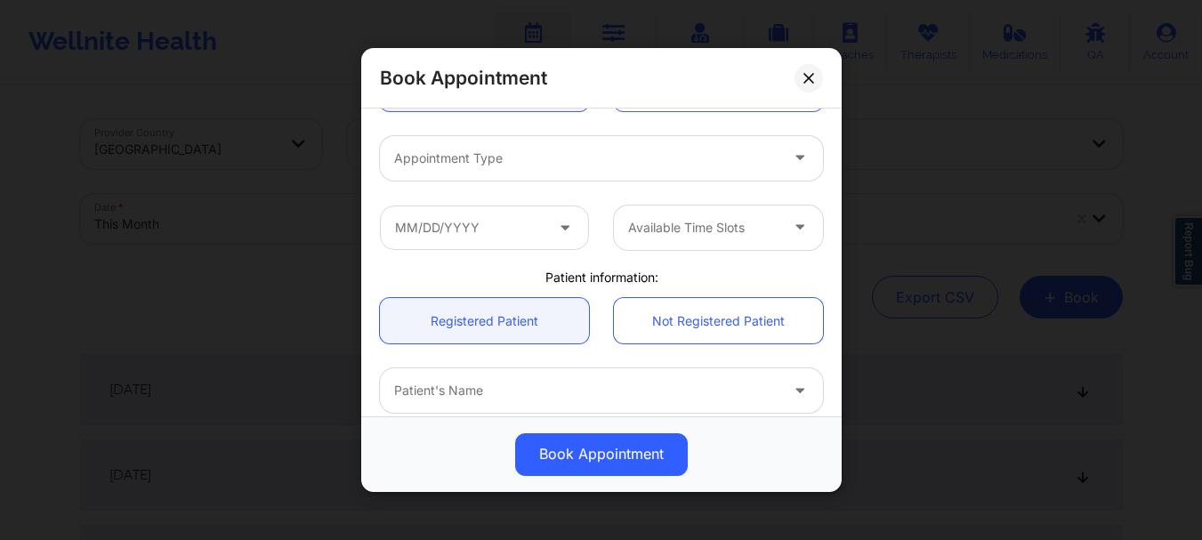
scroll to position [238, 0]
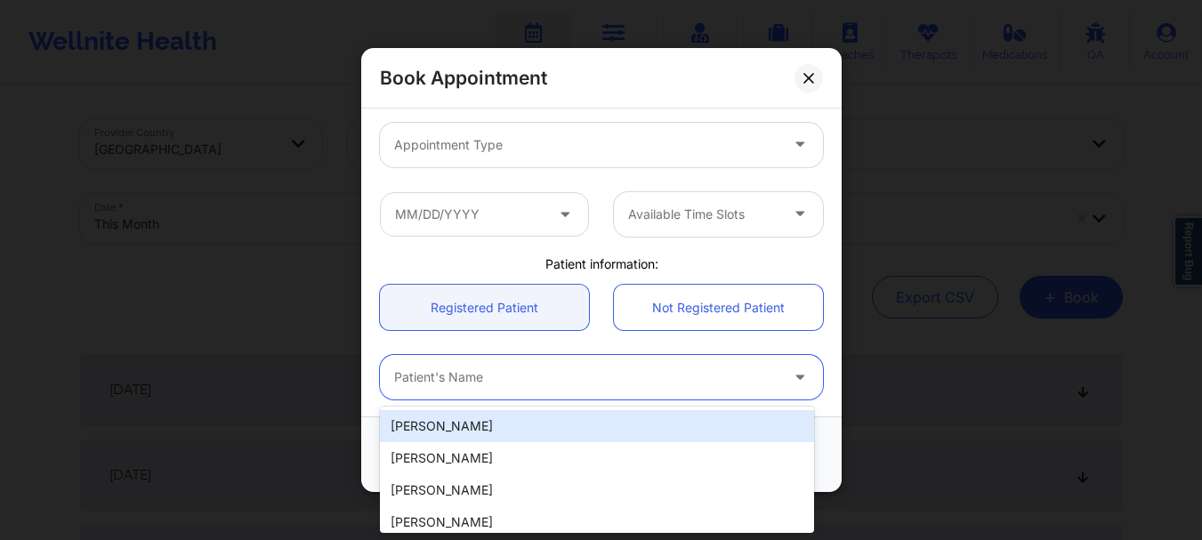
click at [421, 369] on div at bounding box center [586, 377] width 384 height 21
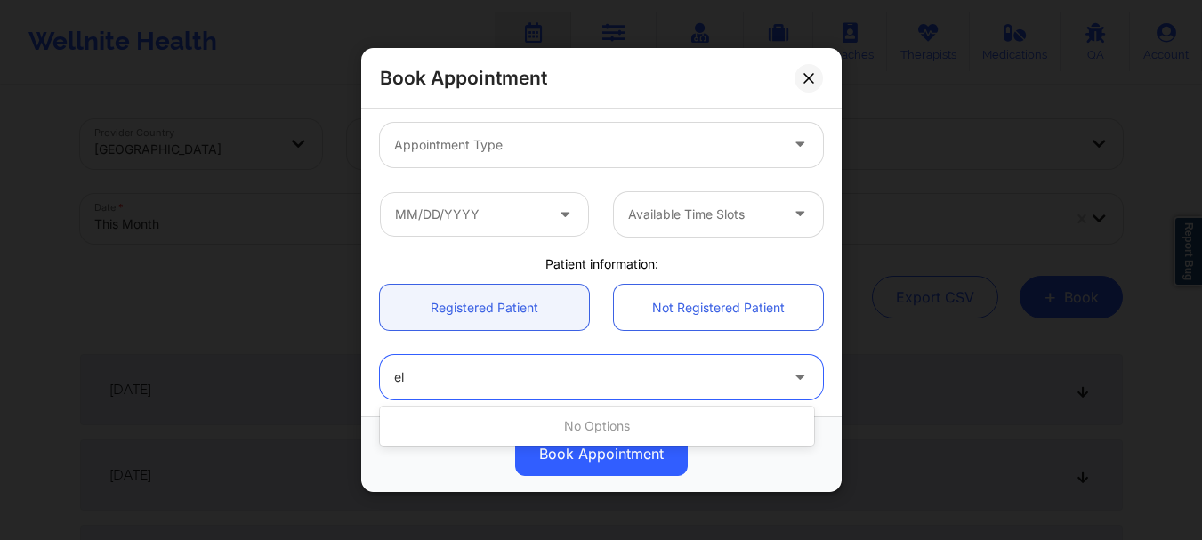
type input "e"
type input "[PERSON_NAME] [PERSON_NAME]"
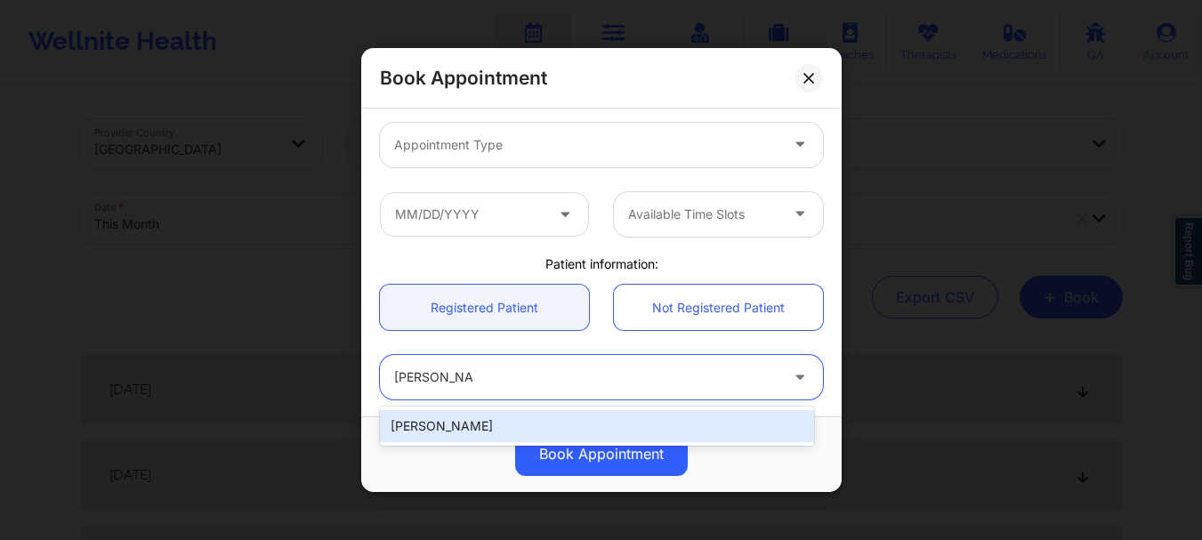
click at [435, 433] on div "[PERSON_NAME]" at bounding box center [597, 426] width 434 height 32
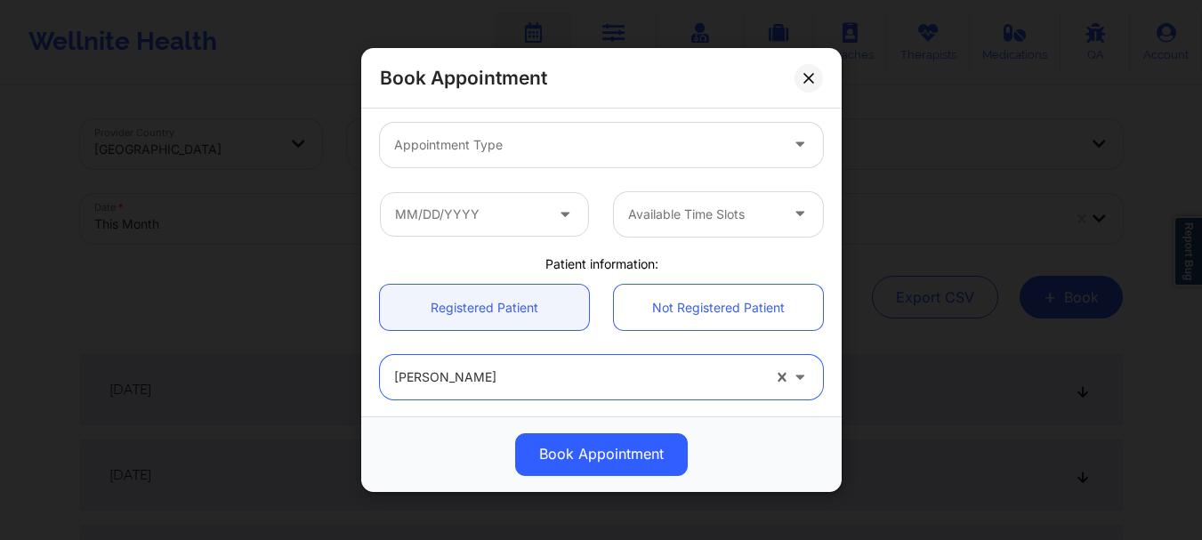
type input "[EMAIL_ADDRESS][DOMAIN_NAME]"
type input "[PHONE_NUMBER]"
click at [536, 150] on div at bounding box center [586, 144] width 384 height 21
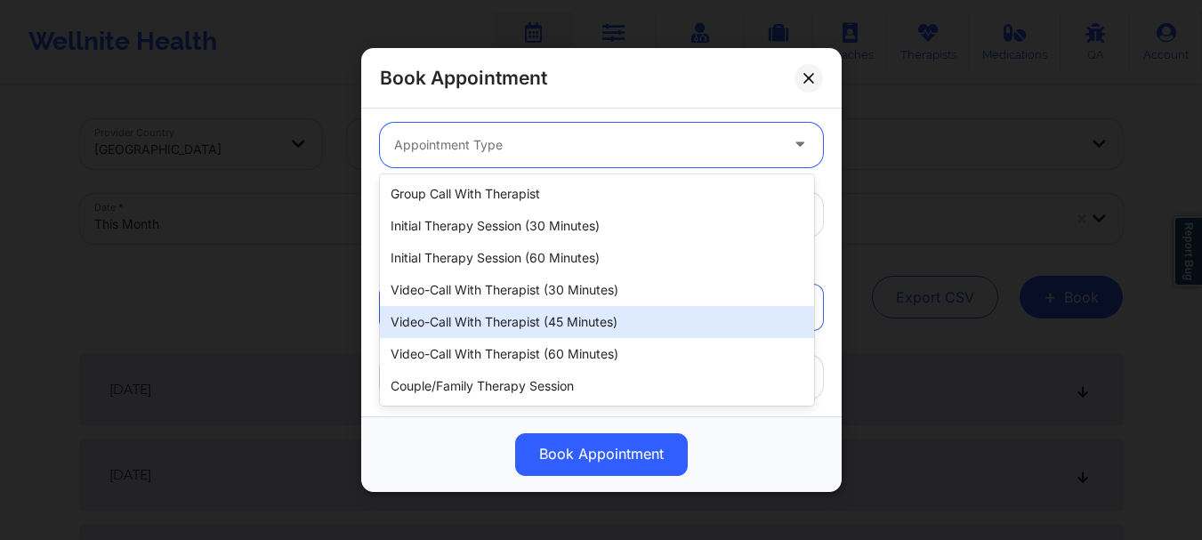
click at [530, 319] on div "Video-Call with Therapist (45 minutes)" at bounding box center [597, 322] width 434 height 32
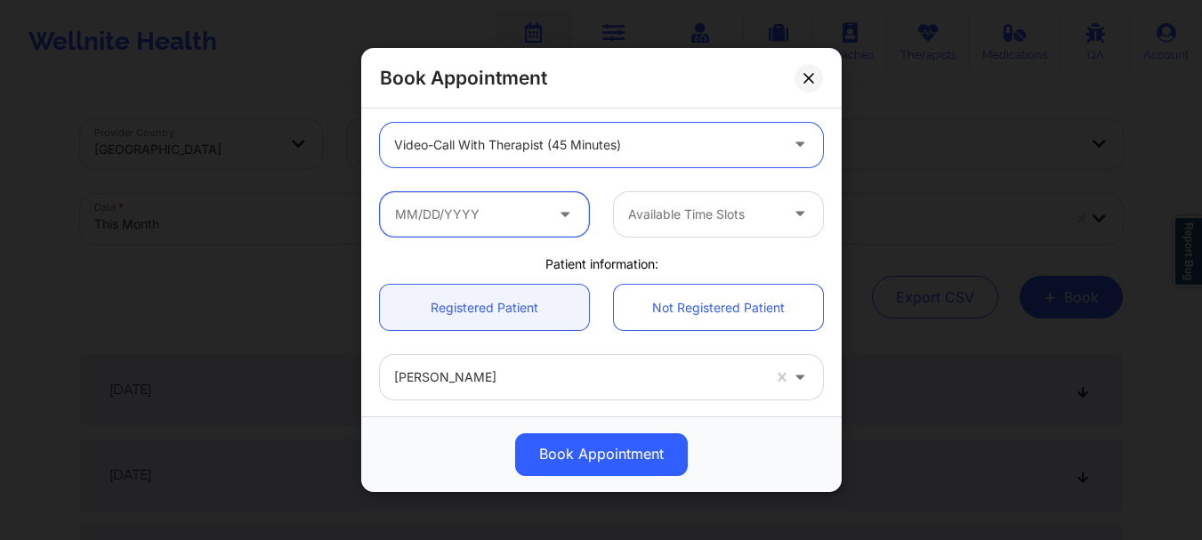
click at [494, 229] on input "text" at bounding box center [484, 214] width 209 height 44
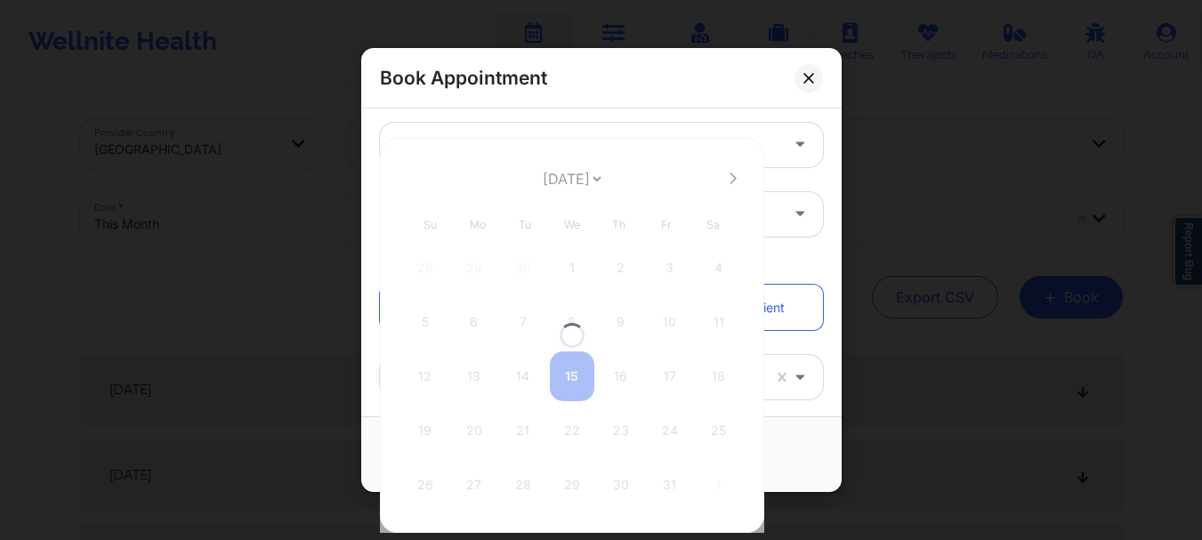
click at [494, 228] on div at bounding box center [572, 335] width 384 height 395
click at [730, 176] on icon at bounding box center [733, 178] width 7 height 12
select select "2025-10"
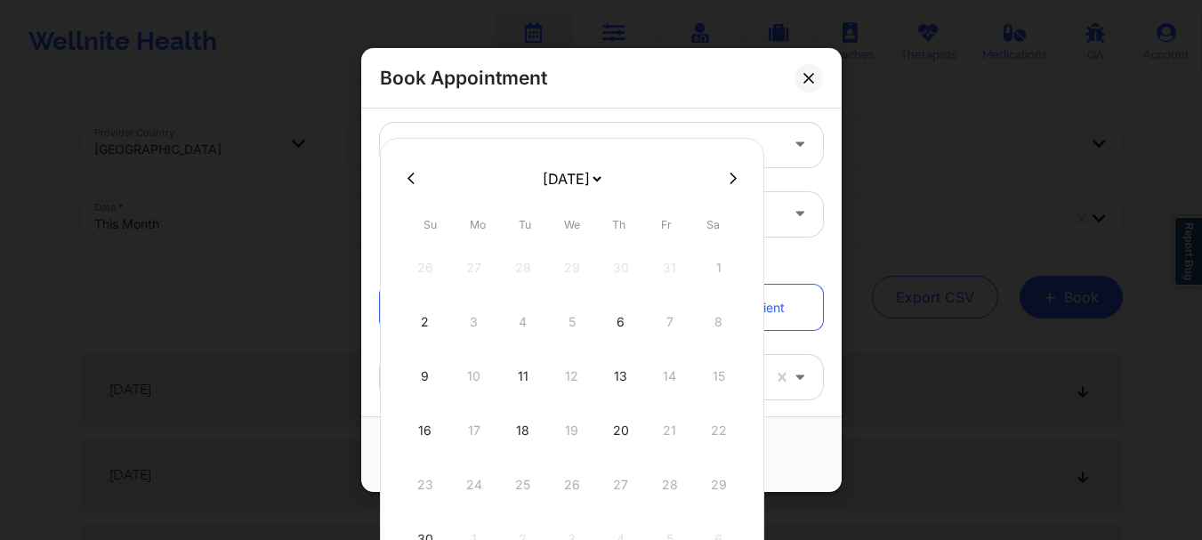
click at [732, 178] on icon at bounding box center [733, 178] width 7 height 12
select select "2025-11"
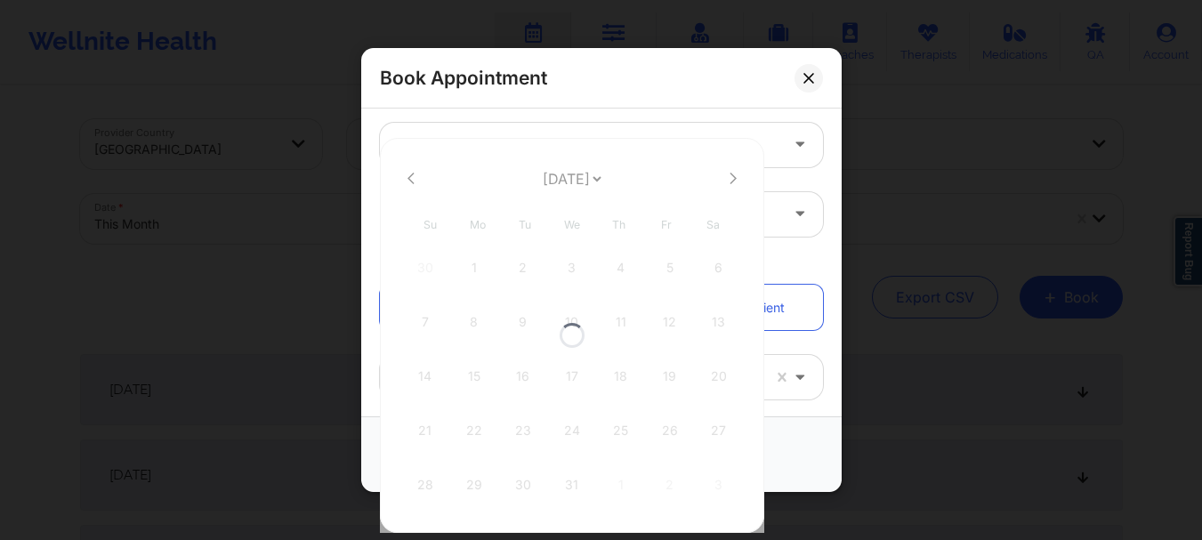
select select "2025-11"
click at [429, 481] on div "28" at bounding box center [425, 485] width 44 height 50
type input "[DATE]"
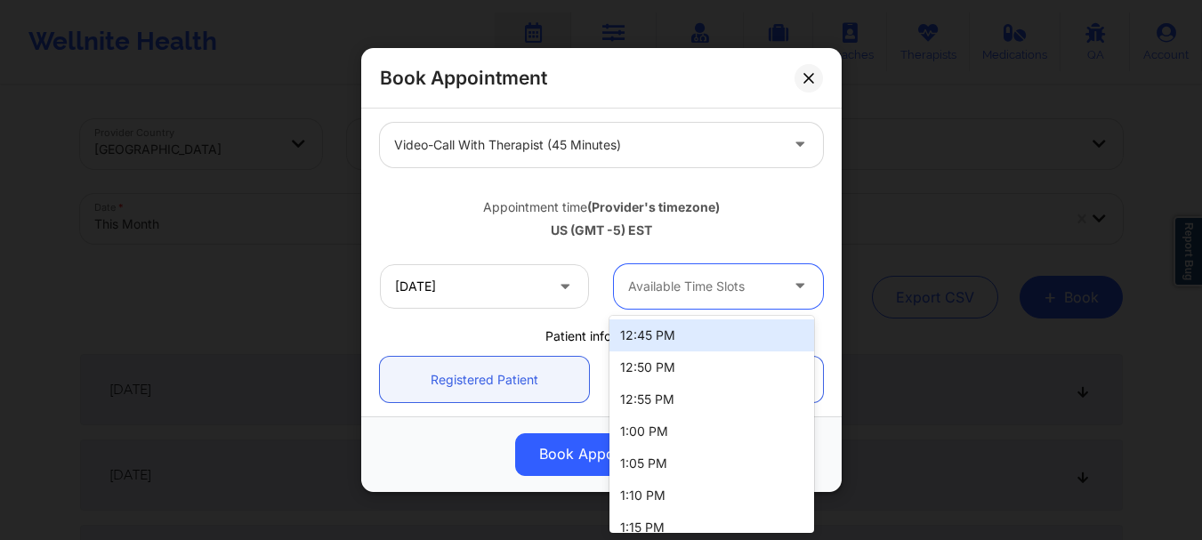
click at [705, 294] on div at bounding box center [703, 286] width 150 height 21
click at [528, 275] on input "[DATE]" at bounding box center [484, 286] width 209 height 44
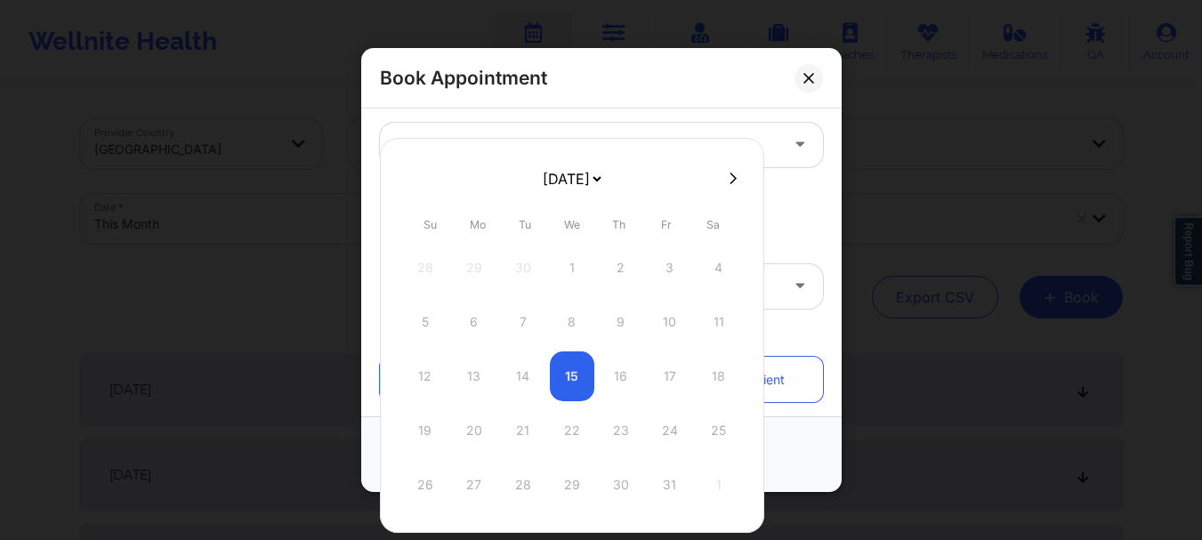
click at [730, 178] on icon at bounding box center [733, 178] width 7 height 13
select select "2025-10"
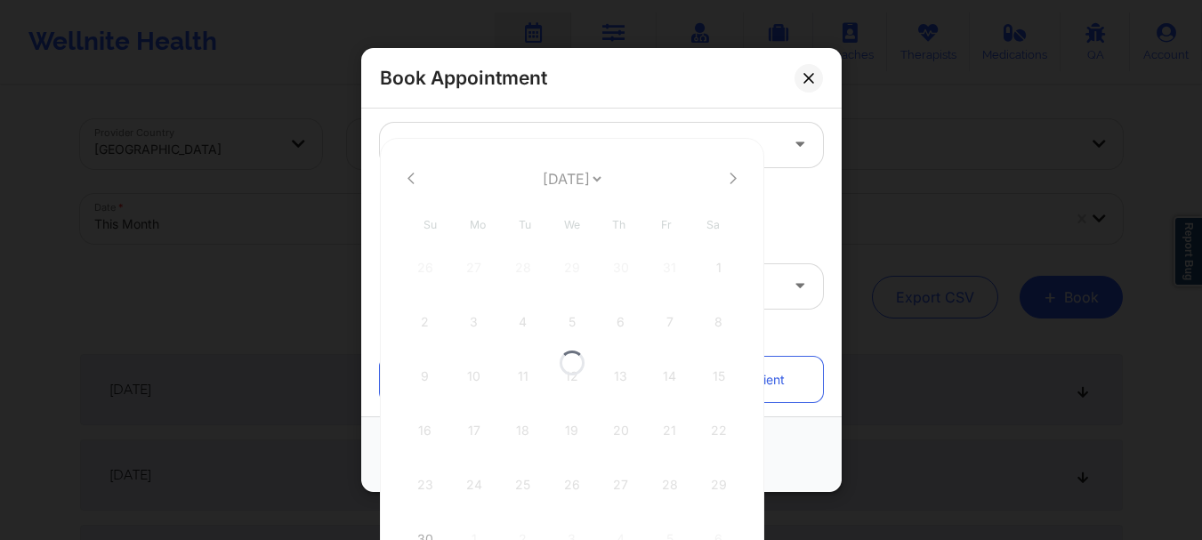
click at [729, 178] on div at bounding box center [572, 362] width 384 height 449
select select "2025-10"
click at [730, 178] on icon at bounding box center [733, 178] width 7 height 13
select select "2025-11"
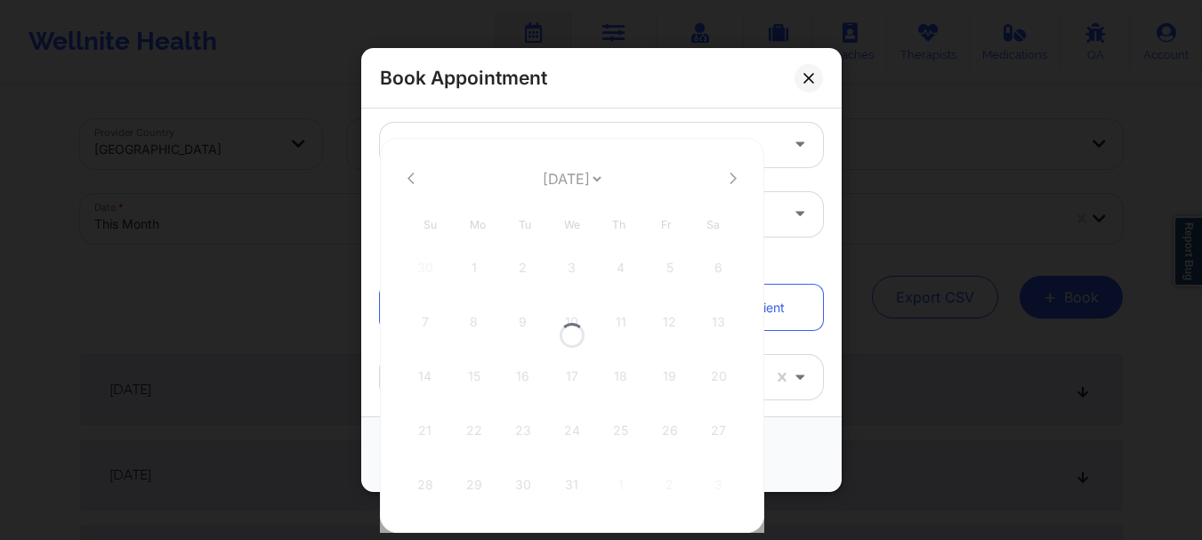
click at [729, 178] on div at bounding box center [572, 335] width 384 height 395
select select "2025-11"
click at [730, 178] on icon at bounding box center [733, 178] width 7 height 13
select select "2026-0"
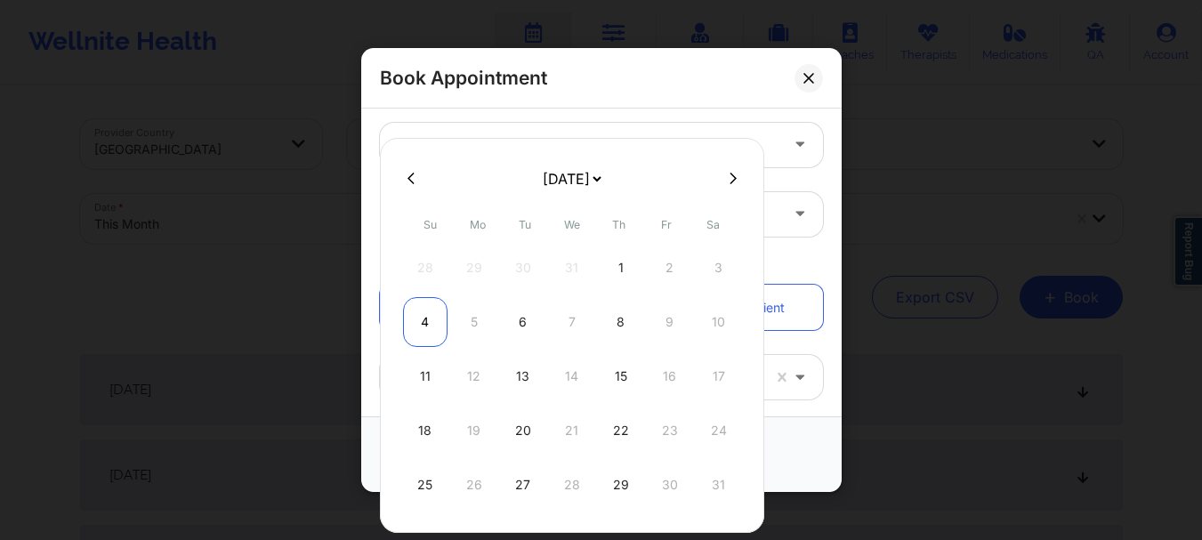
click at [423, 327] on div "4" at bounding box center [425, 322] width 44 height 50
type input "[DATE]"
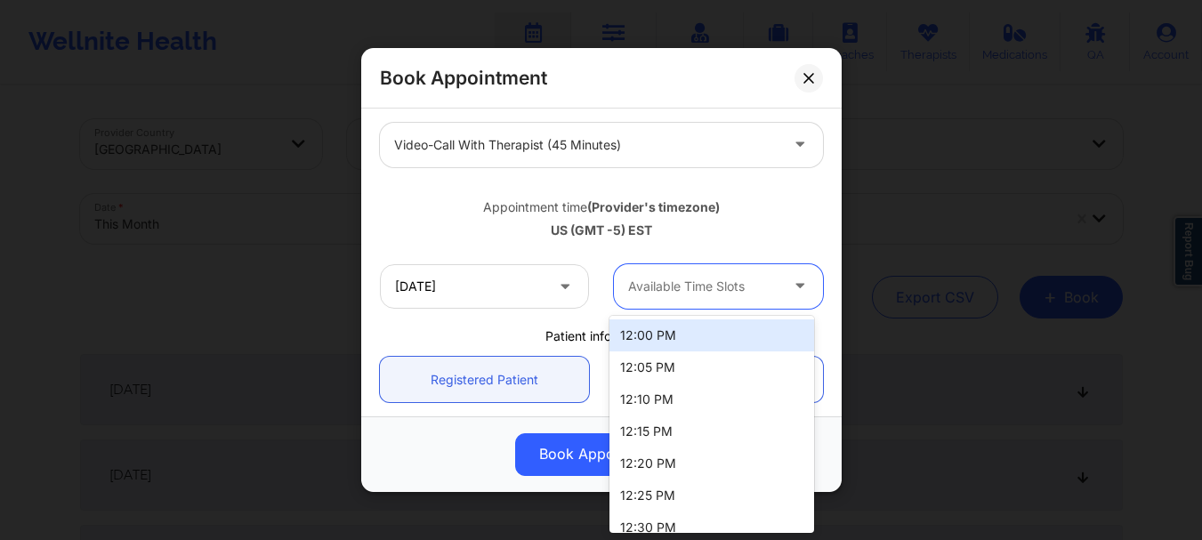
click at [657, 285] on div at bounding box center [703, 286] width 150 height 21
click at [654, 336] on div "12:00 PM" at bounding box center [711, 335] width 205 height 32
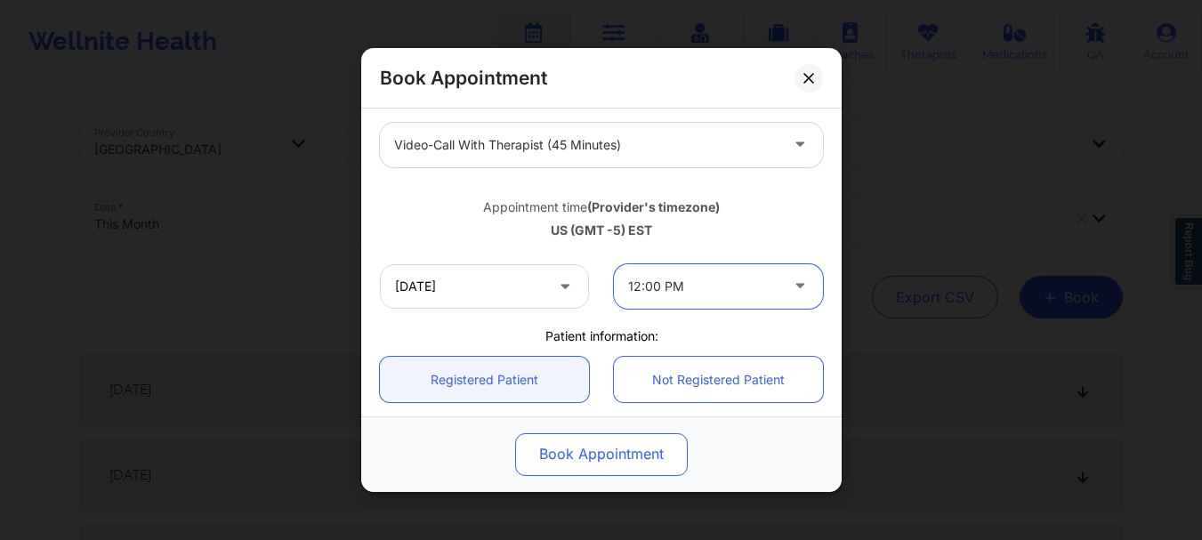
click at [609, 450] on button "Book Appointment" at bounding box center [601, 454] width 173 height 43
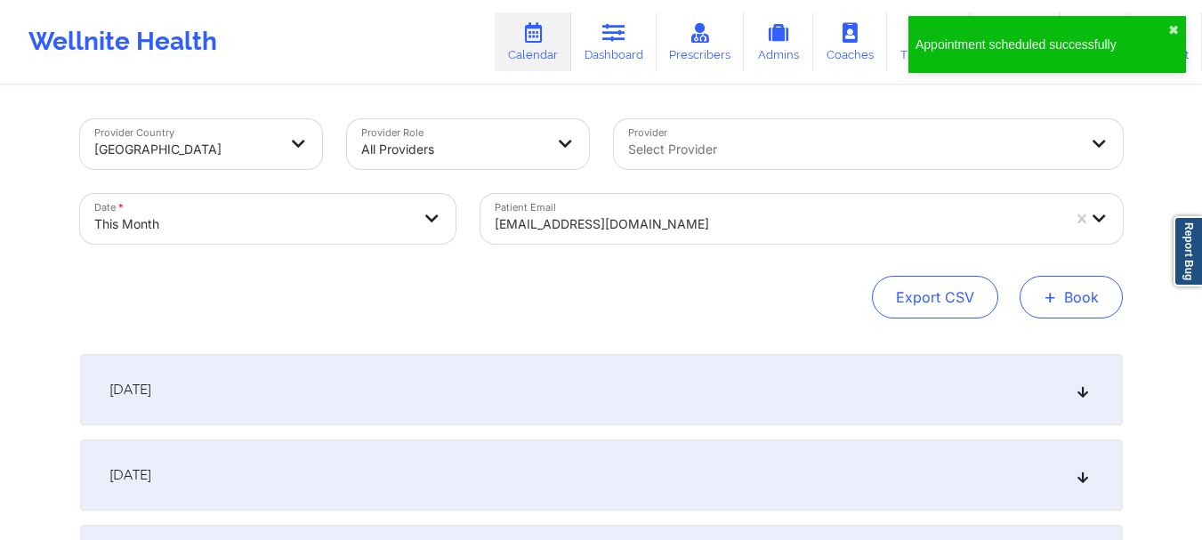
click at [1054, 296] on span "+" at bounding box center [1050, 297] width 13 height 10
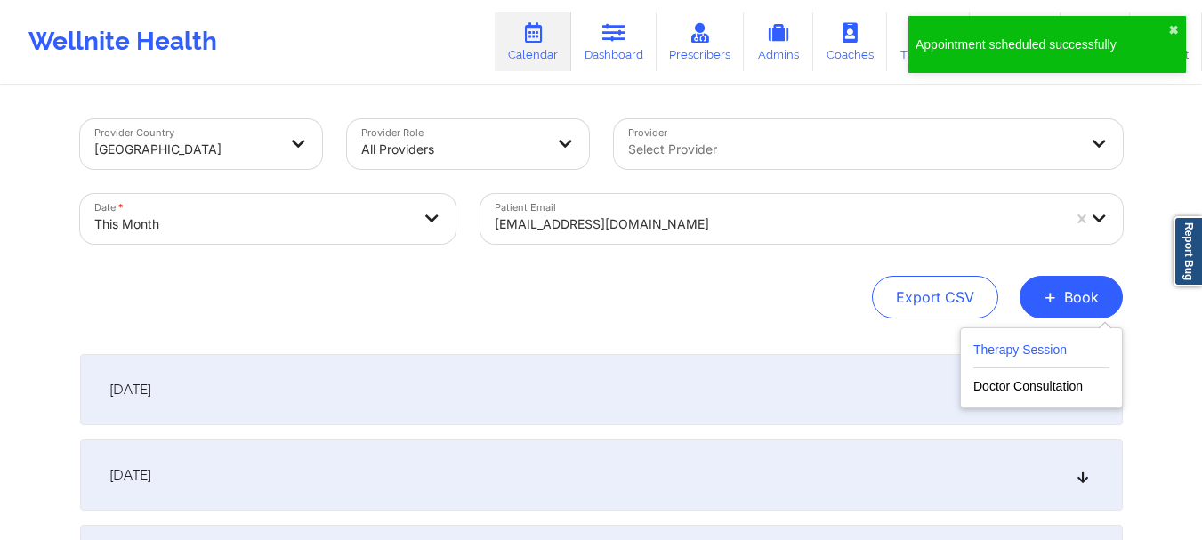
click at [1065, 343] on button "Therapy Session" at bounding box center [1041, 353] width 136 height 29
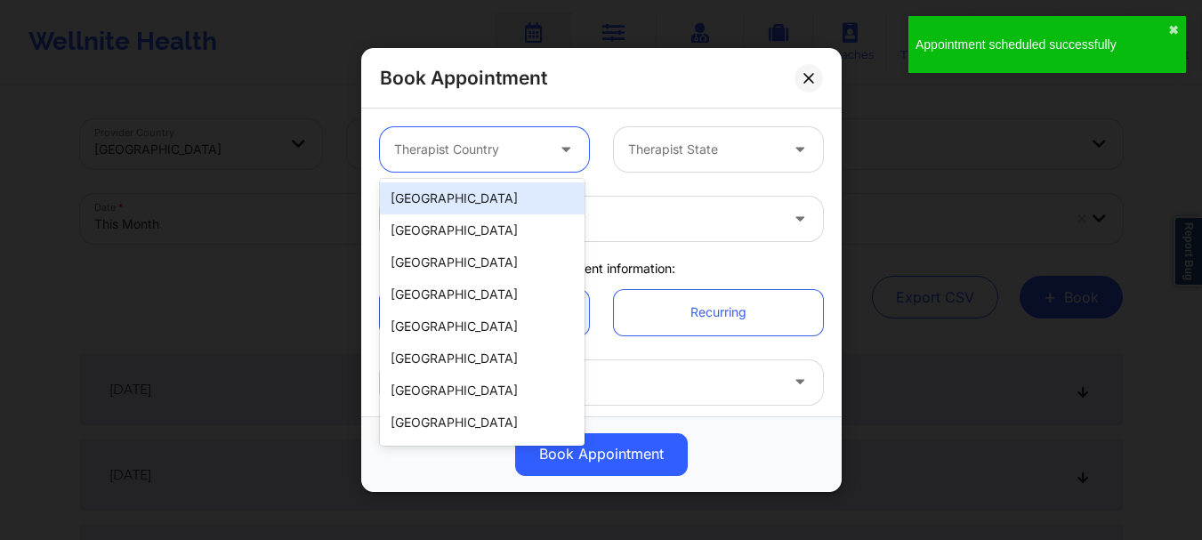
click at [523, 162] on div "Therapist Country" at bounding box center [463, 149] width 166 height 44
click at [504, 197] on div "[GEOGRAPHIC_DATA]" at bounding box center [482, 198] width 205 height 32
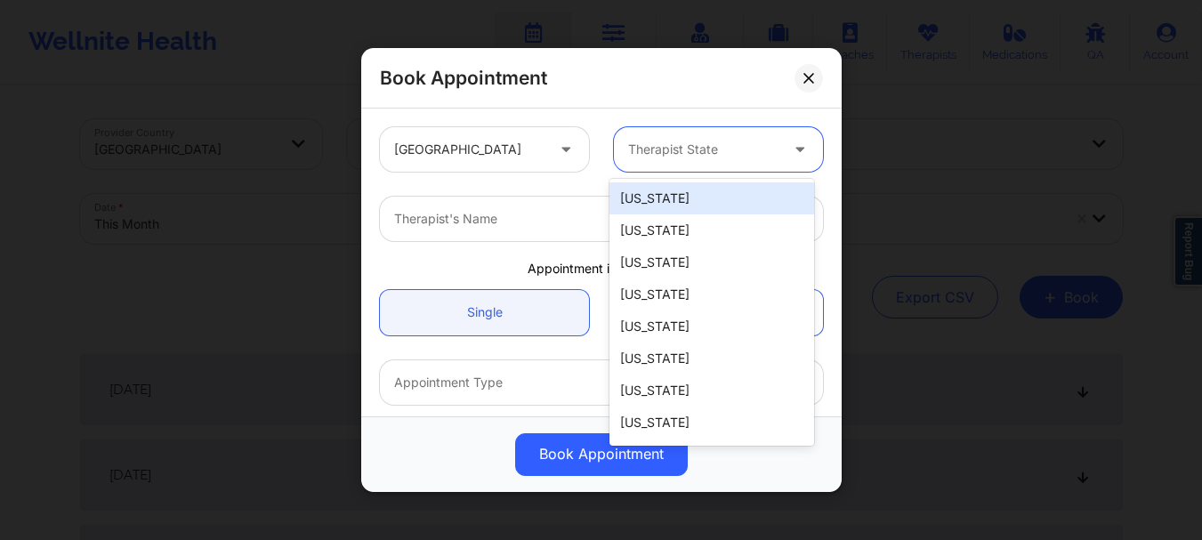
click at [648, 153] on div at bounding box center [703, 149] width 150 height 21
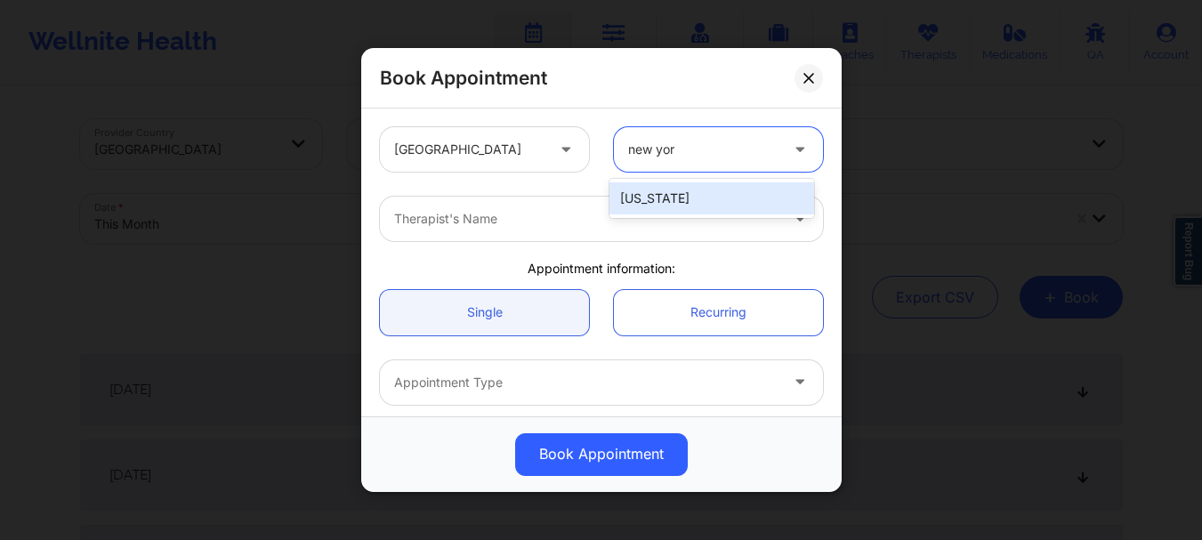
type input "[US_STATE]"
click at [647, 183] on div "[US_STATE]" at bounding box center [711, 198] width 205 height 32
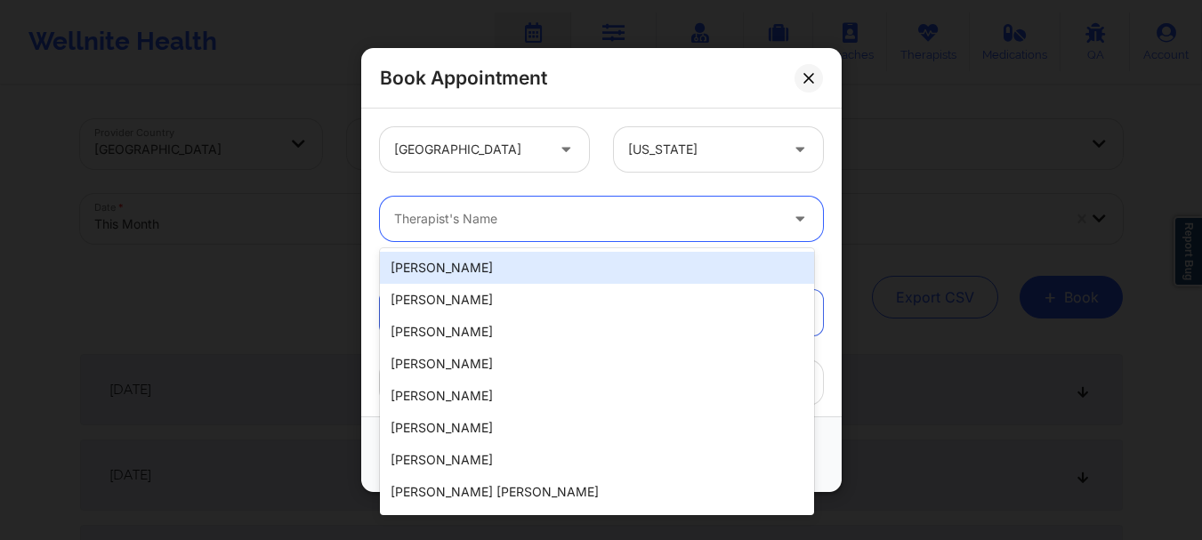
click at [579, 233] on div "Therapist's Name" at bounding box center [580, 219] width 400 height 44
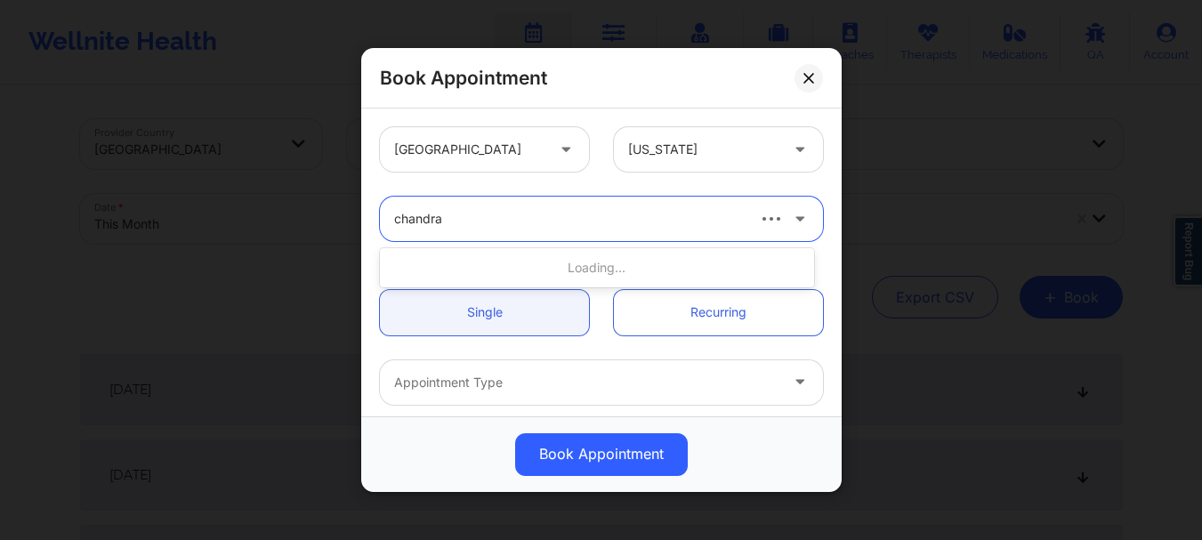
type input "chandra"
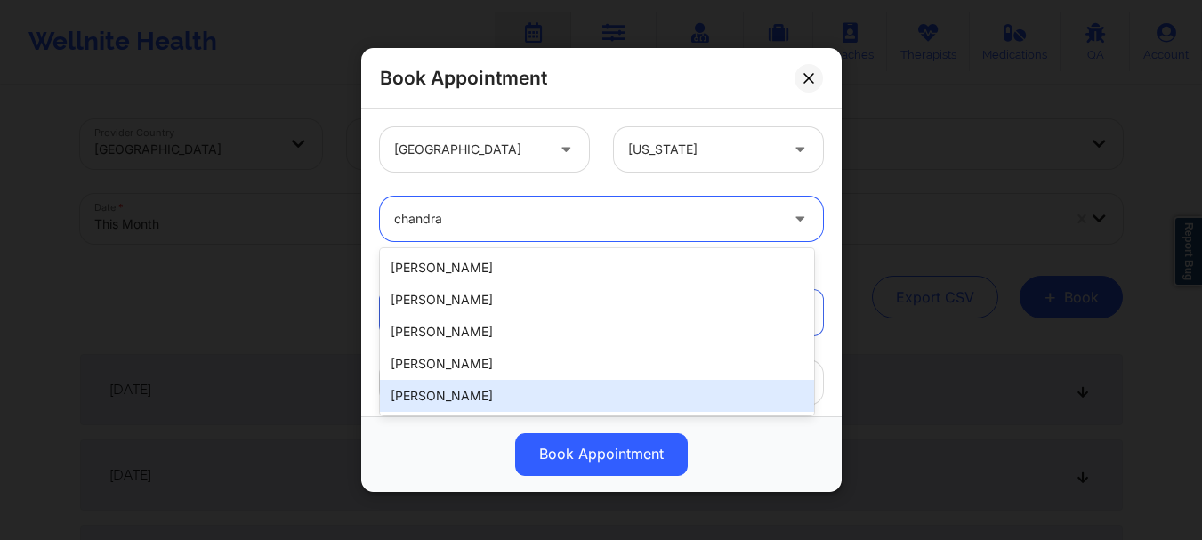
click at [540, 398] on div "[PERSON_NAME]" at bounding box center [597, 396] width 434 height 32
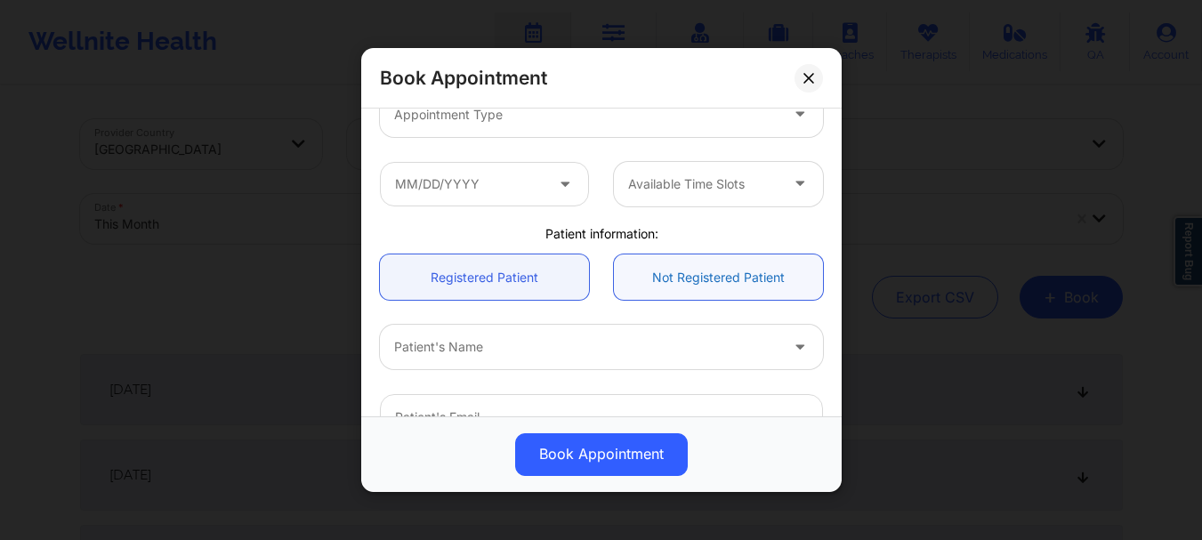
scroll to position [276, 0]
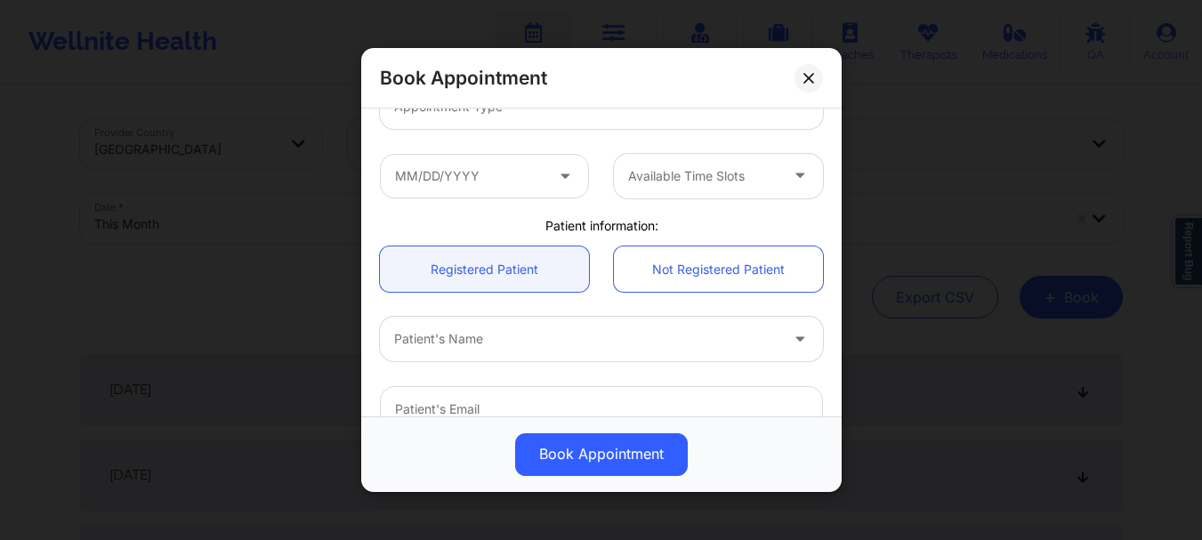
click at [463, 335] on div at bounding box center [586, 339] width 384 height 21
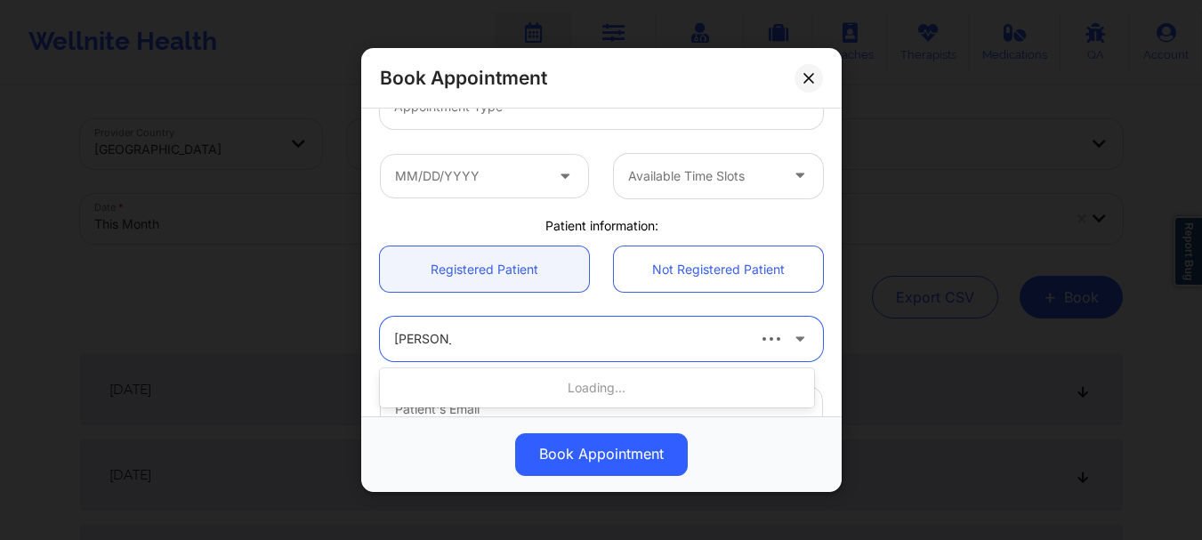
type input "[PERSON_NAME] do"
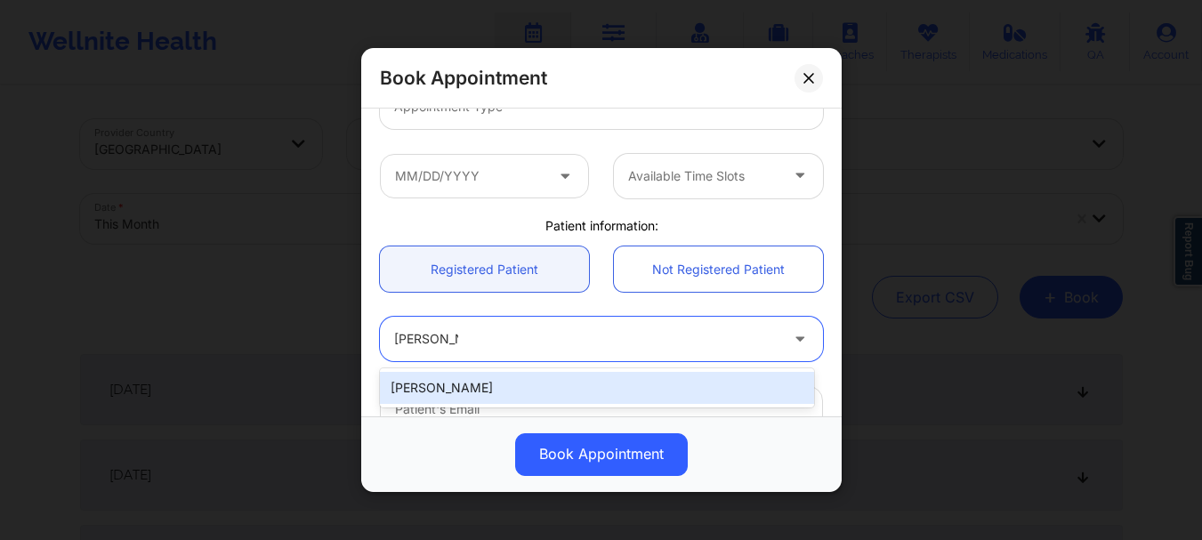
click at [459, 379] on div "[PERSON_NAME]" at bounding box center [597, 388] width 434 height 32
type input "[EMAIL_ADDRESS][DOMAIN_NAME]"
type input "[PHONE_NUMBER]"
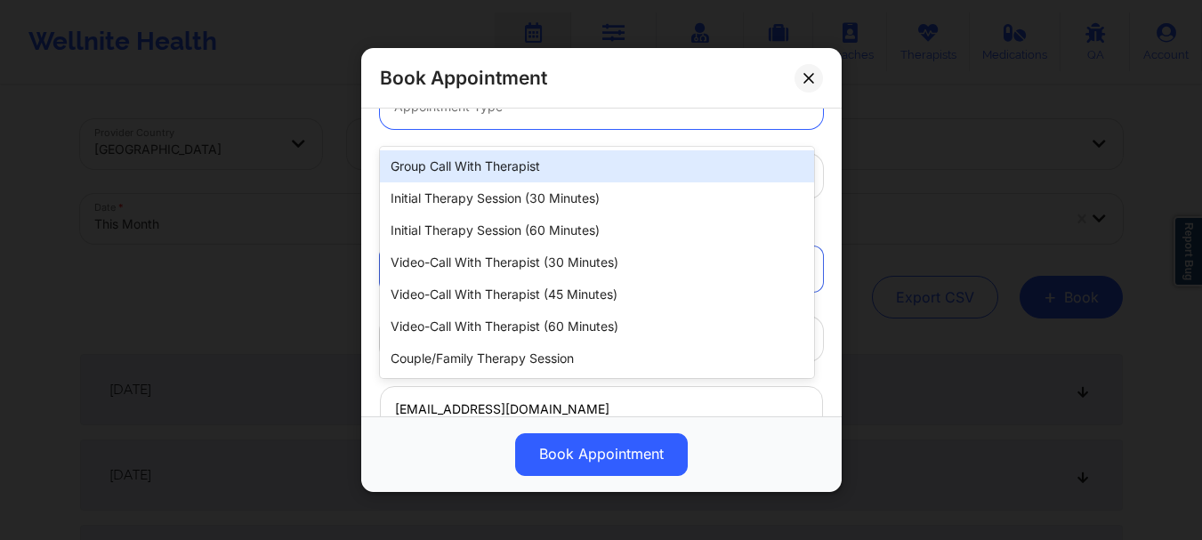
scroll to position [265, 0]
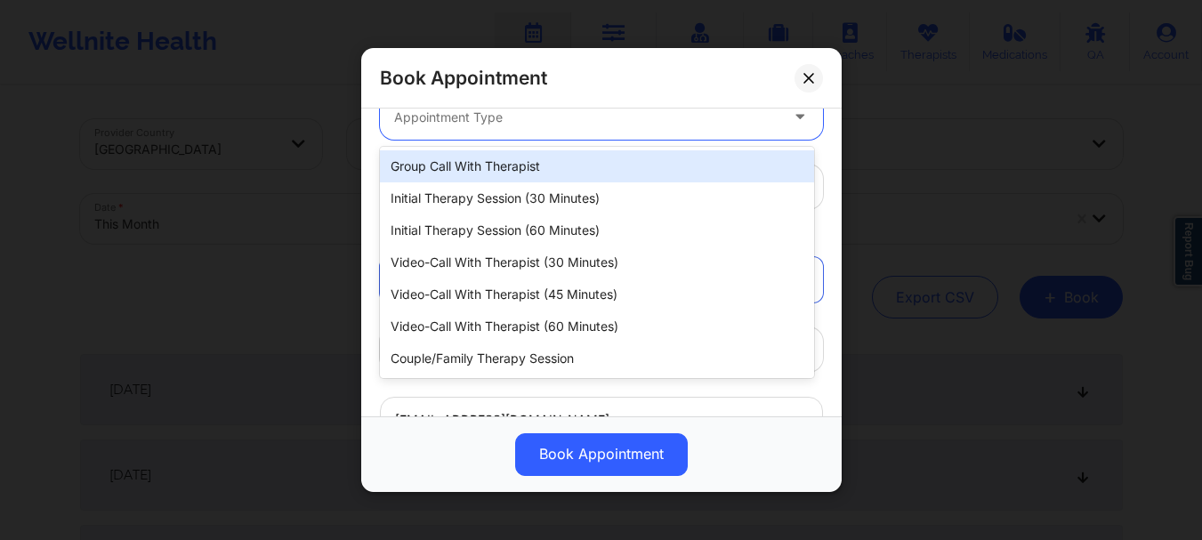
click at [519, 121] on div "Appointment Type" at bounding box center [580, 117] width 400 height 44
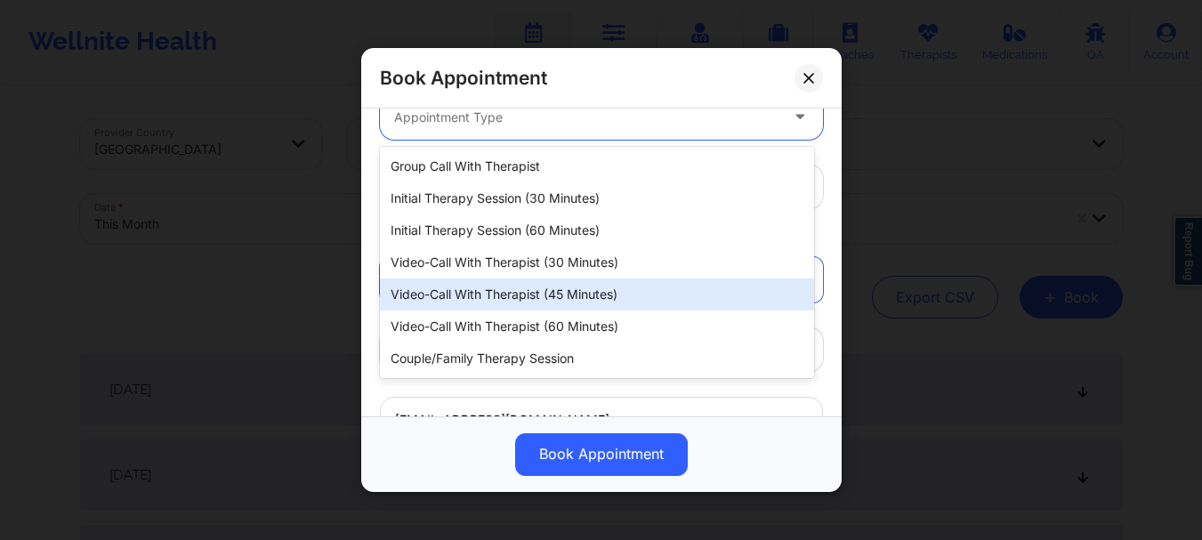
click at [545, 291] on div "Video-Call with Therapist (45 minutes)" at bounding box center [597, 294] width 434 height 32
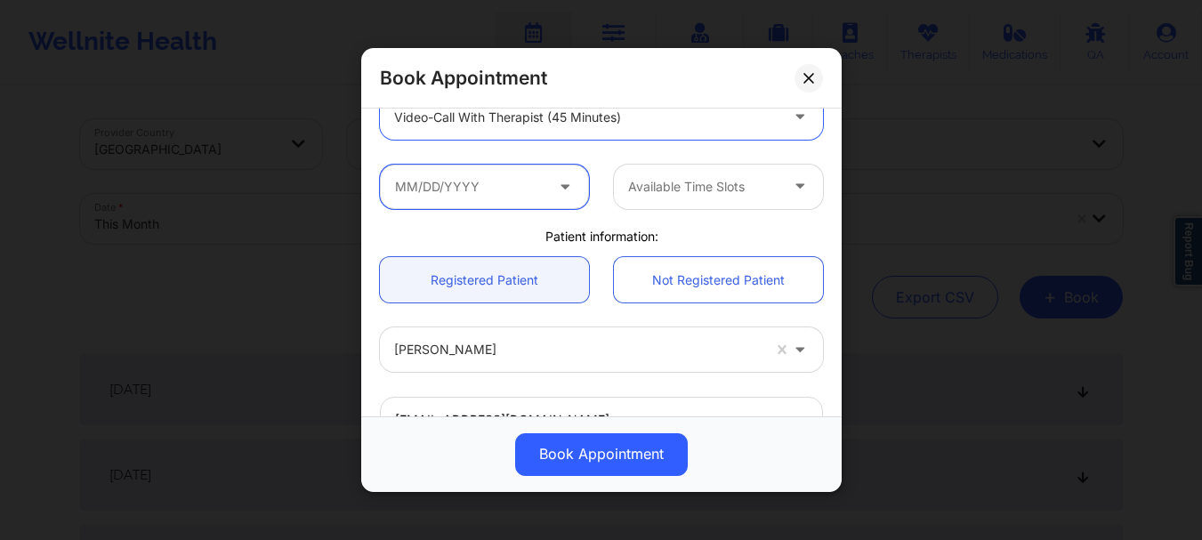
click at [478, 184] on input "text" at bounding box center [484, 187] width 209 height 44
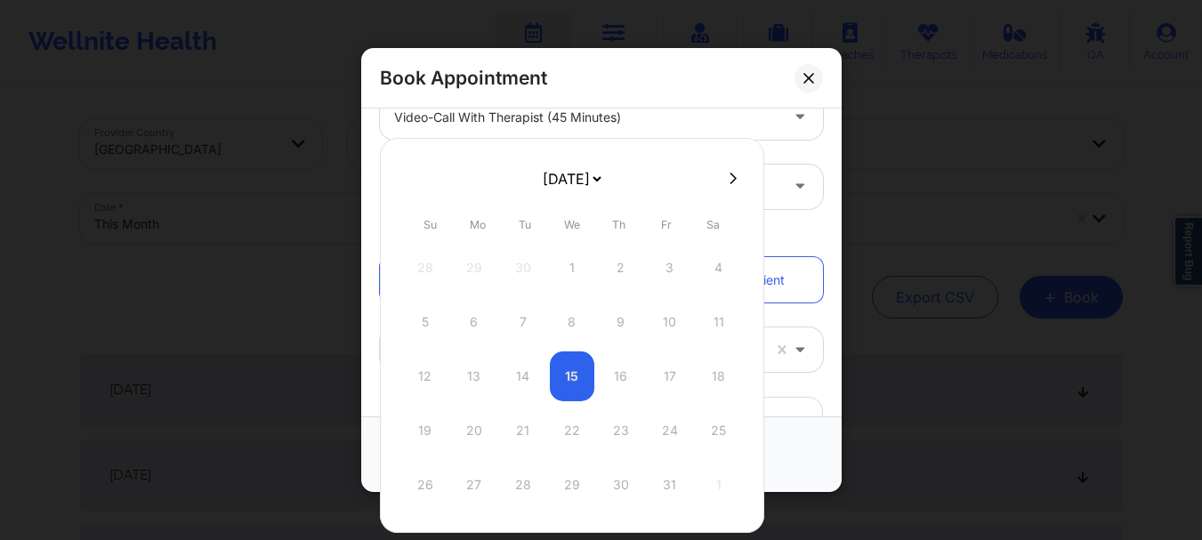
click at [729, 190] on div at bounding box center [572, 178] width 384 height 27
click at [730, 190] on div at bounding box center [572, 178] width 384 height 27
click at [730, 174] on icon at bounding box center [733, 178] width 7 height 13
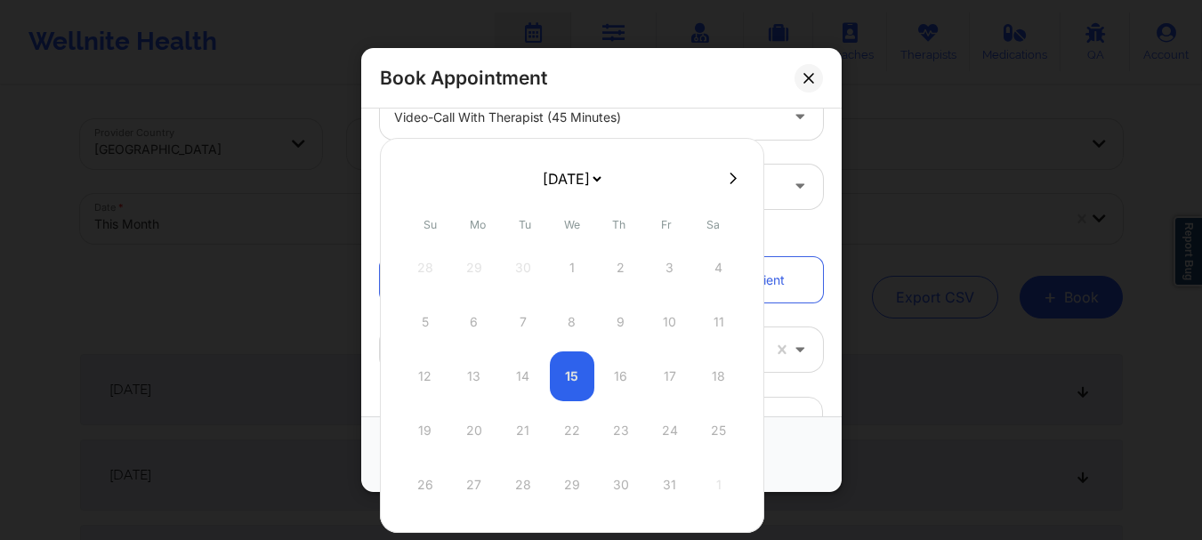
select select "2025-10"
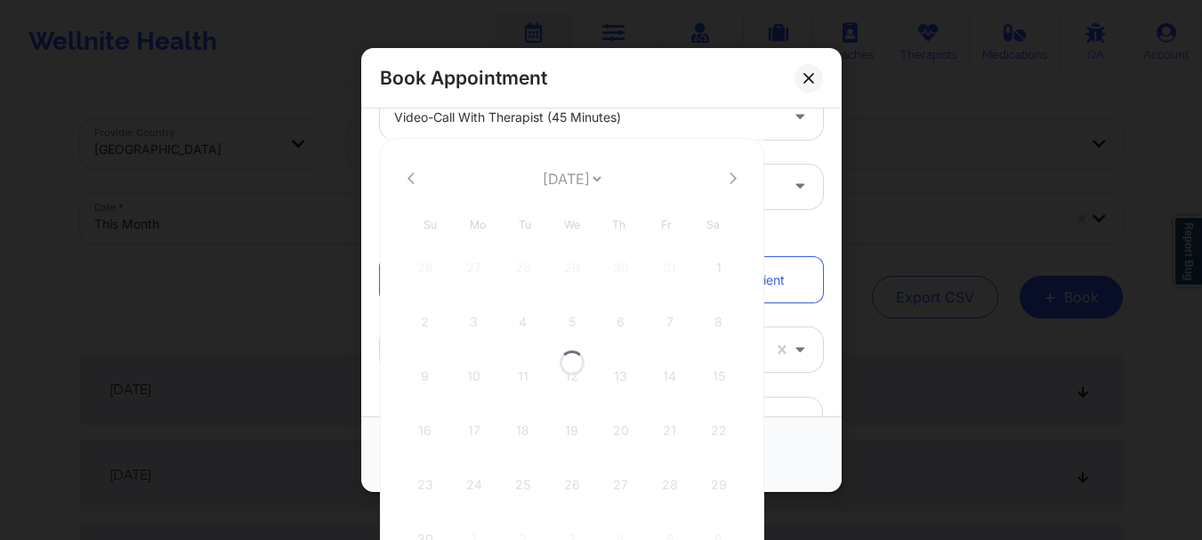
click at [726, 174] on div at bounding box center [572, 362] width 384 height 449
select select "2025-10"
click at [730, 174] on icon at bounding box center [733, 178] width 7 height 13
select select "2025-11"
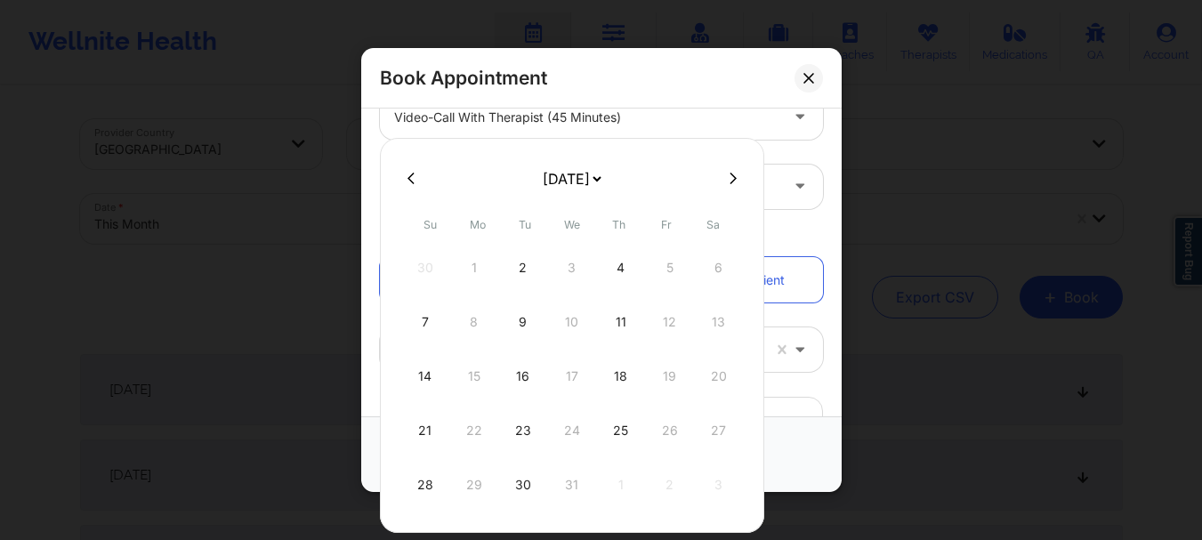
click at [730, 174] on icon at bounding box center [733, 178] width 7 height 13
select select "2026-0"
click at [419, 364] on div "11" at bounding box center [425, 376] width 44 height 50
type input "[DATE]"
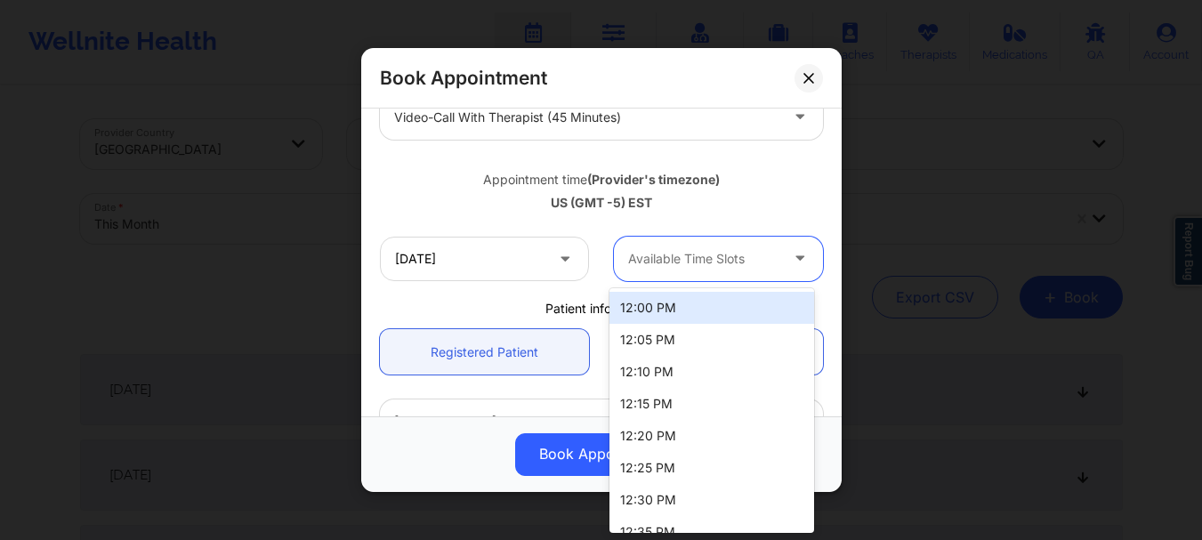
click at [695, 262] on div at bounding box center [703, 258] width 150 height 21
click at [680, 306] on div "12:00 PM" at bounding box center [711, 308] width 205 height 32
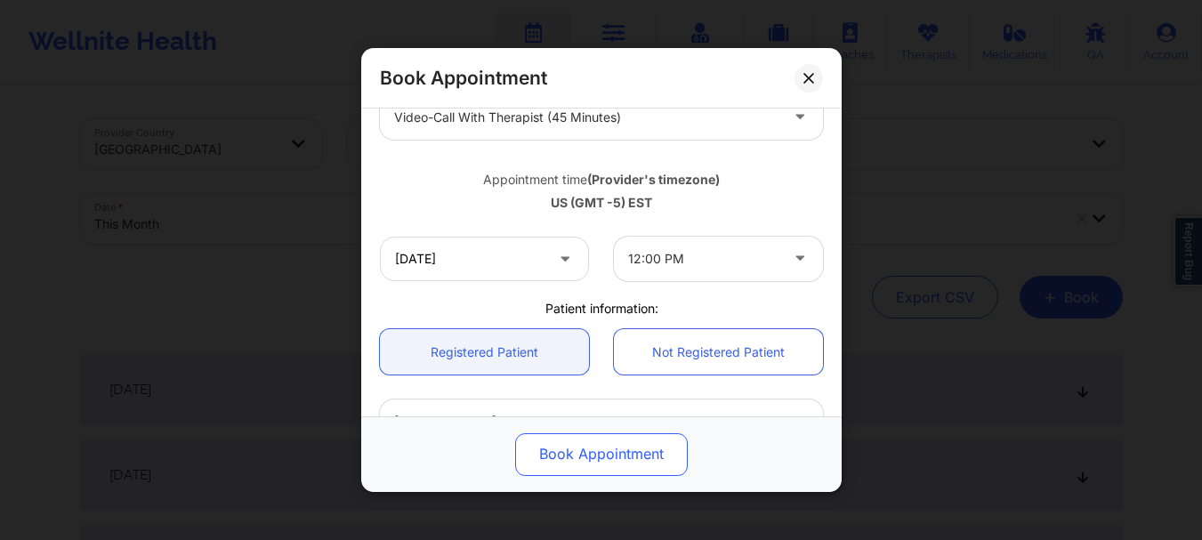
click at [634, 445] on button "Book Appointment" at bounding box center [601, 454] width 173 height 43
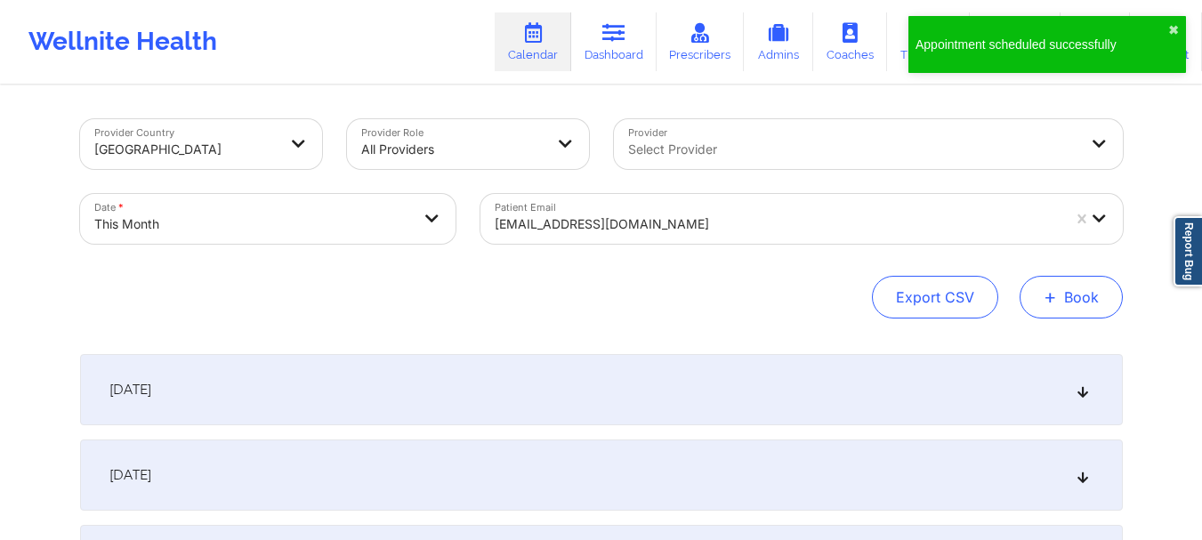
click at [1048, 302] on span "+" at bounding box center [1050, 297] width 13 height 10
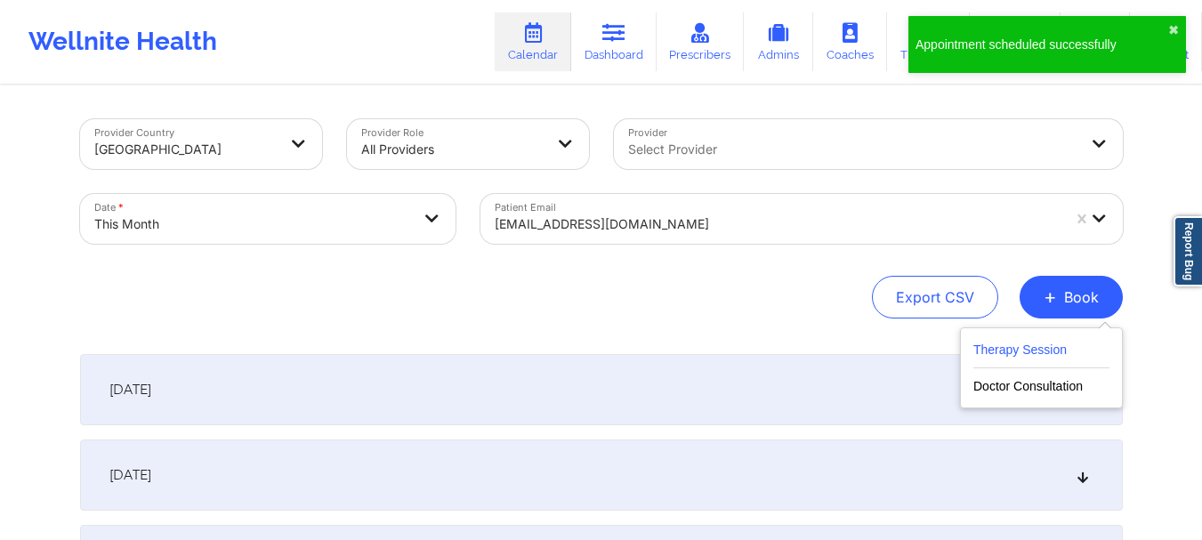
click at [1004, 350] on button "Therapy Session" at bounding box center [1041, 353] width 136 height 29
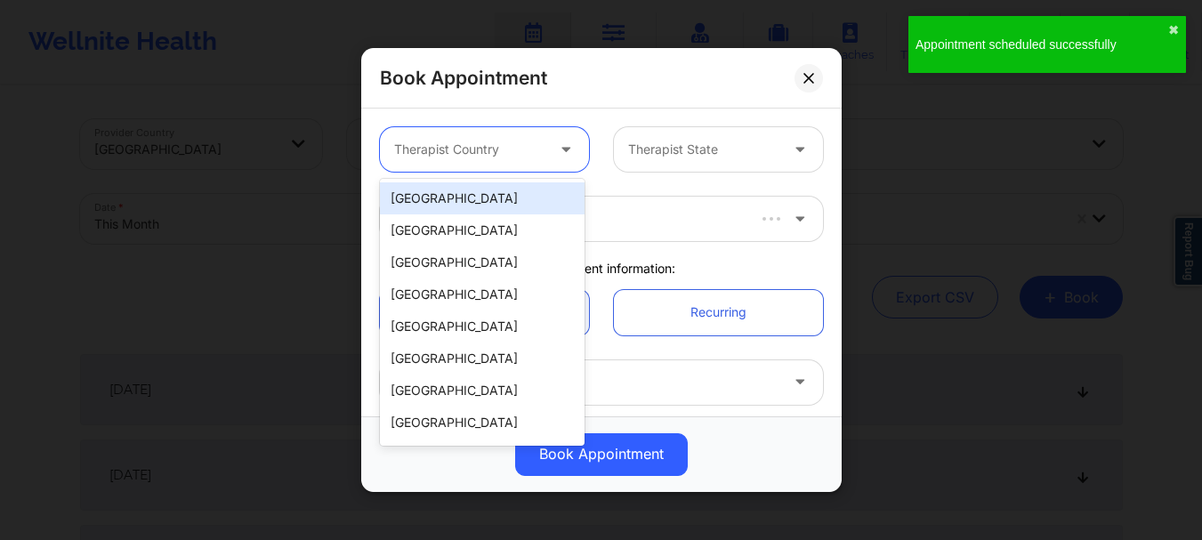
click at [458, 138] on div "Therapist Country" at bounding box center [463, 149] width 166 height 44
click at [460, 198] on div "[GEOGRAPHIC_DATA]" at bounding box center [482, 198] width 205 height 32
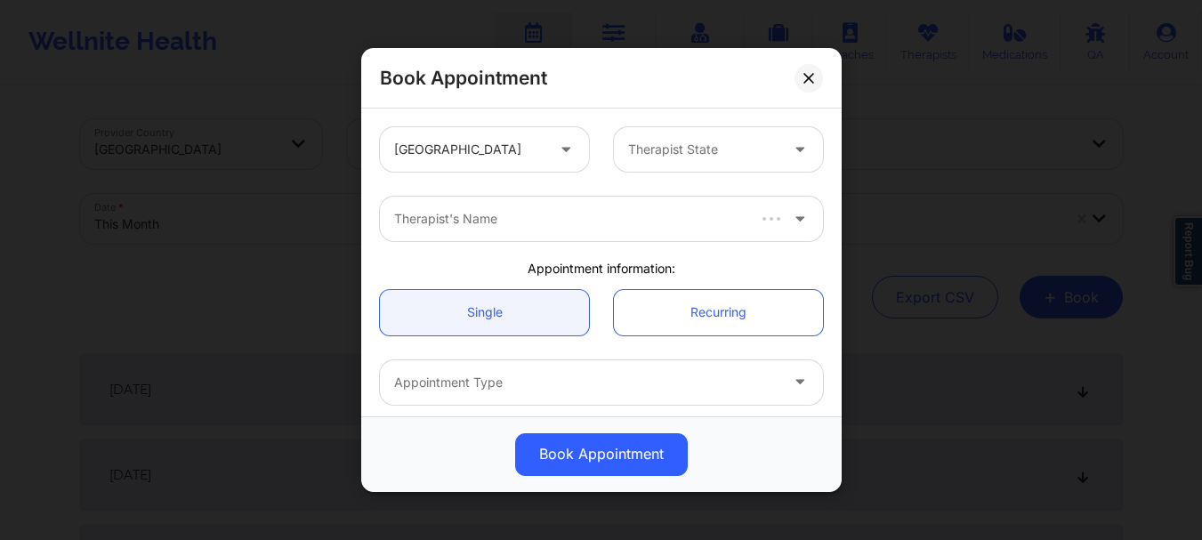
drag, startPoint x: 729, startPoint y: 109, endPoint x: 706, endPoint y: 154, distance: 50.1
click at [706, 154] on div "United States Therapist State Therapist's Name Appointment information: Single …" at bounding box center [601, 263] width 480 height 308
click at [705, 156] on div at bounding box center [703, 149] width 150 height 21
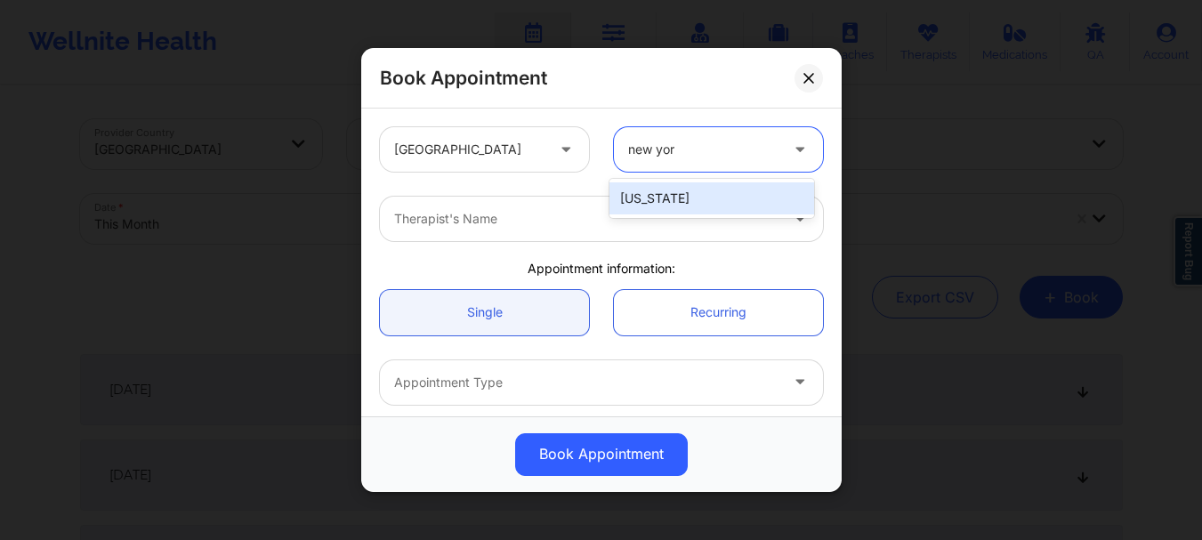
type input "[US_STATE]"
click at [691, 184] on div "[US_STATE]" at bounding box center [711, 198] width 205 height 32
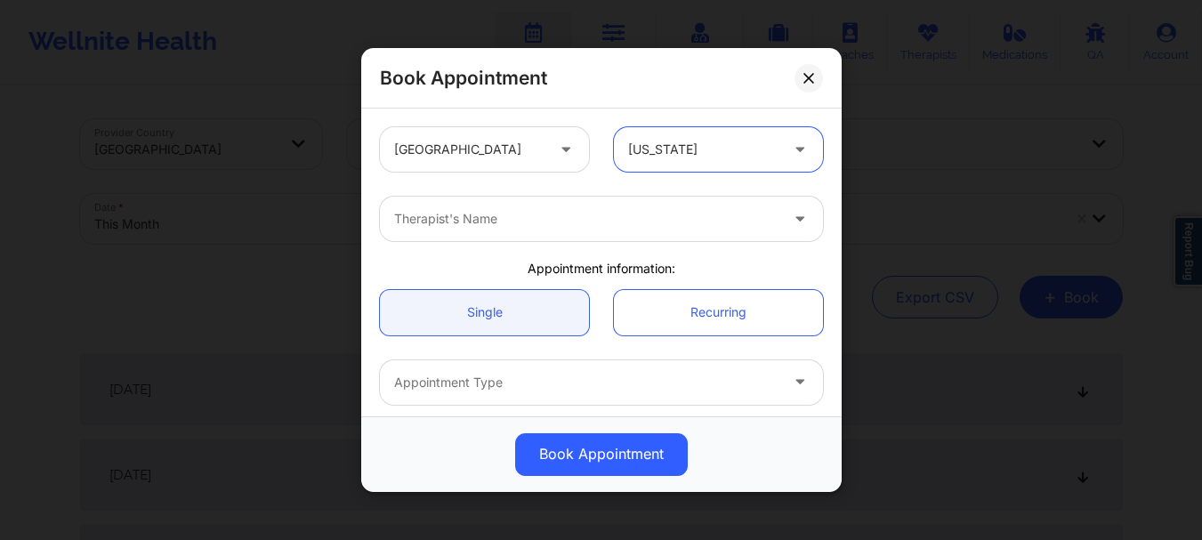
click at [606, 218] on div at bounding box center [586, 218] width 384 height 21
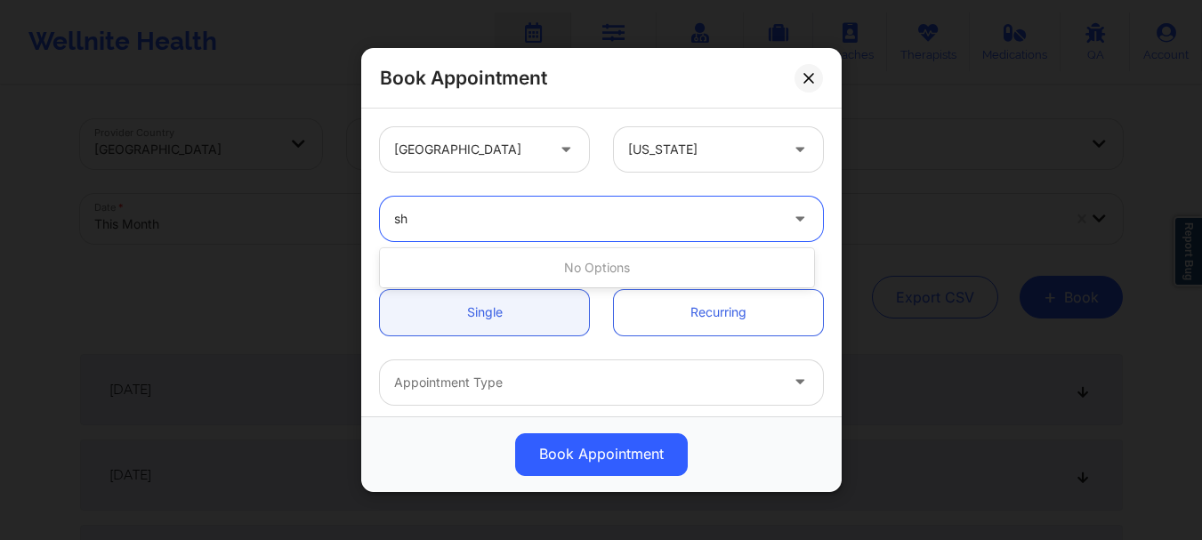
type input "s"
type input "[PERSON_NAME]"
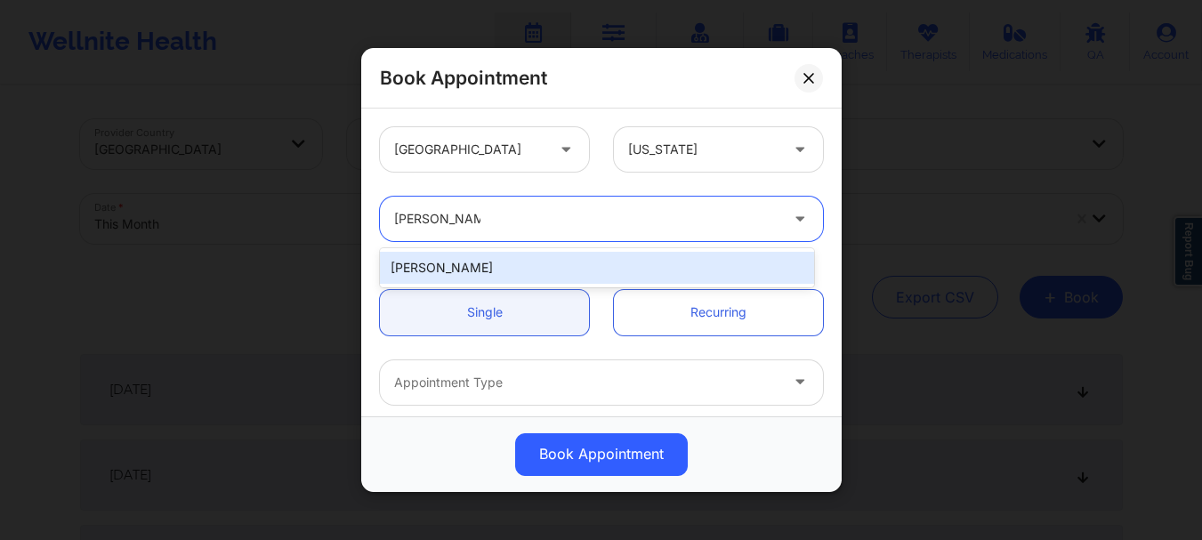
click at [494, 263] on div "[PERSON_NAME]" at bounding box center [597, 268] width 434 height 32
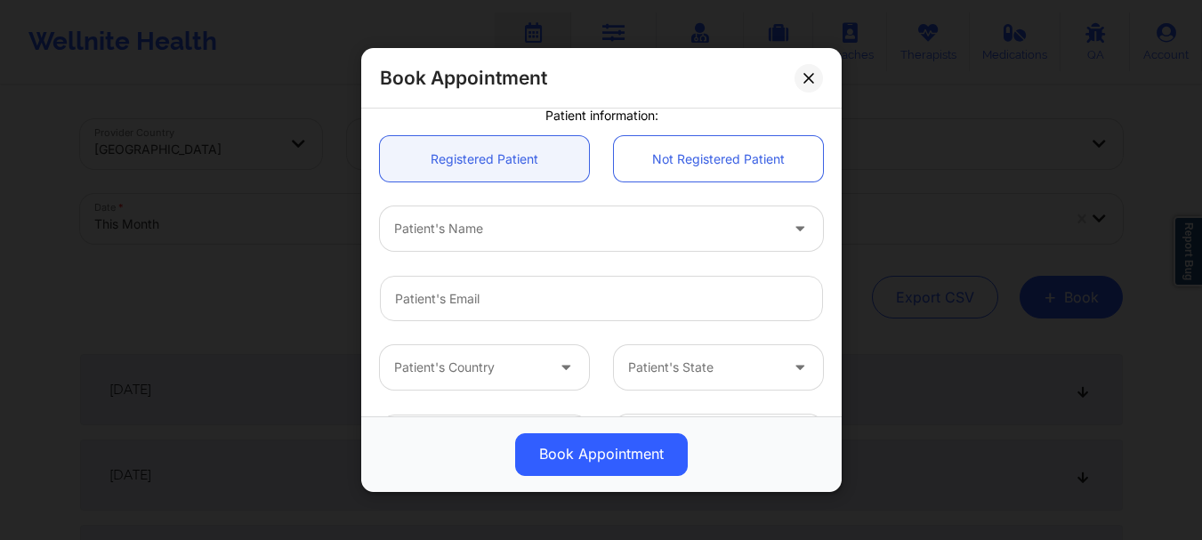
scroll to position [401, 0]
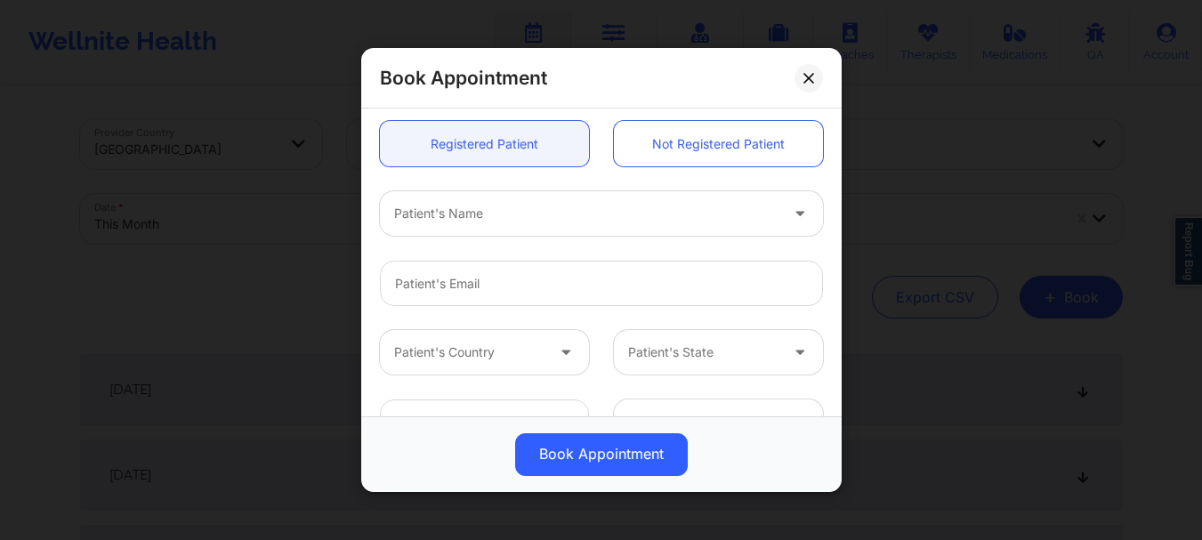
click at [439, 222] on div at bounding box center [586, 214] width 384 height 21
type input "h"
type input "[PERSON_NAME]"
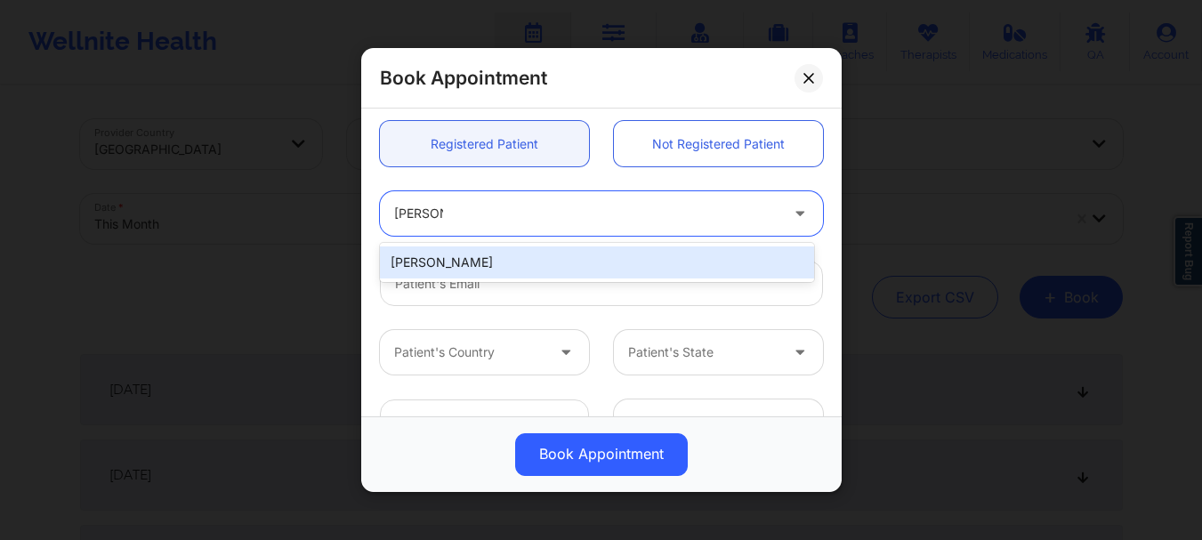
click at [437, 249] on div "[PERSON_NAME]" at bounding box center [597, 262] width 434 height 32
type input "[EMAIL_ADDRESS][DOMAIN_NAME]"
type input "[PHONE_NUMBER]"
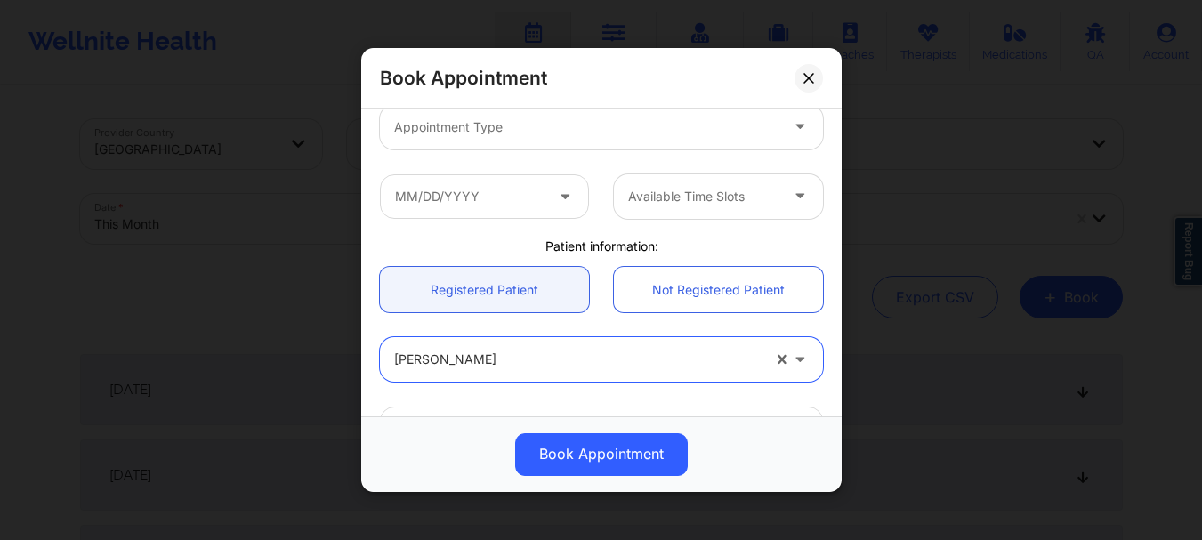
scroll to position [248, 0]
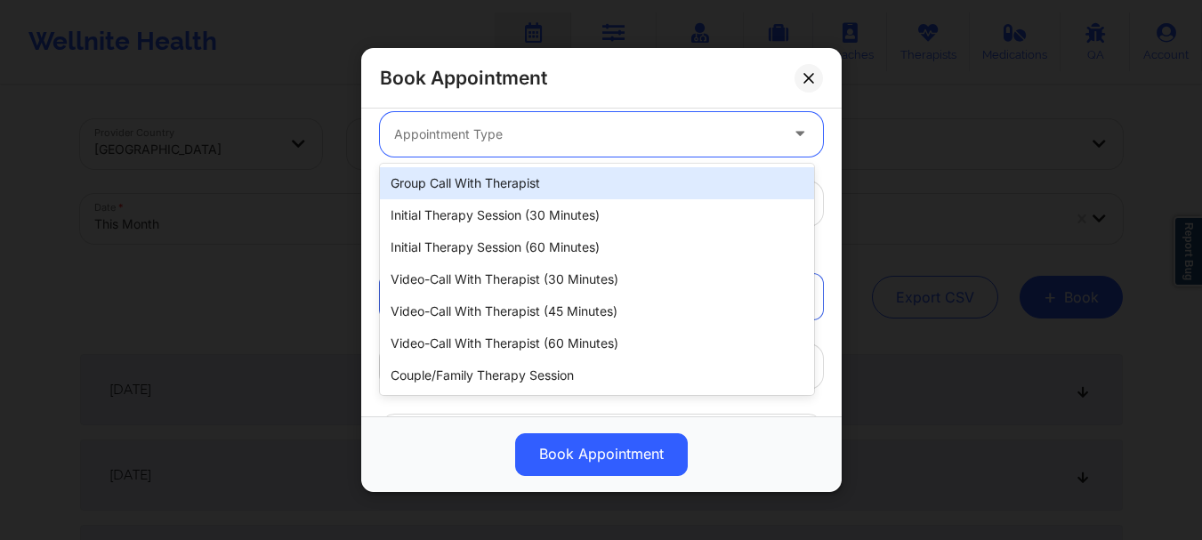
click at [511, 146] on div "Appointment Type" at bounding box center [580, 134] width 400 height 44
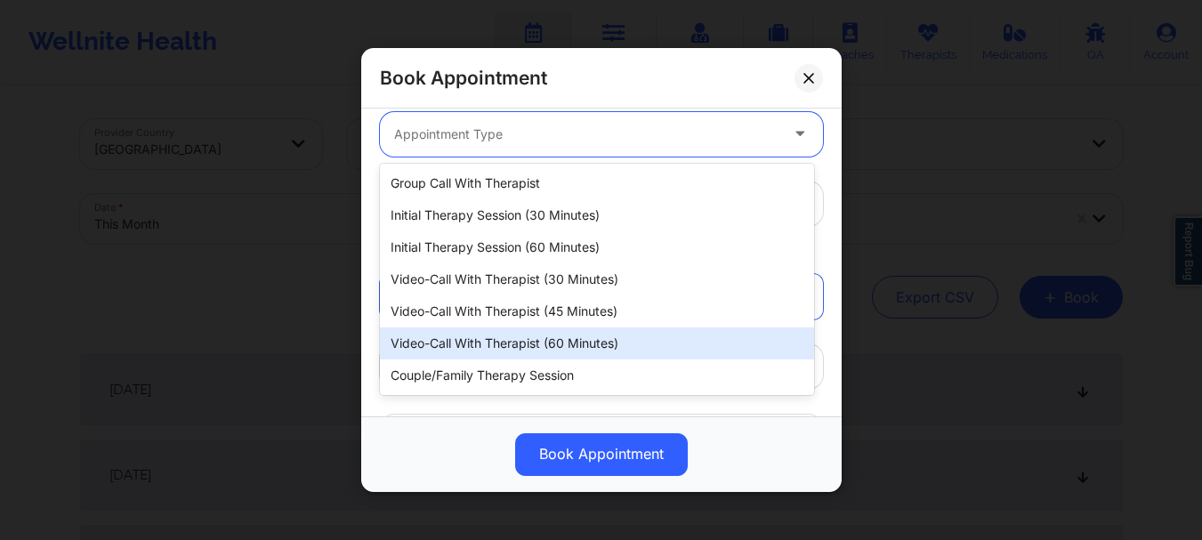
click at [512, 348] on div "Video-Call with Therapist (60 minutes)" at bounding box center [597, 343] width 434 height 32
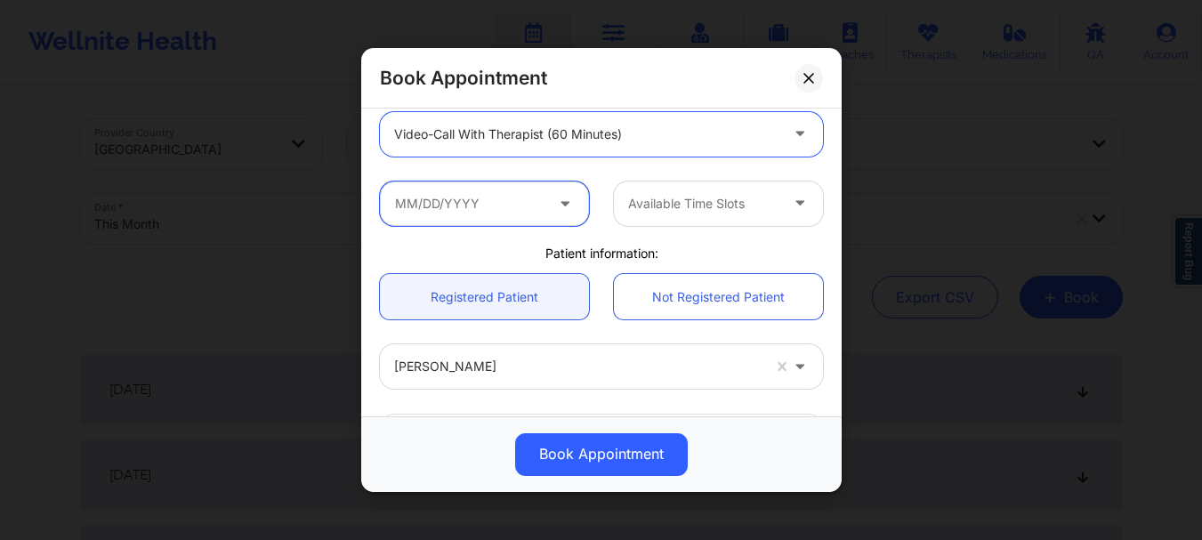
click at [473, 214] on input "text" at bounding box center [484, 204] width 209 height 44
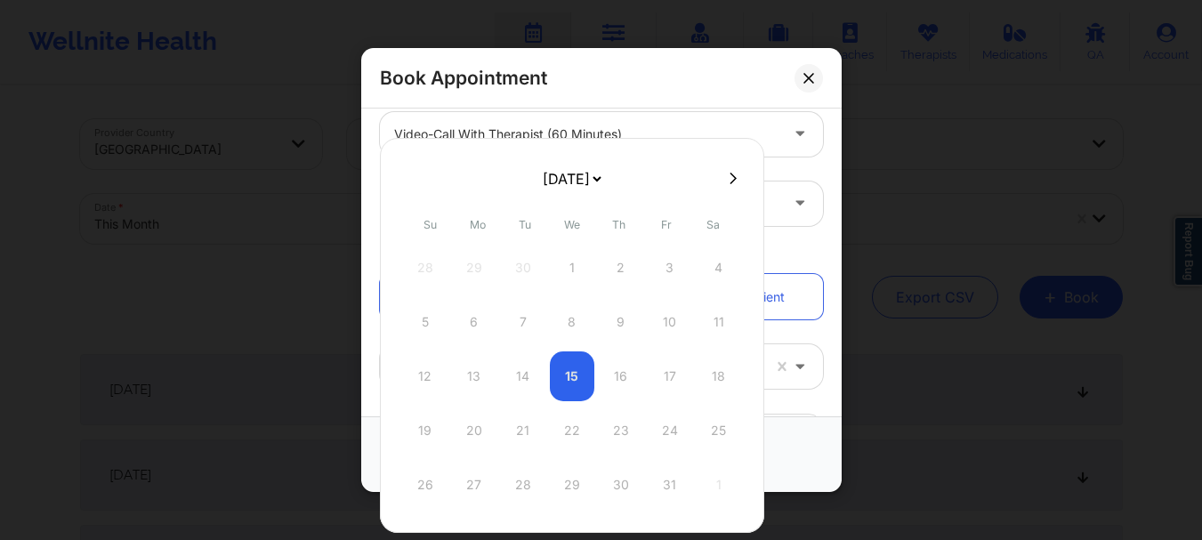
click at [730, 175] on icon at bounding box center [733, 178] width 7 height 13
select select "2025-10"
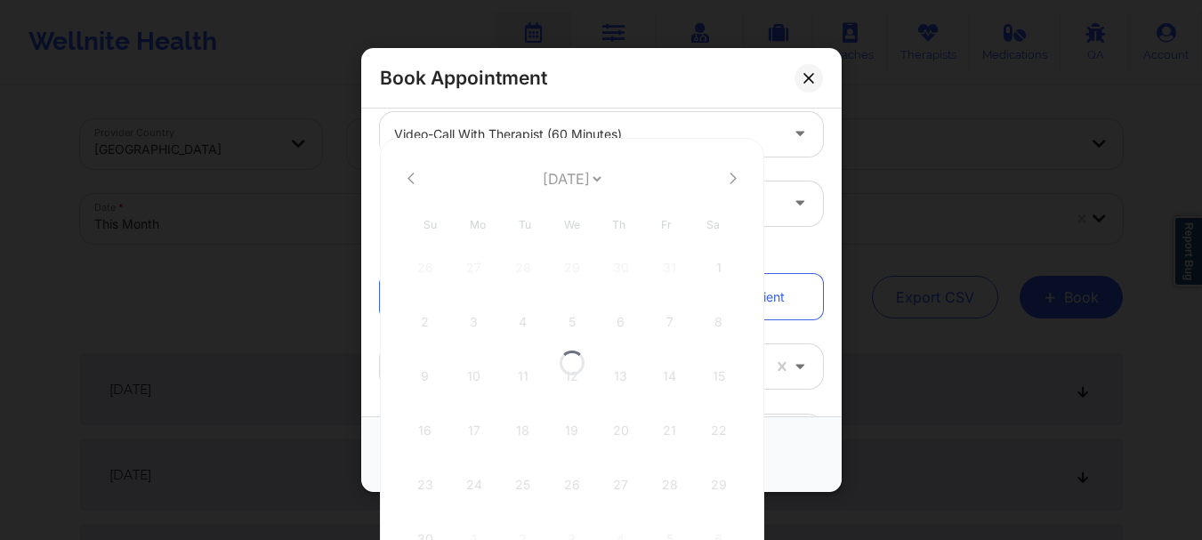
click at [730, 175] on div at bounding box center [572, 362] width 384 height 449
click at [730, 176] on div at bounding box center [572, 362] width 384 height 449
select select "2025-10"
click at [604, 175] on select "[DATE] [DATE] [DATE] [DATE] [DATE] [DATE] [DATE] [DATE] [DATE] [DATE] [DATE] [D…" at bounding box center [571, 179] width 65 height 36
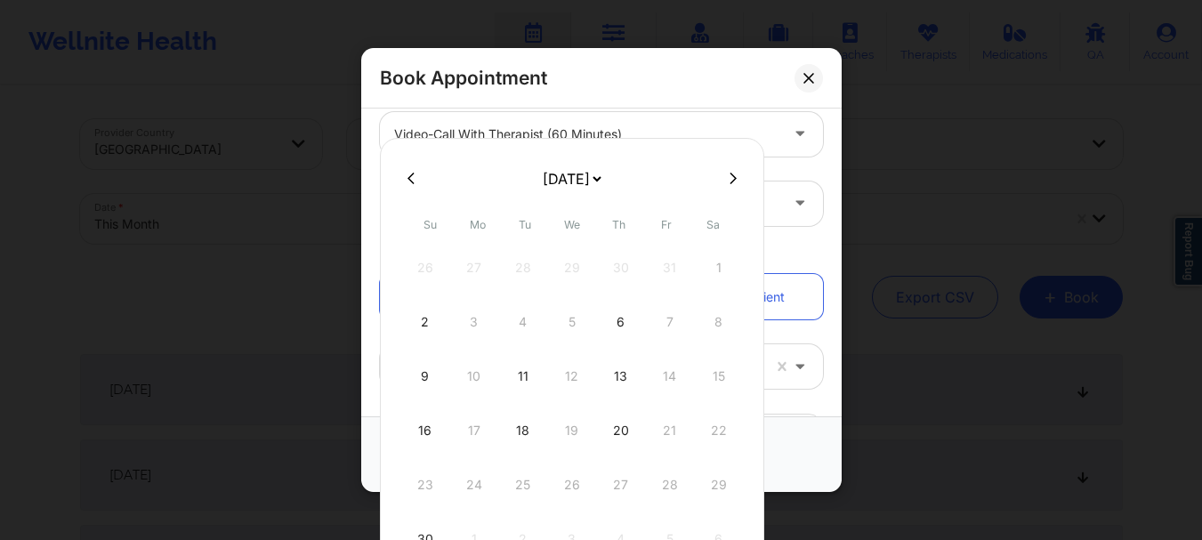
select select "2026-0"
click at [428, 415] on div "18" at bounding box center [425, 431] width 44 height 50
type input "[DATE]"
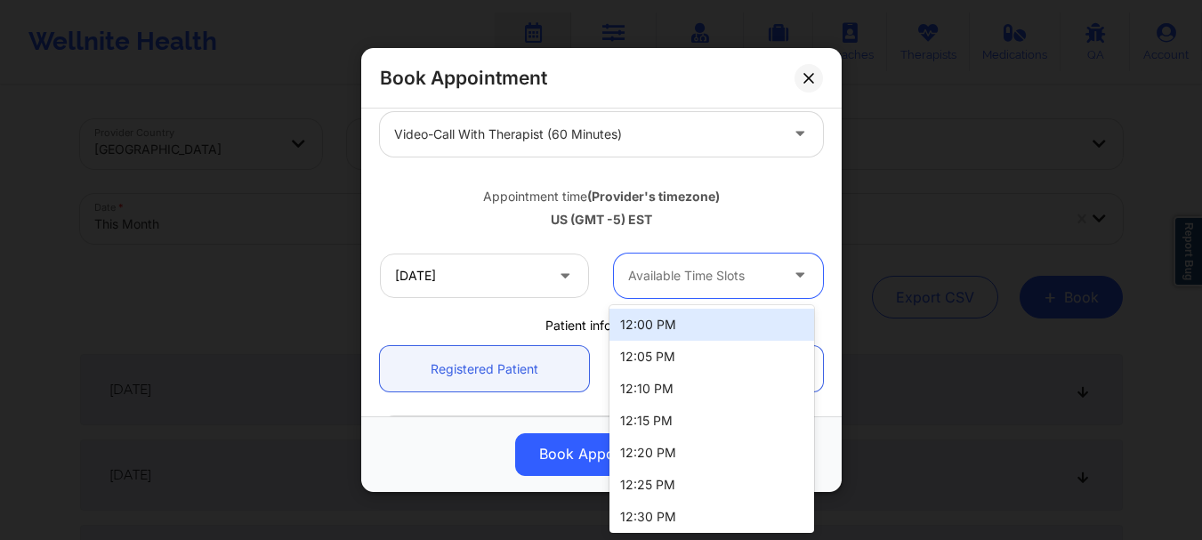
click at [706, 283] on div at bounding box center [703, 275] width 150 height 21
click at [707, 283] on div at bounding box center [703, 275] width 150 height 21
click at [685, 325] on div "12:00 PM" at bounding box center [711, 325] width 205 height 32
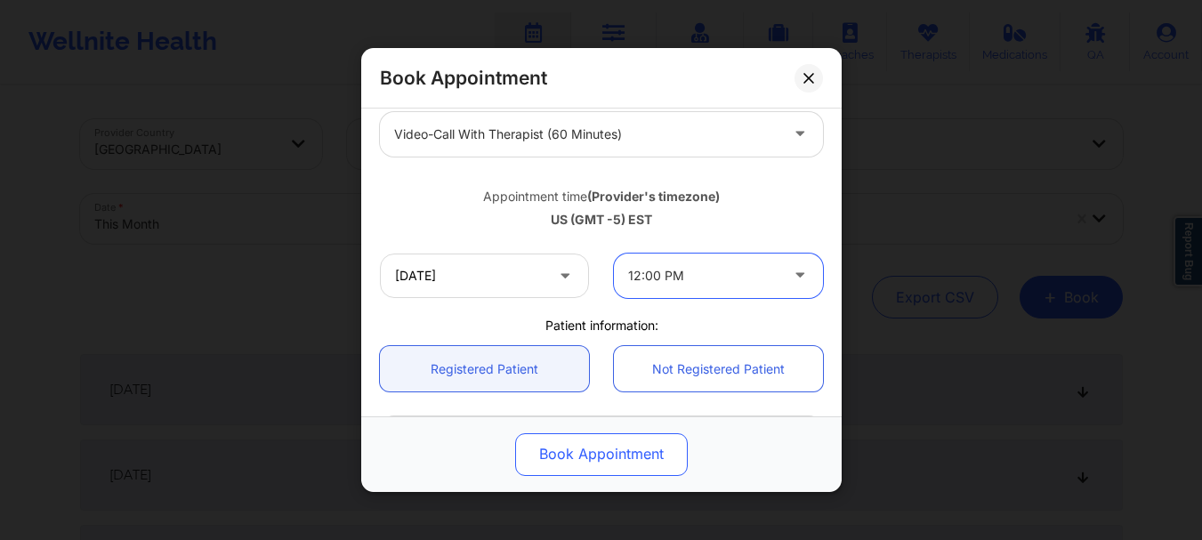
click at [621, 443] on button "Book Appointment" at bounding box center [601, 454] width 173 height 43
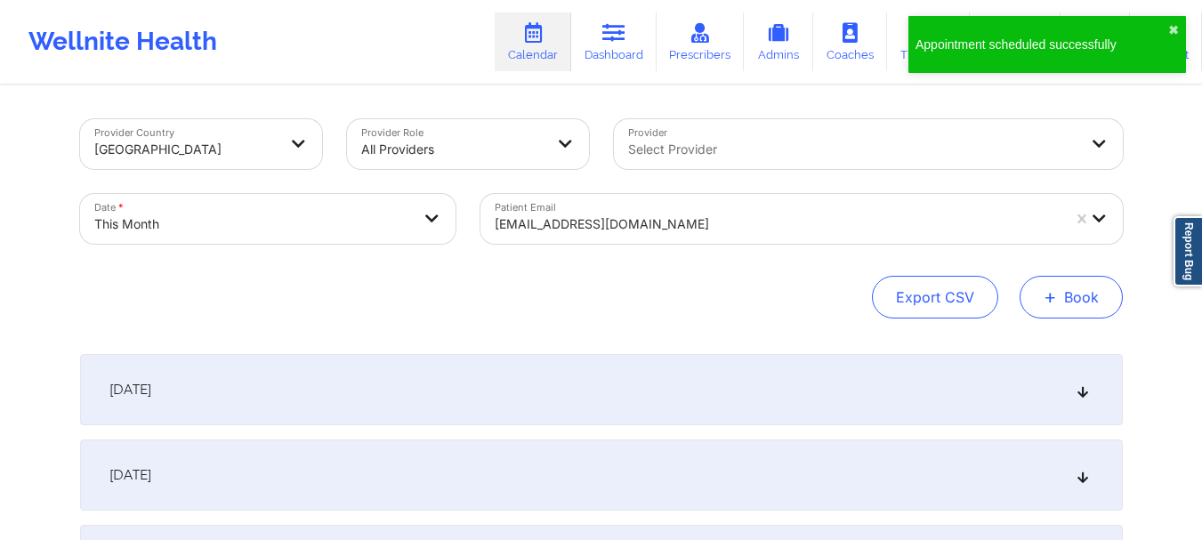
click at [1067, 315] on button "+ Book" at bounding box center [1071, 297] width 103 height 43
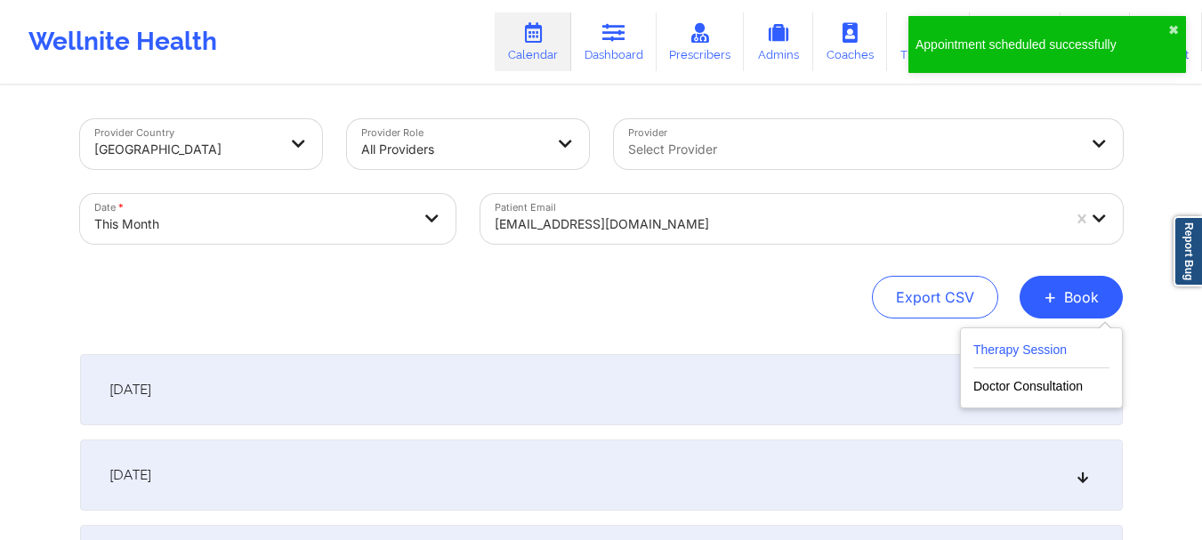
click at [1003, 354] on button "Therapy Session" at bounding box center [1041, 353] width 136 height 29
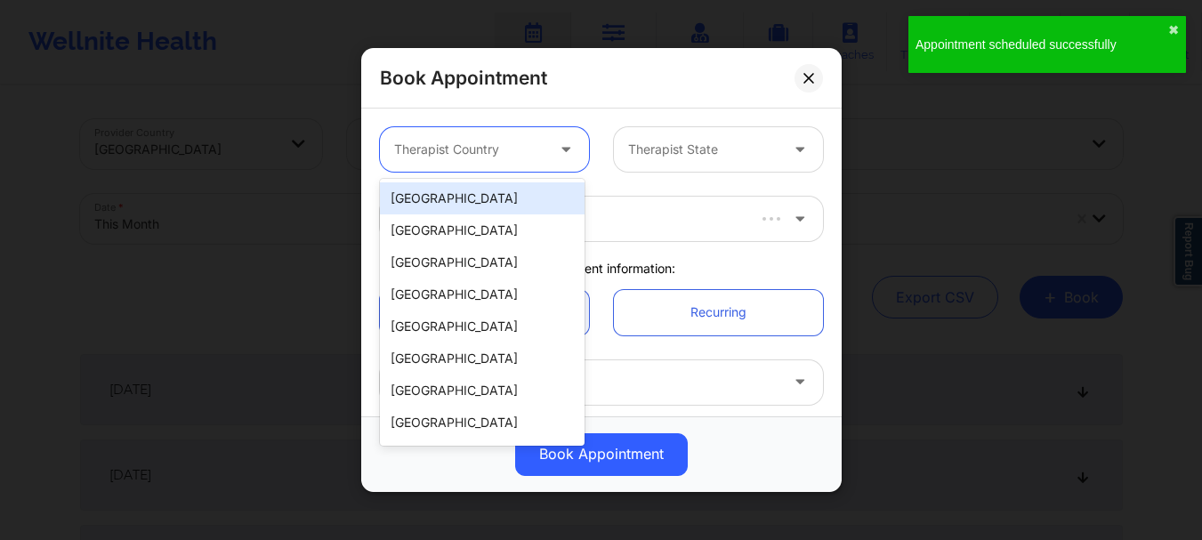
click at [460, 141] on div at bounding box center [469, 149] width 150 height 21
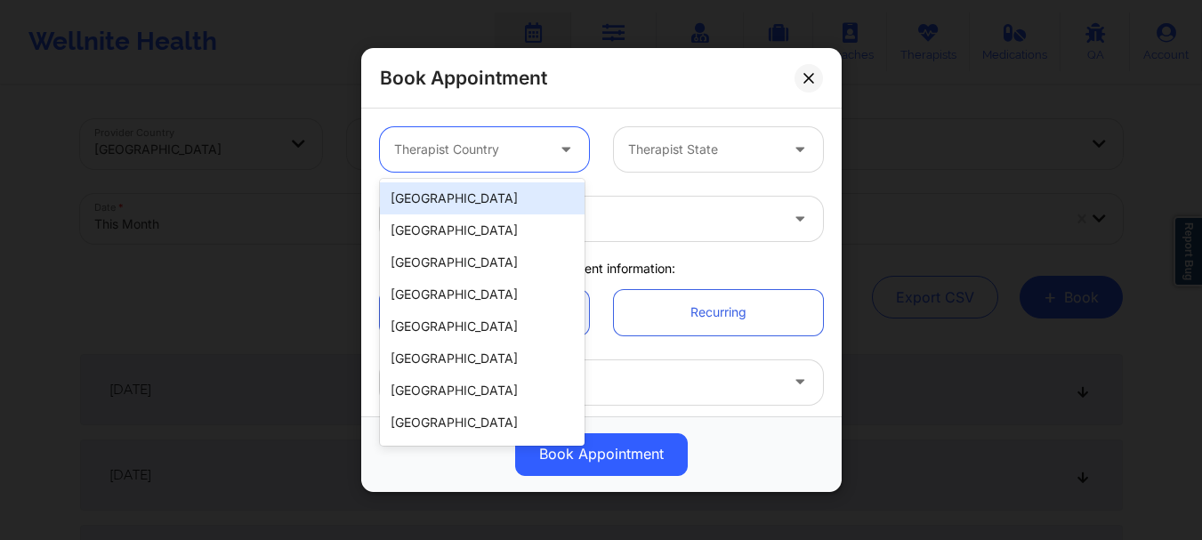
click at [476, 200] on div "[GEOGRAPHIC_DATA]" at bounding box center [482, 198] width 205 height 32
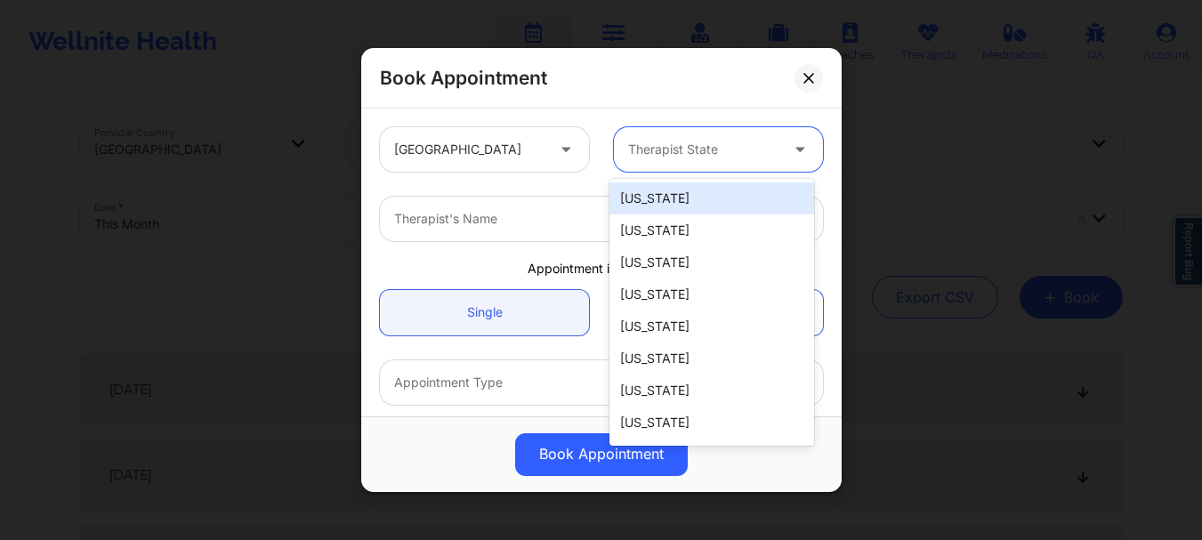
click at [687, 155] on div at bounding box center [703, 149] width 150 height 21
type input "new"
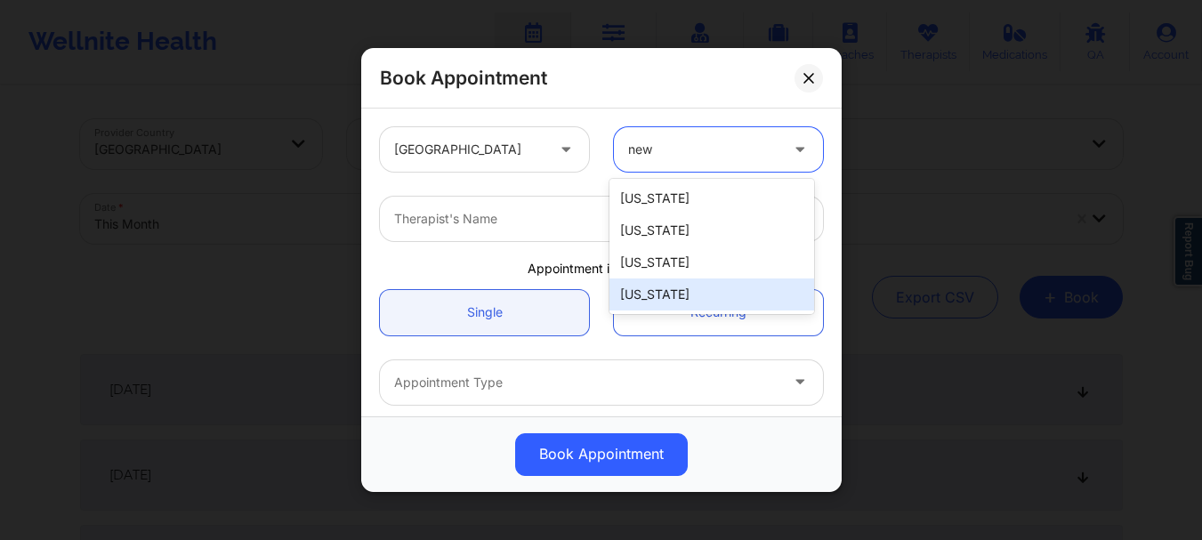
click at [667, 291] on div "[US_STATE]" at bounding box center [711, 294] width 205 height 32
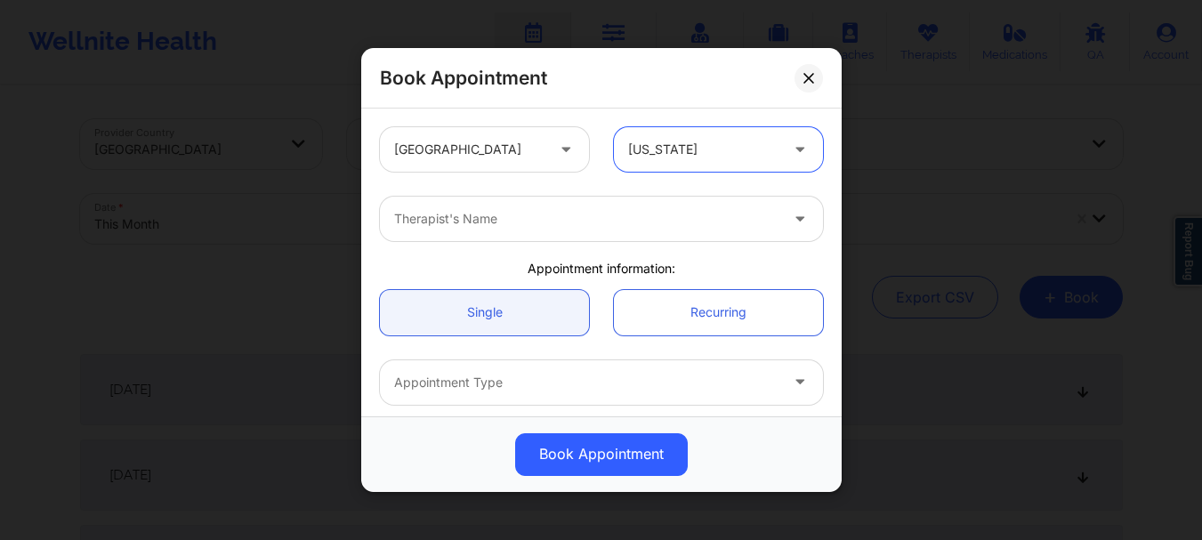
click at [418, 228] on div at bounding box center [586, 218] width 384 height 21
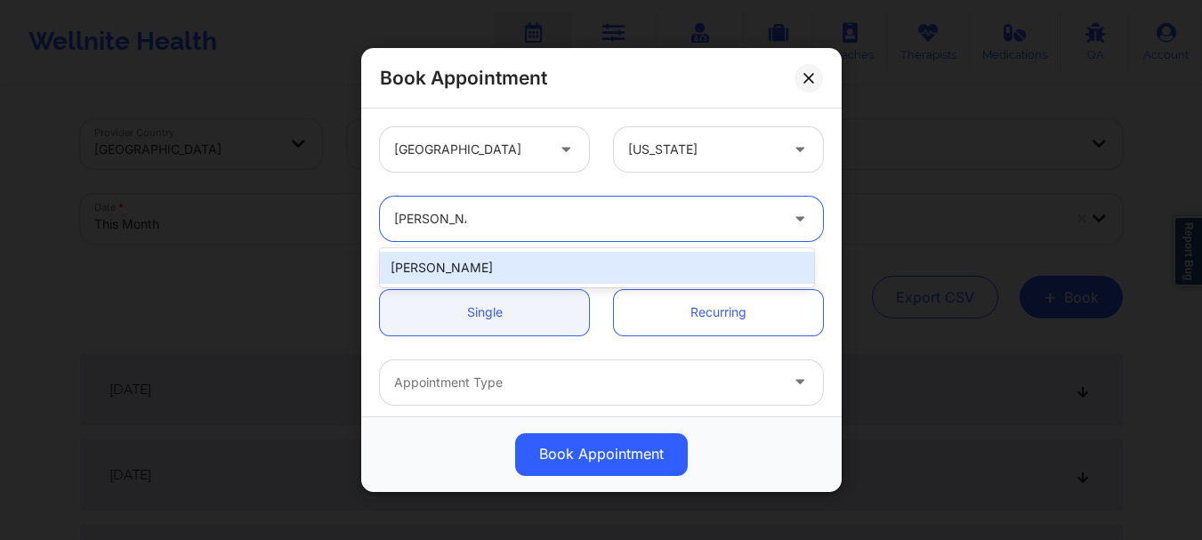
click at [431, 262] on div "[PERSON_NAME]" at bounding box center [597, 268] width 434 height 32
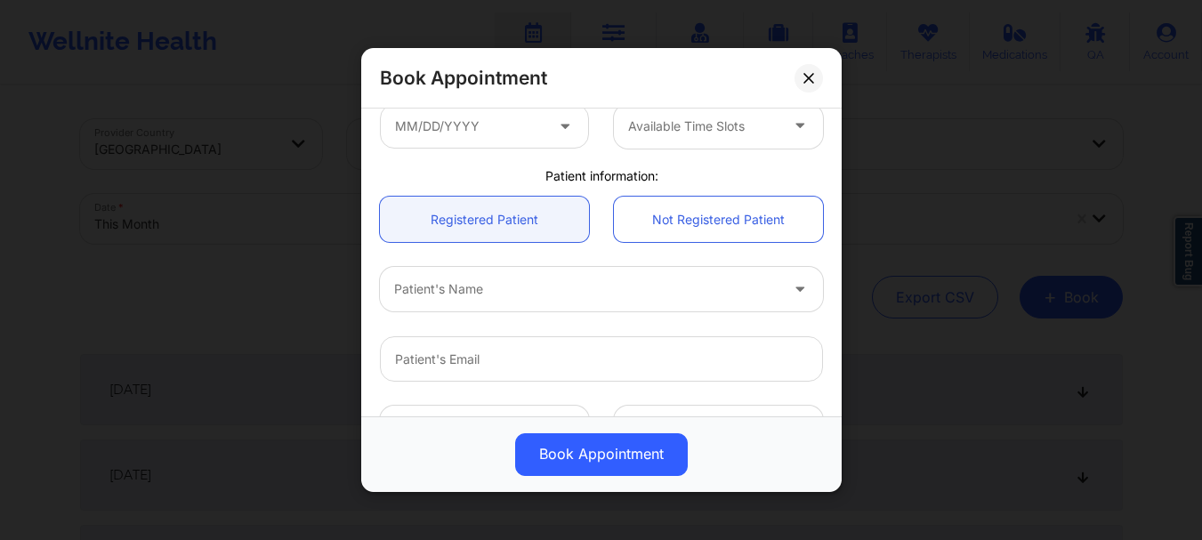
scroll to position [329, 0]
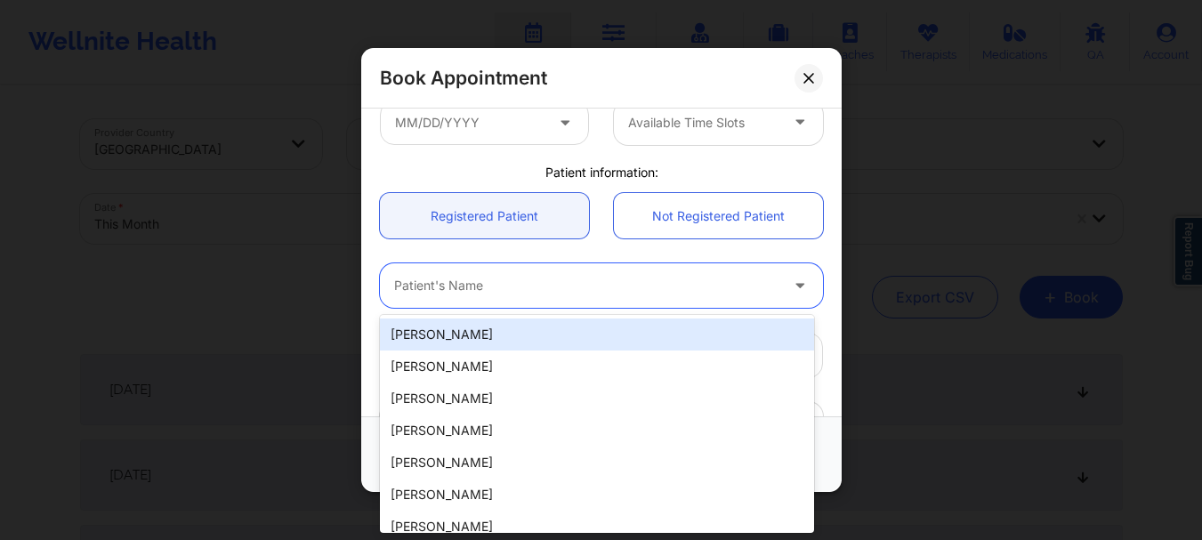
click at [590, 294] on div at bounding box center [586, 286] width 384 height 21
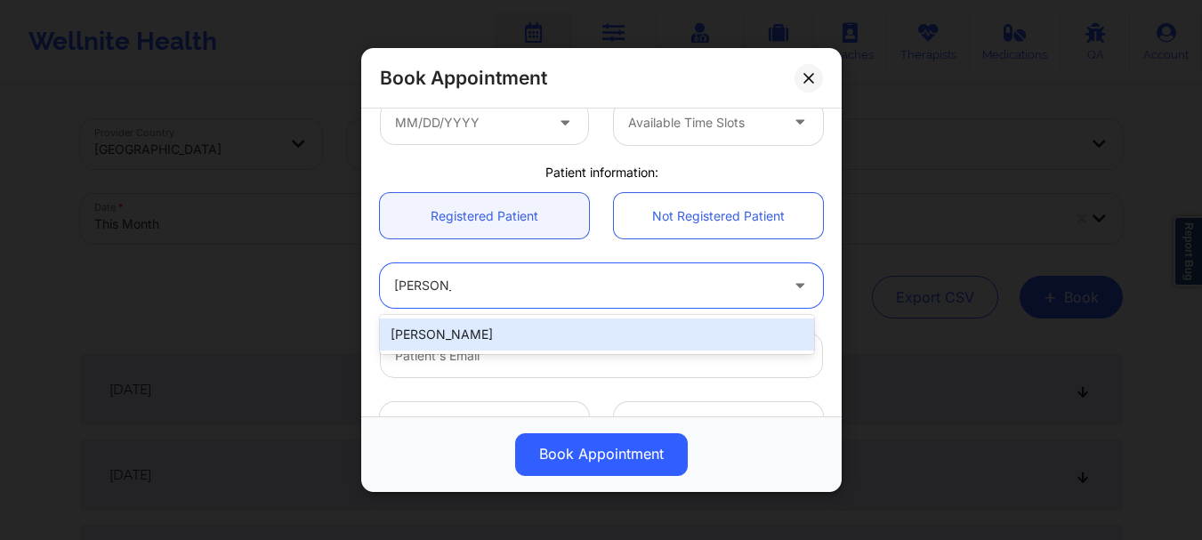
click at [580, 325] on div "[PERSON_NAME]" at bounding box center [597, 335] width 434 height 32
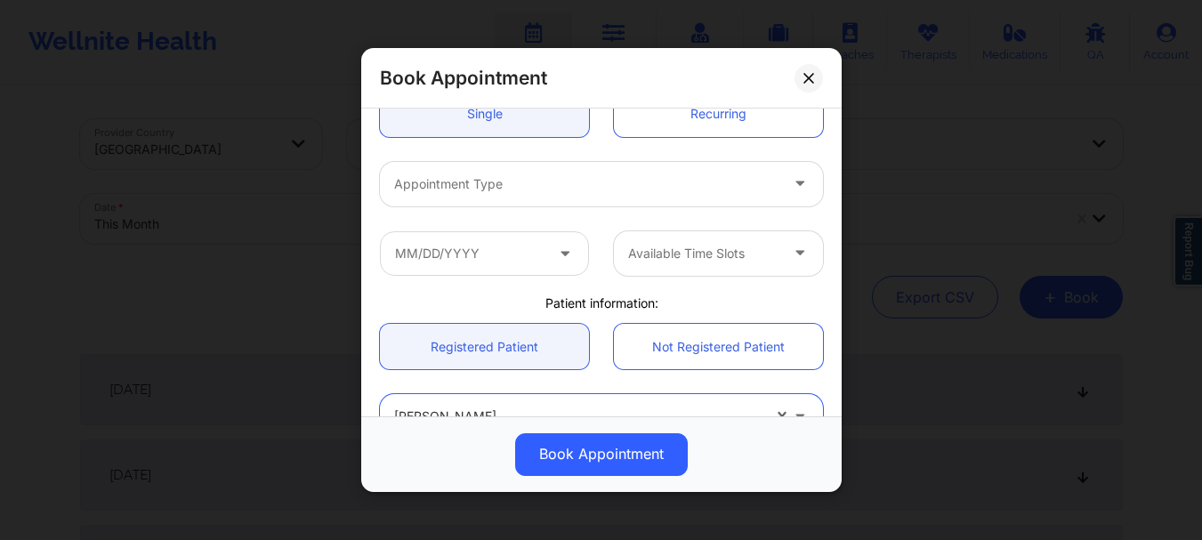
scroll to position [188, 0]
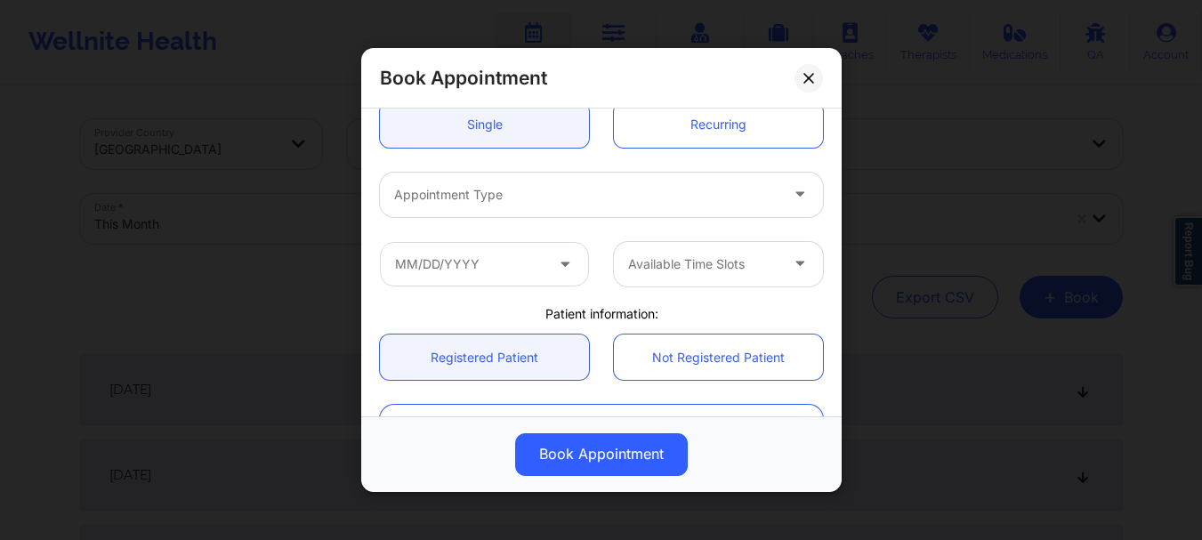
click at [535, 198] on div at bounding box center [586, 194] width 384 height 21
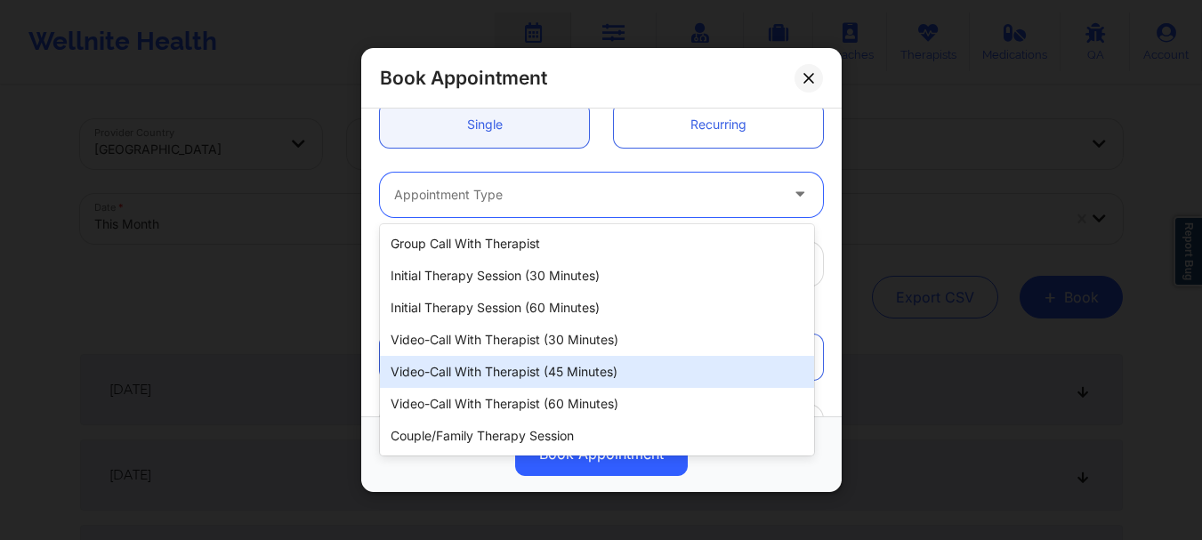
click at [574, 372] on div "Video-Call with Therapist (45 minutes)" at bounding box center [597, 372] width 434 height 32
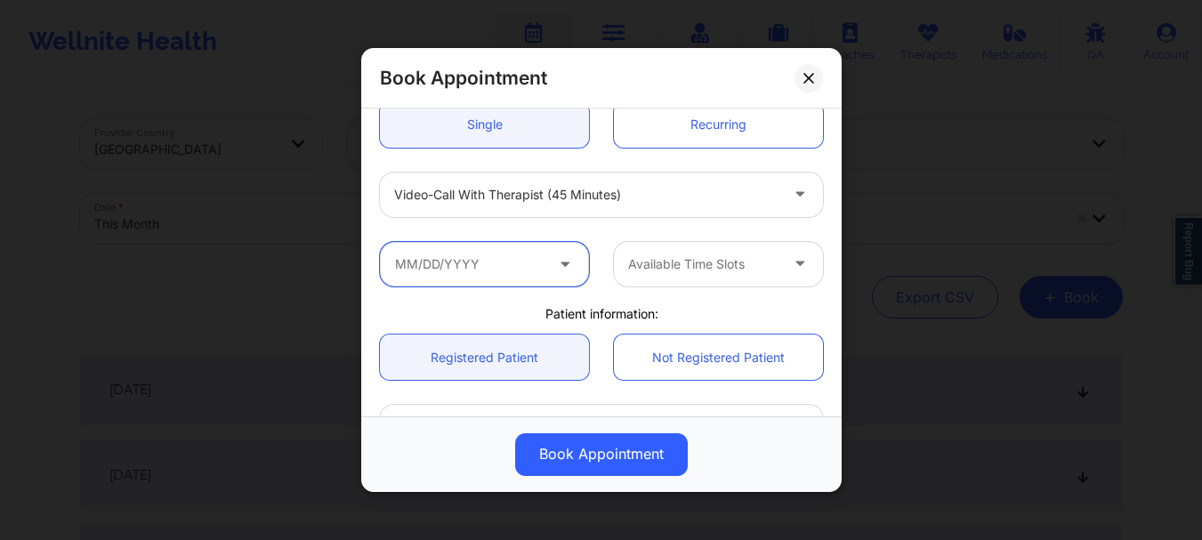
click at [515, 270] on input "text" at bounding box center [484, 264] width 209 height 44
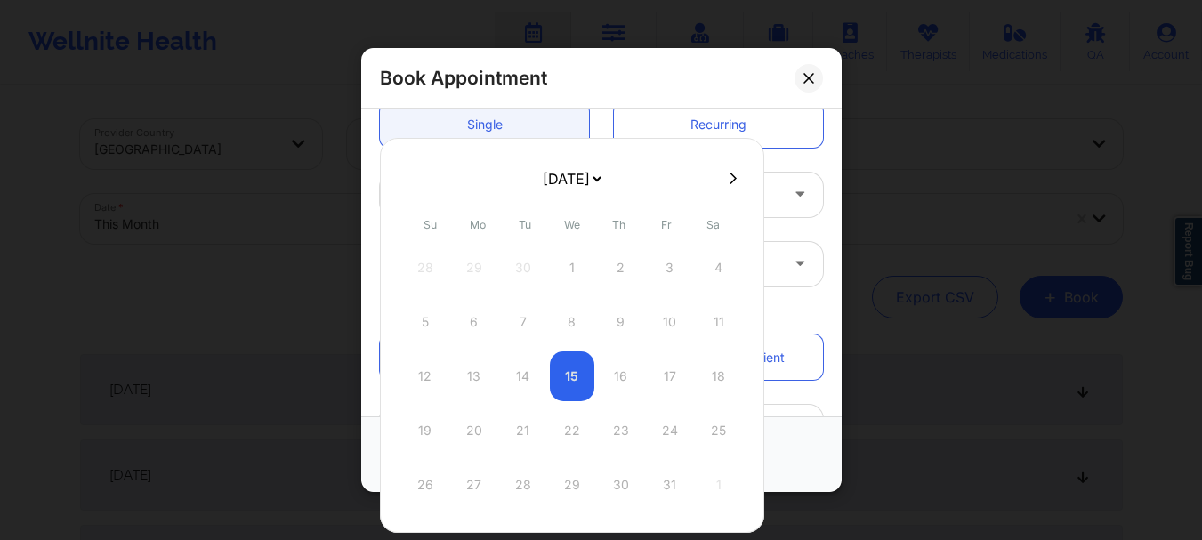
click at [582, 174] on select "[DATE] [DATE] [DATE] [DATE] [DATE] [DATE] [DATE] [DATE] [DATE] [DATE] [DATE] [D…" at bounding box center [571, 179] width 65 height 36
click at [425, 479] on div "25" at bounding box center [425, 485] width 44 height 50
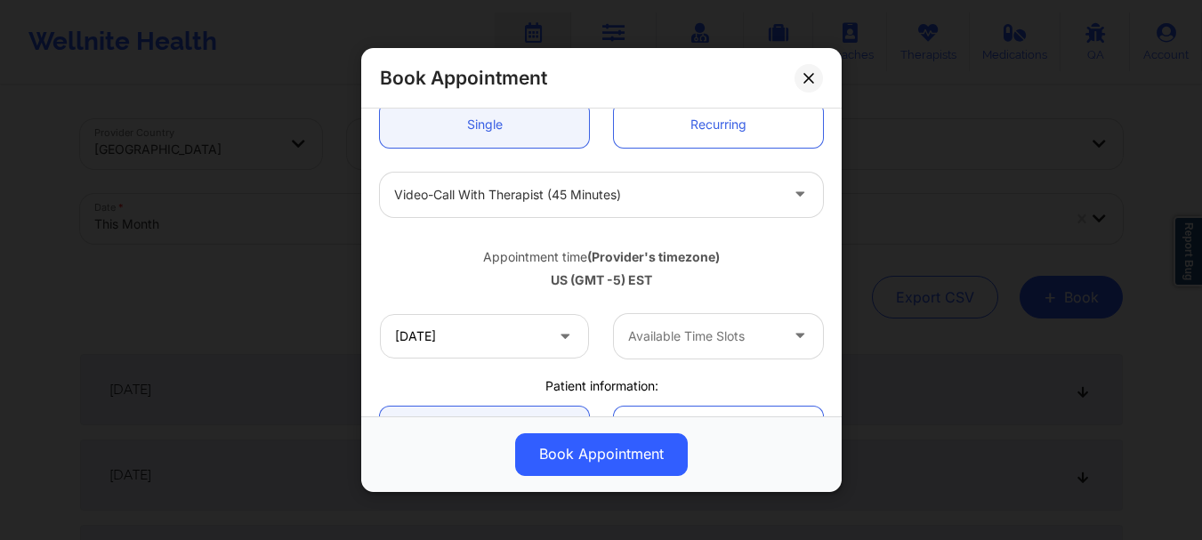
click at [680, 331] on div at bounding box center [703, 336] width 150 height 21
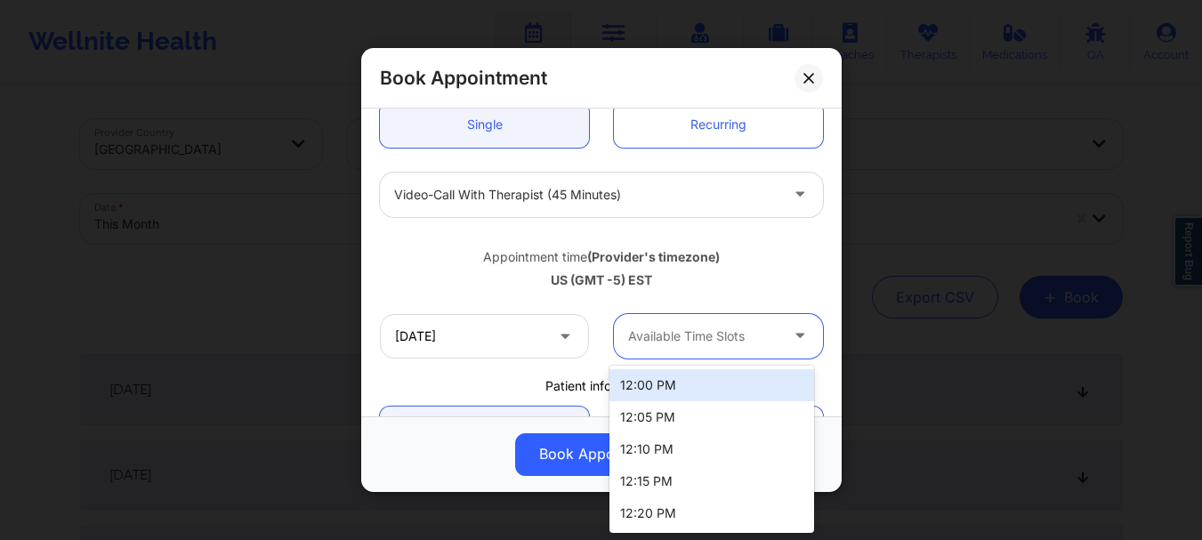
click at [660, 372] on div "12:00 PM" at bounding box center [711, 385] width 205 height 32
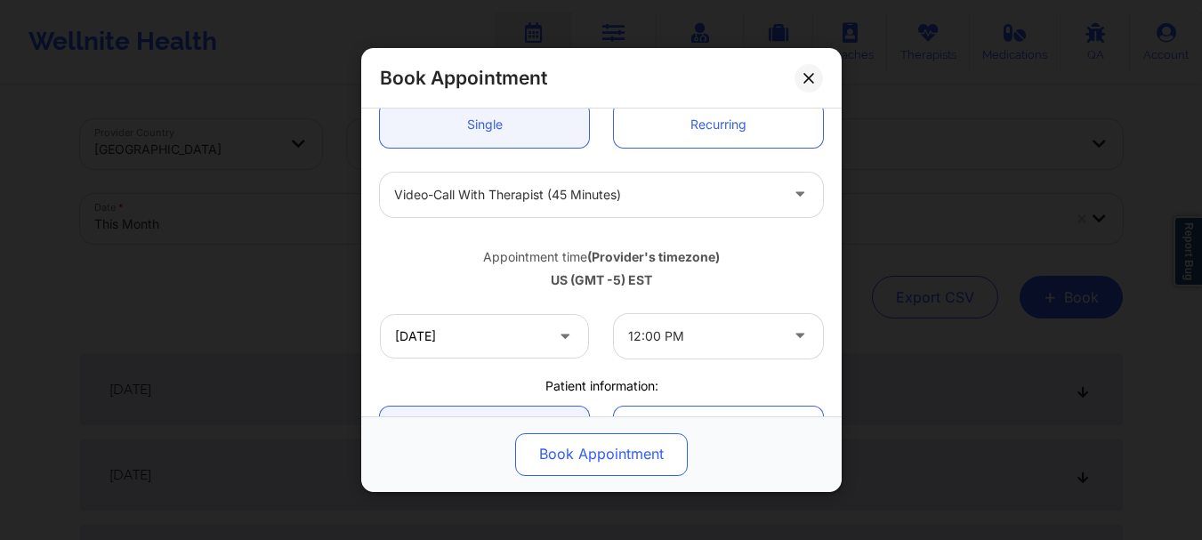
click at [632, 452] on button "Book Appointment" at bounding box center [601, 454] width 173 height 43
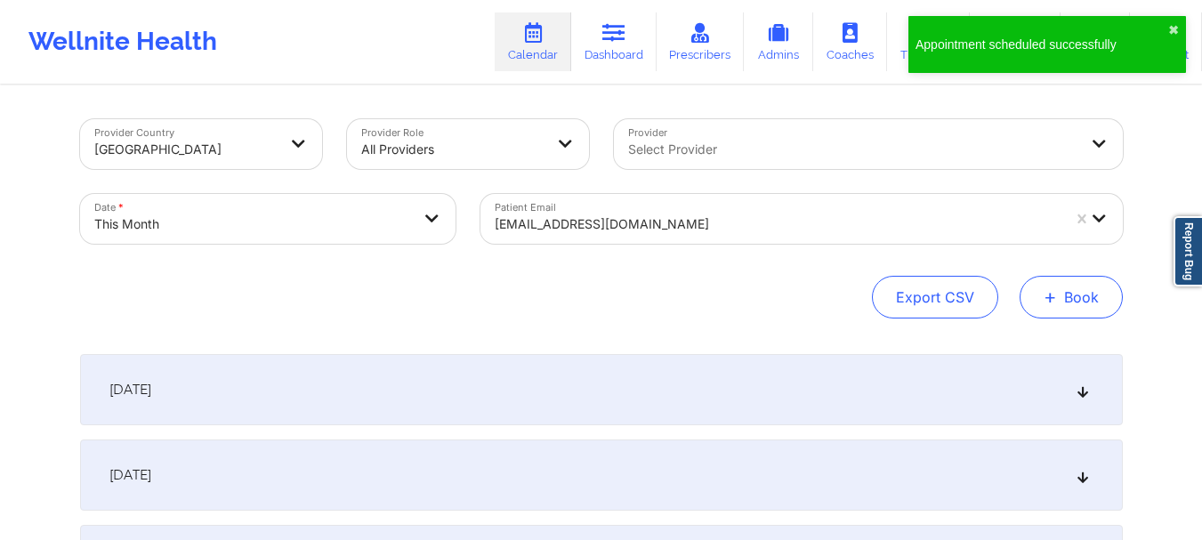
click at [1061, 305] on button "+ Book" at bounding box center [1071, 297] width 103 height 43
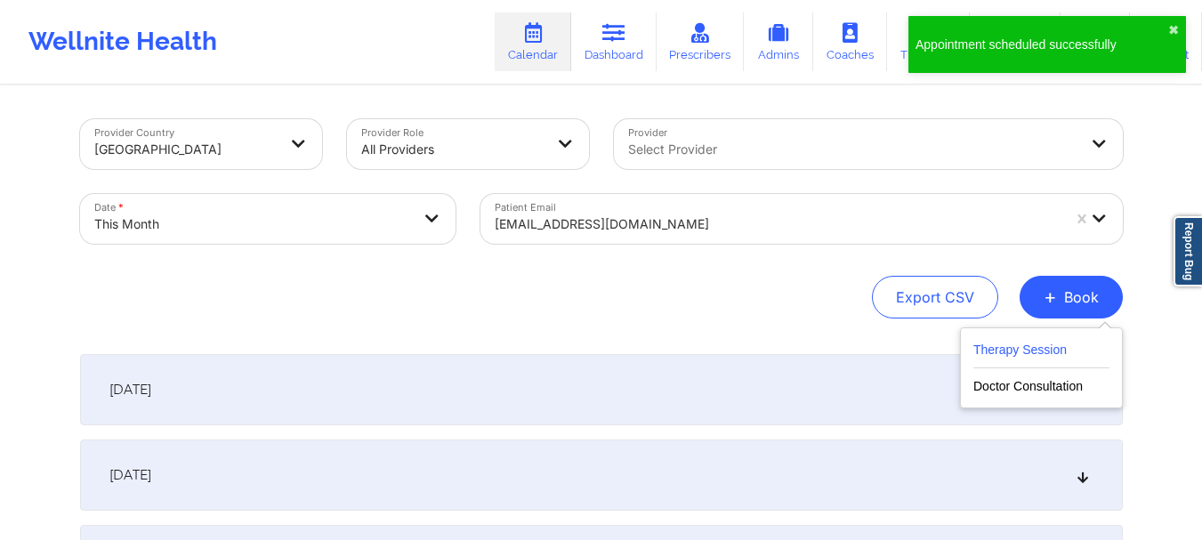
click at [977, 339] on button "Therapy Session" at bounding box center [1041, 353] width 136 height 29
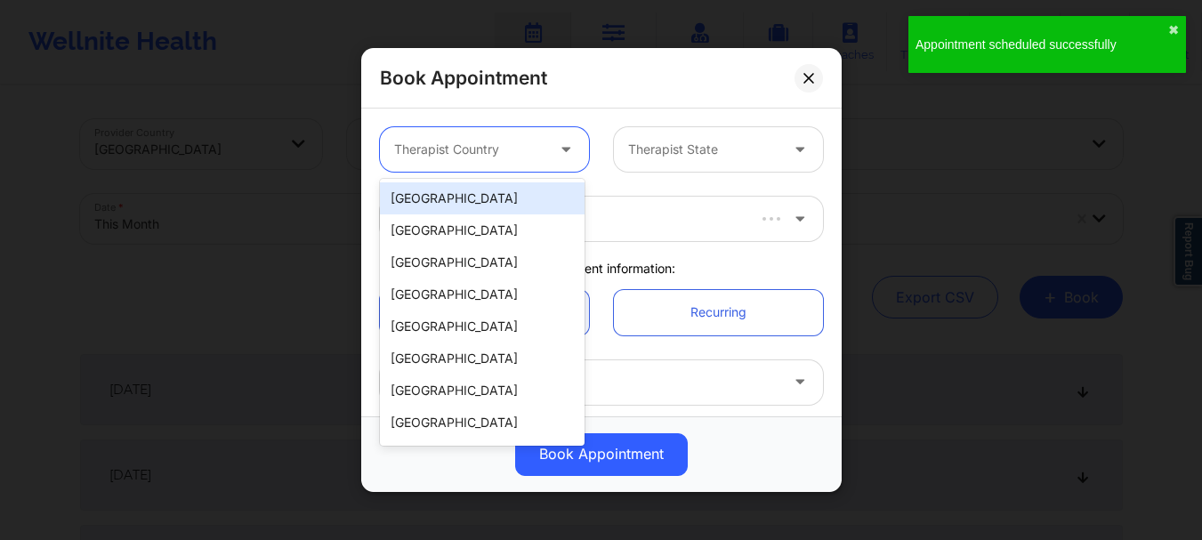
click at [462, 158] on div at bounding box center [469, 149] width 150 height 21
click at [450, 207] on div "[GEOGRAPHIC_DATA]" at bounding box center [482, 198] width 205 height 32
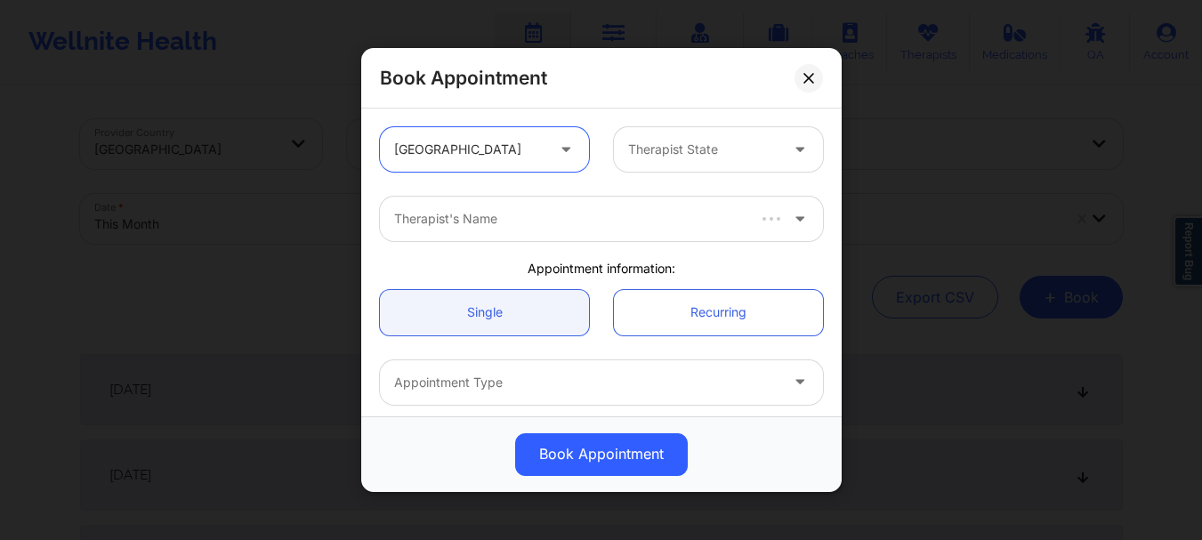
click at [675, 169] on div "Therapist State" at bounding box center [697, 149] width 166 height 44
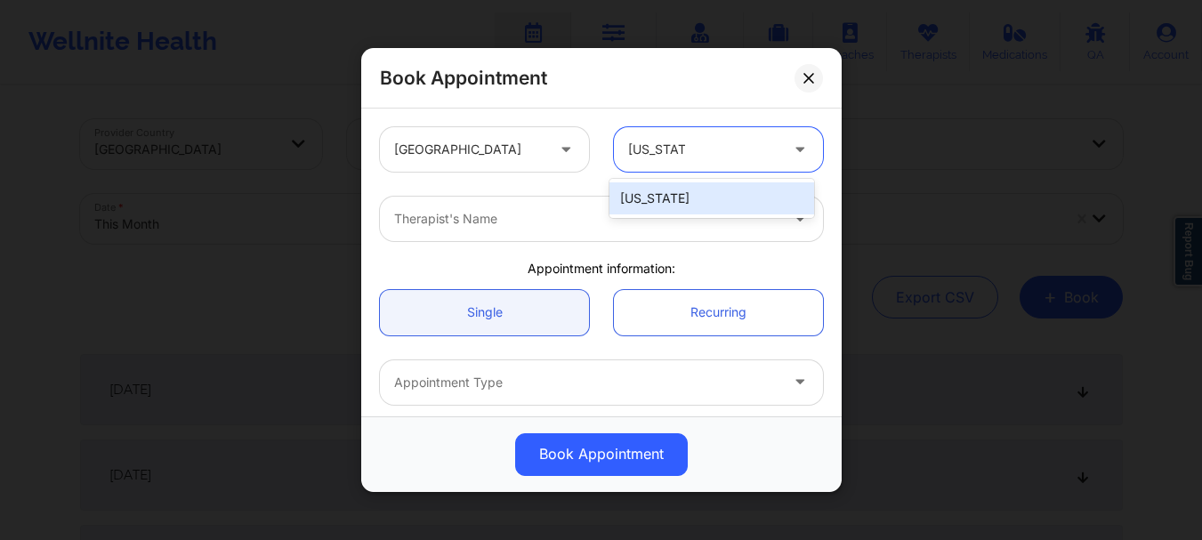
click at [666, 200] on div "[US_STATE]" at bounding box center [711, 198] width 205 height 32
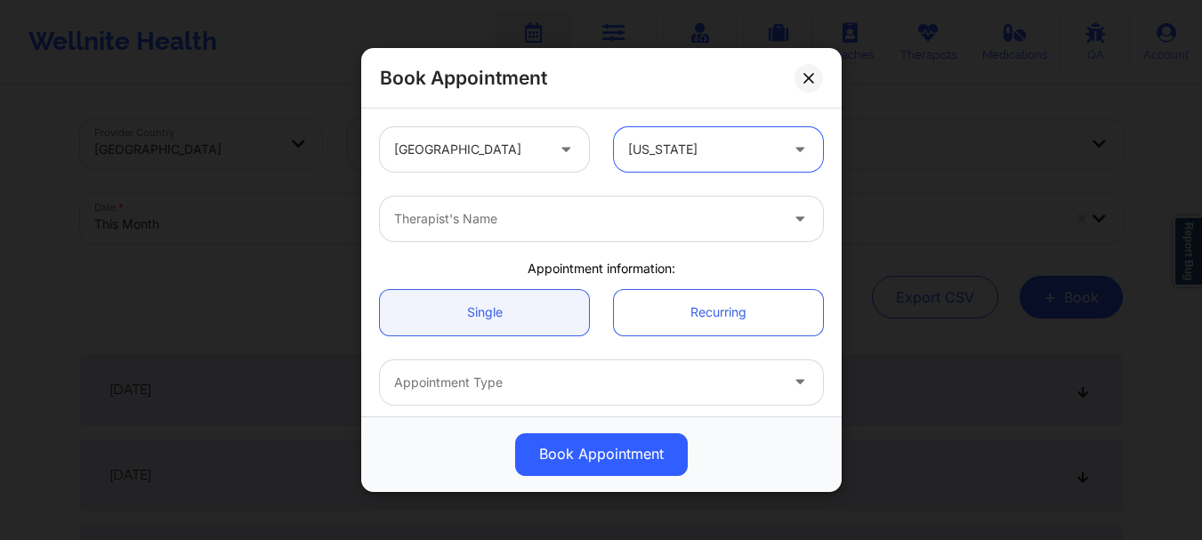
click at [607, 230] on div "Therapist's Name" at bounding box center [580, 219] width 400 height 44
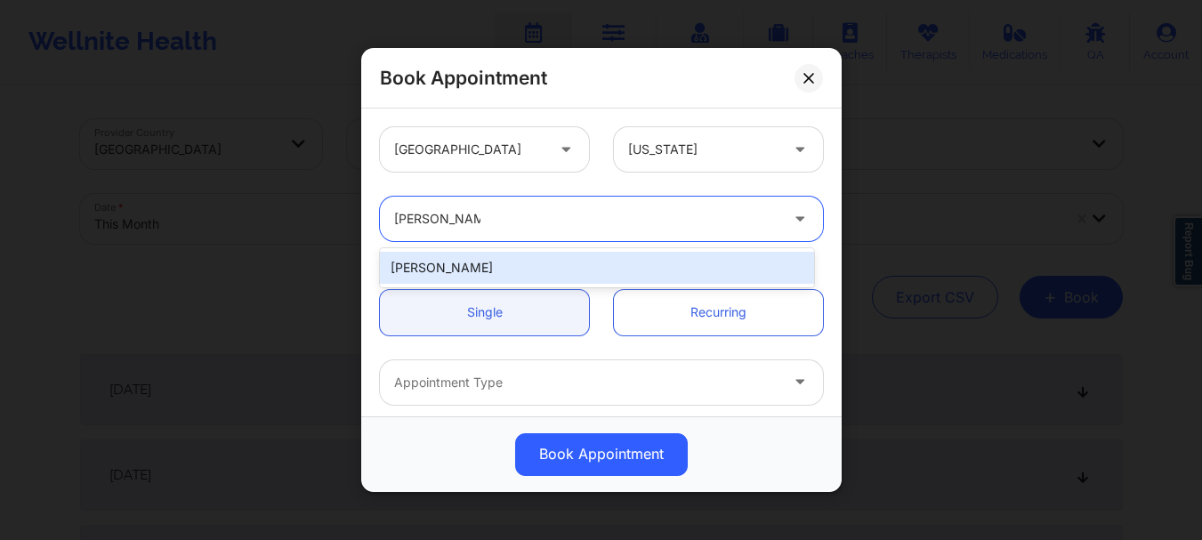
click at [601, 262] on div "[PERSON_NAME]" at bounding box center [597, 268] width 434 height 32
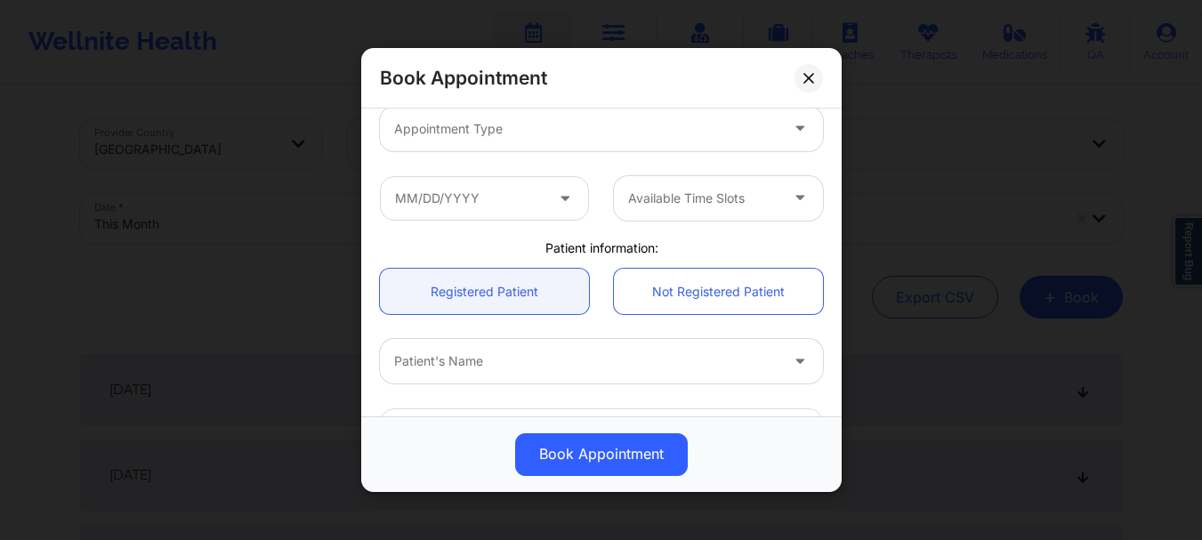
scroll to position [269, 0]
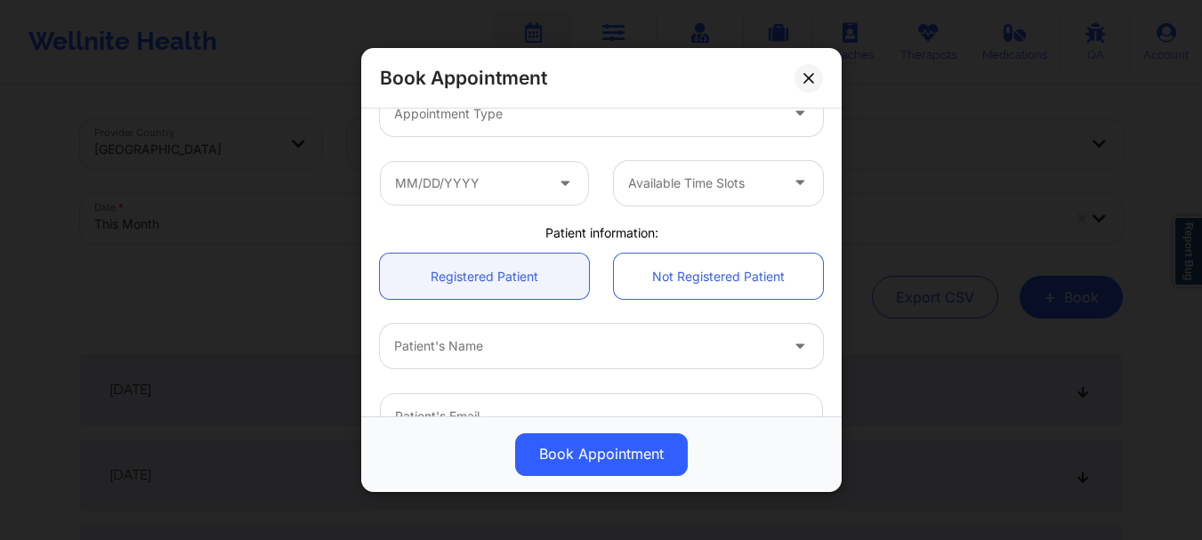
click at [737, 339] on div at bounding box center [586, 346] width 384 height 21
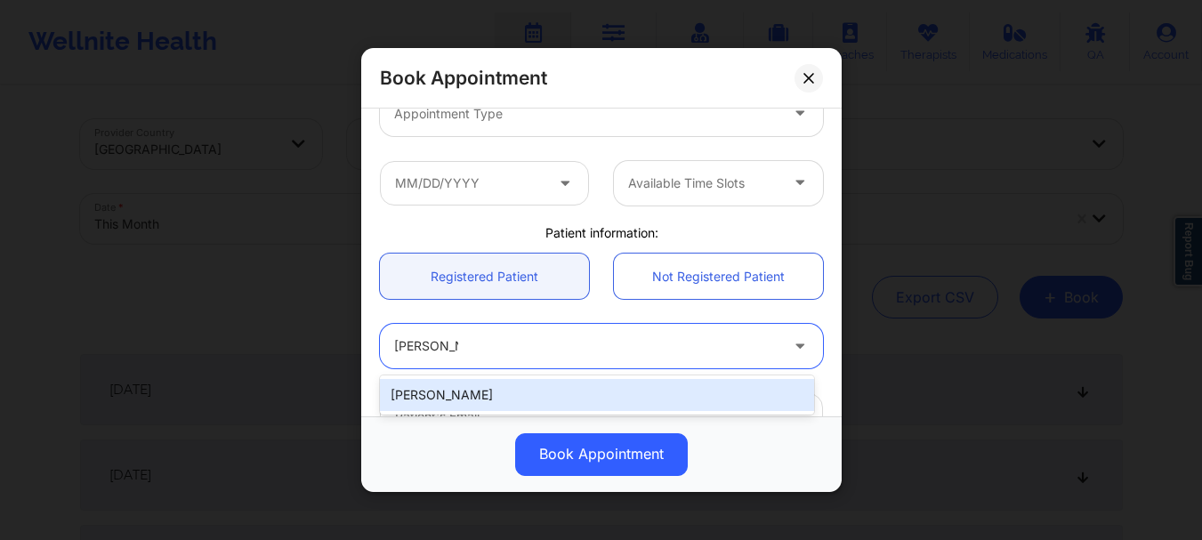
click at [577, 391] on div "[PERSON_NAME]" at bounding box center [597, 395] width 434 height 32
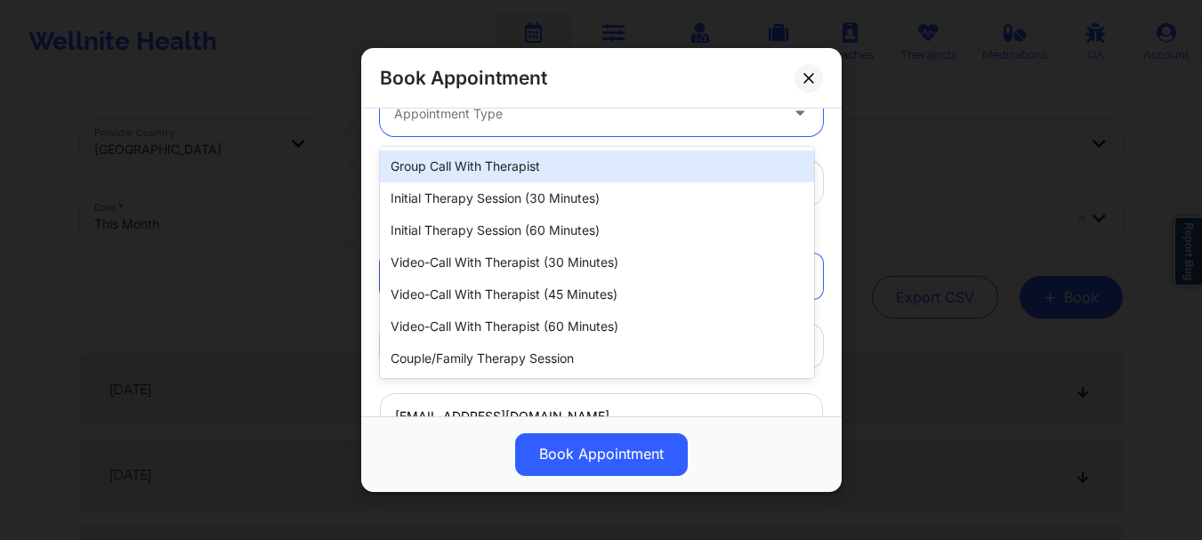
scroll to position [265, 0]
click at [506, 115] on div at bounding box center [586, 117] width 384 height 21
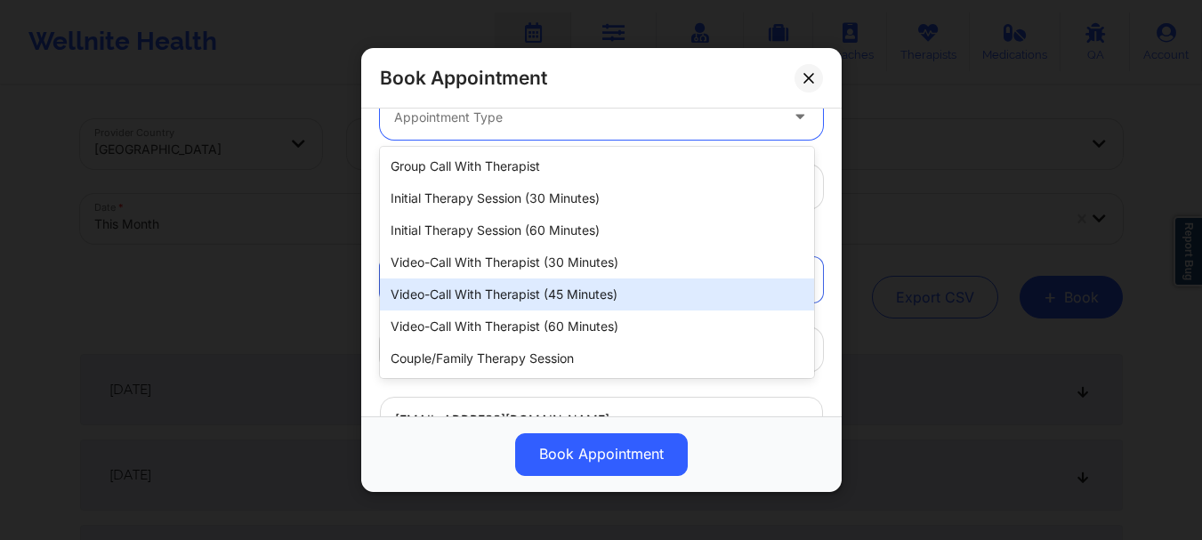
click at [539, 302] on div "Video-Call with Therapist (45 minutes)" at bounding box center [597, 294] width 434 height 32
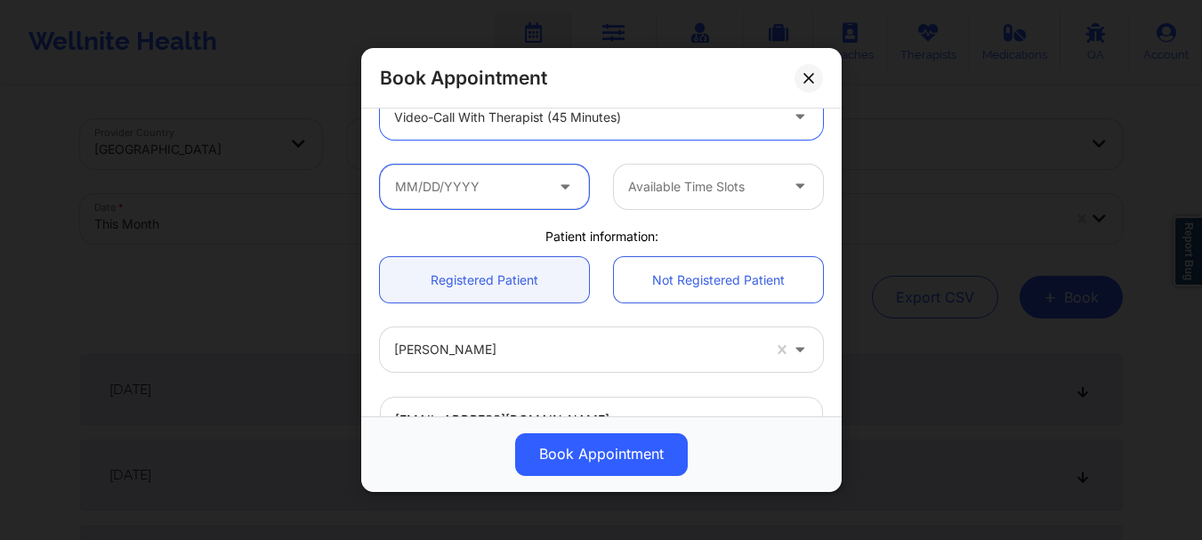
click at [449, 191] on input "text" at bounding box center [484, 187] width 209 height 44
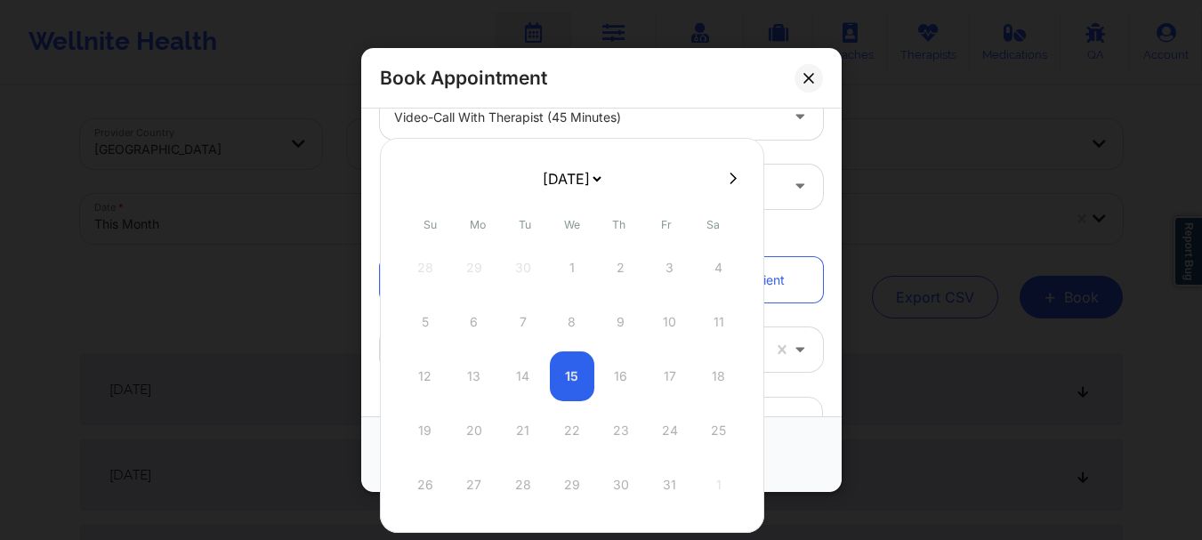
click at [604, 176] on select "[DATE] [DATE] [DATE] [DATE] [DATE] [DATE] [DATE] [DATE] [DATE] [DATE] [DATE] [D…" at bounding box center [571, 179] width 65 height 36
click at [426, 482] on div "25" at bounding box center [425, 485] width 44 height 50
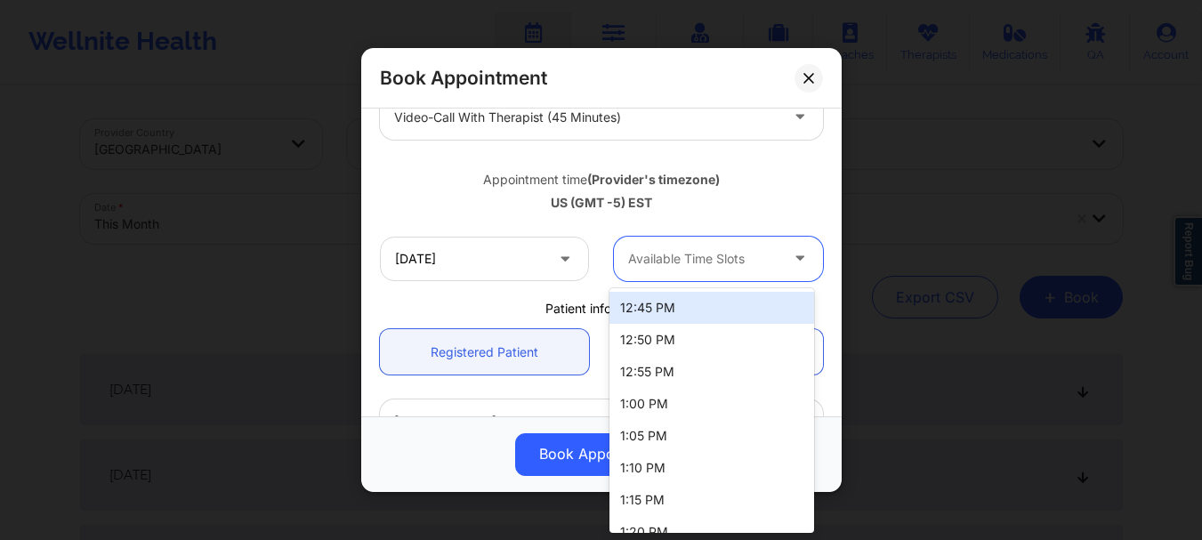
click at [706, 266] on div at bounding box center [703, 258] width 150 height 21
click at [412, 268] on input "[DATE]" at bounding box center [484, 259] width 209 height 44
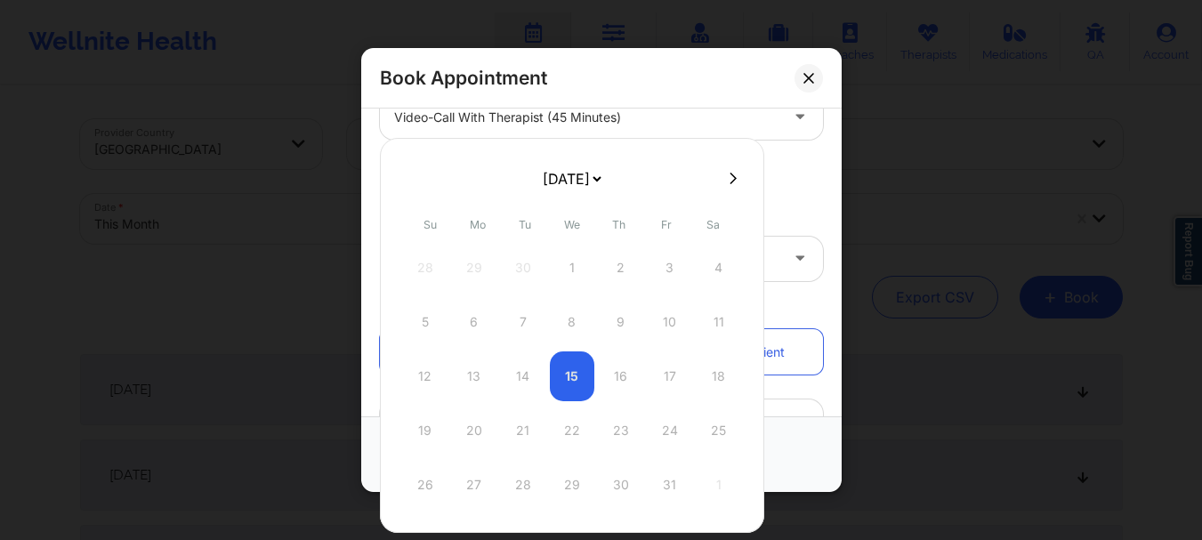
click at [596, 170] on select "[DATE] [DATE] [DATE] [DATE] [DATE] [DATE] [DATE] [DATE] [DATE] [DATE] [DATE] [D…" at bounding box center [571, 179] width 65 height 36
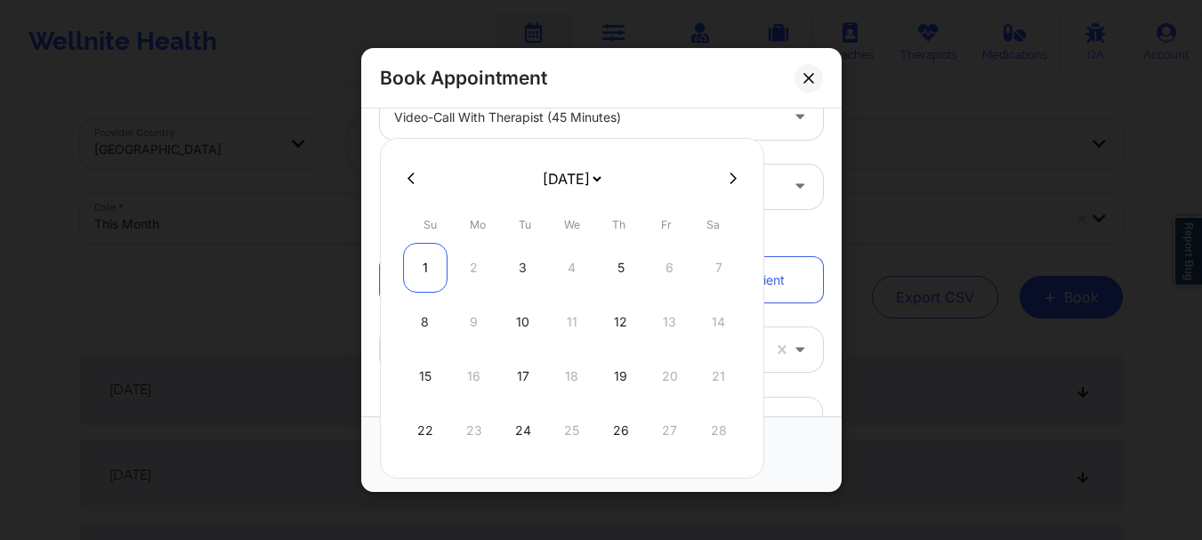
click at [419, 276] on div "1" at bounding box center [425, 268] width 44 height 50
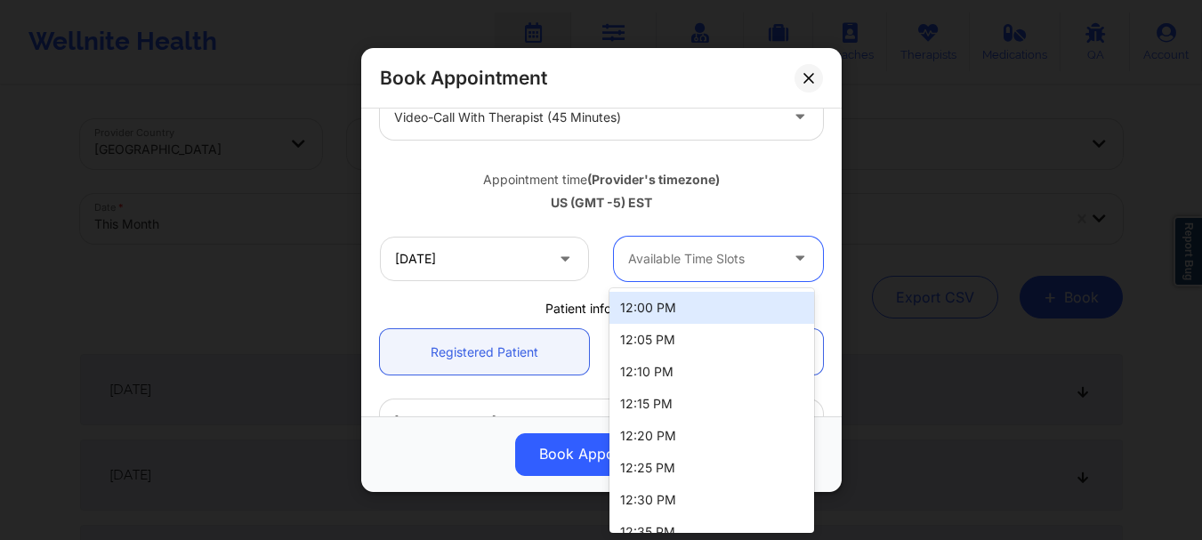
click at [739, 258] on div at bounding box center [703, 258] width 150 height 21
click at [724, 300] on div "12:00 PM" at bounding box center [711, 308] width 205 height 32
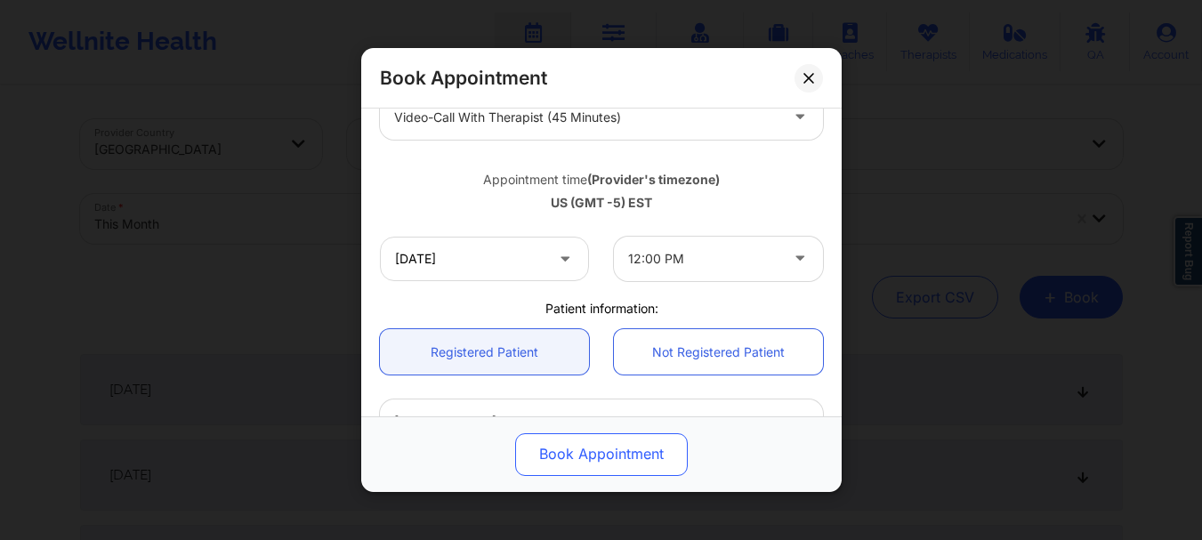
click at [637, 454] on button "Book Appointment" at bounding box center [601, 454] width 173 height 43
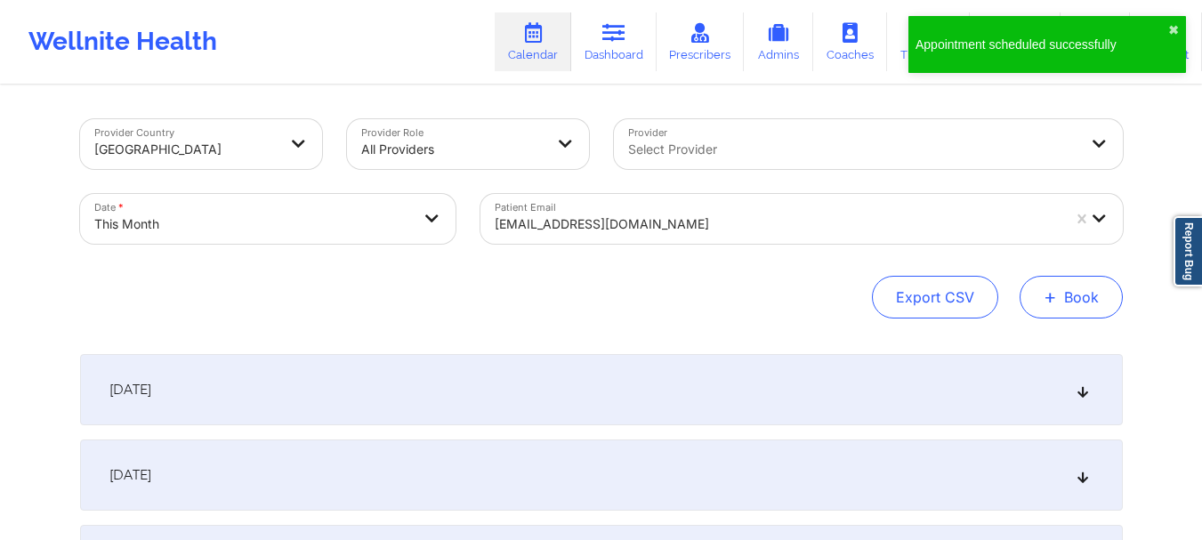
click at [1060, 307] on button "+ Book" at bounding box center [1071, 297] width 103 height 43
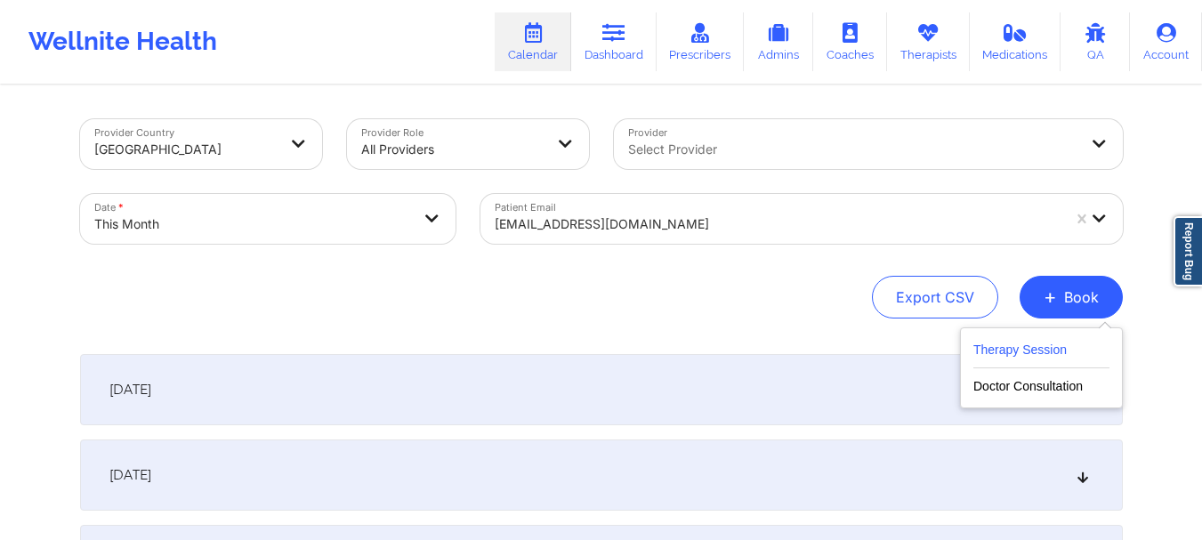
click at [1037, 340] on button "Therapy Session" at bounding box center [1041, 353] width 136 height 29
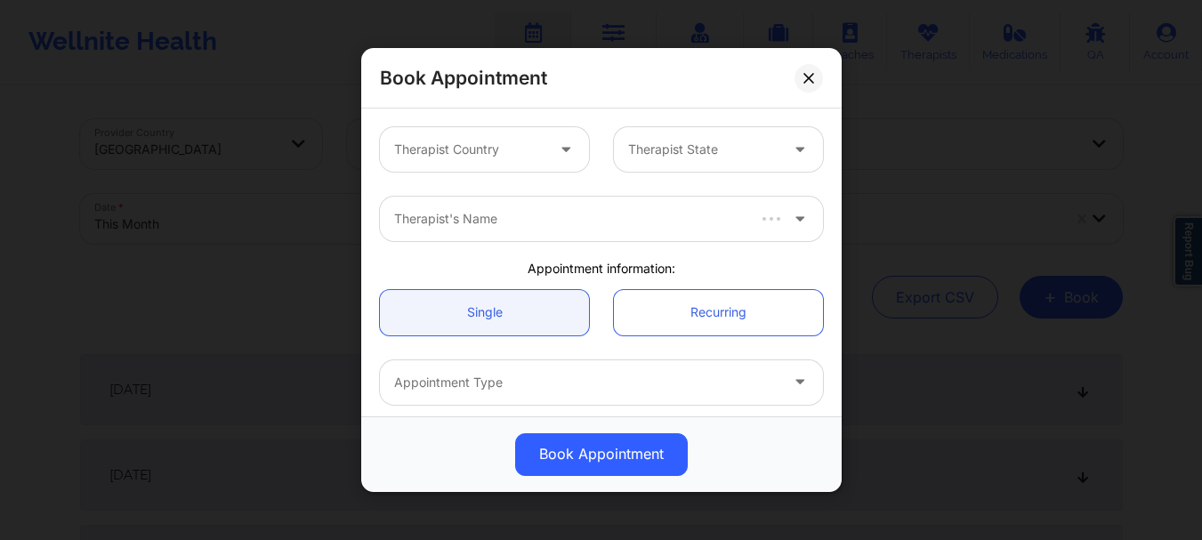
click at [538, 161] on div "Therapist Country" at bounding box center [463, 149] width 166 height 44
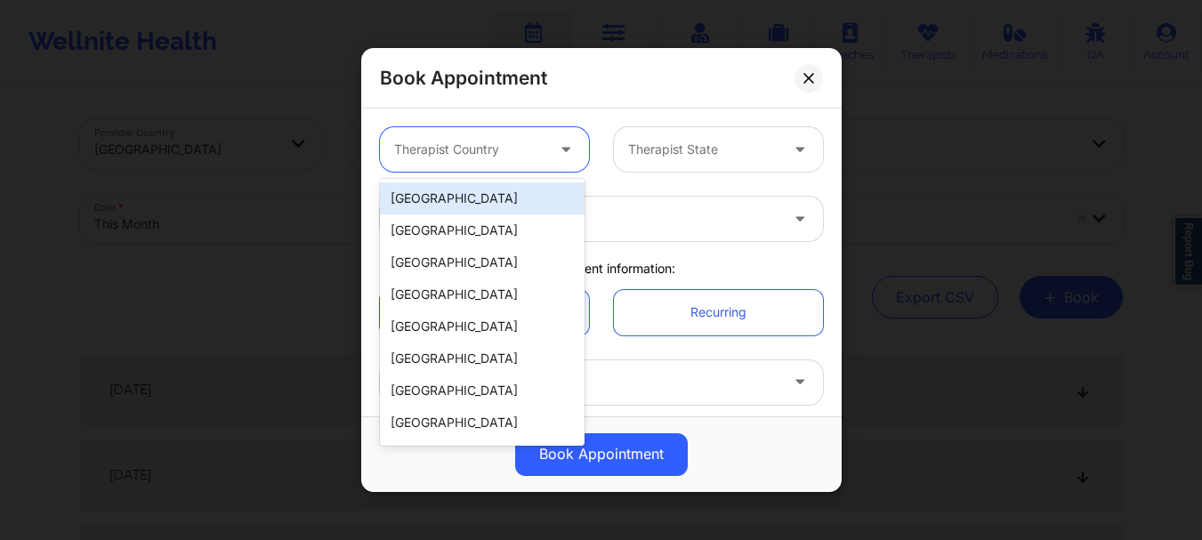
click at [522, 206] on div "[GEOGRAPHIC_DATA]" at bounding box center [482, 198] width 205 height 32
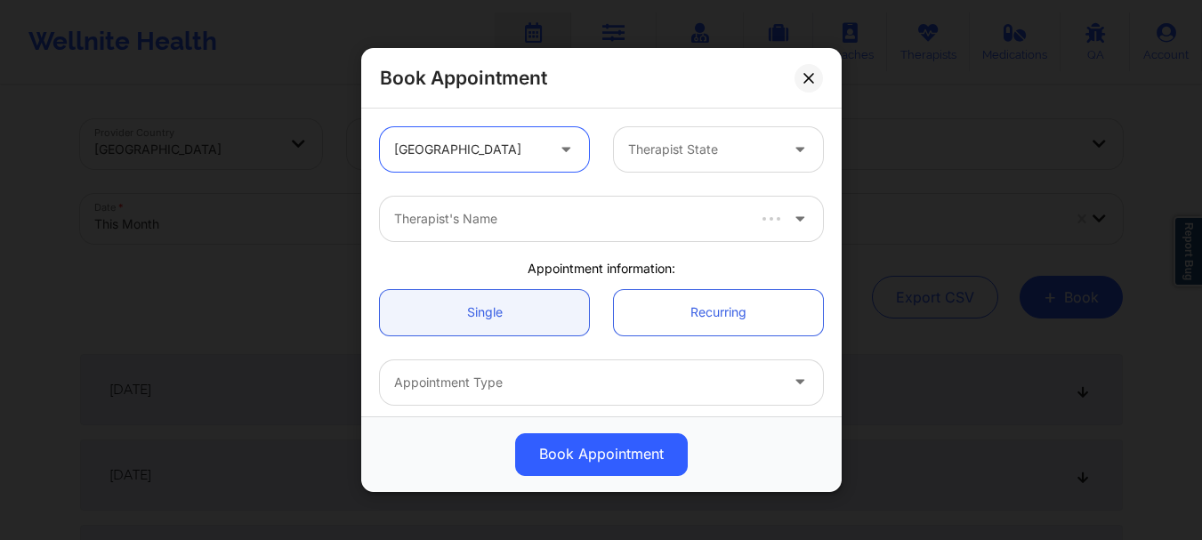
click at [695, 157] on div at bounding box center [703, 149] width 150 height 21
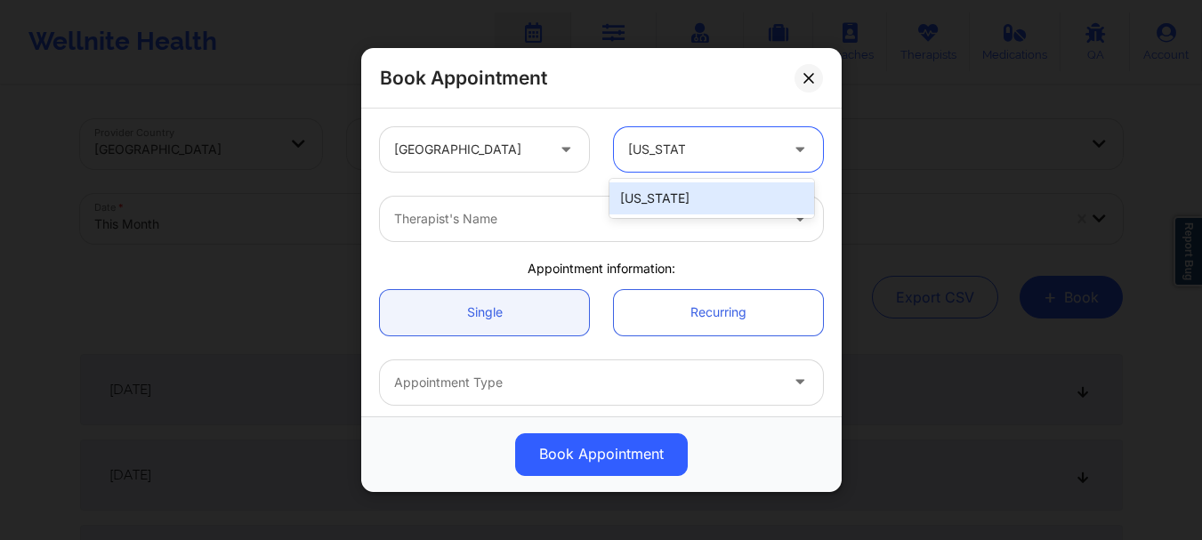
click at [685, 196] on div "[US_STATE]" at bounding box center [711, 198] width 205 height 32
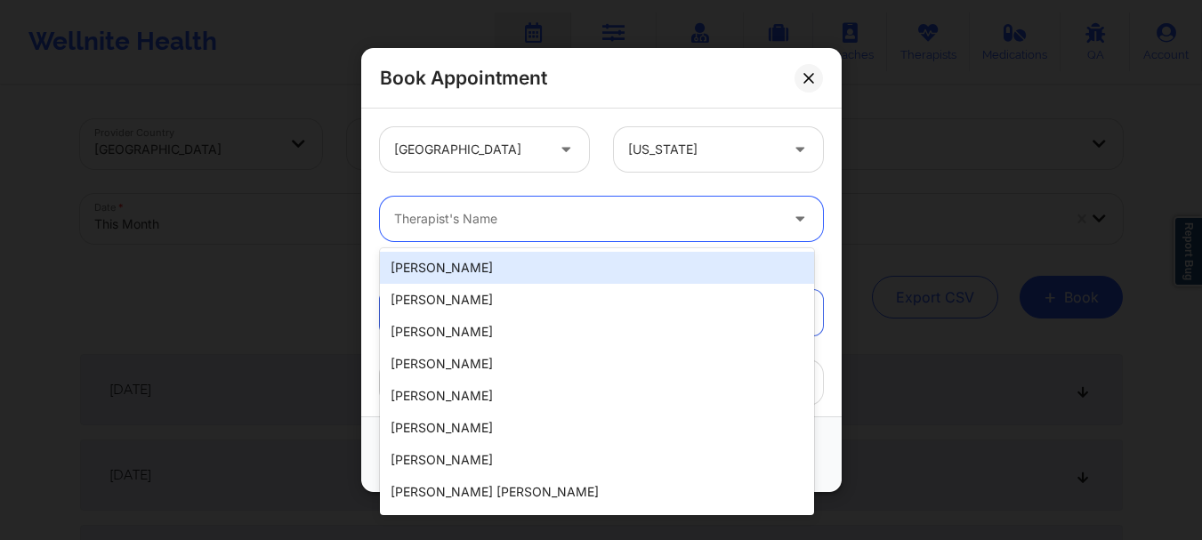
click at [579, 228] on div at bounding box center [586, 218] width 384 height 21
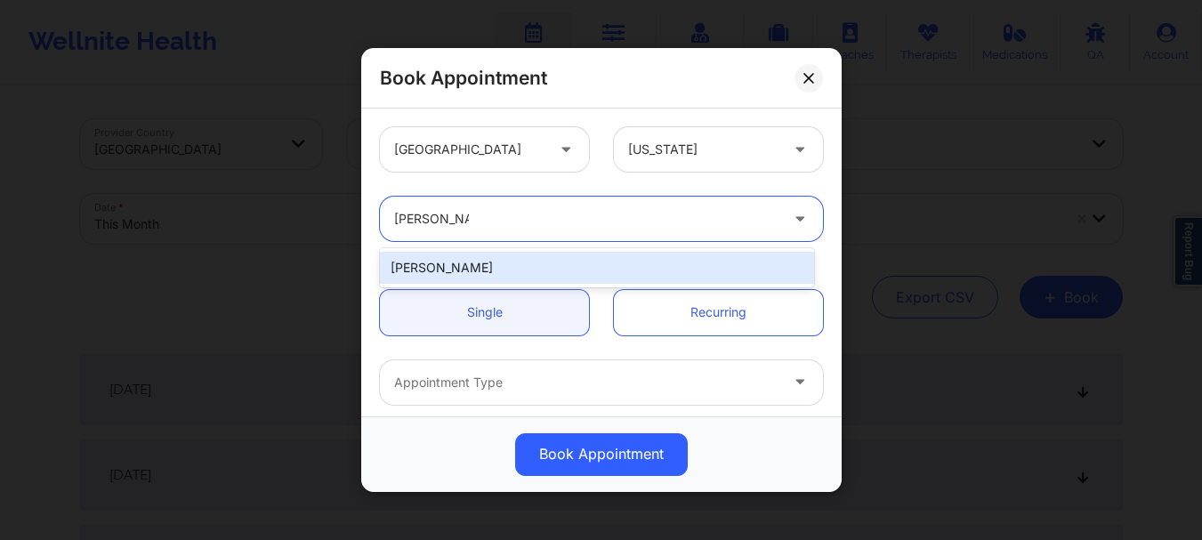
click at [556, 276] on div "[PERSON_NAME]" at bounding box center [597, 268] width 434 height 32
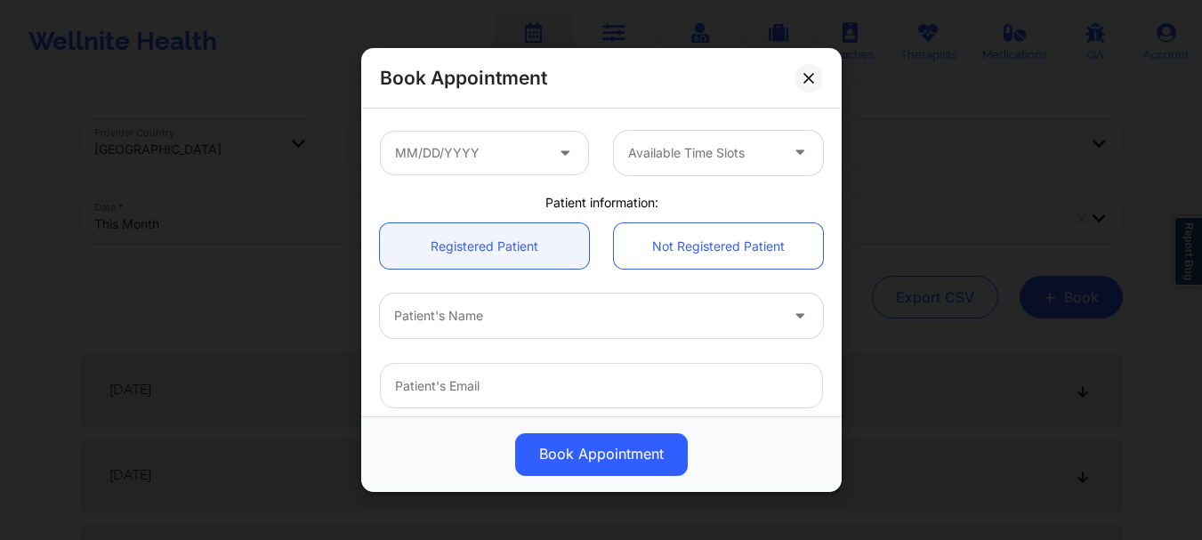
scroll to position [319, 0]
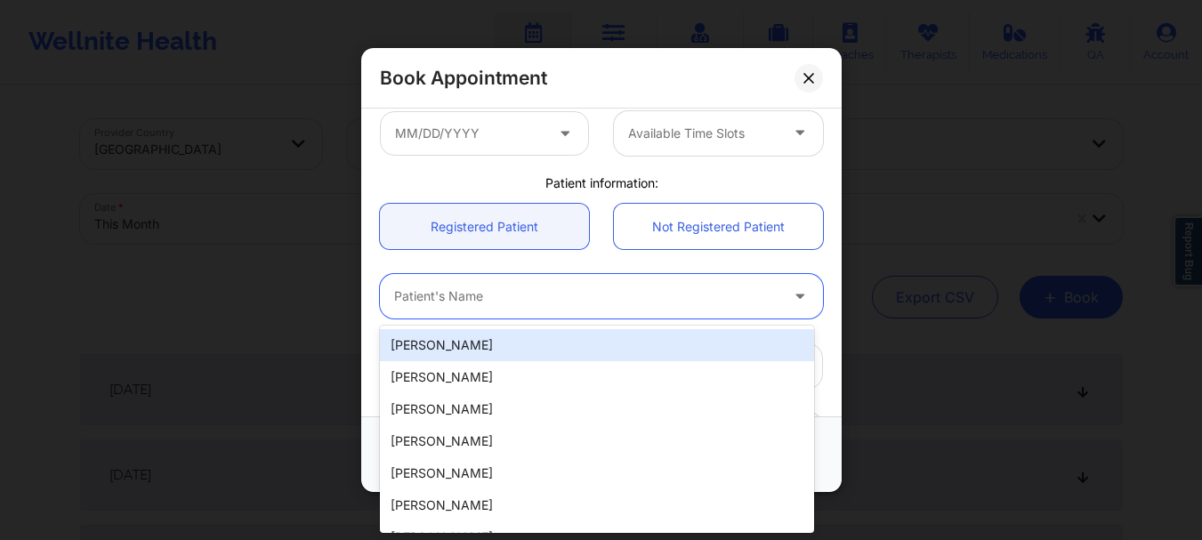
click at [577, 307] on div "Patient's Name" at bounding box center [580, 296] width 400 height 44
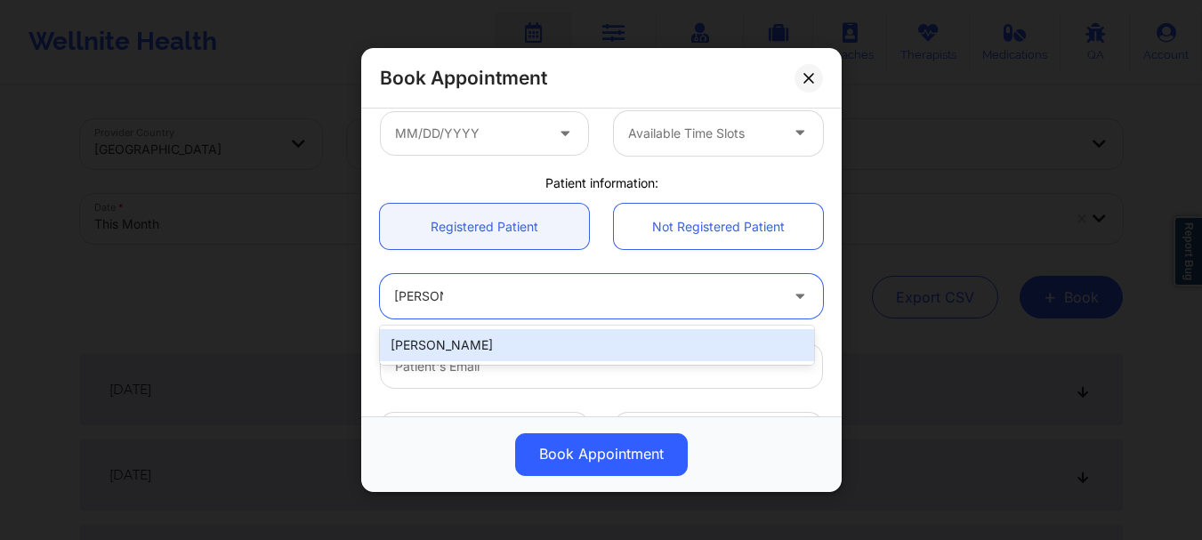
click at [518, 346] on div "[PERSON_NAME]" at bounding box center [597, 345] width 434 height 32
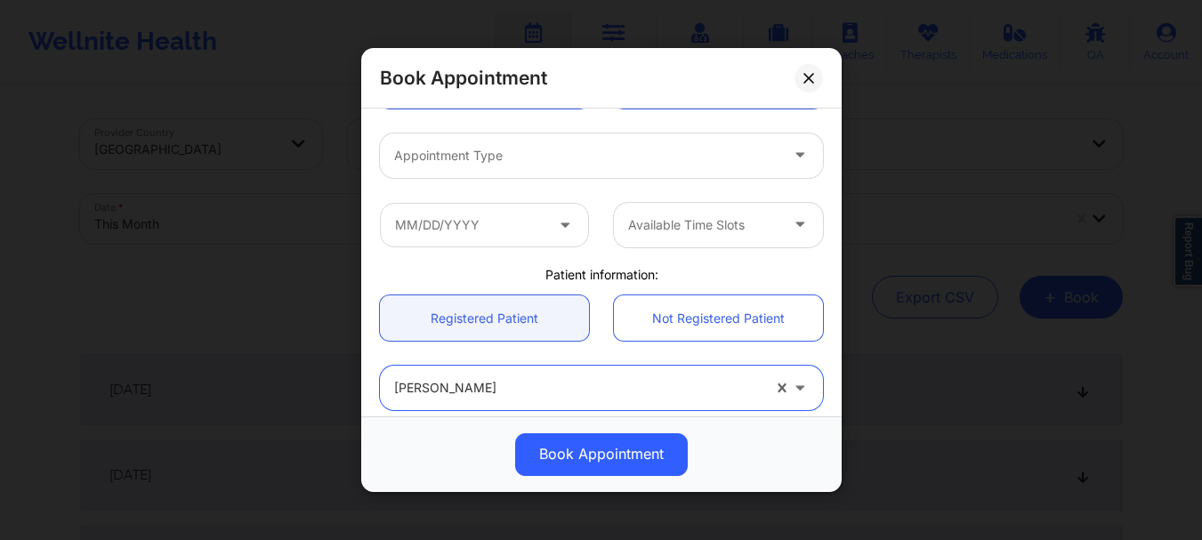
scroll to position [223, 0]
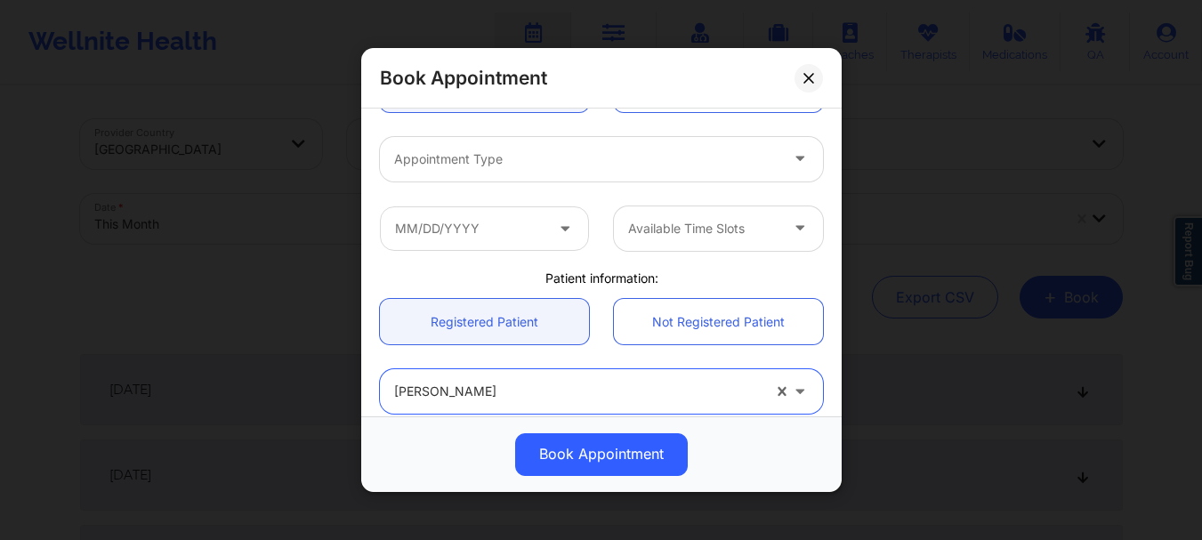
click at [539, 141] on div "Appointment Type" at bounding box center [580, 159] width 400 height 44
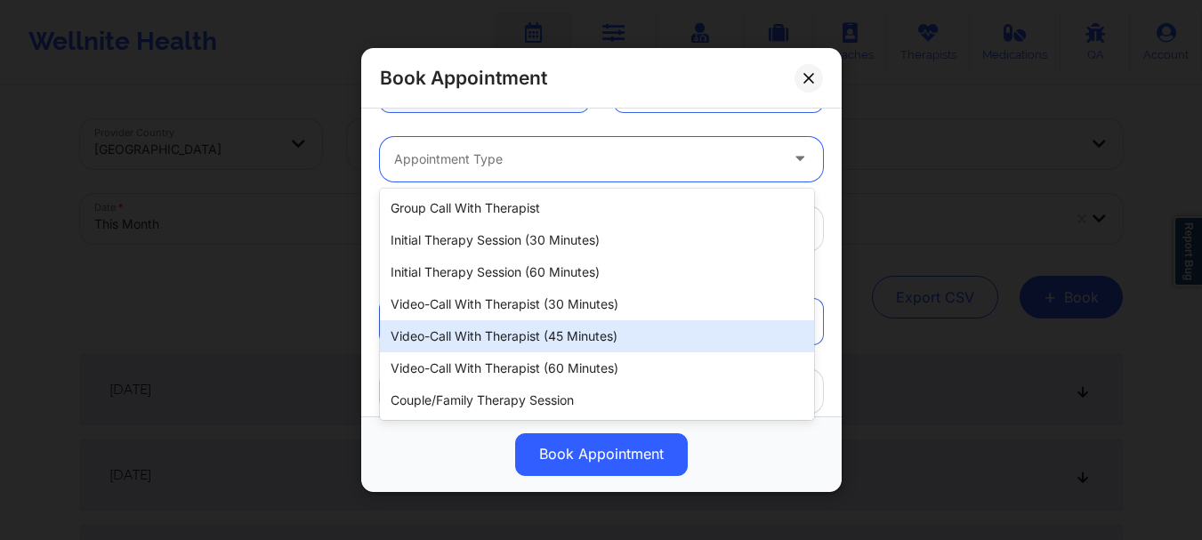
click at [575, 344] on div "Video-Call with Therapist (45 minutes)" at bounding box center [597, 336] width 434 height 32
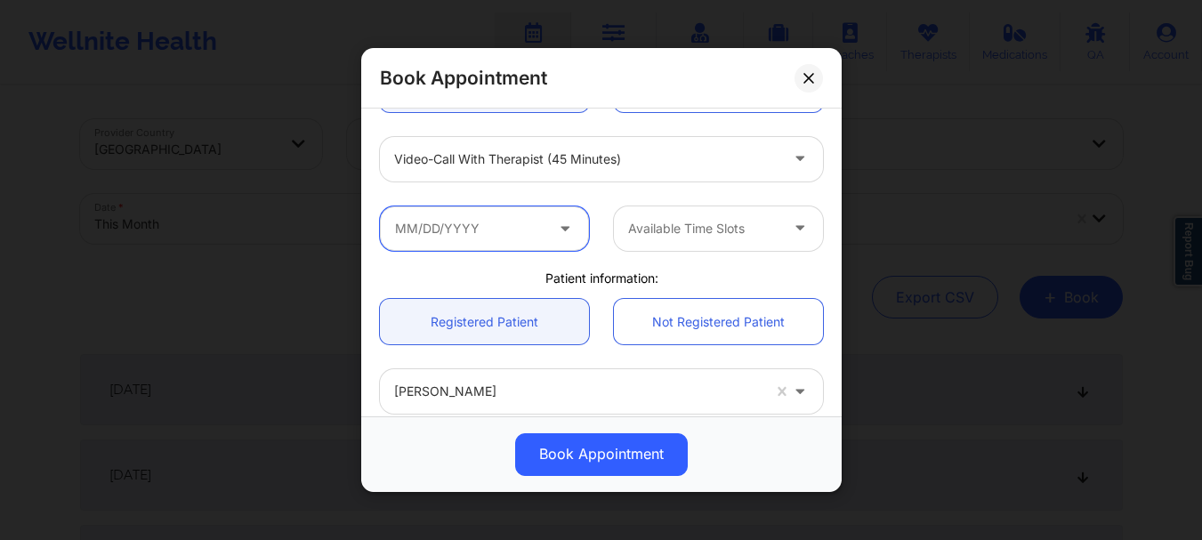
click at [427, 250] on input "text" at bounding box center [484, 228] width 209 height 44
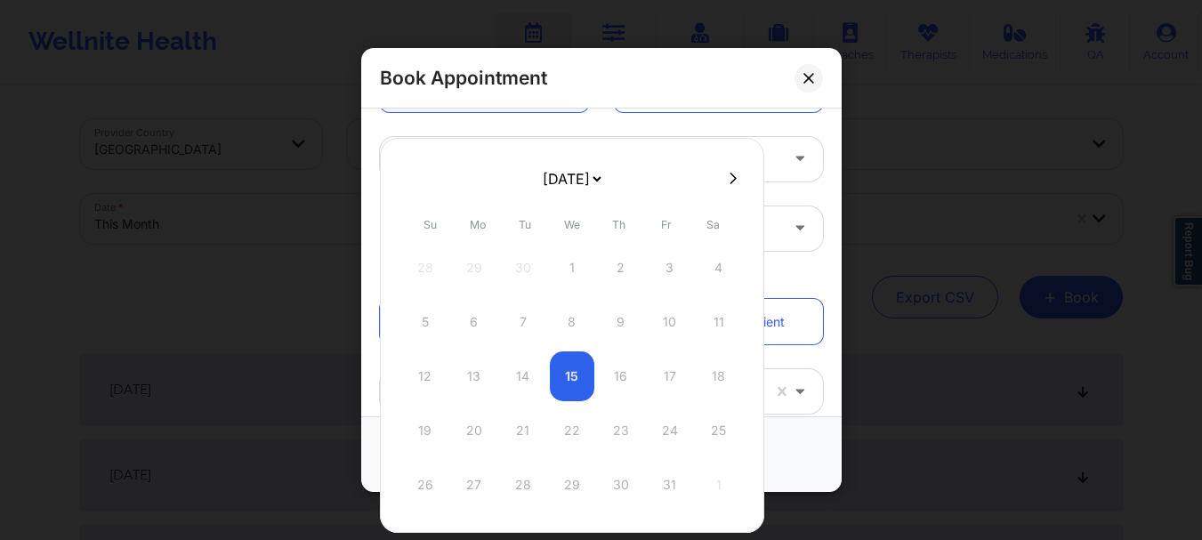
drag, startPoint x: 545, startPoint y: 201, endPoint x: 599, endPoint y: 186, distance: 56.3
click at [599, 186] on select "[DATE] [DATE] [DATE] [DATE] [DATE] [DATE] [DATE] [DATE] [DATE] [DATE] [DATE] [D…" at bounding box center [571, 179] width 65 height 36
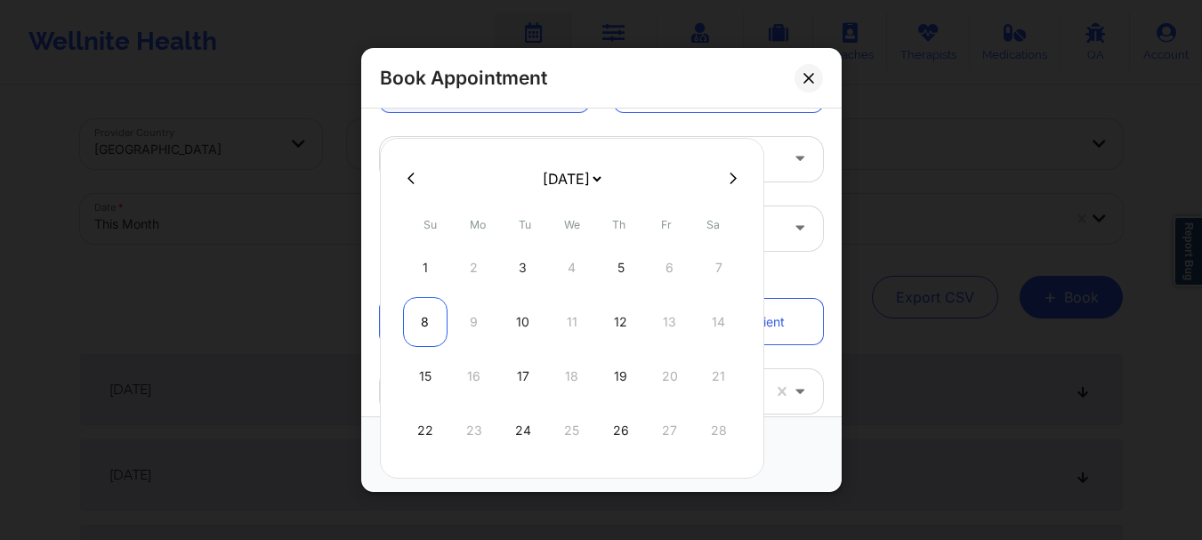
click at [423, 322] on div "8" at bounding box center [425, 322] width 44 height 50
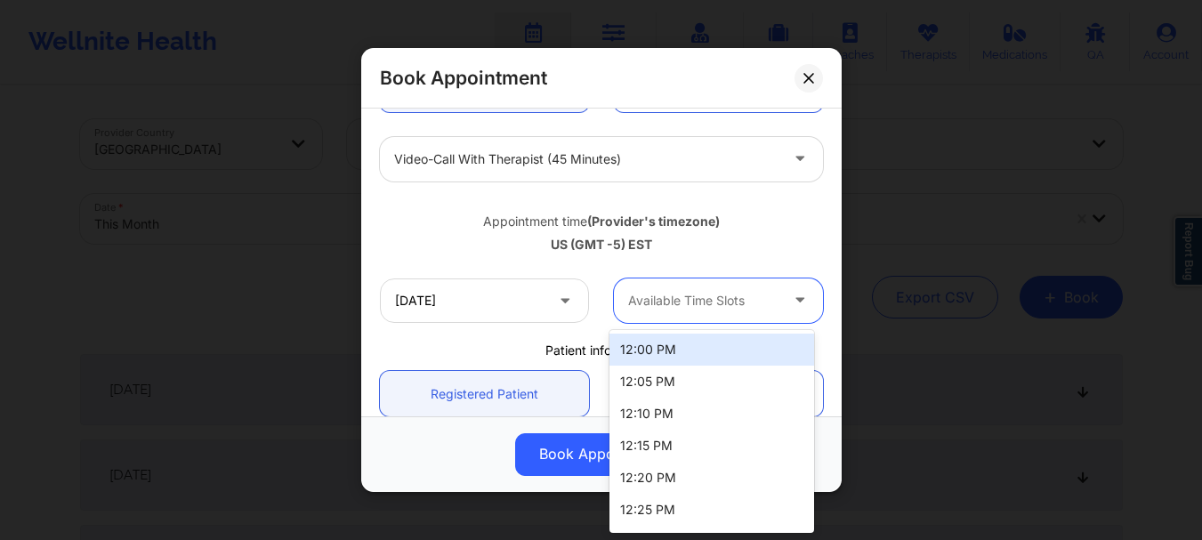
click at [649, 305] on div at bounding box center [703, 300] width 150 height 21
click at [646, 363] on div "12:00 PM" at bounding box center [711, 350] width 205 height 32
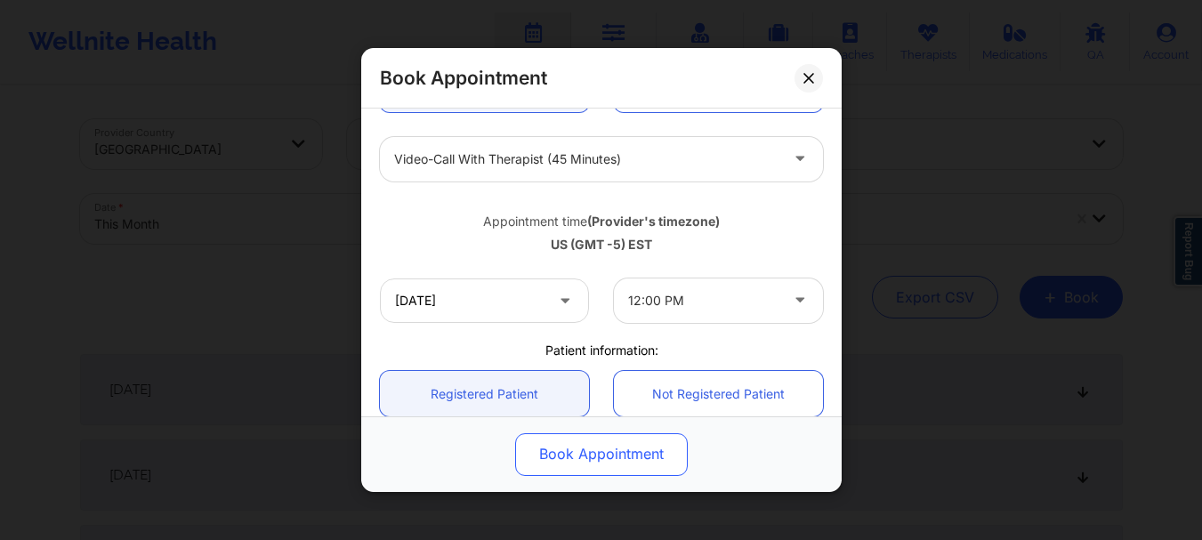
click at [615, 441] on button "Book Appointment" at bounding box center [601, 454] width 173 height 43
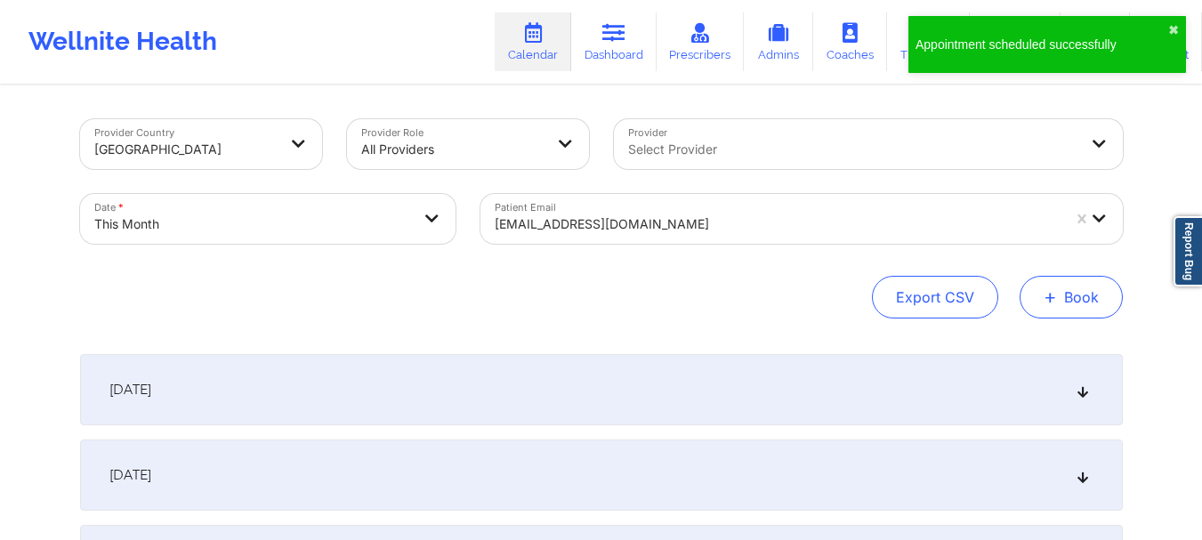
click at [1071, 311] on button "+ Book" at bounding box center [1071, 297] width 103 height 43
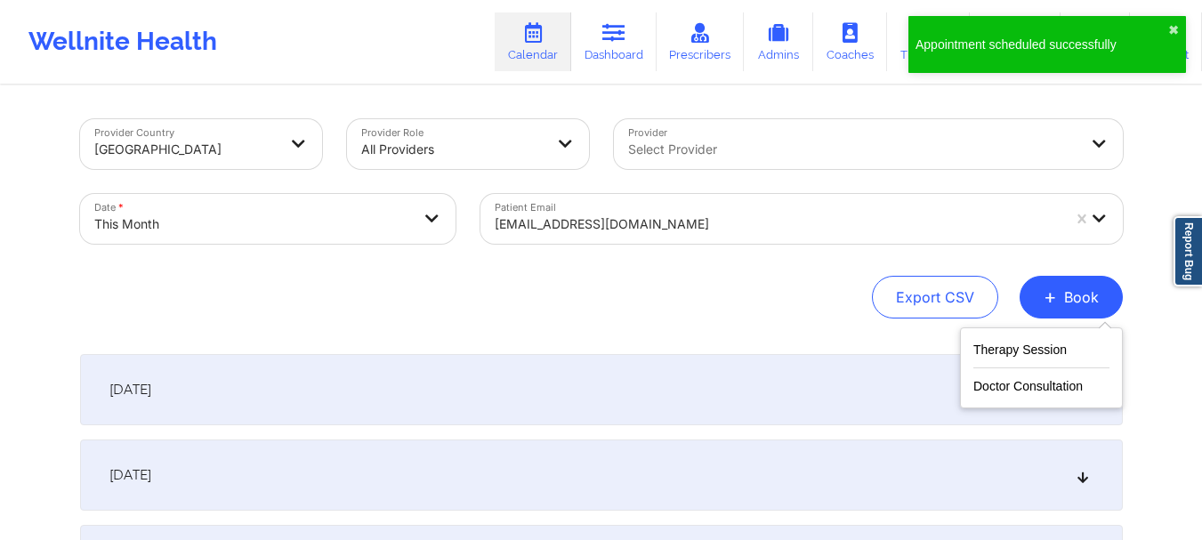
click at [970, 348] on div "Therapy Session Doctor Consultation" at bounding box center [1041, 367] width 163 height 81
click at [996, 347] on button "Therapy Session" at bounding box center [1041, 353] width 136 height 29
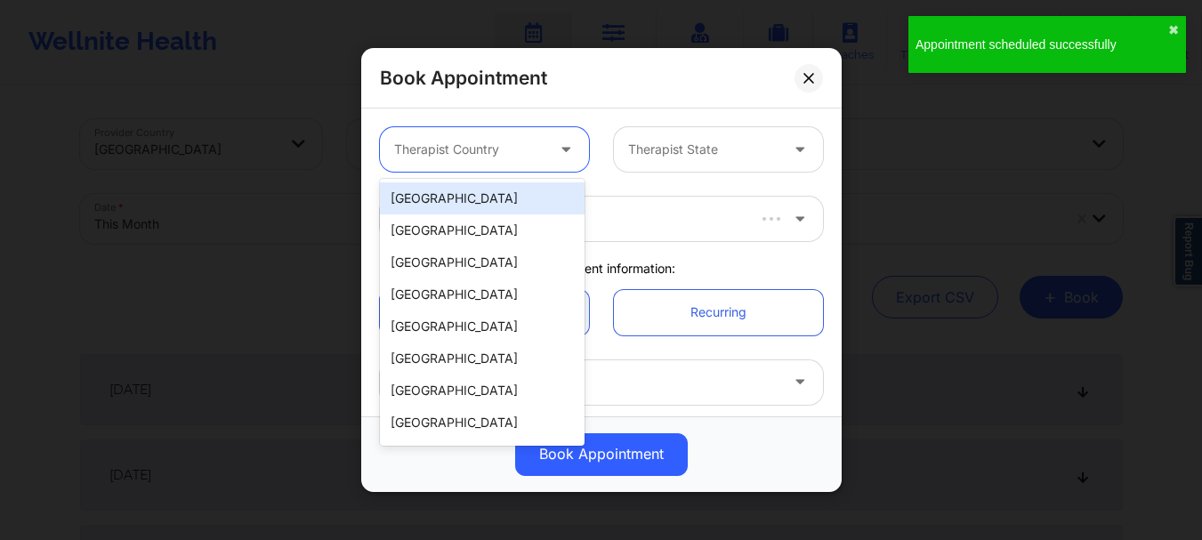
click at [492, 157] on div at bounding box center [469, 149] width 150 height 21
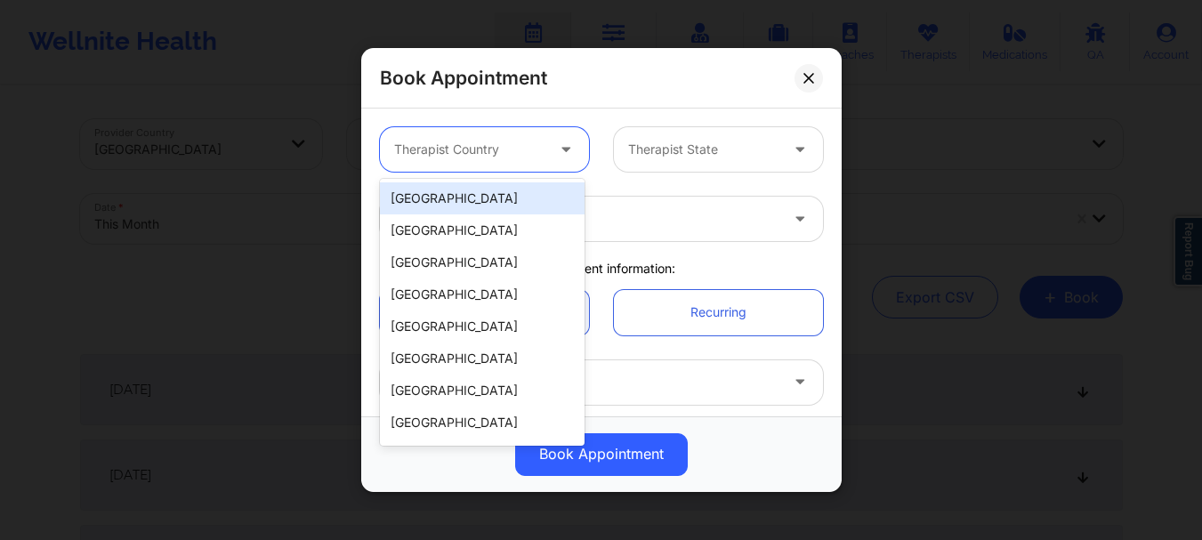
click at [474, 199] on div "[GEOGRAPHIC_DATA]" at bounding box center [482, 198] width 205 height 32
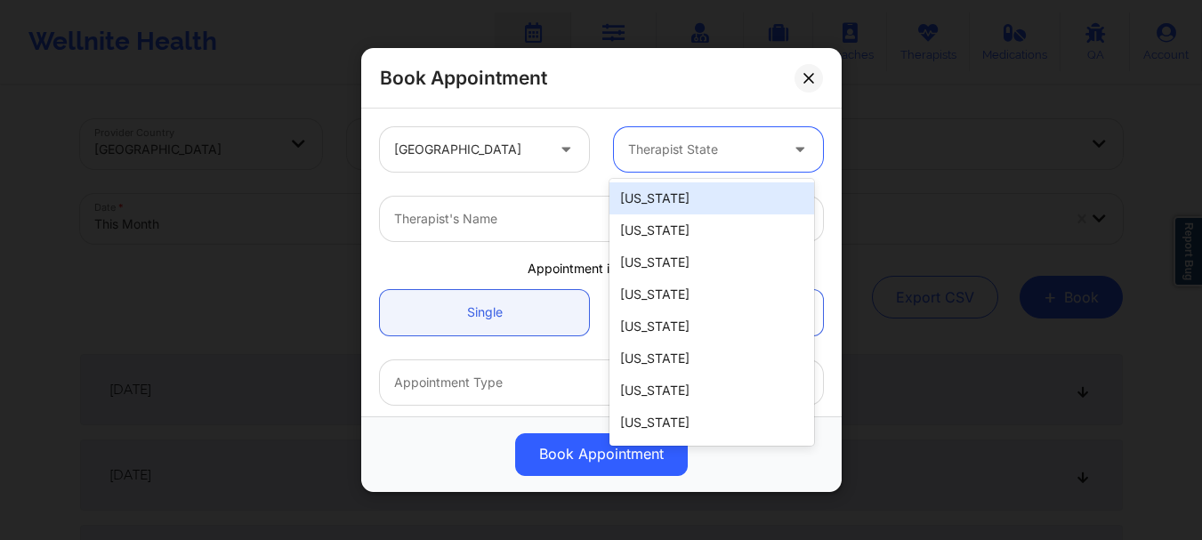
click at [735, 152] on div at bounding box center [703, 149] width 150 height 21
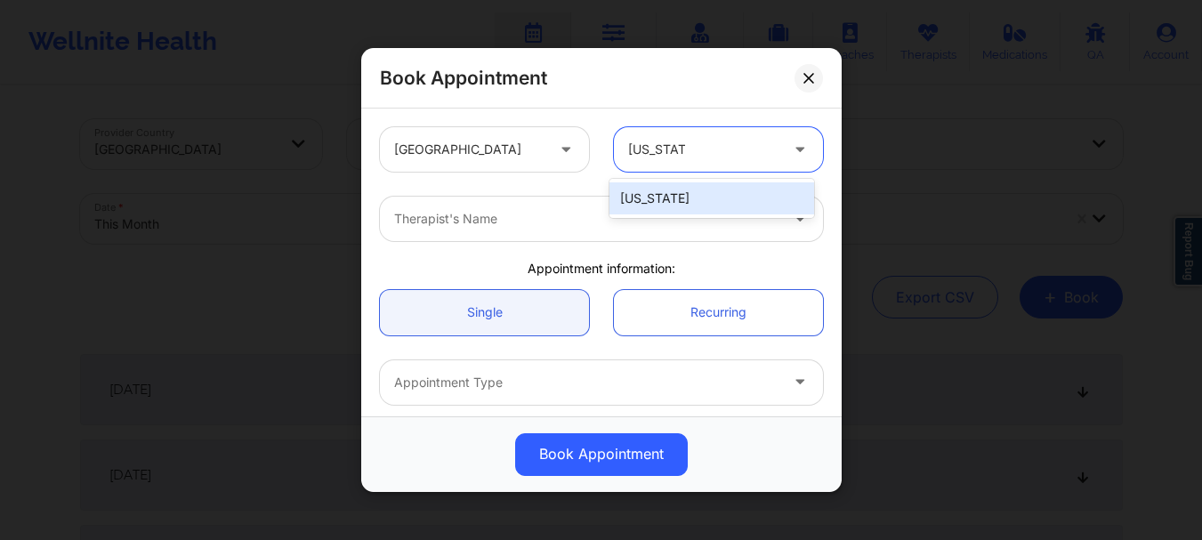
click at [708, 194] on div "[US_STATE]" at bounding box center [711, 198] width 205 height 32
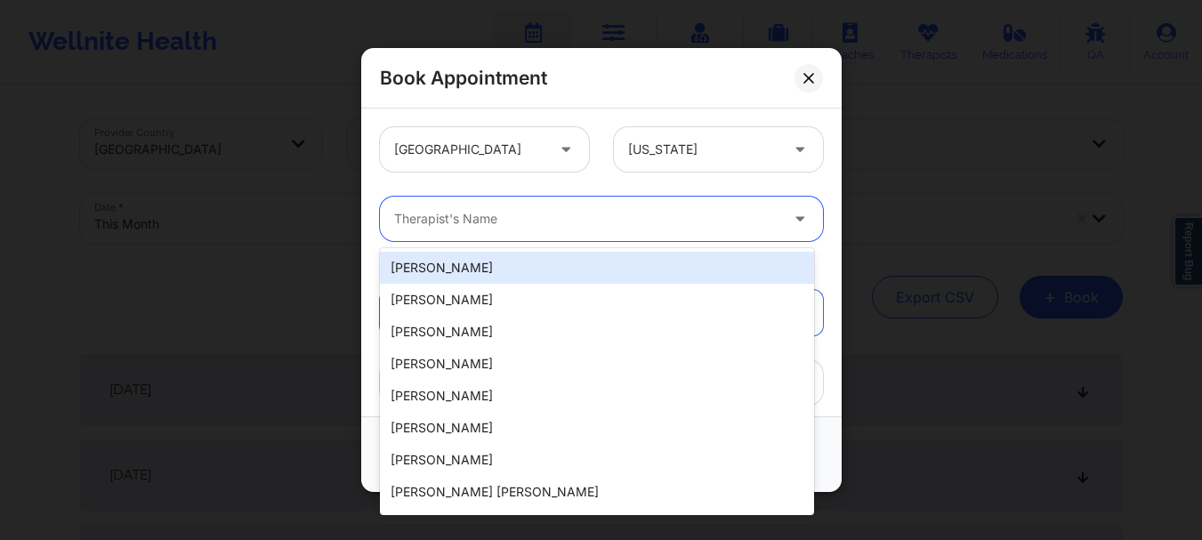
click at [665, 220] on div at bounding box center [586, 218] width 384 height 21
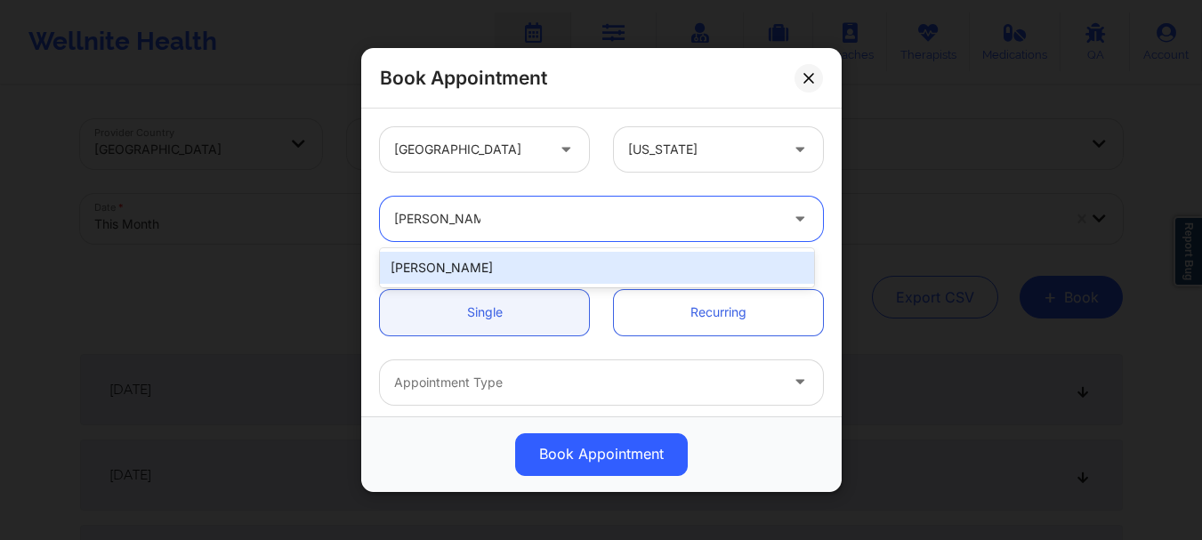
click at [551, 258] on div "[PERSON_NAME]" at bounding box center [597, 268] width 434 height 32
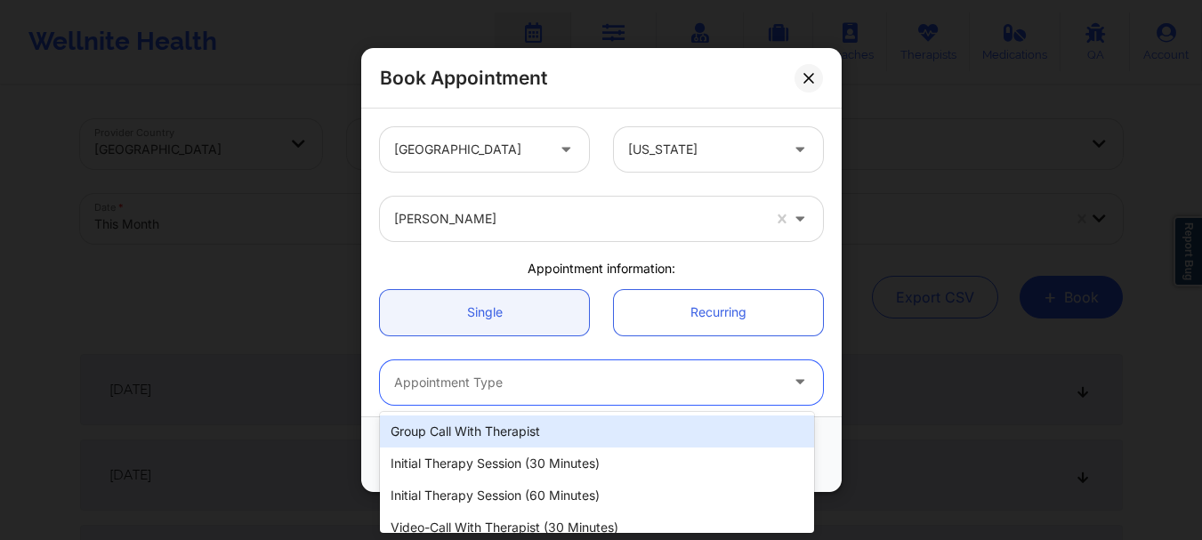
click at [498, 391] on div at bounding box center [586, 382] width 384 height 21
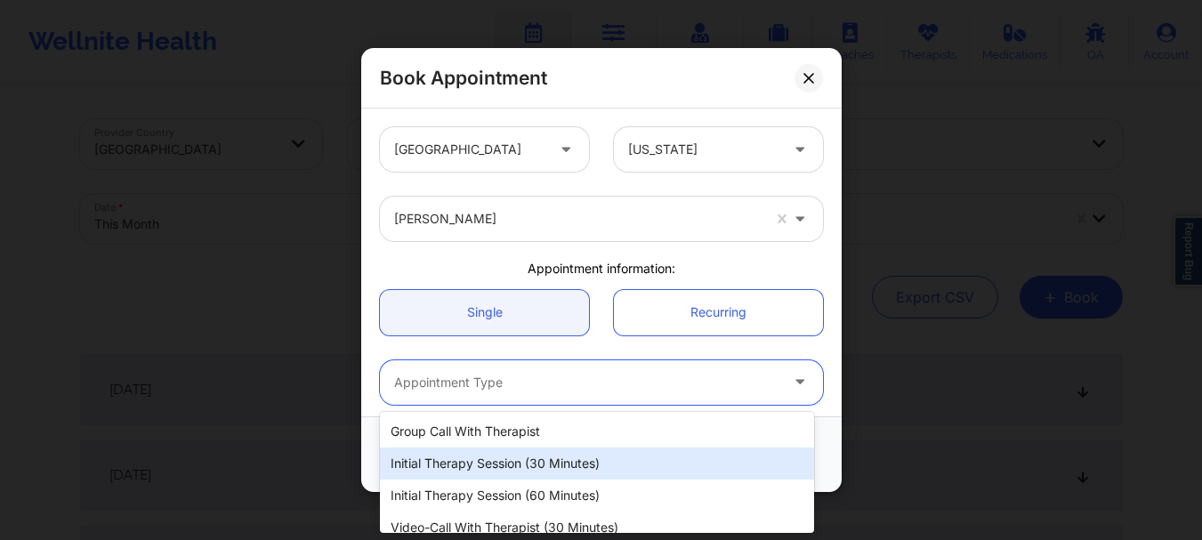
scroll to position [88, 0]
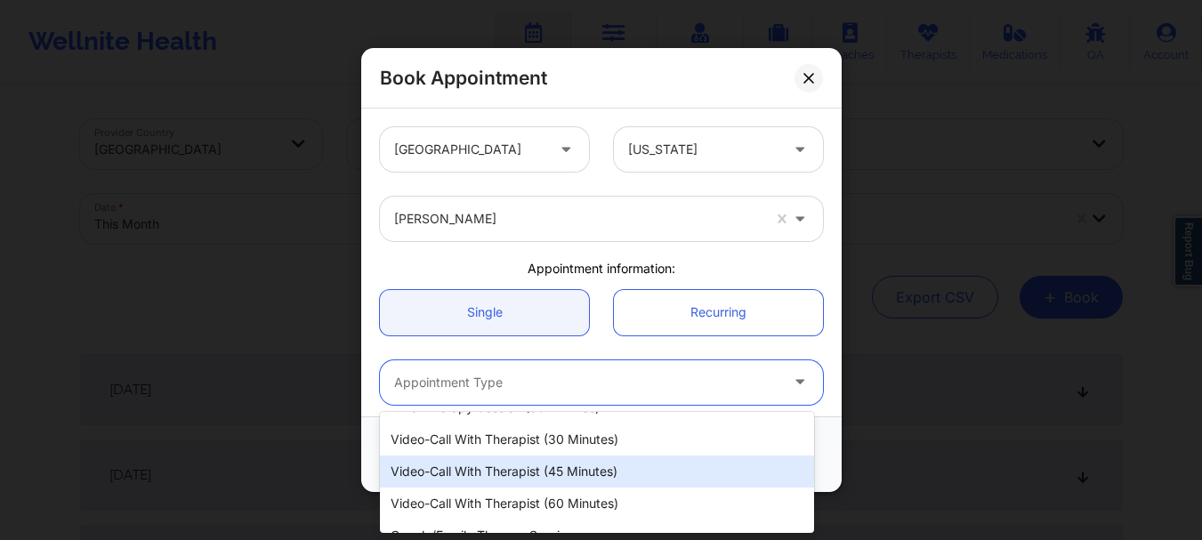
click at [580, 472] on div "Video-Call with Therapist (45 minutes)" at bounding box center [597, 472] width 434 height 32
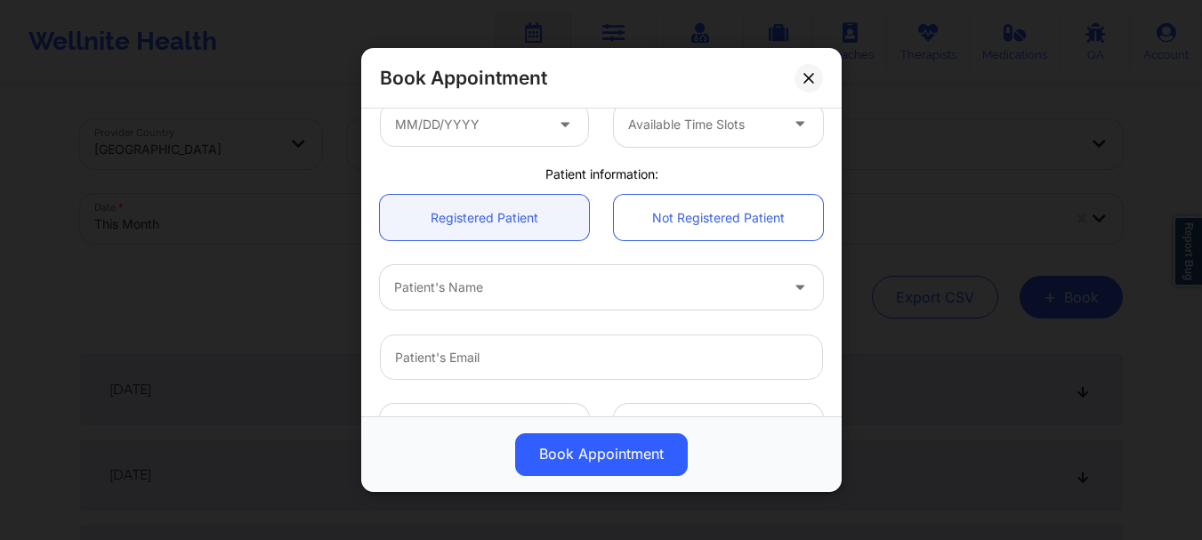
scroll to position [335, 0]
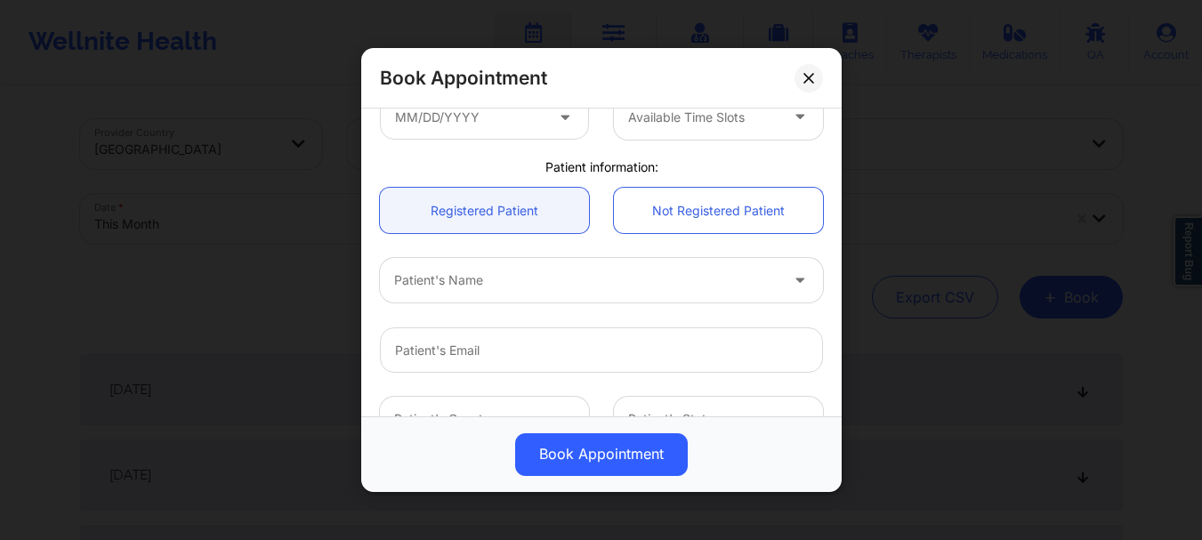
click at [465, 276] on div at bounding box center [586, 280] width 384 height 21
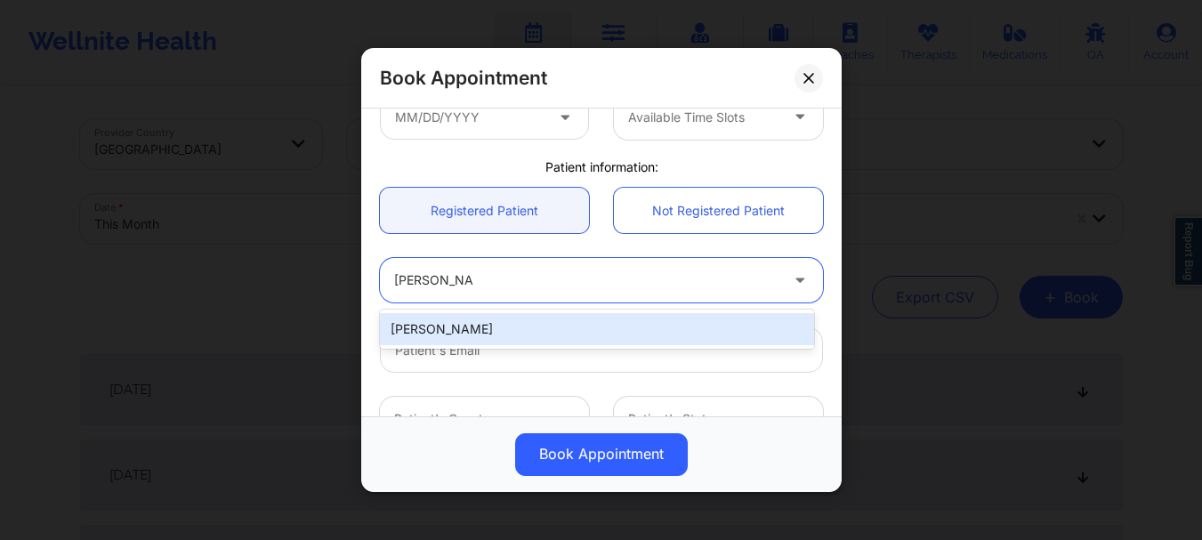
click at [479, 327] on div "[PERSON_NAME]" at bounding box center [597, 329] width 434 height 32
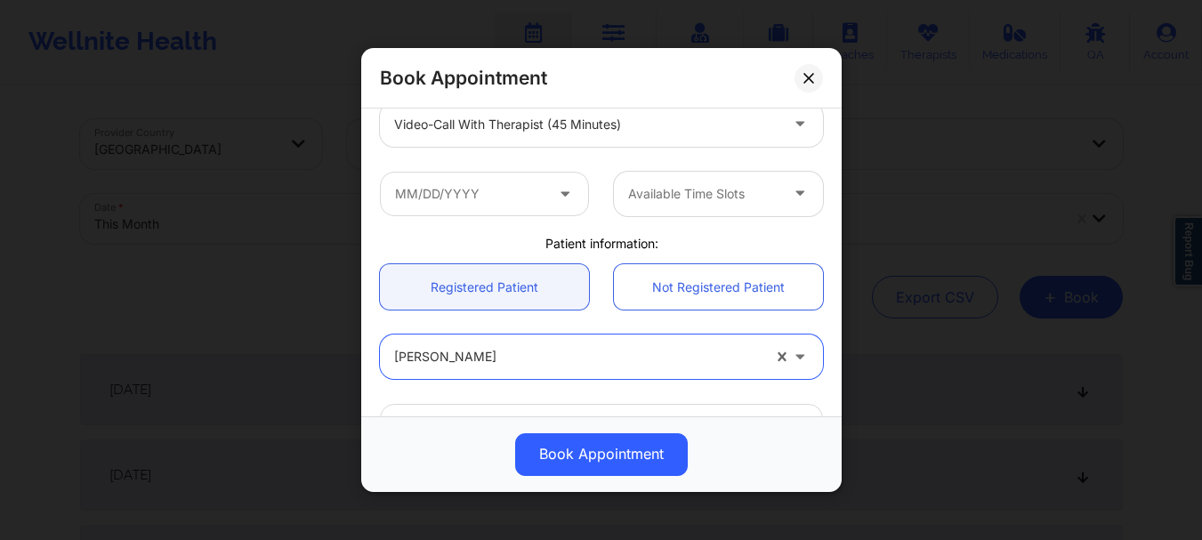
scroll to position [222, 0]
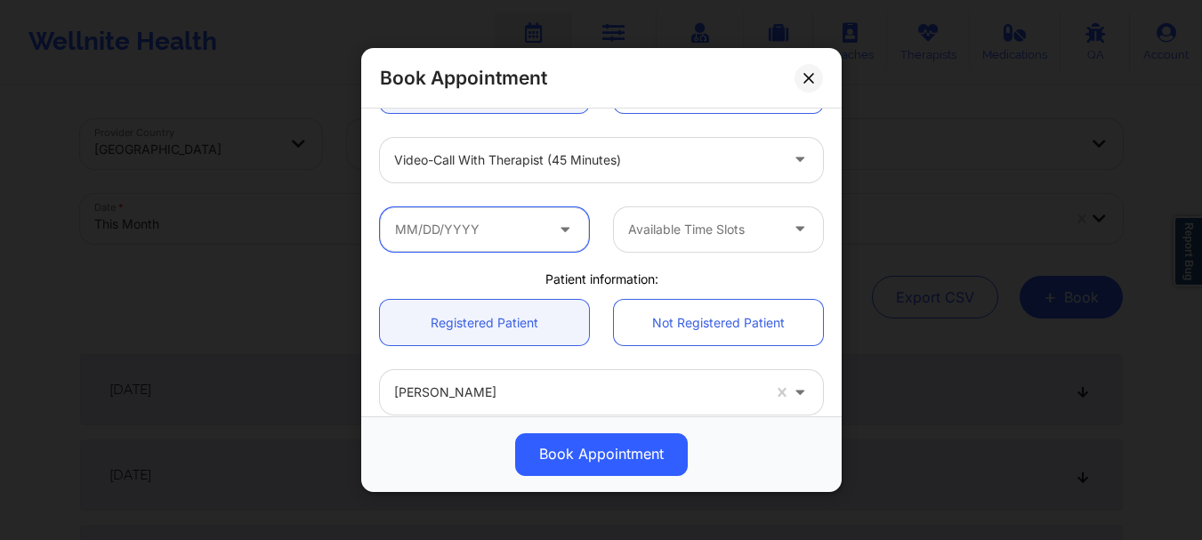
click at [527, 221] on input "text" at bounding box center [484, 229] width 209 height 44
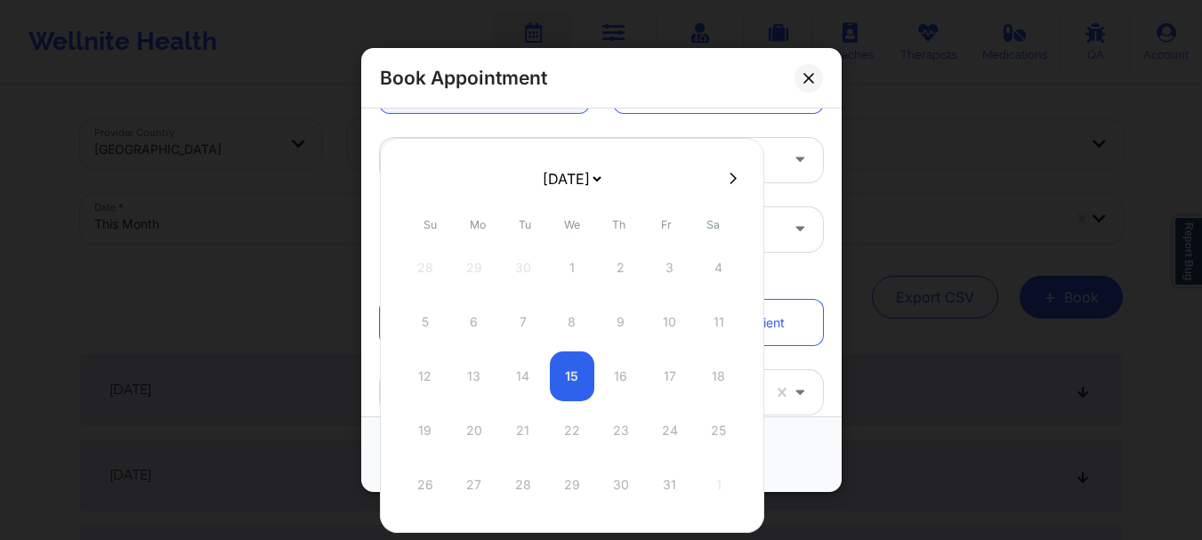
click at [604, 173] on select "[DATE] [DATE] [DATE] [DATE] [DATE] [DATE] [DATE] [DATE] [DATE] [DATE] [DATE] [D…" at bounding box center [571, 179] width 65 height 36
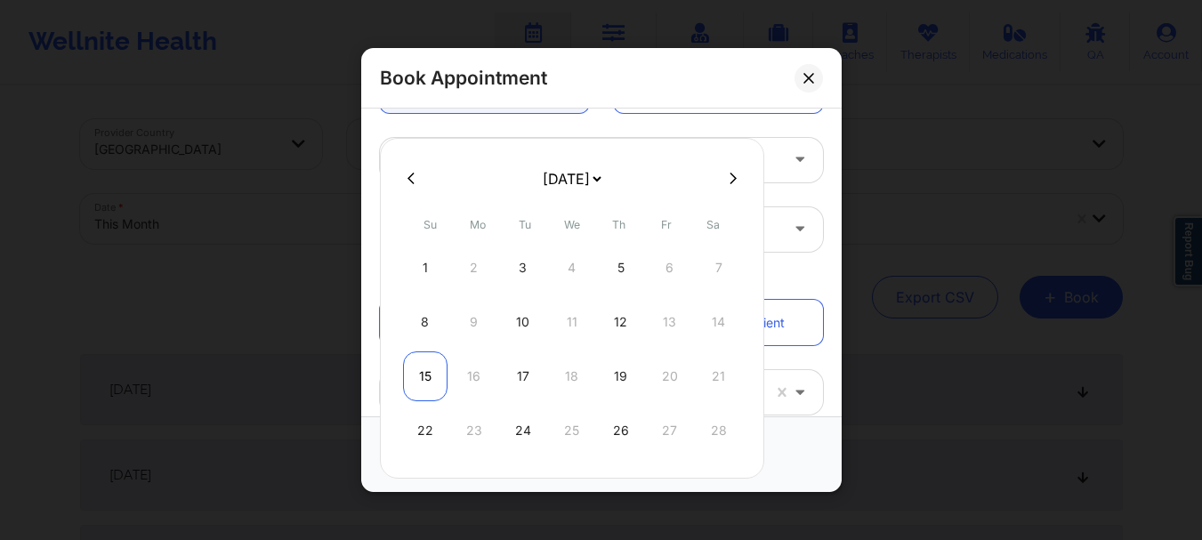
click at [431, 377] on div "15" at bounding box center [425, 376] width 44 height 50
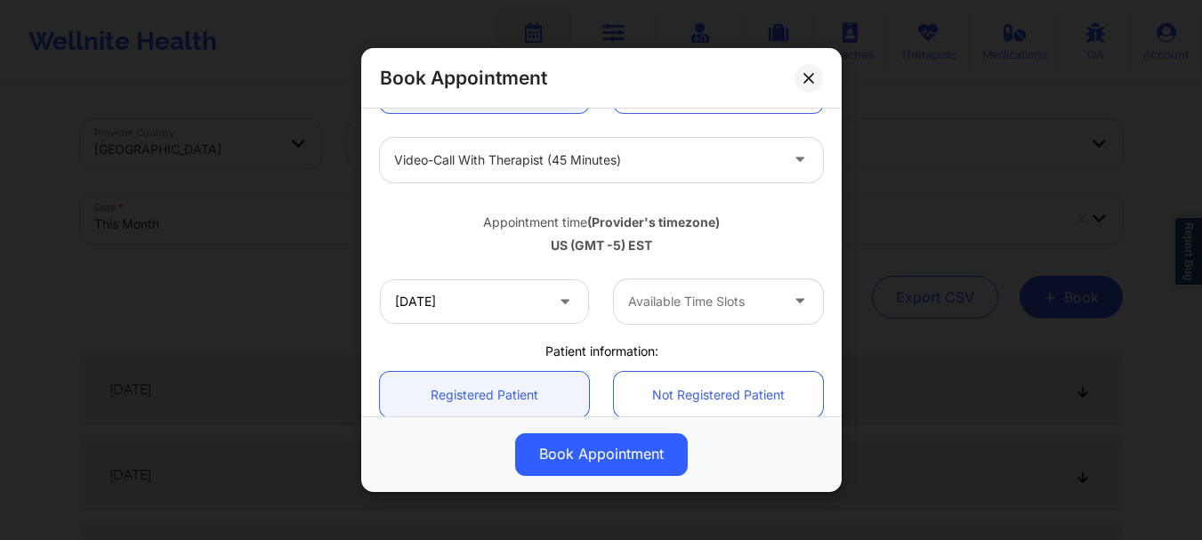
click at [693, 297] on div at bounding box center [703, 301] width 150 height 21
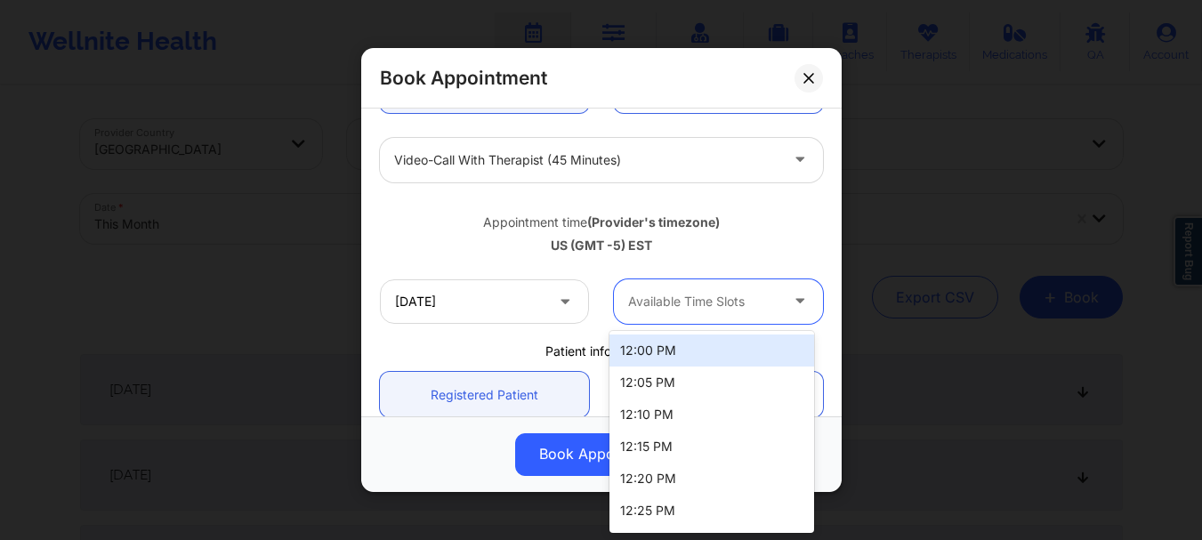
click at [656, 345] on div "12:00 PM" at bounding box center [711, 351] width 205 height 32
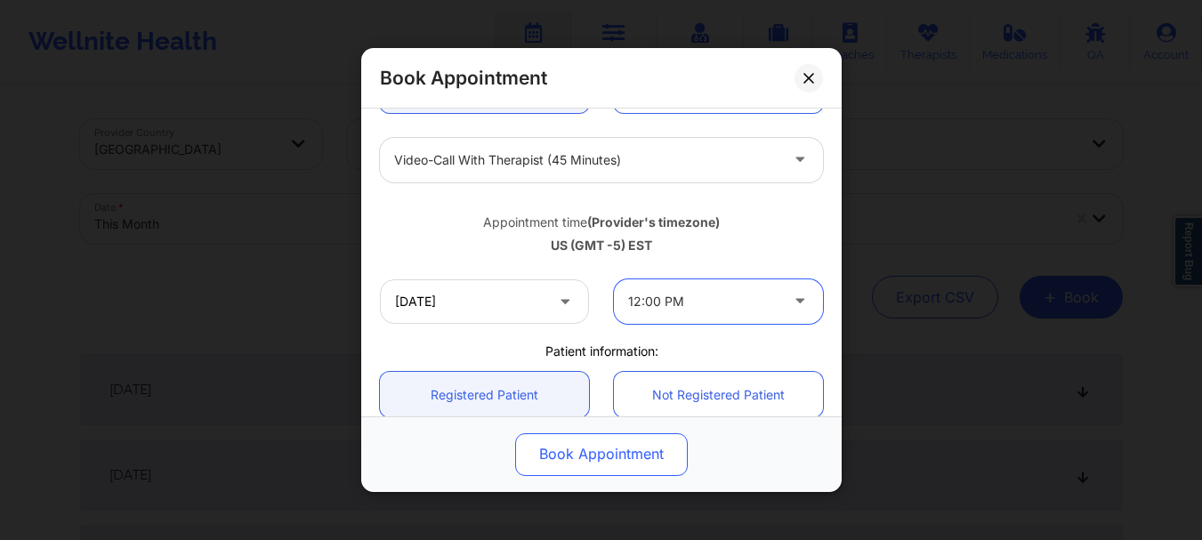
click at [615, 456] on button "Book Appointment" at bounding box center [601, 454] width 173 height 43
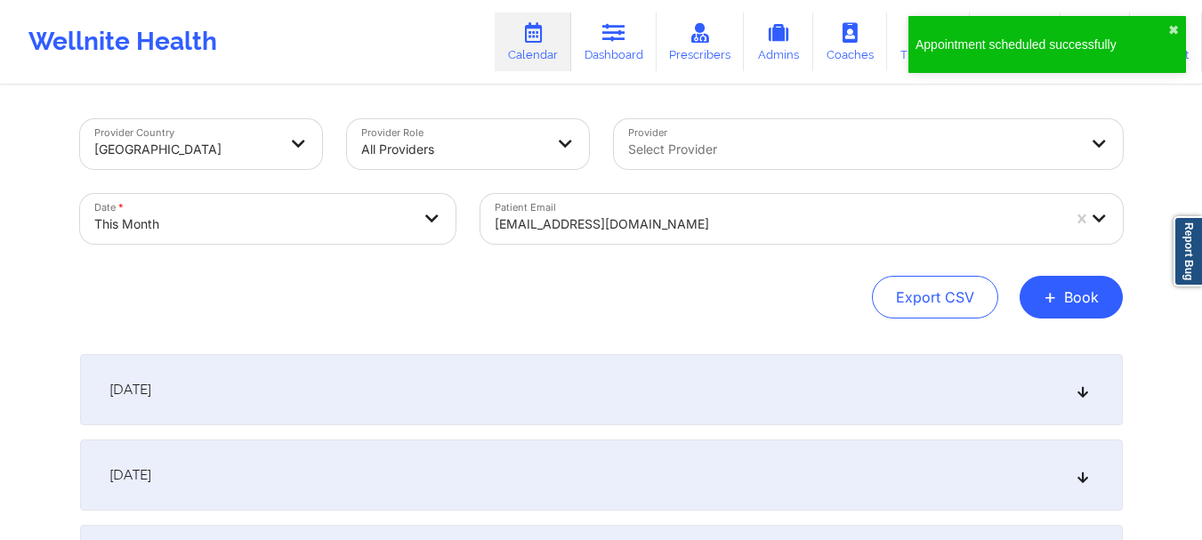
click at [1063, 309] on button "+ Book" at bounding box center [1071, 297] width 103 height 43
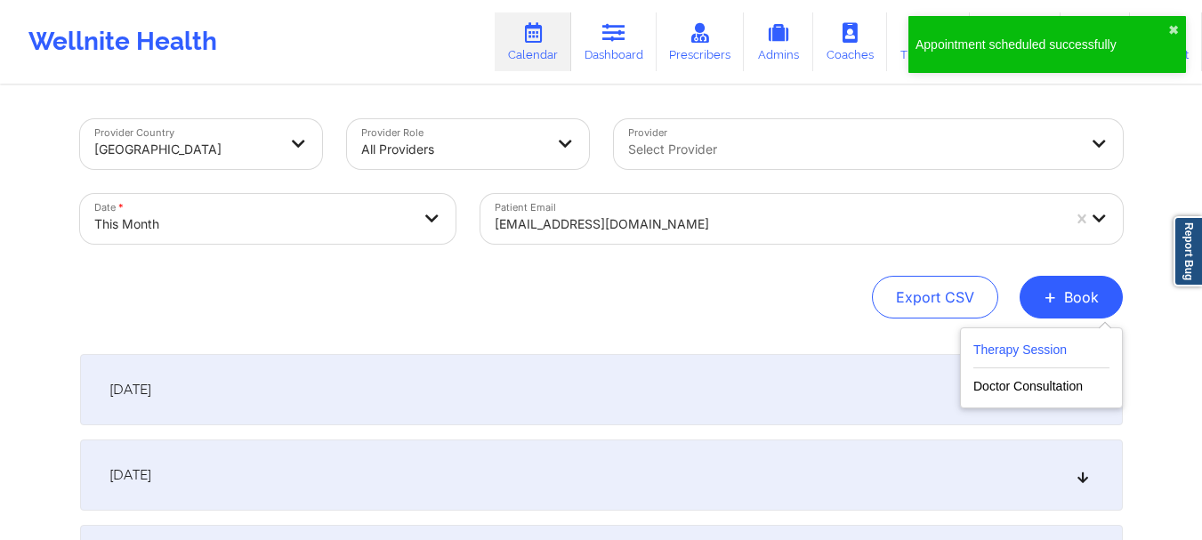
click at [1012, 341] on button "Therapy Session" at bounding box center [1041, 353] width 136 height 29
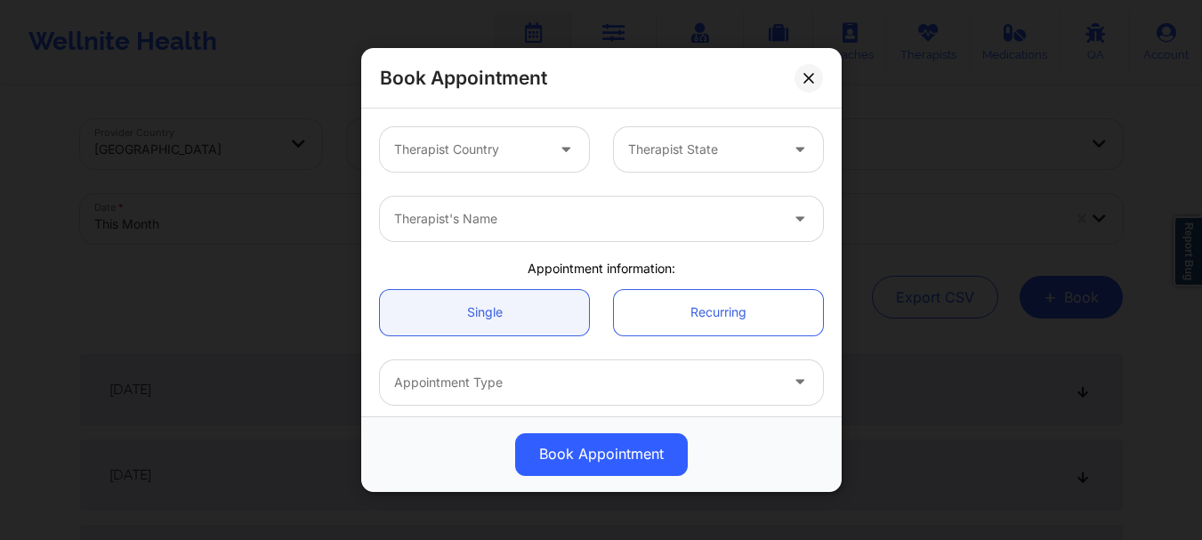
click at [495, 159] on div at bounding box center [469, 149] width 150 height 21
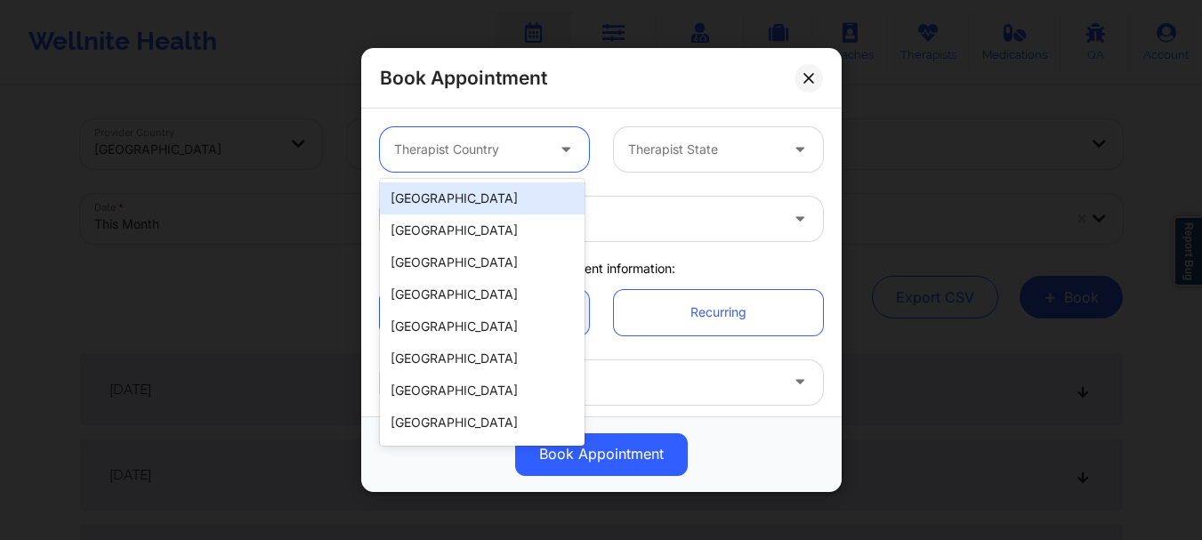
click at [480, 190] on div "[GEOGRAPHIC_DATA]" at bounding box center [482, 198] width 205 height 32
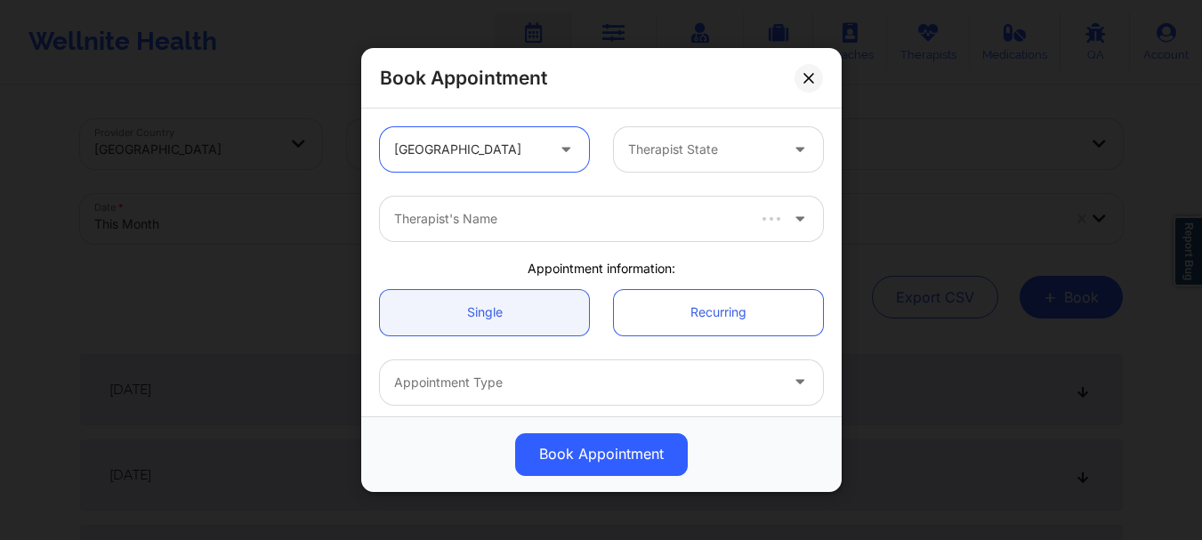
click at [754, 151] on div at bounding box center [703, 149] width 150 height 21
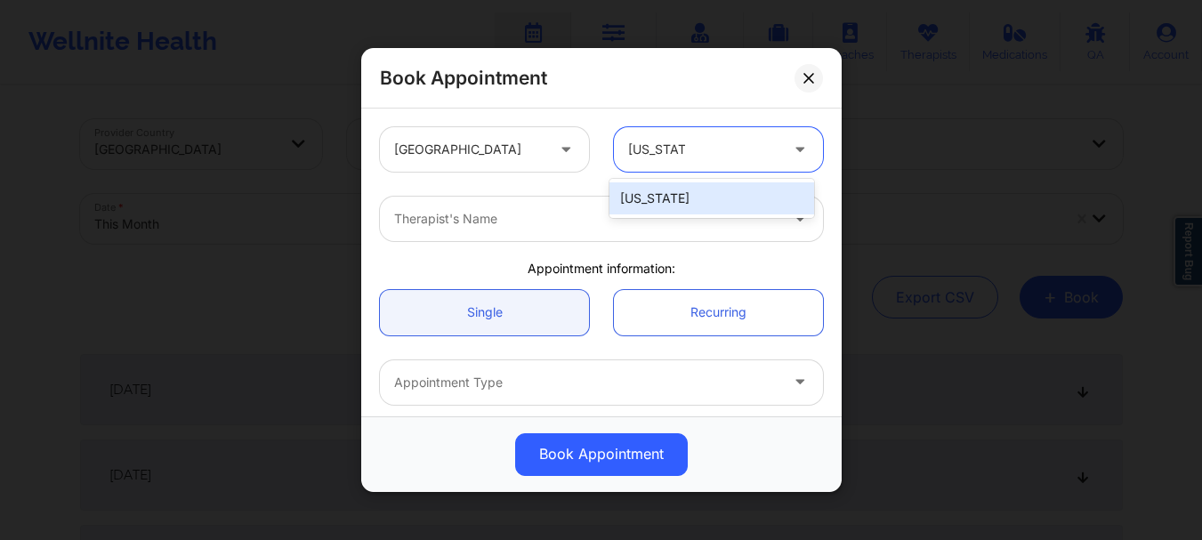
click at [690, 189] on div "[US_STATE]" at bounding box center [711, 198] width 205 height 32
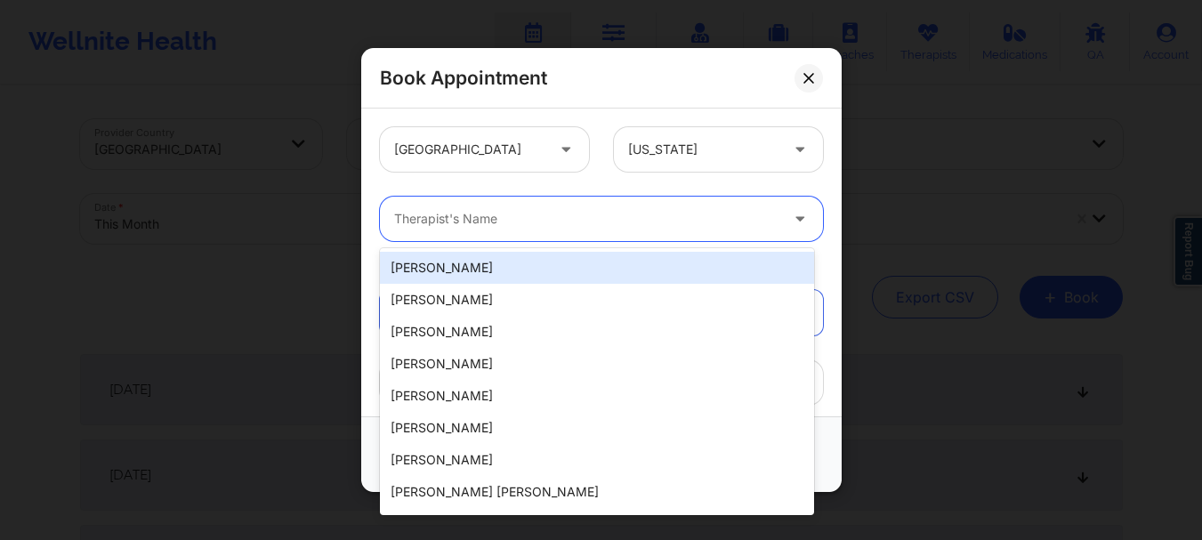
click at [652, 218] on div at bounding box center [586, 218] width 384 height 21
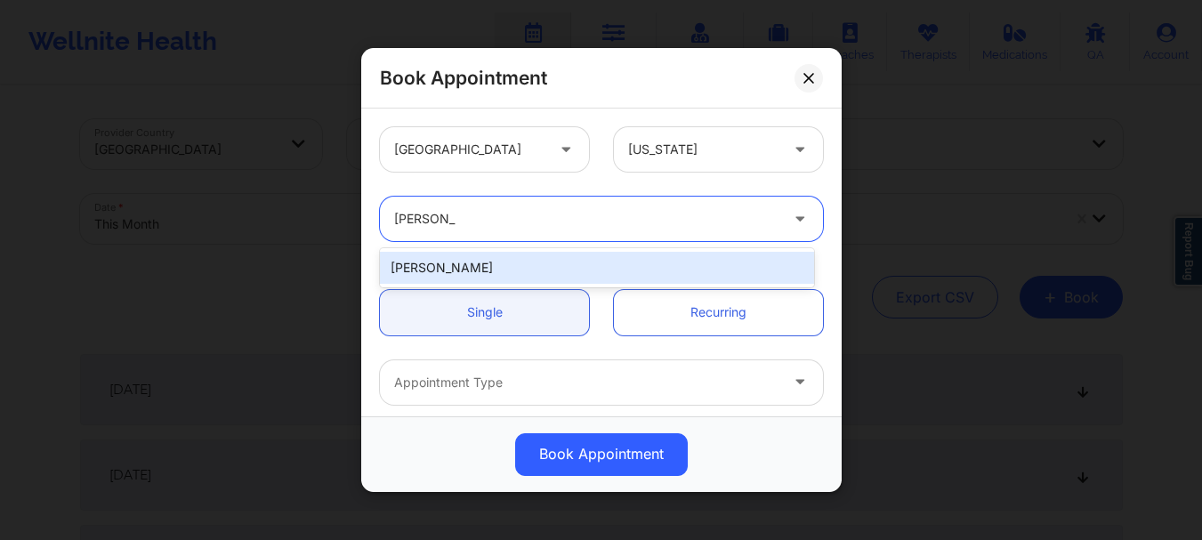
click at [613, 262] on div "[PERSON_NAME]" at bounding box center [597, 268] width 434 height 32
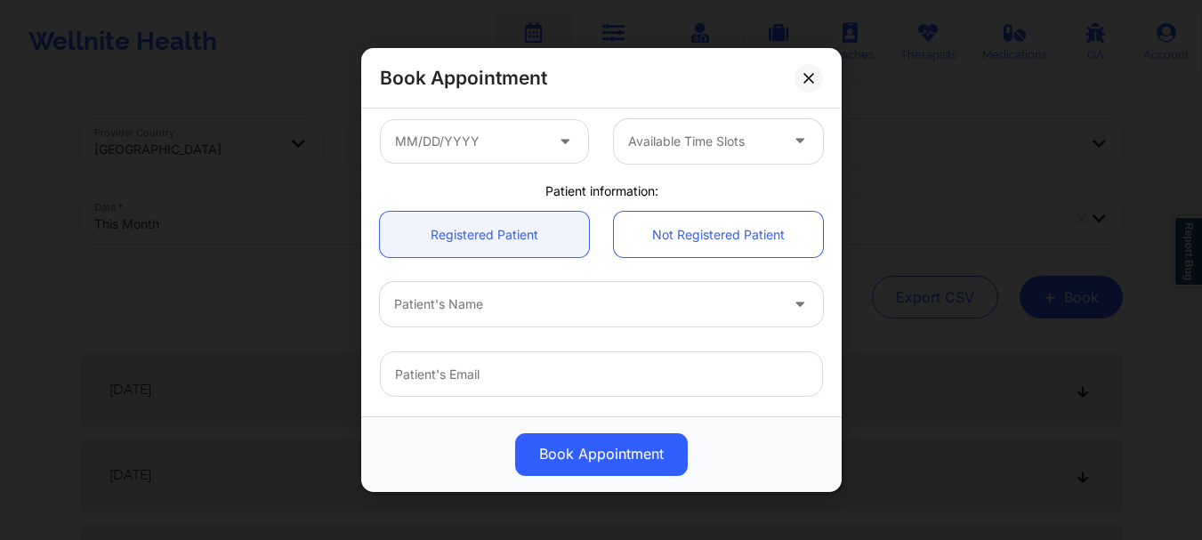
scroll to position [311, 0]
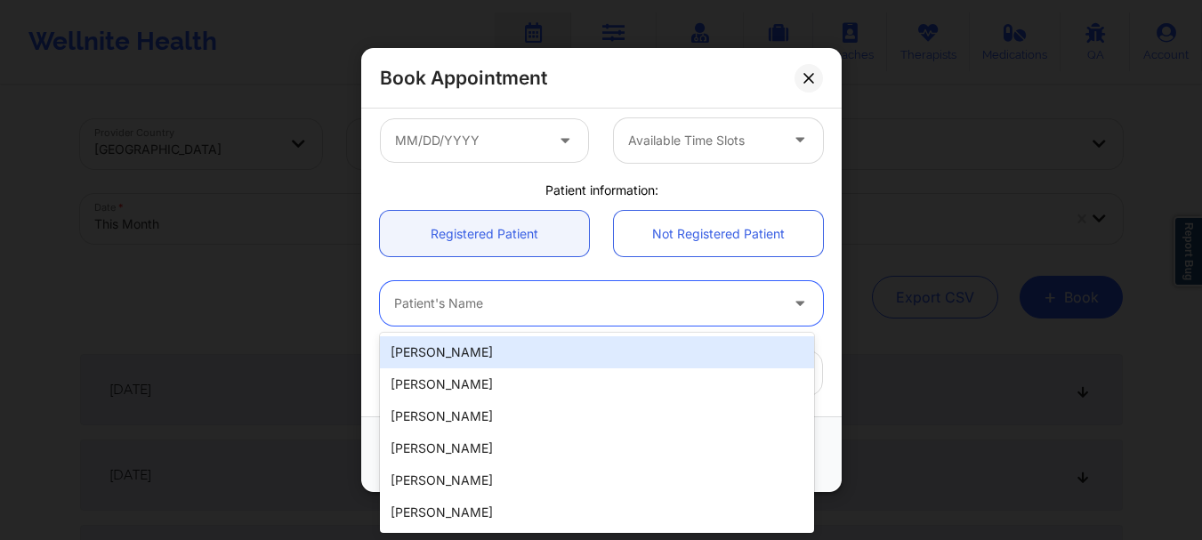
click at [406, 314] on div "Patient's Name" at bounding box center [580, 303] width 400 height 44
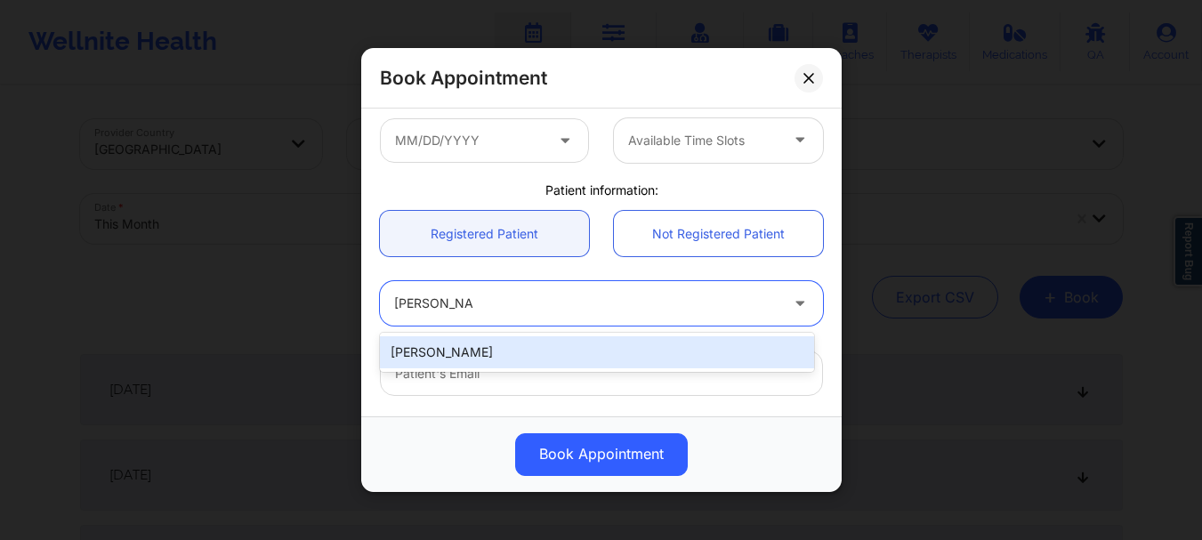
click at [421, 361] on div "[PERSON_NAME]" at bounding box center [597, 352] width 434 height 32
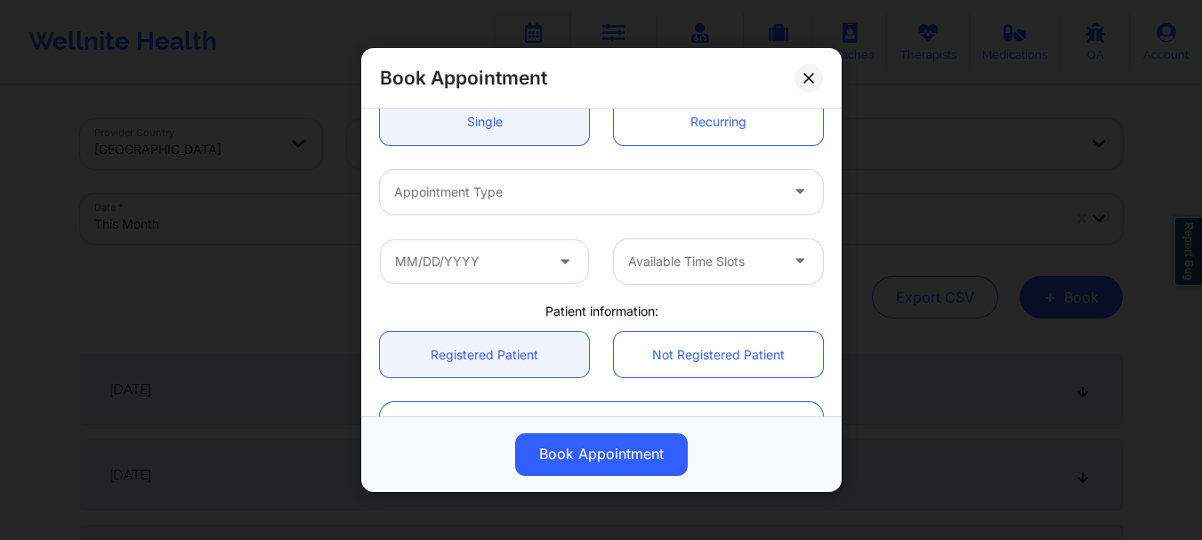
scroll to position [188, 0]
click at [587, 200] on div at bounding box center [586, 194] width 384 height 21
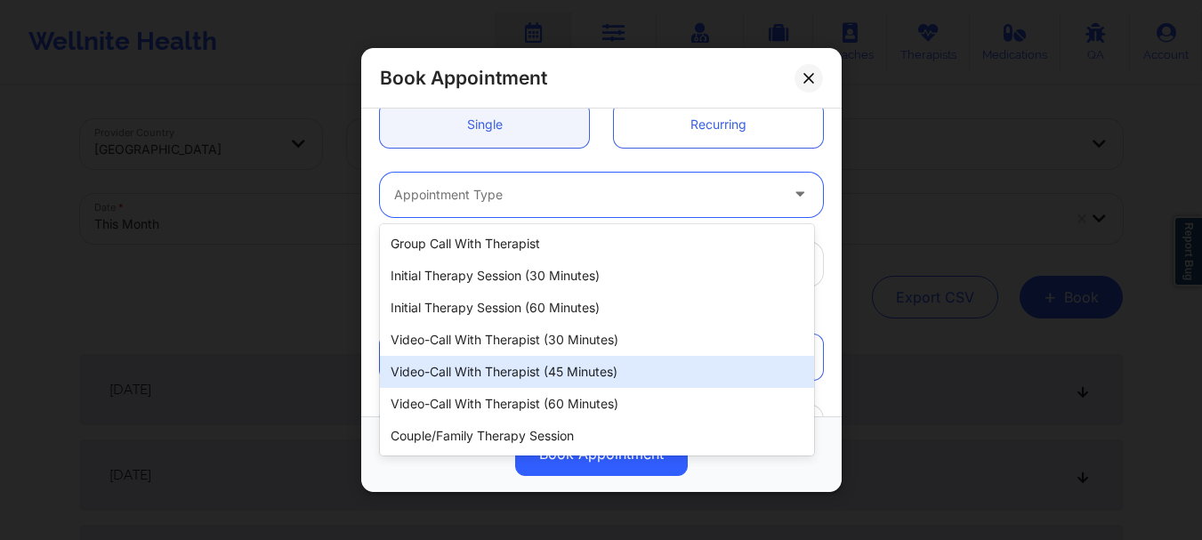
click at [531, 378] on div "Video-Call with Therapist (45 minutes)" at bounding box center [597, 372] width 434 height 32
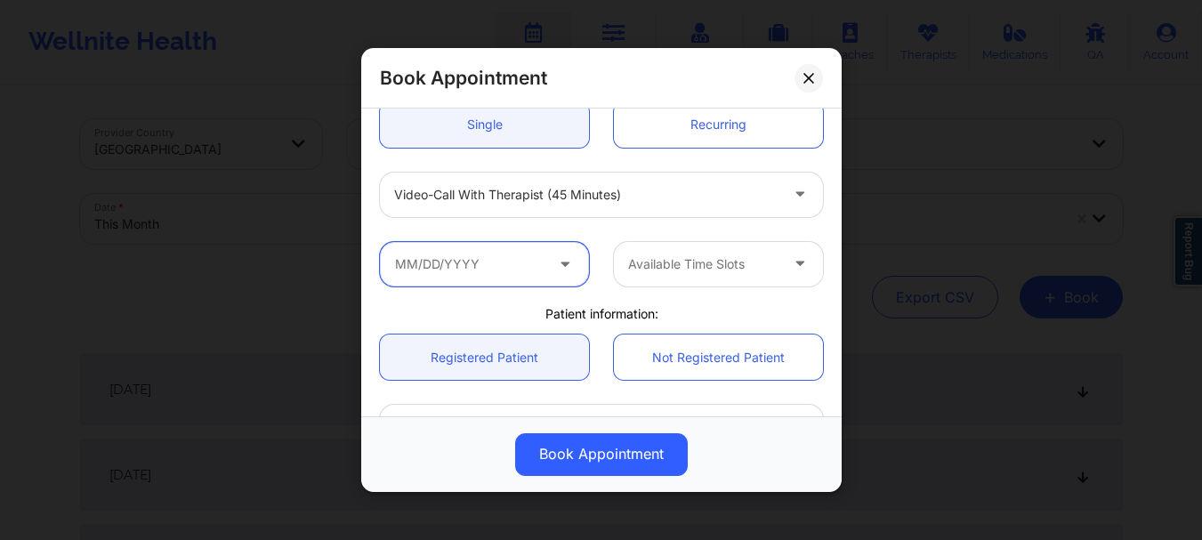
click at [441, 248] on input "text" at bounding box center [484, 264] width 209 height 44
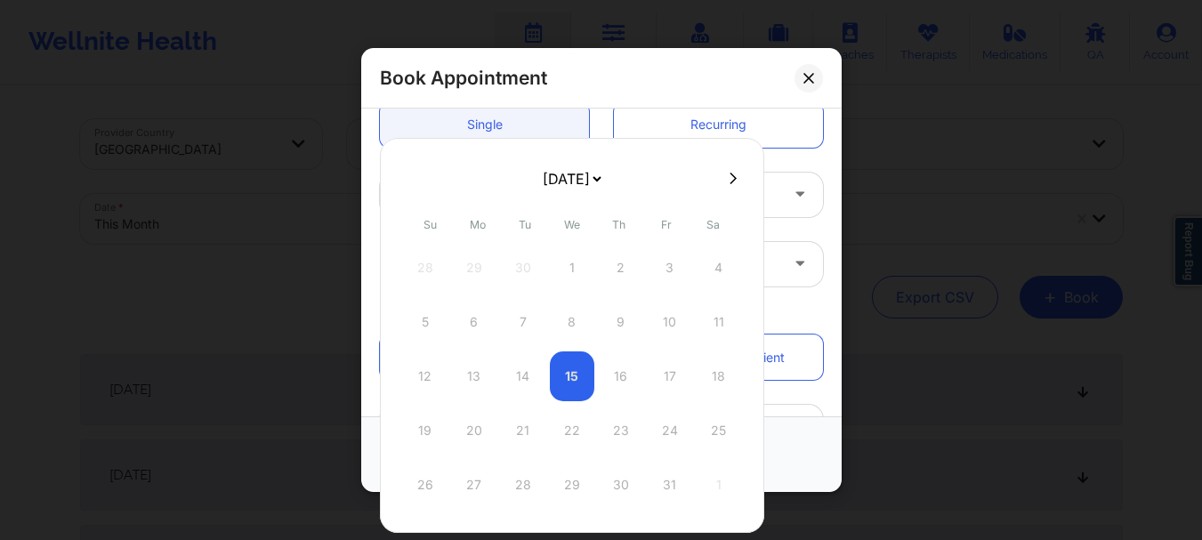
click at [604, 181] on select "[DATE] [DATE] [DATE] [DATE] [DATE] [DATE] [DATE] [DATE] [DATE] [DATE] [DATE] [D…" at bounding box center [571, 179] width 65 height 36
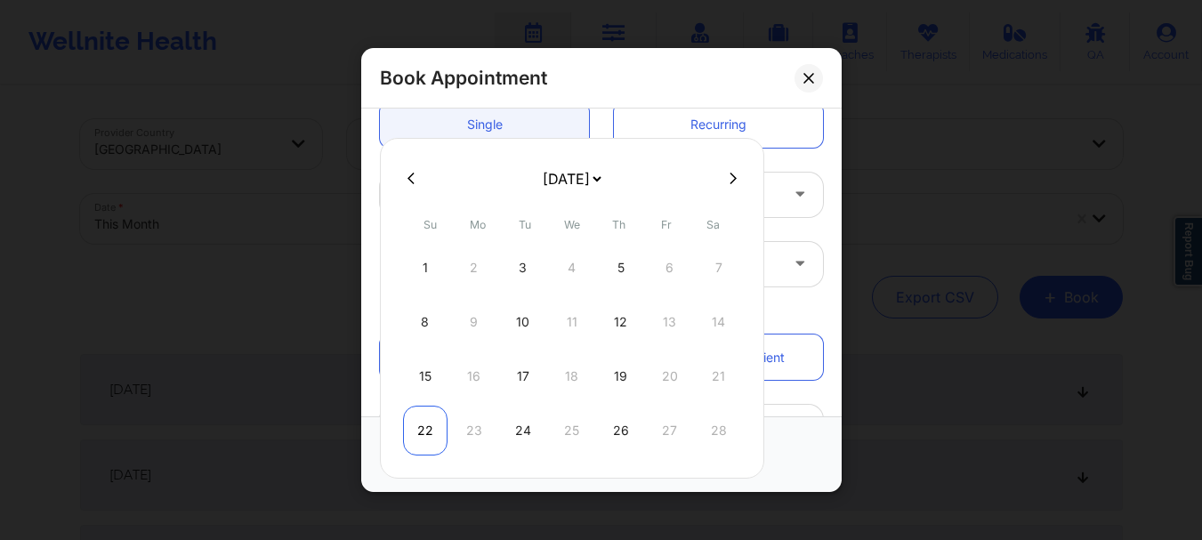
click at [425, 436] on div "22" at bounding box center [425, 431] width 44 height 50
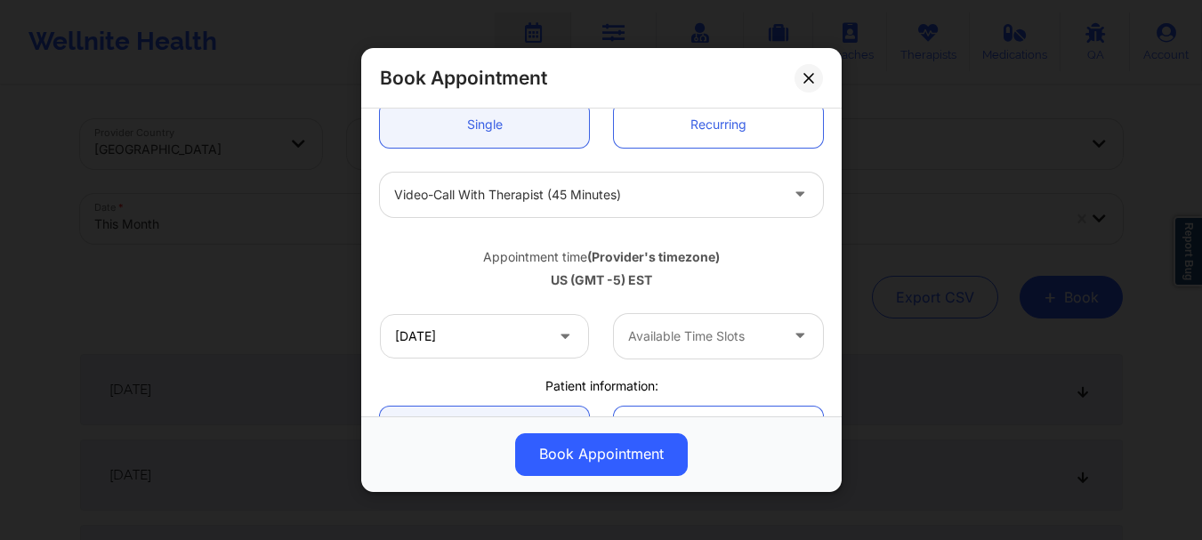
click at [641, 330] on div at bounding box center [703, 336] width 150 height 21
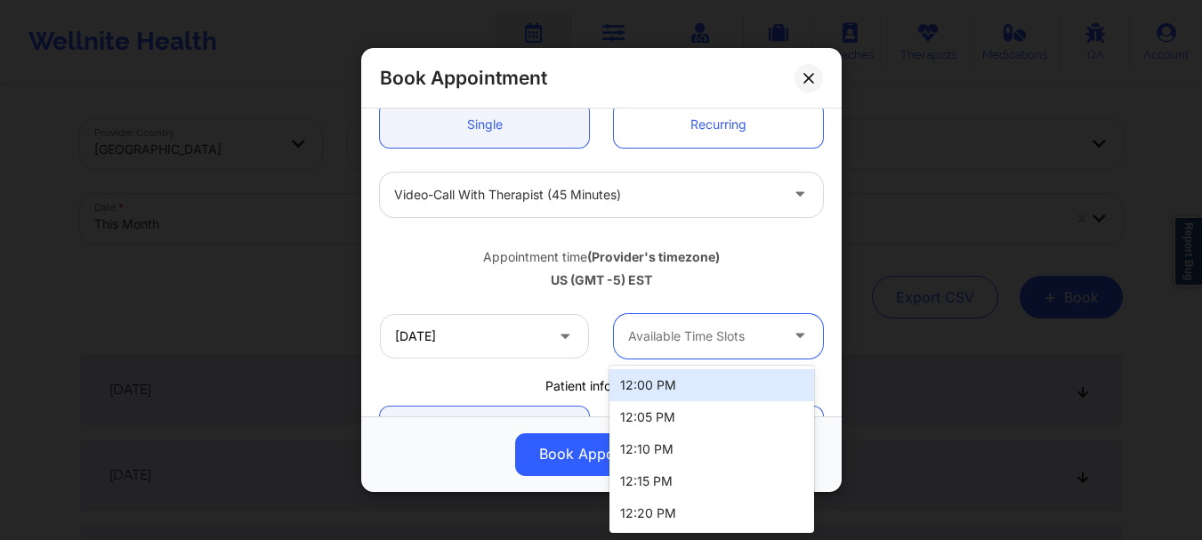
click at [652, 384] on div "12:00 PM" at bounding box center [711, 385] width 205 height 32
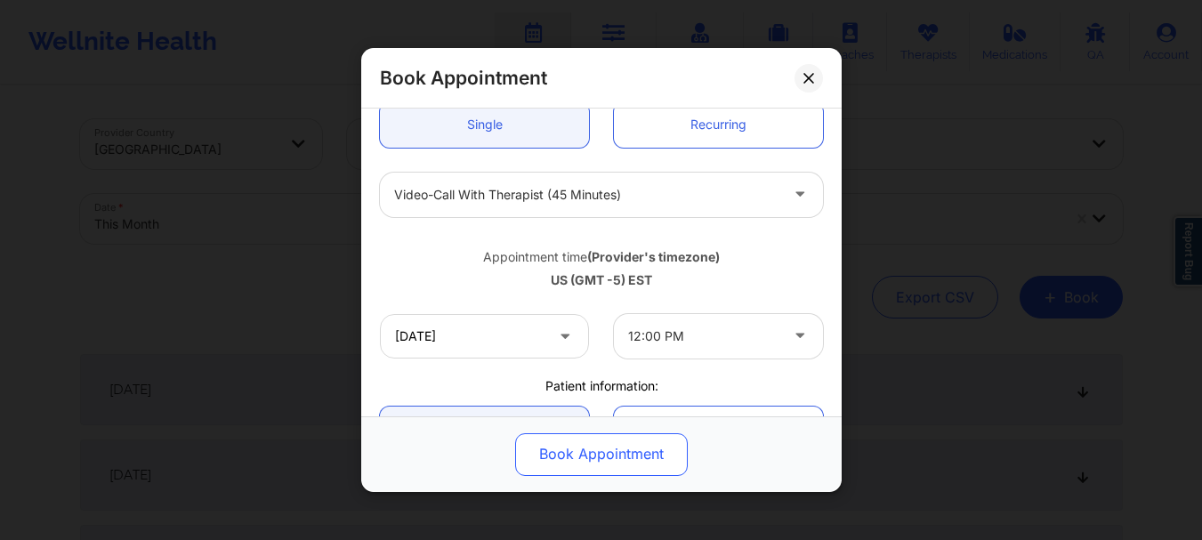
click at [636, 451] on button "Book Appointment" at bounding box center [601, 454] width 173 height 43
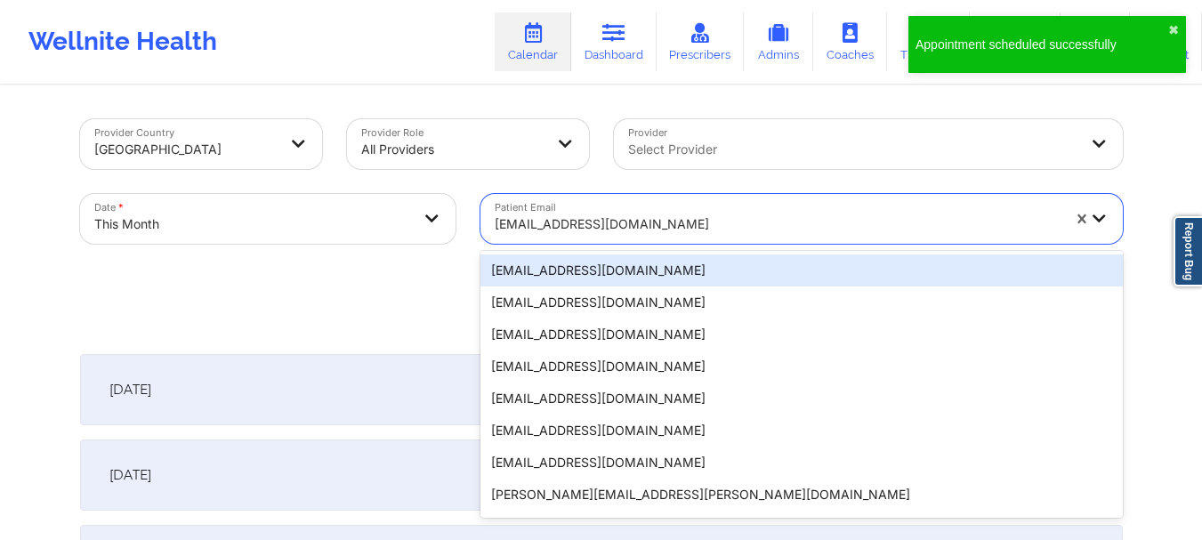
click at [614, 228] on div at bounding box center [778, 224] width 566 height 21
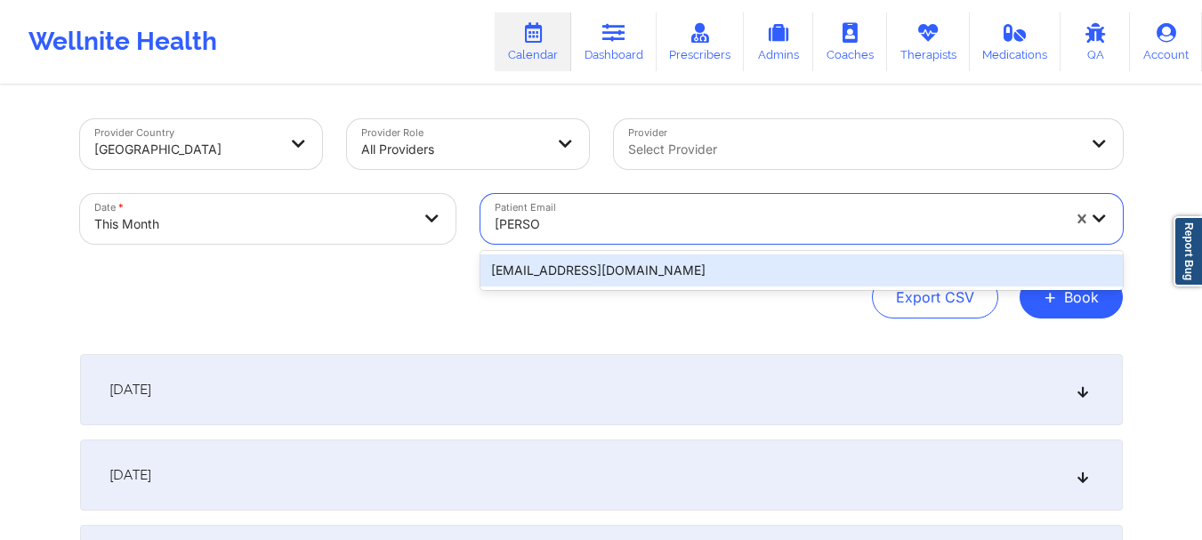
click at [592, 271] on div "[EMAIL_ADDRESS][DOMAIN_NAME]" at bounding box center [801, 270] width 642 height 32
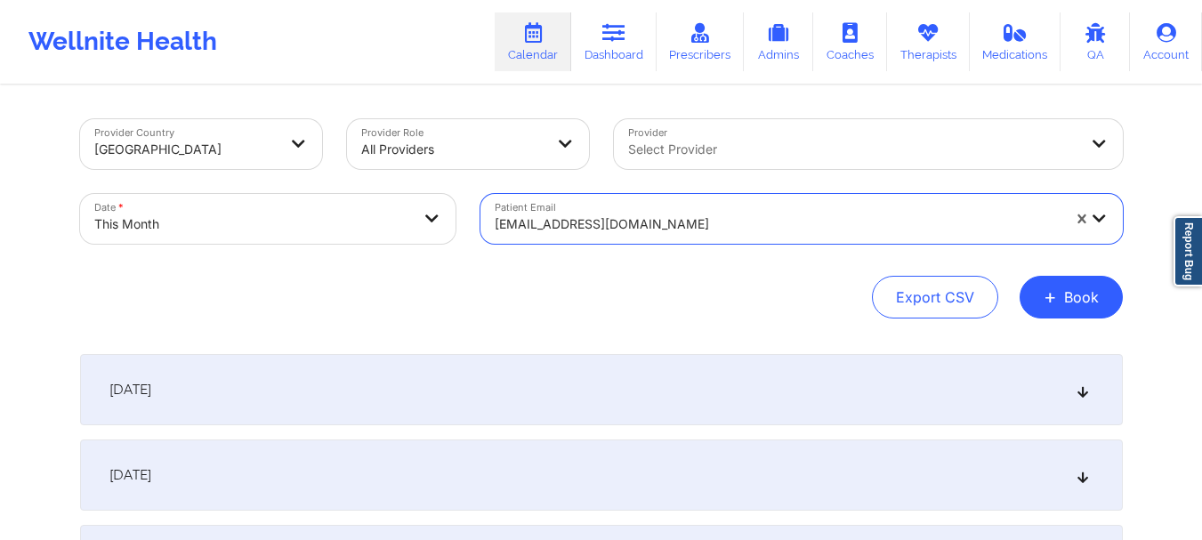
click at [587, 225] on div at bounding box center [778, 224] width 566 height 21
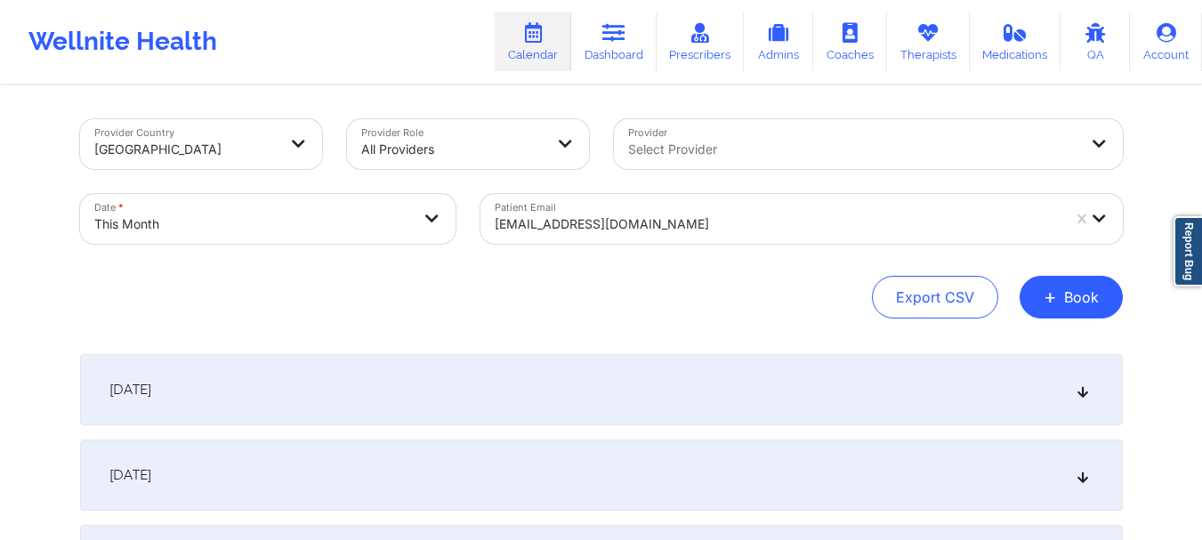
click at [442, 277] on div "Export CSV + Book" at bounding box center [601, 297] width 1043 height 43
click at [1101, 294] on button "+ Book" at bounding box center [1071, 297] width 103 height 43
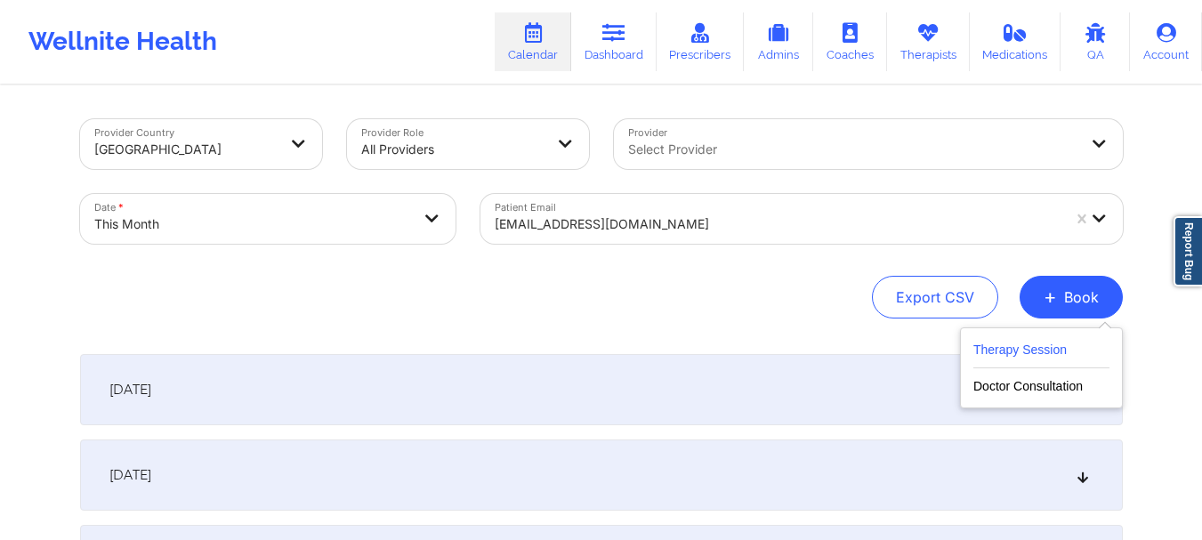
click at [1037, 349] on button "Therapy Session" at bounding box center [1041, 353] width 136 height 29
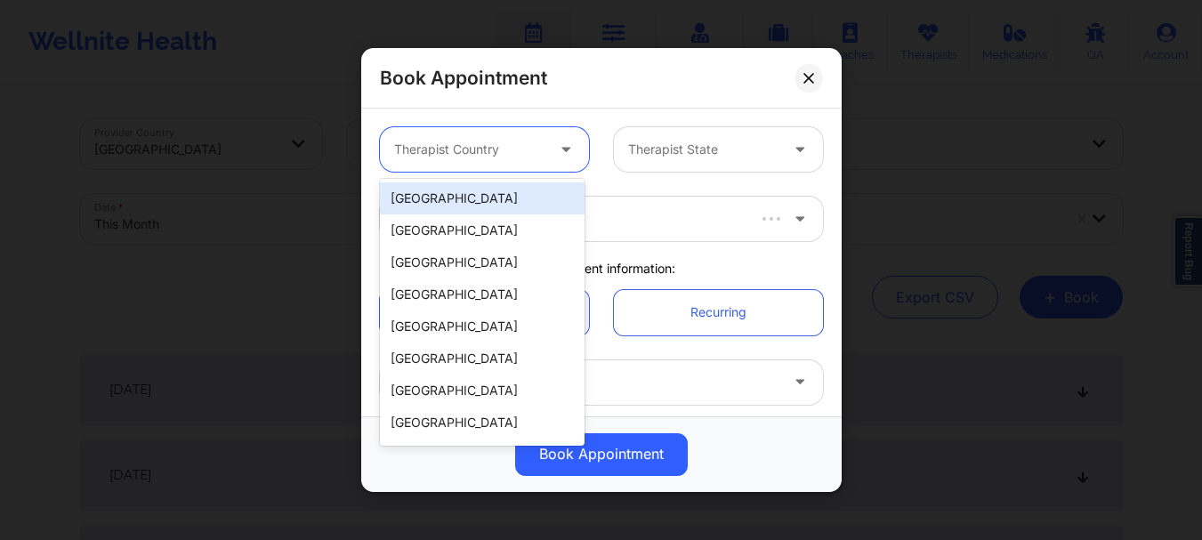
click at [546, 150] on div at bounding box center [567, 149] width 43 height 44
click at [529, 201] on div "[GEOGRAPHIC_DATA]" at bounding box center [482, 198] width 205 height 32
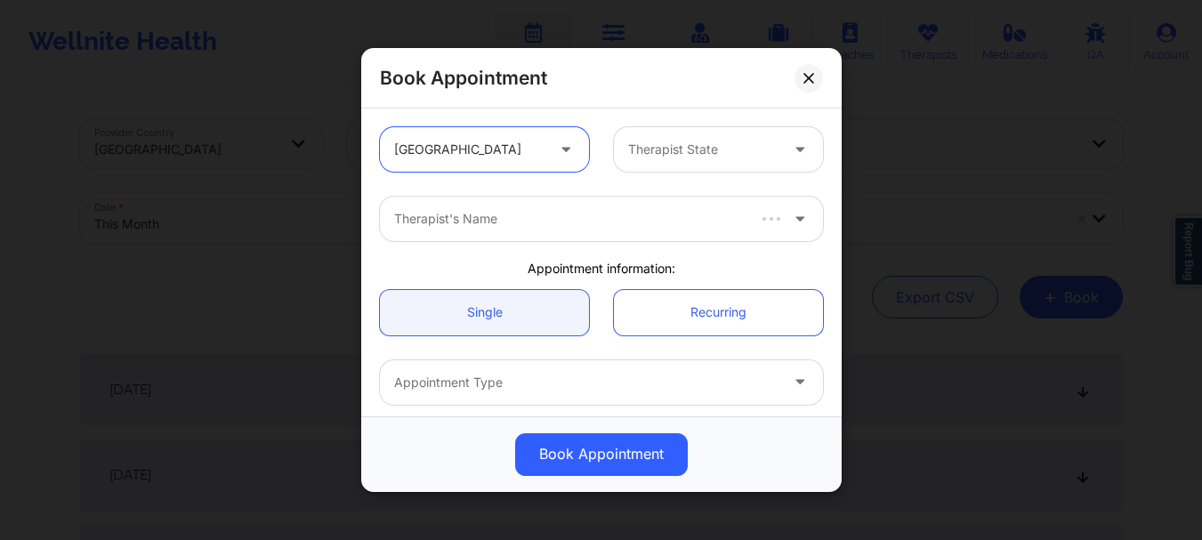
click at [644, 169] on div "Therapist State" at bounding box center [697, 149] width 166 height 44
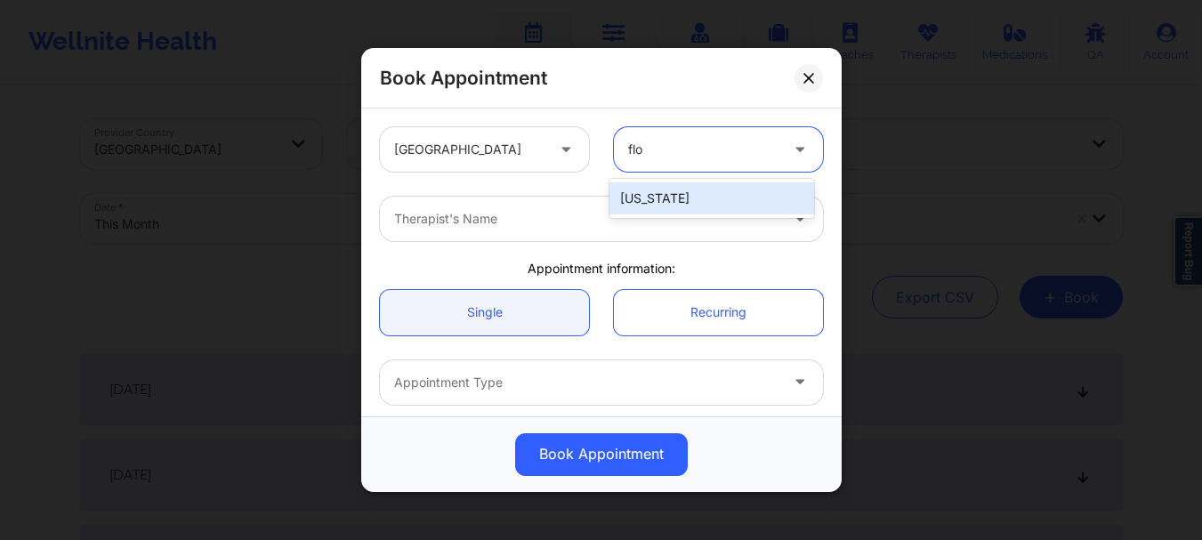
click at [668, 198] on div "[US_STATE]" at bounding box center [711, 198] width 205 height 32
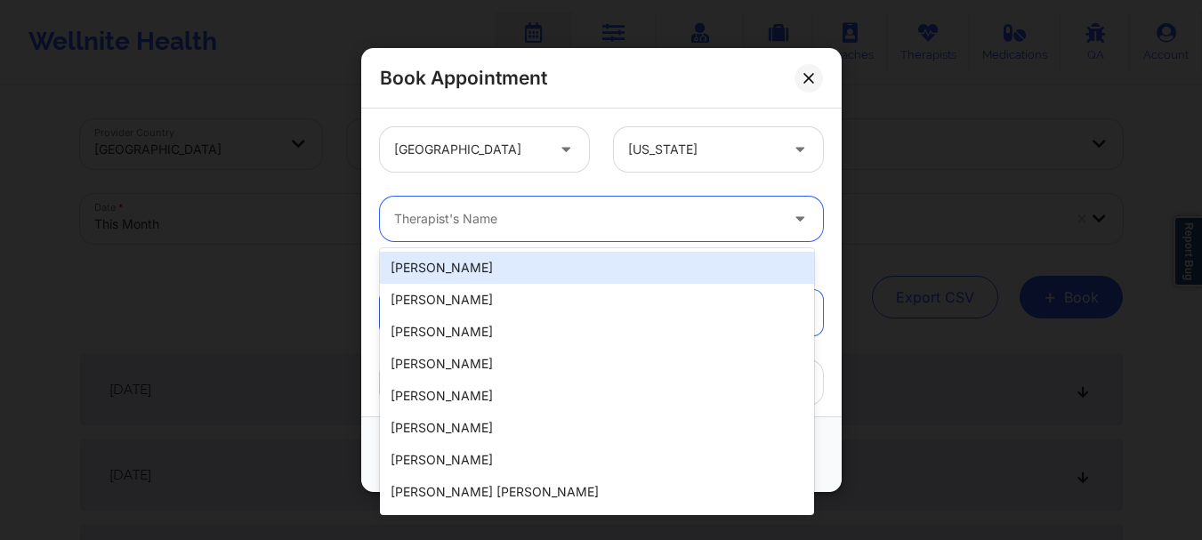
click at [609, 236] on div "Therapist's Name" at bounding box center [580, 219] width 400 height 44
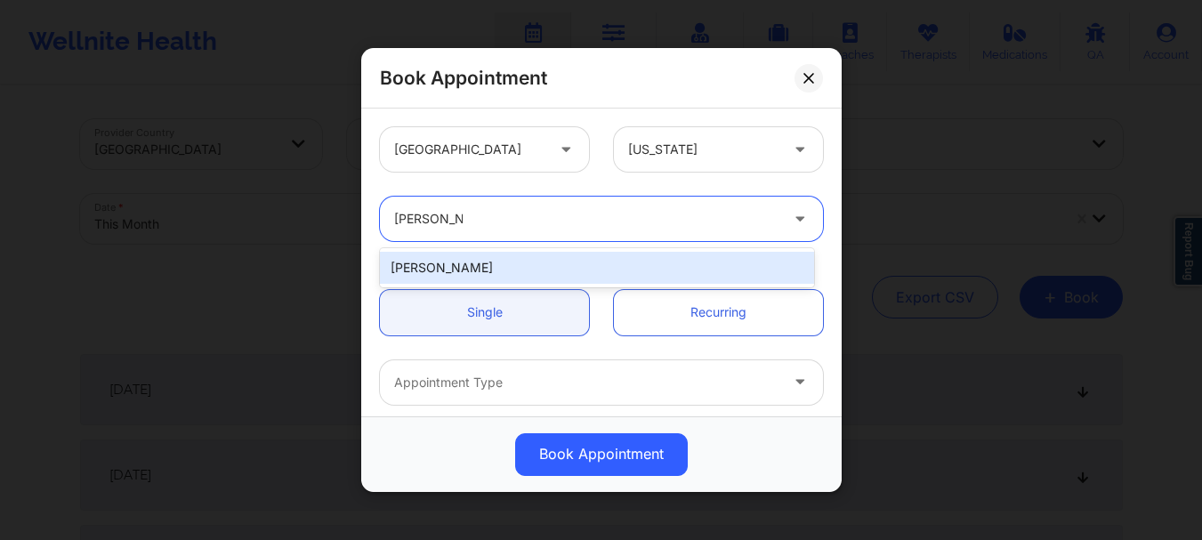
click at [494, 259] on div "[PERSON_NAME]" at bounding box center [597, 268] width 434 height 32
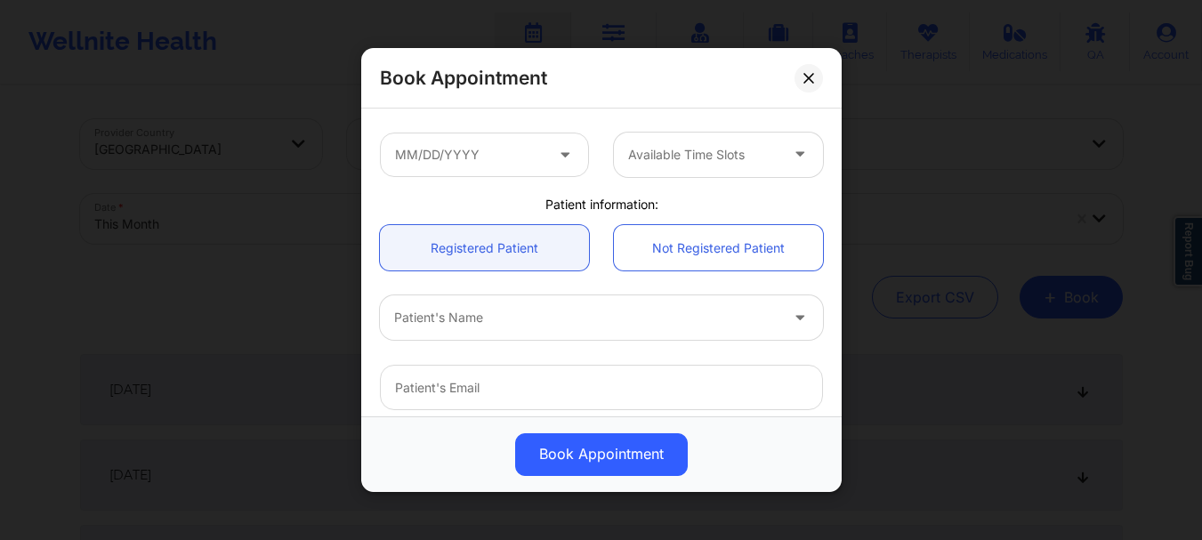
scroll to position [308, 0]
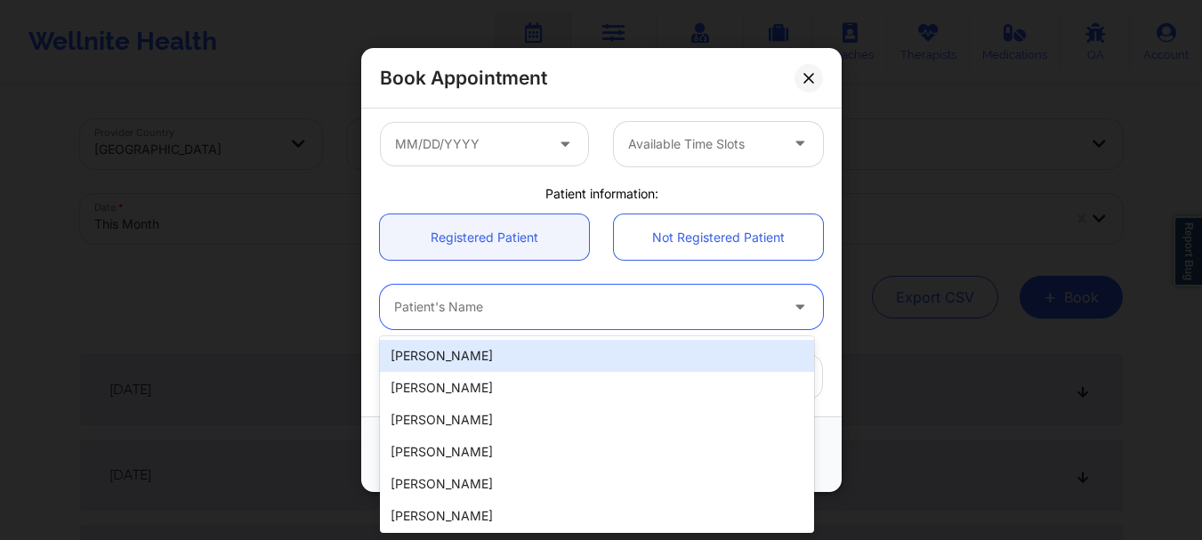
click at [523, 294] on div "Patient's Name" at bounding box center [580, 307] width 400 height 44
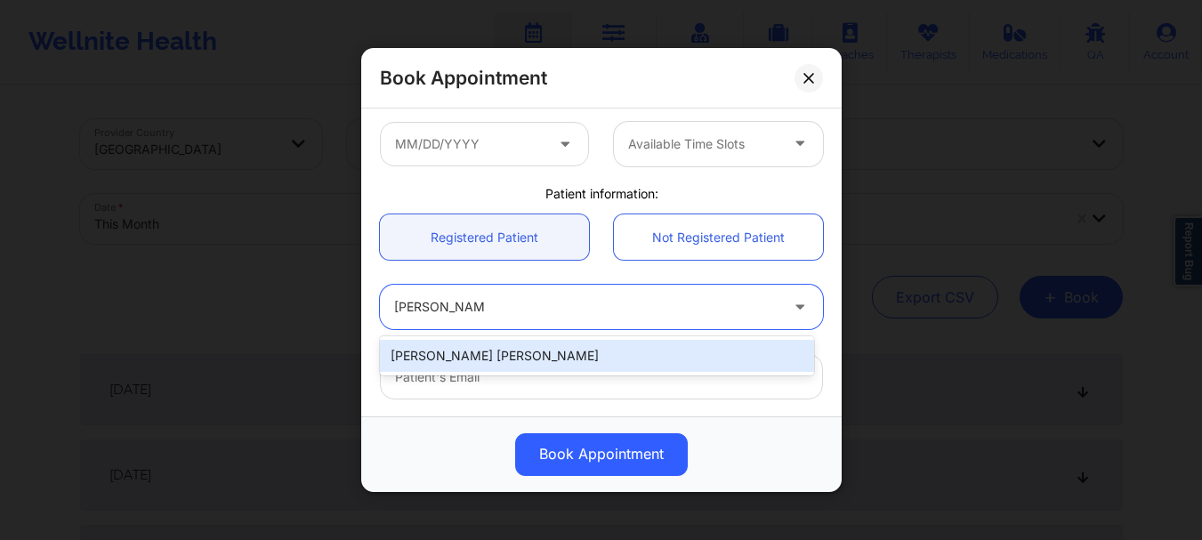
click at [540, 354] on div "[PERSON_NAME] [PERSON_NAME]" at bounding box center [597, 356] width 434 height 32
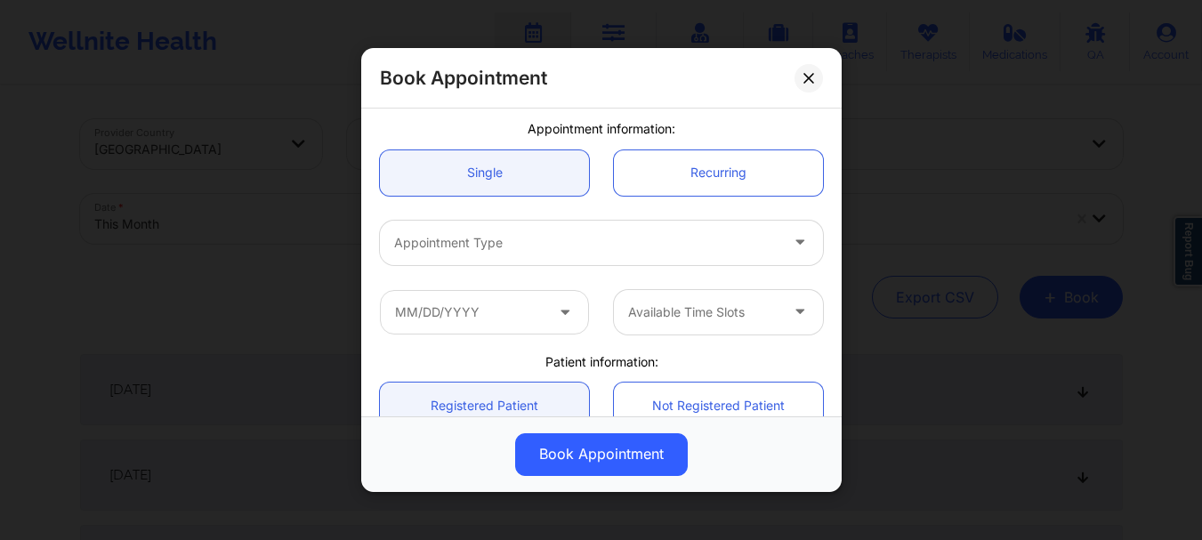
scroll to position [135, 0]
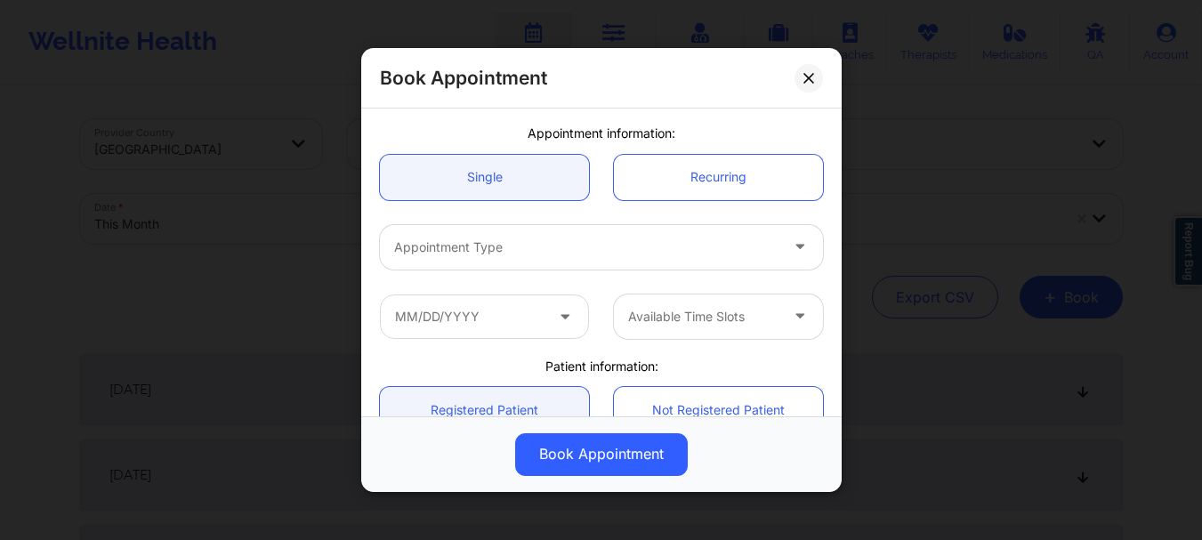
click at [730, 234] on div "Appointment Type" at bounding box center [580, 247] width 400 height 44
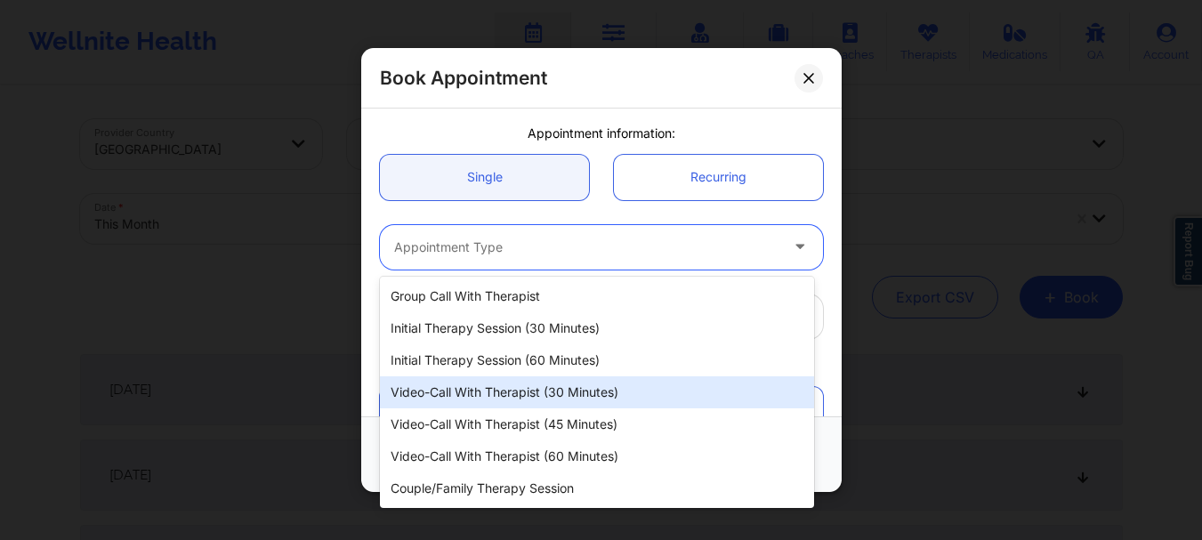
click at [606, 388] on div "Video-Call with Therapist (30 minutes)" at bounding box center [597, 392] width 434 height 32
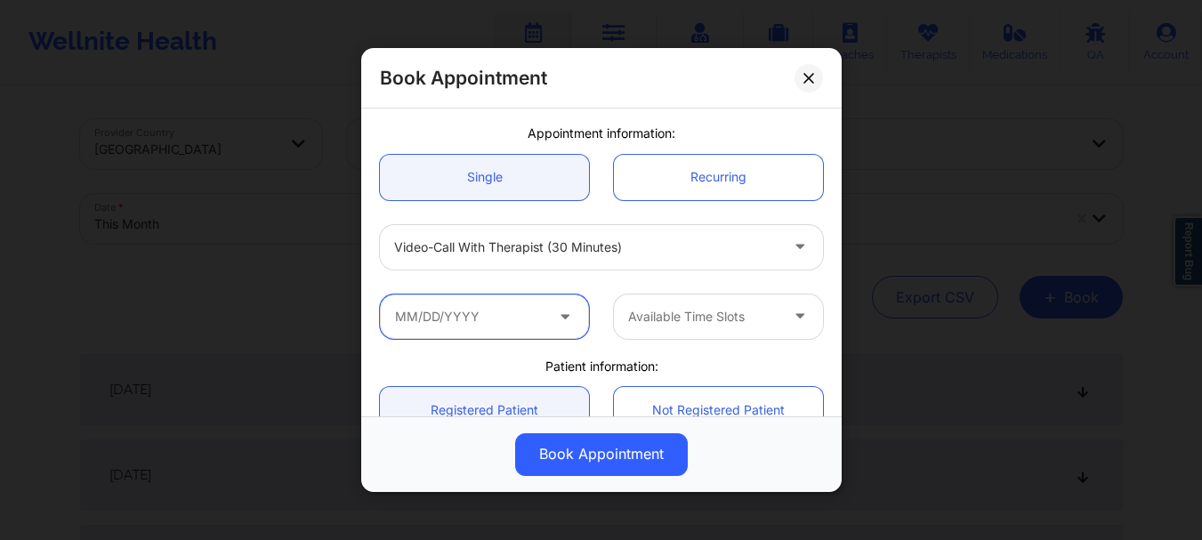
click at [463, 325] on input "text" at bounding box center [484, 316] width 209 height 44
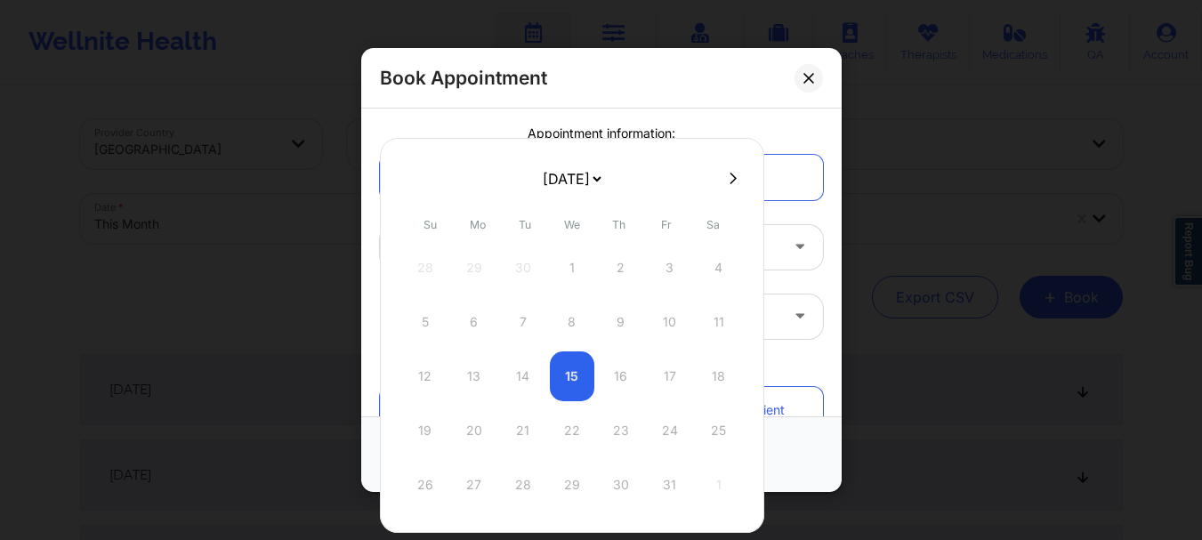
click at [730, 174] on icon at bounding box center [733, 178] width 7 height 12
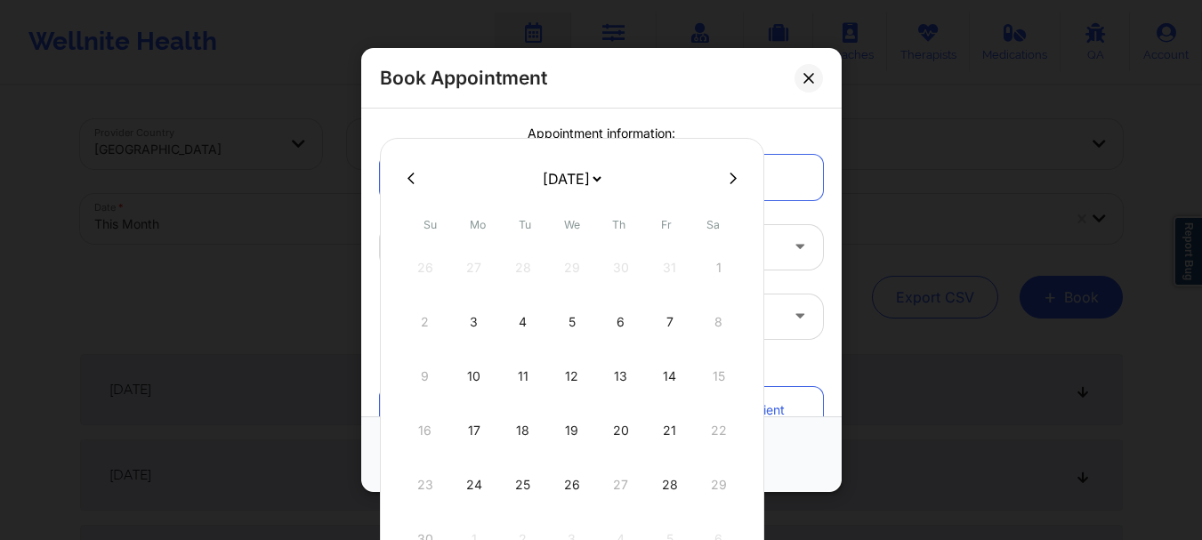
click at [406, 178] on button at bounding box center [411, 178] width 18 height 15
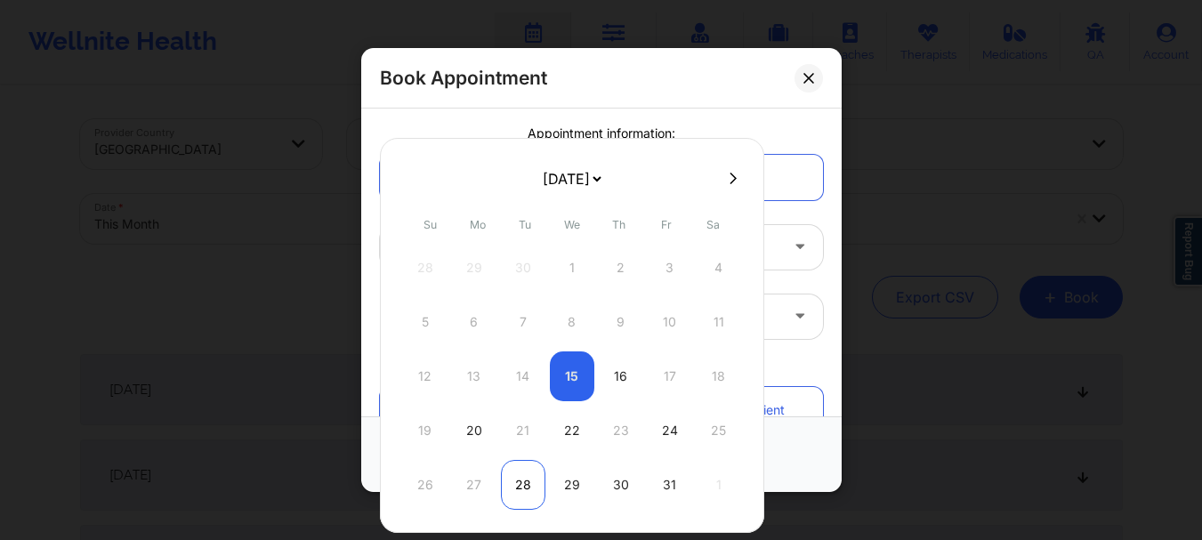
click at [520, 483] on div "28" at bounding box center [523, 485] width 44 height 50
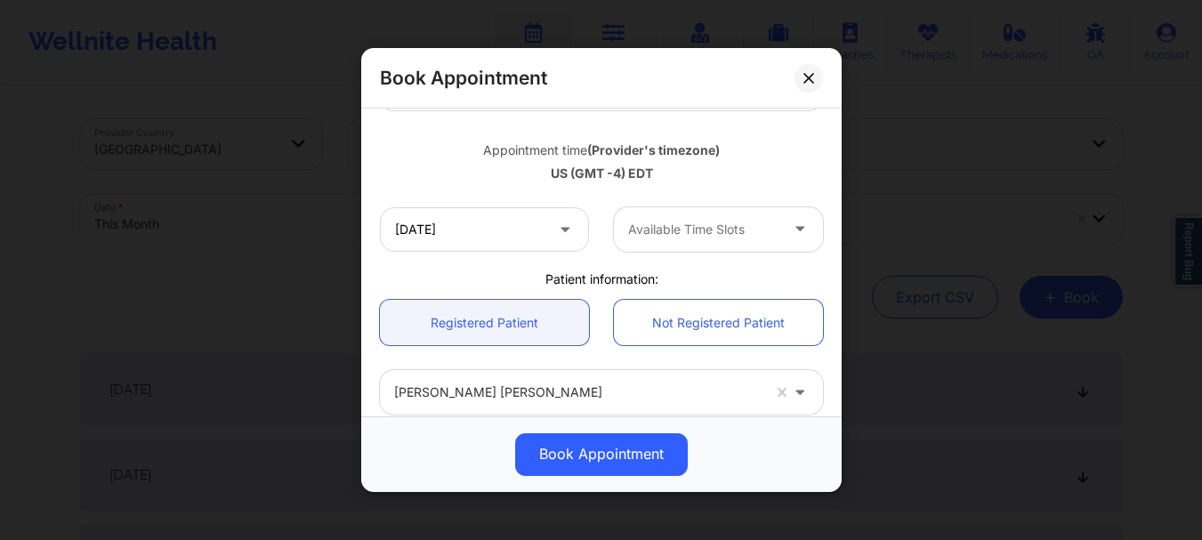
scroll to position [299, 0]
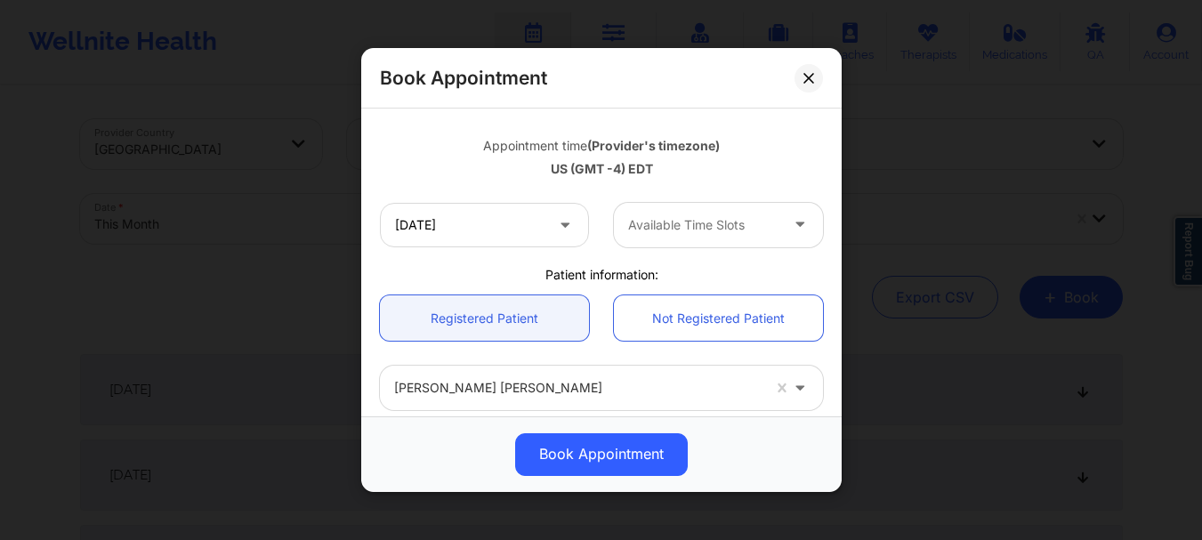
click at [668, 223] on div at bounding box center [703, 224] width 150 height 21
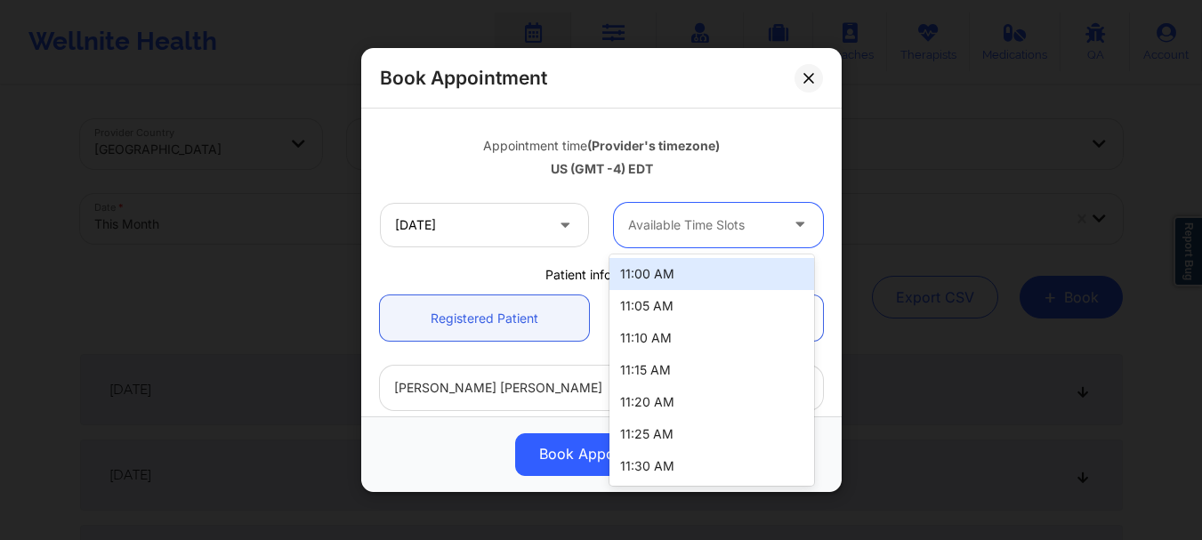
click at [735, 160] on div "US (GMT -4) EDT" at bounding box center [601, 169] width 443 height 18
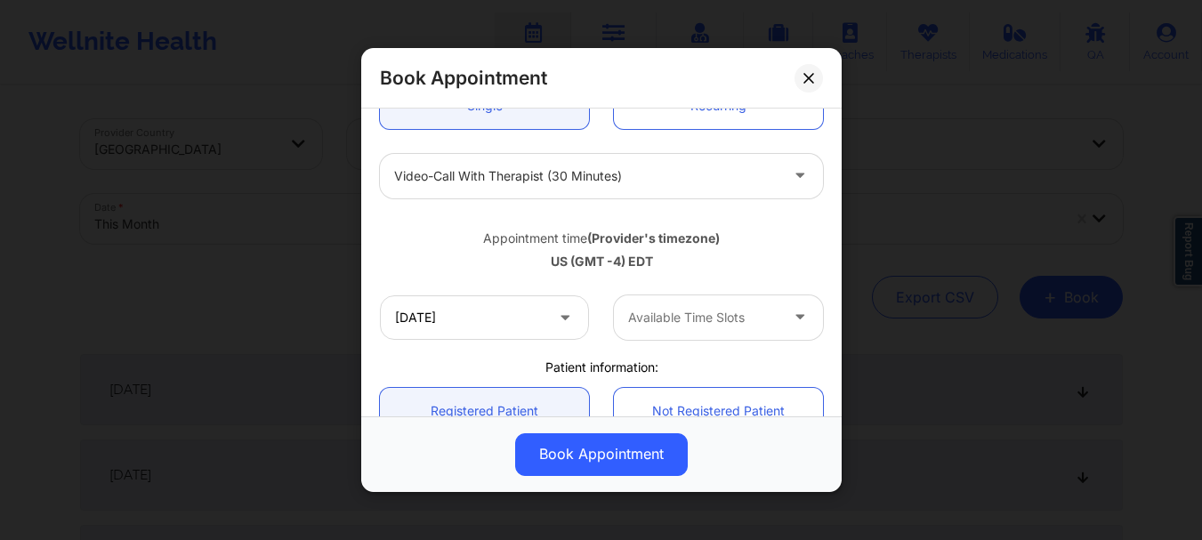
scroll to position [182, 0]
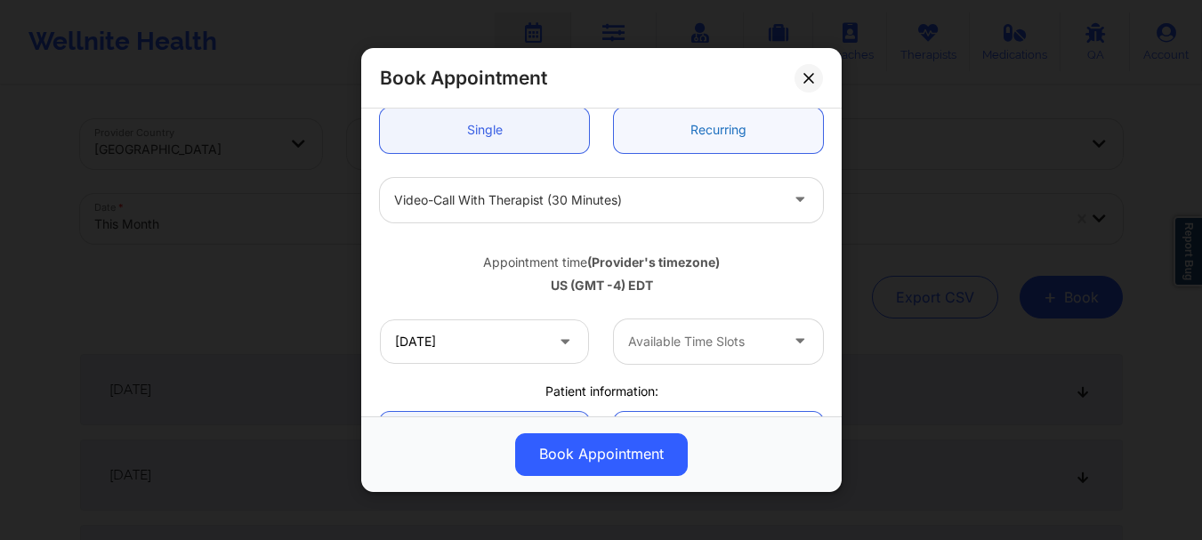
click at [724, 131] on link "Recurring" at bounding box center [718, 130] width 209 height 45
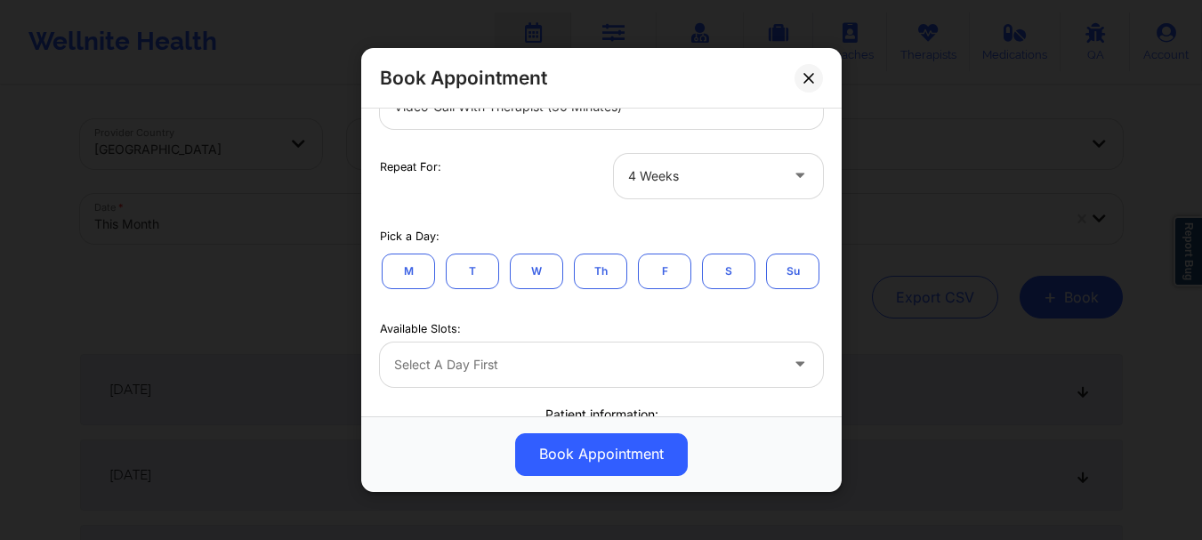
scroll to position [301, 0]
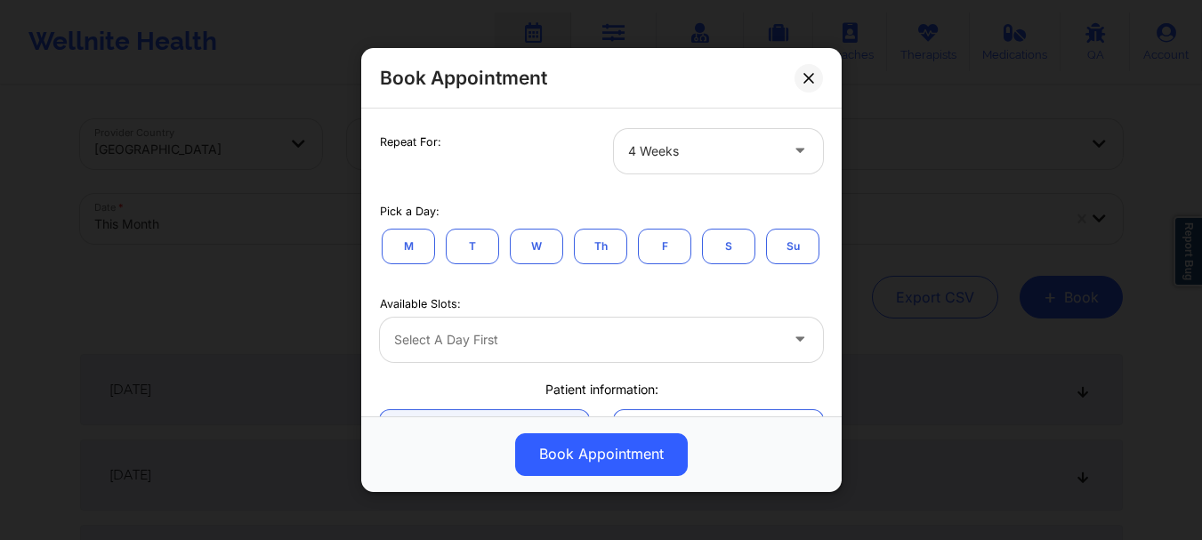
click at [464, 254] on button "T" at bounding box center [472, 247] width 53 height 36
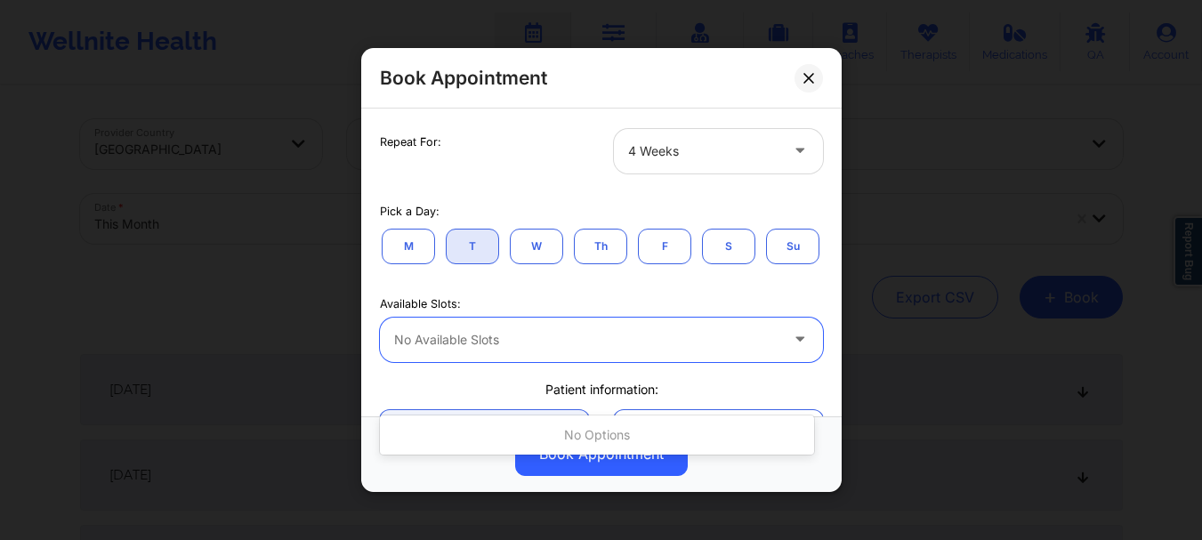
click at [483, 351] on div at bounding box center [586, 339] width 384 height 21
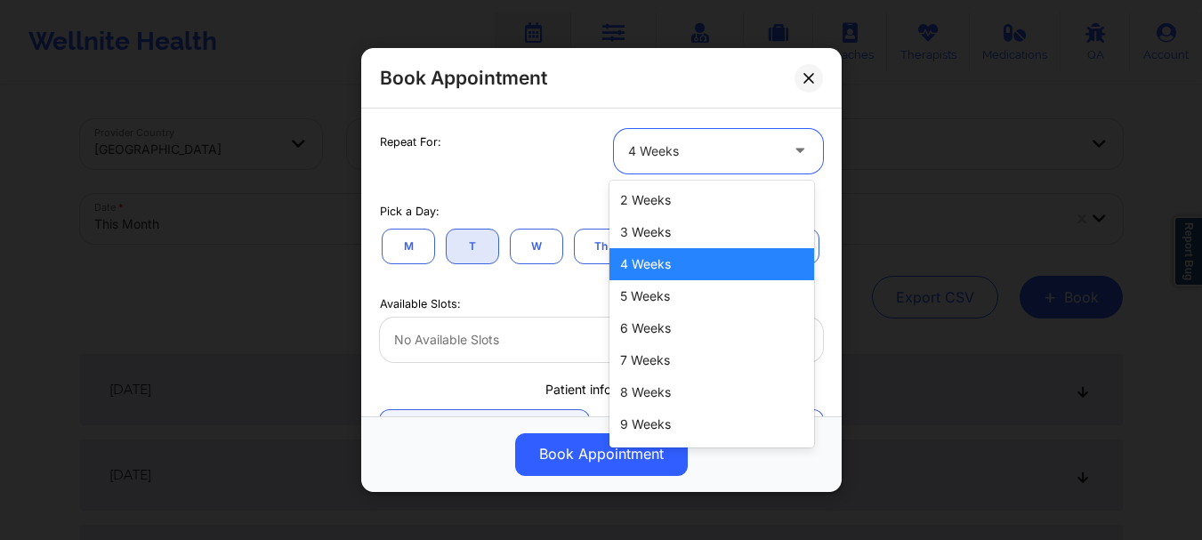
click at [641, 145] on div at bounding box center [703, 151] width 150 height 21
click at [648, 232] on div "3 Weeks" at bounding box center [711, 232] width 205 height 32
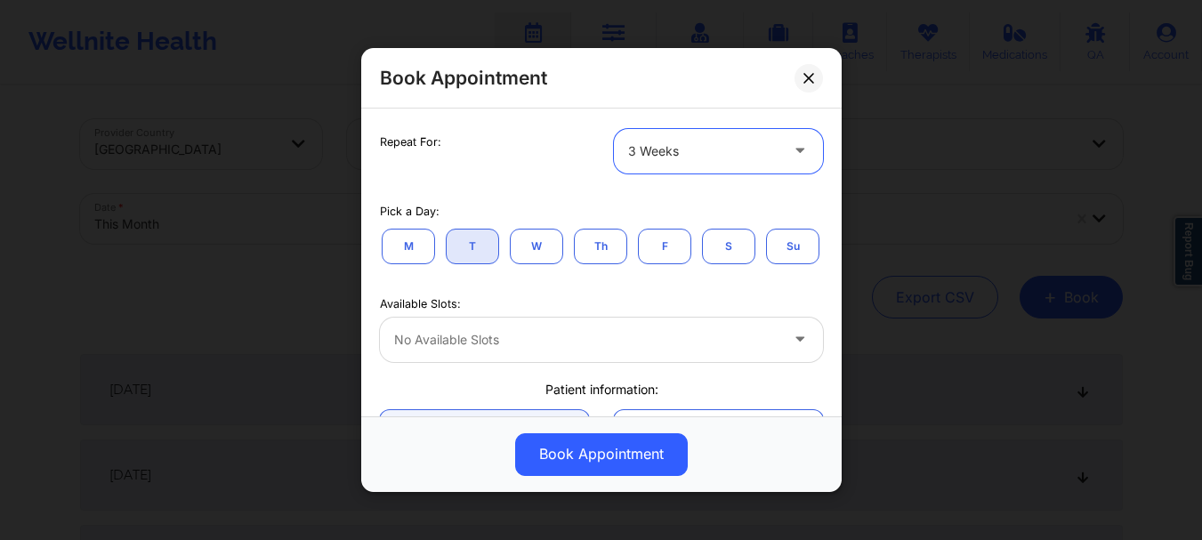
click at [657, 147] on div at bounding box center [703, 151] width 150 height 21
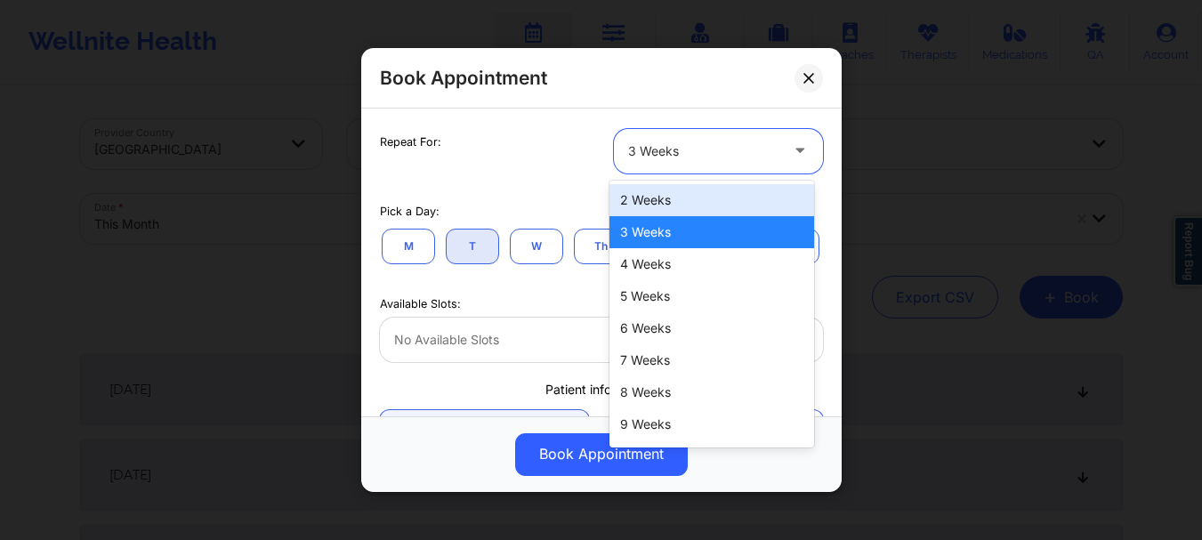
click at [649, 188] on div "2 Weeks" at bounding box center [711, 200] width 205 height 32
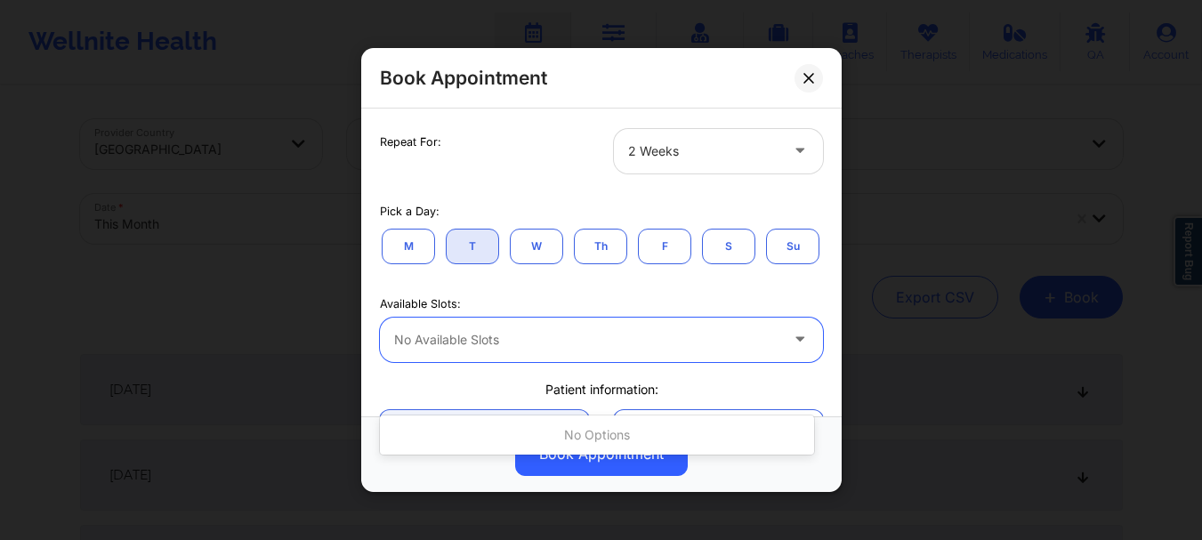
click at [473, 362] on div "No available slots" at bounding box center [580, 340] width 400 height 44
click at [549, 239] on button "W" at bounding box center [536, 247] width 53 height 36
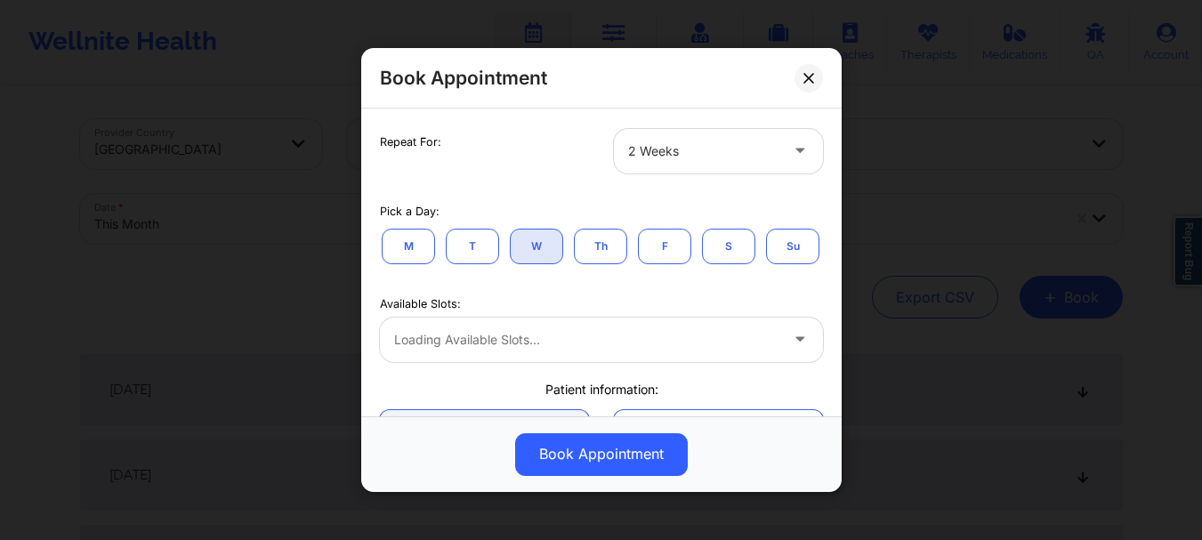
click at [550, 240] on button "W" at bounding box center [536, 247] width 53 height 36
click at [496, 351] on div at bounding box center [586, 339] width 384 height 21
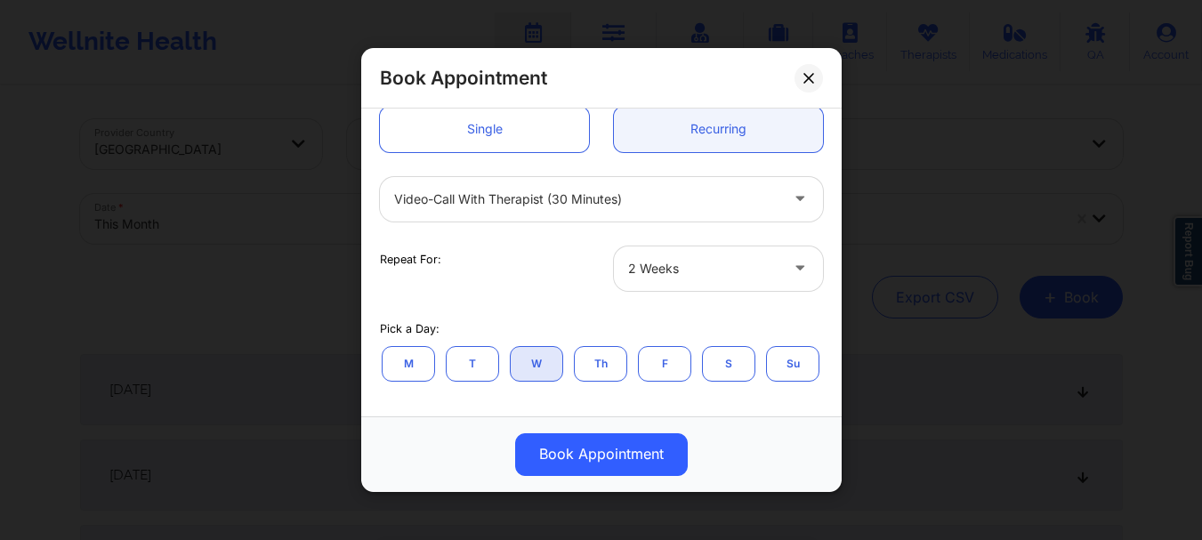
scroll to position [187, 0]
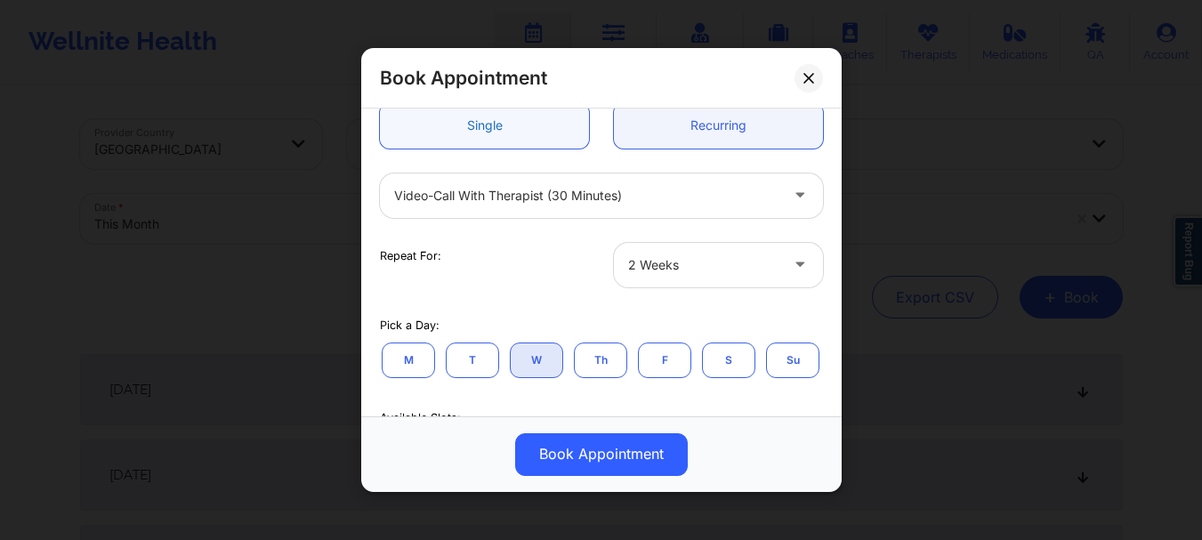
click at [449, 132] on link "Single" at bounding box center [484, 125] width 209 height 45
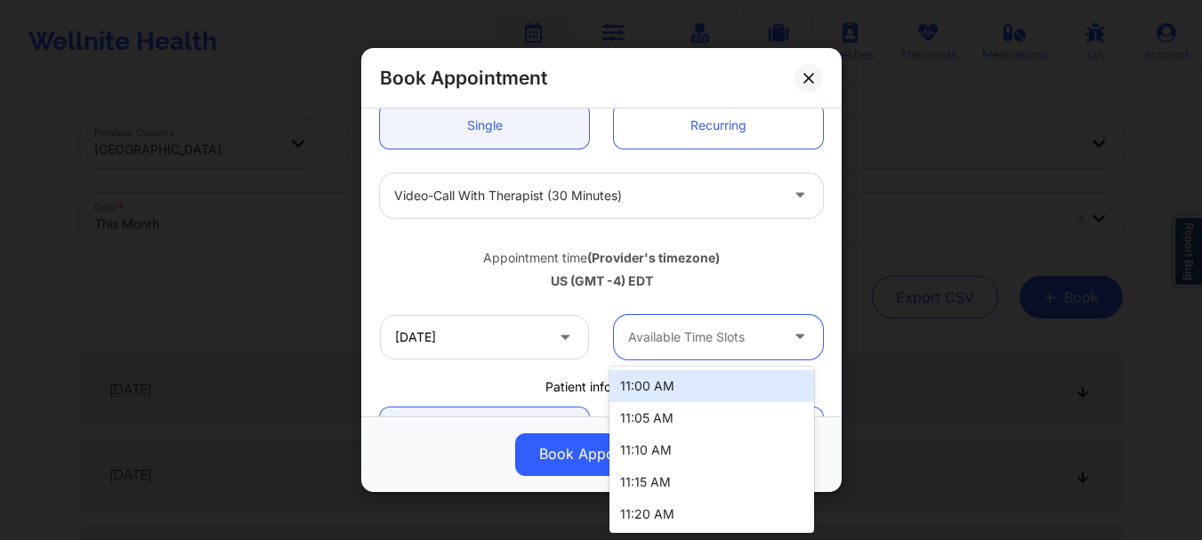
click at [723, 334] on div at bounding box center [703, 337] width 150 height 21
click at [698, 383] on div "11:00 AM" at bounding box center [711, 386] width 205 height 32
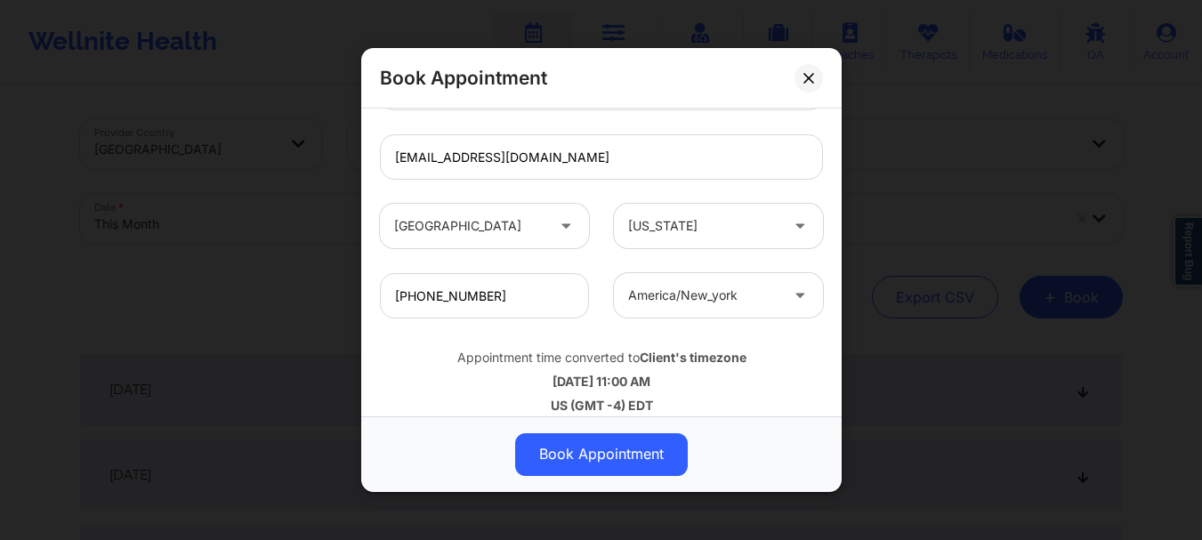
scroll to position [616, 0]
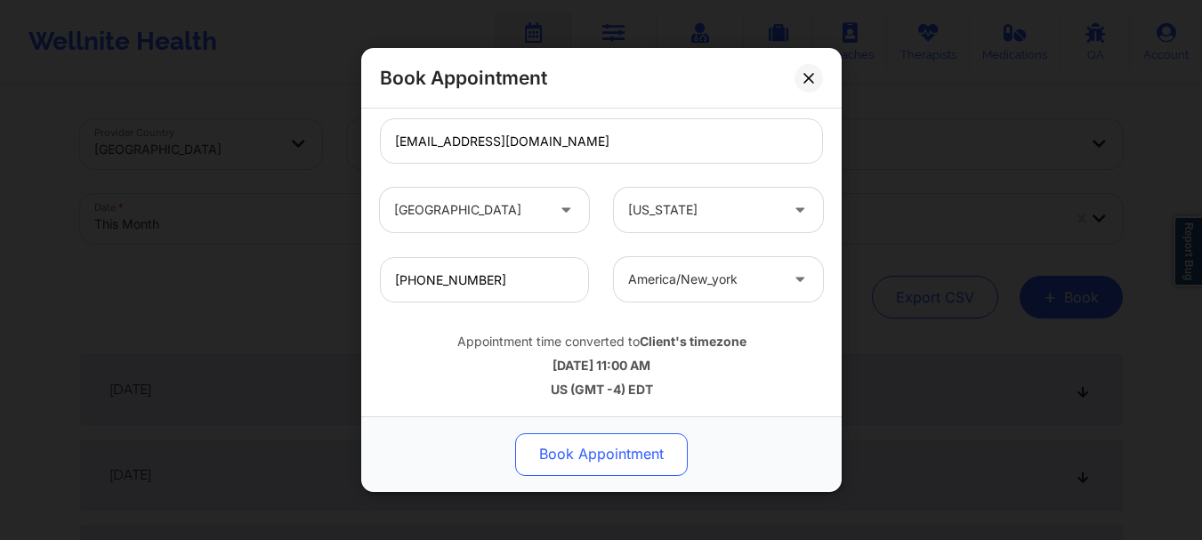
click at [569, 447] on button "Book Appointment" at bounding box center [601, 454] width 173 height 43
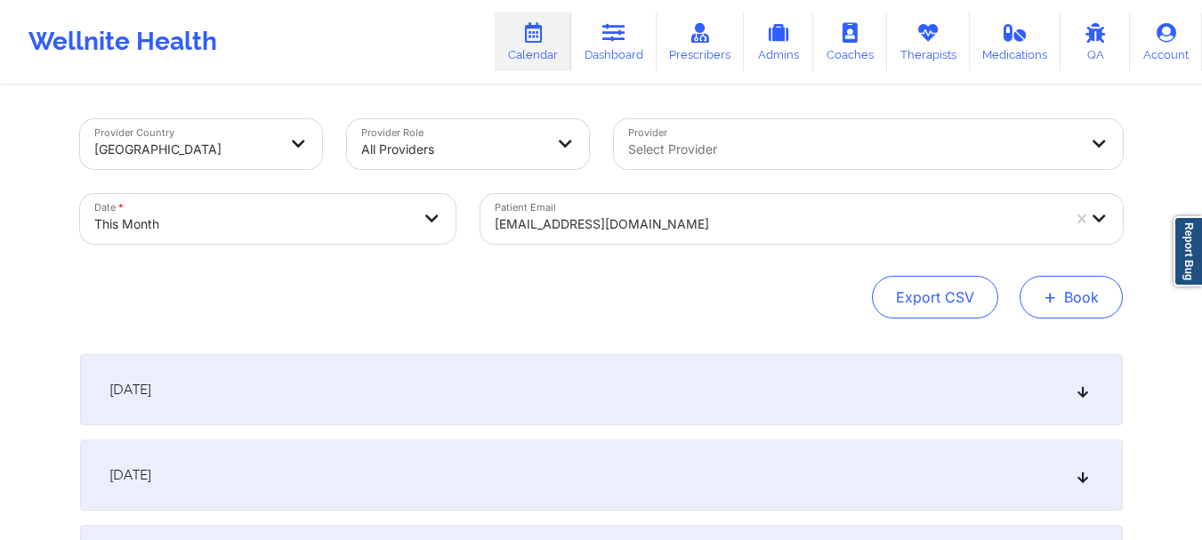
click at [1082, 303] on button "+ Book" at bounding box center [1071, 297] width 103 height 43
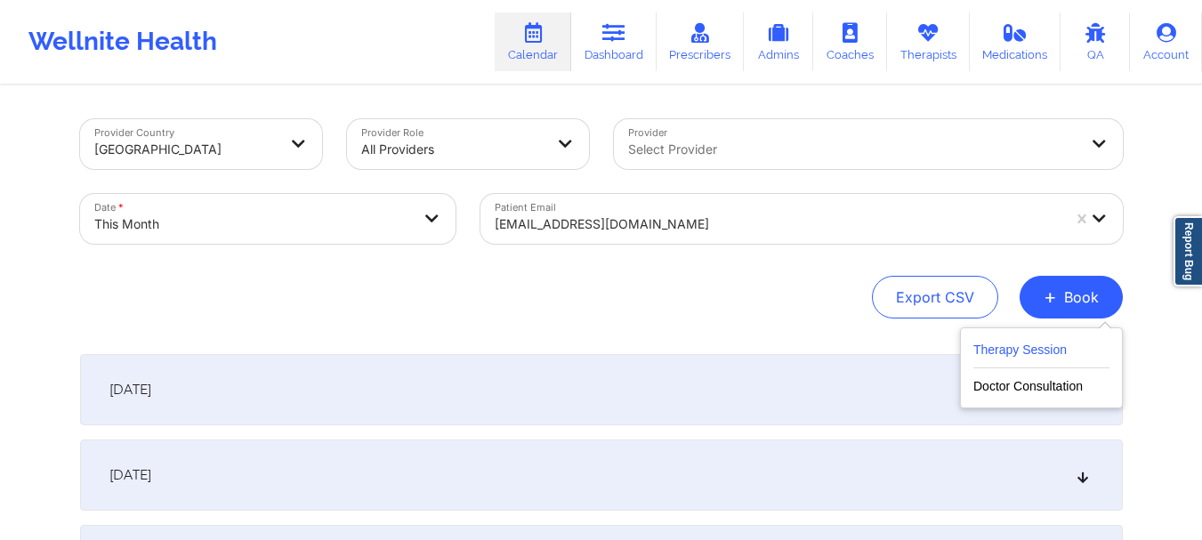
click at [1013, 363] on button "Therapy Session" at bounding box center [1041, 353] width 136 height 29
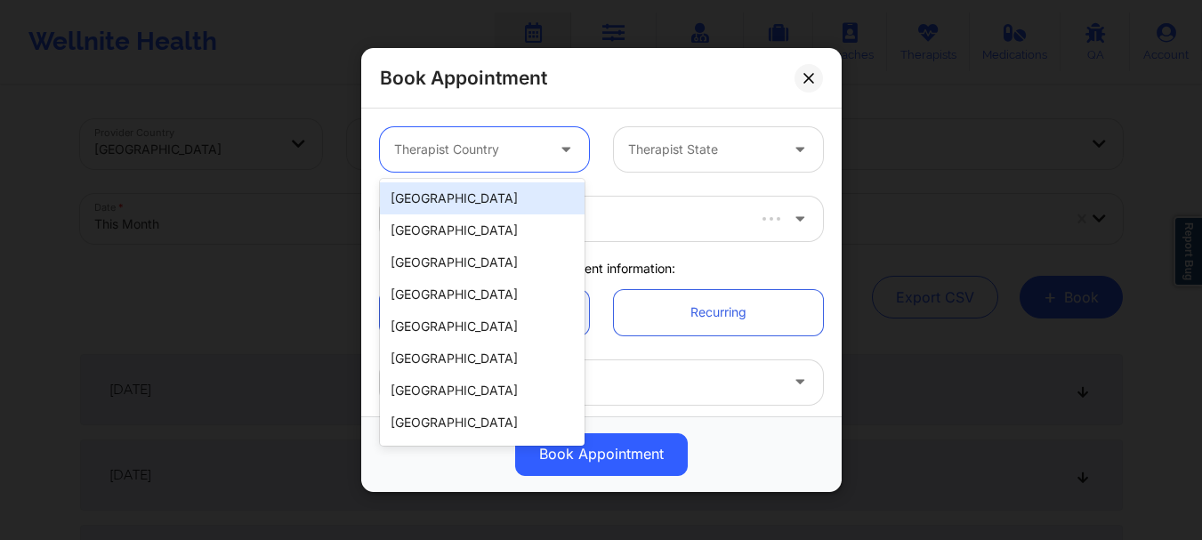
click at [489, 139] on div at bounding box center [469, 149] width 150 height 21
click at [477, 186] on div "[GEOGRAPHIC_DATA]" at bounding box center [482, 198] width 205 height 32
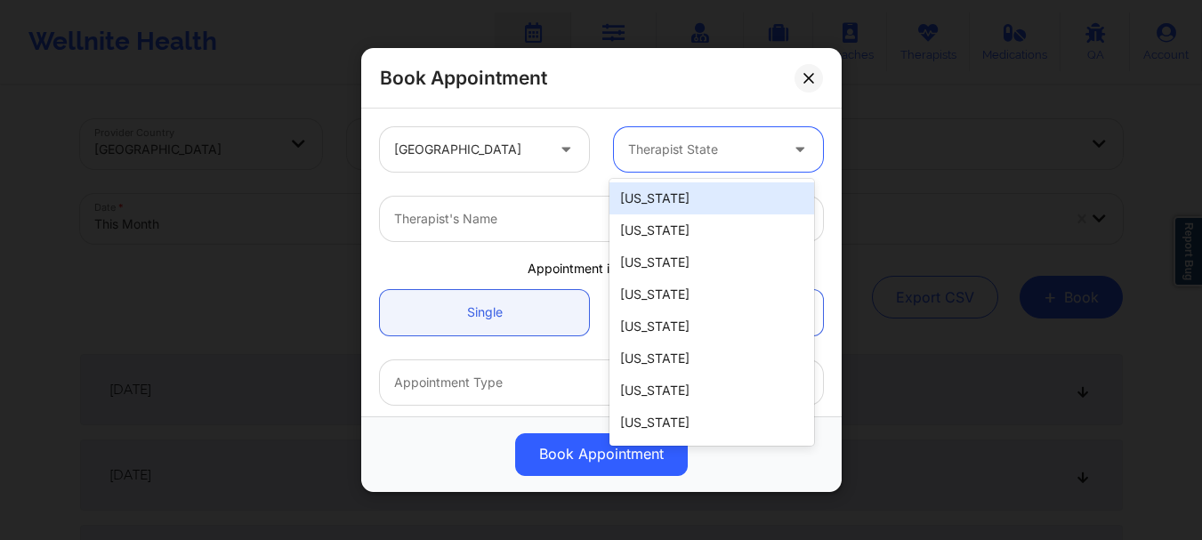
click at [649, 153] on div at bounding box center [703, 149] width 150 height 21
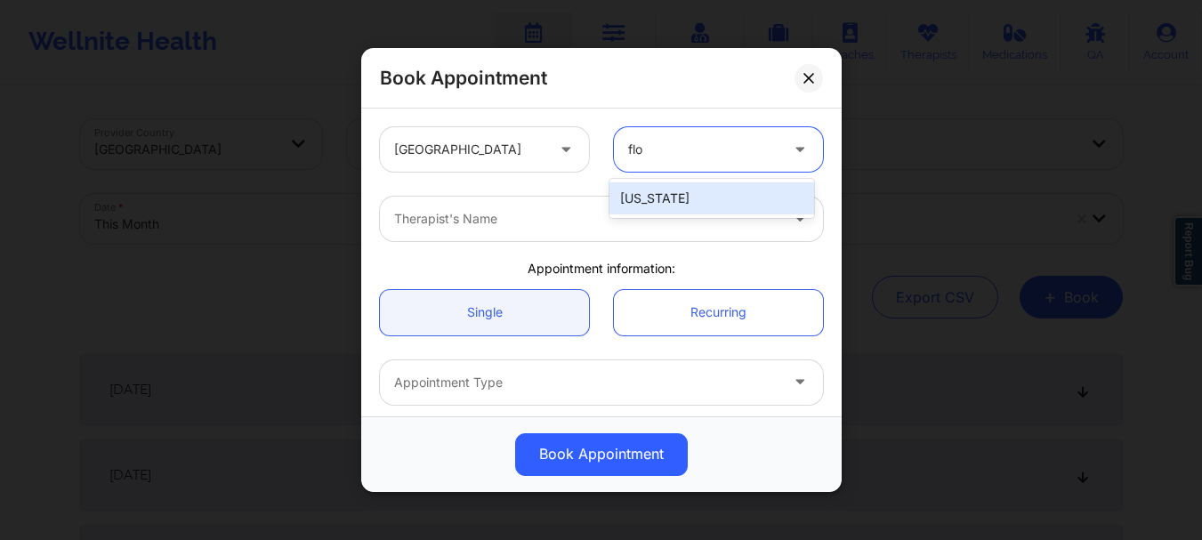
click at [642, 204] on div "[US_STATE]" at bounding box center [711, 198] width 205 height 32
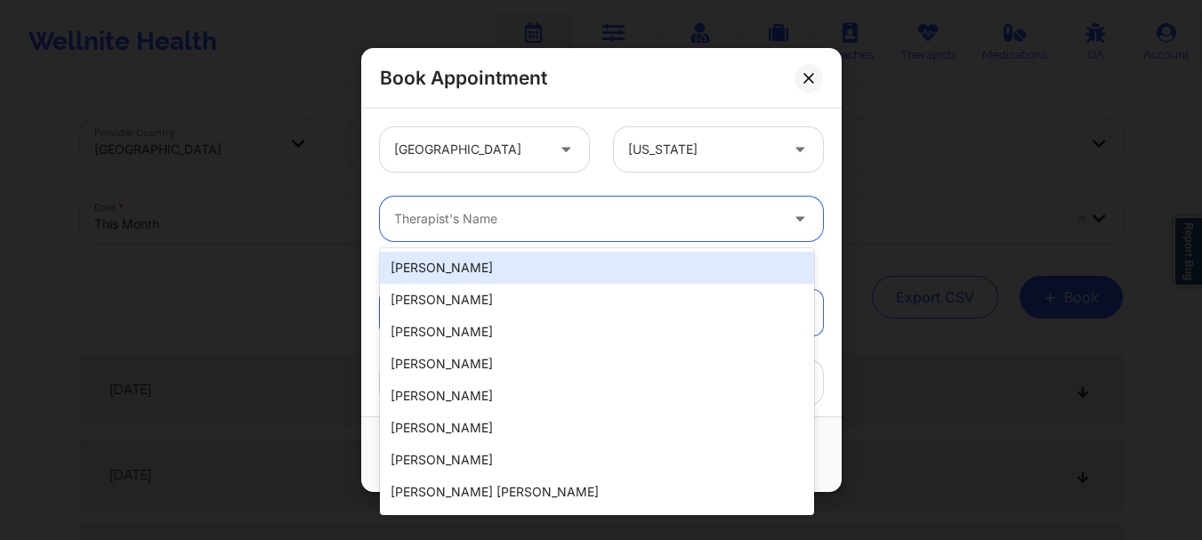
click at [588, 216] on div at bounding box center [586, 218] width 384 height 21
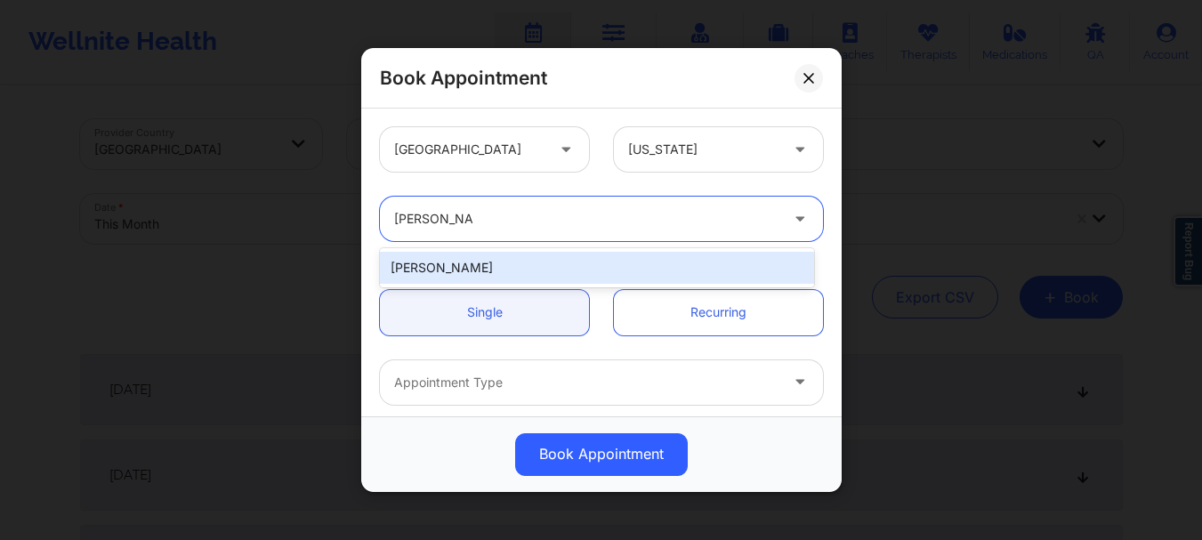
click at [446, 266] on div "[PERSON_NAME]" at bounding box center [597, 268] width 434 height 32
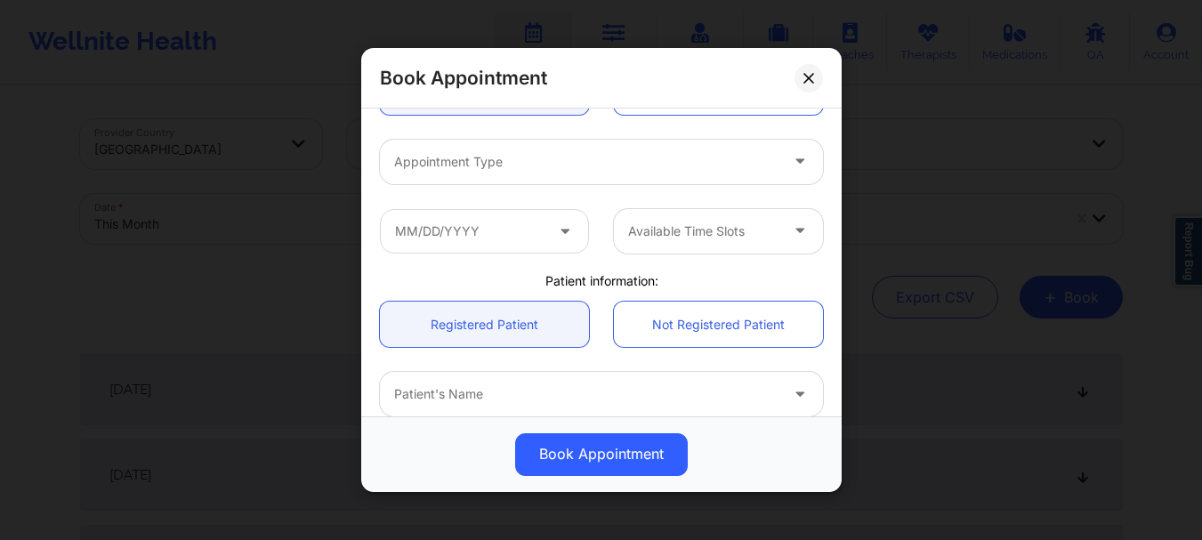
scroll to position [264, 0]
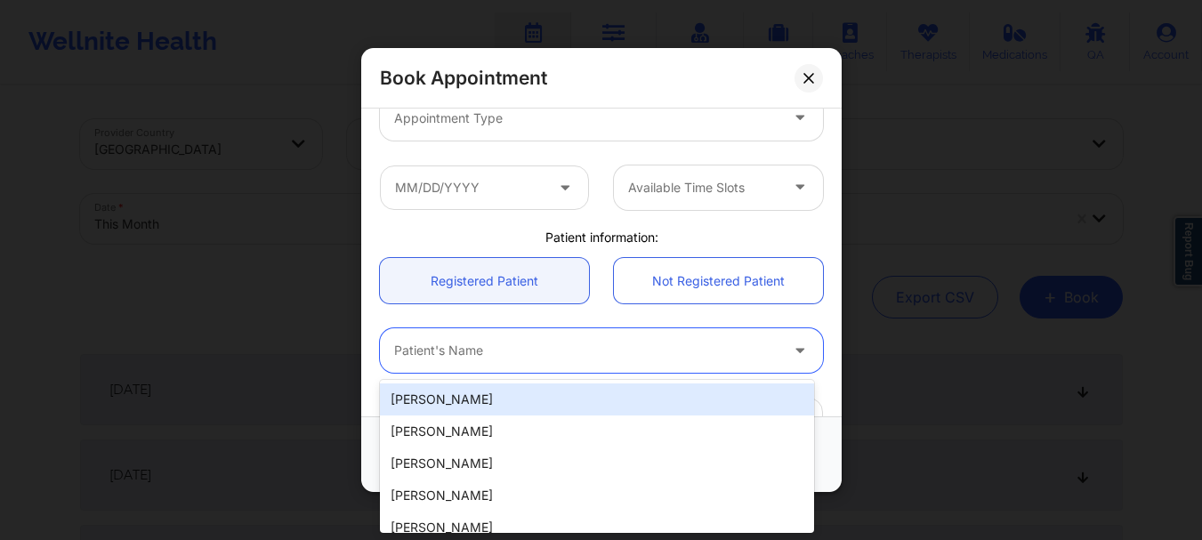
click at [535, 357] on div at bounding box center [586, 351] width 384 height 21
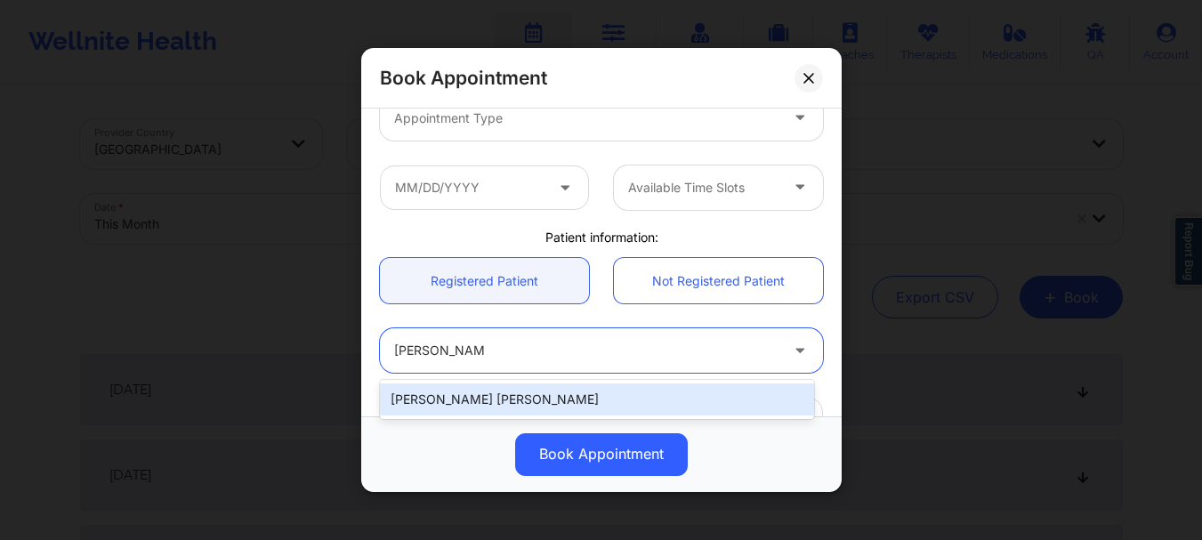
click at [511, 398] on div "[PERSON_NAME] [PERSON_NAME]" at bounding box center [597, 399] width 434 height 32
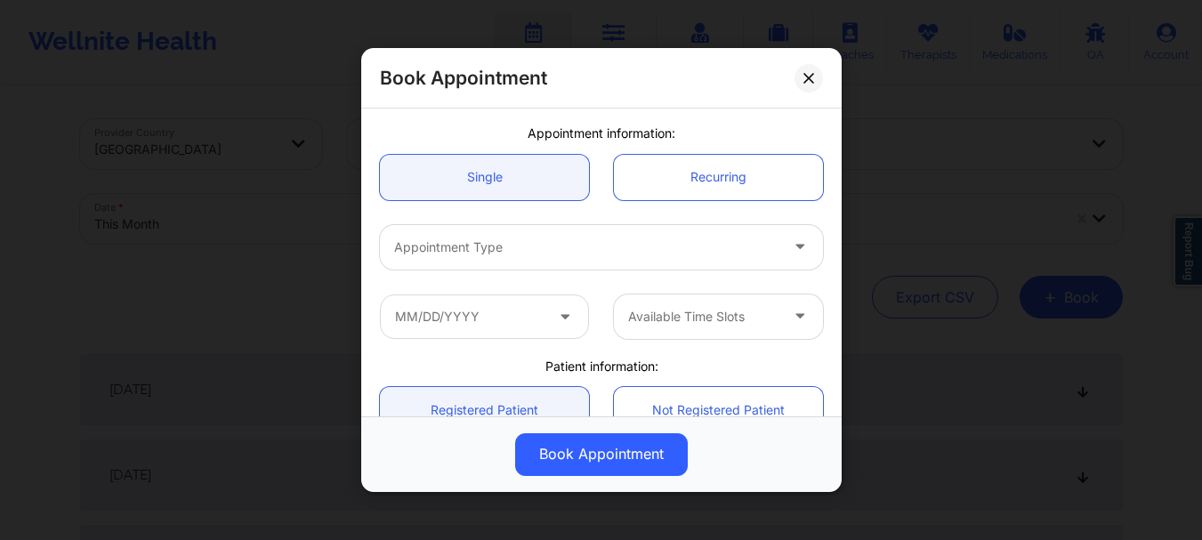
scroll to position [138, 0]
click at [731, 230] on div "Appointment Type" at bounding box center [580, 244] width 400 height 44
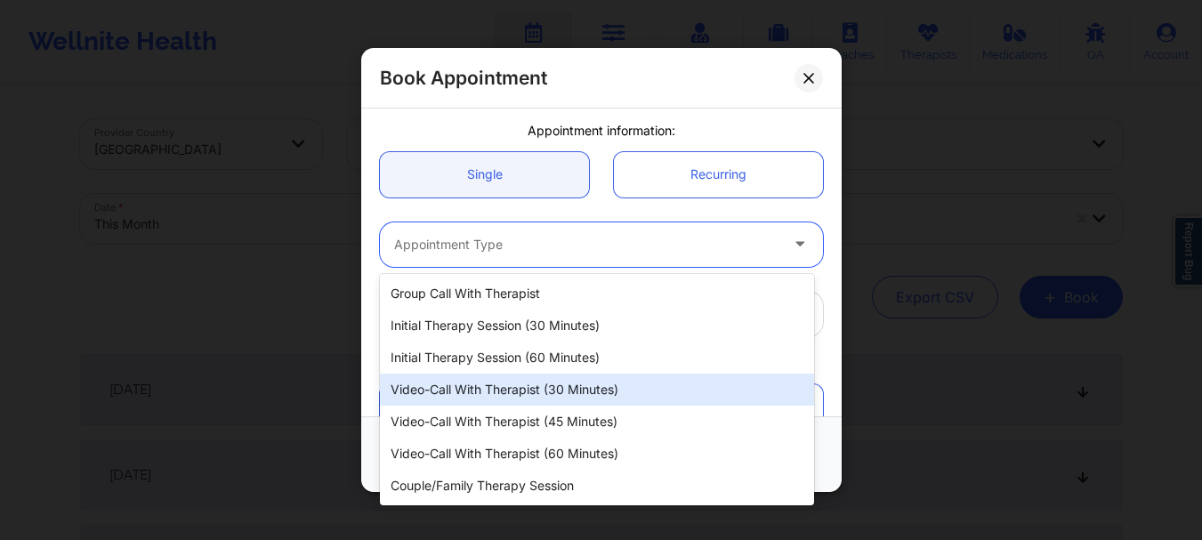
click at [577, 397] on div "Video-Call with Therapist (30 minutes)" at bounding box center [597, 390] width 434 height 32
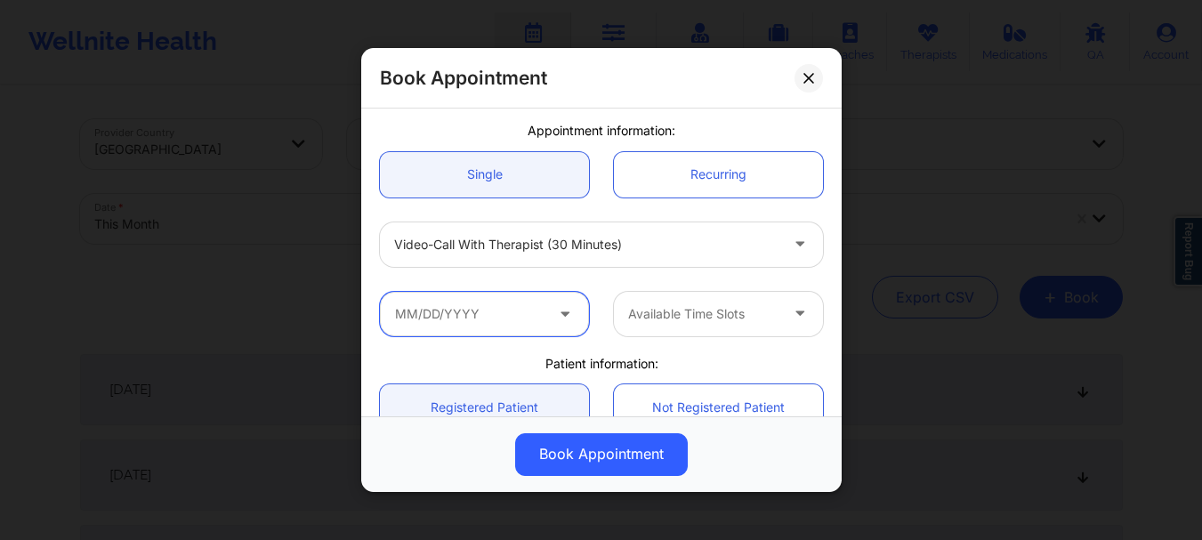
click at [527, 324] on input "text" at bounding box center [484, 314] width 209 height 44
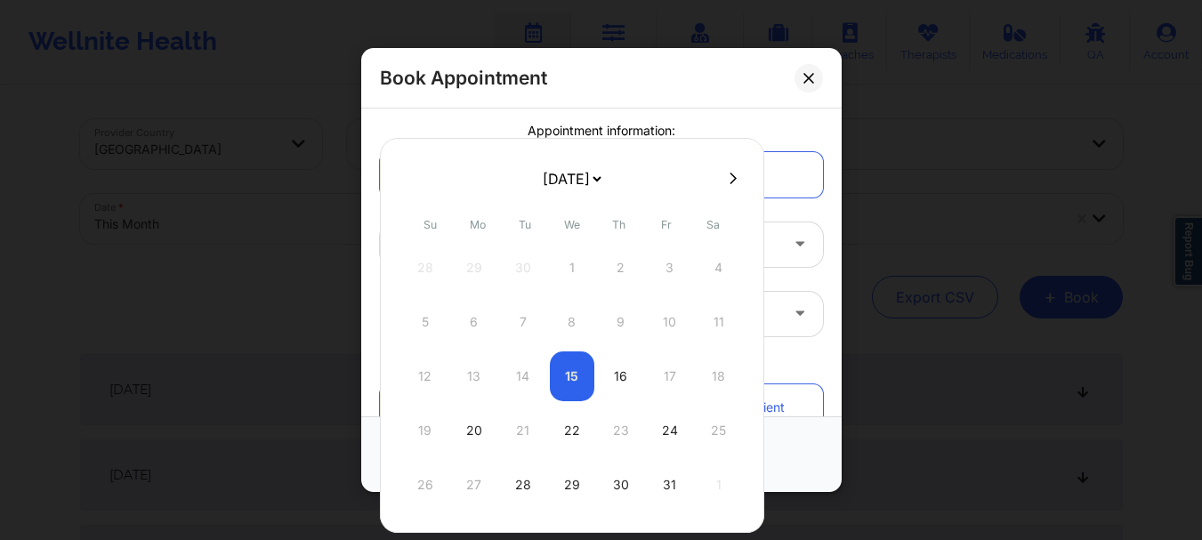
click at [604, 172] on select "[DATE] [DATE] [DATE] [DATE] [DATE] [DATE] [DATE] [DATE] [DATE] [DATE] [DATE] [D…" at bounding box center [571, 179] width 65 height 36
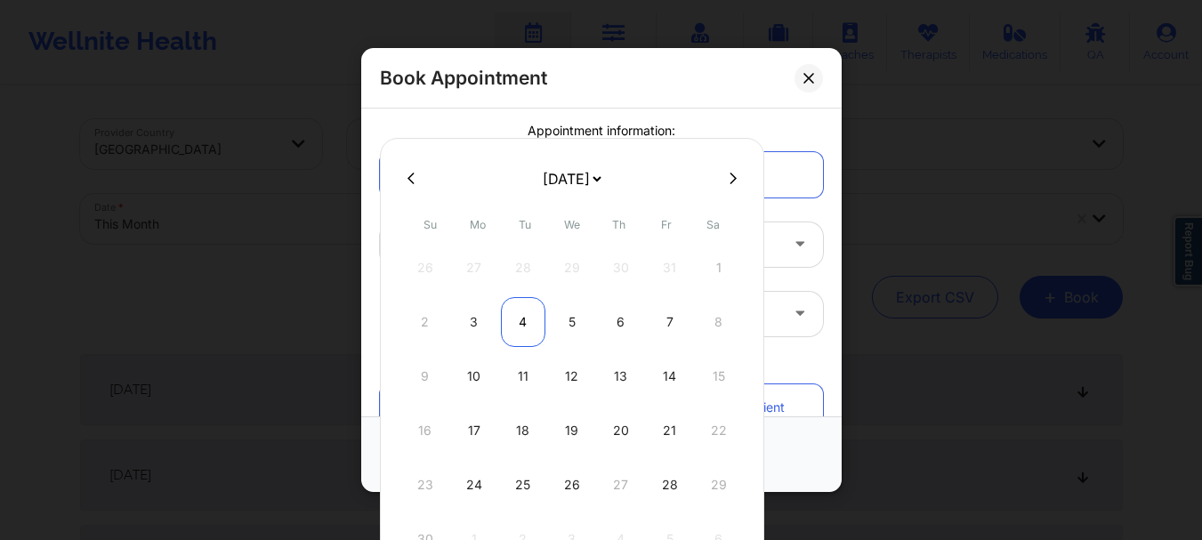
click at [521, 321] on div "4" at bounding box center [523, 322] width 44 height 50
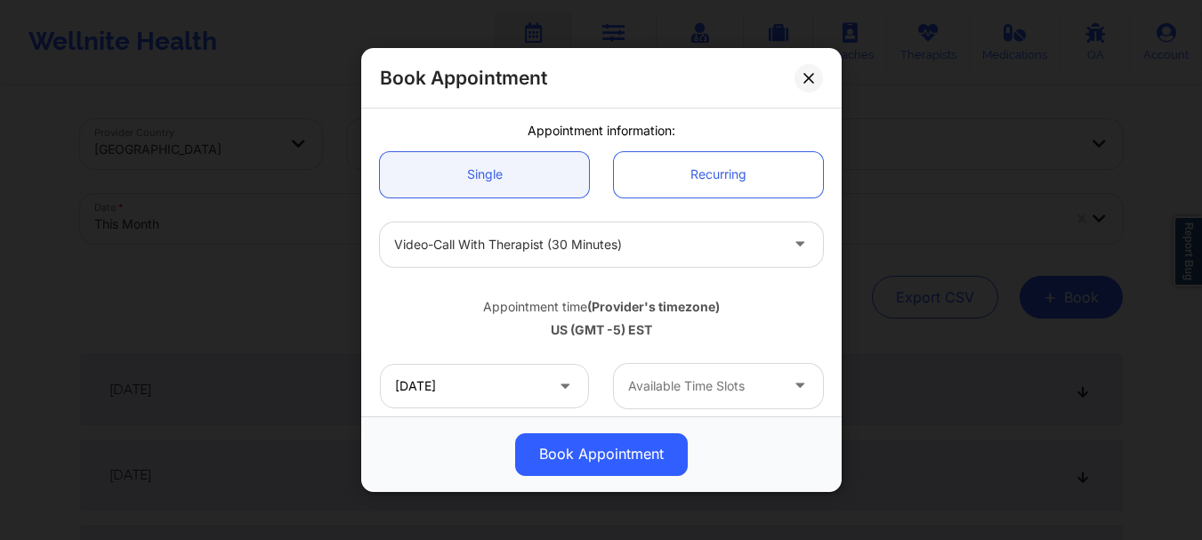
click at [675, 383] on div at bounding box center [703, 385] width 150 height 21
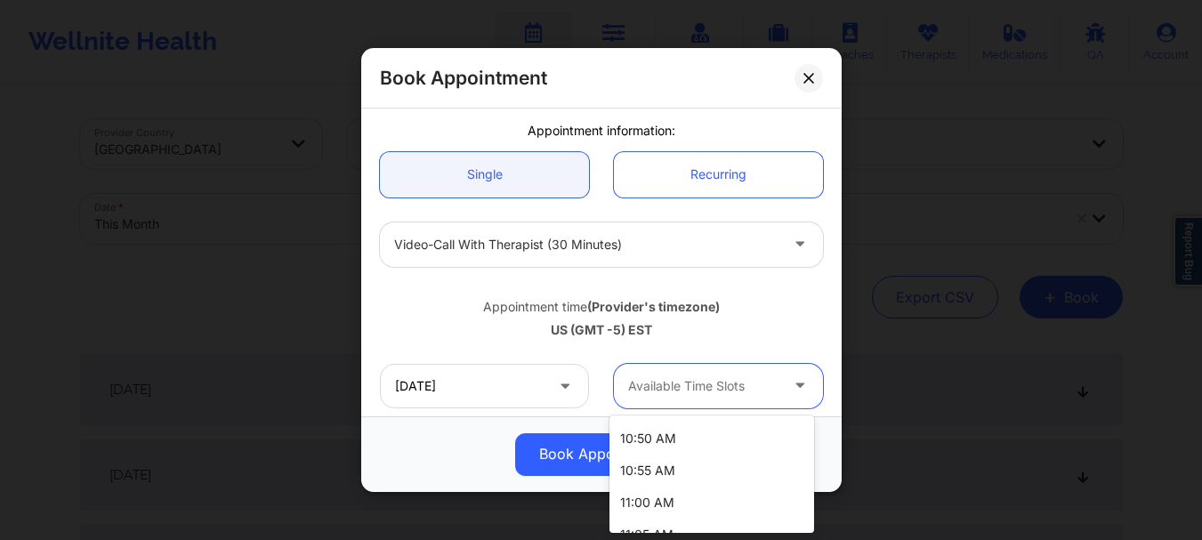
scroll to position [335, 0]
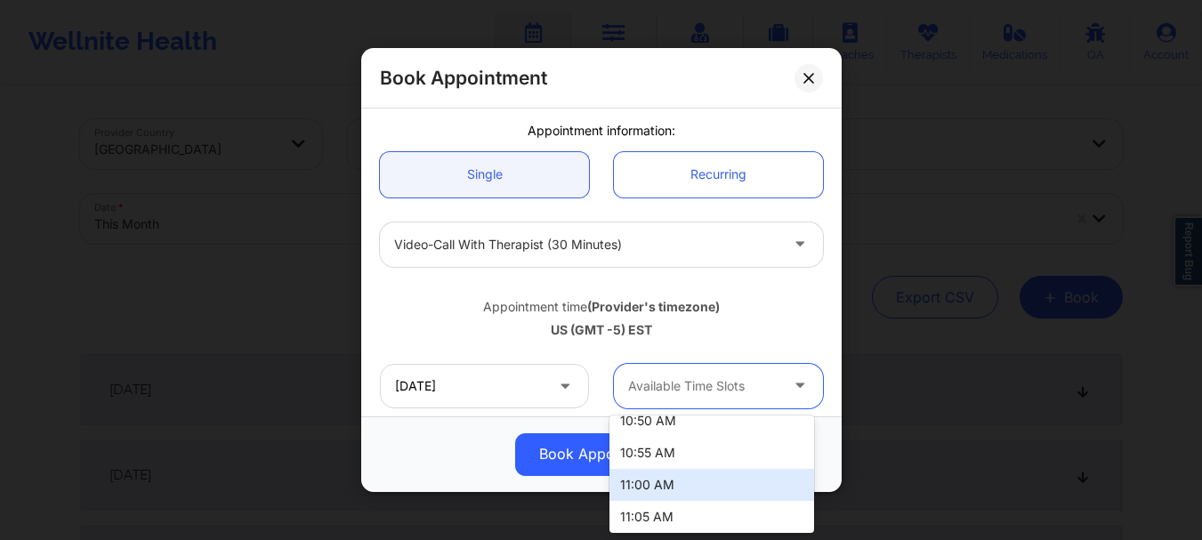
click at [733, 471] on div "11:00 AM" at bounding box center [711, 485] width 205 height 32
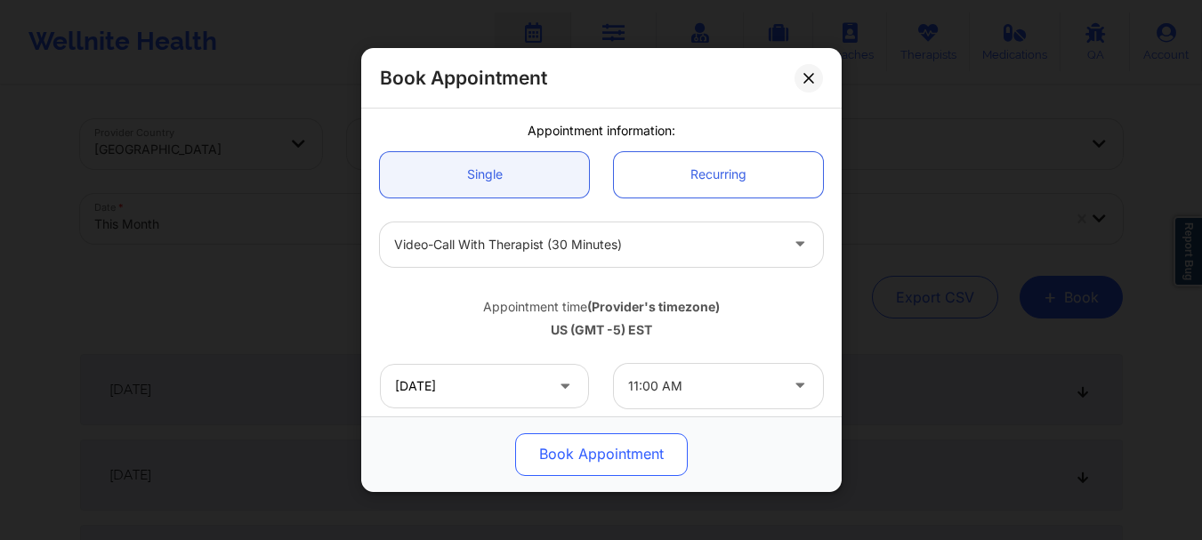
click at [586, 454] on button "Book Appointment" at bounding box center [601, 454] width 173 height 43
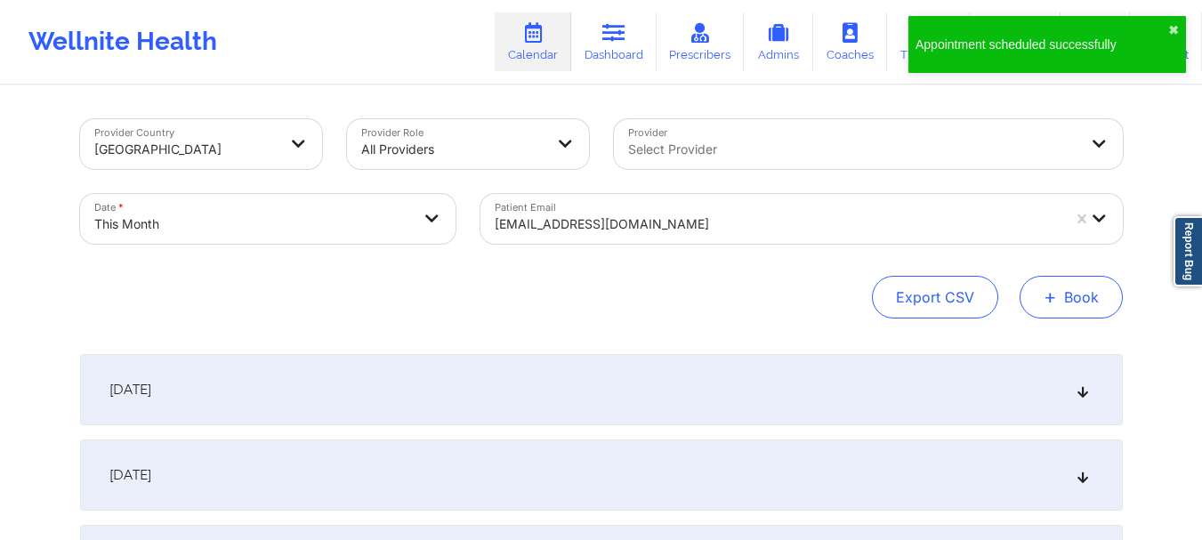
click at [1063, 294] on button "+ Book" at bounding box center [1071, 297] width 103 height 43
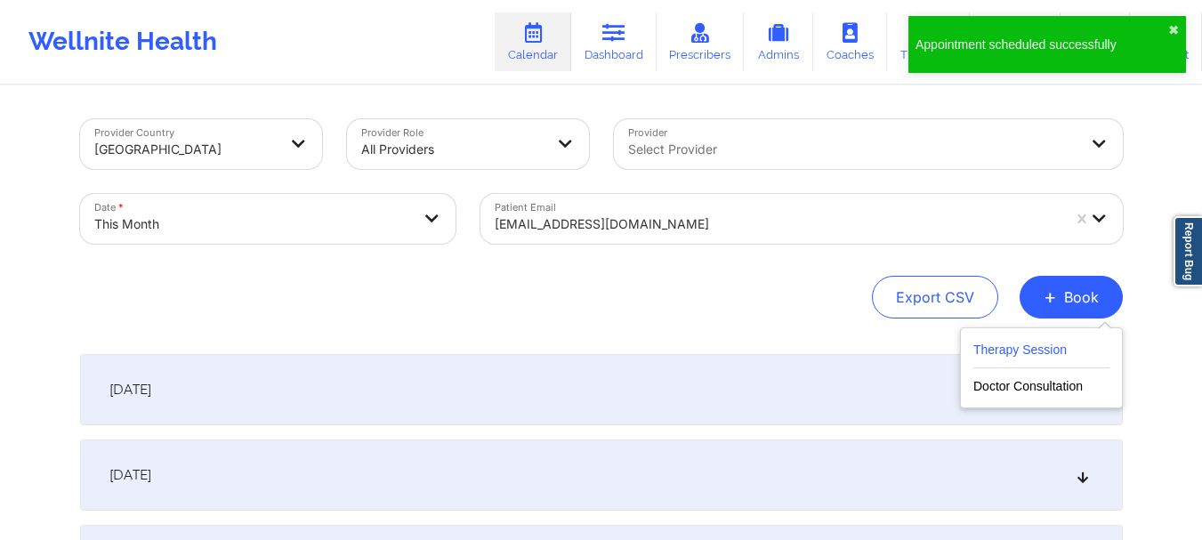
click at [1016, 341] on button "Therapy Session" at bounding box center [1041, 353] width 136 height 29
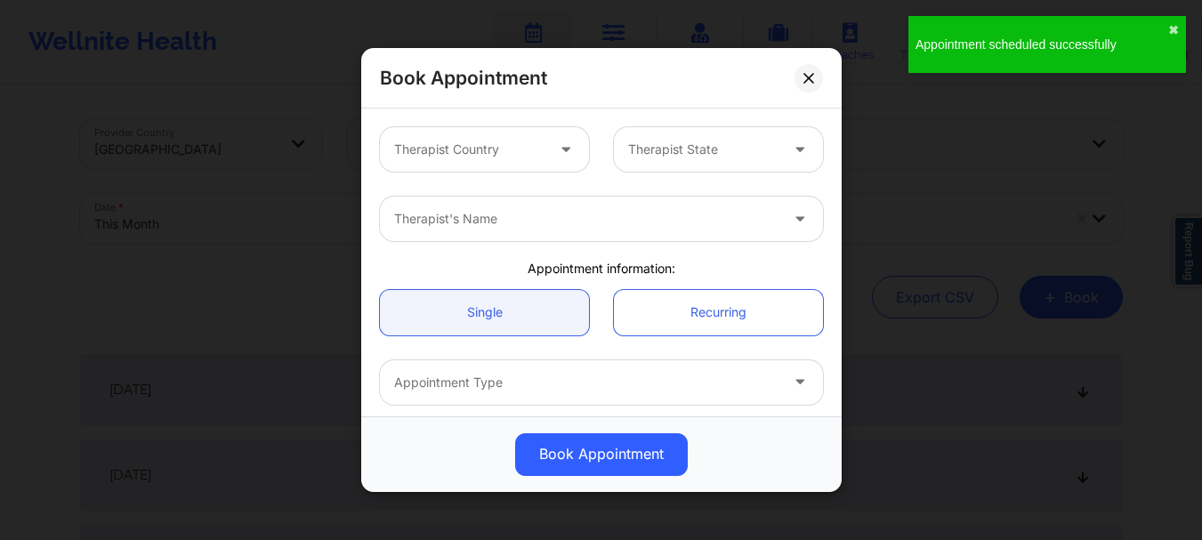
click at [476, 141] on div at bounding box center [469, 149] width 150 height 21
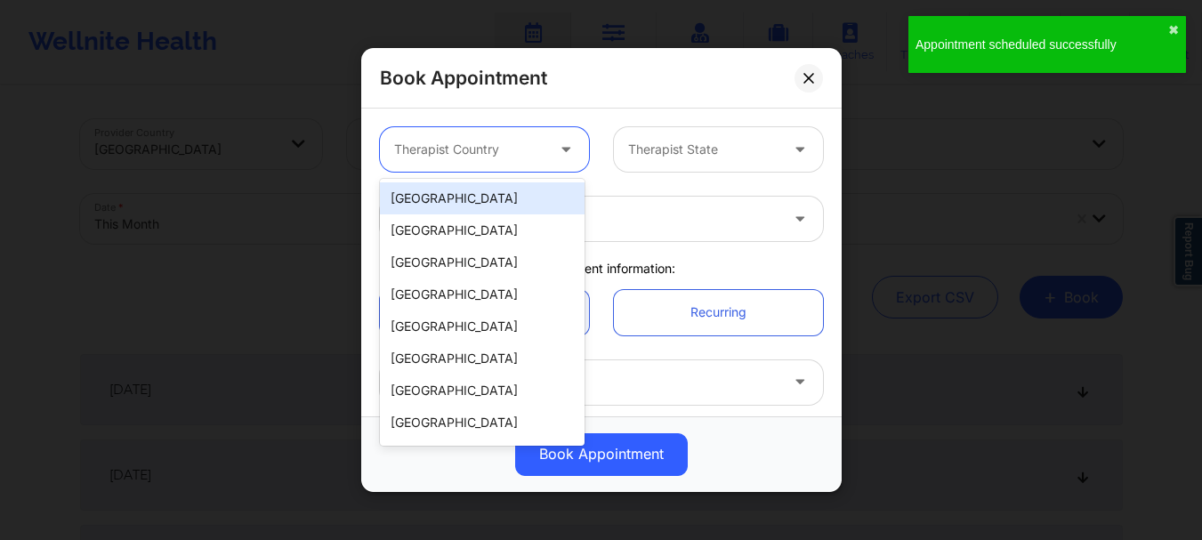
click at [474, 205] on div "[GEOGRAPHIC_DATA]" at bounding box center [482, 198] width 205 height 32
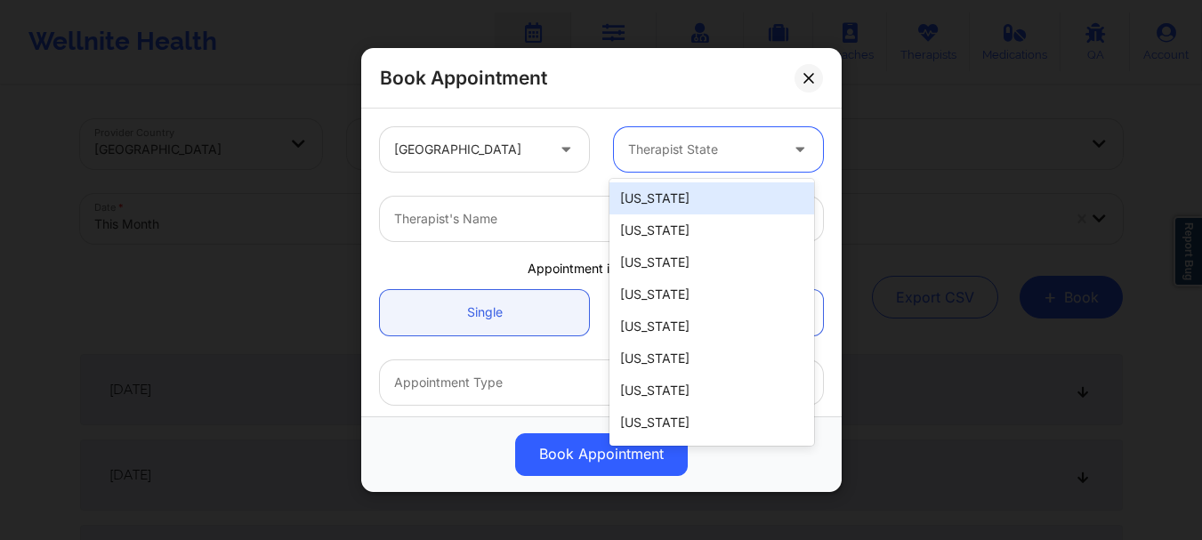
click at [722, 150] on div at bounding box center [703, 149] width 150 height 21
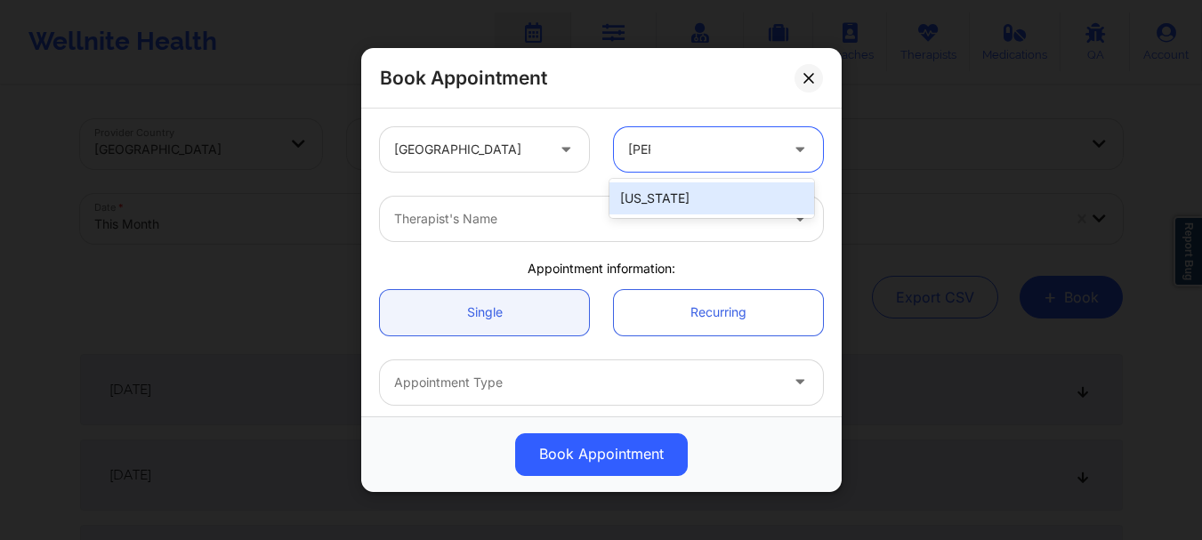
click at [690, 185] on div "[US_STATE]" at bounding box center [711, 198] width 205 height 32
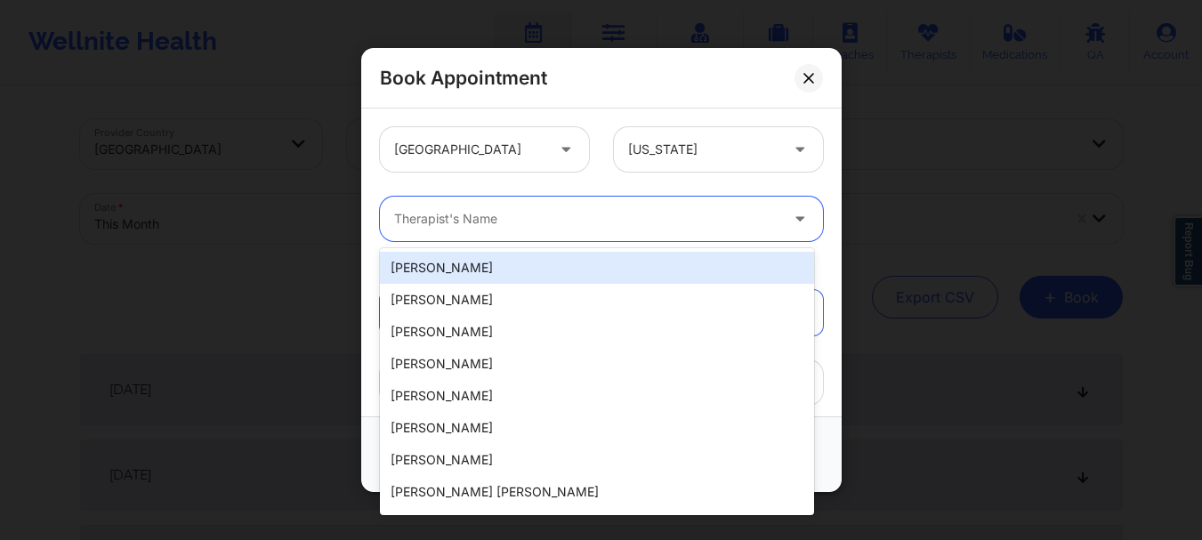
click at [634, 210] on div at bounding box center [586, 218] width 384 height 21
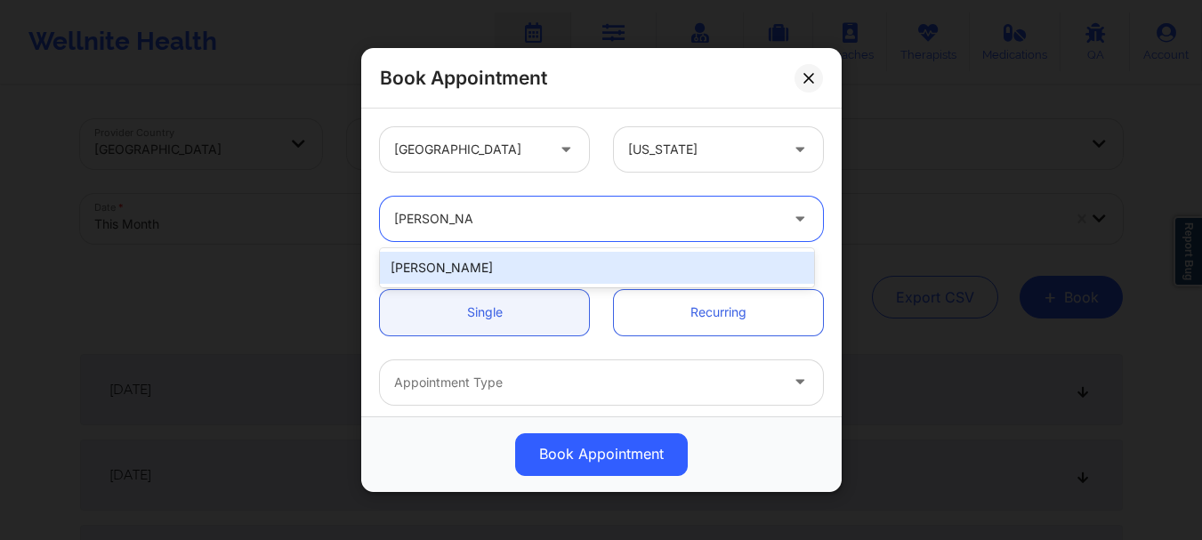
click at [434, 266] on div "[PERSON_NAME]" at bounding box center [597, 268] width 434 height 32
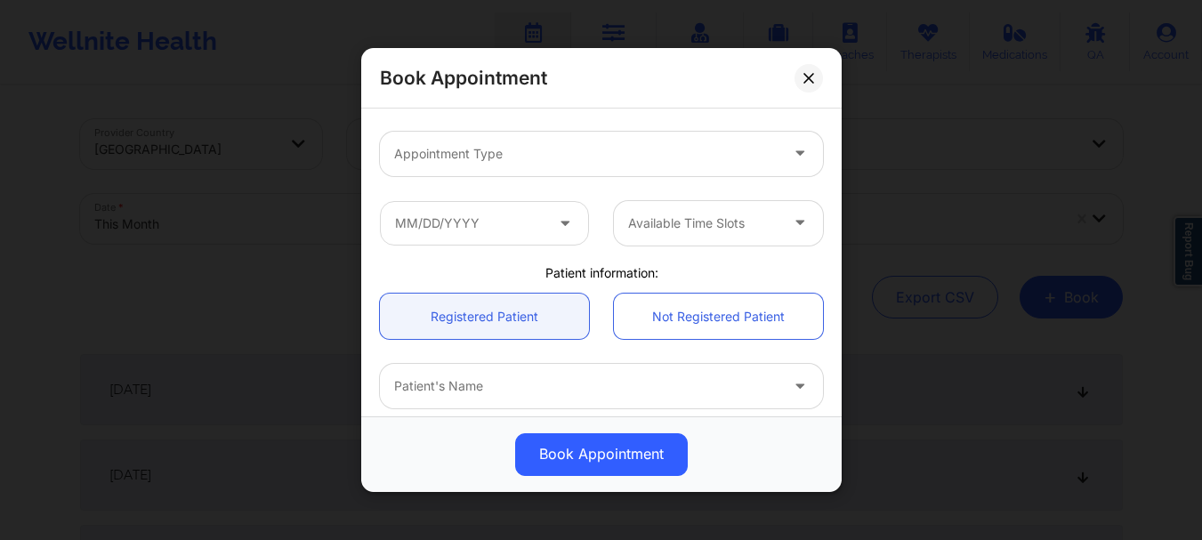
scroll to position [238, 0]
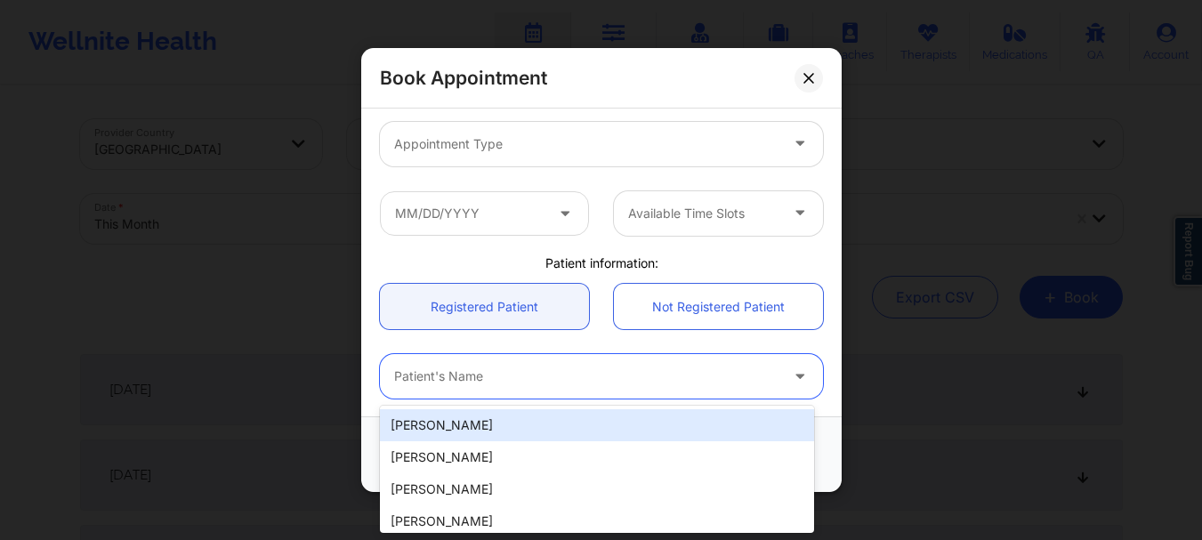
click at [456, 373] on div at bounding box center [586, 377] width 384 height 21
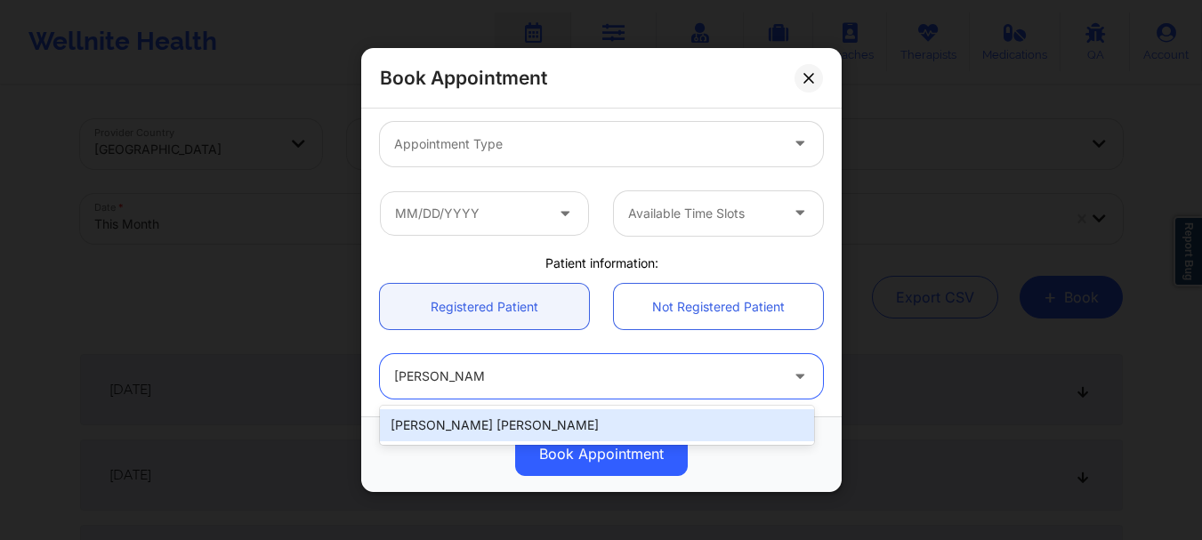
click at [463, 429] on div "[PERSON_NAME] [PERSON_NAME]" at bounding box center [597, 425] width 434 height 32
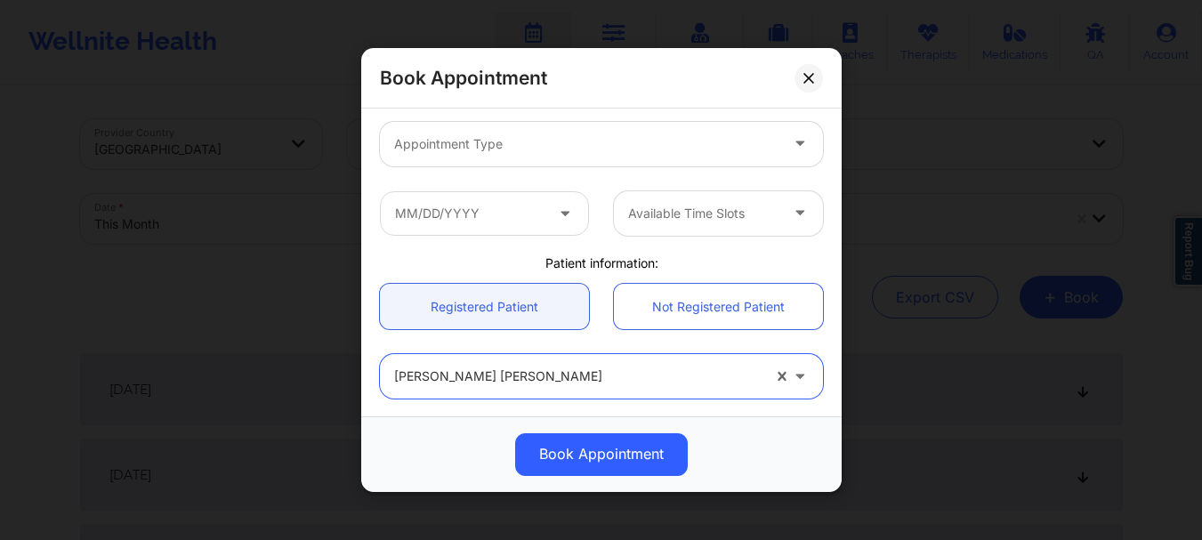
click at [529, 133] on div at bounding box center [586, 143] width 384 height 21
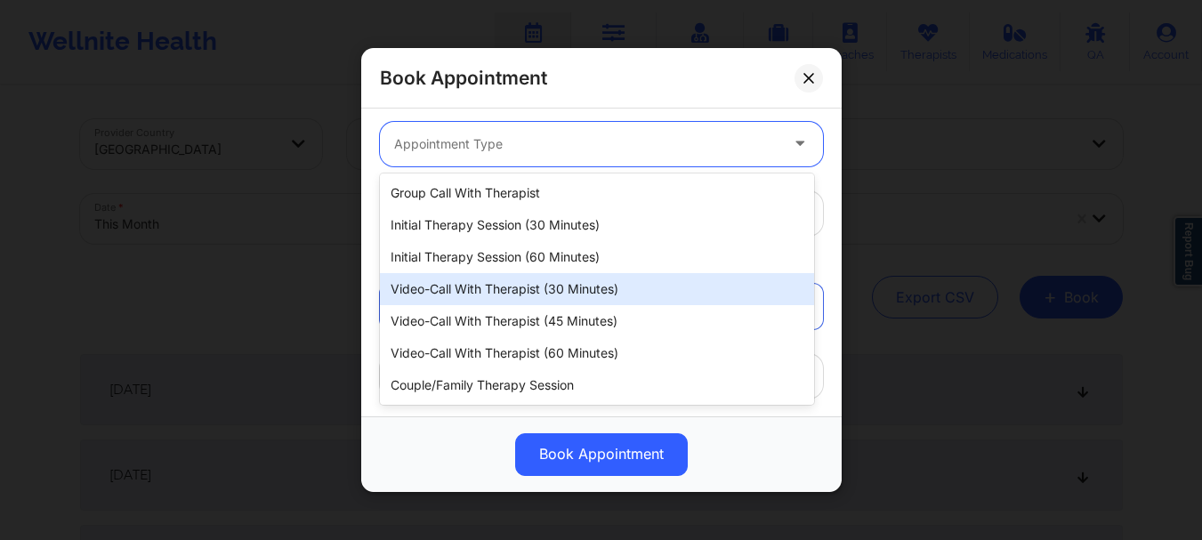
click at [538, 290] on div "Video-Call with Therapist (30 minutes)" at bounding box center [597, 289] width 434 height 32
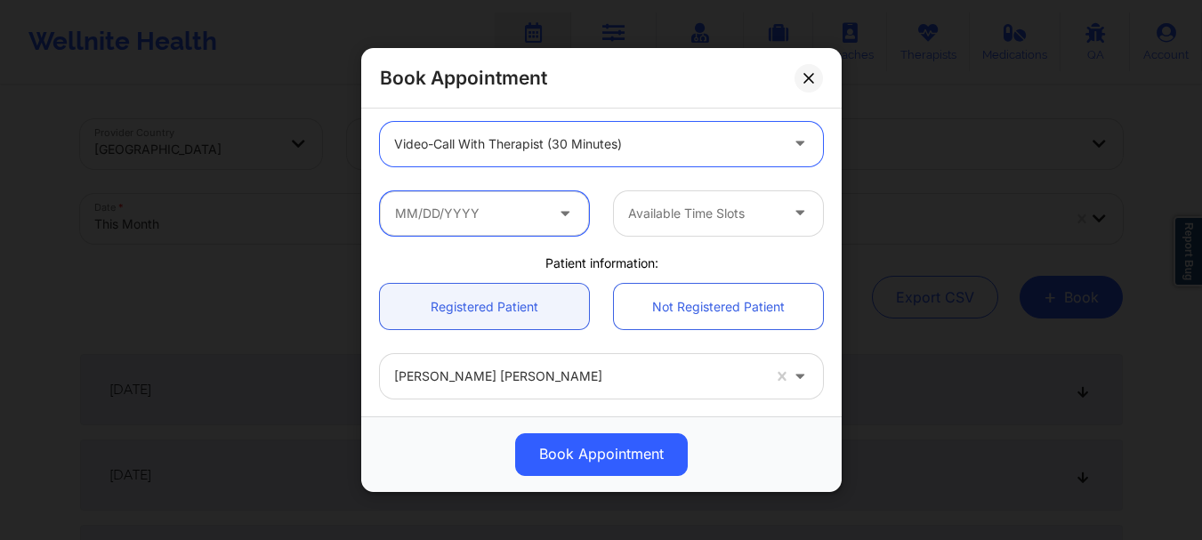
click at [487, 218] on input "text" at bounding box center [484, 213] width 209 height 44
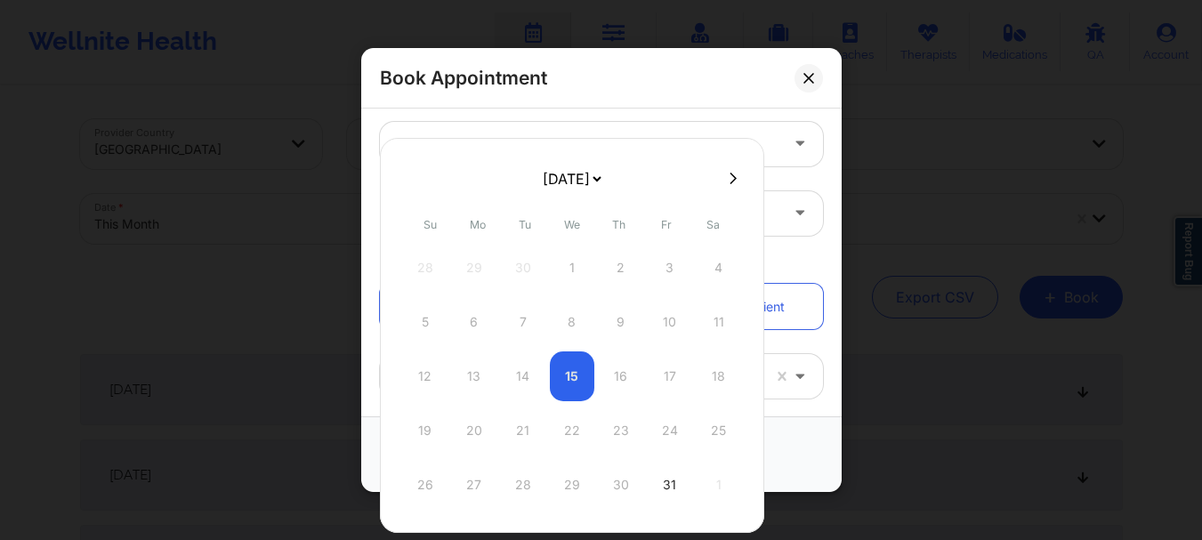
click at [604, 164] on select "[DATE] [DATE] [DATE] [DATE] [DATE] [DATE] [DATE] [DATE] [DATE] [DATE] [DATE] [D…" at bounding box center [571, 179] width 65 height 36
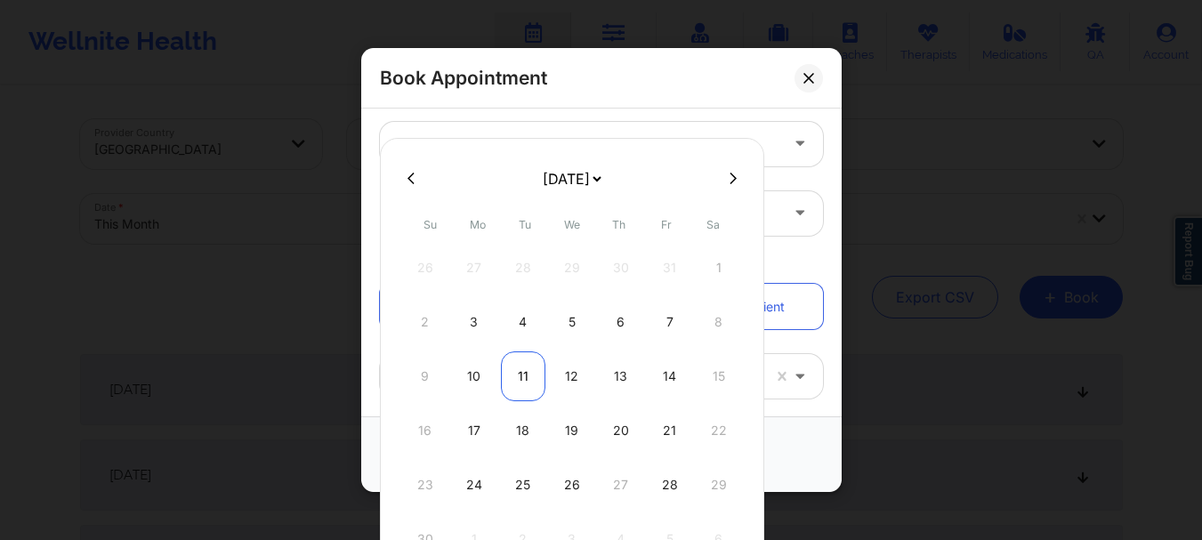
click at [527, 360] on div "11" at bounding box center [523, 376] width 44 height 50
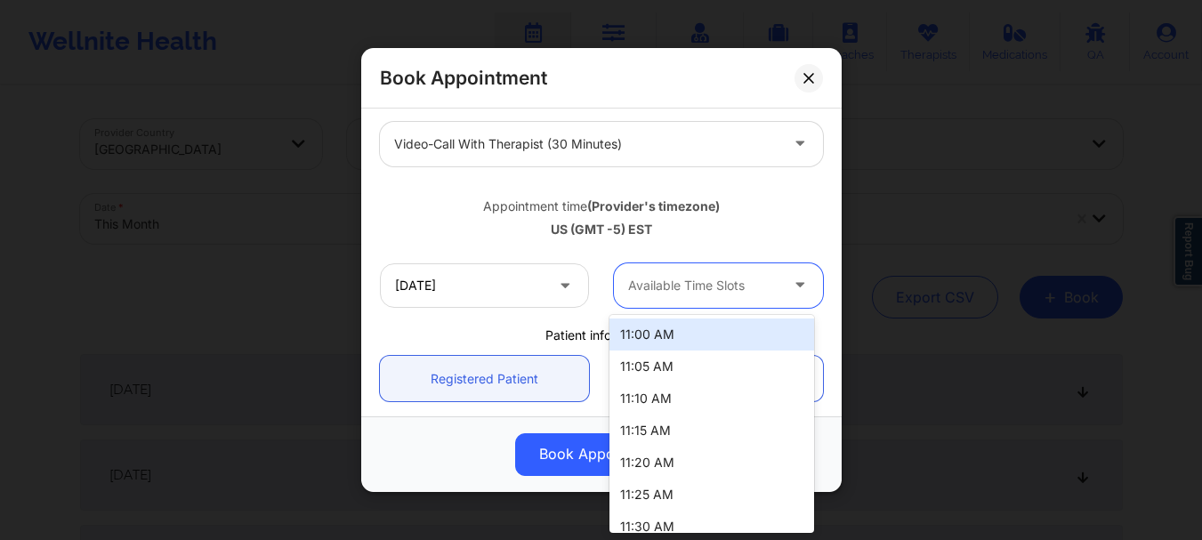
click at [682, 294] on div at bounding box center [703, 285] width 150 height 21
click at [663, 330] on div "11:00 AM" at bounding box center [711, 335] width 205 height 32
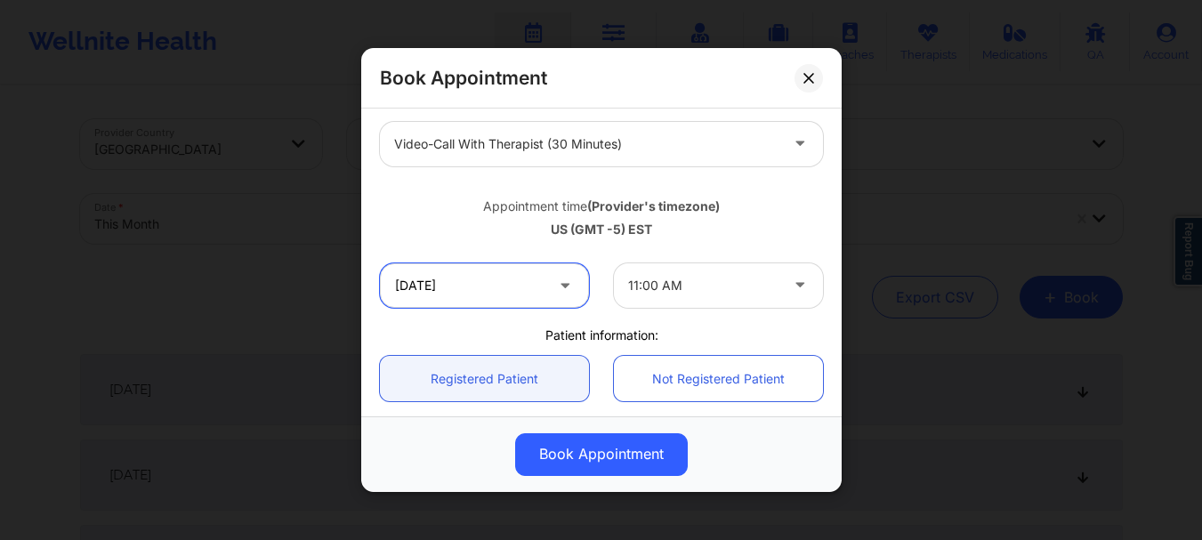
click at [512, 275] on input "[DATE]" at bounding box center [484, 285] width 209 height 44
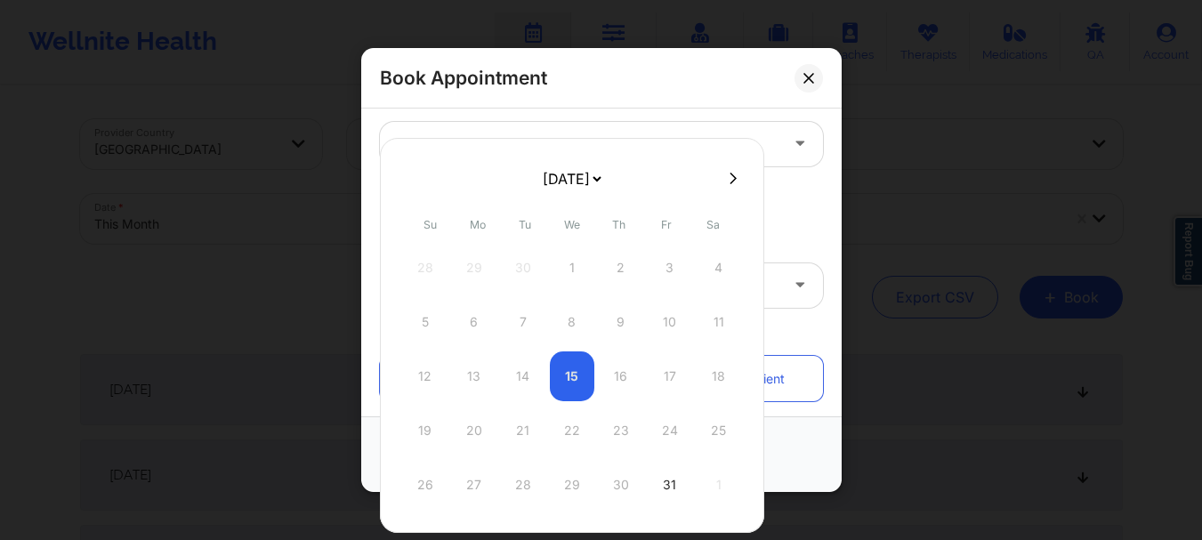
click at [604, 167] on select "[DATE] [DATE] [DATE] [DATE] [DATE] [DATE] [DATE] [DATE] [DATE] [DATE] [DATE] [D…" at bounding box center [571, 179] width 65 height 36
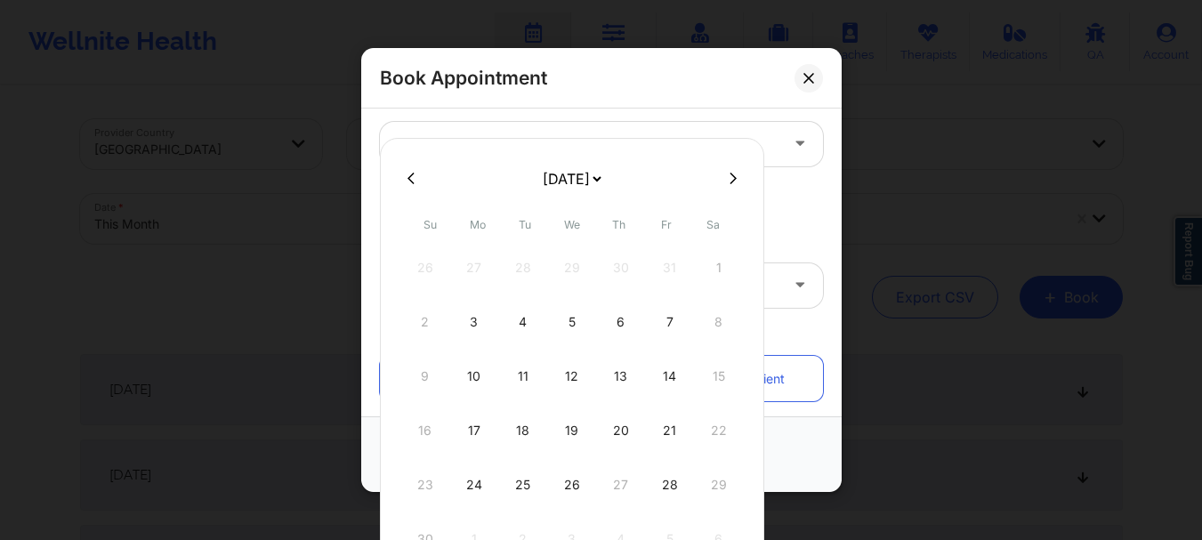
click at [791, 180] on div "Appointment time (Provider's timezone) [GEOGRAPHIC_DATA] (GMT -5) EST" at bounding box center [601, 215] width 468 height 72
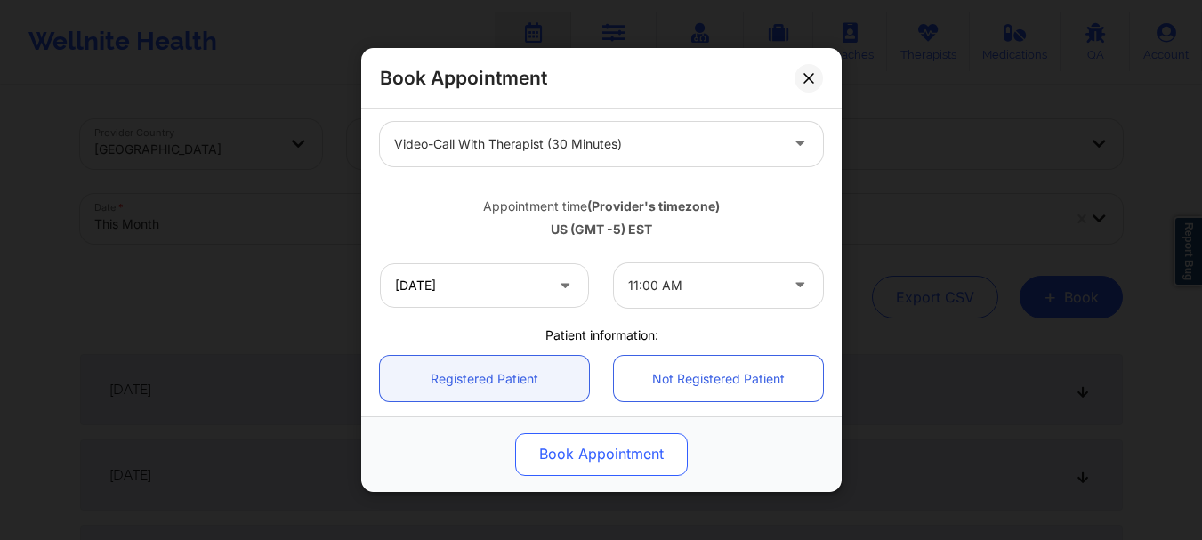
click at [617, 456] on button "Book Appointment" at bounding box center [601, 454] width 173 height 43
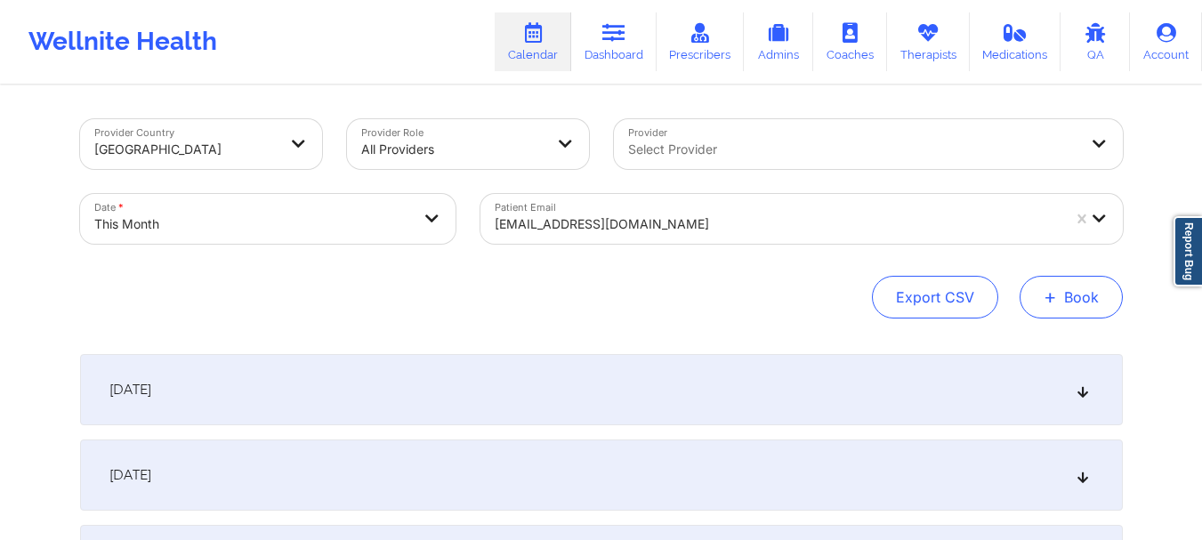
click at [1102, 294] on button "+ Book" at bounding box center [1071, 297] width 103 height 43
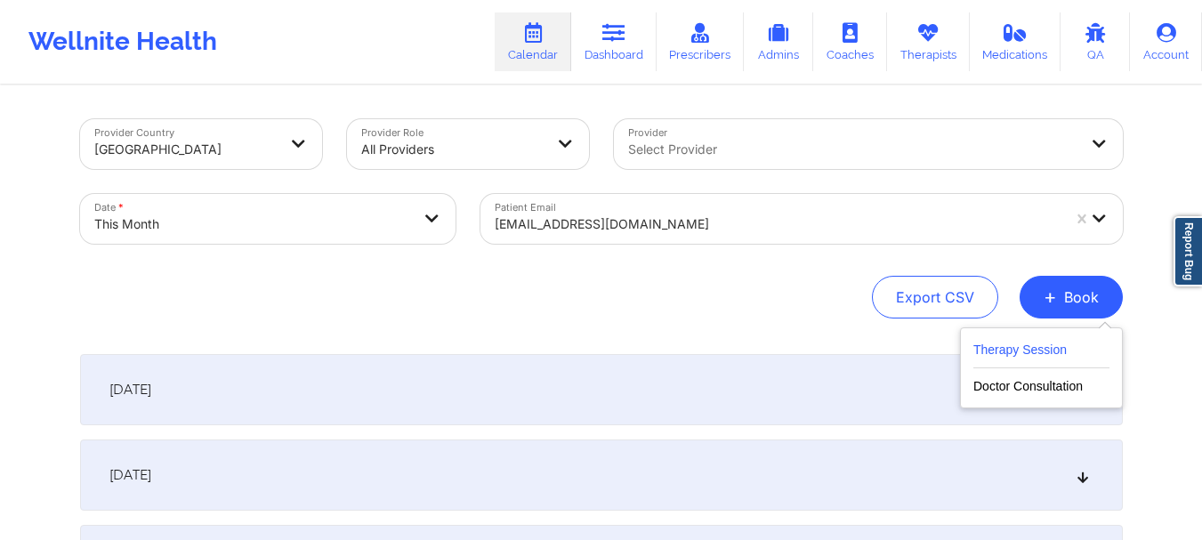
click at [996, 359] on button "Therapy Session" at bounding box center [1041, 353] width 136 height 29
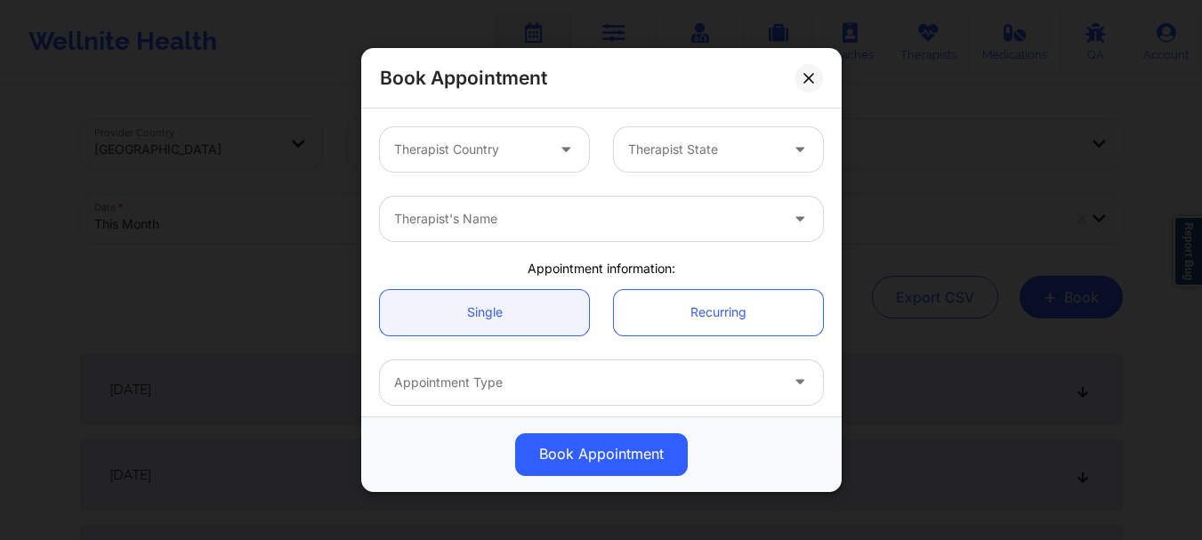
click at [472, 149] on div at bounding box center [469, 149] width 150 height 21
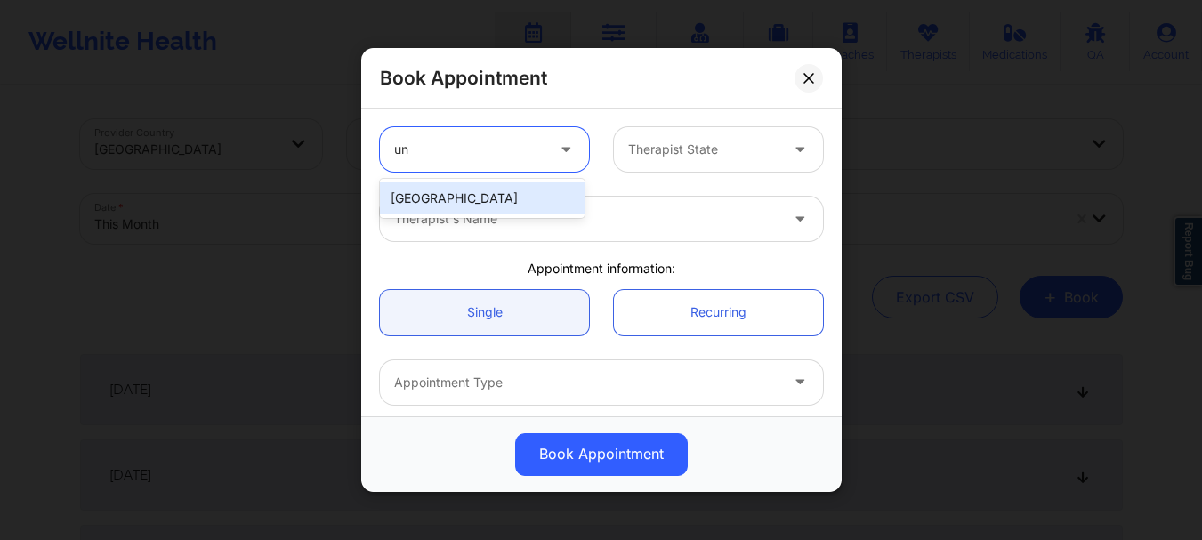
click at [464, 195] on div "[GEOGRAPHIC_DATA]" at bounding box center [482, 198] width 205 height 32
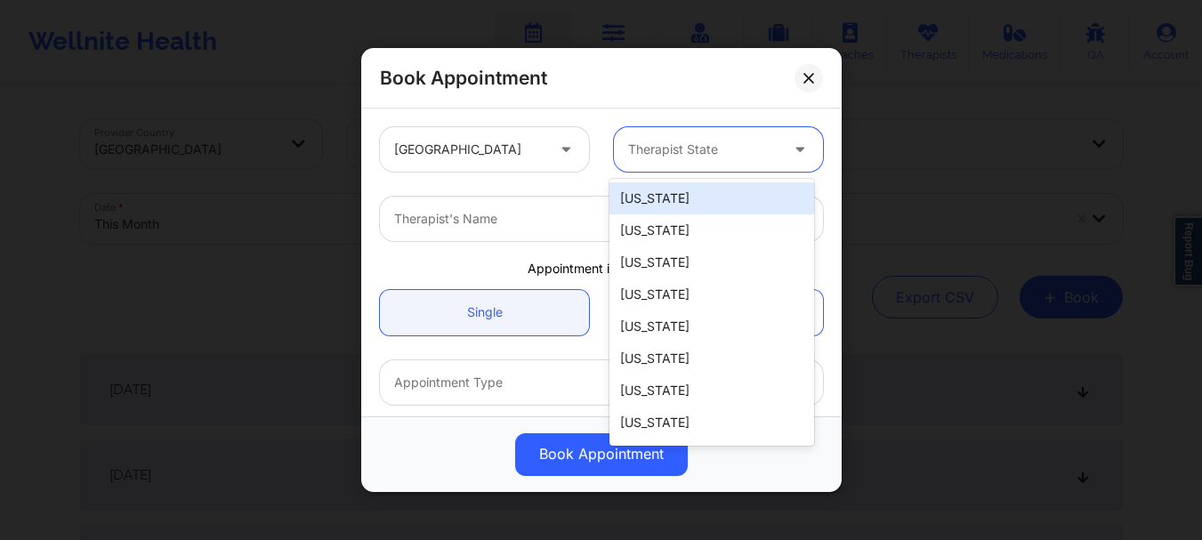
click at [673, 157] on div at bounding box center [703, 149] width 150 height 21
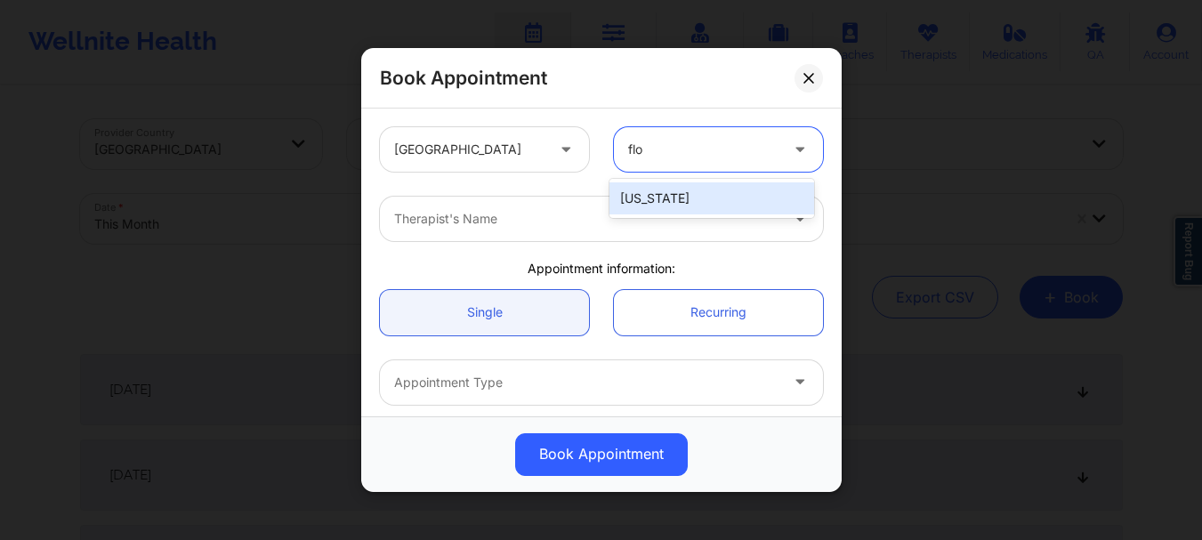
click at [725, 185] on div "[US_STATE]" at bounding box center [711, 198] width 205 height 32
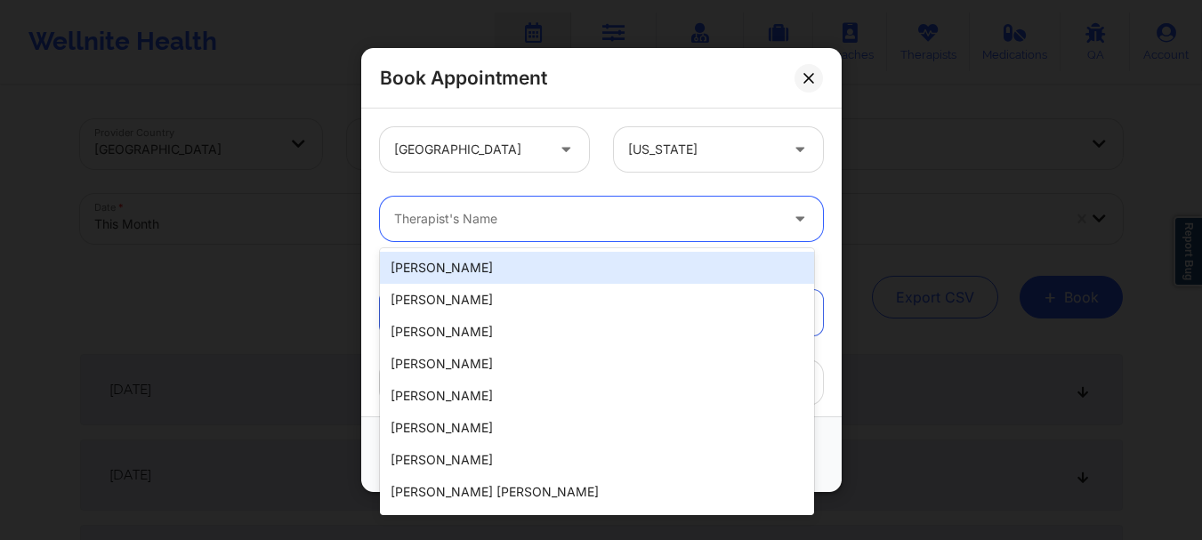
click at [662, 208] on div at bounding box center [586, 218] width 384 height 21
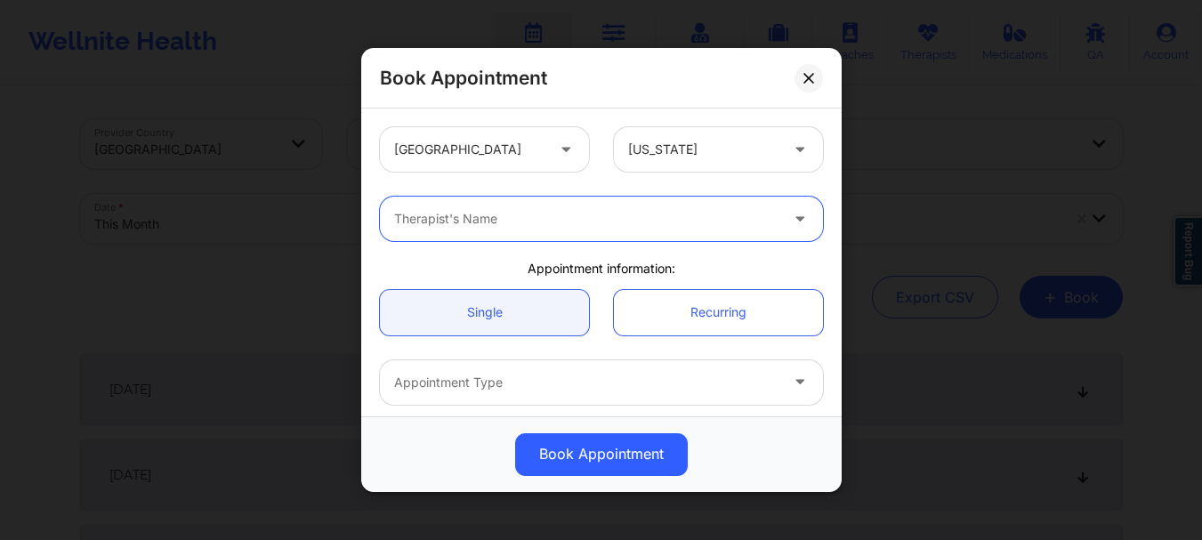
click at [476, 216] on div at bounding box center [586, 218] width 384 height 21
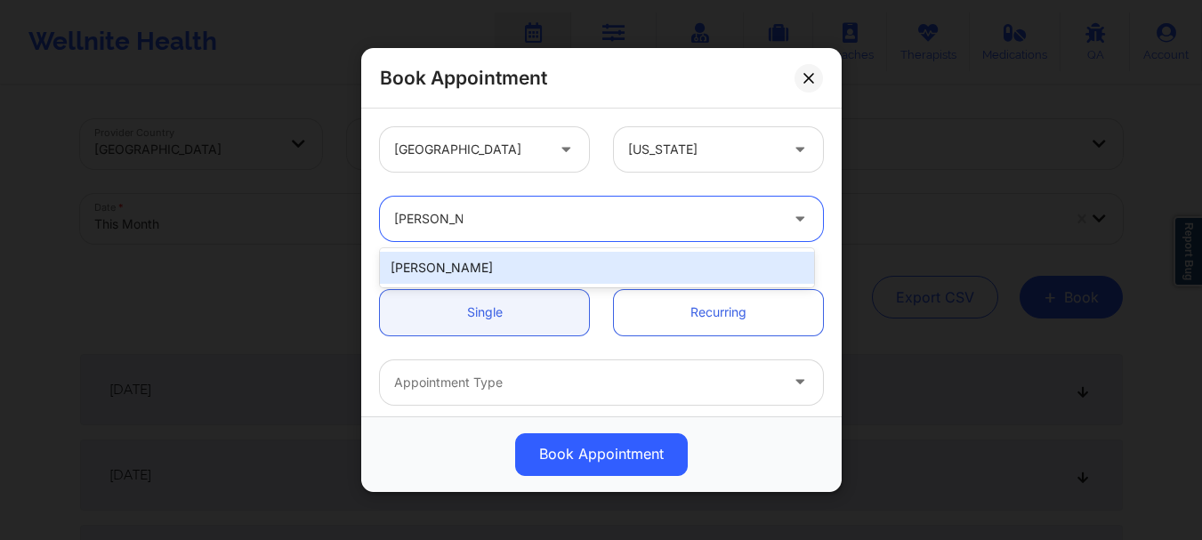
click at [482, 267] on div "[PERSON_NAME]" at bounding box center [597, 268] width 434 height 32
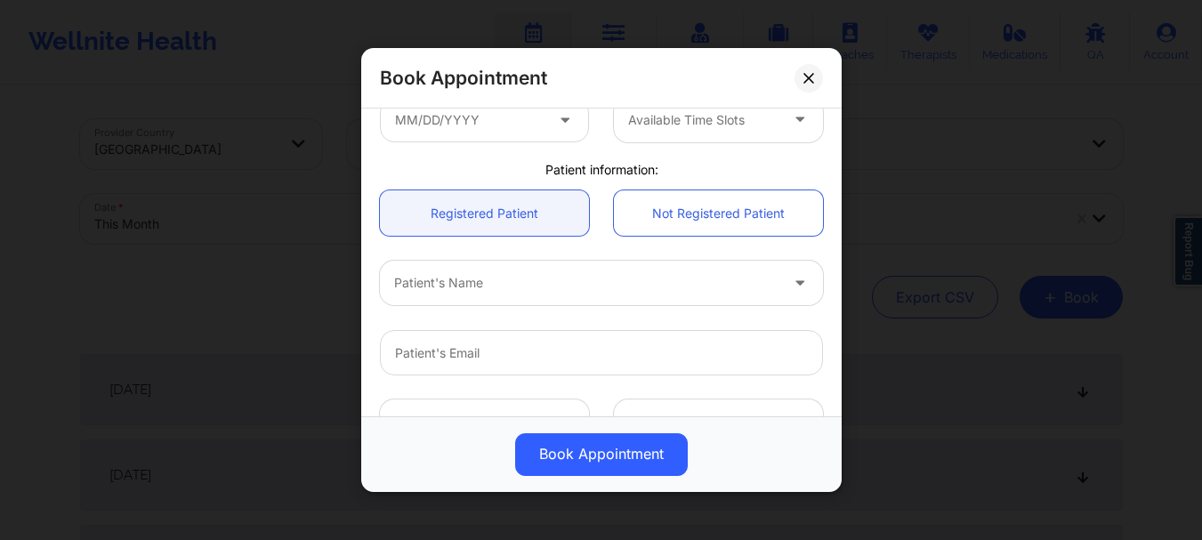
scroll to position [335, 0]
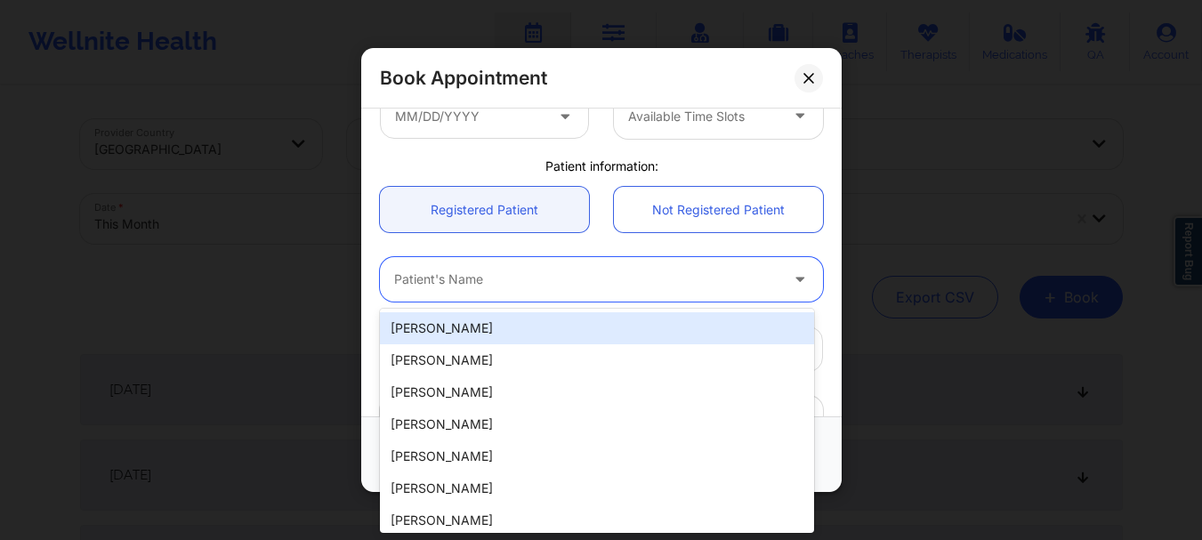
click at [529, 286] on div at bounding box center [586, 280] width 384 height 21
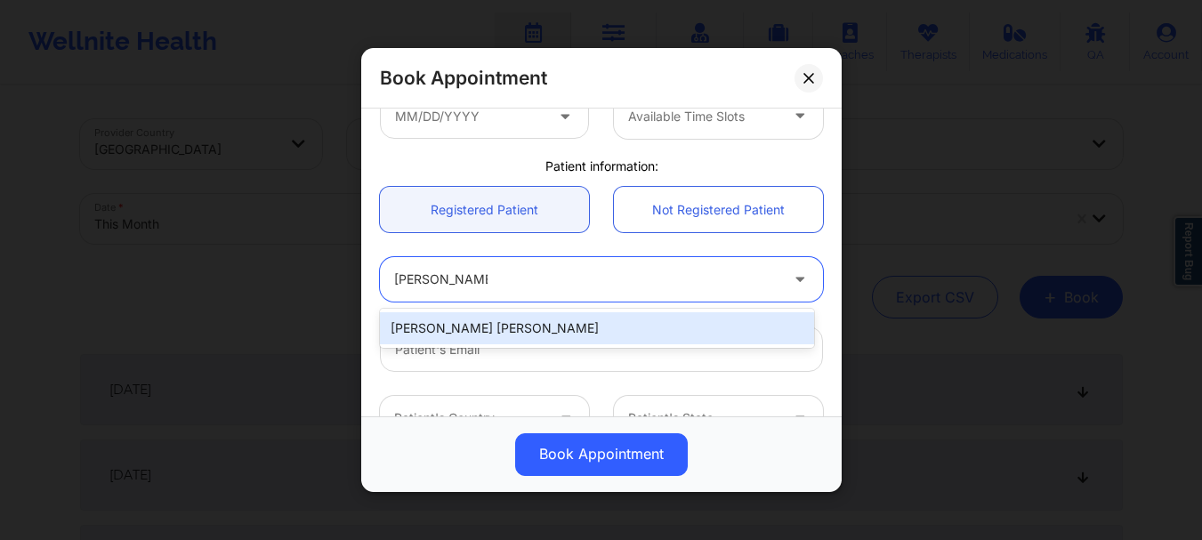
click at [529, 330] on div "[PERSON_NAME] [PERSON_NAME]" at bounding box center [597, 328] width 434 height 32
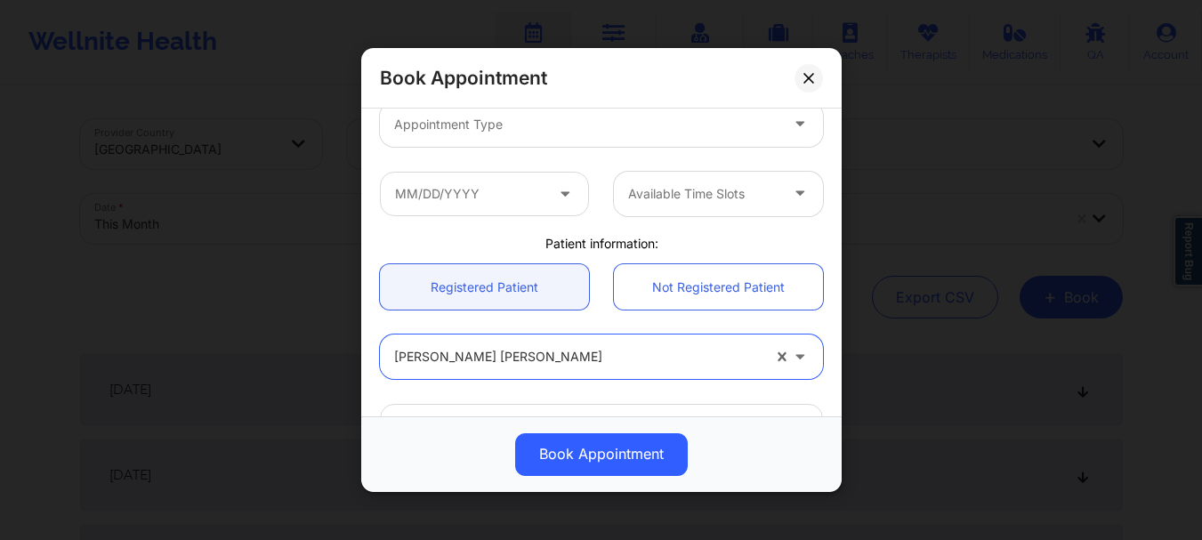
scroll to position [203, 0]
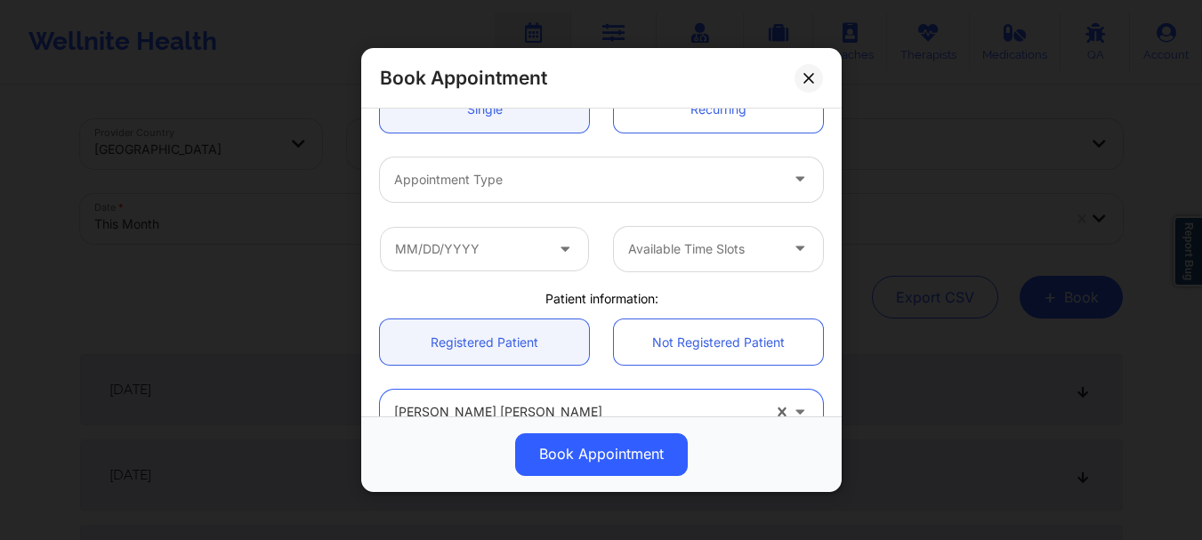
click at [628, 172] on div at bounding box center [586, 179] width 384 height 21
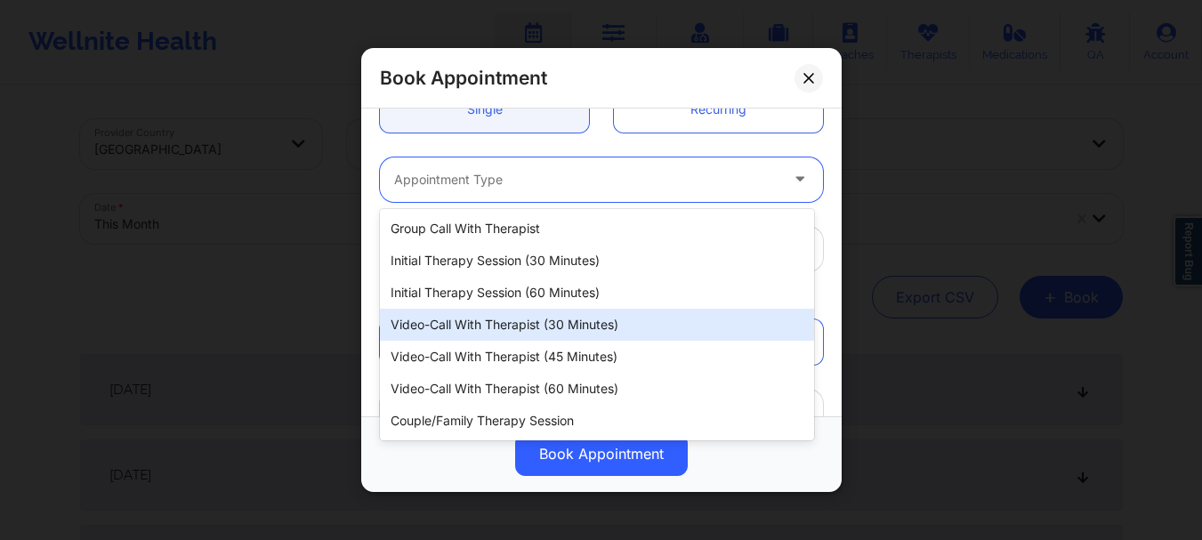
click at [574, 324] on div "Video-Call with Therapist (30 minutes)" at bounding box center [597, 325] width 434 height 32
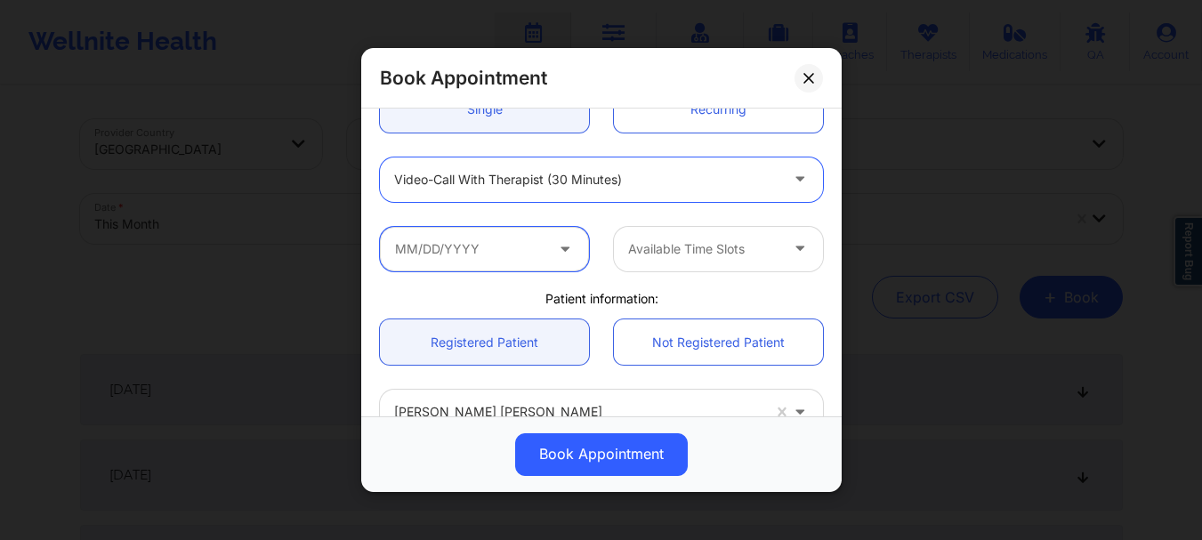
click at [420, 242] on input "text" at bounding box center [484, 249] width 209 height 44
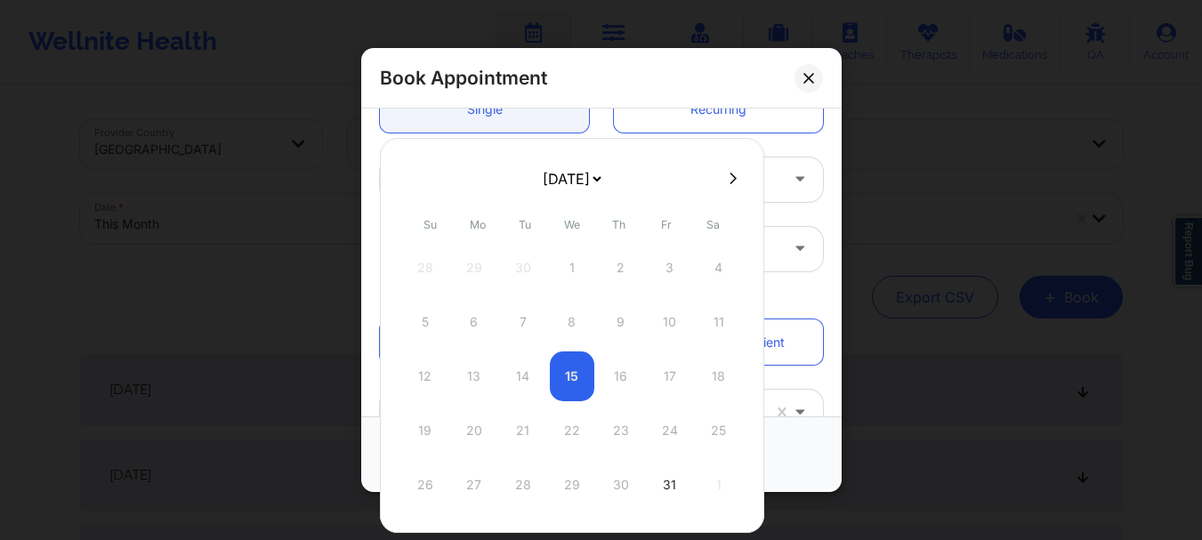
click at [604, 173] on select "[DATE] [DATE] [DATE] [DATE] [DATE] [DATE] [DATE] [DATE] [DATE] [DATE] [DATE] [D…" at bounding box center [571, 179] width 65 height 36
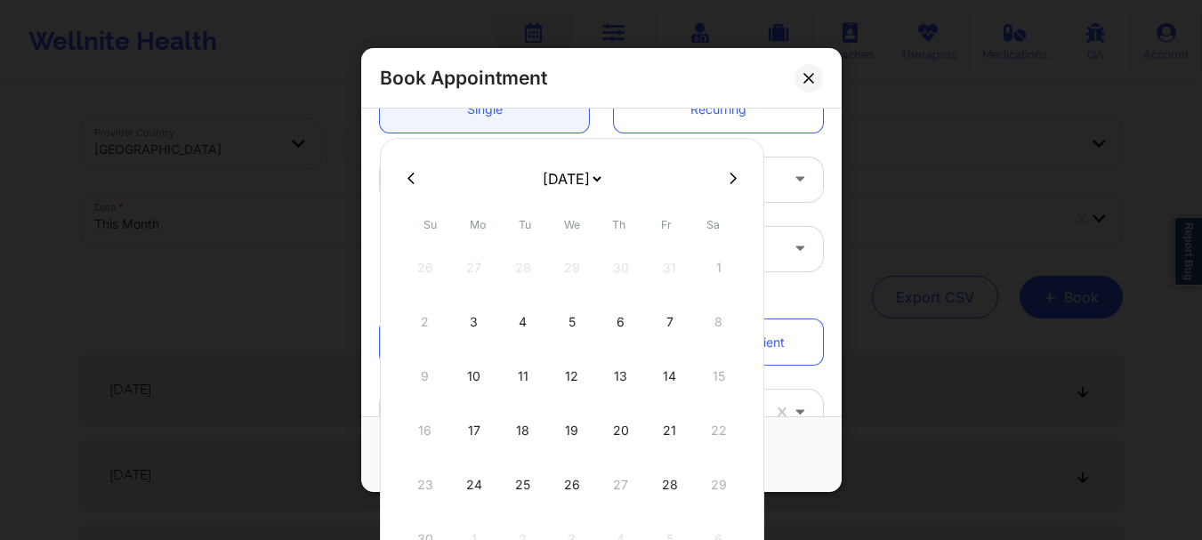
click at [521, 440] on div "18" at bounding box center [523, 431] width 44 height 50
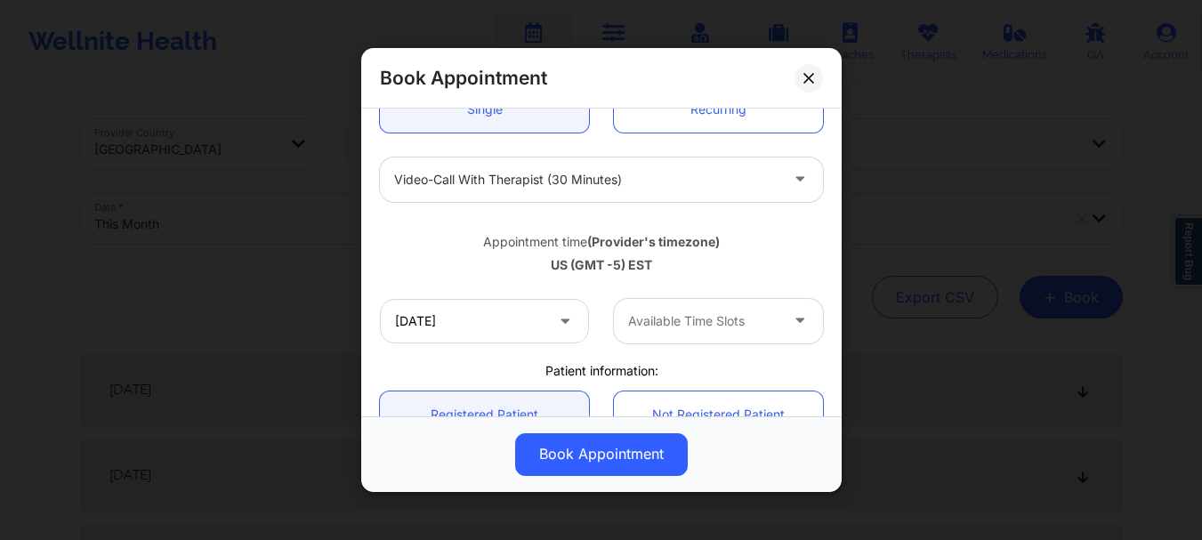
click at [655, 314] on div at bounding box center [703, 321] width 150 height 21
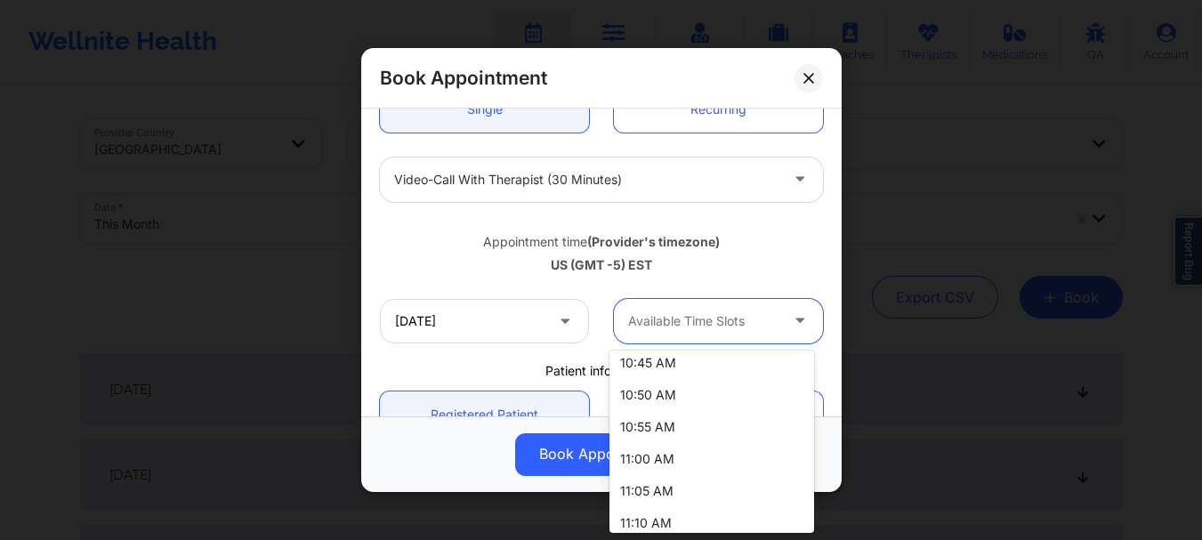
scroll to position [316, 0]
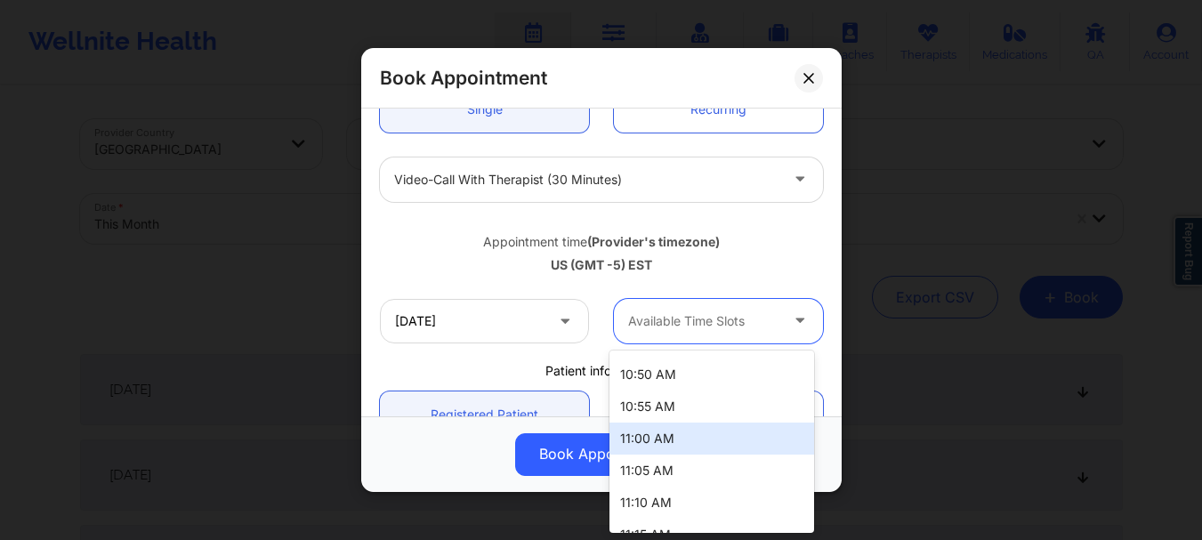
click at [703, 427] on div "11:00 AM" at bounding box center [711, 439] width 205 height 32
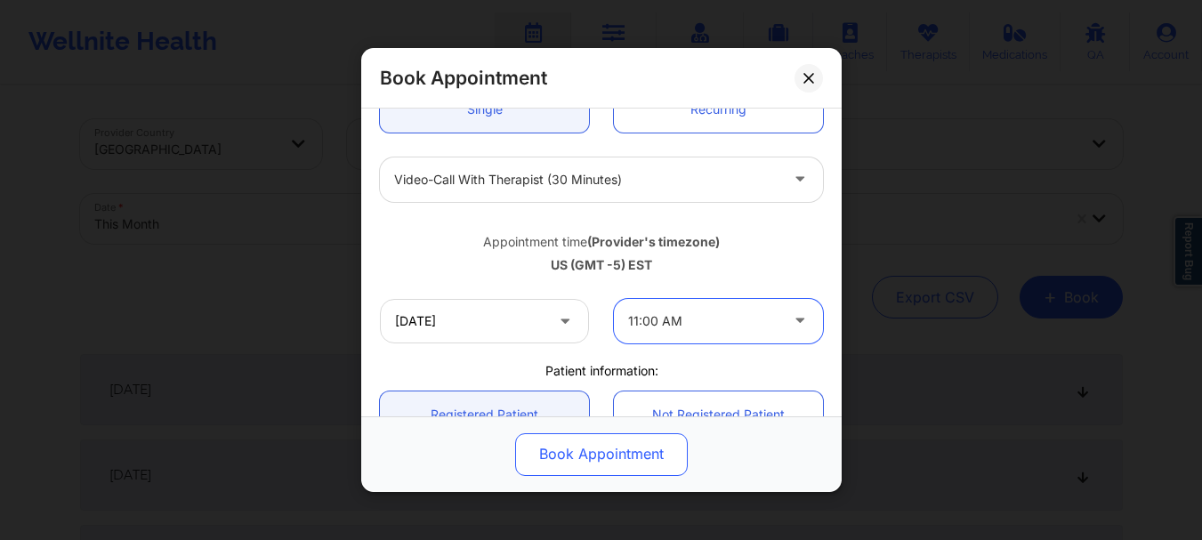
click at [625, 441] on button "Book Appointment" at bounding box center [601, 454] width 173 height 43
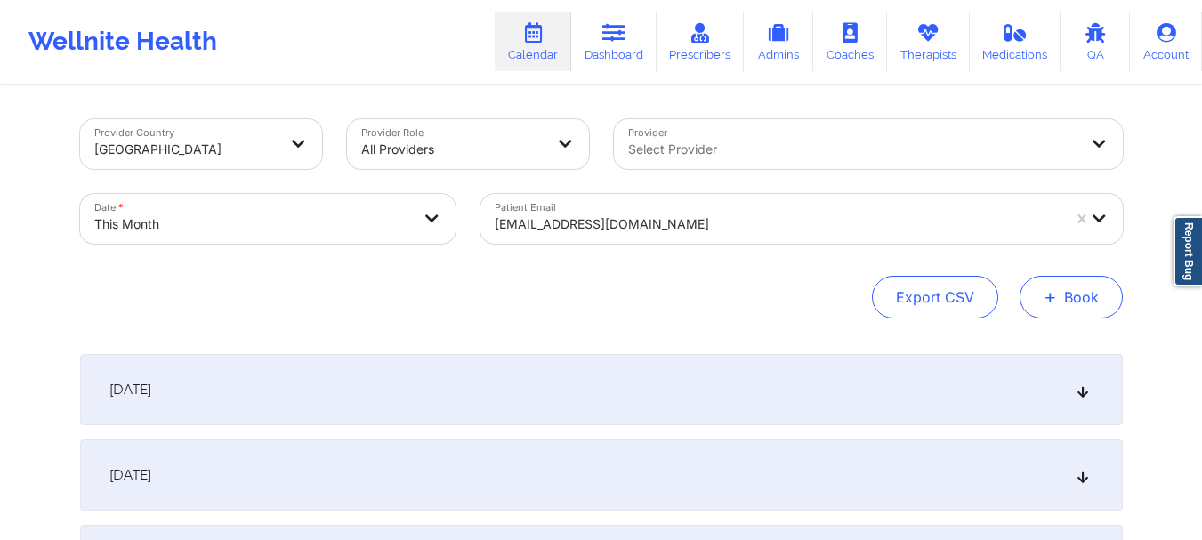
click at [1098, 303] on button "+ Book" at bounding box center [1071, 297] width 103 height 43
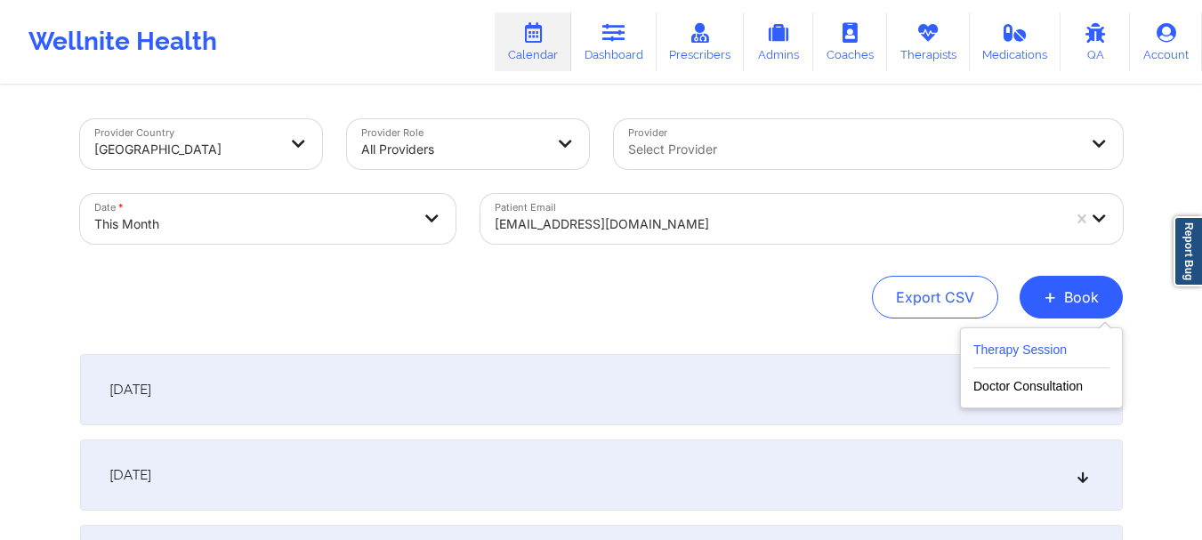
click at [982, 345] on button "Therapy Session" at bounding box center [1041, 353] width 136 height 29
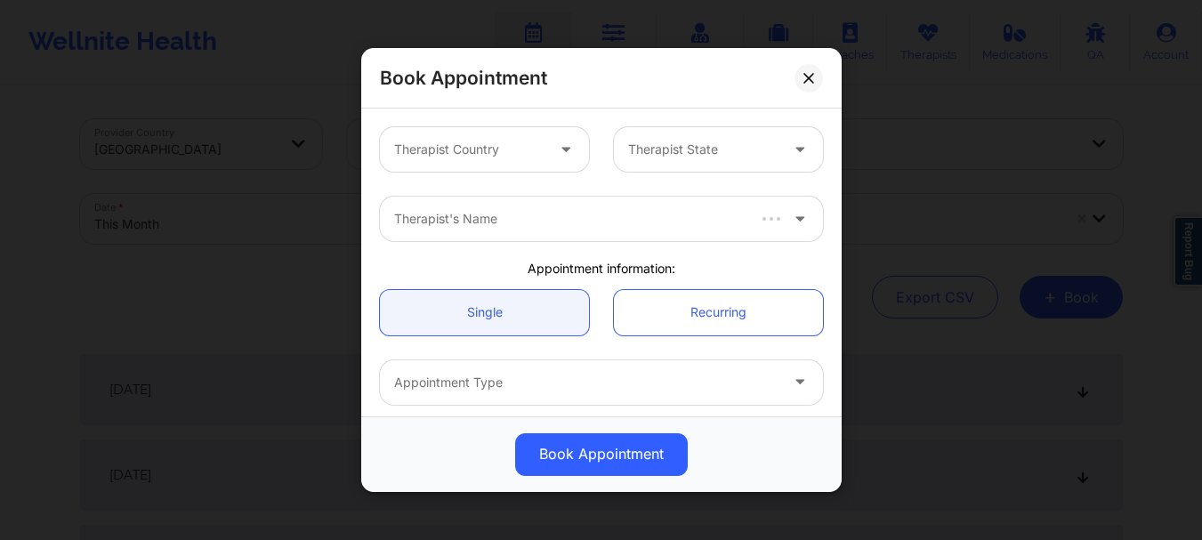
click at [489, 158] on div at bounding box center [469, 149] width 150 height 21
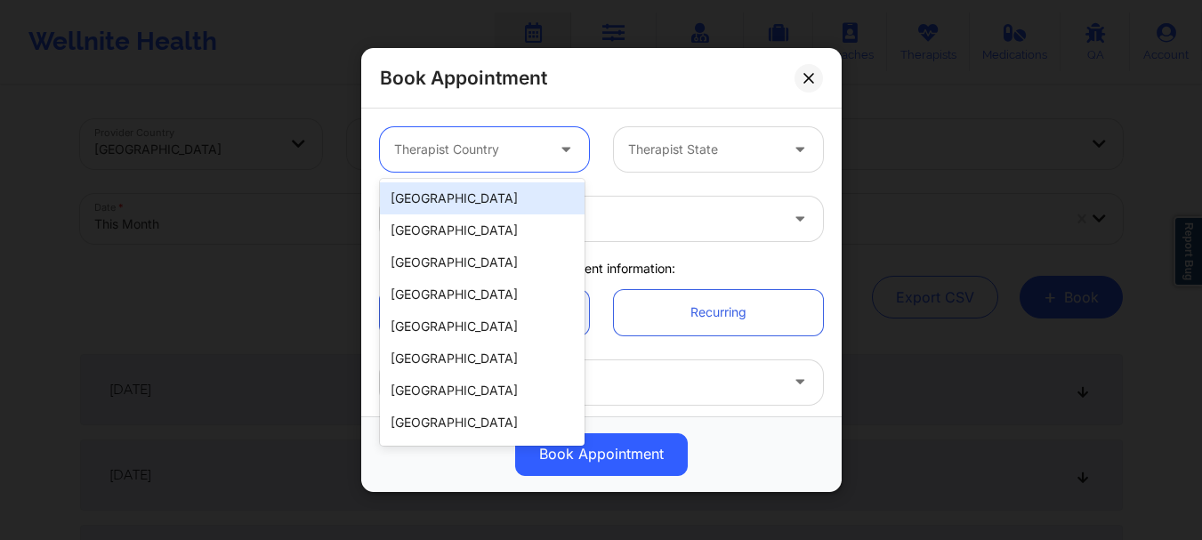
click at [468, 206] on div "[GEOGRAPHIC_DATA]" at bounding box center [482, 198] width 205 height 32
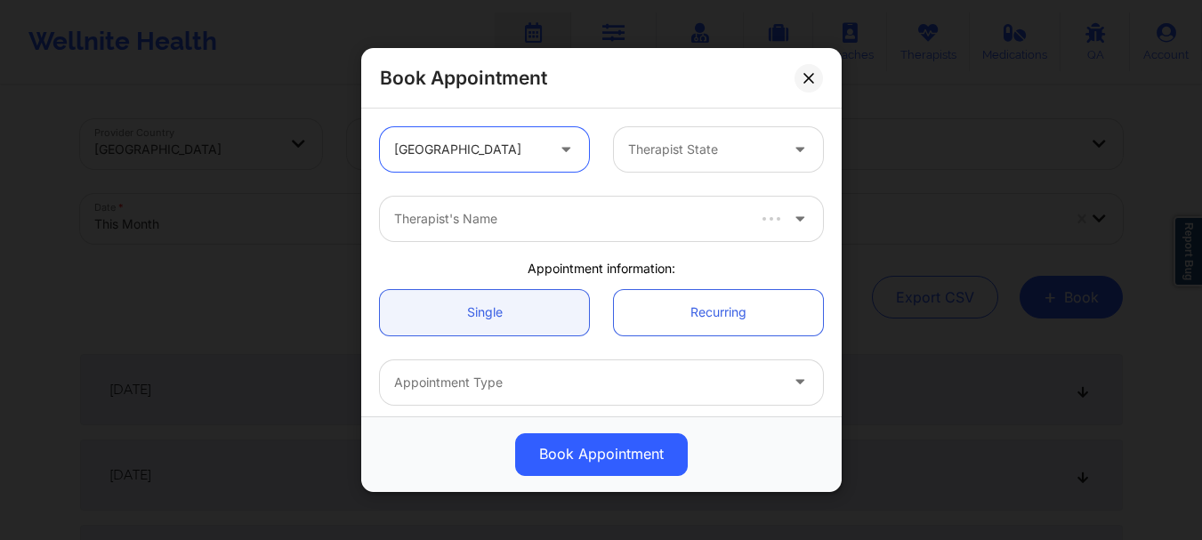
click at [690, 155] on div at bounding box center [703, 149] width 150 height 21
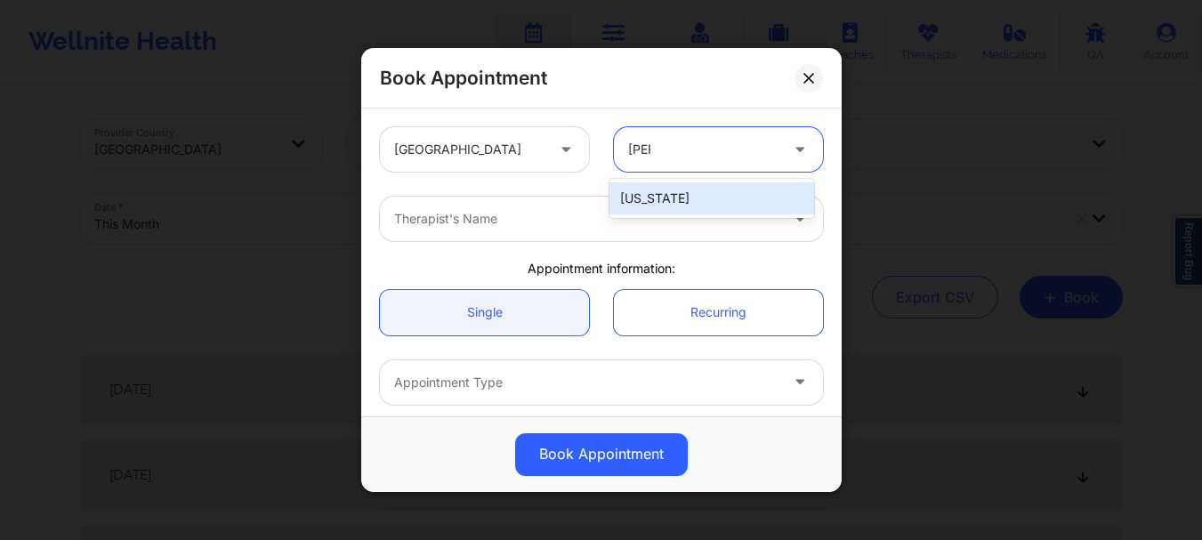
click at [668, 198] on div "[US_STATE]" at bounding box center [711, 198] width 205 height 32
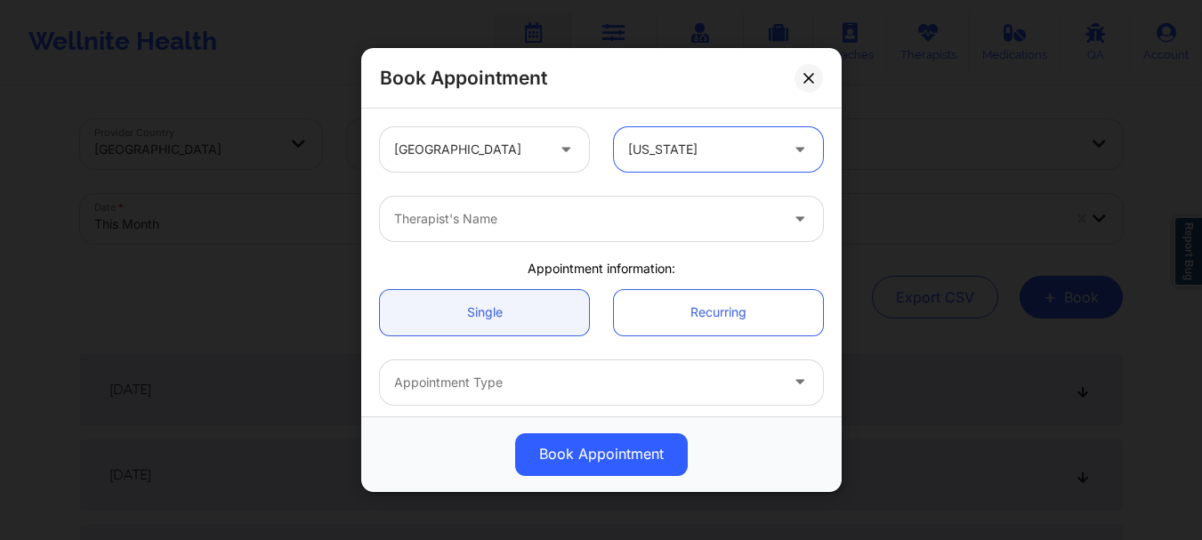
click at [633, 218] on div at bounding box center [586, 218] width 384 height 21
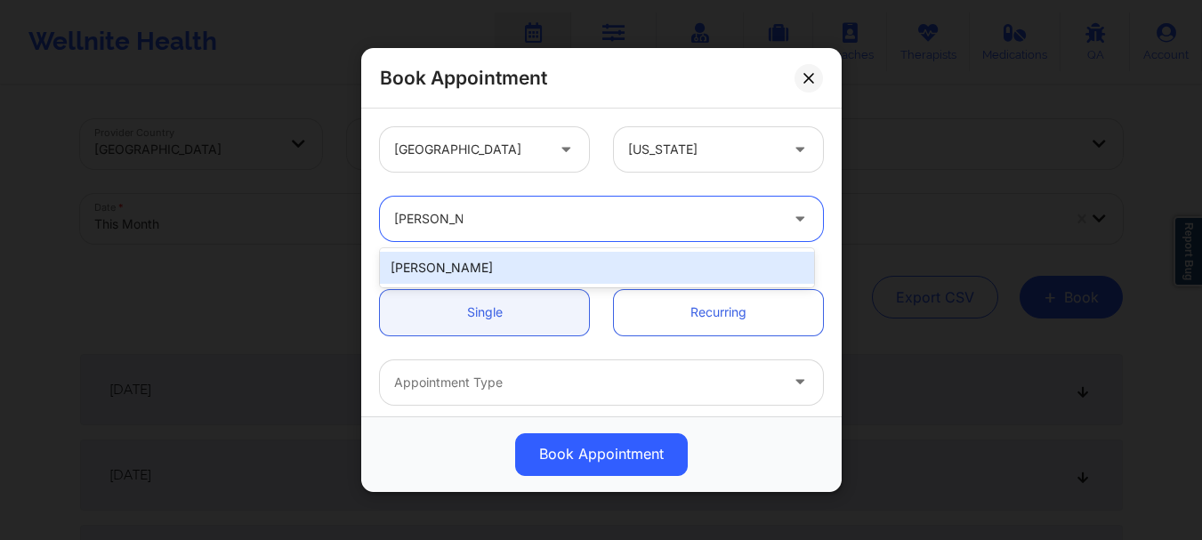
click at [588, 272] on div "[PERSON_NAME]" at bounding box center [597, 268] width 434 height 32
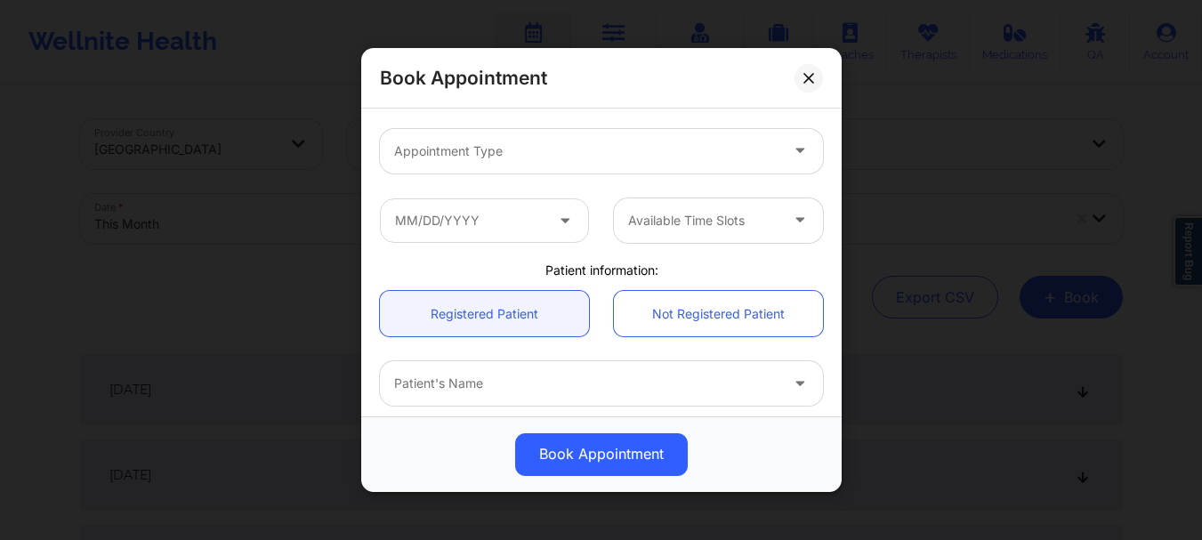
scroll to position [341, 0]
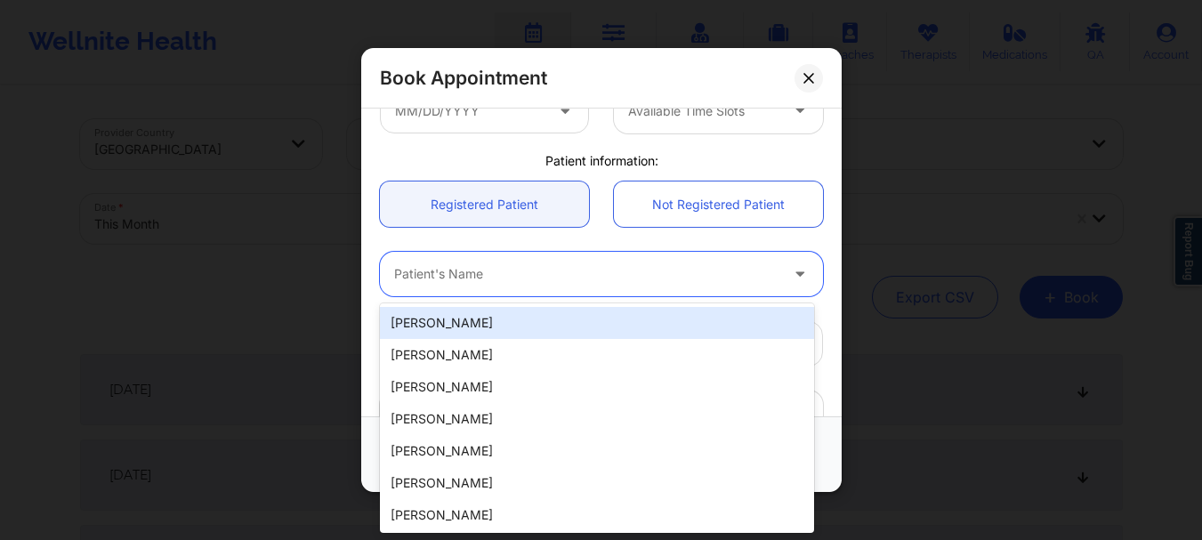
click at [501, 287] on div "Patient's Name" at bounding box center [580, 274] width 400 height 44
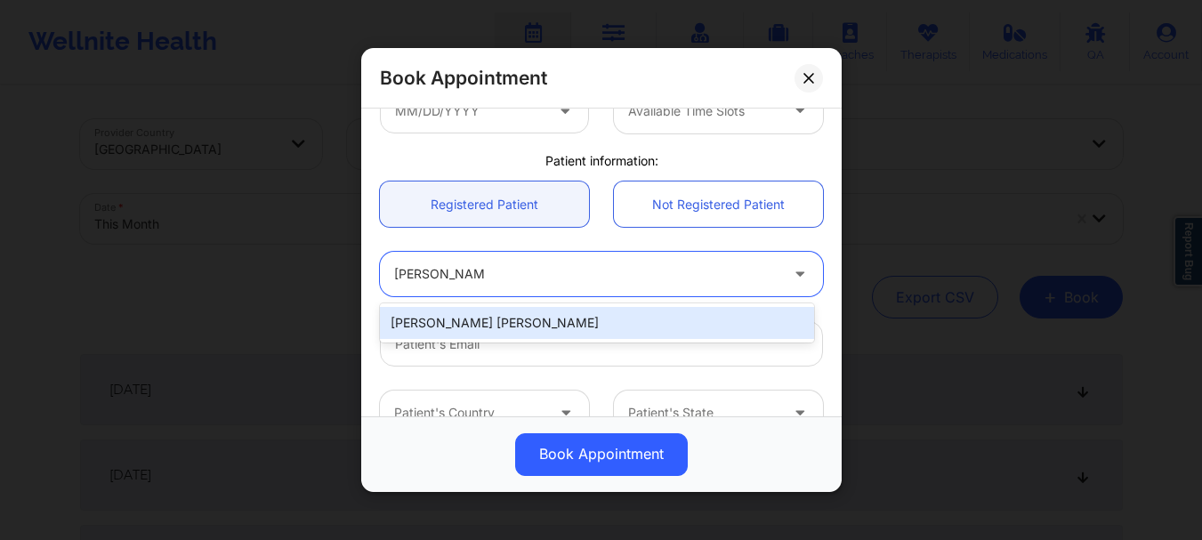
click at [496, 326] on div "[PERSON_NAME] [PERSON_NAME]" at bounding box center [597, 323] width 434 height 32
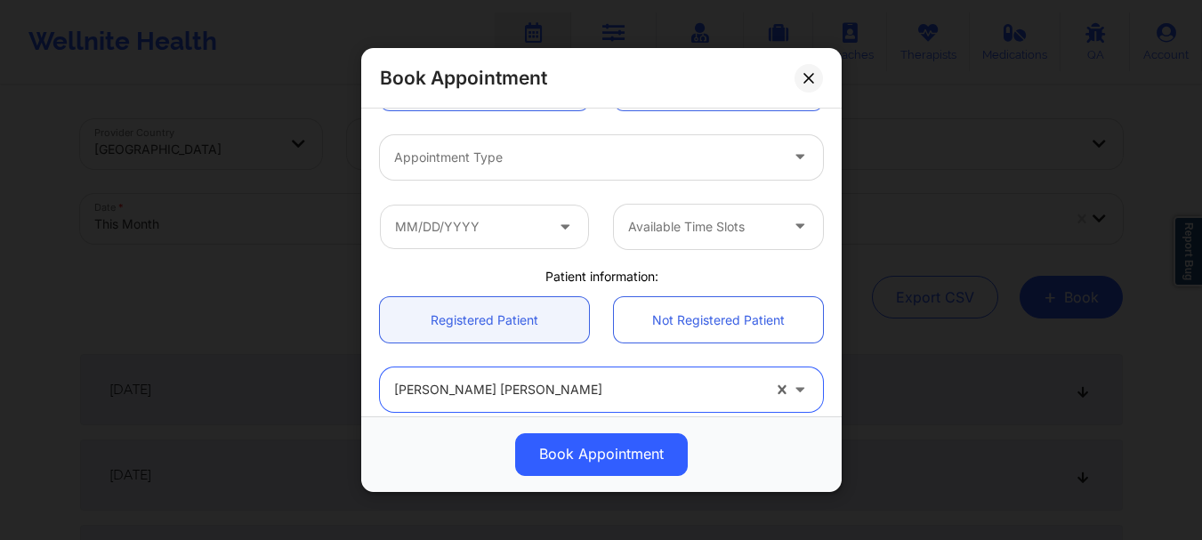
scroll to position [214, 0]
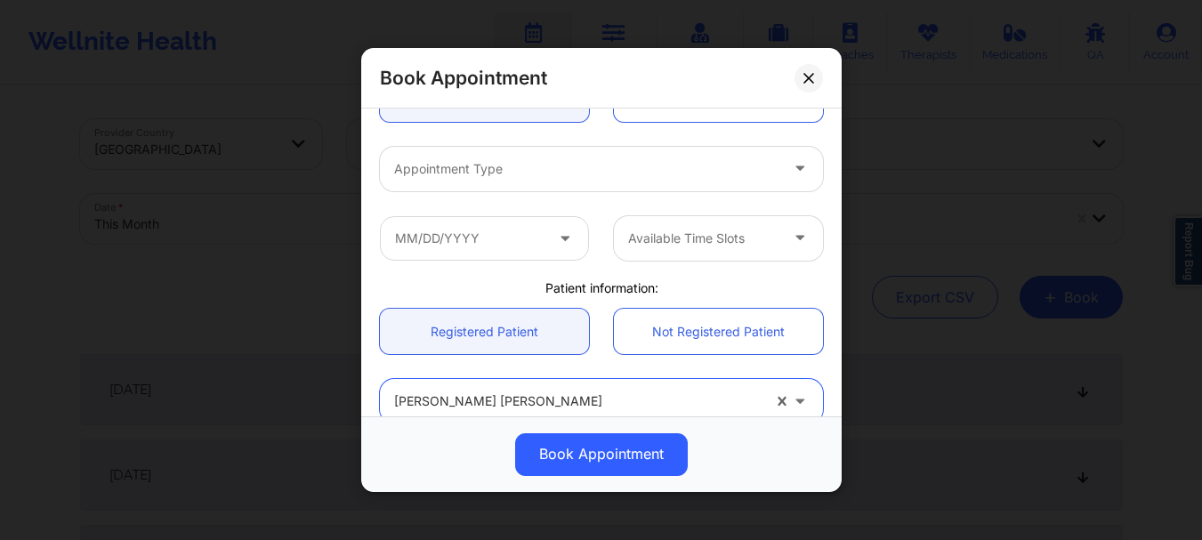
click at [456, 170] on div at bounding box center [586, 168] width 384 height 21
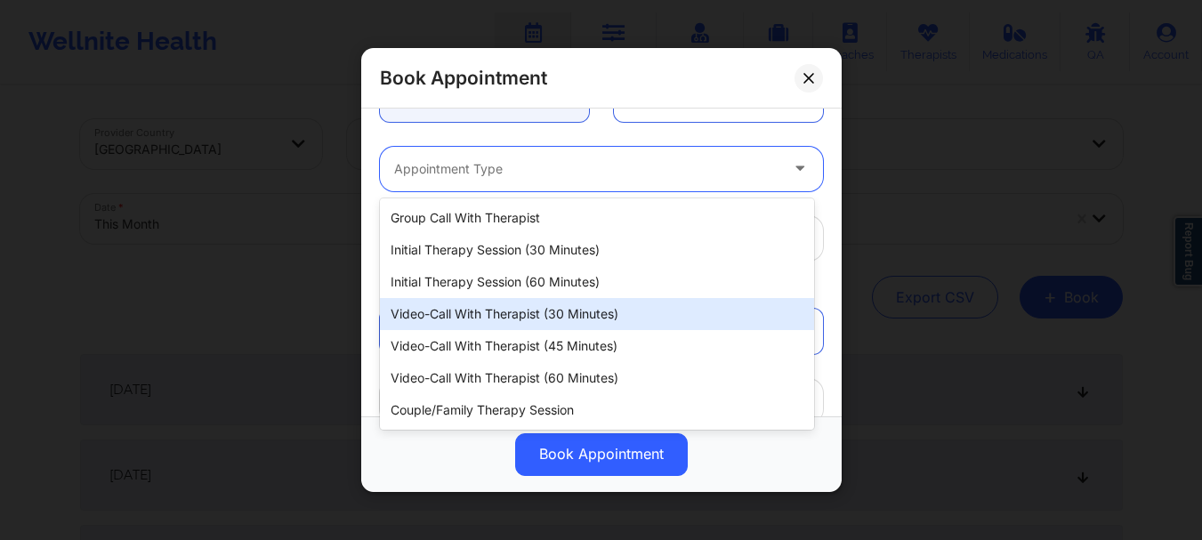
click at [511, 316] on div "Video-Call with Therapist (30 minutes)" at bounding box center [597, 314] width 434 height 32
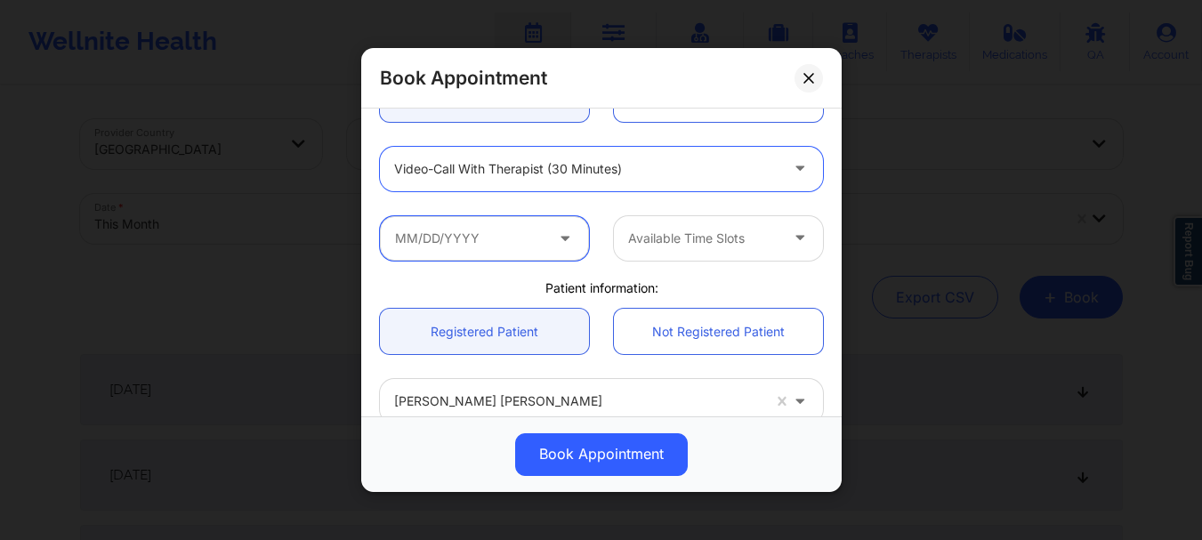
click at [444, 231] on input "text" at bounding box center [484, 238] width 209 height 44
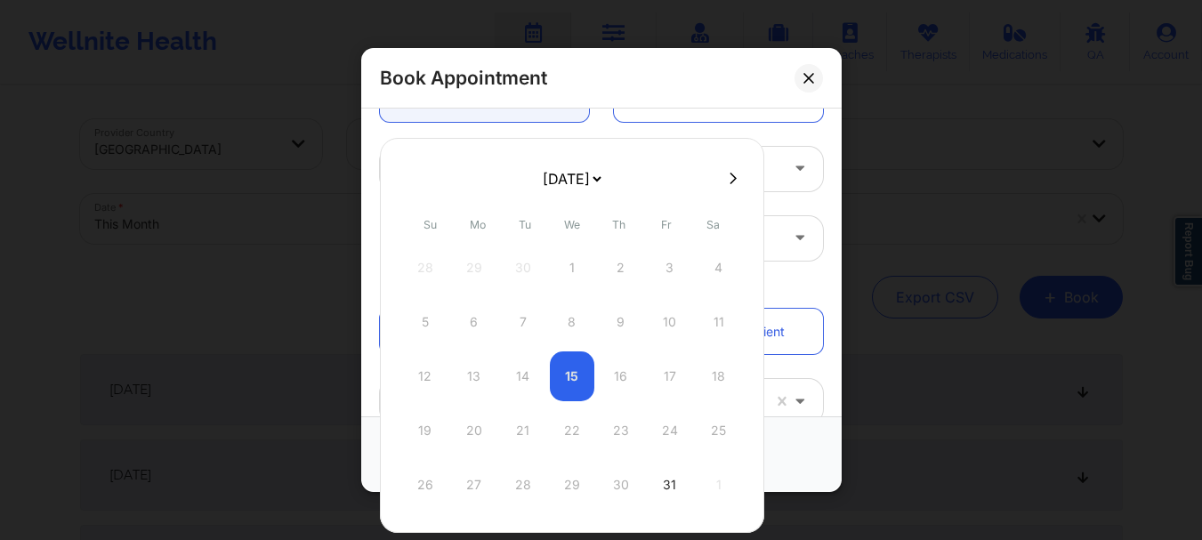
click at [596, 168] on select "[DATE] [DATE] [DATE] [DATE] [DATE] [DATE] [DATE] [DATE] [DATE] [DATE] [DATE] [D…" at bounding box center [571, 179] width 65 height 36
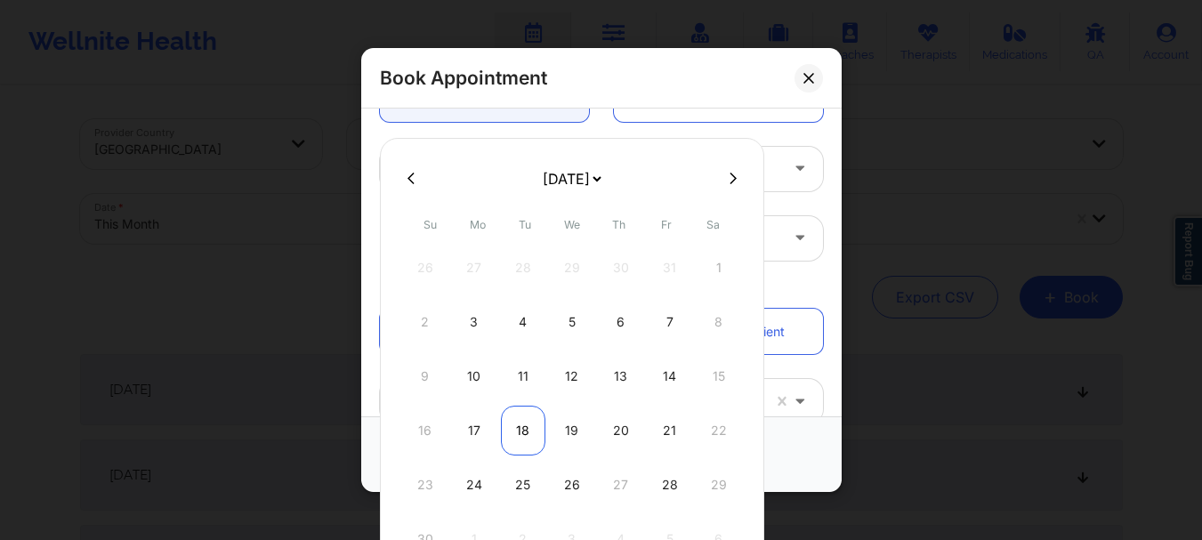
click at [523, 437] on div "18" at bounding box center [523, 431] width 44 height 50
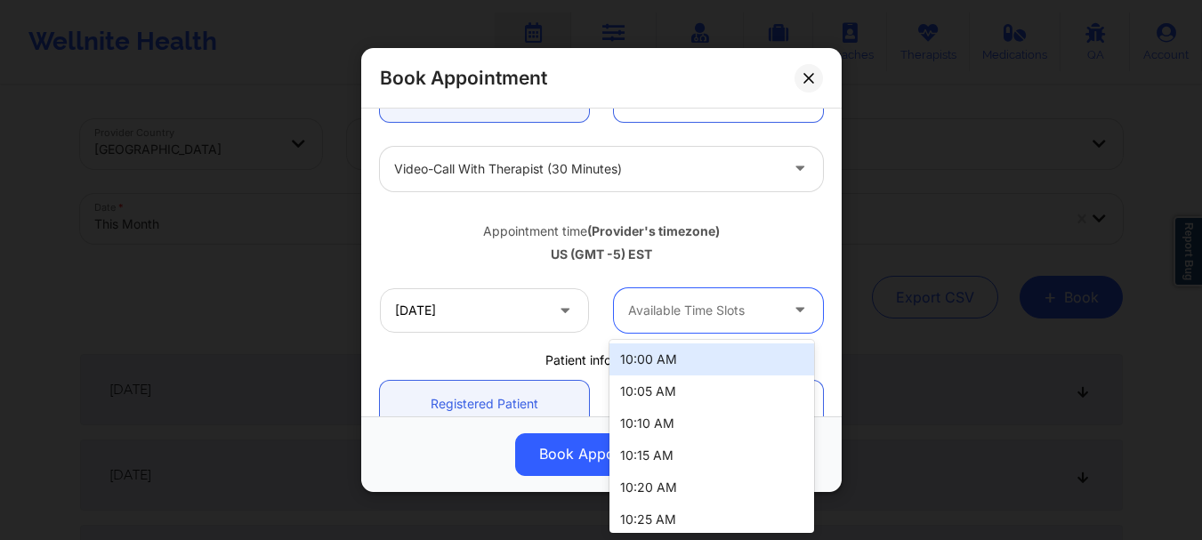
click at [657, 317] on div at bounding box center [703, 310] width 150 height 21
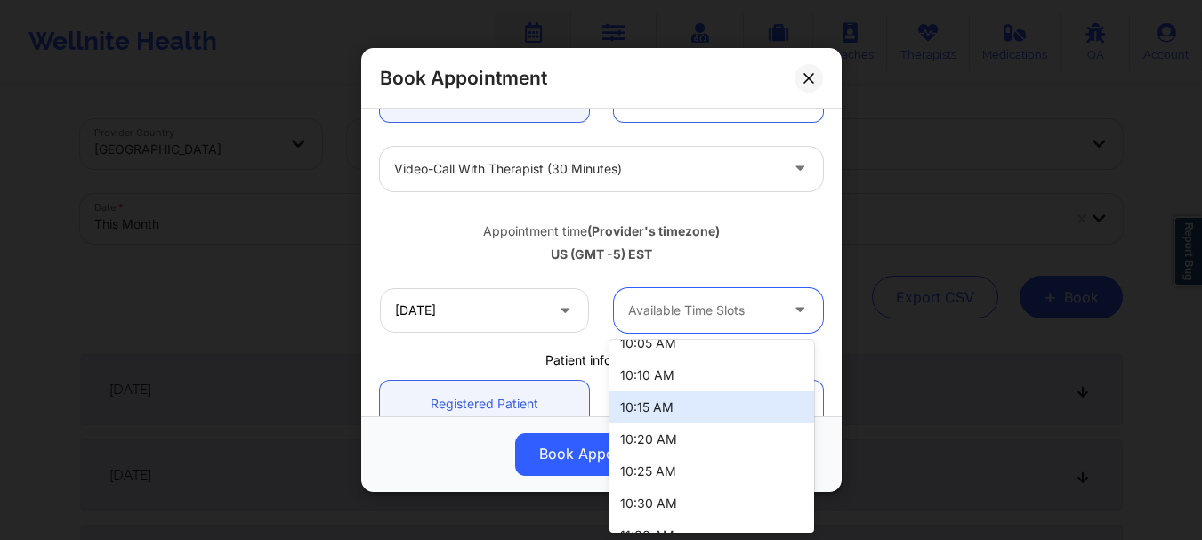
scroll to position [70, 0]
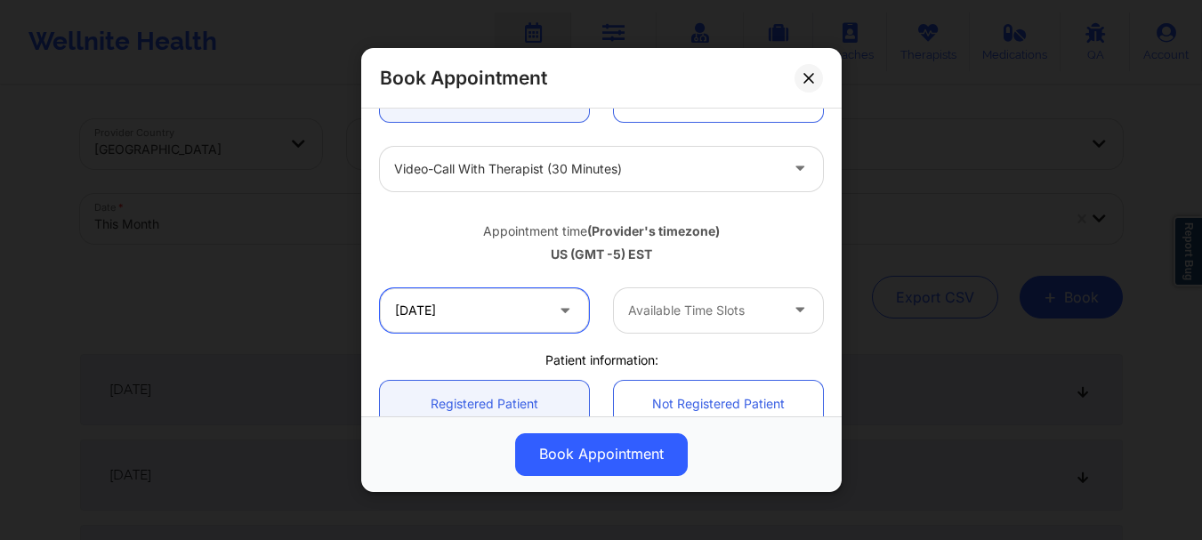
click at [438, 302] on input "[DATE]" at bounding box center [484, 310] width 209 height 44
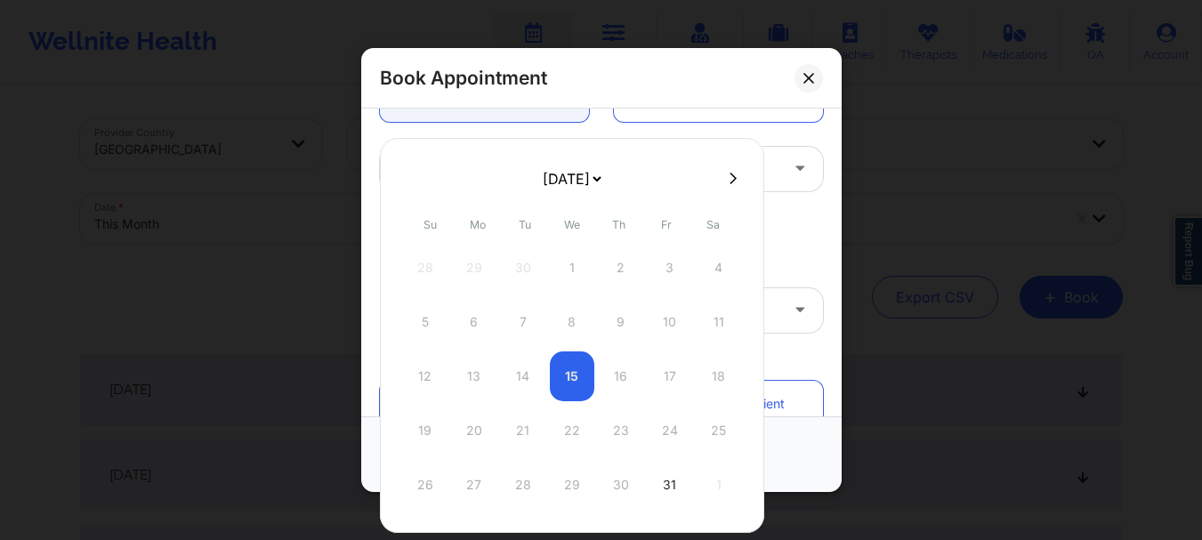
click at [603, 174] on select "[DATE] [DATE] [DATE] [DATE] [DATE] [DATE] [DATE] [DATE] [DATE] [DATE] [DATE] [D…" at bounding box center [571, 179] width 65 height 36
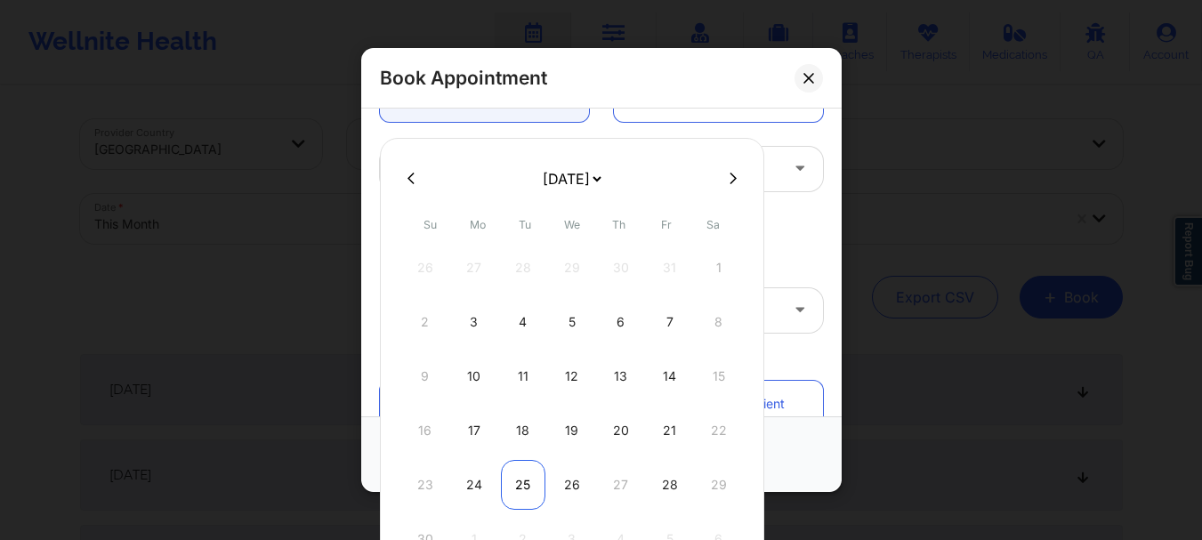
click at [527, 486] on div "25" at bounding box center [523, 485] width 44 height 50
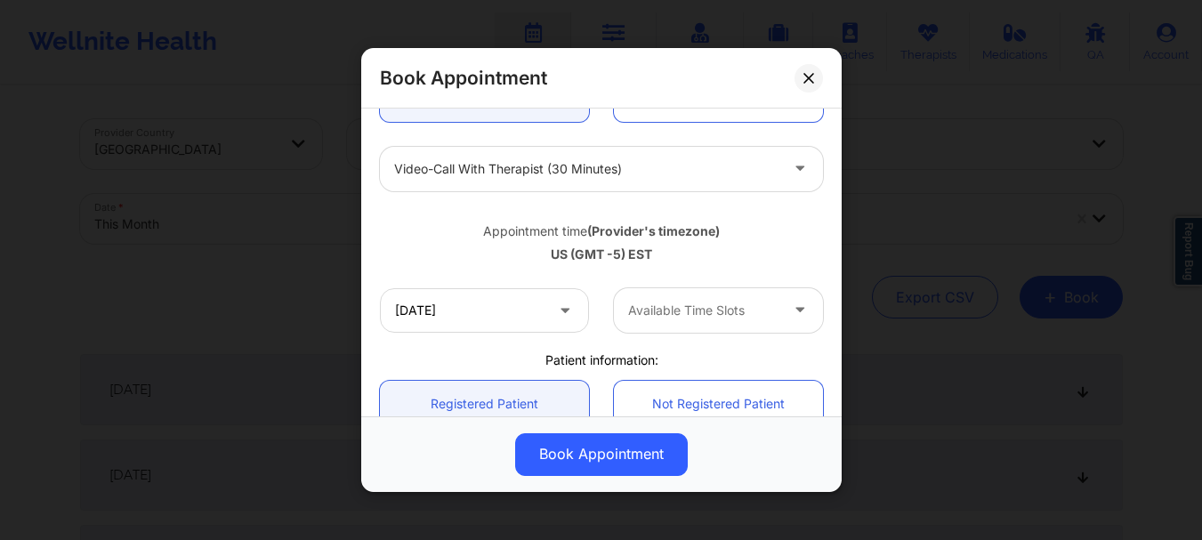
click at [698, 310] on div at bounding box center [703, 310] width 150 height 21
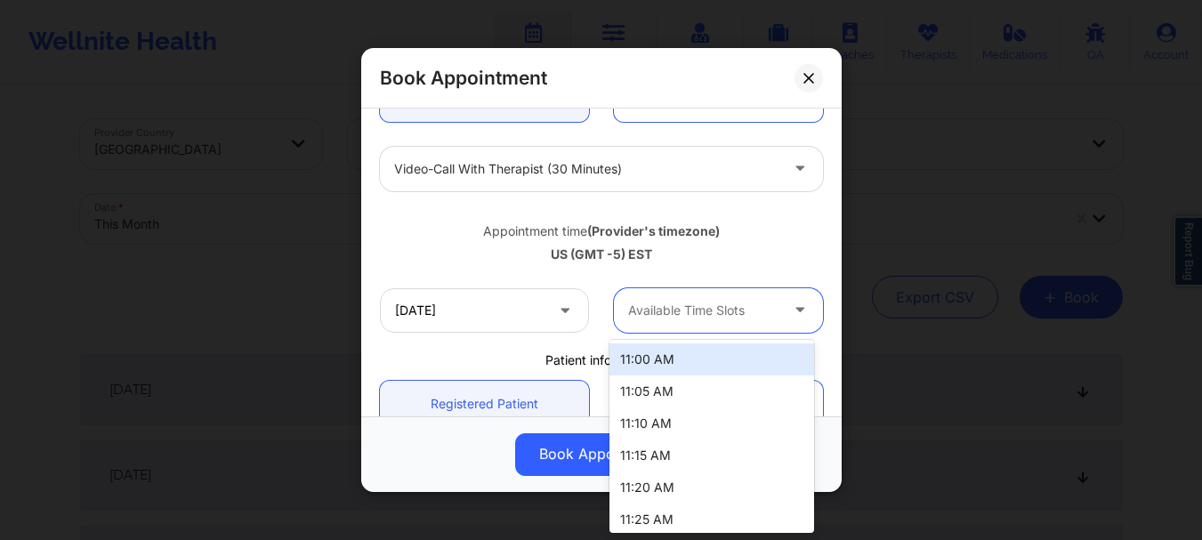
click at [696, 365] on div "11:00 AM" at bounding box center [711, 359] width 205 height 32
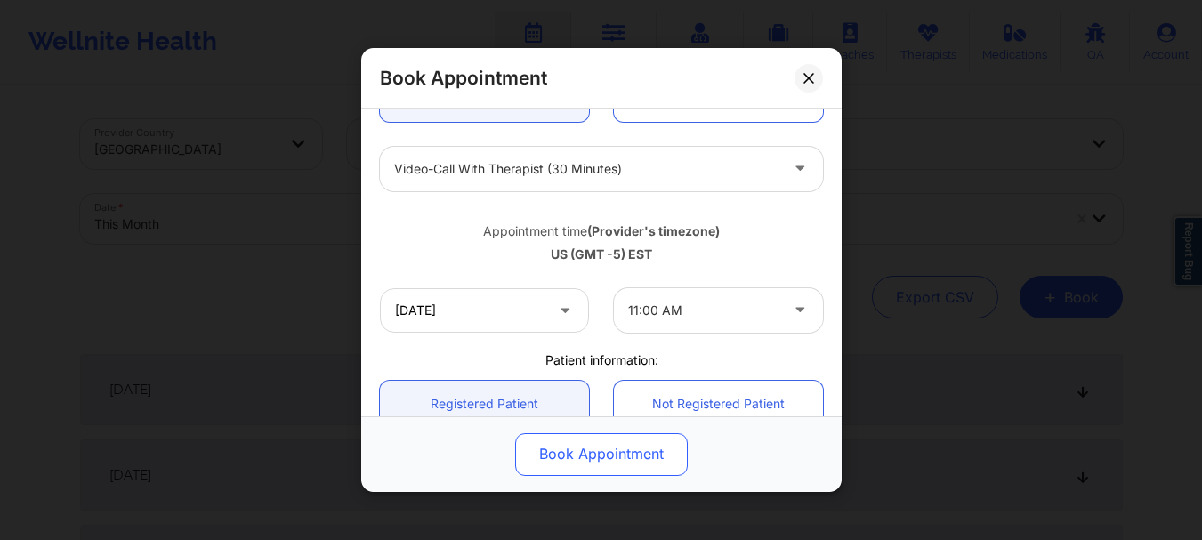
click at [599, 448] on button "Book Appointment" at bounding box center [601, 454] width 173 height 43
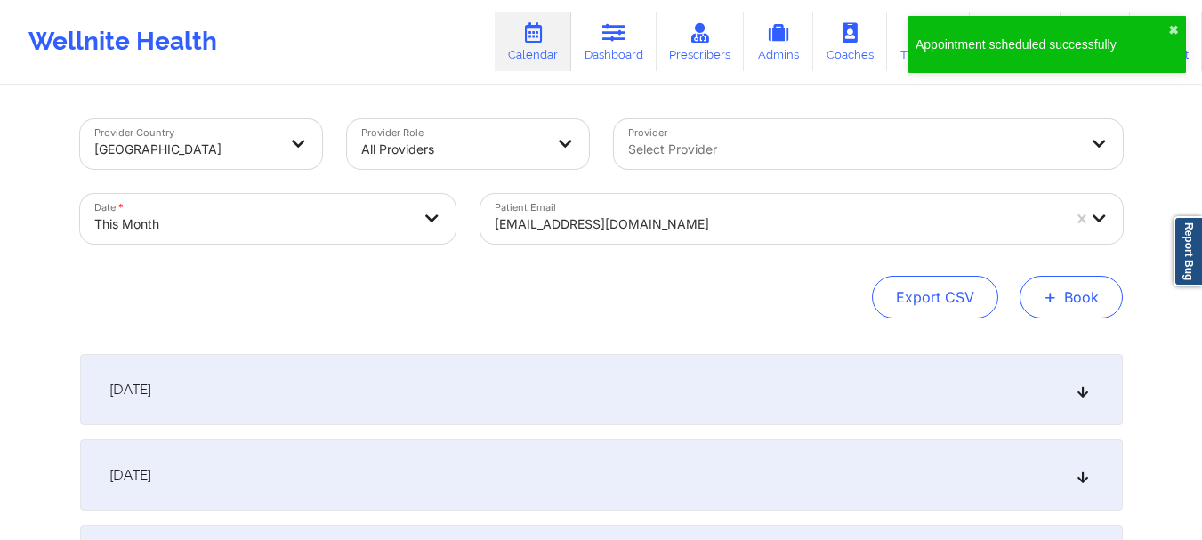
click at [1067, 307] on button "+ Book" at bounding box center [1071, 297] width 103 height 43
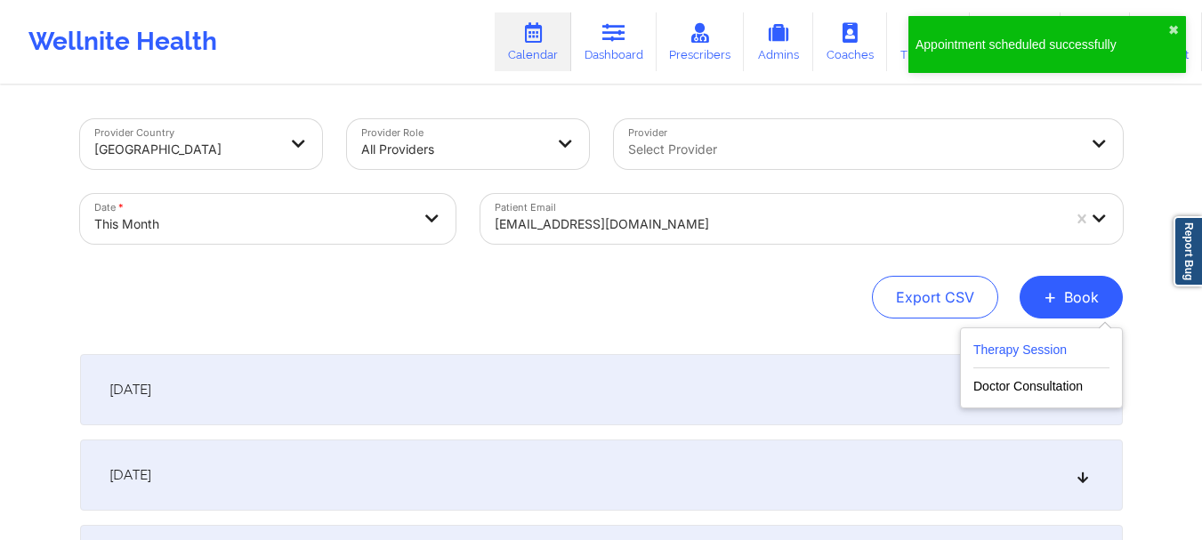
click at [1025, 353] on button "Therapy Session" at bounding box center [1041, 353] width 136 height 29
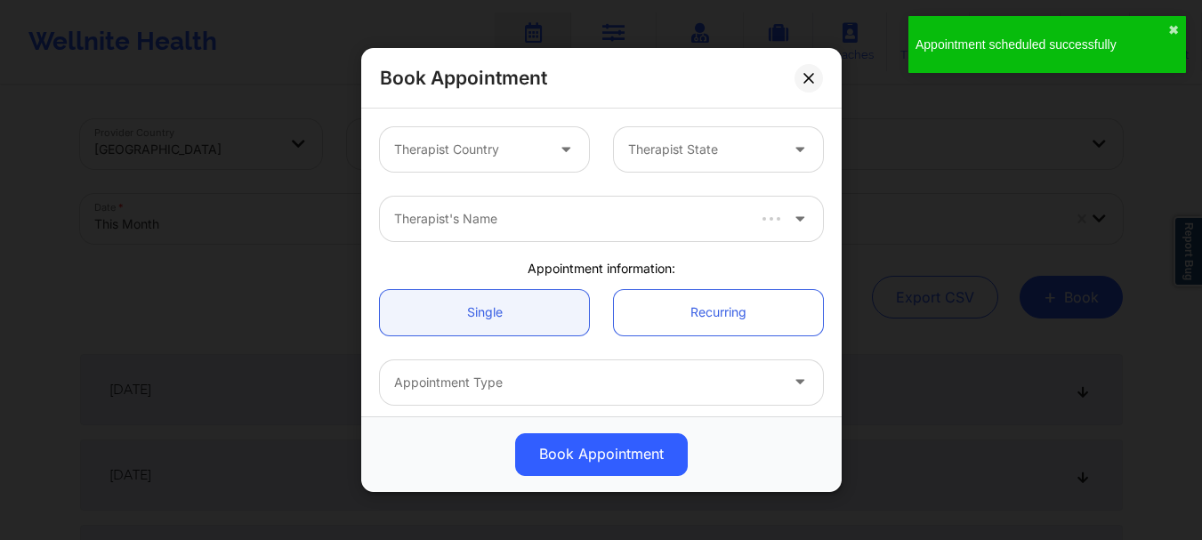
click at [486, 173] on div "Therapist Country Therapist State" at bounding box center [601, 149] width 468 height 69
click at [484, 165] on div "Therapist Country" at bounding box center [463, 149] width 166 height 44
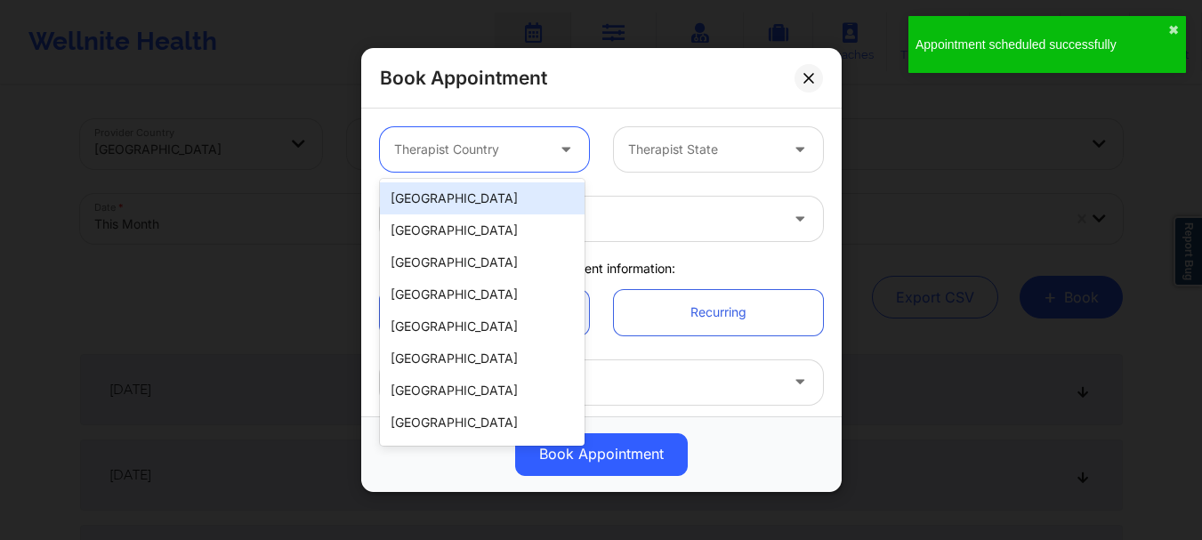
click at [483, 198] on div "[GEOGRAPHIC_DATA]" at bounding box center [482, 198] width 205 height 32
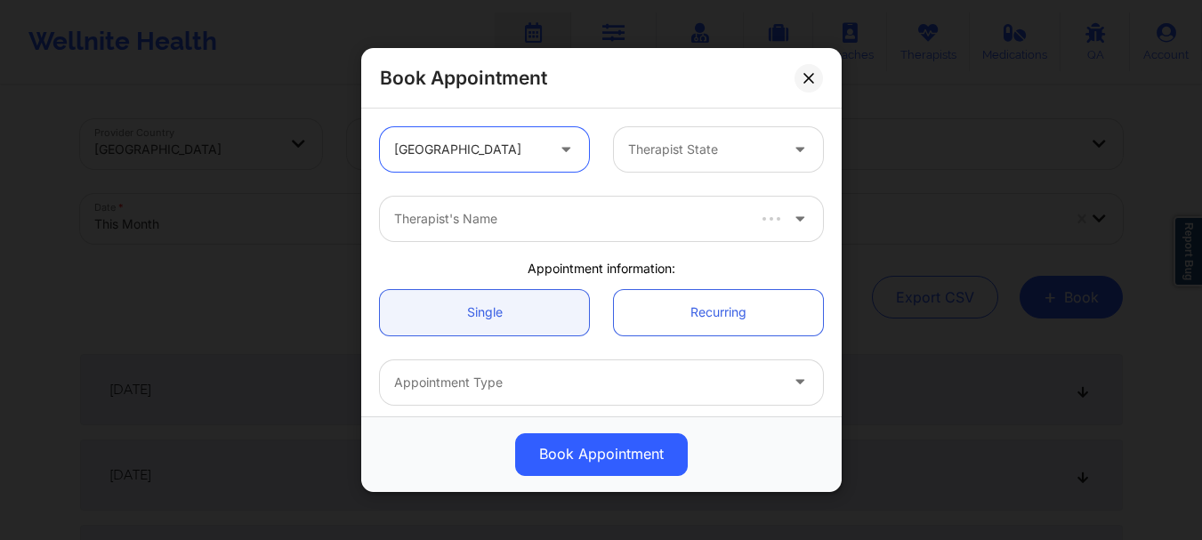
click at [740, 139] on div at bounding box center [703, 149] width 150 height 21
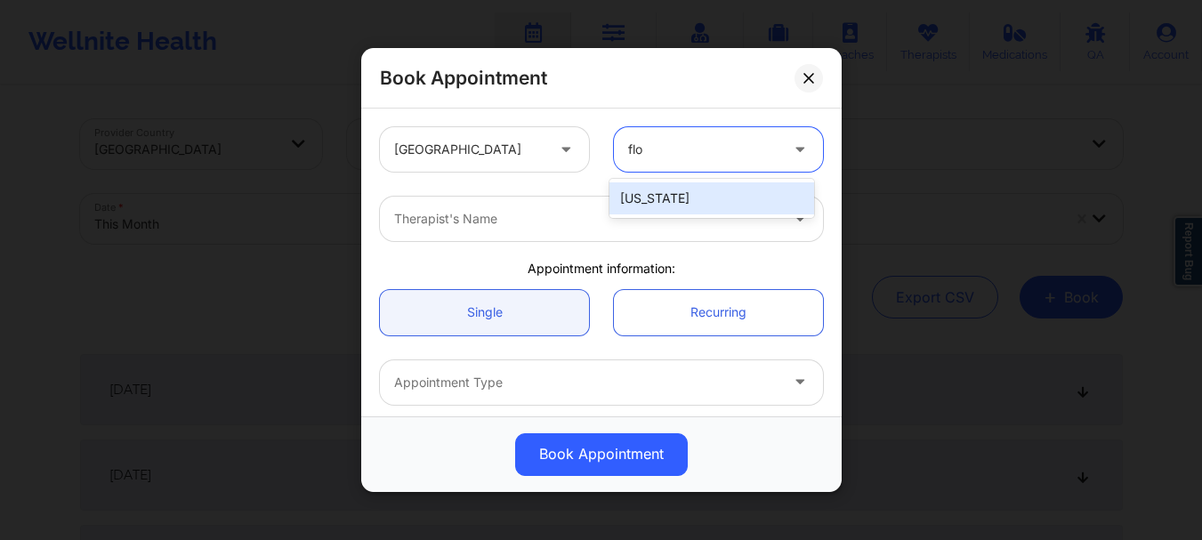
click at [682, 199] on div "[US_STATE]" at bounding box center [711, 198] width 205 height 32
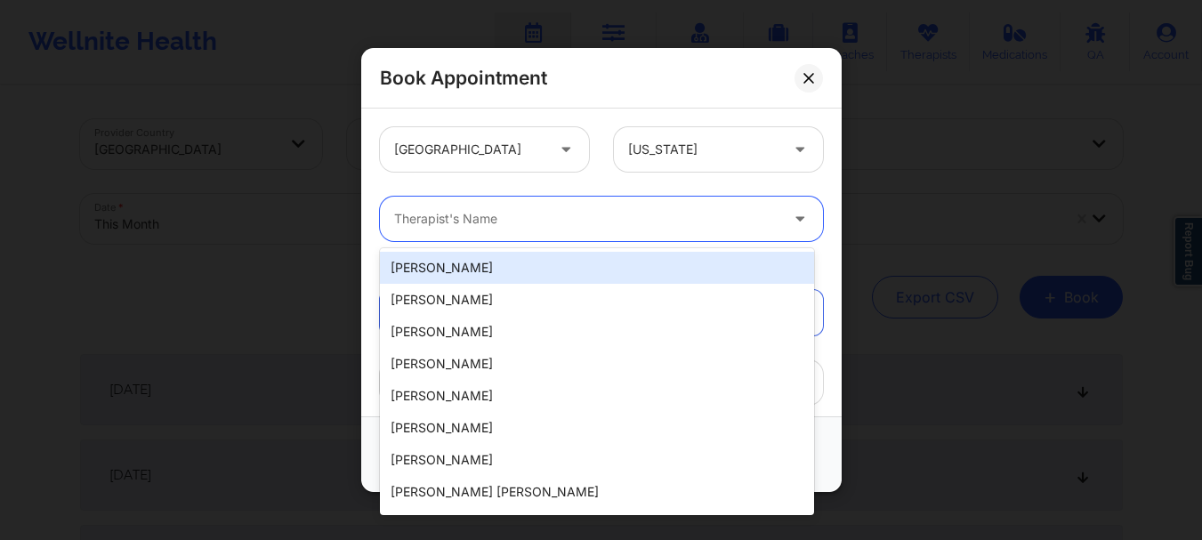
click at [621, 229] on div at bounding box center [586, 218] width 384 height 21
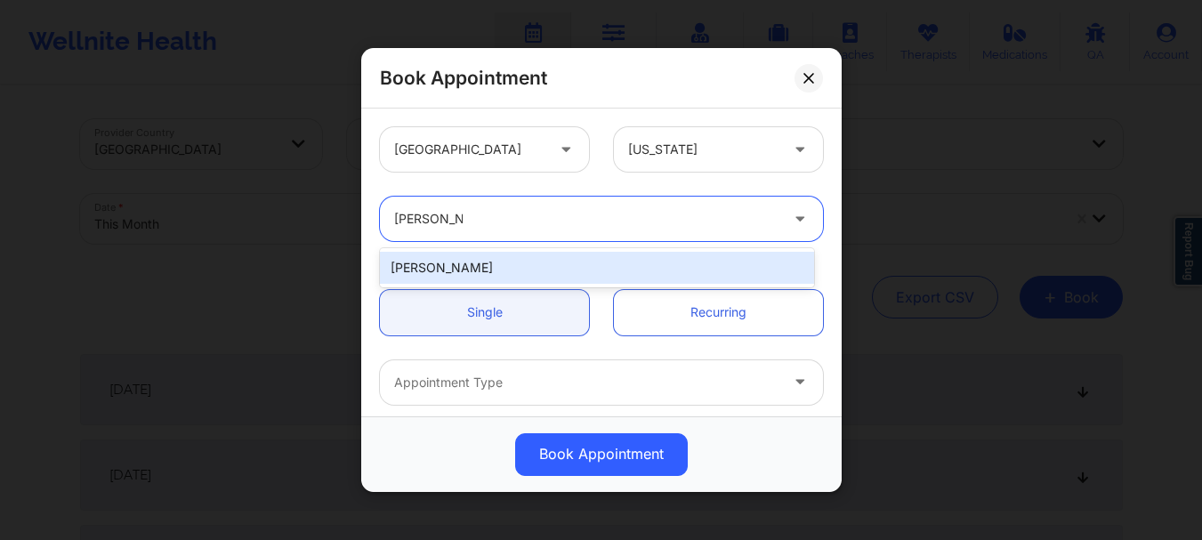
click at [564, 268] on div "[PERSON_NAME]" at bounding box center [597, 268] width 434 height 32
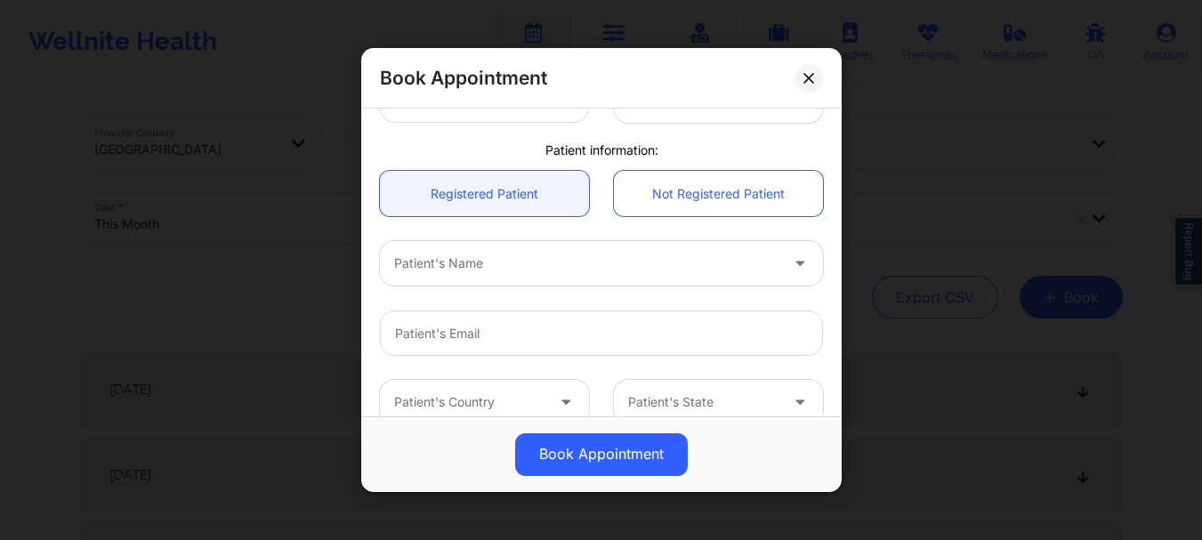
scroll to position [391, 0]
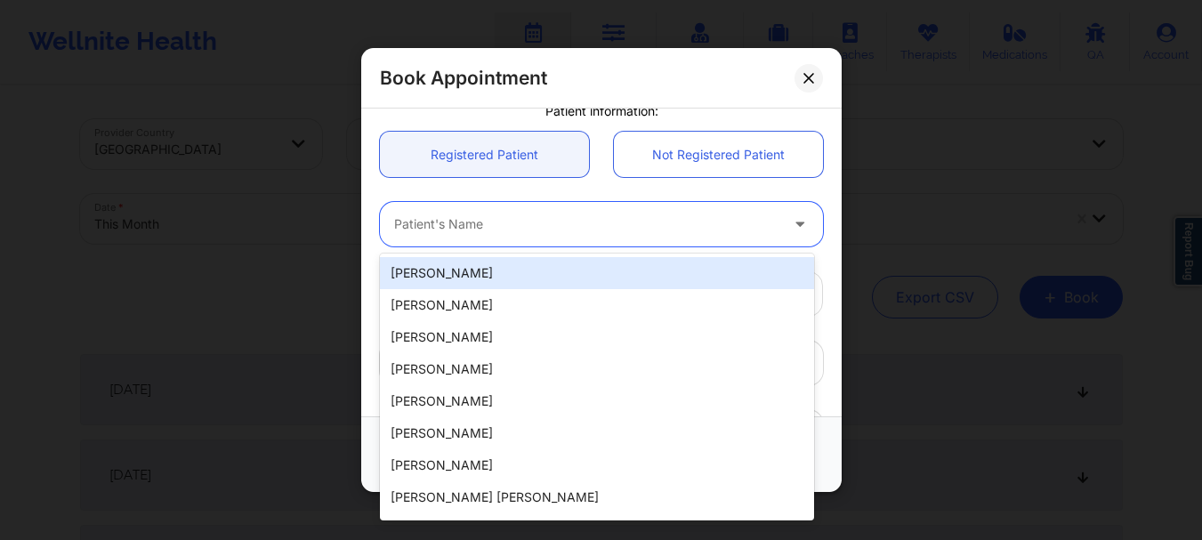
click at [540, 233] on div at bounding box center [586, 224] width 384 height 21
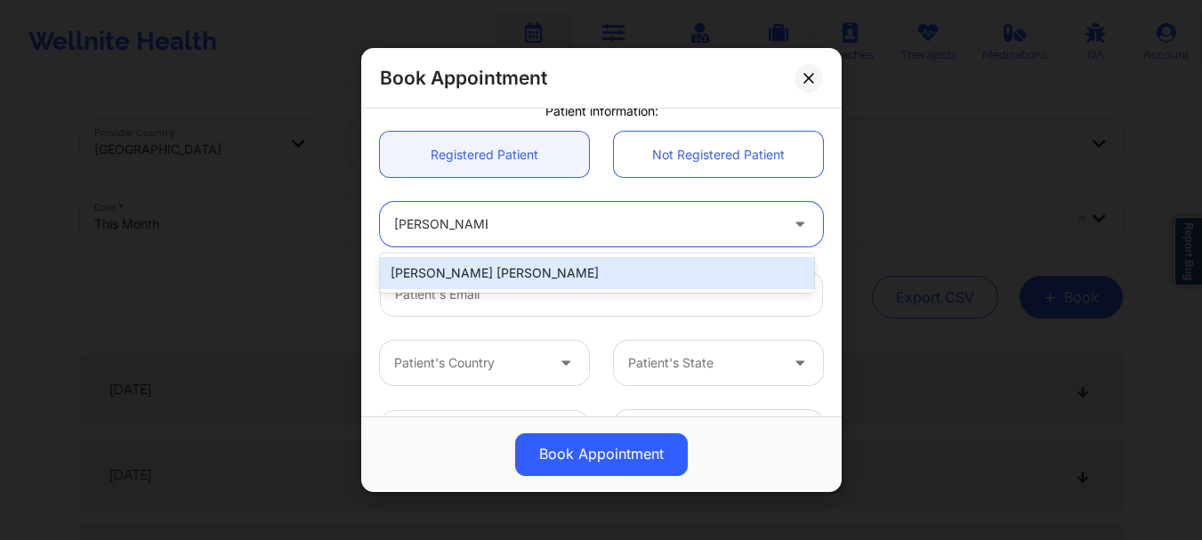
click at [517, 278] on div "[PERSON_NAME] [PERSON_NAME]" at bounding box center [597, 273] width 434 height 32
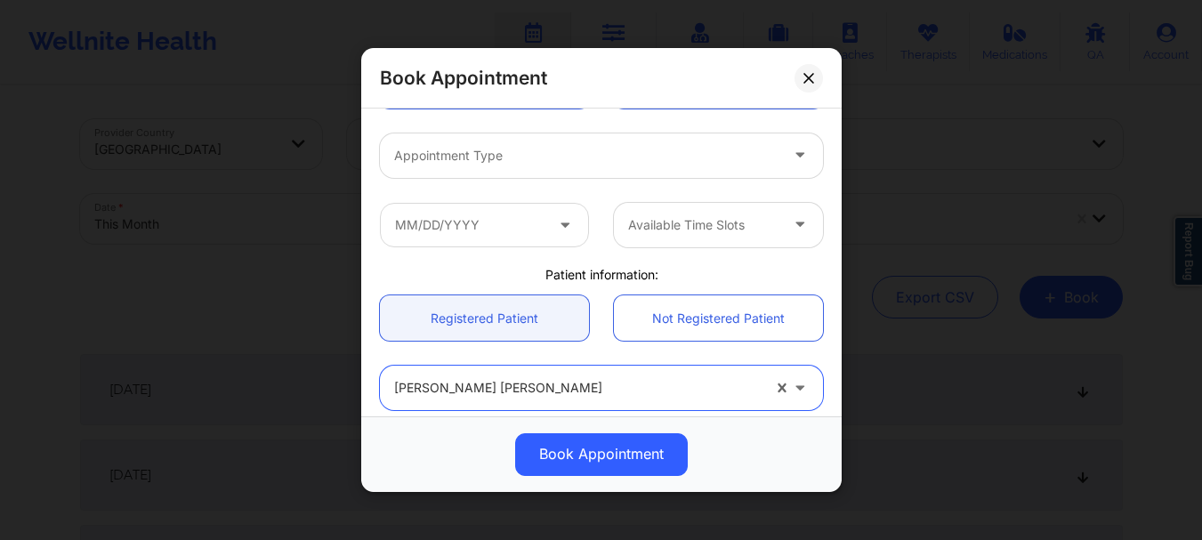
scroll to position [218, 0]
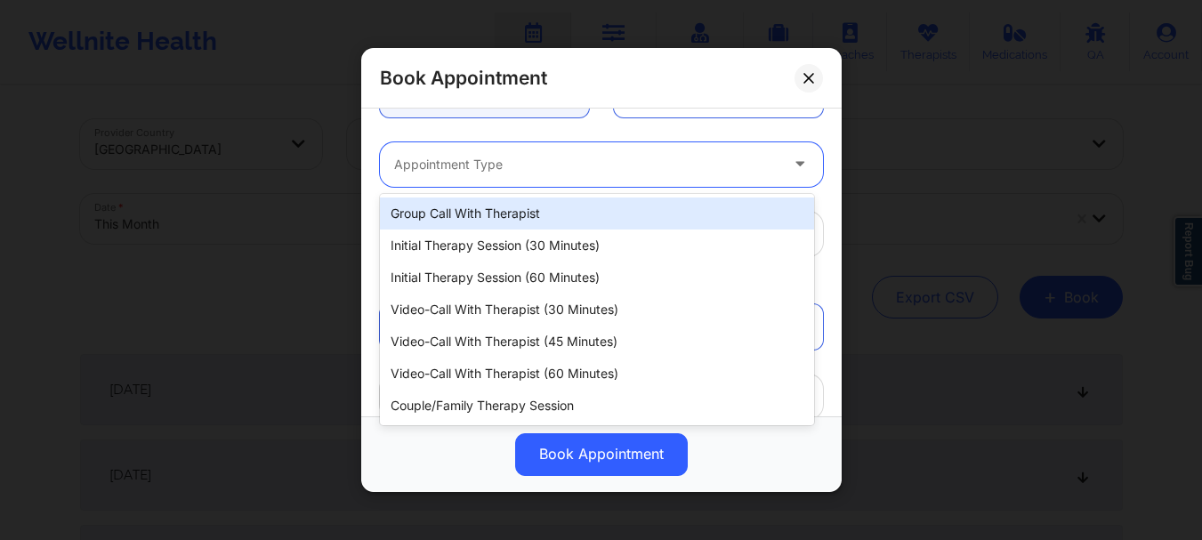
click at [547, 159] on div at bounding box center [586, 164] width 384 height 21
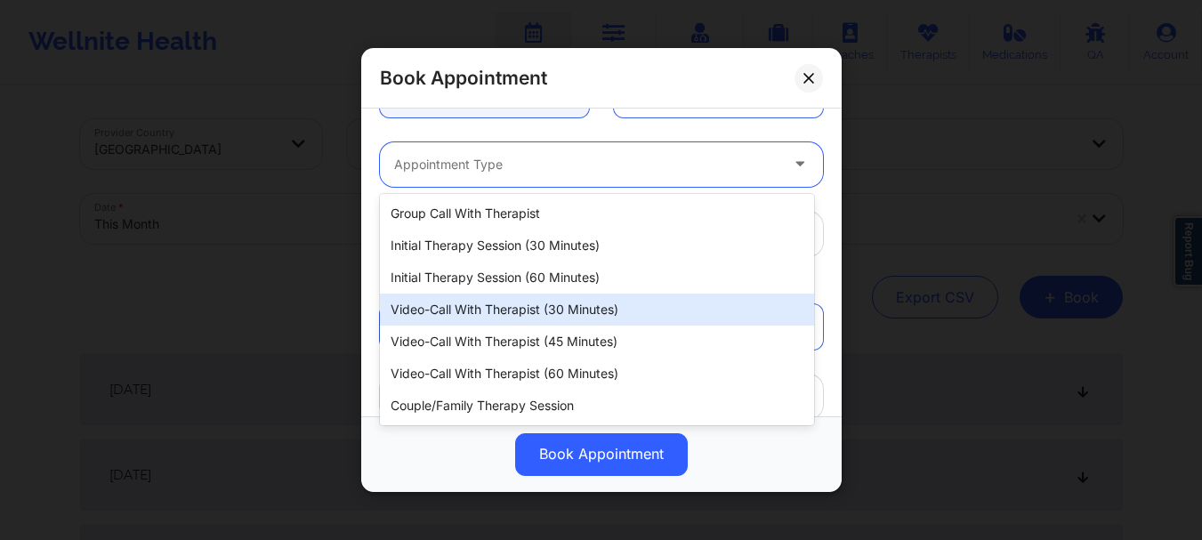
click at [546, 298] on div "Video-Call with Therapist (30 minutes)" at bounding box center [597, 310] width 434 height 32
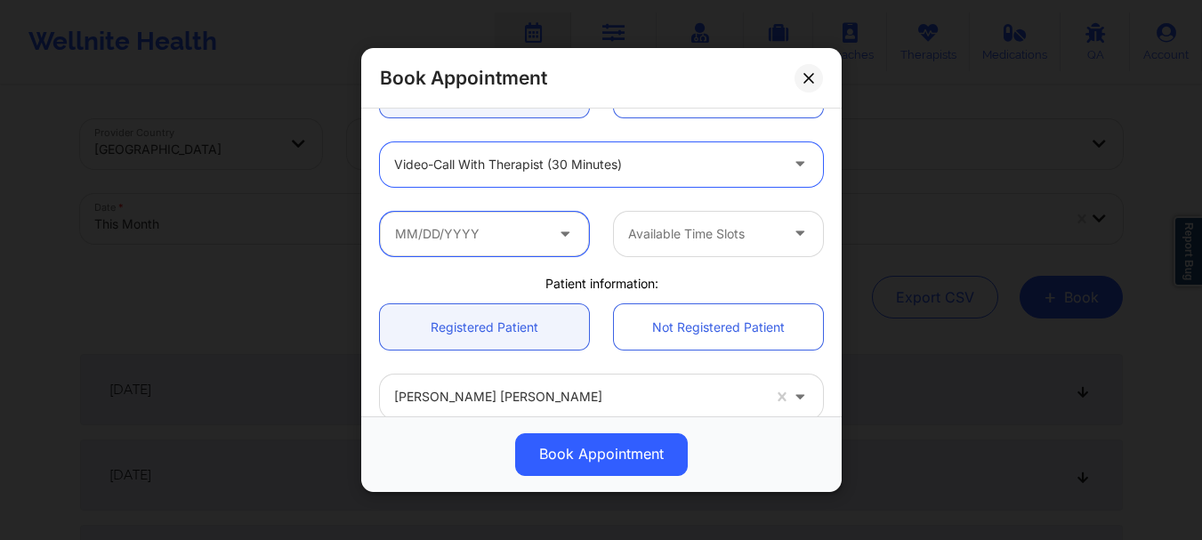
click at [468, 229] on input "text" at bounding box center [484, 234] width 209 height 44
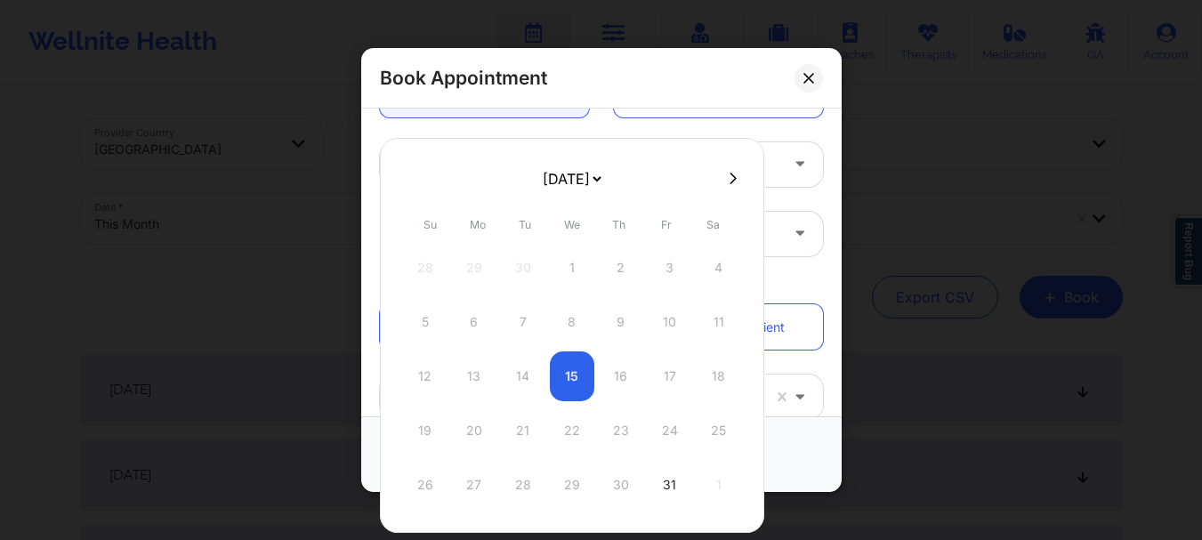
click at [549, 180] on select "[DATE] [DATE] [DATE] [DATE] [DATE] [DATE] [DATE] [DATE] [DATE] [DATE] [DATE] [D…" at bounding box center [571, 179] width 65 height 36
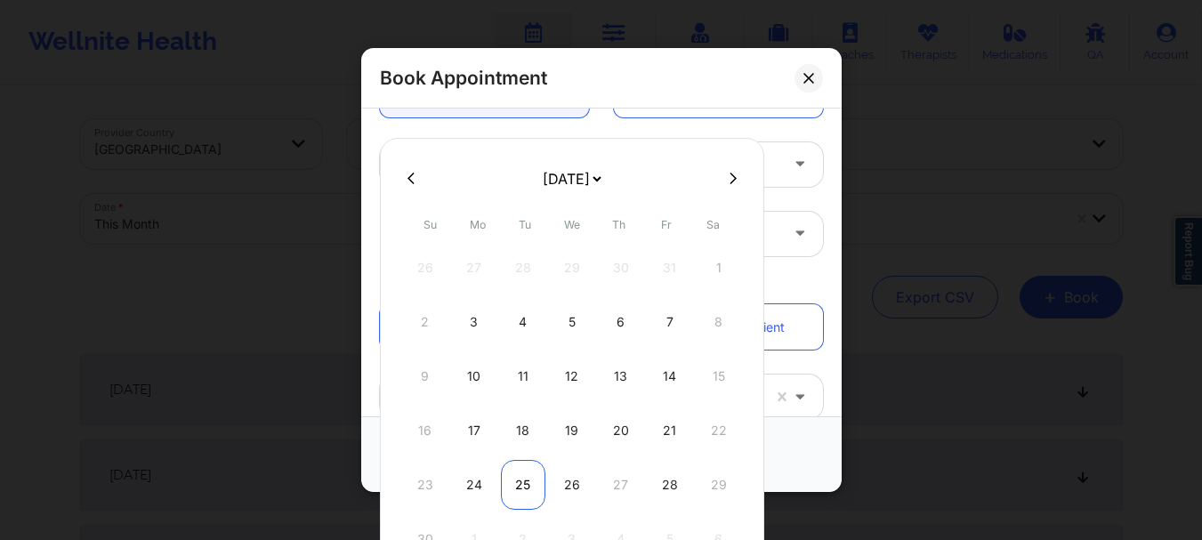
click at [522, 487] on div "25" at bounding box center [523, 485] width 44 height 50
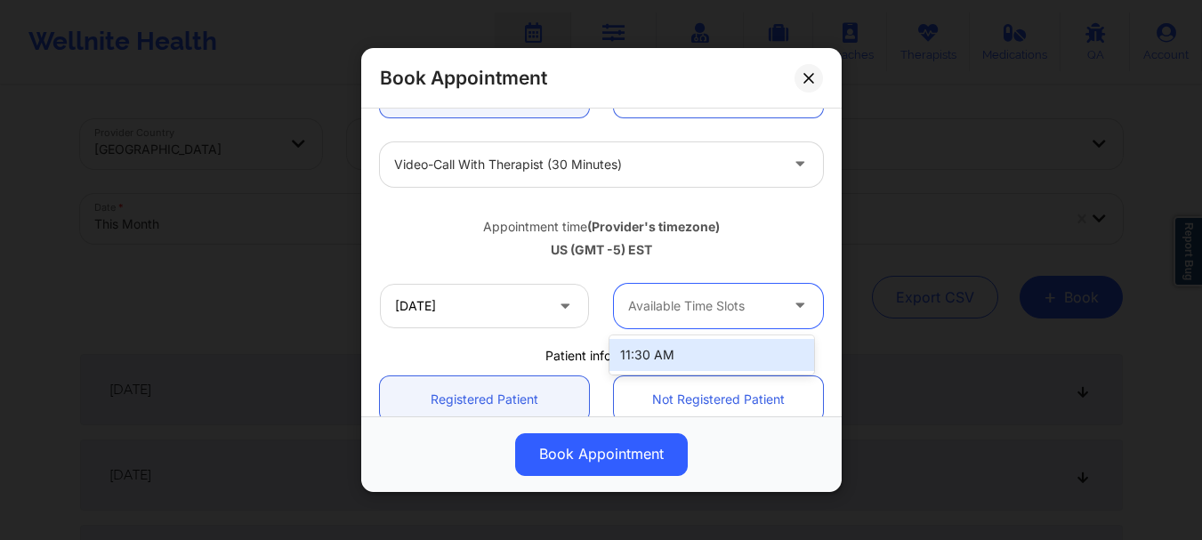
click at [683, 309] on div at bounding box center [703, 305] width 150 height 21
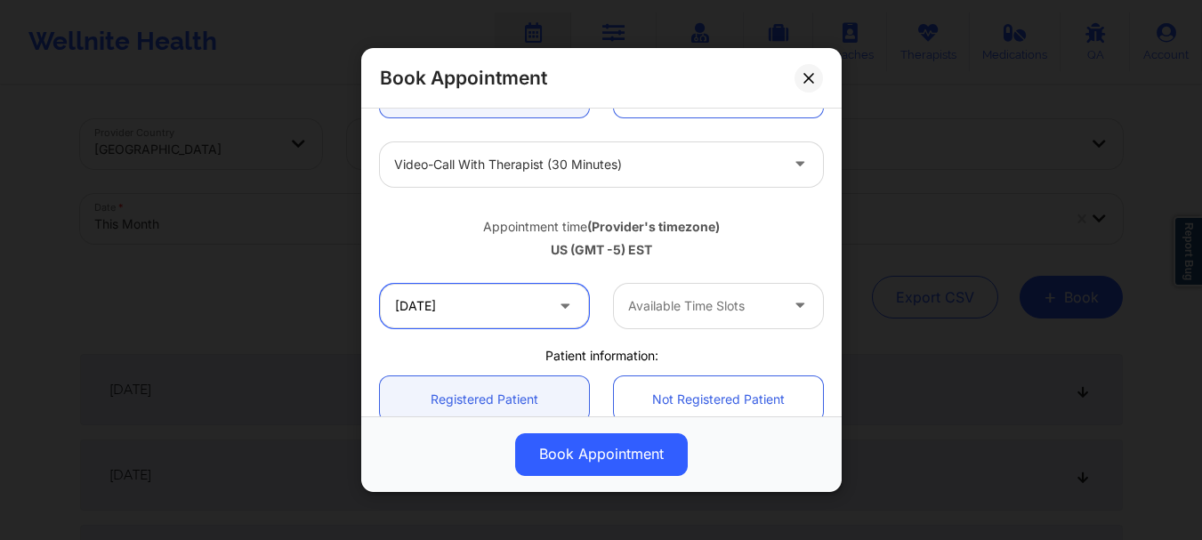
click at [574, 307] on input "[DATE]" at bounding box center [484, 306] width 209 height 44
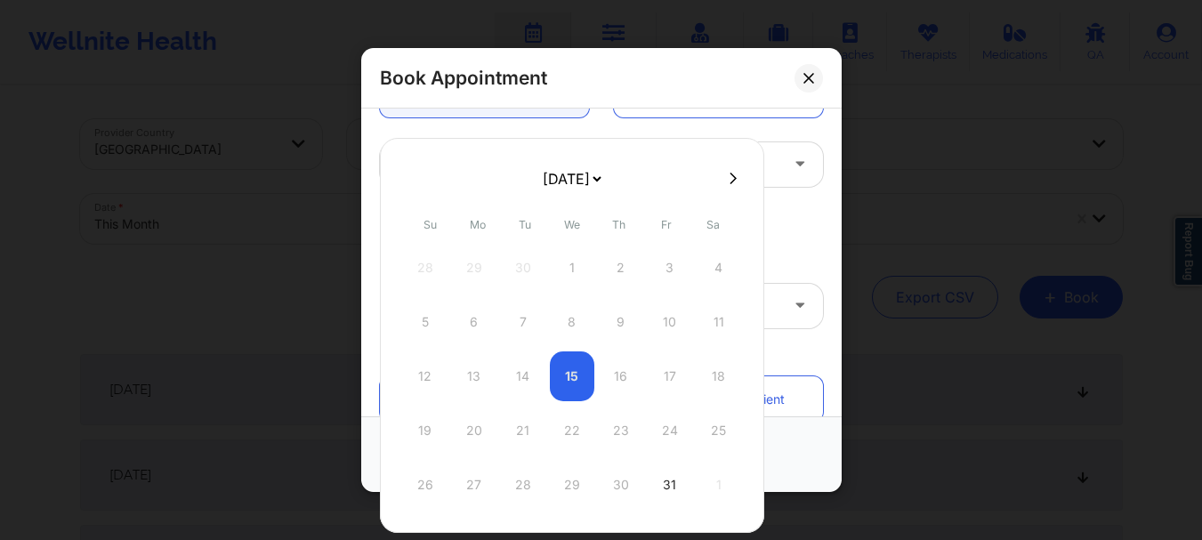
click at [583, 189] on select "[DATE] [DATE] [DATE] [DATE] [DATE] [DATE] [DATE] [DATE] [DATE] [DATE] [DATE] [D…" at bounding box center [571, 179] width 65 height 36
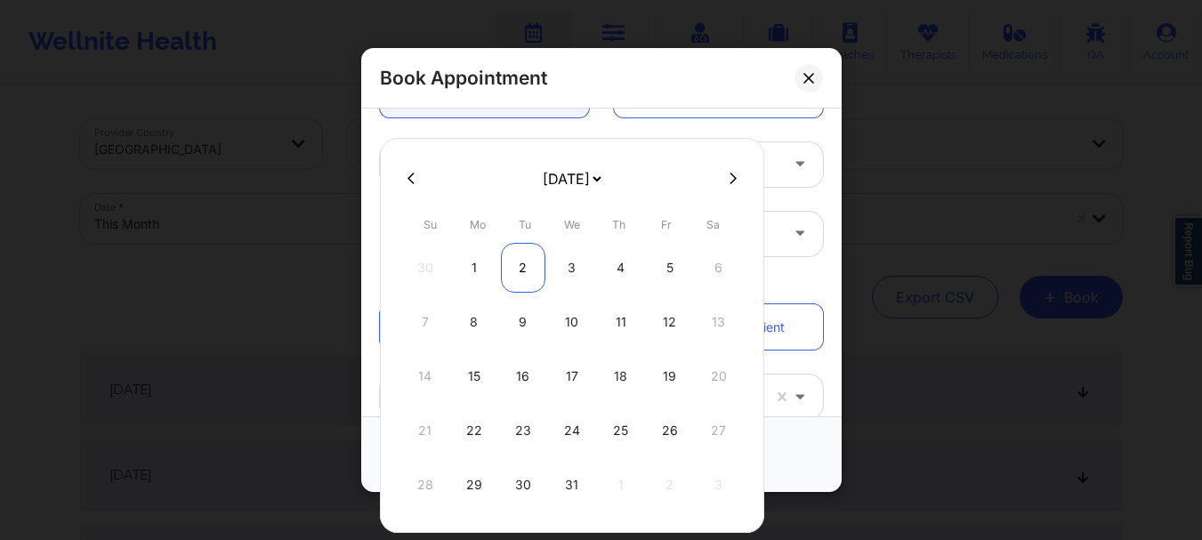
click at [526, 270] on div "2" at bounding box center [523, 268] width 44 height 50
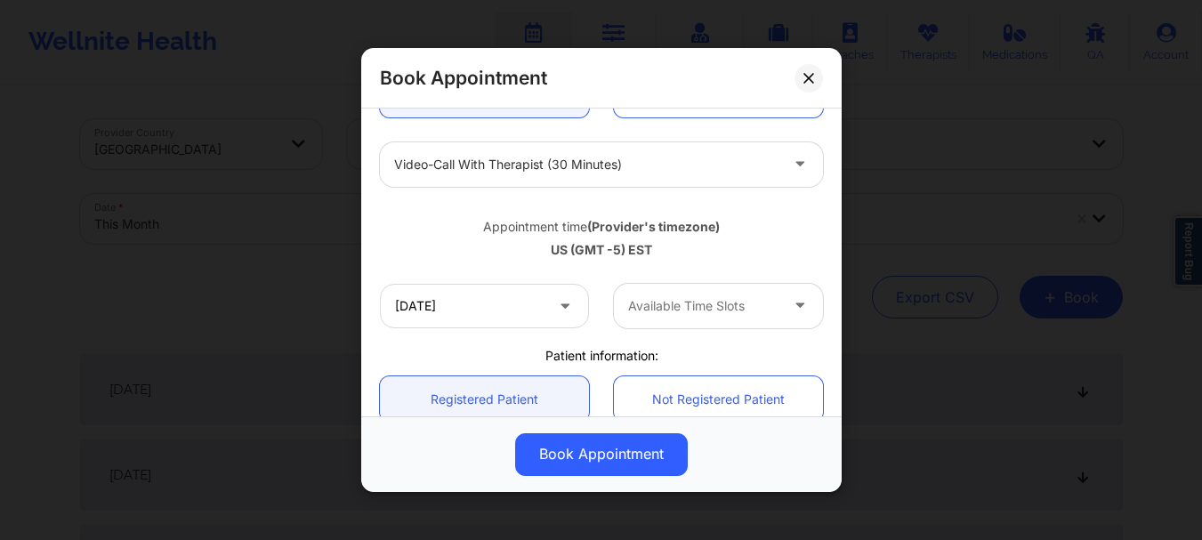
click at [682, 304] on div at bounding box center [703, 305] width 150 height 21
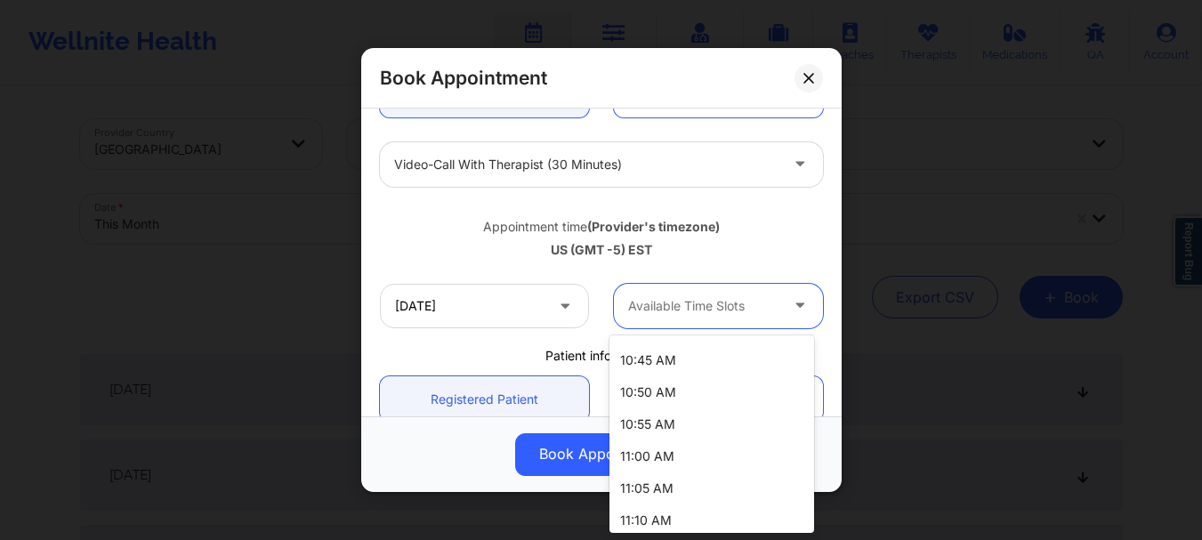
scroll to position [299, 0]
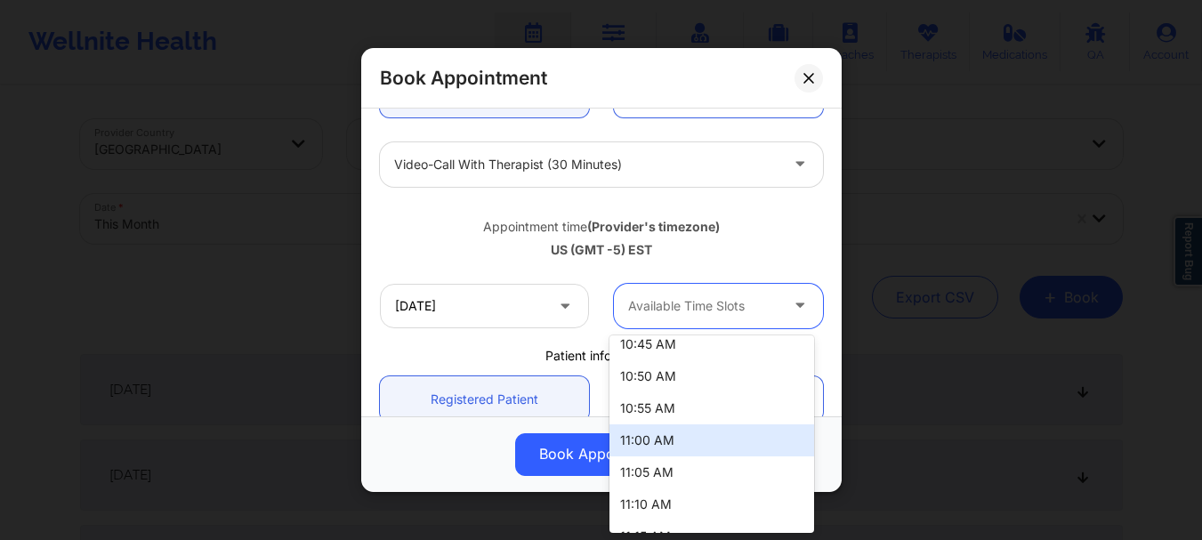
click at [702, 440] on div "11:00 AM" at bounding box center [711, 440] width 205 height 32
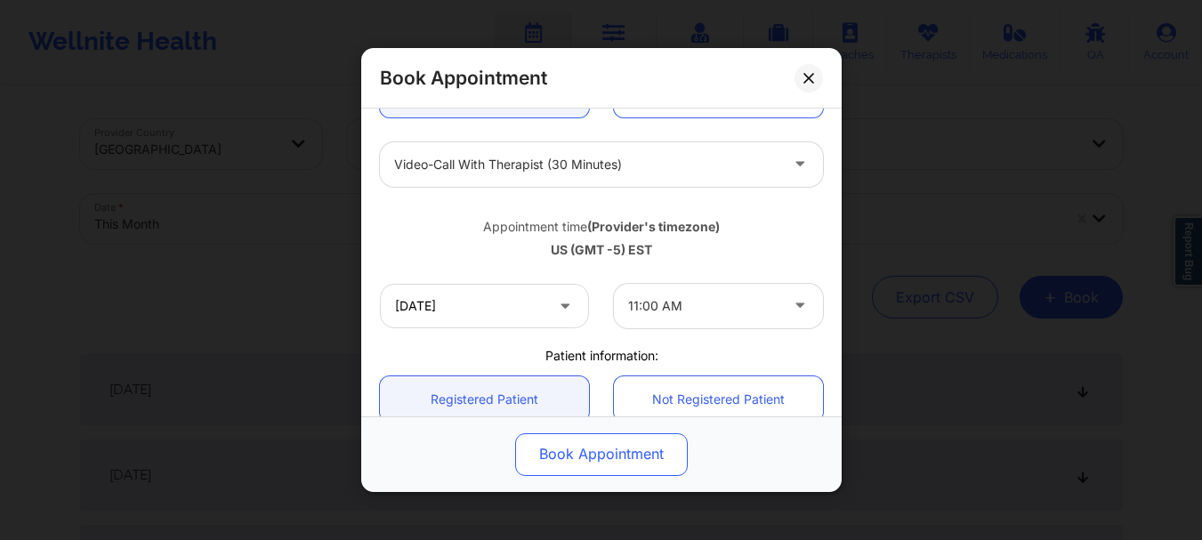
click at [613, 458] on button "Book Appointment" at bounding box center [601, 454] width 173 height 43
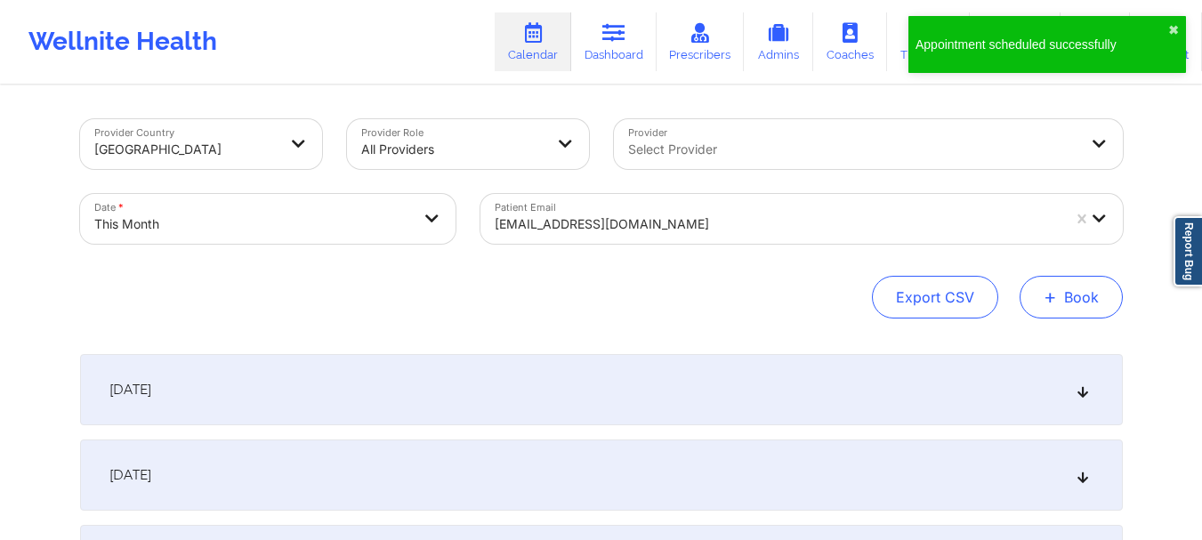
click at [1077, 300] on button "+ Book" at bounding box center [1071, 297] width 103 height 43
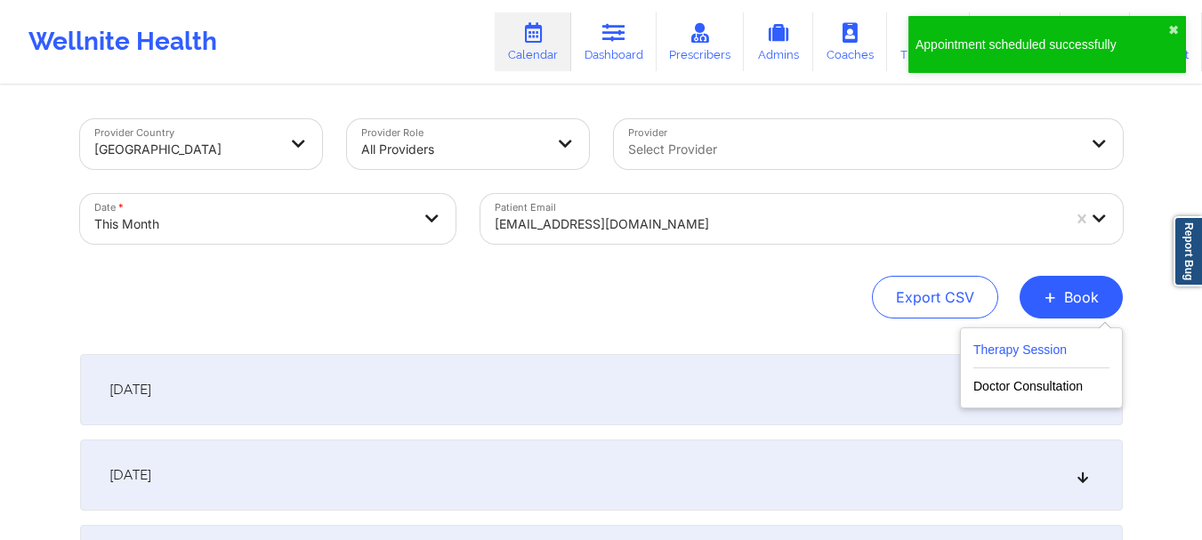
click at [989, 351] on button "Therapy Session" at bounding box center [1041, 353] width 136 height 29
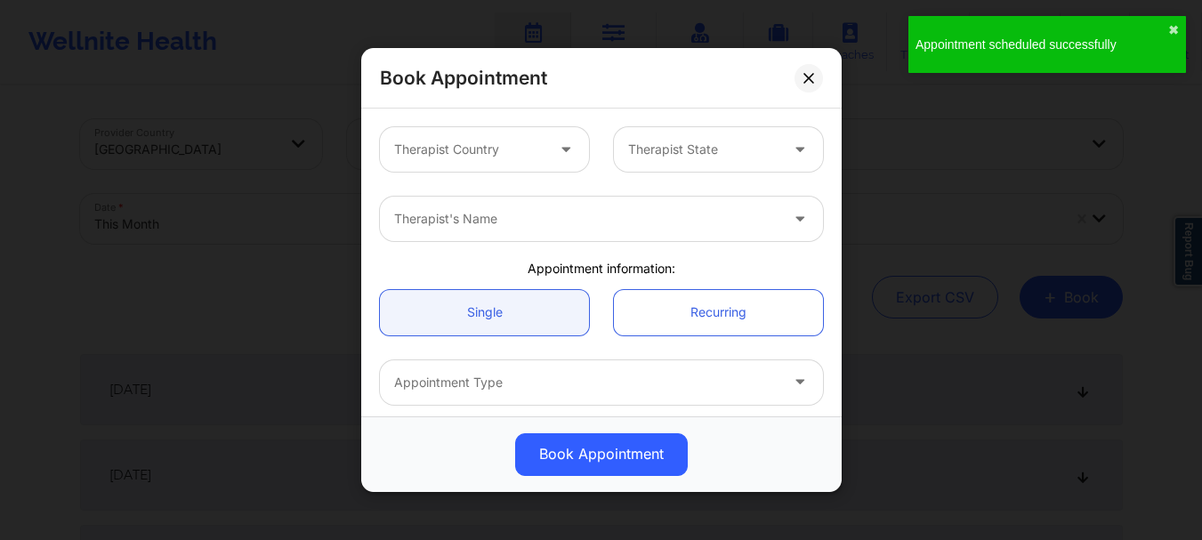
click at [497, 151] on div at bounding box center [469, 149] width 150 height 21
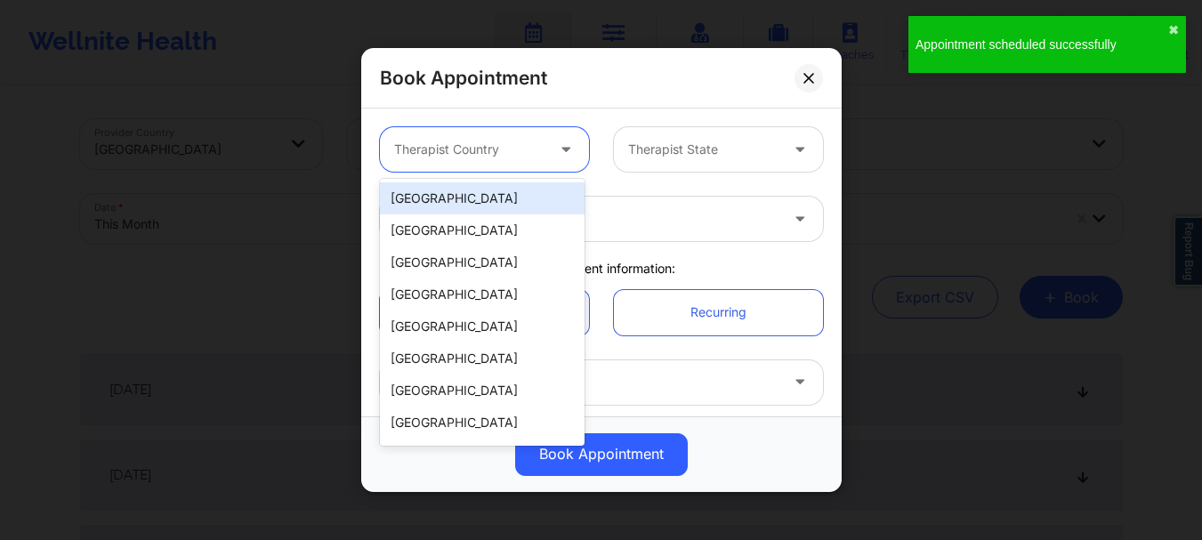
click at [491, 192] on div "[GEOGRAPHIC_DATA]" at bounding box center [482, 198] width 205 height 32
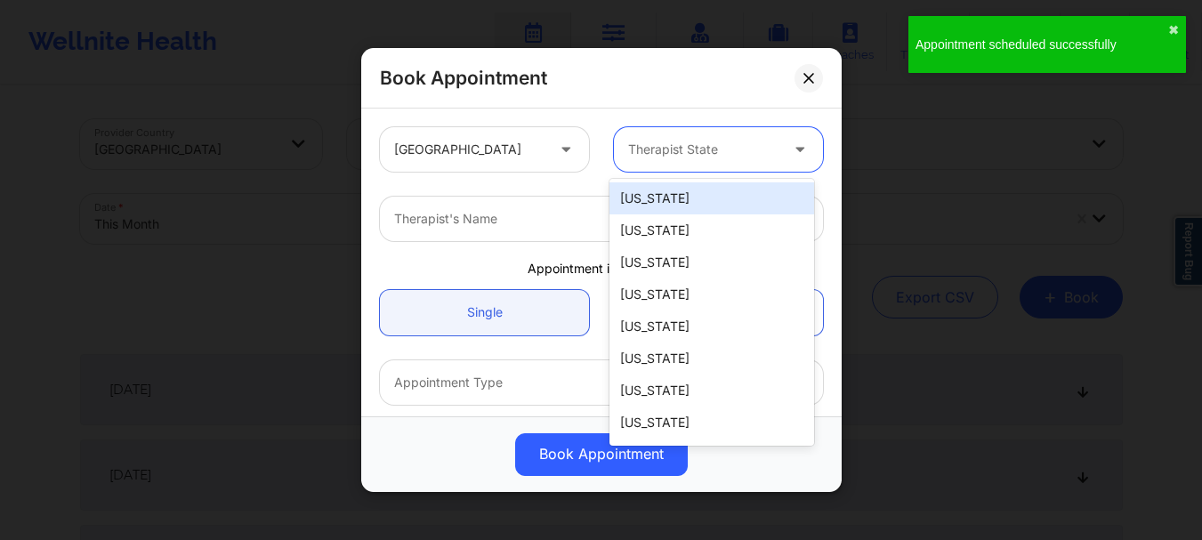
click at [659, 156] on div at bounding box center [703, 149] width 150 height 21
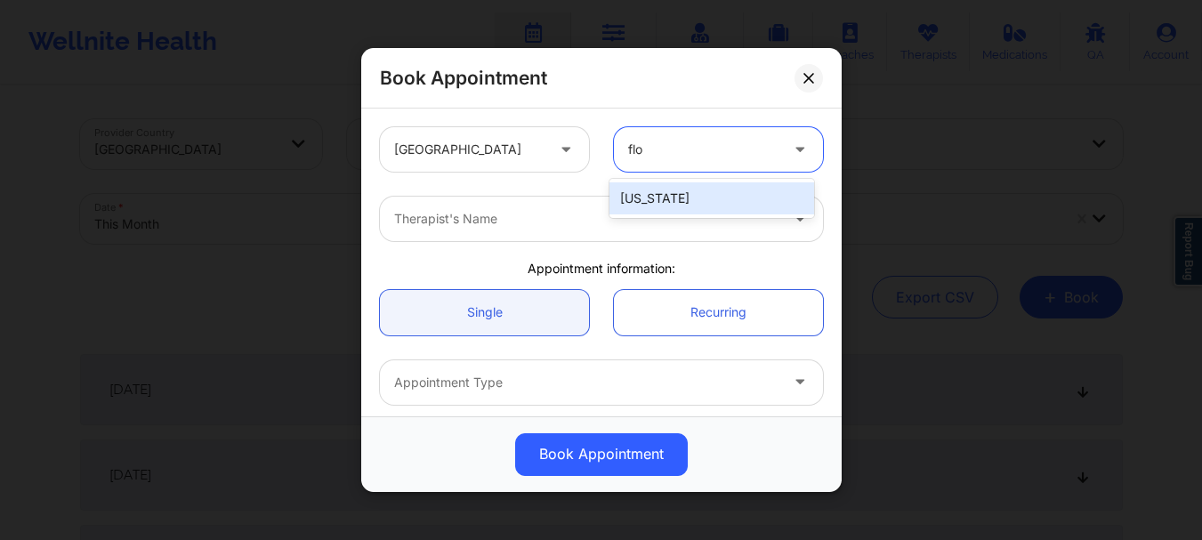
click at [649, 195] on div "[US_STATE]" at bounding box center [711, 198] width 205 height 32
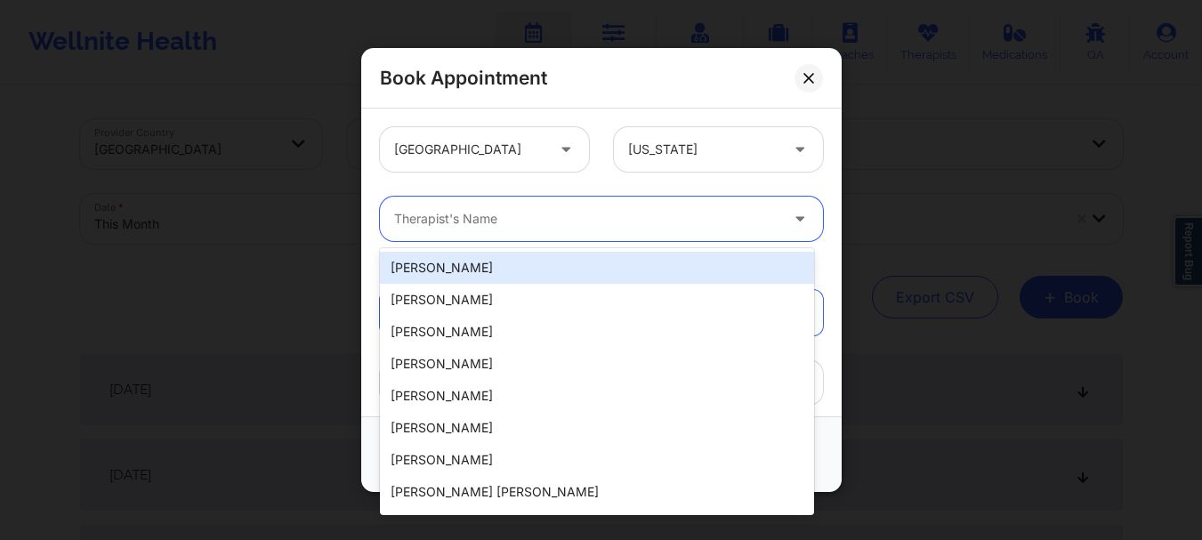
click at [614, 213] on div at bounding box center [586, 218] width 384 height 21
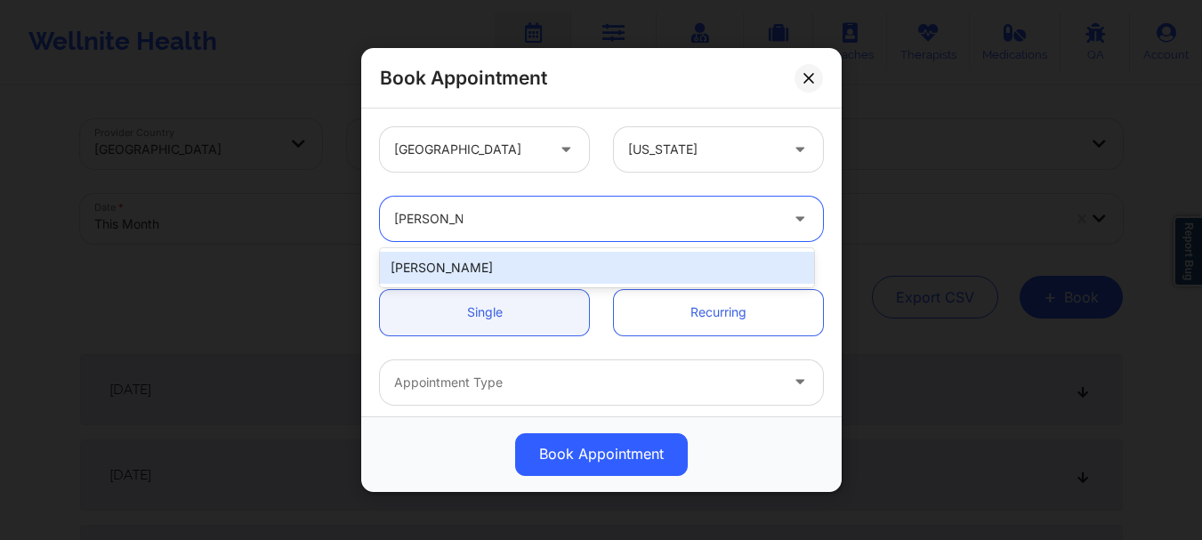
click at [567, 274] on div "[PERSON_NAME]" at bounding box center [597, 268] width 434 height 32
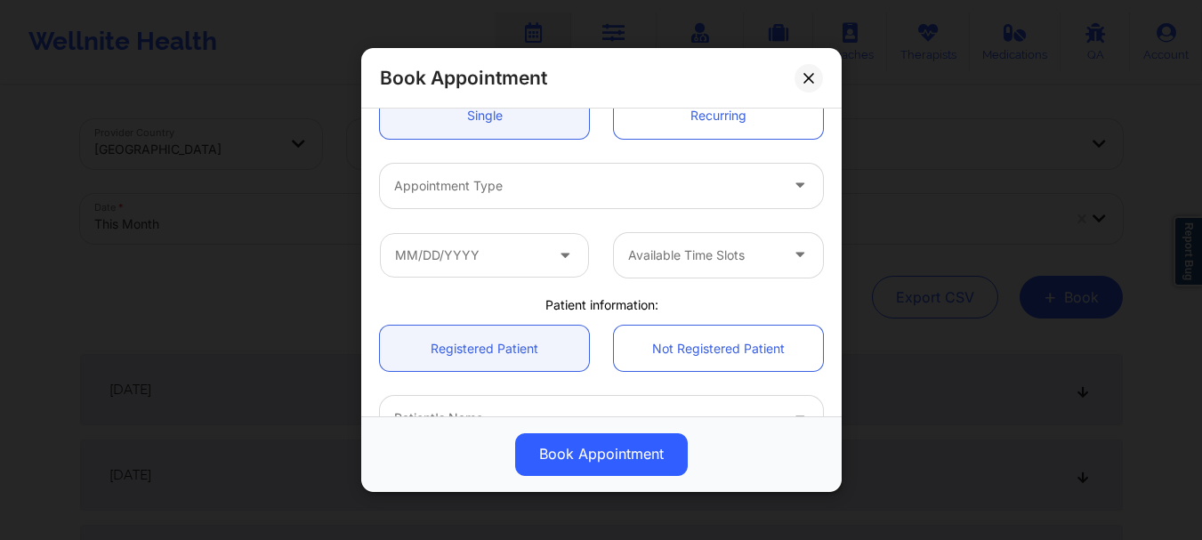
scroll to position [225, 0]
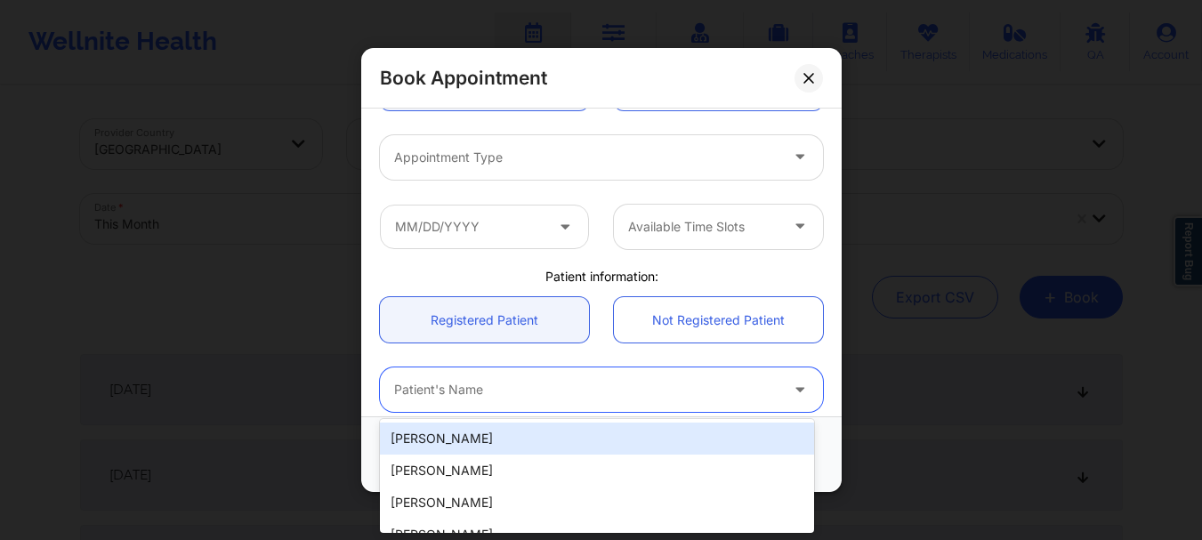
click at [482, 381] on div at bounding box center [586, 390] width 384 height 21
click at [476, 425] on div "[PERSON_NAME] [PERSON_NAME]" at bounding box center [597, 439] width 434 height 32
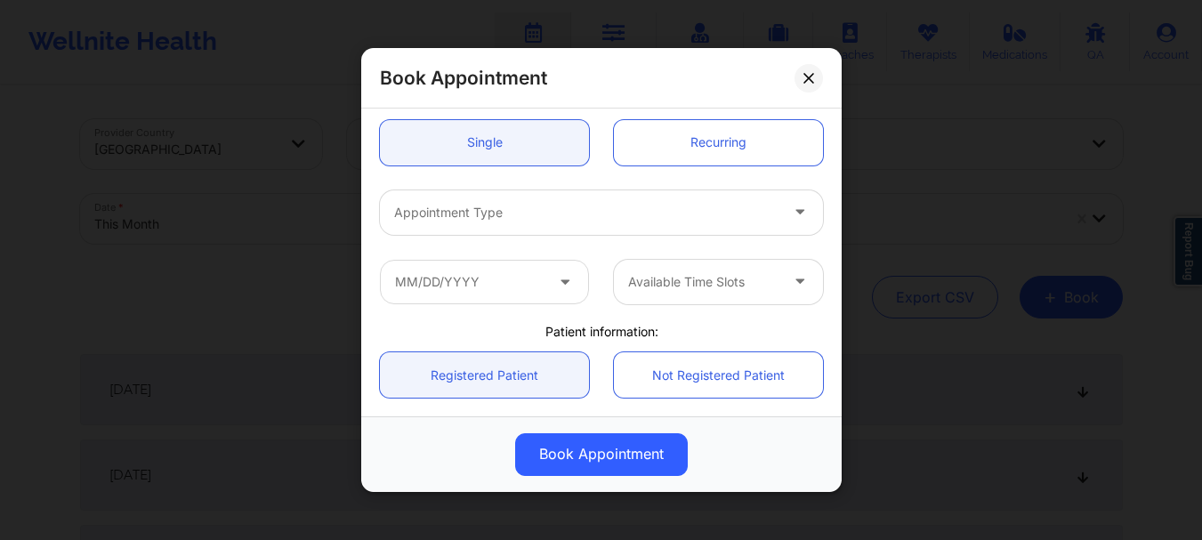
scroll to position [165, 0]
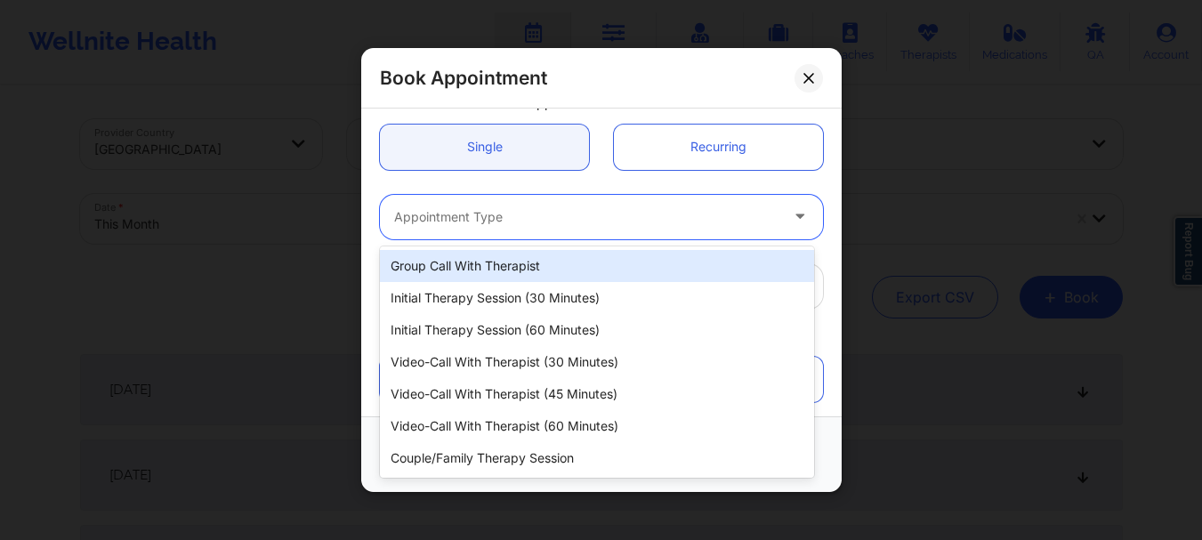
click at [682, 199] on div "Appointment Type" at bounding box center [580, 217] width 400 height 44
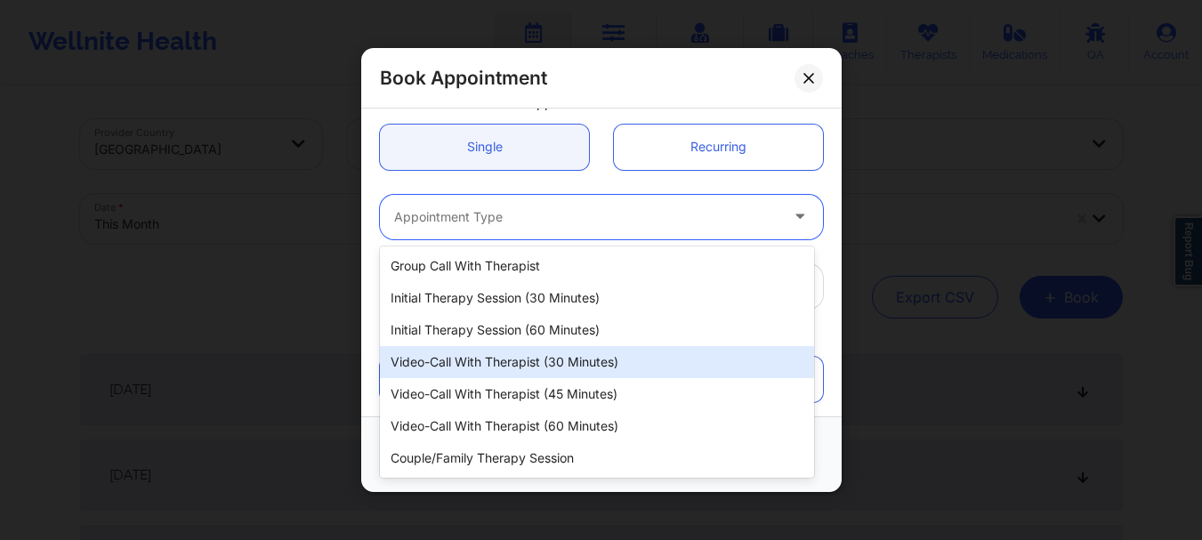
click at [549, 365] on div "Video-Call with Therapist (30 minutes)" at bounding box center [597, 362] width 434 height 32
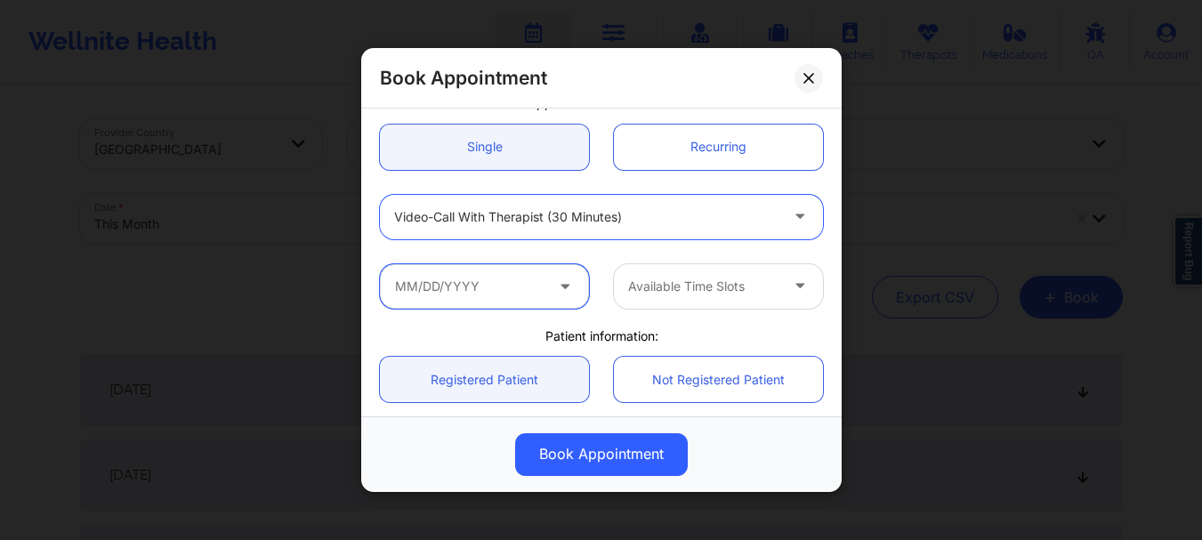
click at [405, 271] on input "text" at bounding box center [484, 286] width 209 height 44
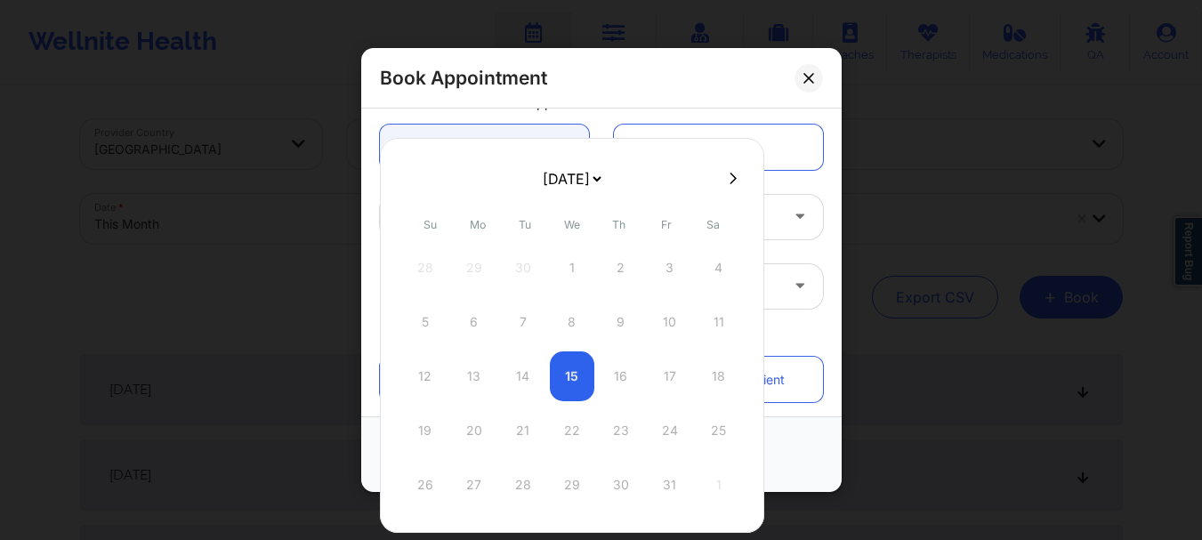
click at [604, 174] on select "[DATE] [DATE] [DATE] [DATE] [DATE] [DATE] [DATE] [DATE] [DATE] [DATE] [DATE] [D…" at bounding box center [571, 179] width 65 height 36
click at [520, 319] on div "9" at bounding box center [523, 322] width 44 height 50
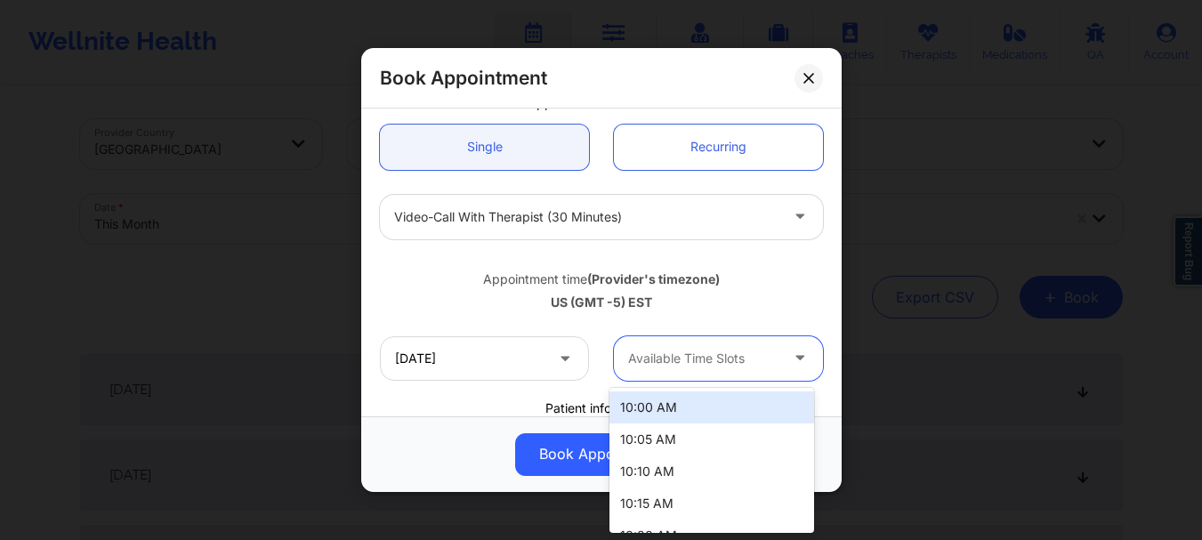
click at [683, 352] on div at bounding box center [703, 358] width 150 height 21
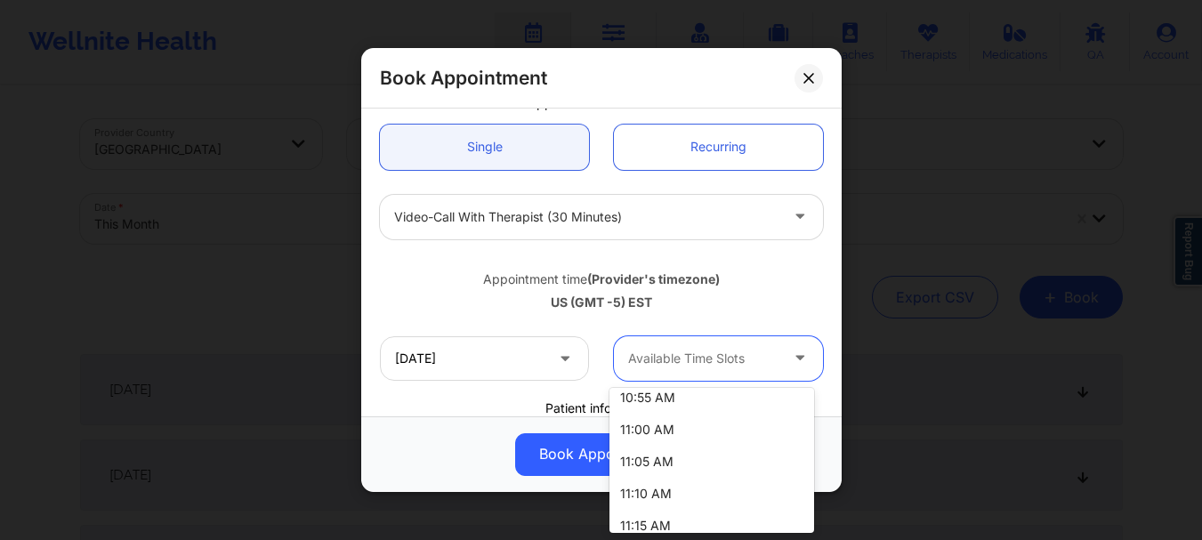
scroll to position [383, 0]
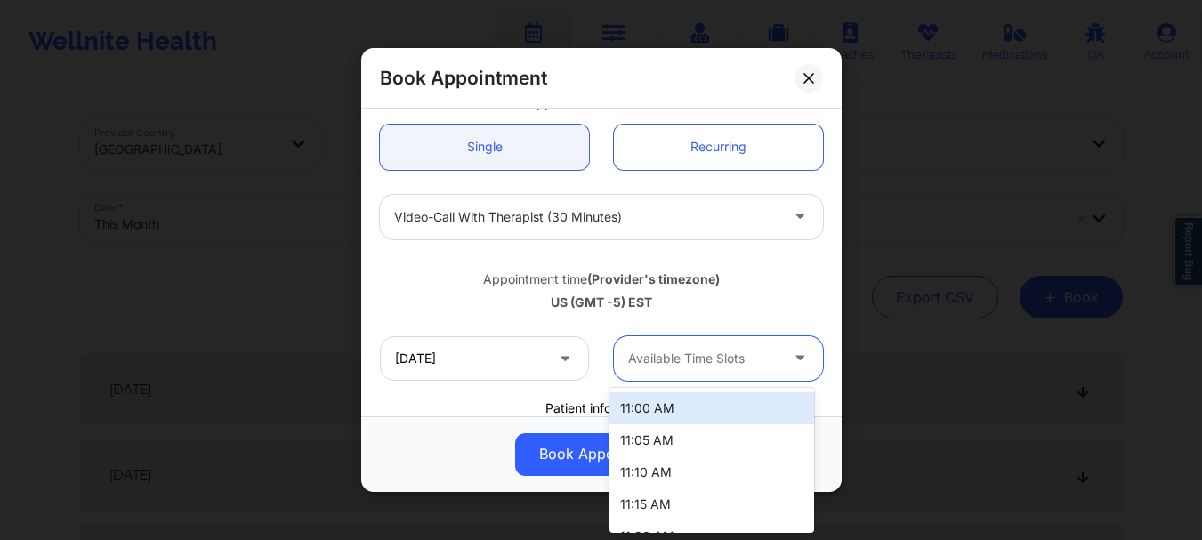
click at [718, 398] on div "11:00 AM" at bounding box center [711, 408] width 205 height 32
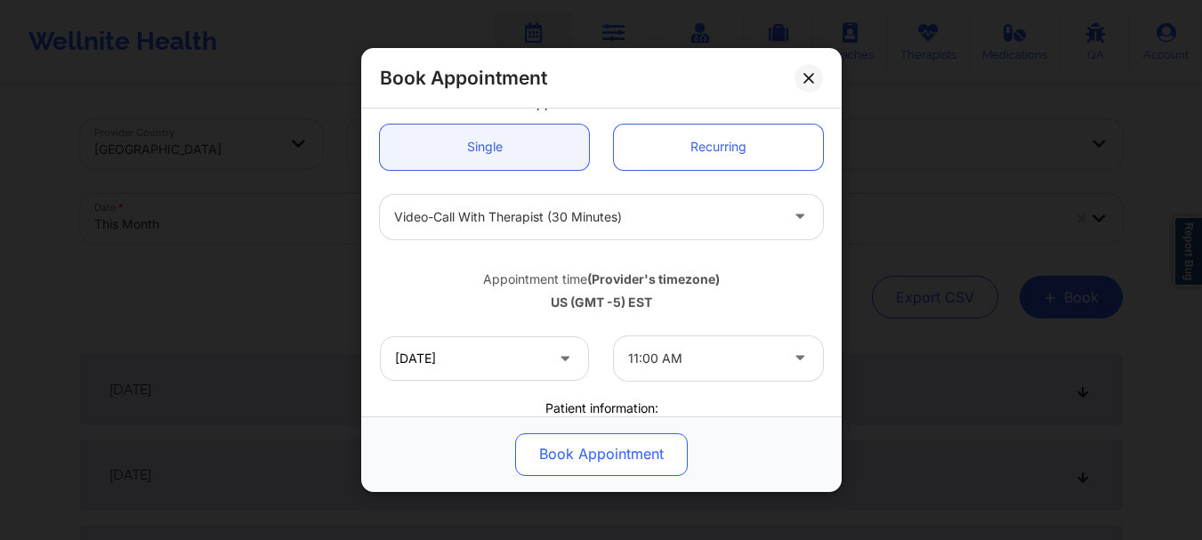
click at [619, 461] on button "Book Appointment" at bounding box center [601, 454] width 173 height 43
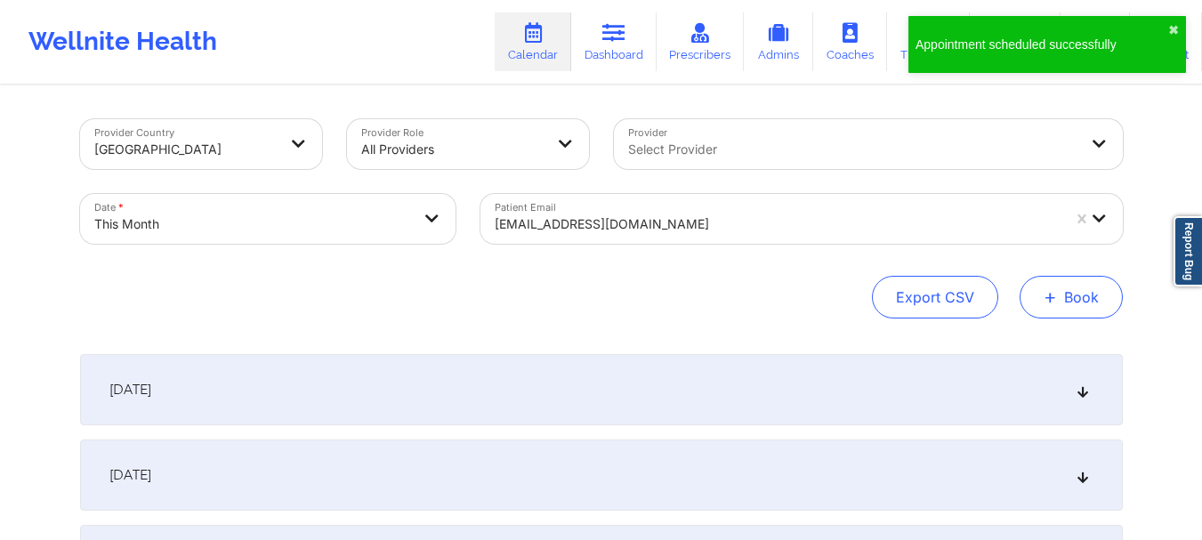
click at [1046, 299] on span "+" at bounding box center [1050, 297] width 13 height 10
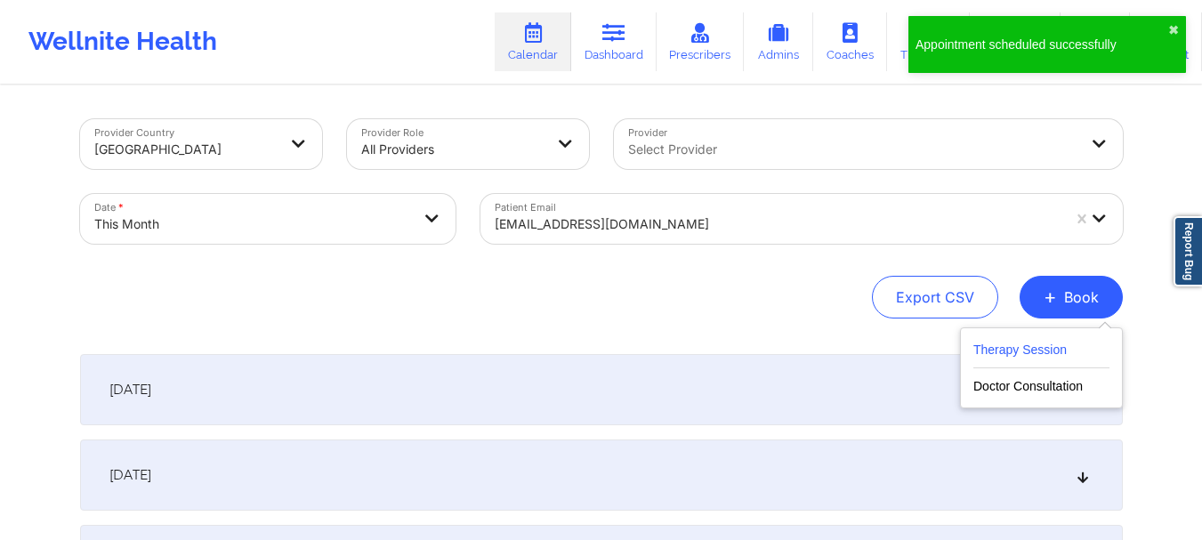
click at [1007, 342] on button "Therapy Session" at bounding box center [1041, 353] width 136 height 29
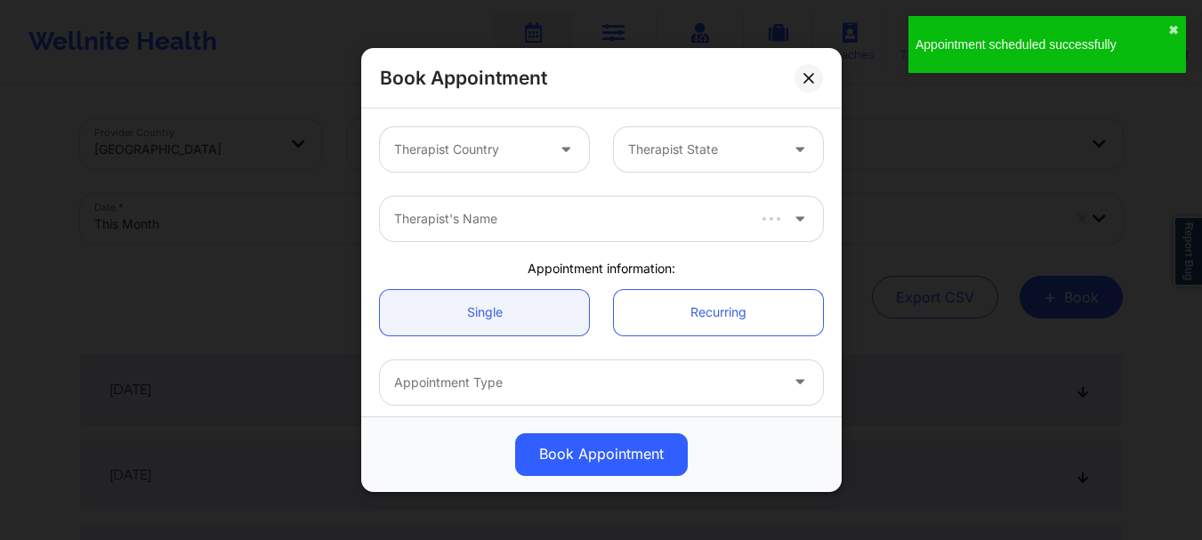
click at [400, 147] on div at bounding box center [469, 149] width 150 height 21
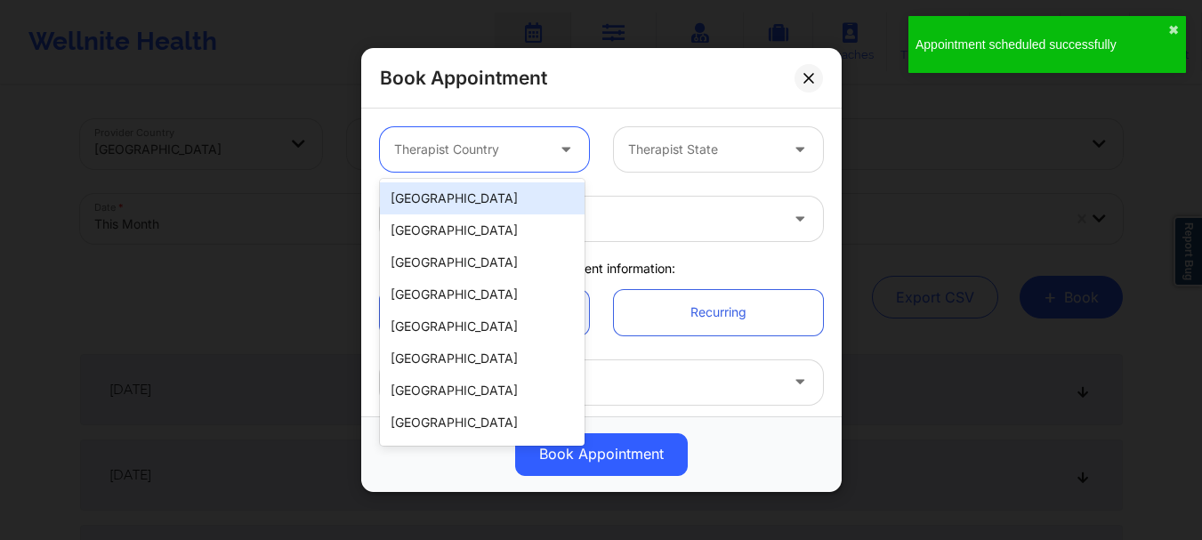
click at [418, 196] on div "[GEOGRAPHIC_DATA]" at bounding box center [482, 198] width 205 height 32
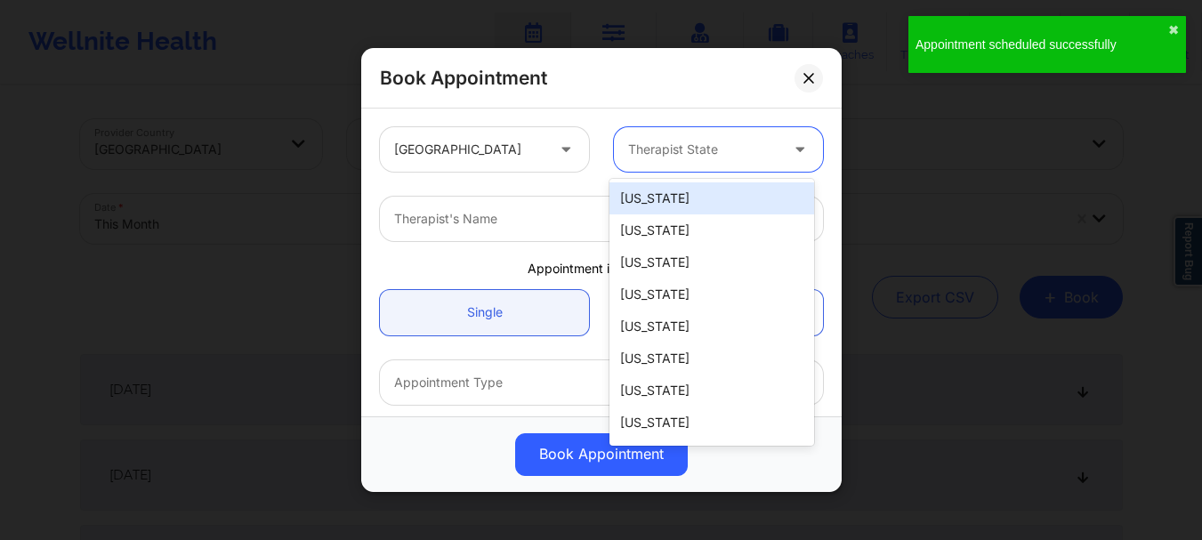
click at [703, 148] on div at bounding box center [703, 149] width 150 height 21
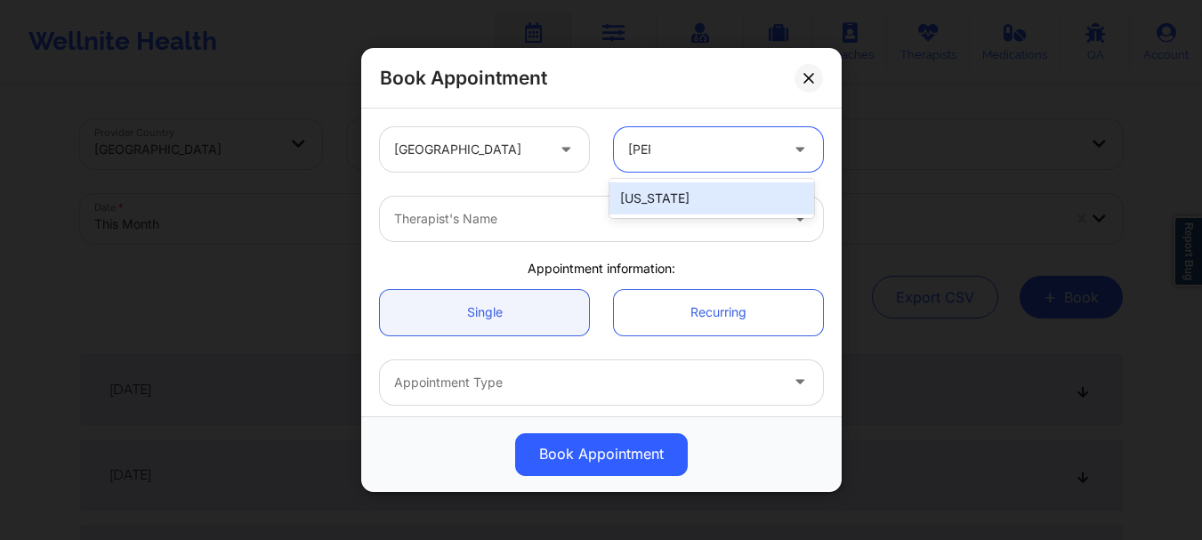
click at [673, 198] on div "[US_STATE]" at bounding box center [711, 198] width 205 height 32
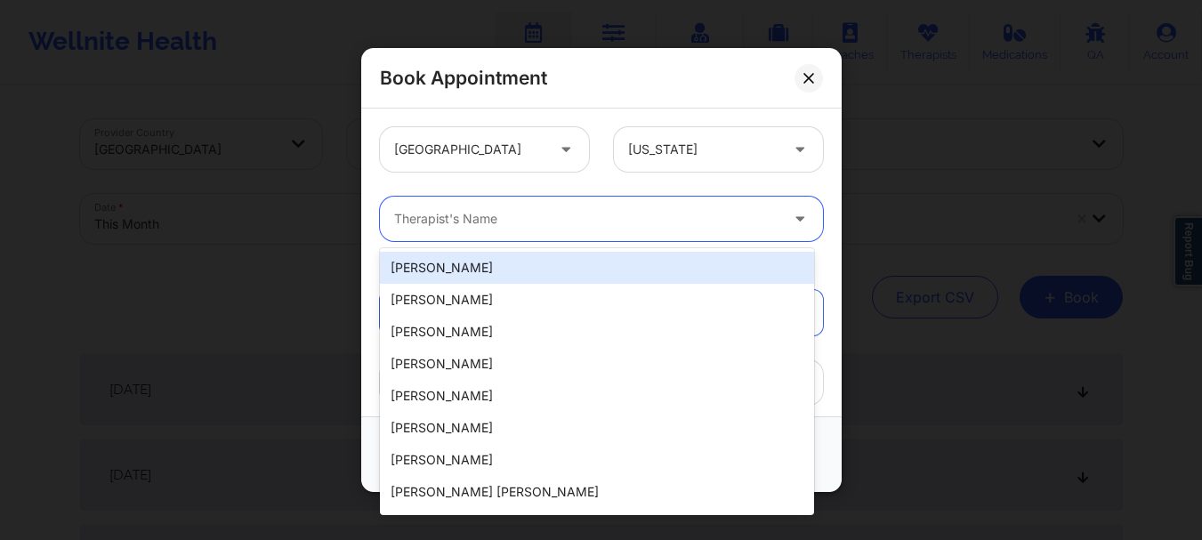
click at [574, 229] on div at bounding box center [586, 218] width 384 height 21
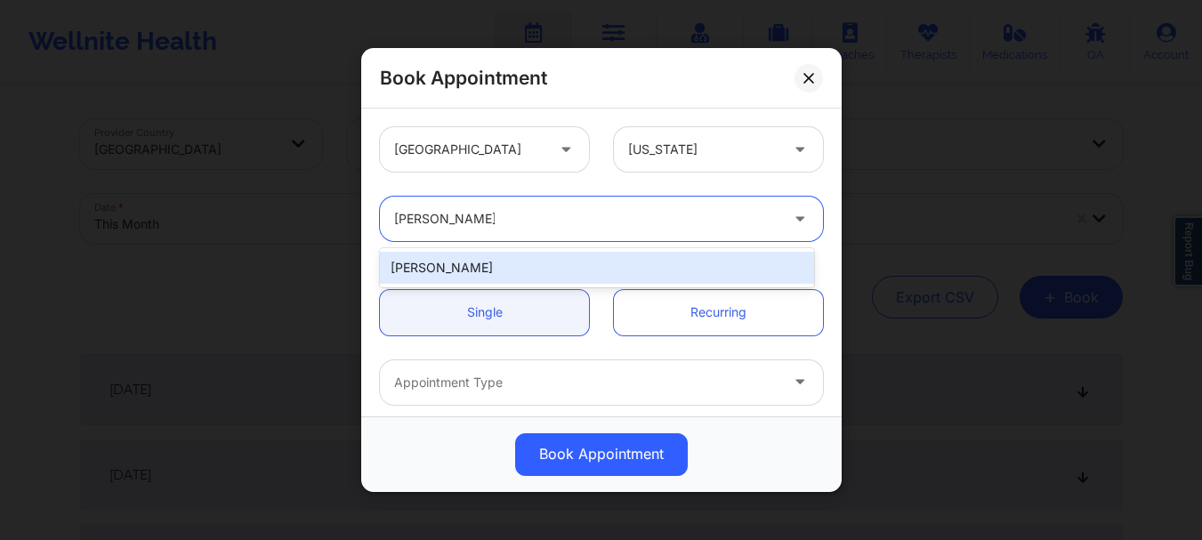
click at [544, 278] on div "[PERSON_NAME]" at bounding box center [597, 268] width 434 height 32
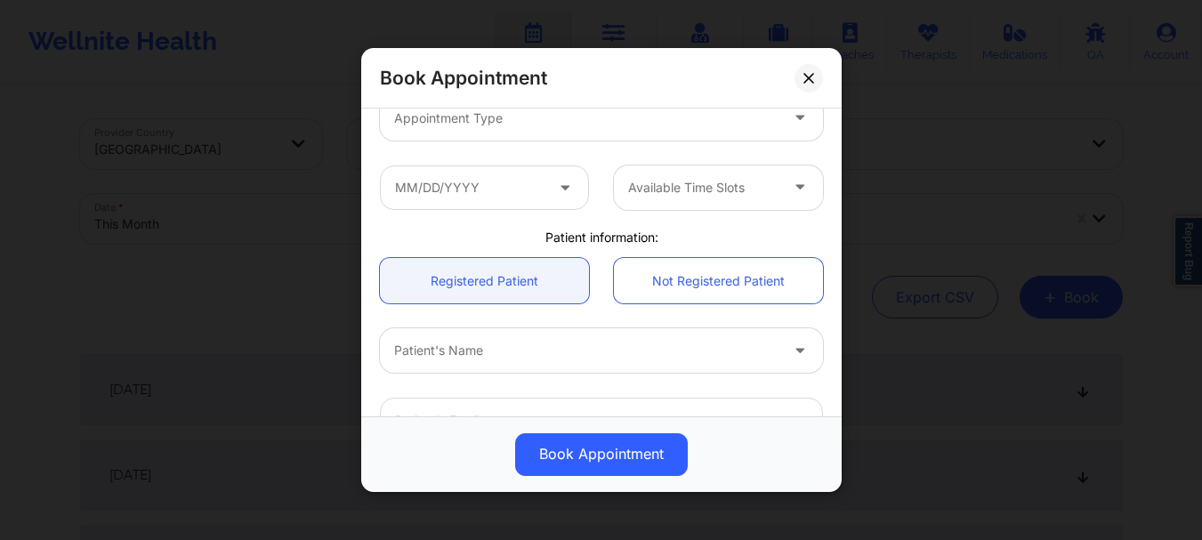
scroll to position [321, 0]
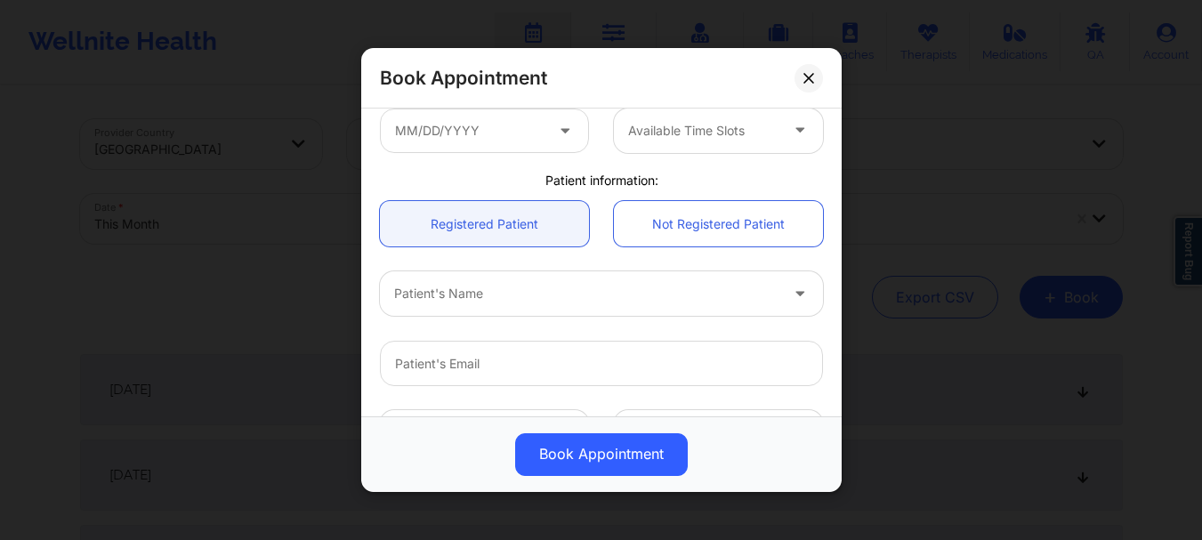
click at [424, 310] on div "Patient's Name" at bounding box center [580, 293] width 400 height 44
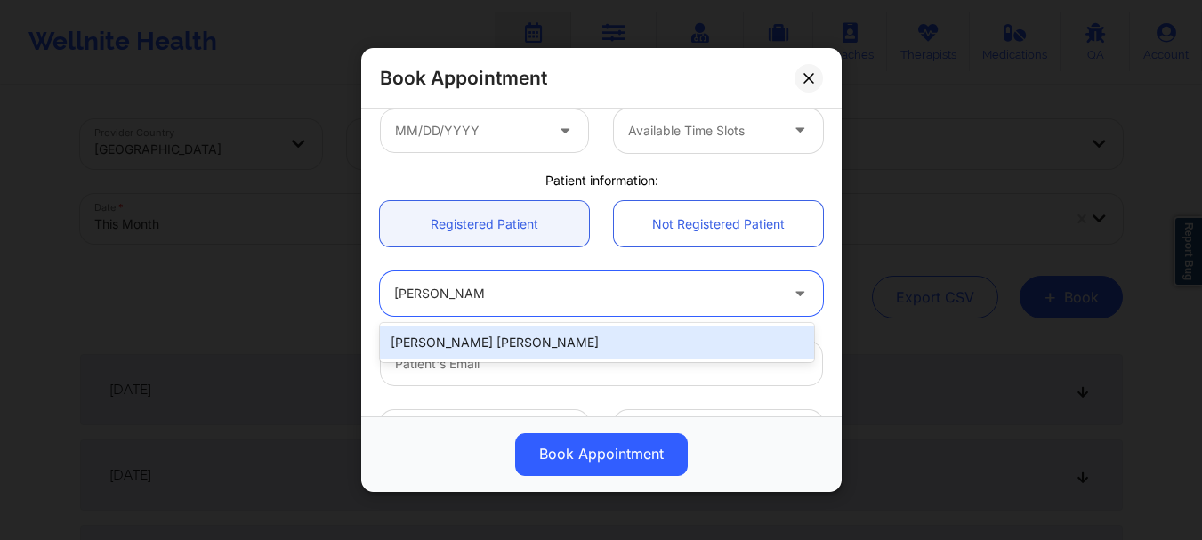
click at [456, 340] on div "[PERSON_NAME] [PERSON_NAME]" at bounding box center [597, 343] width 434 height 32
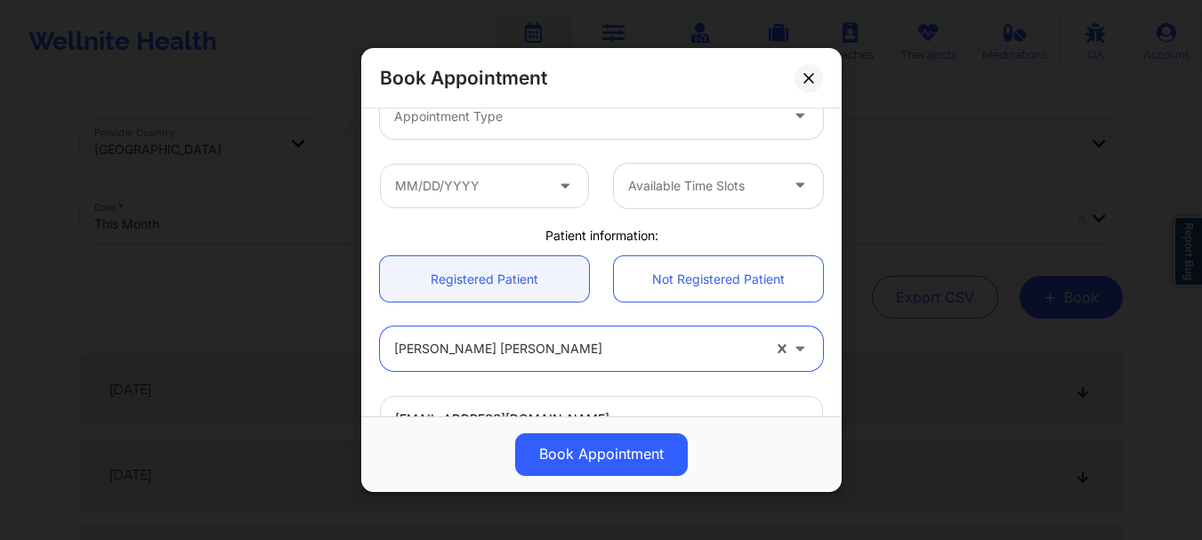
scroll to position [242, 0]
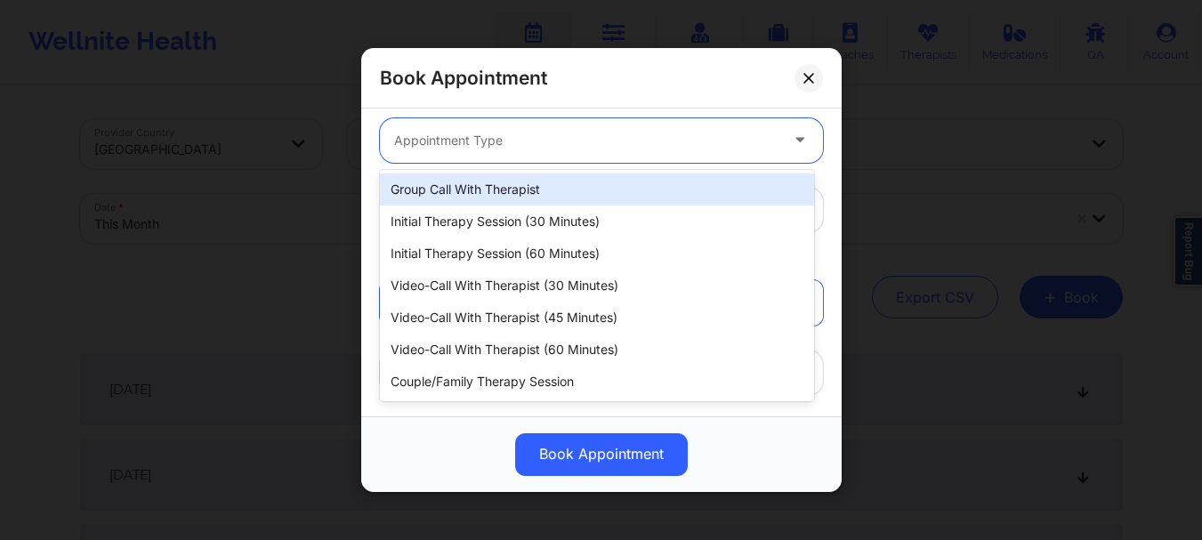
click at [517, 142] on div at bounding box center [586, 140] width 384 height 21
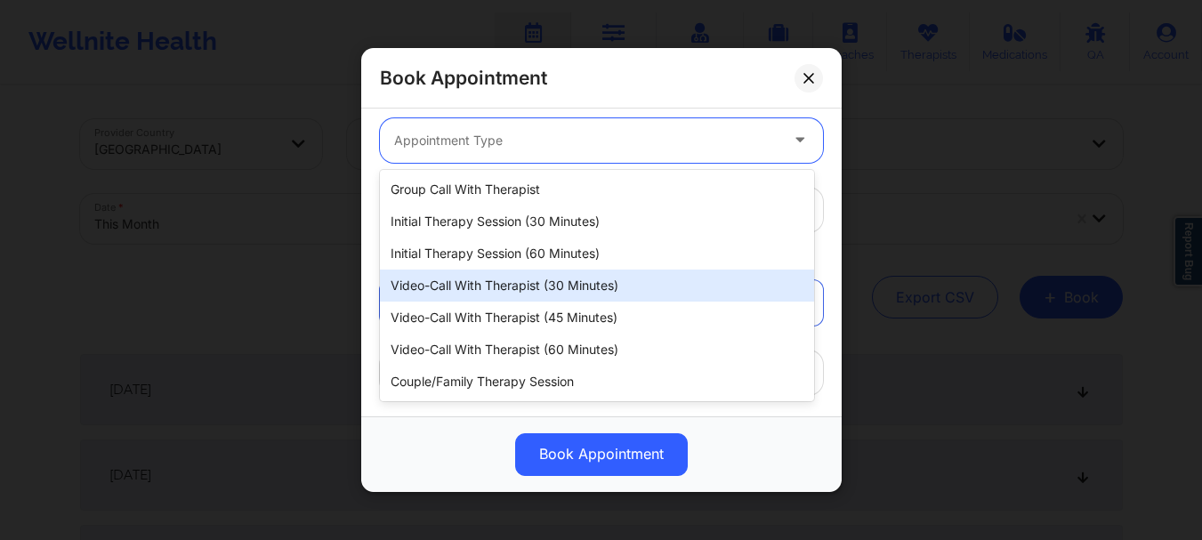
click at [547, 288] on div "Video-Call with Therapist (30 minutes)" at bounding box center [597, 286] width 434 height 32
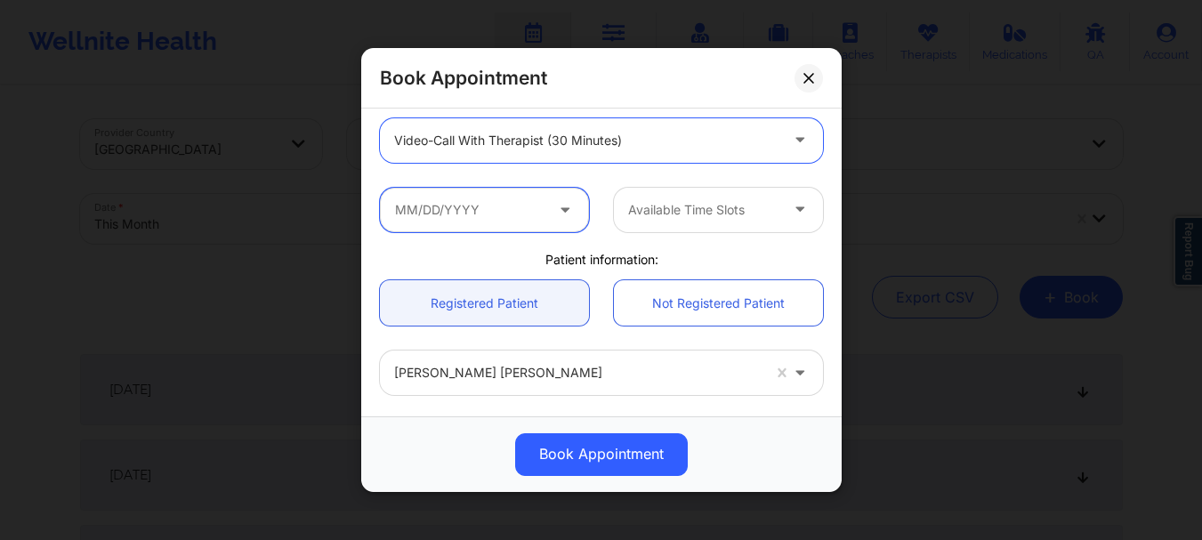
click at [452, 207] on input "text" at bounding box center [484, 210] width 209 height 44
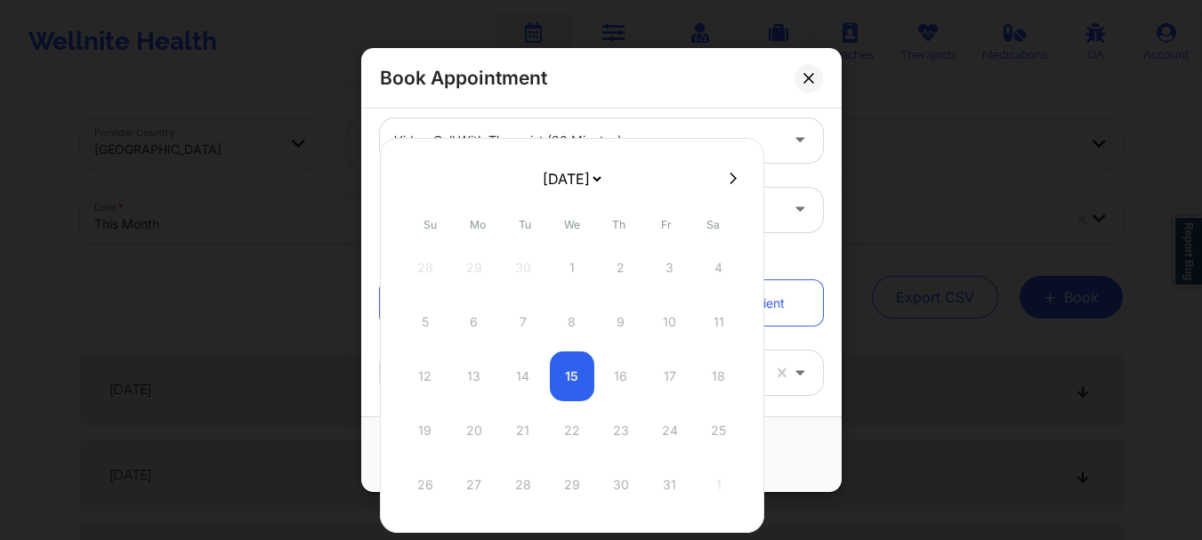
click at [604, 179] on select "[DATE] [DATE] [DATE] [DATE] [DATE] [DATE] [DATE] [DATE] [DATE] [DATE] [DATE] [D…" at bounding box center [571, 179] width 65 height 36
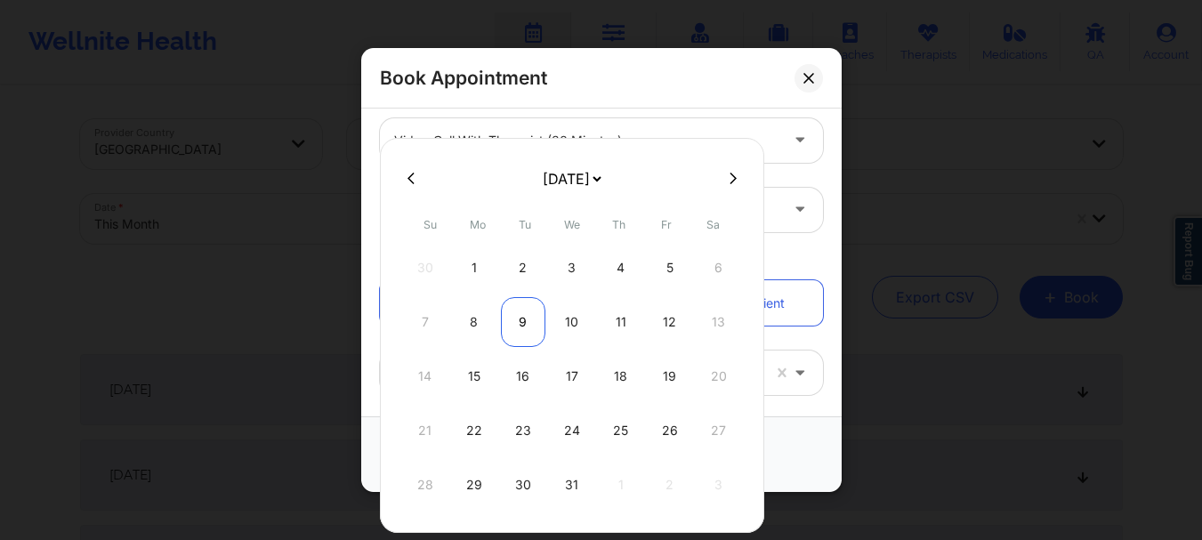
click at [527, 317] on div "9" at bounding box center [523, 322] width 44 height 50
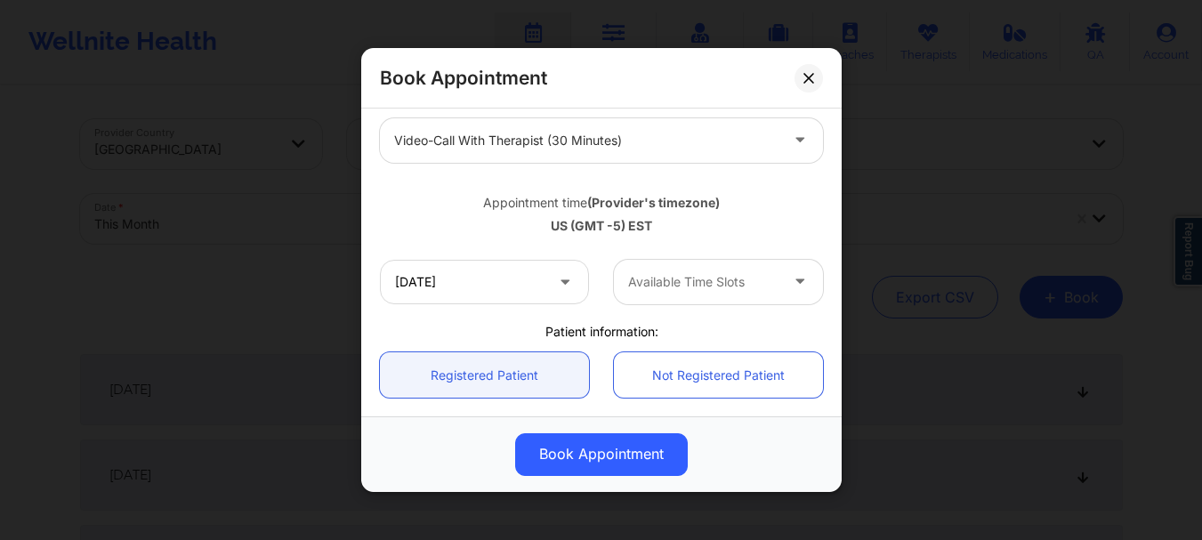
click at [674, 286] on div at bounding box center [703, 281] width 150 height 21
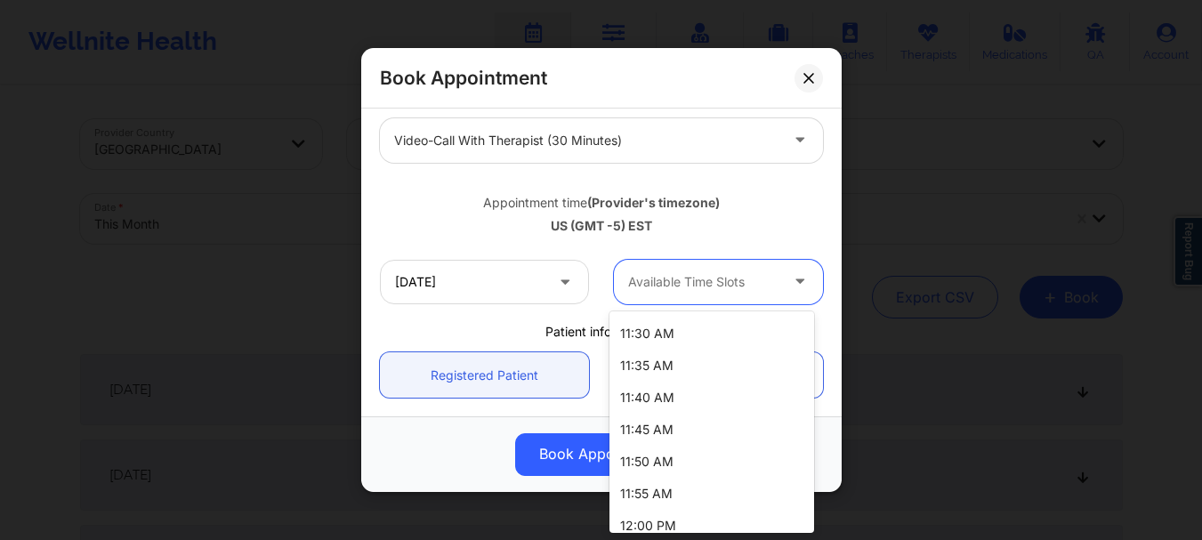
scroll to position [205, 0]
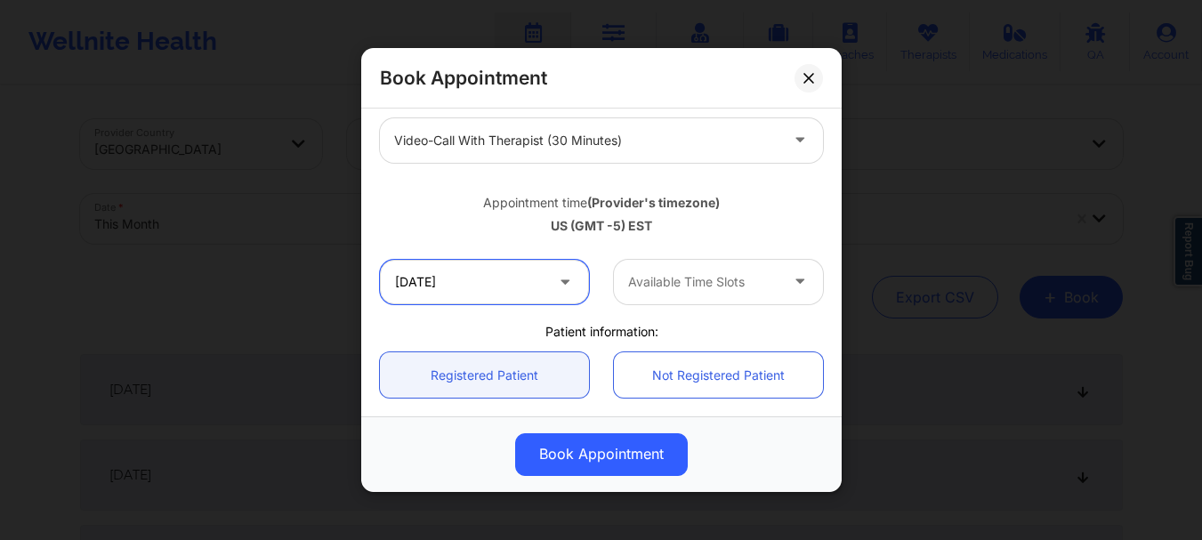
click at [454, 275] on input "[DATE]" at bounding box center [484, 282] width 209 height 44
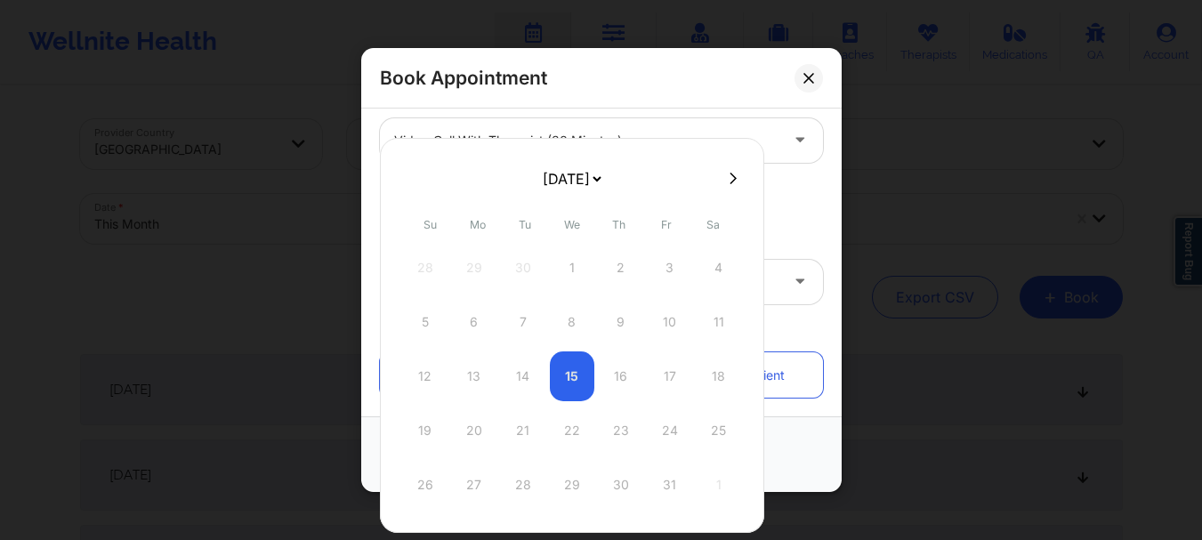
click at [604, 177] on select "[DATE] [DATE] [DATE] [DATE] [DATE] [DATE] [DATE] [DATE] [DATE] [DATE] [DATE] [D…" at bounding box center [571, 179] width 65 height 36
click at [520, 377] on div "16" at bounding box center [523, 376] width 44 height 50
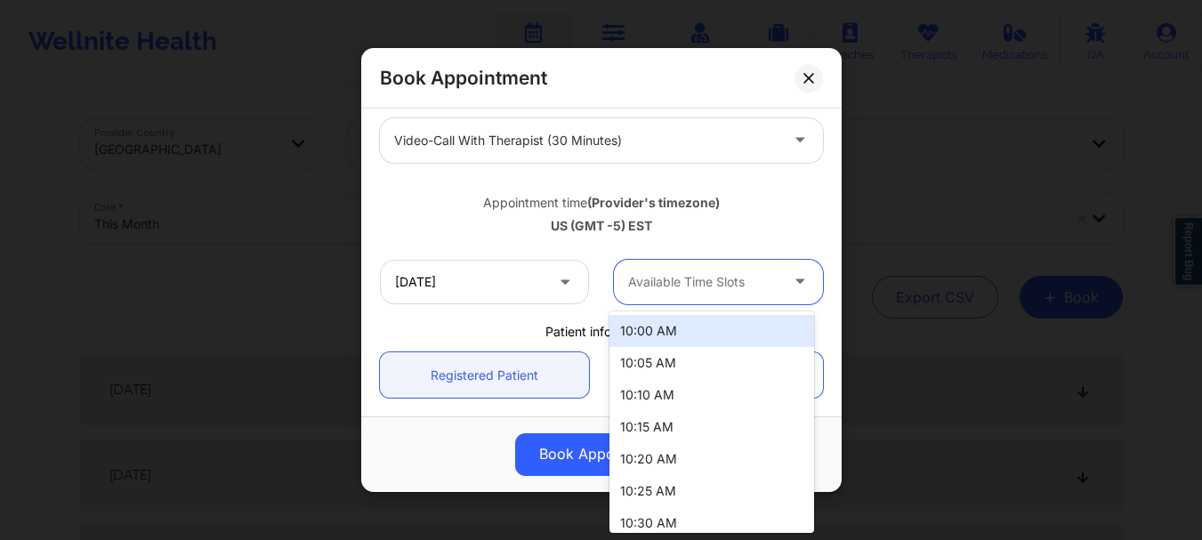
click at [668, 286] on div at bounding box center [703, 281] width 150 height 21
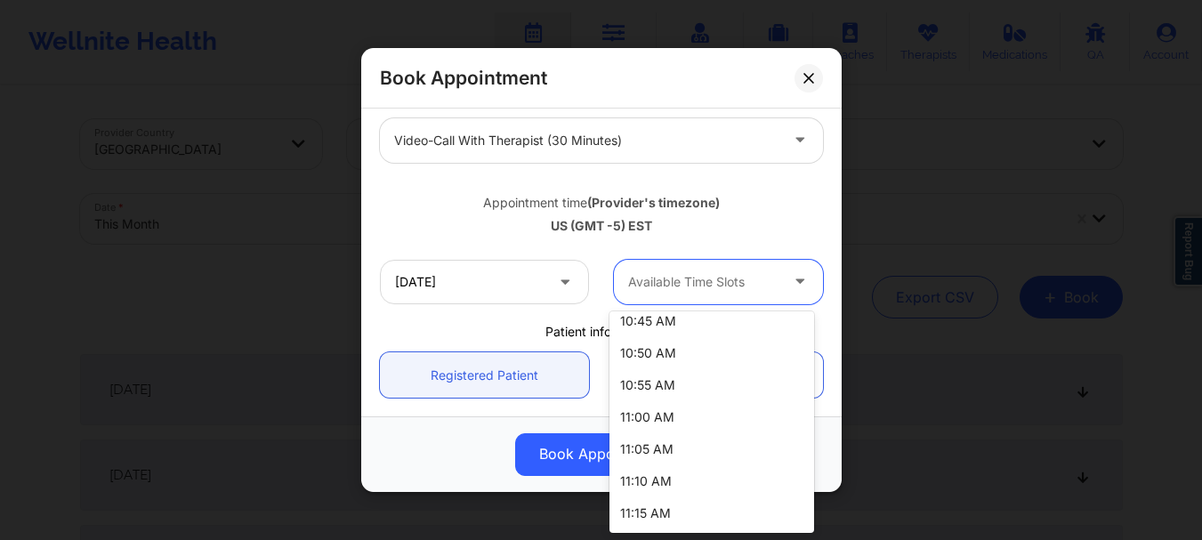
scroll to position [305, 0]
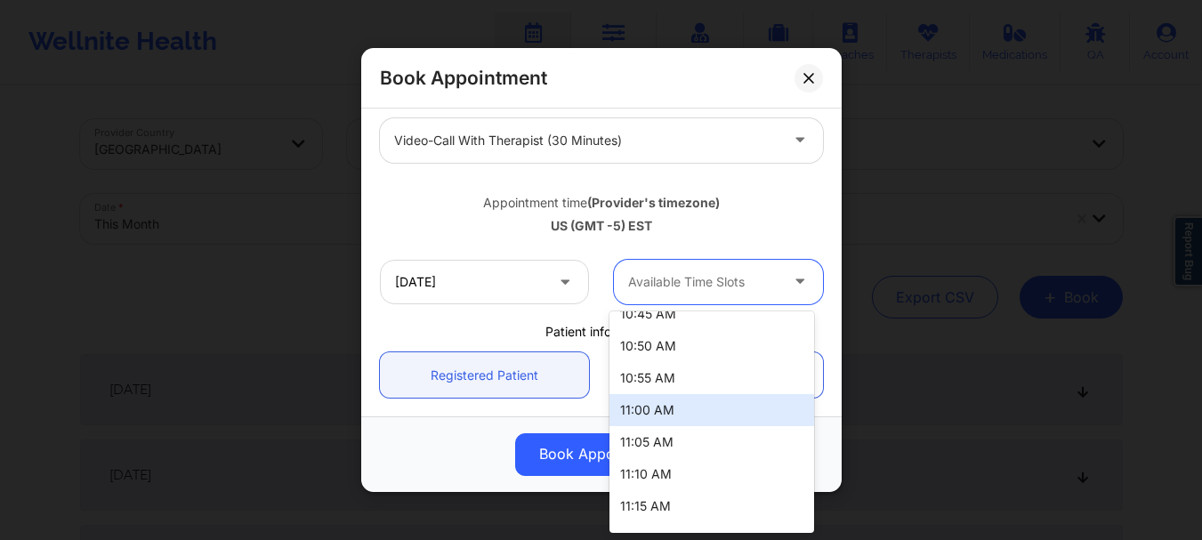
click at [712, 407] on div "11:00 AM" at bounding box center [711, 410] width 205 height 32
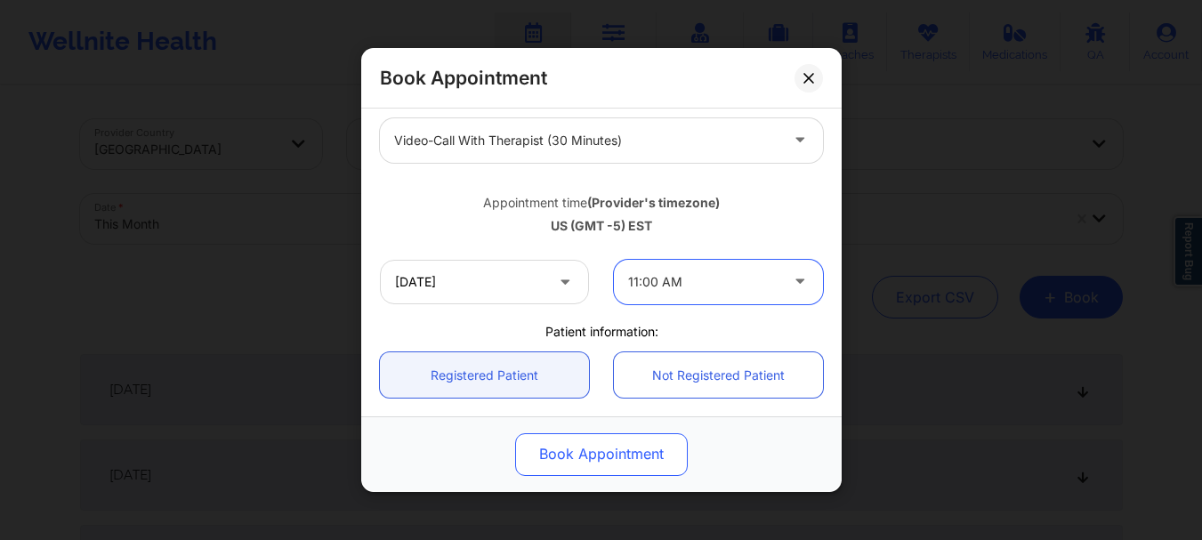
click at [647, 463] on button "Book Appointment" at bounding box center [601, 454] width 173 height 43
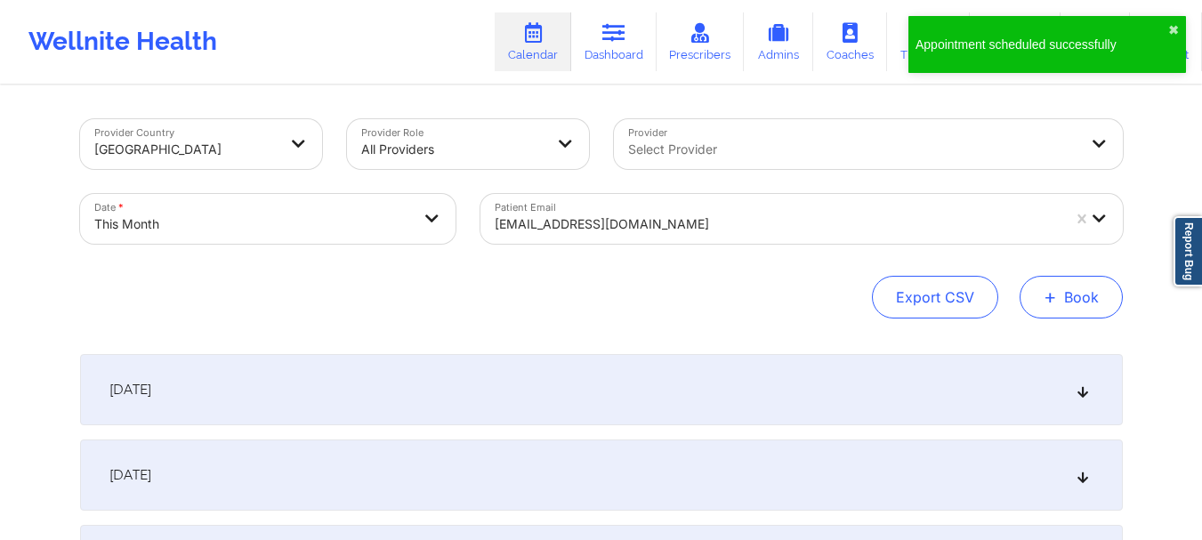
click at [1085, 296] on button "+ Book" at bounding box center [1071, 297] width 103 height 43
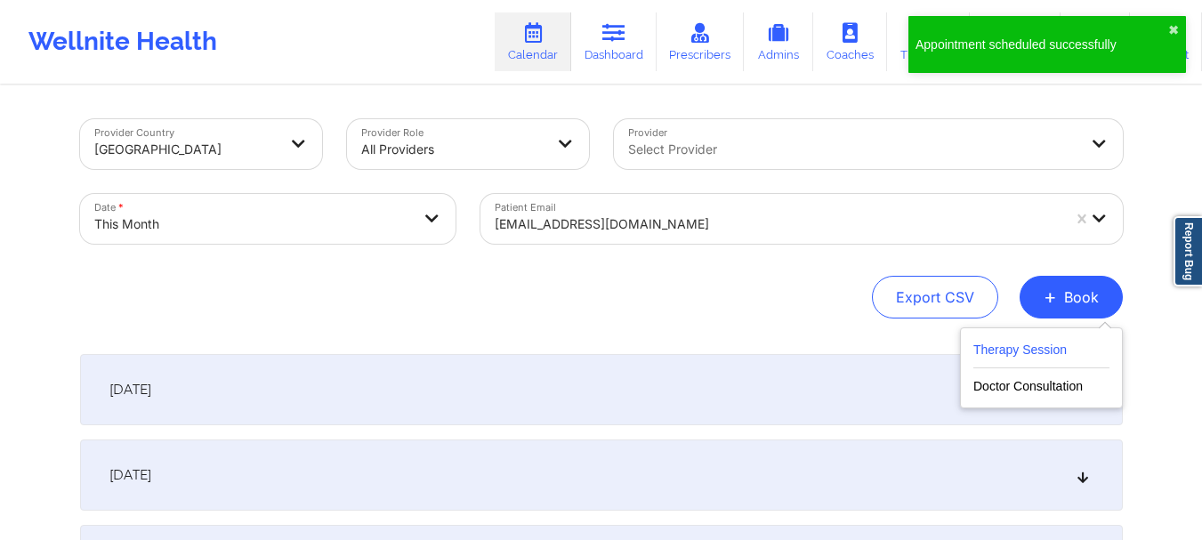
click at [1040, 341] on button "Therapy Session" at bounding box center [1041, 353] width 136 height 29
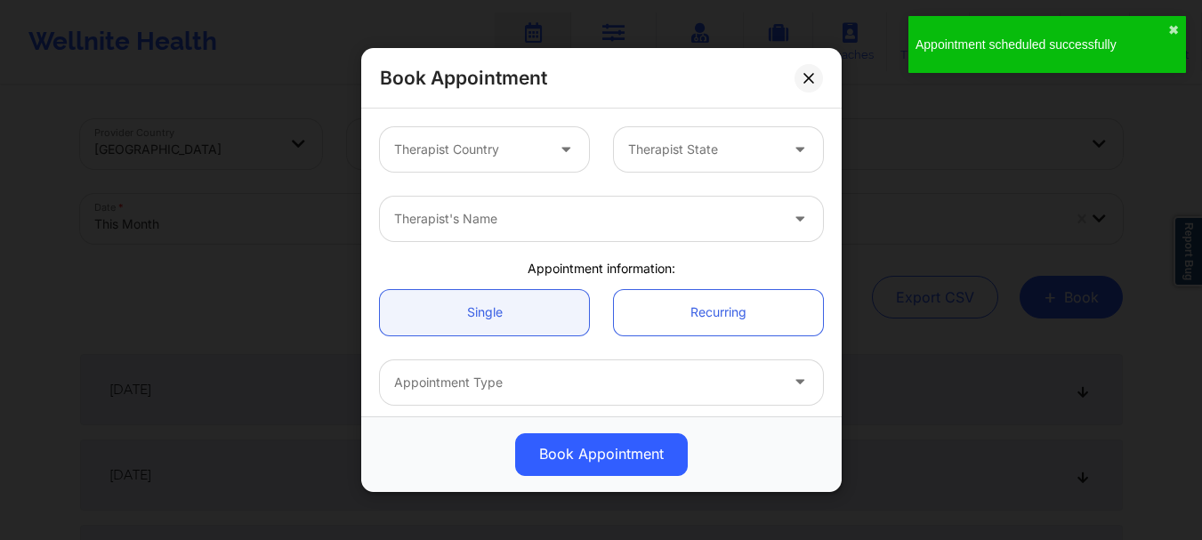
click at [520, 141] on div at bounding box center [469, 149] width 150 height 21
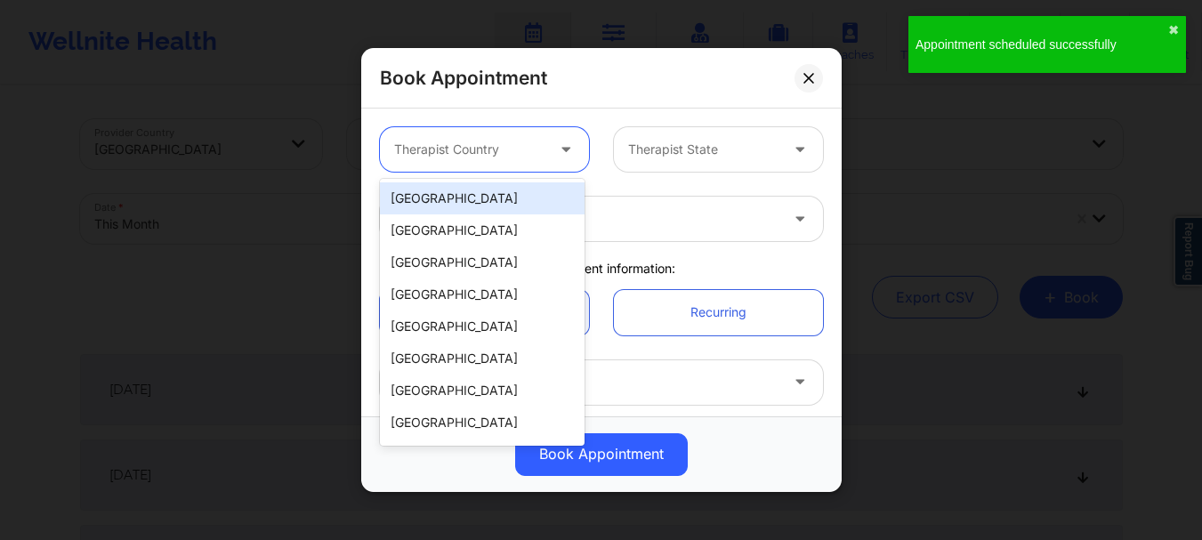
click at [500, 198] on div "[GEOGRAPHIC_DATA]" at bounding box center [482, 198] width 205 height 32
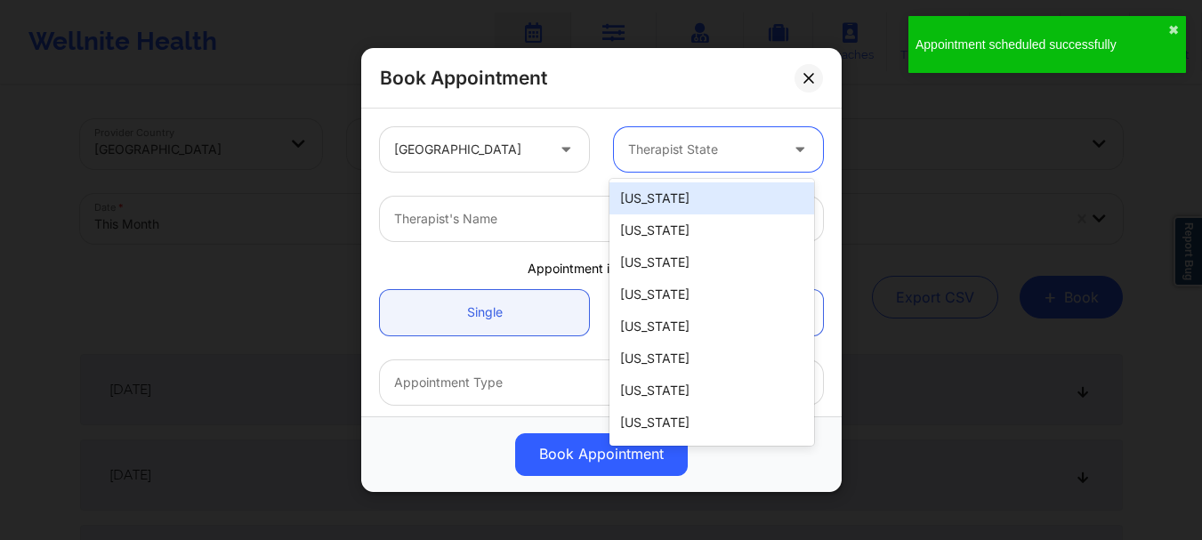
click at [706, 154] on div at bounding box center [703, 149] width 150 height 21
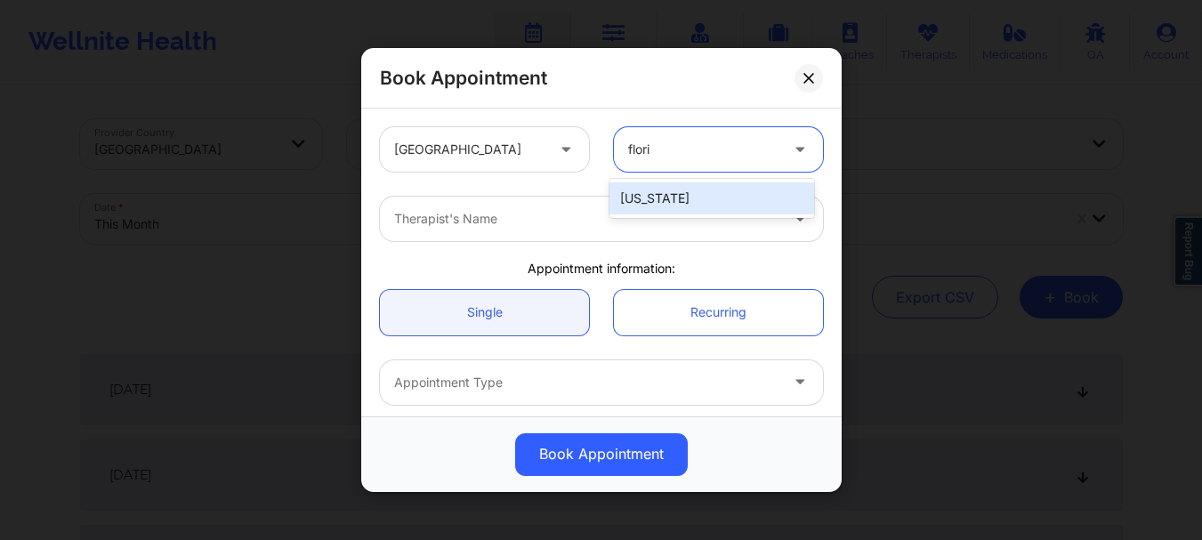
click at [658, 199] on div "[US_STATE]" at bounding box center [711, 198] width 205 height 32
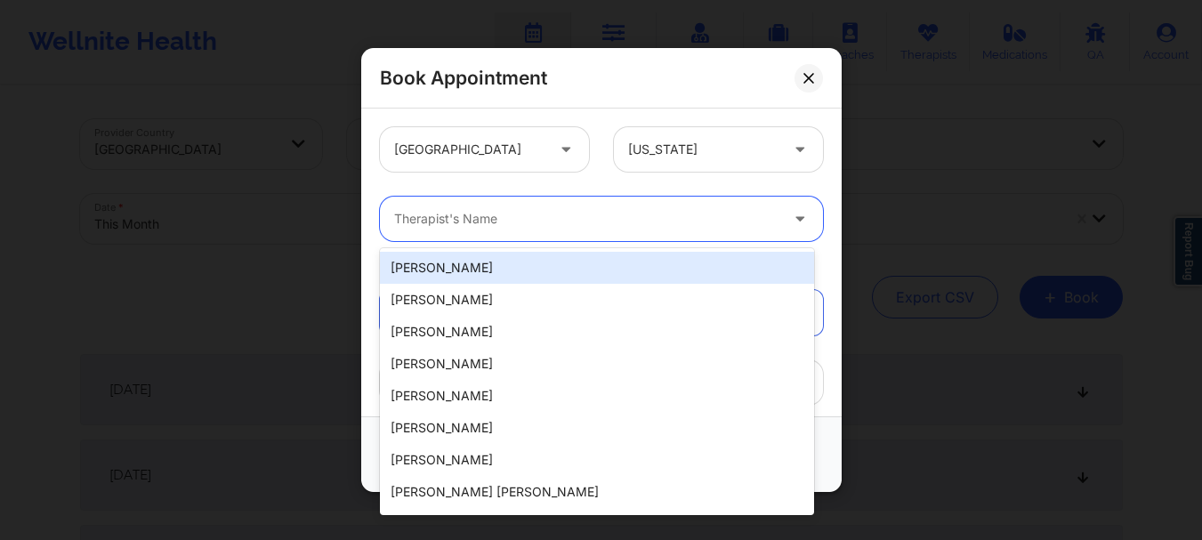
click at [593, 223] on div at bounding box center [586, 218] width 384 height 21
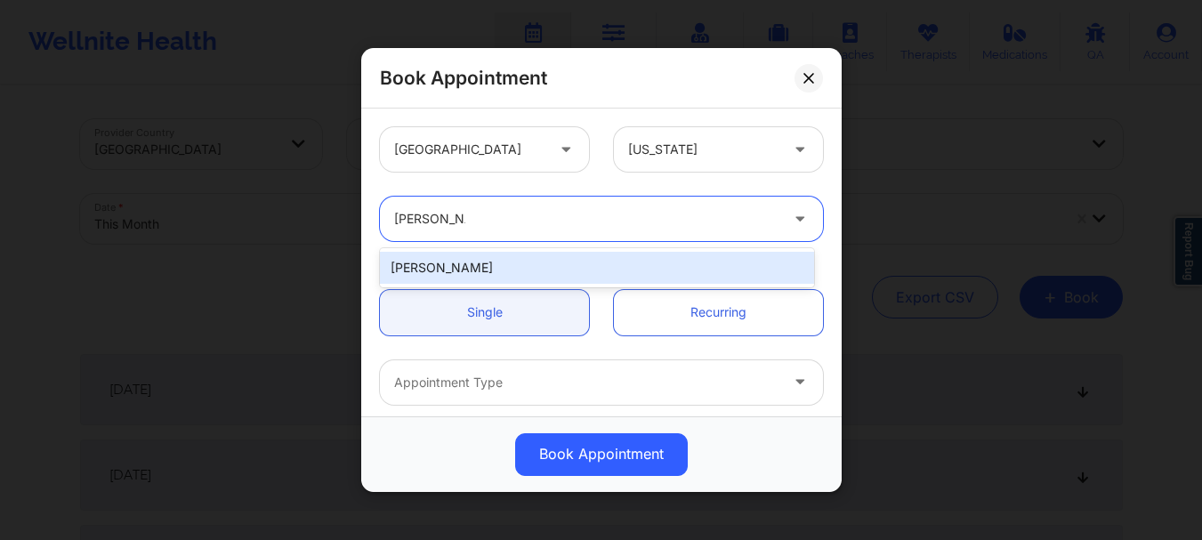
click at [550, 262] on div "[PERSON_NAME]" at bounding box center [597, 268] width 434 height 32
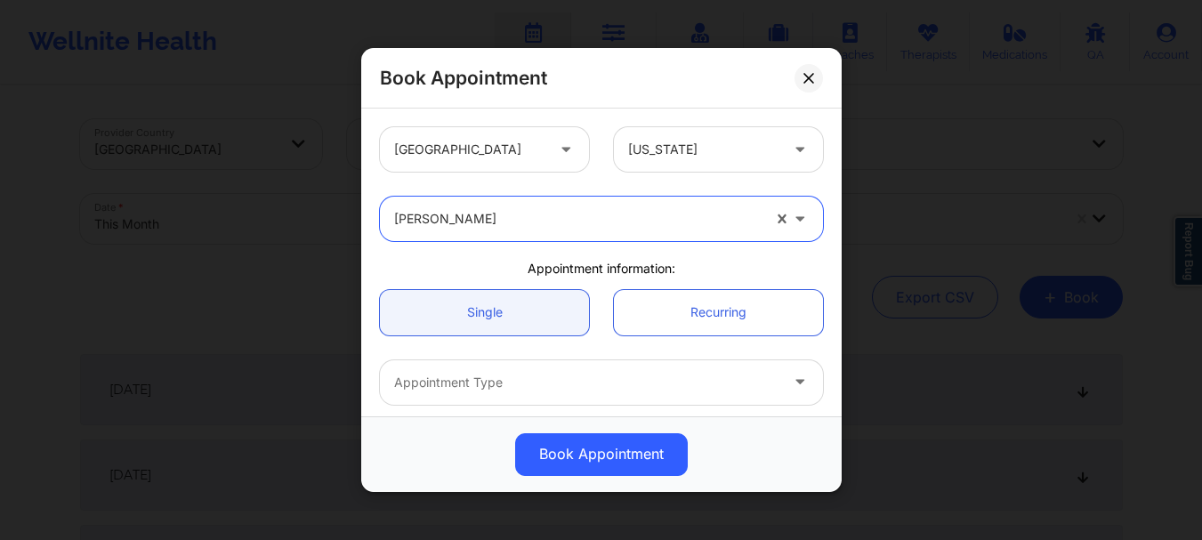
click at [512, 383] on div at bounding box center [586, 382] width 384 height 21
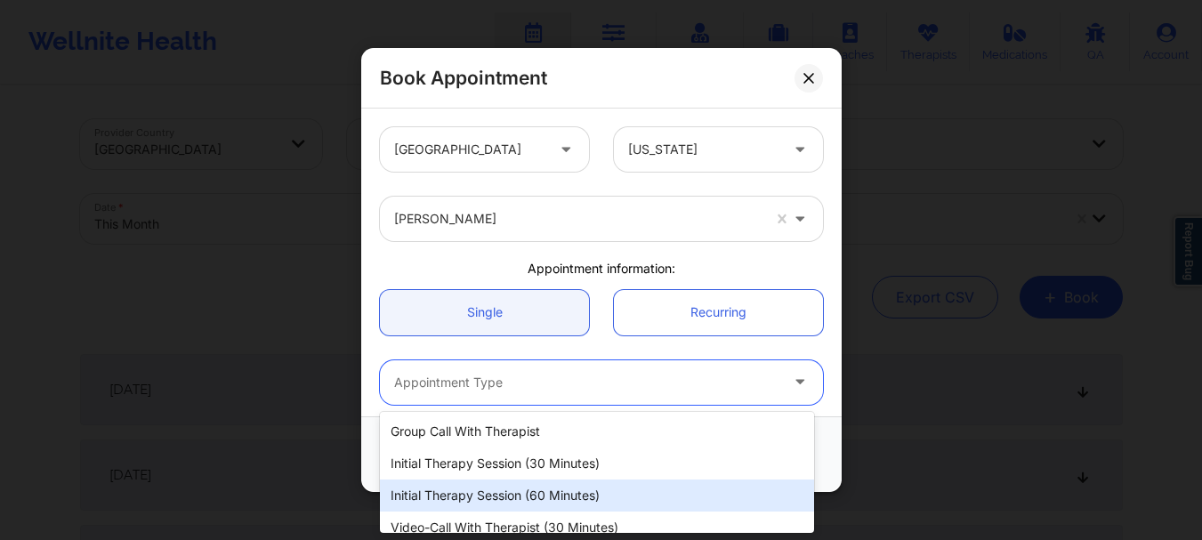
click at [536, 488] on div "Initial Therapy Session (60 minutes)" at bounding box center [597, 496] width 434 height 32
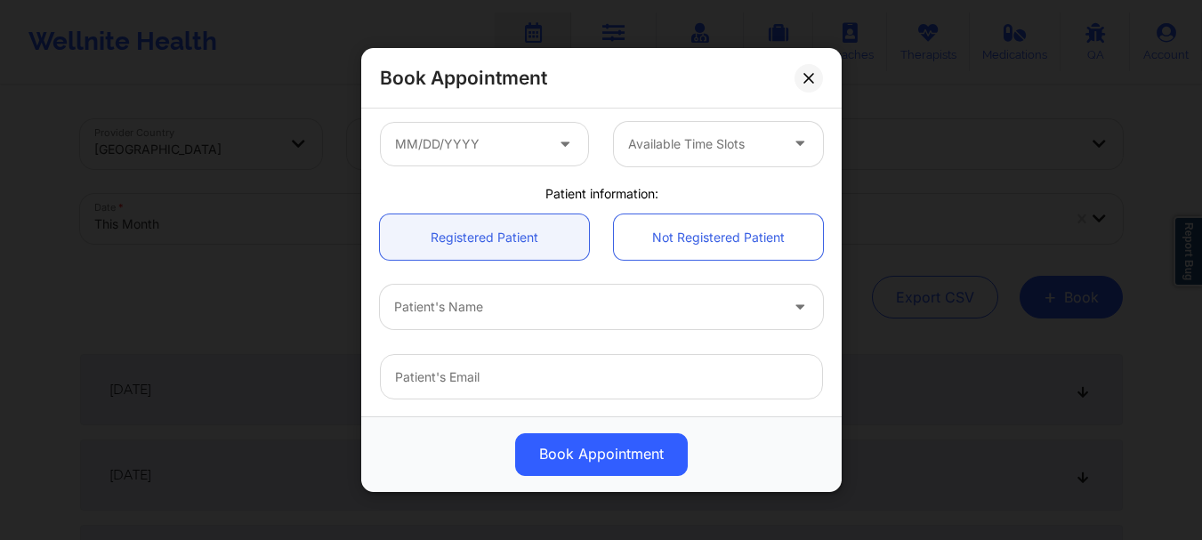
scroll to position [319, 0]
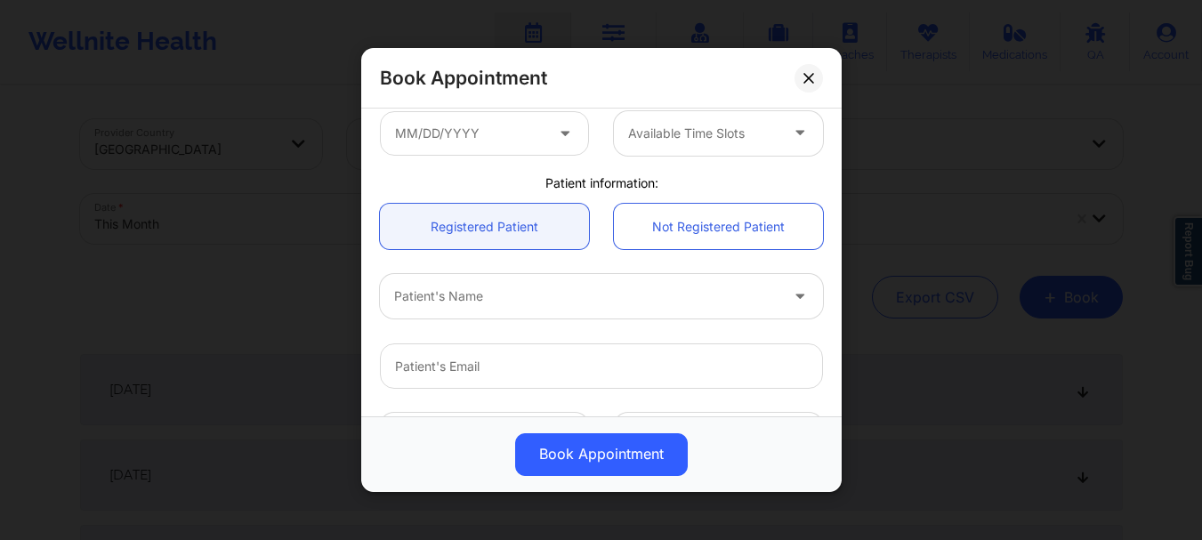
click at [490, 306] on div at bounding box center [586, 296] width 384 height 21
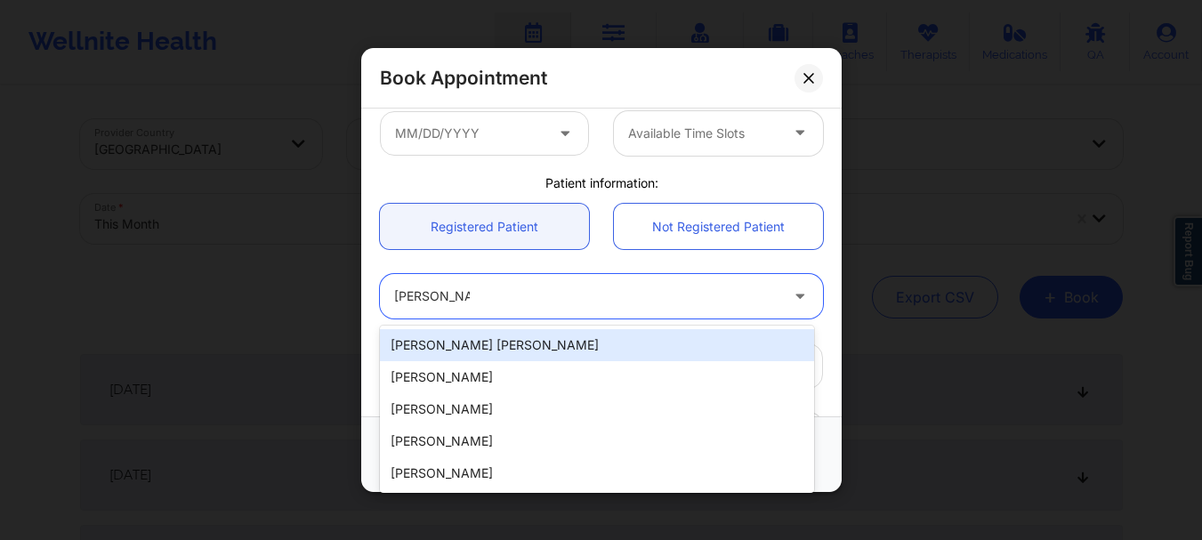
click at [467, 356] on div "[PERSON_NAME] [PERSON_NAME]" at bounding box center [597, 345] width 434 height 32
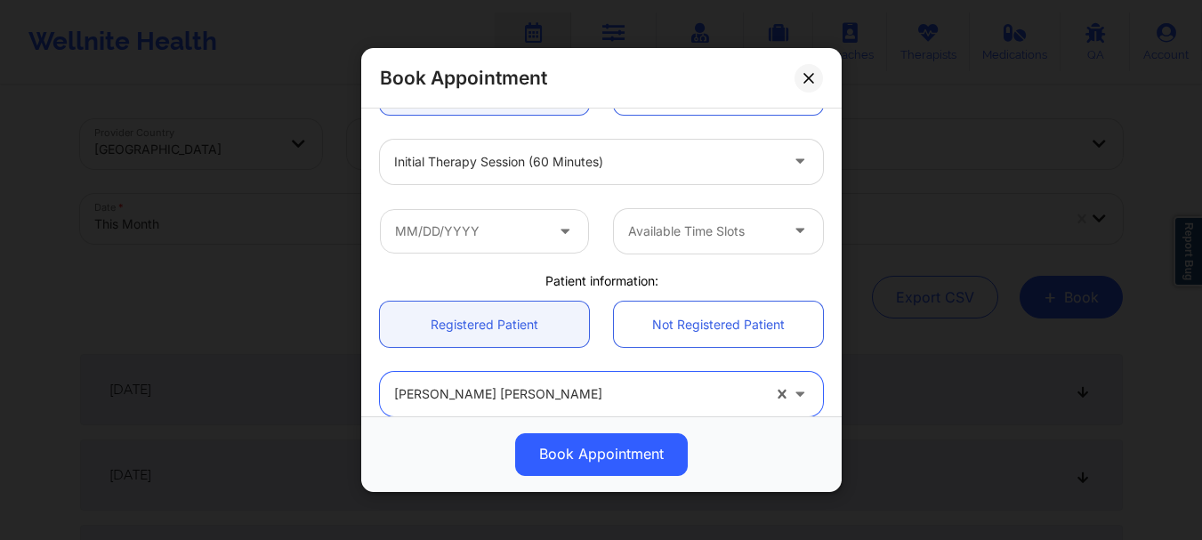
scroll to position [174, 0]
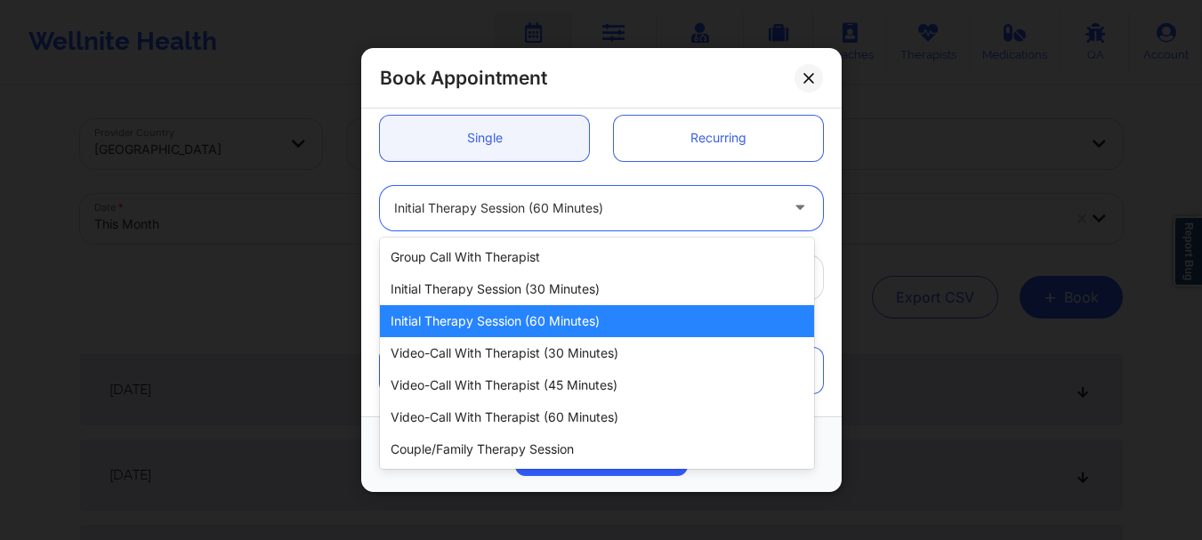
click at [520, 212] on div at bounding box center [586, 208] width 384 height 21
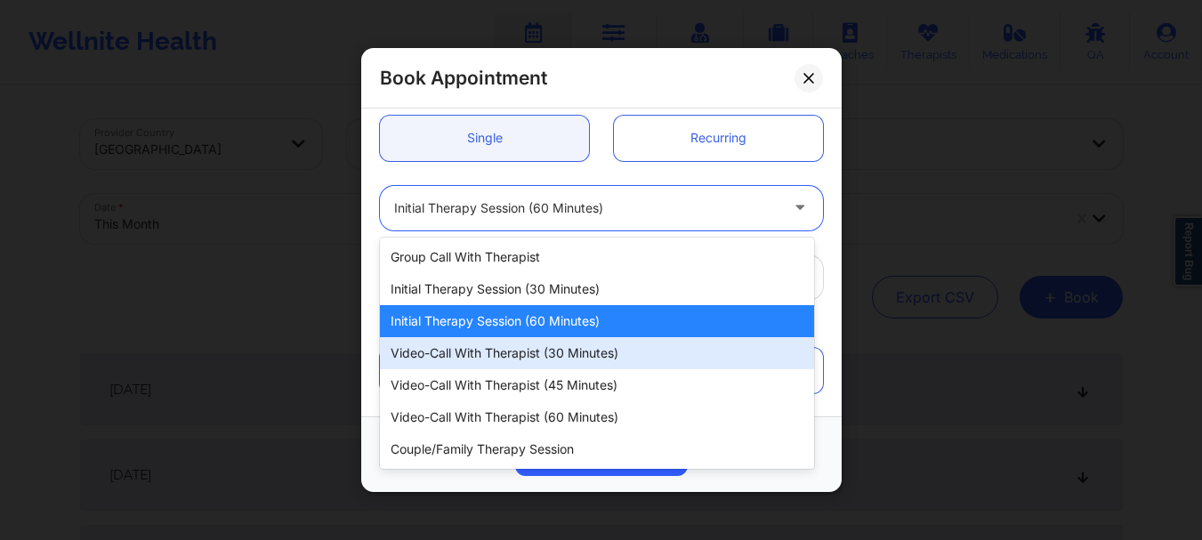
click at [538, 351] on div "Video-Call with Therapist (30 minutes)" at bounding box center [597, 353] width 434 height 32
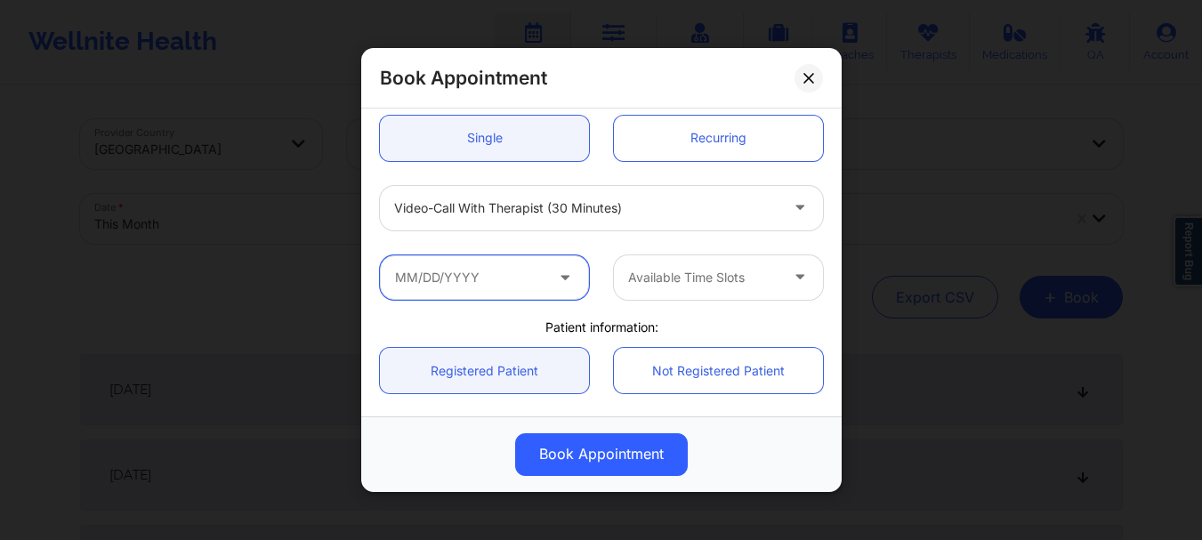
click at [454, 284] on input "text" at bounding box center [484, 277] width 209 height 44
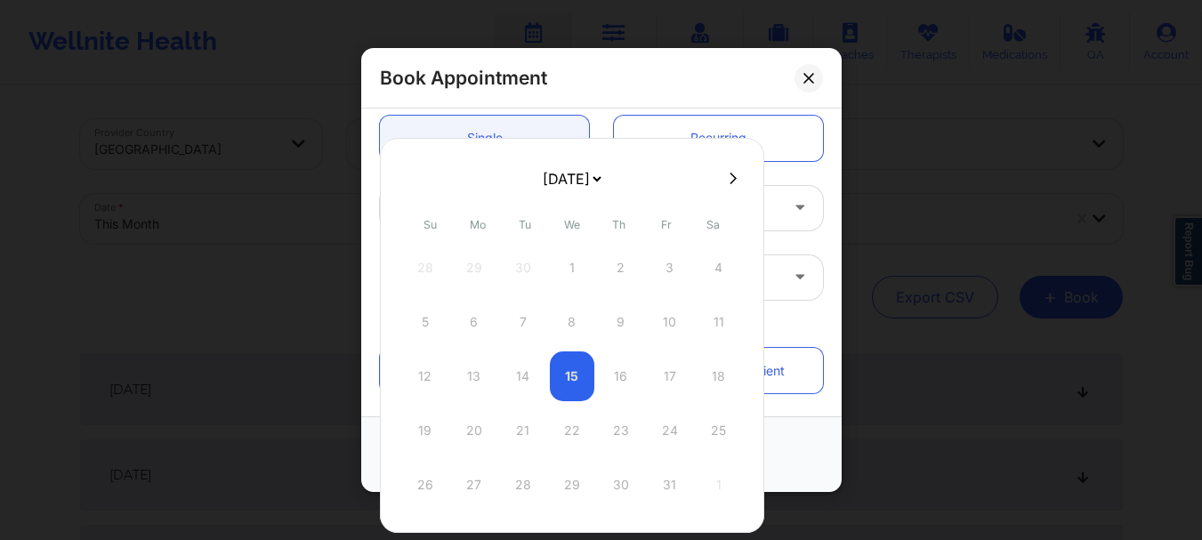
click at [604, 169] on select "[DATE] [DATE] [DATE] [DATE] [DATE] [DATE] [DATE] [DATE] [DATE] [DATE] [DATE] [D…" at bounding box center [571, 179] width 65 height 36
click at [511, 431] on div "23" at bounding box center [523, 431] width 44 height 50
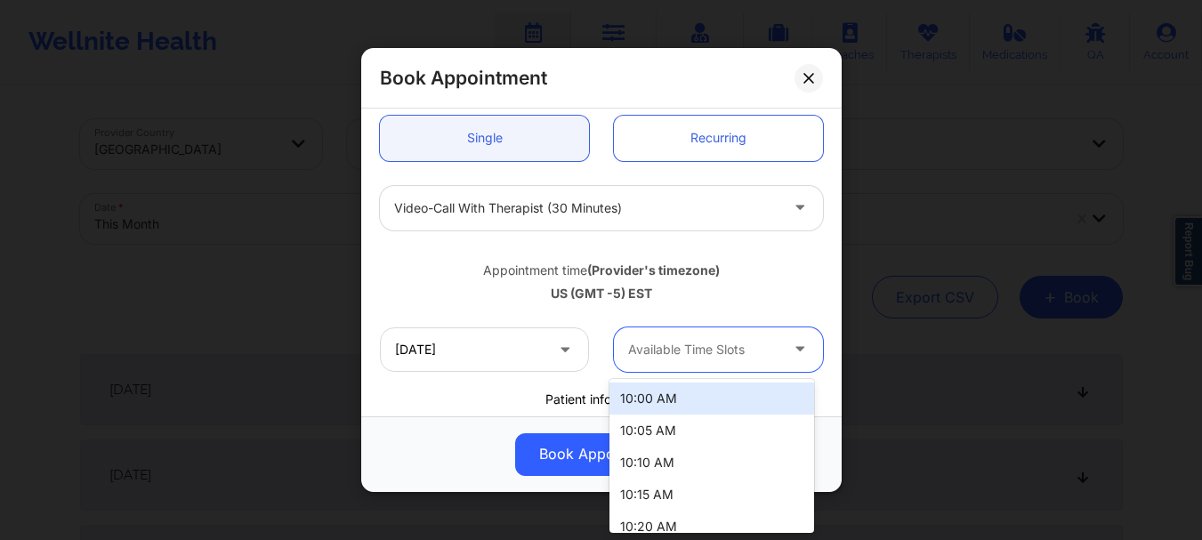
click at [660, 348] on div at bounding box center [703, 349] width 150 height 21
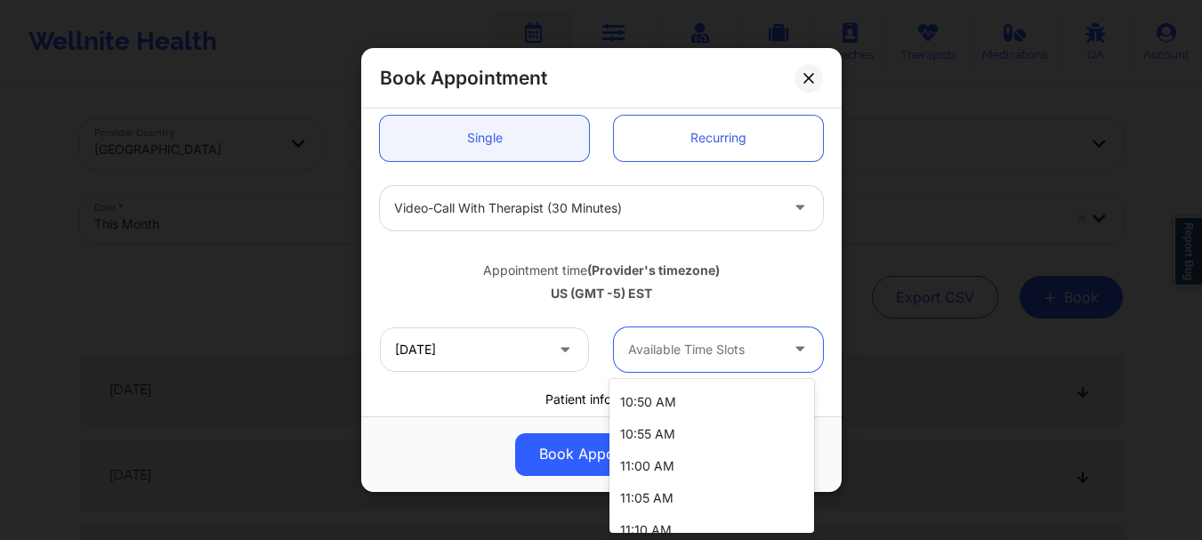
scroll to position [327, 0]
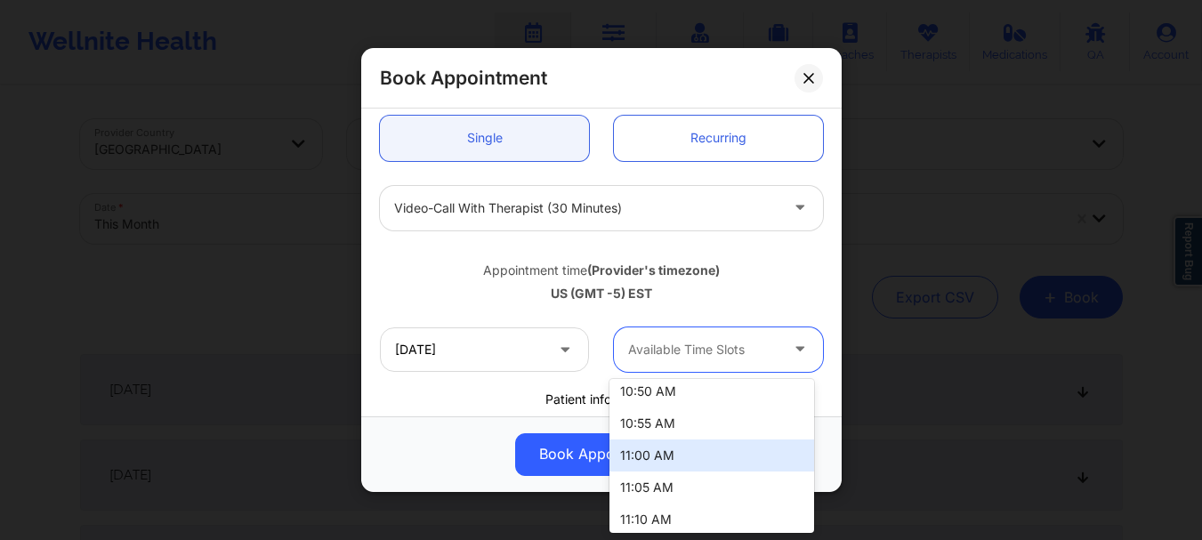
click at [722, 448] on div "11:00 AM" at bounding box center [711, 456] width 205 height 32
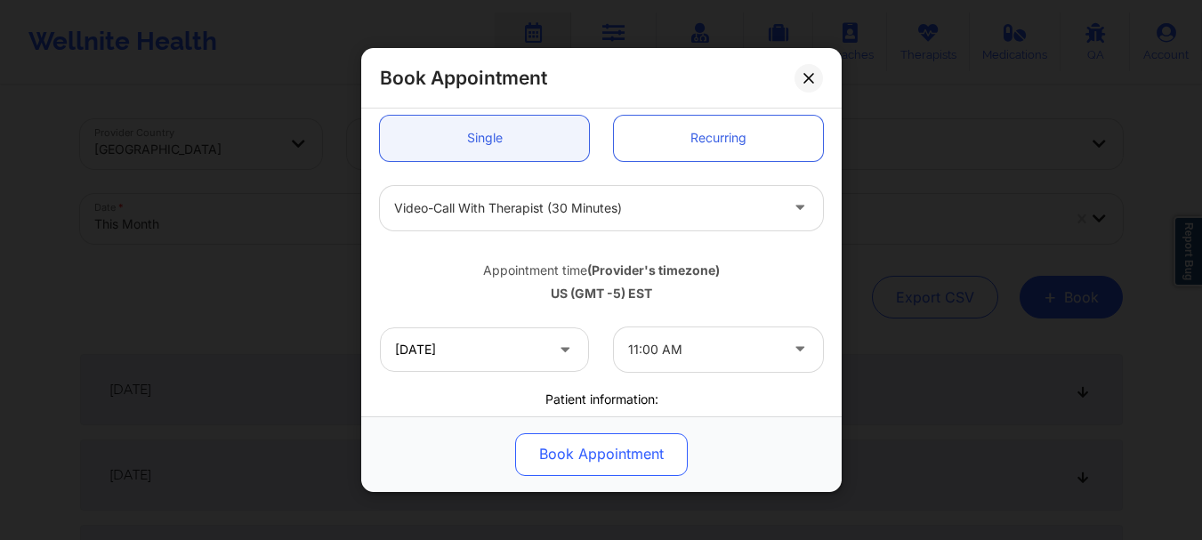
click at [594, 455] on button "Book Appointment" at bounding box center [601, 454] width 173 height 43
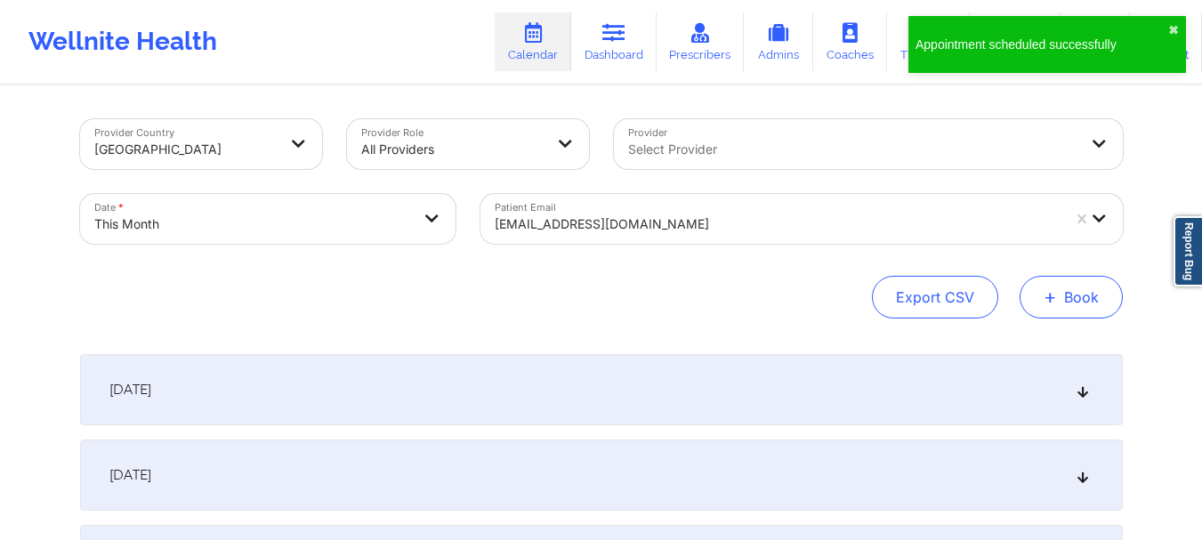
click at [1088, 317] on button "+ Book" at bounding box center [1071, 297] width 103 height 43
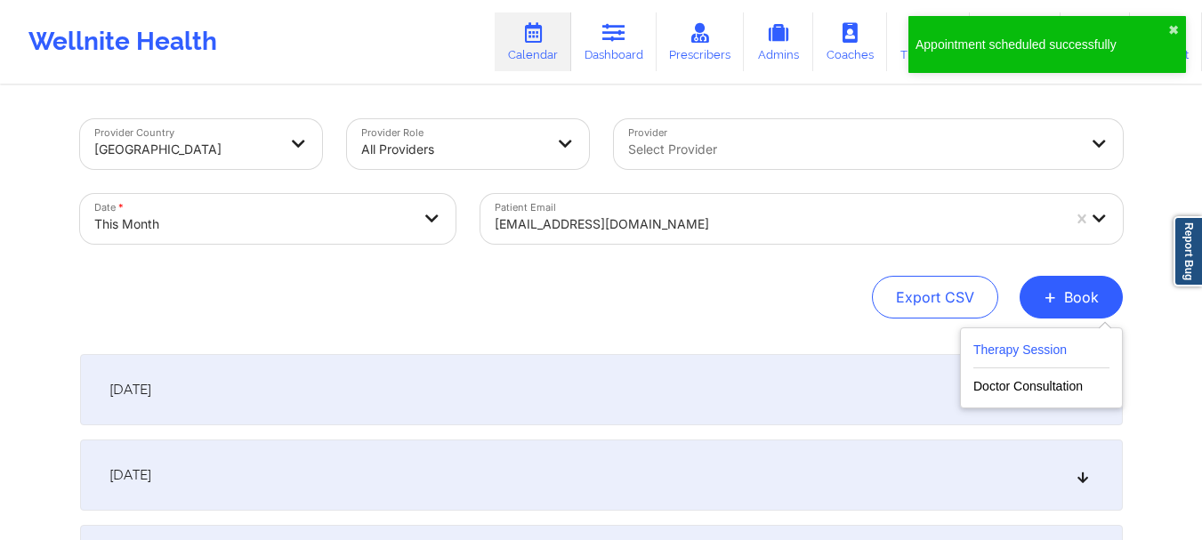
click at [1031, 360] on button "Therapy Session" at bounding box center [1041, 353] width 136 height 29
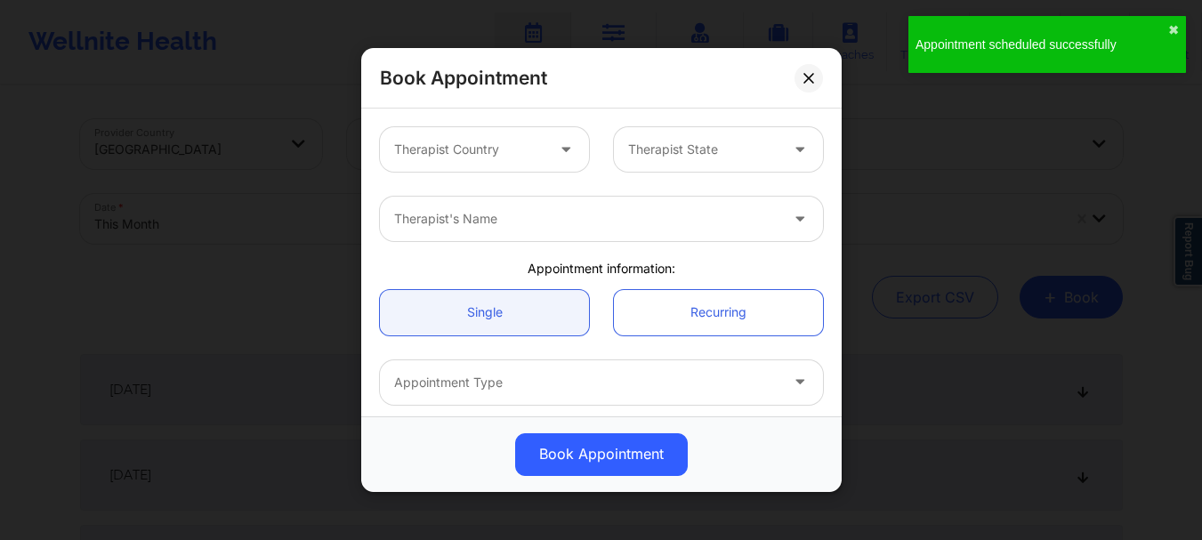
click at [506, 173] on div "Therapist Country Therapist State" at bounding box center [601, 149] width 468 height 69
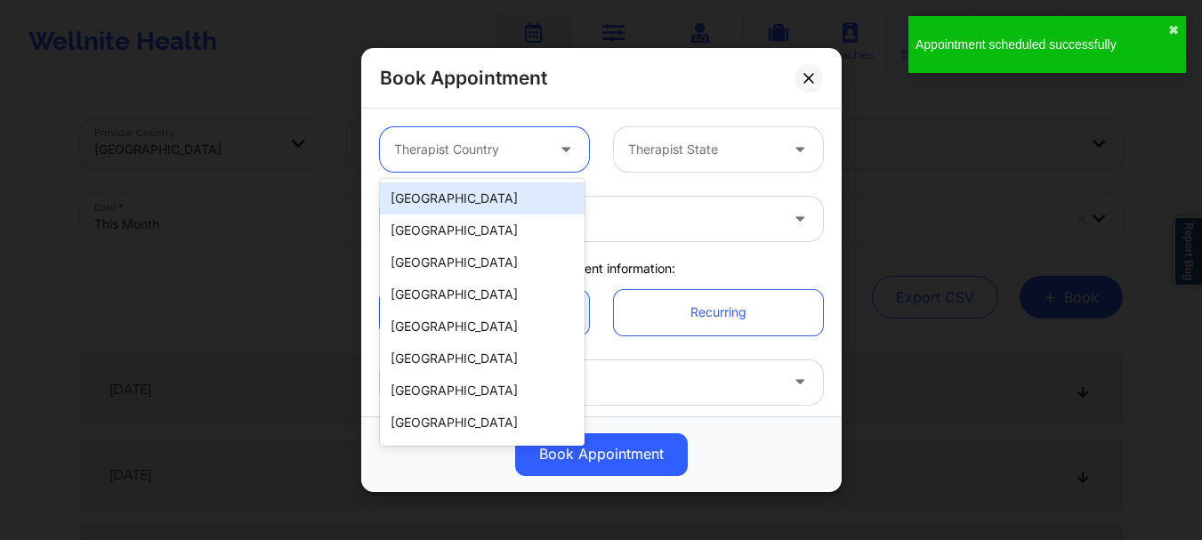
click at [505, 163] on div "Therapist Country" at bounding box center [463, 149] width 166 height 44
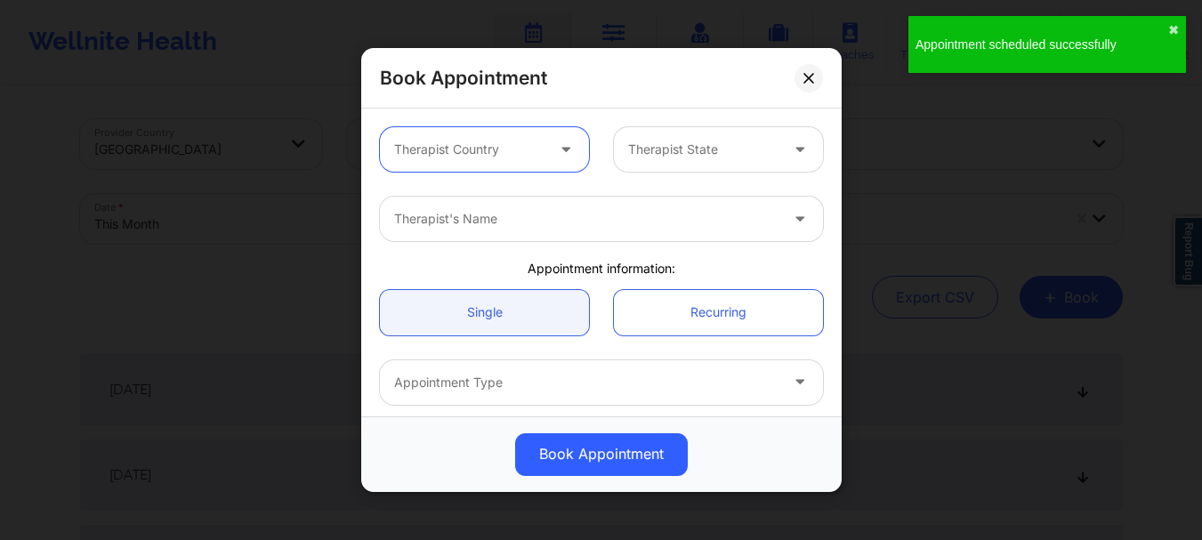
click at [505, 163] on div "Therapist Country" at bounding box center [463, 149] width 166 height 44
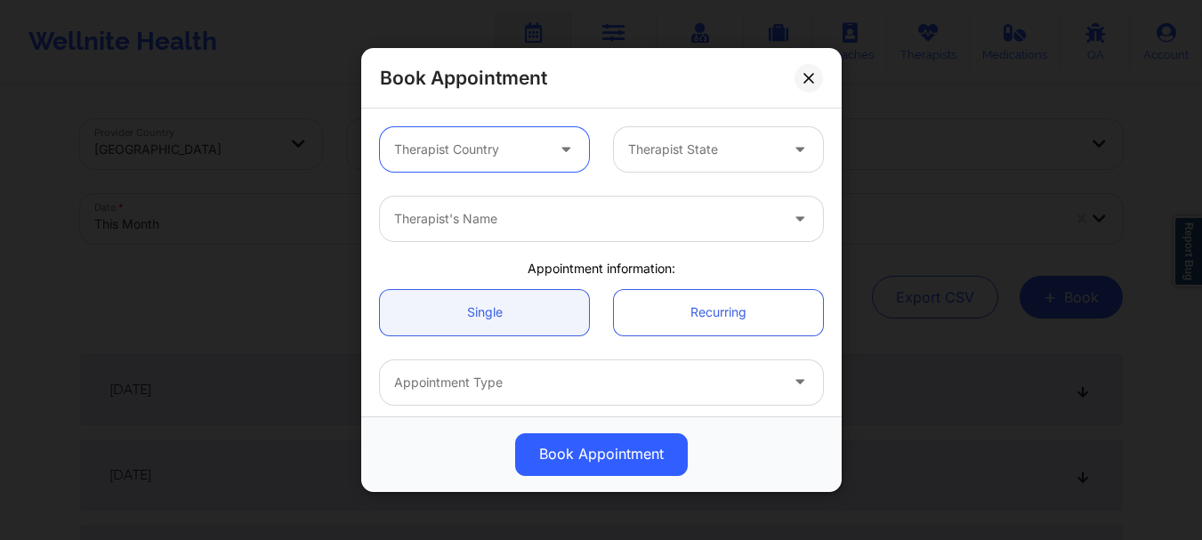
click at [521, 141] on div at bounding box center [469, 149] width 150 height 21
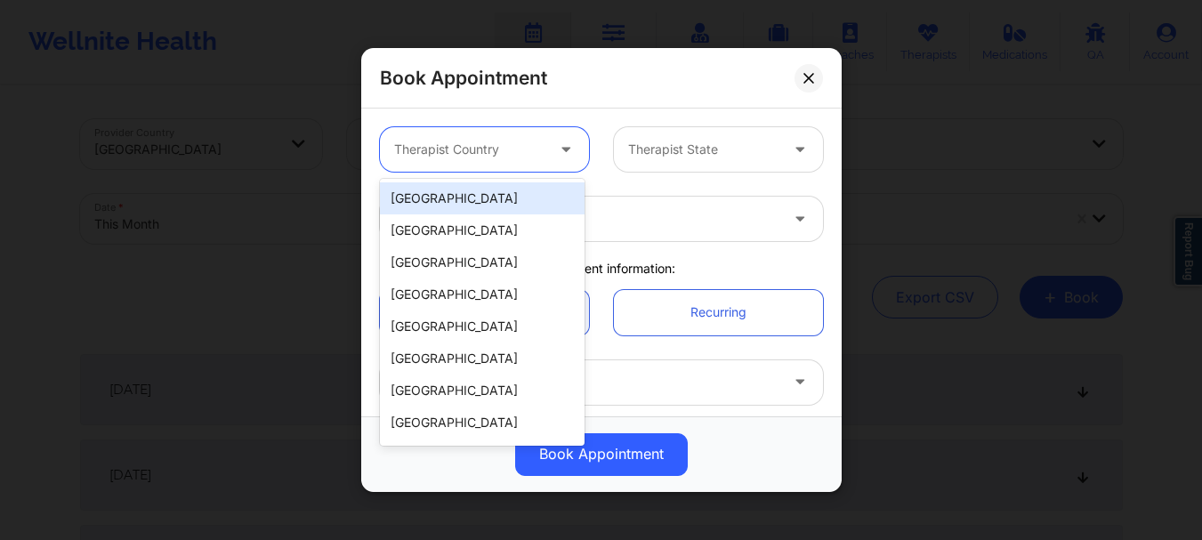
click at [510, 195] on div "[GEOGRAPHIC_DATA]" at bounding box center [482, 198] width 205 height 32
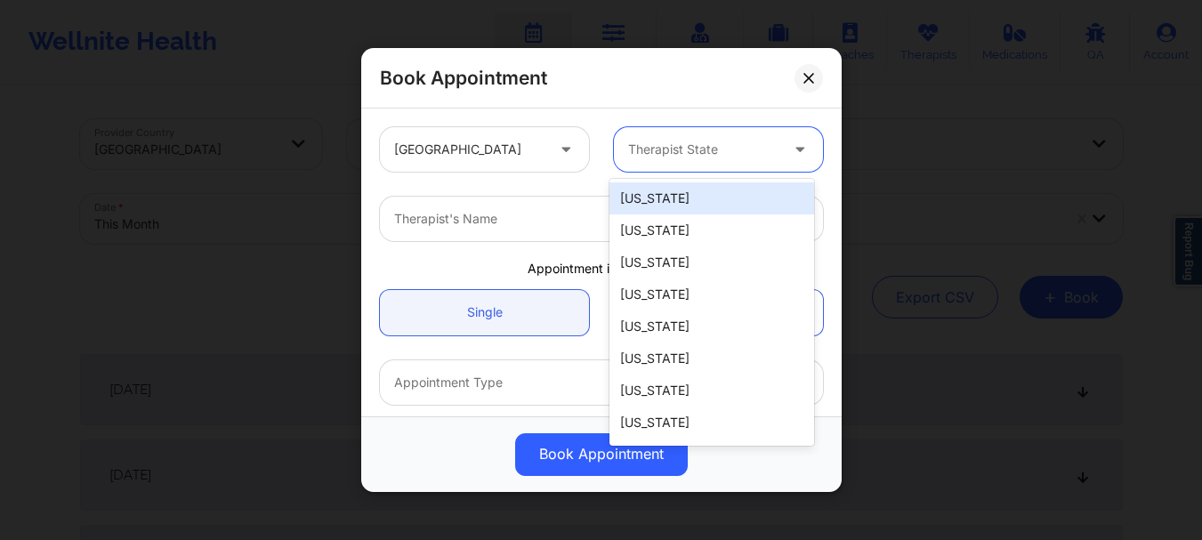
click at [703, 142] on div at bounding box center [703, 149] width 150 height 21
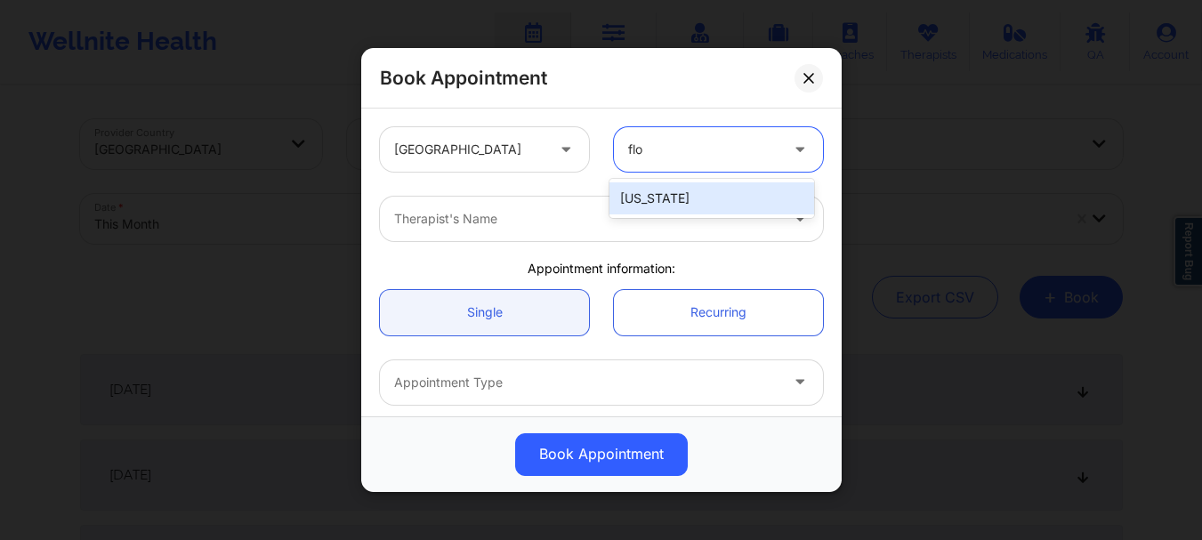
click at [698, 190] on div "[US_STATE]" at bounding box center [711, 198] width 205 height 32
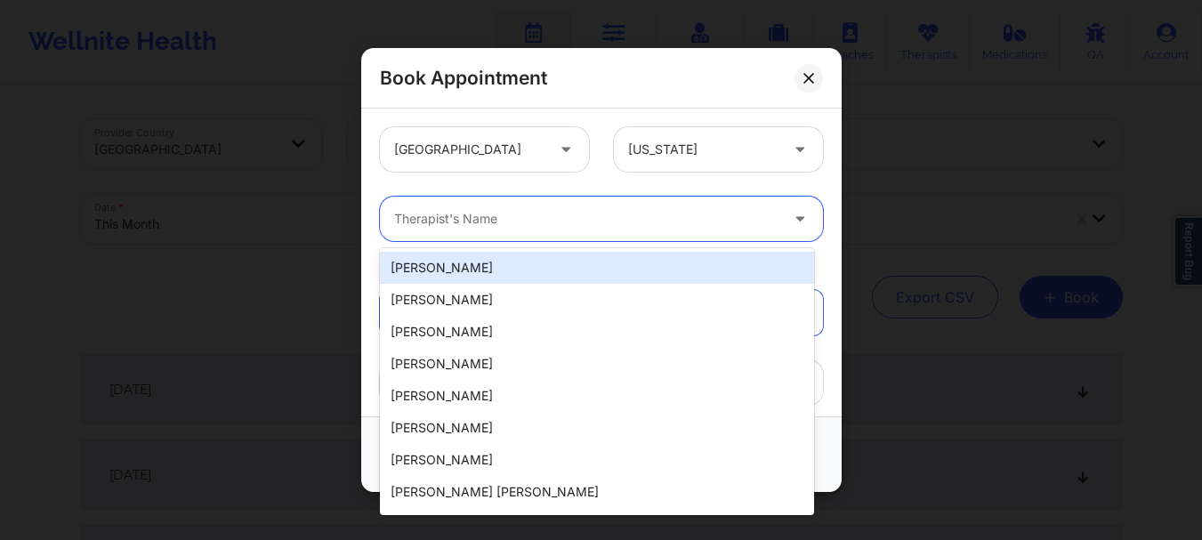
click at [585, 222] on div at bounding box center [586, 218] width 384 height 21
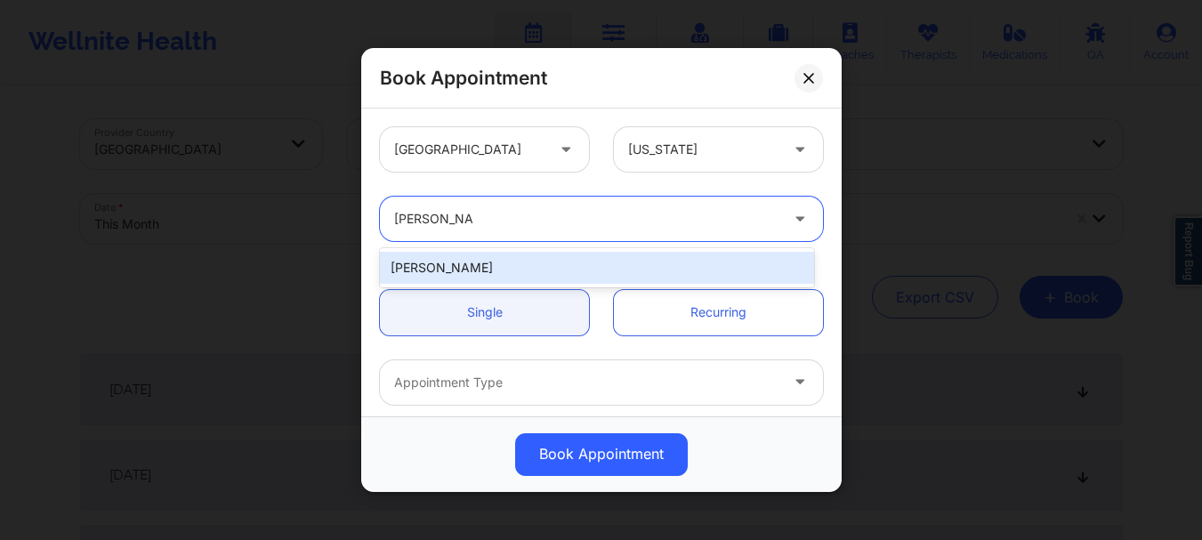
click at [552, 262] on div "[PERSON_NAME]" at bounding box center [597, 268] width 434 height 32
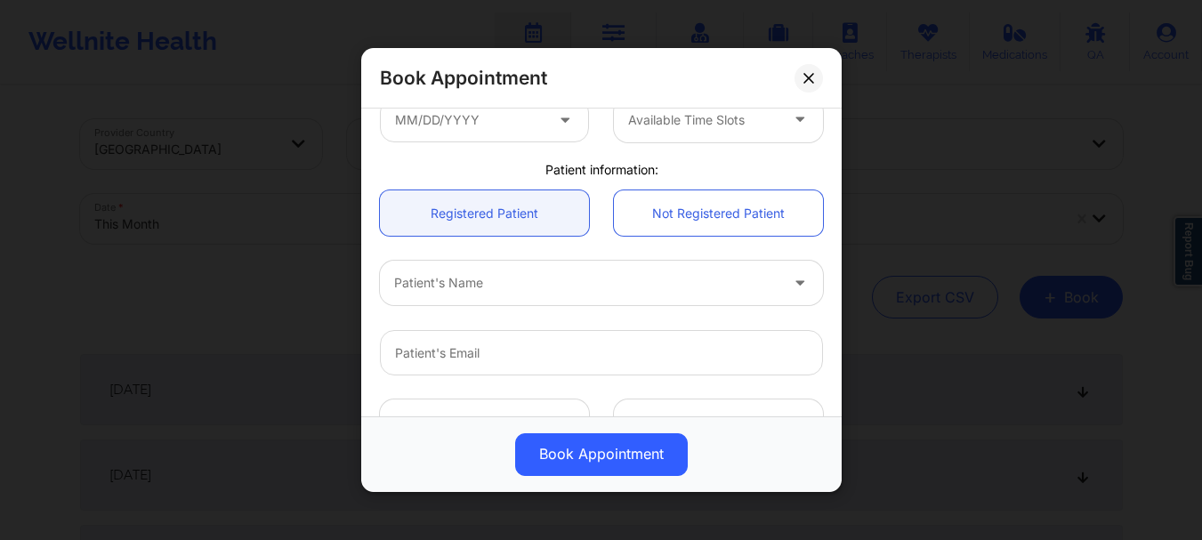
scroll to position [343, 0]
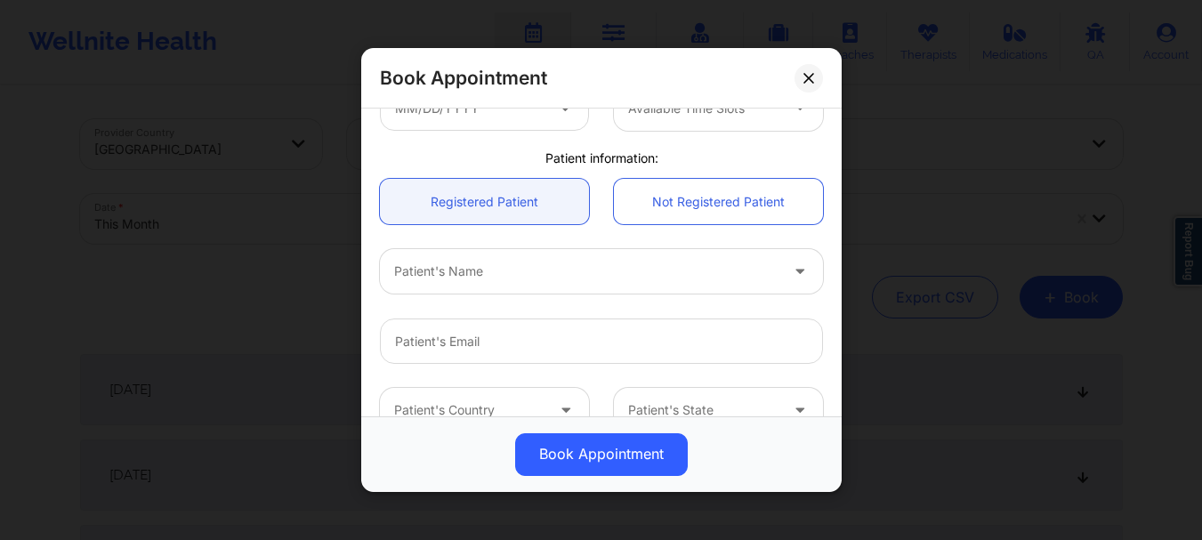
click at [442, 291] on div "Patient's Name" at bounding box center [580, 271] width 400 height 44
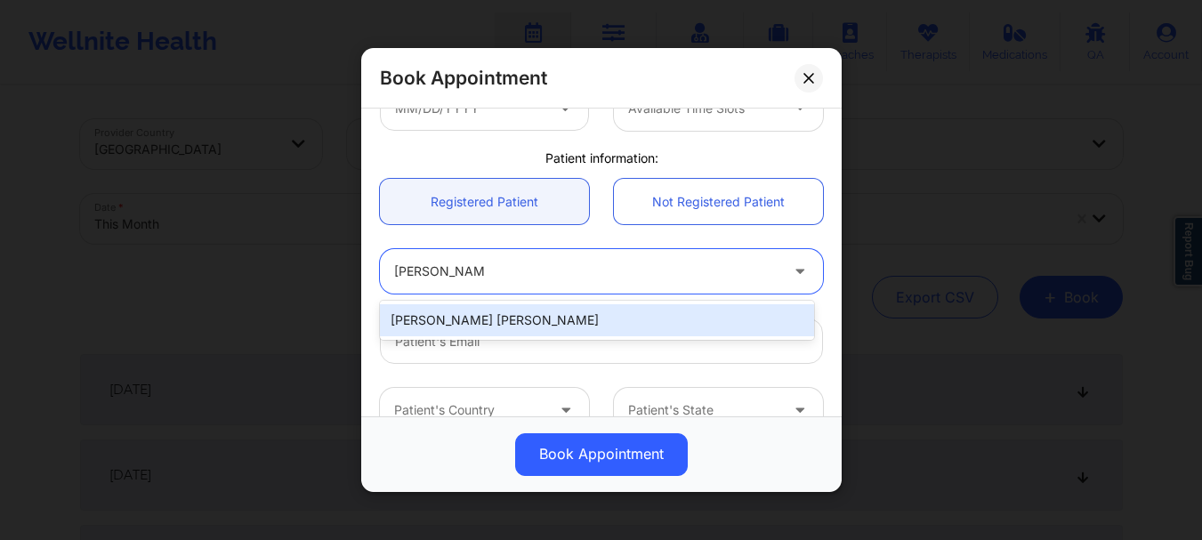
click at [482, 328] on div "[PERSON_NAME] [PERSON_NAME]" at bounding box center [597, 320] width 434 height 32
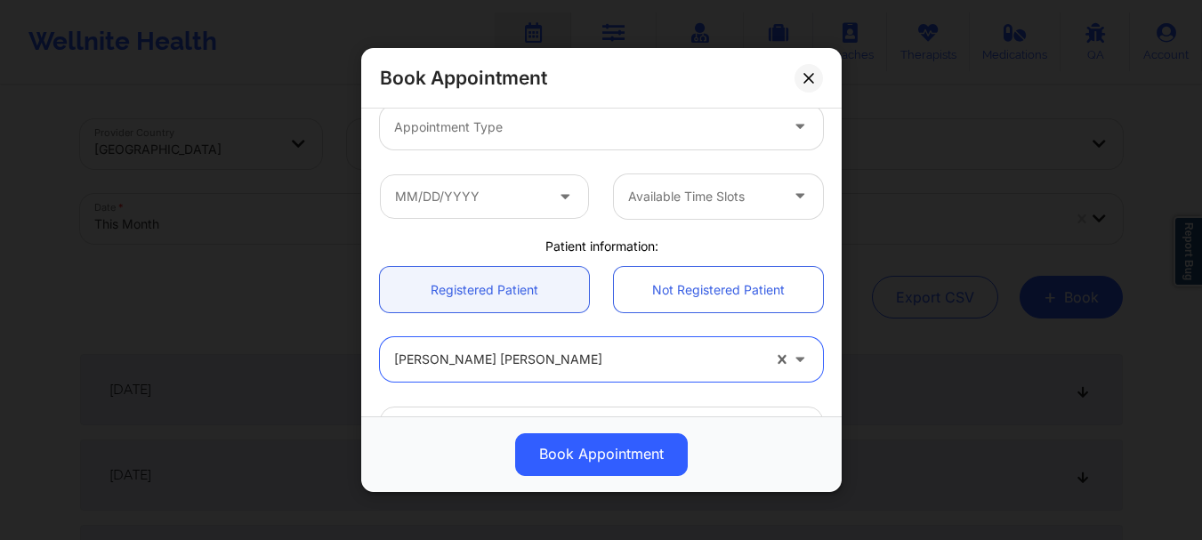
scroll to position [227, 0]
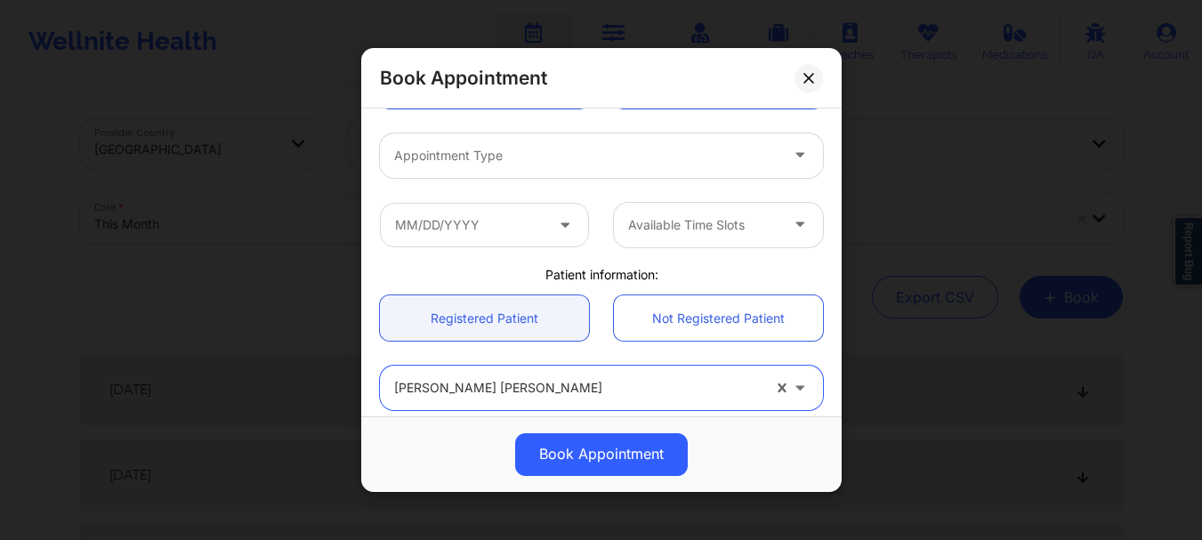
click at [502, 149] on div at bounding box center [586, 155] width 384 height 21
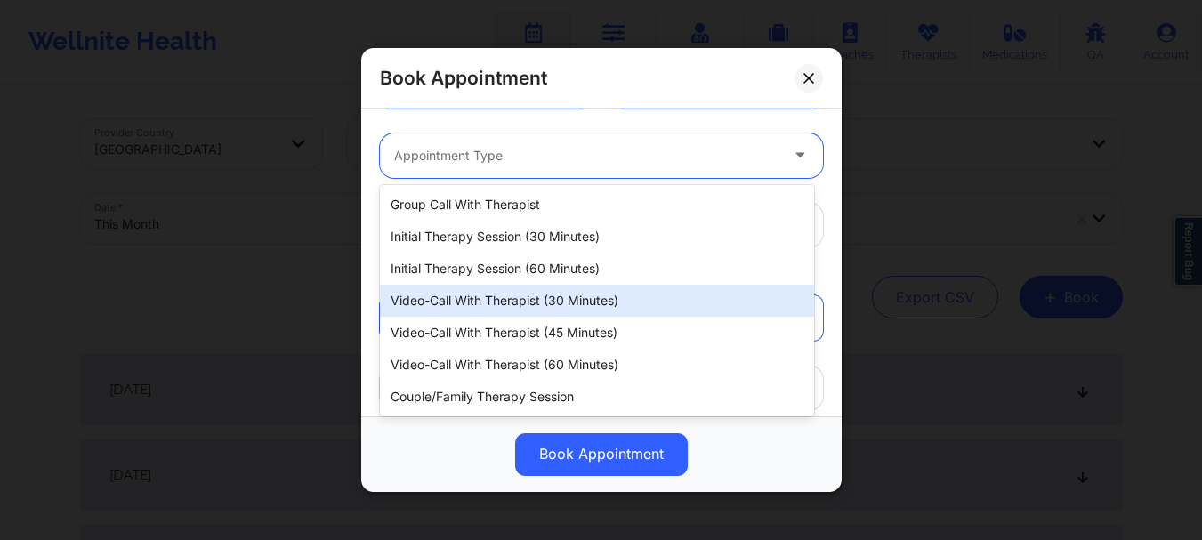
click at [545, 302] on div "Video-Call with Therapist (30 minutes)" at bounding box center [597, 301] width 434 height 32
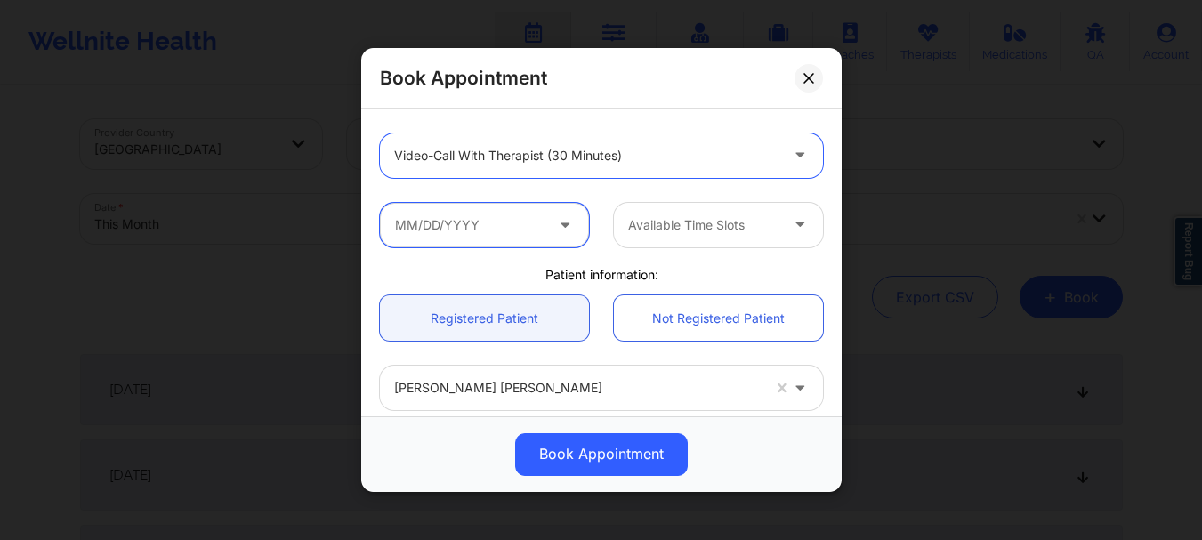
click at [485, 230] on input "text" at bounding box center [484, 225] width 209 height 44
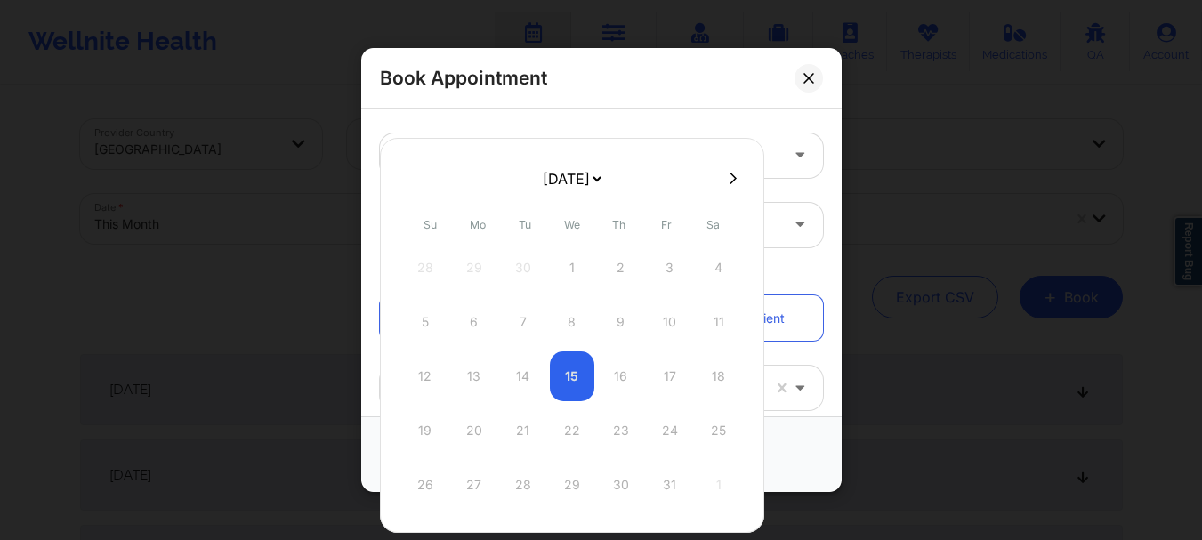
click at [591, 183] on select "[DATE] [DATE] [DATE] [DATE] [DATE] [DATE] [DATE] [DATE] [DATE] [DATE] [DATE] [D…" at bounding box center [571, 179] width 65 height 36
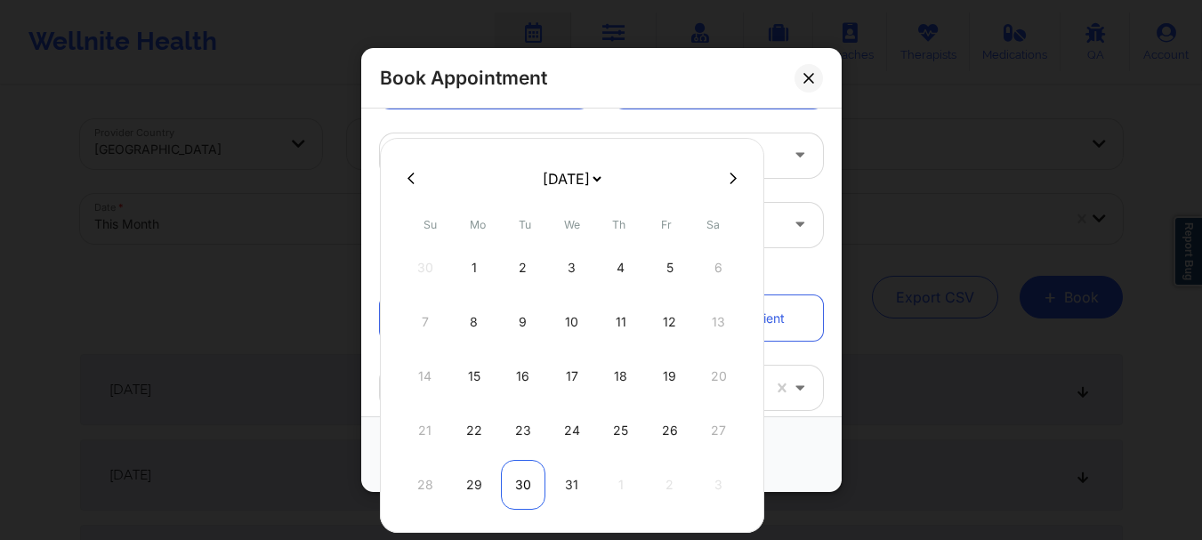
click at [528, 489] on div "30" at bounding box center [523, 485] width 44 height 50
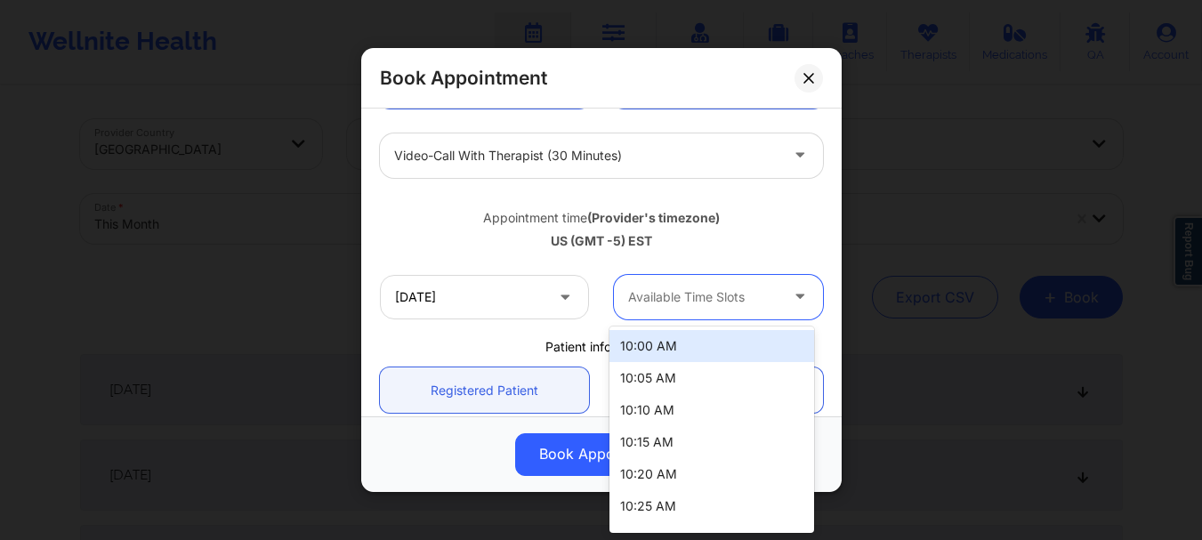
click at [728, 293] on div at bounding box center [703, 296] width 150 height 21
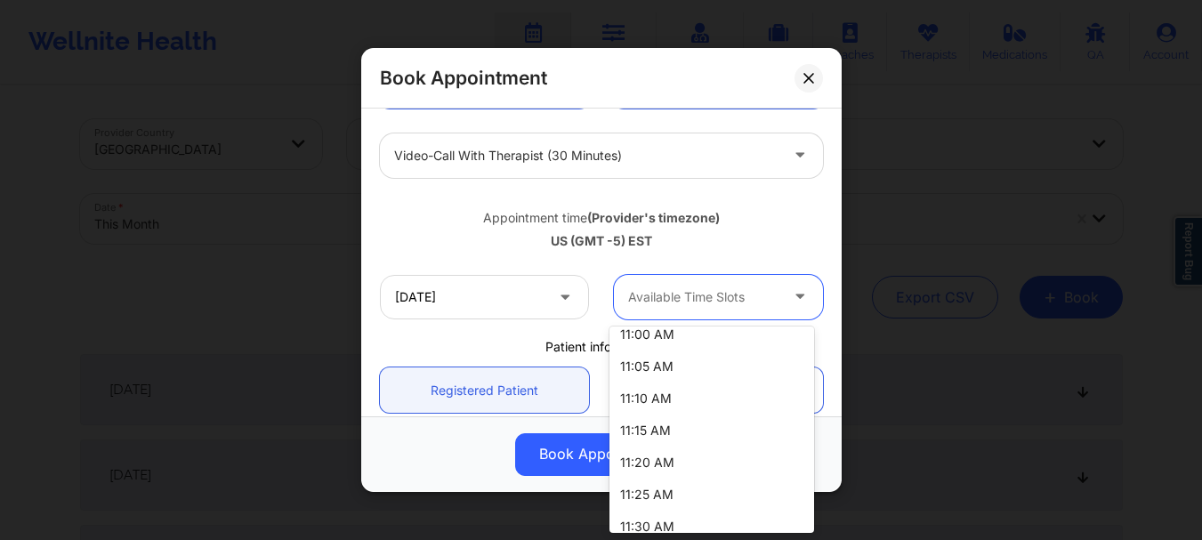
scroll to position [397, 0]
click at [633, 335] on div "11:00 AM" at bounding box center [711, 334] width 205 height 32
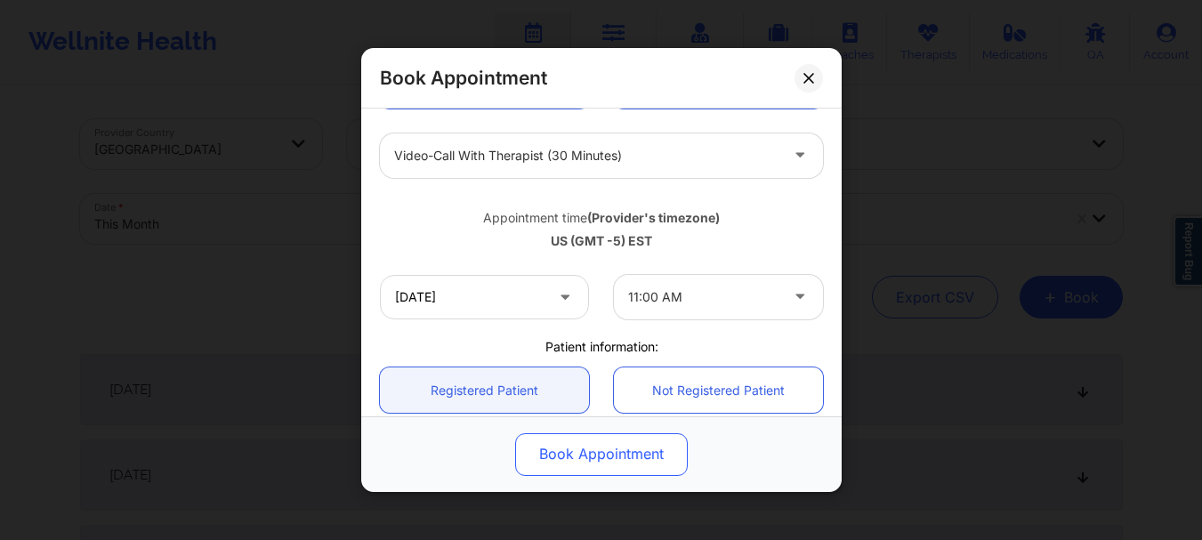
click at [598, 451] on button "Book Appointment" at bounding box center [601, 454] width 173 height 43
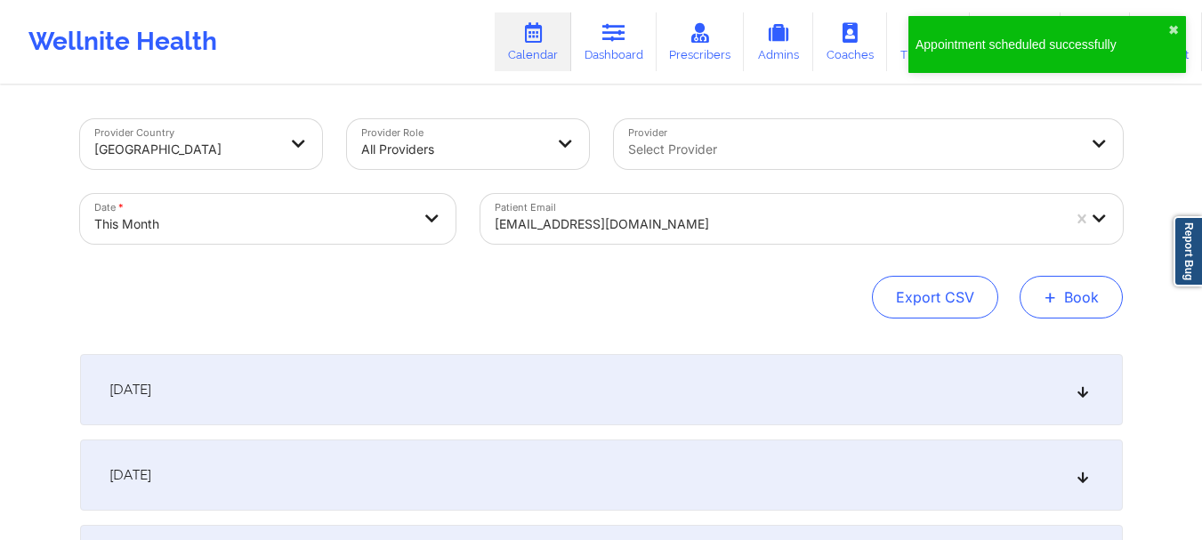
click at [1069, 302] on button "+ Book" at bounding box center [1071, 297] width 103 height 43
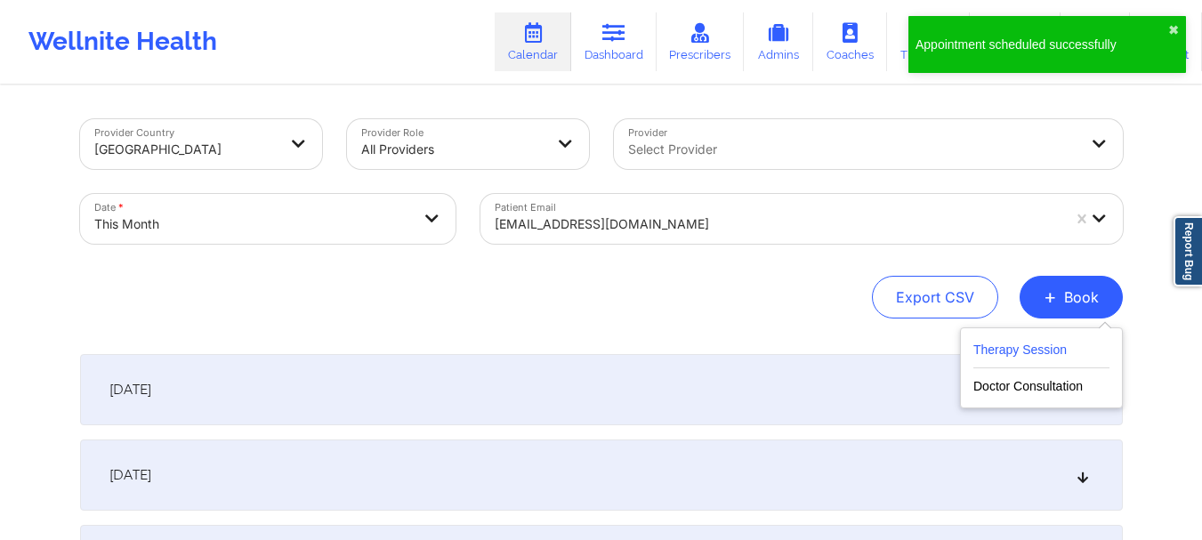
click at [1041, 351] on button "Therapy Session" at bounding box center [1041, 353] width 136 height 29
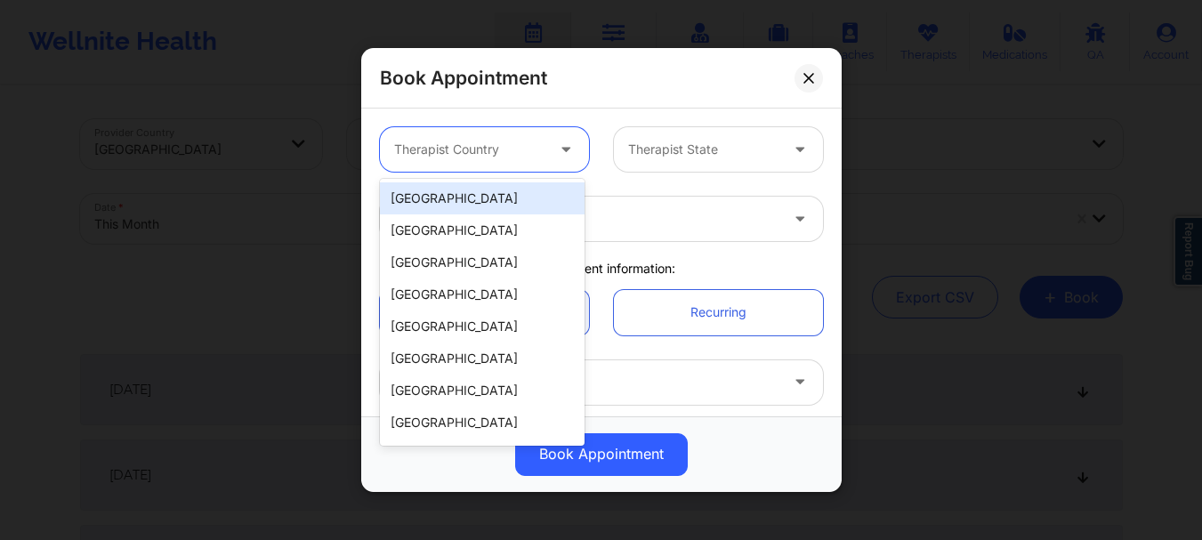
click at [495, 158] on div at bounding box center [469, 149] width 150 height 21
click at [484, 199] on div "[GEOGRAPHIC_DATA]" at bounding box center [482, 198] width 205 height 32
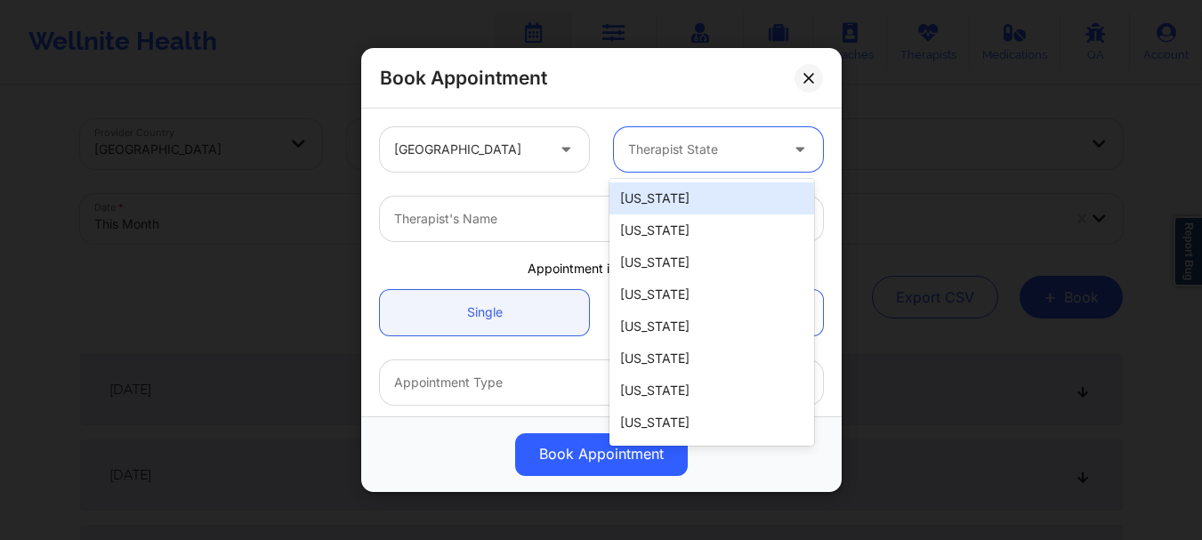
click at [719, 148] on div at bounding box center [703, 149] width 150 height 21
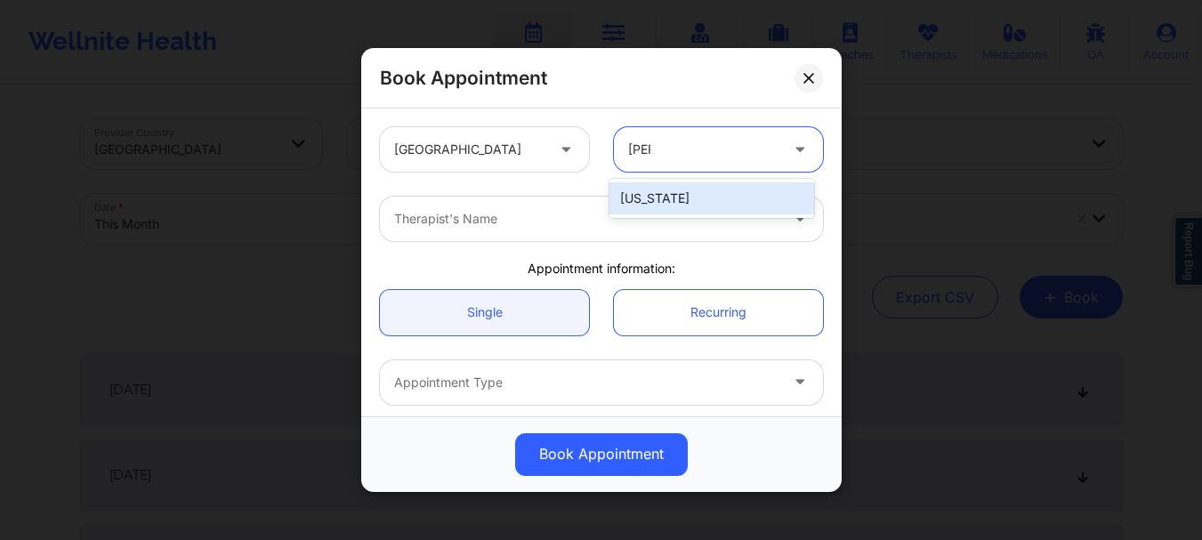
click at [696, 206] on div "[US_STATE]" at bounding box center [711, 198] width 205 height 32
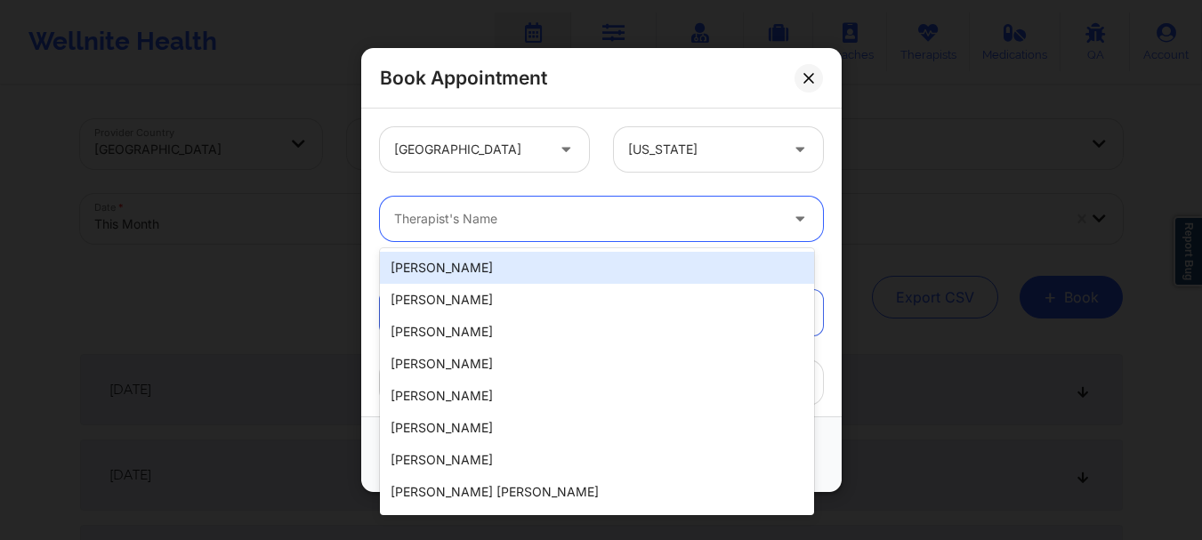
click at [567, 239] on div "Therapist's Name" at bounding box center [580, 219] width 400 height 44
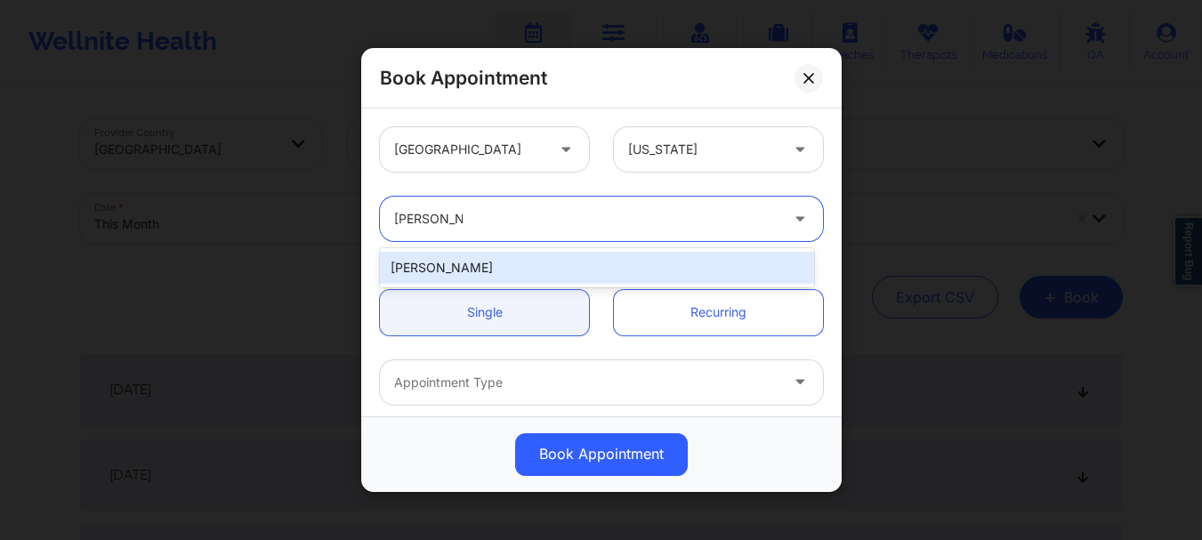
click at [539, 261] on div "[PERSON_NAME]" at bounding box center [597, 268] width 434 height 32
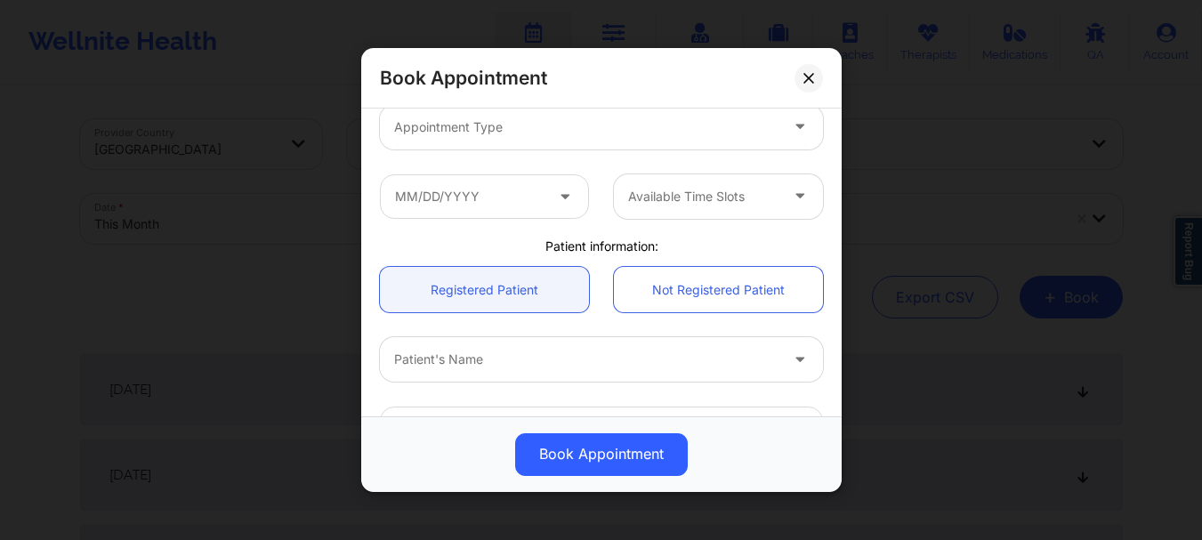
scroll to position [258, 0]
click at [472, 369] on div "Patient's Name" at bounding box center [580, 357] width 400 height 44
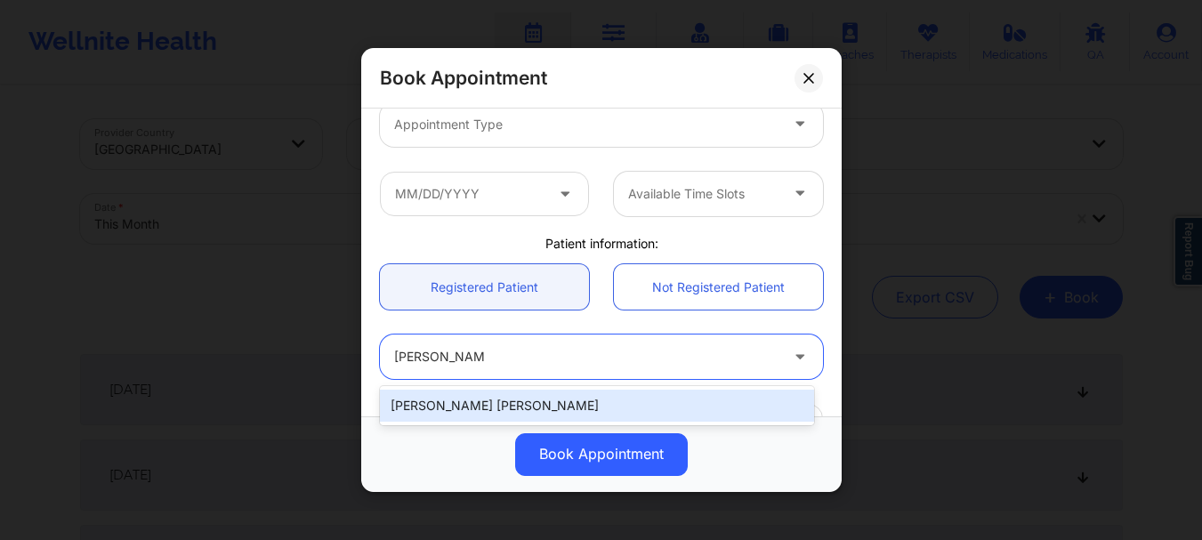
click at [477, 395] on div "[PERSON_NAME] [PERSON_NAME]" at bounding box center [597, 406] width 434 height 32
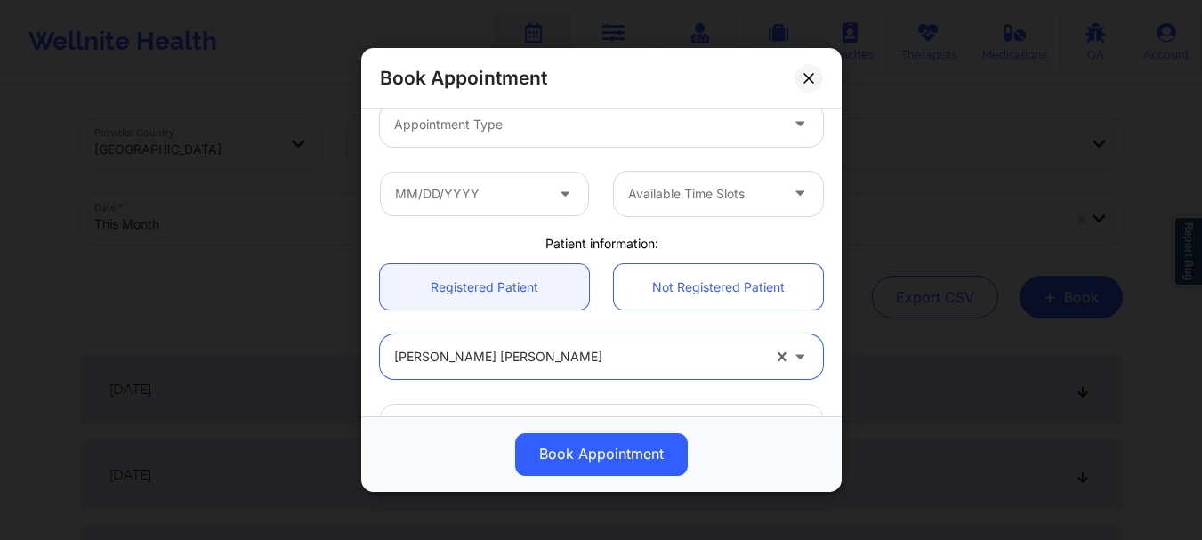
click at [540, 135] on div "Appointment Type" at bounding box center [580, 124] width 400 height 44
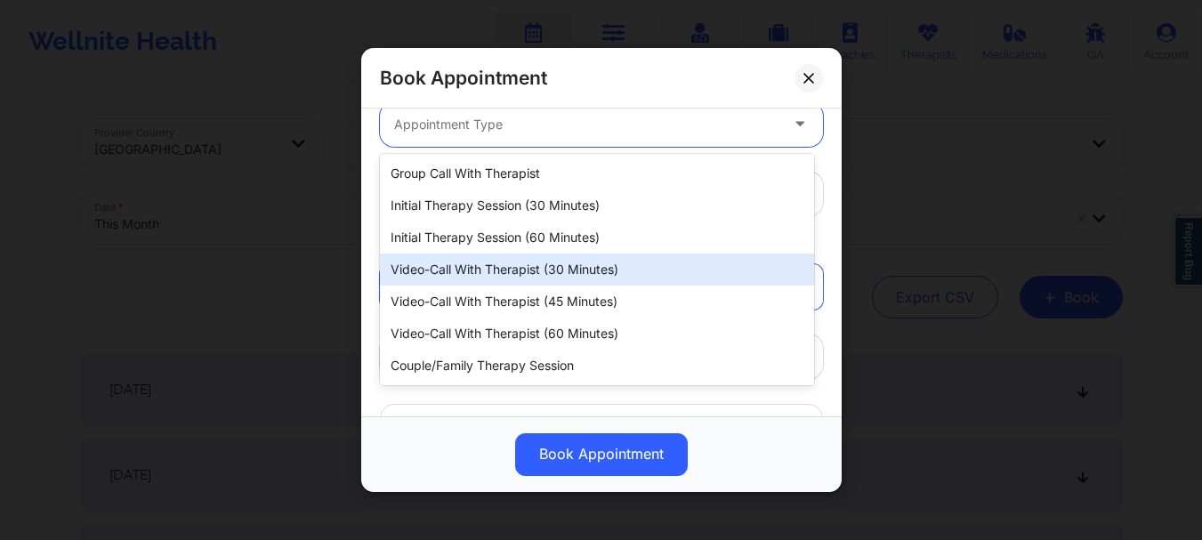
click at [528, 277] on div "Video-Call with Therapist (30 minutes)" at bounding box center [597, 270] width 434 height 32
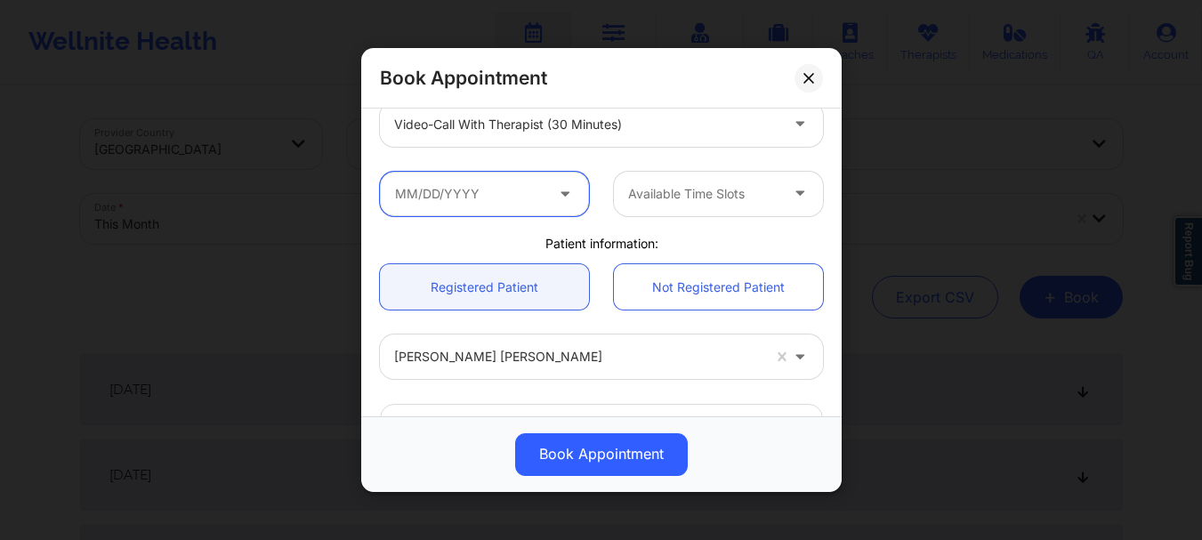
click at [503, 189] on input "text" at bounding box center [484, 194] width 209 height 44
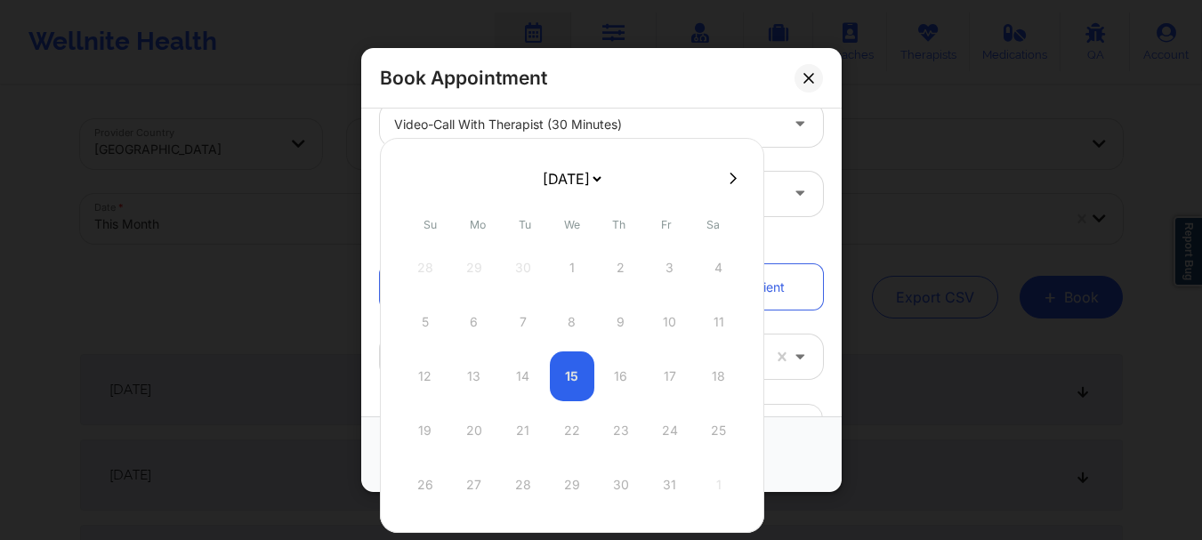
click at [561, 190] on select "[DATE] [DATE] [DATE] [DATE] [DATE] [DATE] [DATE] [DATE] [DATE] [DATE] [DATE] [D…" at bounding box center [571, 179] width 65 height 36
click at [524, 322] on div "6" at bounding box center [523, 322] width 44 height 50
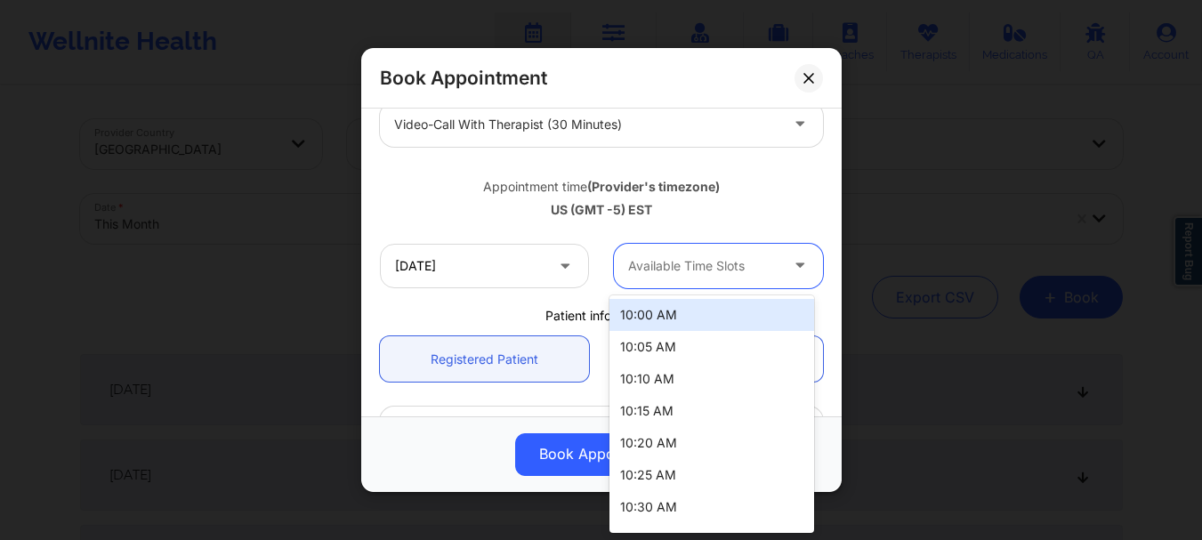
click at [654, 265] on div at bounding box center [703, 265] width 150 height 21
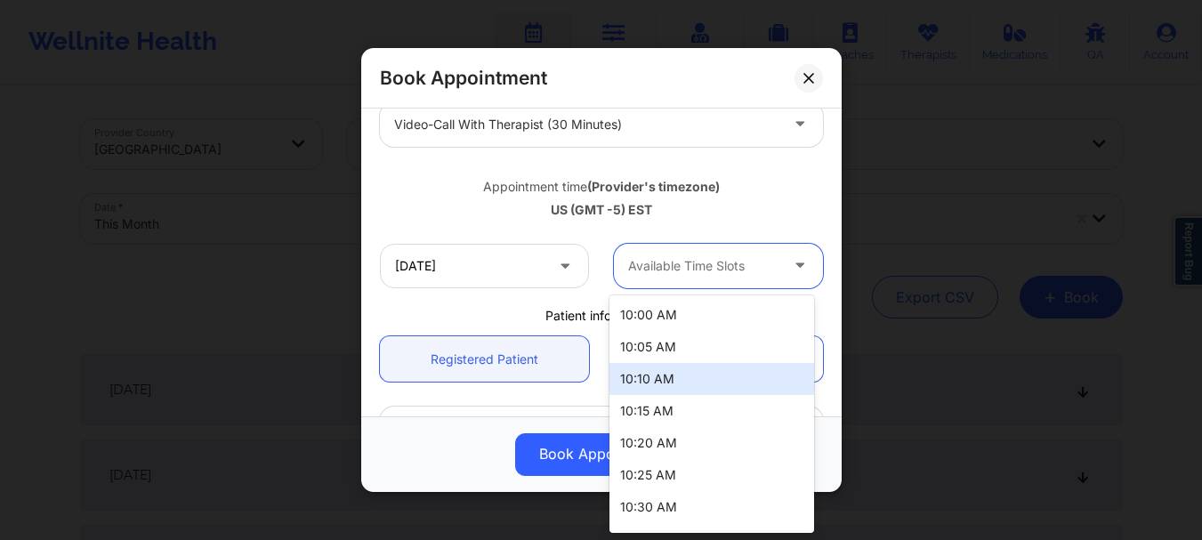
drag, startPoint x: 813, startPoint y: 310, endPoint x: 811, endPoint y: 355, distance: 45.5
click at [811, 355] on div "10:00 AM 10:05 AM 10:10 AM 10:15 AM 10:20 AM 10:25 AM 10:30 AM 10:35 AM 10:40 A…" at bounding box center [711, 414] width 205 height 238
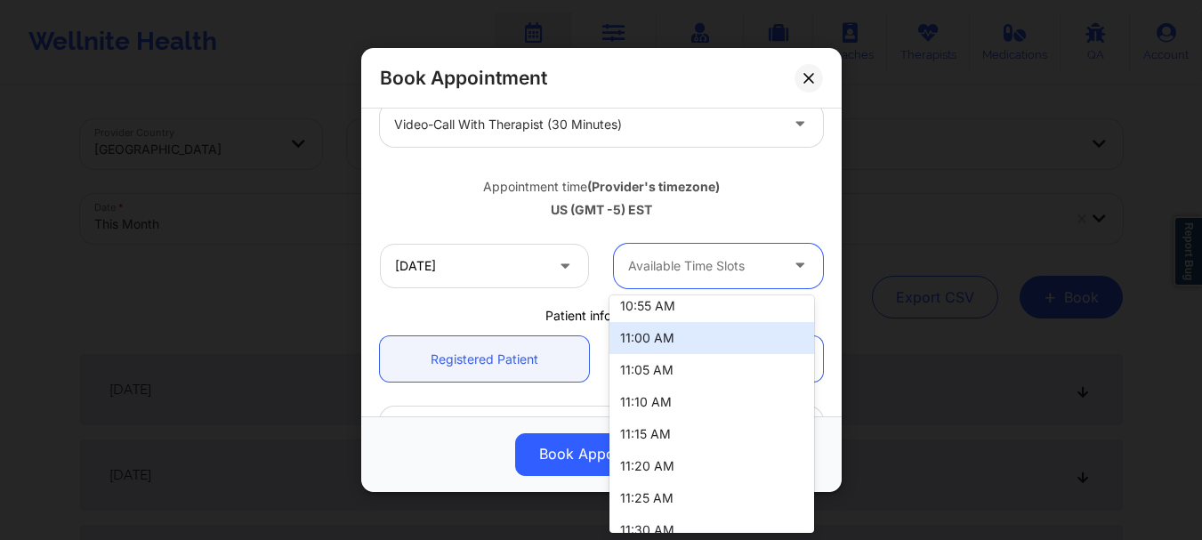
click at [698, 343] on div "11:00 AM" at bounding box center [711, 338] width 205 height 32
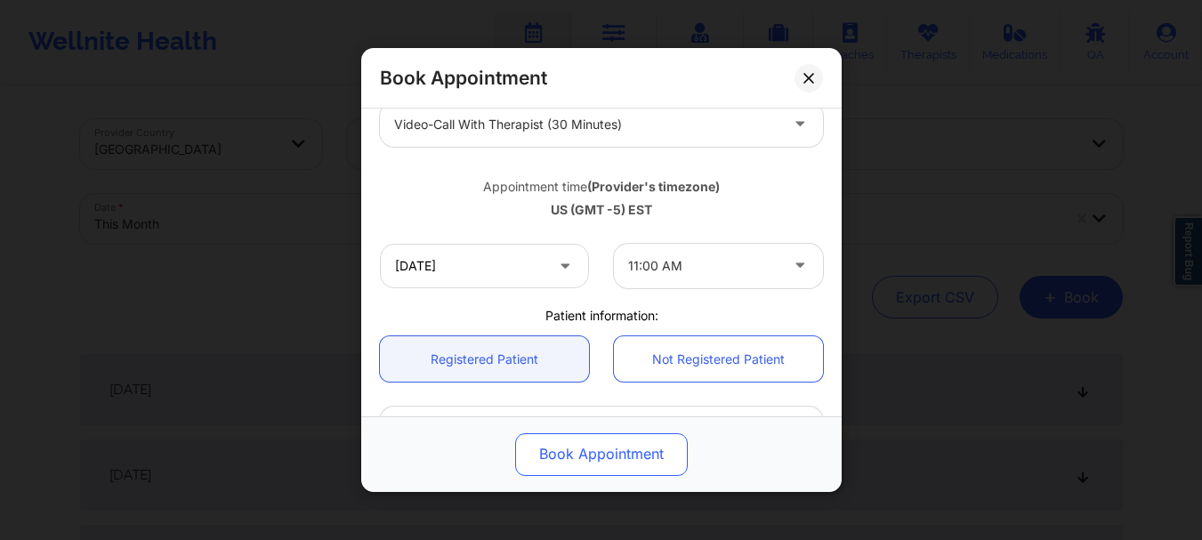
click at [591, 460] on button "Book Appointment" at bounding box center [601, 454] width 173 height 43
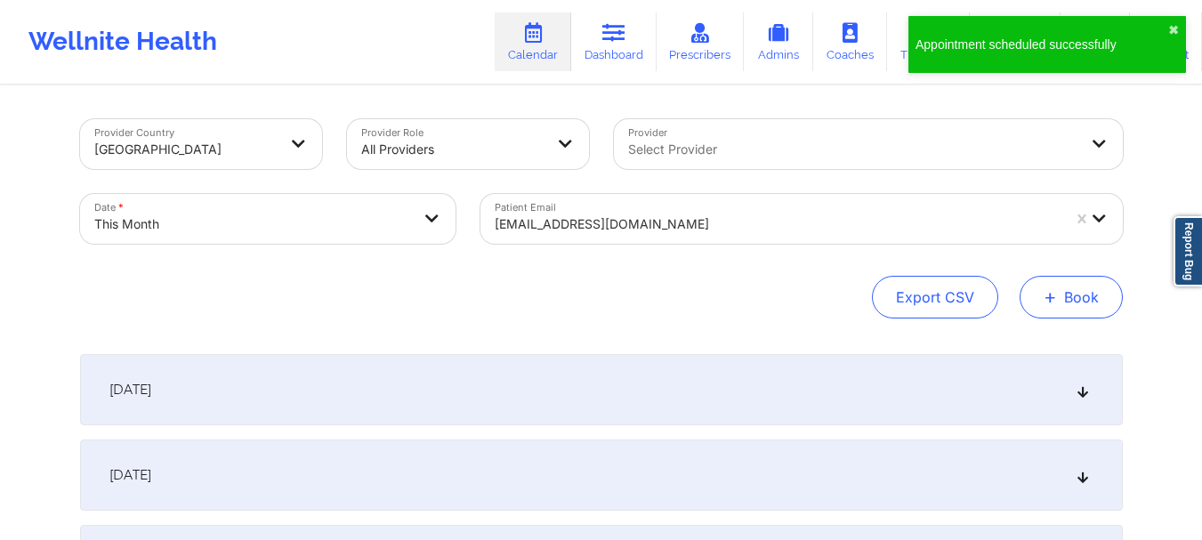
click at [1084, 297] on button "+ Book" at bounding box center [1071, 297] width 103 height 43
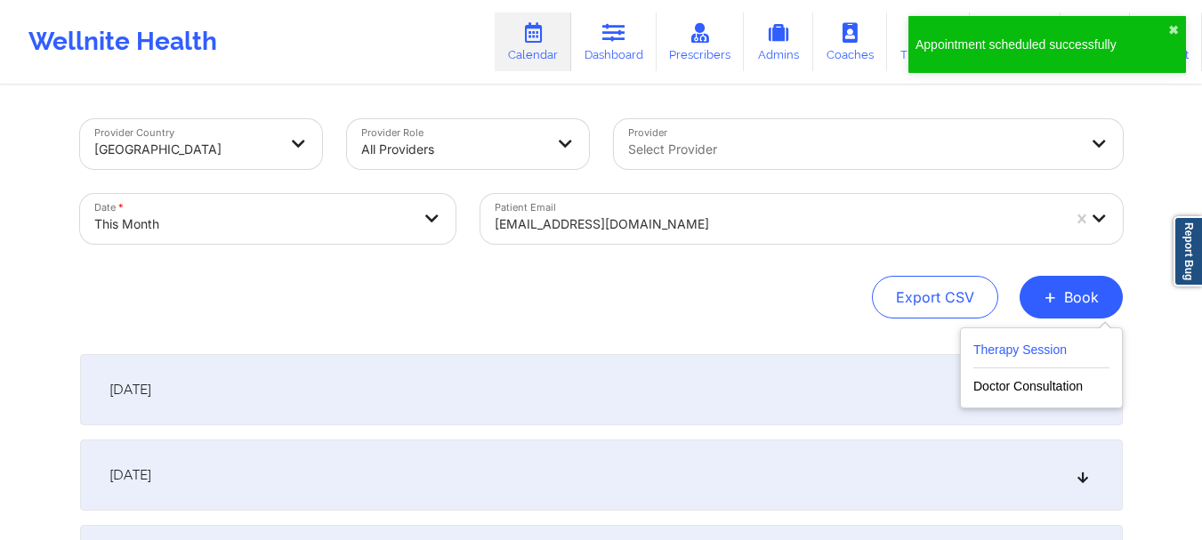
click at [1023, 355] on button "Therapy Session" at bounding box center [1041, 353] width 136 height 29
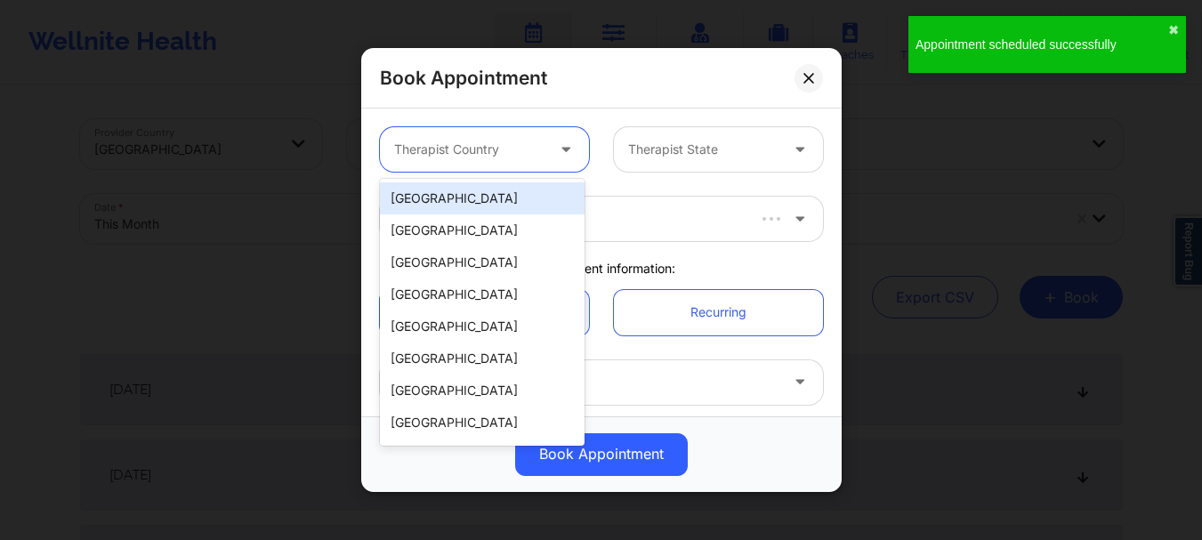
click at [401, 142] on div at bounding box center [469, 149] width 150 height 21
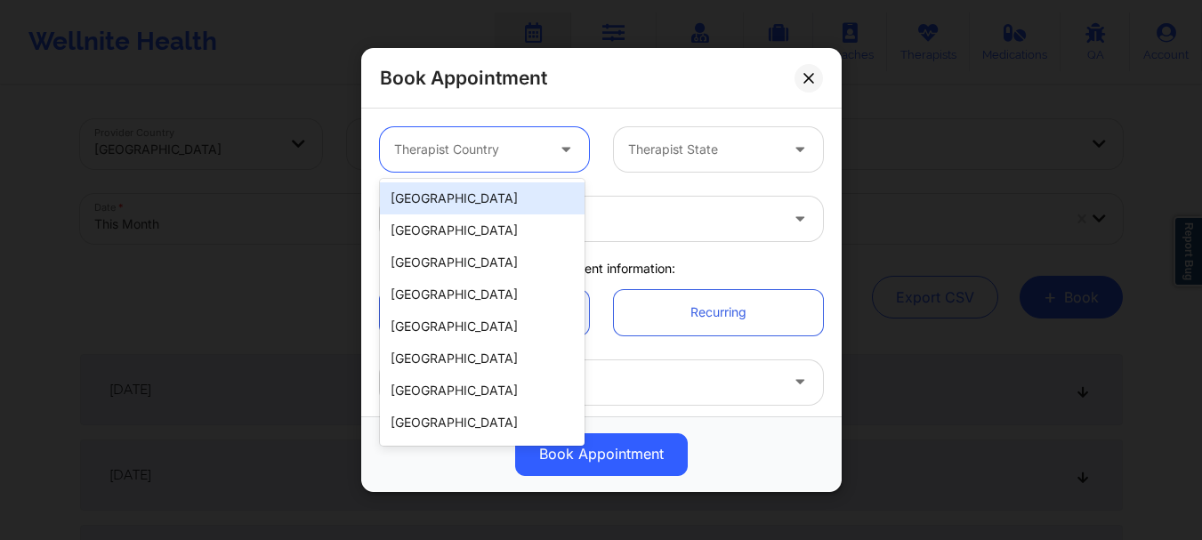
click at [435, 200] on div "[GEOGRAPHIC_DATA]" at bounding box center [482, 198] width 205 height 32
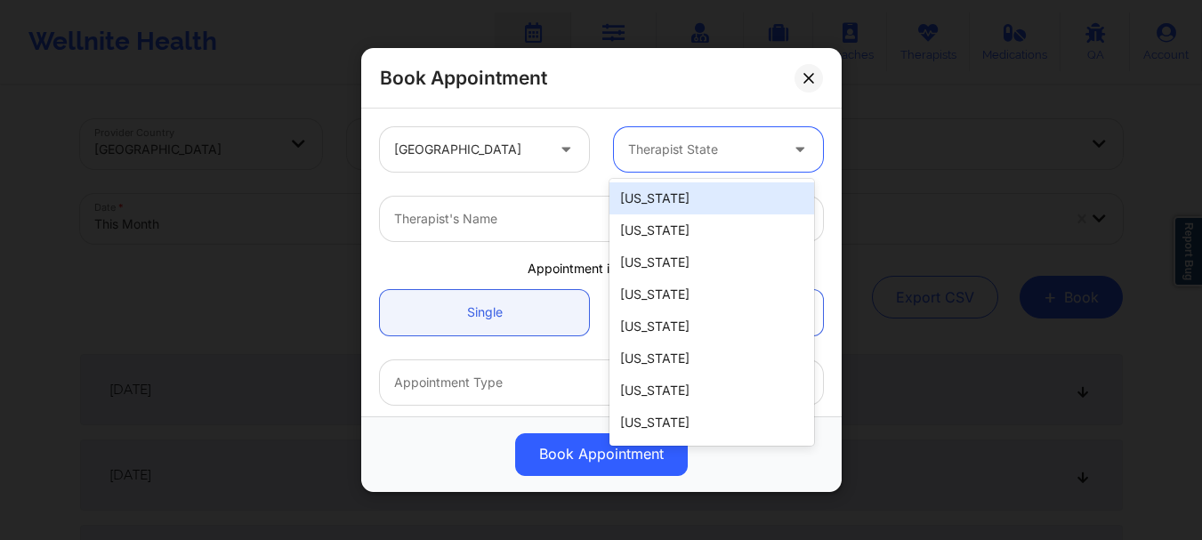
click at [712, 140] on div at bounding box center [703, 149] width 150 height 21
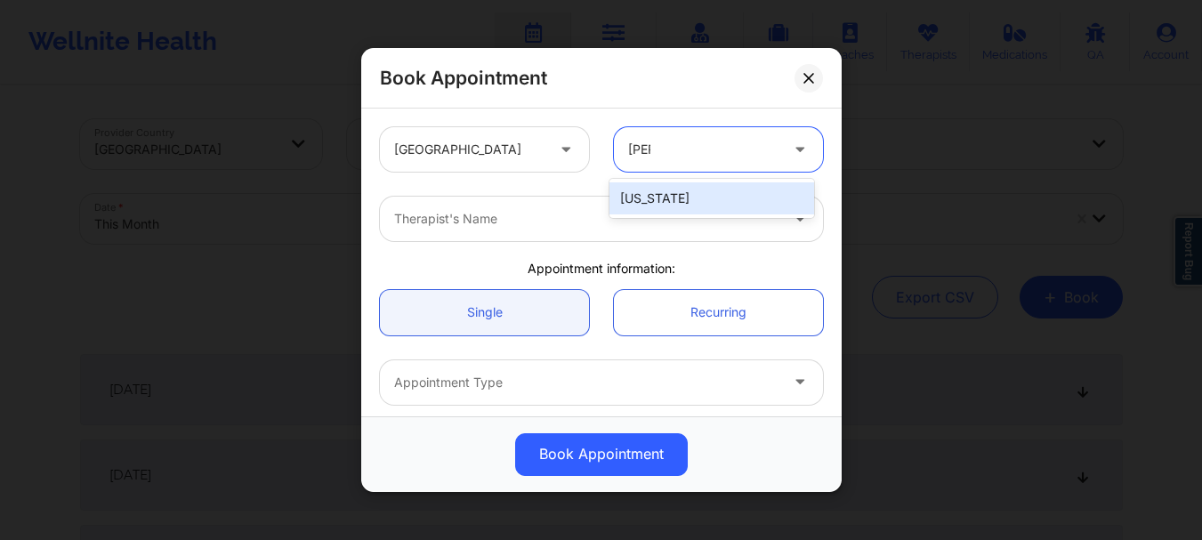
click at [685, 194] on div "[US_STATE]" at bounding box center [711, 198] width 205 height 32
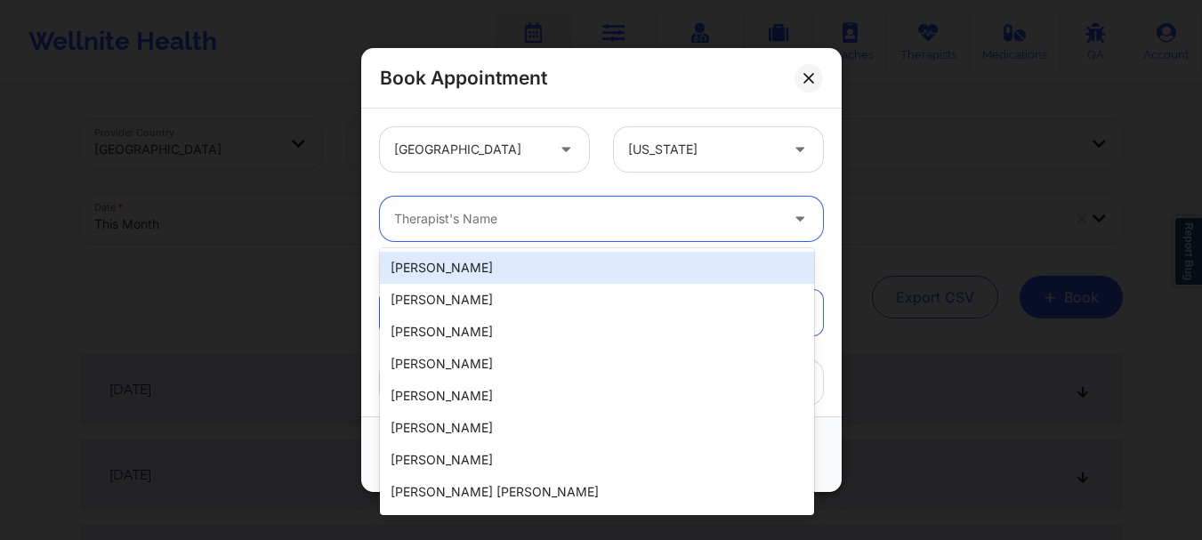
click at [464, 232] on div "Therapist's Name" at bounding box center [580, 219] width 400 height 44
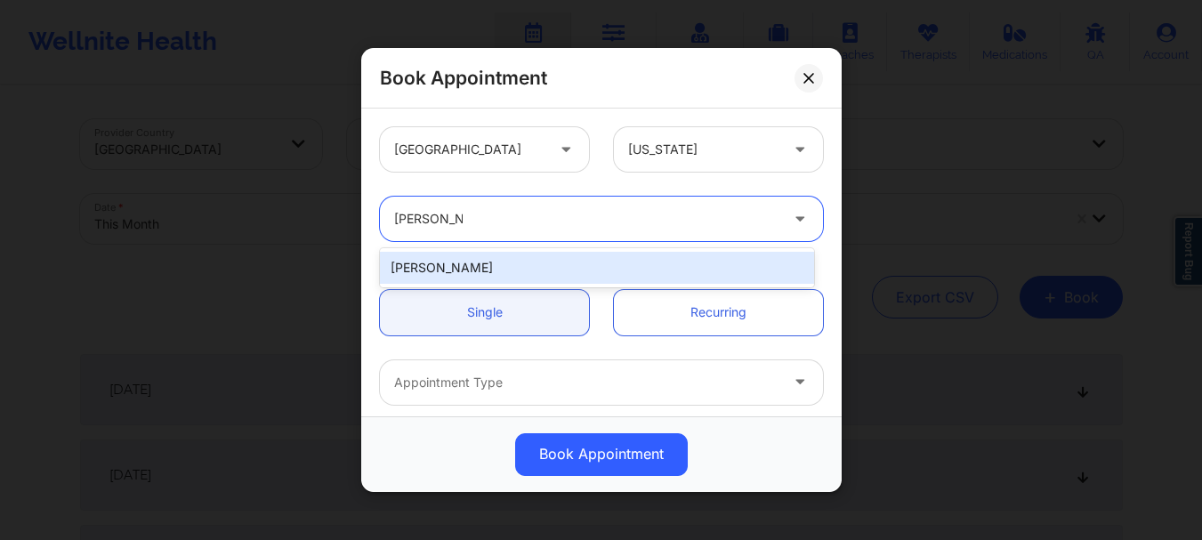
click at [496, 270] on div "[PERSON_NAME]" at bounding box center [597, 268] width 434 height 32
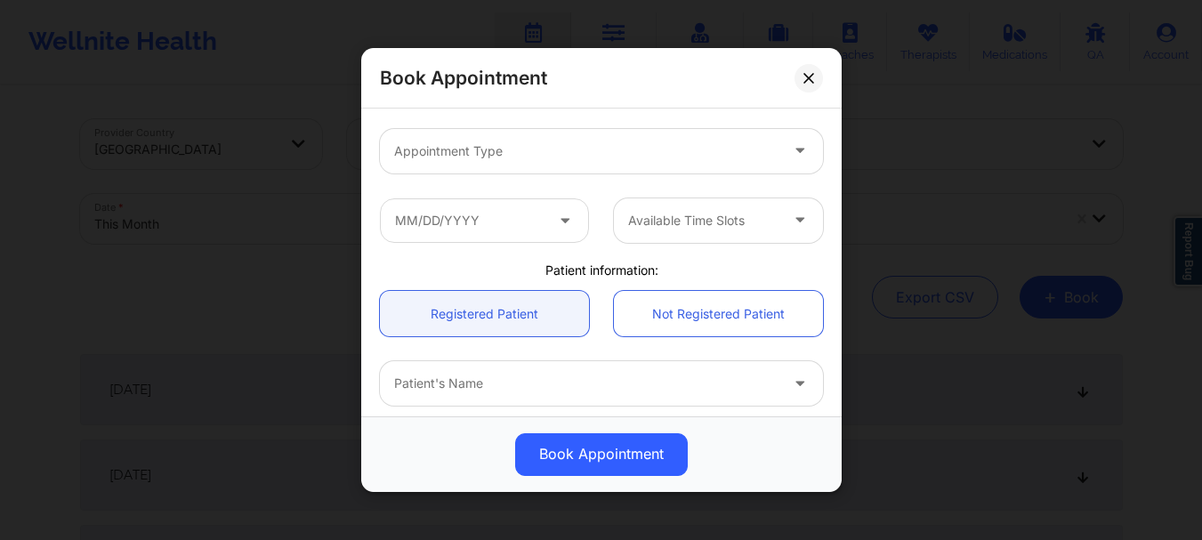
scroll to position [243, 0]
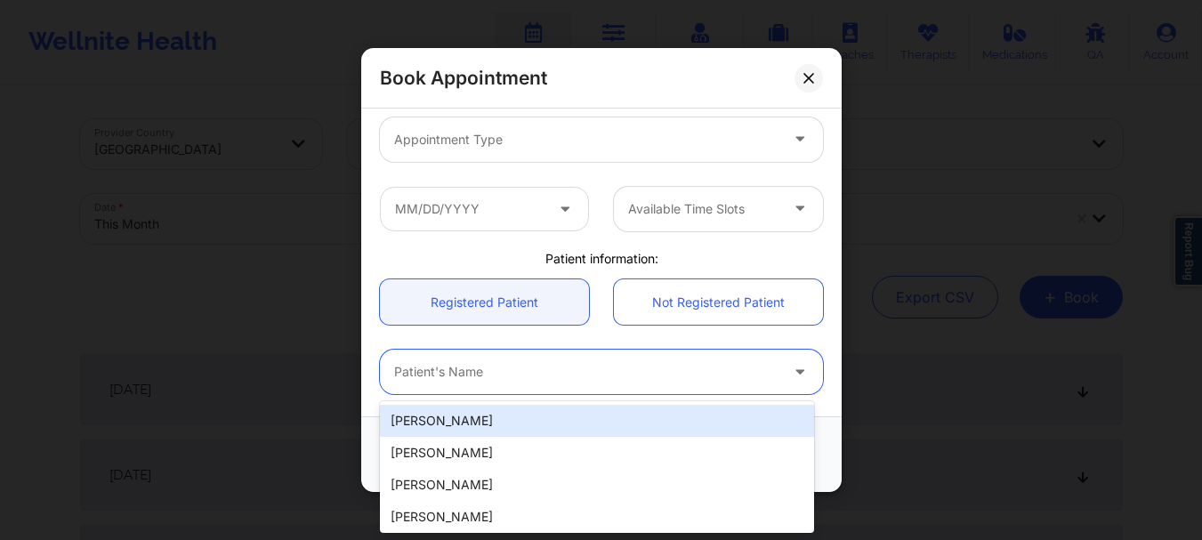
click at [570, 384] on div "Patient's Name" at bounding box center [580, 372] width 400 height 44
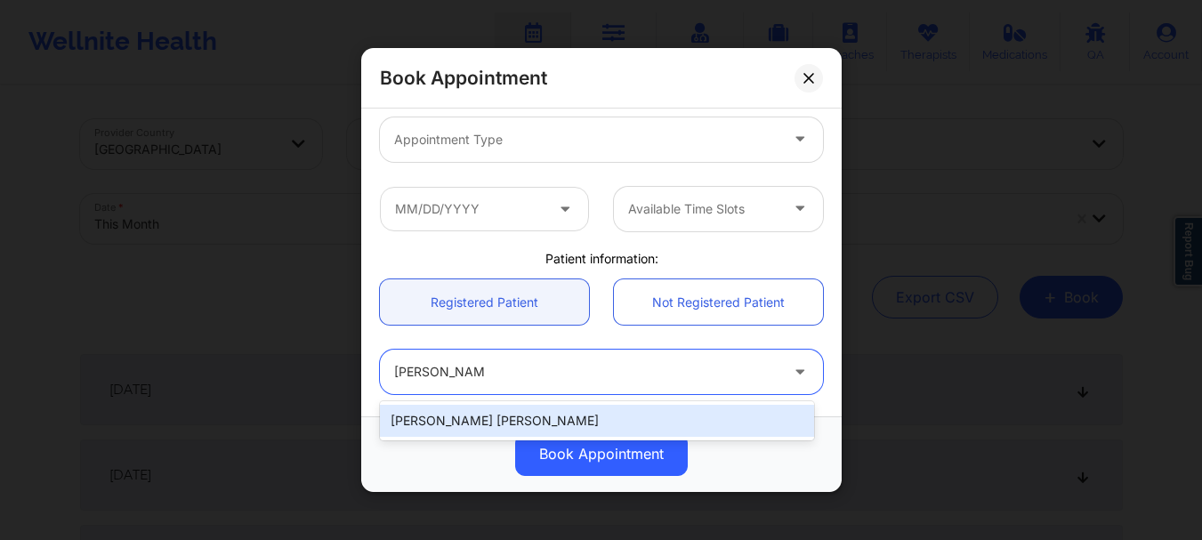
click at [542, 417] on div "[PERSON_NAME] [PERSON_NAME]" at bounding box center [597, 421] width 434 height 32
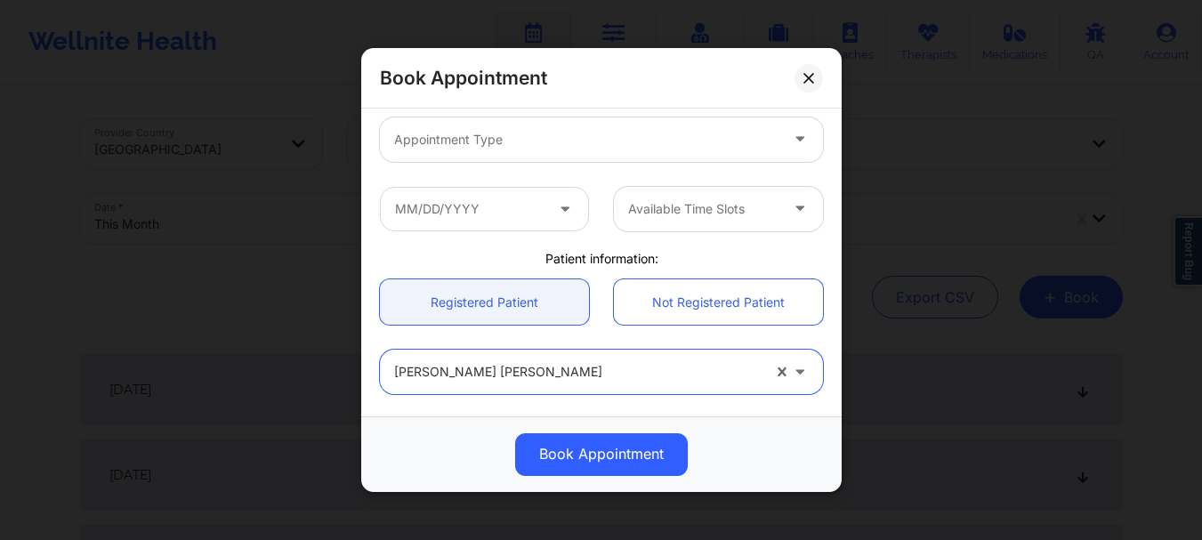
click at [494, 142] on div at bounding box center [586, 139] width 384 height 21
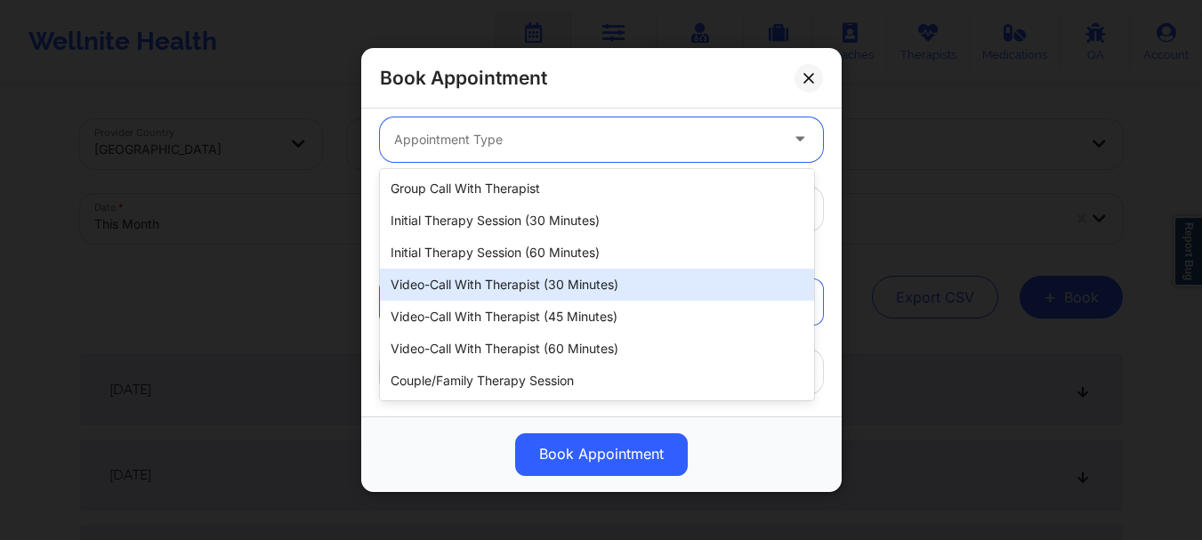
click at [509, 289] on div "Video-Call with Therapist (30 minutes)" at bounding box center [597, 285] width 434 height 32
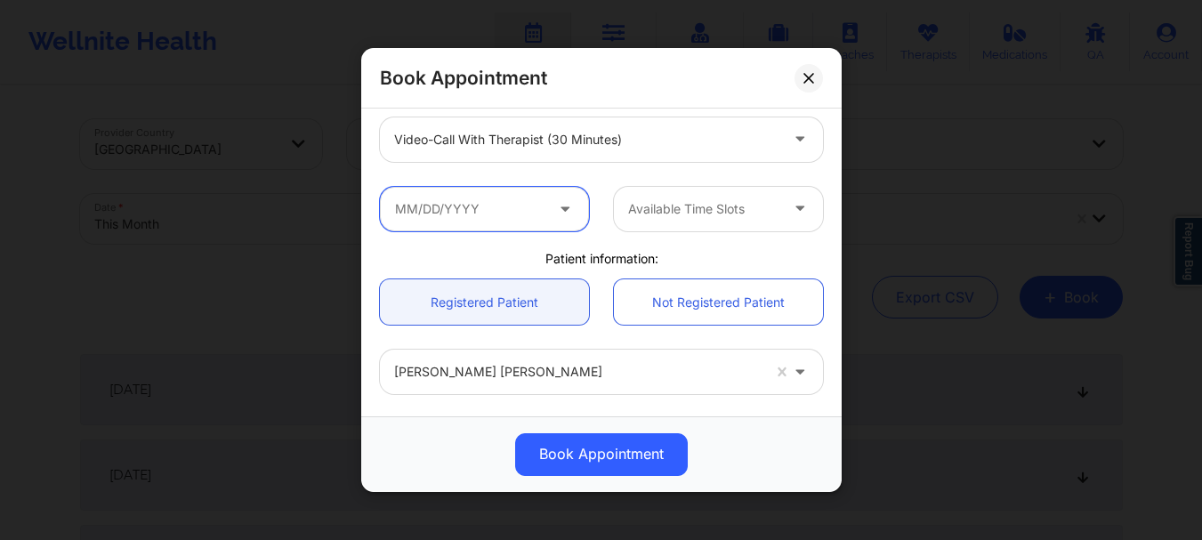
click at [457, 210] on input "text" at bounding box center [484, 209] width 209 height 44
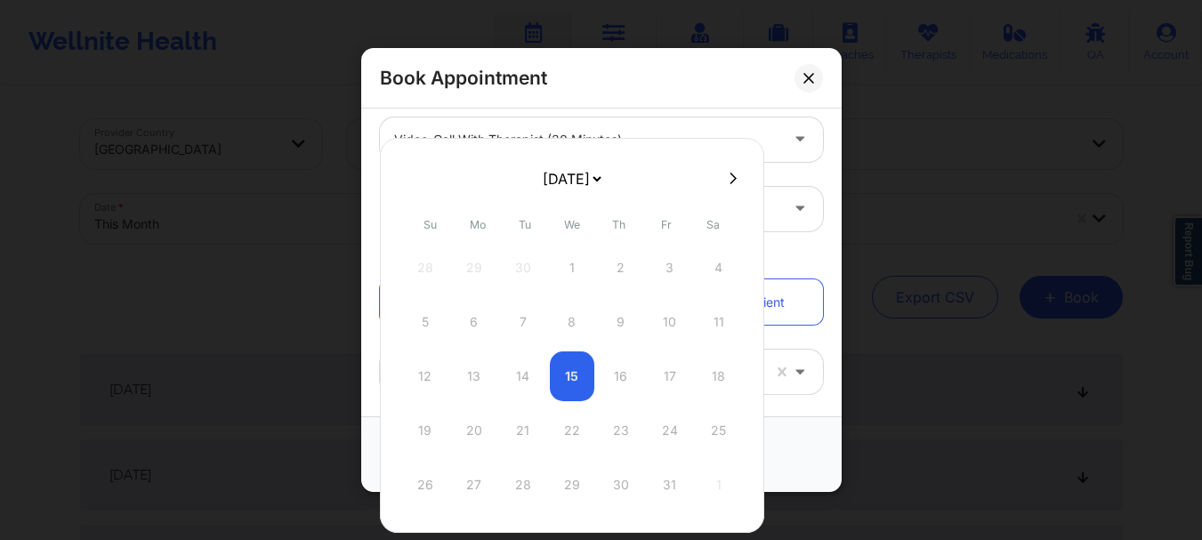
click at [539, 176] on select "[DATE] [DATE] [DATE] [DATE] [DATE] [DATE] [DATE] [DATE] [DATE] [DATE] [DATE] [D…" at bounding box center [571, 179] width 65 height 36
click at [536, 373] on div "13" at bounding box center [523, 376] width 44 height 50
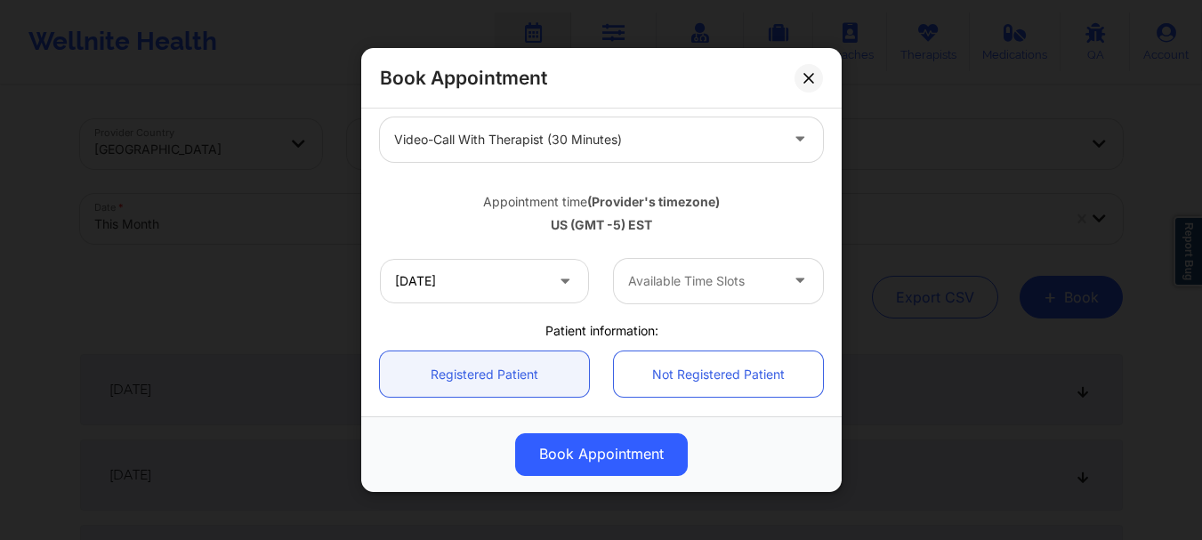
click at [674, 286] on div at bounding box center [703, 280] width 150 height 21
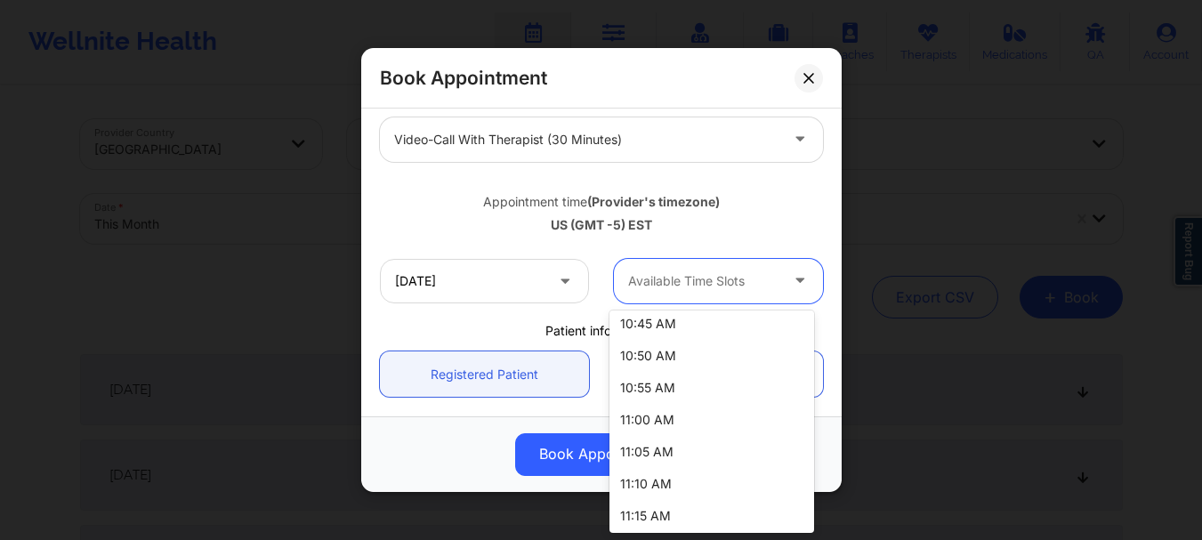
scroll to position [335, 0]
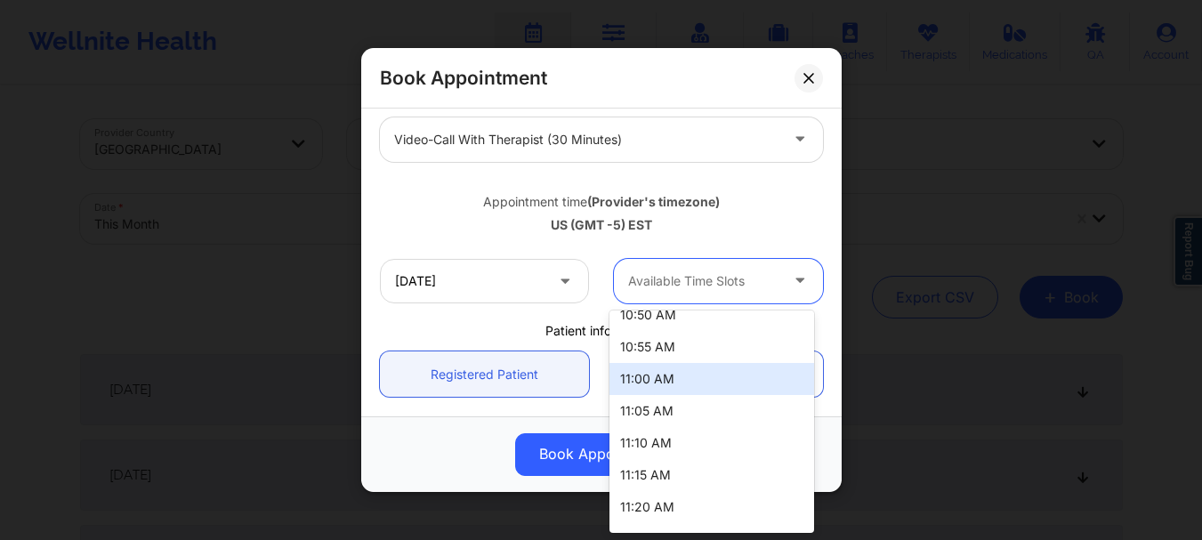
click at [661, 381] on div "11:00 AM" at bounding box center [711, 379] width 205 height 32
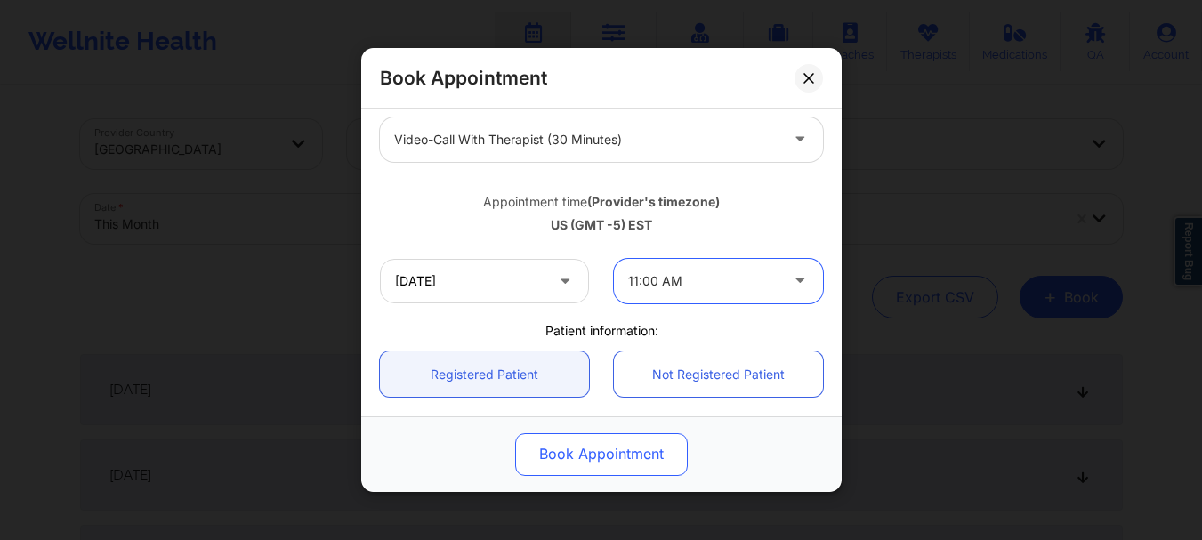
click at [614, 449] on button "Book Appointment" at bounding box center [601, 454] width 173 height 43
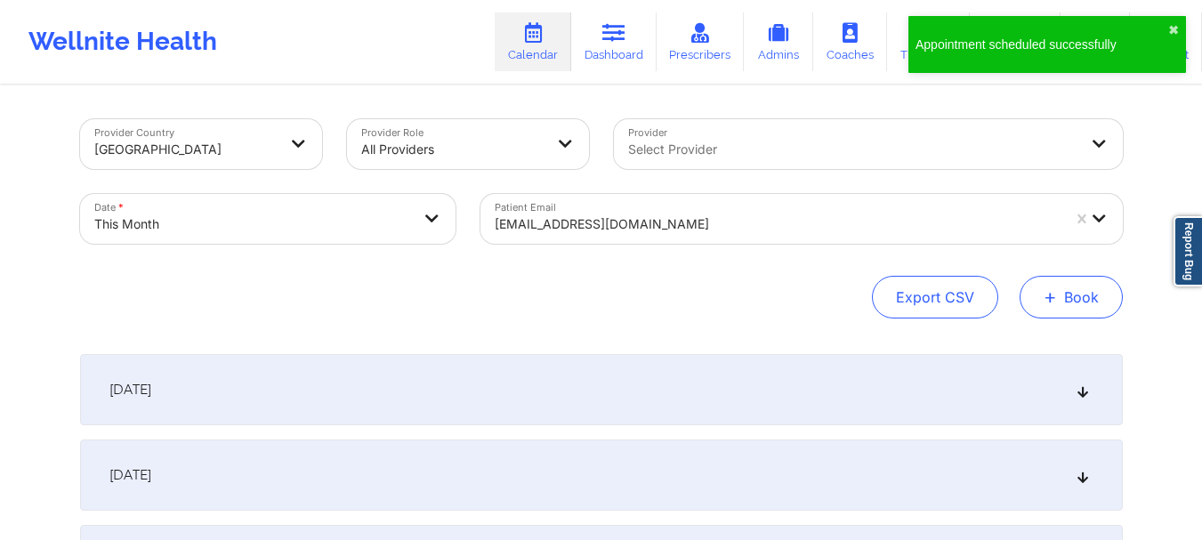
click at [1061, 315] on button "+ Book" at bounding box center [1071, 297] width 103 height 43
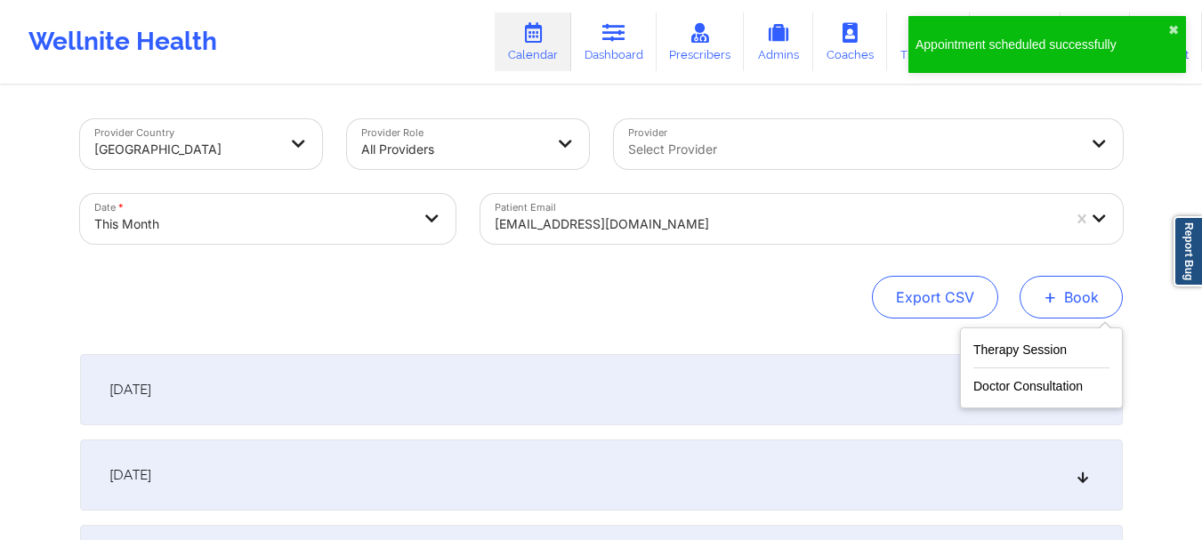
click at [1061, 311] on button "+ Book" at bounding box center [1071, 297] width 103 height 43
click at [1040, 343] on button "Therapy Session" at bounding box center [1041, 353] width 136 height 29
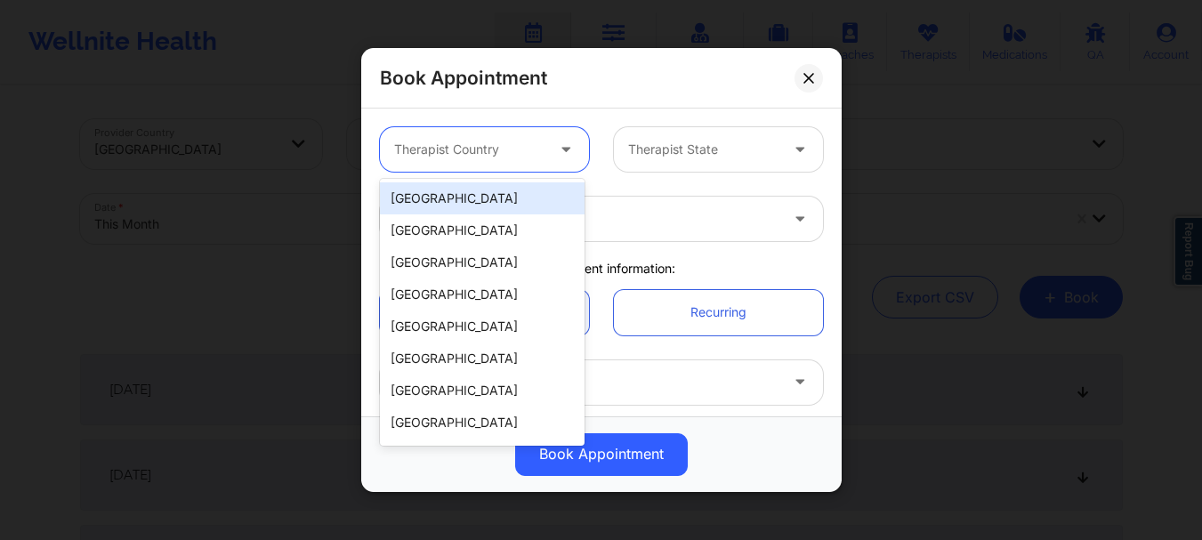
click at [468, 150] on div at bounding box center [469, 149] width 150 height 21
click at [455, 198] on div "[GEOGRAPHIC_DATA]" at bounding box center [482, 198] width 205 height 32
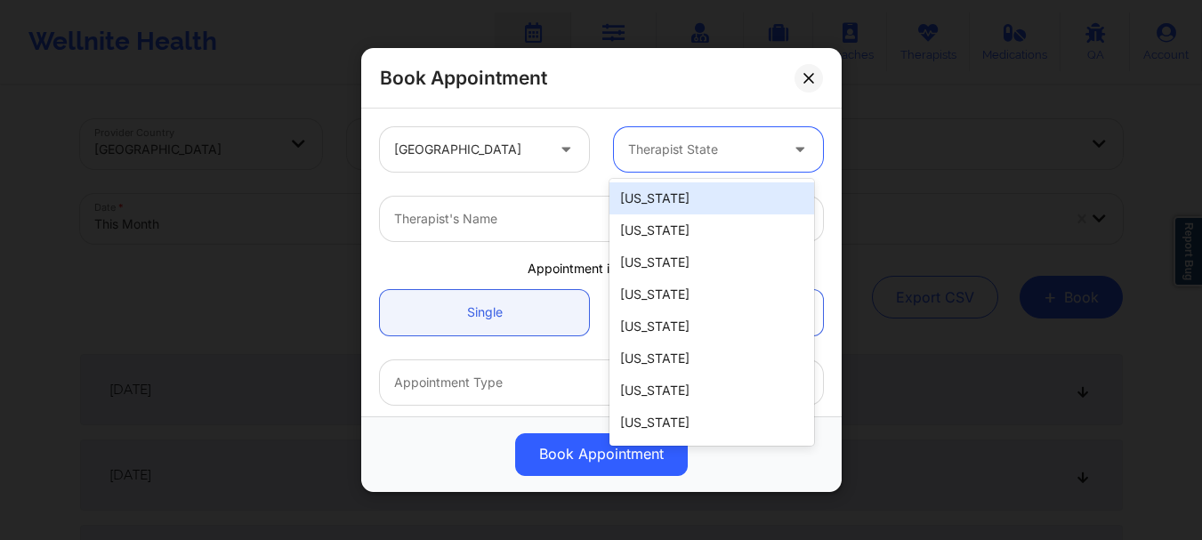
click at [706, 131] on div "Therapist State" at bounding box center [697, 149] width 166 height 44
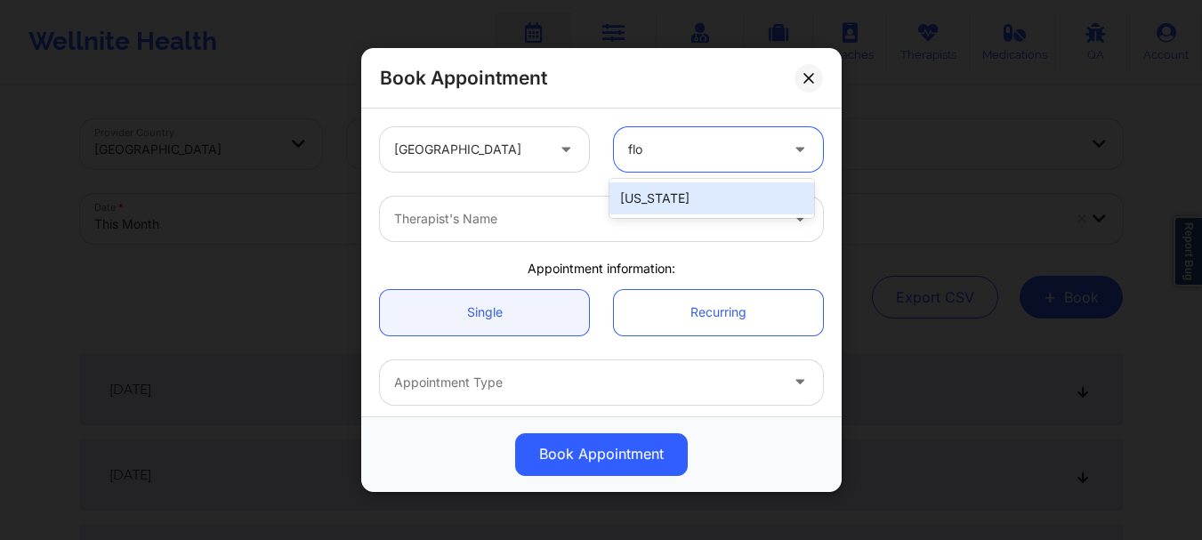
click at [676, 193] on div "[US_STATE]" at bounding box center [711, 198] width 205 height 32
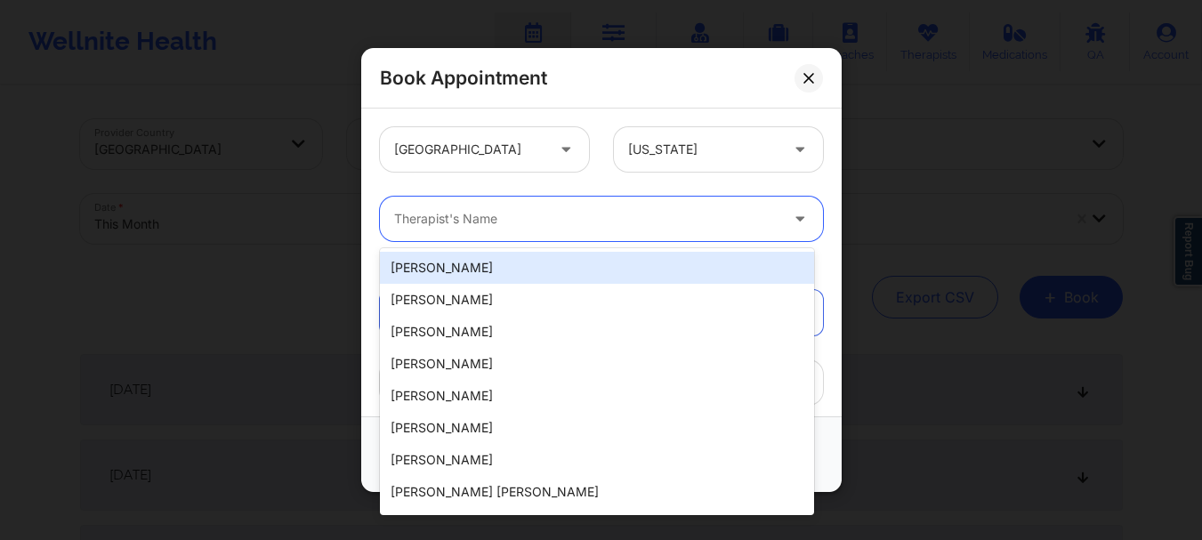
click at [556, 230] on div "Therapist's Name" at bounding box center [580, 219] width 400 height 44
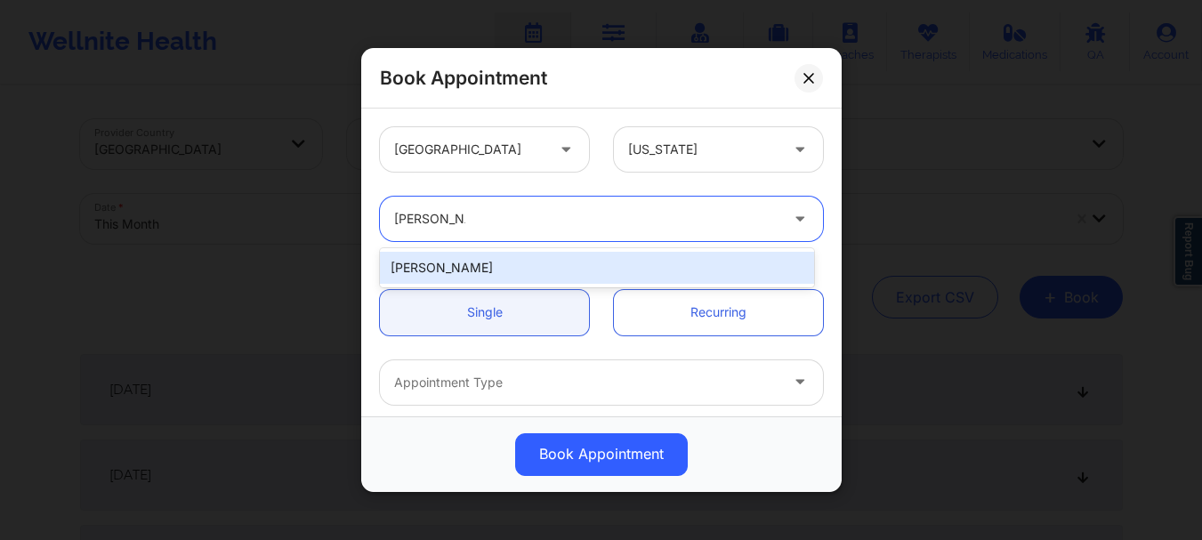
click at [526, 270] on div "[PERSON_NAME]" at bounding box center [597, 268] width 434 height 32
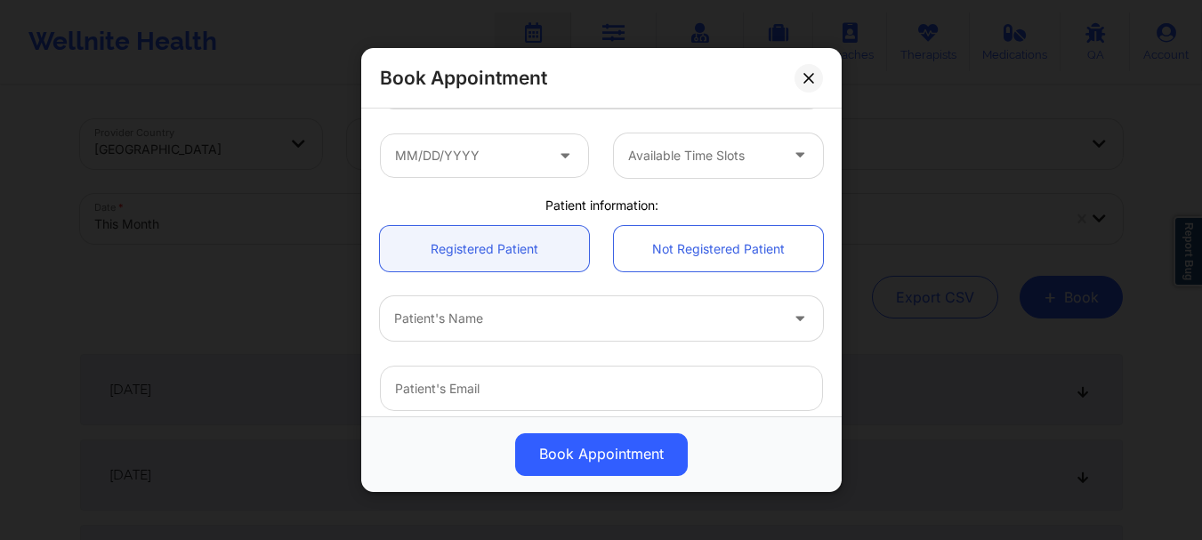
scroll to position [300, 0]
click at [585, 327] on div "Patient's Name" at bounding box center [580, 315] width 400 height 44
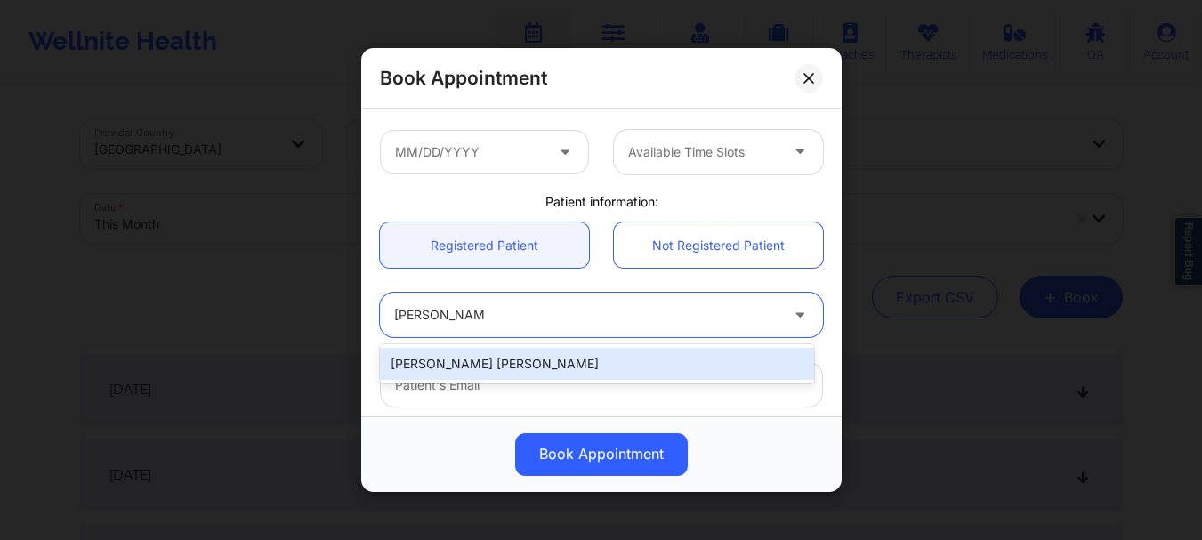
click at [547, 372] on div "[PERSON_NAME] [PERSON_NAME]" at bounding box center [597, 364] width 434 height 32
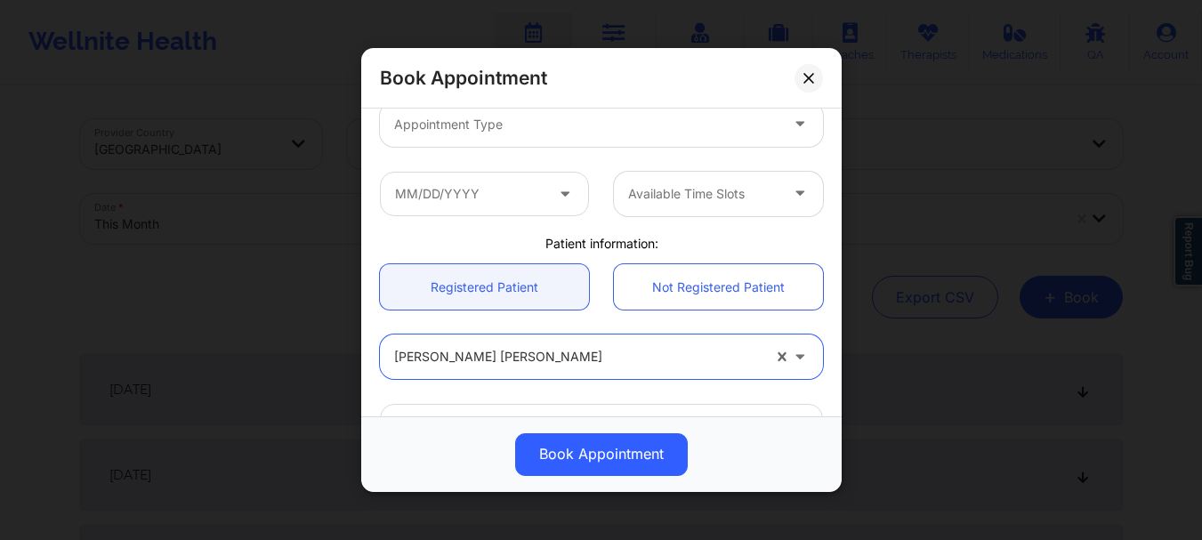
scroll to position [210, 0]
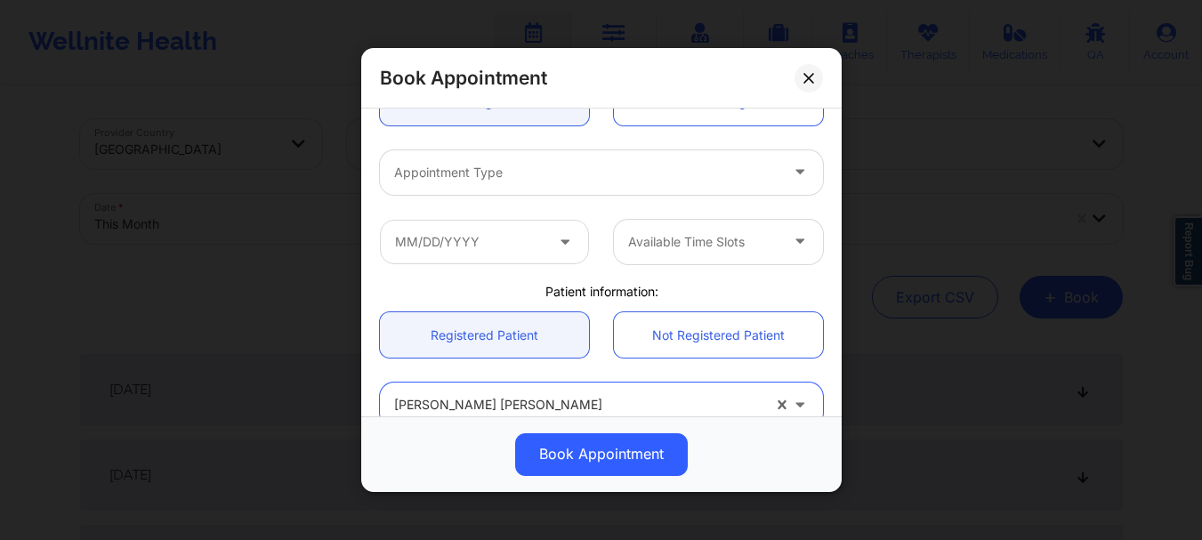
click at [516, 187] on div "Appointment Type" at bounding box center [580, 172] width 400 height 44
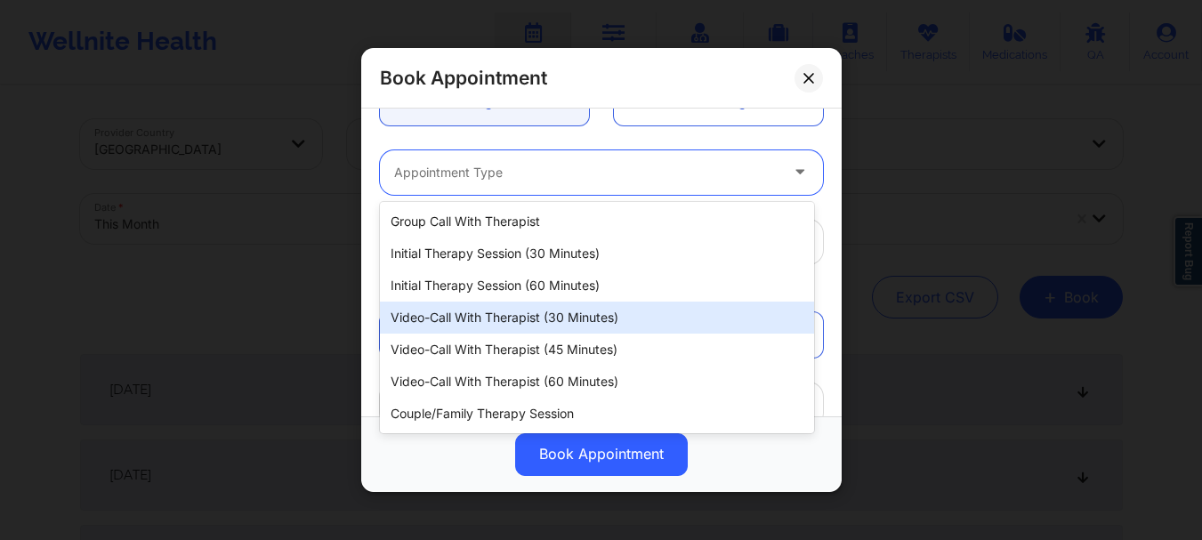
click at [528, 313] on div "Video-Call with Therapist (30 minutes)" at bounding box center [597, 318] width 434 height 32
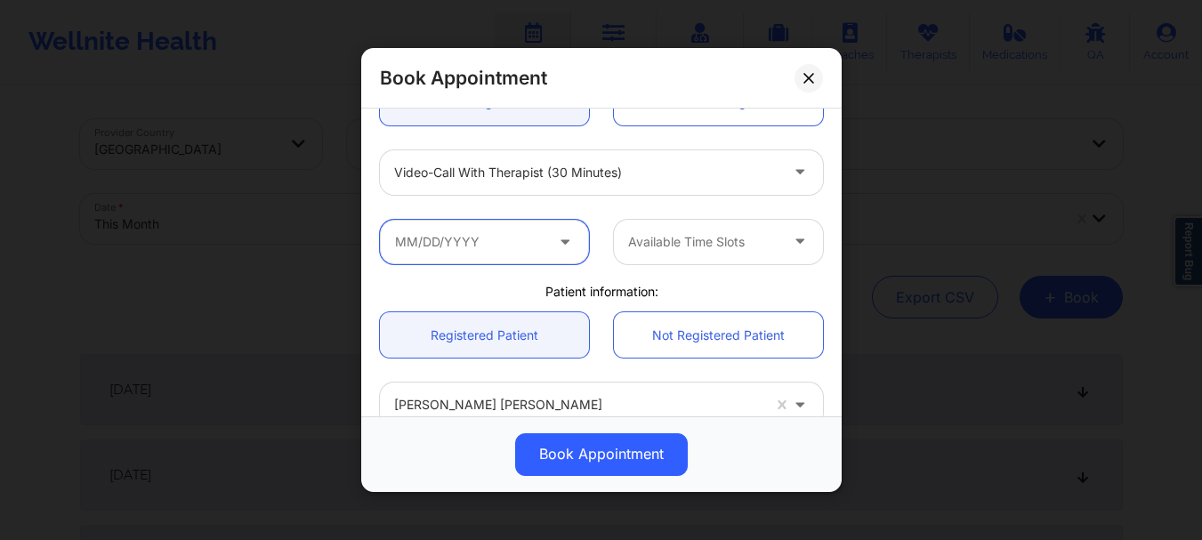
click at [458, 248] on input "text" at bounding box center [484, 242] width 209 height 44
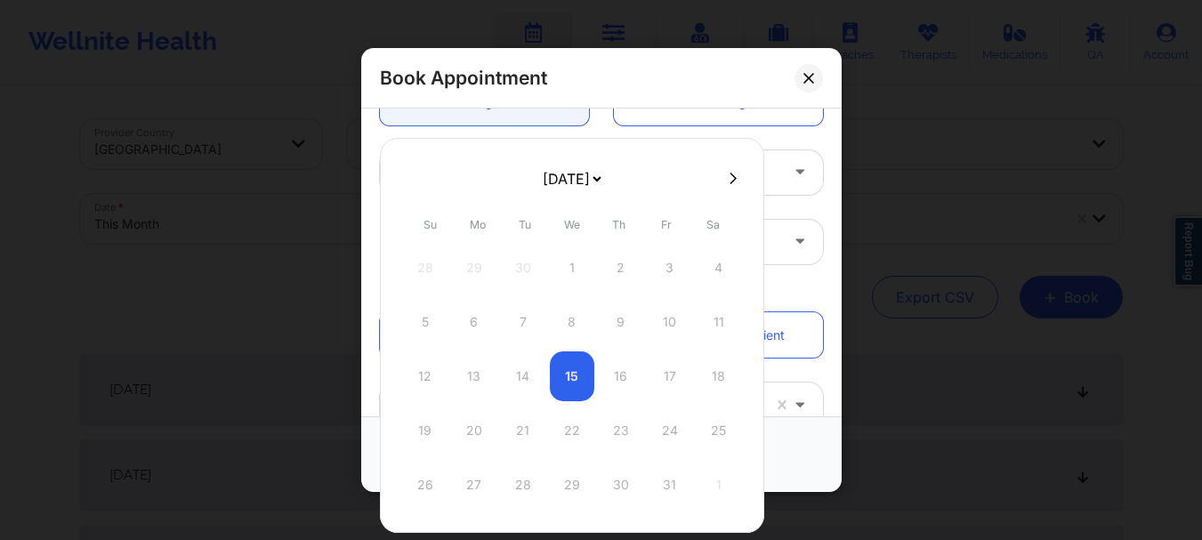
click at [594, 168] on select "[DATE] [DATE] [DATE] [DATE] [DATE] [DATE] [DATE] [DATE] [DATE] [DATE] [DATE] [D…" at bounding box center [571, 179] width 65 height 36
click at [520, 379] on div "13" at bounding box center [523, 376] width 44 height 50
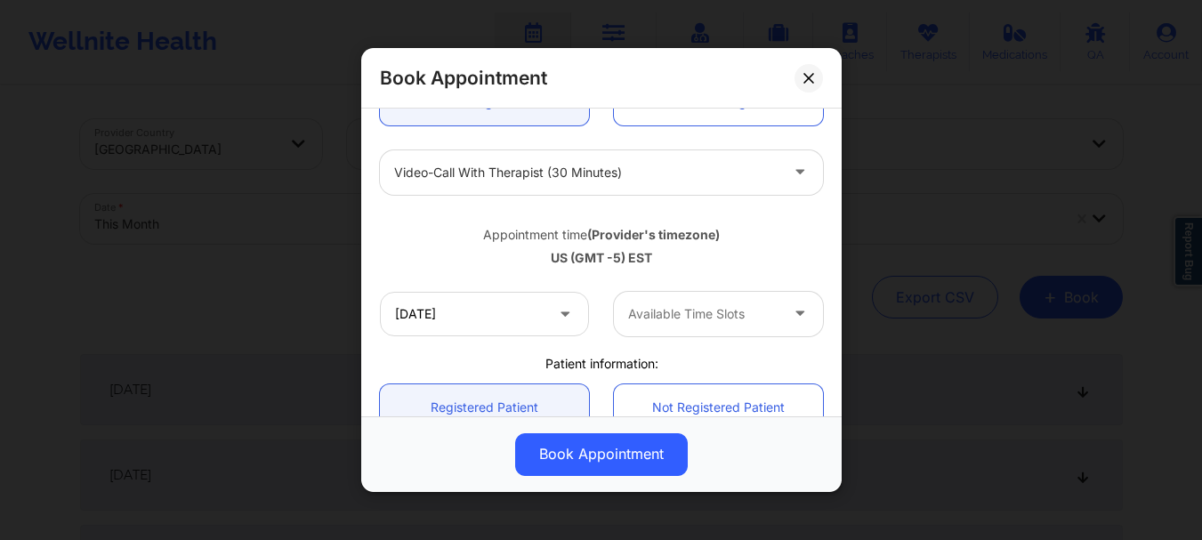
click at [684, 303] on div at bounding box center [703, 313] width 150 height 21
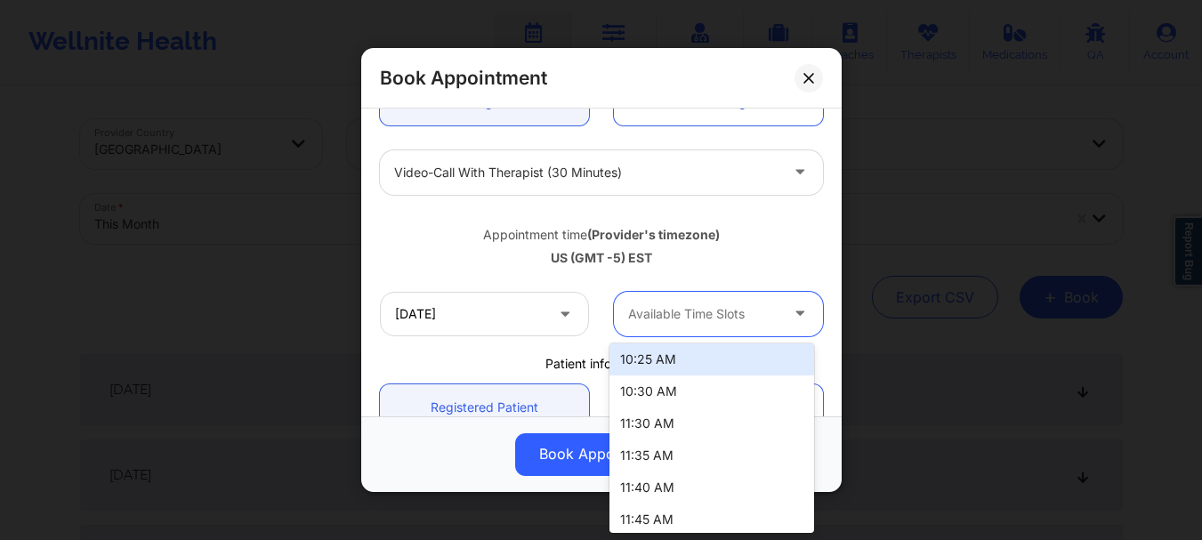
scroll to position [153, 0]
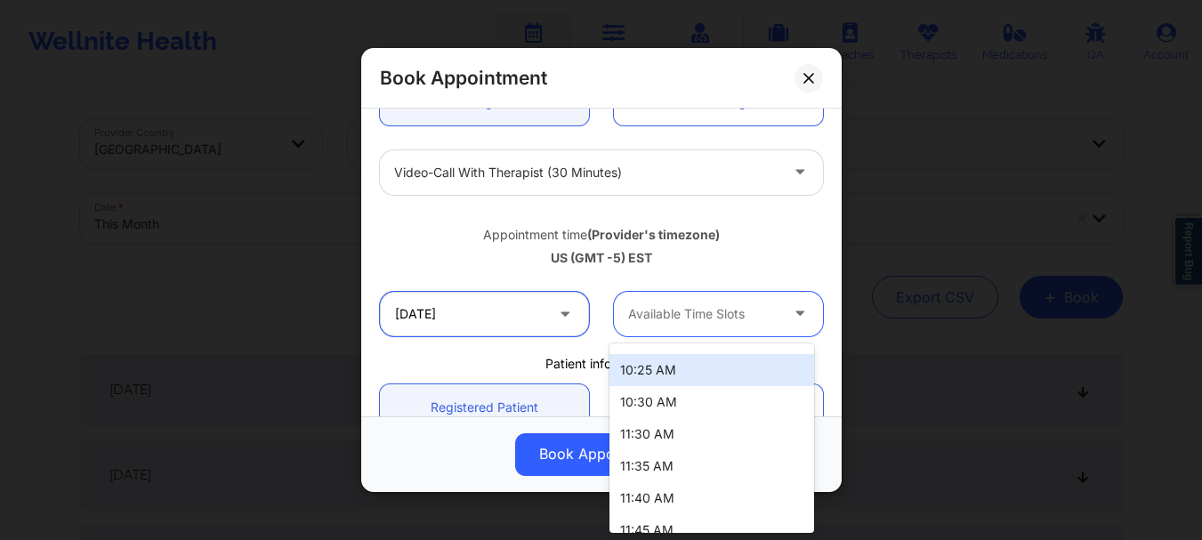
click at [423, 307] on input "[DATE]" at bounding box center [484, 314] width 209 height 44
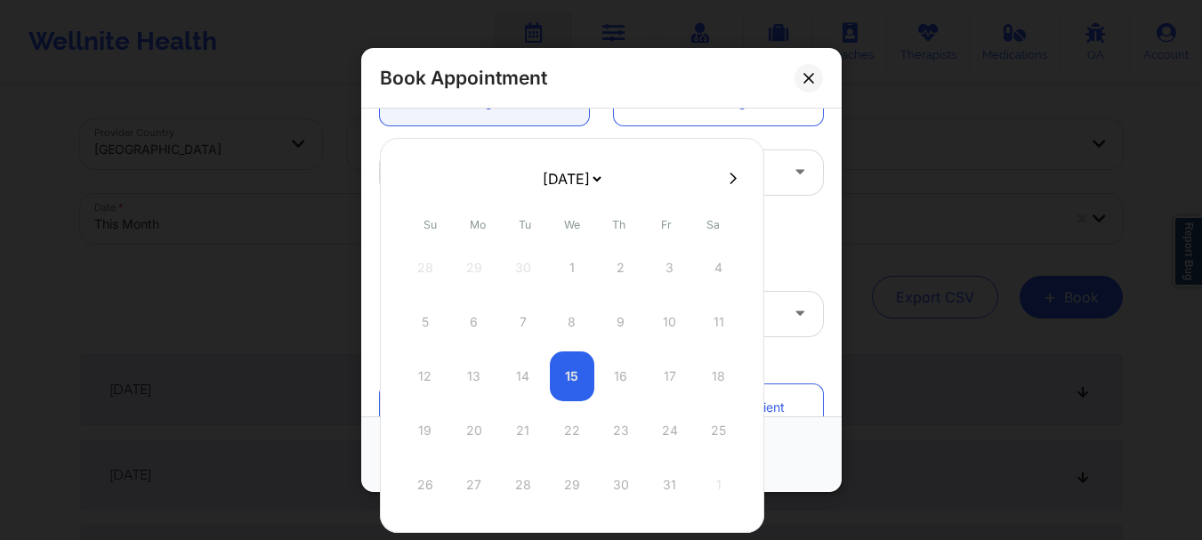
click at [585, 169] on select "[DATE] [DATE] [DATE] [DATE] [DATE] [DATE] [DATE] [DATE] [DATE] [DATE] [DATE] [D…" at bounding box center [571, 179] width 65 height 36
click at [520, 428] on div "20" at bounding box center [523, 431] width 44 height 50
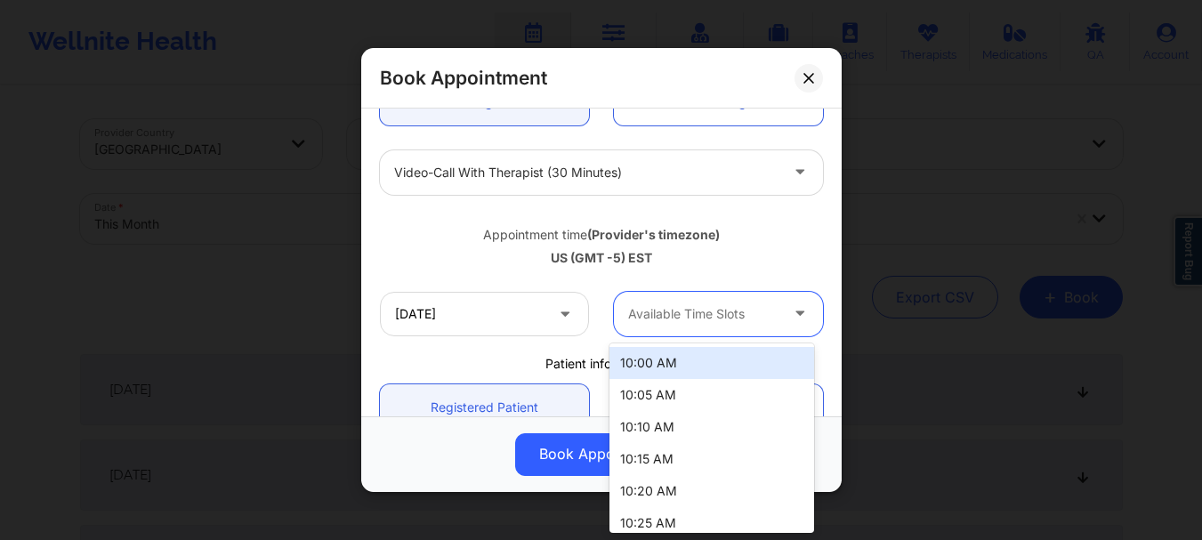
click at [656, 315] on div at bounding box center [703, 313] width 150 height 21
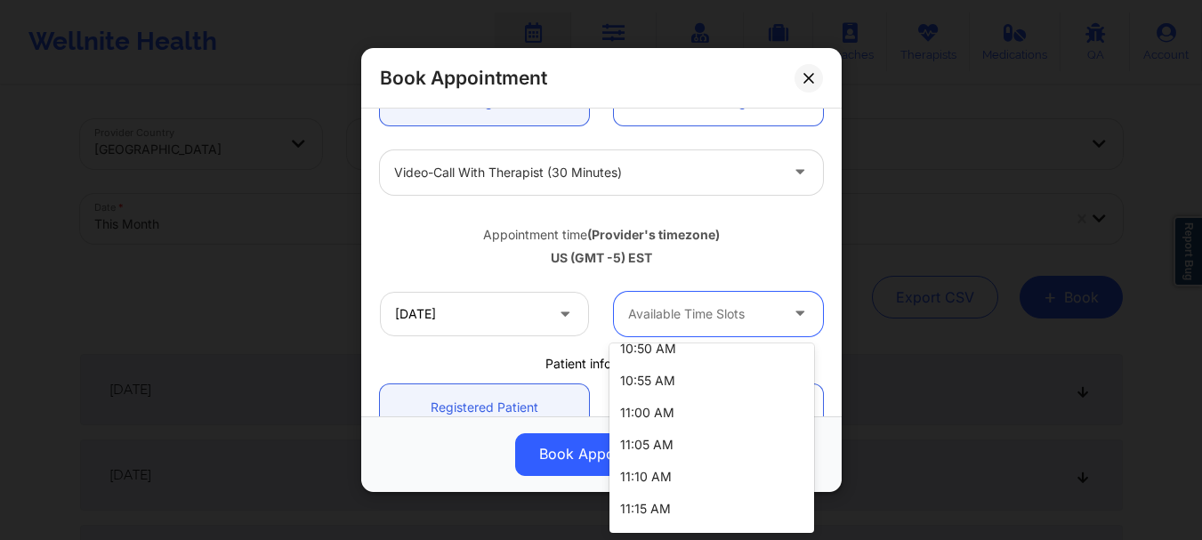
scroll to position [369, 0]
click at [739, 375] on div "11:00 AM" at bounding box center [711, 378] width 205 height 32
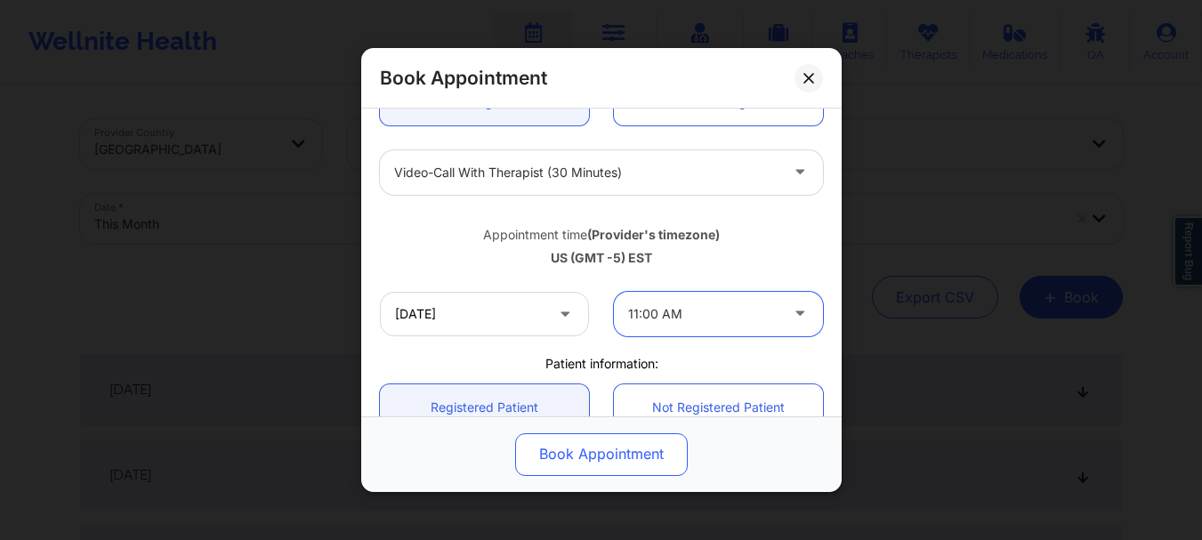
click at [666, 455] on button "Book Appointment" at bounding box center [601, 454] width 173 height 43
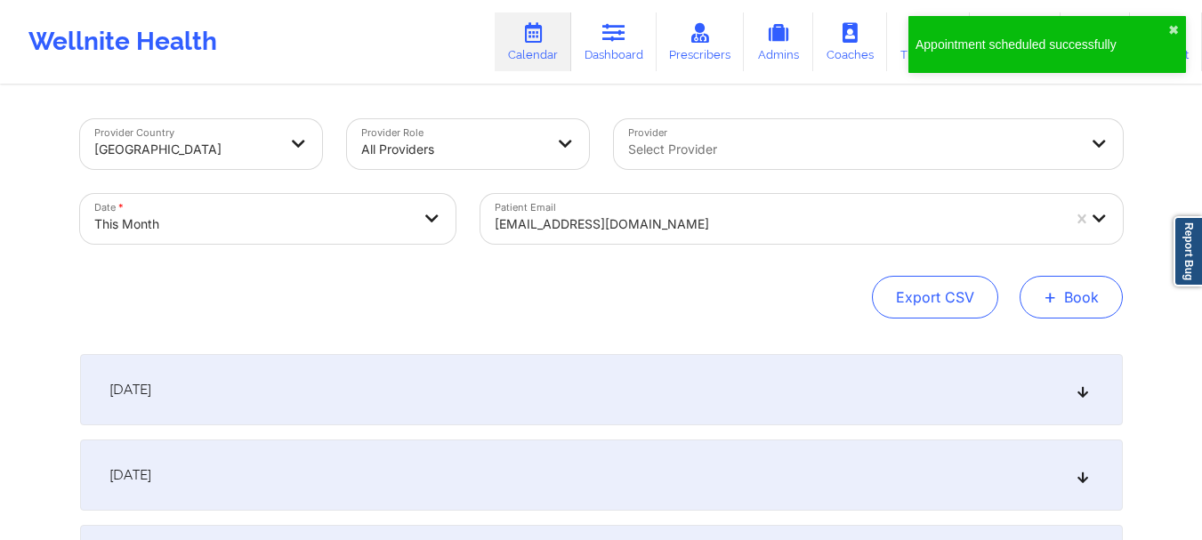
click at [1037, 300] on button "+ Book" at bounding box center [1071, 297] width 103 height 43
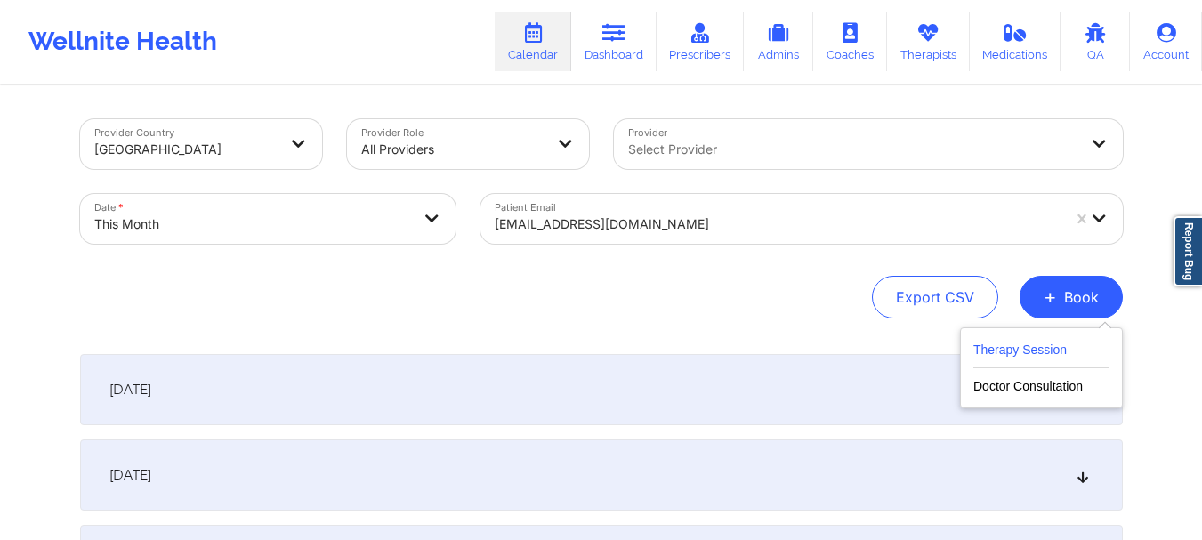
click at [1014, 339] on button "Therapy Session" at bounding box center [1041, 353] width 136 height 29
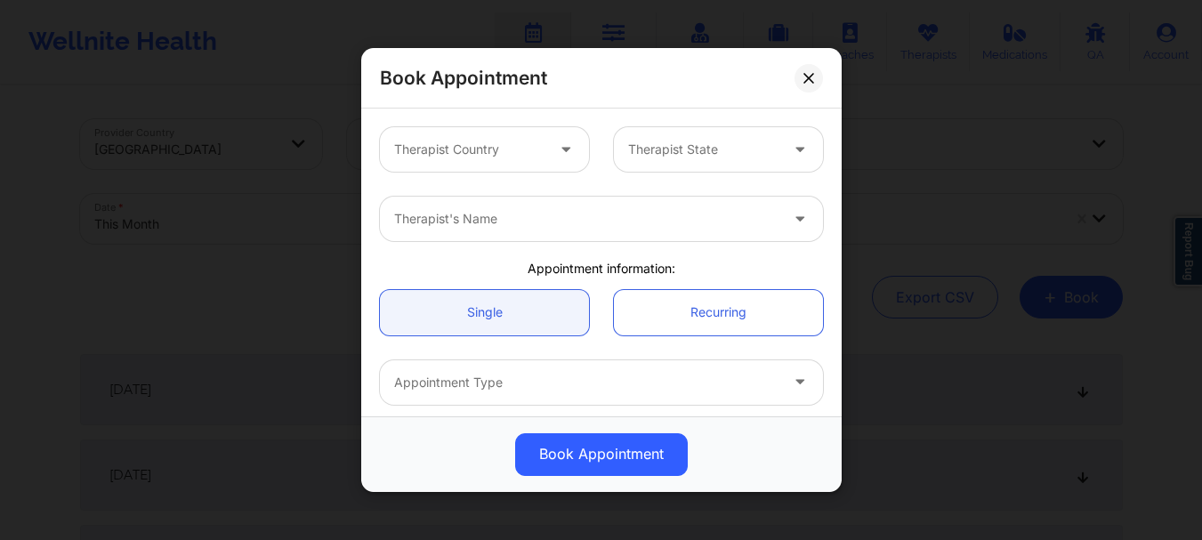
click at [539, 153] on div at bounding box center [469, 149] width 150 height 21
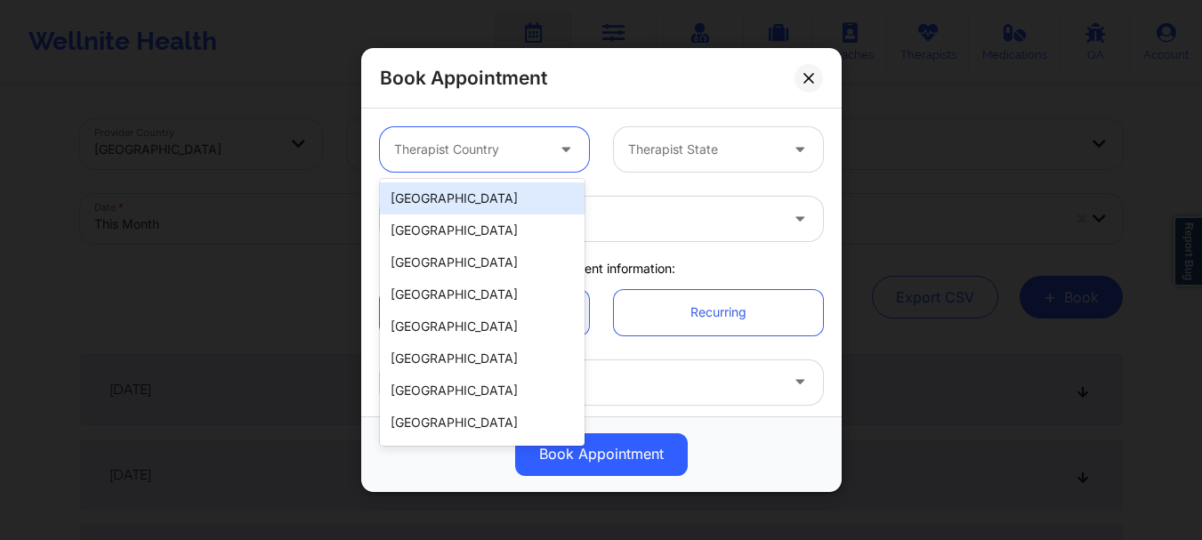
click at [532, 196] on div "[GEOGRAPHIC_DATA]" at bounding box center [482, 198] width 205 height 32
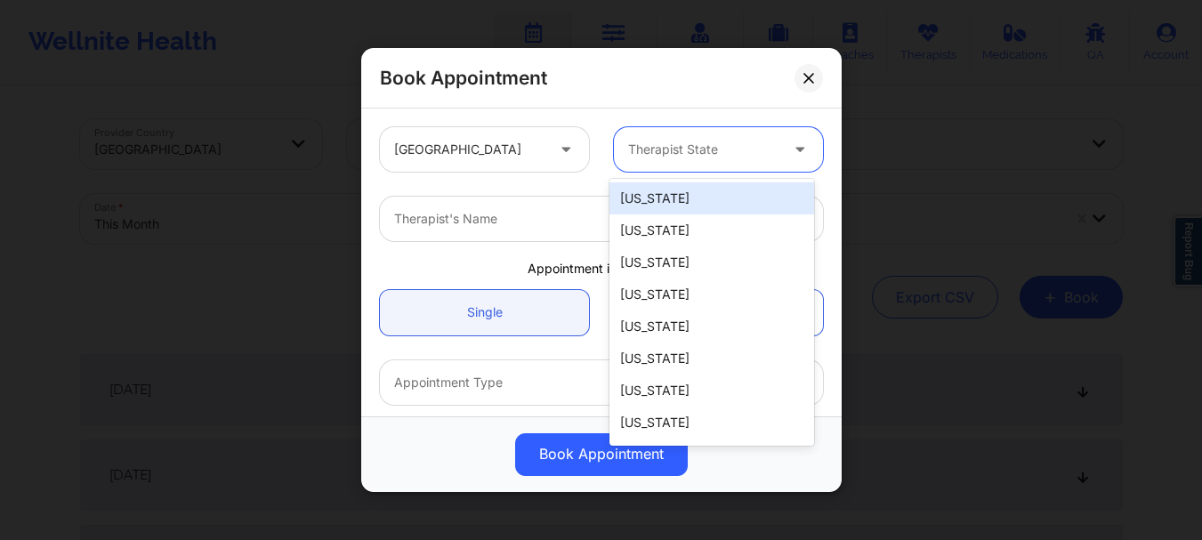
click at [746, 141] on div at bounding box center [703, 149] width 150 height 21
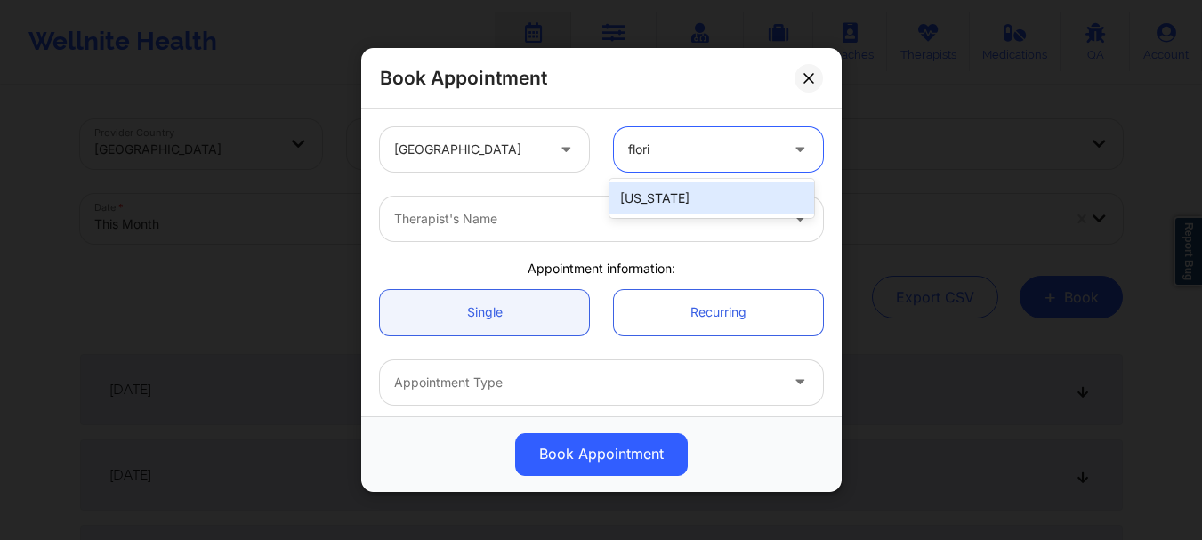
click at [718, 193] on div "[US_STATE]" at bounding box center [711, 198] width 205 height 32
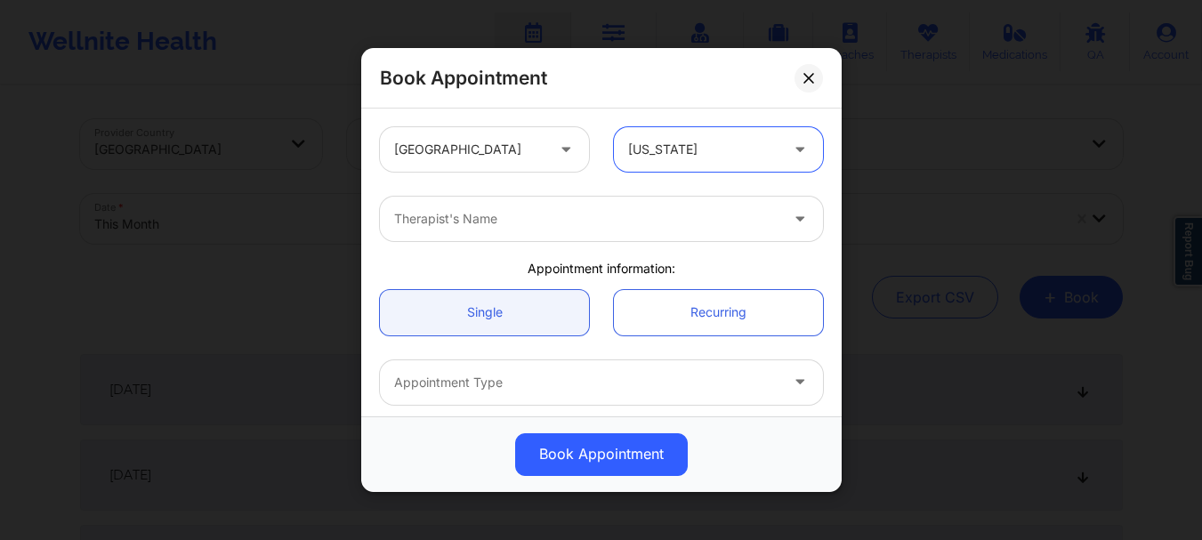
click at [654, 227] on div at bounding box center [586, 218] width 384 height 21
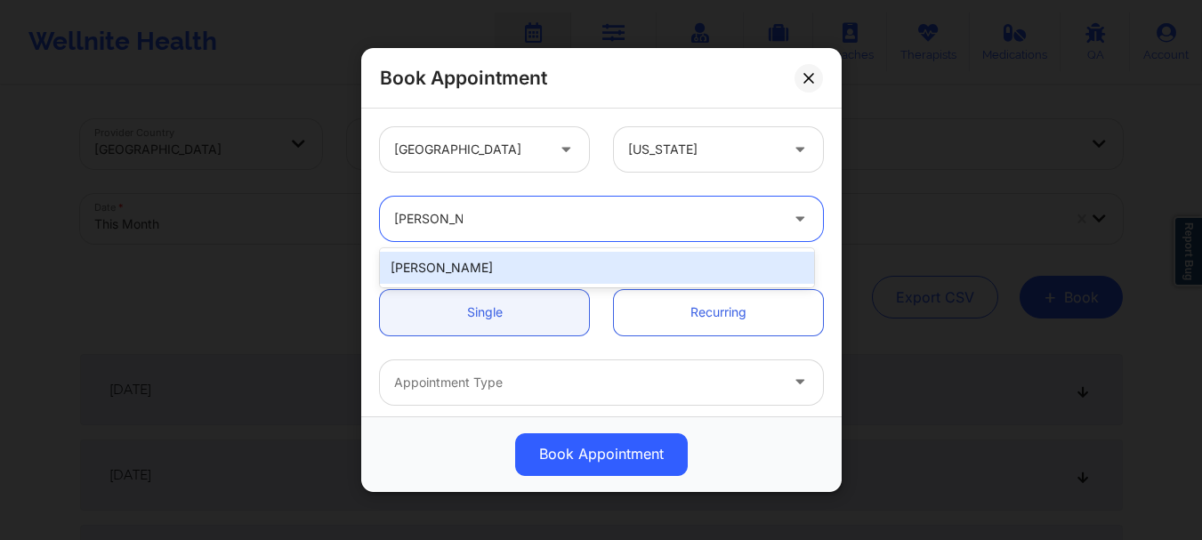
click at [610, 269] on div "[PERSON_NAME]" at bounding box center [597, 268] width 434 height 32
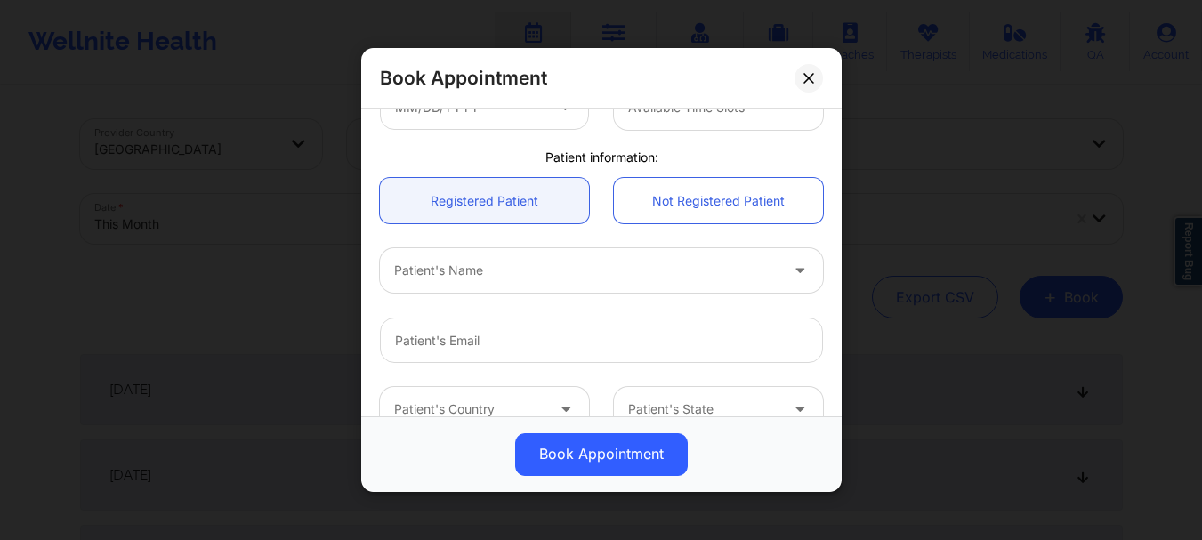
scroll to position [358, 0]
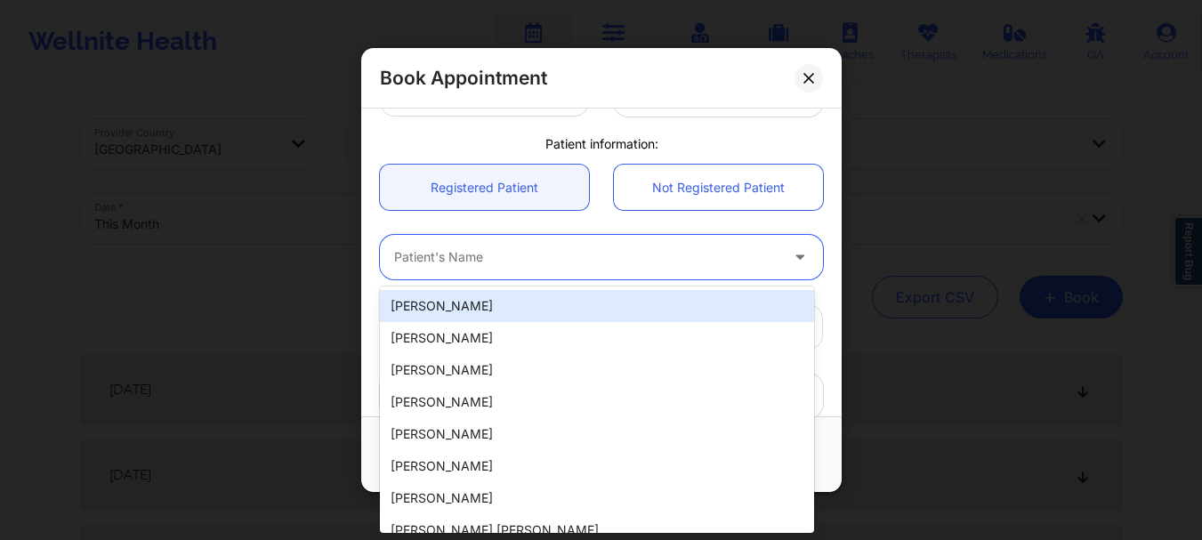
click at [567, 254] on div at bounding box center [586, 257] width 384 height 21
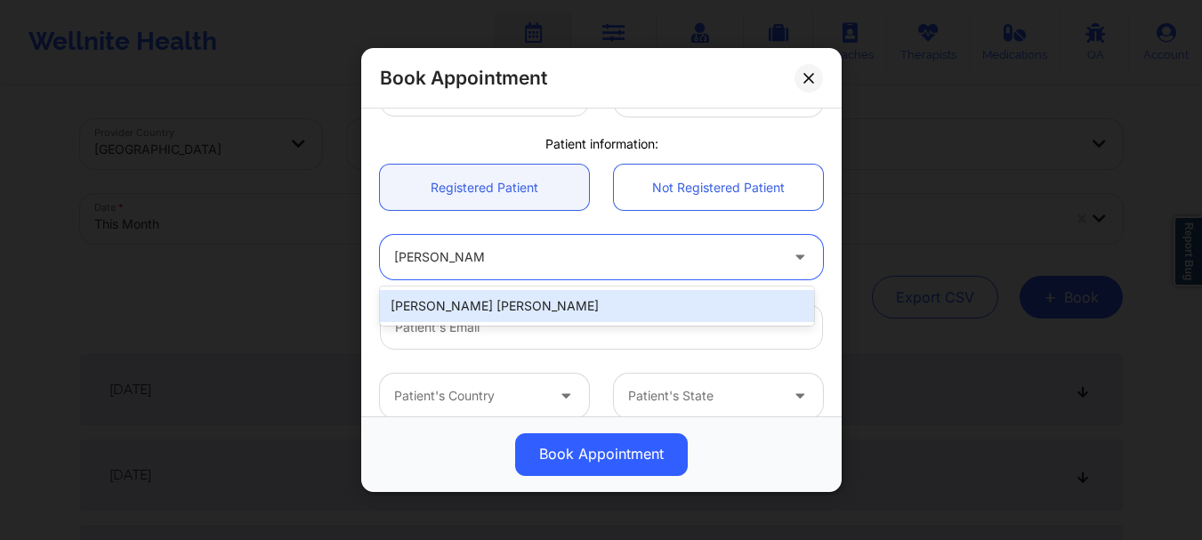
click at [546, 312] on div "[PERSON_NAME] [PERSON_NAME]" at bounding box center [597, 306] width 434 height 32
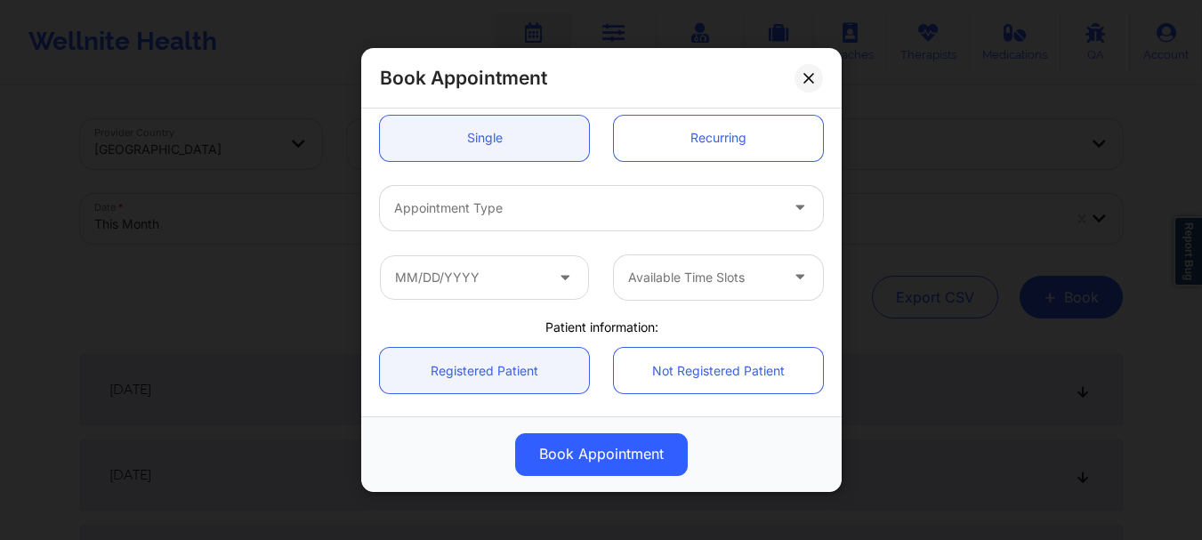
scroll to position [186, 0]
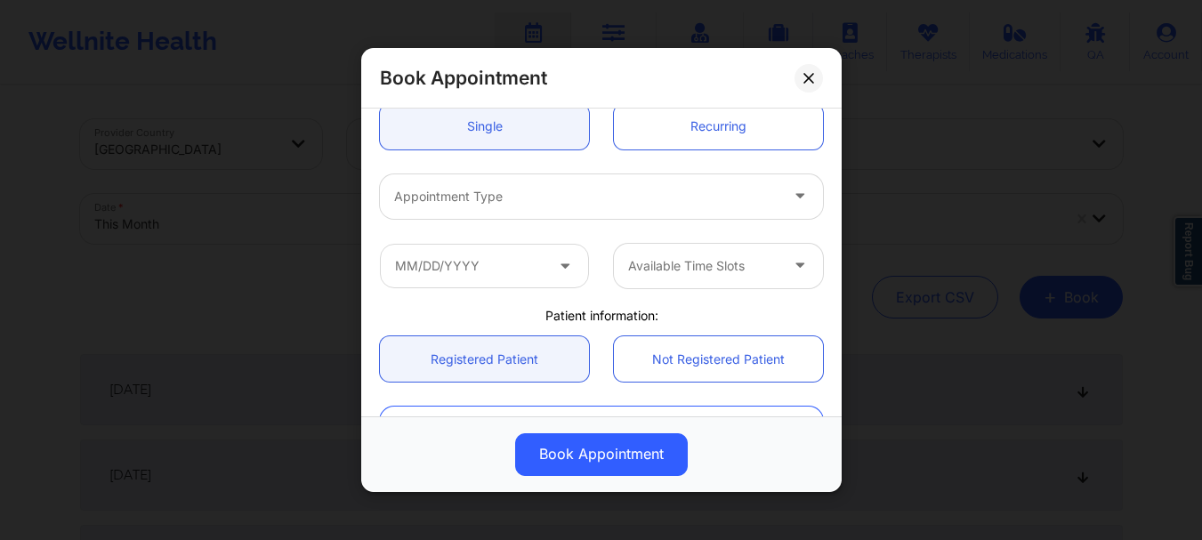
click at [597, 214] on div "Appointment Type" at bounding box center [580, 196] width 400 height 44
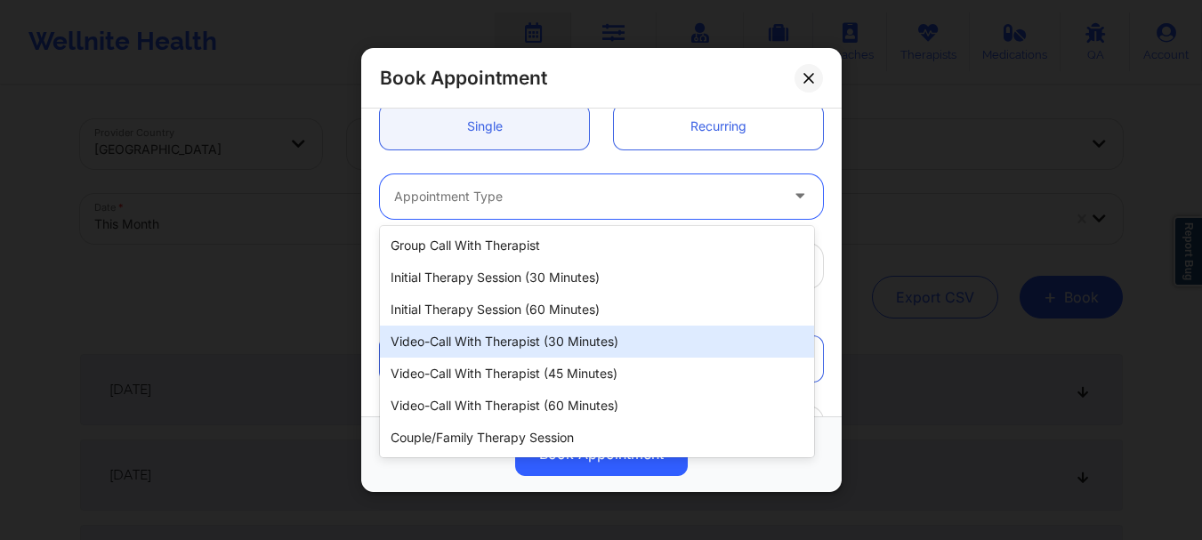
click at [553, 350] on div "Video-Call with Therapist (30 minutes)" at bounding box center [597, 342] width 434 height 32
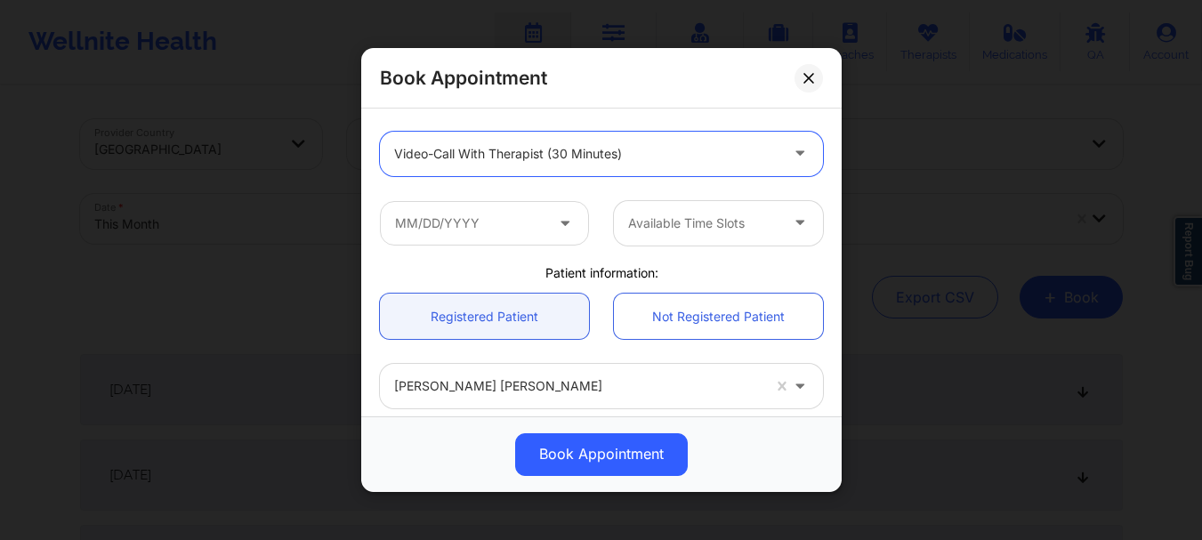
scroll to position [216, 0]
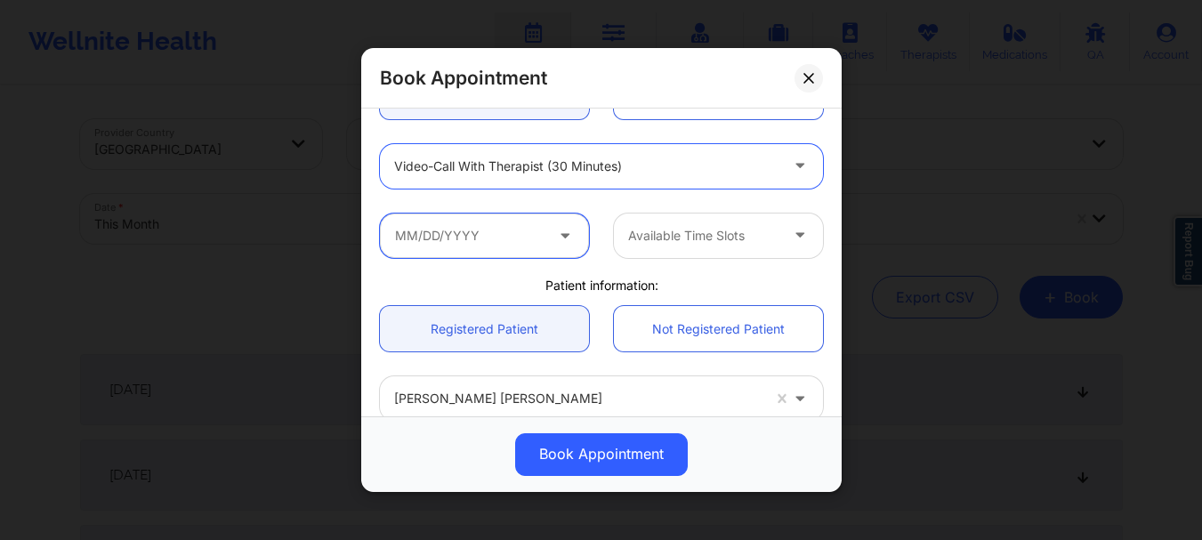
click at [474, 246] on input "text" at bounding box center [484, 236] width 209 height 44
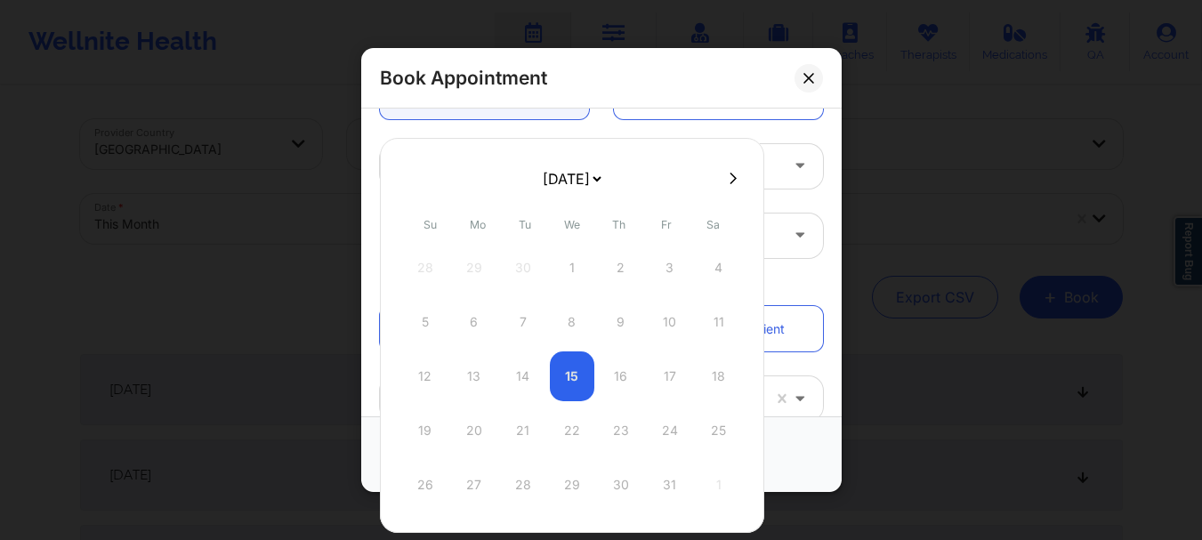
click at [604, 180] on select "[DATE] [DATE] [DATE] [DATE] [DATE] [DATE] [DATE] [DATE] [DATE] [DATE] [DATE] [D…" at bounding box center [571, 179] width 65 height 36
click at [519, 423] on div "20" at bounding box center [523, 431] width 44 height 50
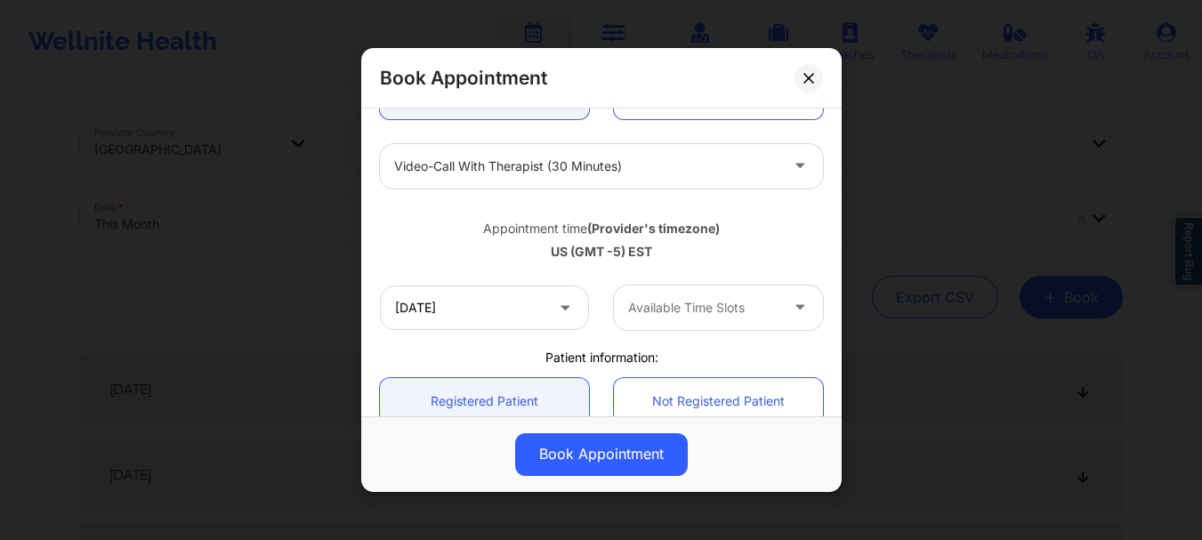
click at [693, 306] on div at bounding box center [703, 307] width 150 height 21
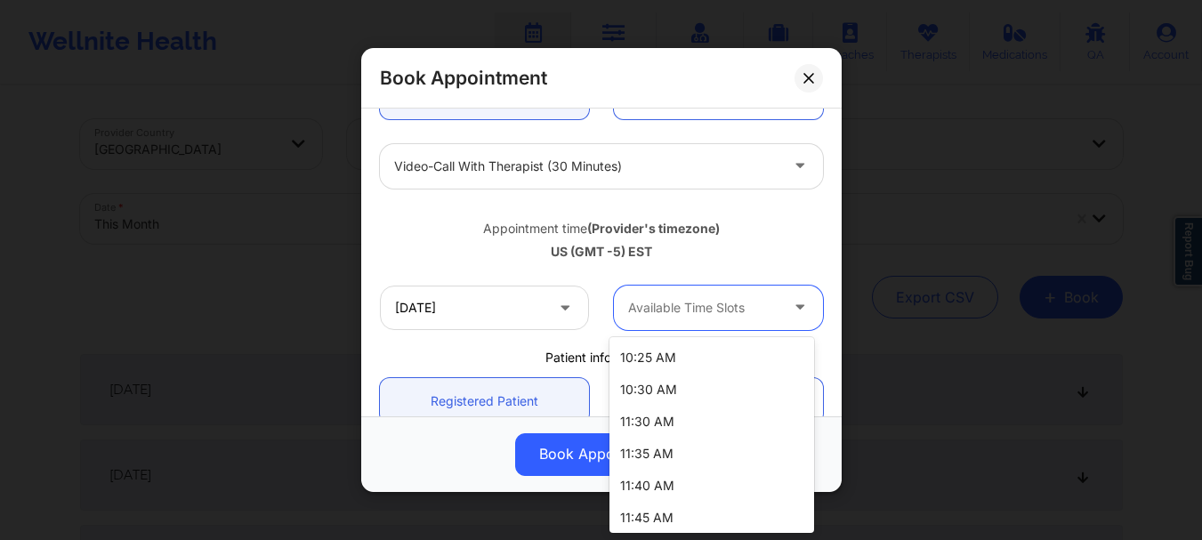
scroll to position [139, 0]
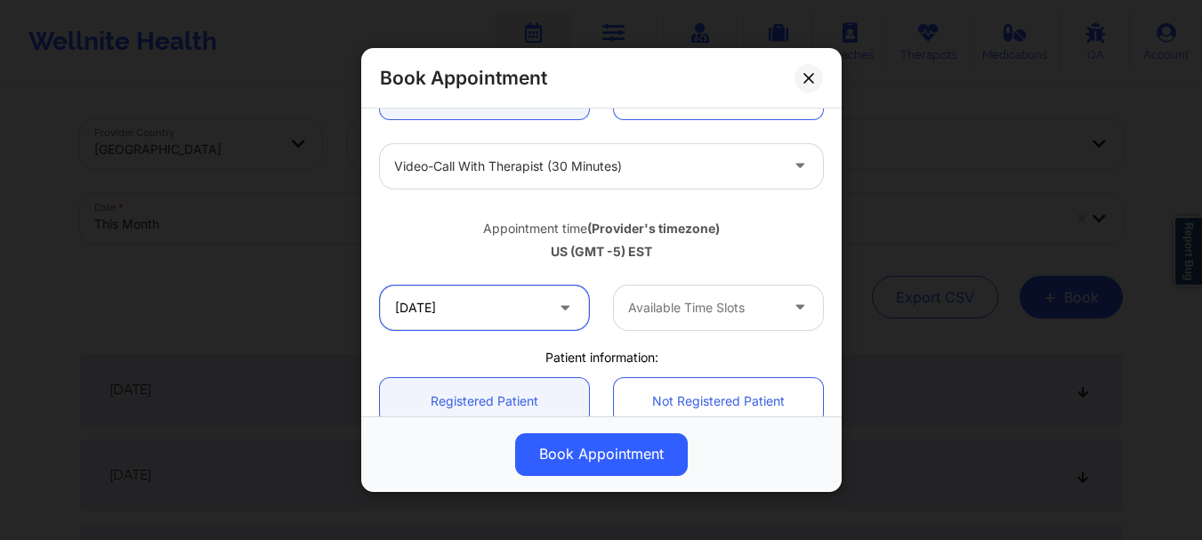
click at [437, 310] on input "[DATE]" at bounding box center [484, 308] width 209 height 44
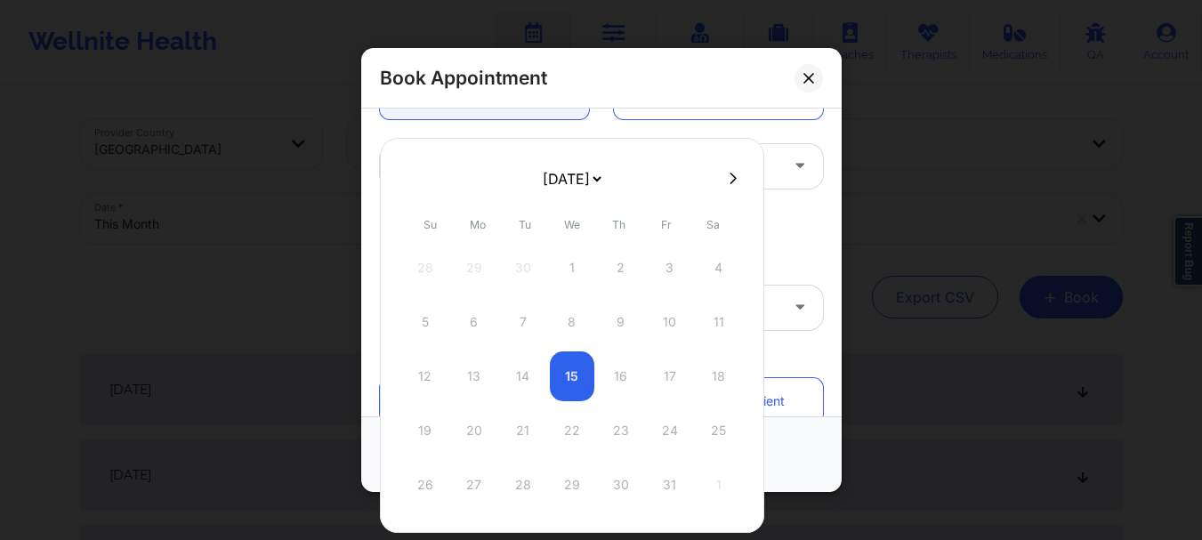
click at [604, 176] on select "[DATE] [DATE] [DATE] [DATE] [DATE] [DATE] [DATE] [DATE] [DATE] [DATE] [DATE] [D…" at bounding box center [571, 179] width 65 height 36
click at [520, 483] on div "27" at bounding box center [523, 485] width 44 height 50
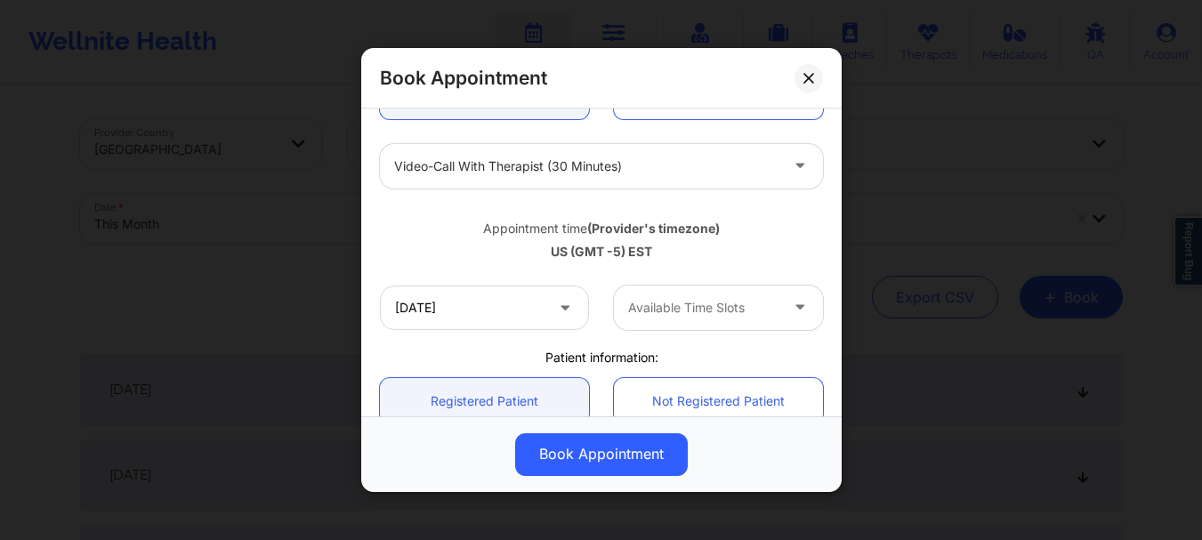
click at [661, 319] on div "Available Time Slots" at bounding box center [697, 308] width 166 height 44
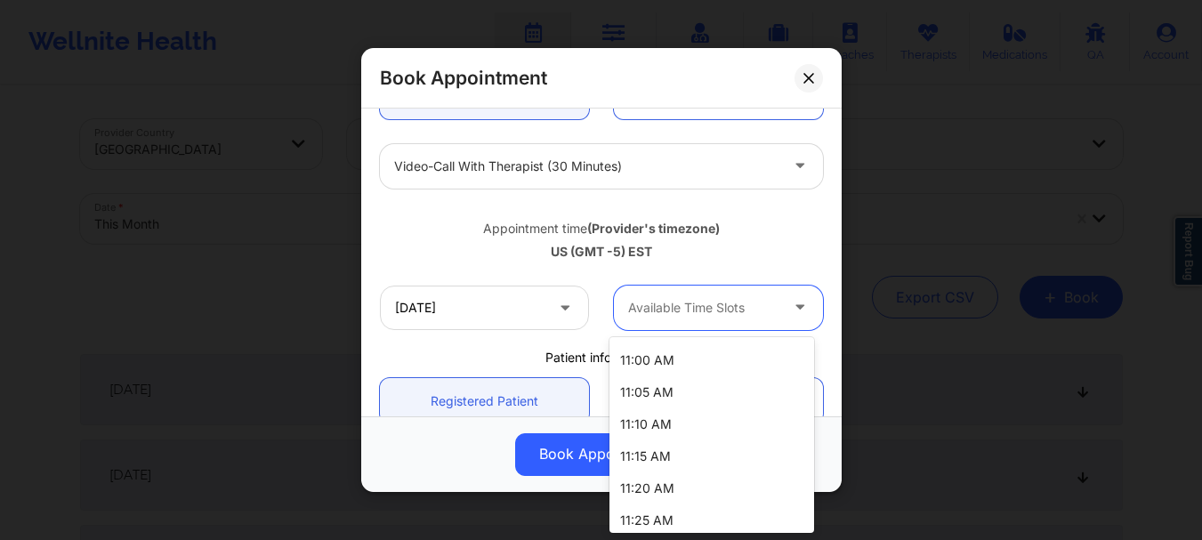
scroll to position [377, 0]
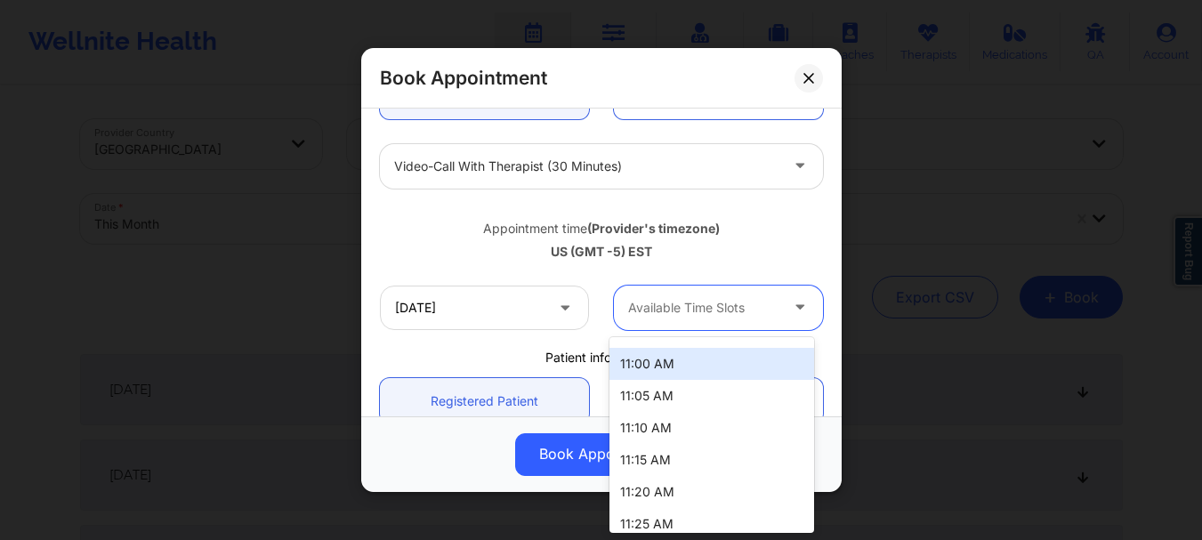
click at [761, 360] on div "11:00 AM" at bounding box center [711, 364] width 205 height 32
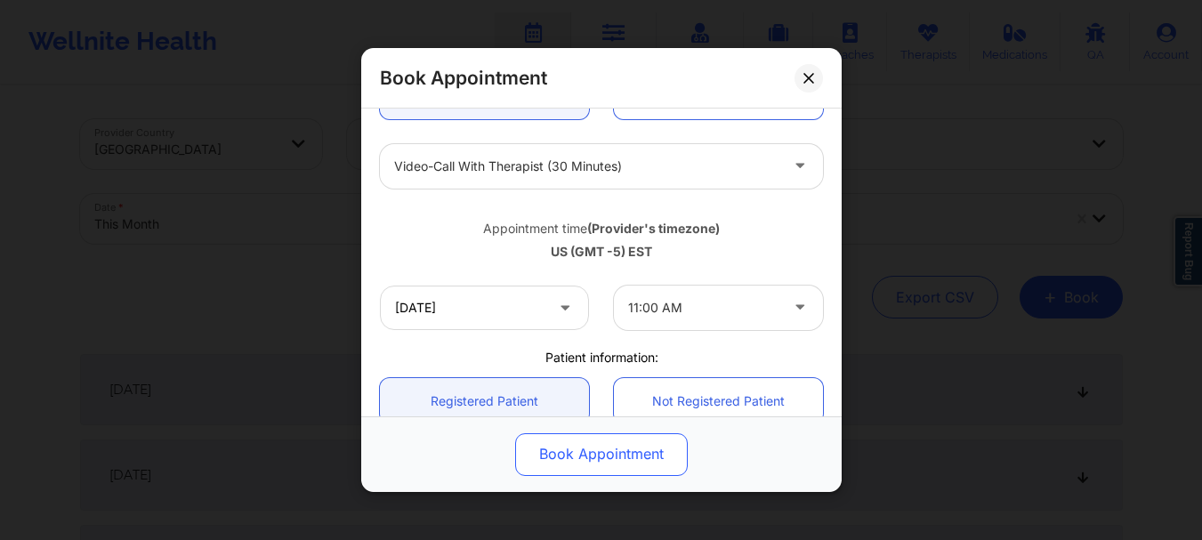
click at [572, 450] on button "Book Appointment" at bounding box center [601, 454] width 173 height 43
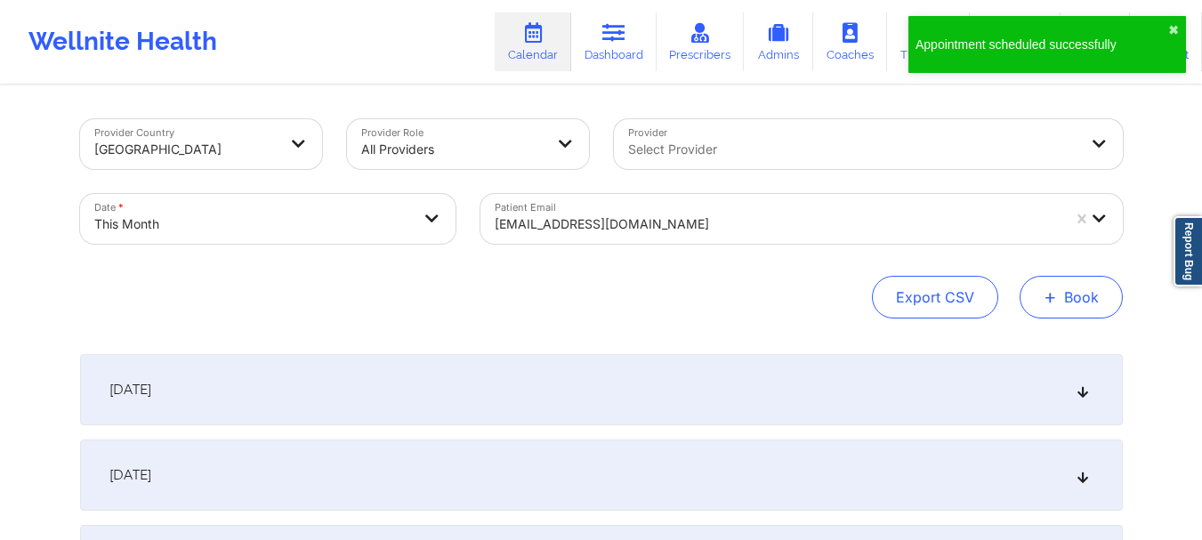
click at [1072, 312] on button "+ Book" at bounding box center [1071, 297] width 103 height 43
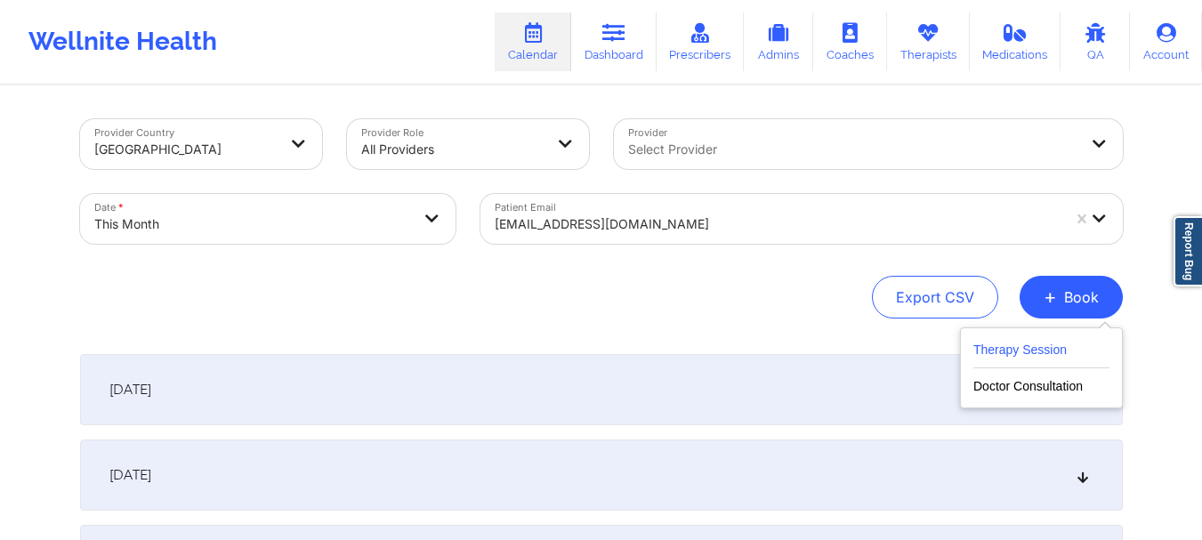
click at [1025, 349] on button "Therapy Session" at bounding box center [1041, 353] width 136 height 29
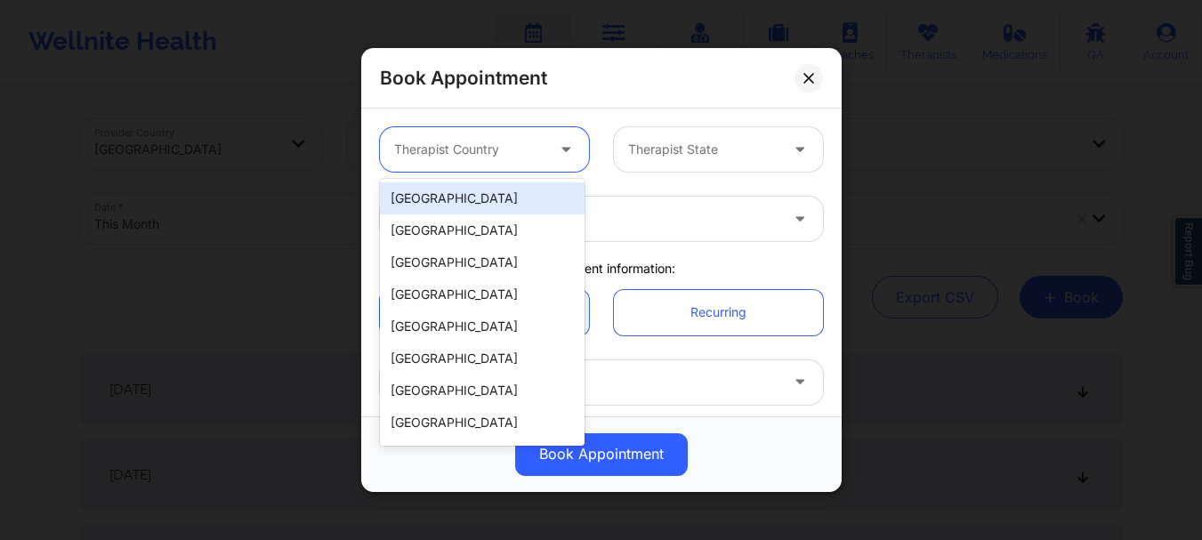
click at [507, 167] on div "Therapist Country" at bounding box center [463, 149] width 166 height 44
click at [494, 198] on div "[GEOGRAPHIC_DATA]" at bounding box center [482, 198] width 205 height 32
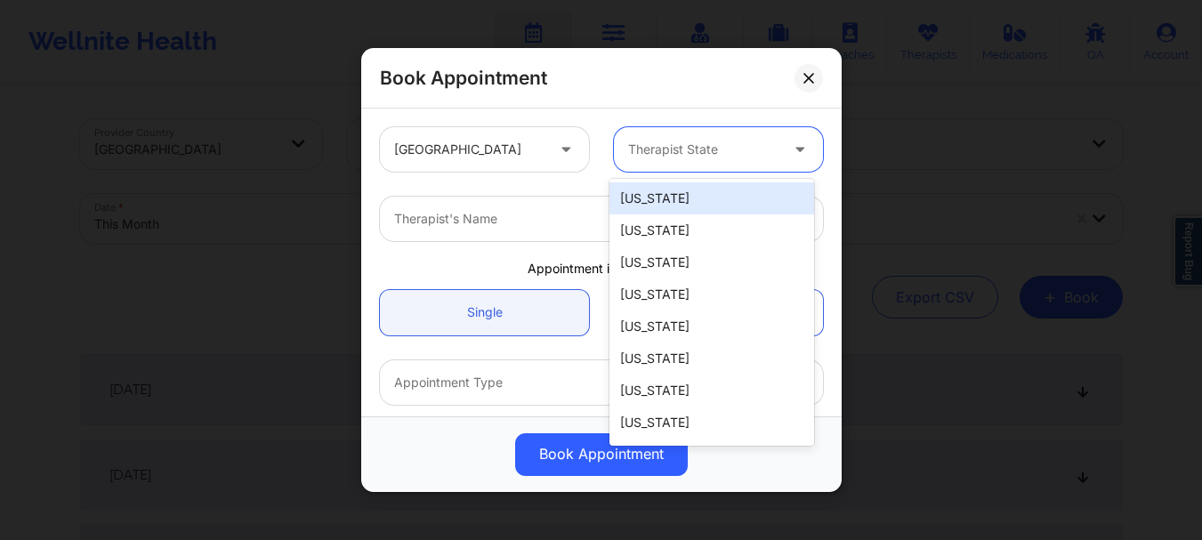
click at [693, 159] on div at bounding box center [703, 149] width 150 height 21
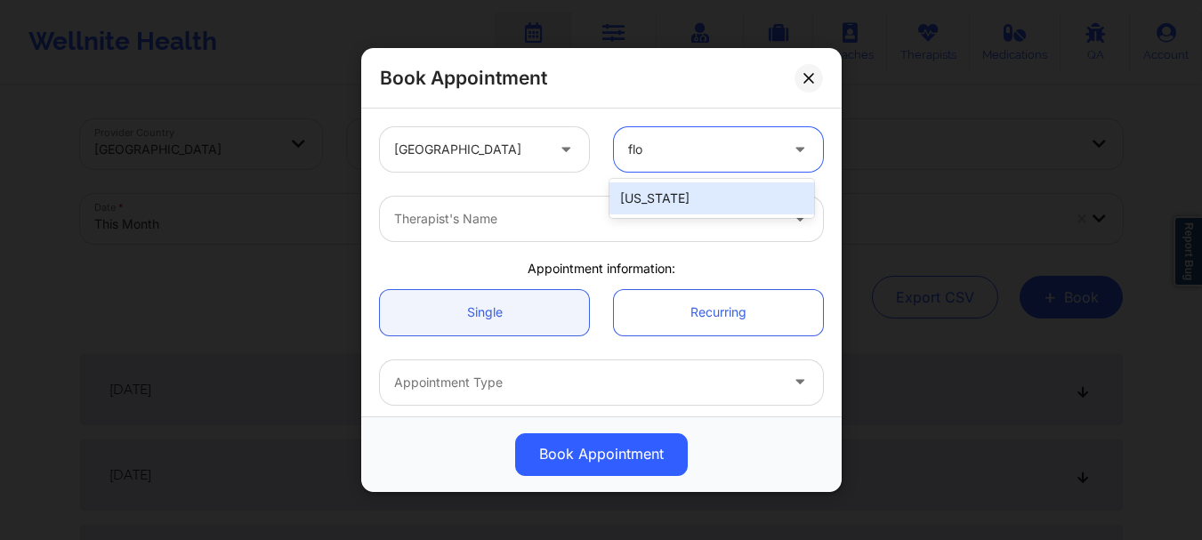
click at [671, 197] on div "[US_STATE]" at bounding box center [711, 198] width 205 height 32
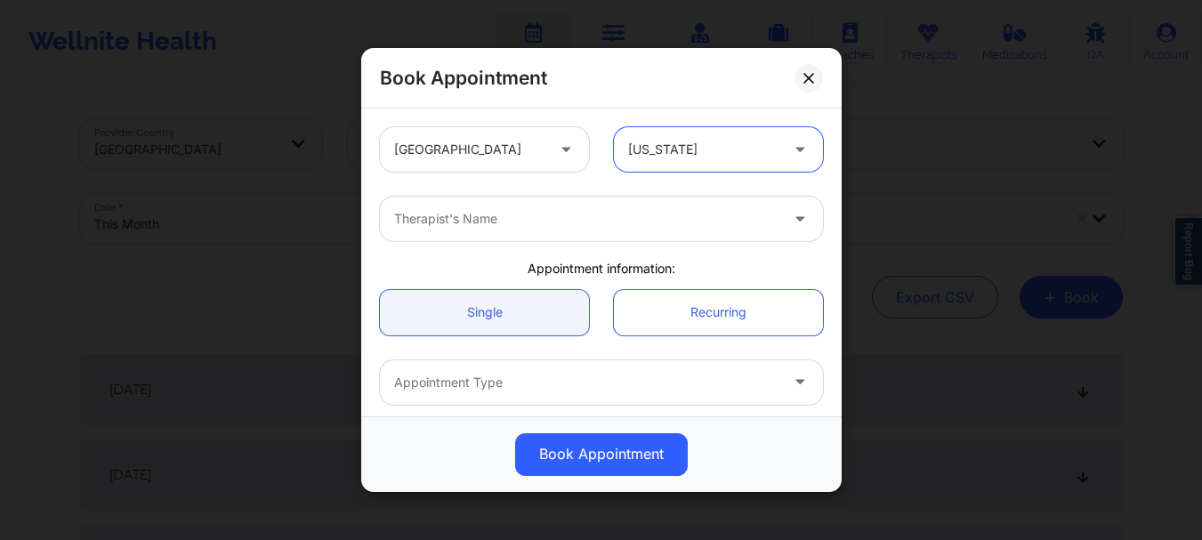
click at [578, 236] on div "Therapist's Name" at bounding box center [580, 219] width 400 height 44
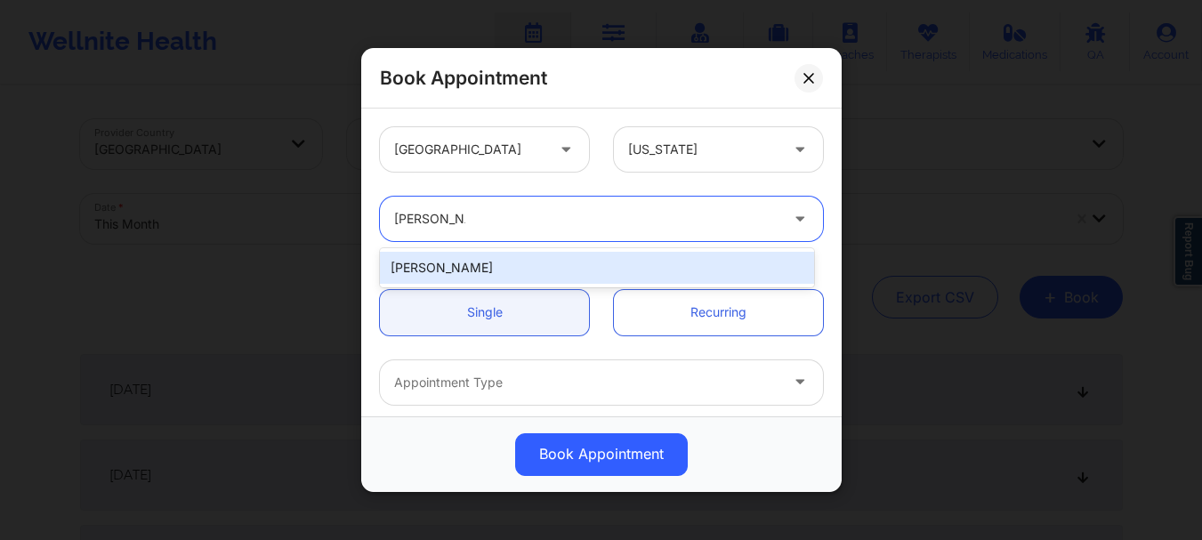
click at [539, 264] on div "[PERSON_NAME]" at bounding box center [597, 268] width 434 height 32
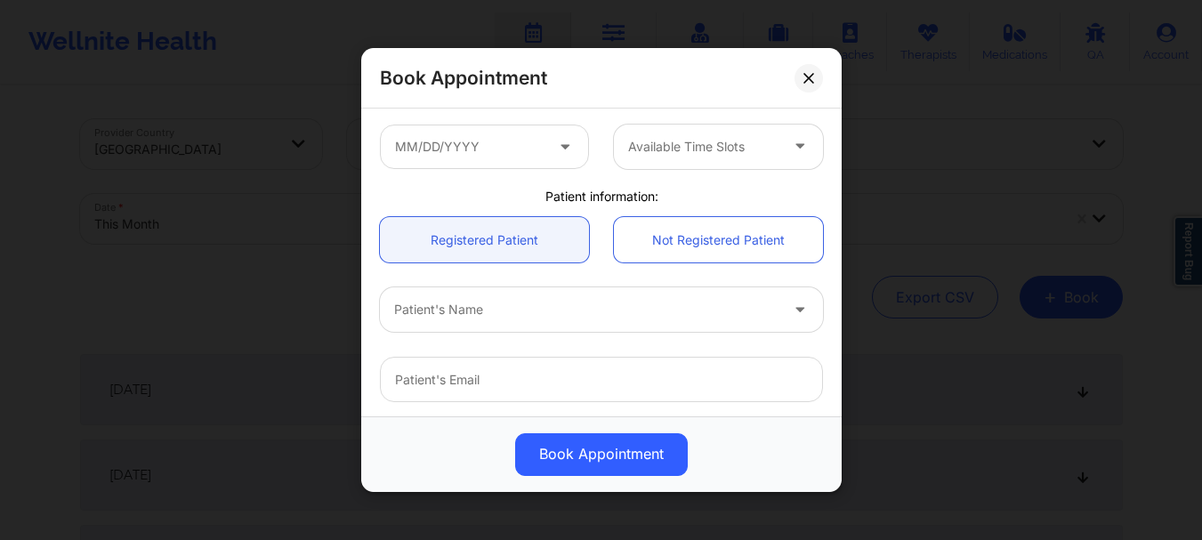
scroll to position [343, 0]
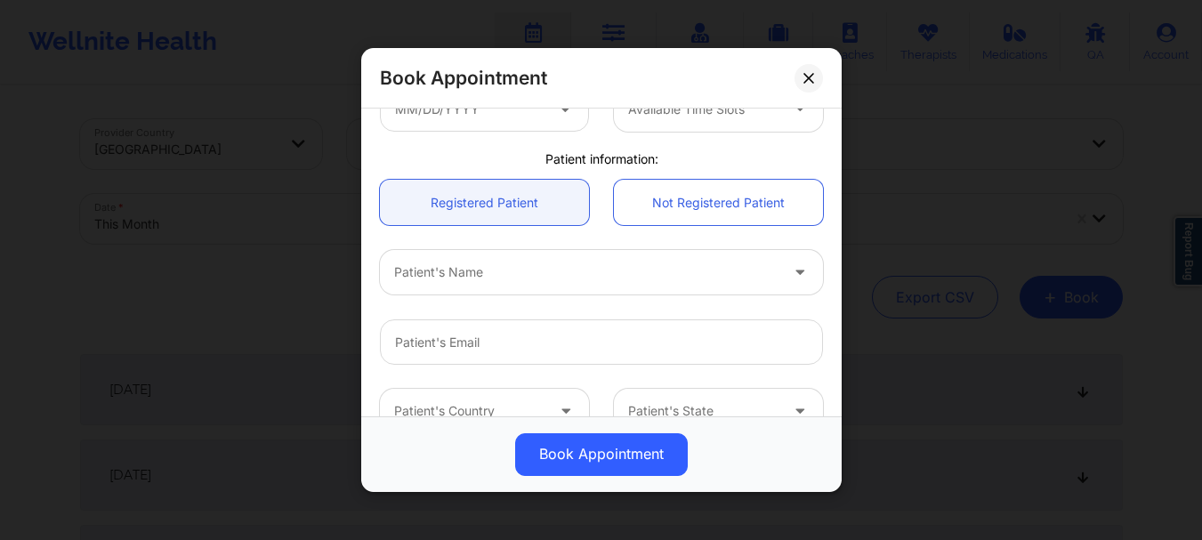
click at [577, 270] on div at bounding box center [586, 272] width 384 height 21
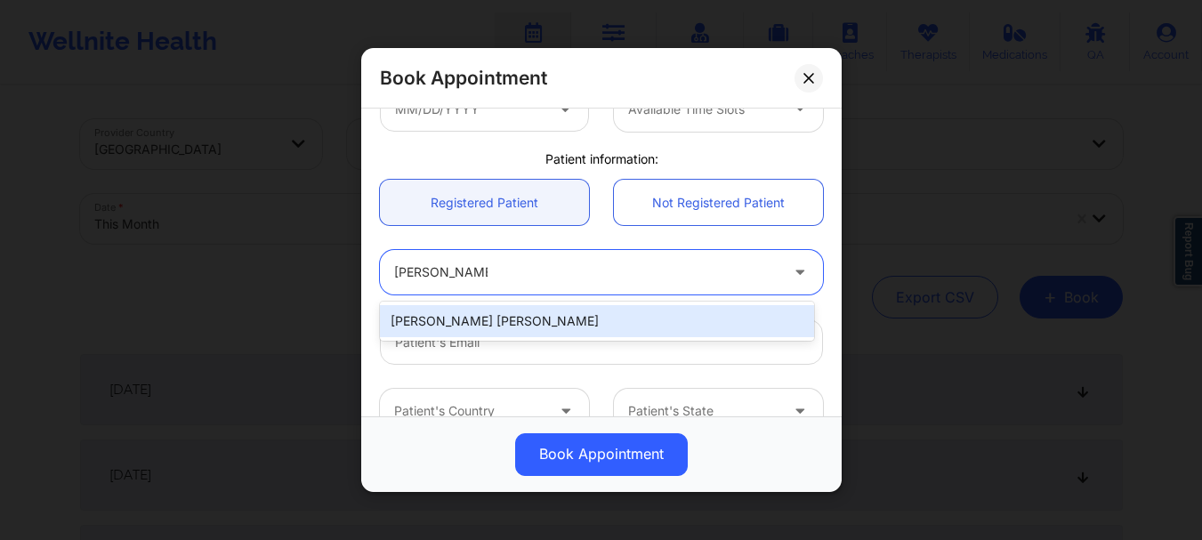
click at [520, 325] on div "[PERSON_NAME] [PERSON_NAME]" at bounding box center [597, 321] width 434 height 32
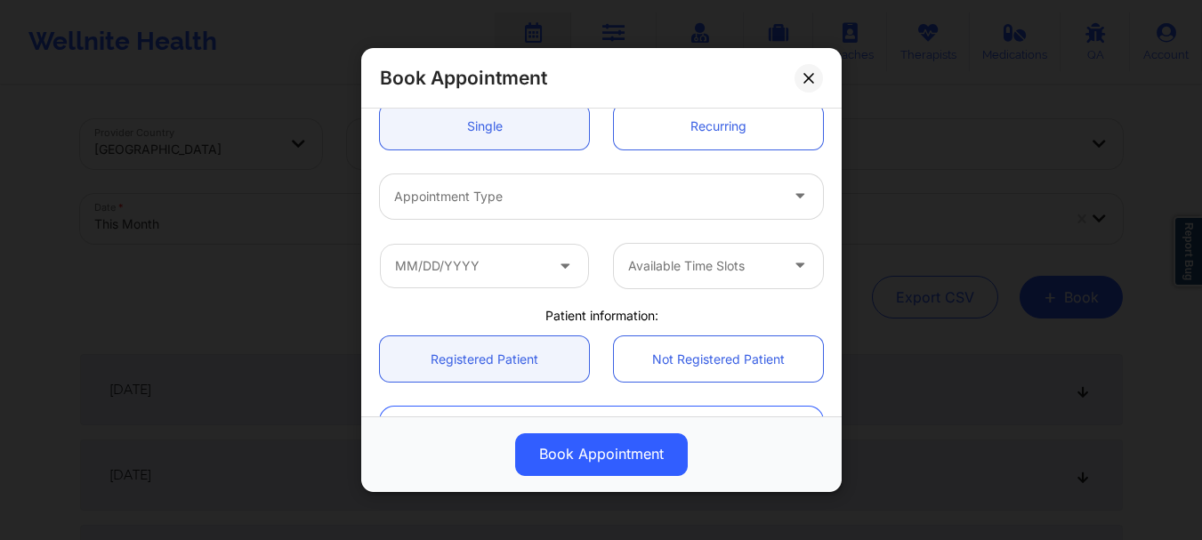
scroll to position [159, 0]
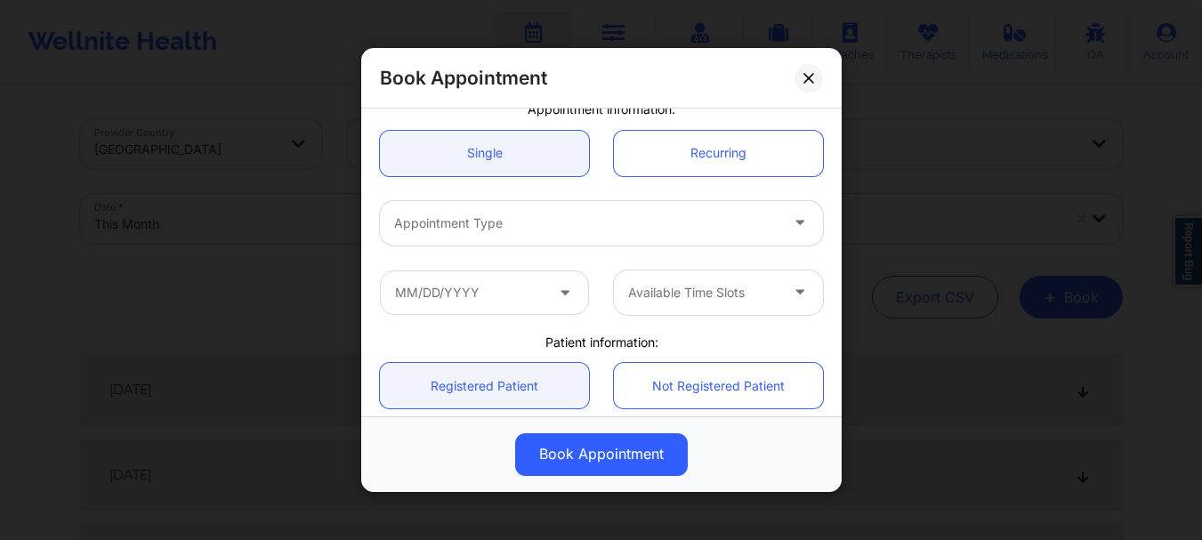
click at [710, 234] on div "Appointment Type" at bounding box center [580, 223] width 400 height 44
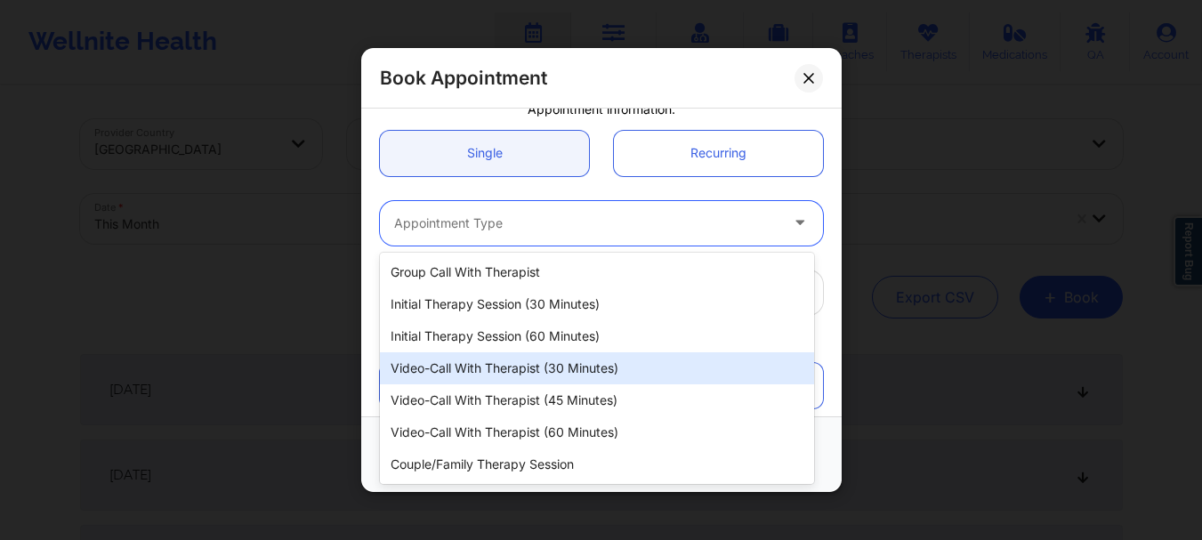
click at [585, 375] on div "Video-Call with Therapist (30 minutes)" at bounding box center [597, 368] width 434 height 32
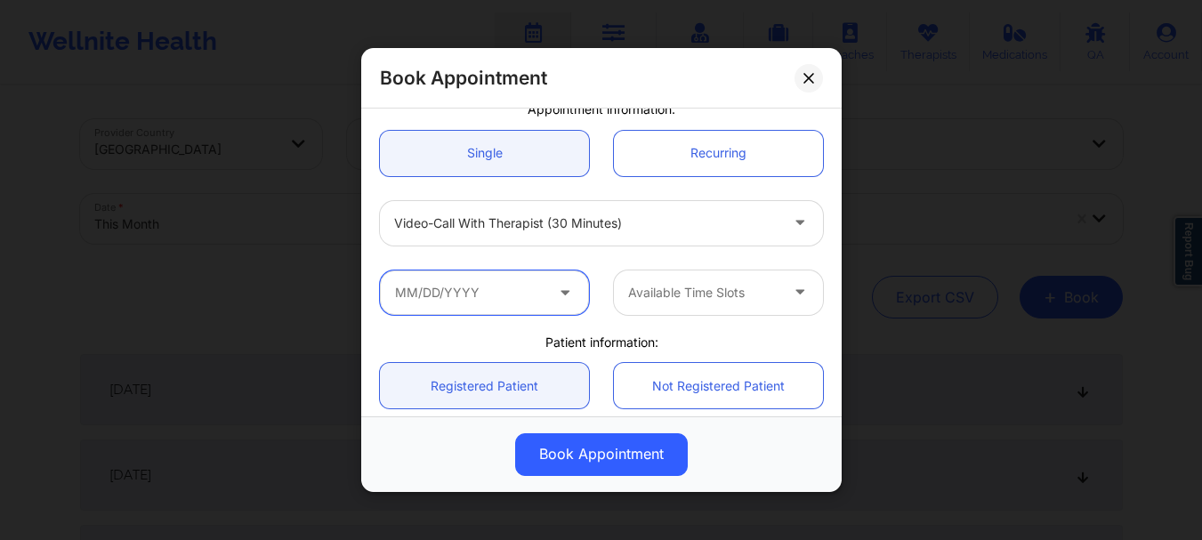
click at [455, 291] on input "text" at bounding box center [484, 292] width 209 height 44
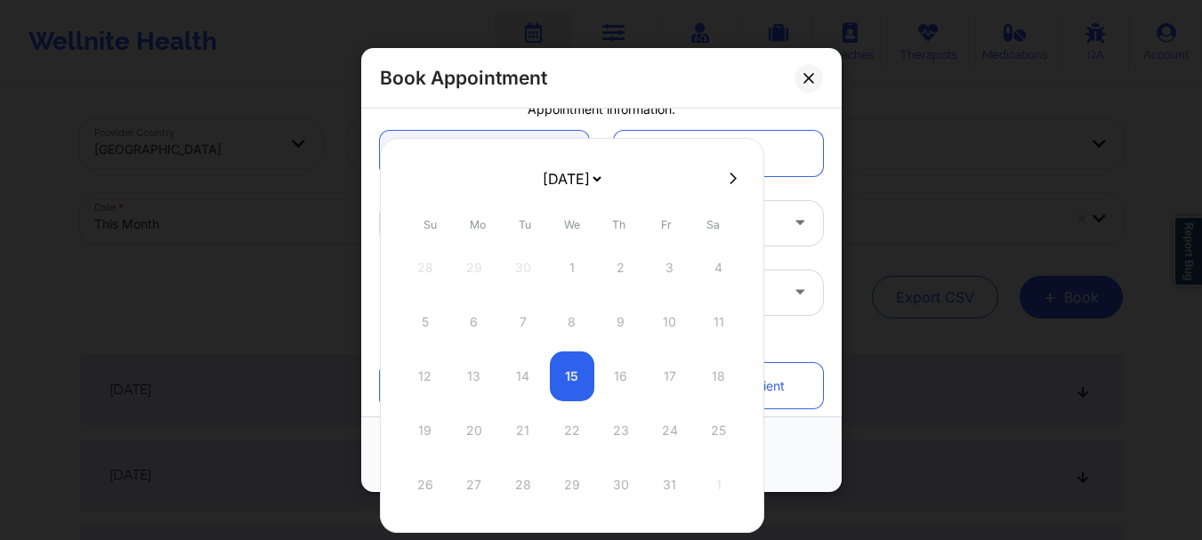
click at [590, 181] on select "[DATE] [DATE] [DATE] [DATE] [DATE] [DATE] [DATE] [DATE] [DATE] [DATE] [DATE] [D…" at bounding box center [571, 179] width 65 height 36
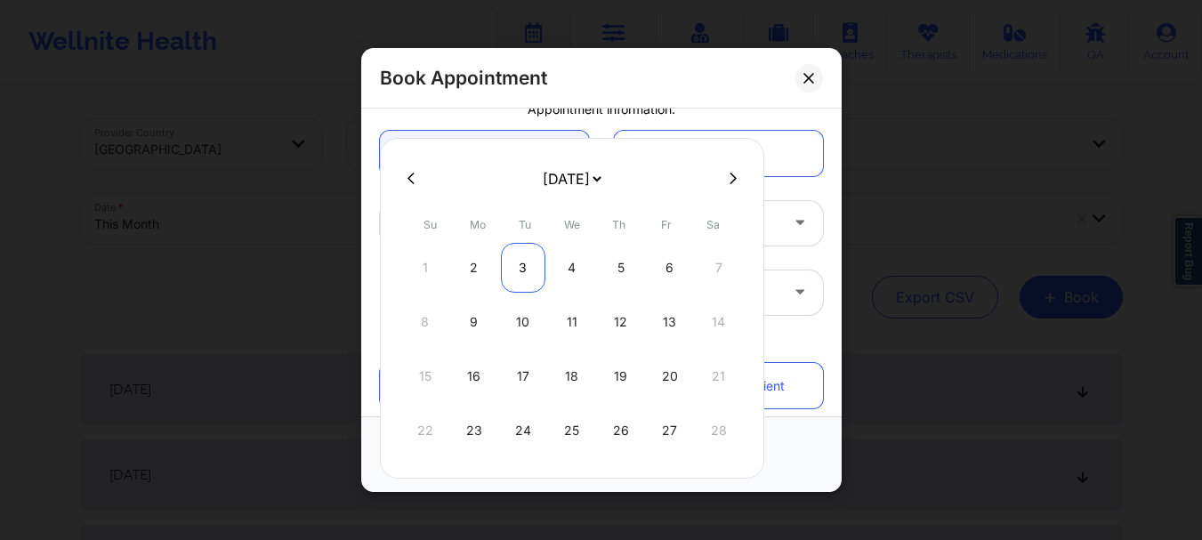
click at [520, 265] on div "3" at bounding box center [523, 268] width 44 height 50
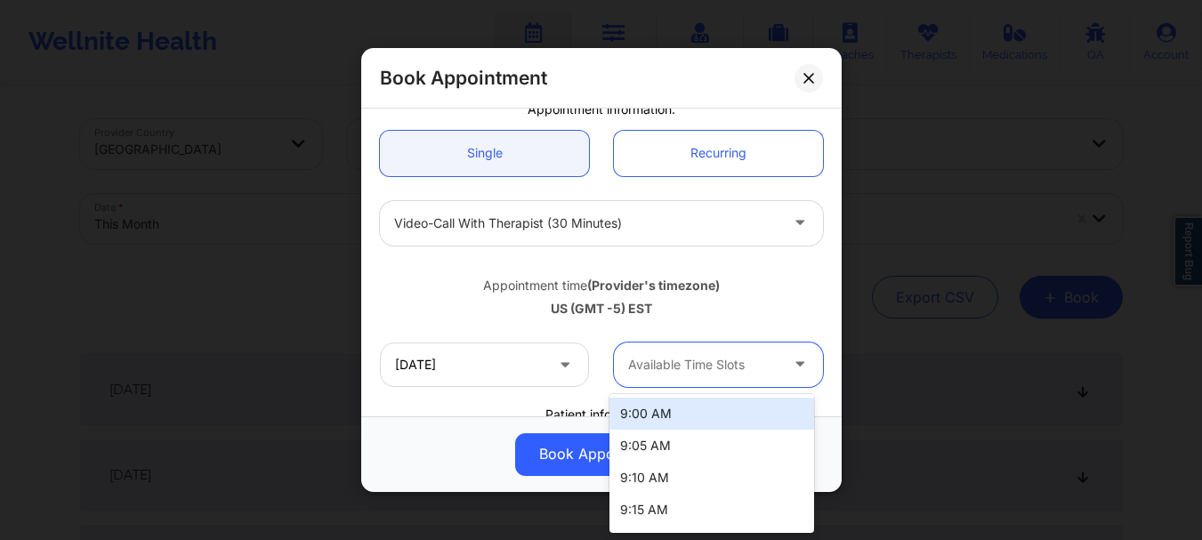
click at [667, 352] on div "Available Time Slots" at bounding box center [697, 365] width 166 height 44
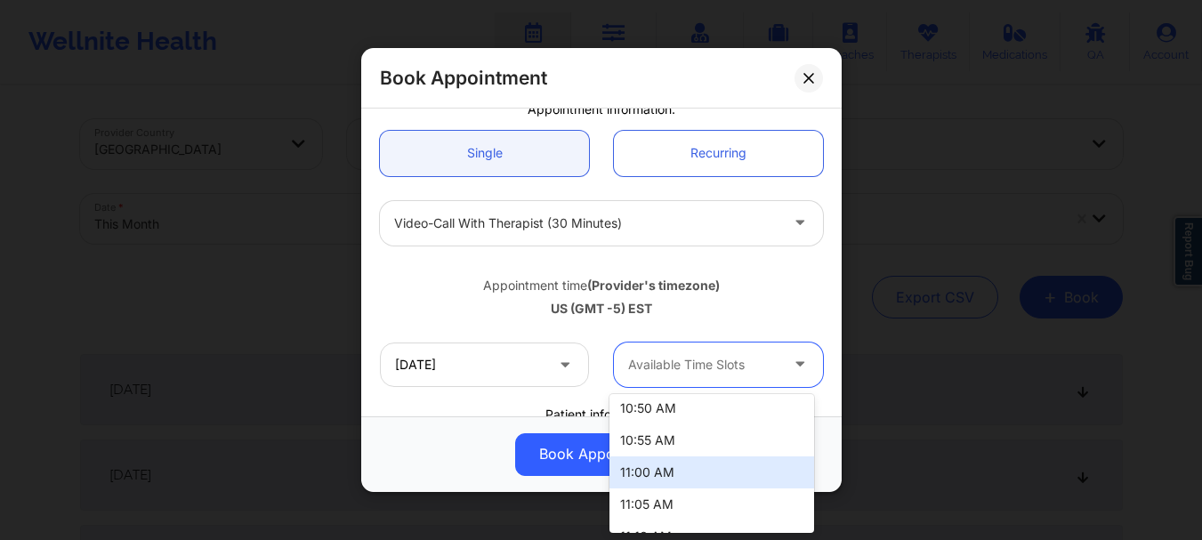
click at [705, 472] on div "11:00 AM" at bounding box center [711, 472] width 205 height 32
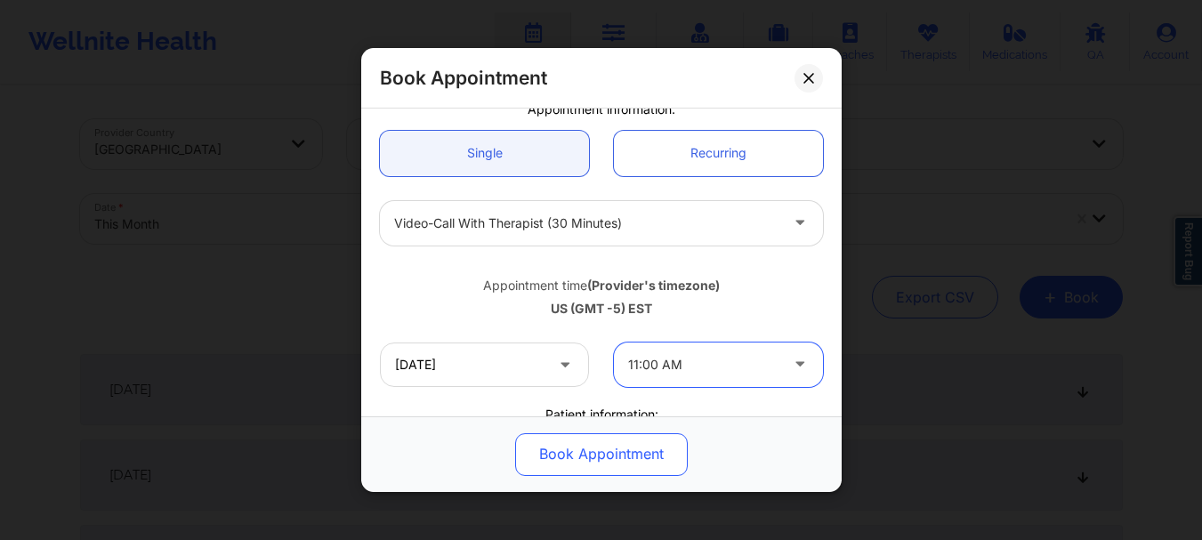
click at [609, 465] on button "Book Appointment" at bounding box center [601, 454] width 173 height 43
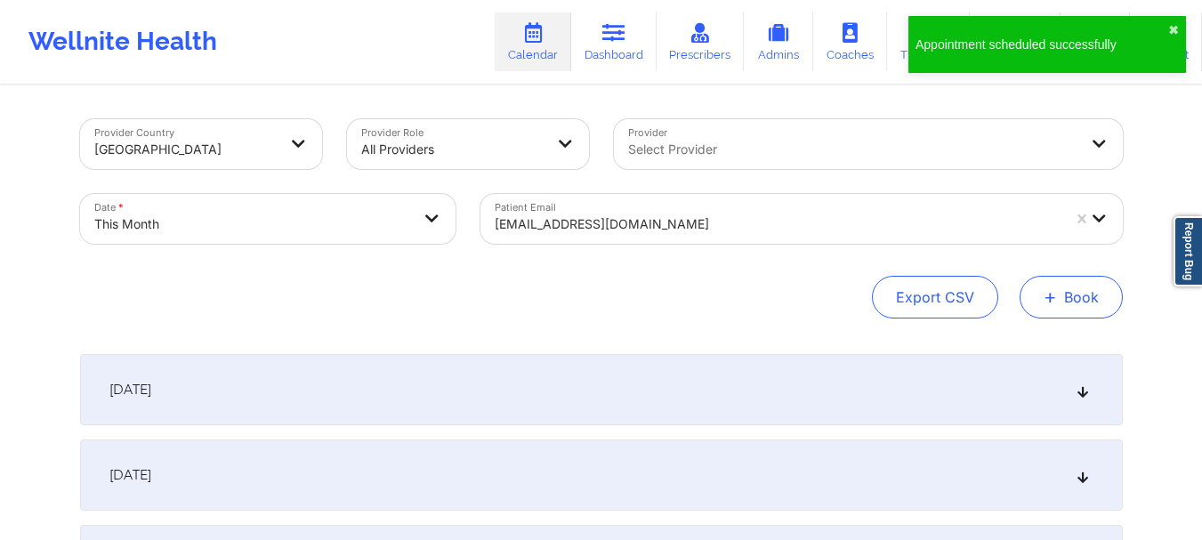
click at [1061, 291] on button "+ Book" at bounding box center [1071, 297] width 103 height 43
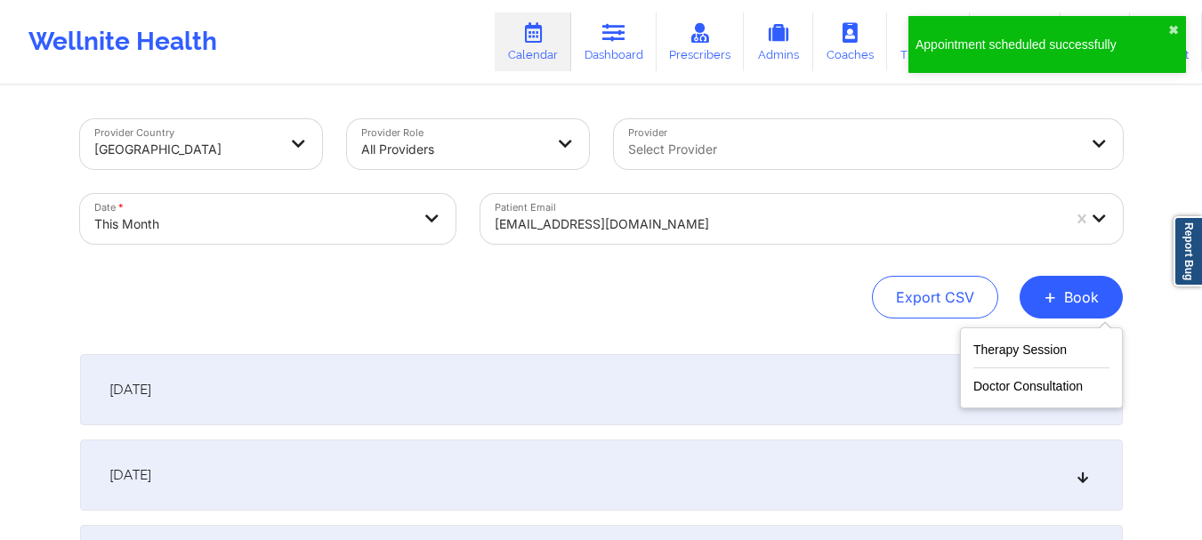
click at [1037, 334] on div "Therapy Session Doctor Consultation" at bounding box center [1041, 367] width 163 height 81
click at [1029, 351] on button "Therapy Session" at bounding box center [1041, 353] width 136 height 29
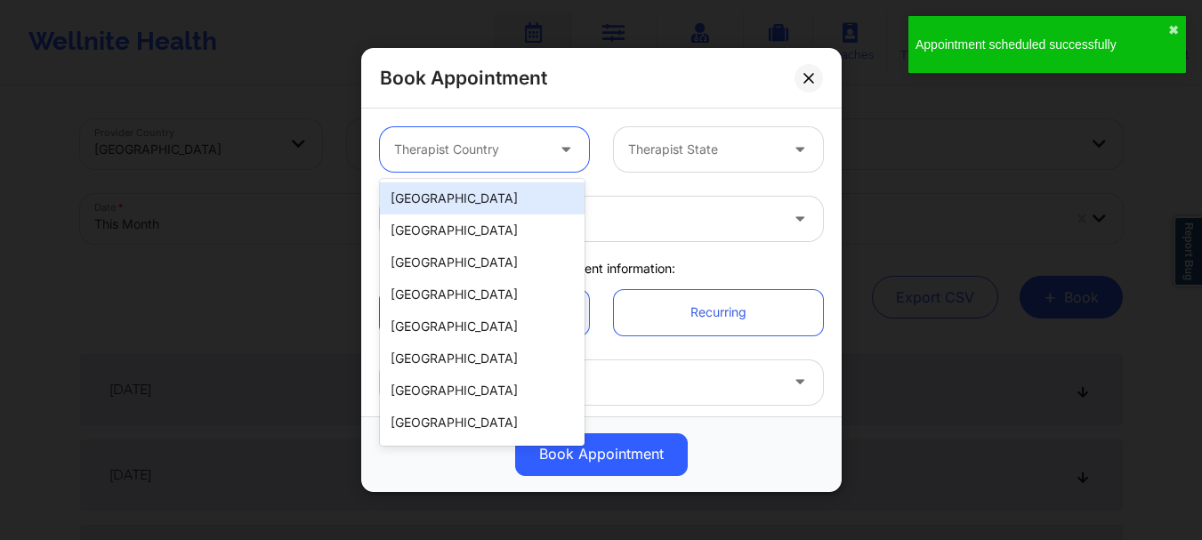
click at [557, 154] on div at bounding box center [567, 150] width 21 height 22
click at [508, 209] on div "[GEOGRAPHIC_DATA]" at bounding box center [482, 198] width 205 height 32
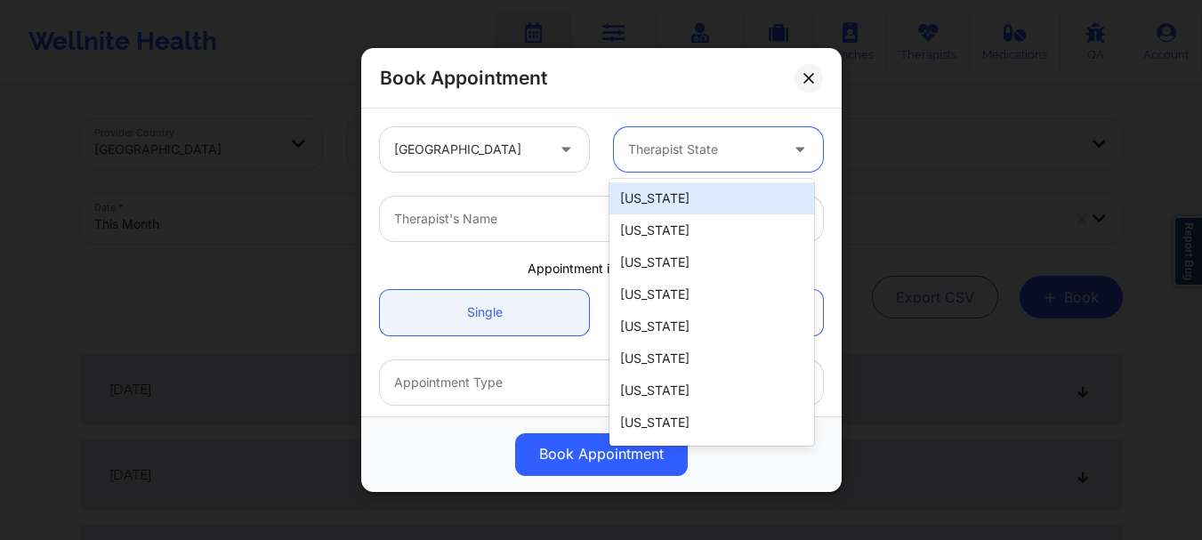
click at [630, 160] on div "Therapist State" at bounding box center [697, 149] width 166 height 44
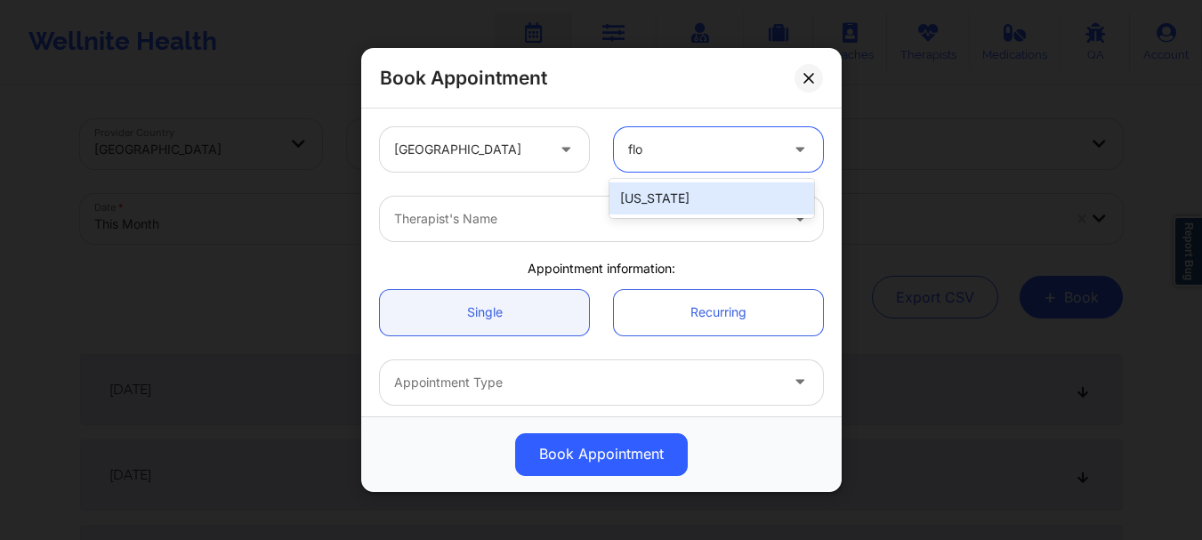
click at [649, 198] on div "[US_STATE]" at bounding box center [711, 198] width 205 height 32
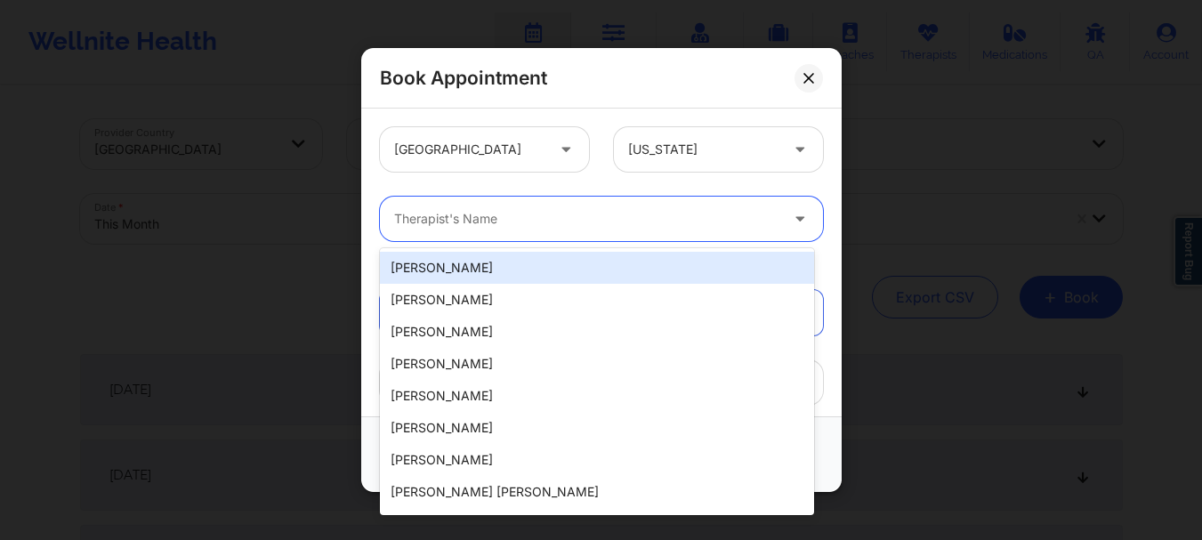
click at [553, 230] on div "Therapist's Name" at bounding box center [580, 219] width 400 height 44
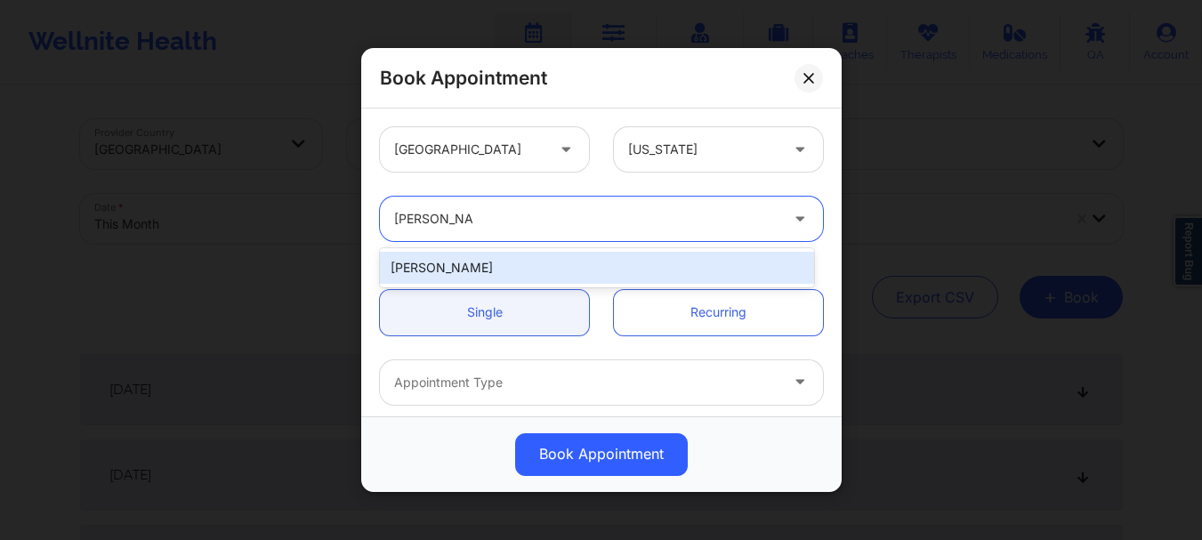
click at [522, 259] on div "[PERSON_NAME]" at bounding box center [597, 268] width 434 height 32
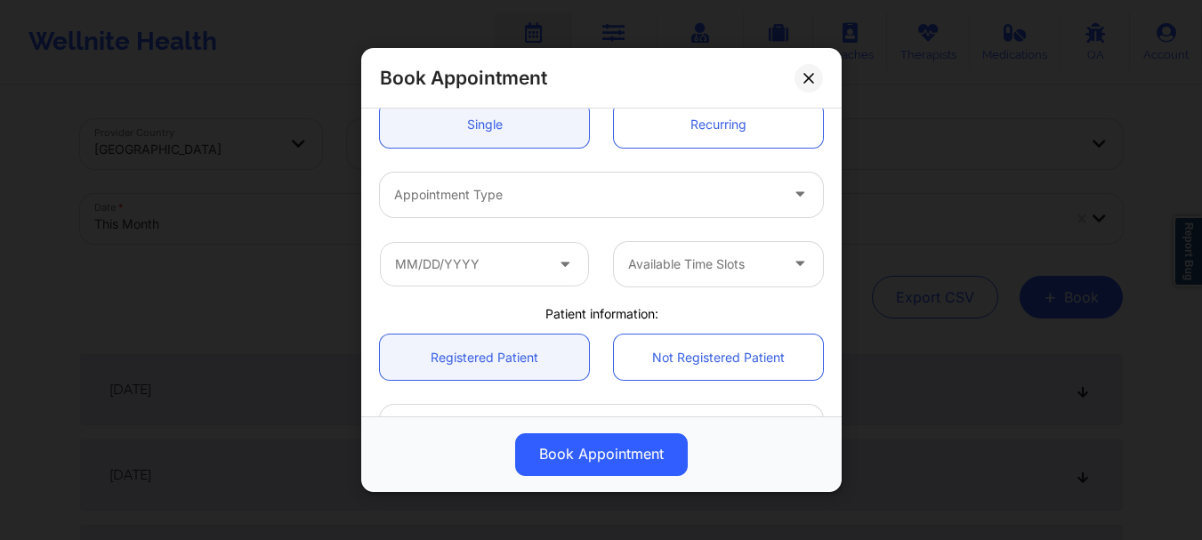
scroll to position [308, 0]
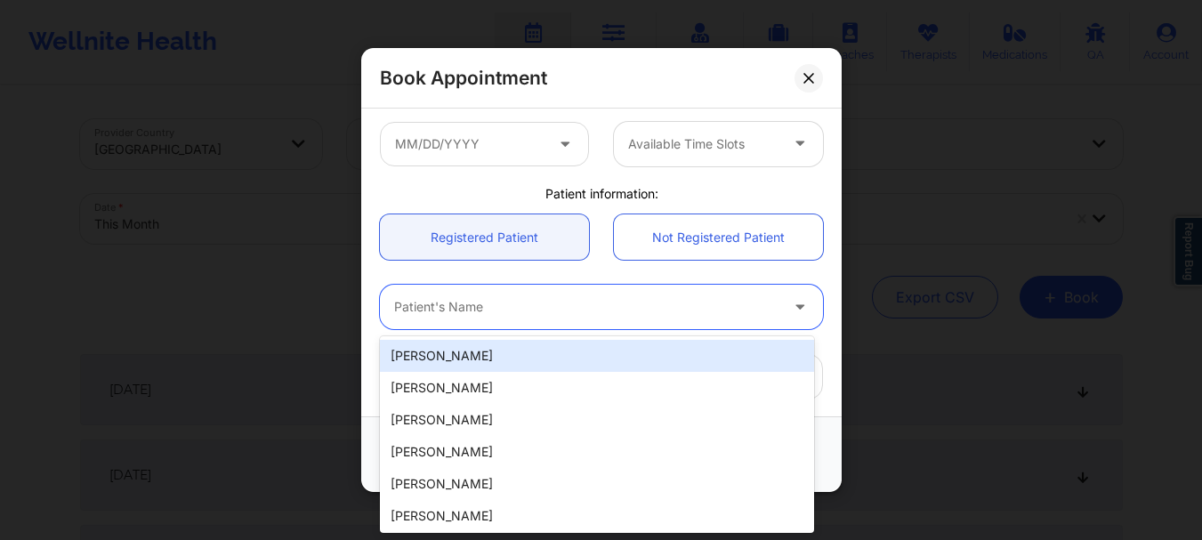
click at [492, 311] on div at bounding box center [586, 307] width 384 height 21
click at [488, 357] on div "[PERSON_NAME] [PERSON_NAME]" at bounding box center [597, 356] width 434 height 32
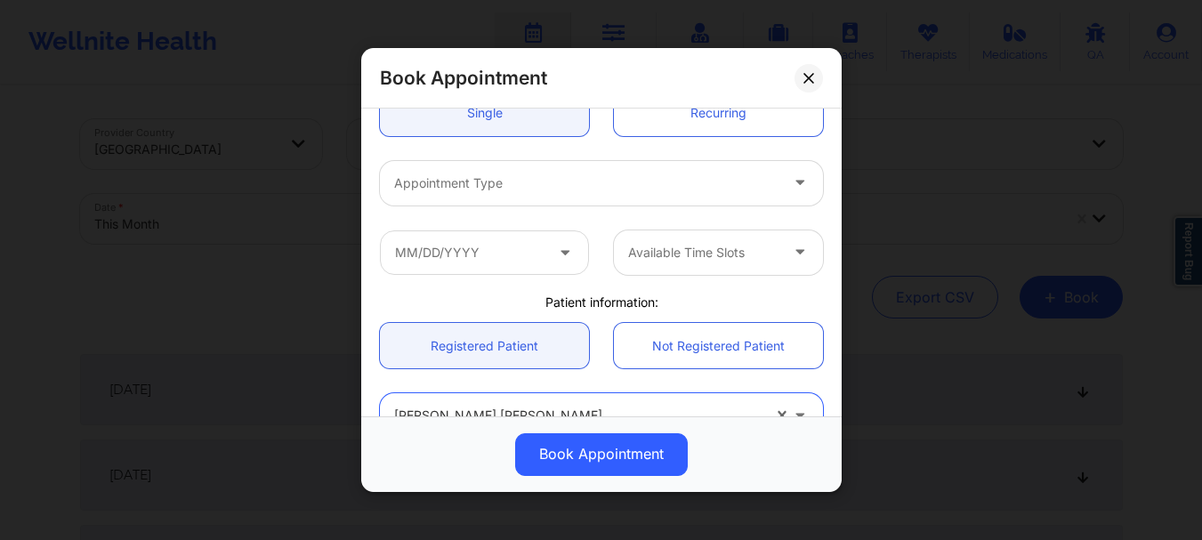
scroll to position [196, 0]
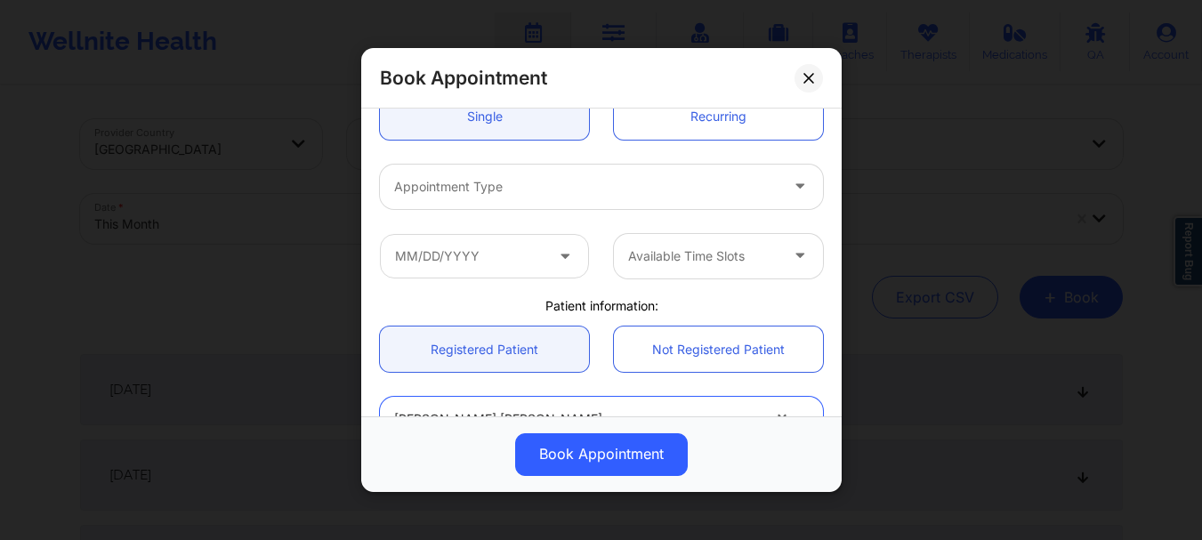
click at [511, 183] on div at bounding box center [586, 186] width 384 height 21
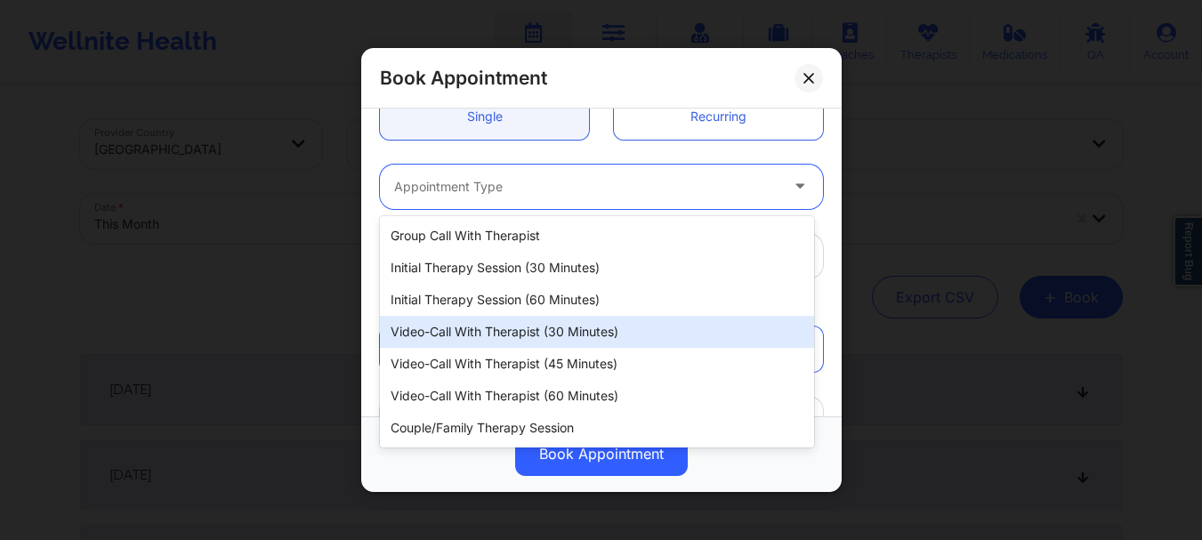
click at [527, 333] on div "Video-Call with Therapist (30 minutes)" at bounding box center [597, 332] width 434 height 32
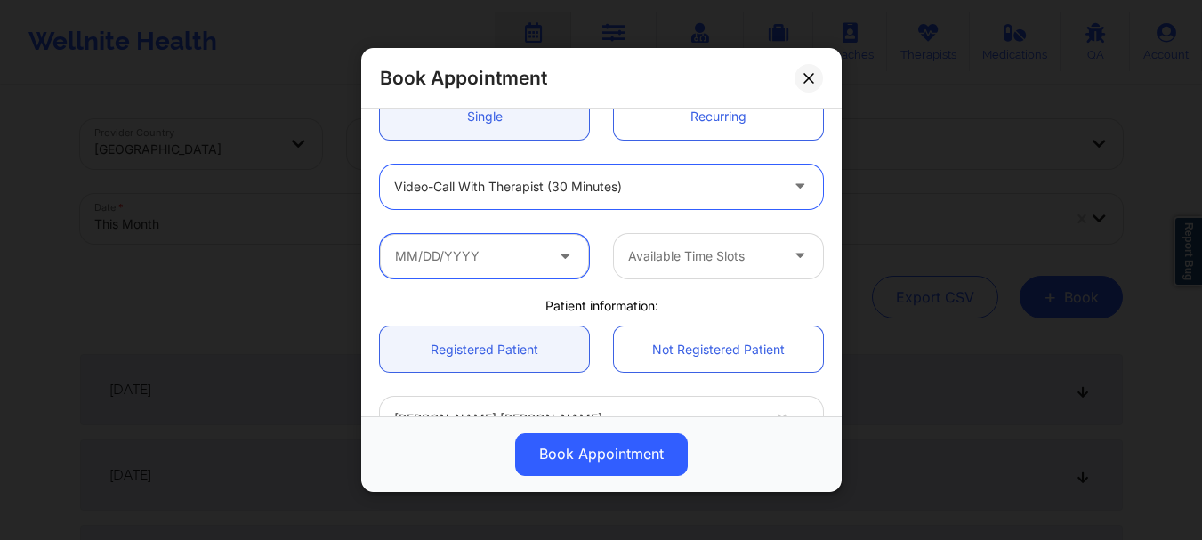
click at [470, 269] on input "text" at bounding box center [484, 256] width 209 height 44
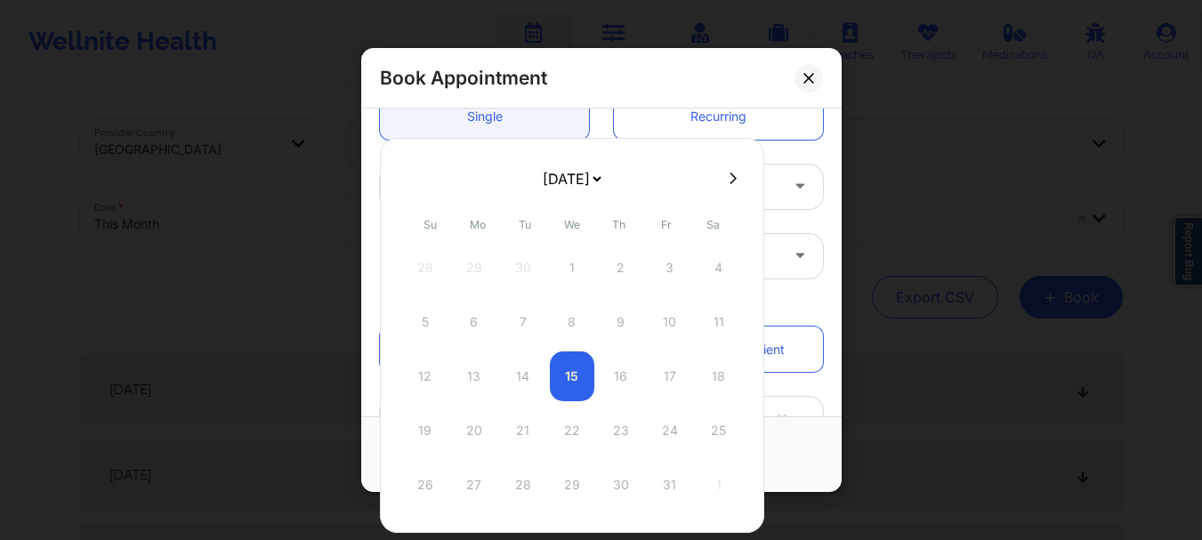
click at [594, 185] on select "[DATE] [DATE] [DATE] [DATE] [DATE] [DATE] [DATE] [DATE] [DATE] [DATE] [DATE] [D…" at bounding box center [571, 179] width 65 height 36
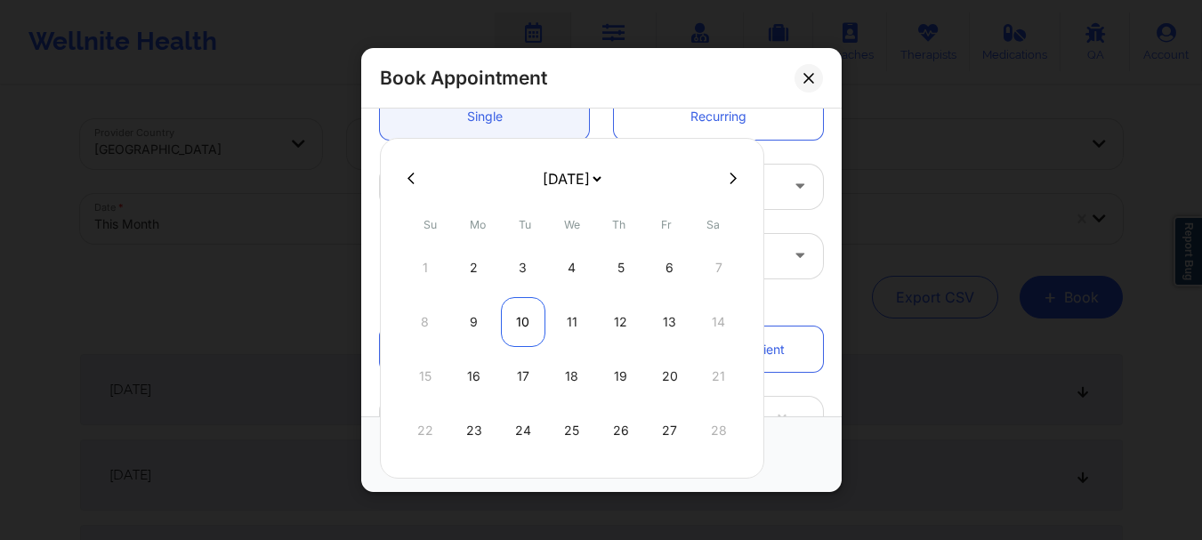
click at [527, 335] on div "10" at bounding box center [523, 322] width 44 height 50
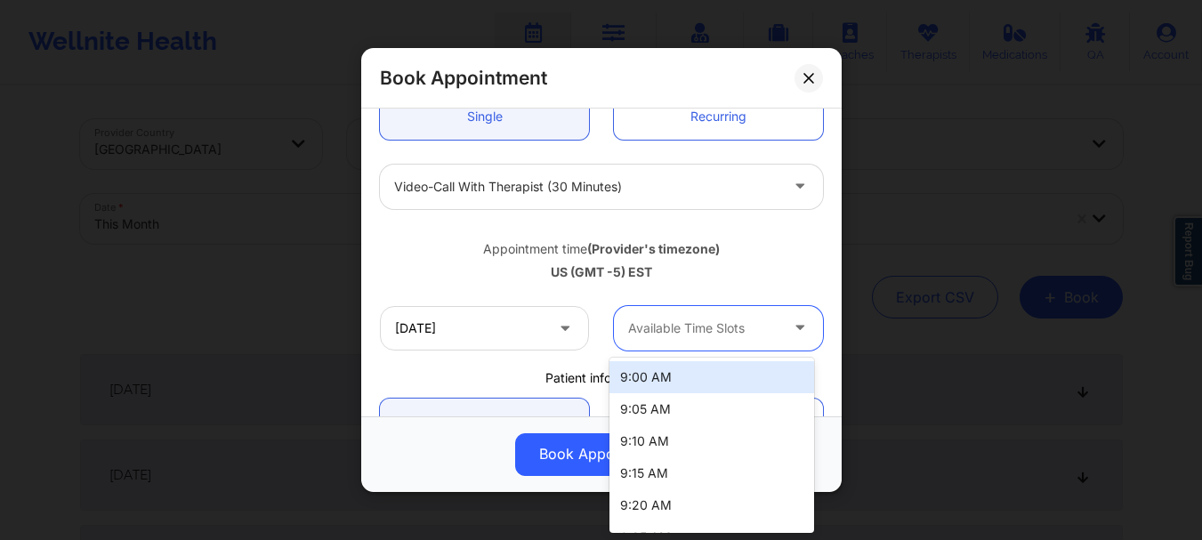
click at [651, 334] on div at bounding box center [703, 328] width 150 height 21
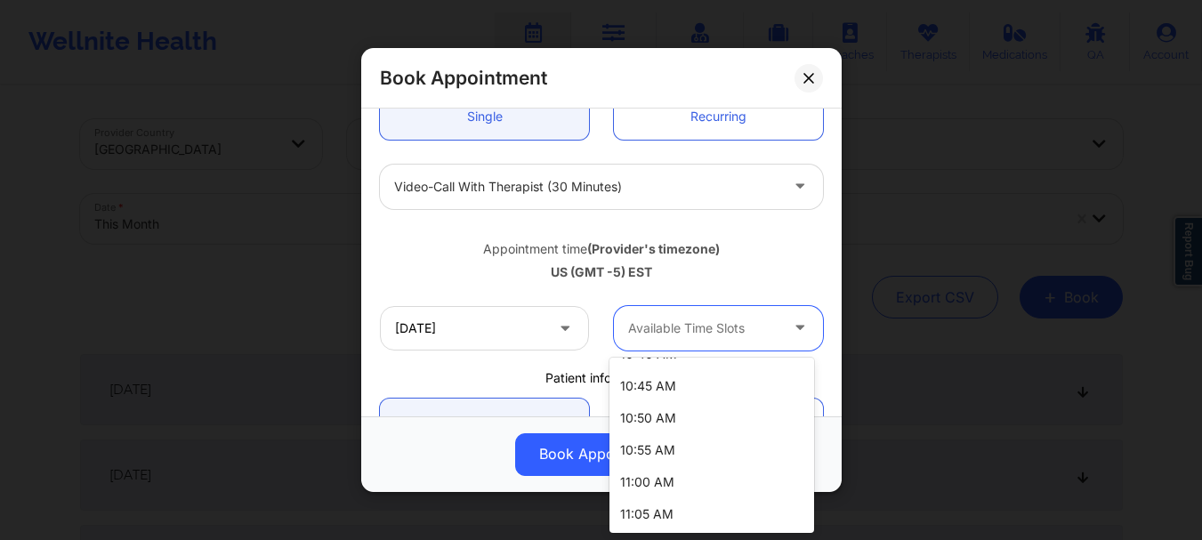
scroll to position [724, 0]
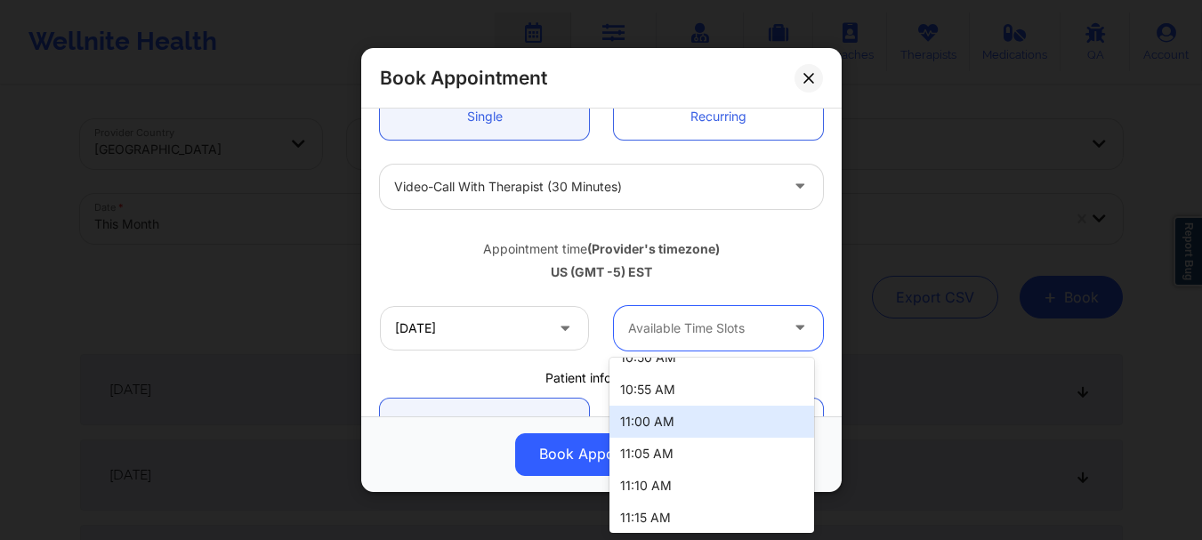
click at [713, 419] on div "11:00 AM" at bounding box center [711, 422] width 205 height 32
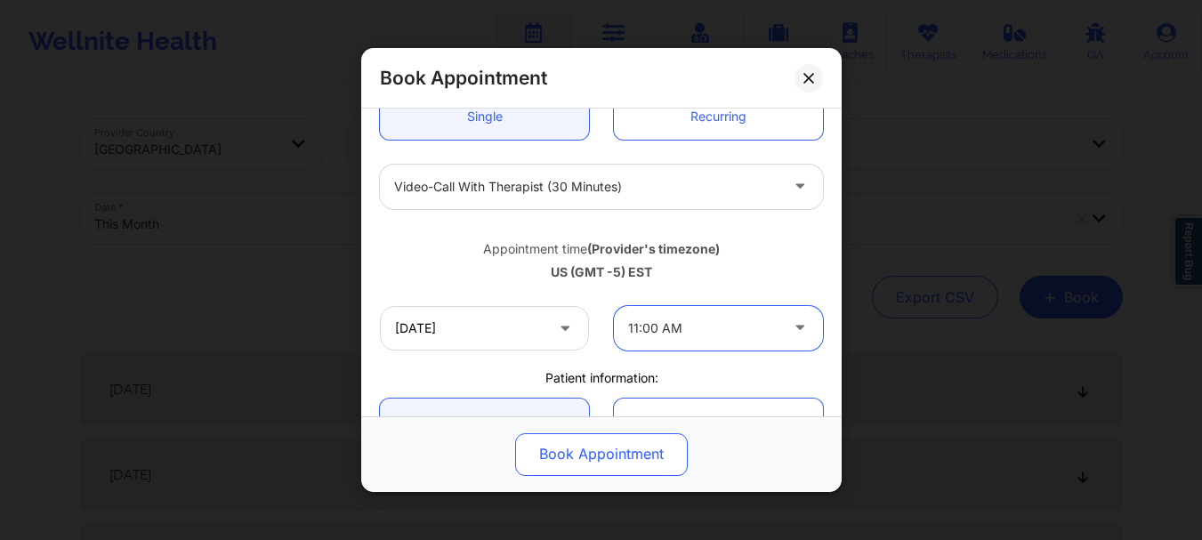
click at [628, 462] on button "Book Appointment" at bounding box center [601, 454] width 173 height 43
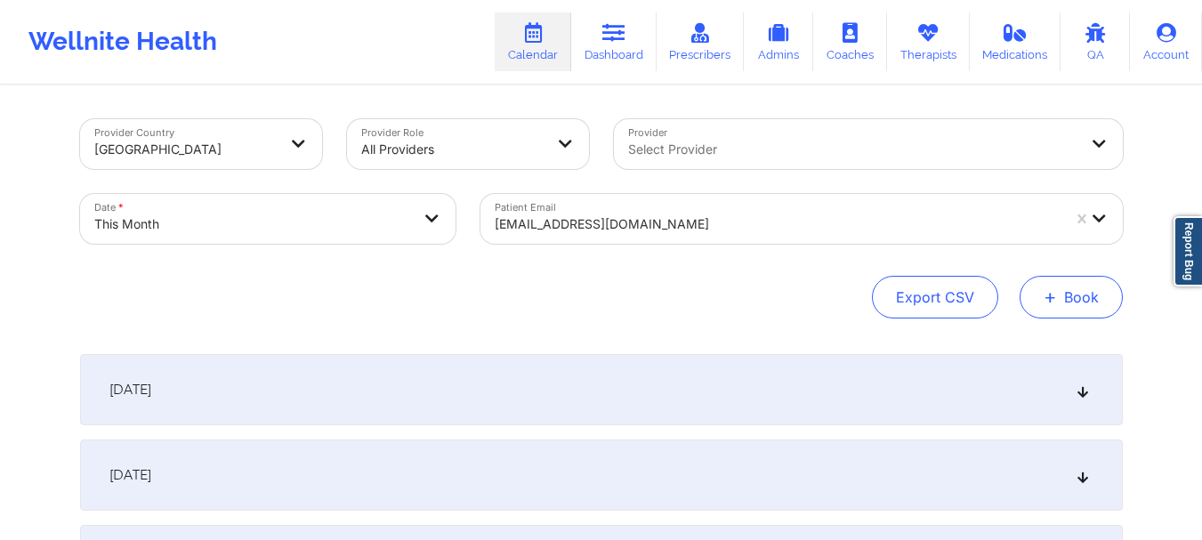
click at [1037, 294] on button "+ Book" at bounding box center [1071, 297] width 103 height 43
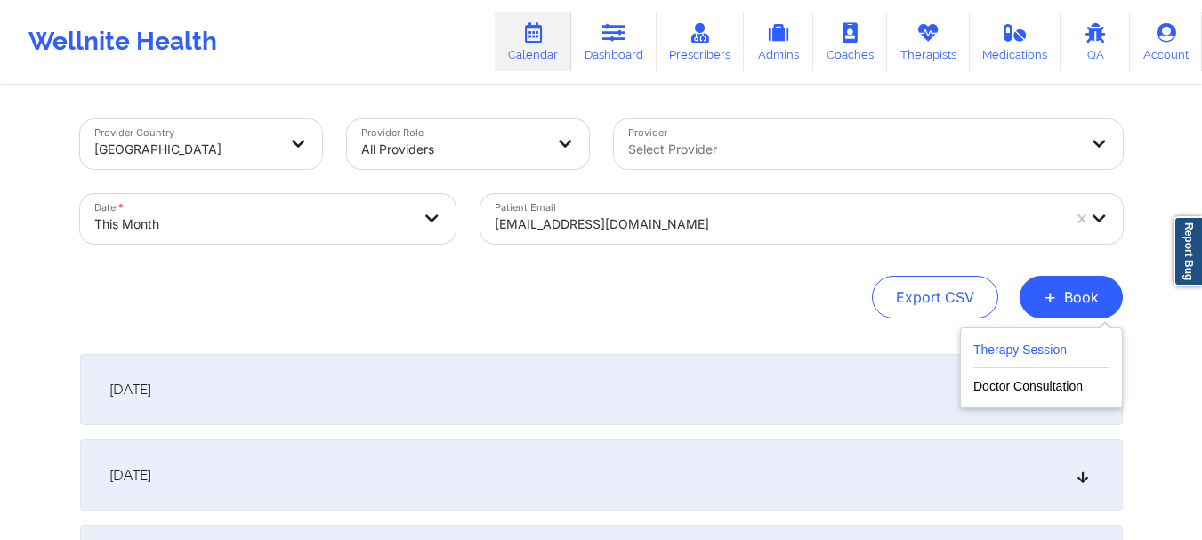
click at [1020, 344] on button "Therapy Session" at bounding box center [1041, 353] width 136 height 29
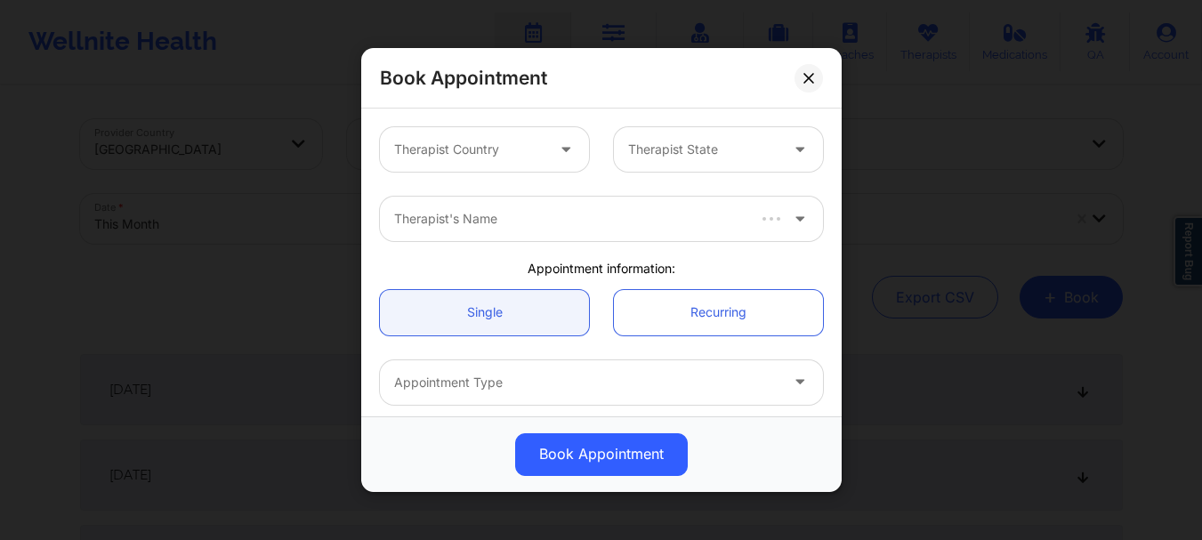
click at [475, 153] on div at bounding box center [469, 149] width 150 height 21
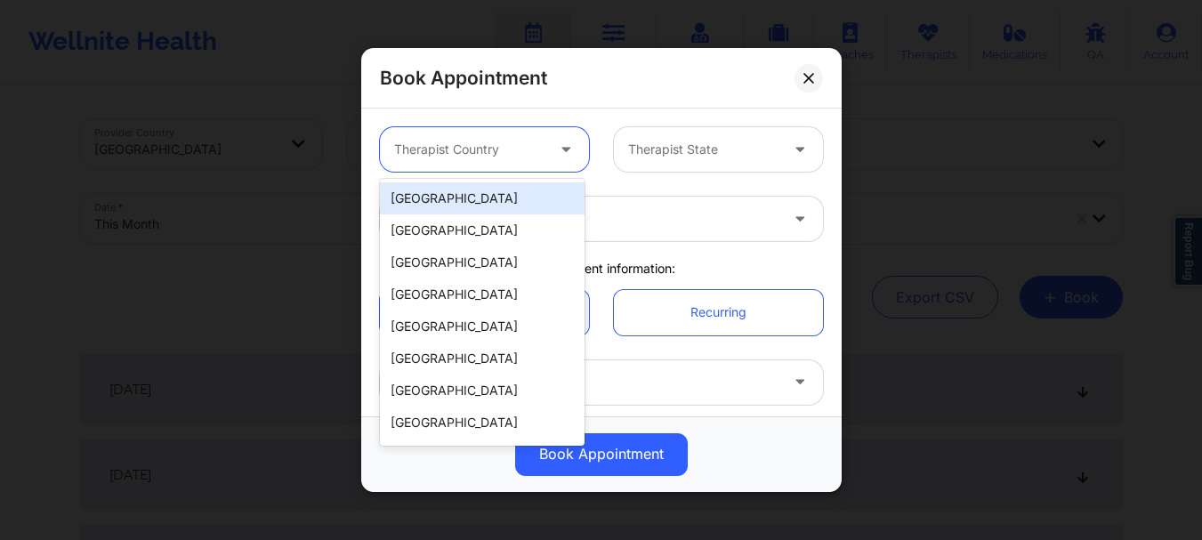
click at [472, 189] on div "[GEOGRAPHIC_DATA]" at bounding box center [482, 198] width 205 height 32
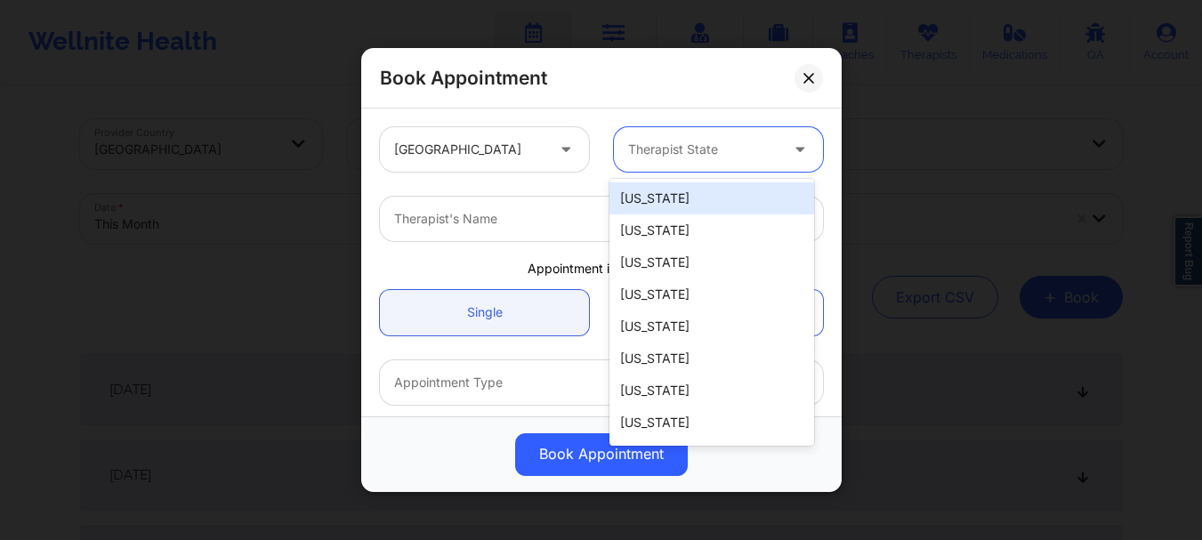
click at [637, 152] on div at bounding box center [703, 149] width 150 height 21
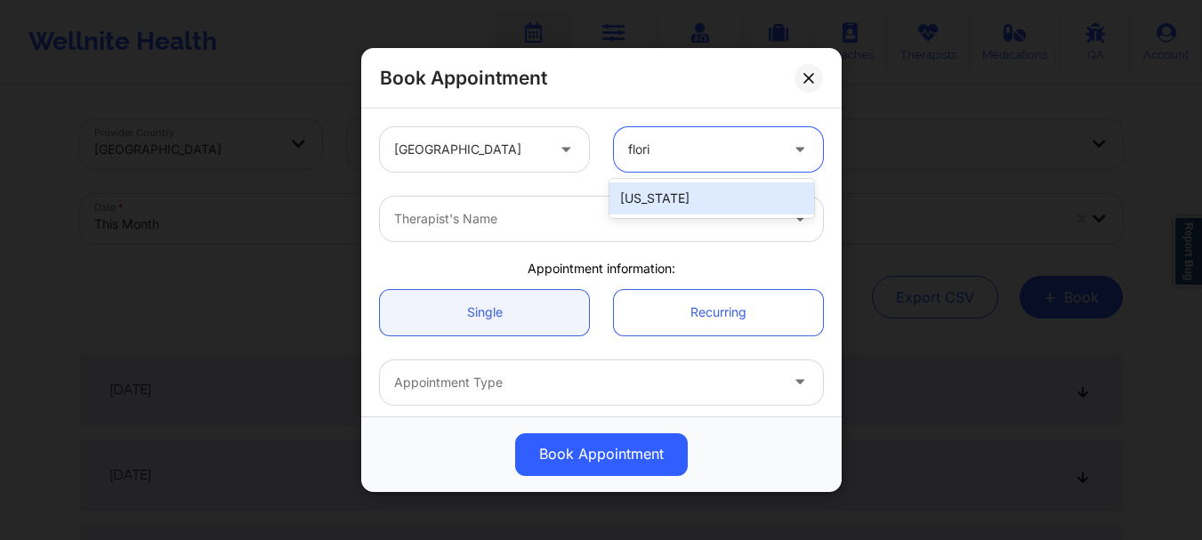
click at [645, 190] on div "[US_STATE]" at bounding box center [711, 198] width 205 height 32
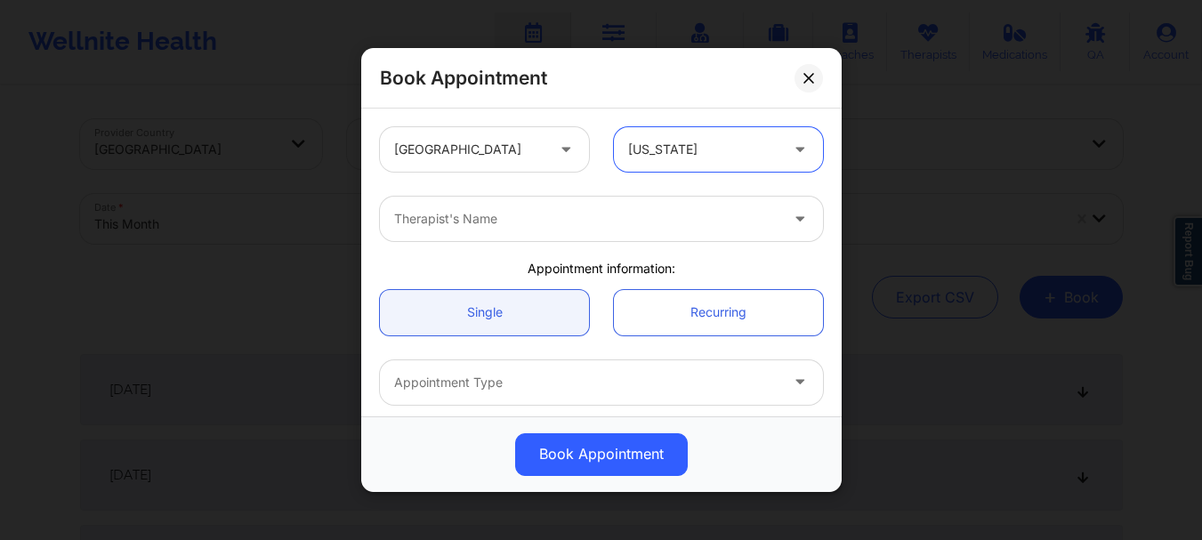
click at [589, 214] on div at bounding box center [586, 218] width 384 height 21
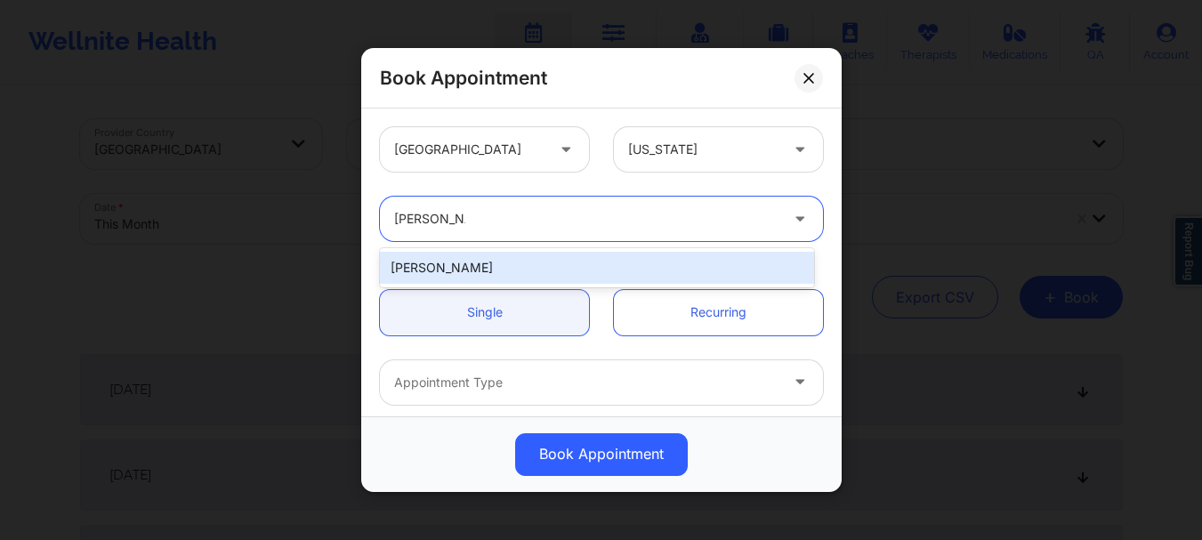
click at [568, 251] on div "[PERSON_NAME]" at bounding box center [597, 267] width 434 height 39
click at [639, 255] on div "[PERSON_NAME]" at bounding box center [597, 268] width 434 height 32
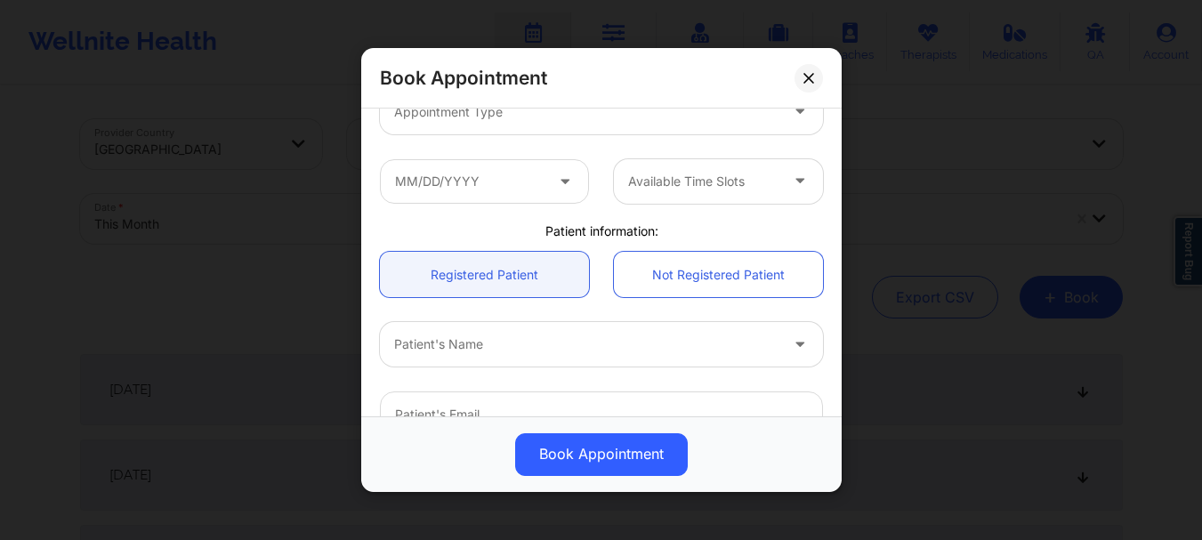
scroll to position [279, 0]
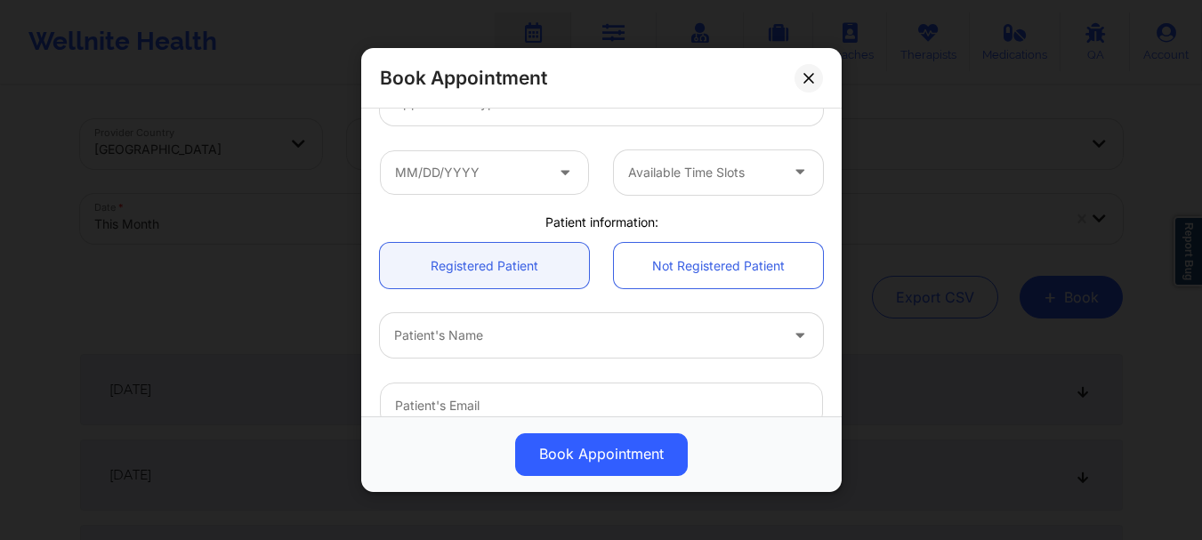
click at [541, 312] on div "Patient's Name" at bounding box center [601, 335] width 468 height 69
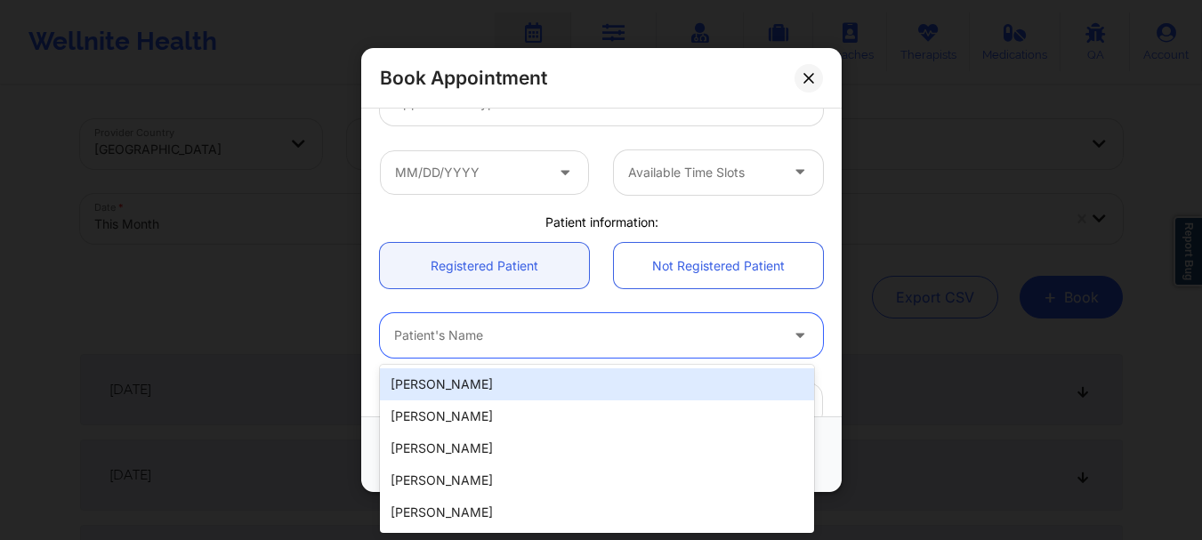
click at [520, 328] on div at bounding box center [586, 336] width 384 height 21
click at [502, 374] on div "[PERSON_NAME] [PERSON_NAME]" at bounding box center [597, 384] width 434 height 32
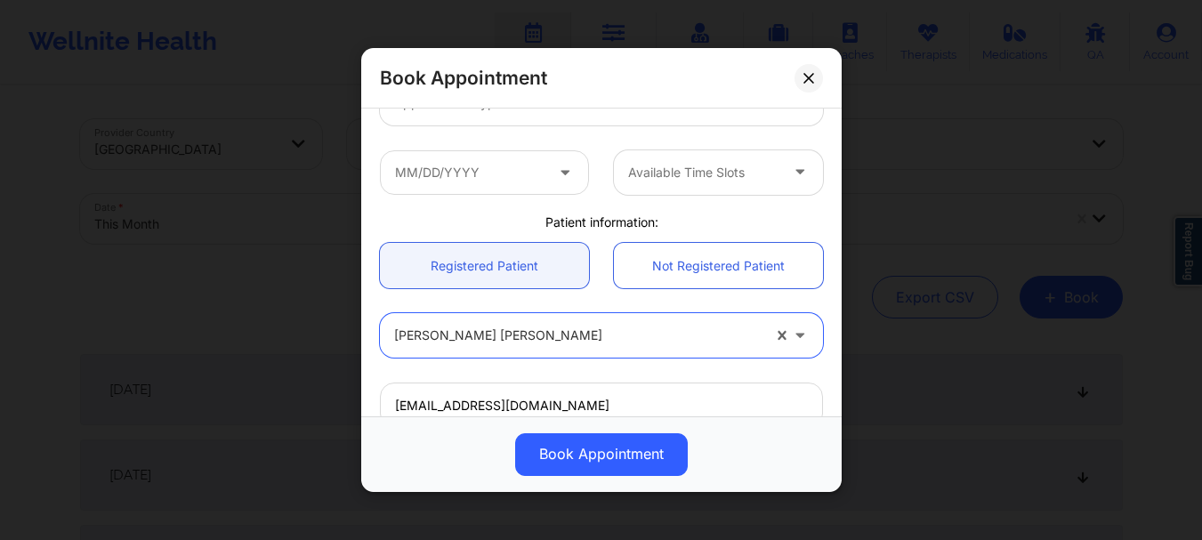
scroll to position [111, 0]
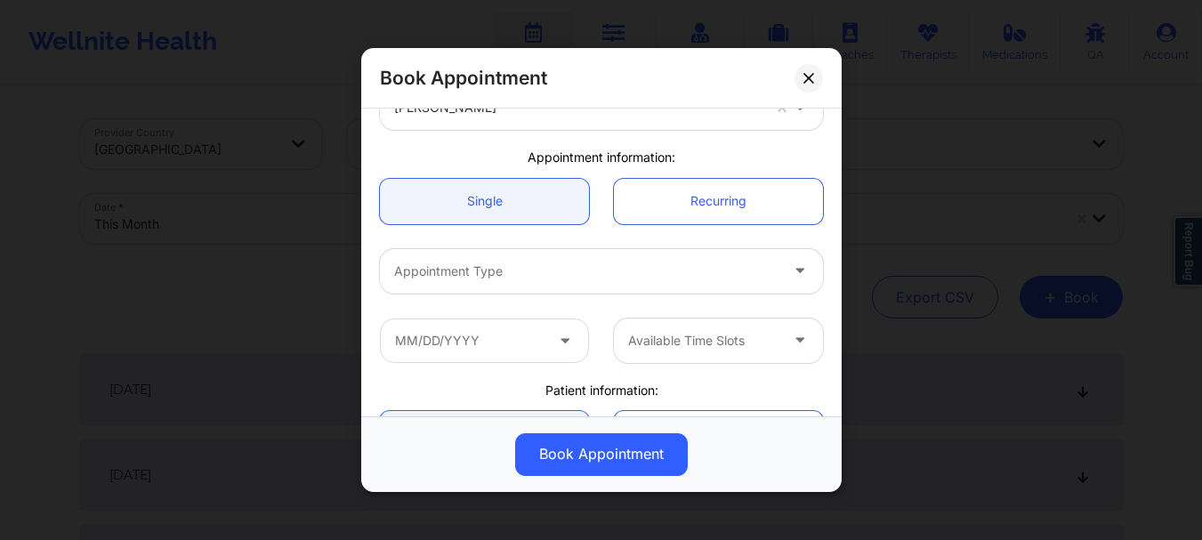
click at [657, 276] on div at bounding box center [586, 271] width 384 height 21
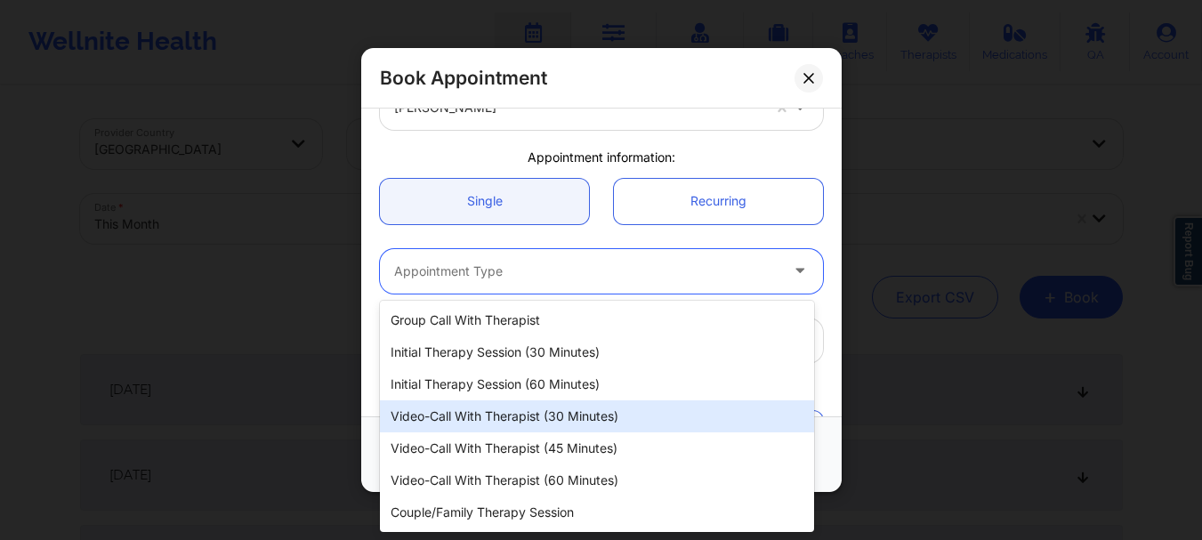
click at [580, 429] on div "Video-Call with Therapist (30 minutes)" at bounding box center [597, 416] width 434 height 32
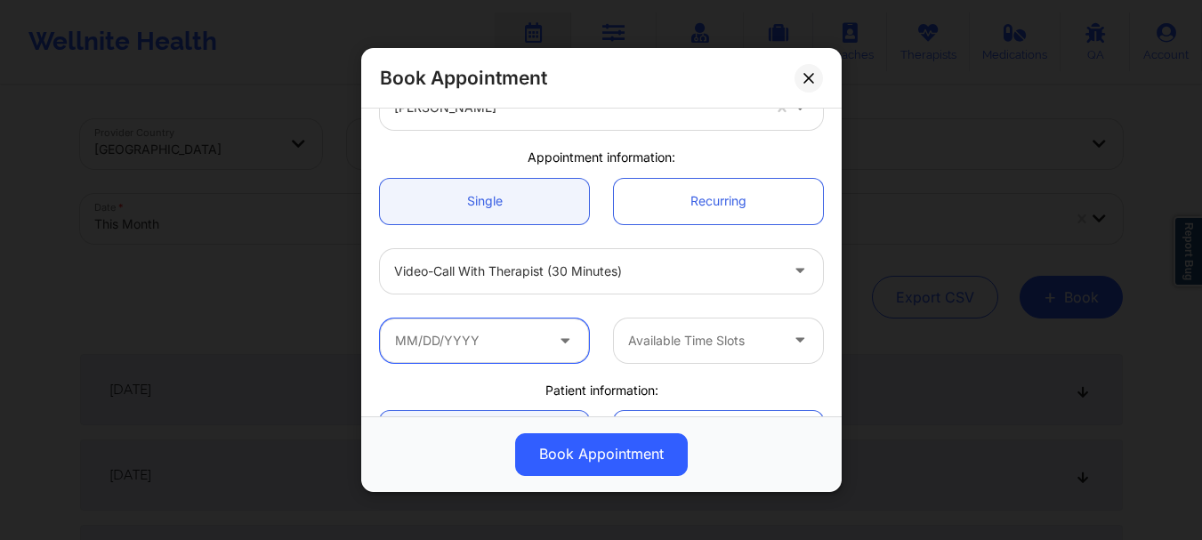
click at [469, 343] on input "text" at bounding box center [484, 341] width 209 height 44
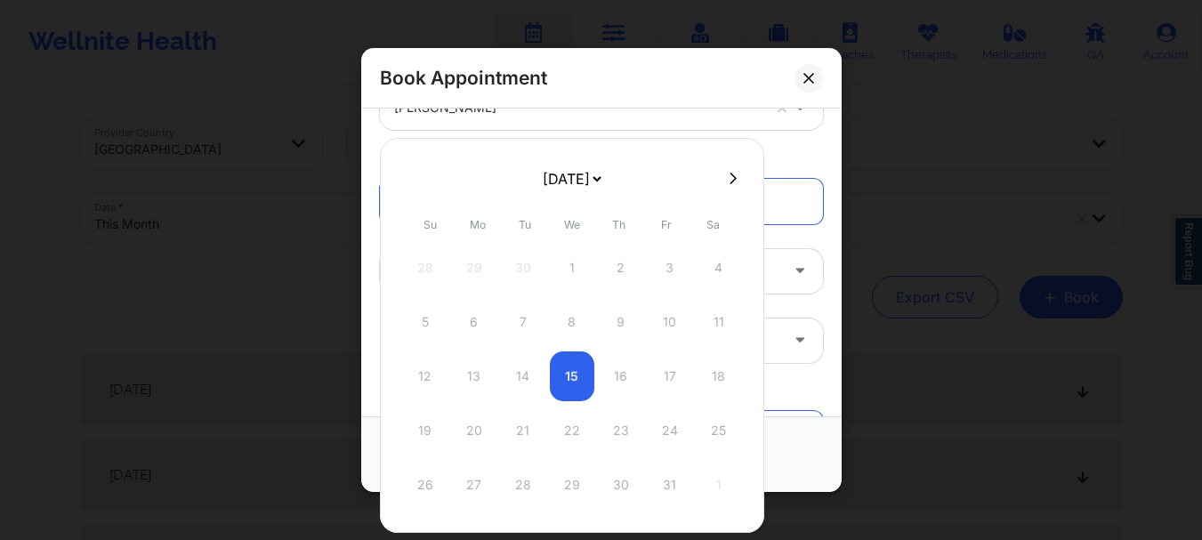
click at [604, 182] on select "[DATE] [DATE] [DATE] [DATE] [DATE] [DATE] [DATE] [DATE] [DATE] [DATE] [DATE] [D…" at bounding box center [571, 179] width 65 height 36
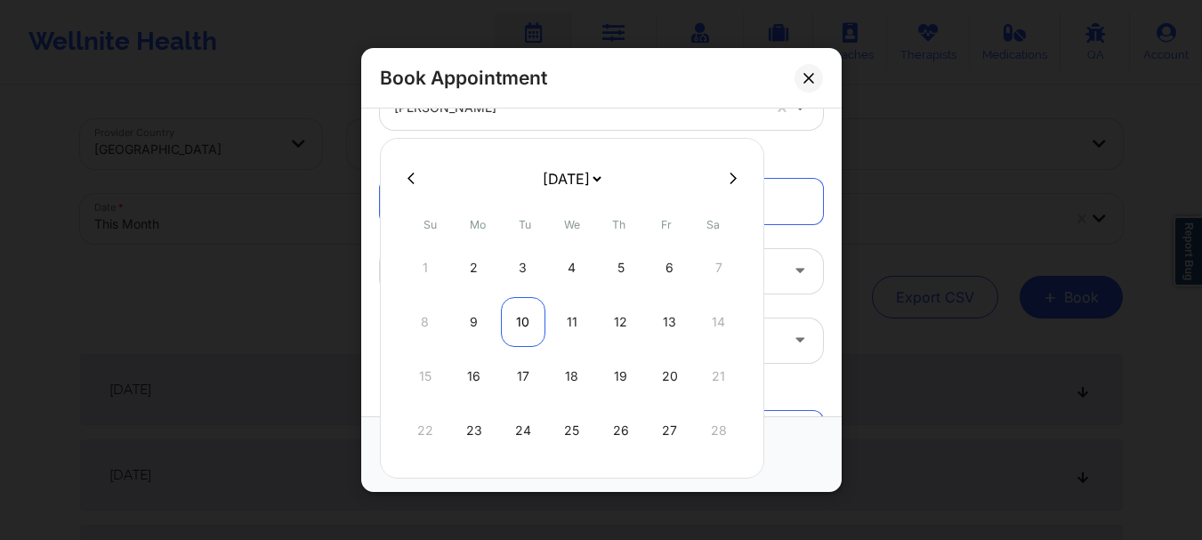
click at [513, 327] on div "10" at bounding box center [523, 322] width 44 height 50
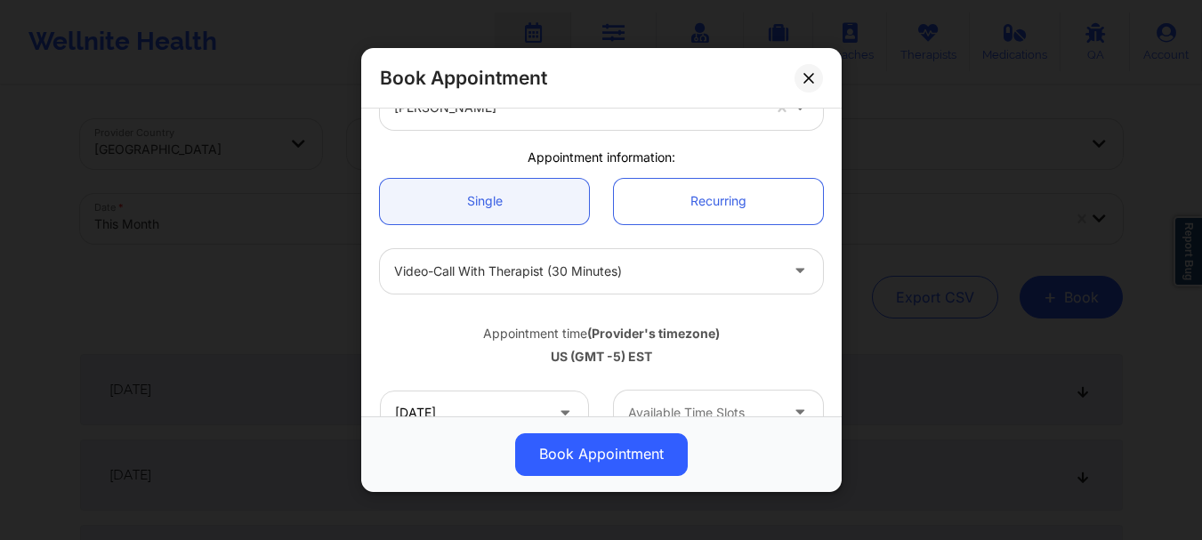
scroll to position [117, 0]
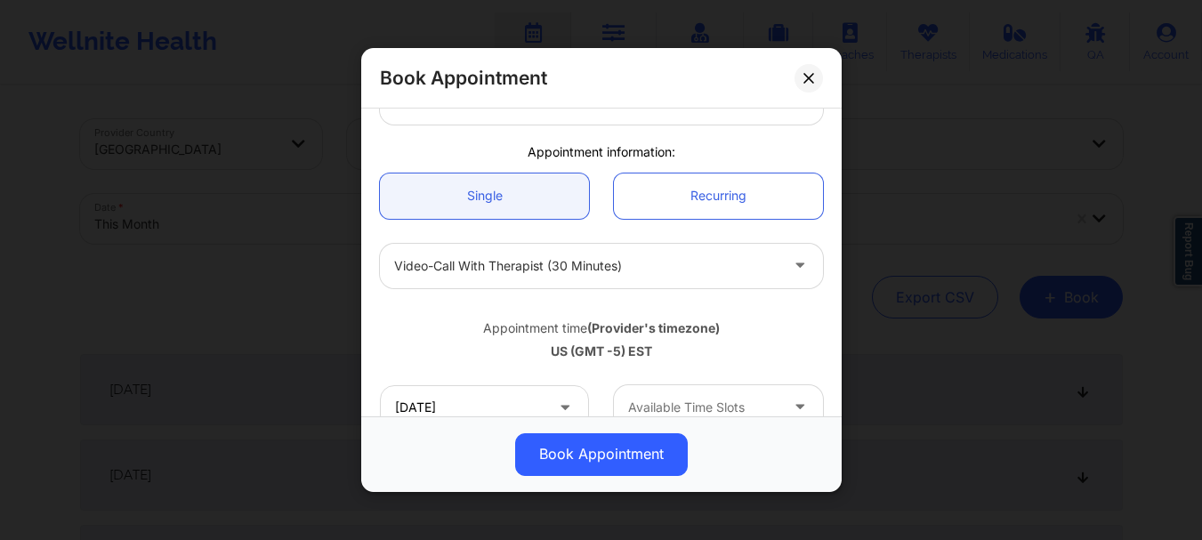
click at [669, 404] on div at bounding box center [703, 407] width 150 height 21
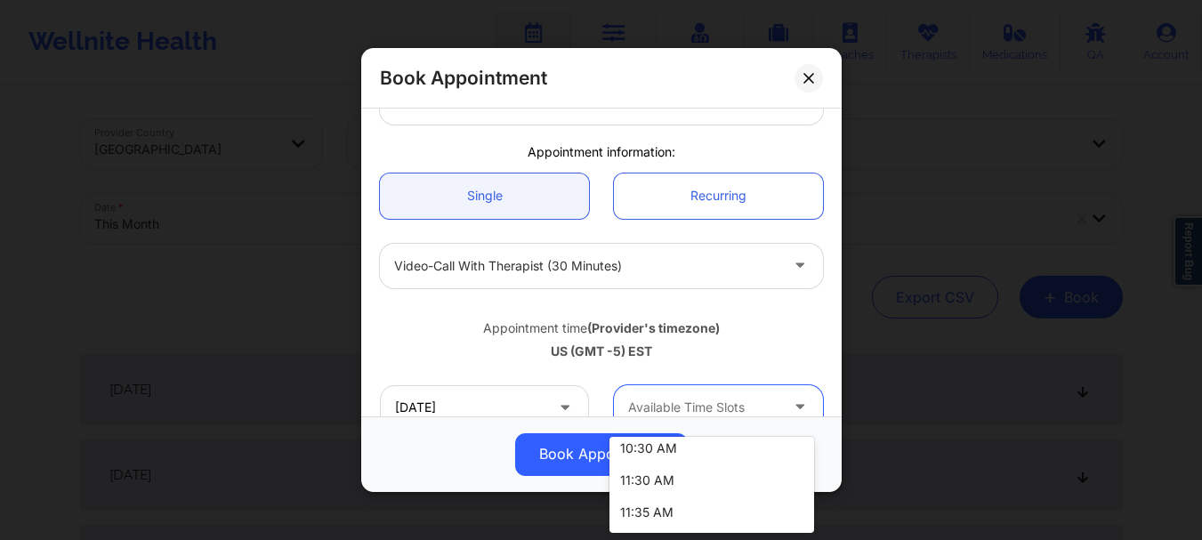
scroll to position [532, 0]
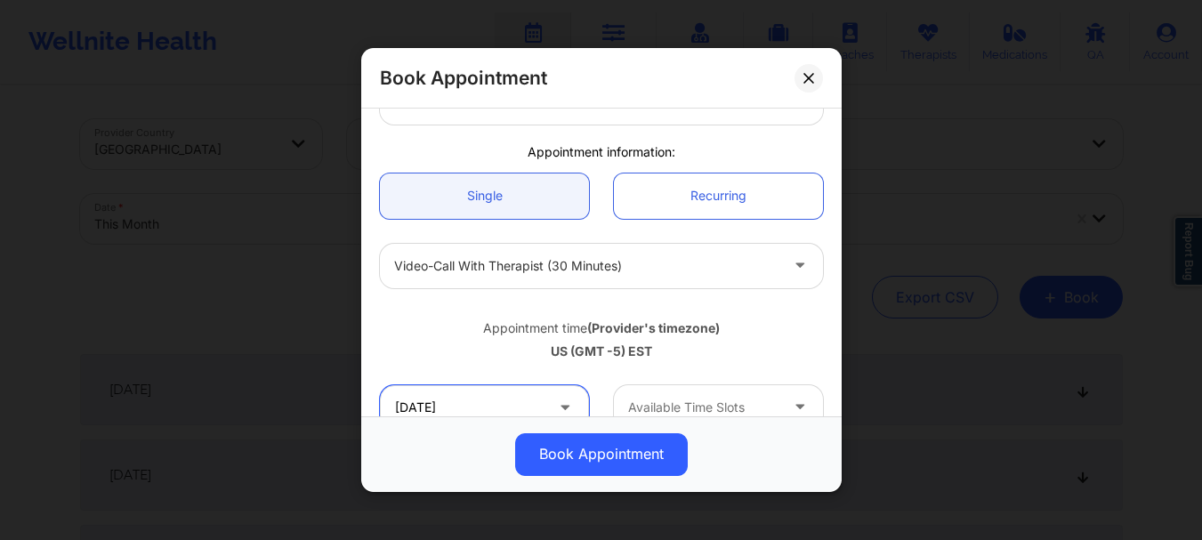
click at [461, 406] on input "[DATE]" at bounding box center [484, 407] width 209 height 44
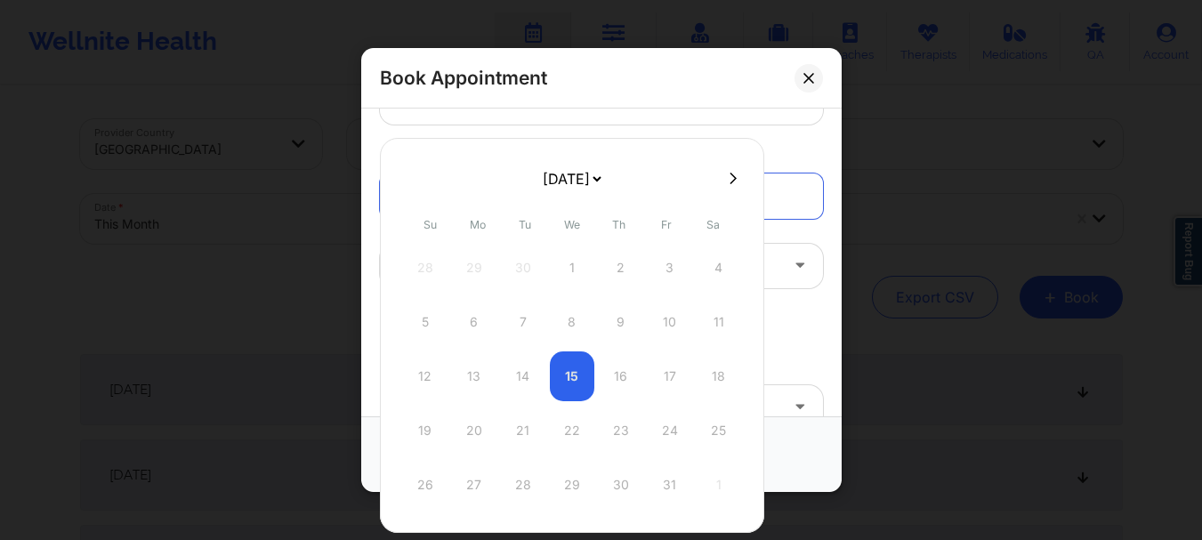
click at [604, 177] on select "[DATE] [DATE] [DATE] [DATE] [DATE] [DATE] [DATE] [DATE] [DATE] [DATE] [DATE] [D…" at bounding box center [571, 179] width 65 height 36
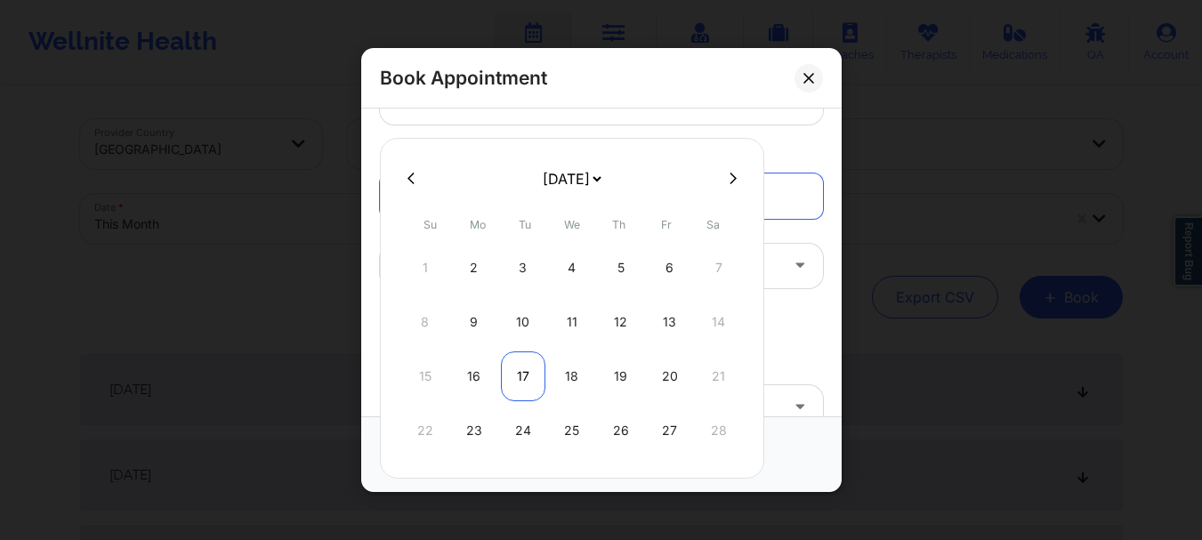
click at [524, 380] on div "17" at bounding box center [523, 376] width 44 height 50
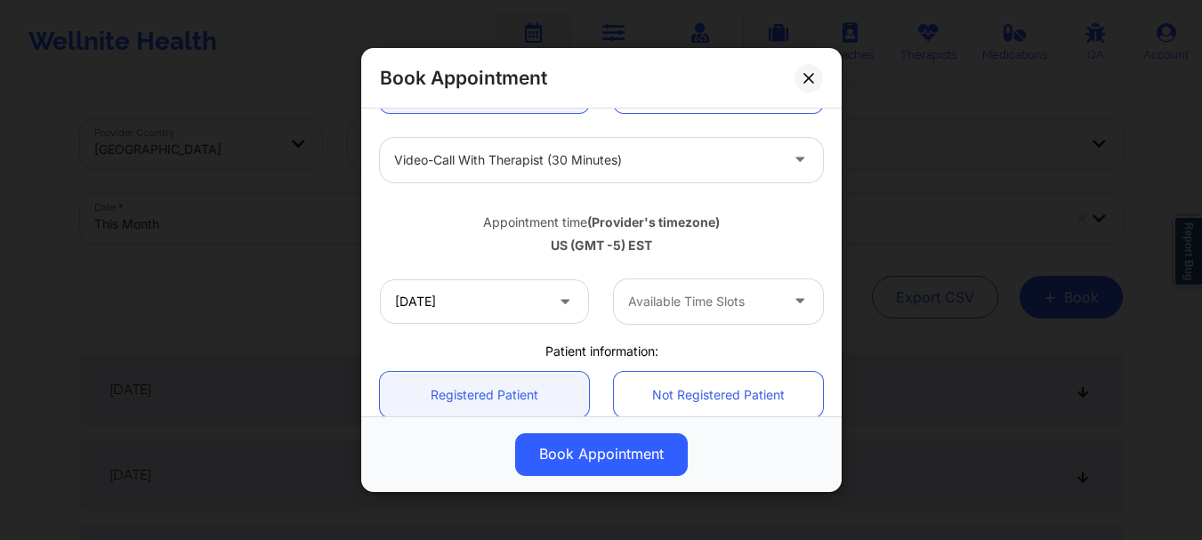
scroll to position [238, 0]
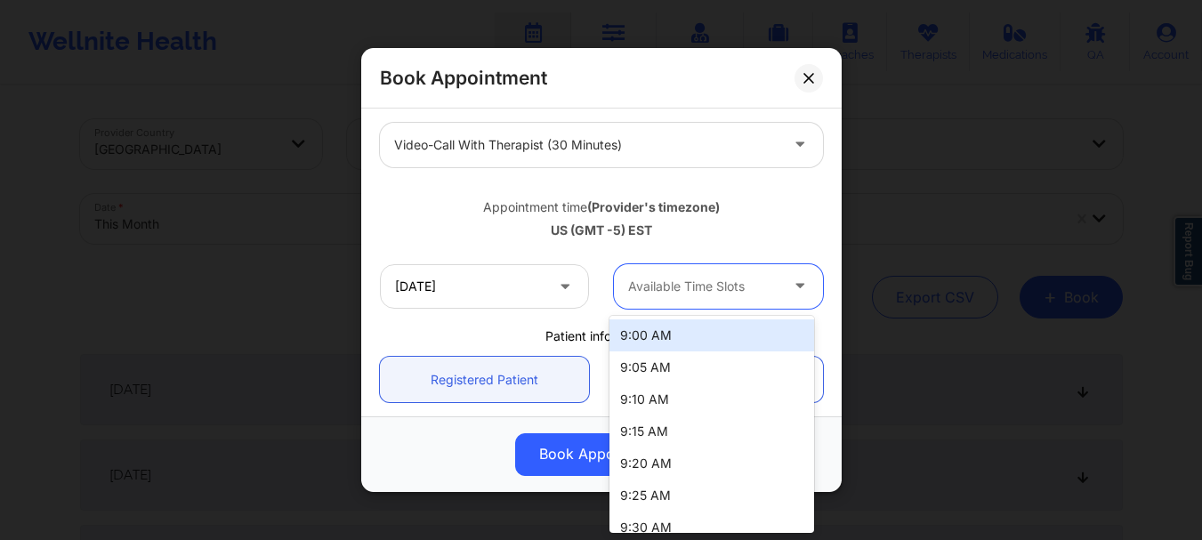
click at [738, 295] on div at bounding box center [703, 286] width 150 height 21
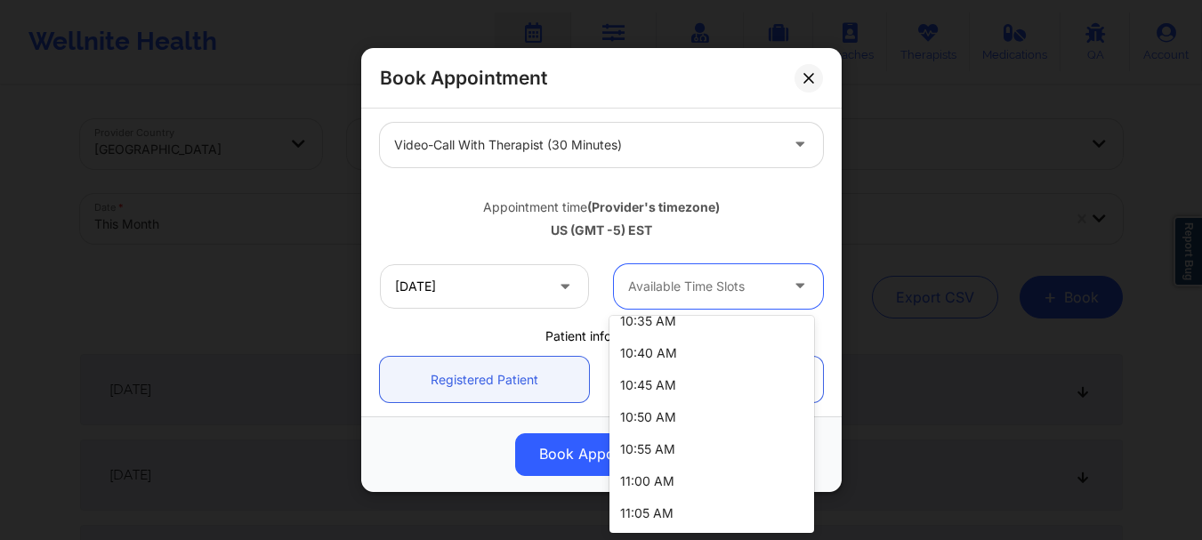
scroll to position [658, 0]
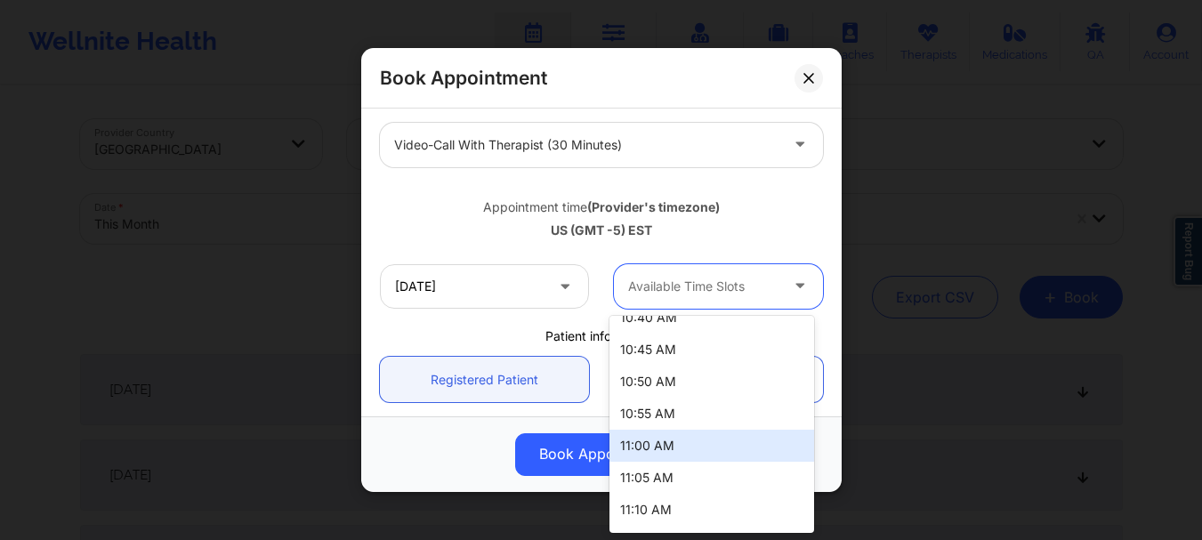
click at [706, 430] on div "11:00 AM" at bounding box center [711, 446] width 205 height 32
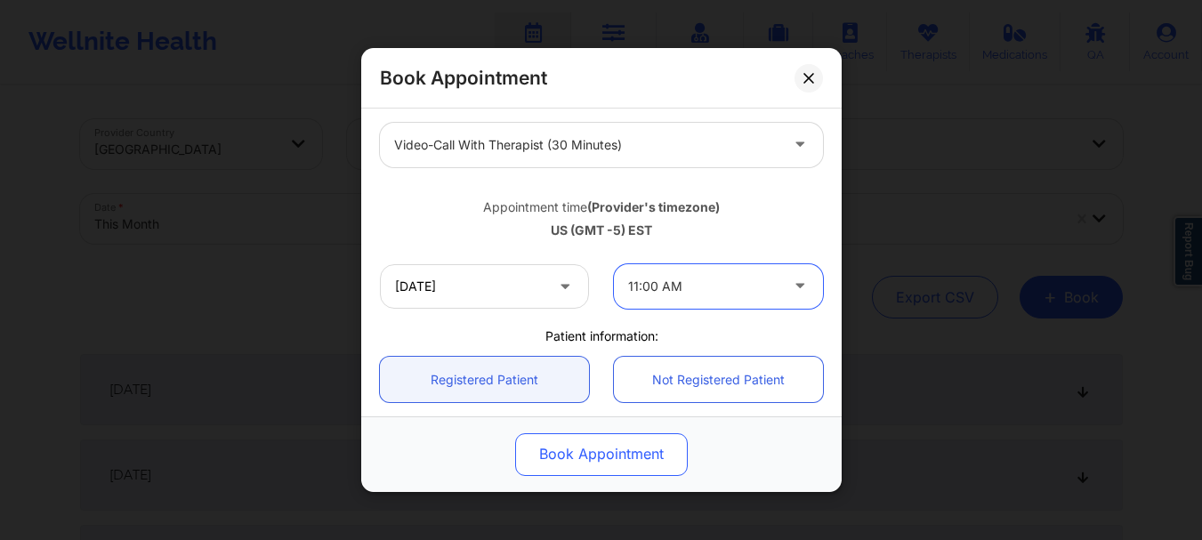
click at [662, 455] on button "Book Appointment" at bounding box center [601, 454] width 173 height 43
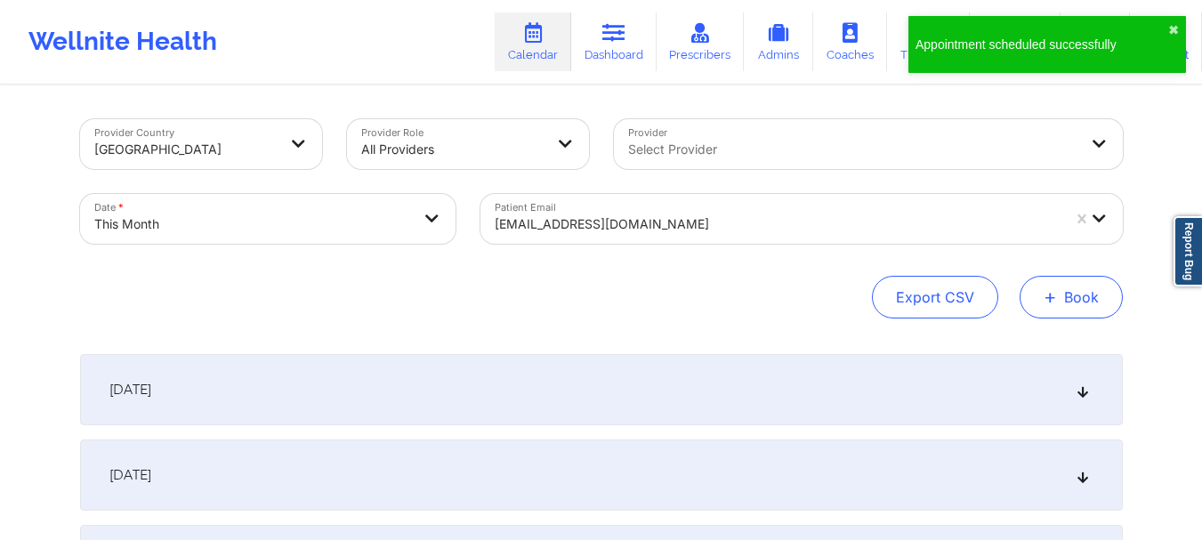
click at [1075, 278] on button "+ Book" at bounding box center [1071, 297] width 103 height 43
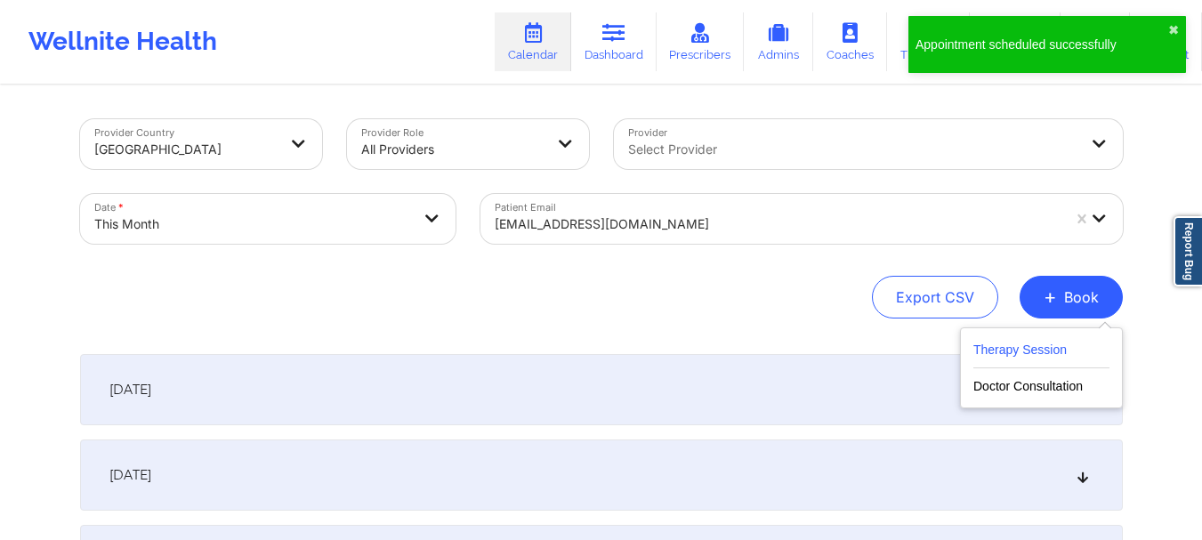
click at [1019, 343] on button "Therapy Session" at bounding box center [1041, 353] width 136 height 29
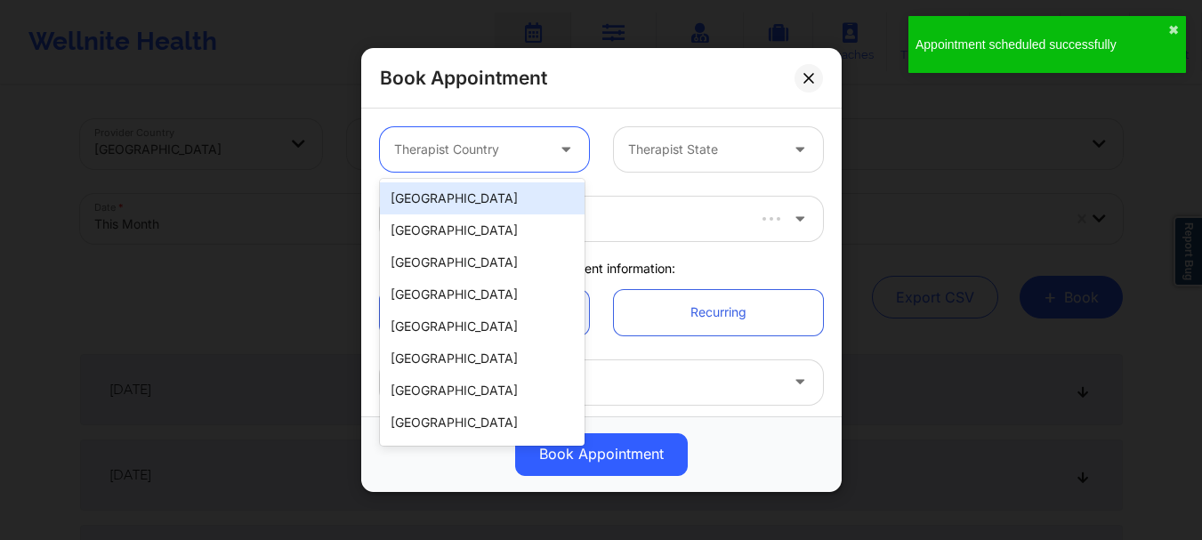
click at [430, 168] on div "Therapist Country" at bounding box center [463, 149] width 166 height 44
click at [434, 200] on div "[GEOGRAPHIC_DATA]" at bounding box center [482, 198] width 205 height 32
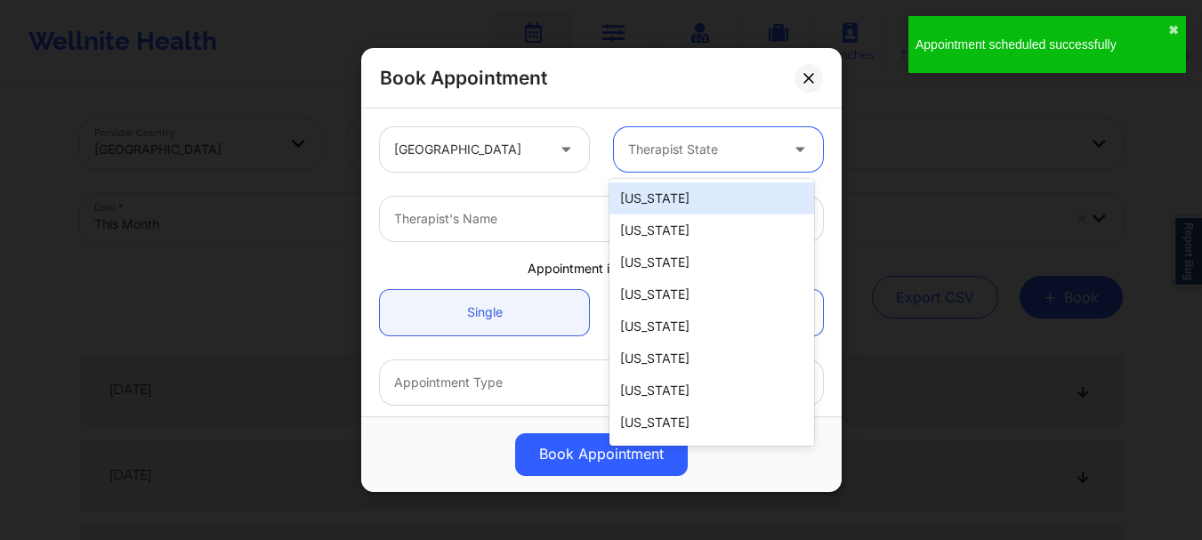
click at [682, 133] on div "Therapist State" at bounding box center [697, 149] width 166 height 44
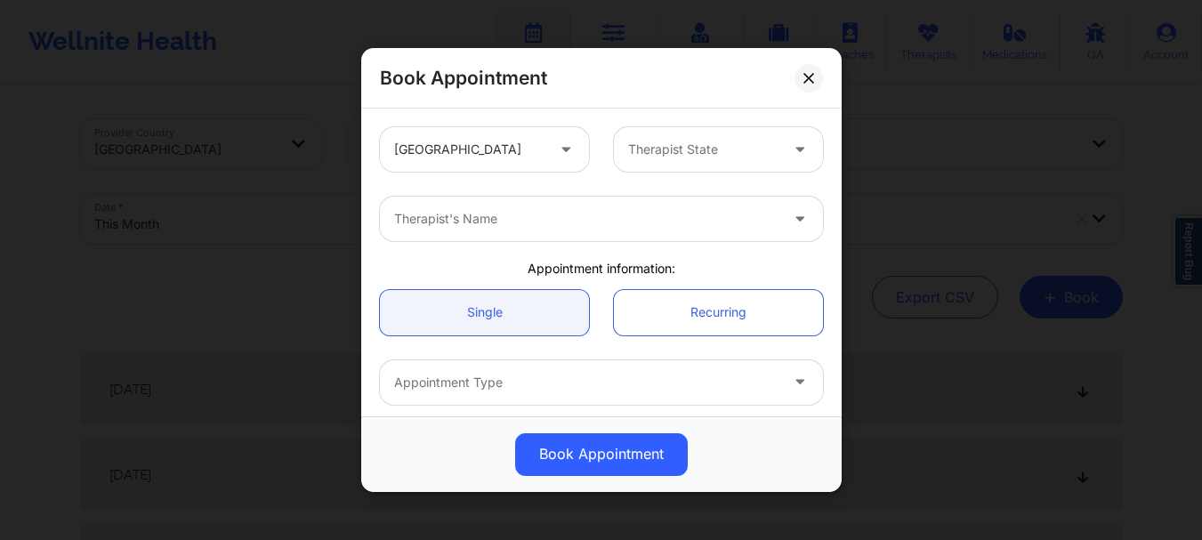
click at [674, 178] on div "United States Therapist State" at bounding box center [601, 149] width 468 height 69
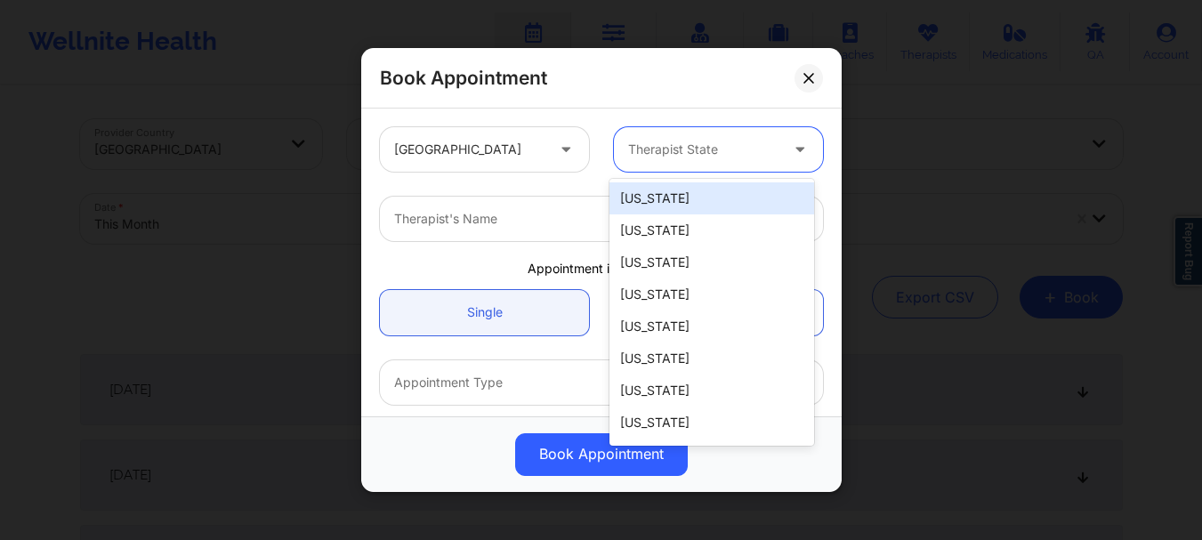
click at [657, 151] on div at bounding box center [703, 149] width 150 height 21
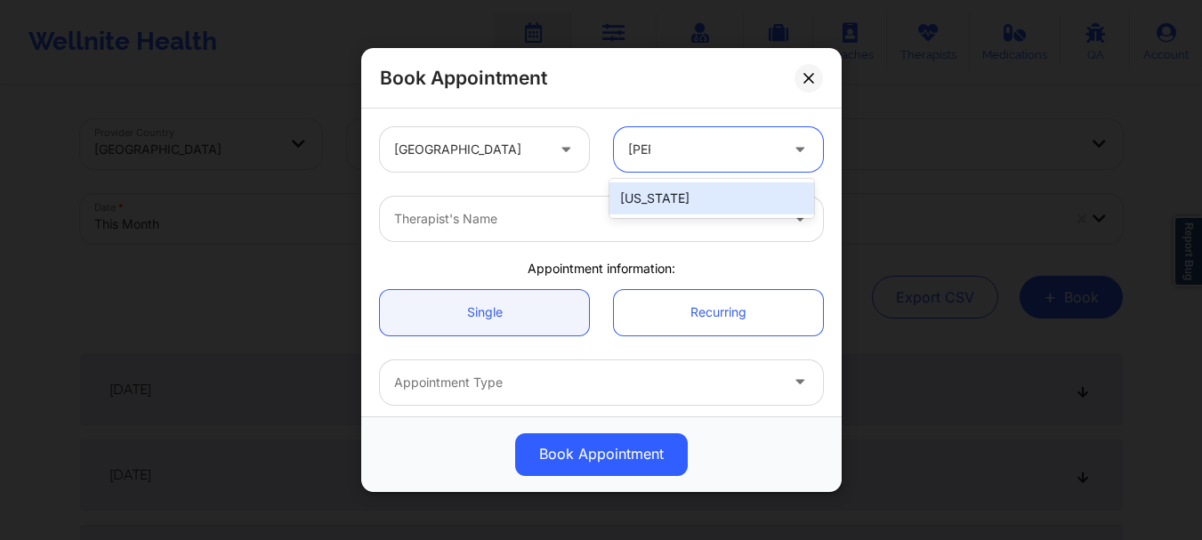
click at [653, 199] on div "[US_STATE]" at bounding box center [711, 198] width 205 height 32
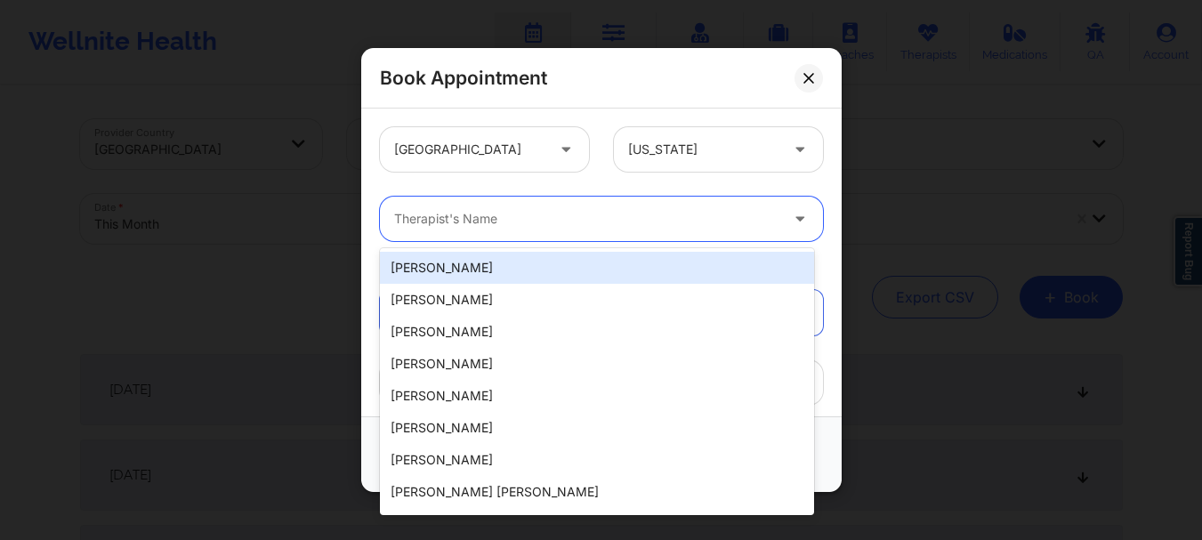
click at [623, 221] on div at bounding box center [586, 218] width 384 height 21
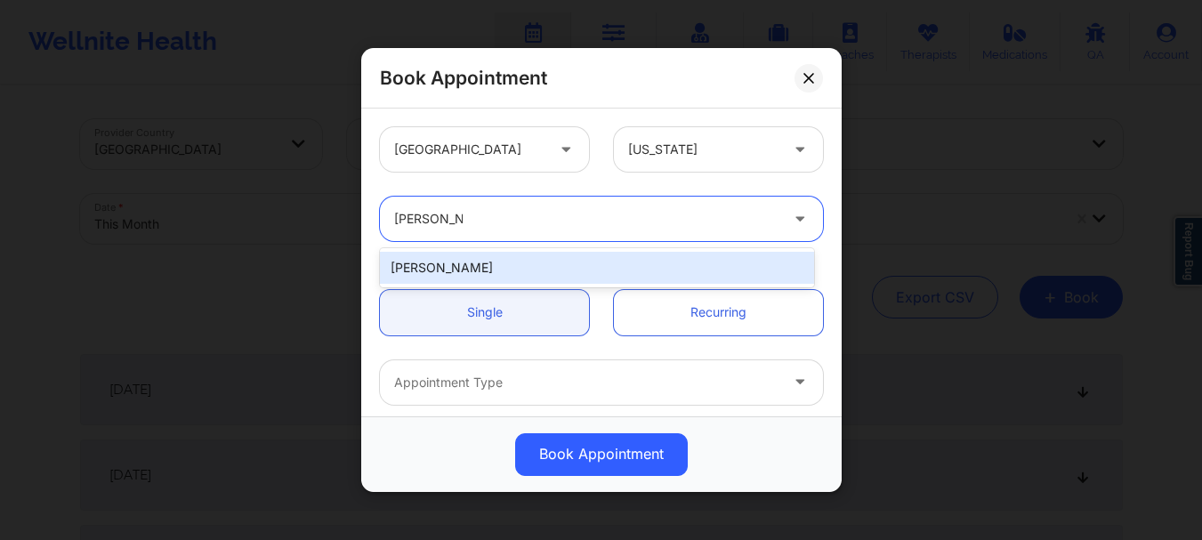
click at [588, 268] on div "[PERSON_NAME]" at bounding box center [597, 268] width 434 height 32
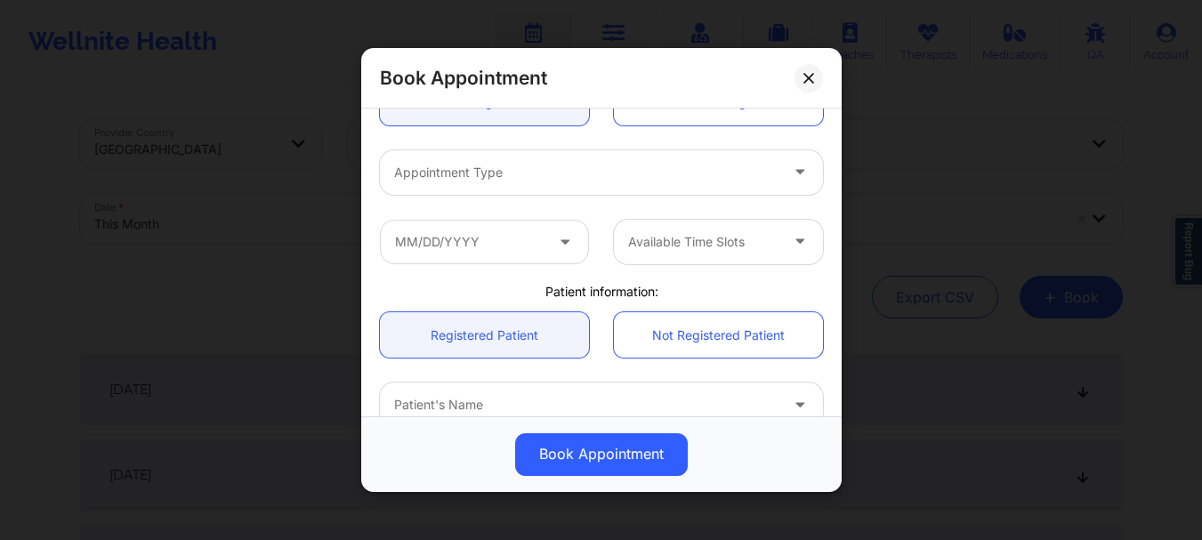
scroll to position [284, 0]
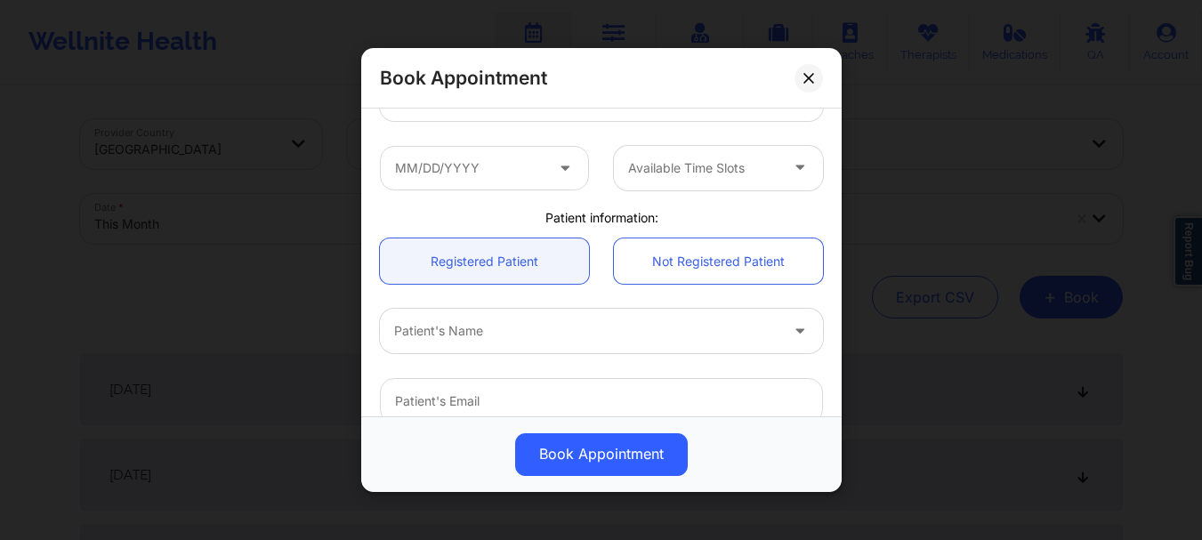
click at [608, 343] on div "Patient's Name" at bounding box center [580, 331] width 400 height 44
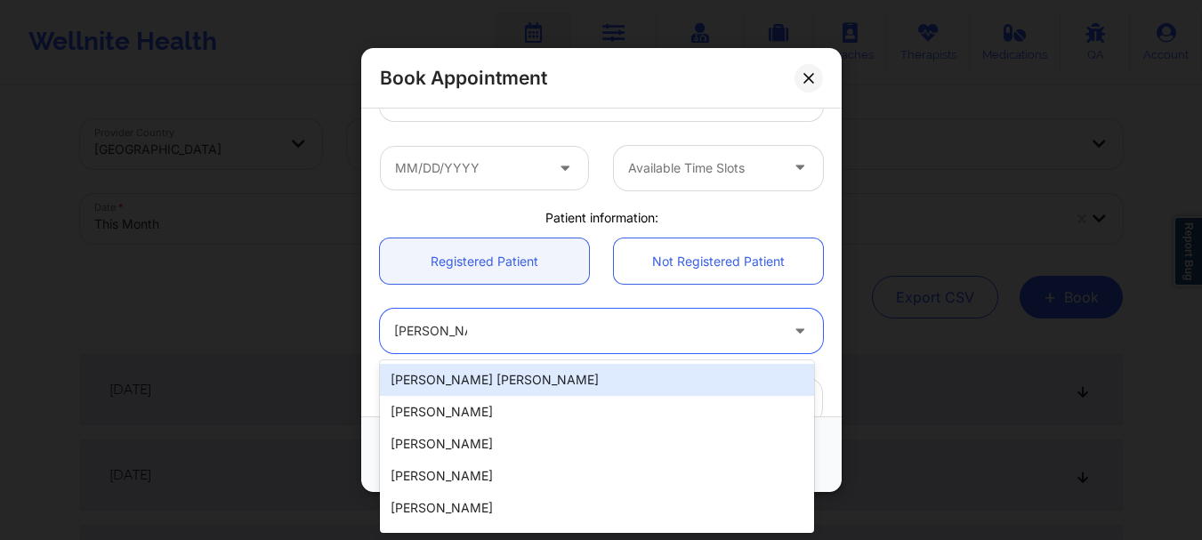
click at [575, 381] on div "[PERSON_NAME] [PERSON_NAME]" at bounding box center [597, 380] width 434 height 32
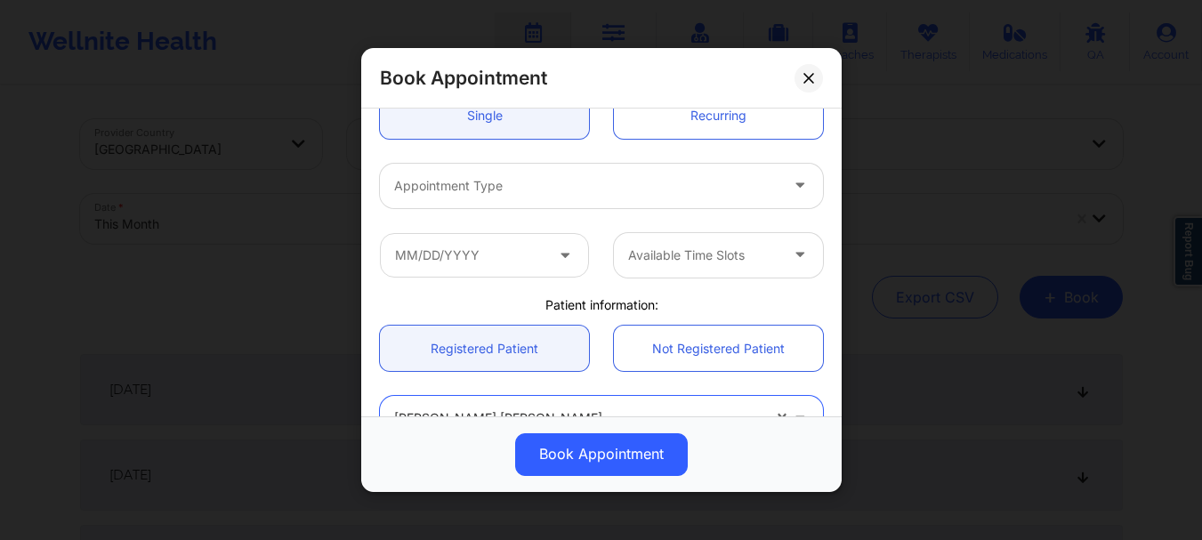
scroll to position [167, 0]
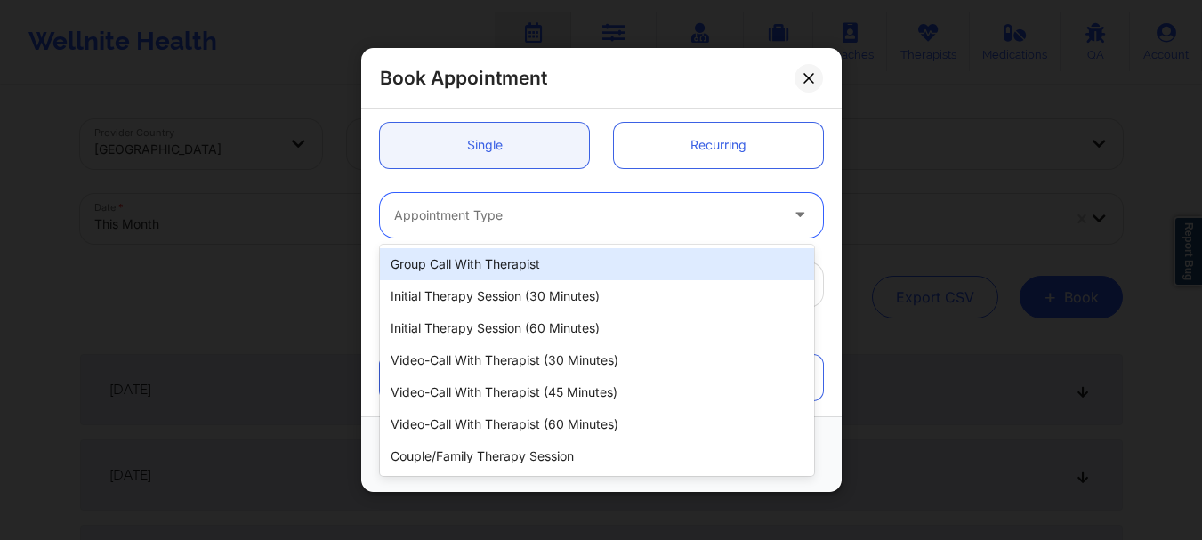
click at [706, 215] on div at bounding box center [586, 215] width 384 height 21
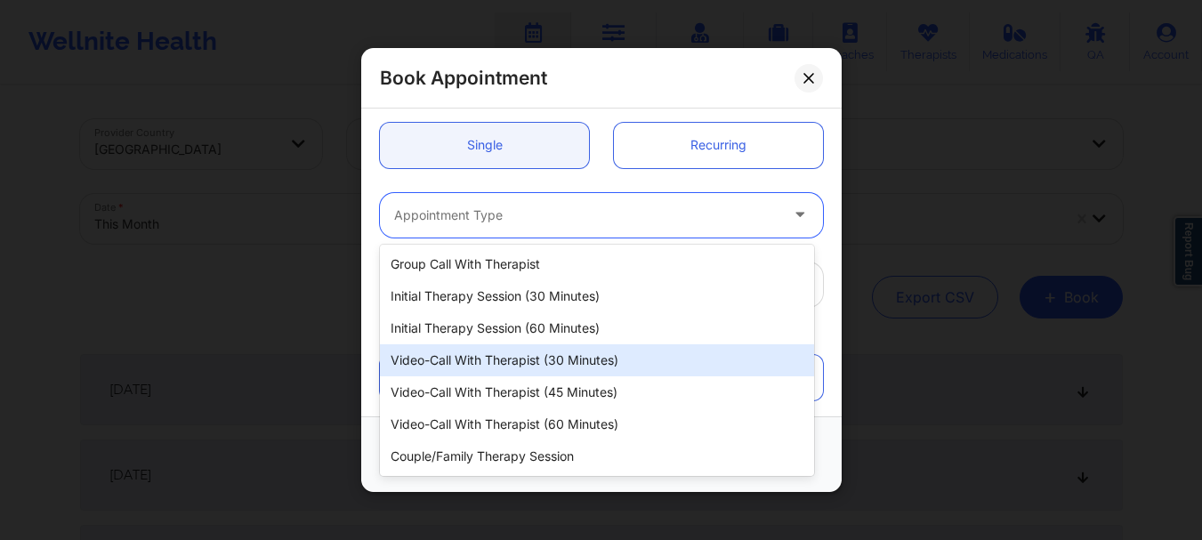
click at [559, 366] on div "Video-Call with Therapist (30 minutes)" at bounding box center [597, 360] width 434 height 32
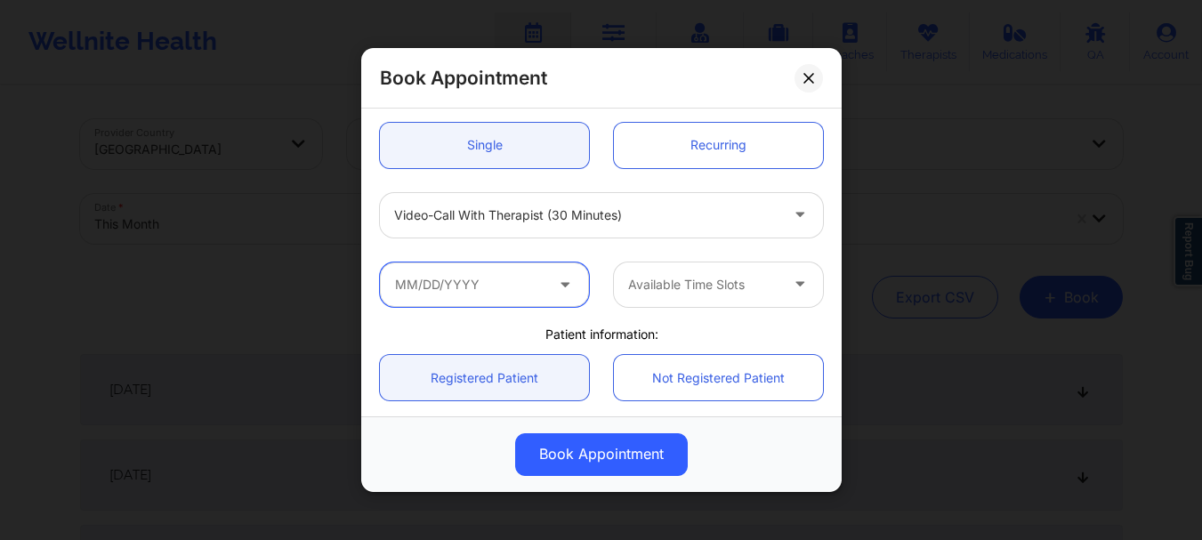
click at [478, 278] on input "text" at bounding box center [484, 284] width 209 height 44
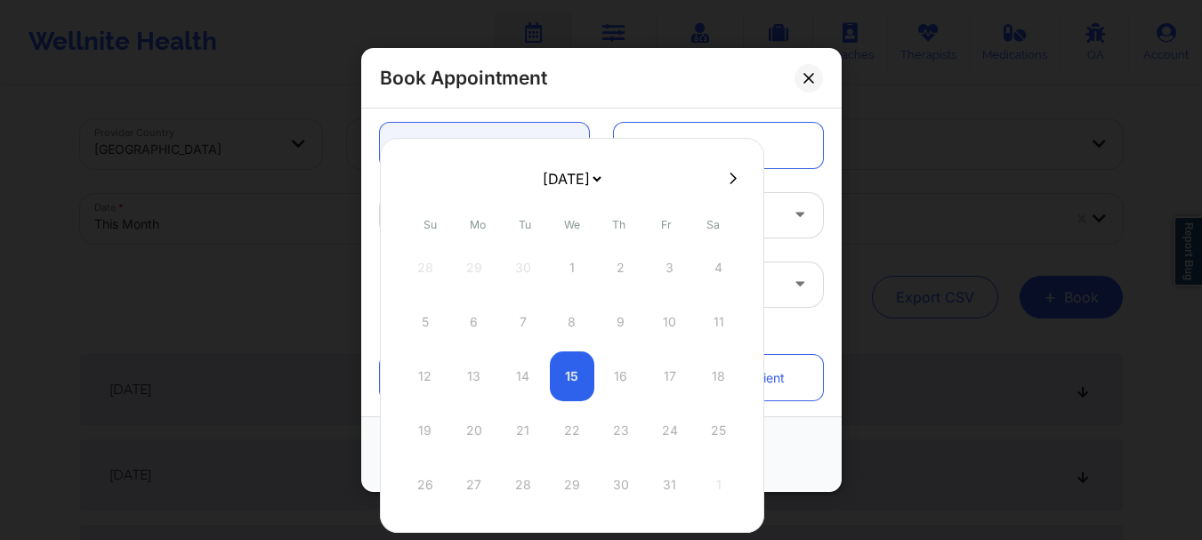
click at [581, 191] on select "[DATE] [DATE] [DATE] [DATE] [DATE] [DATE] [DATE] [DATE] [DATE] [DATE] [DATE] [D…" at bounding box center [571, 179] width 65 height 36
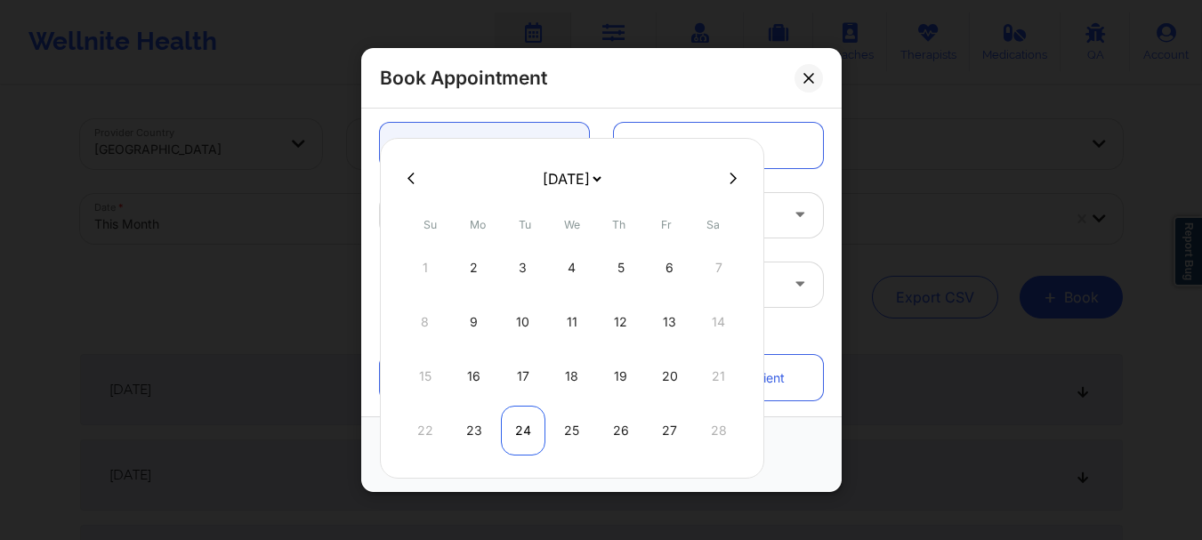
click at [528, 428] on div "24" at bounding box center [523, 431] width 44 height 50
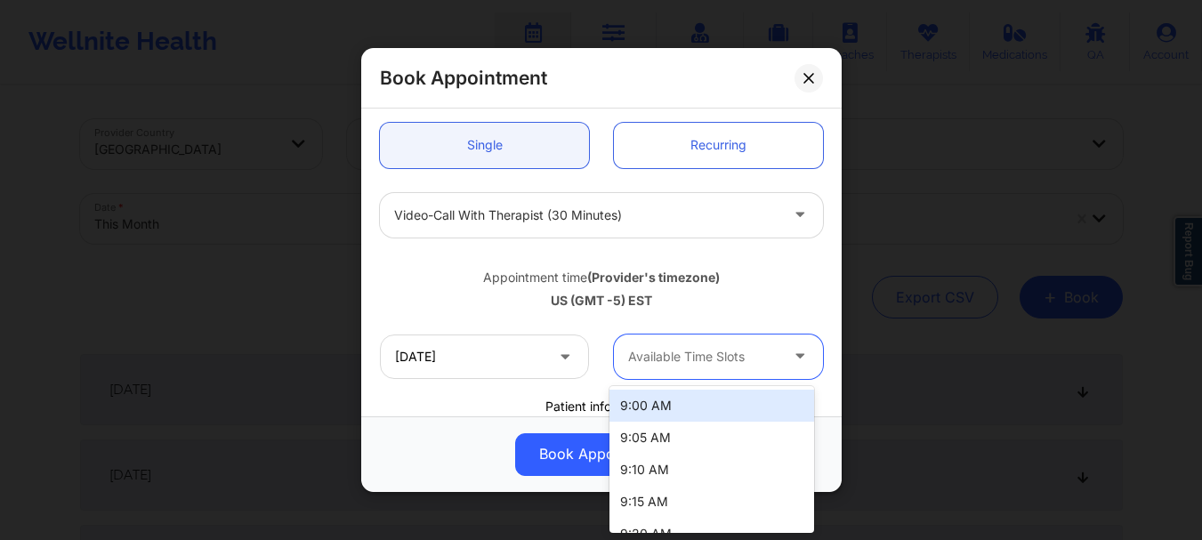
click at [663, 354] on div at bounding box center [703, 356] width 150 height 21
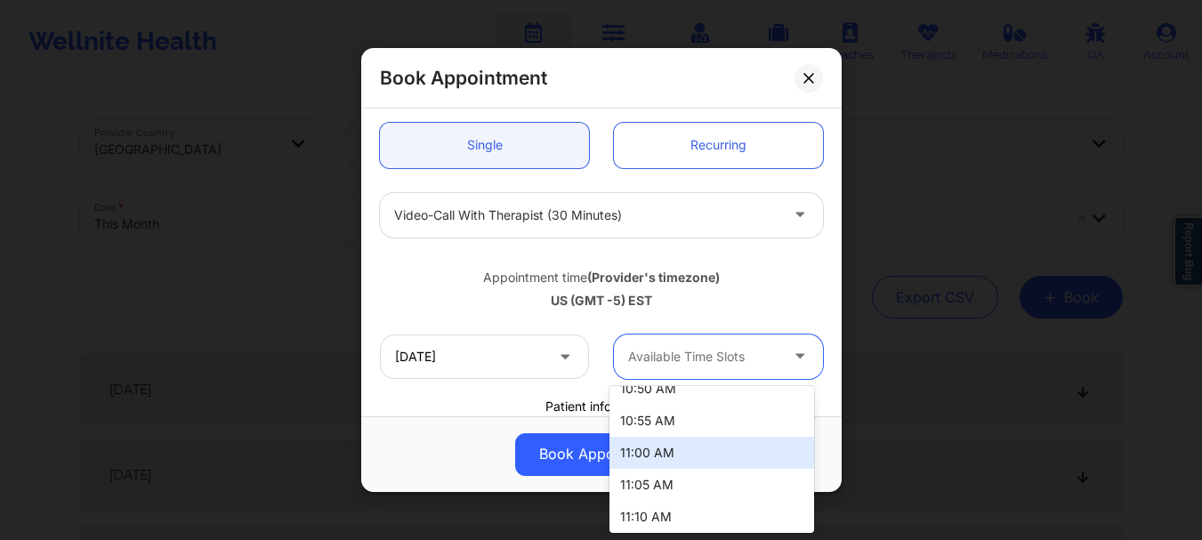
click at [743, 452] on div "11:00 AM" at bounding box center [711, 453] width 205 height 32
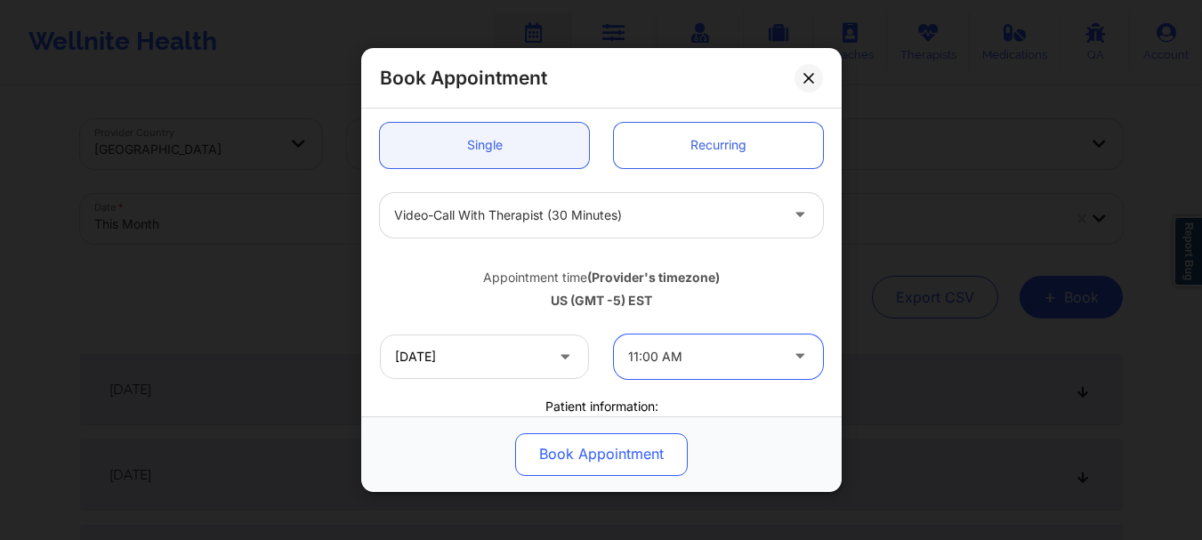
click at [633, 466] on button "Book Appointment" at bounding box center [601, 454] width 173 height 43
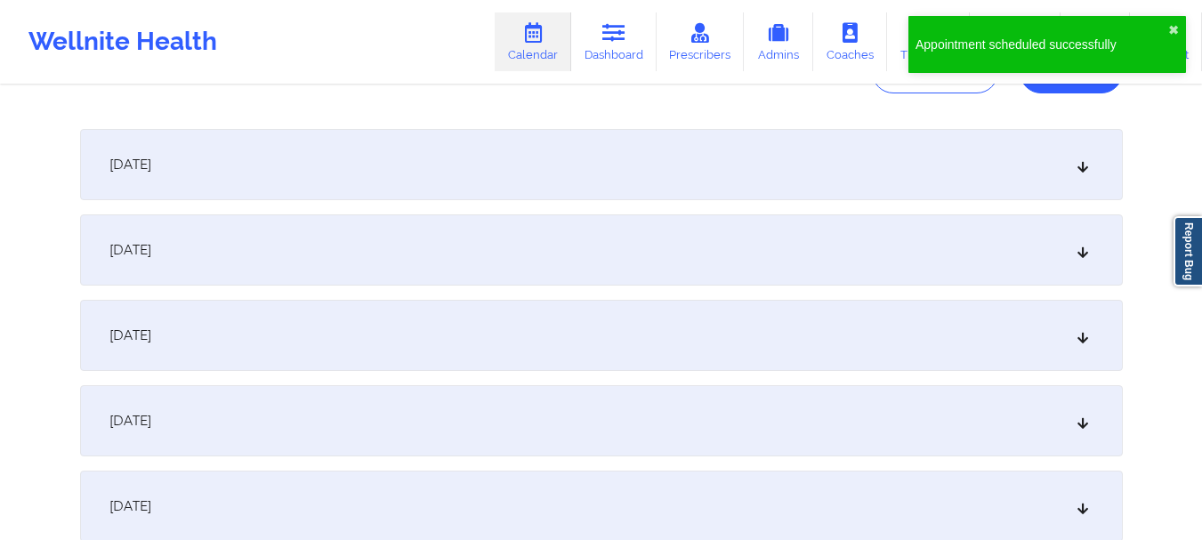
scroll to position [0, 0]
